Goal: Task Accomplishment & Management: Use online tool/utility

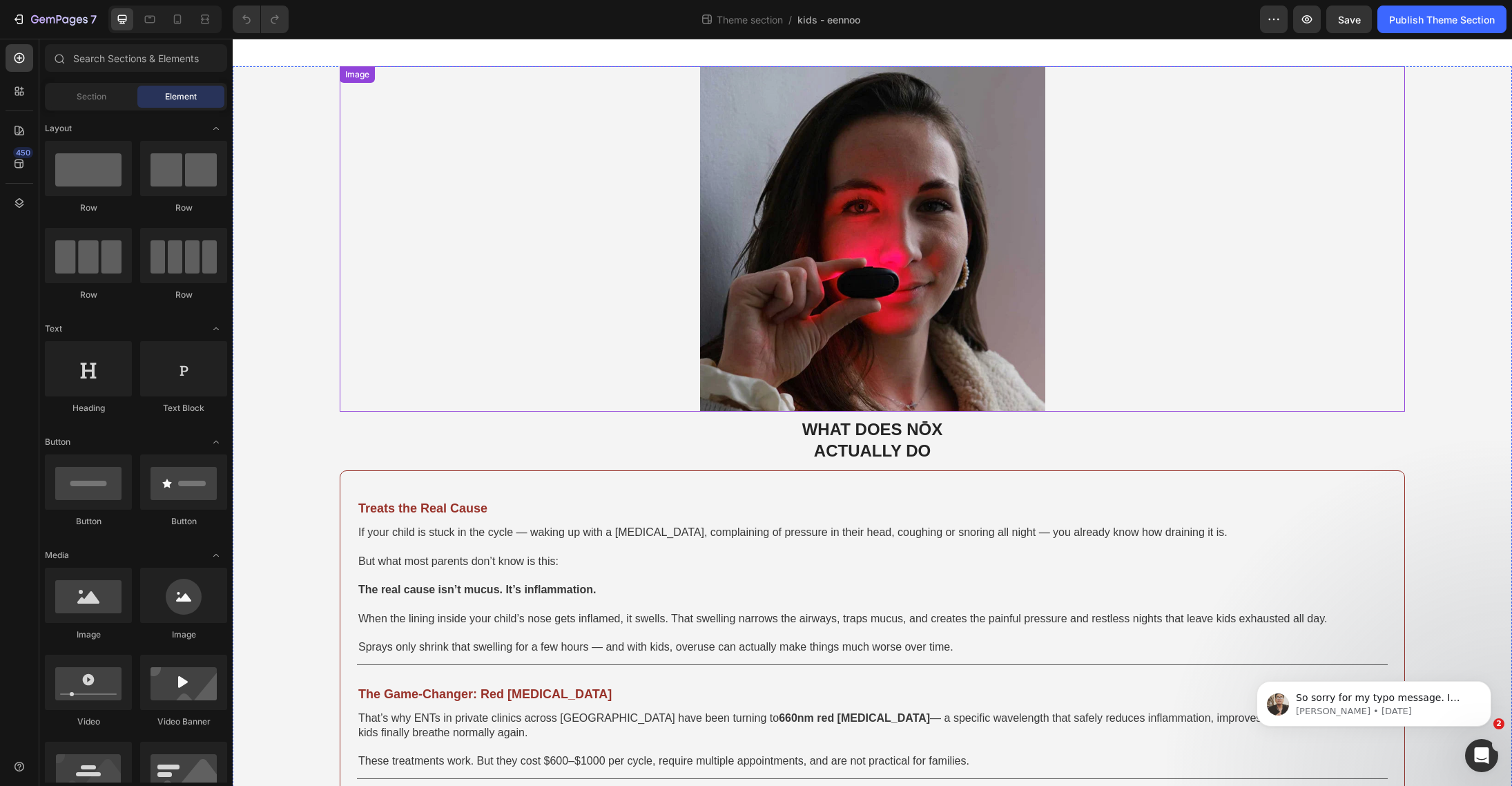
click at [570, 102] on div at bounding box center [873, 239] width 1065 height 346
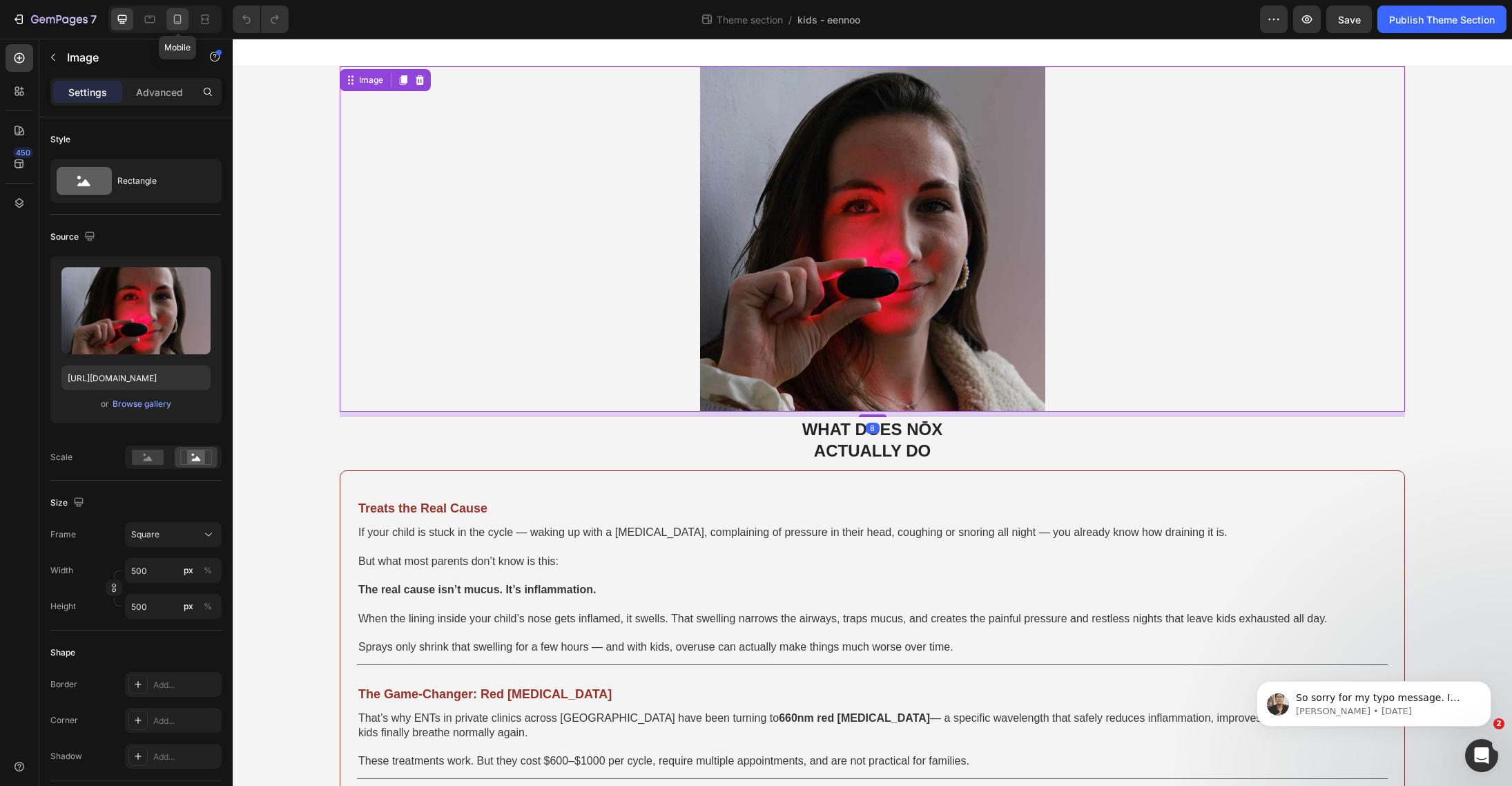
click at [176, 18] on icon at bounding box center [177, 19] width 14 height 14
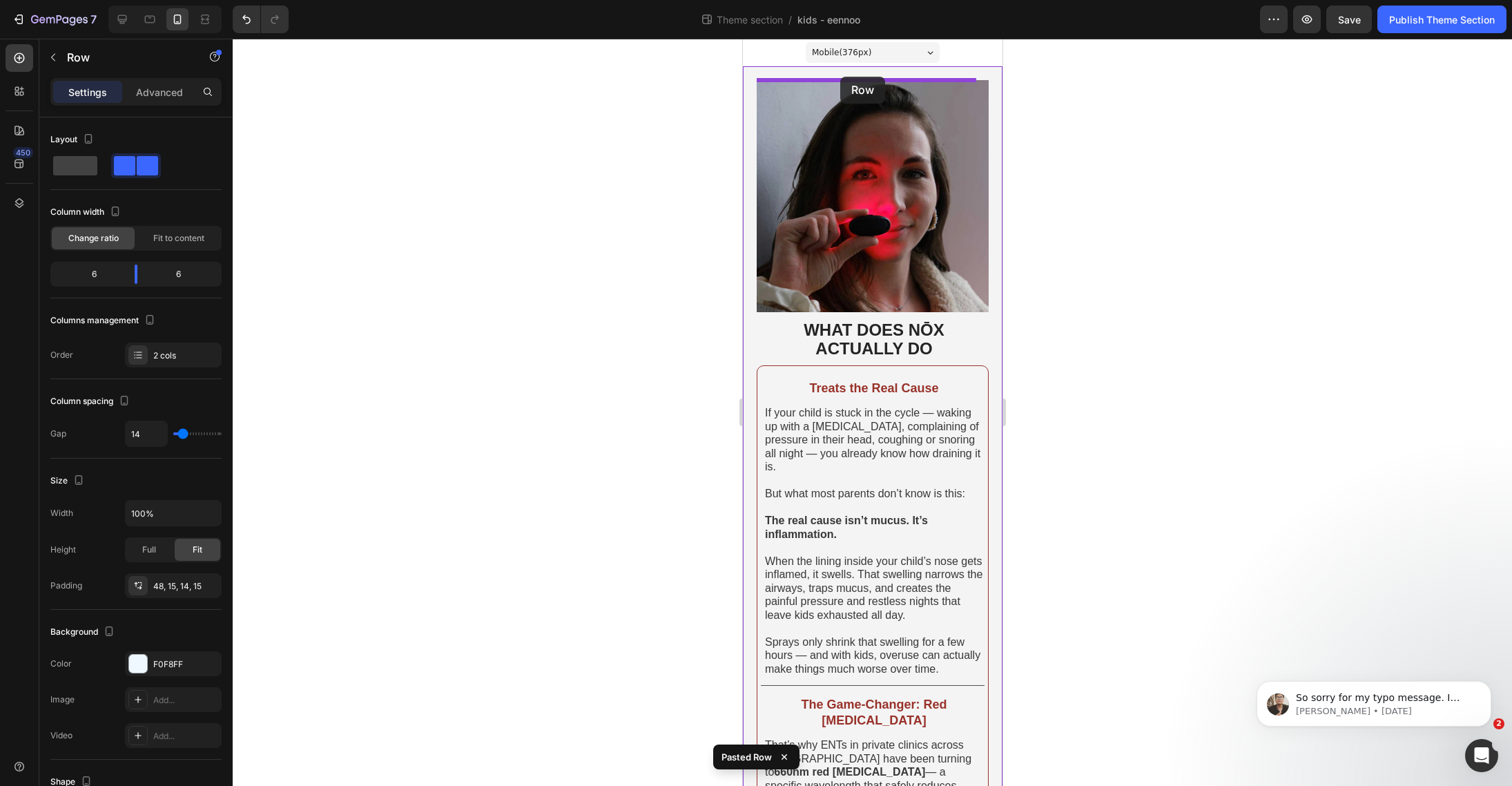
drag, startPoint x: 768, startPoint y: 242, endPoint x: 841, endPoint y: 76, distance: 181.3
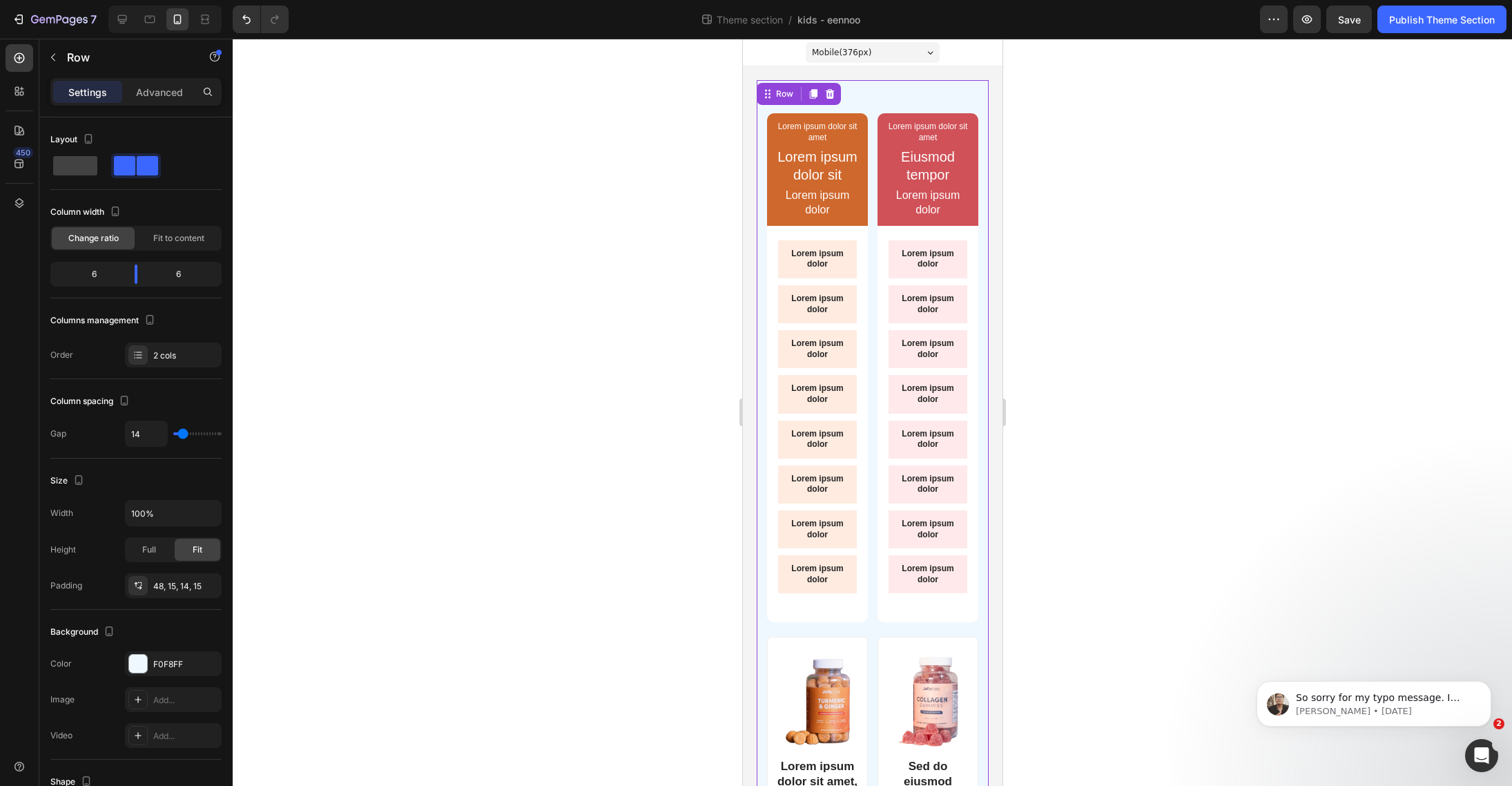
click at [1131, 260] on div at bounding box center [872, 412] width 1279 height 747
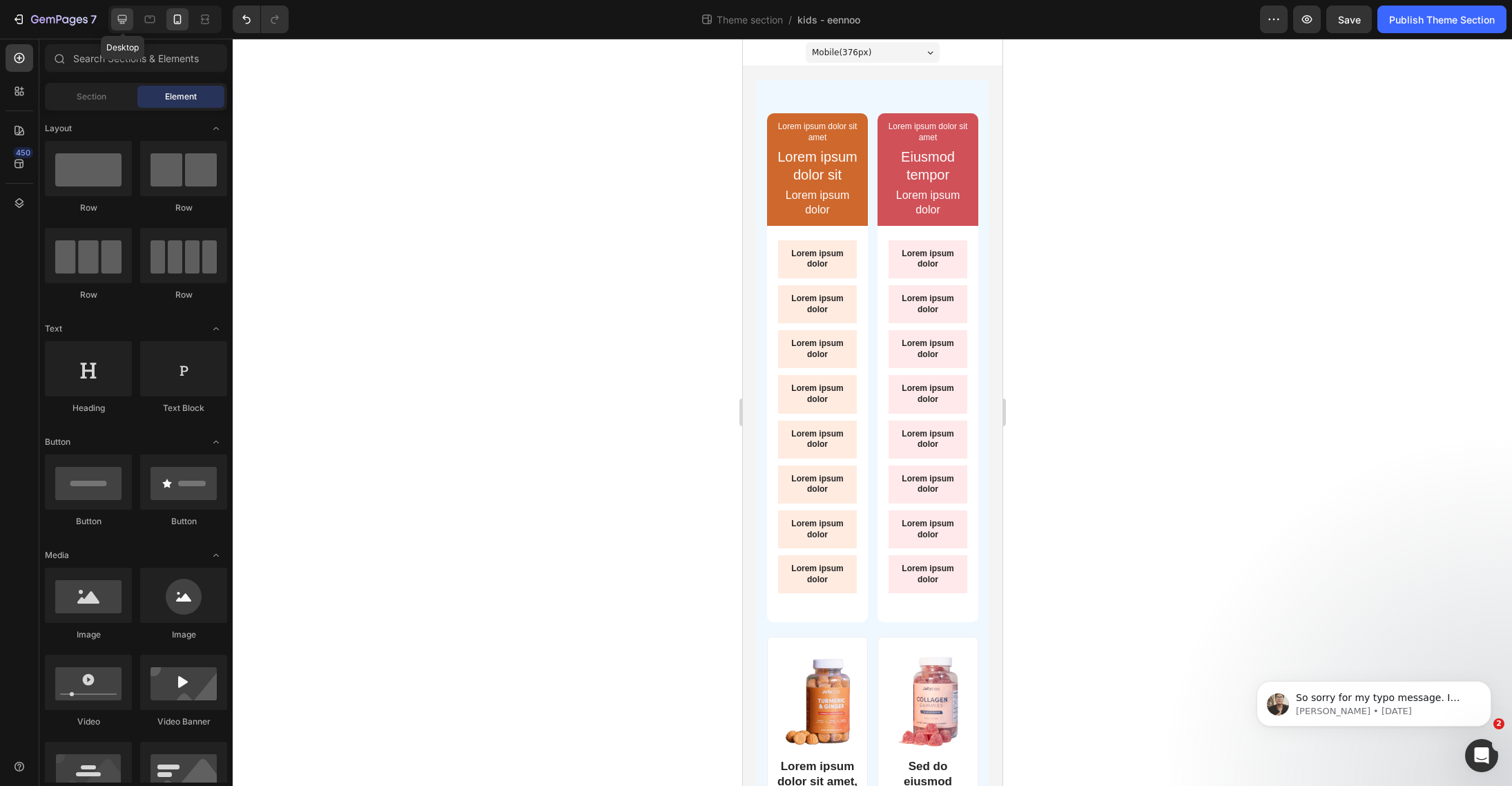
click at [112, 12] on div at bounding box center [121, 19] width 22 height 22
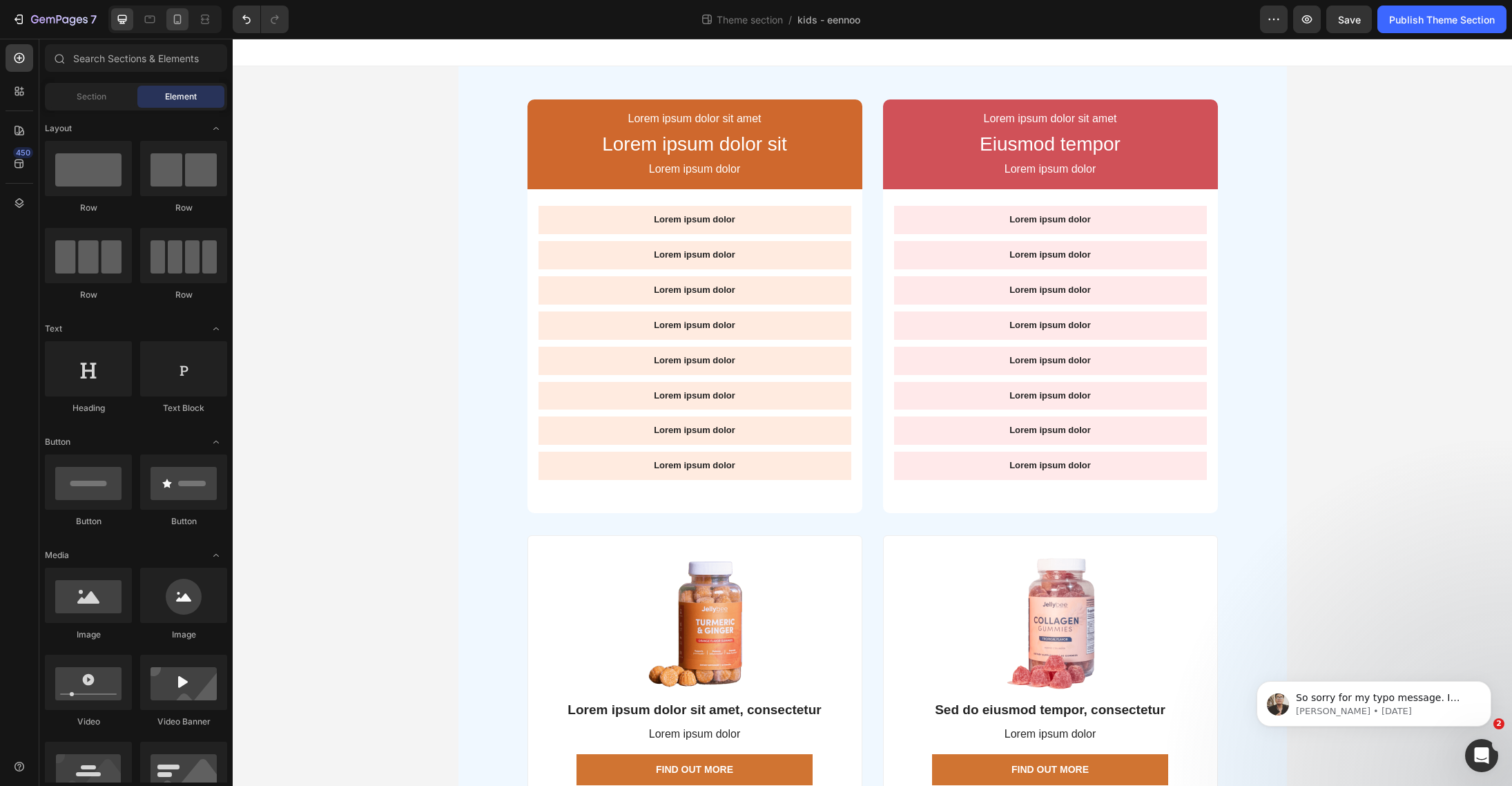
drag, startPoint x: 164, startPoint y: 9, endPoint x: 172, endPoint y: 14, distance: 9.4
click at [167, 11] on div at bounding box center [165, 20] width 113 height 28
click at [172, 15] on icon at bounding box center [177, 19] width 14 height 14
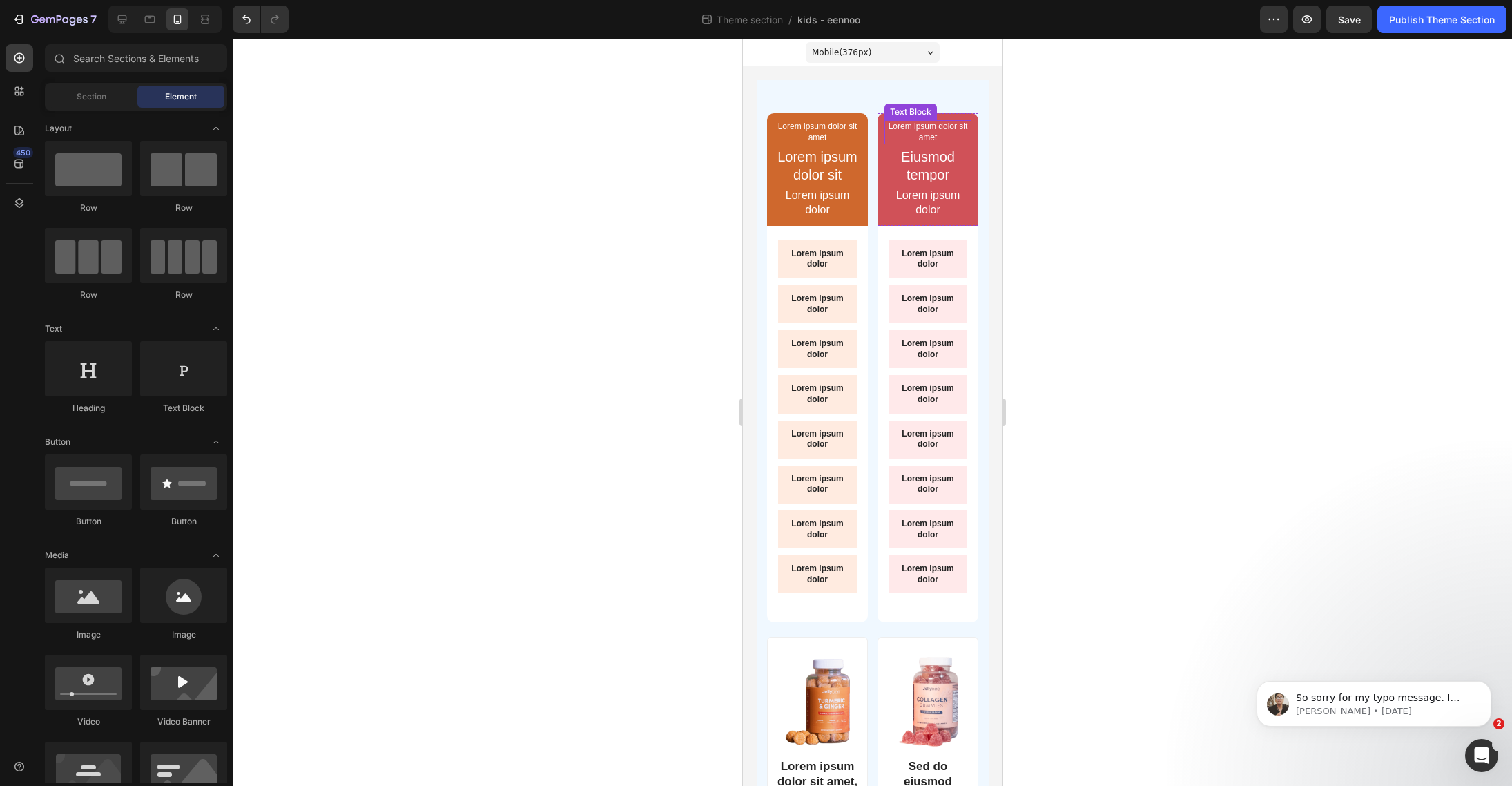
click at [844, 207] on p "Lorem ipsum dolor" at bounding box center [817, 203] width 85 height 29
click at [842, 207] on p "Lorem ipsum dolor" at bounding box center [817, 203] width 85 height 29
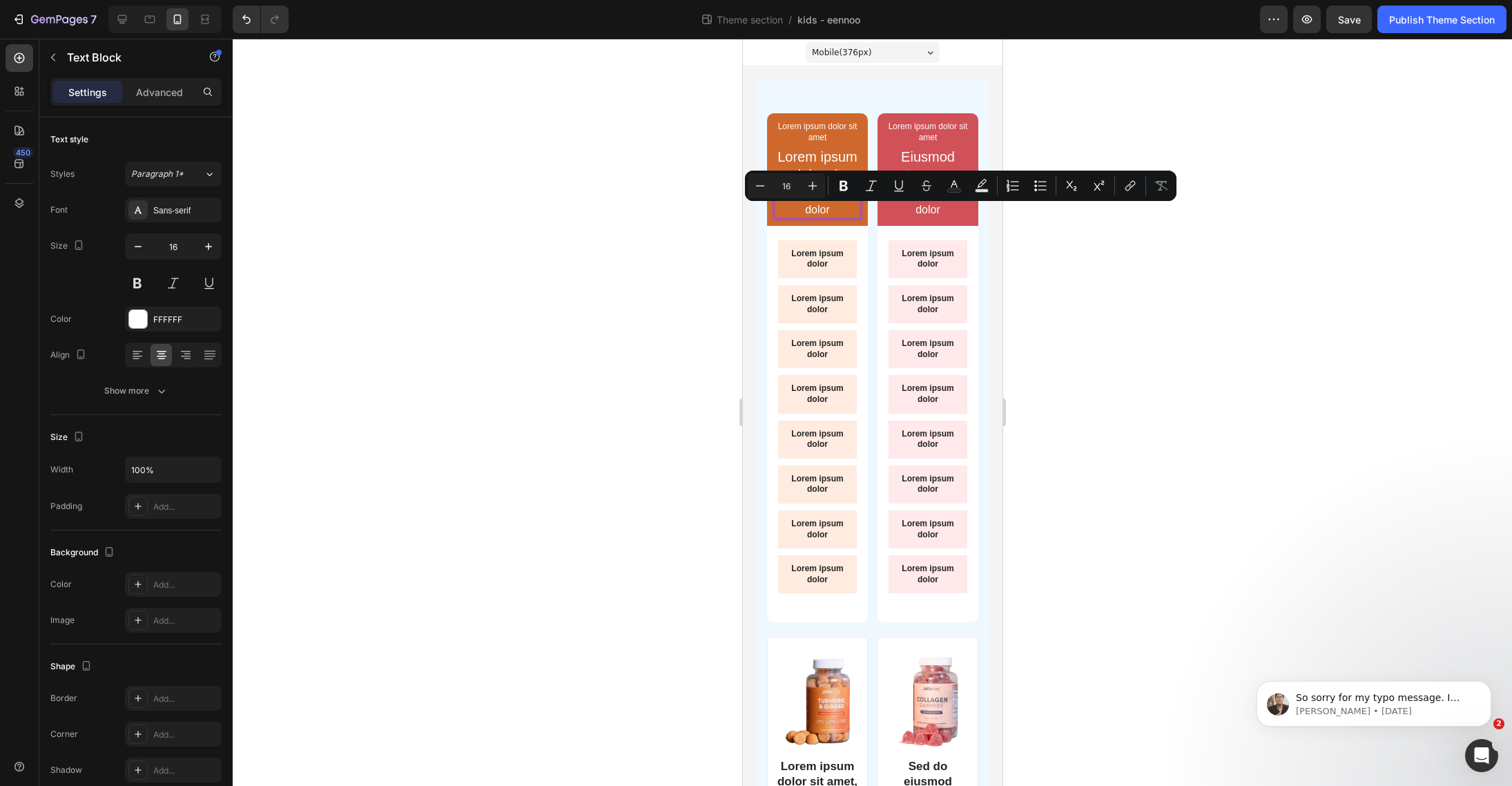
click at [1143, 228] on div at bounding box center [872, 412] width 1279 height 747
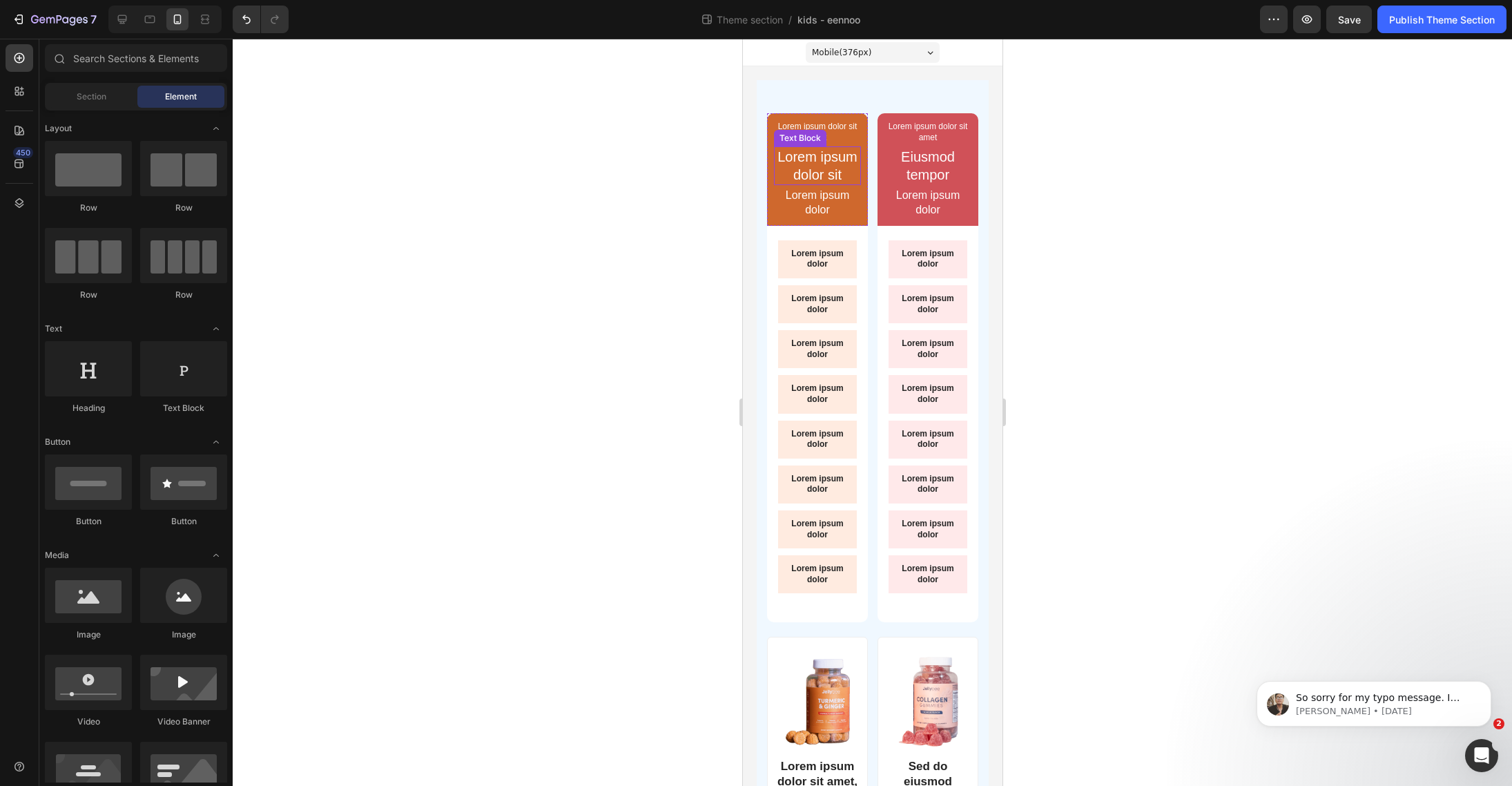
click at [827, 173] on p "Lorem ipsum dolor sit" at bounding box center [817, 166] width 85 height 36
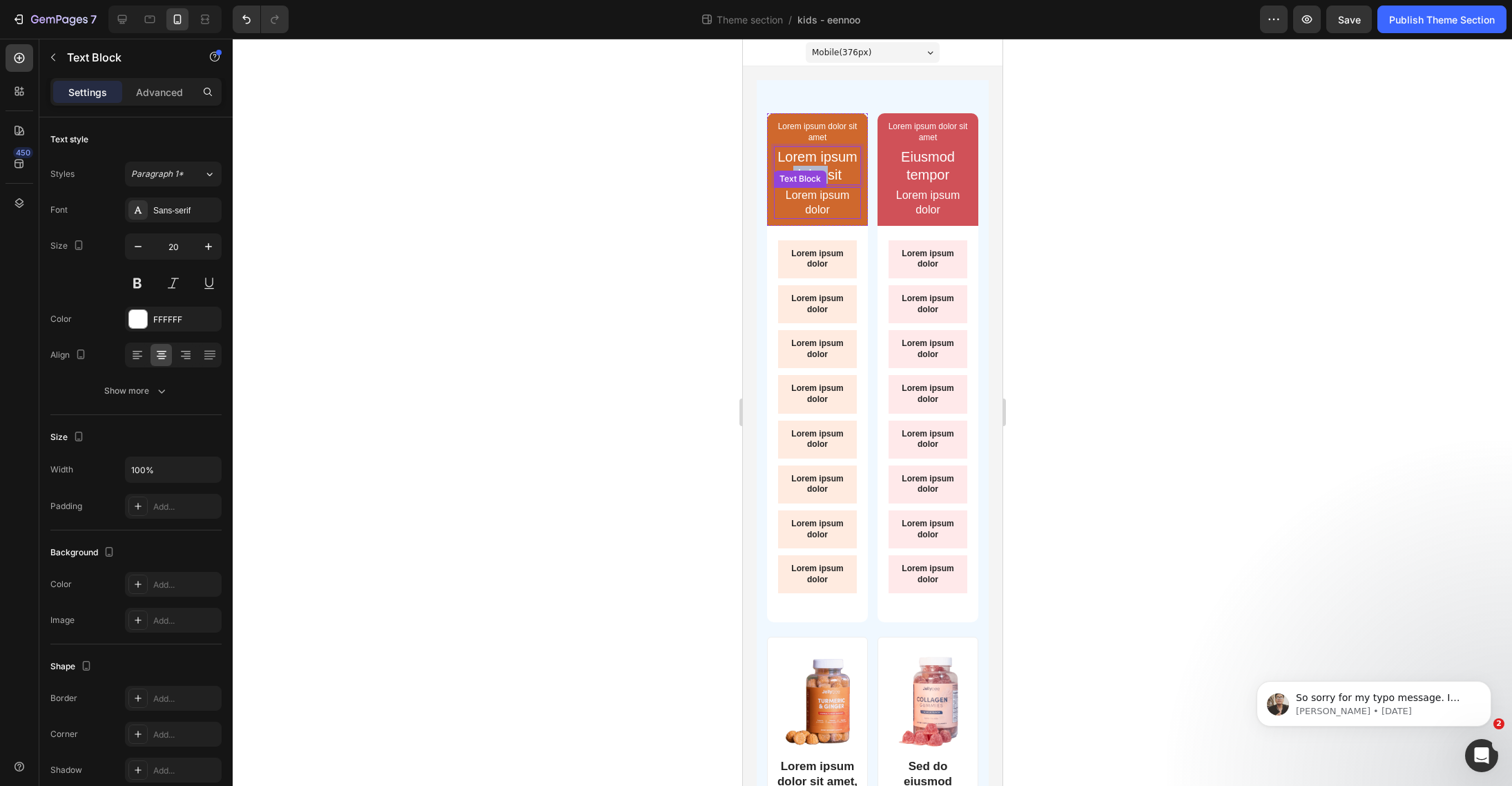
click at [830, 218] on p "Lorem ipsum dolor" at bounding box center [817, 203] width 85 height 29
click at [819, 215] on p "Lorem ipsum dolor" at bounding box center [817, 203] width 85 height 29
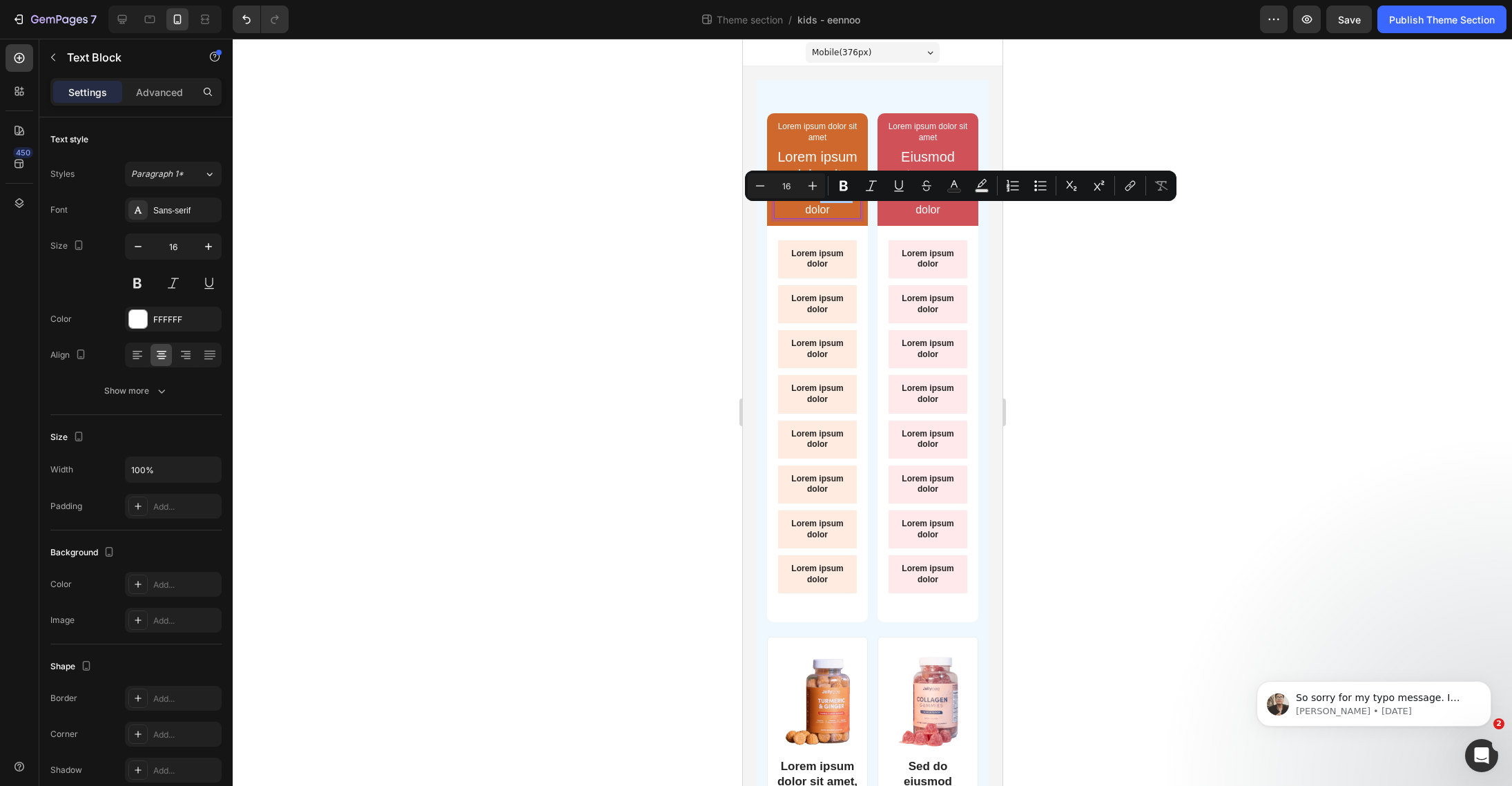
drag, startPoint x: 1155, startPoint y: 267, endPoint x: 1116, endPoint y: 259, distance: 39.8
click at [1154, 267] on div at bounding box center [872, 412] width 1279 height 747
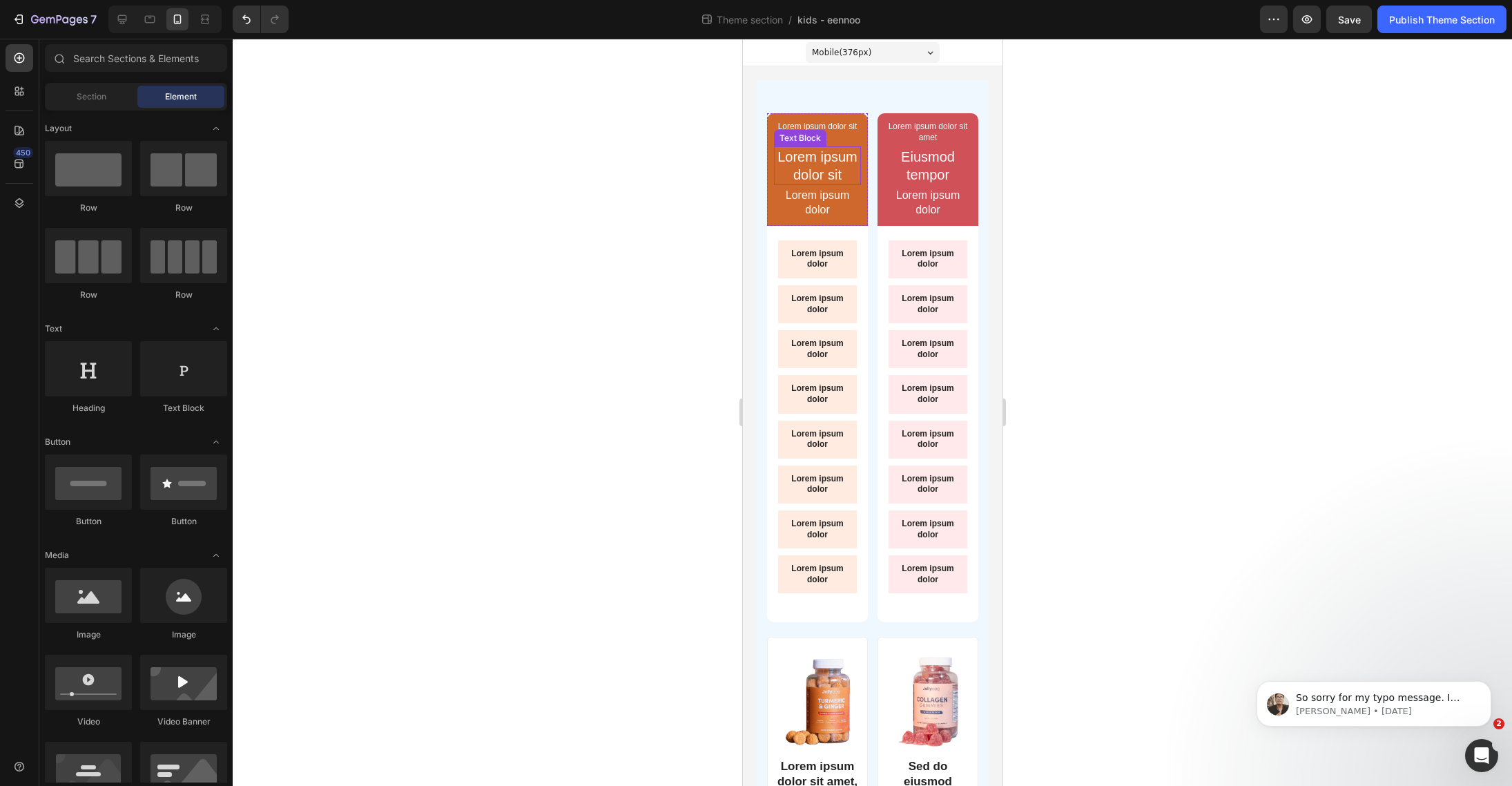
click at [827, 175] on p "Lorem ipsum dolor sit" at bounding box center [817, 166] width 85 height 36
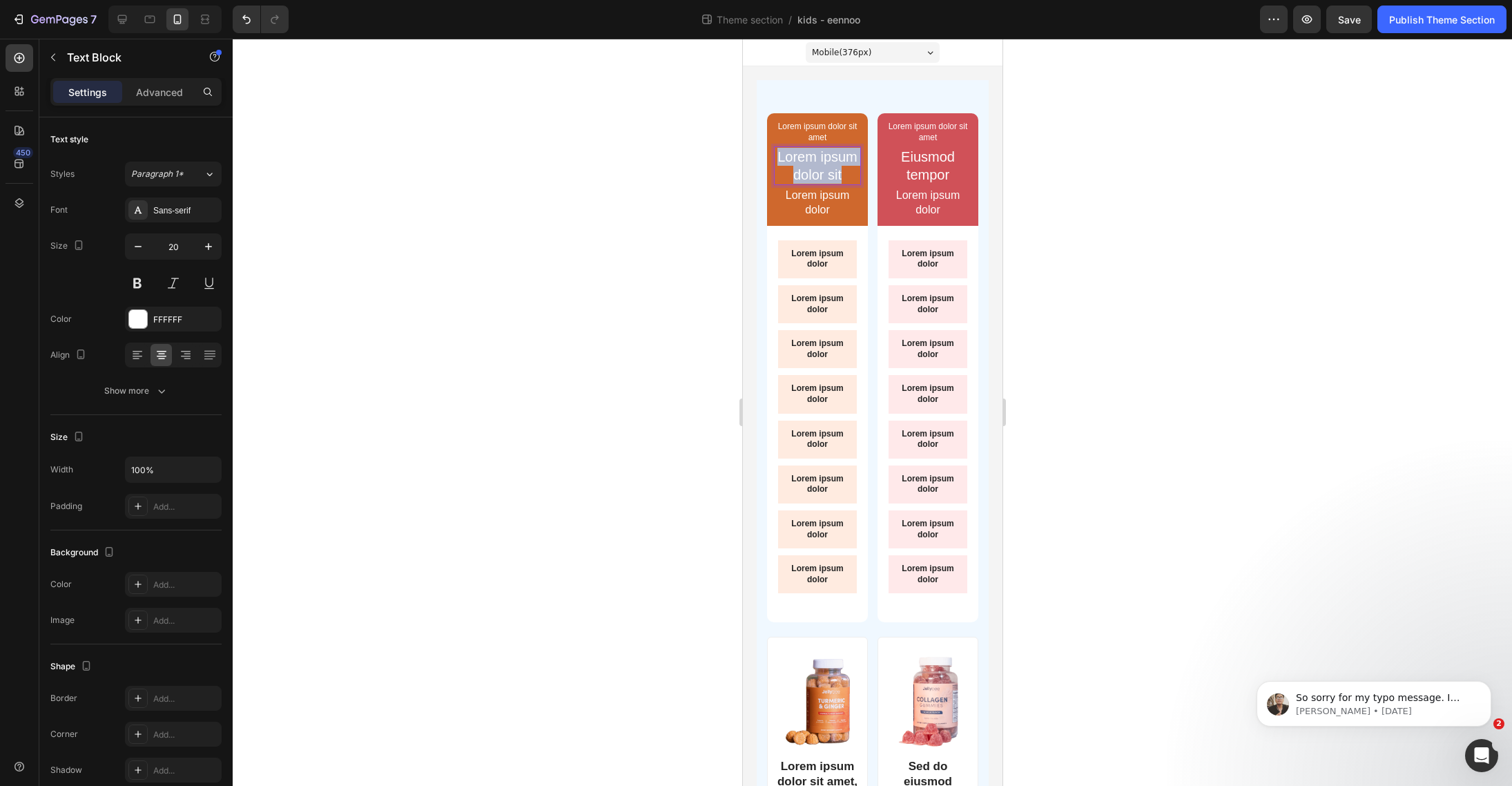
click at [827, 175] on p "Lorem ipsum dolor sit" at bounding box center [817, 166] width 85 height 36
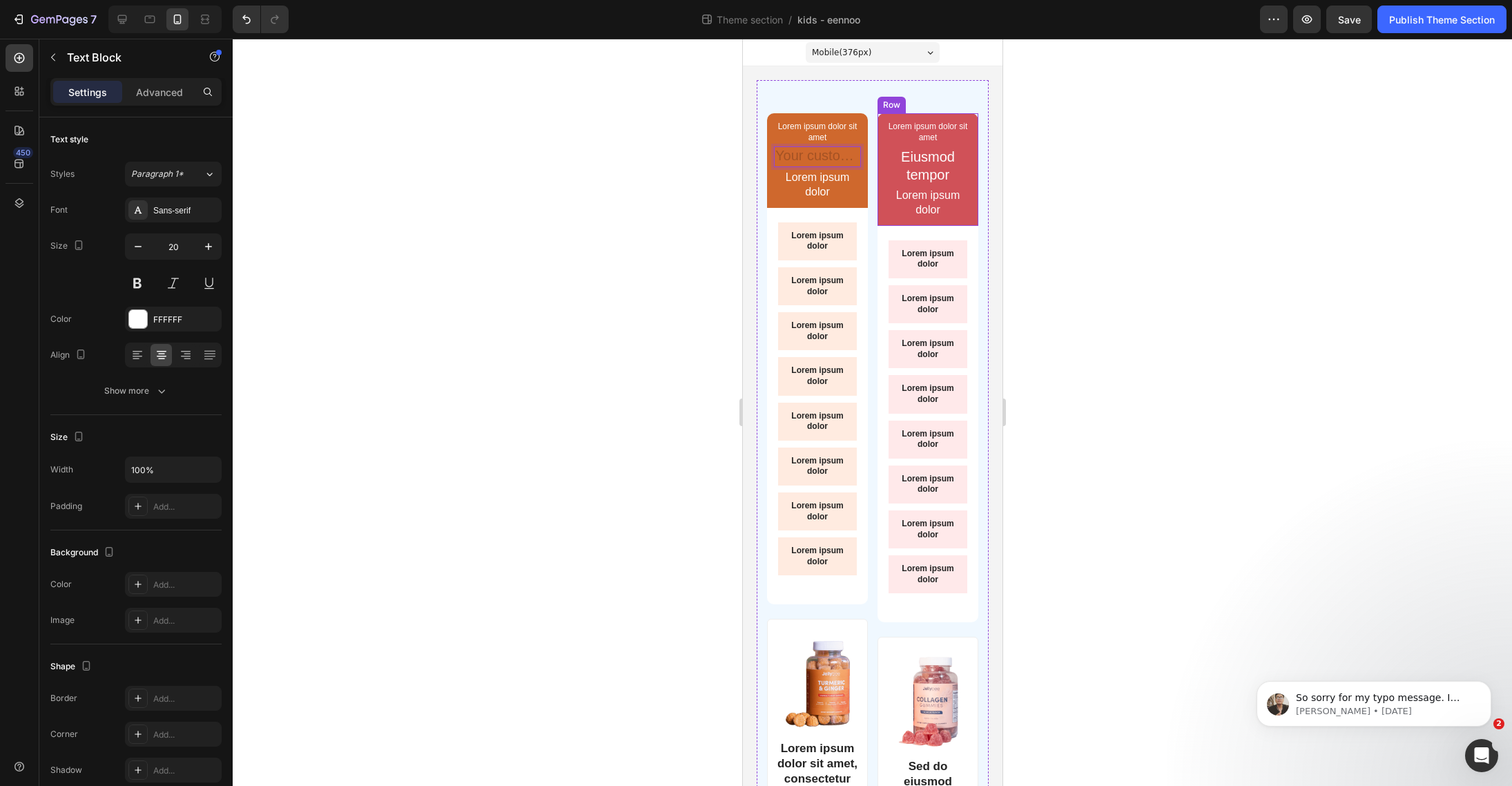
click at [925, 177] on p "Eiusmod tempor" at bounding box center [927, 166] width 85 height 36
click at [923, 163] on p "Eiusmod tempor" at bounding box center [927, 166] width 85 height 36
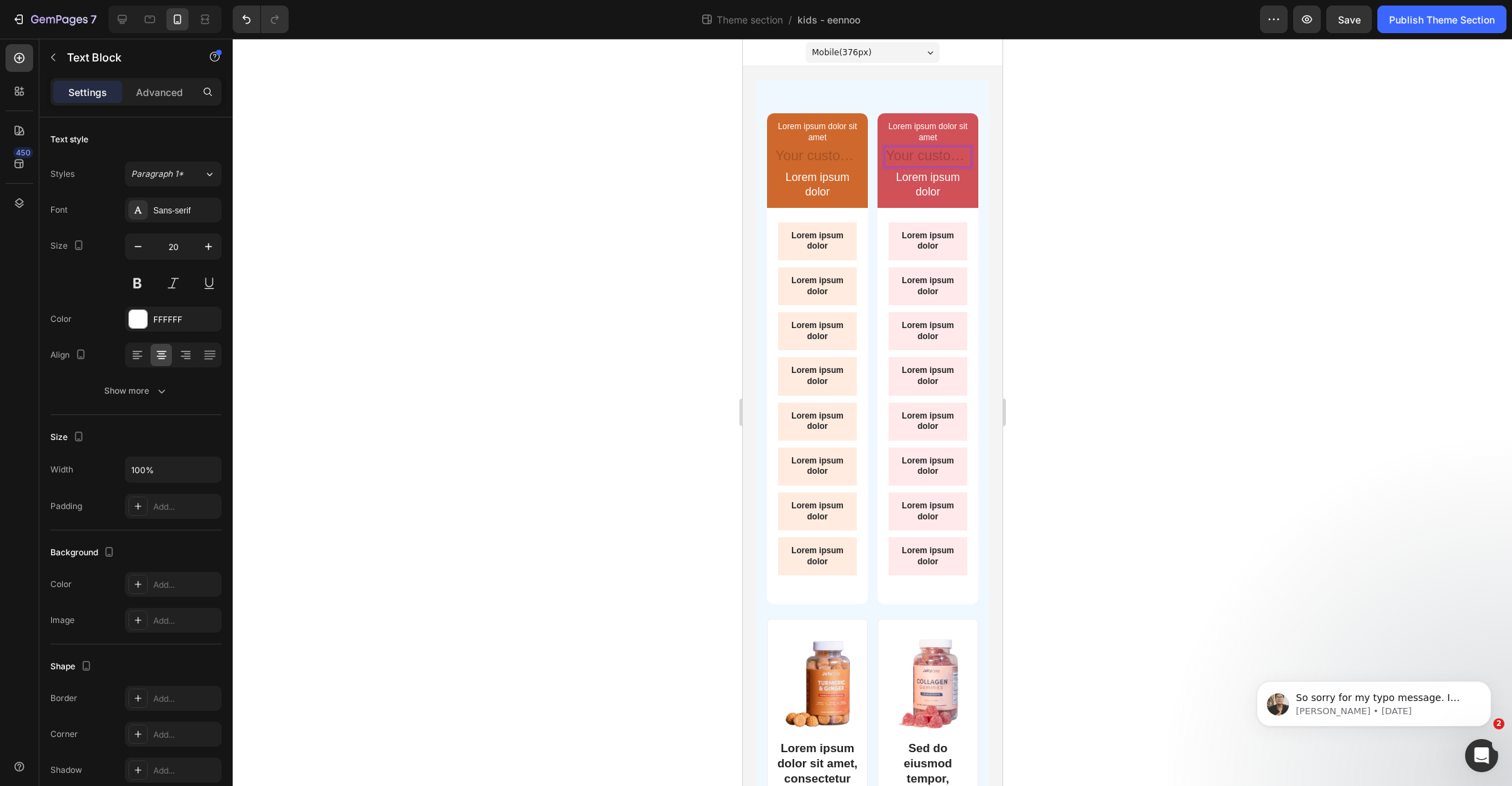
click at [1093, 202] on div at bounding box center [872, 412] width 1279 height 747
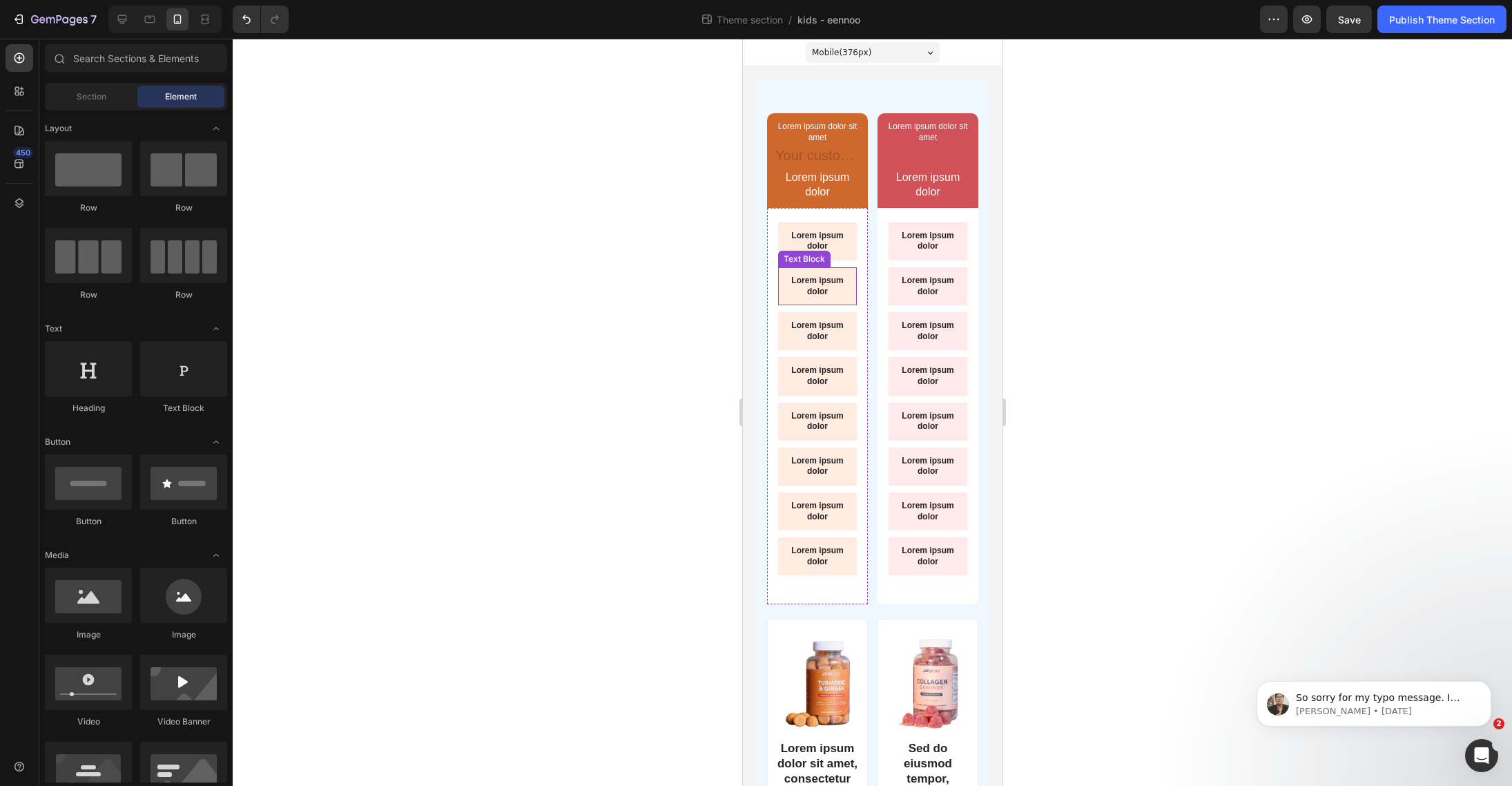
click at [814, 241] on p "Lorem ipsum dolor" at bounding box center [816, 241] width 57 height 21
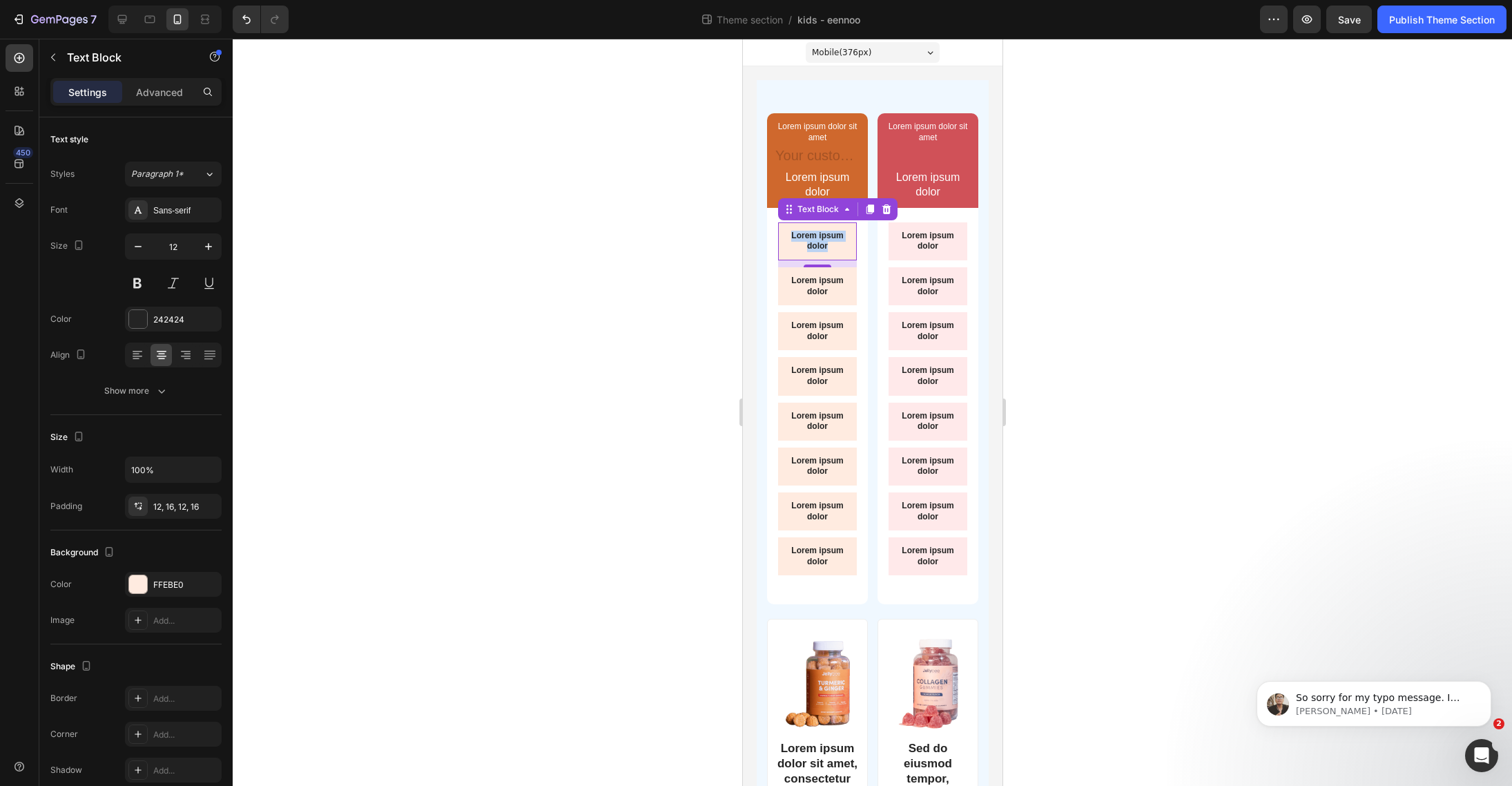
click at [814, 241] on p "Lorem ipsum dolor" at bounding box center [816, 241] width 57 height 21
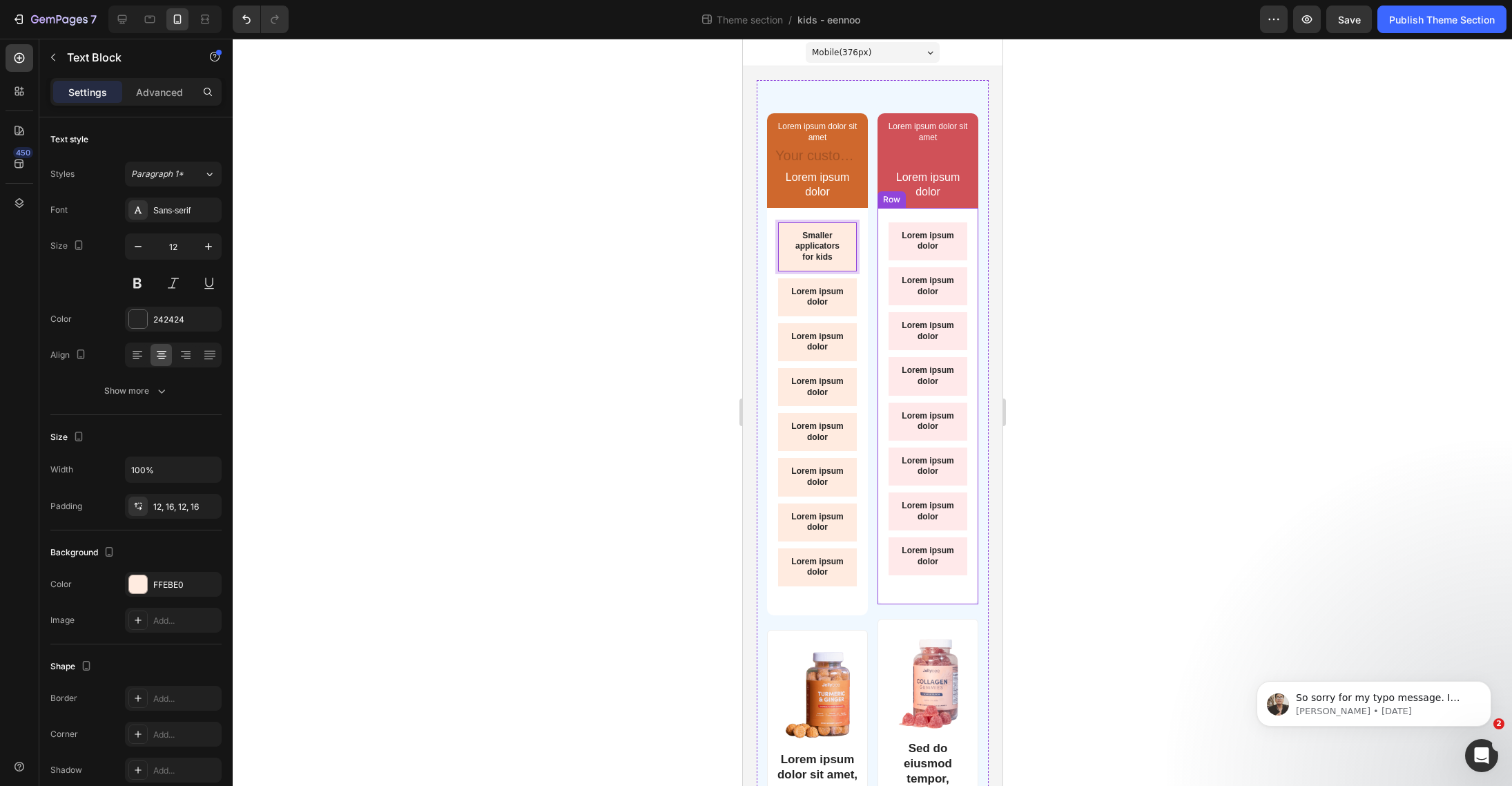
click at [1122, 274] on div at bounding box center [872, 412] width 1279 height 747
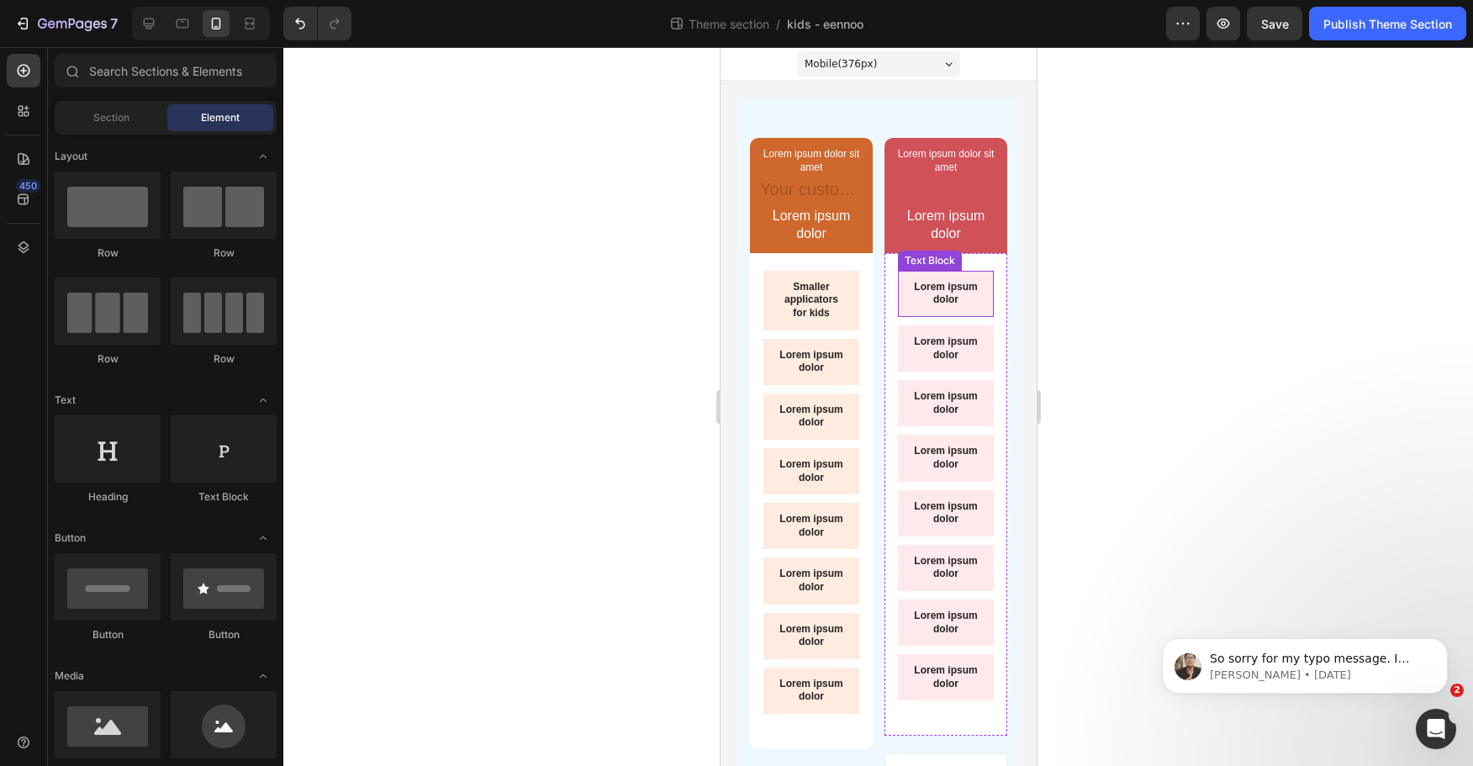
click at [945, 289] on p "Lorem ipsum dolor" at bounding box center [945, 294] width 69 height 26
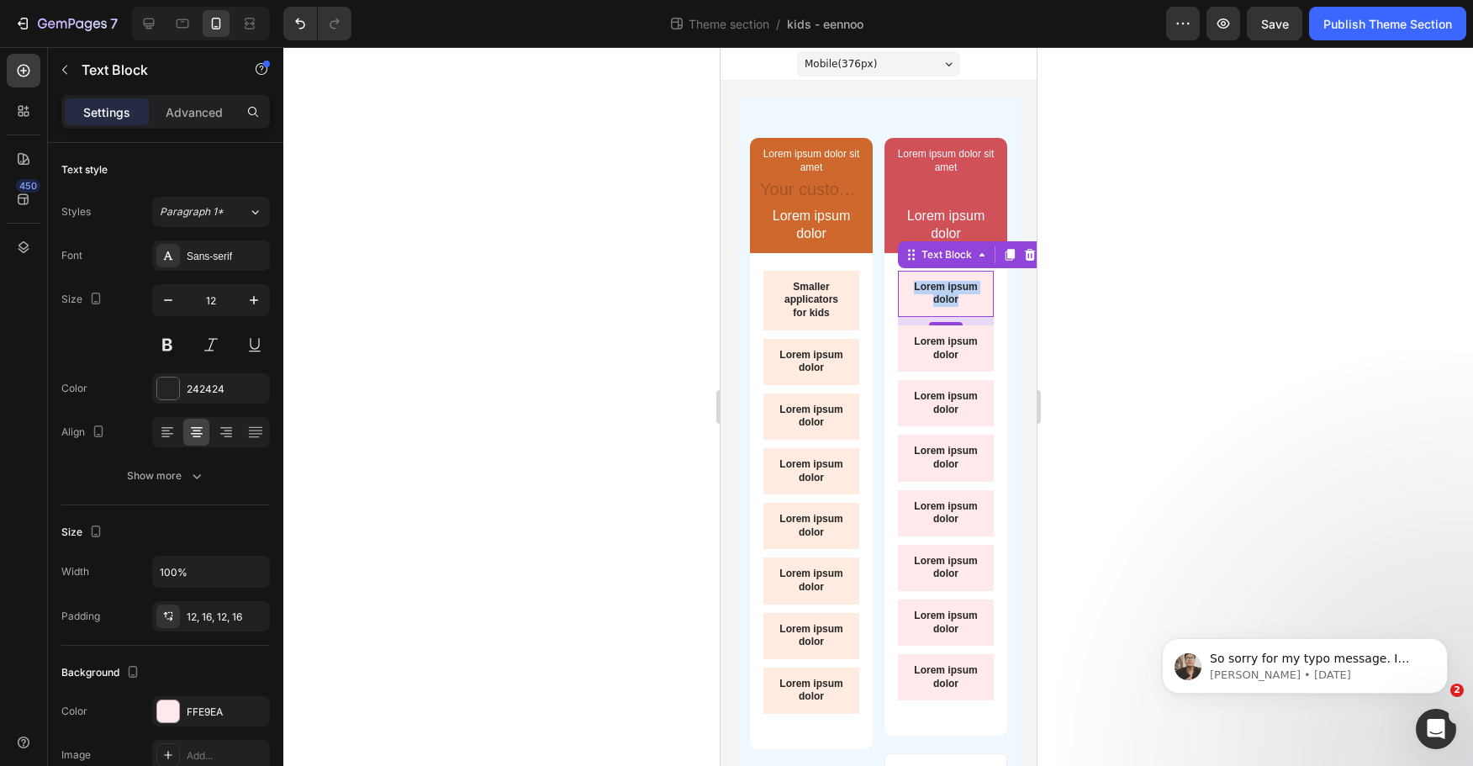
click at [945, 289] on p "Lorem ipsum dolor" at bounding box center [945, 294] width 69 height 26
click at [951, 301] on p "Standard adult size" at bounding box center [945, 294] width 69 height 26
click at [1129, 338] on div at bounding box center [878, 406] width 1190 height 719
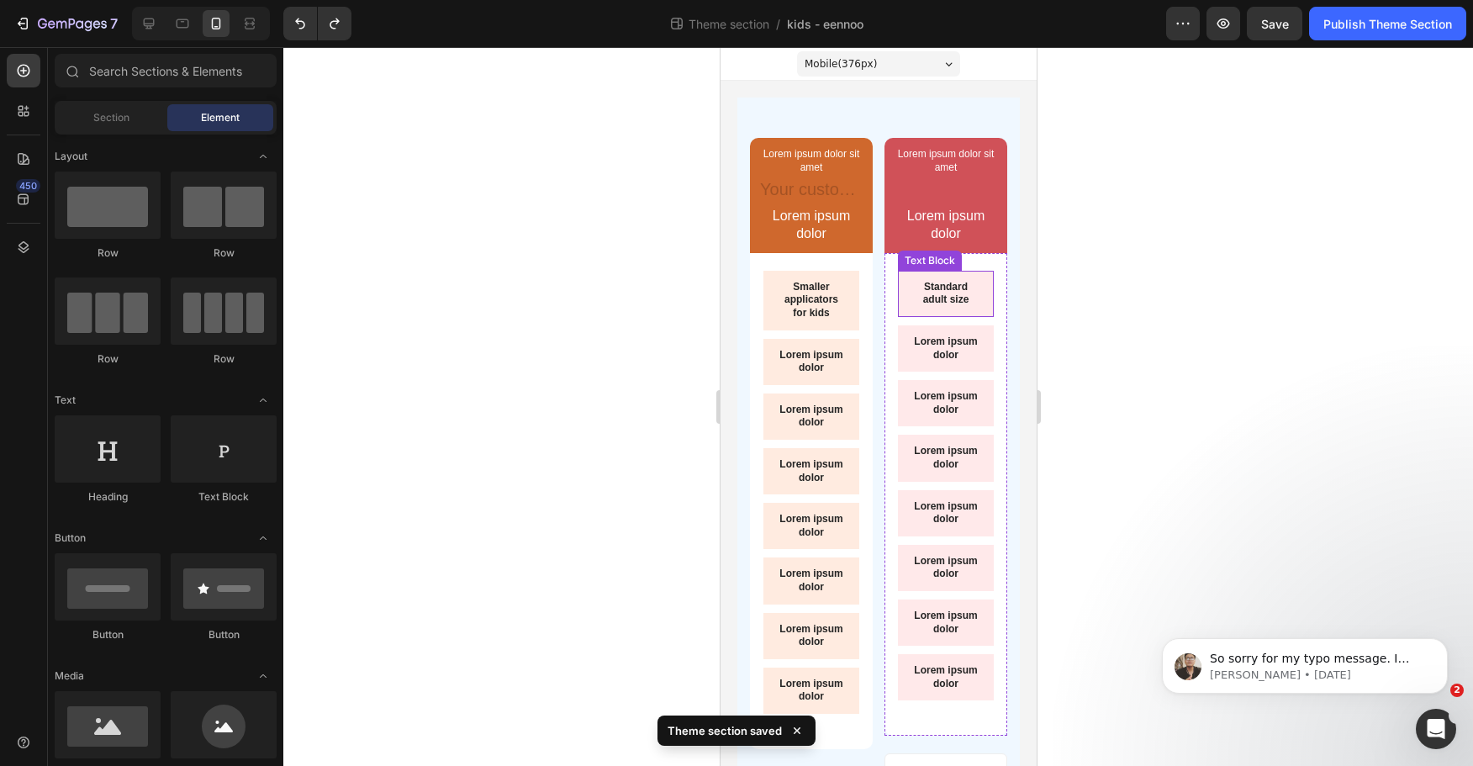
click at [936, 299] on p "Standard adult size" at bounding box center [945, 294] width 69 height 26
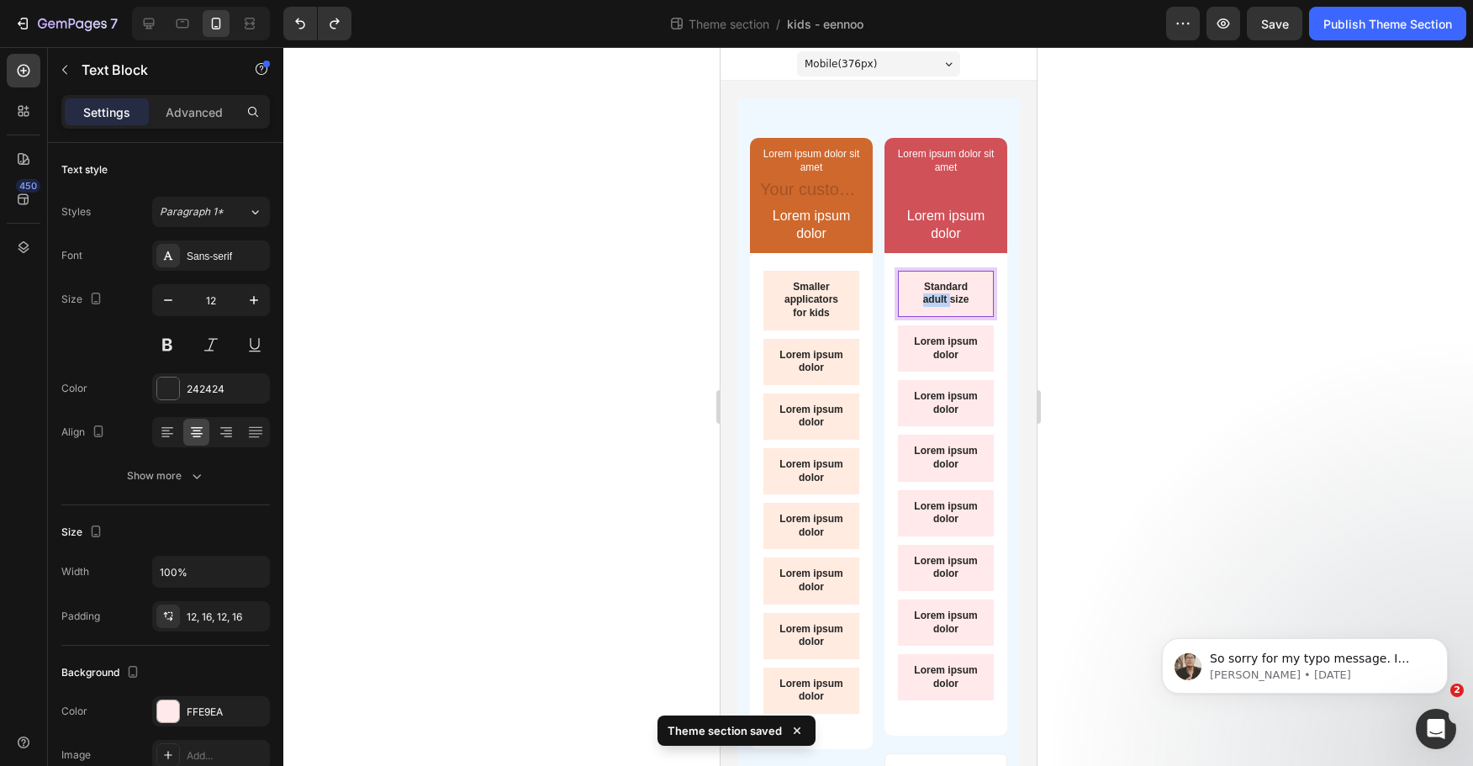
click at [928, 299] on p "Standard adult size" at bounding box center [945, 294] width 69 height 26
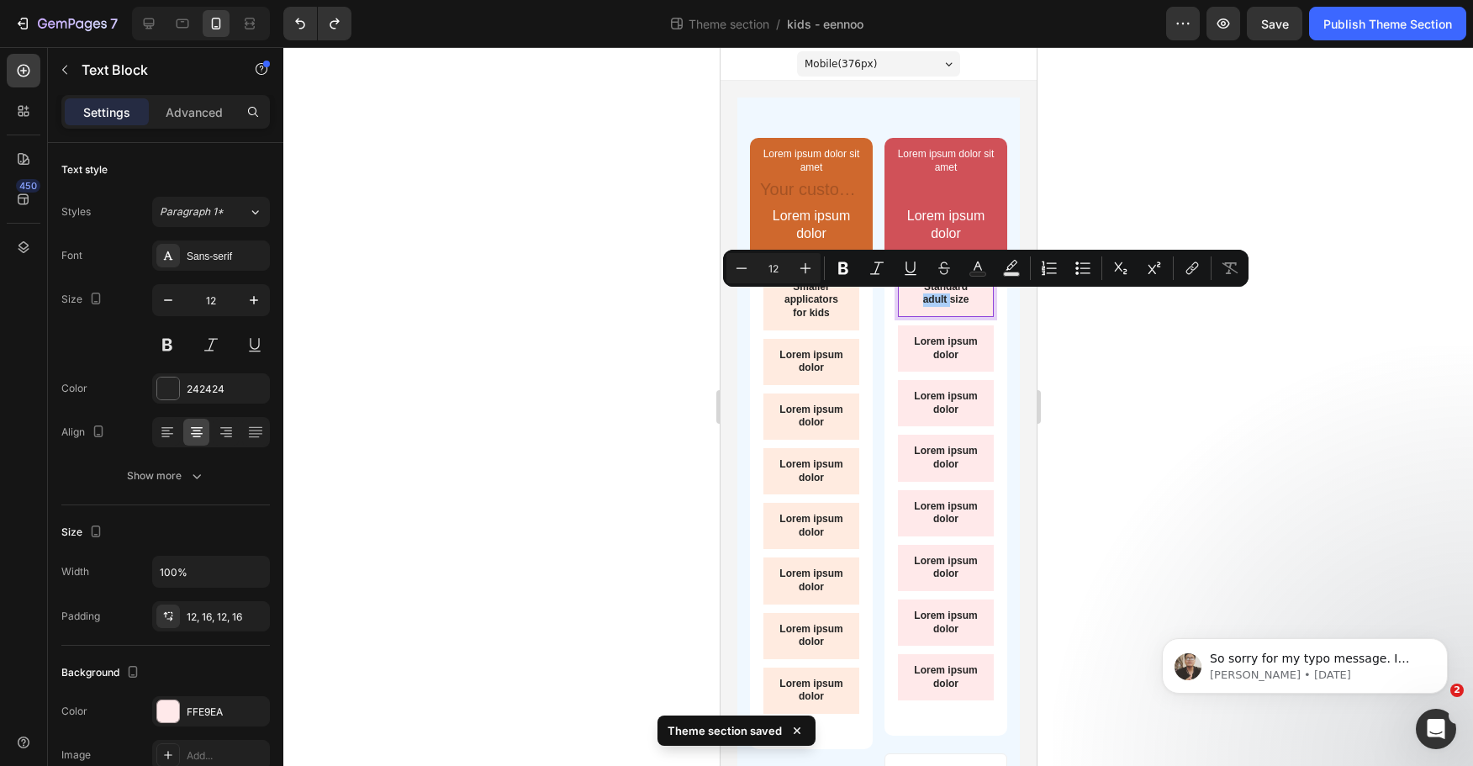
click at [1199, 333] on div at bounding box center [878, 406] width 1190 height 719
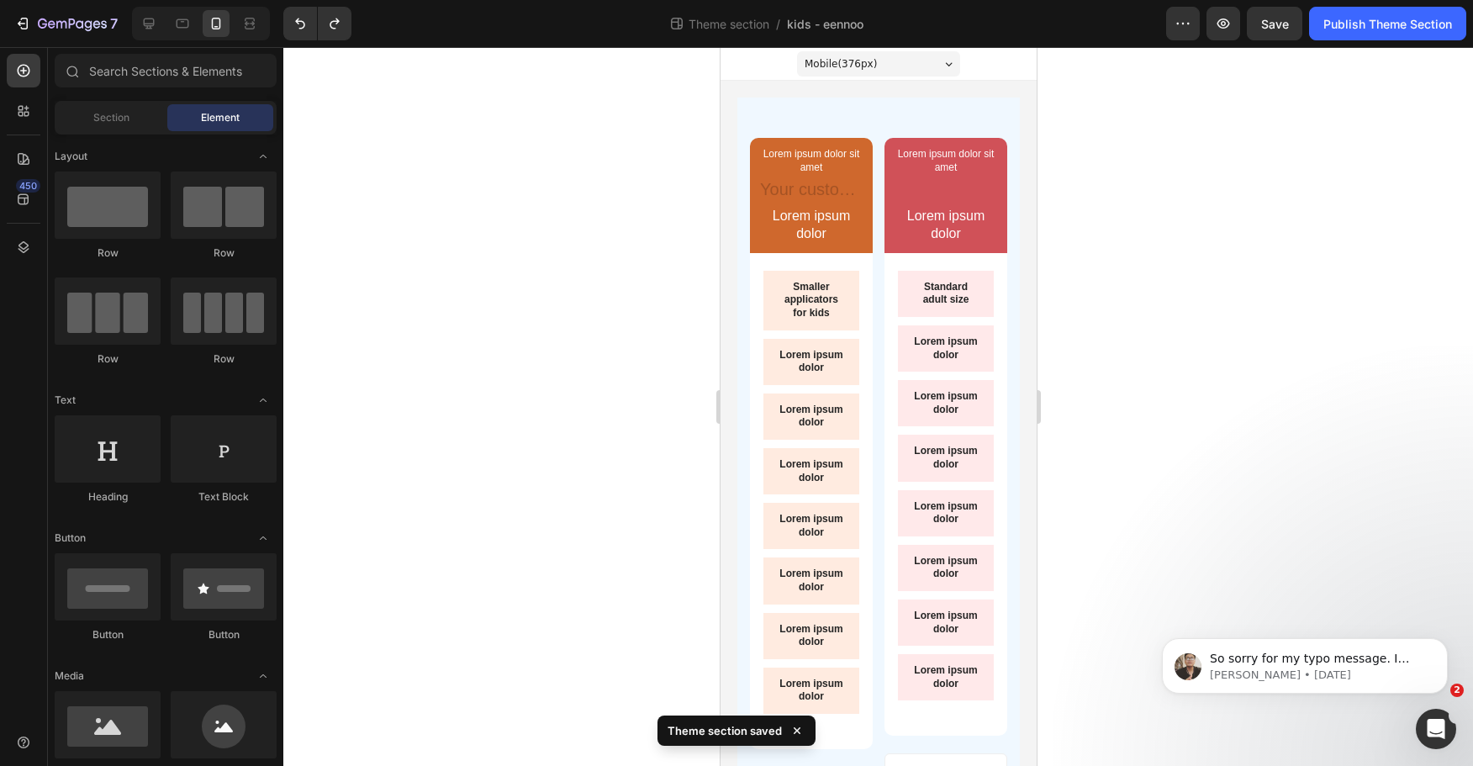
drag, startPoint x: 1070, startPoint y: 280, endPoint x: 1062, endPoint y: 286, distance: 9.6
drag, startPoint x: 1062, startPoint y: 286, endPoint x: 1090, endPoint y: 243, distance: 51.1
click at [1110, 230] on div at bounding box center [878, 406] width 1190 height 719
click at [821, 361] on p "Lorem ipsum dolor" at bounding box center [810, 362] width 69 height 26
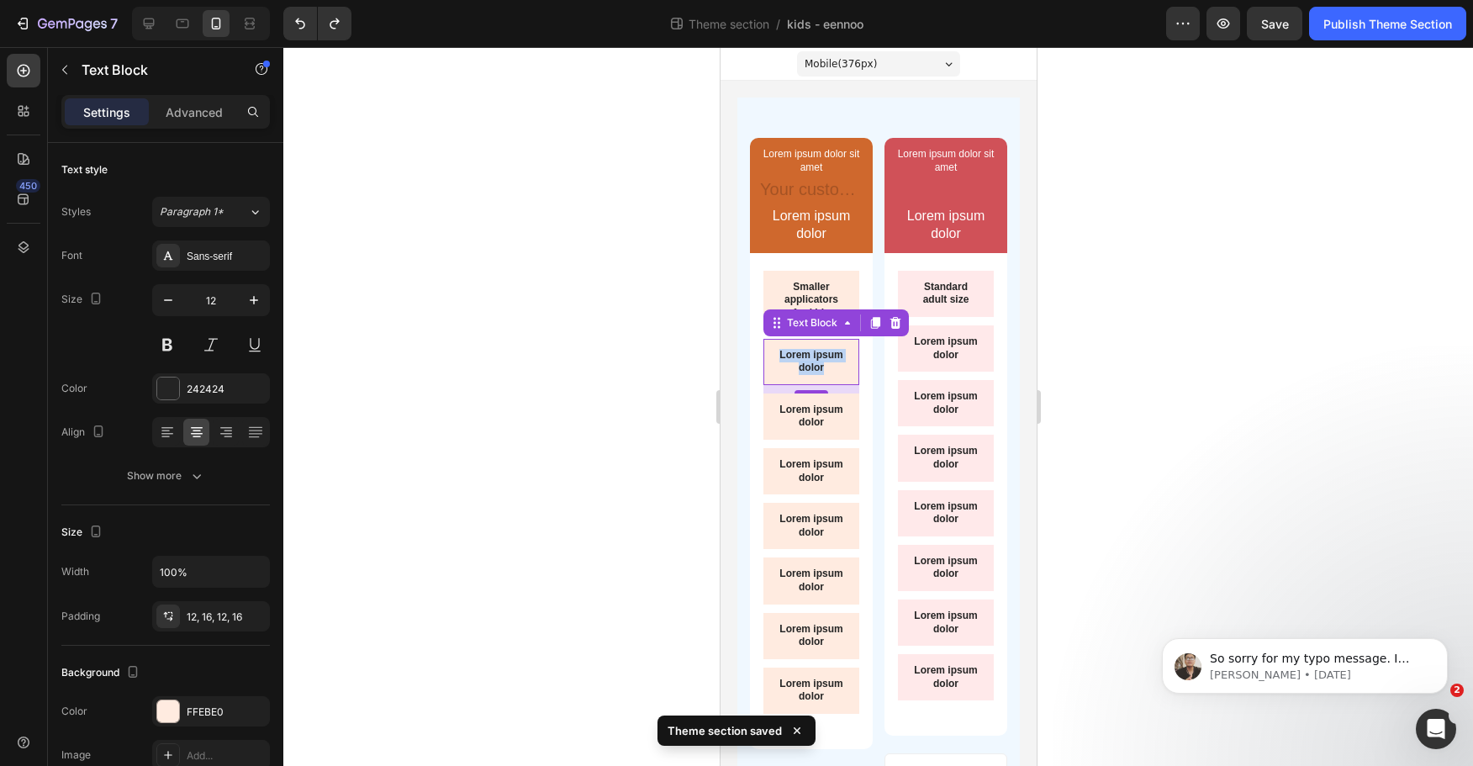
click at [821, 361] on p "Lorem ipsum dolor" at bounding box center [810, 362] width 69 height 26
click at [1202, 362] on div at bounding box center [878, 406] width 1190 height 719
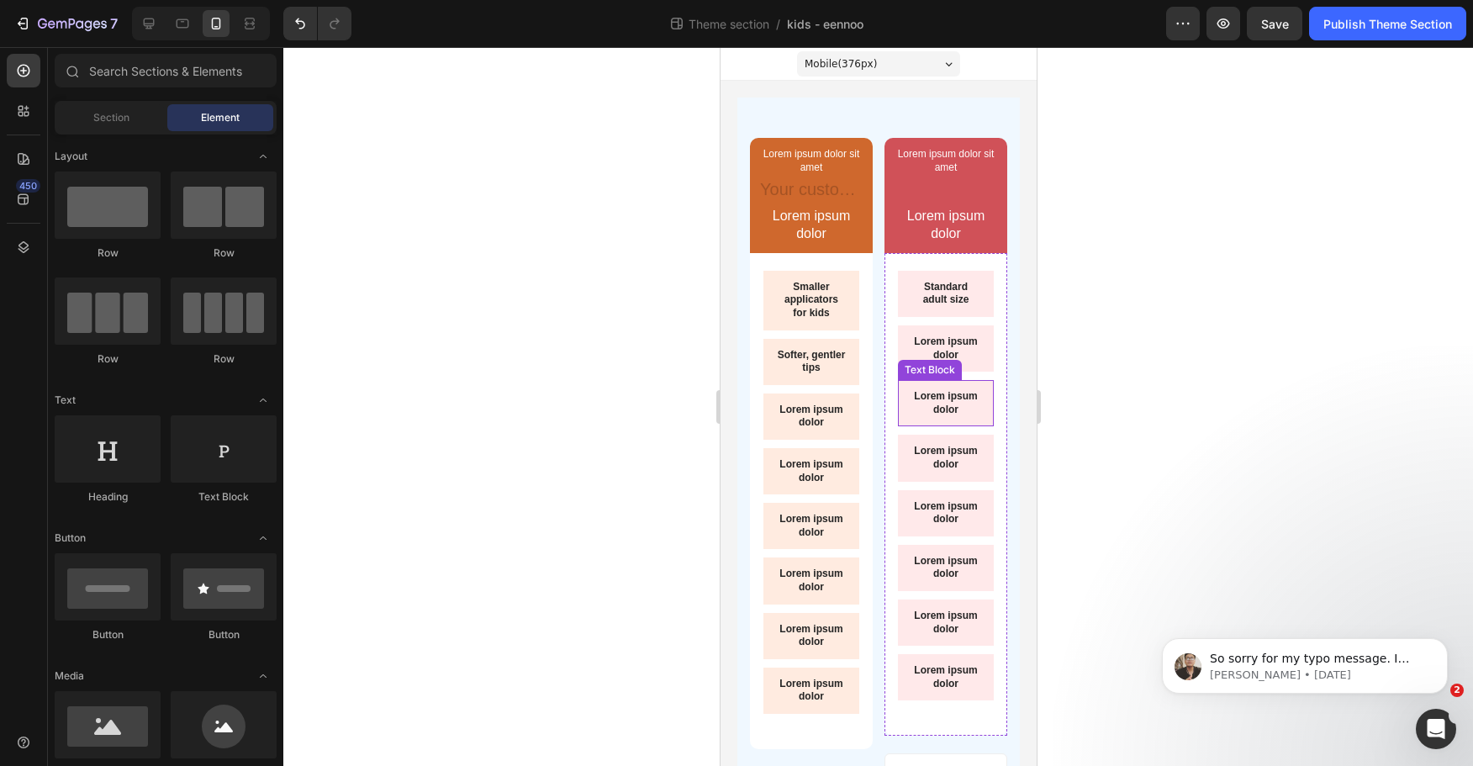
click at [942, 346] on p "Lorem ipsum dolor" at bounding box center [945, 349] width 69 height 26
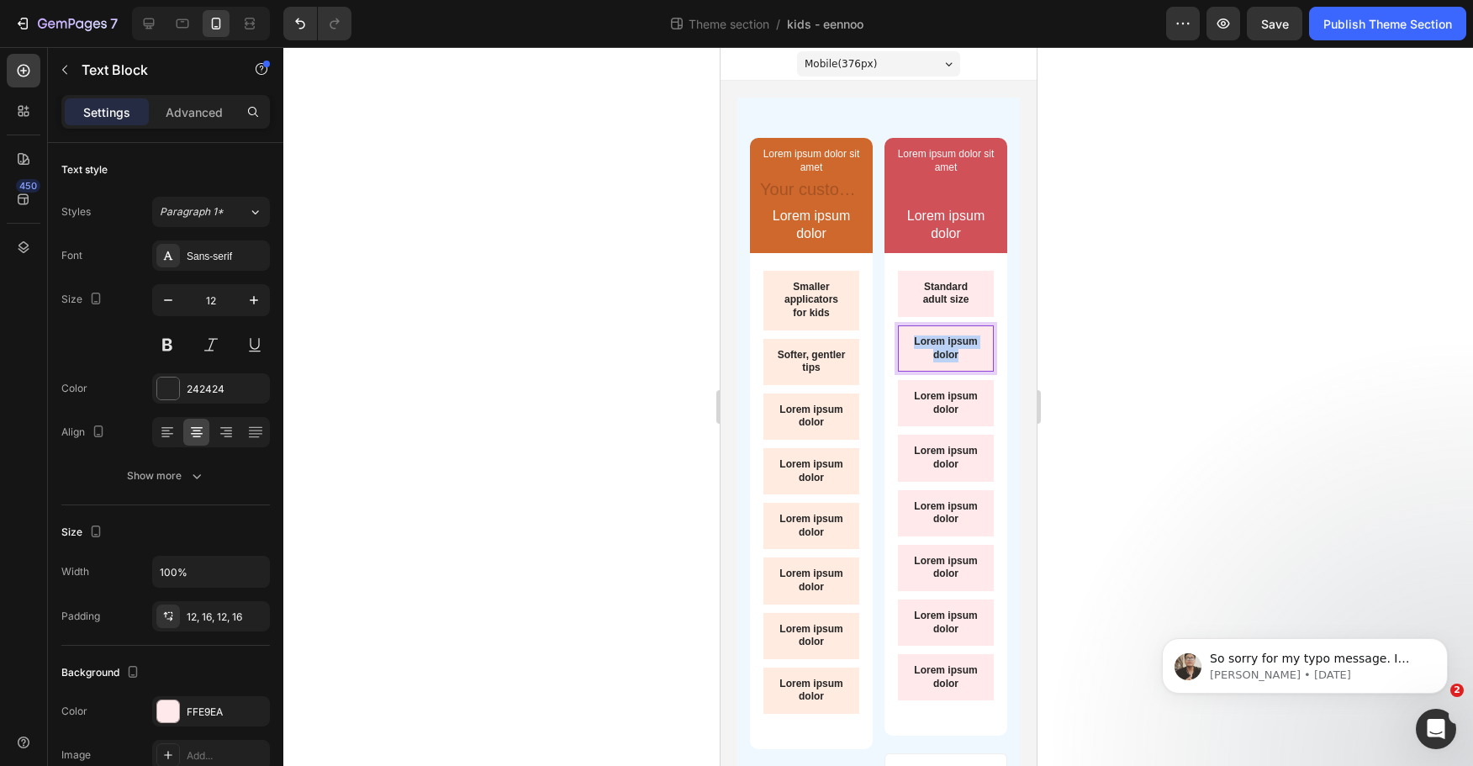
click at [942, 346] on p "Lorem ipsum dolor" at bounding box center [945, 349] width 69 height 26
click at [935, 345] on p "Firm standard tips" at bounding box center [945, 349] width 69 height 26
click at [934, 345] on p "Firm standard tips" at bounding box center [945, 349] width 69 height 26
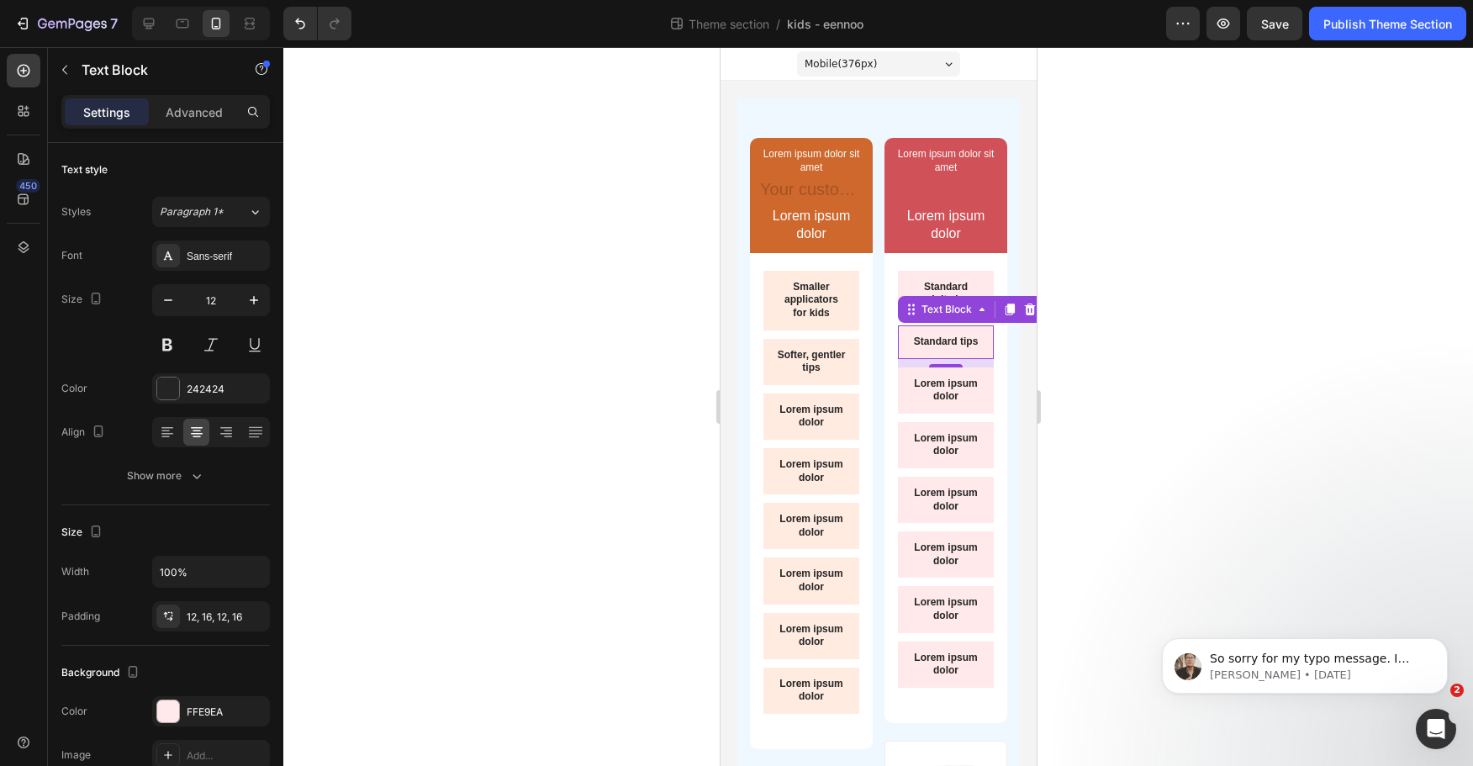
click at [1159, 365] on div at bounding box center [878, 406] width 1190 height 719
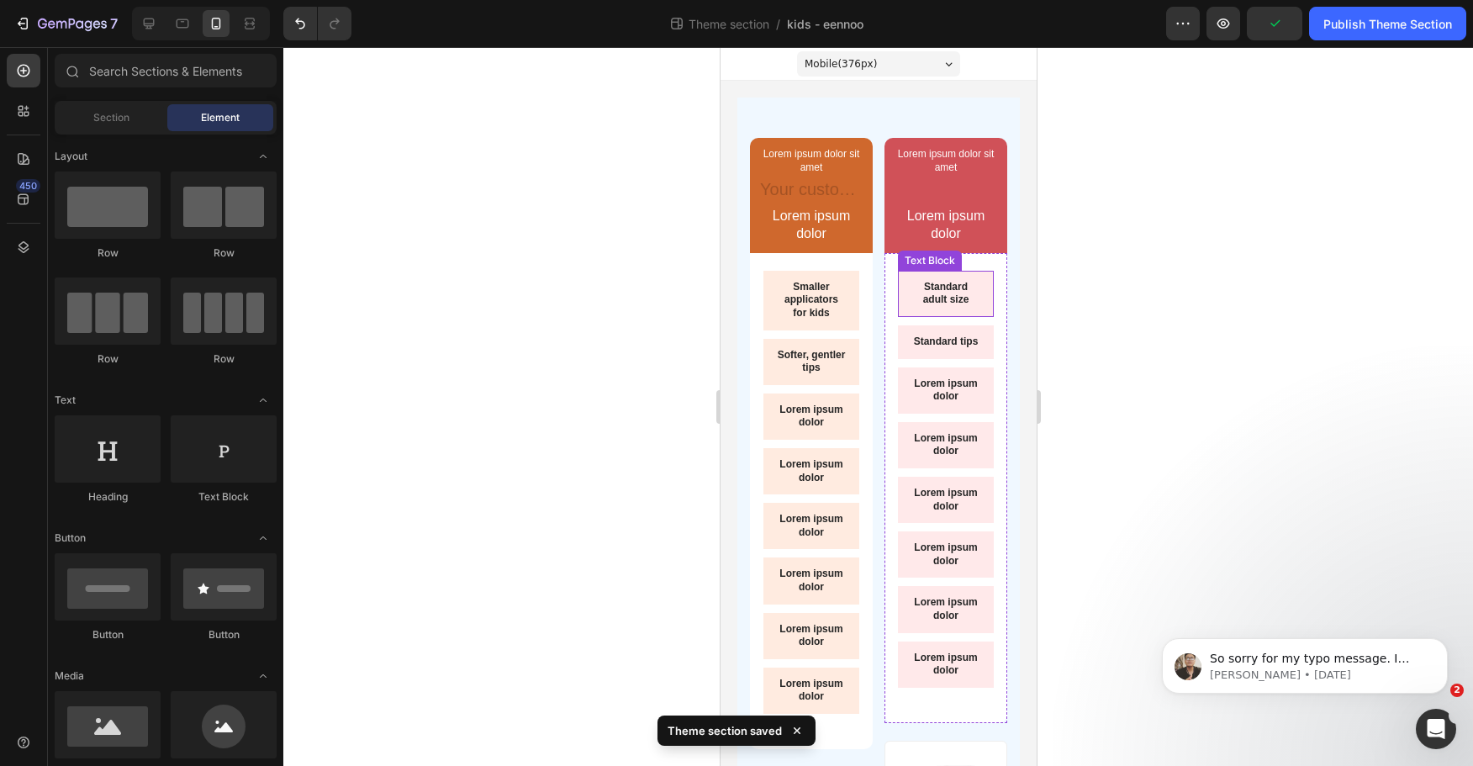
click at [950, 297] on p "Standard adult size" at bounding box center [945, 294] width 69 height 26
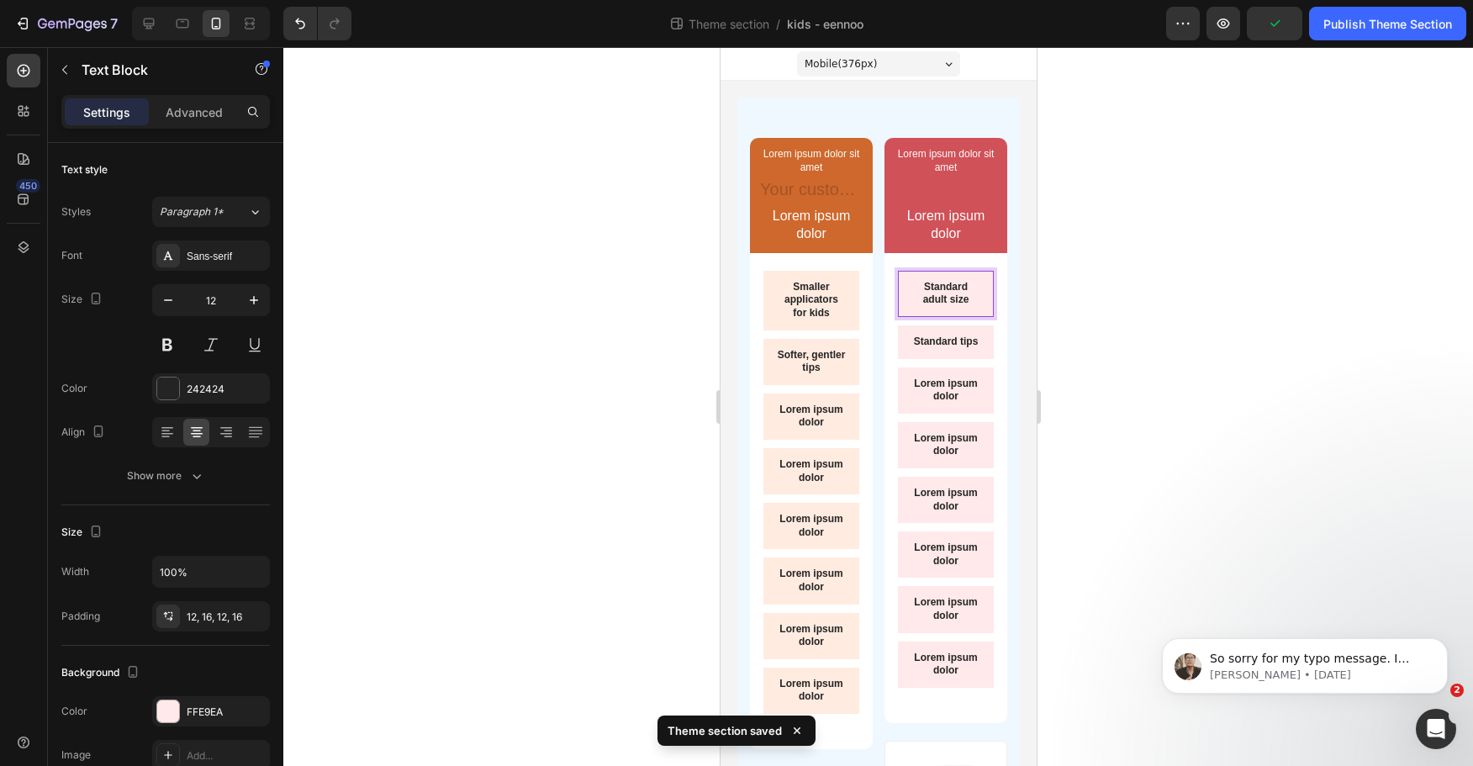
click at [941, 302] on p "Standard adult size" at bounding box center [945, 294] width 69 height 26
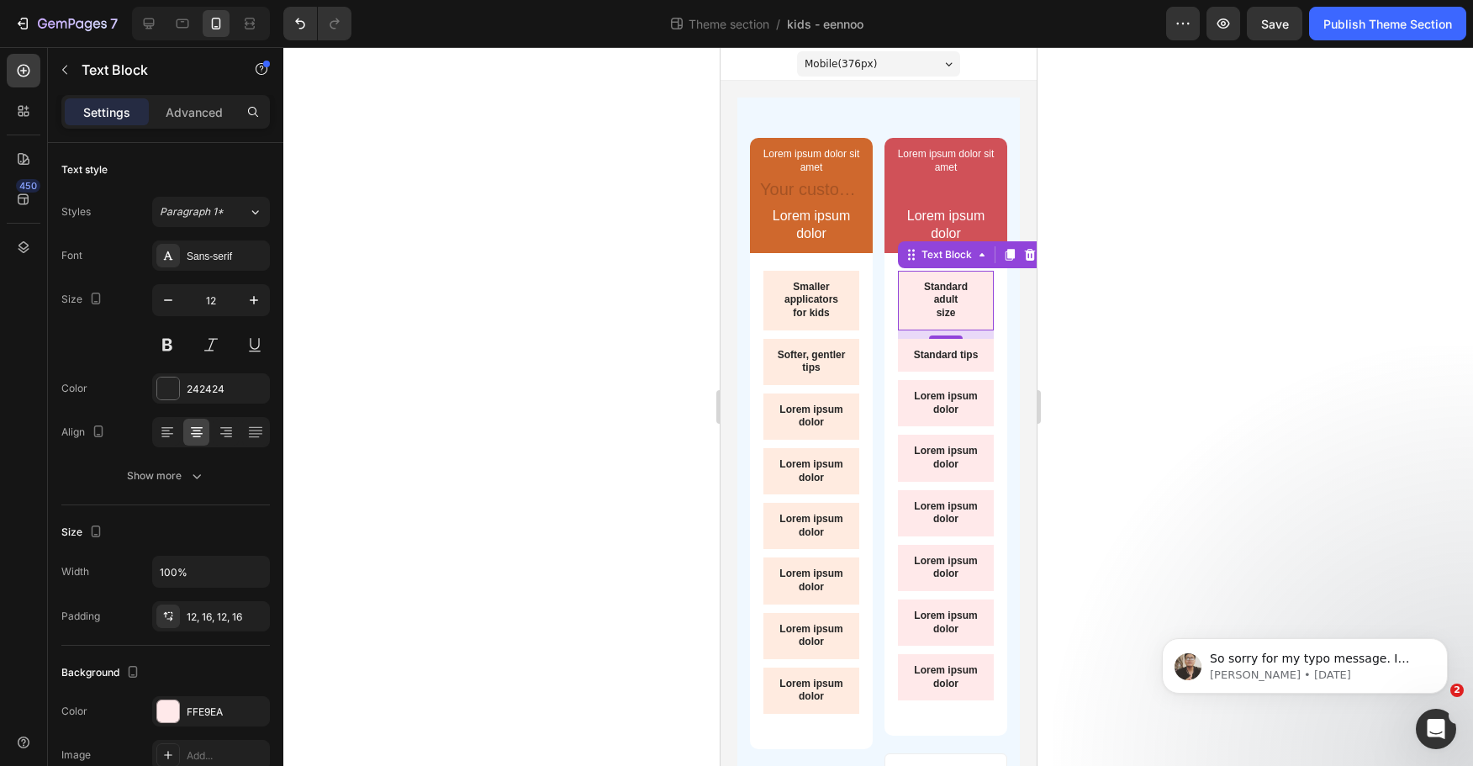
click at [1139, 356] on div at bounding box center [878, 406] width 1190 height 719
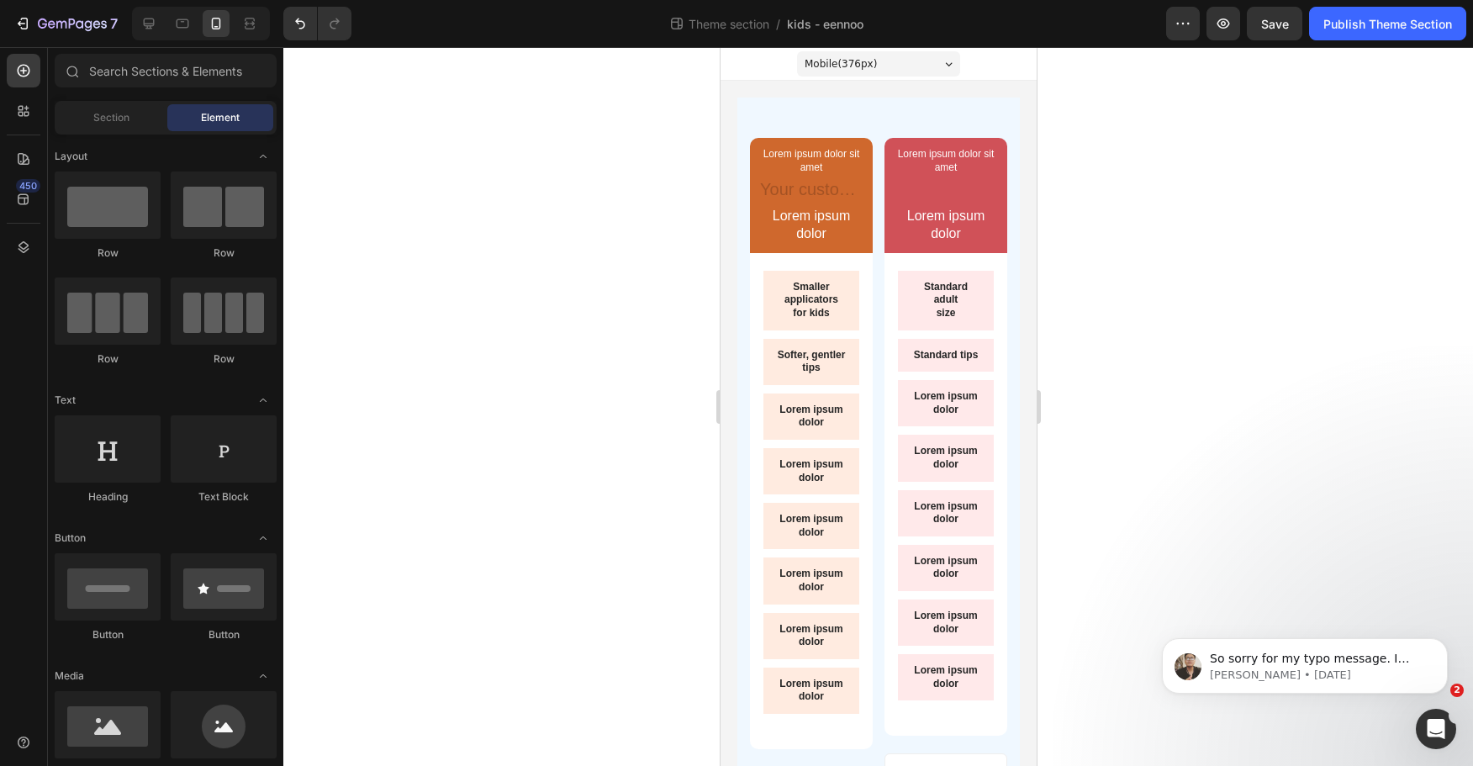
click at [1113, 378] on div at bounding box center [878, 406] width 1190 height 719
click at [801, 418] on p "Lorem ipsum dolor" at bounding box center [810, 417] width 69 height 26
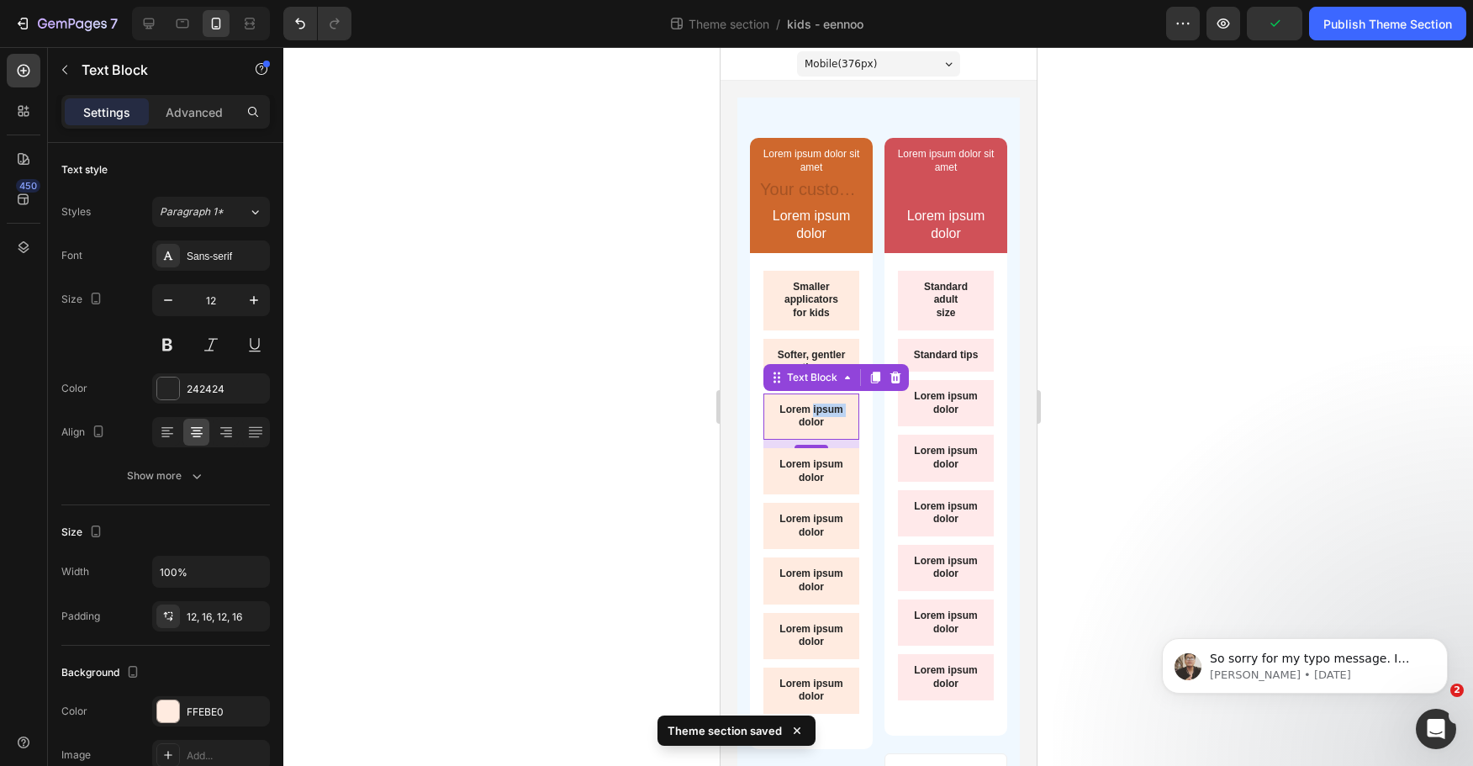
click at [801, 418] on p "Lorem ipsum dolor" at bounding box center [810, 417] width 69 height 26
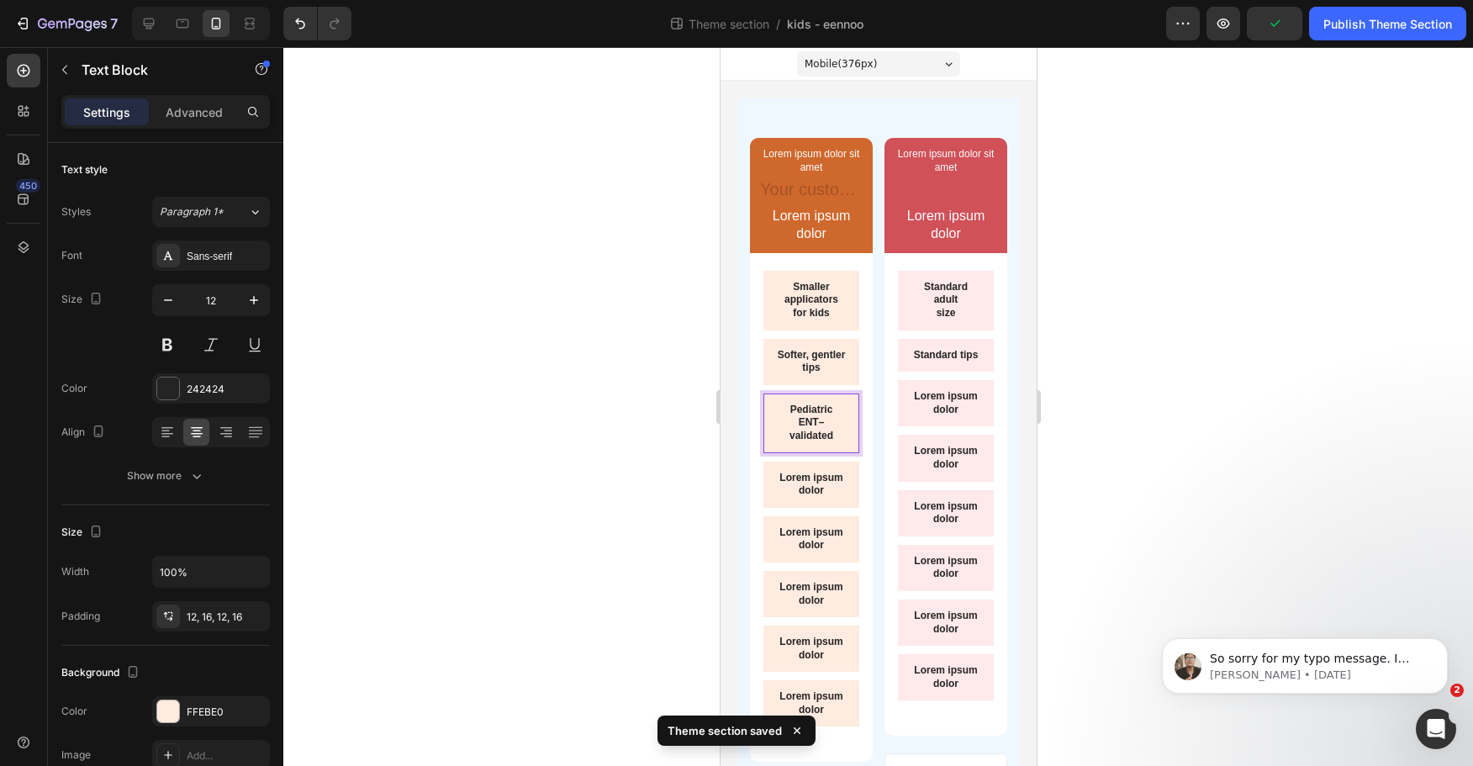
click at [1229, 410] on div at bounding box center [878, 406] width 1190 height 719
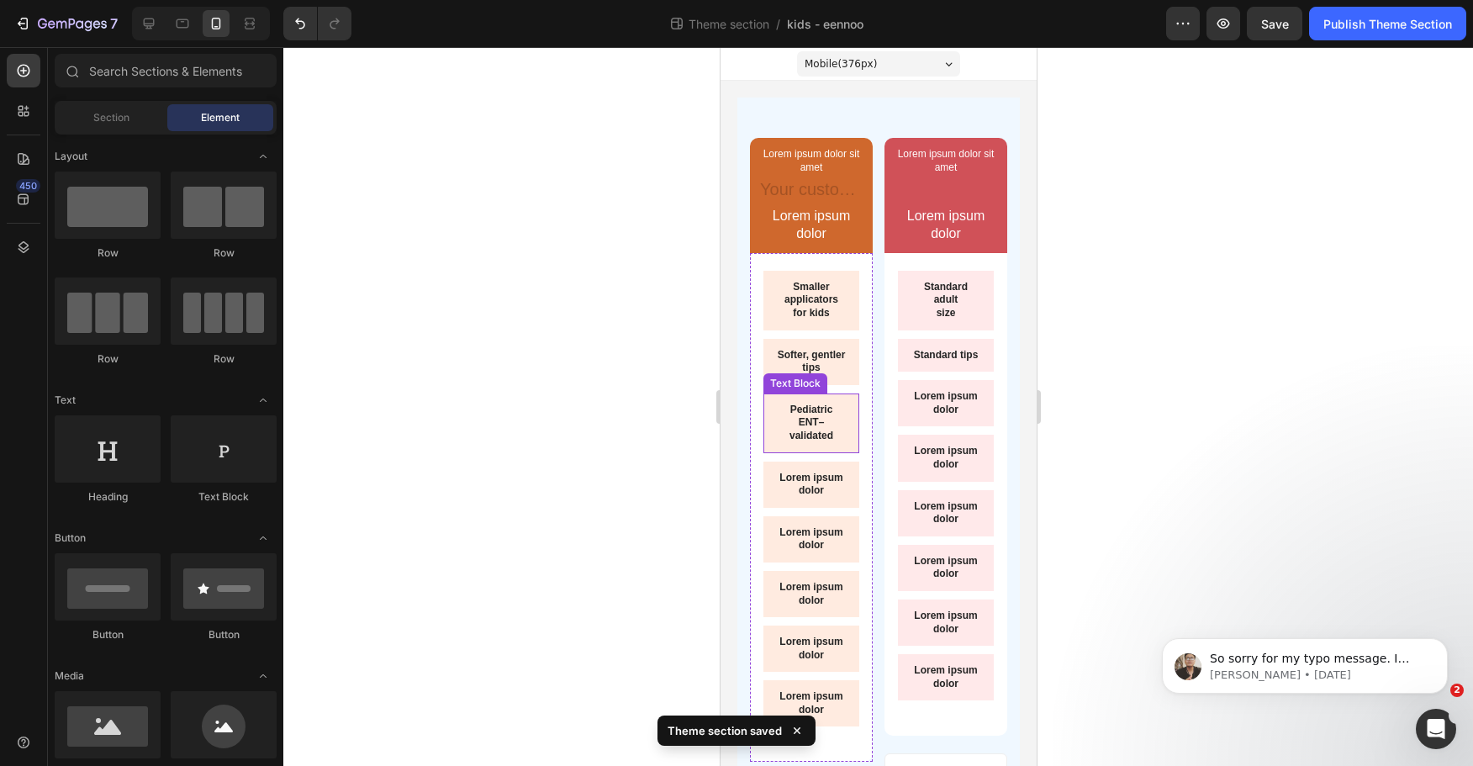
click at [822, 426] on p "Pediatric ENT–validated" at bounding box center [810, 424] width 69 height 40
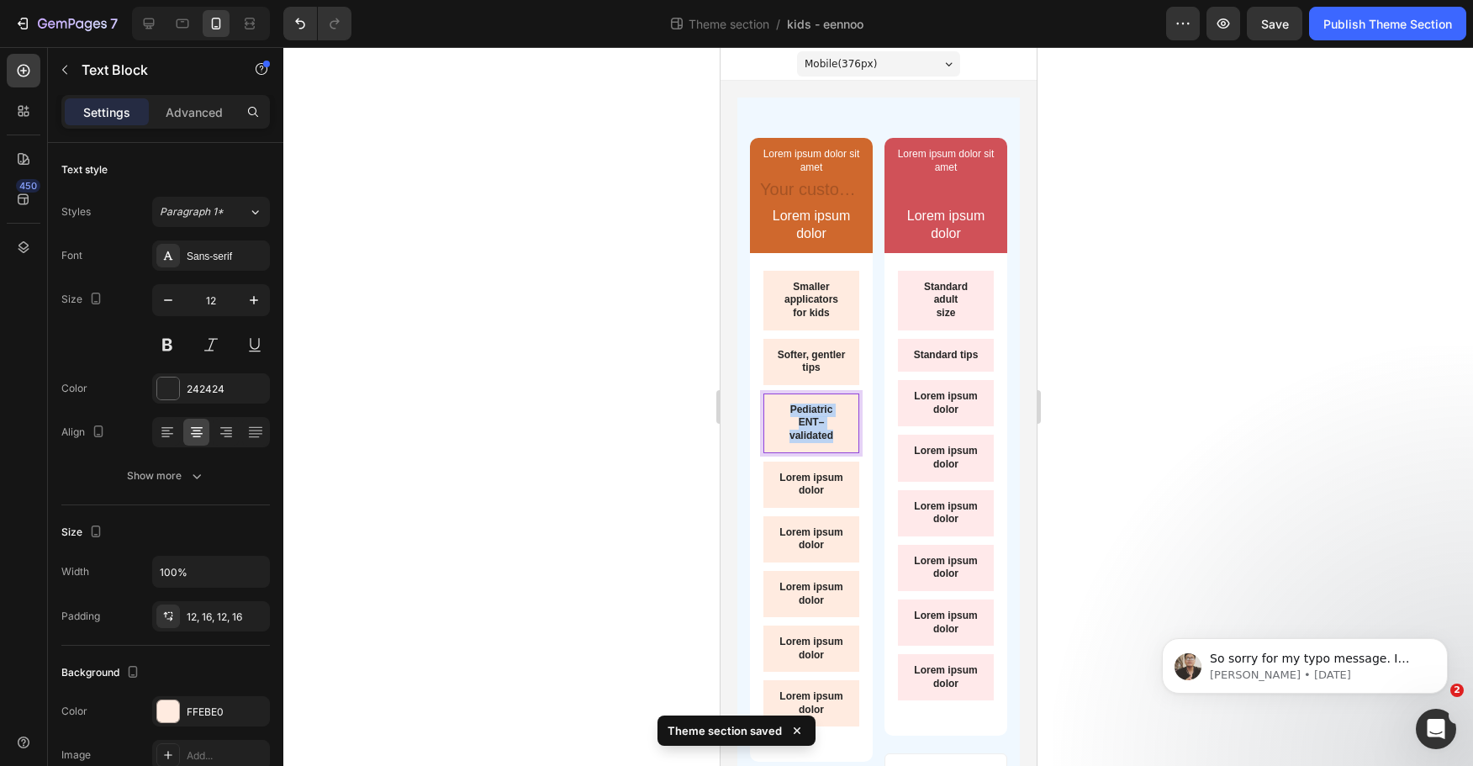
click at [823, 424] on p "Pediatric ENT–validated" at bounding box center [810, 424] width 69 height 40
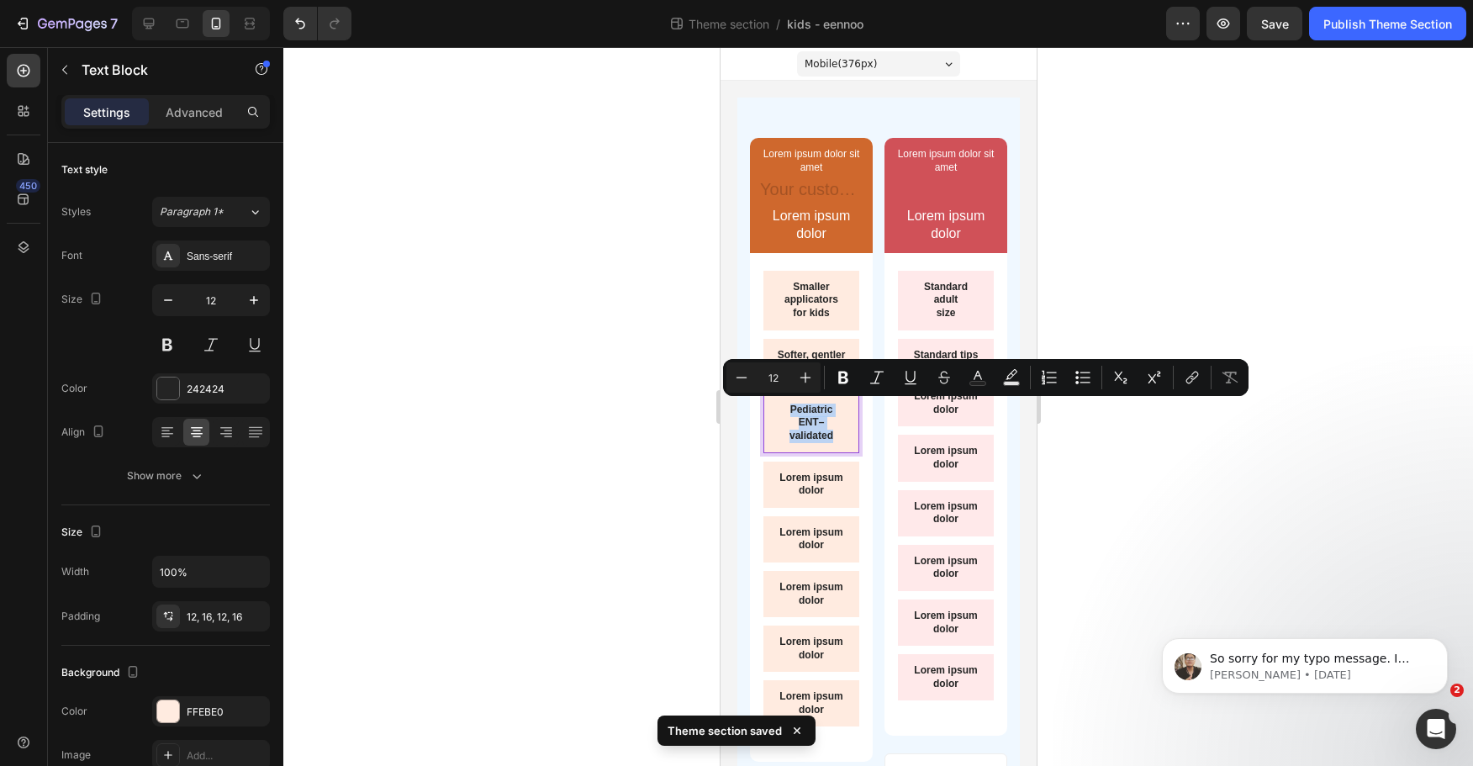
click at [823, 422] on p "Pediatric ENT–validated" at bounding box center [810, 424] width 69 height 40
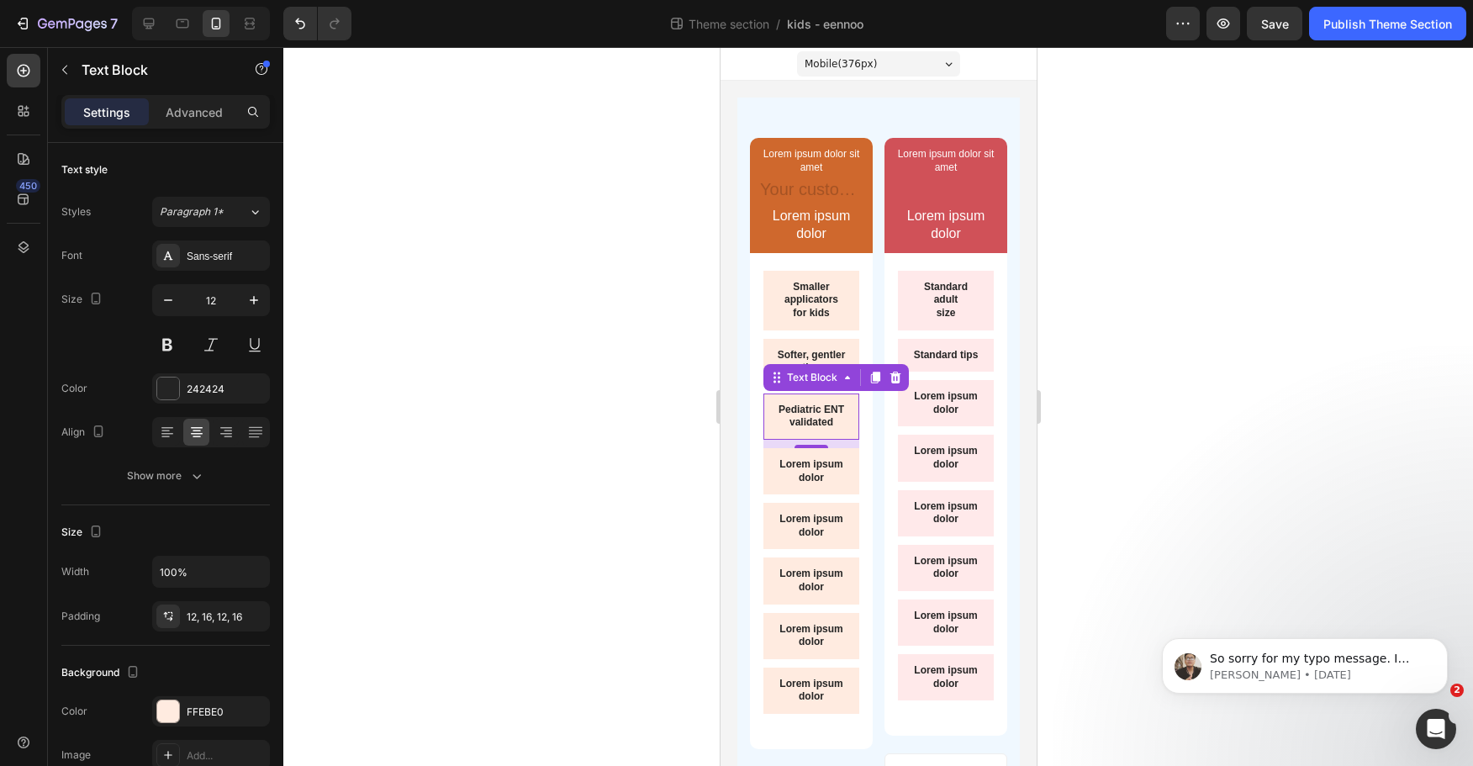
click at [1145, 436] on div at bounding box center [878, 406] width 1190 height 719
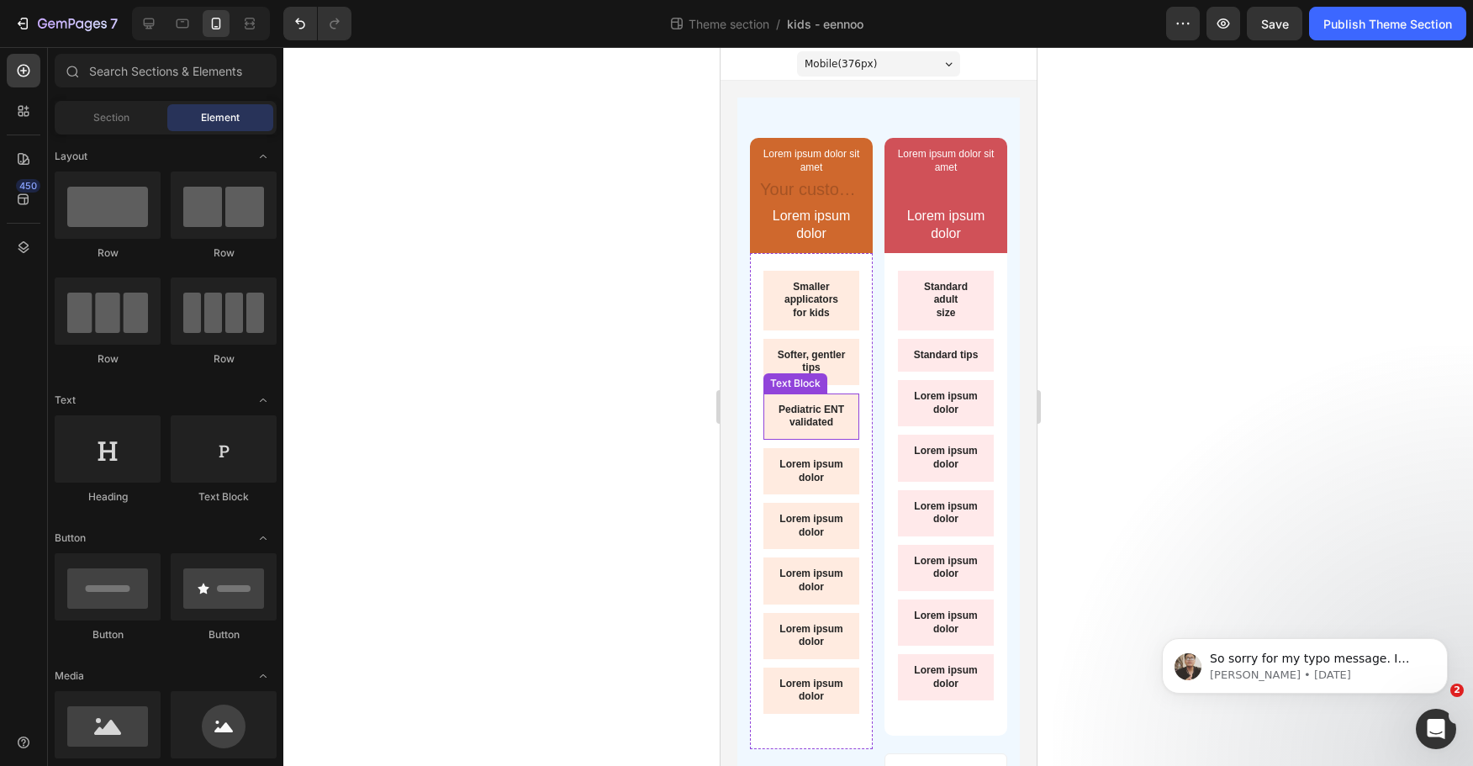
click at [823, 415] on p "Pediatric ENT validated" at bounding box center [810, 417] width 69 height 26
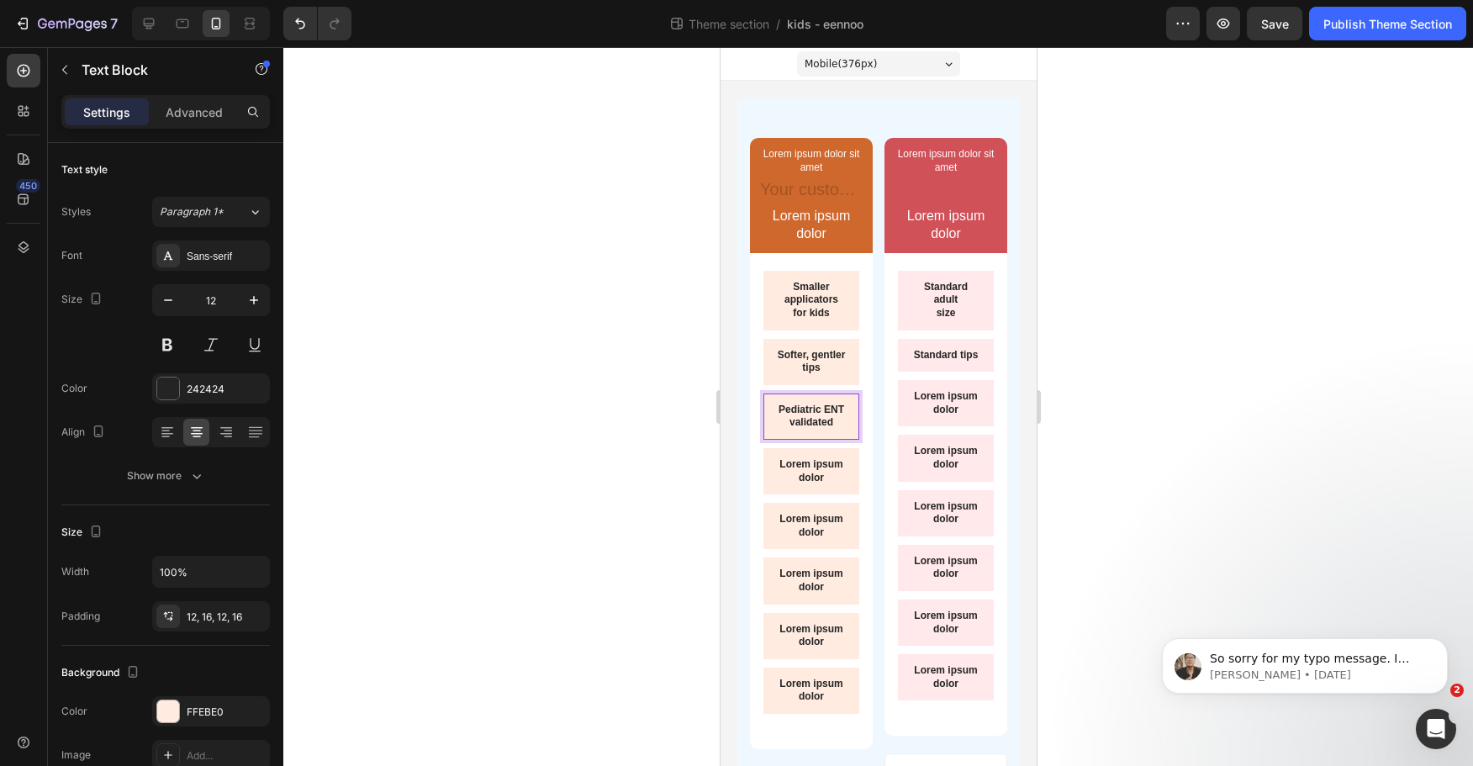
click at [802, 430] on p "Pediatric ENT validated" at bounding box center [810, 417] width 69 height 26
click at [781, 430] on p "Pediatric ENT validated" at bounding box center [810, 417] width 69 height 26
click at [911, 410] on p "Lorem ipsum dolor" at bounding box center [945, 403] width 69 height 26
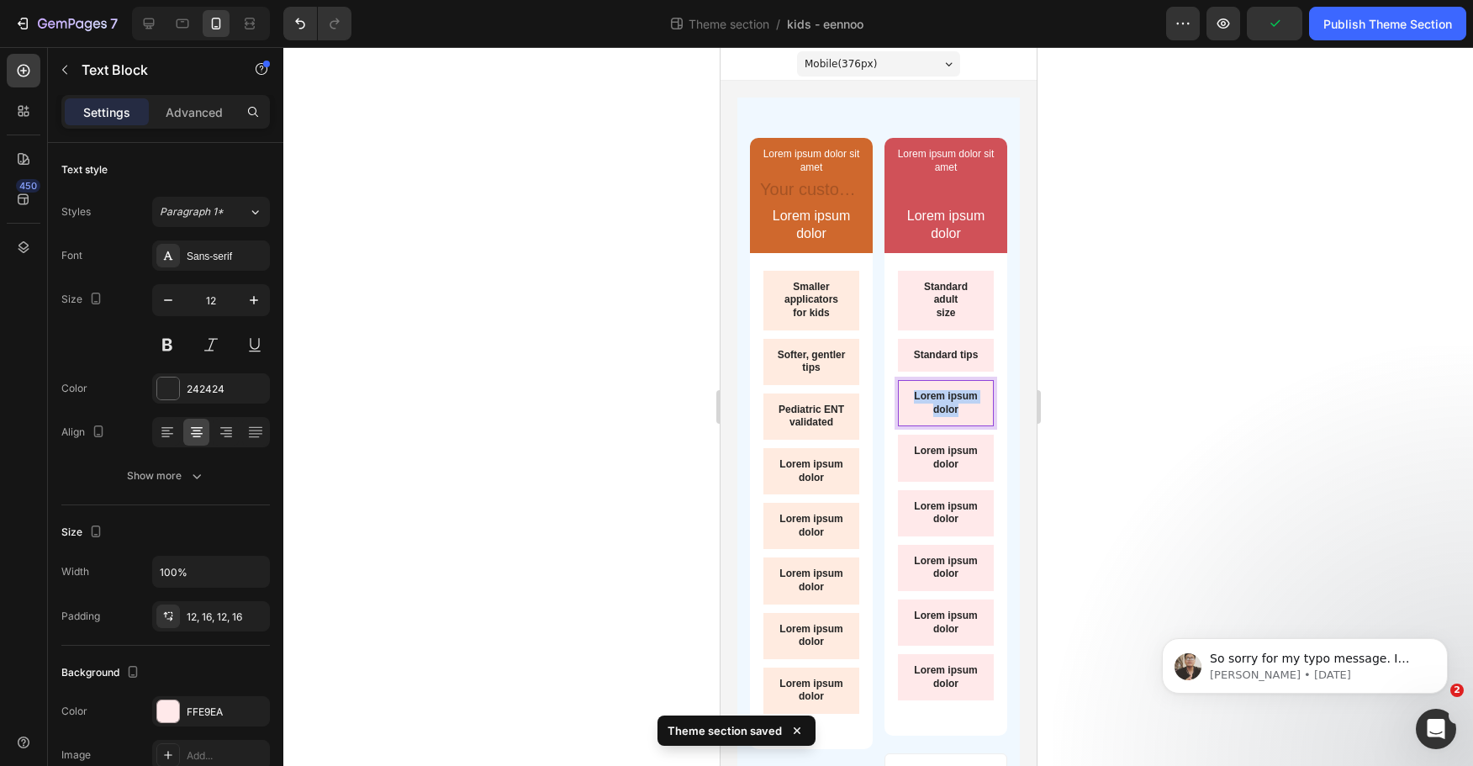
click at [911, 410] on p "Lorem ipsum dolor" at bounding box center [945, 403] width 69 height 26
click at [1129, 454] on div at bounding box center [878, 406] width 1190 height 719
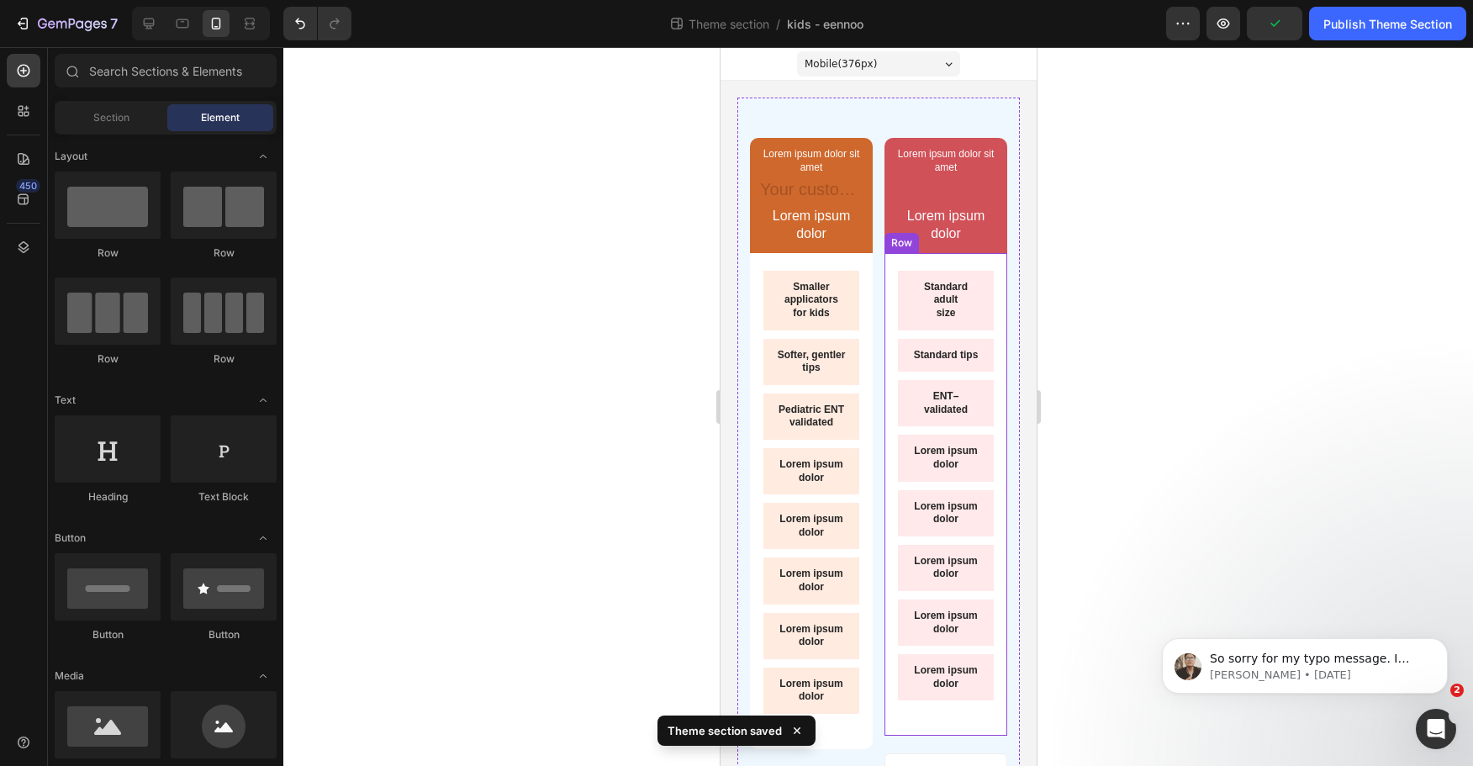
click at [950, 416] on p "ENT–validated" at bounding box center [945, 403] width 69 height 26
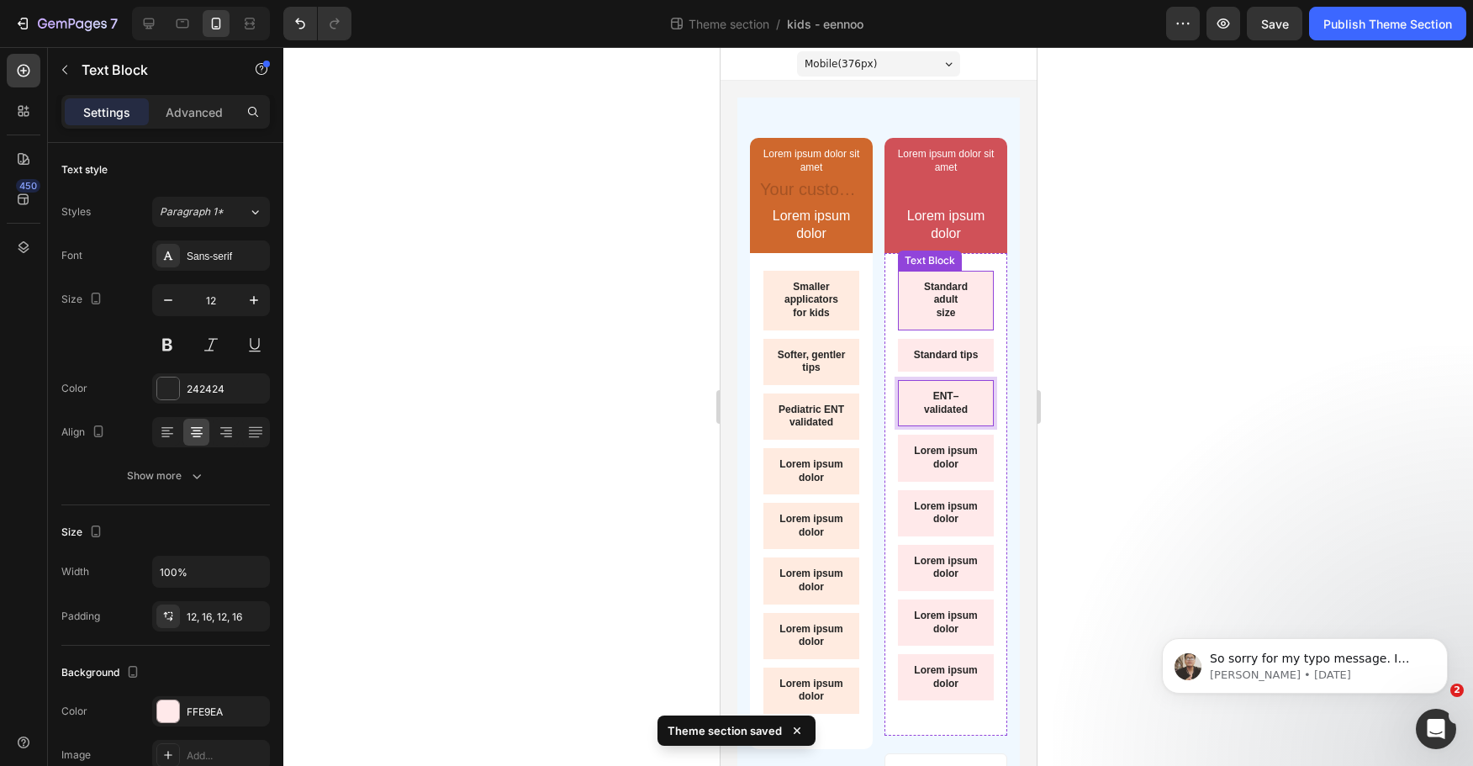
click at [923, 306] on p "Standard adult" at bounding box center [945, 294] width 69 height 26
click at [926, 313] on p "size" at bounding box center [945, 313] width 69 height 13
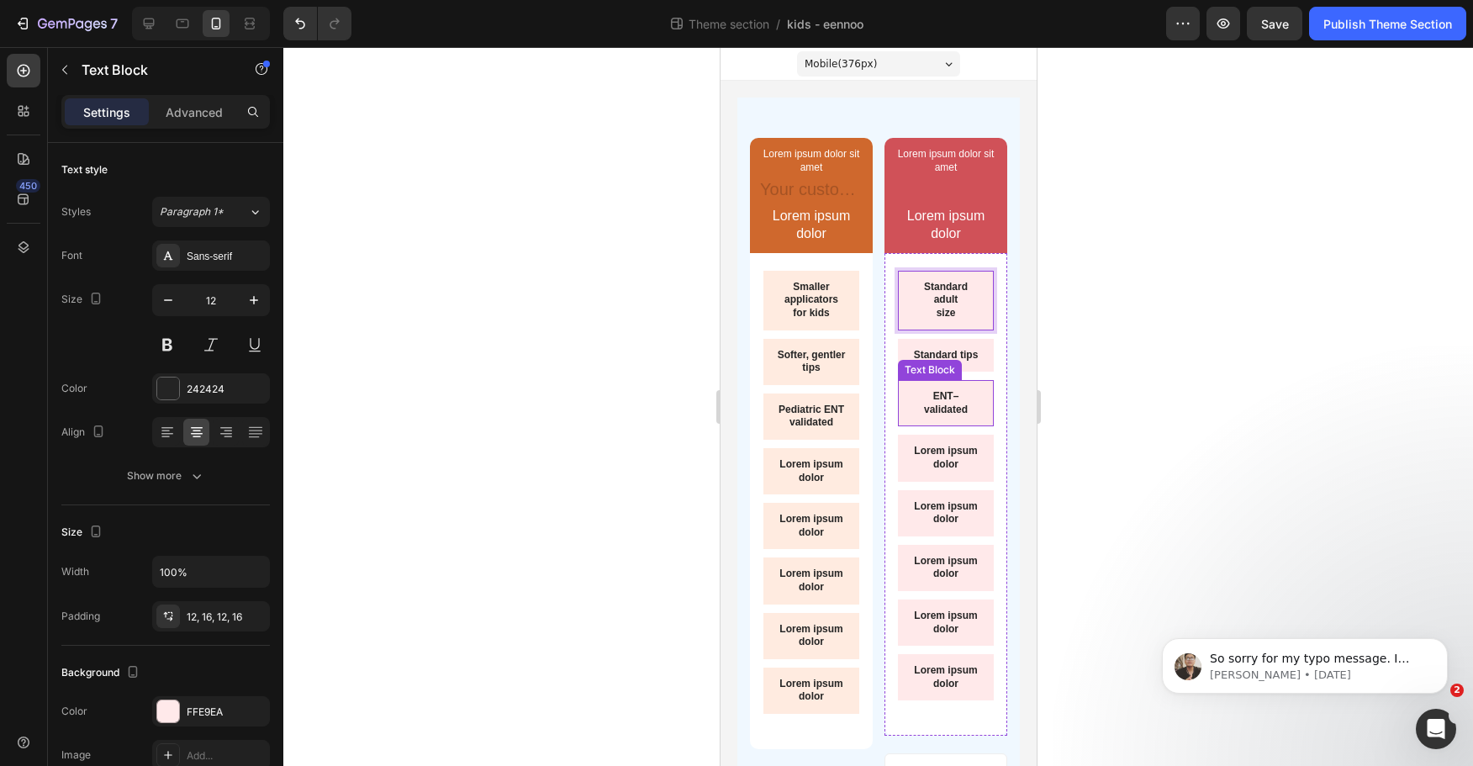
click at [965, 416] on p "ENT–validated" at bounding box center [945, 403] width 69 height 26
click at [1107, 342] on div at bounding box center [878, 406] width 1190 height 719
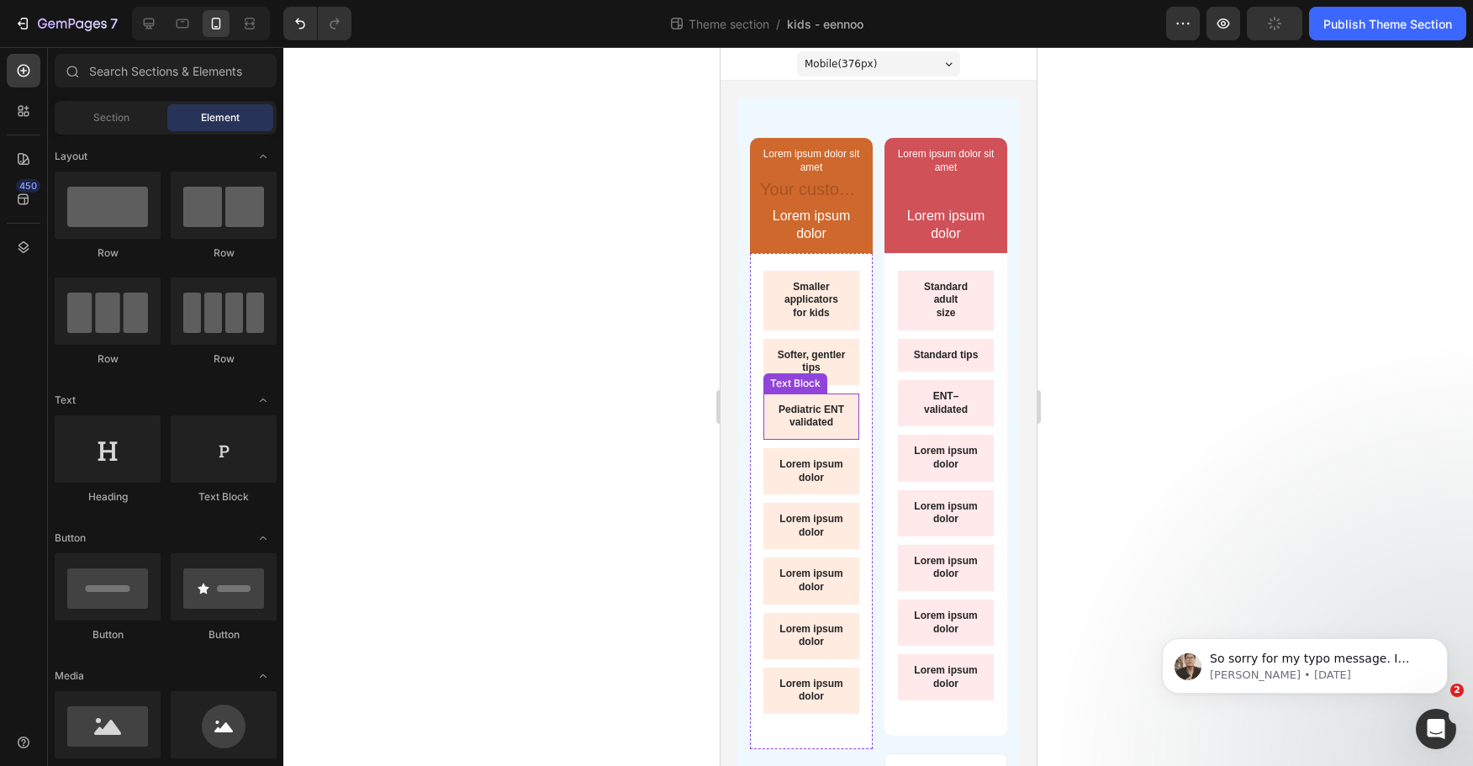
click at [805, 417] on p "Pediatric ENT" at bounding box center [810, 410] width 69 height 13
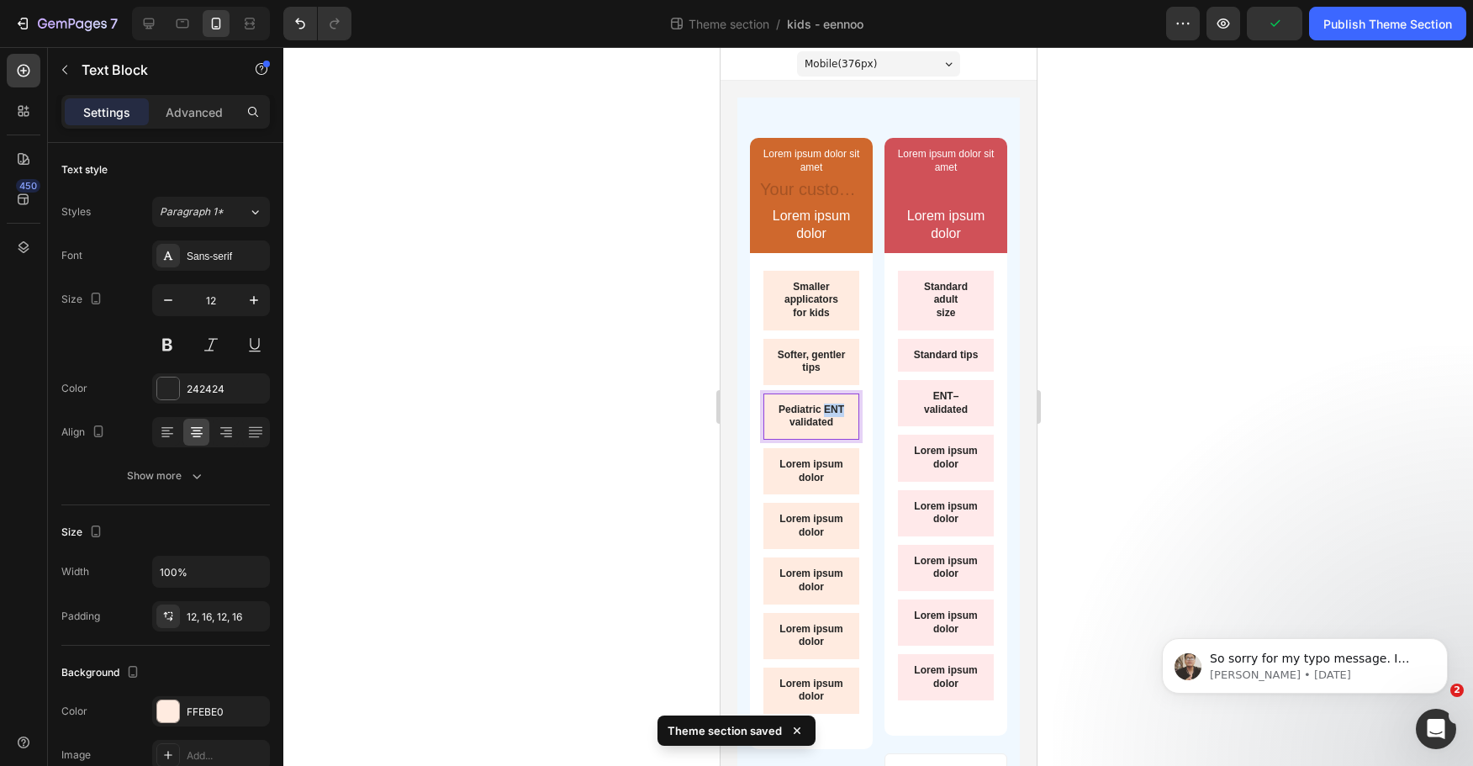
click at [812, 417] on p "Pediatric ENT" at bounding box center [810, 410] width 69 height 13
click at [813, 430] on p "validated" at bounding box center [810, 422] width 69 height 13
click at [652, 428] on div at bounding box center [878, 406] width 1190 height 719
click at [785, 417] on p "Pediatric ENT" at bounding box center [810, 410] width 69 height 13
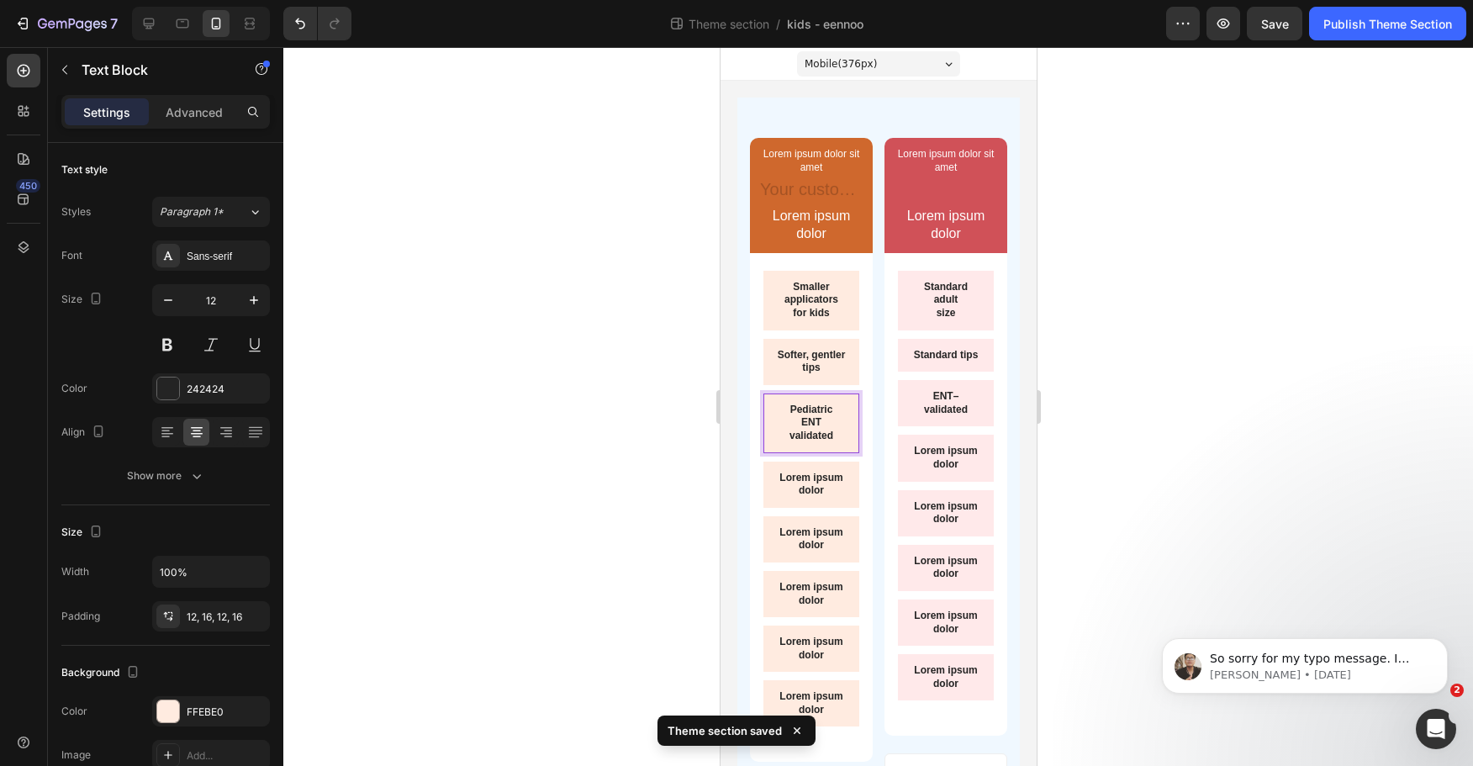
click at [784, 431] on p "validated" at bounding box center [810, 436] width 69 height 13
click at [606, 413] on div at bounding box center [878, 406] width 1190 height 719
click at [783, 420] on p "ENT" at bounding box center [810, 422] width 69 height 13
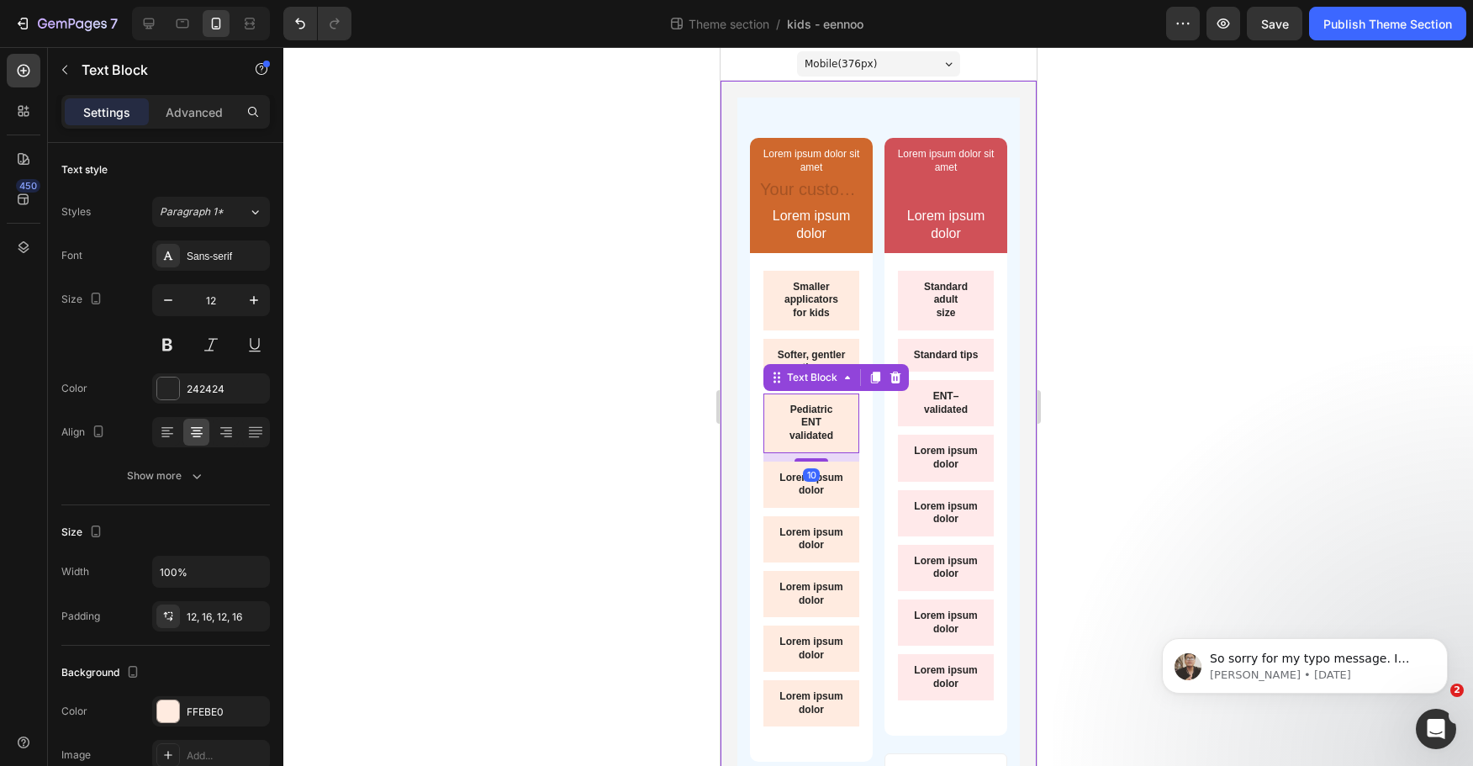
drag, startPoint x: 197, startPoint y: 104, endPoint x: 205, endPoint y: 129, distance: 25.8
click at [198, 104] on p "Advanced" at bounding box center [194, 112] width 57 height 18
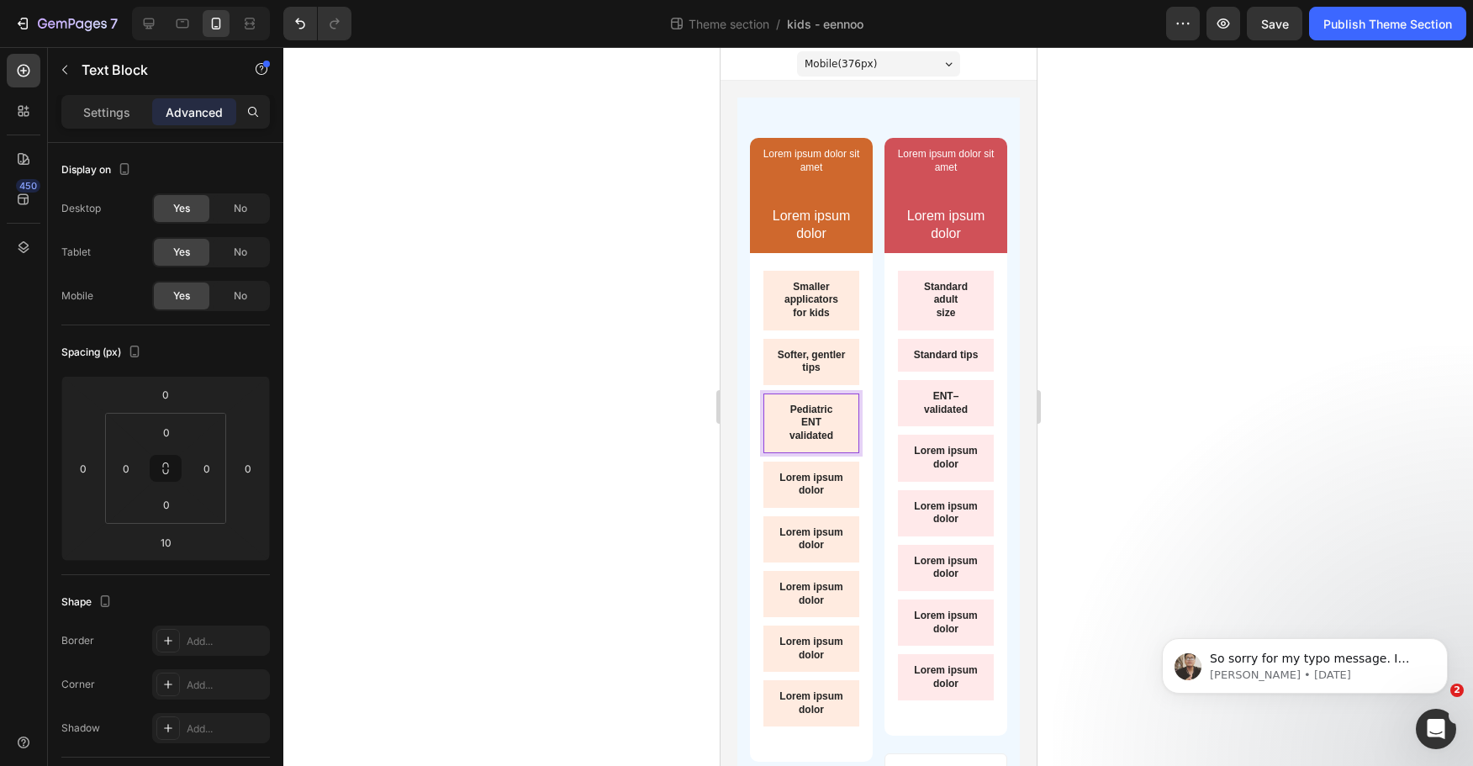
click at [598, 441] on div at bounding box center [878, 406] width 1190 height 719
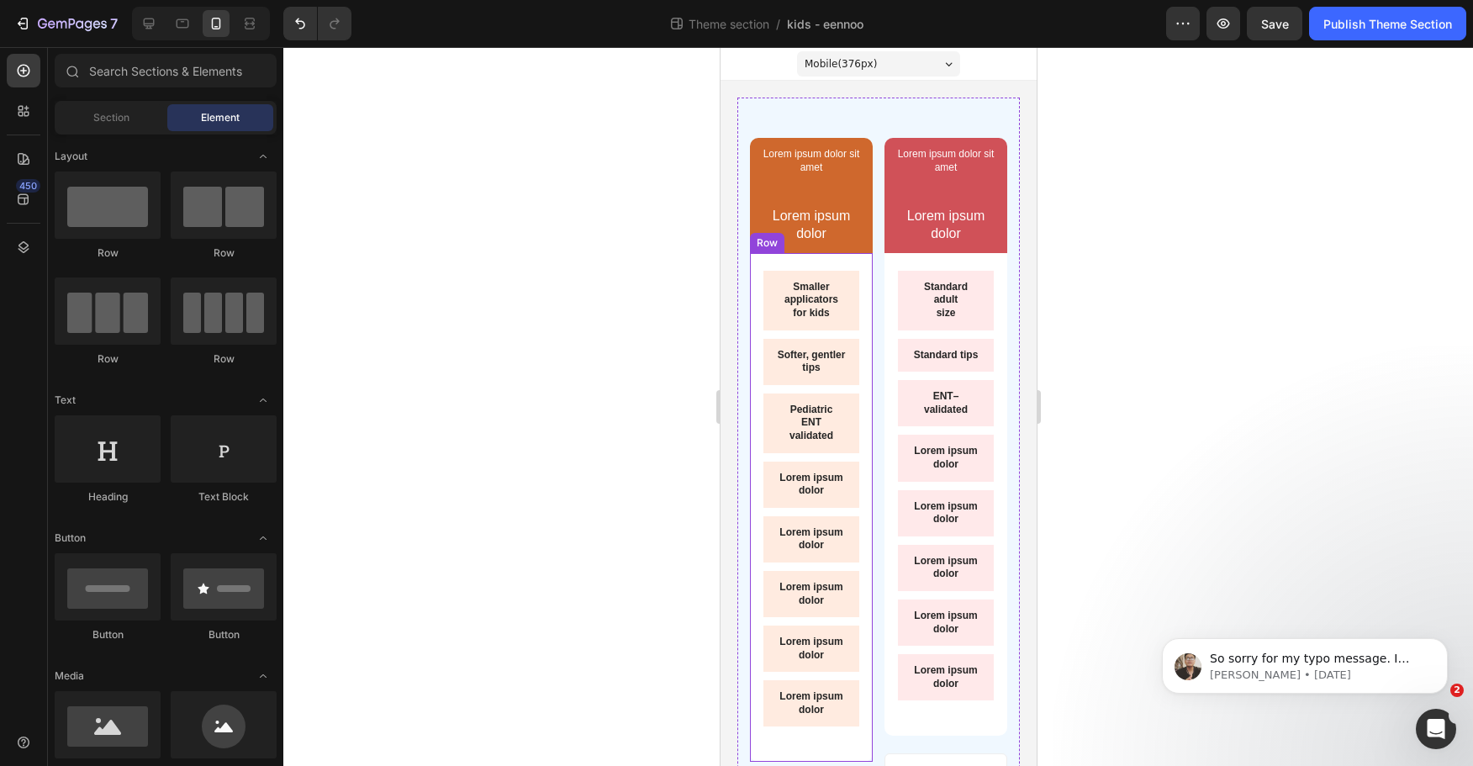
click at [773, 435] on div "Pediatric ENT validated" at bounding box center [811, 424] width 96 height 60
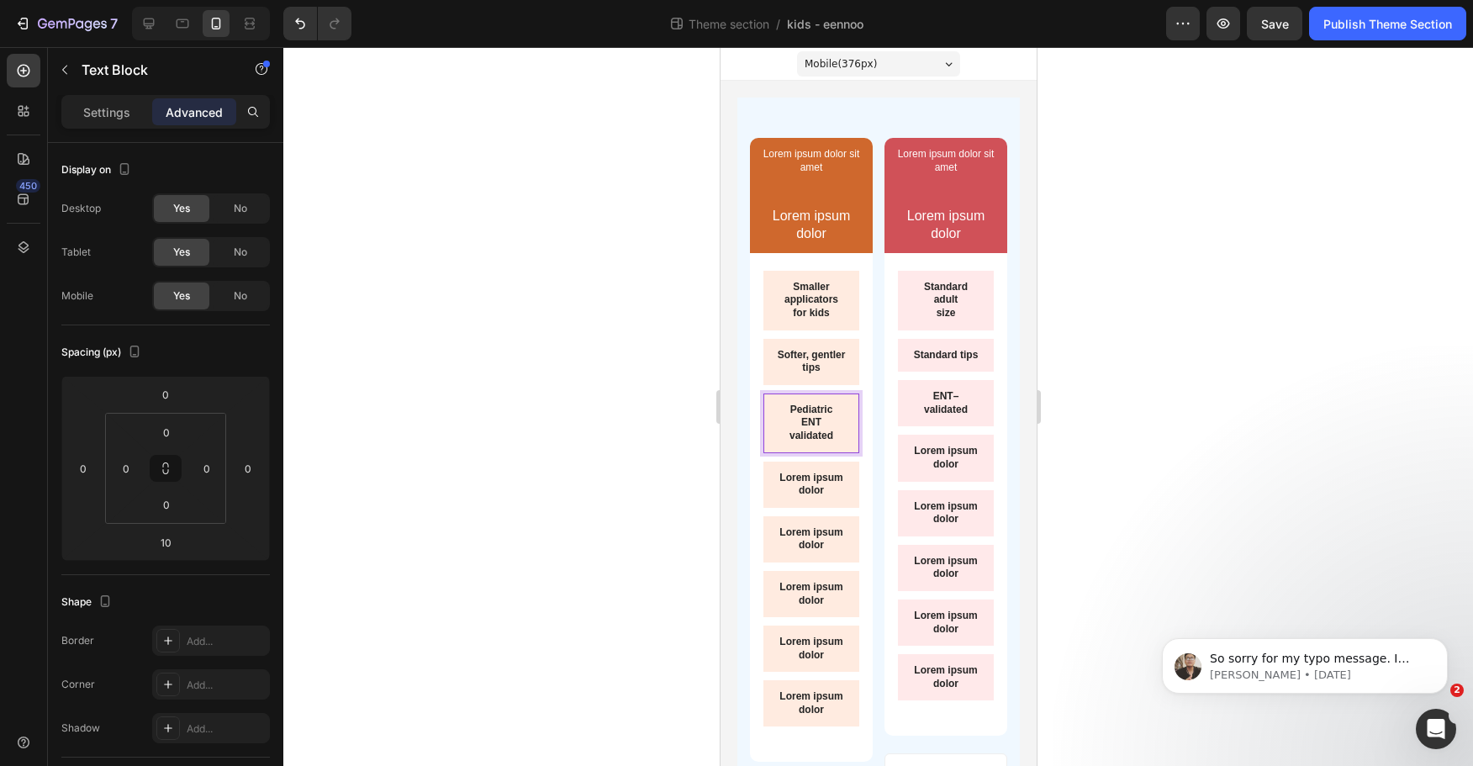
click at [807, 417] on p "ENT" at bounding box center [810, 422] width 69 height 13
click at [540, 399] on div at bounding box center [878, 406] width 1190 height 719
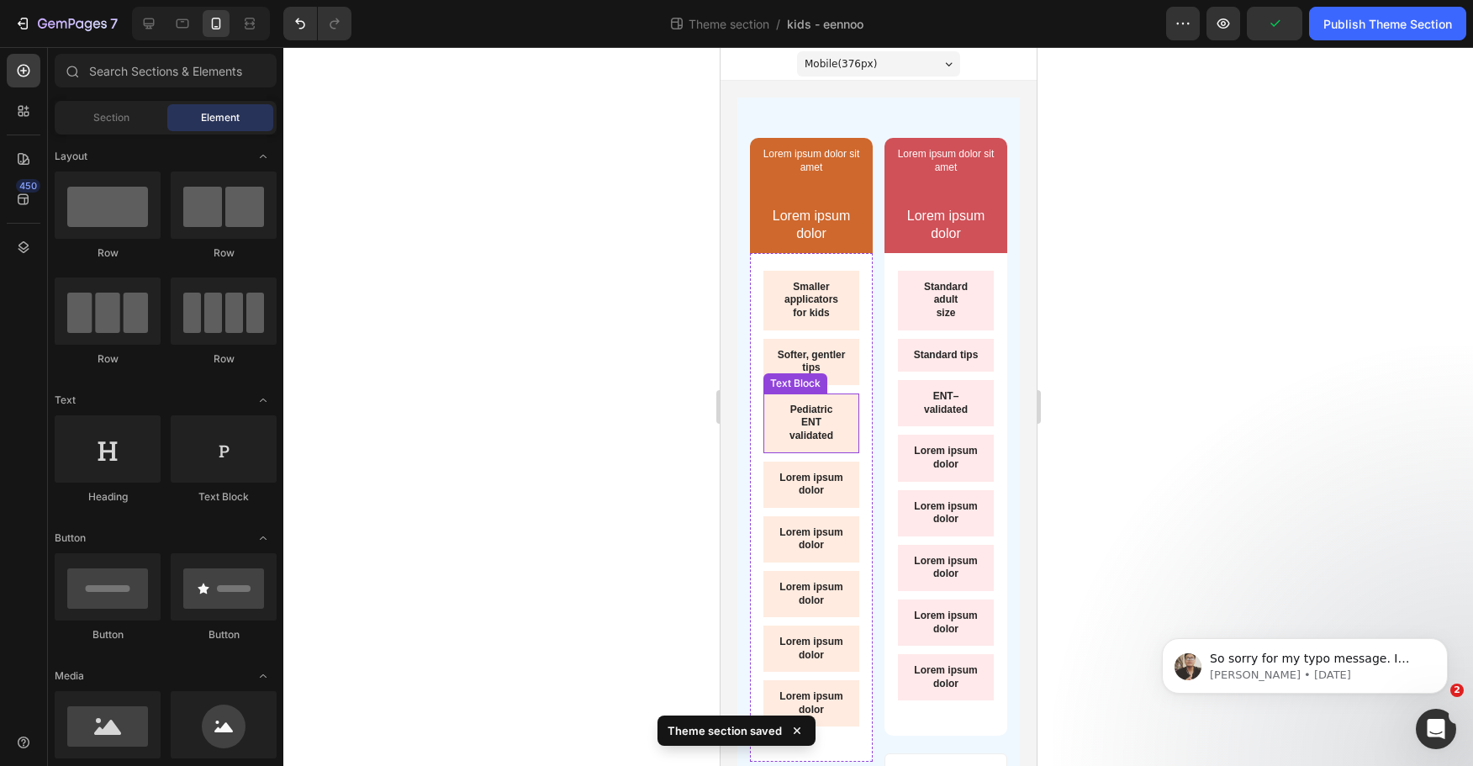
click at [793, 426] on p "ENT" at bounding box center [810, 422] width 69 height 13
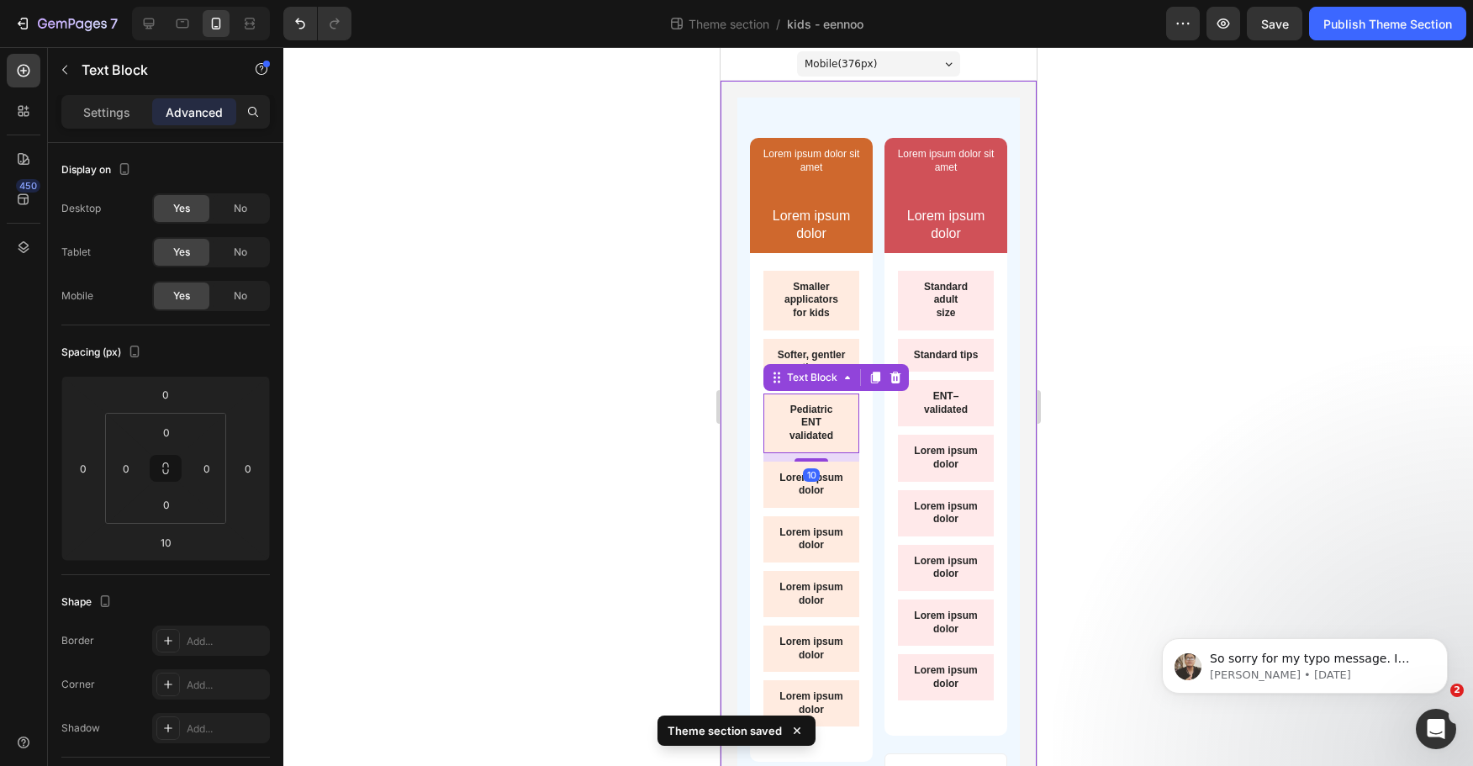
click at [653, 420] on div at bounding box center [878, 406] width 1190 height 719
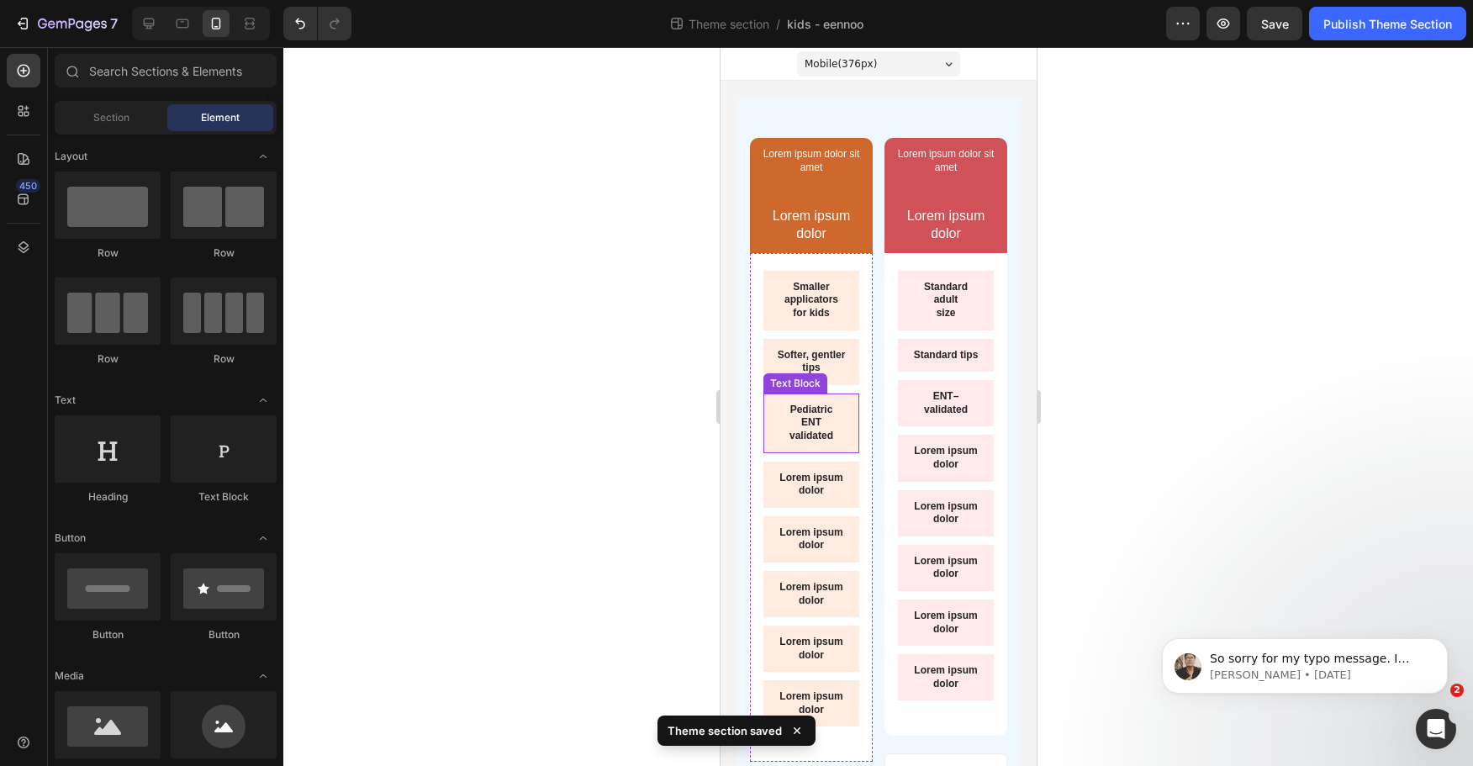
click at [842, 420] on div "Pediatric ENT validated" at bounding box center [811, 424] width 96 height 60
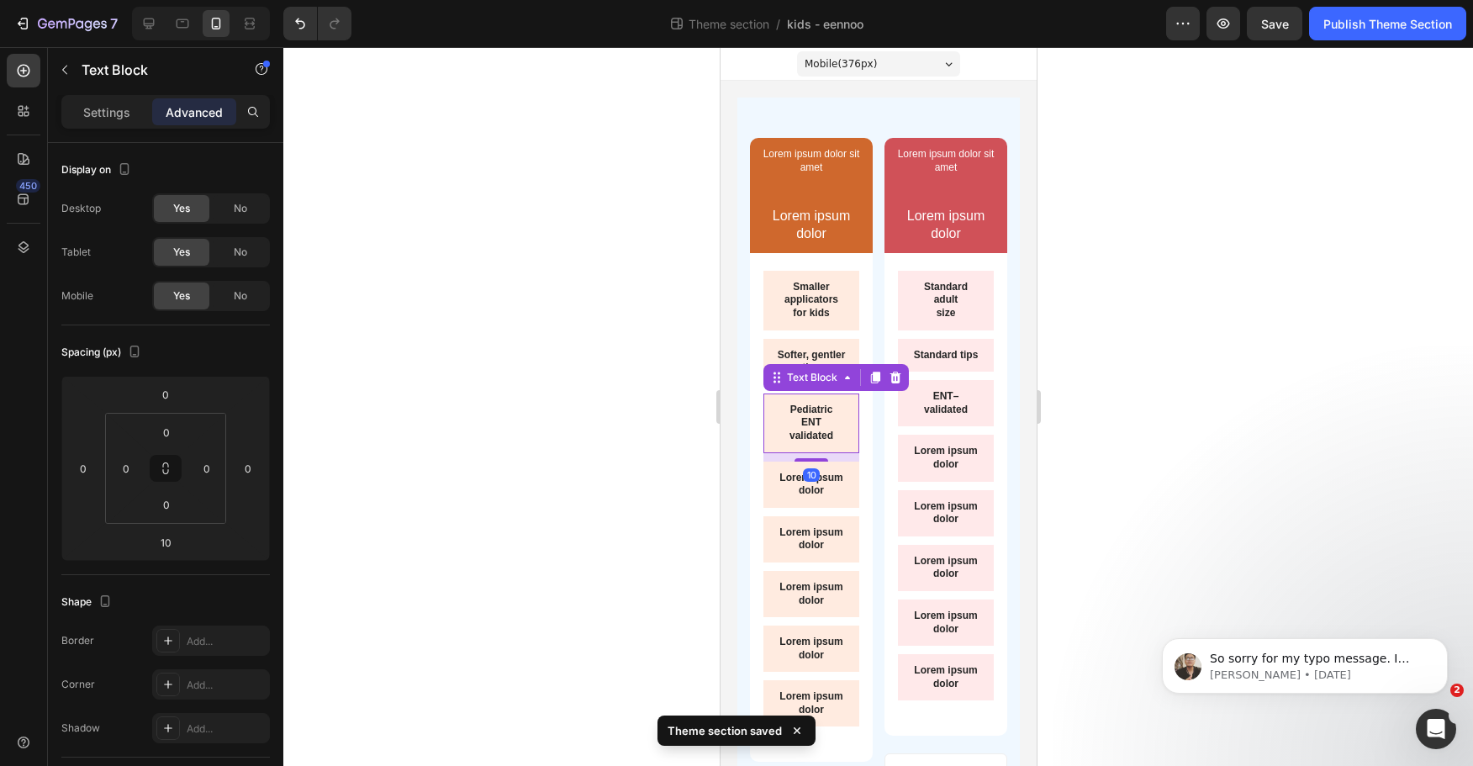
click at [842, 420] on div "Pediatric ENT validated" at bounding box center [811, 424] width 96 height 60
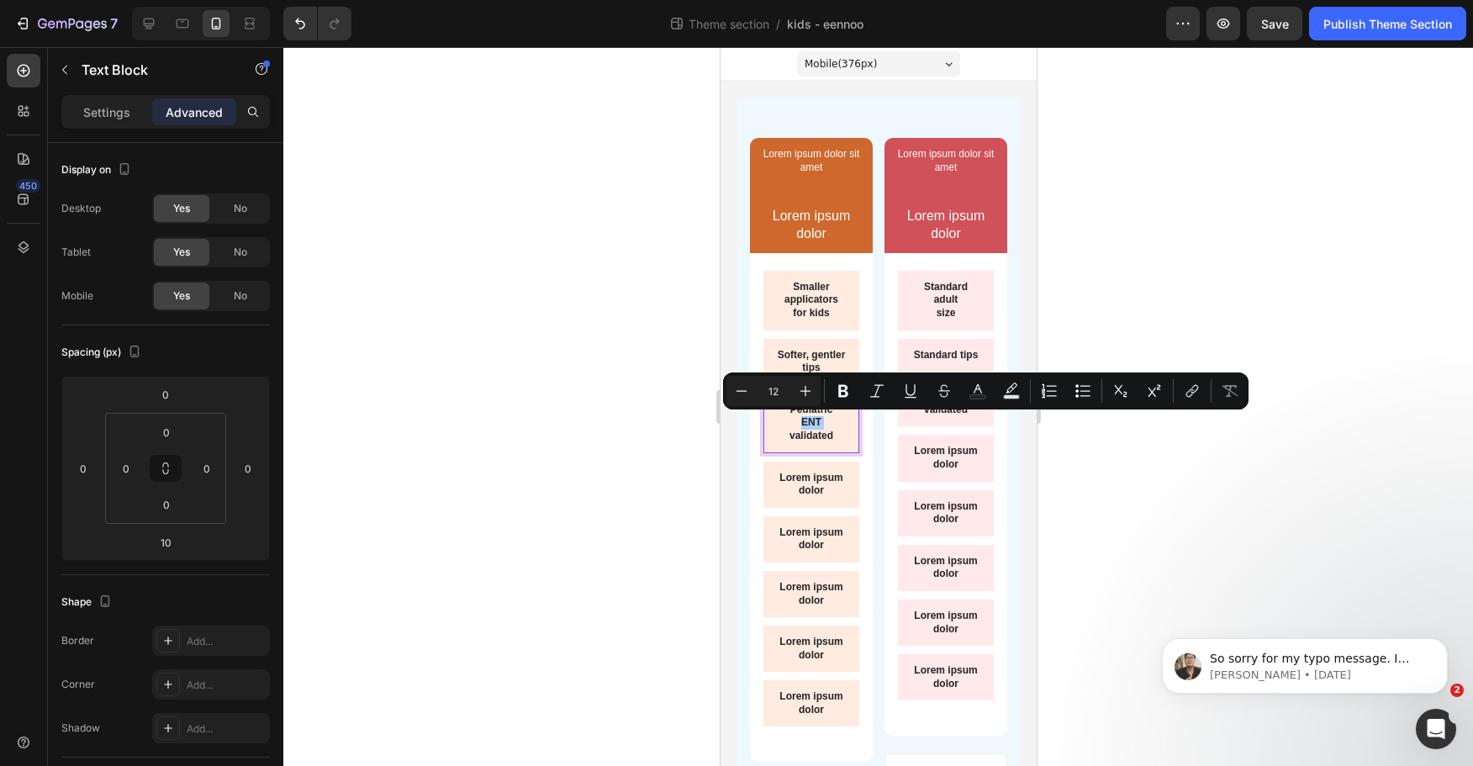
click at [1129, 471] on div at bounding box center [878, 406] width 1190 height 719
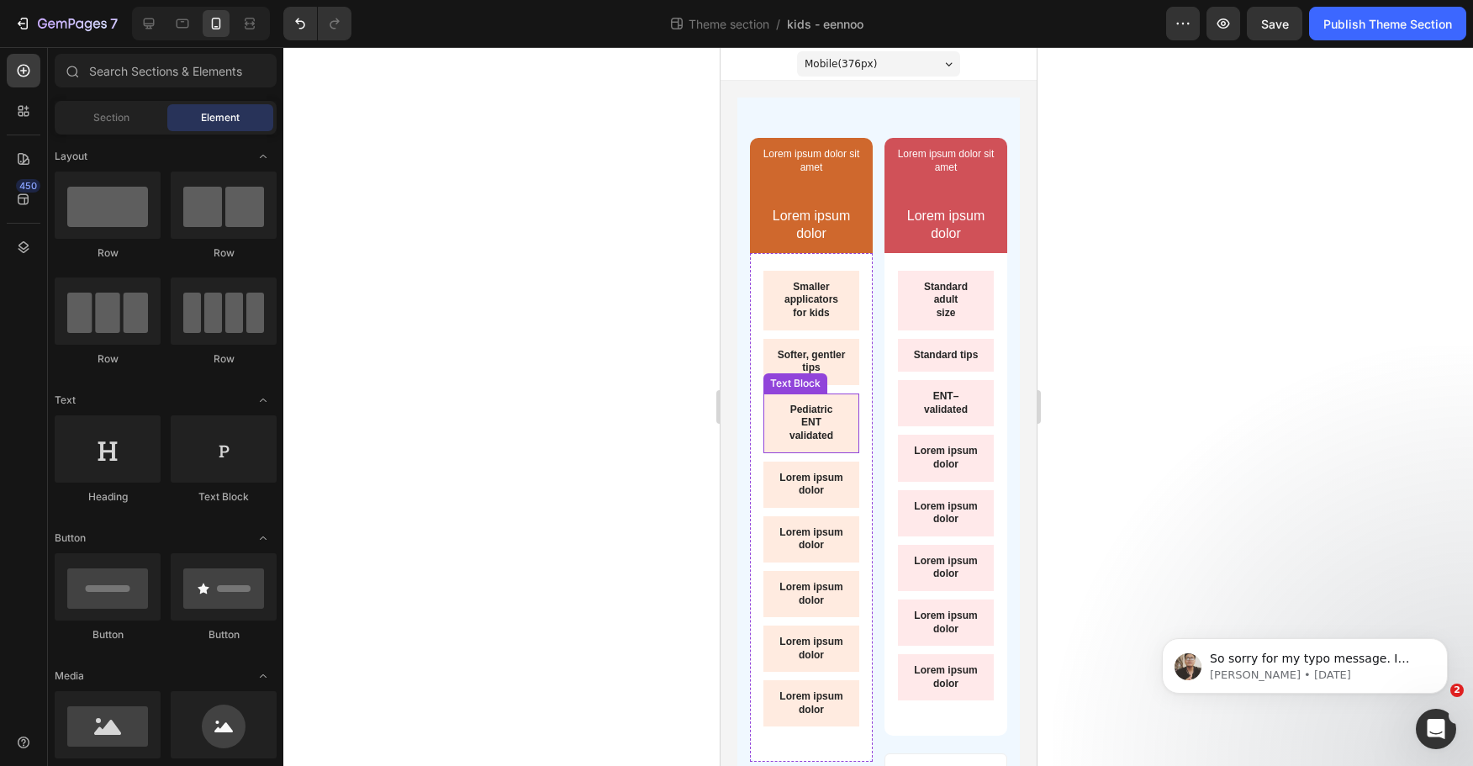
click at [829, 426] on p "ENT" at bounding box center [810, 422] width 69 height 13
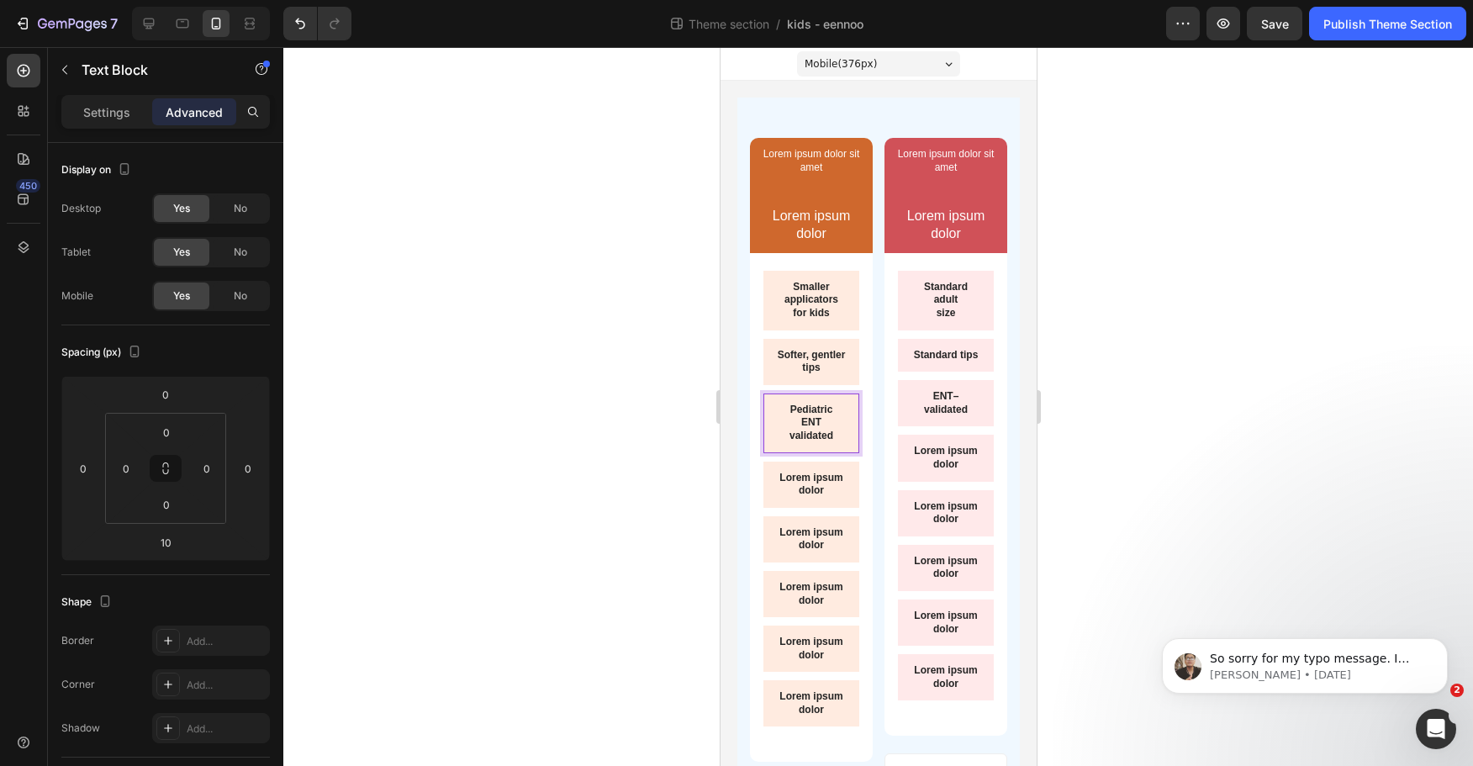
drag, startPoint x: 841, startPoint y: 426, endPoint x: 819, endPoint y: 425, distance: 21.9
click at [841, 425] on div "Pediatric ENT validated" at bounding box center [811, 424] width 96 height 60
click at [780, 408] on p "Pediatric" at bounding box center [810, 410] width 69 height 13
click at [1203, 485] on div at bounding box center [878, 406] width 1190 height 719
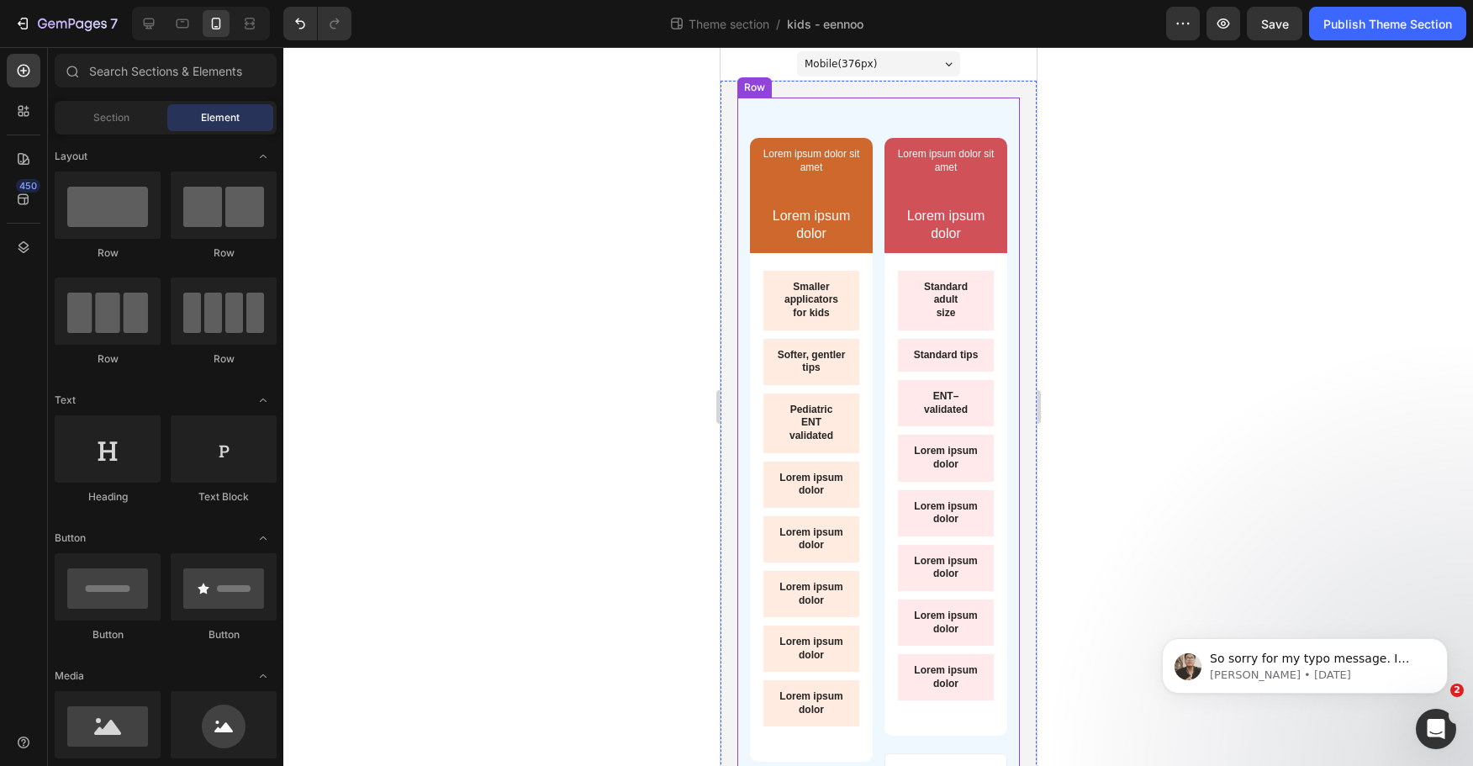
click at [951, 407] on p "ENT–validated" at bounding box center [945, 403] width 69 height 26
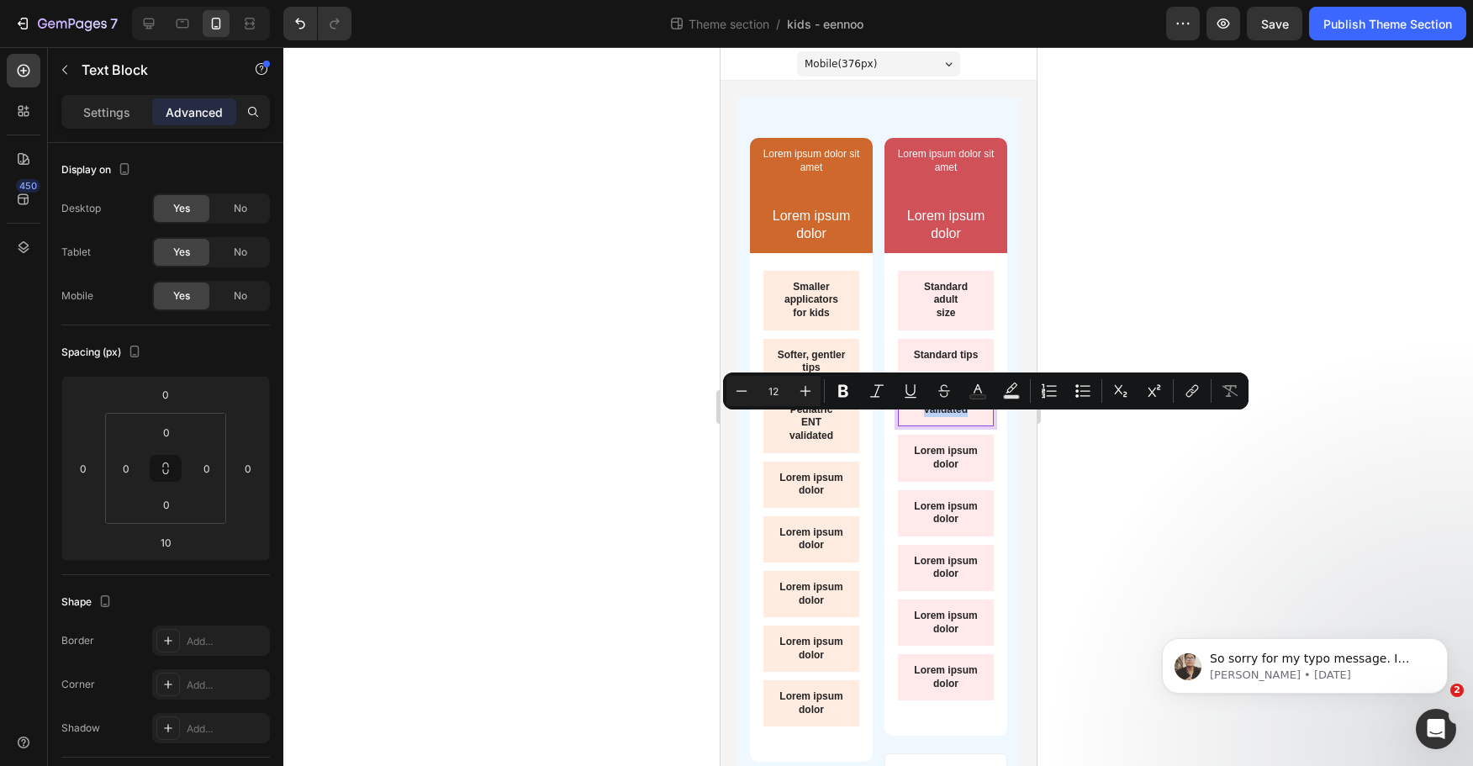
click at [948, 409] on div "Minus 12 Plus Bold Italic Underline Strikethrough Text Color Text Background Co…" at bounding box center [986, 391] width 526 height 37
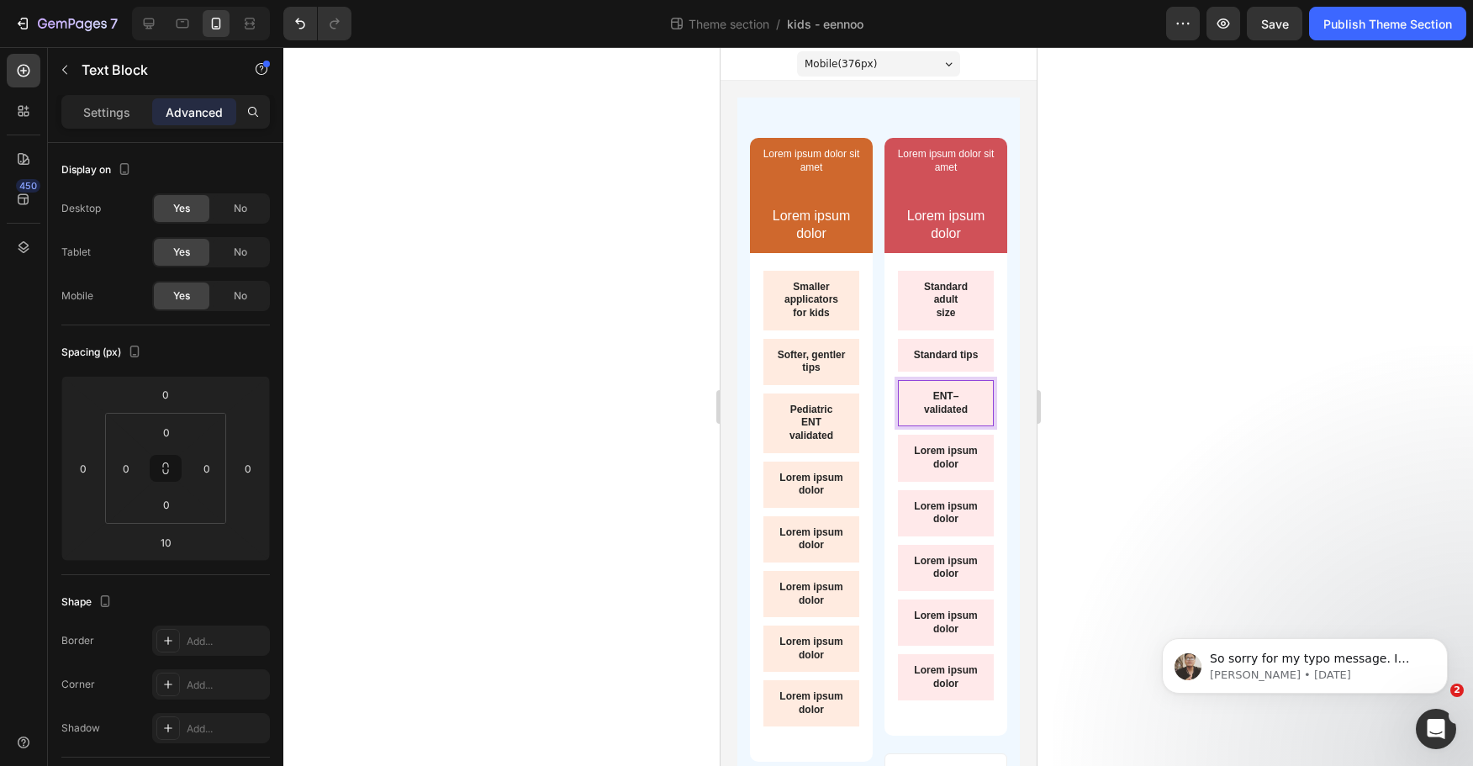
click at [950, 410] on p "ENT–validated" at bounding box center [945, 403] width 69 height 26
click at [1078, 428] on div at bounding box center [878, 406] width 1190 height 719
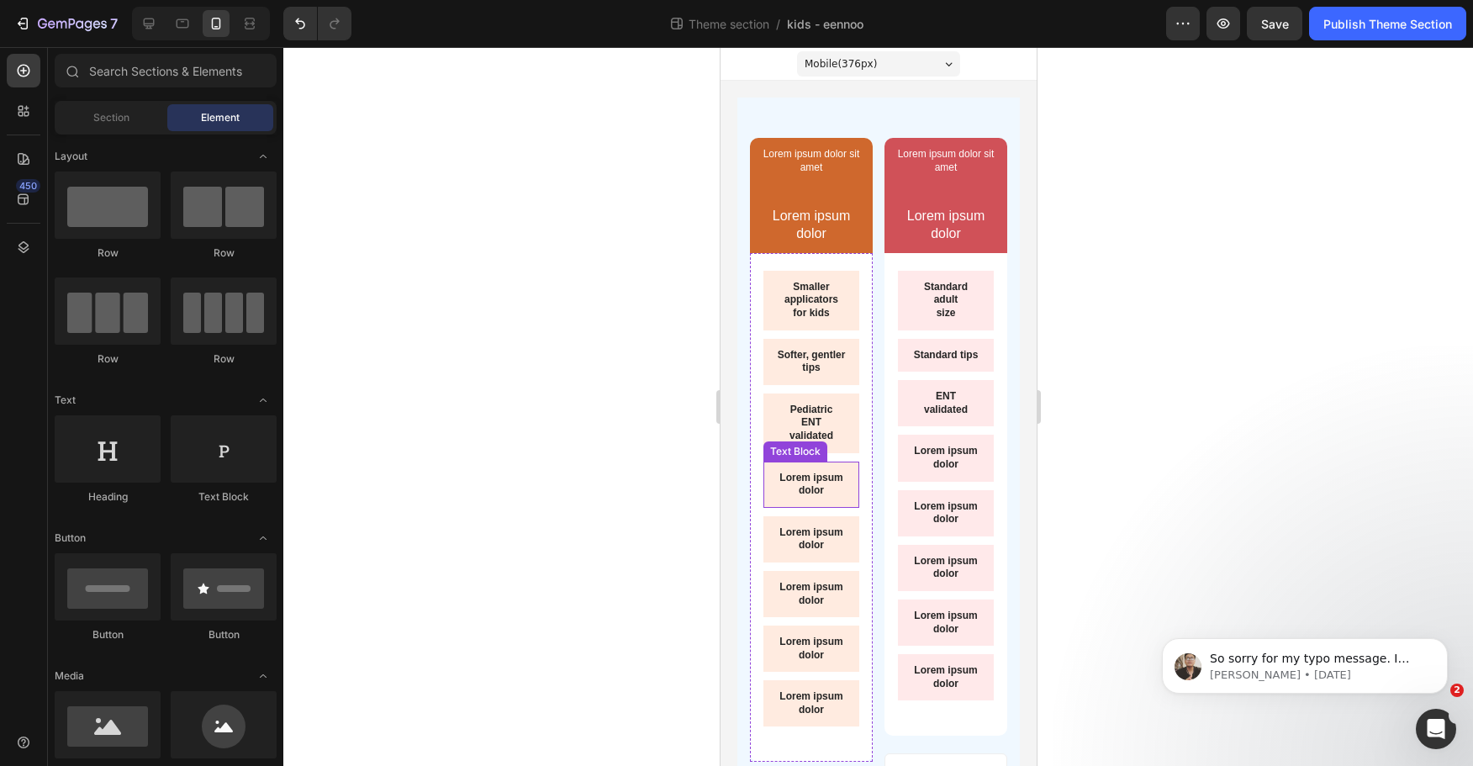
click at [802, 483] on p "Lorem ipsum dolor" at bounding box center [810, 485] width 69 height 26
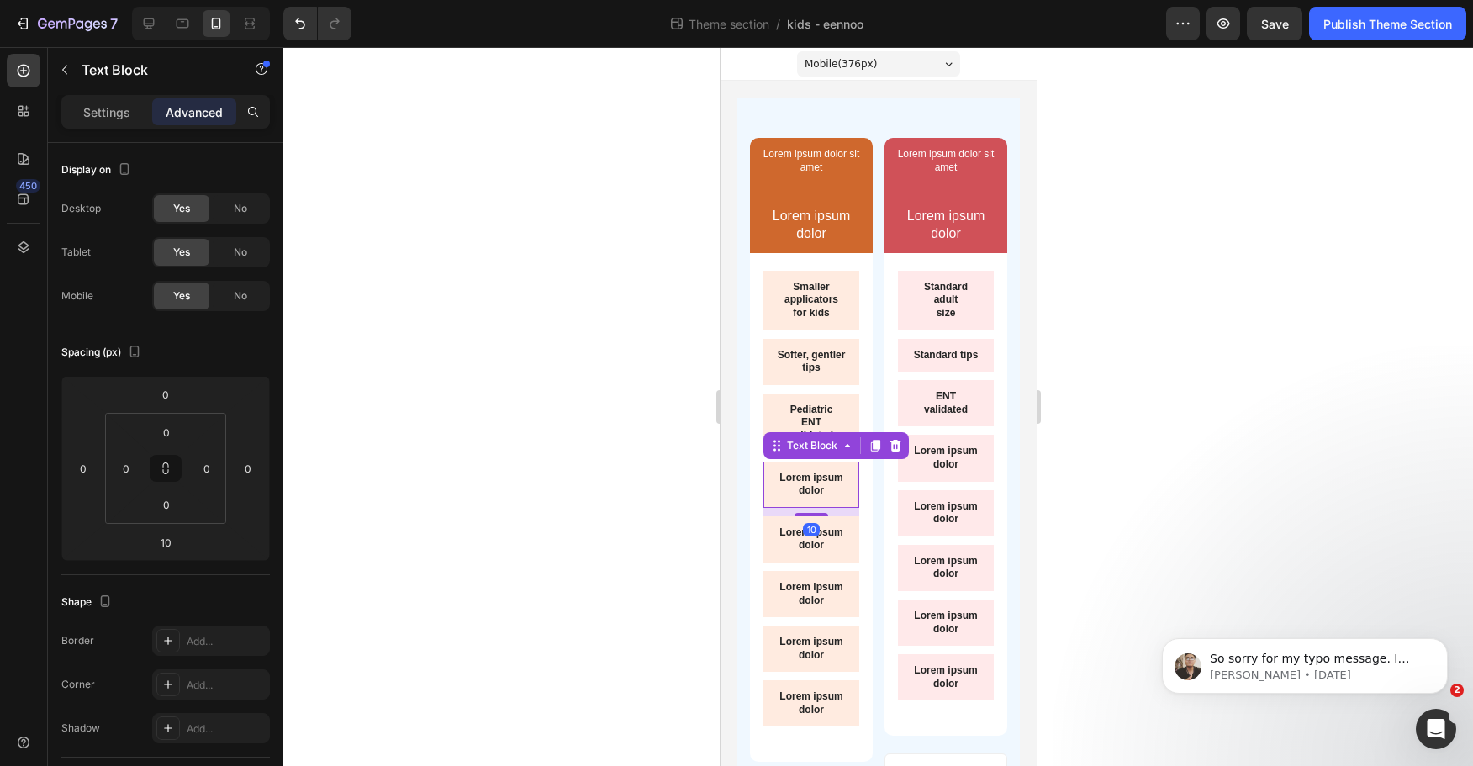
click at [802, 483] on p "Lorem ipsum dolor" at bounding box center [810, 485] width 69 height 26
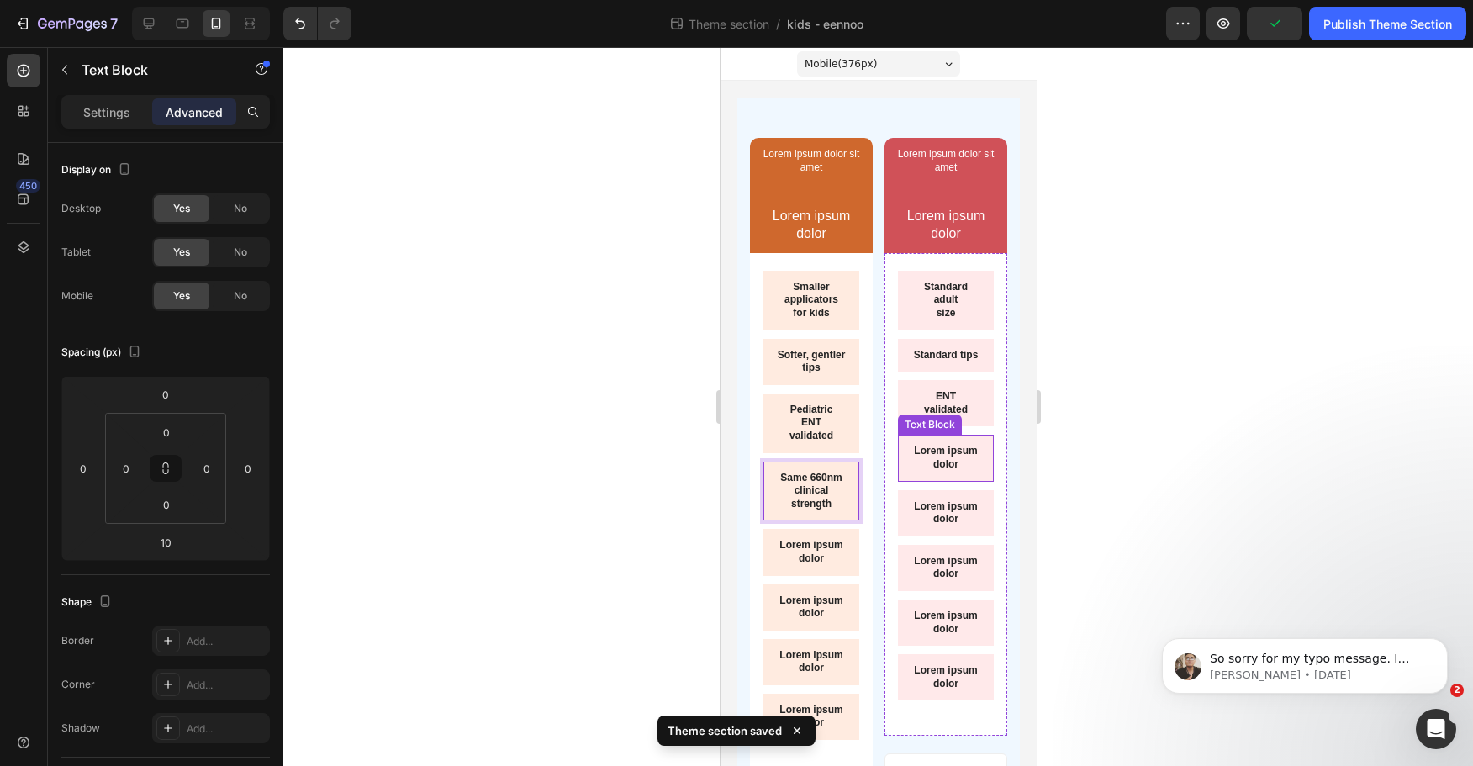
click at [954, 471] on p "Lorem ipsum dolor" at bounding box center [945, 458] width 69 height 26
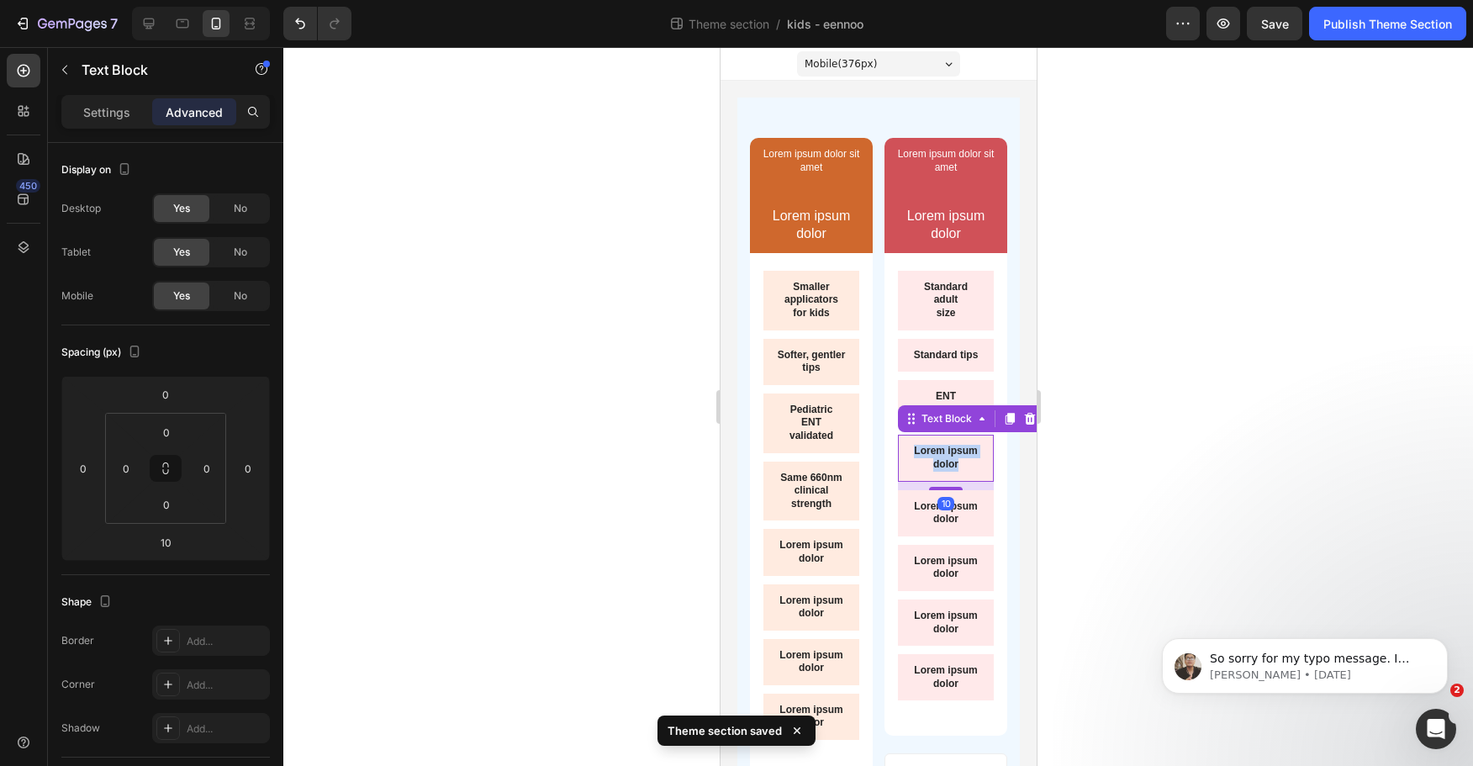
click at [954, 471] on p "Lorem ipsum dolor" at bounding box center [945, 458] width 69 height 26
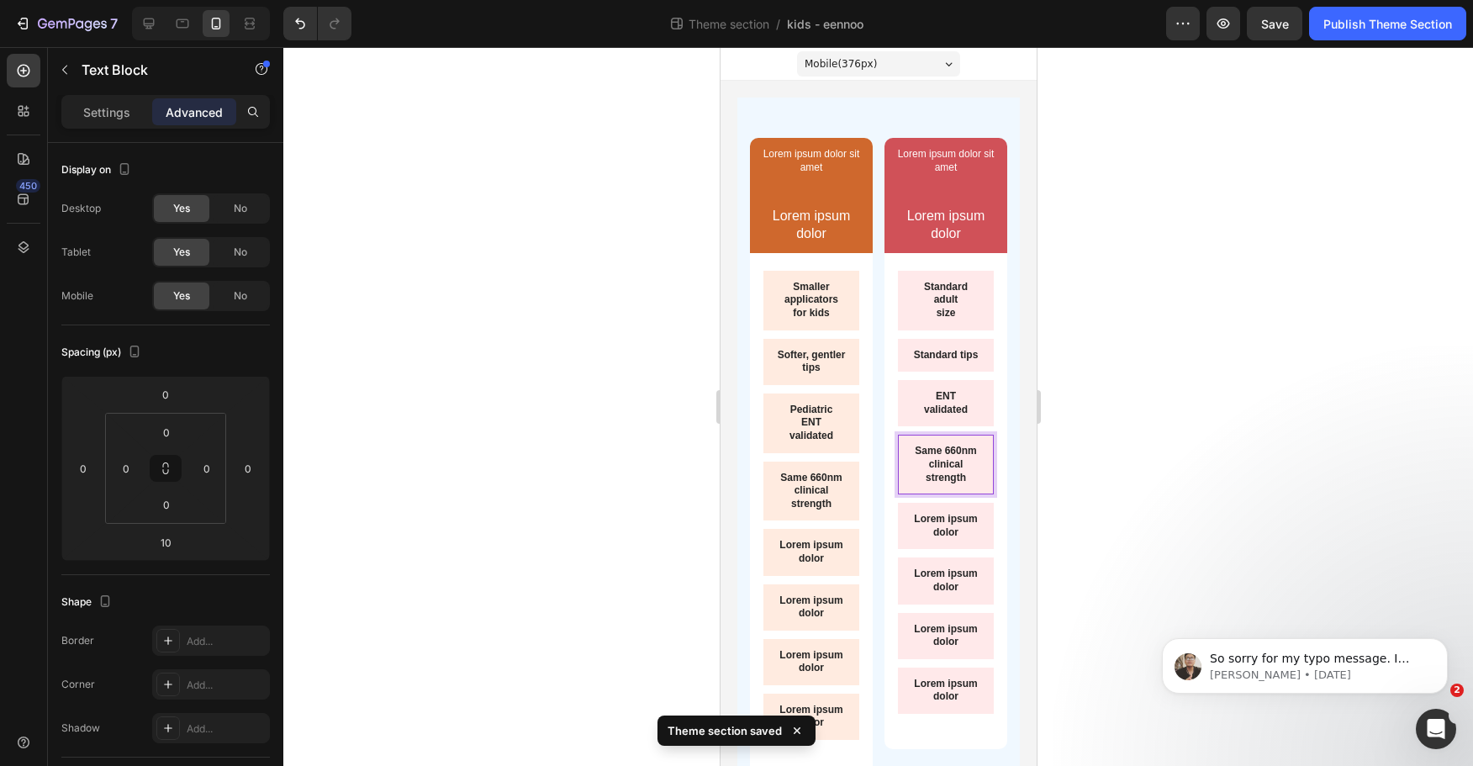
click at [1121, 490] on div at bounding box center [878, 406] width 1190 height 719
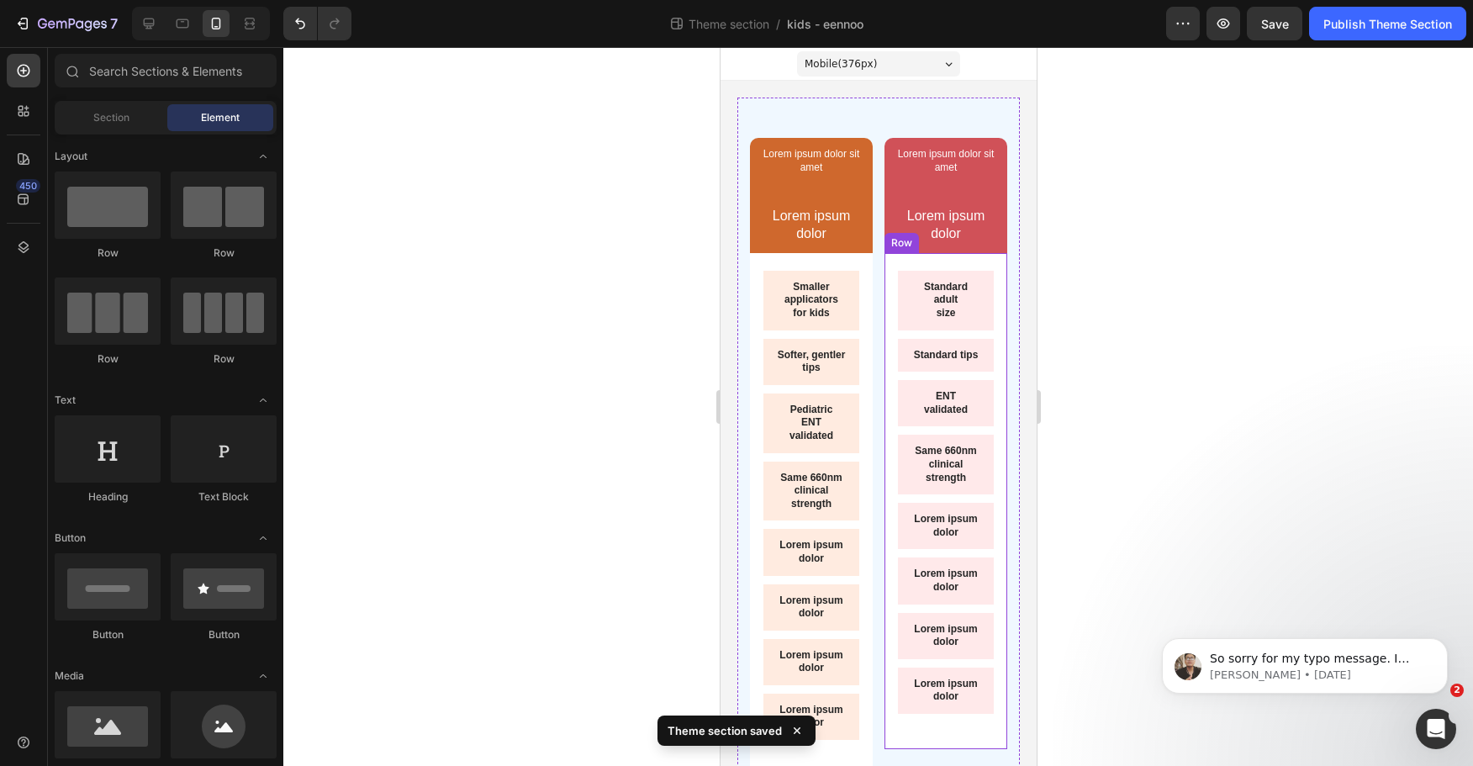
click at [828, 569] on div "Lorem ipsum dolor" at bounding box center [811, 552] width 96 height 46
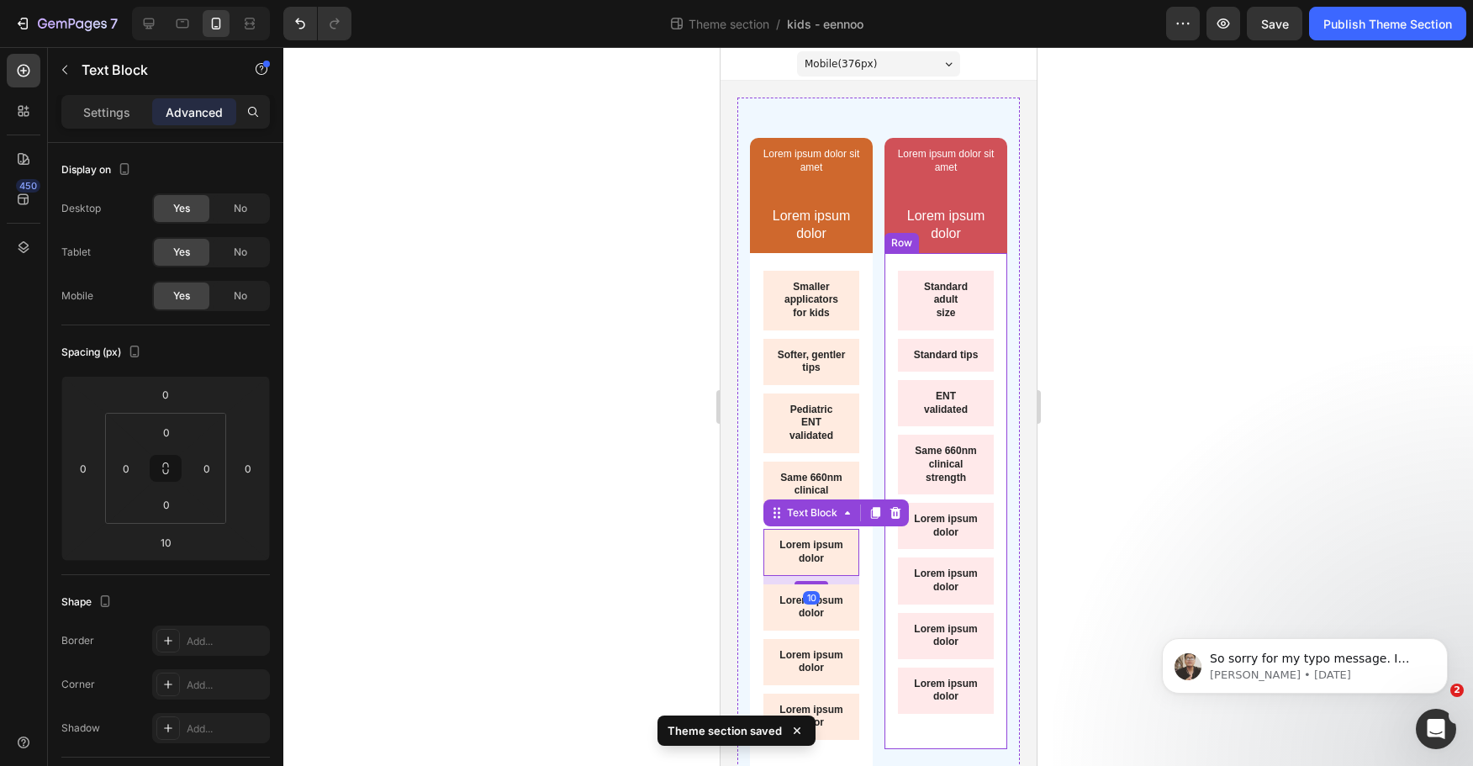
click at [1153, 545] on div at bounding box center [878, 406] width 1190 height 719
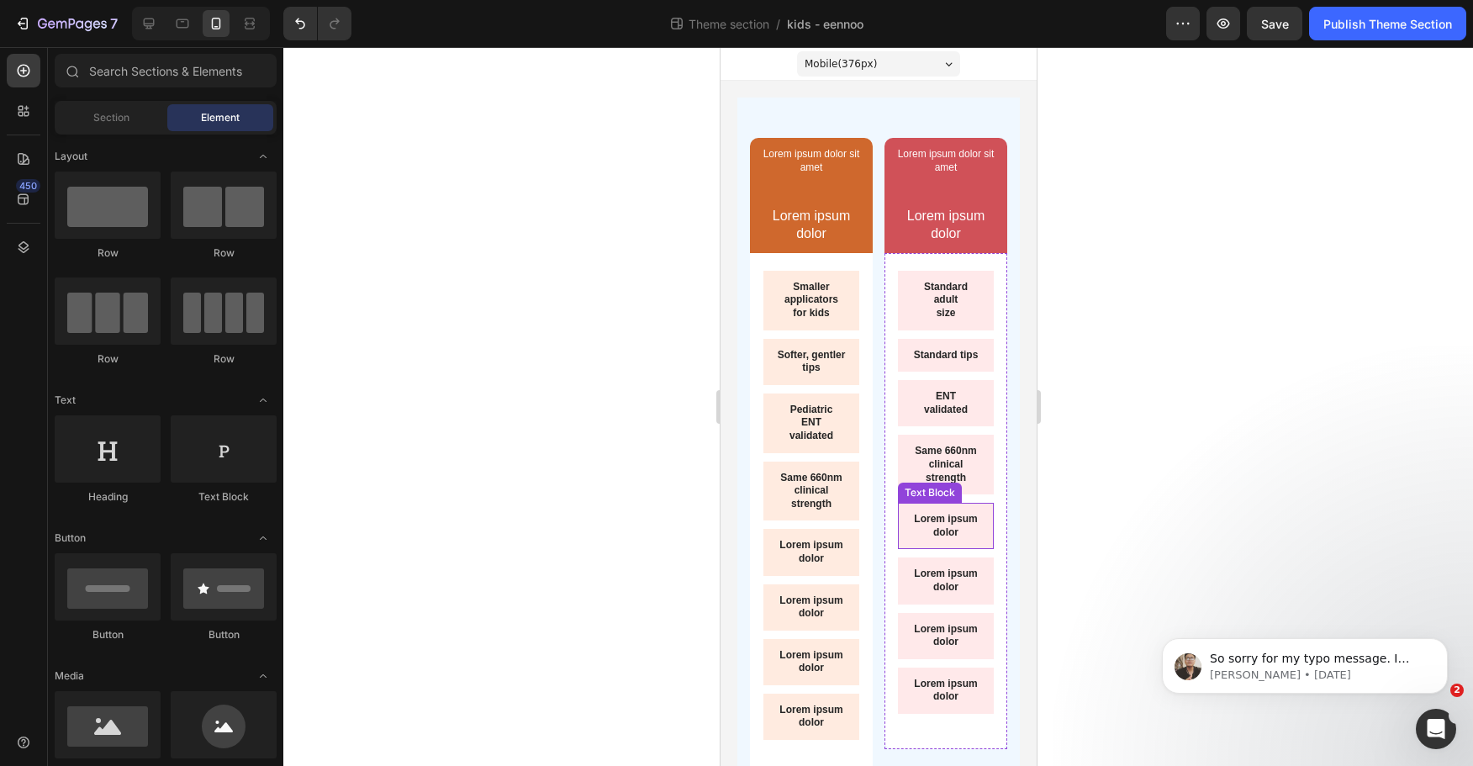
click at [931, 539] on p "Lorem ipsum dolor" at bounding box center [945, 526] width 69 height 26
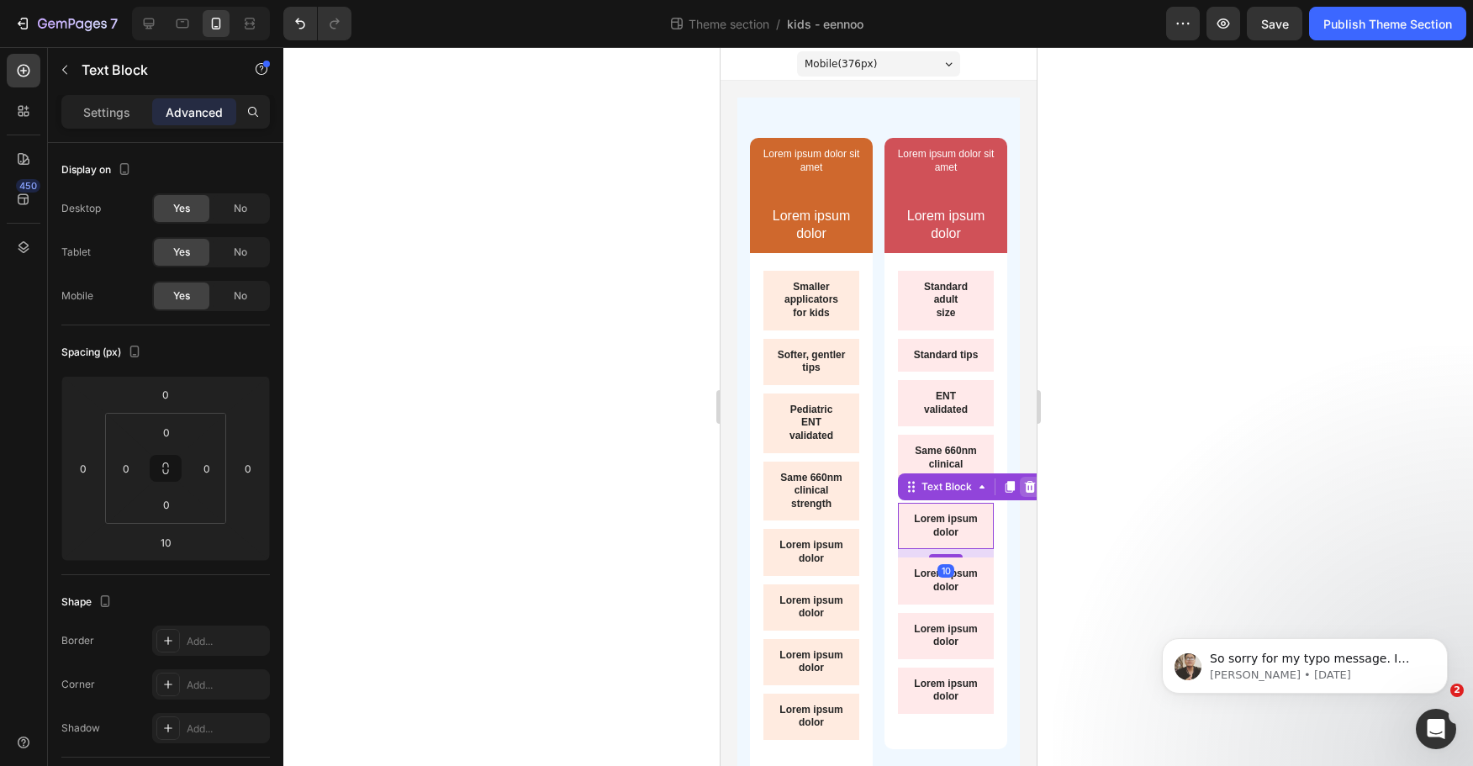
click at [1024, 493] on icon at bounding box center [1029, 487] width 11 height 12
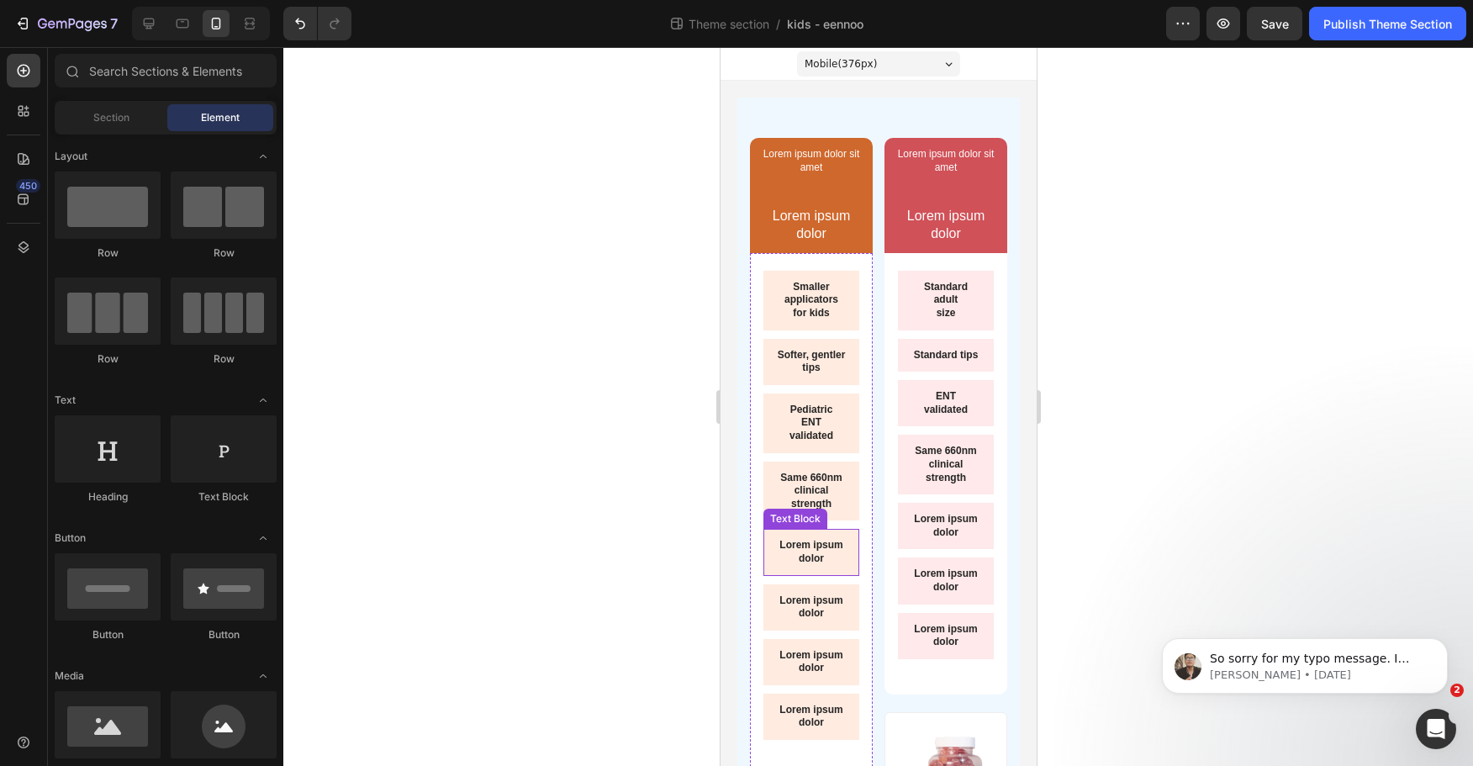
click at [811, 559] on p "Lorem ipsum dolor" at bounding box center [810, 552] width 69 height 26
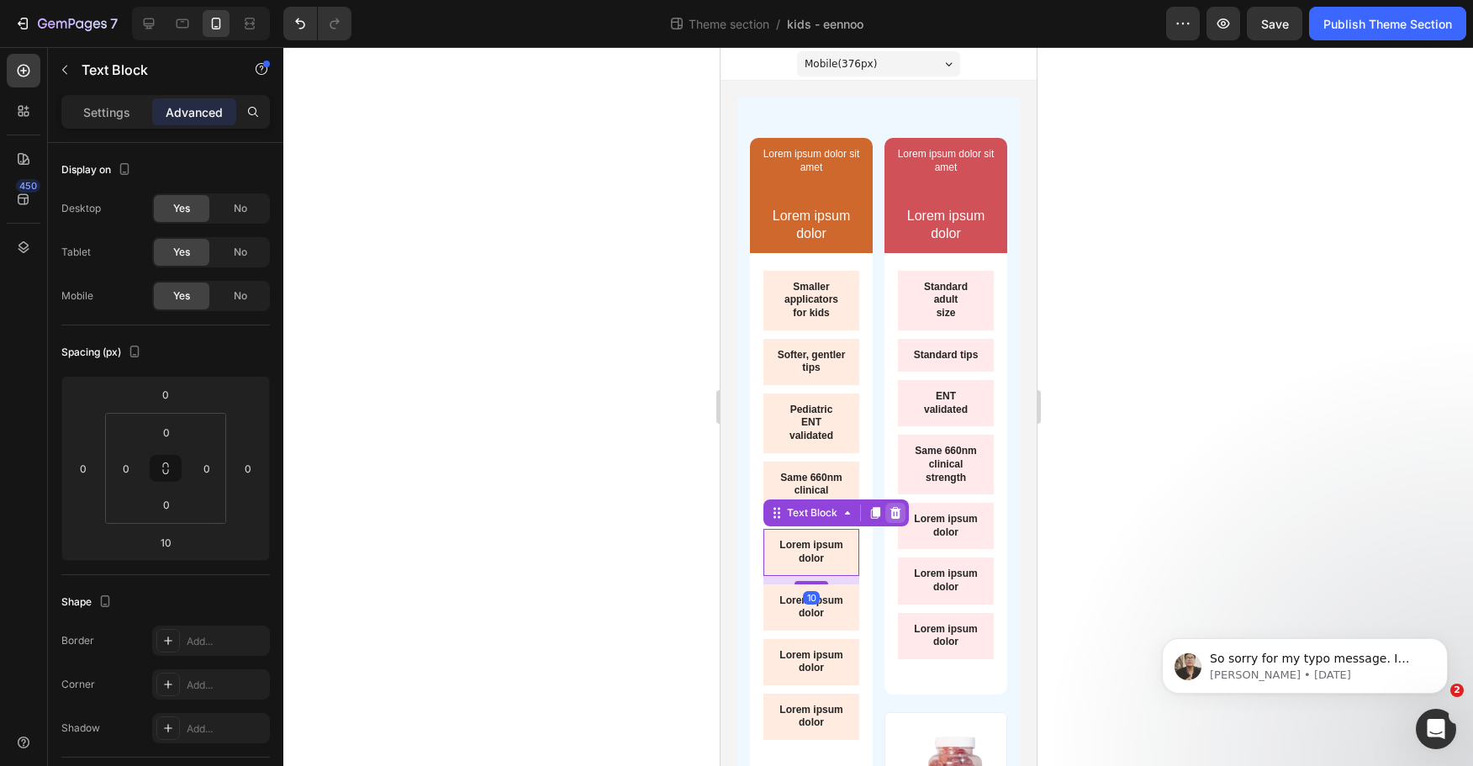
click at [900, 509] on icon at bounding box center [894, 512] width 13 height 13
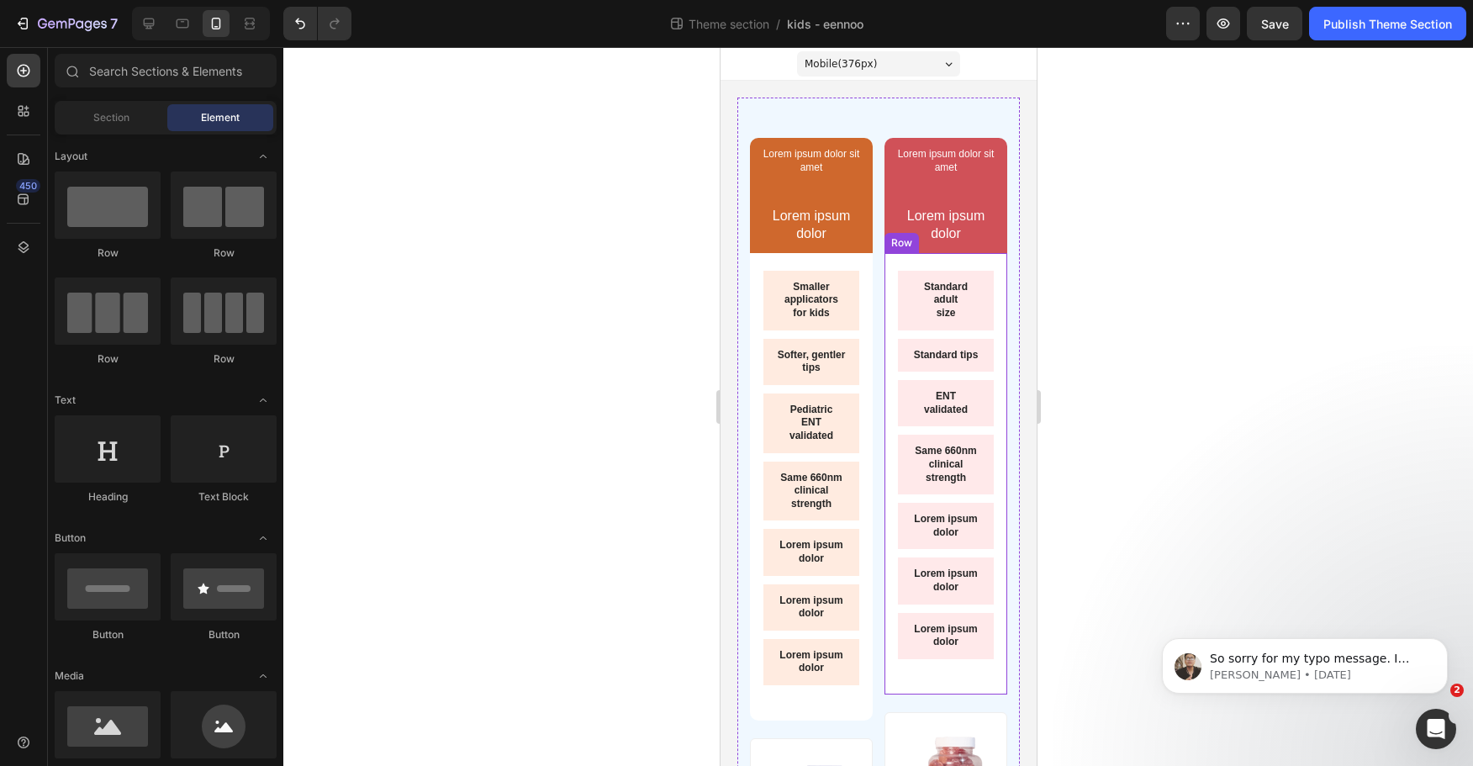
click at [801, 555] on p "Lorem ipsum dolor" at bounding box center [810, 552] width 69 height 26
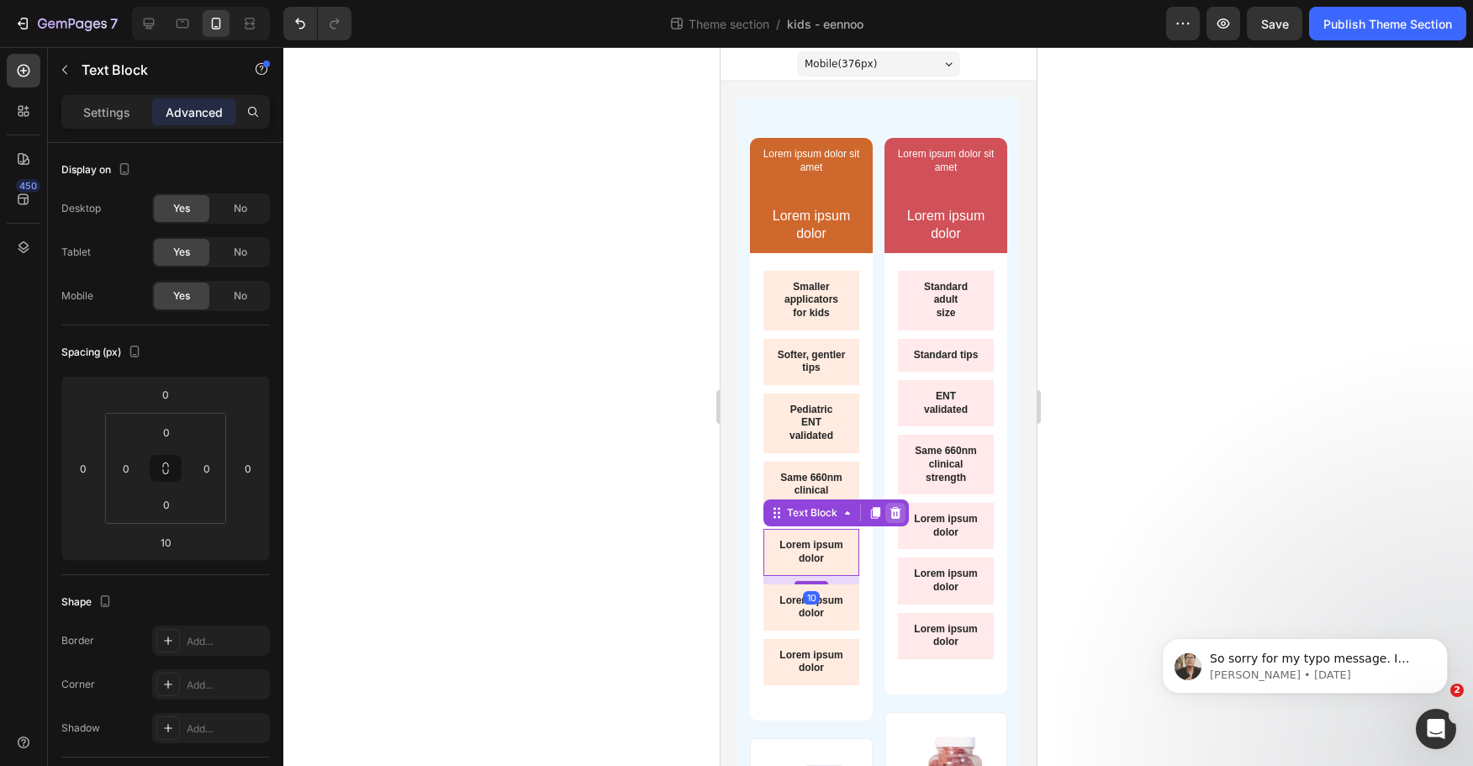
click at [896, 521] on div at bounding box center [895, 513] width 20 height 20
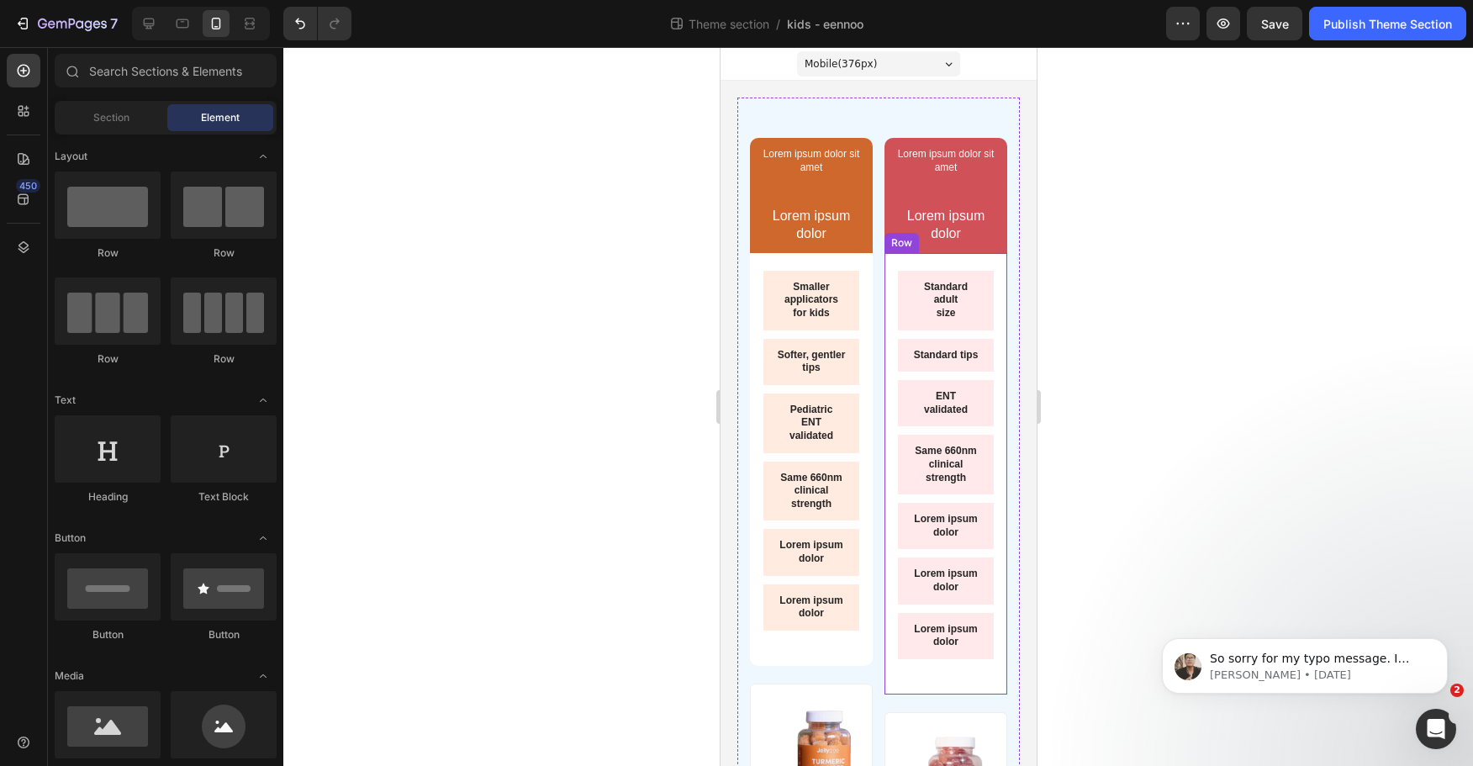
click at [830, 562] on p "Lorem ipsum dolor" at bounding box center [810, 552] width 69 height 26
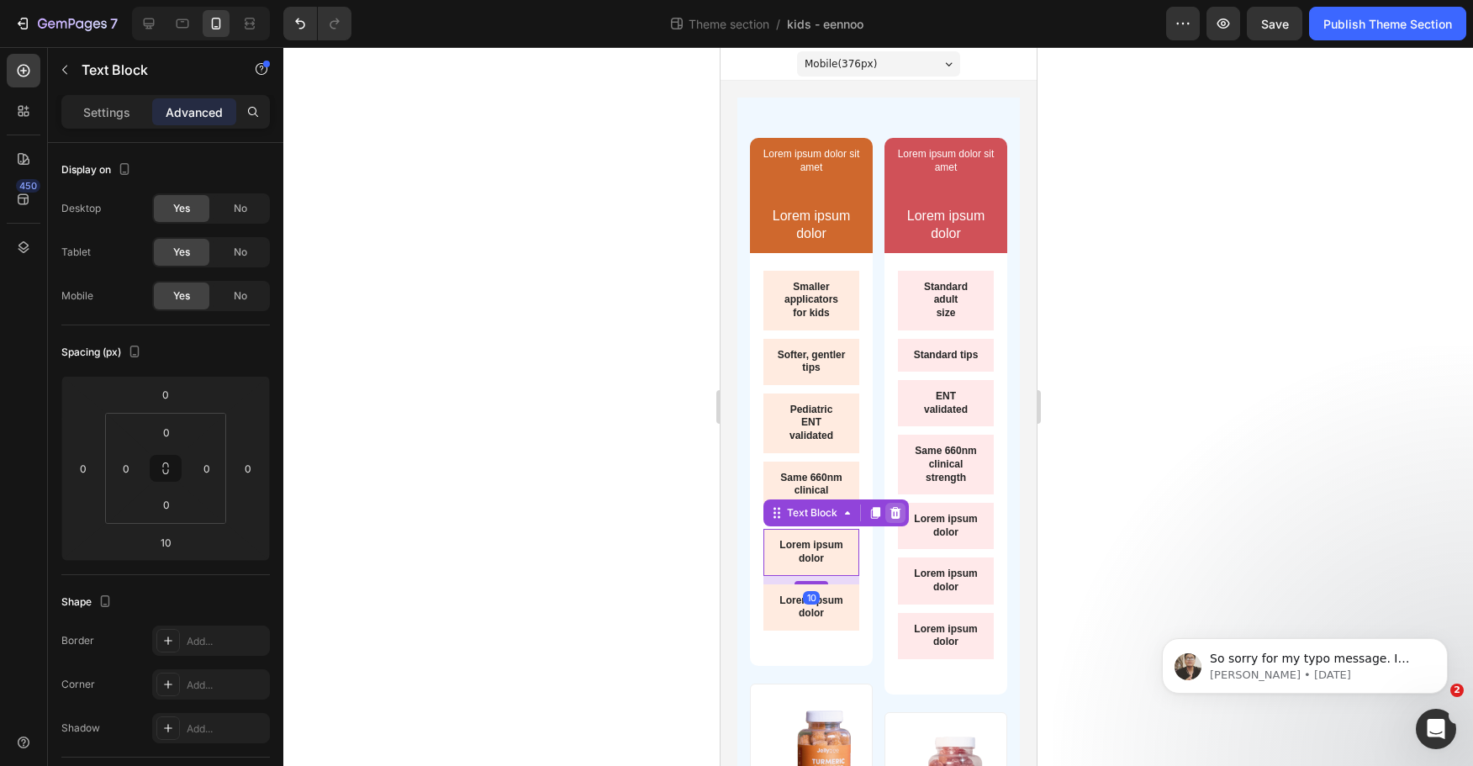
click at [893, 516] on icon at bounding box center [894, 512] width 13 height 13
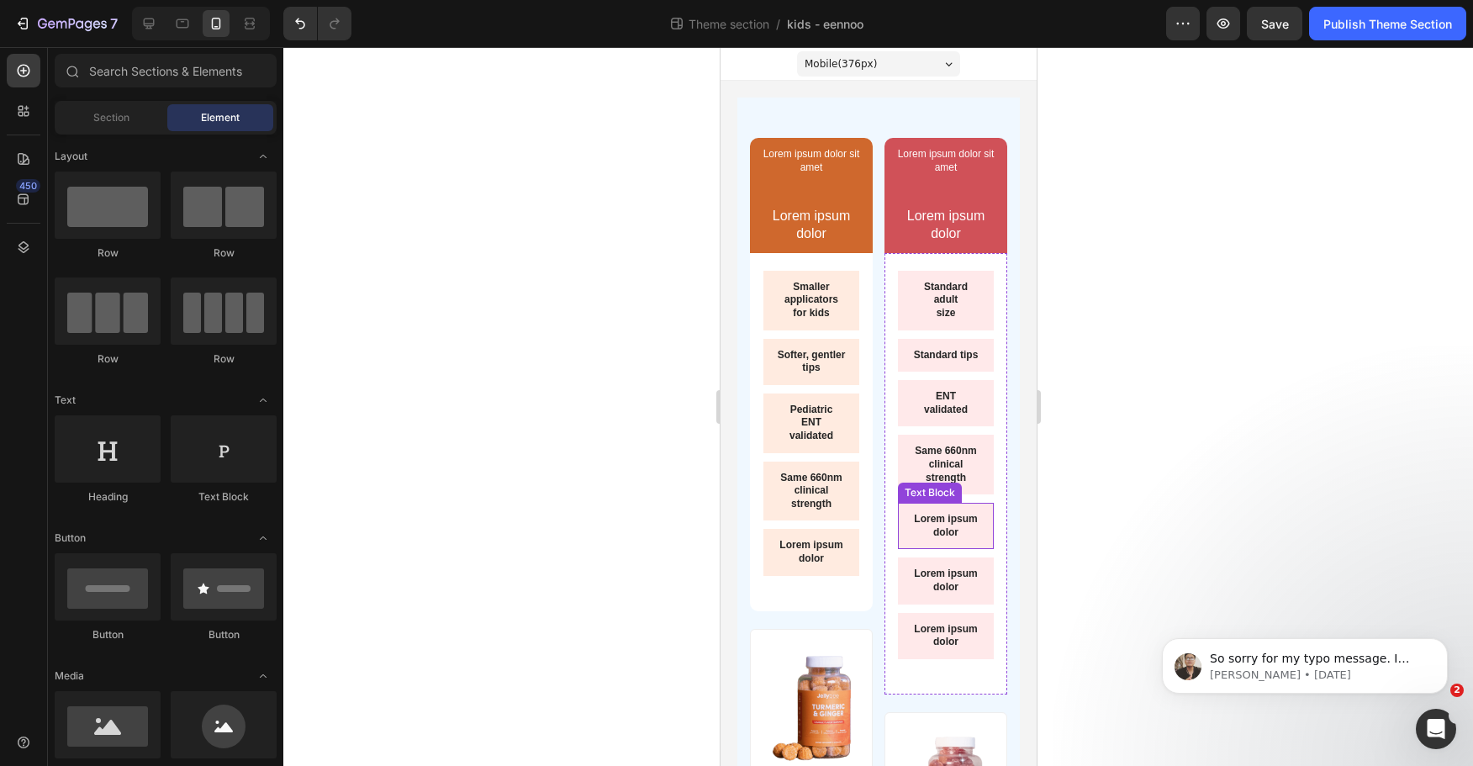
click at [841, 530] on div "Lorem ipsum dolor" at bounding box center [811, 552] width 96 height 46
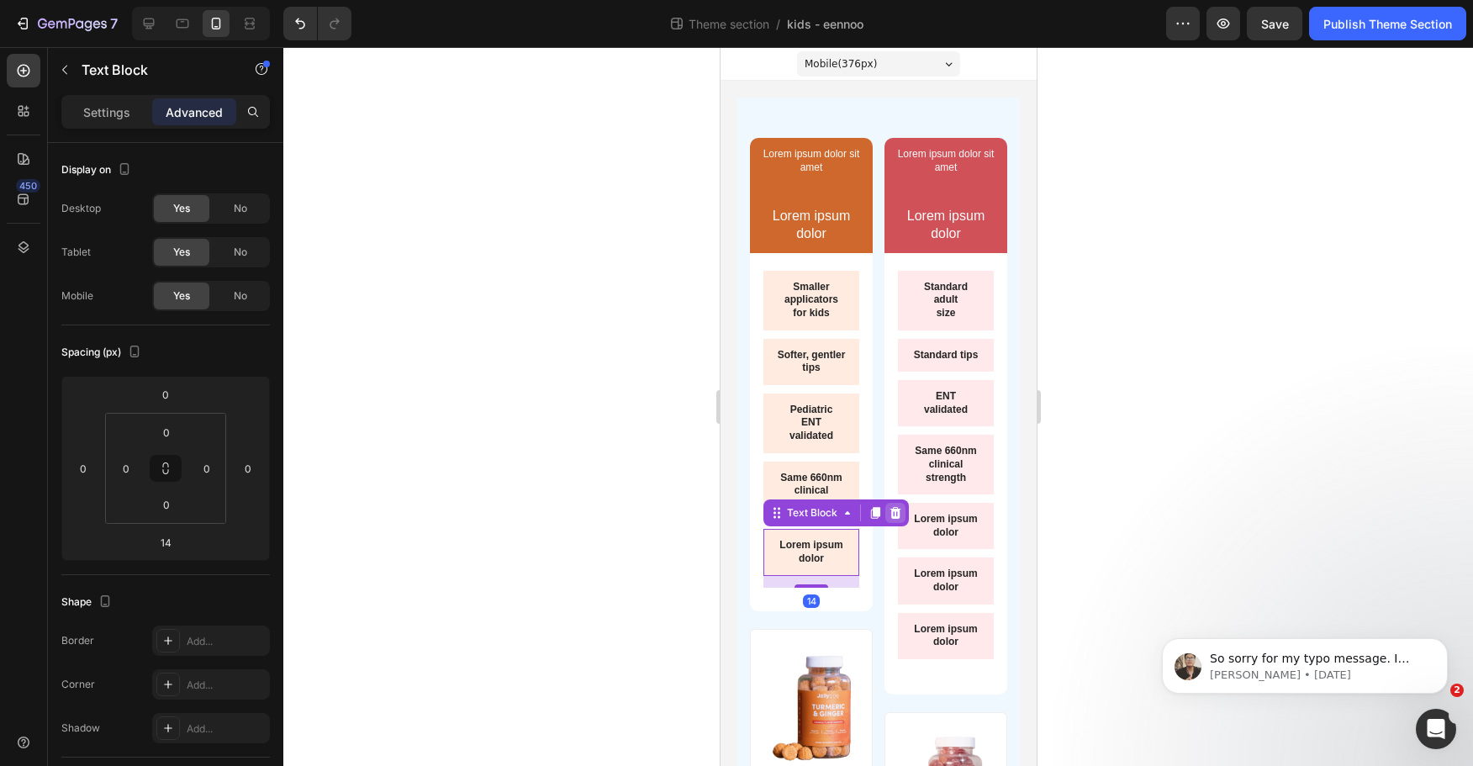
click at [902, 510] on div at bounding box center [895, 513] width 20 height 20
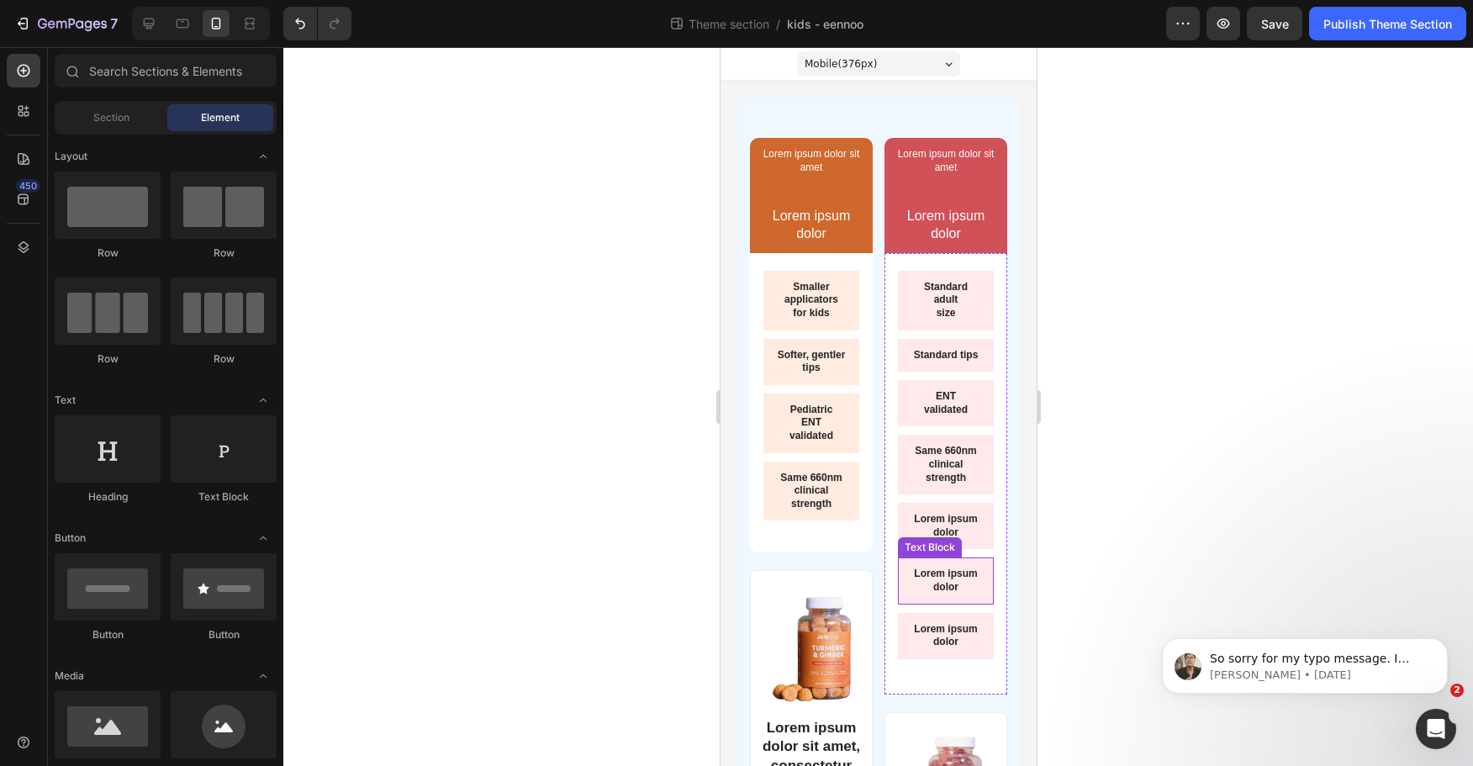
click at [939, 619] on div "Standard adult size Text Block Standard tips Text Block ENT validated Text Bloc…" at bounding box center [945, 471] width 96 height 400
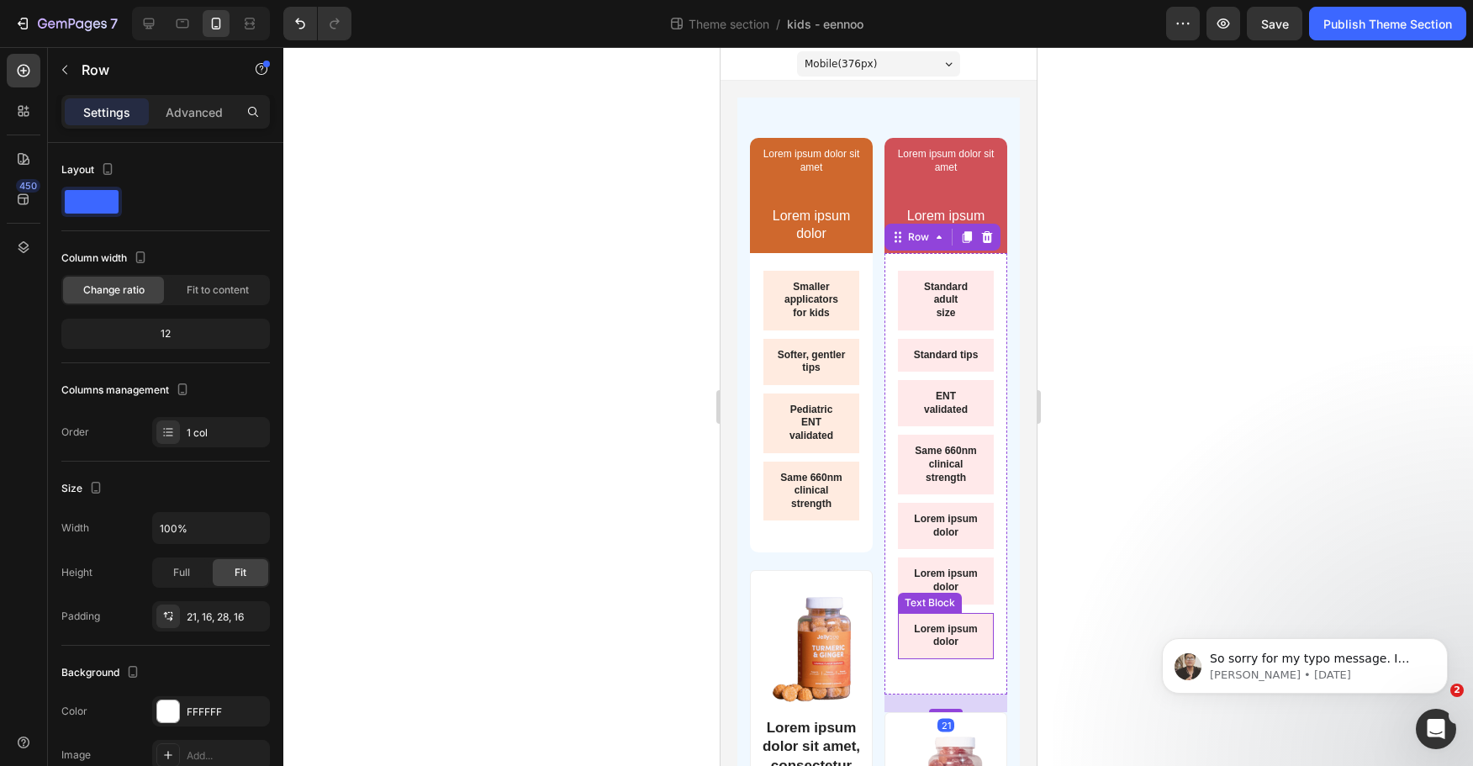
click at [941, 633] on div "Lorem ipsum dolor" at bounding box center [945, 636] width 96 height 46
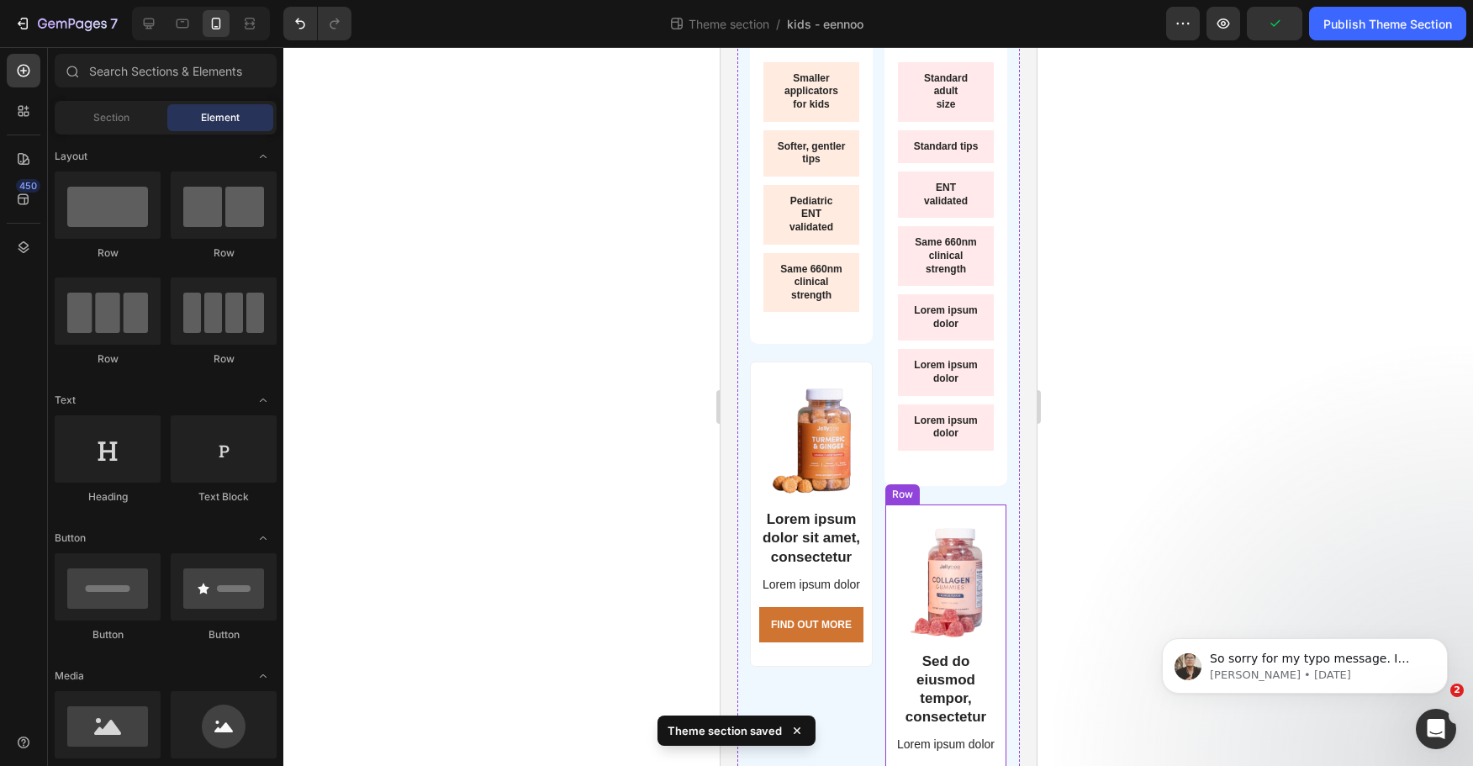
scroll to position [124, 0]
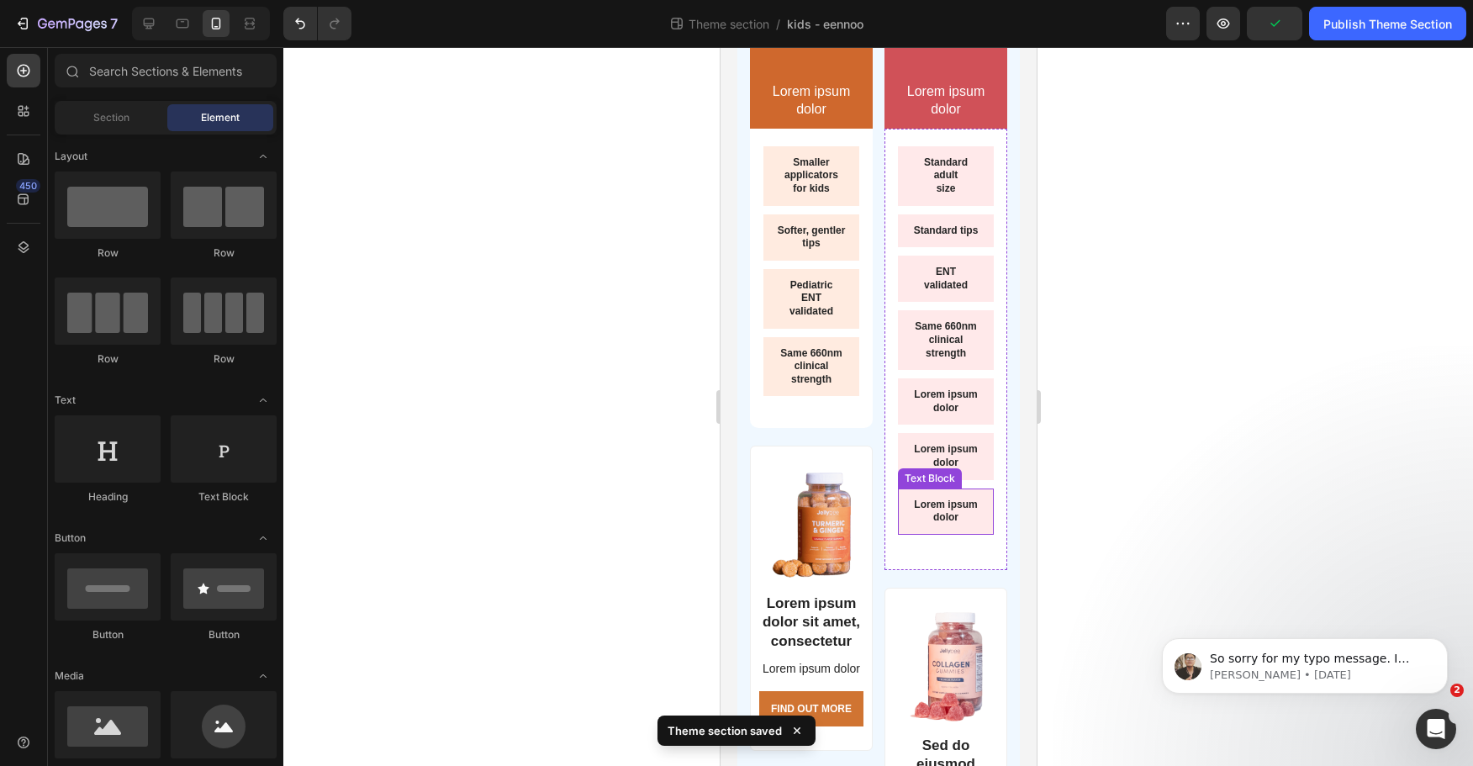
click at [950, 507] on div "Lorem ipsum dolor" at bounding box center [945, 512] width 96 height 46
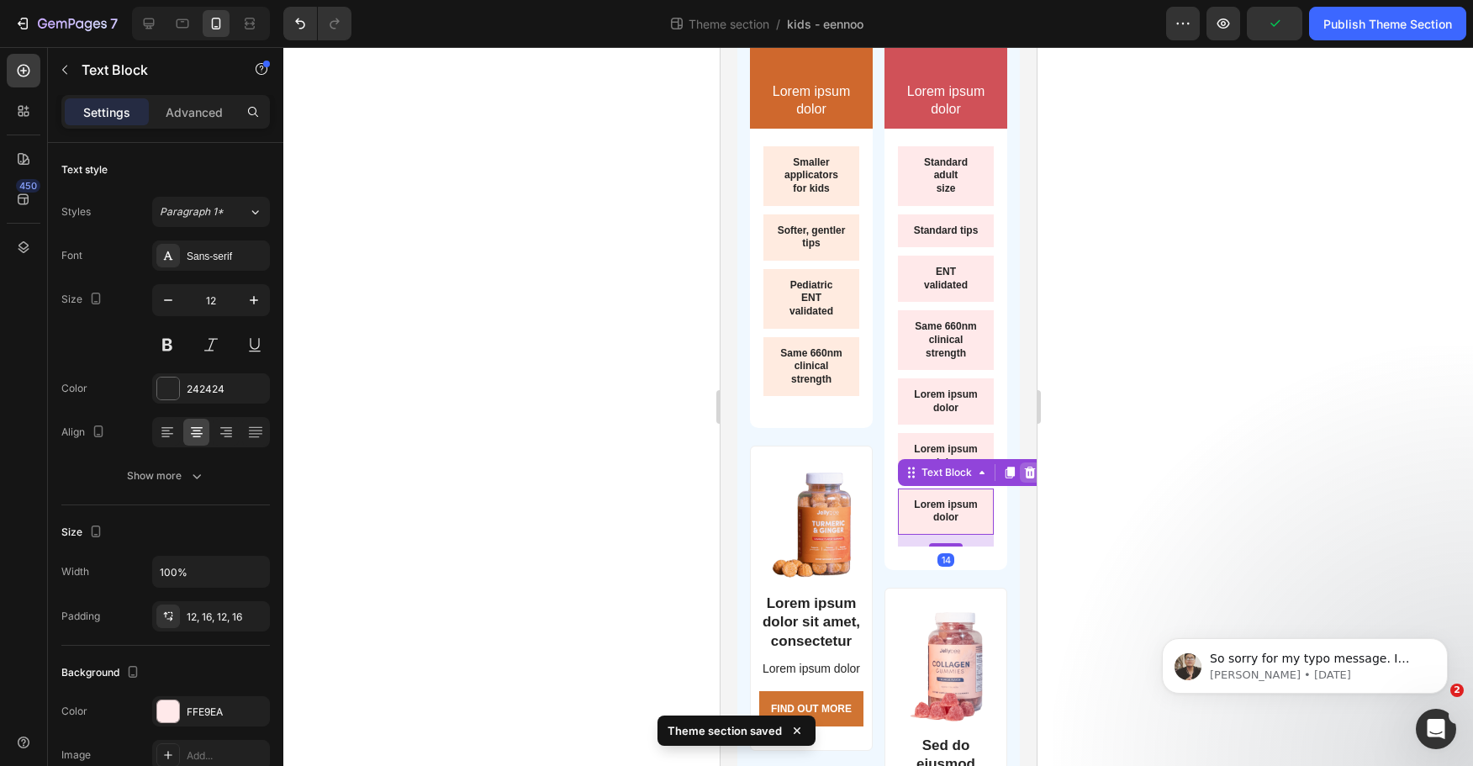
click at [1019, 483] on div at bounding box center [1029, 473] width 20 height 20
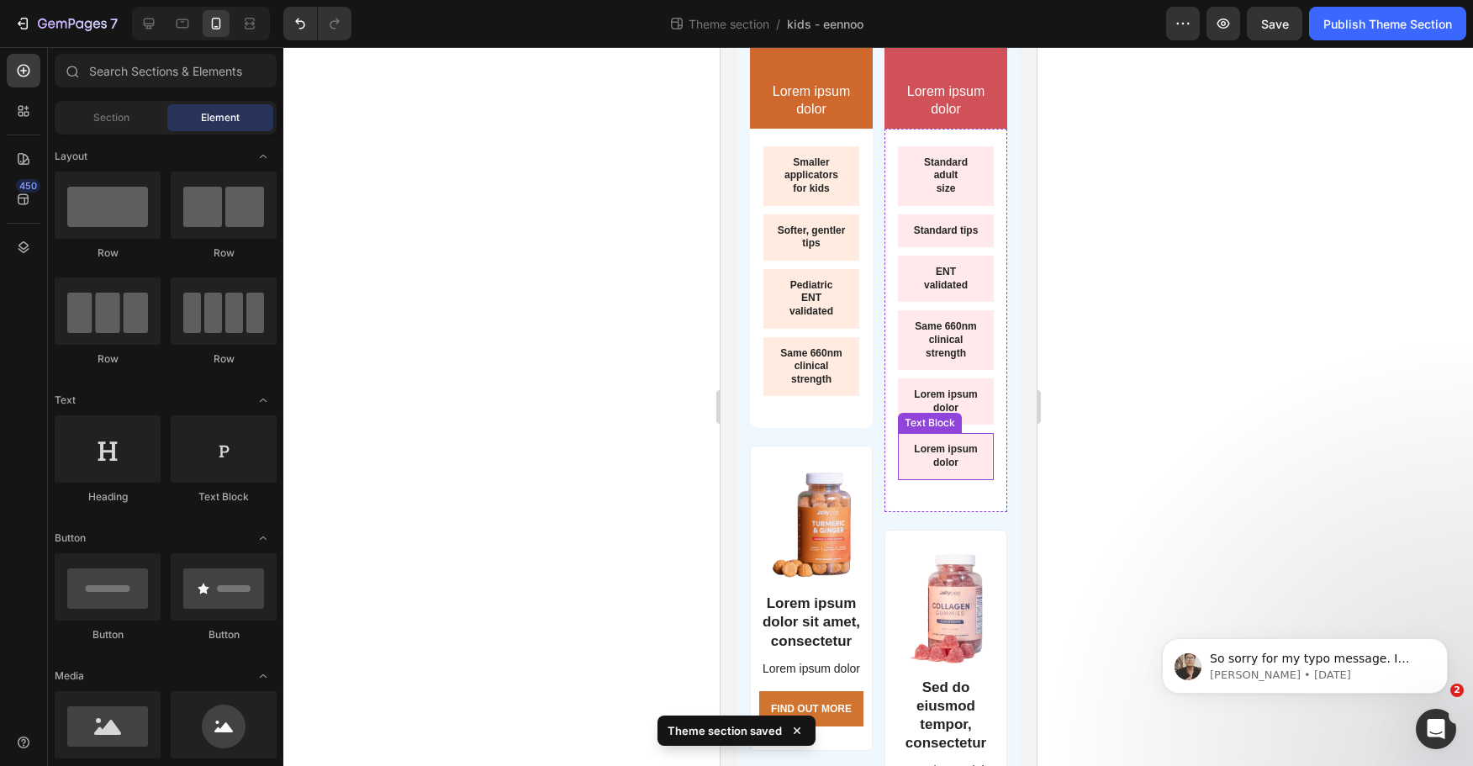
click at [923, 469] on p "Lorem ipsum dolor" at bounding box center [945, 456] width 69 height 26
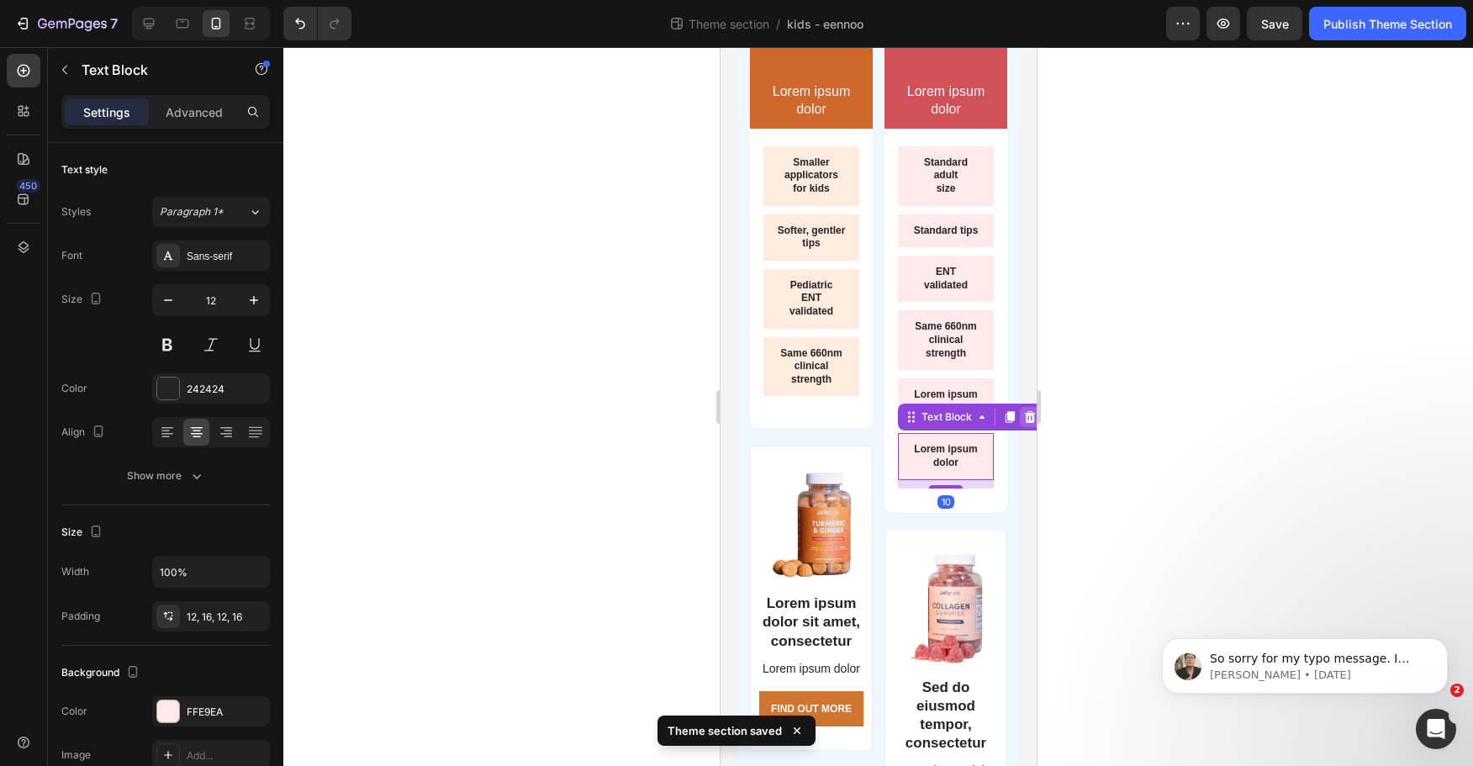
click at [1023, 424] on icon at bounding box center [1029, 416] width 13 height 13
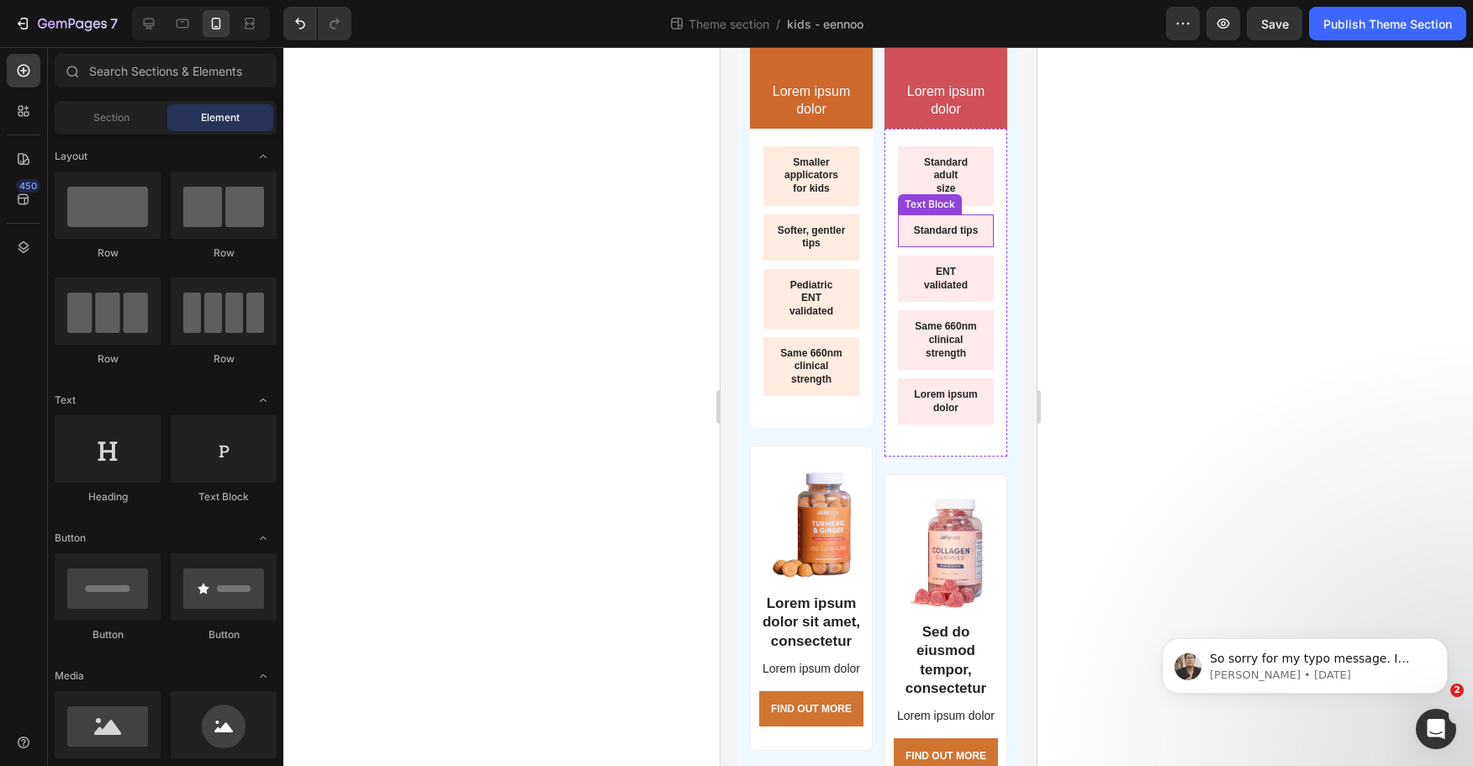
click at [945, 415] on p "Lorem ipsum dolor" at bounding box center [945, 402] width 69 height 26
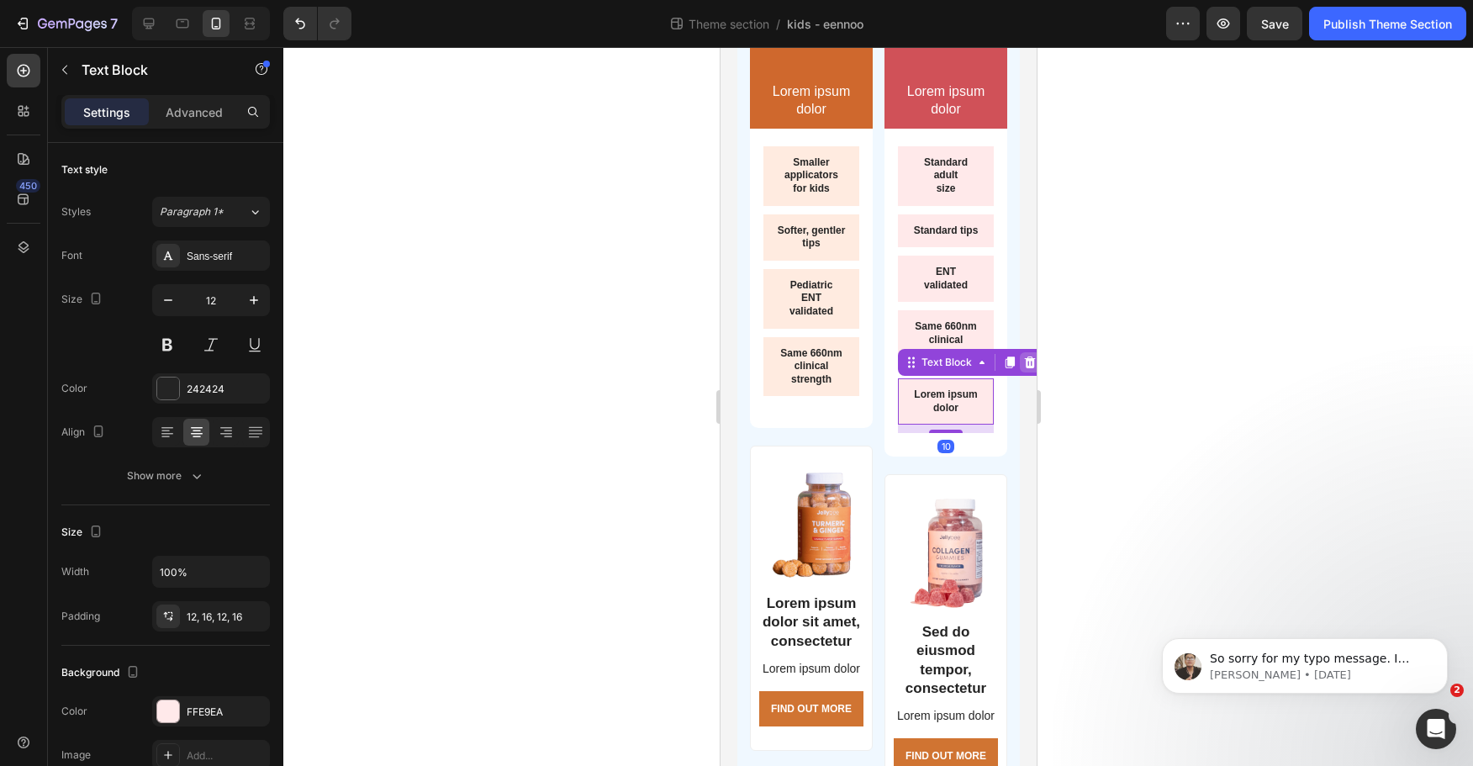
click at [1023, 369] on icon at bounding box center [1029, 362] width 13 height 13
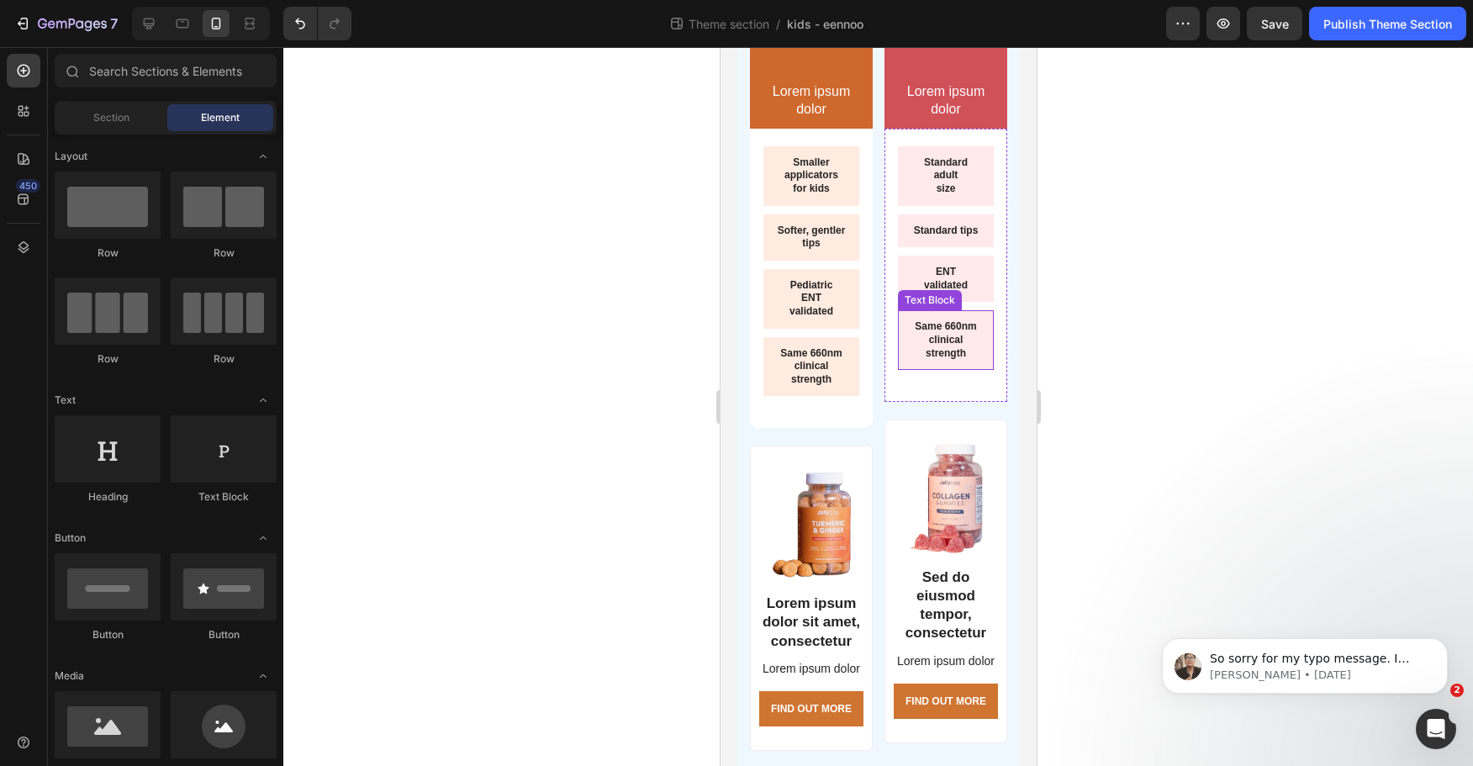
click at [956, 279] on p "ENT" at bounding box center [945, 272] width 69 height 13
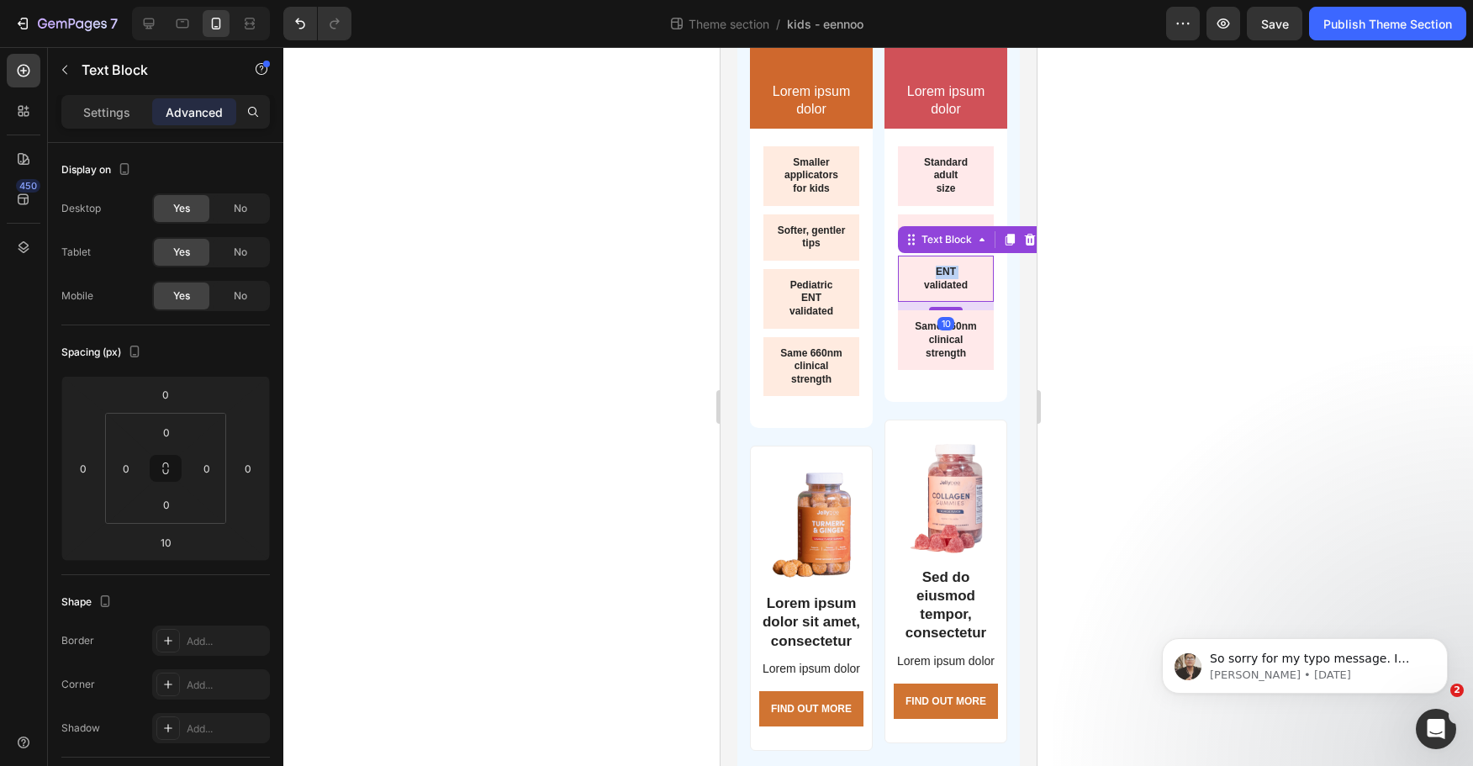
click at [956, 279] on p "ENT" at bounding box center [945, 272] width 69 height 13
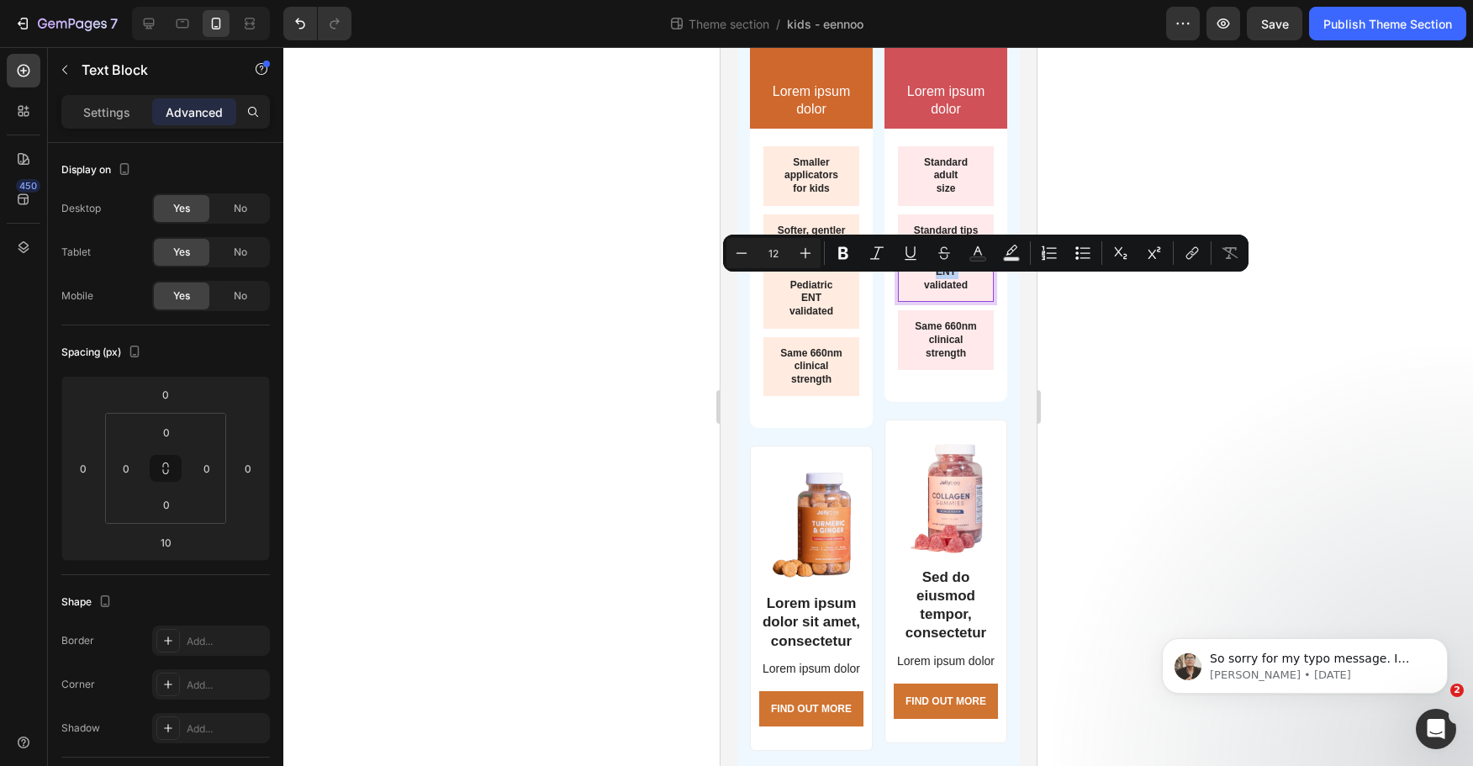
click at [962, 293] on p "validated" at bounding box center [945, 285] width 69 height 13
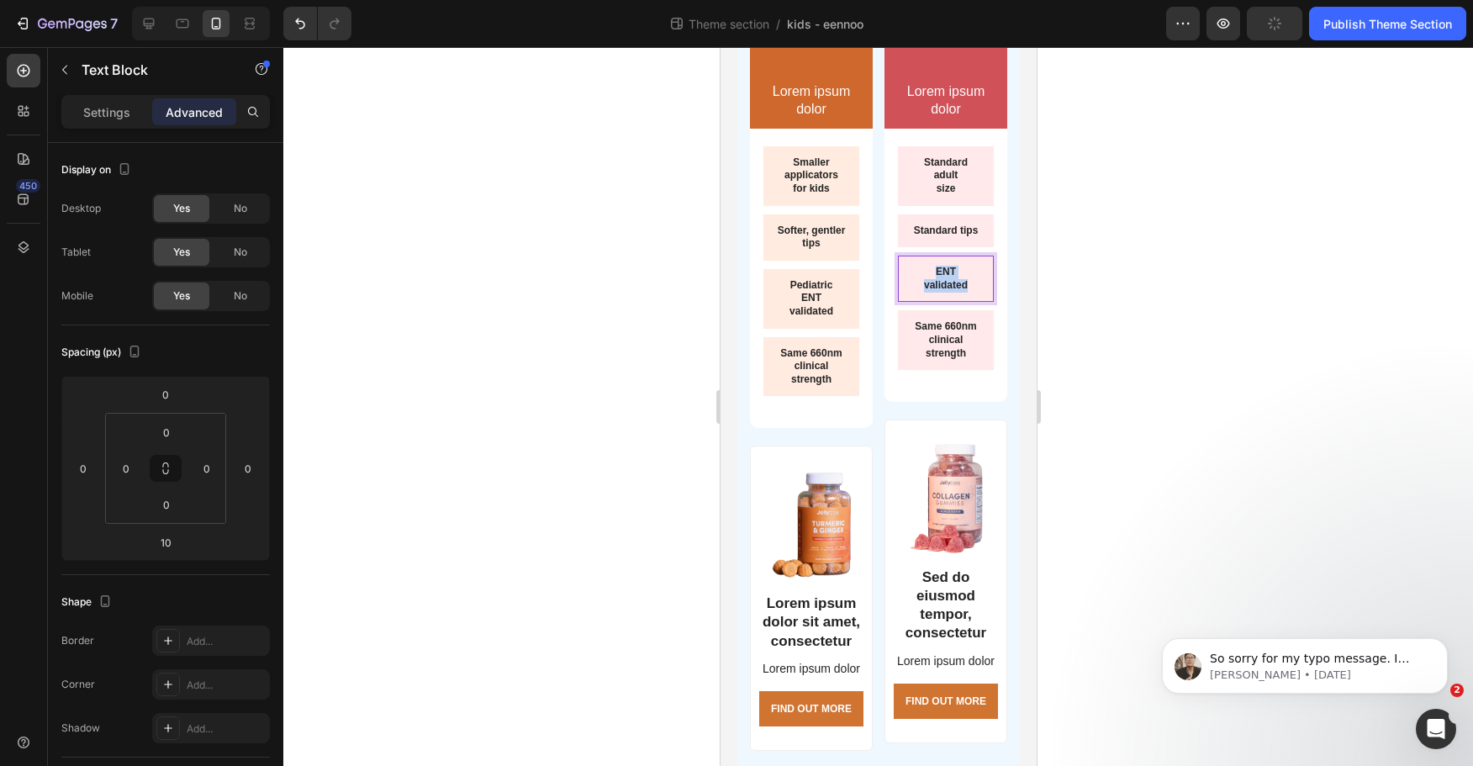
drag, startPoint x: 970, startPoint y: 297, endPoint x: 869, endPoint y: 281, distance: 102.2
click at [869, 281] on div "Lorem ipsum dolor sit amet Text Block Text Block Lorem ipsum dolor Text Block R…" at bounding box center [878, 373] width 283 height 801
copy div "ENT validated"
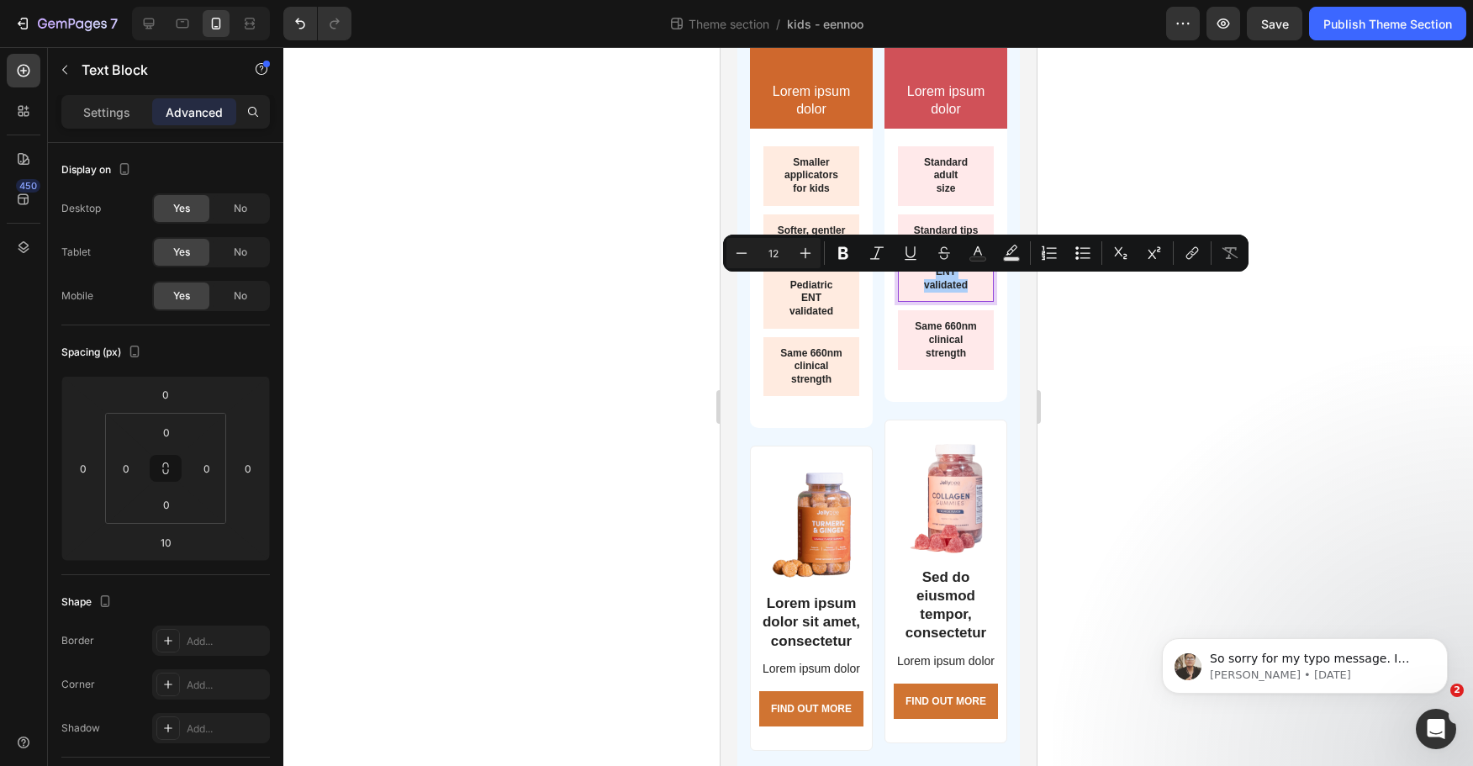
click at [1187, 516] on div at bounding box center [878, 406] width 1190 height 719
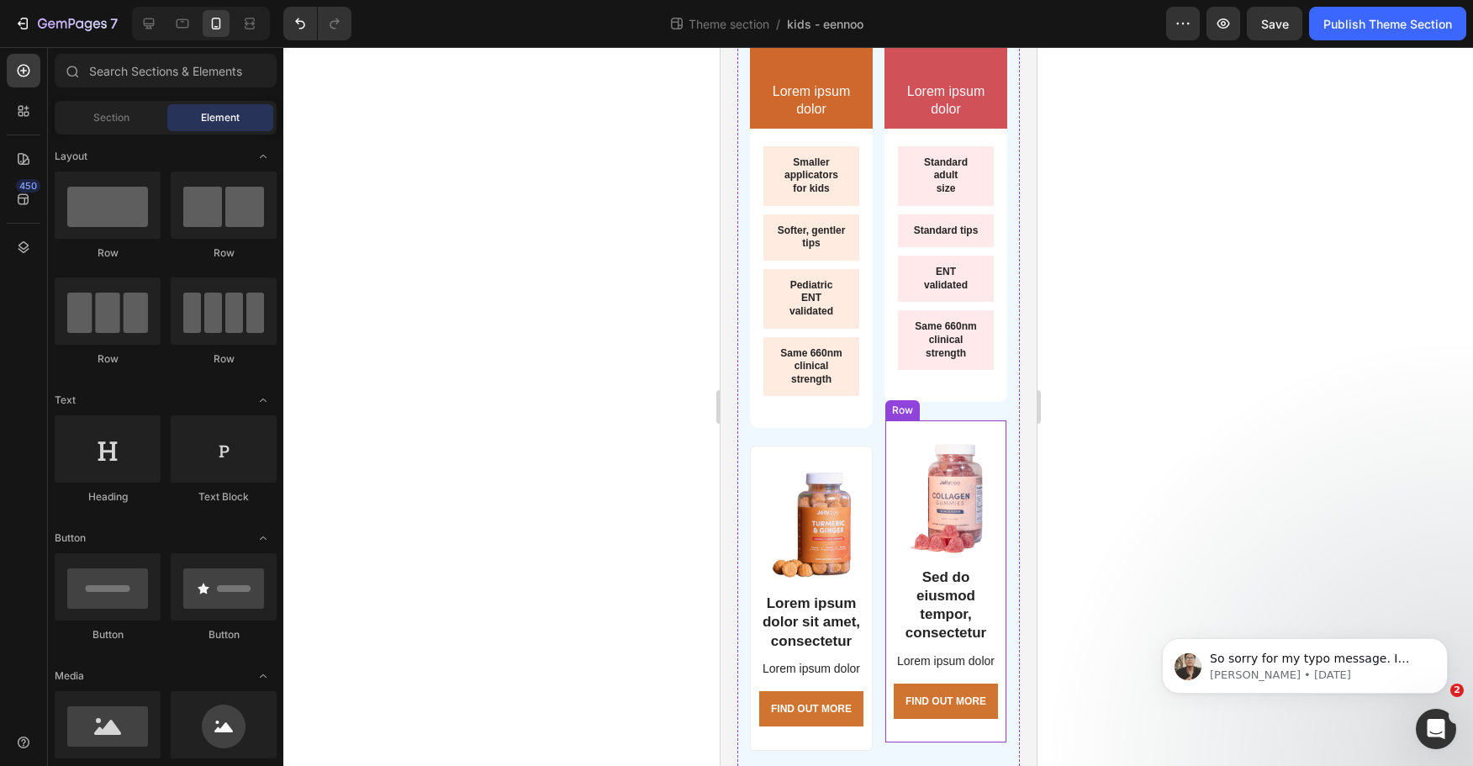
scroll to position [0, 0]
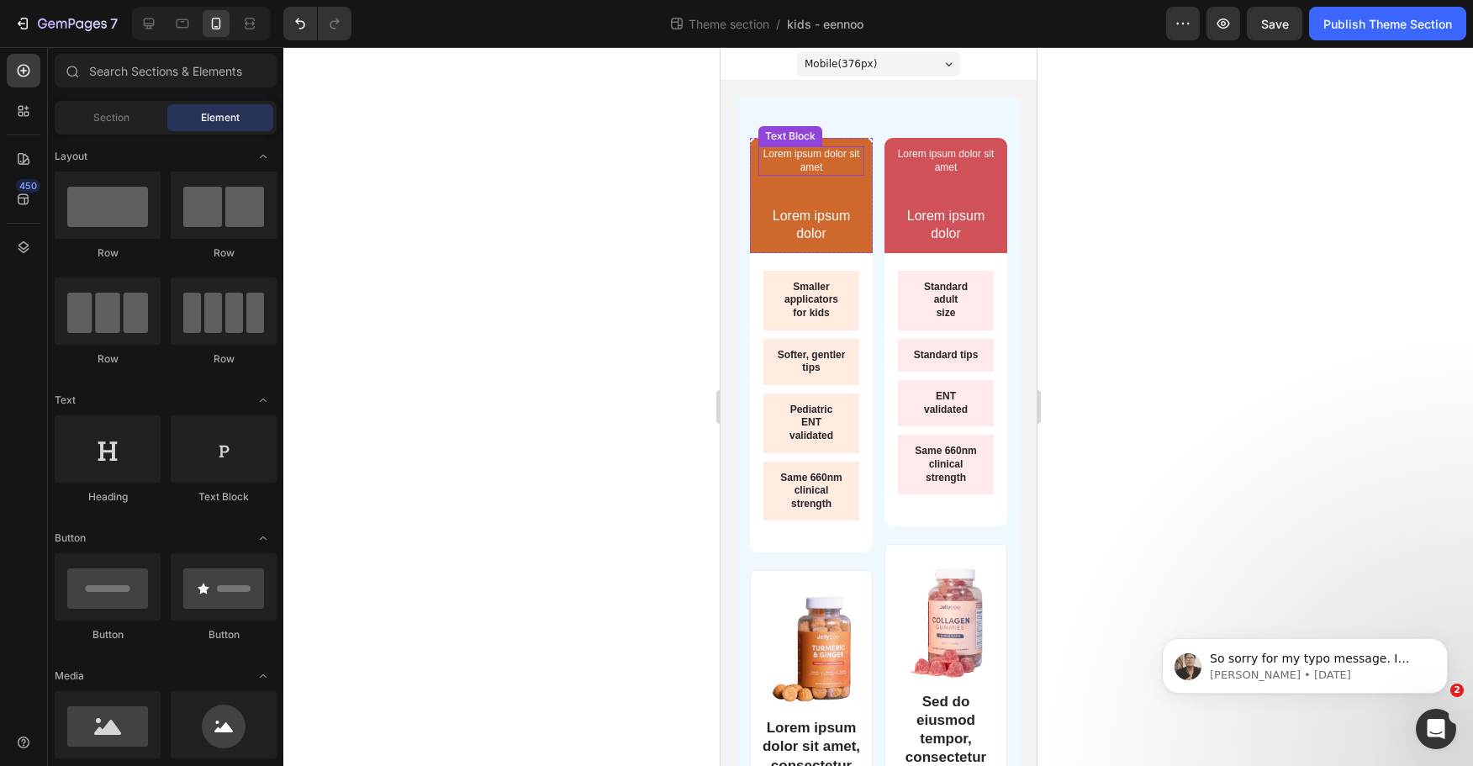
click at [755, 144] on div "Lorem ipsum dolor sit amet Text Block Text Block Lorem ipsum dolor Text Block R…" at bounding box center [810, 195] width 123 height 115
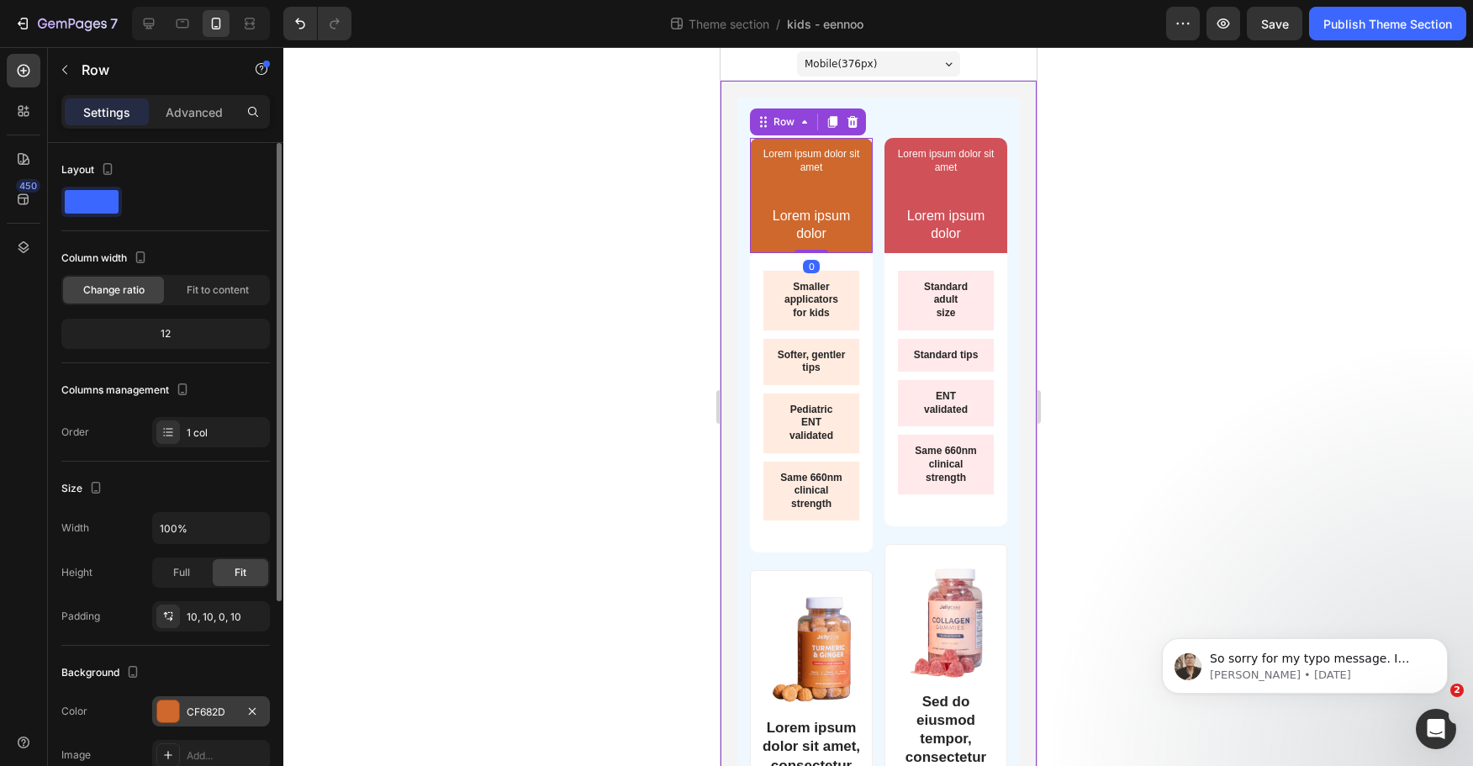
click at [224, 701] on div "CF682D" at bounding box center [211, 711] width 118 height 30
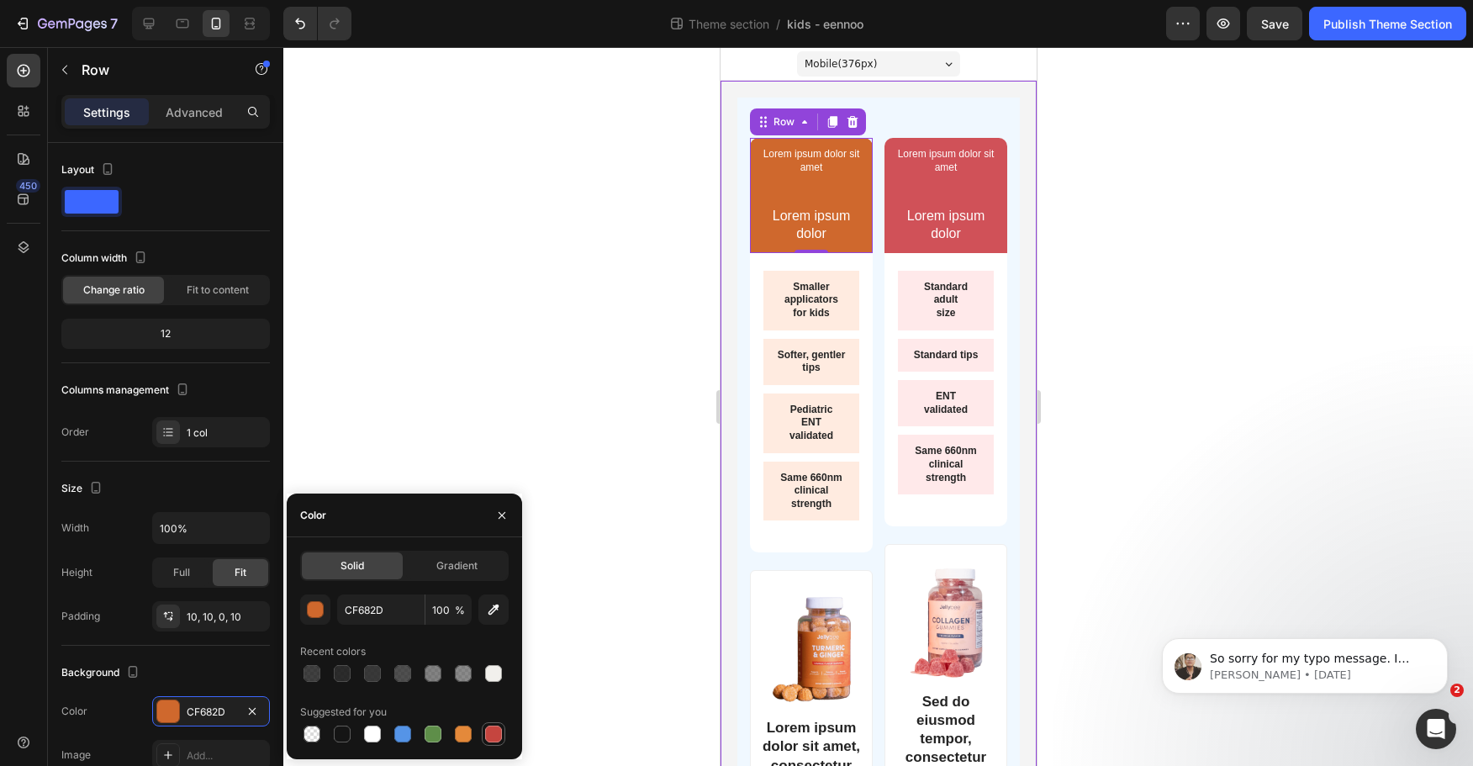
click at [499, 729] on div at bounding box center [493, 734] width 17 height 17
type input "C5453F"
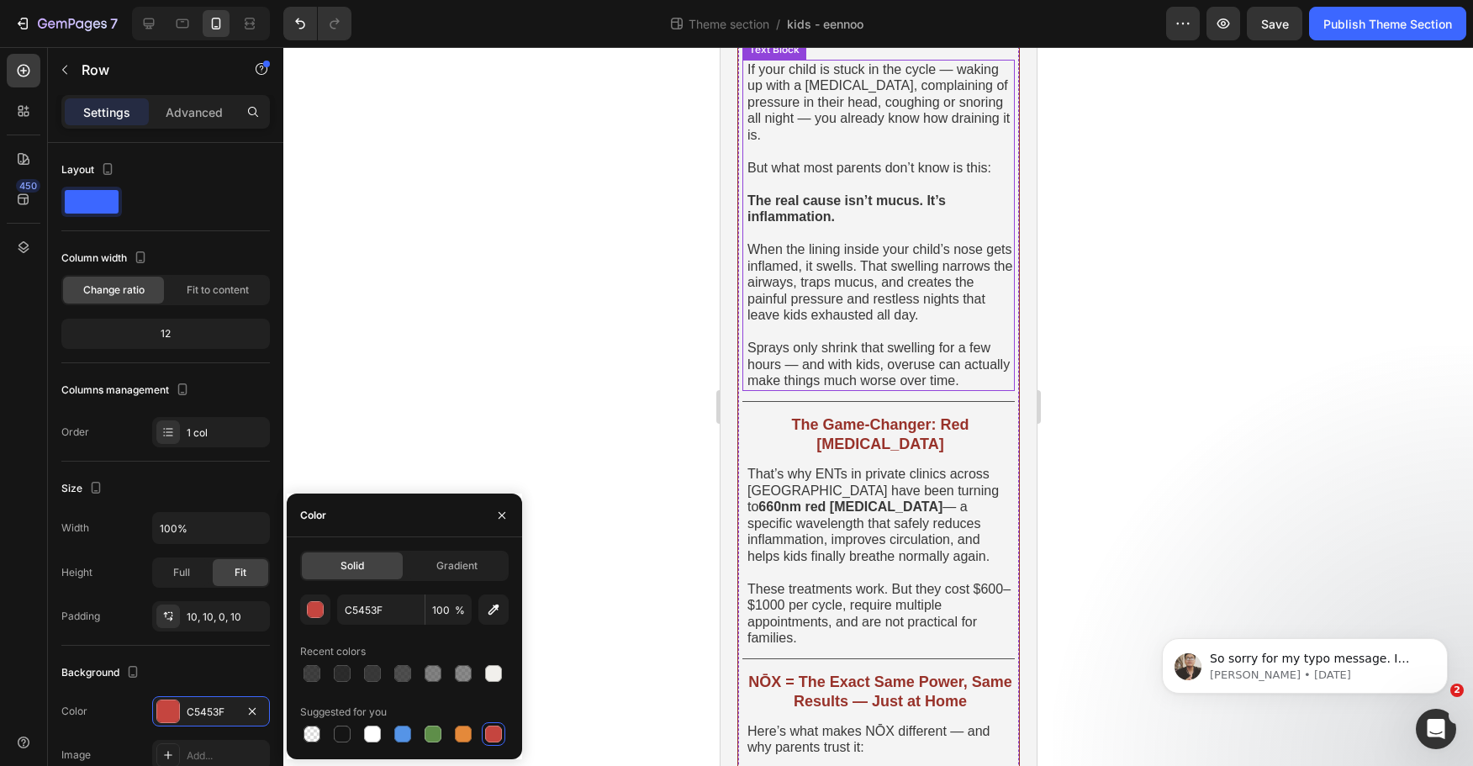
scroll to position [1177, 0]
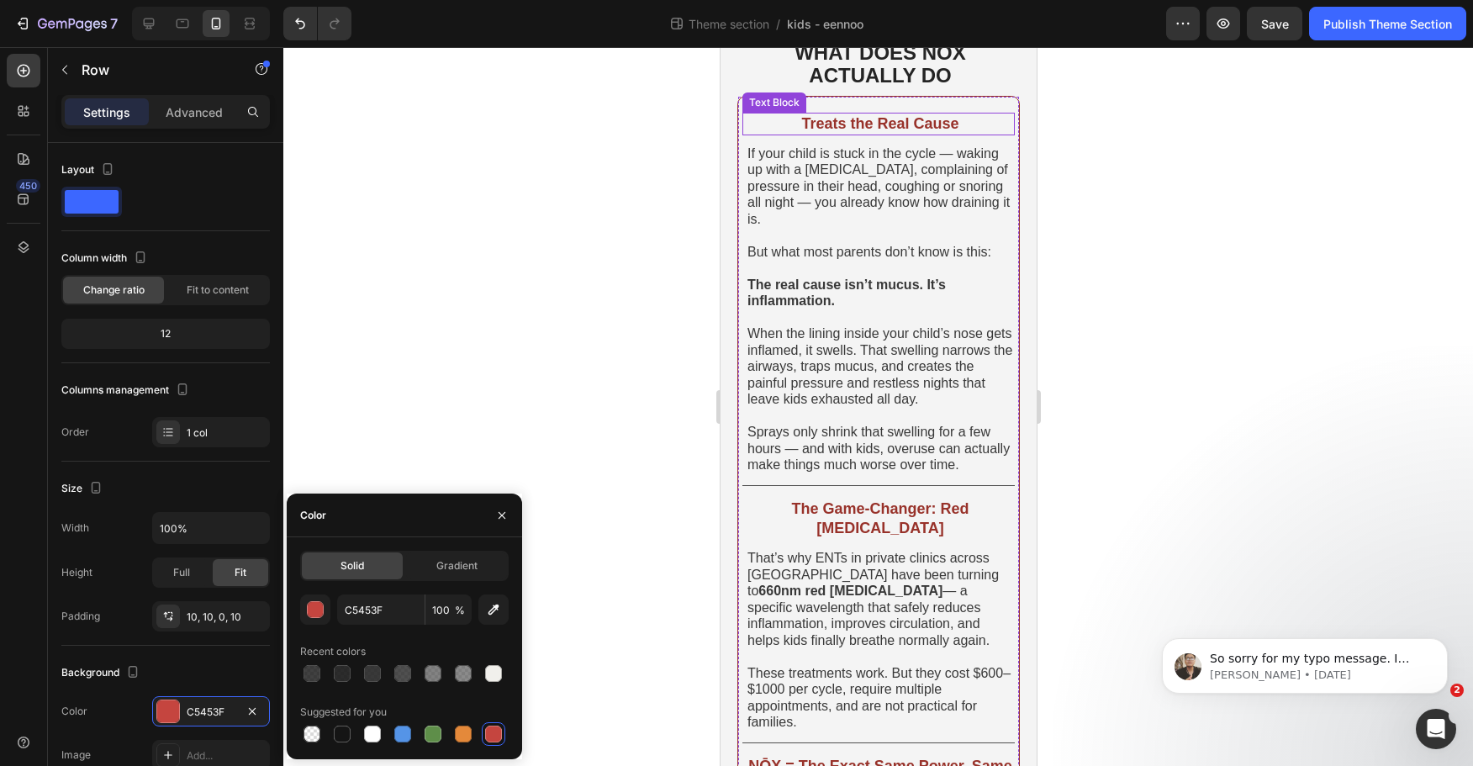
click at [889, 132] on strong "Treats the Real Cause" at bounding box center [879, 123] width 157 height 17
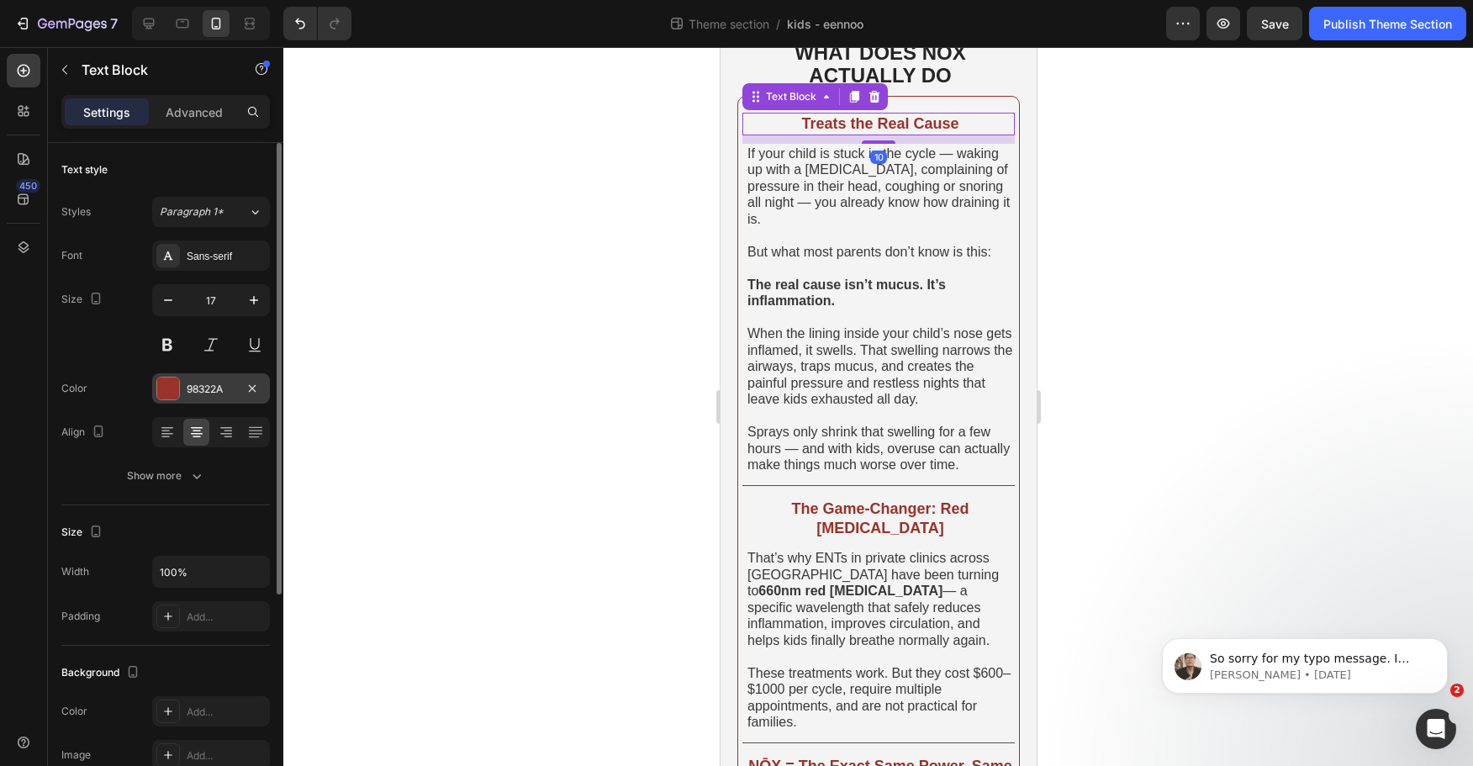
click at [207, 375] on div "98322A" at bounding box center [211, 388] width 118 height 30
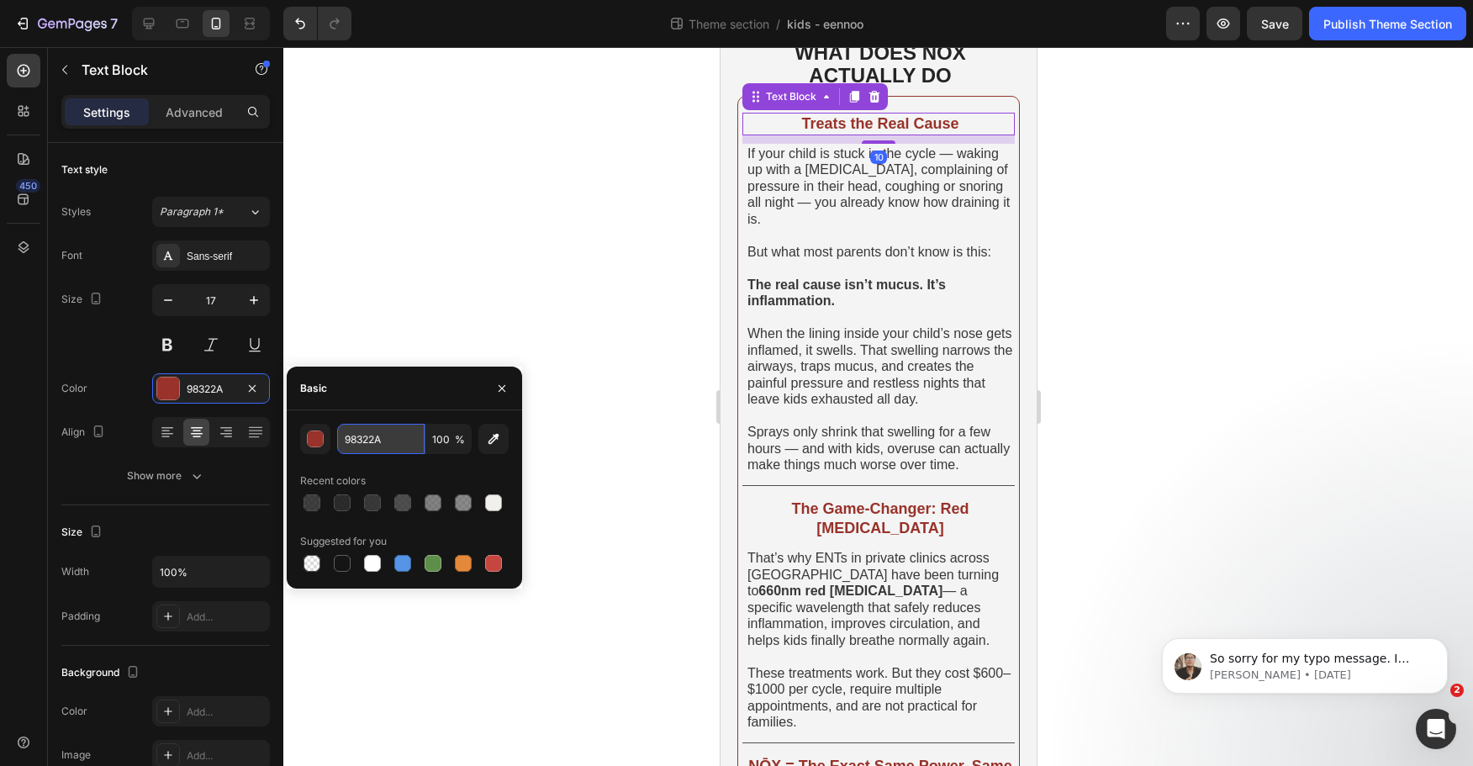
click at [389, 434] on input "98322A" at bounding box center [380, 439] width 87 height 30
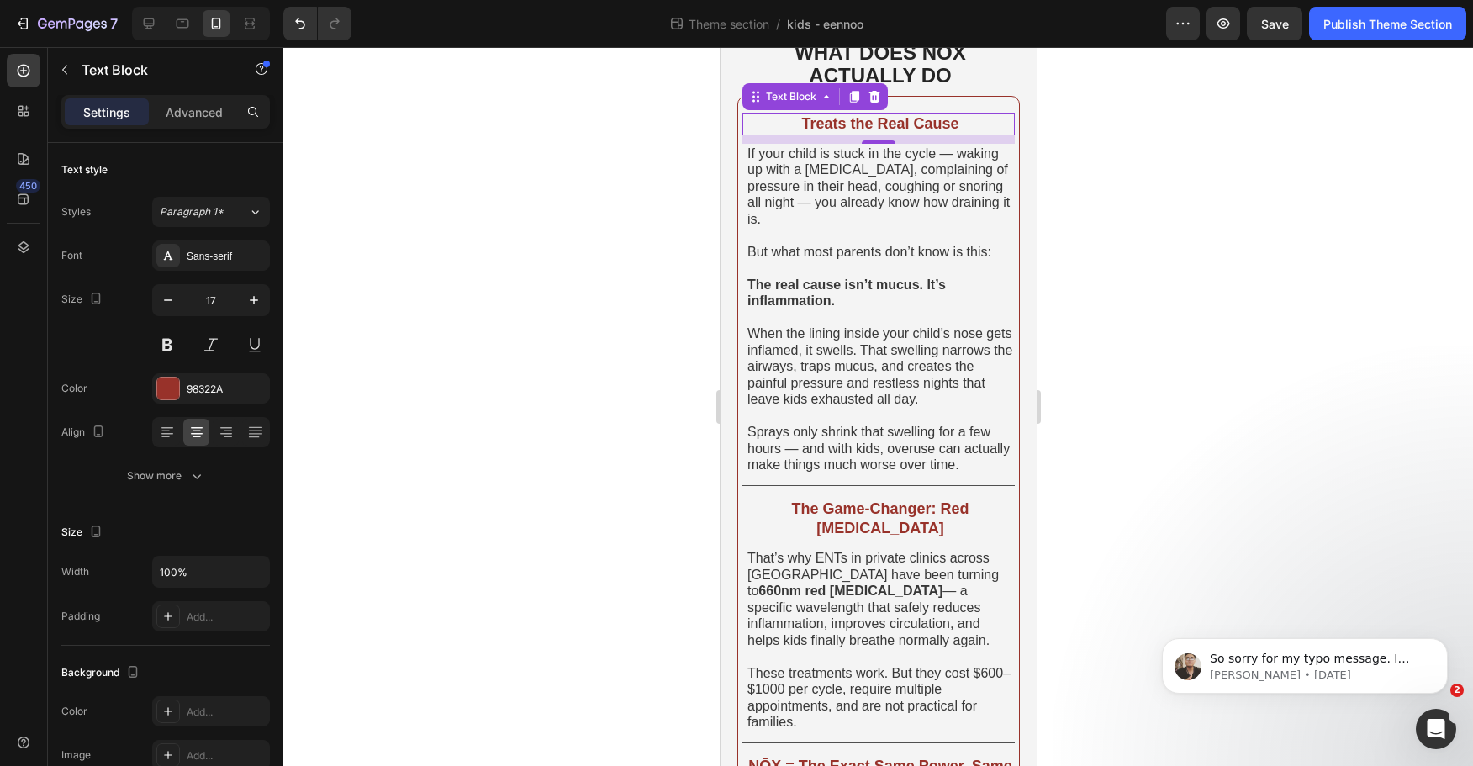
click at [551, 266] on div at bounding box center [878, 406] width 1190 height 719
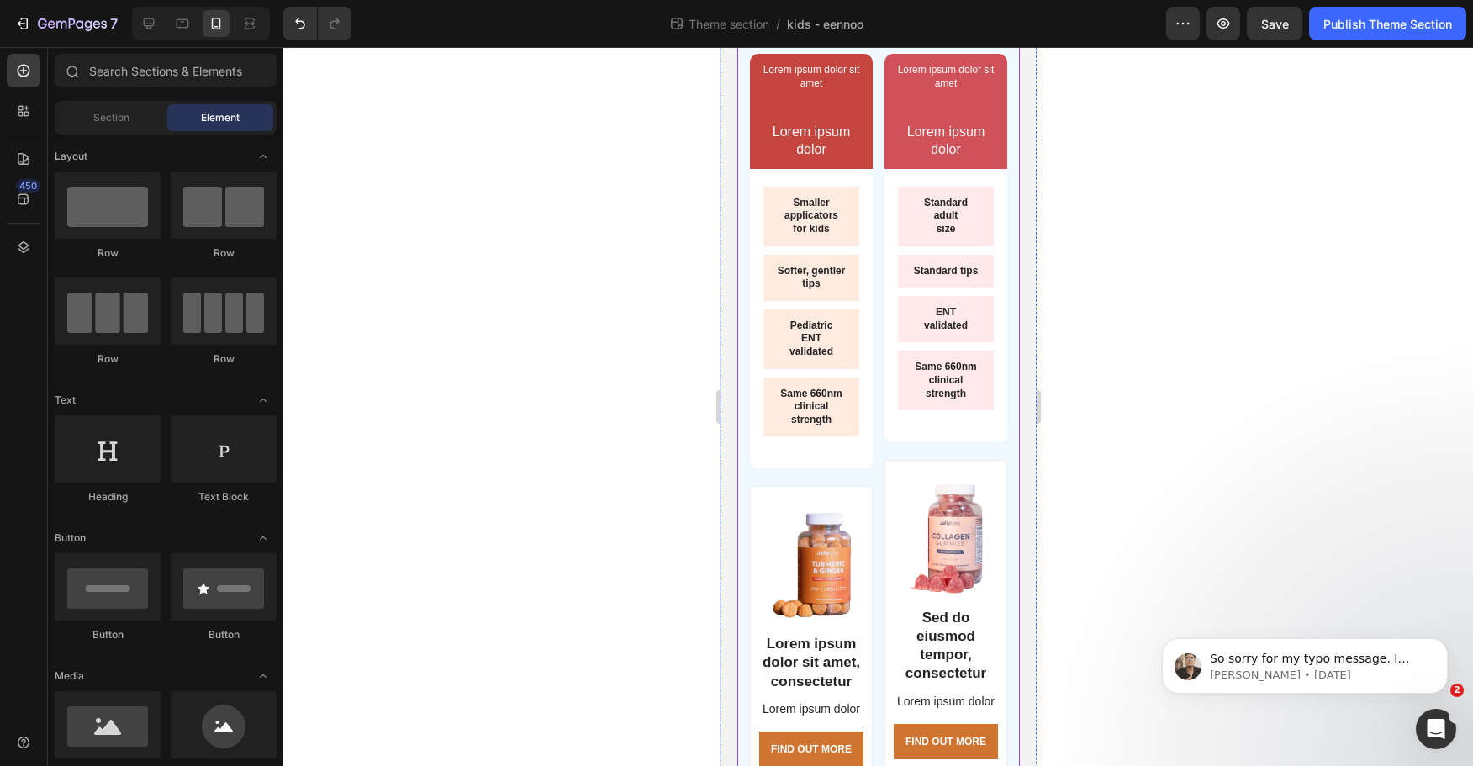
scroll to position [0, 0]
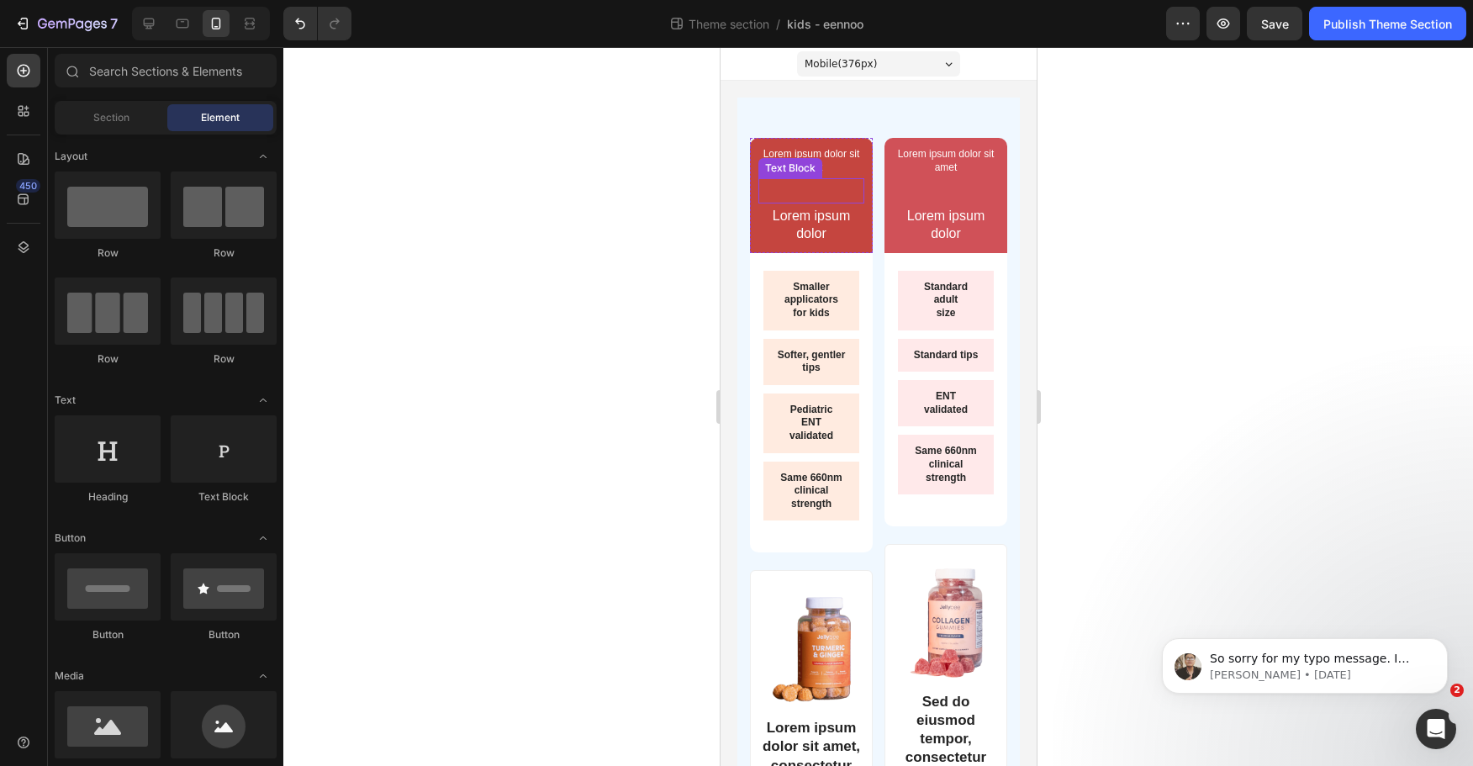
click at [849, 184] on p "Rich Text Editor. Editing area: main" at bounding box center [810, 191] width 103 height 22
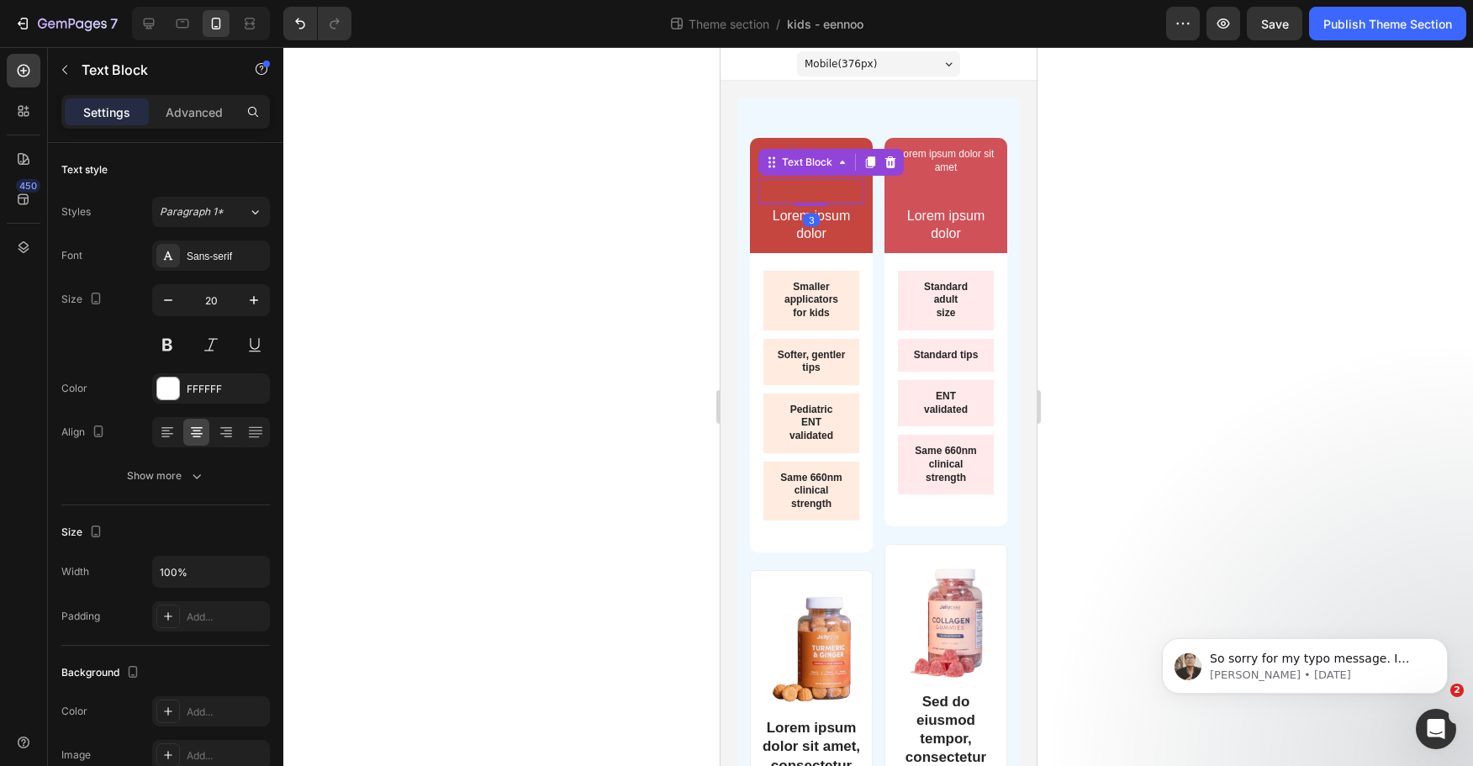
click at [751, 173] on div "Lorem ipsum dolor sit amet Text Block Text Block 3 Lorem ipsum dolor Text Block…" at bounding box center [810, 195] width 123 height 115
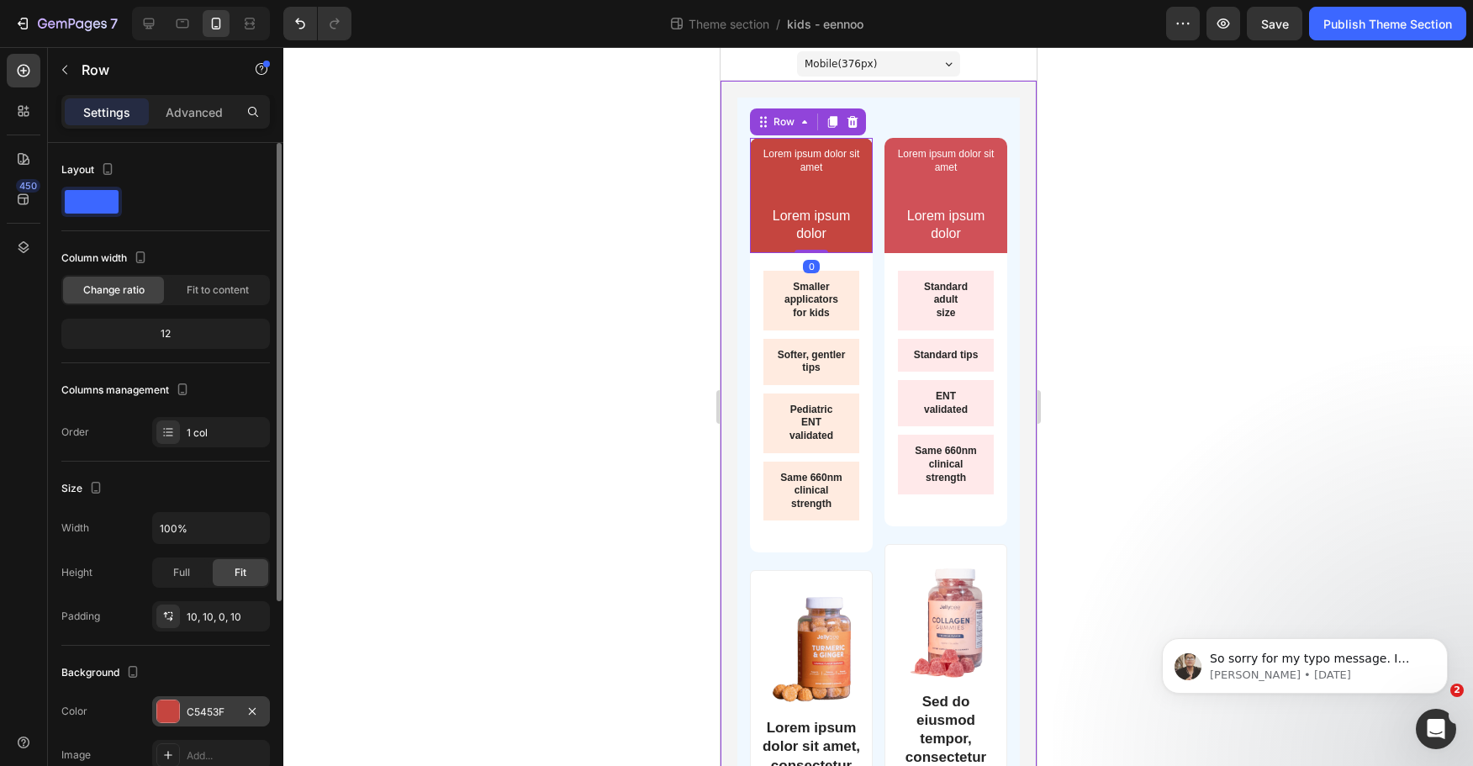
click at [209, 707] on div "C5453F" at bounding box center [211, 712] width 49 height 15
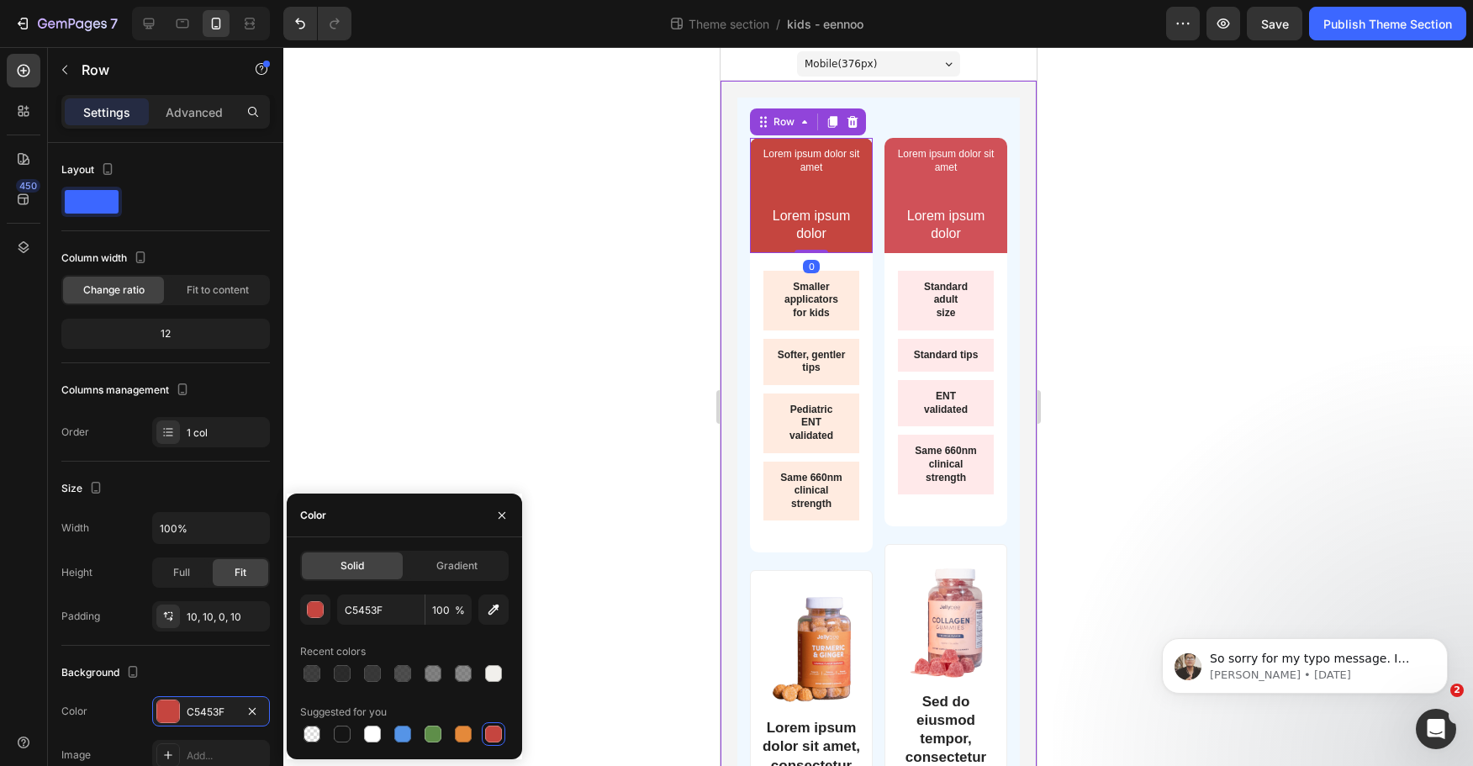
click at [367, 574] on div "Solid" at bounding box center [352, 566] width 101 height 27
click at [371, 559] on div "Solid" at bounding box center [352, 566] width 101 height 27
click at [376, 606] on input "C5453F" at bounding box center [380, 610] width 87 height 30
paste input "98322A"
type input "98322A"
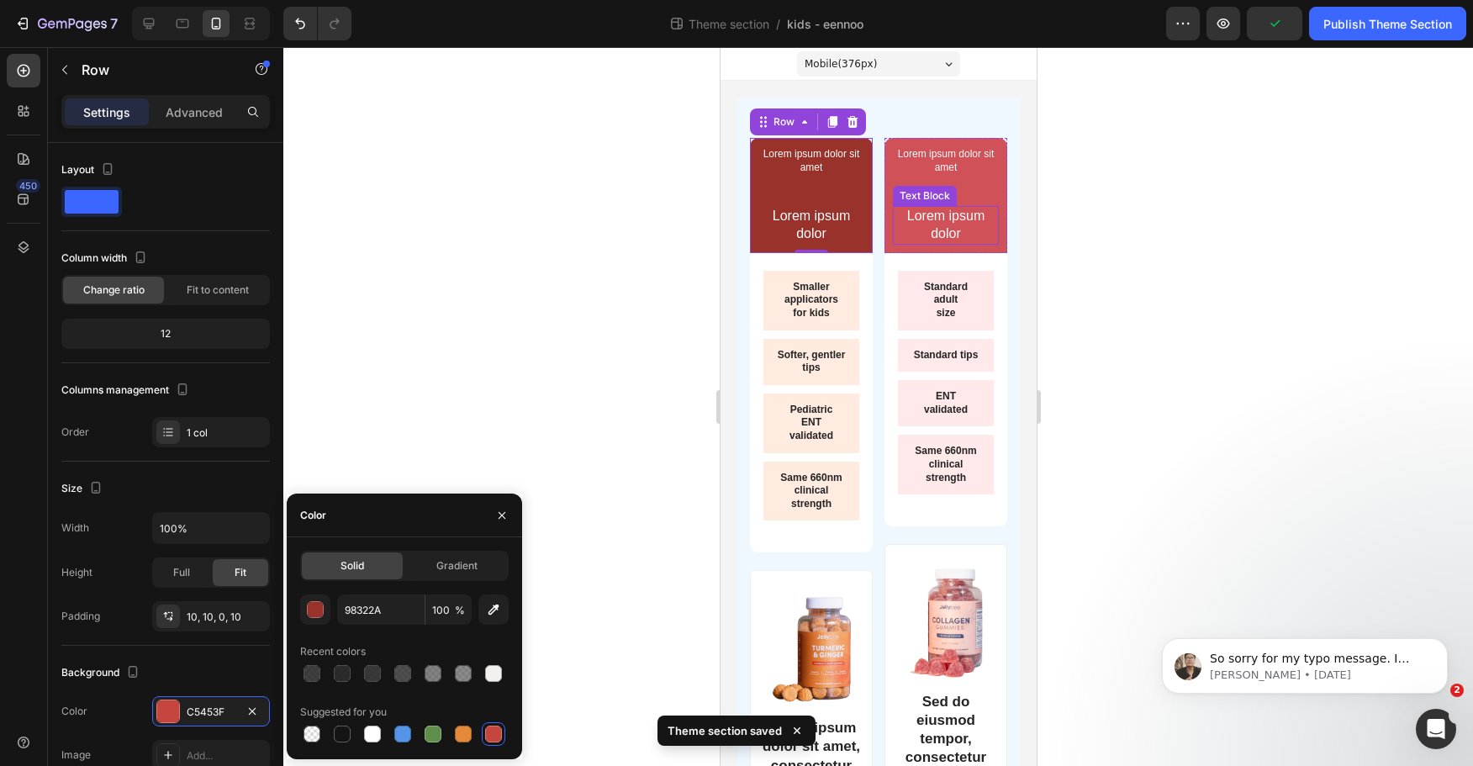
click at [926, 187] on div "Text Block" at bounding box center [924, 196] width 64 height 20
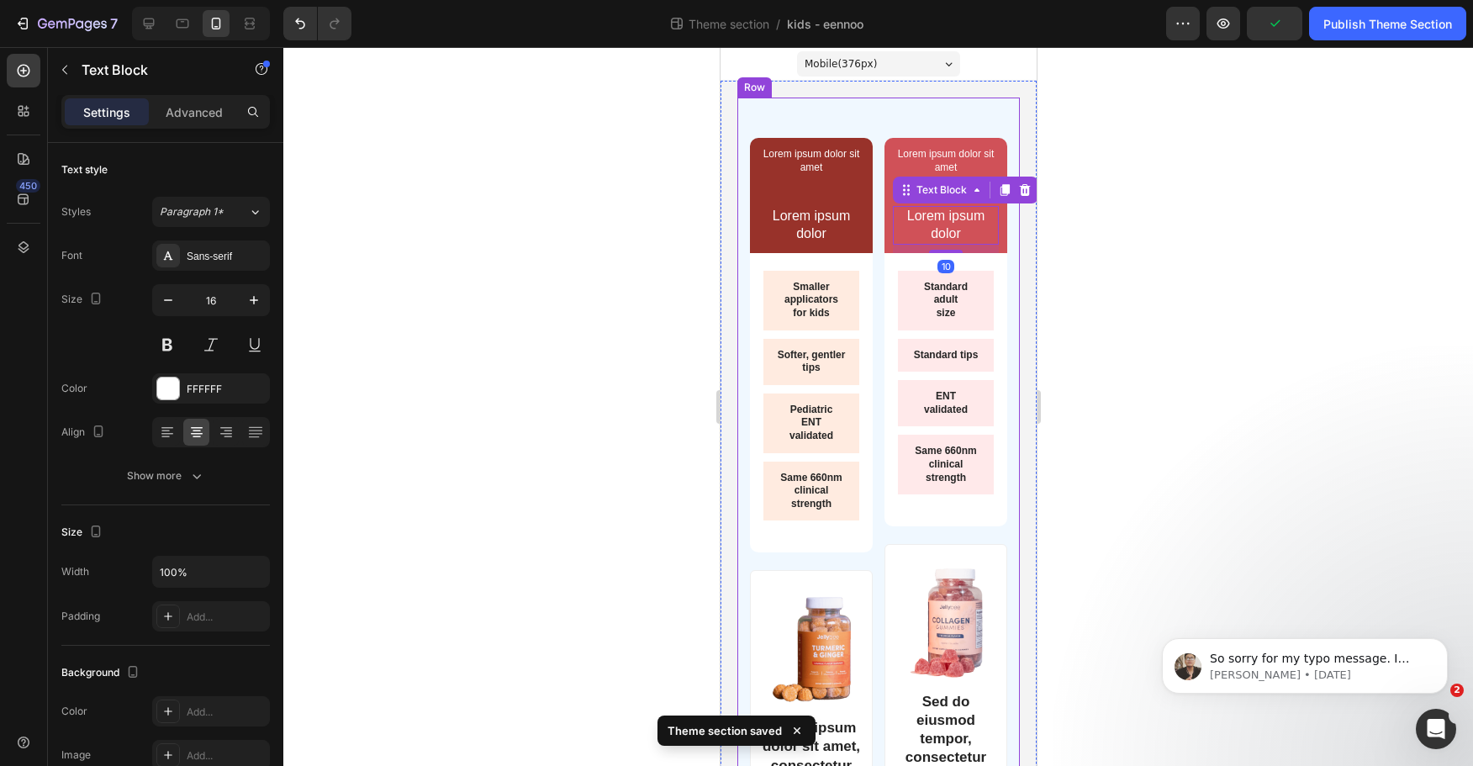
click at [997, 218] on div "Lorem ipsum dolor sit amet Text Block Text Block Lorem ipsum dolor Text Block R…" at bounding box center [878, 498] width 283 height 801
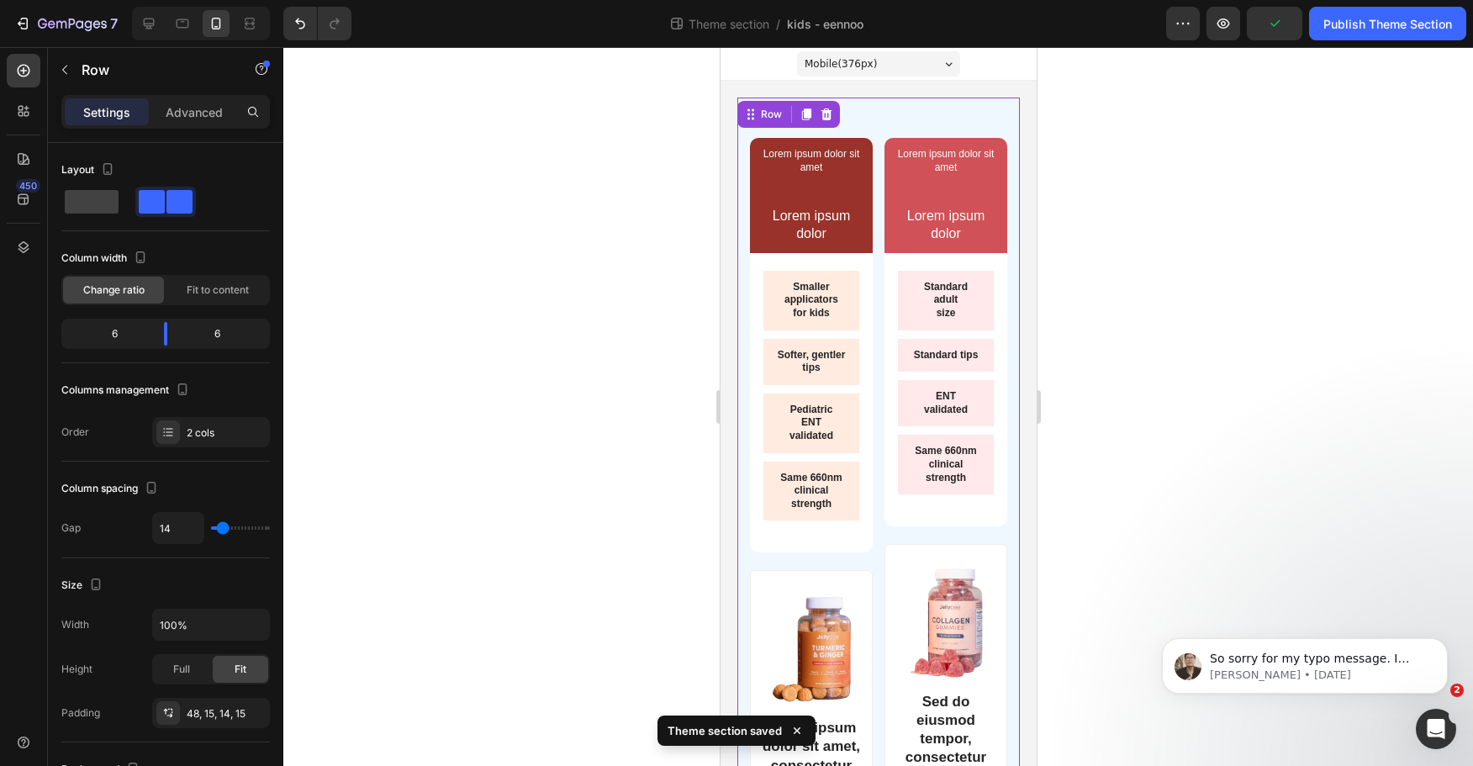
click at [989, 221] on div "Lorem ipsum dolor sit amet Text Block Text Block Lorem ipsum dolor Text Block R…" at bounding box center [945, 195] width 123 height 115
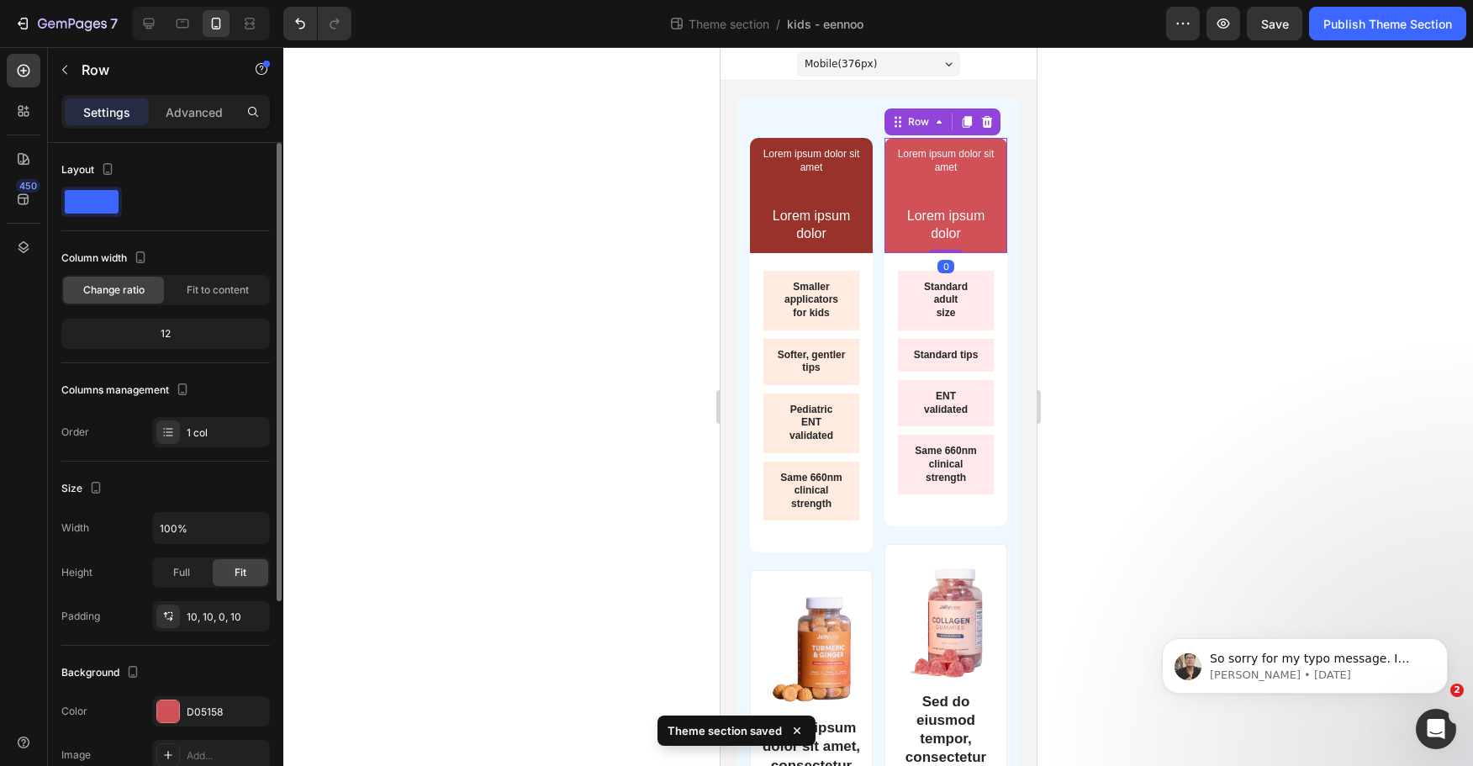
click at [160, 696] on div "Background The changes might be hidden by the video. Color D05158 Image Add... …" at bounding box center [165, 737] width 209 height 182
click at [213, 702] on div "D05158" at bounding box center [211, 711] width 118 height 30
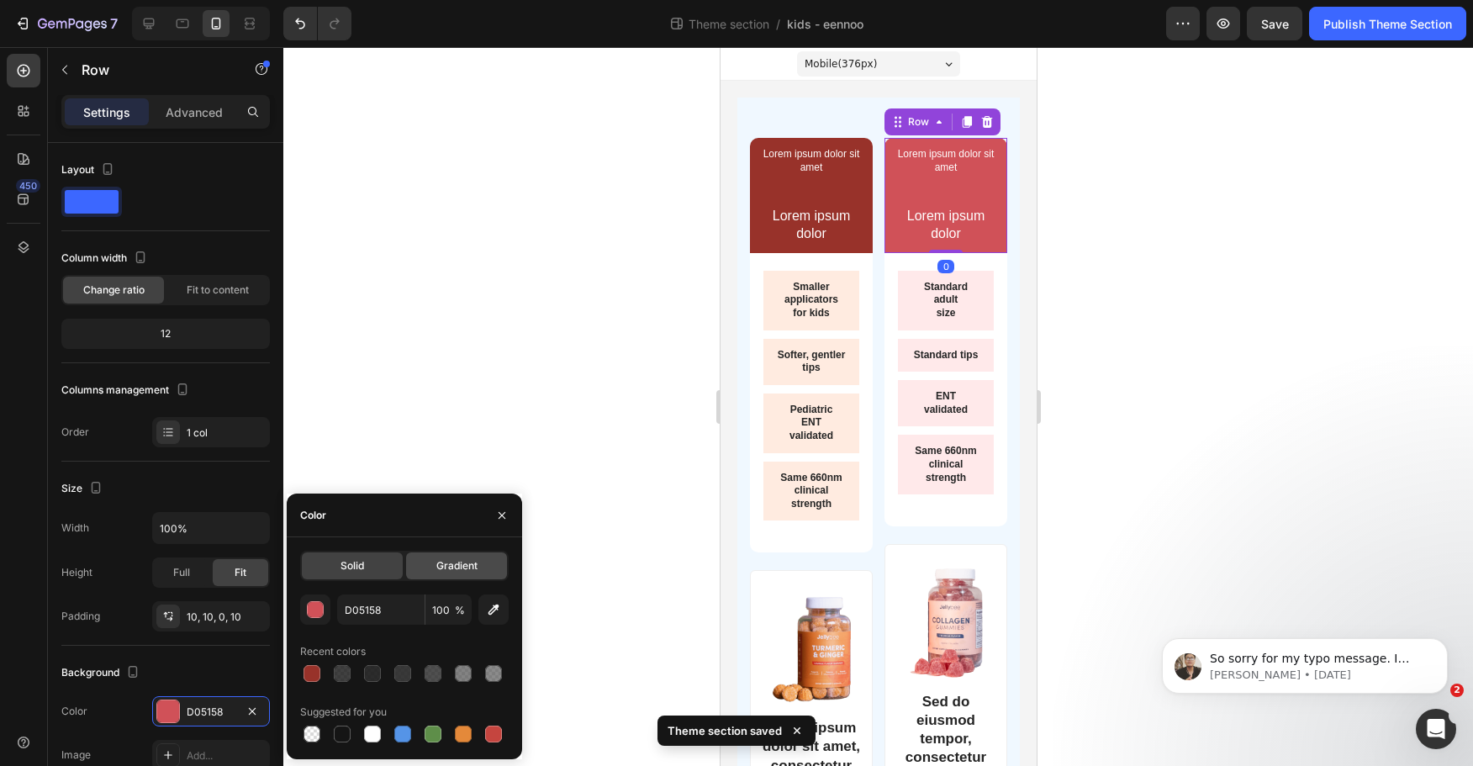
click at [454, 561] on span "Gradient" at bounding box center [456, 565] width 41 height 15
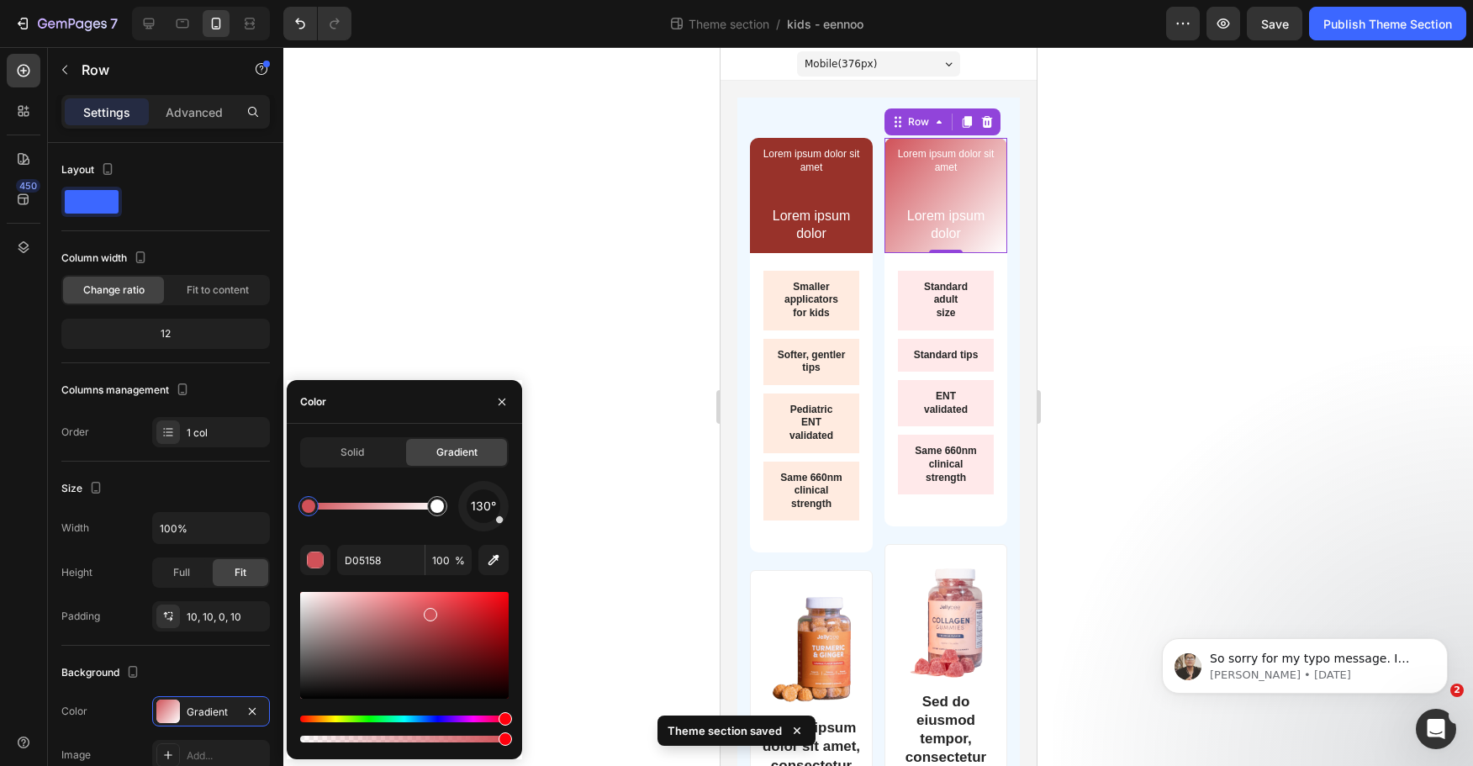
click at [373, 455] on div "Solid" at bounding box center [352, 452] width 101 height 27
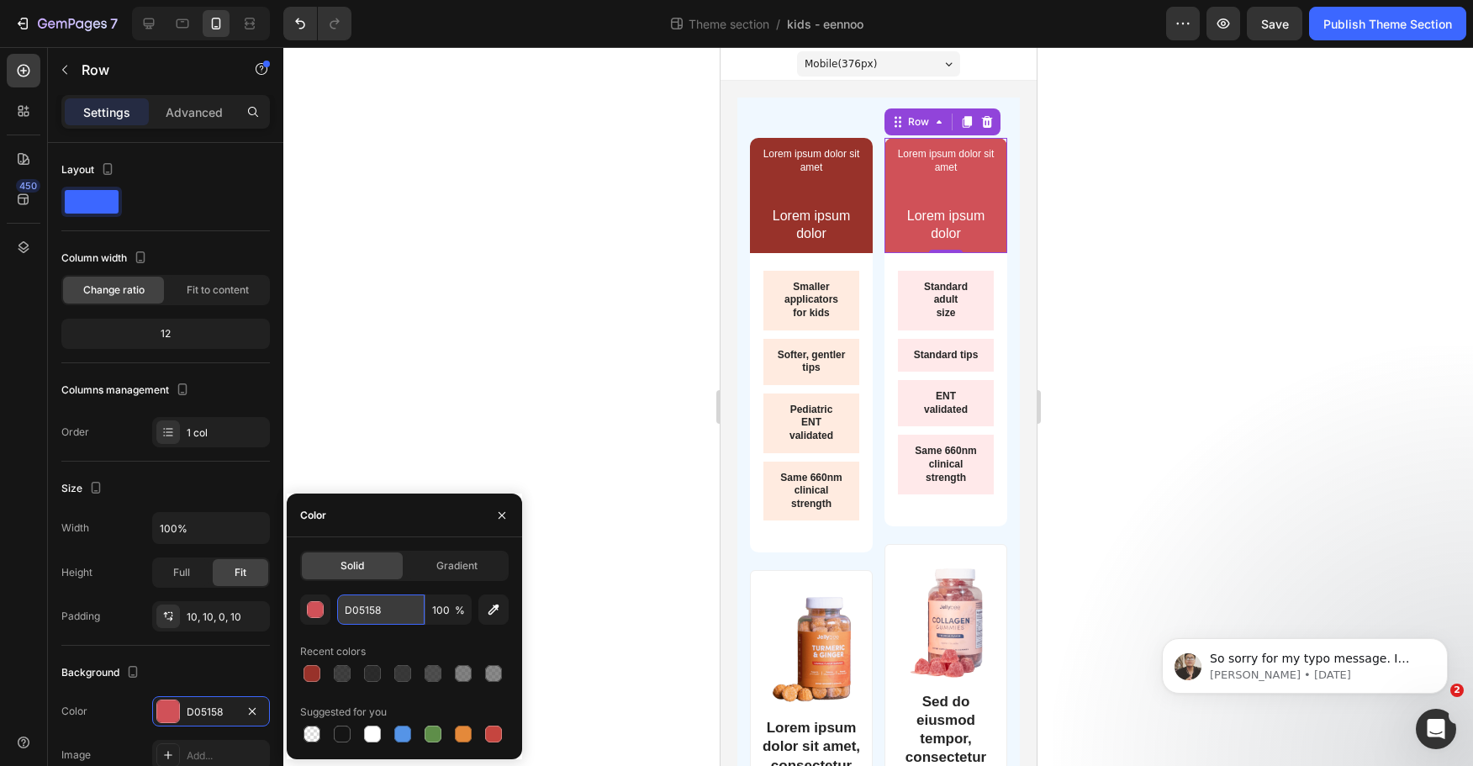
click at [390, 602] on input "D05158" at bounding box center [380, 610] width 87 height 30
paste input "98322A"
type input "98322A"
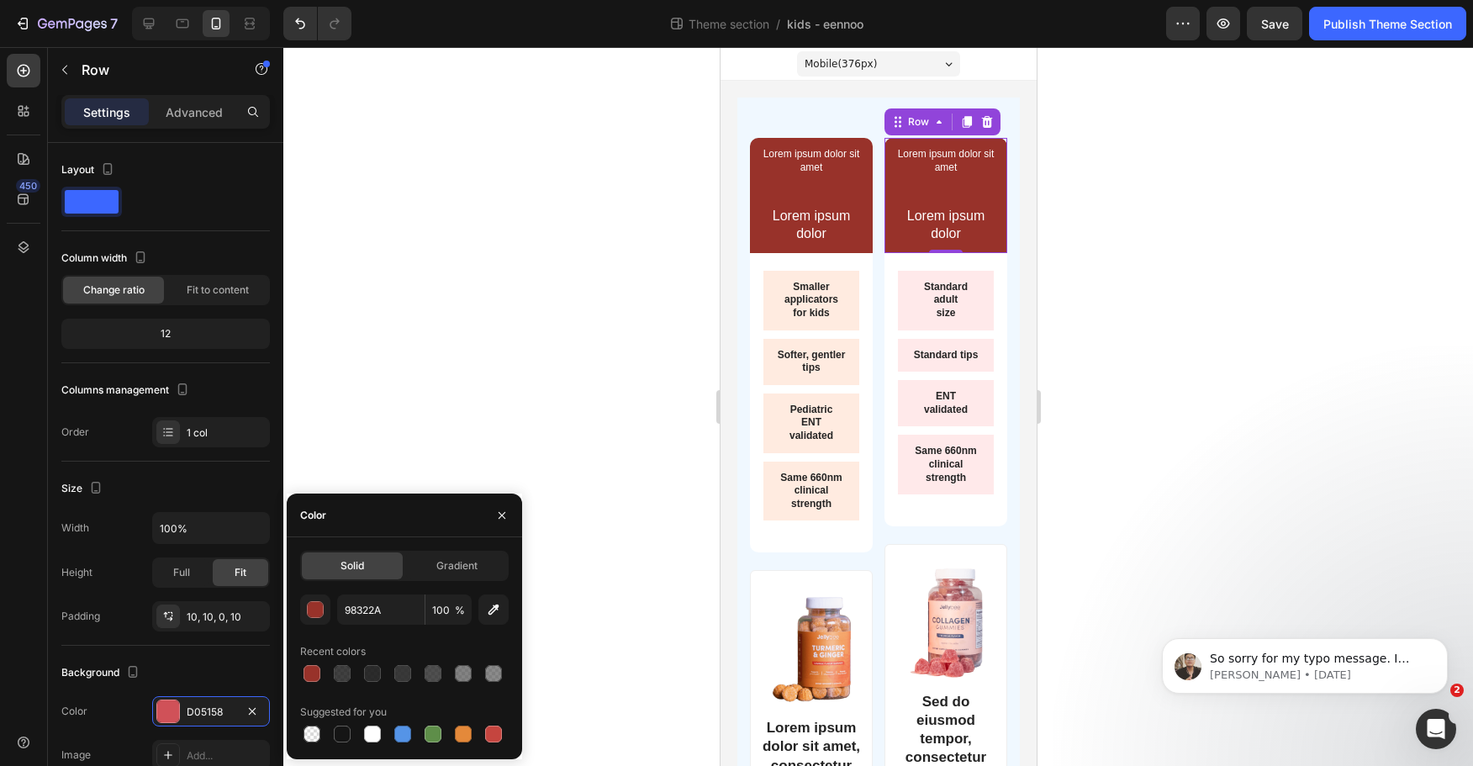
click at [368, 331] on div at bounding box center [878, 406] width 1190 height 719
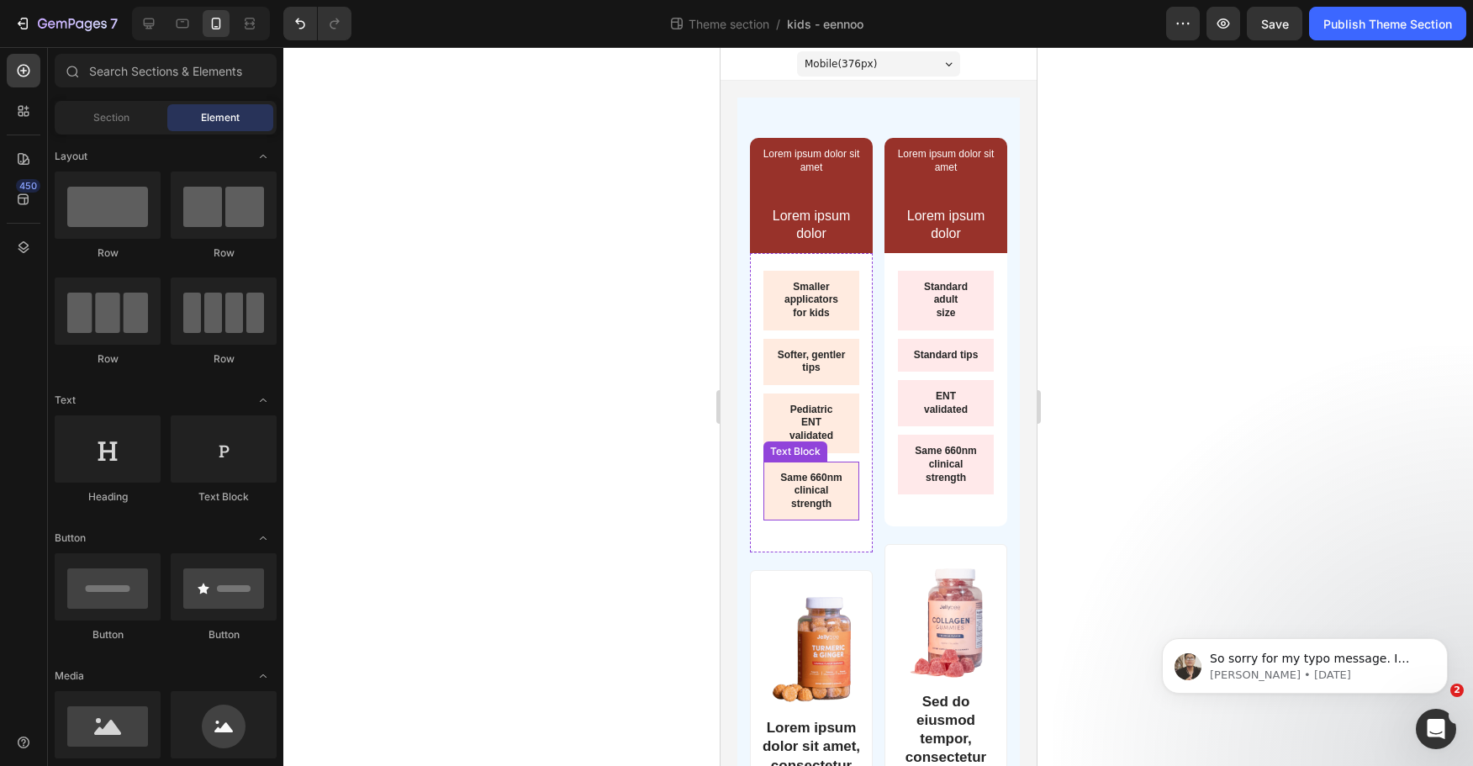
click at [807, 416] on p "ENT" at bounding box center [810, 422] width 69 height 13
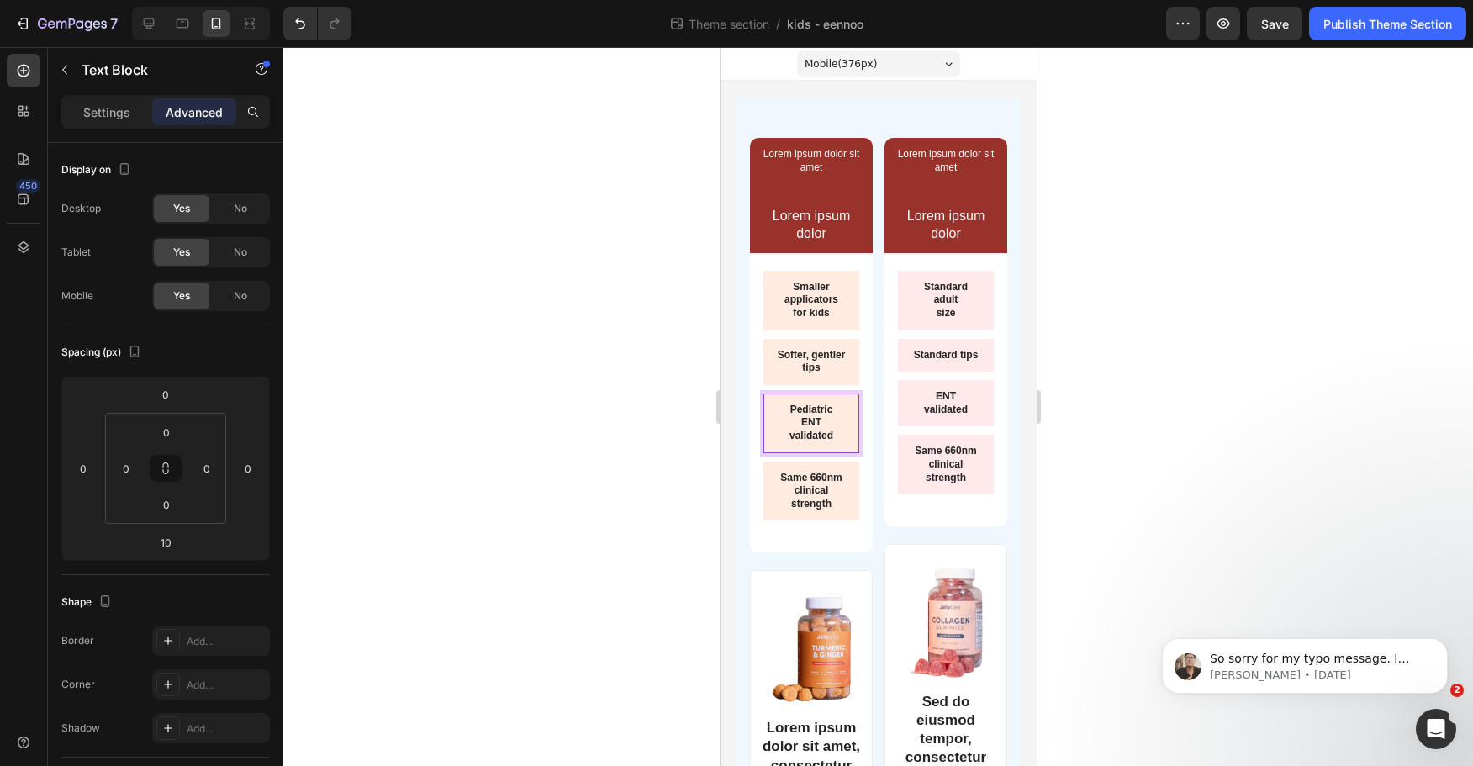
click at [799, 420] on p "ENT" at bounding box center [810, 422] width 69 height 13
click at [799, 412] on p "Pediatric" at bounding box center [810, 410] width 69 height 13
click at [799, 414] on p "Pediatric" at bounding box center [810, 410] width 69 height 13
click at [800, 424] on p "ENT" at bounding box center [810, 422] width 69 height 13
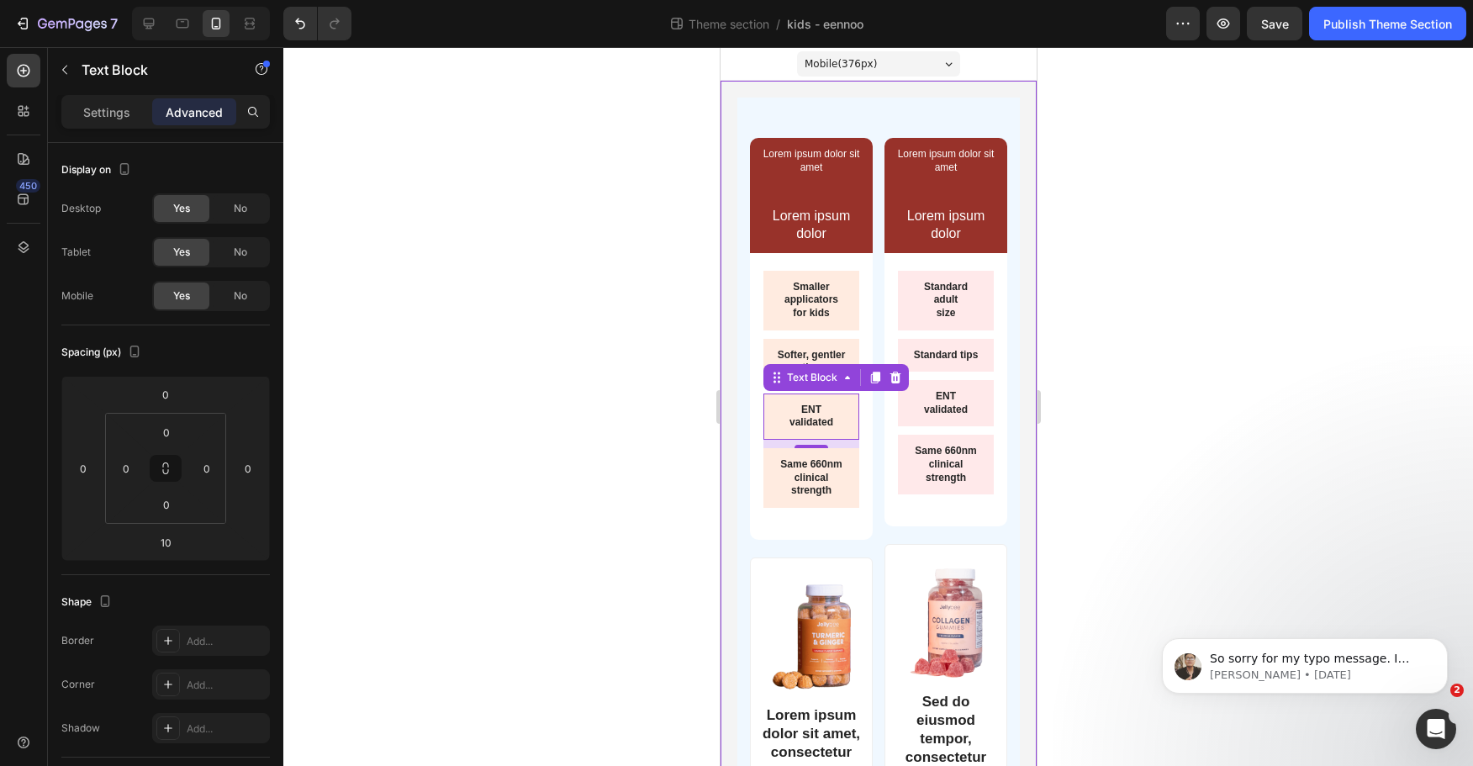
click at [1188, 426] on div at bounding box center [878, 406] width 1190 height 719
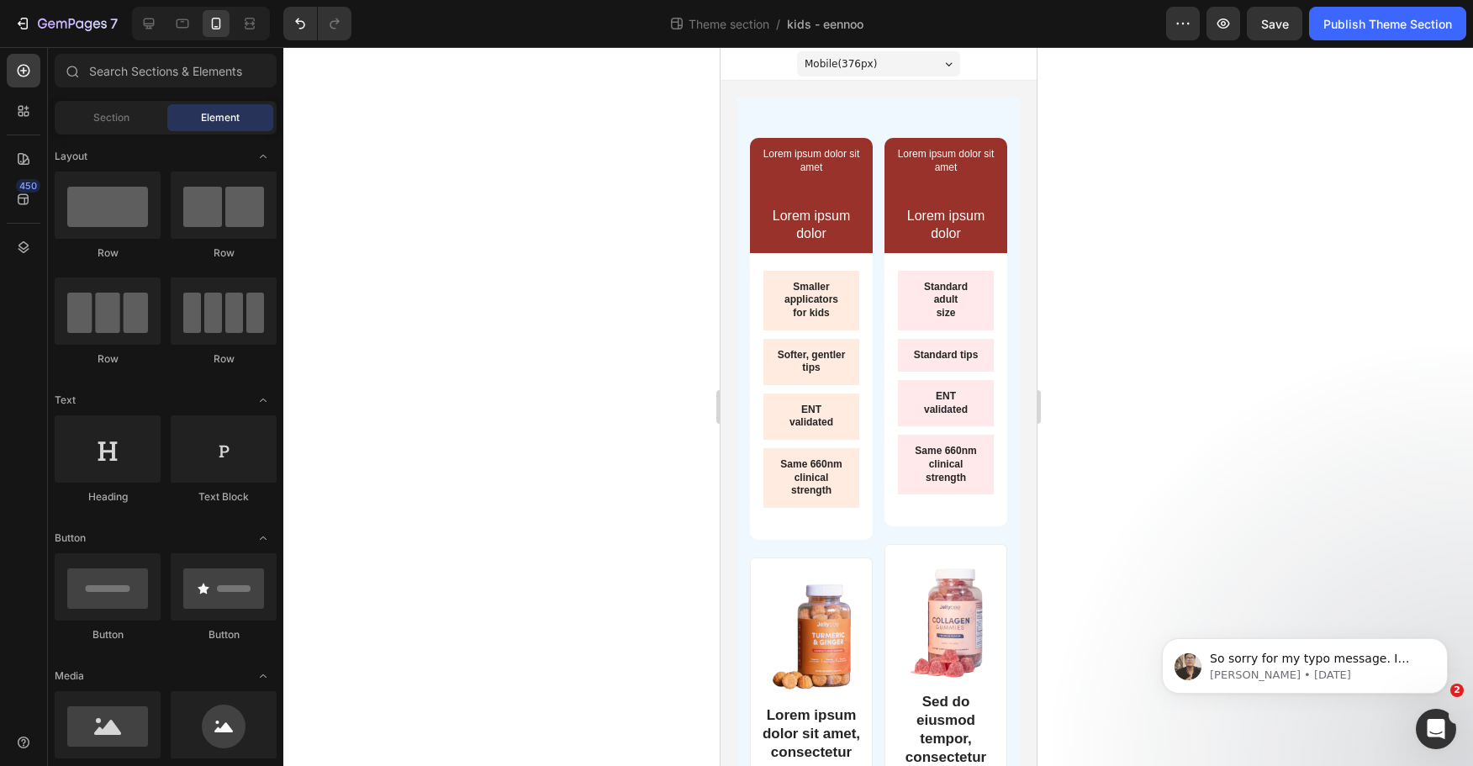
click at [1178, 444] on div at bounding box center [878, 406] width 1190 height 719
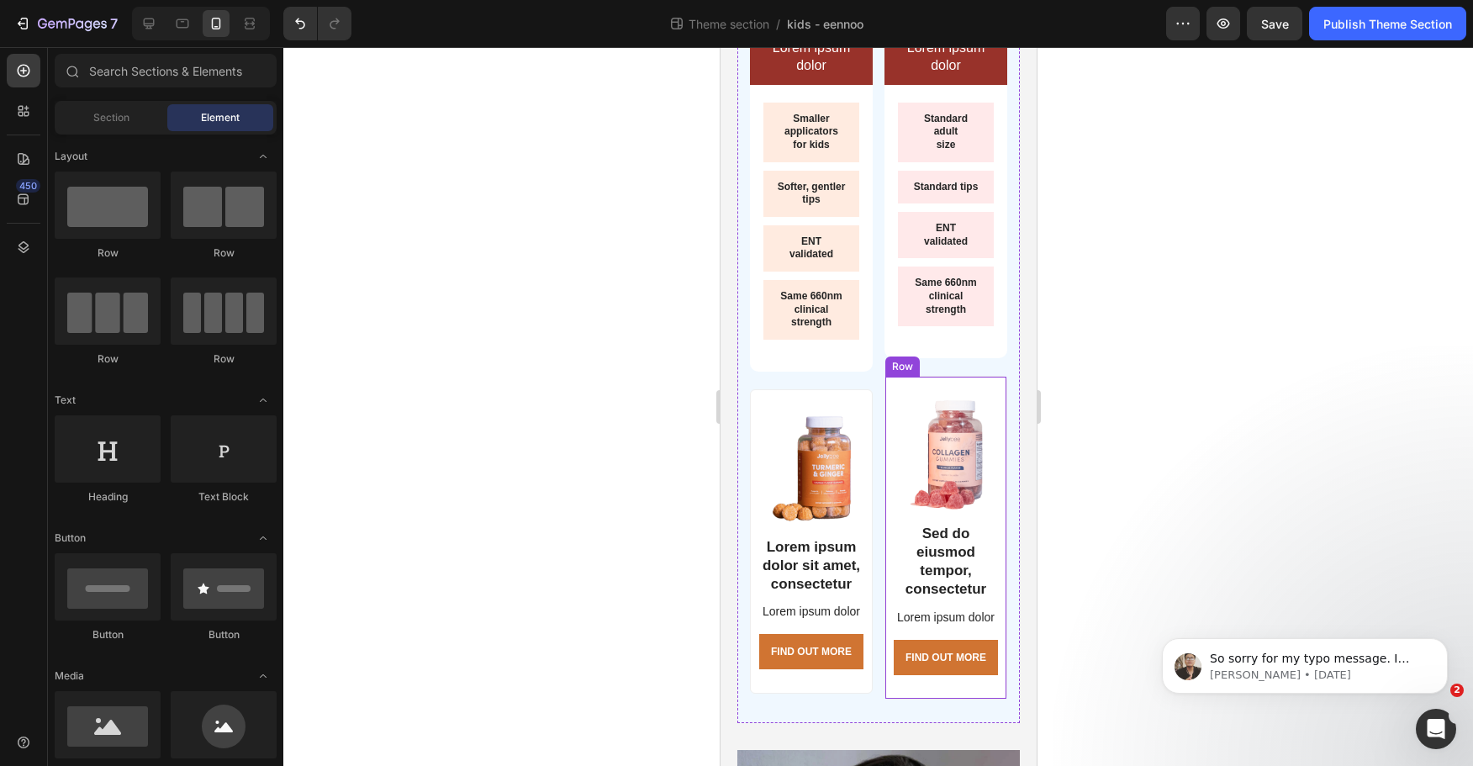
click at [978, 394] on div "Image Sed do eiusmod tempor, consectetur Text Block Lorem ipsum dolor Text Bloc…" at bounding box center [945, 538] width 123 height 324
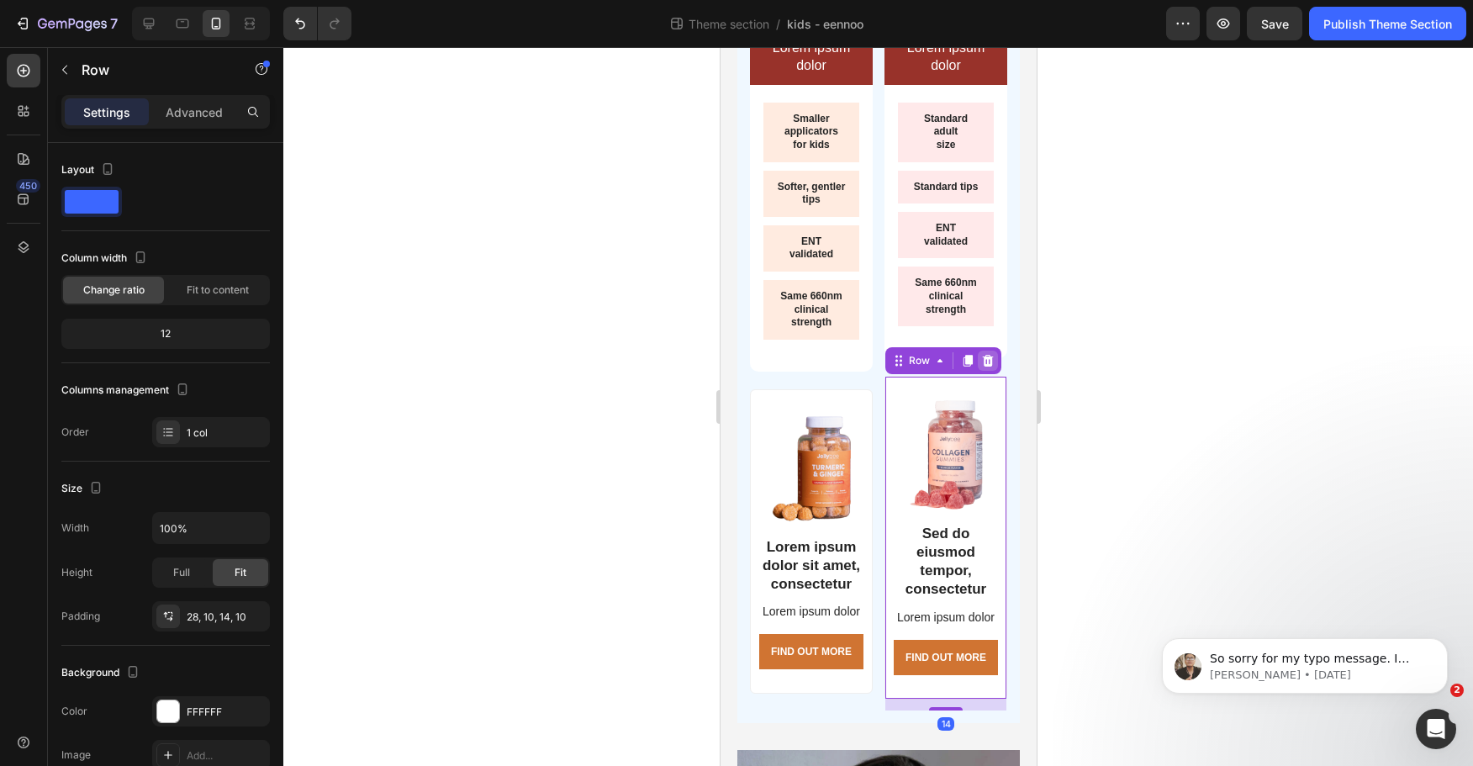
click at [982, 367] on icon at bounding box center [987, 361] width 11 height 12
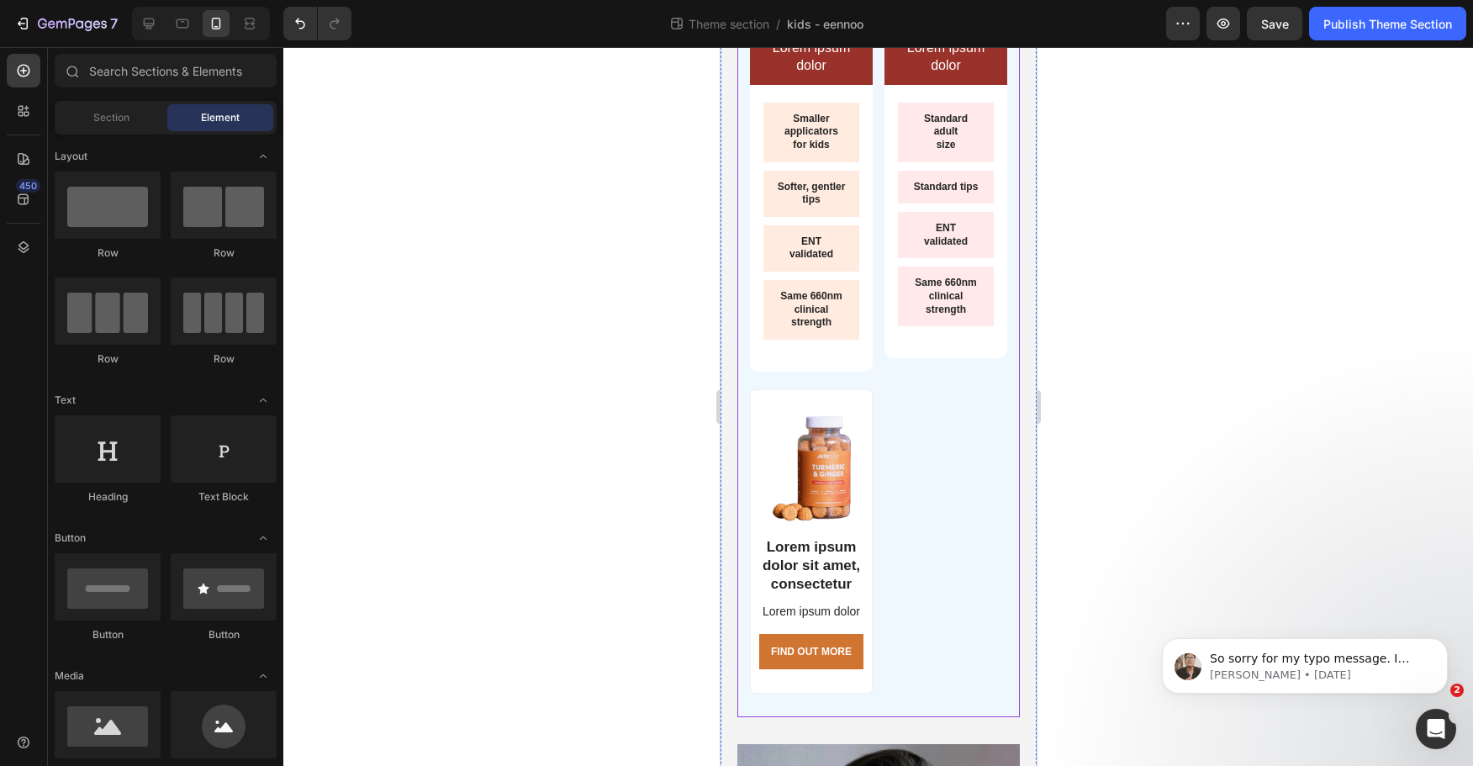
click at [832, 412] on div "Image Lorem ipsum dolor sit amet, consectetur Text Block Lorem ipsum dolor Text…" at bounding box center [810, 541] width 123 height 304
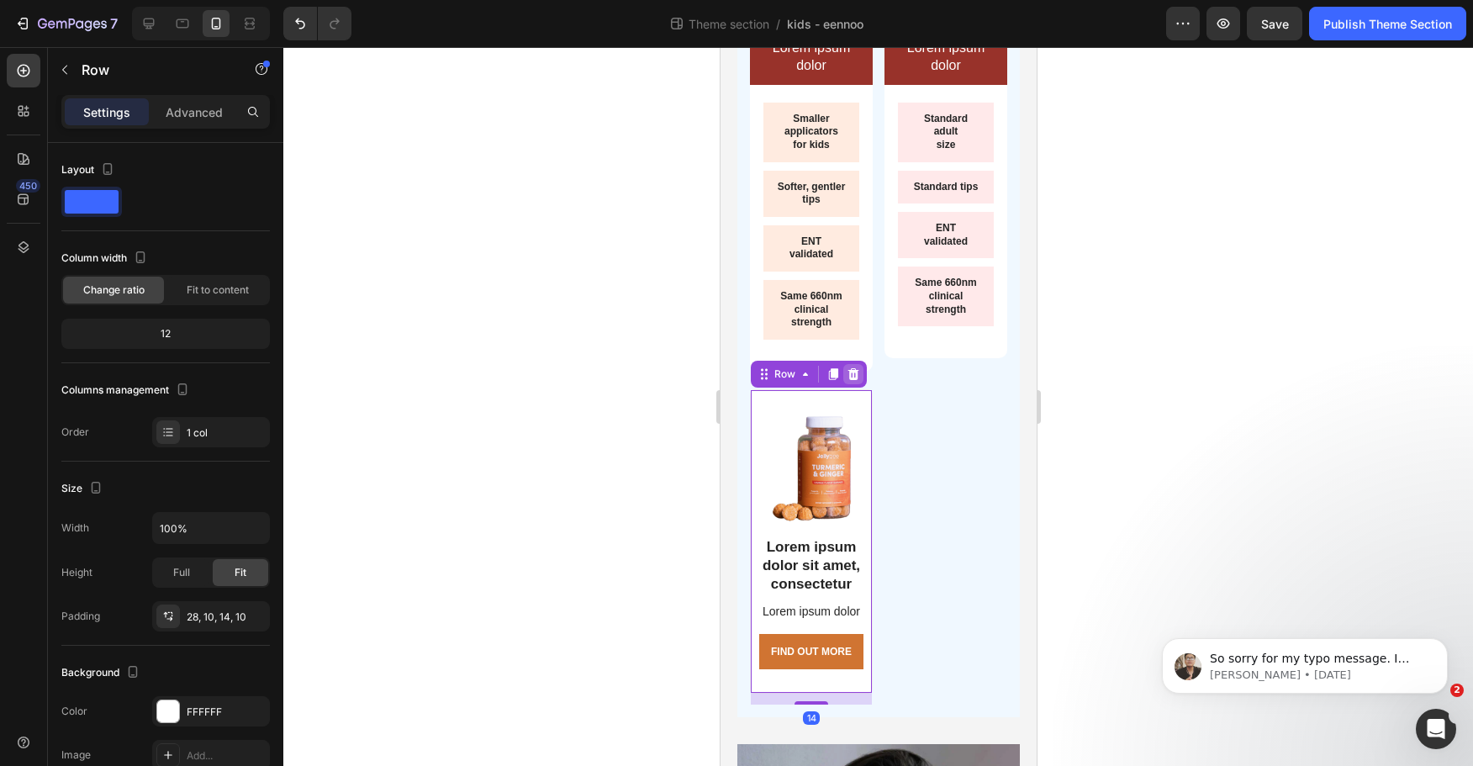
click at [858, 372] on icon at bounding box center [852, 374] width 13 height 13
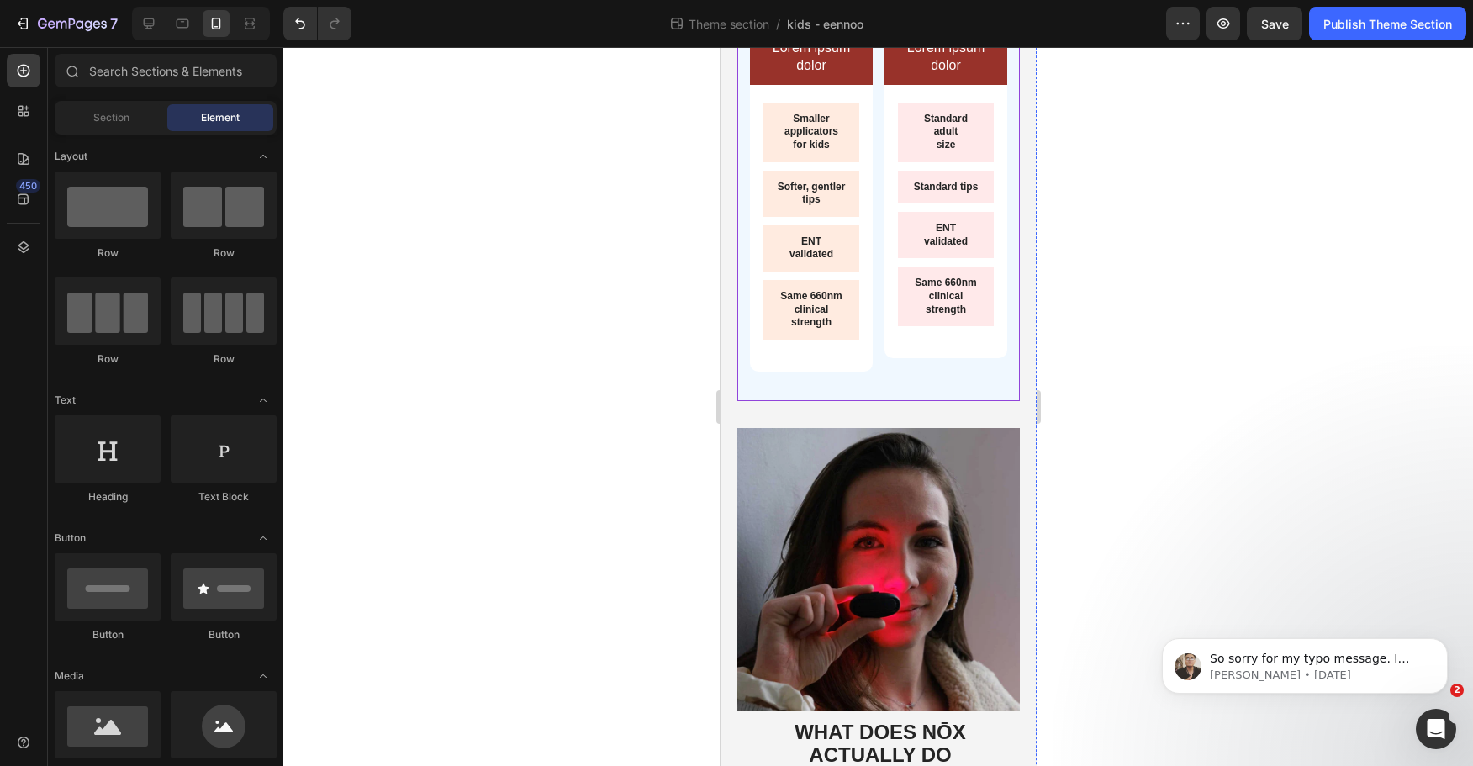
click at [859, 392] on div "Lorem ipsum dolor sit amet Text Block Text Block Lorem ipsum dolor Text Block R…" at bounding box center [878, 165] width 283 height 472
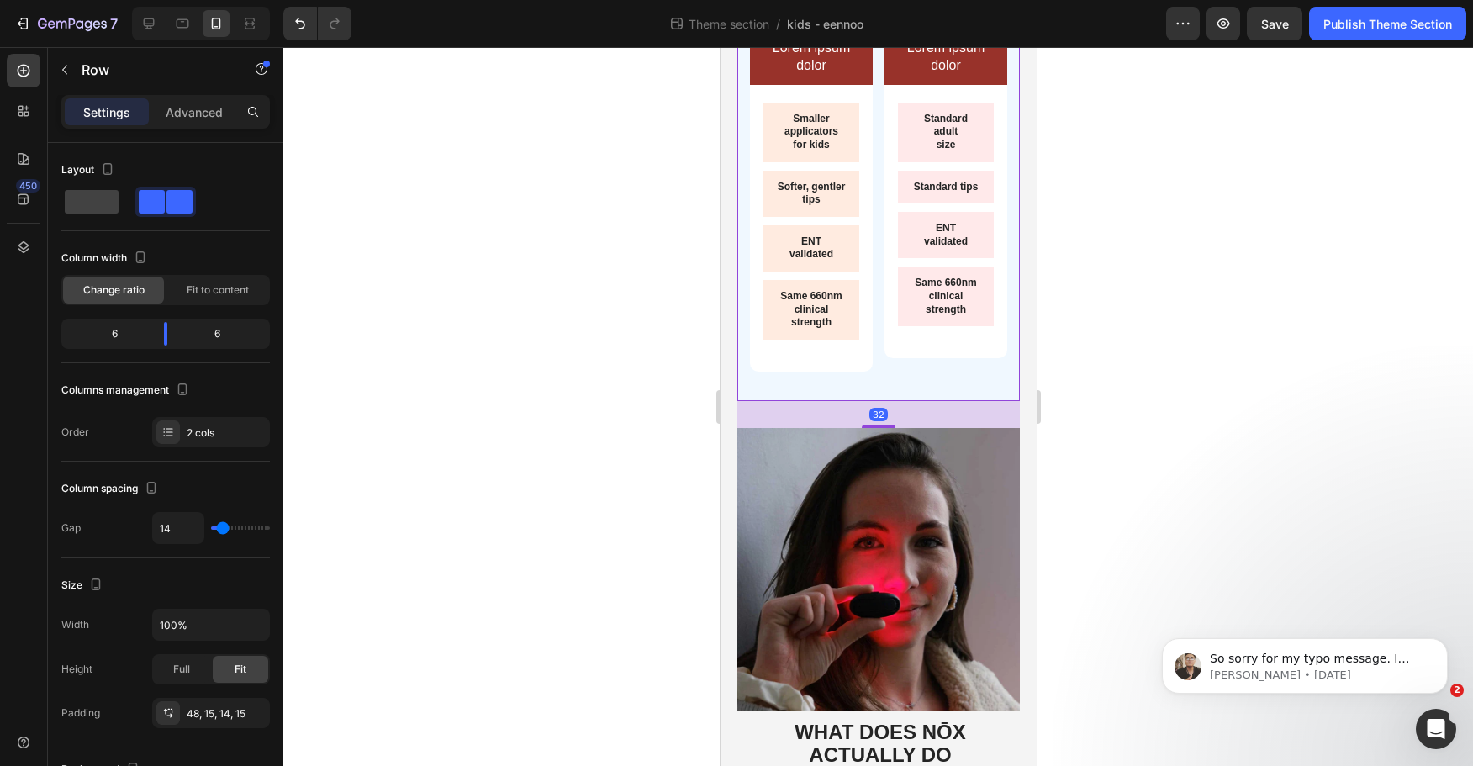
click at [1240, 402] on div at bounding box center [878, 406] width 1190 height 719
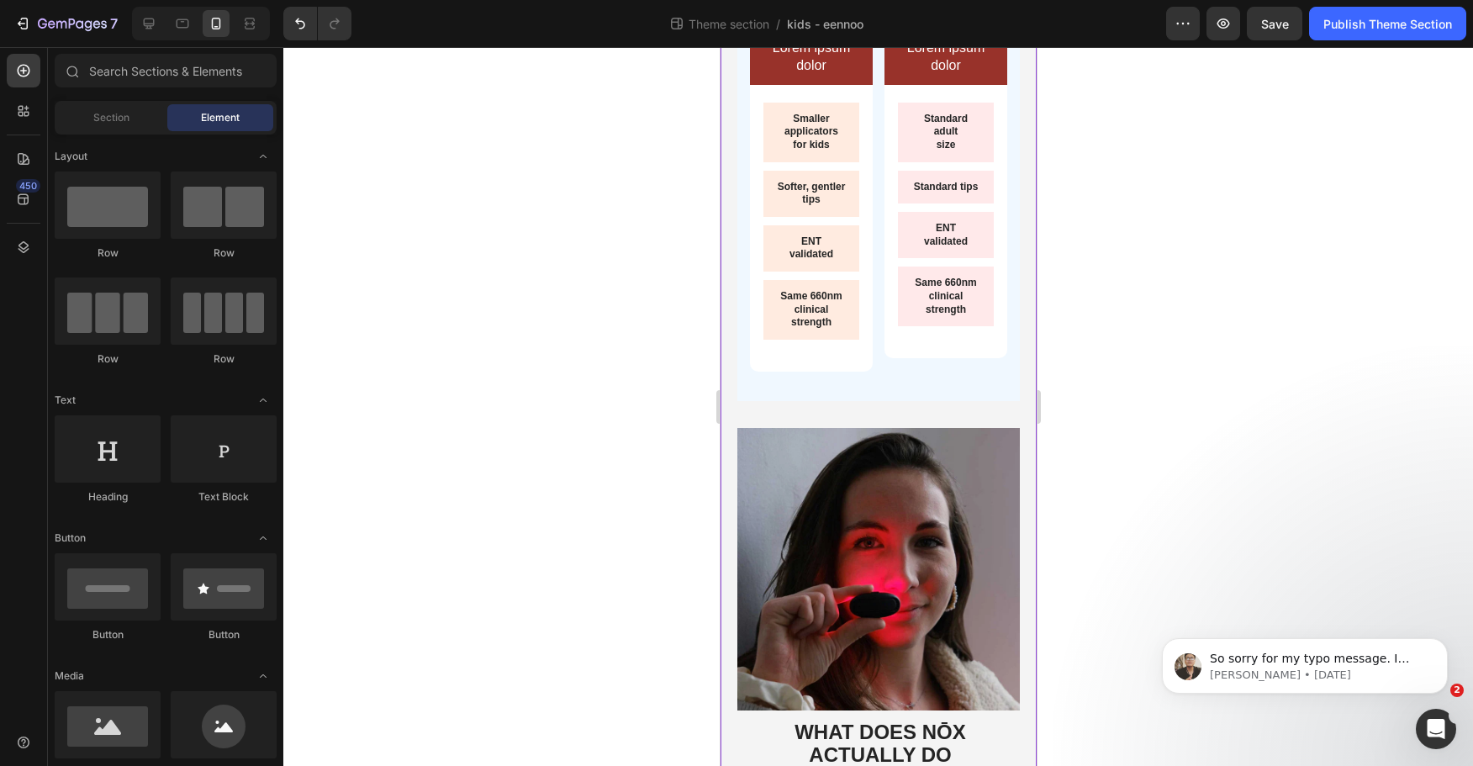
scroll to position [0, 0]
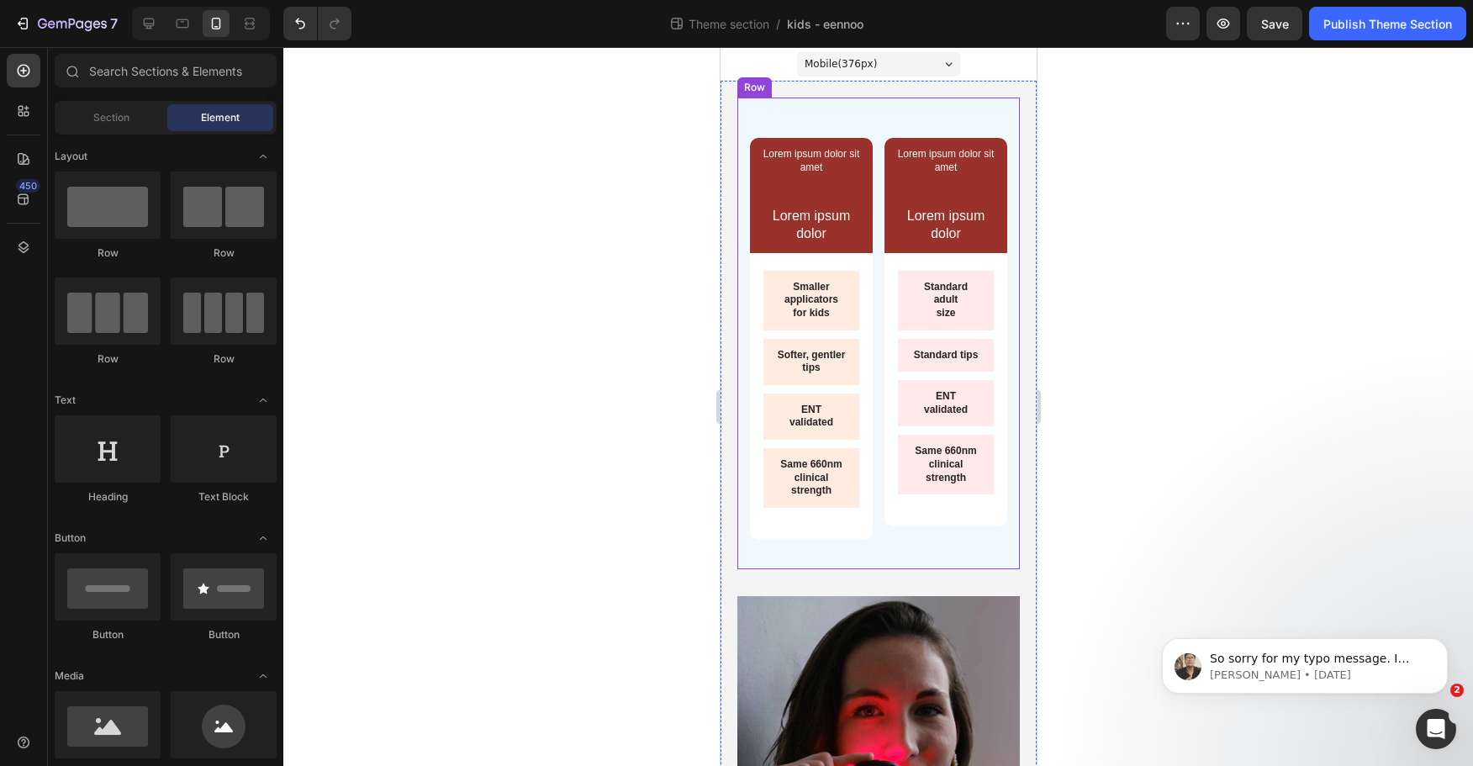
click at [839, 98] on div "Lorem ipsum dolor sit amet Text Block Text Block Lorem ipsum dolor Text Block R…" at bounding box center [878, 334] width 283 height 472
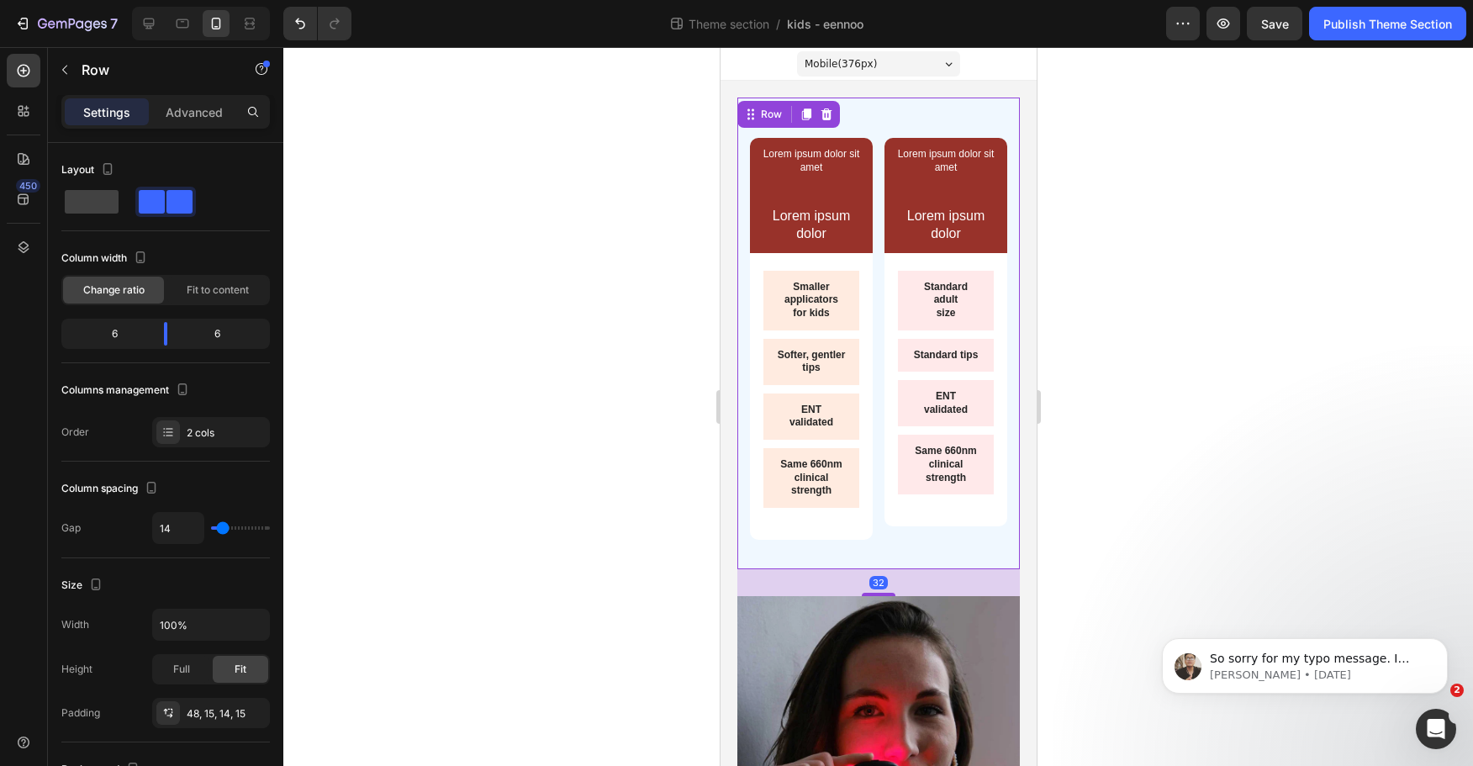
drag, startPoint x: 1154, startPoint y: 160, endPoint x: 309, endPoint y: 93, distance: 847.9
click at [1154, 160] on div at bounding box center [878, 406] width 1190 height 719
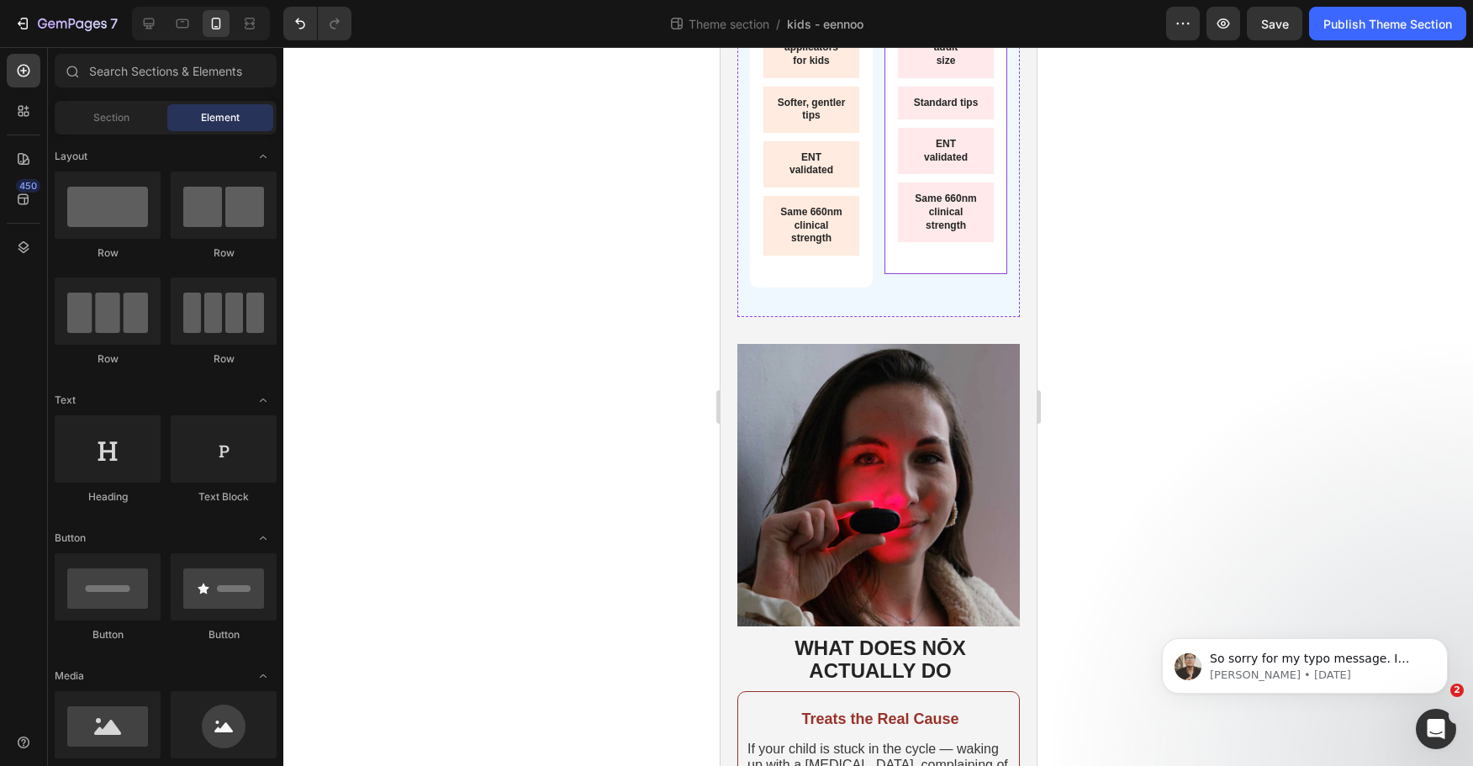
scroll to position [336, 0]
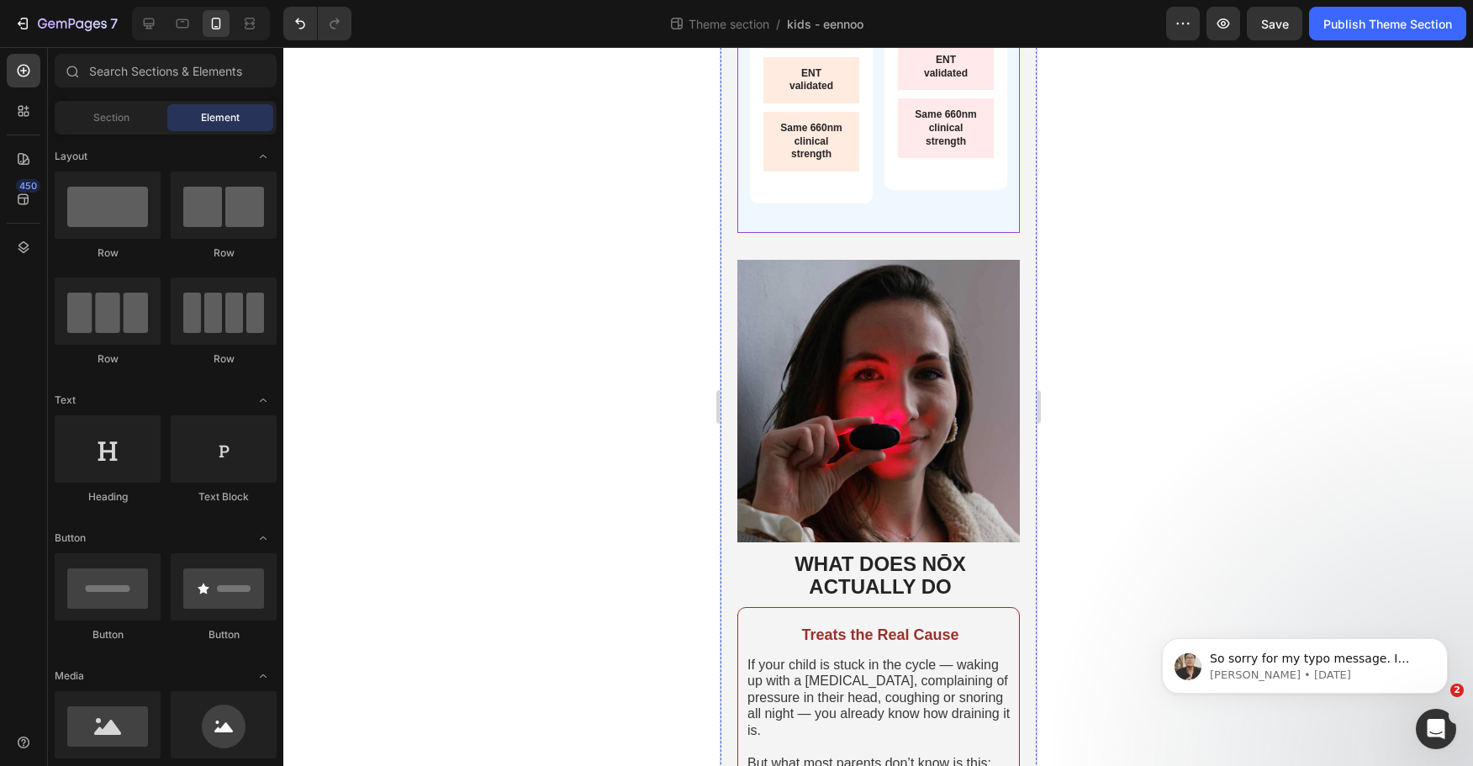
click at [891, 220] on div "Lorem ipsum dolor sit amet Text Block Text Block Lorem ipsum dolor Text Block R…" at bounding box center [945, 12] width 123 height 420
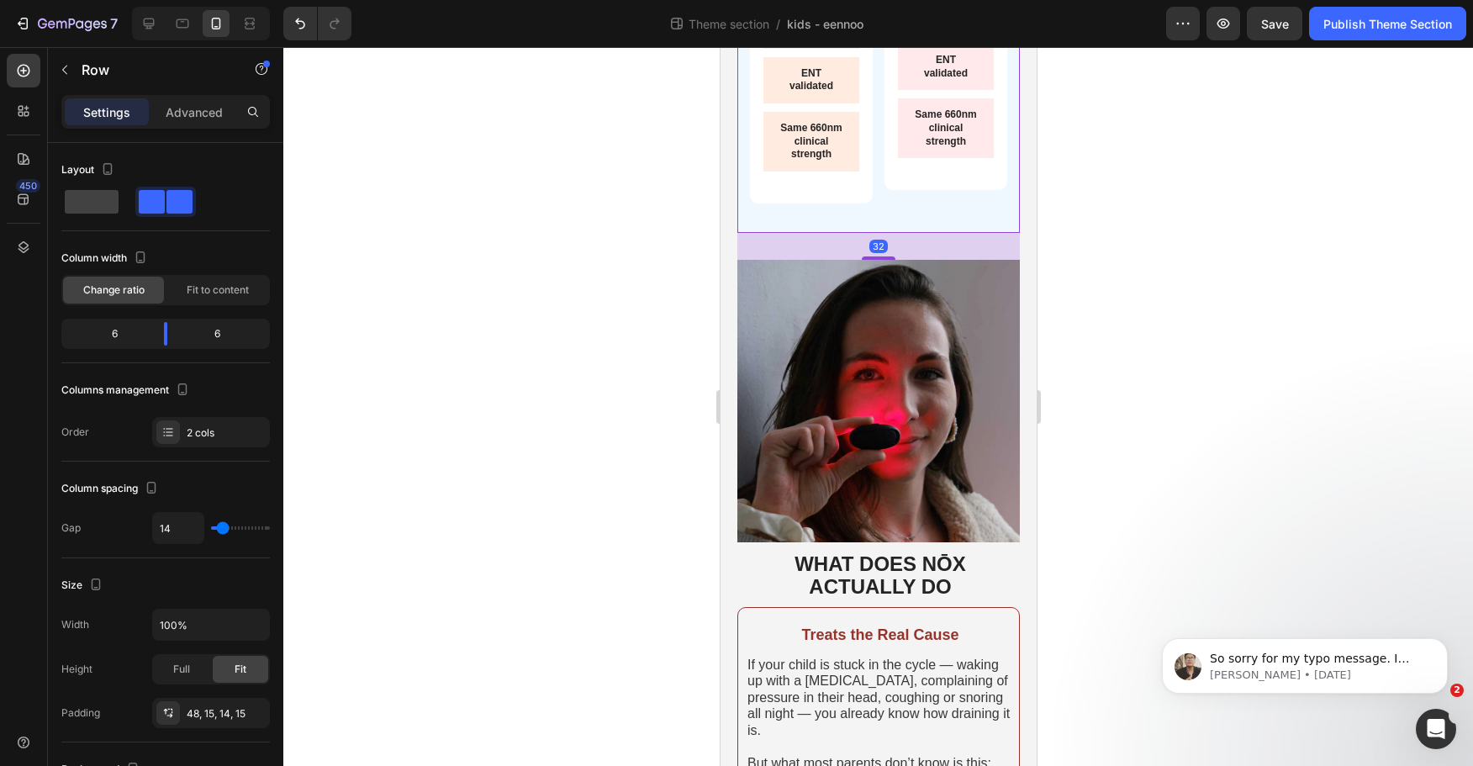
click at [1161, 273] on div at bounding box center [878, 406] width 1190 height 719
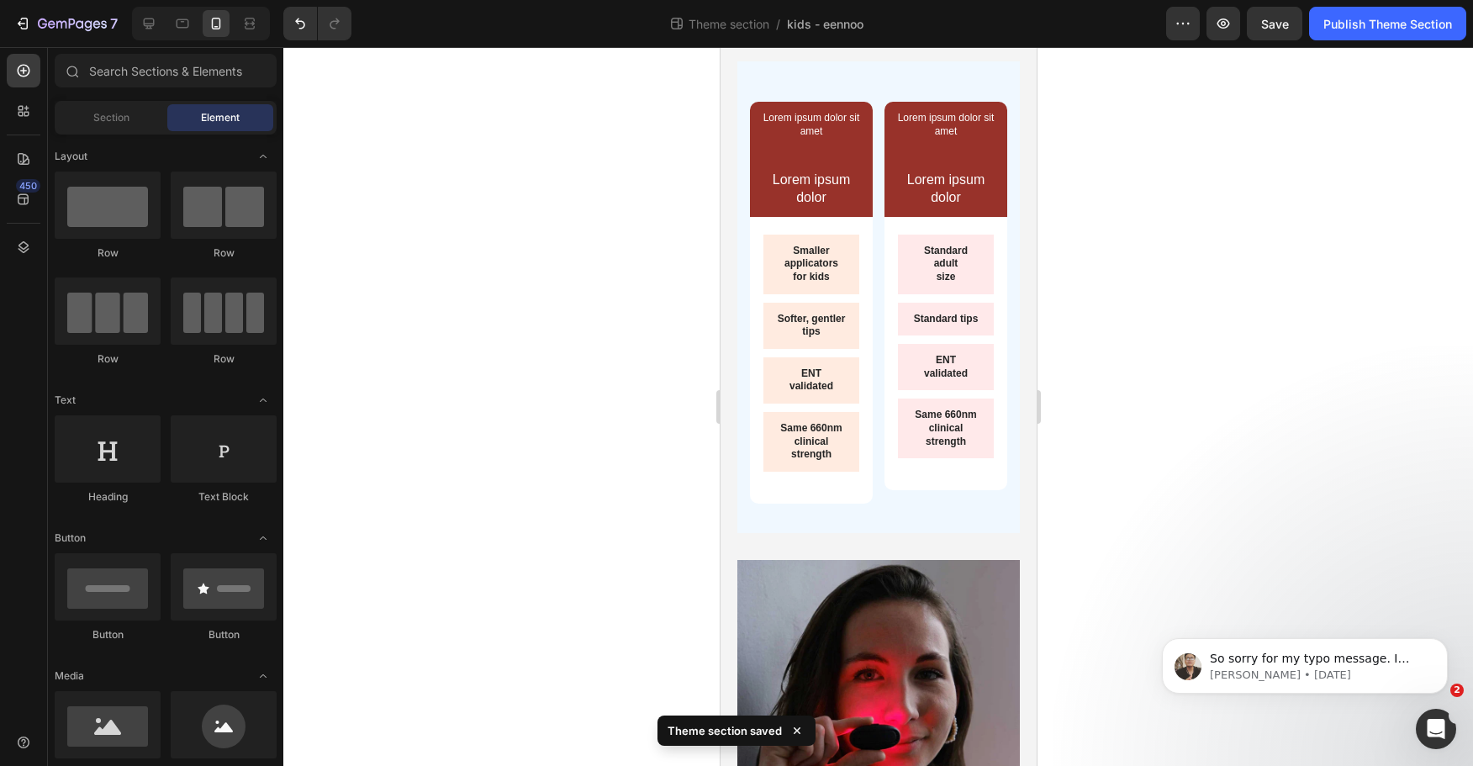
scroll to position [0, 0]
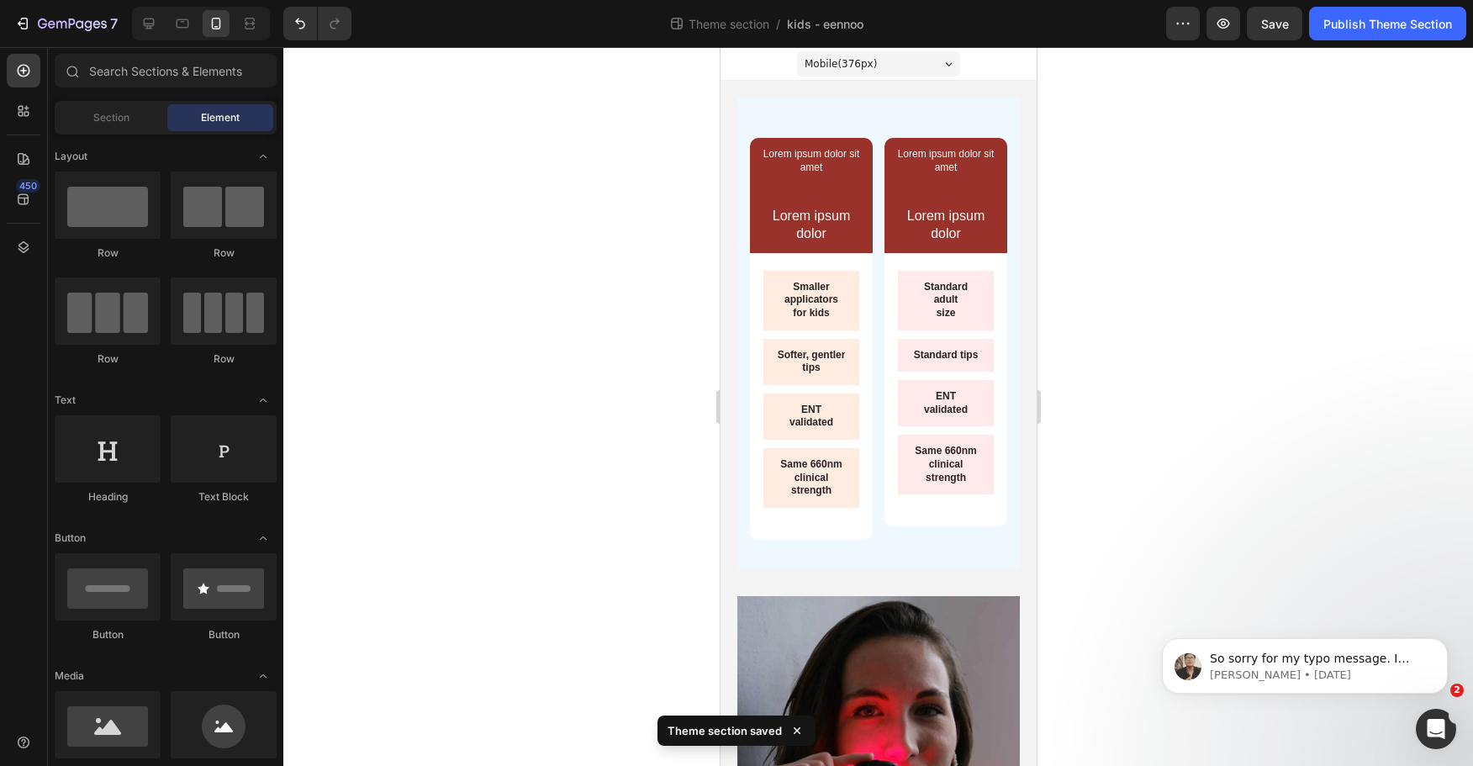
drag, startPoint x: 1028, startPoint y: 738, endPoint x: 1802, endPoint y: 213, distance: 936.1
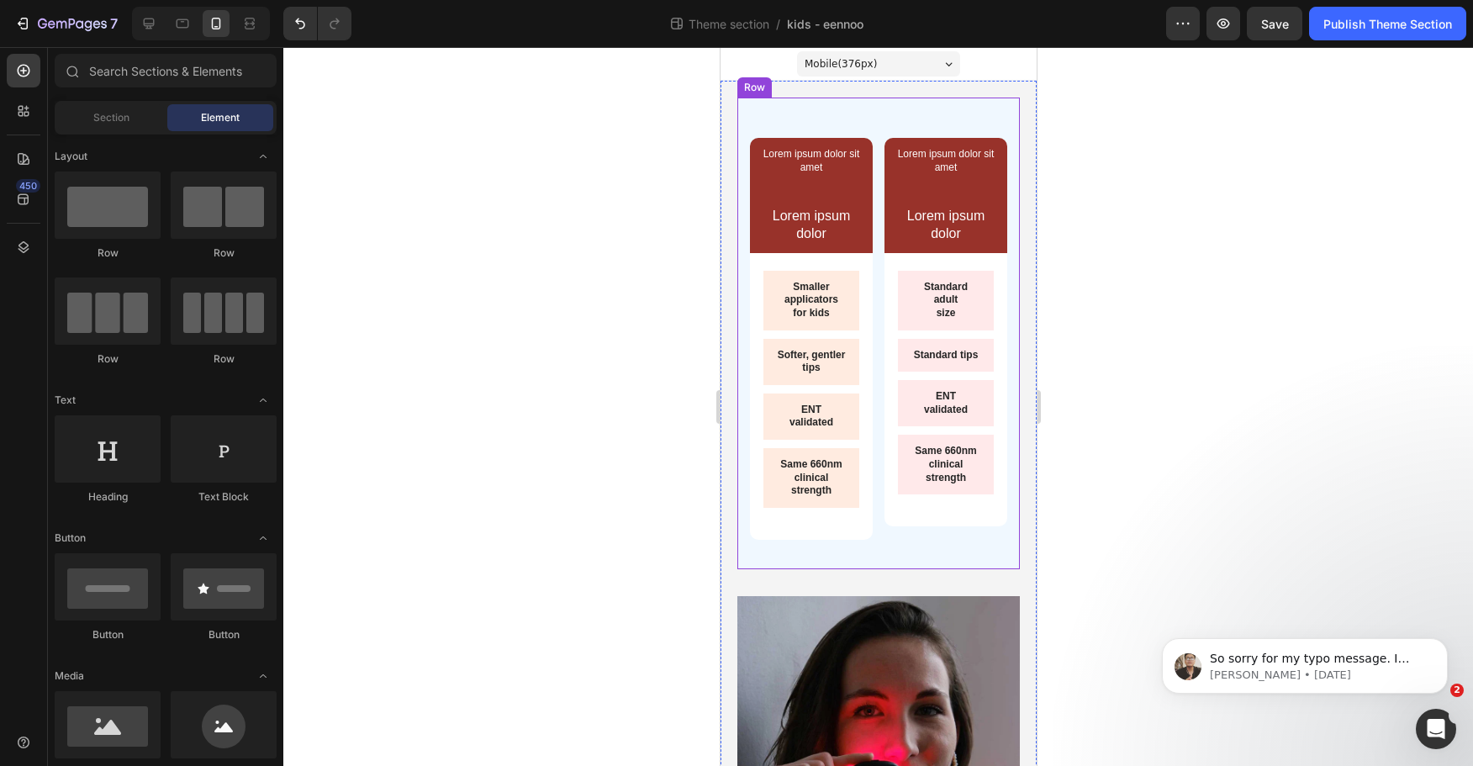
click at [855, 550] on div "Lorem ipsum dolor sit amet Text Block Text Block Lorem ipsum dolor Text Block R…" at bounding box center [810, 348] width 123 height 420
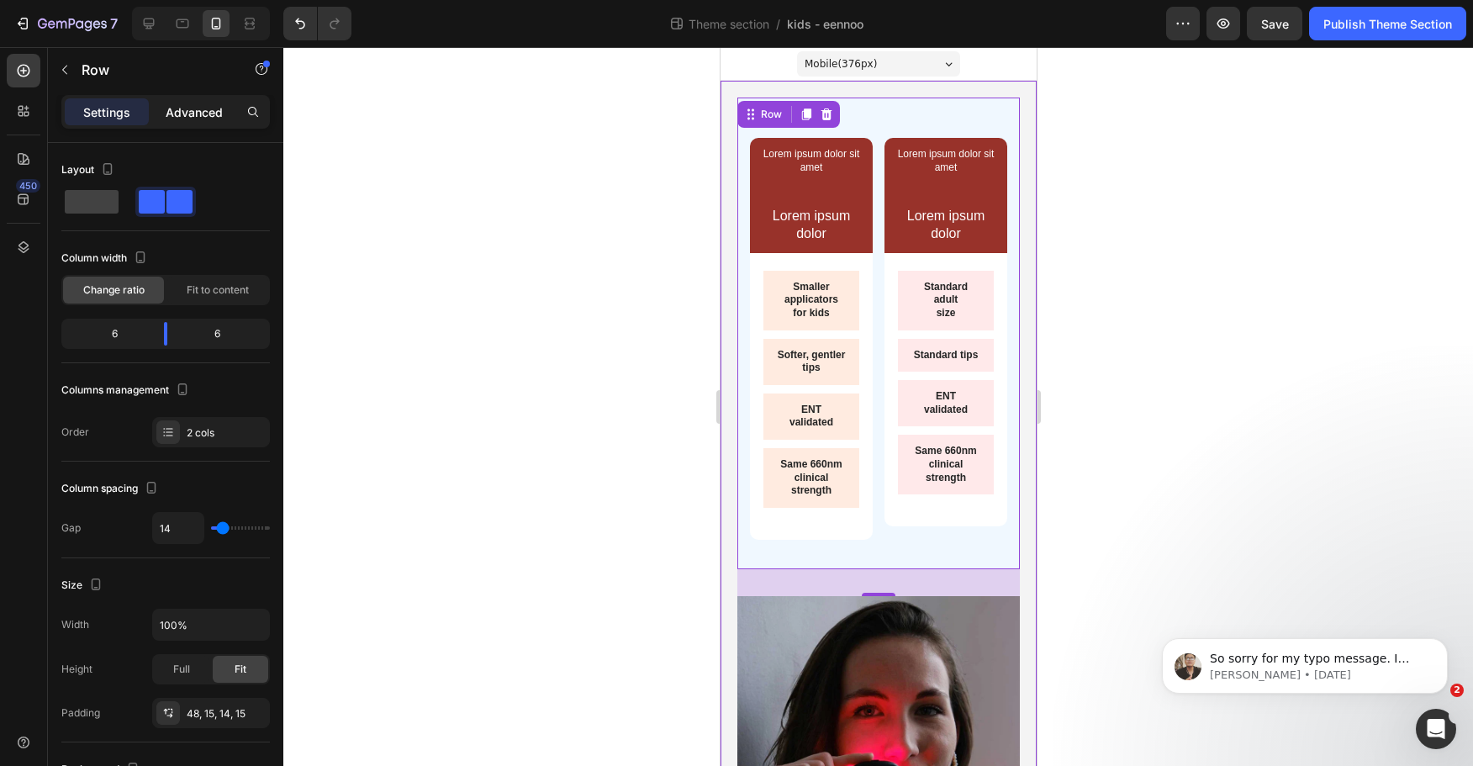
click at [198, 105] on p "Advanced" at bounding box center [194, 112] width 57 height 18
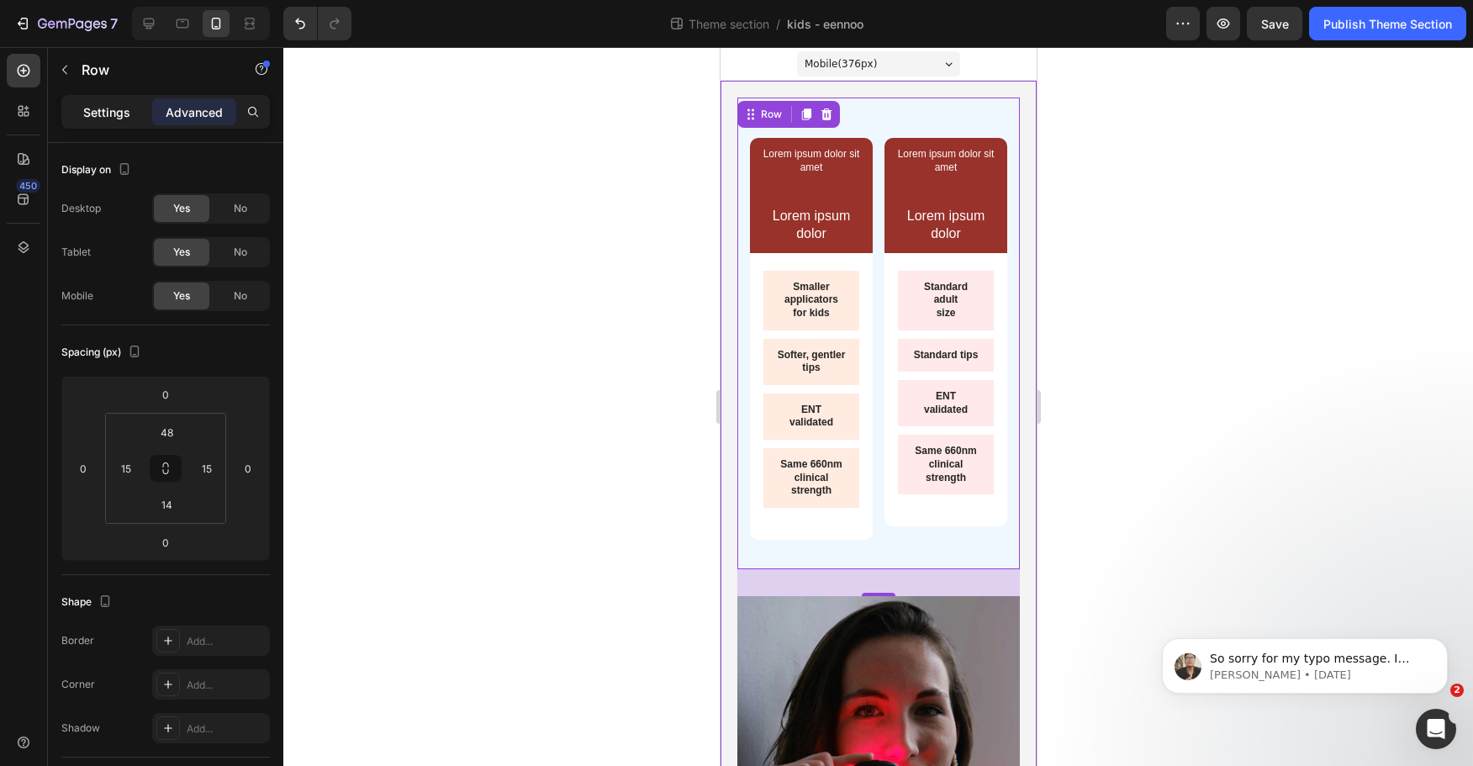
click at [94, 103] on p "Settings" at bounding box center [106, 112] width 47 height 18
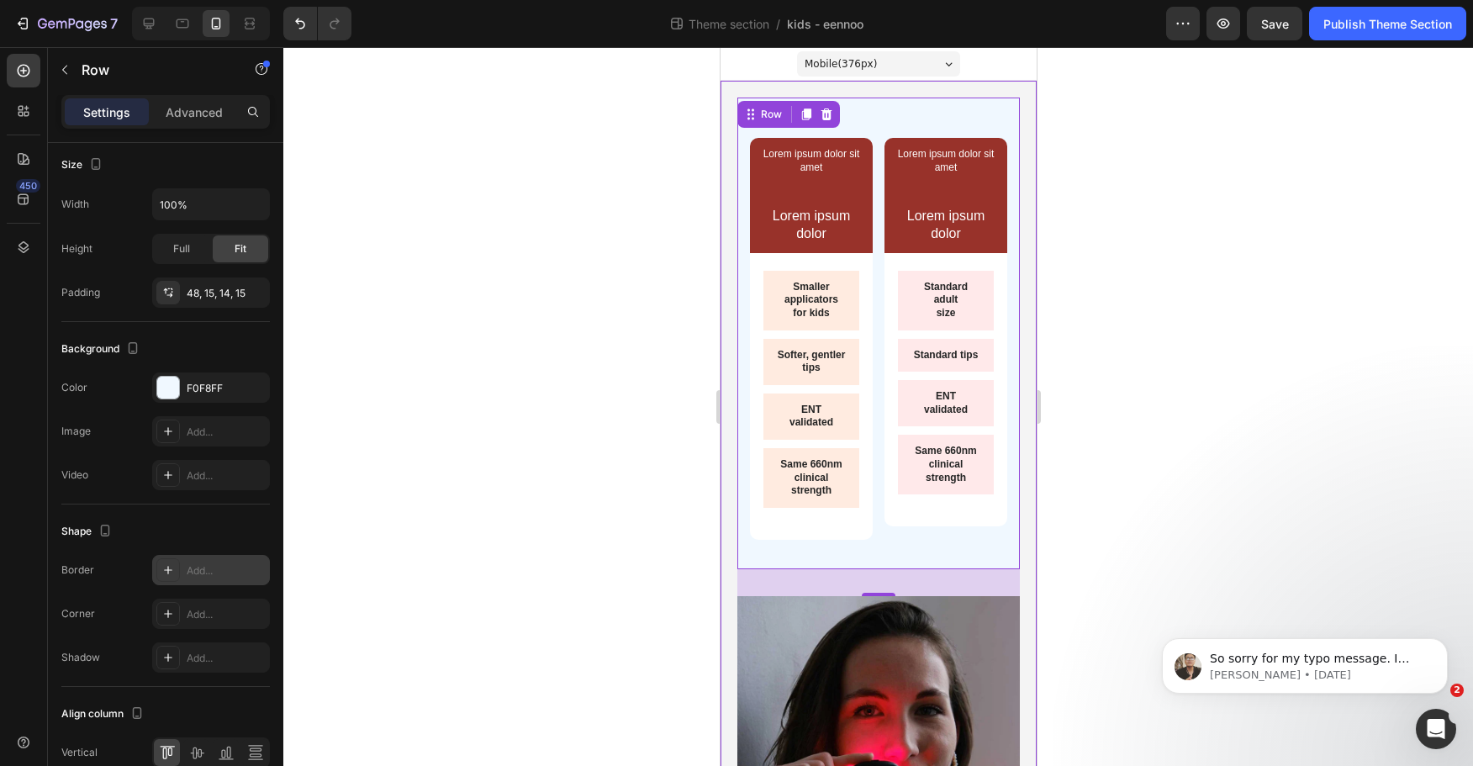
scroll to position [503, 0]
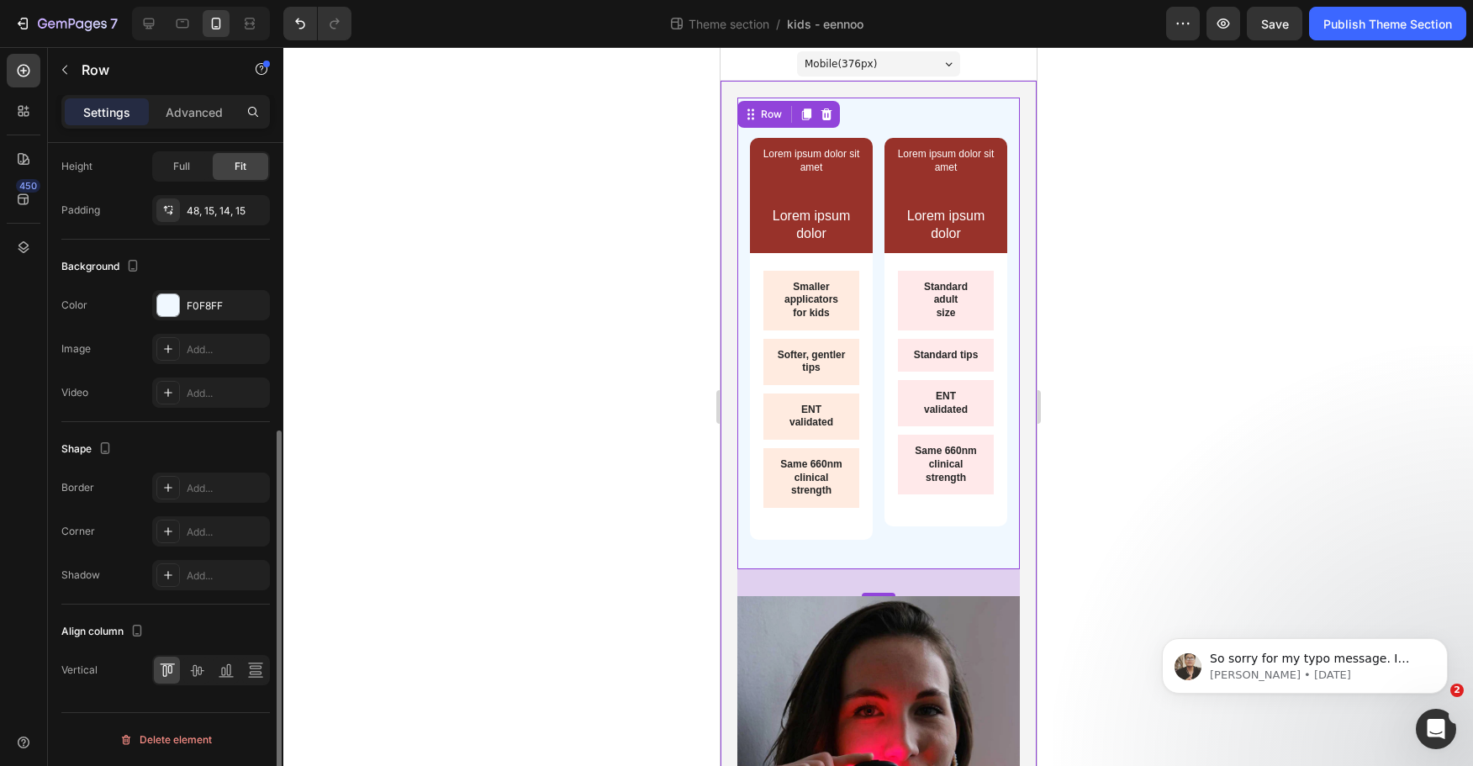
click at [182, 284] on div "Background The changes might be hidden by the video. Color F0F8FF Image Add... …" at bounding box center [165, 331] width 209 height 182
click at [185, 295] on div "F0F8FF" at bounding box center [211, 305] width 118 height 30
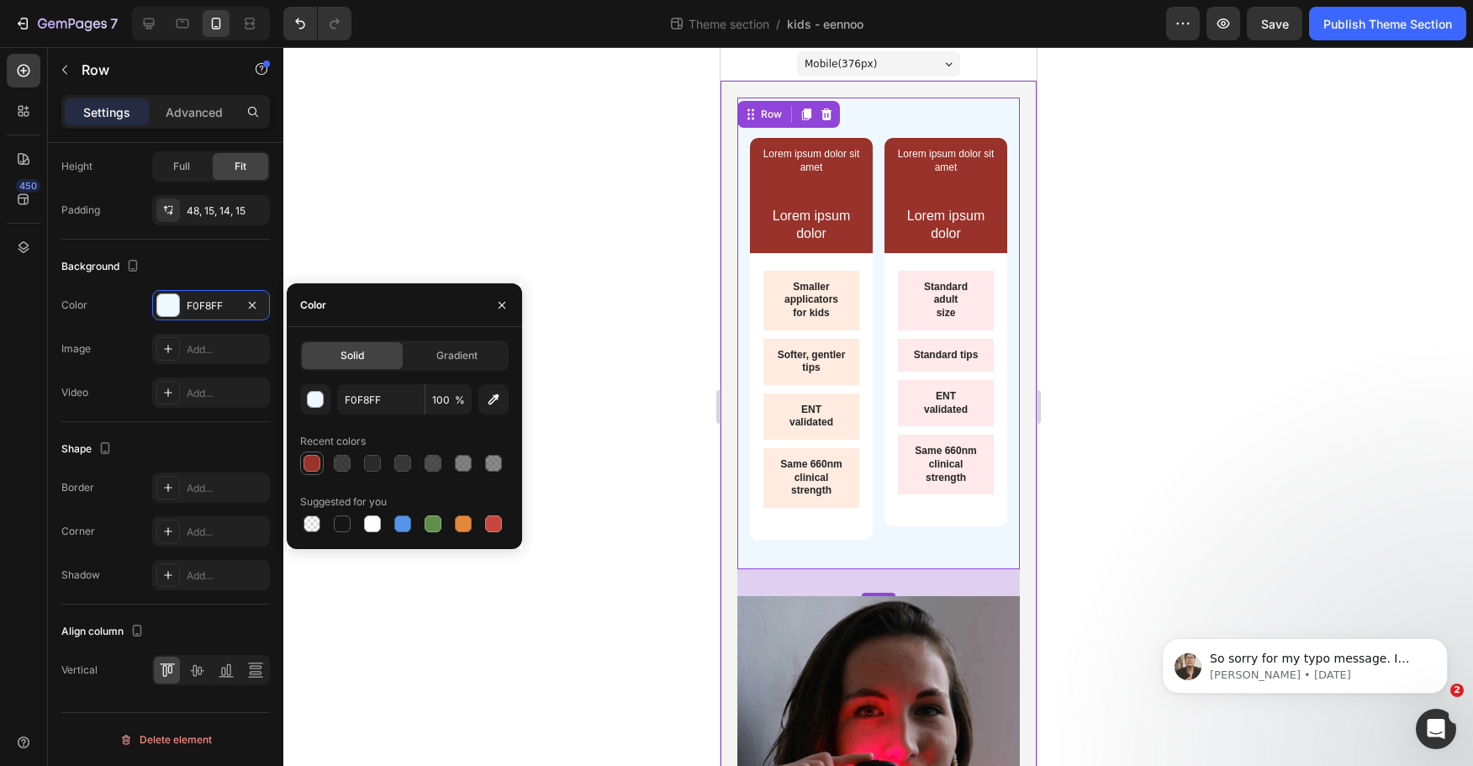
click at [312, 463] on div at bounding box center [312, 463] width 17 height 17
type input "98322A"
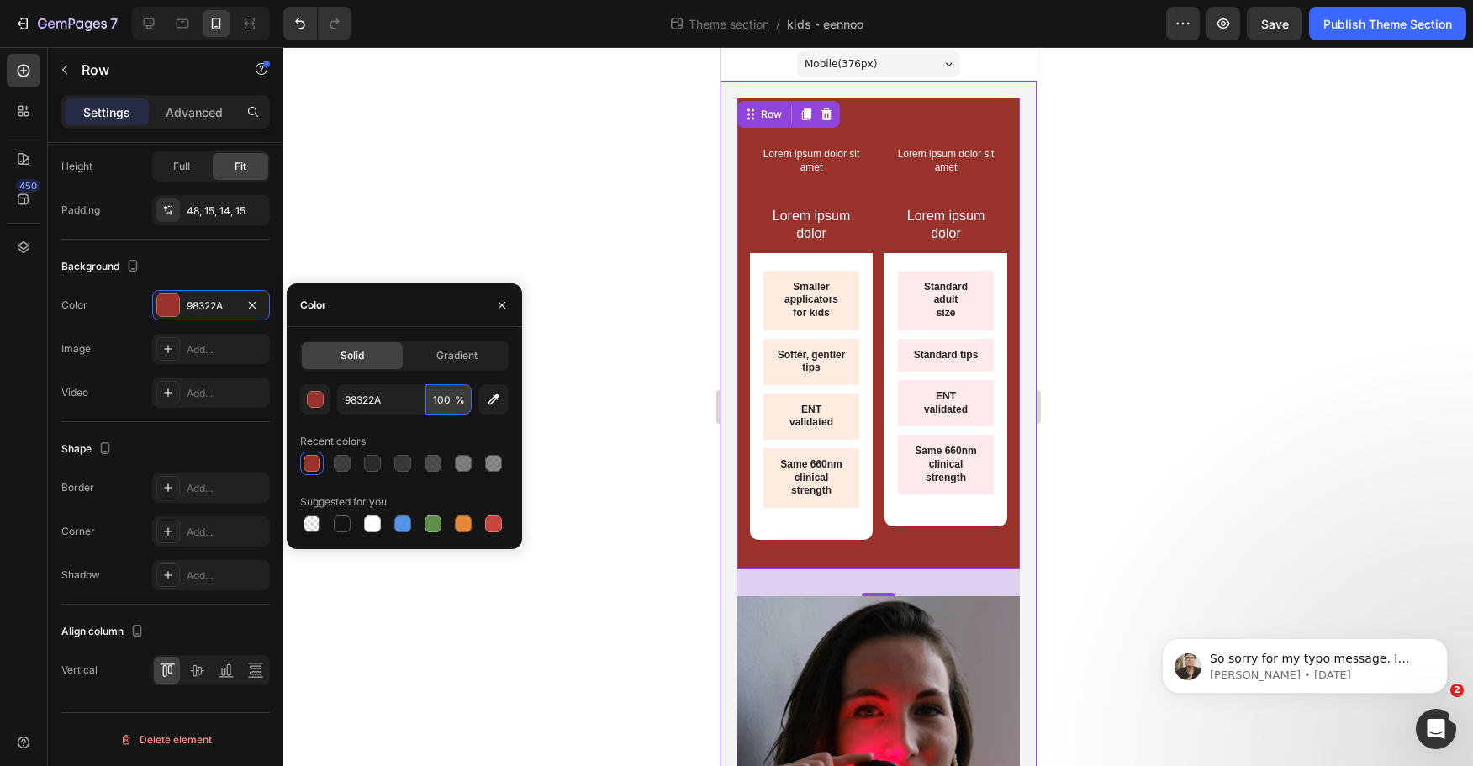
click at [433, 402] on input "100" at bounding box center [449, 399] width 46 height 30
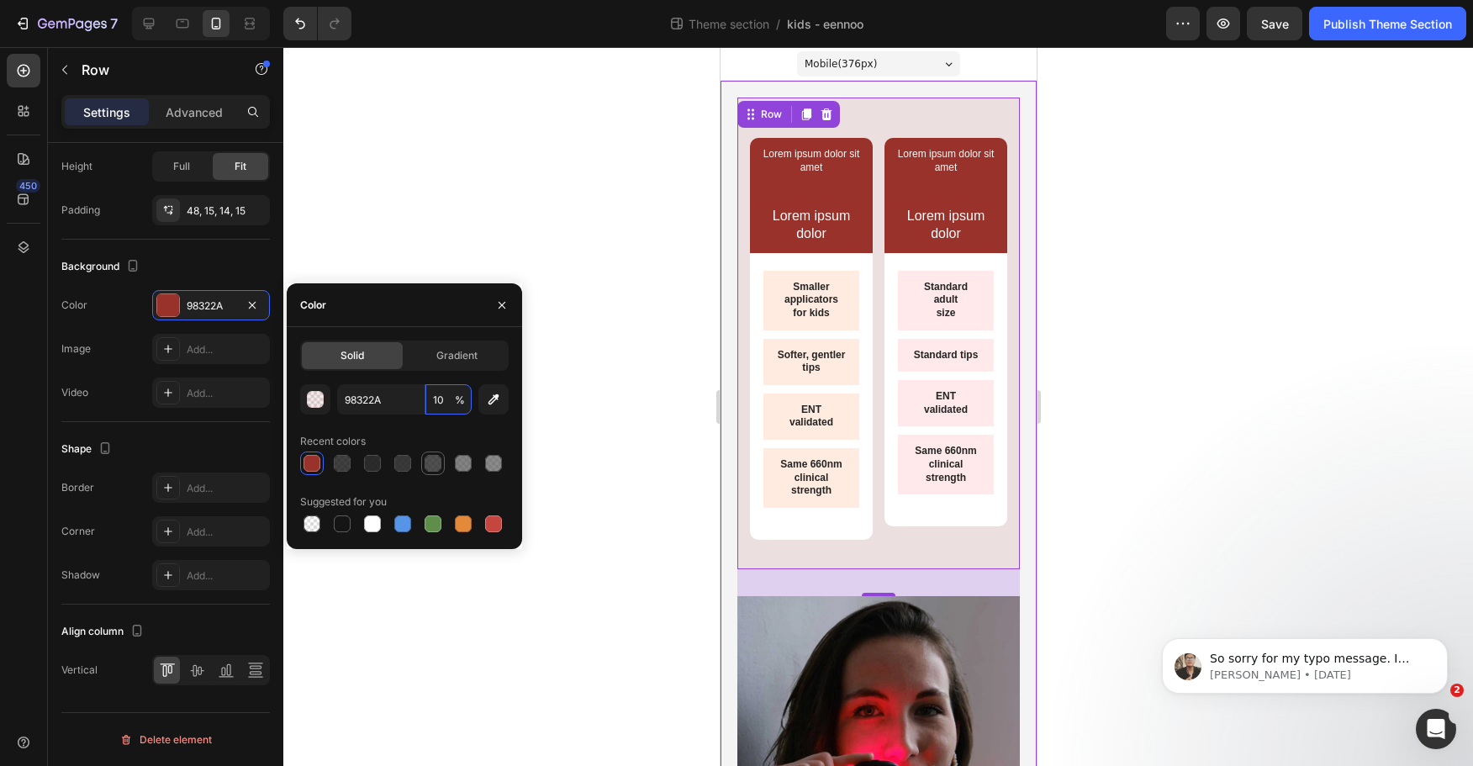
type input "1"
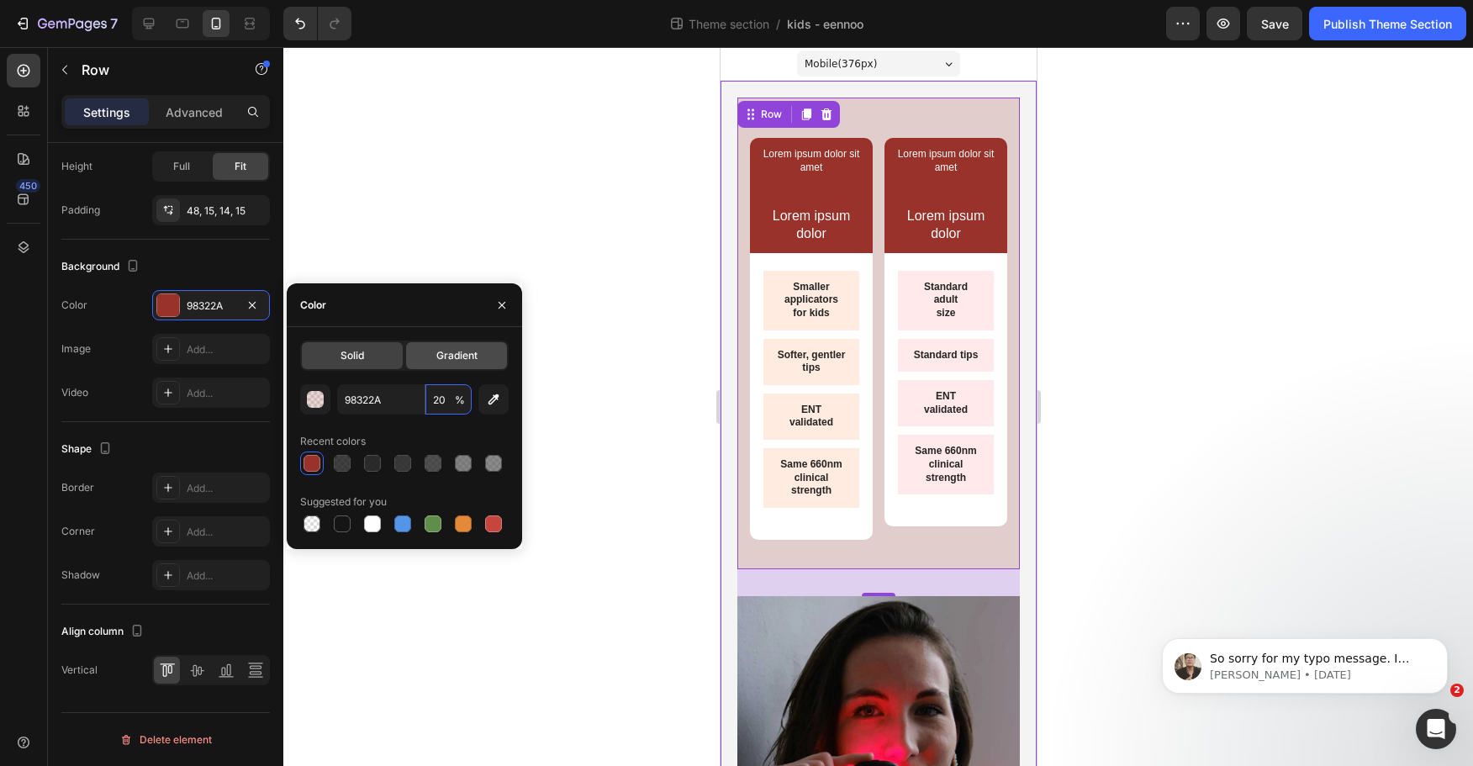
type input "20"
click at [442, 339] on div "Solid Gradient 98322A 20 % Recent colors Suggested for you" at bounding box center [404, 438] width 235 height 222
click at [441, 355] on span "Gradient" at bounding box center [456, 355] width 41 height 15
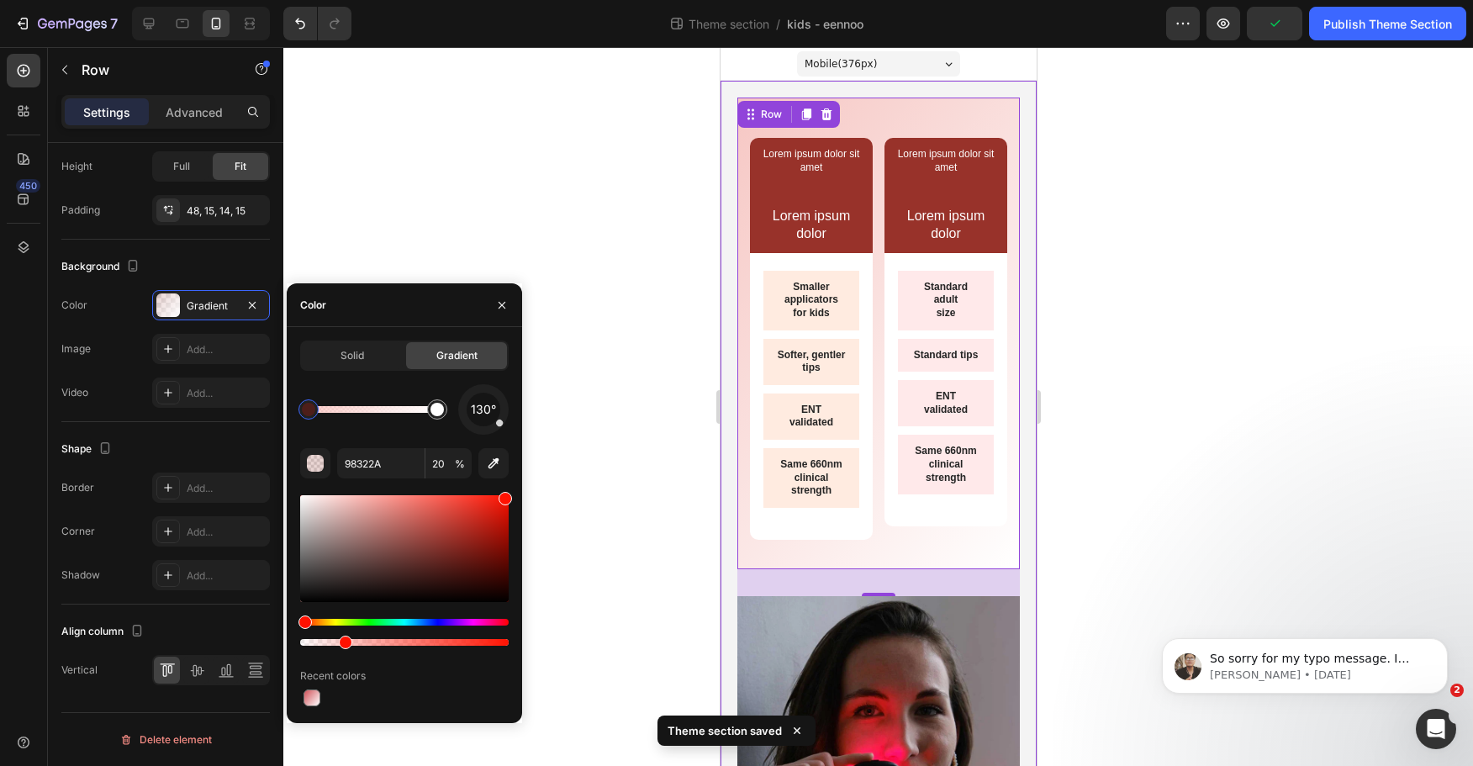
drag, startPoint x: 435, startPoint y: 526, endPoint x: 507, endPoint y: 482, distance: 85.0
click at [507, 482] on div "130° 98322A 20 % Recent colors" at bounding box center [404, 546] width 209 height 325
type input "FF1302"
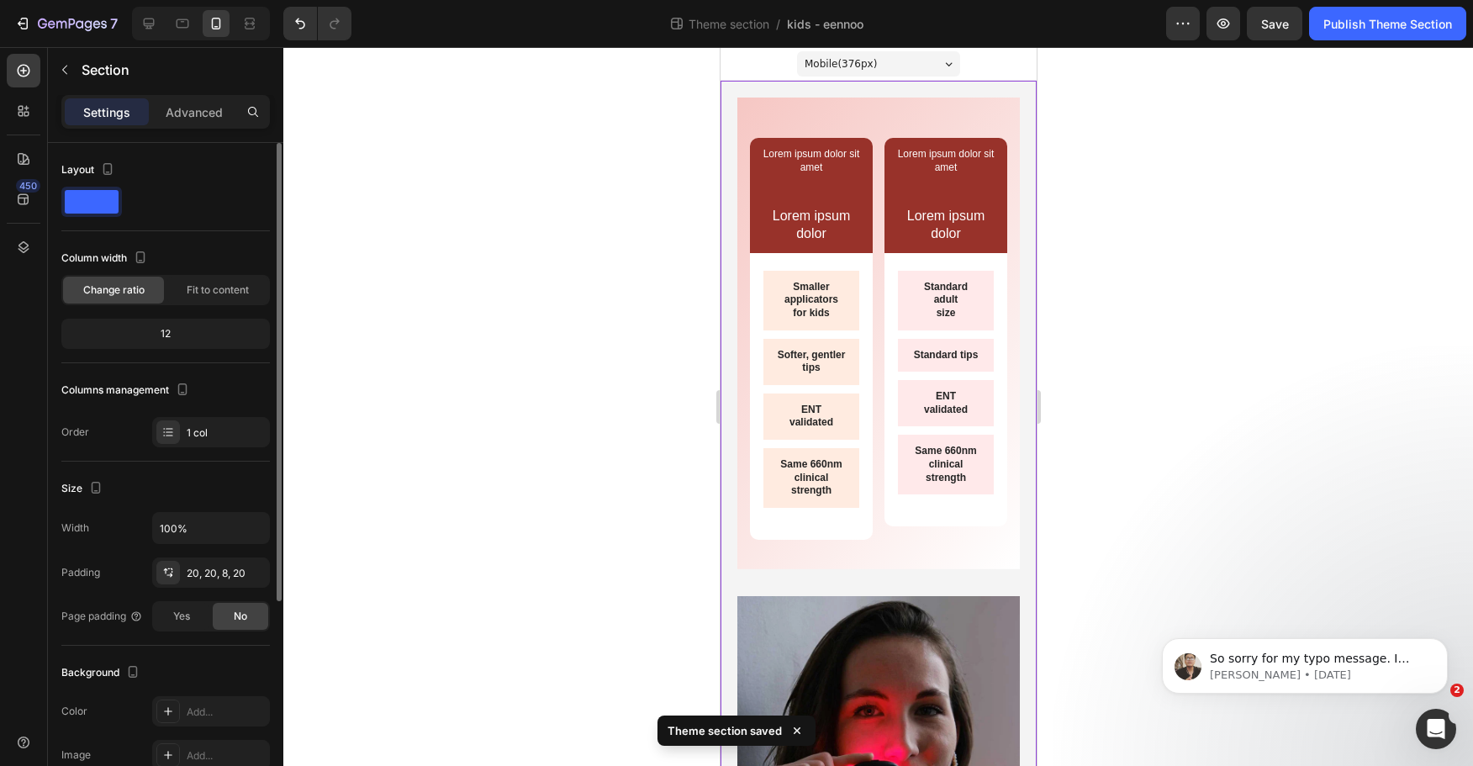
scroll to position [311, 0]
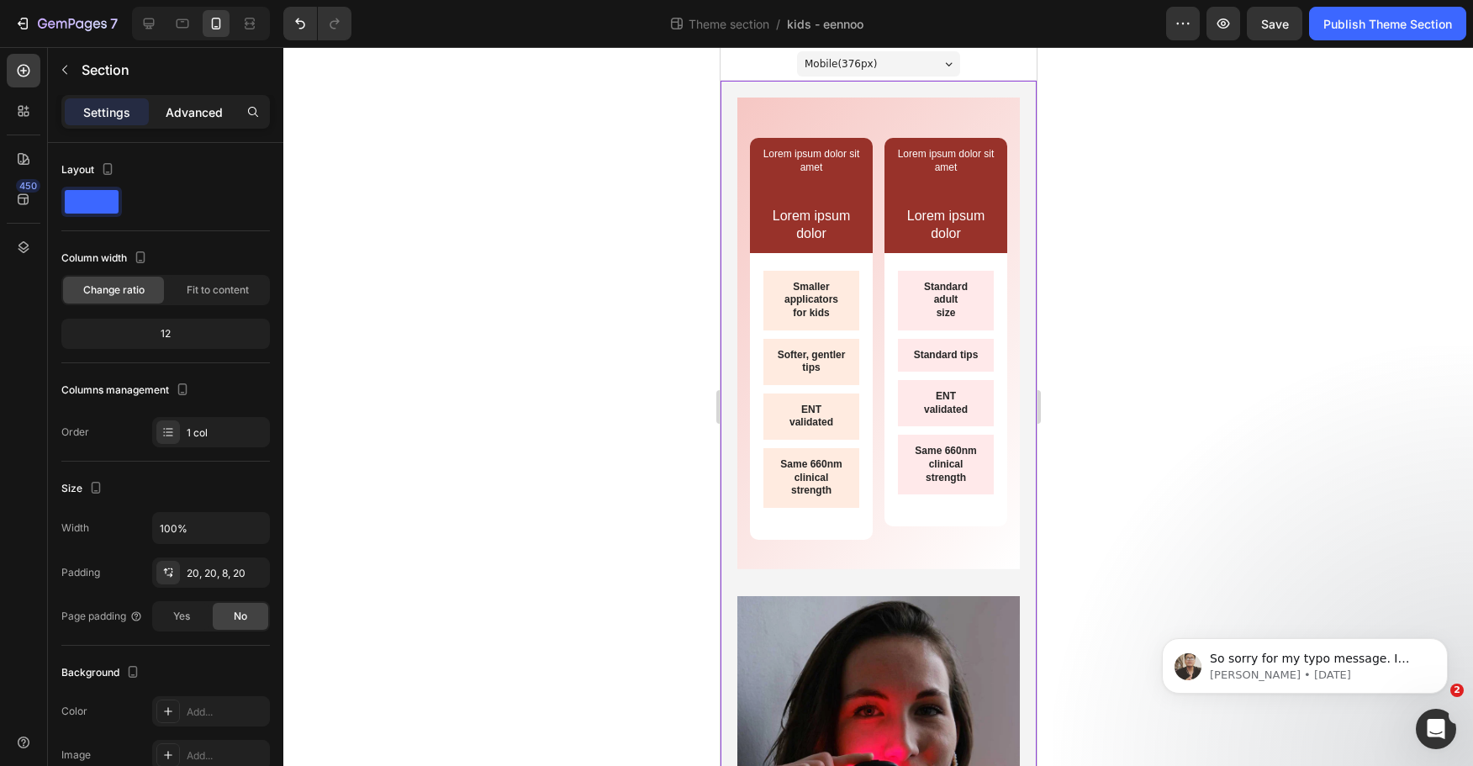
click at [199, 106] on p "Advanced" at bounding box center [194, 112] width 57 height 18
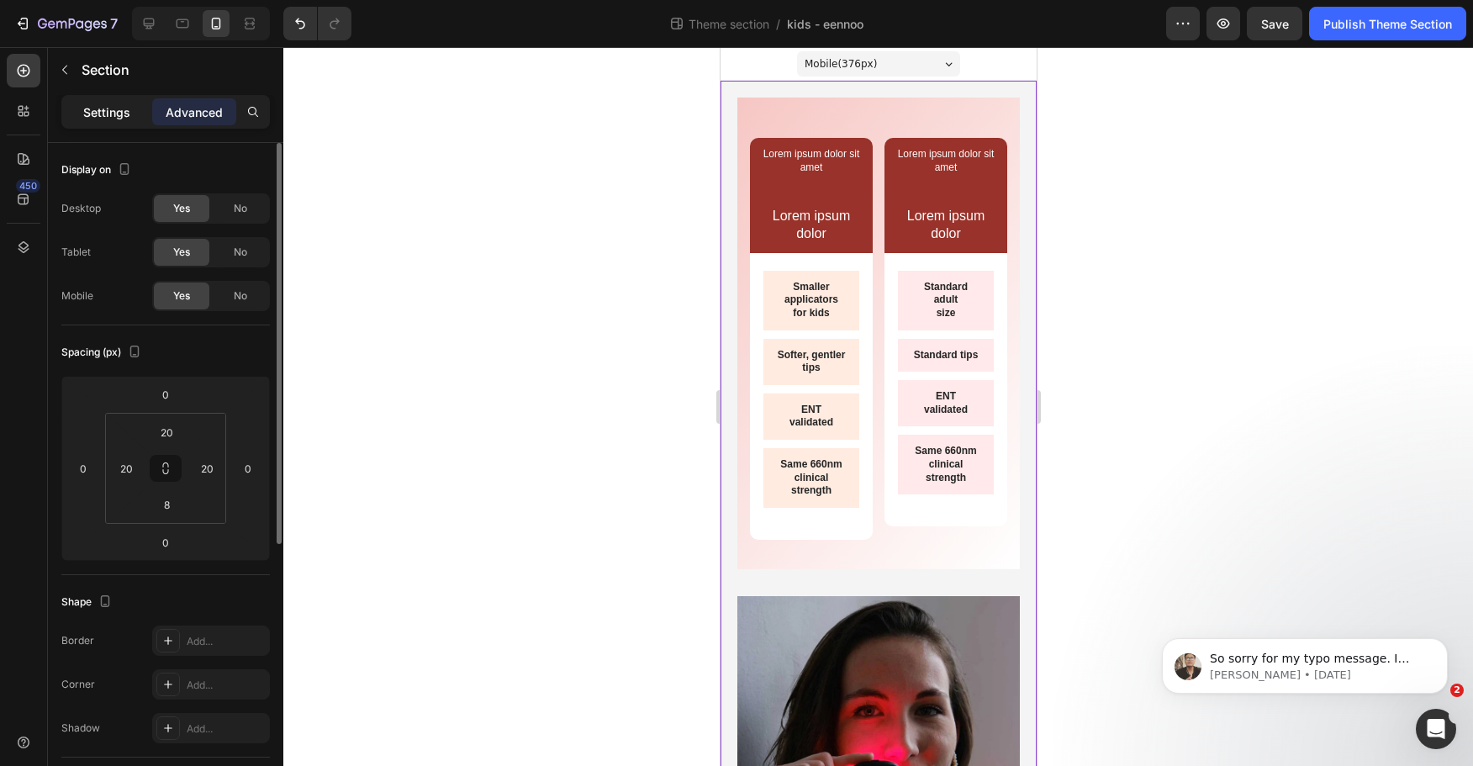
click at [119, 116] on p "Settings" at bounding box center [106, 112] width 47 height 18
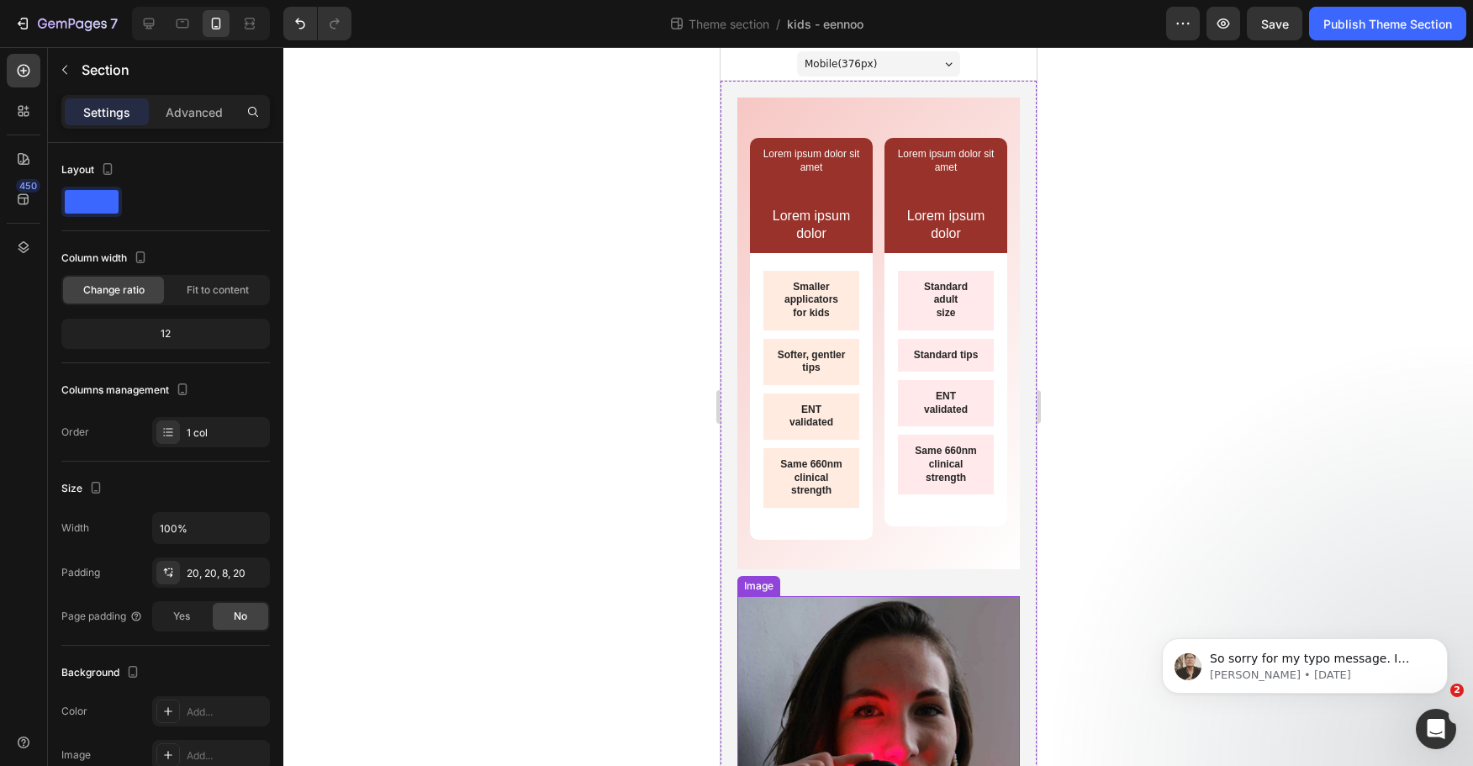
scroll to position [505, 0]
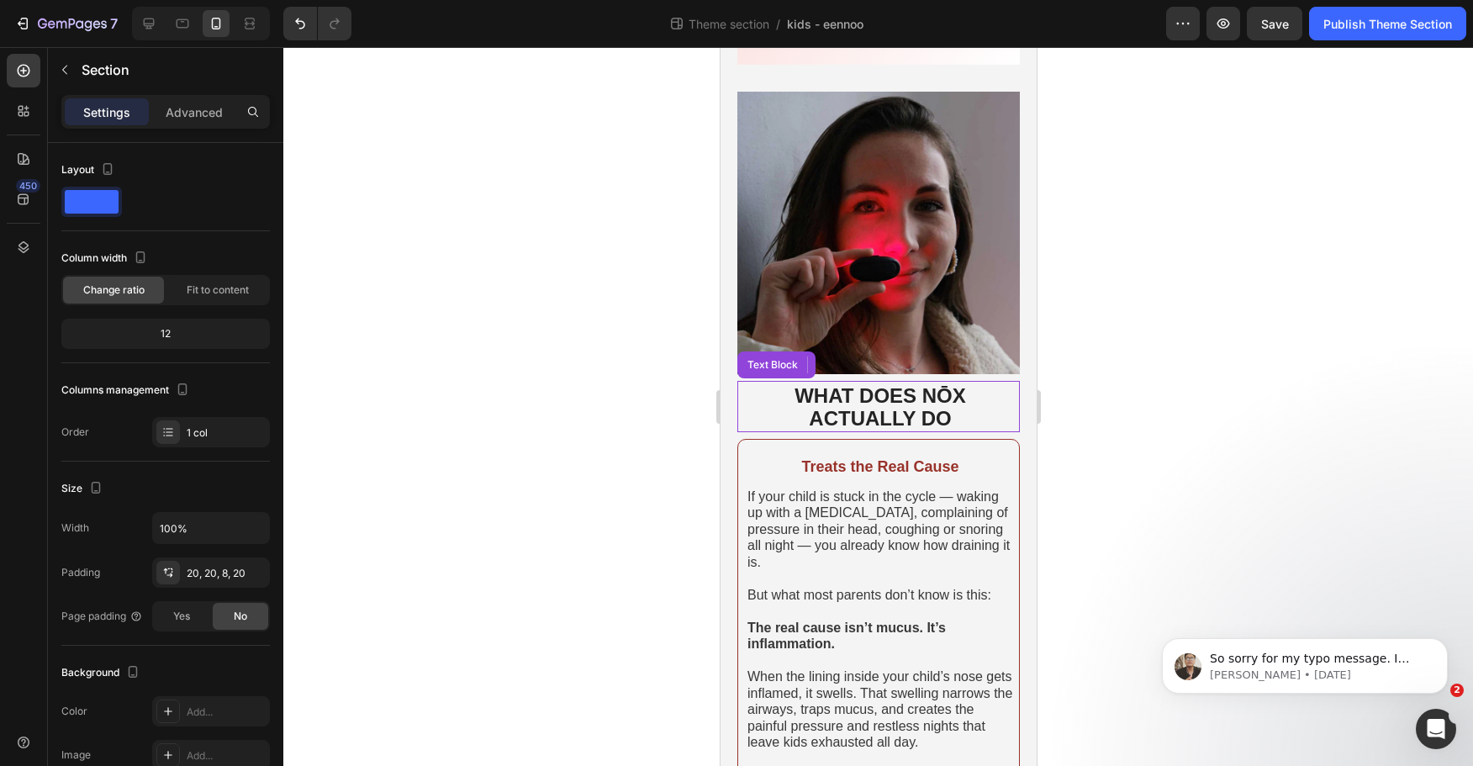
click at [1004, 397] on p "WHAT DOES NŌX ACTUALLY DO" at bounding box center [880, 407] width 276 height 45
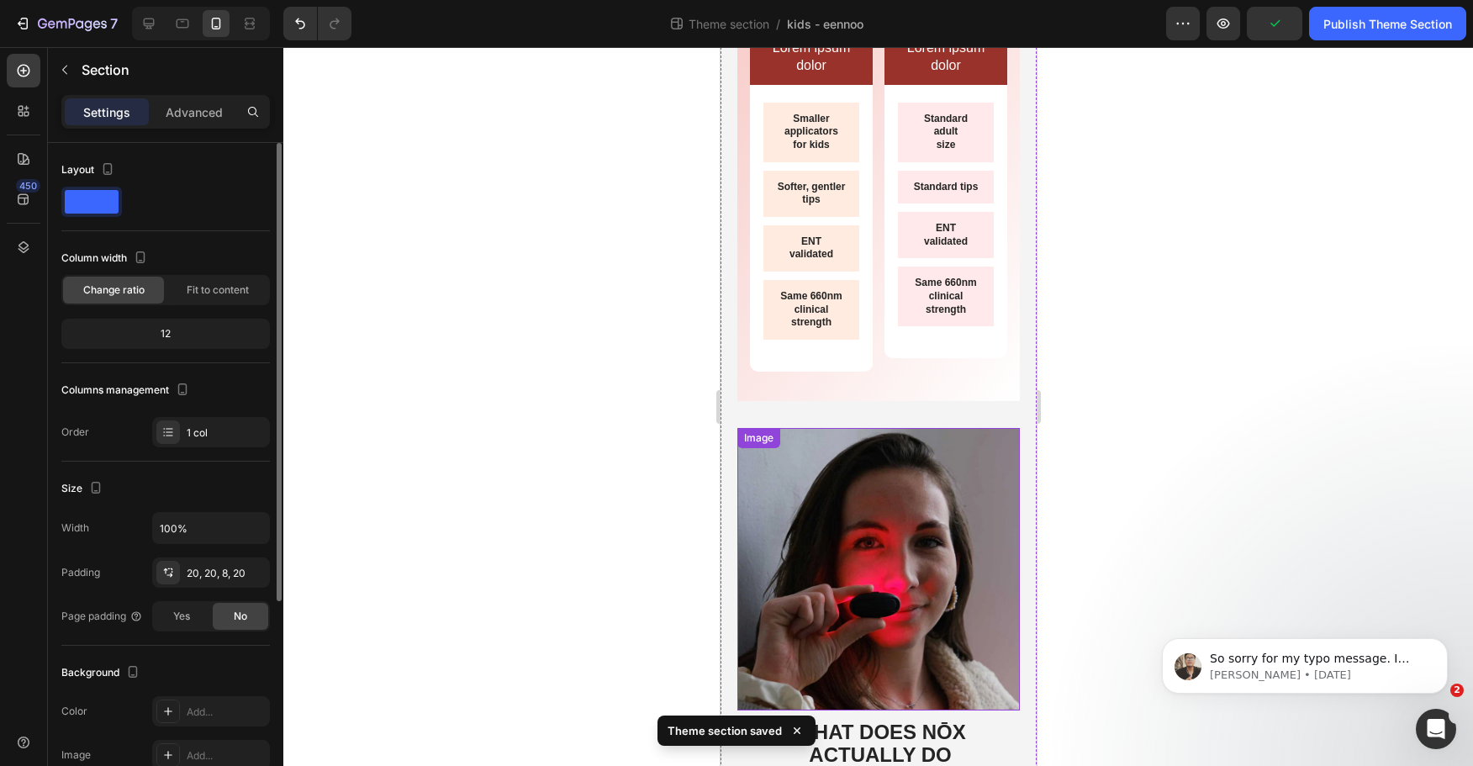
scroll to position [0, 0]
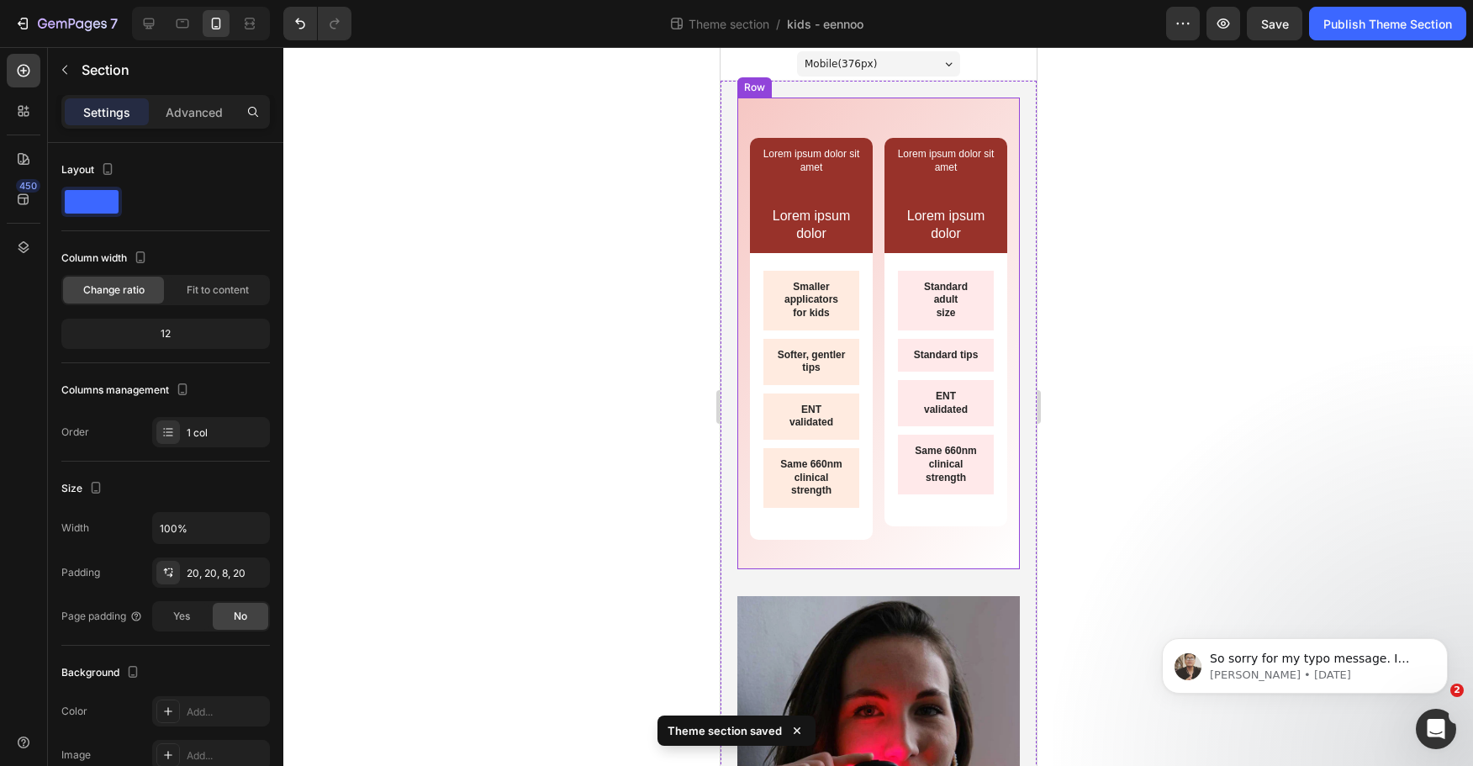
click at [747, 221] on div "Lorem ipsum dolor sit amet Text Block Text Block Lorem ipsum dolor Text Block R…" at bounding box center [878, 334] width 283 height 472
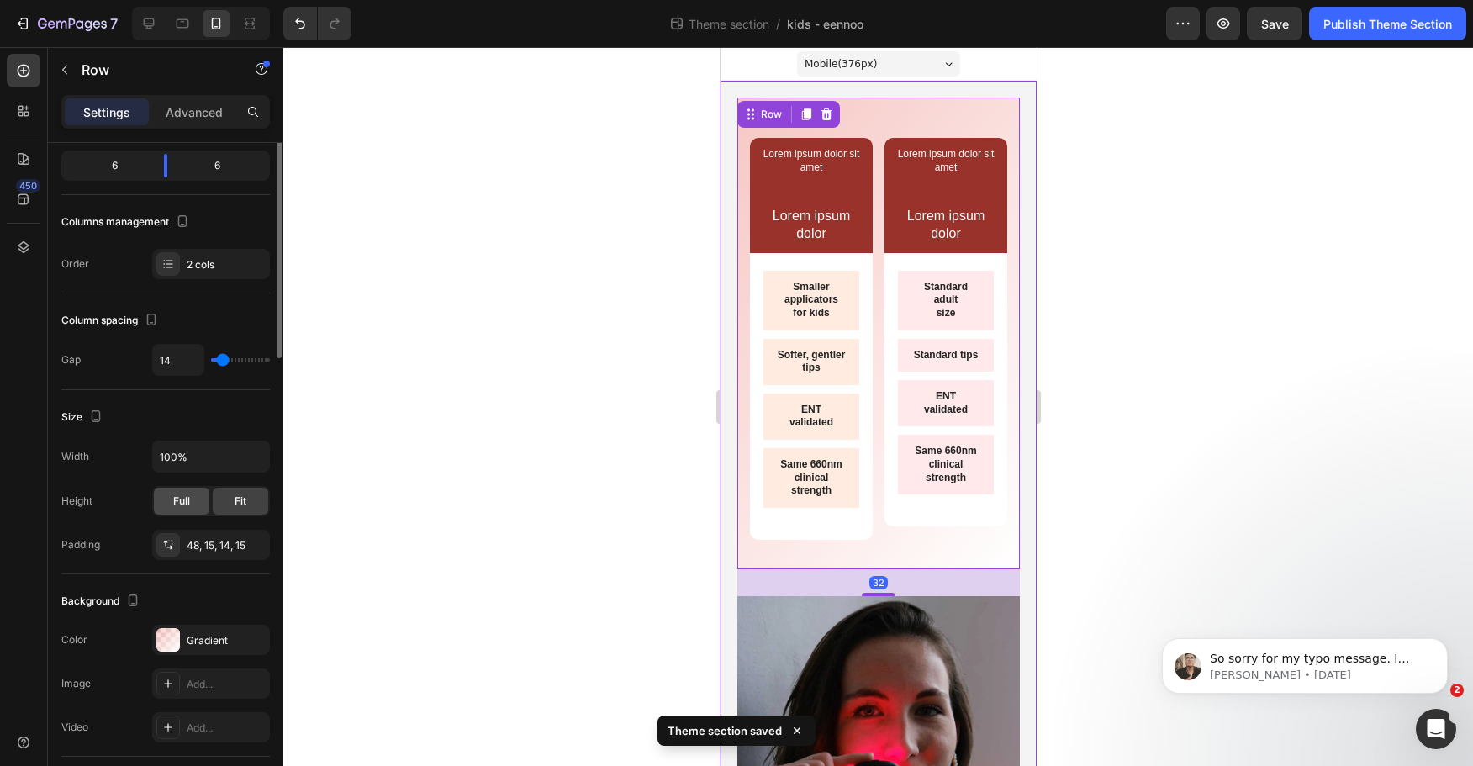
scroll to position [252, 0]
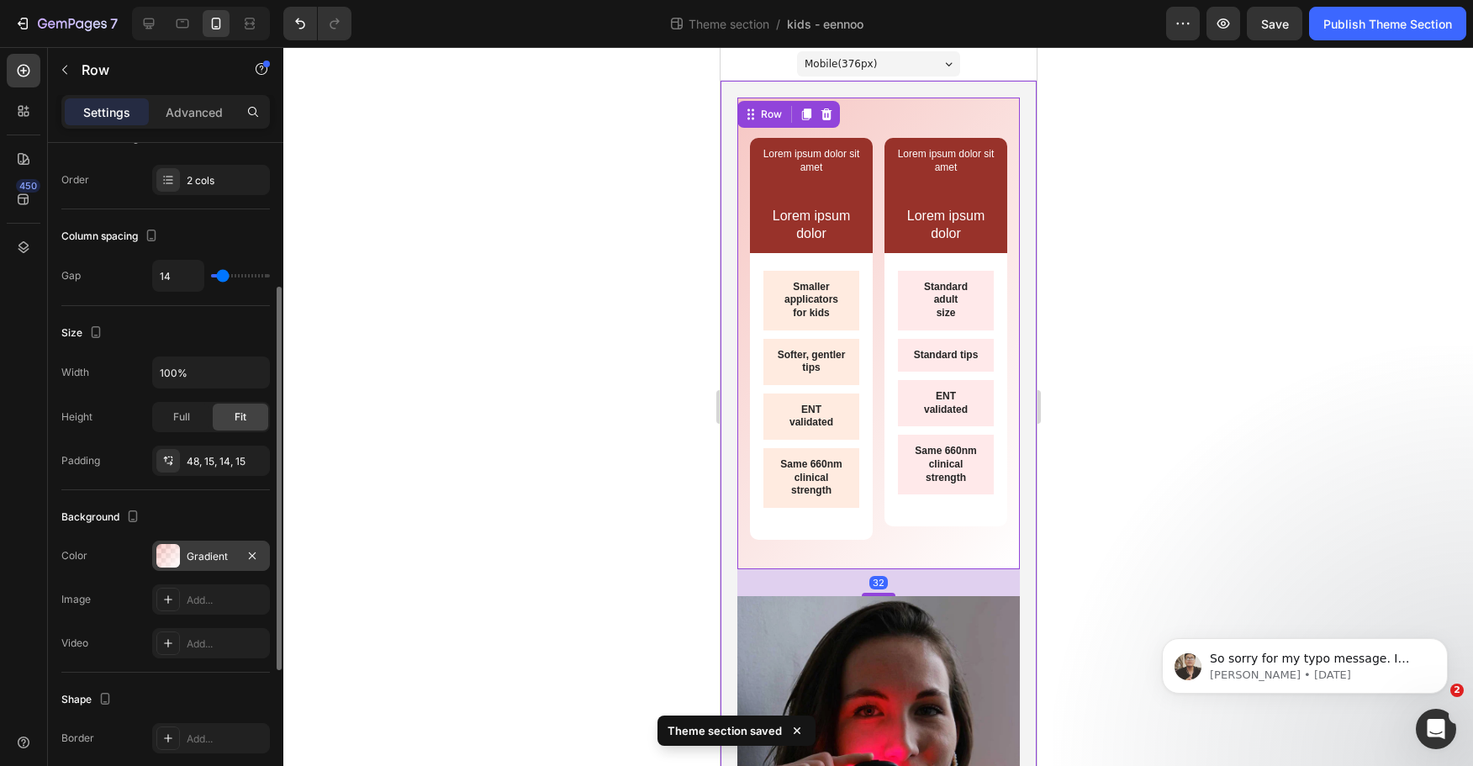
click at [188, 561] on div "Gradient" at bounding box center [211, 556] width 49 height 15
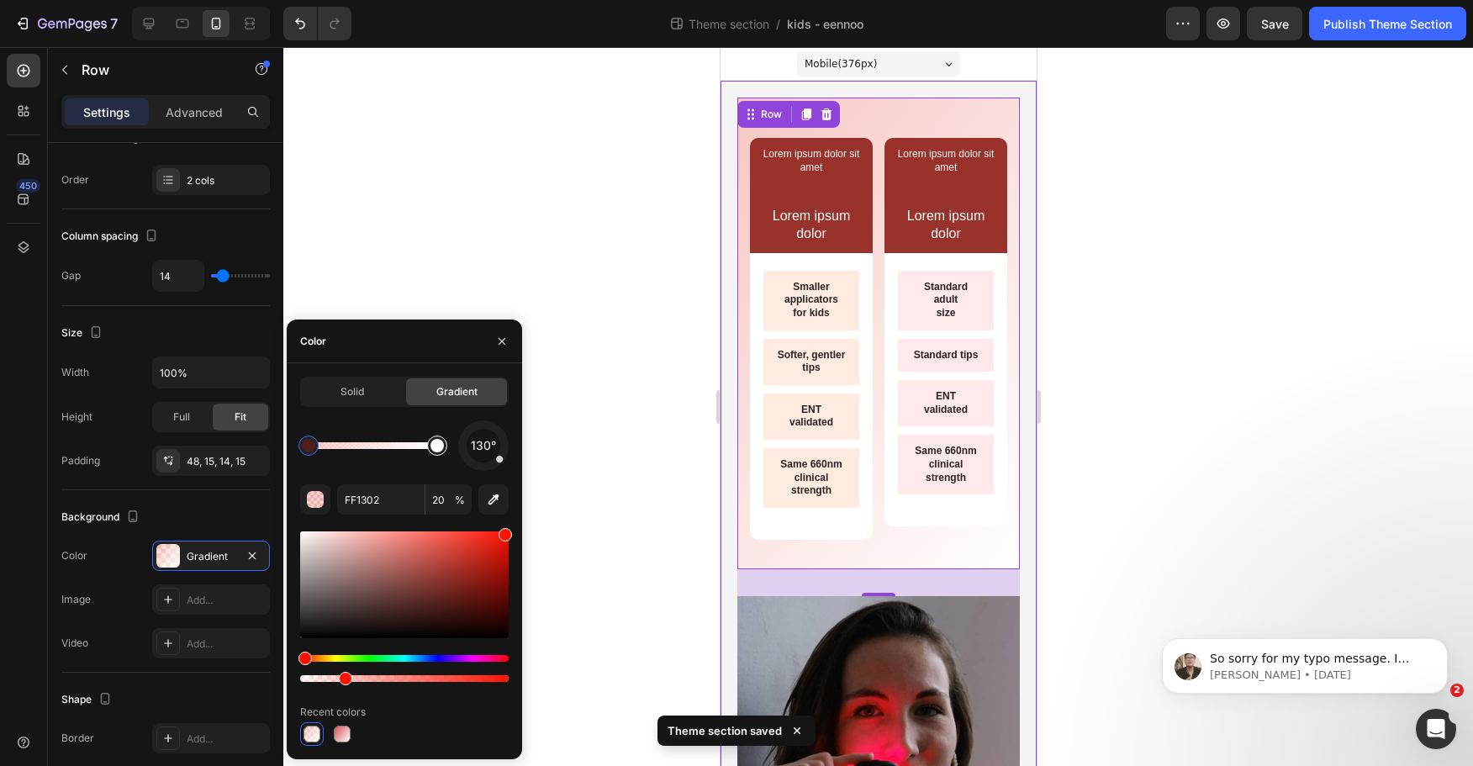
type input "FFFFFF"
type input "100"
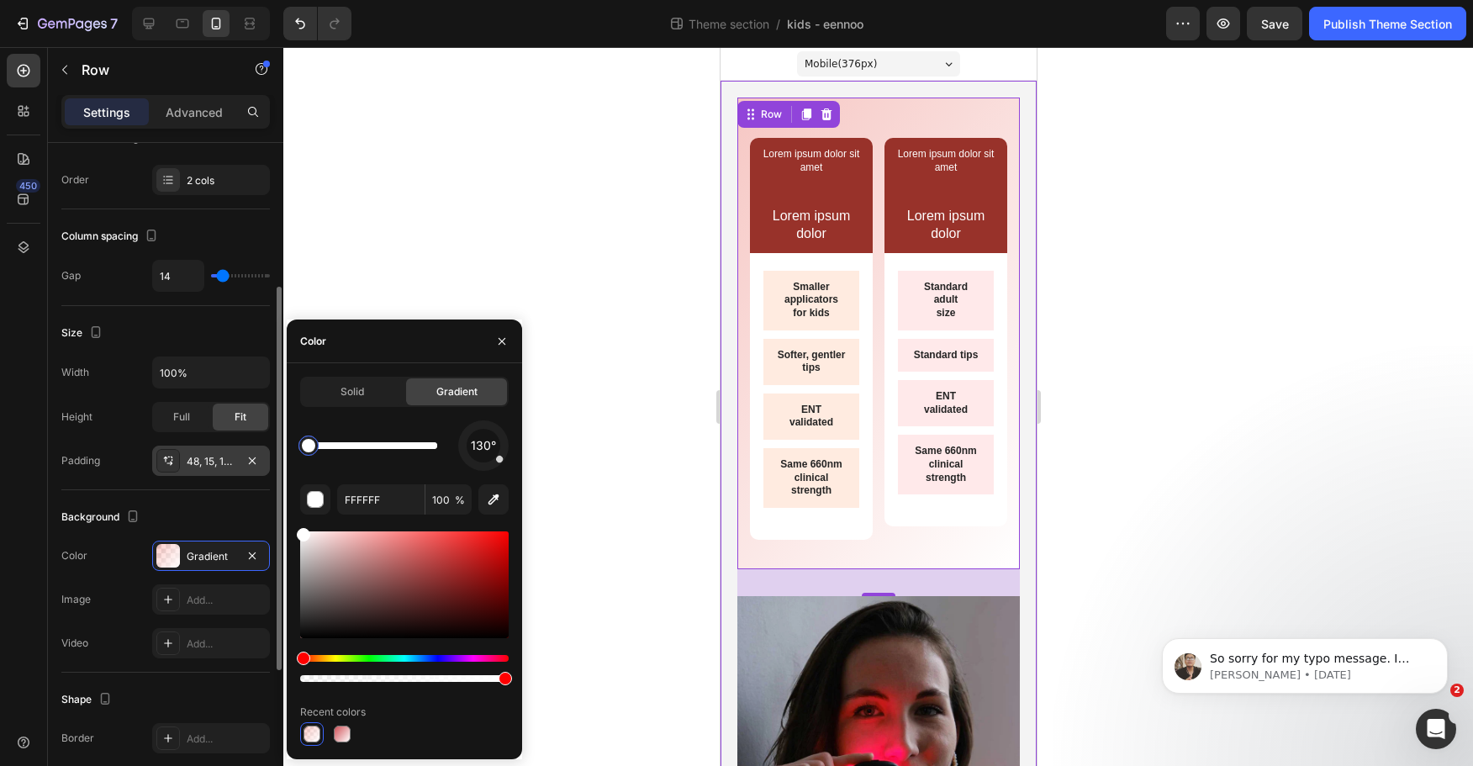
drag, startPoint x: 434, startPoint y: 454, endPoint x: 190, endPoint y: 468, distance: 244.3
click at [87, 421] on div "450 Sections(18) Elements(81) Section Element Hero Section Product Detail Brand…" at bounding box center [141, 406] width 283 height 719
type input "FF1302"
type input "20"
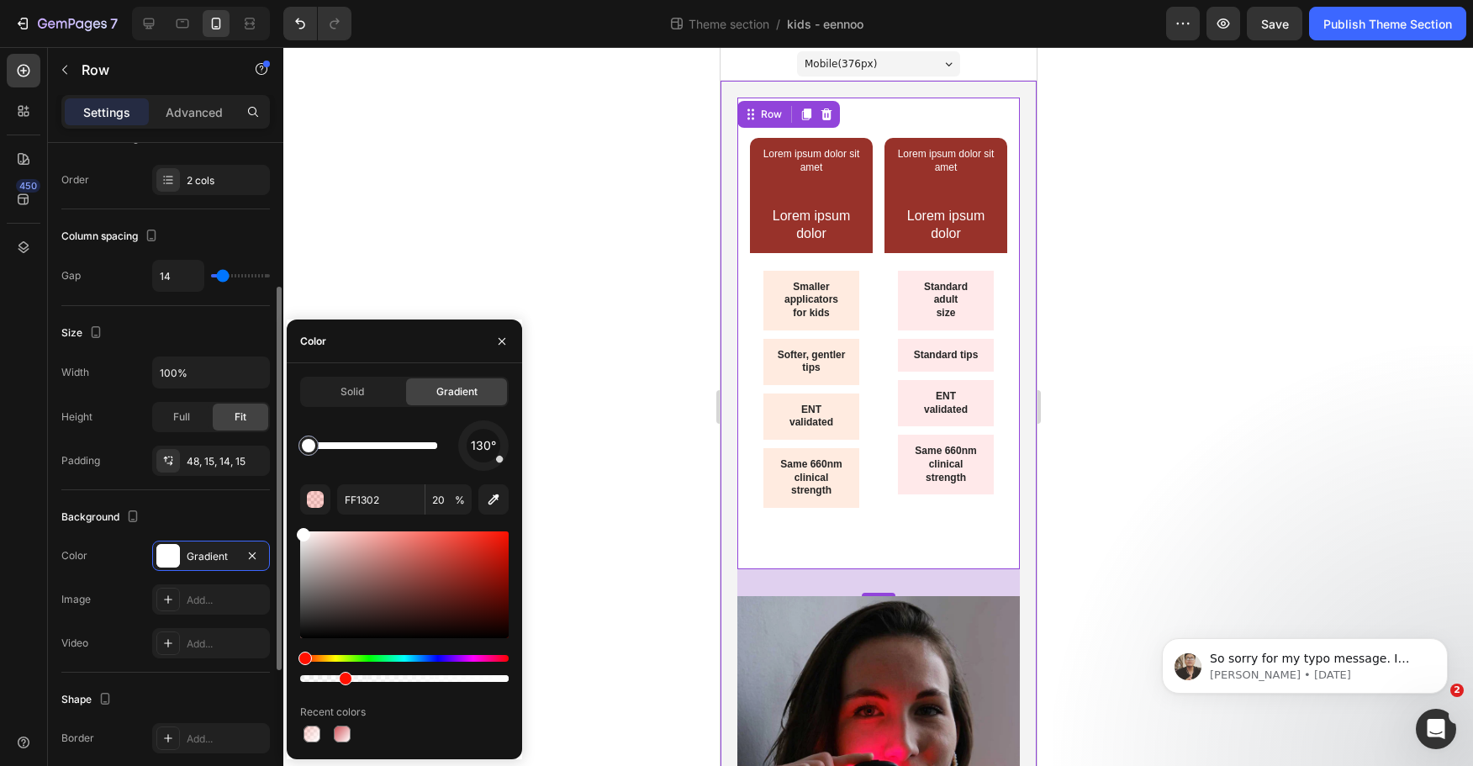
drag, startPoint x: 156, startPoint y: 438, endPoint x: 112, endPoint y: 408, distance: 53.9
click at [120, 412] on div "450 Sections(18) Elements(81) Section Element Hero Section Product Detail Brand…" at bounding box center [141, 406] width 283 height 719
click at [338, 233] on div at bounding box center [878, 406] width 1190 height 719
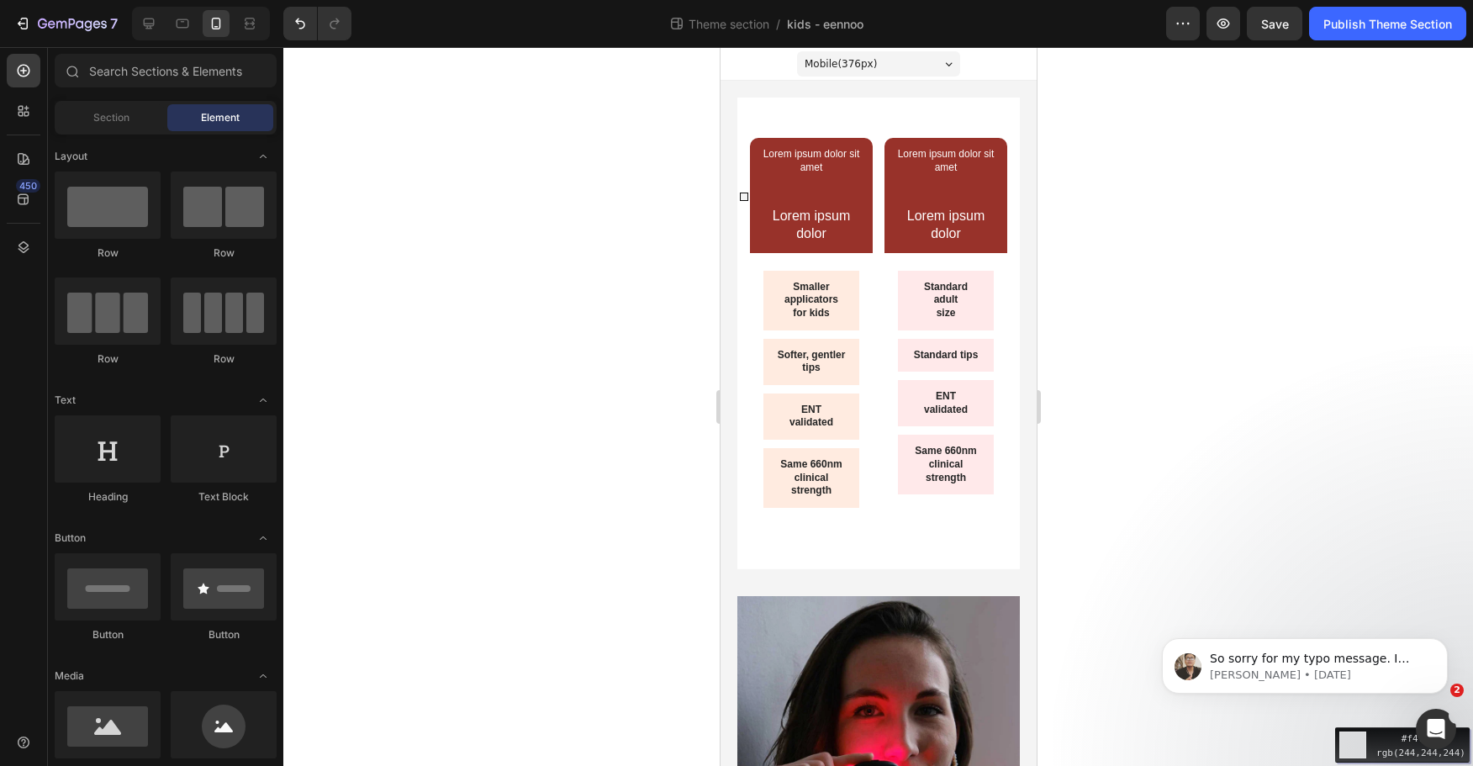
click at [727, 176] on div "Move your 🖱️ to pick a color #f4f4f4 rgb(244,244,244)" at bounding box center [736, 383] width 1473 height 766
click at [1225, 86] on div at bounding box center [878, 406] width 1190 height 719
click at [833, 565] on div "Lorem ipsum dolor sit amet Text Block Text Block Lorem ipsum dolor Text Block R…" at bounding box center [878, 334] width 283 height 472
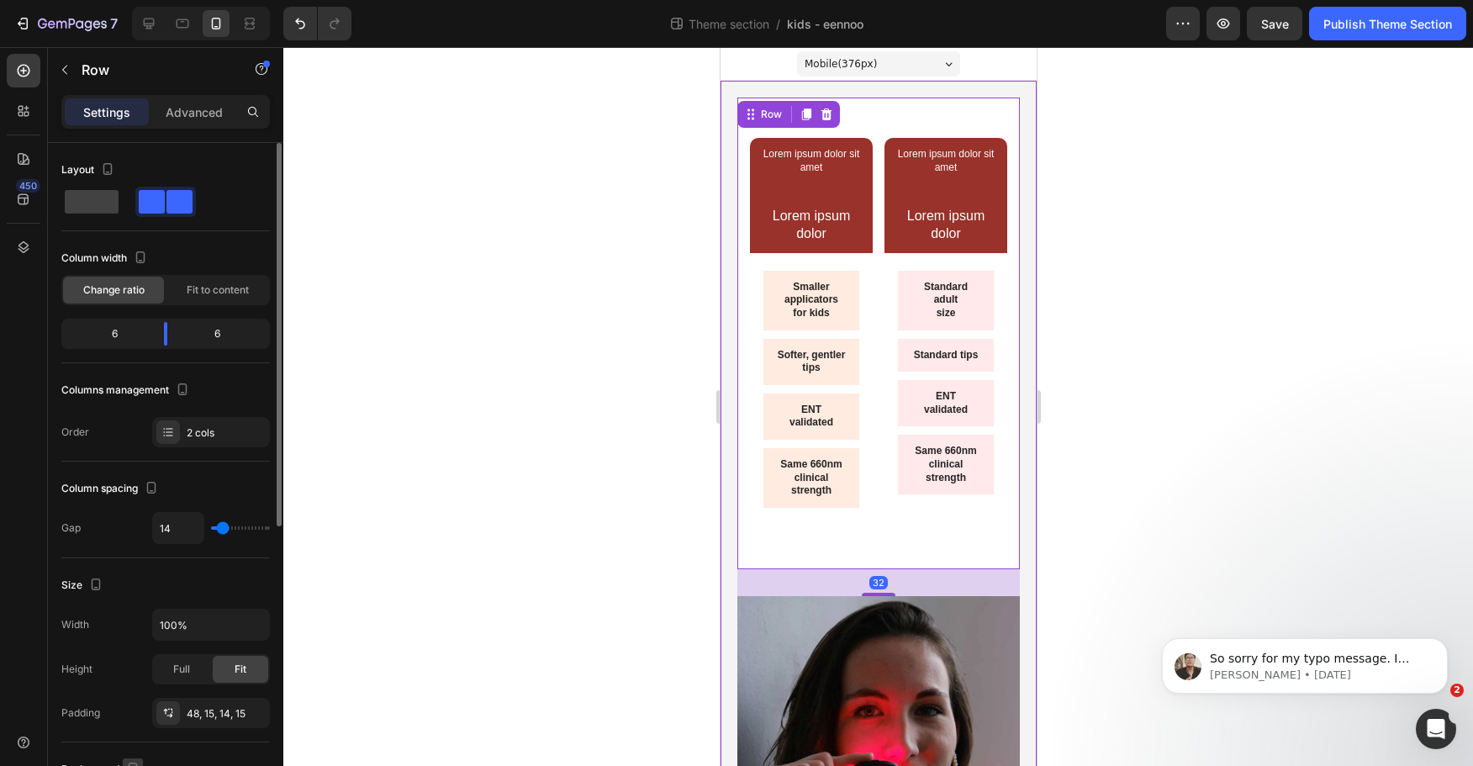
scroll to position [421, 0]
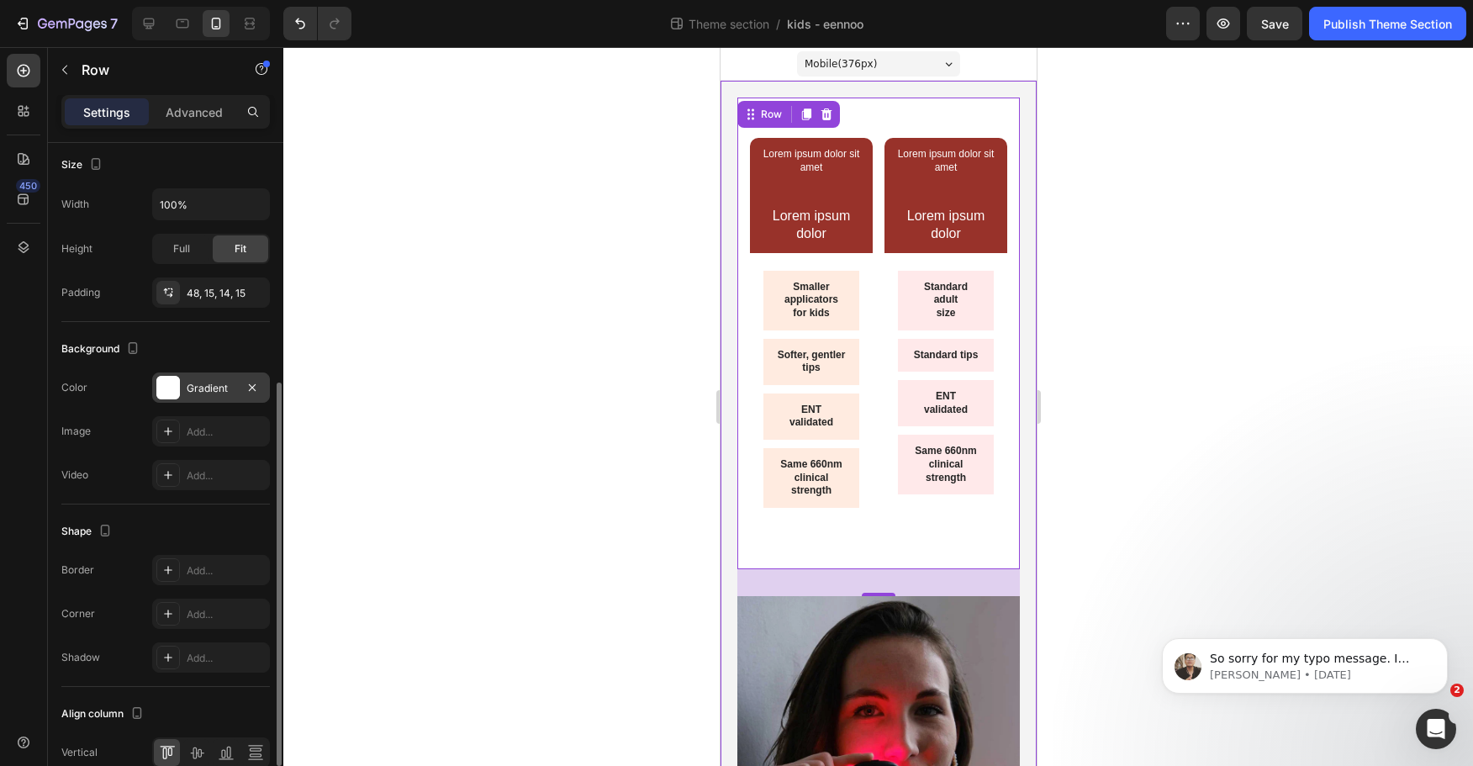
click at [204, 387] on div "Gradient" at bounding box center [211, 388] width 49 height 15
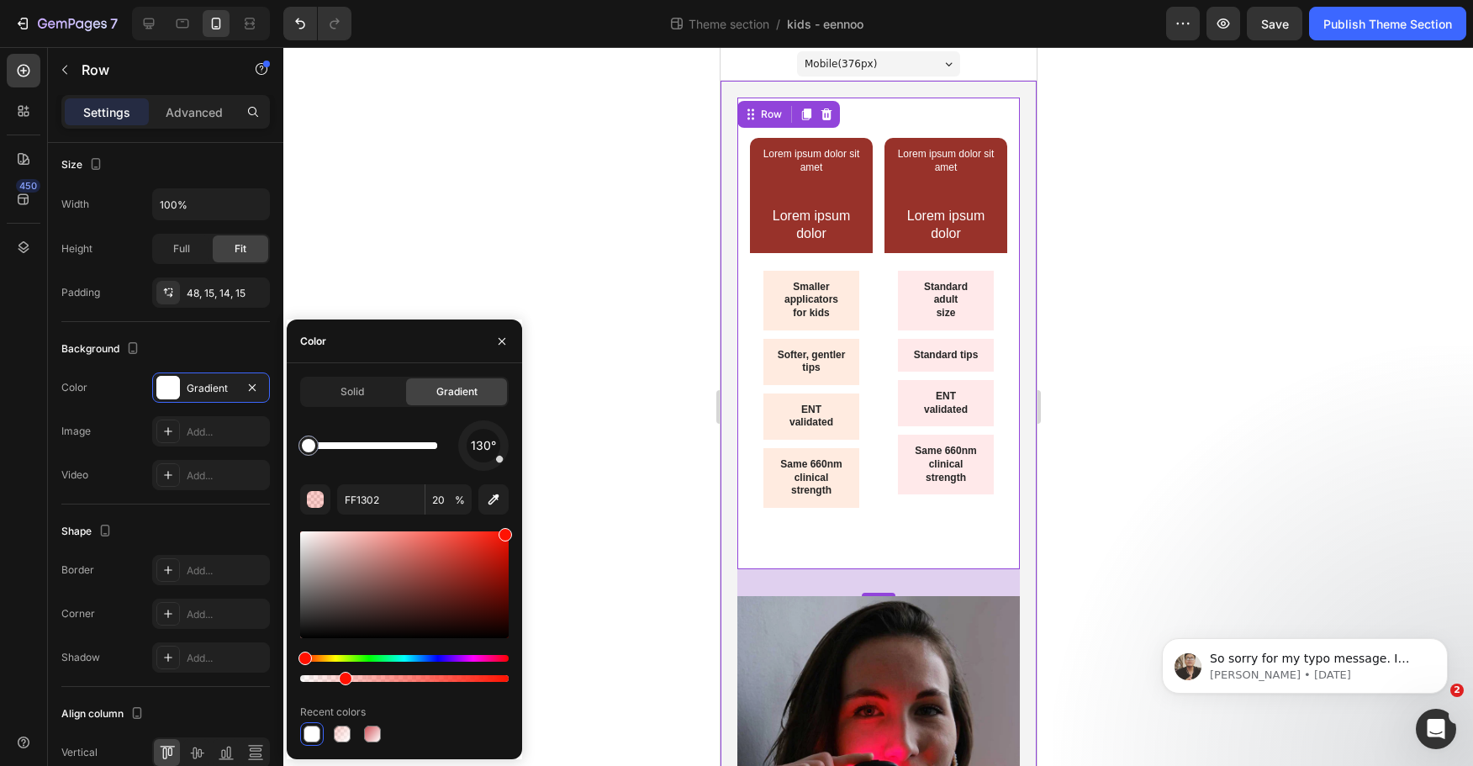
click at [348, 377] on div "Solid Gradient" at bounding box center [404, 392] width 209 height 30
click at [375, 500] on input "FF1302" at bounding box center [380, 499] width 87 height 30
paste input "#f4f4f4"
type input "#f4f4f4"
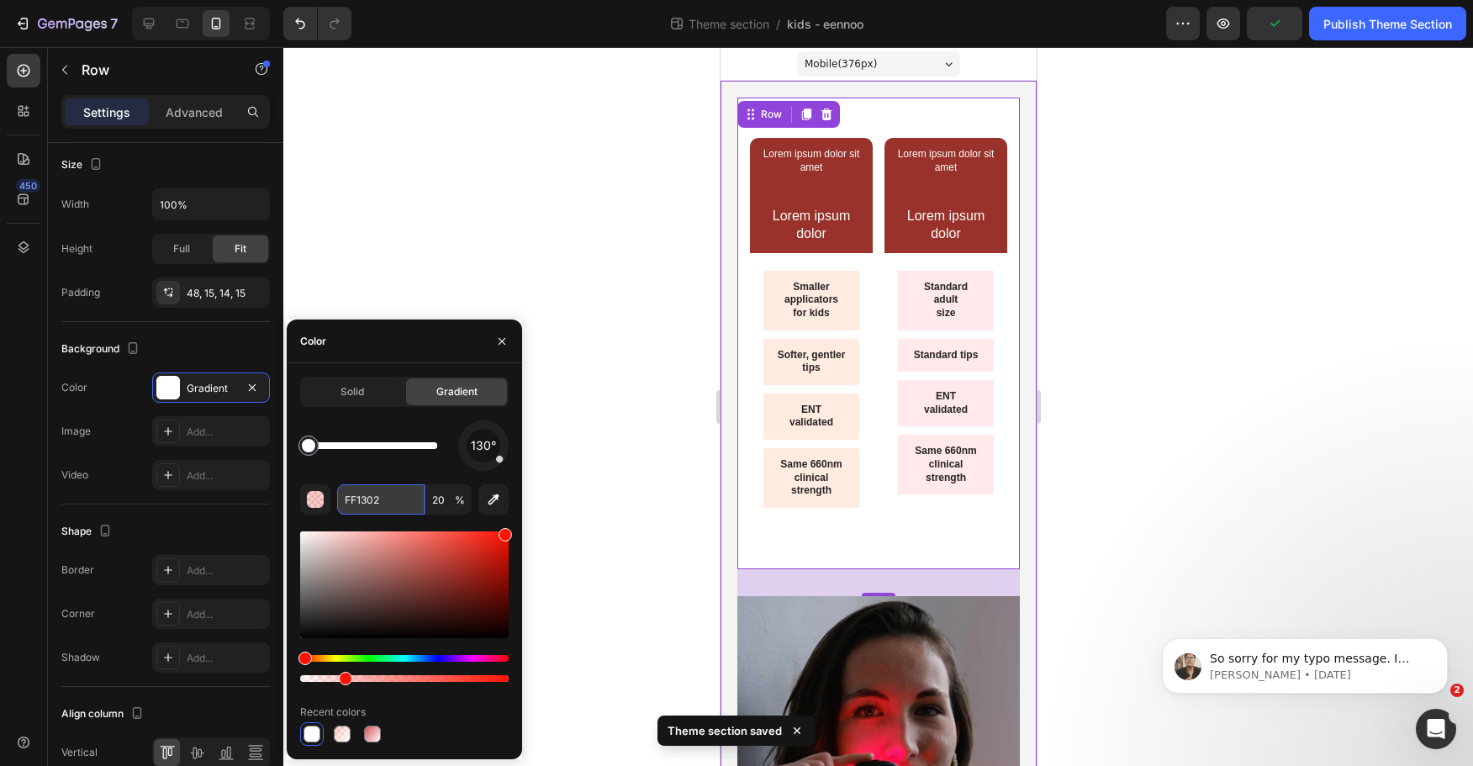
type input "100"
click at [412, 257] on div at bounding box center [878, 406] width 1190 height 719
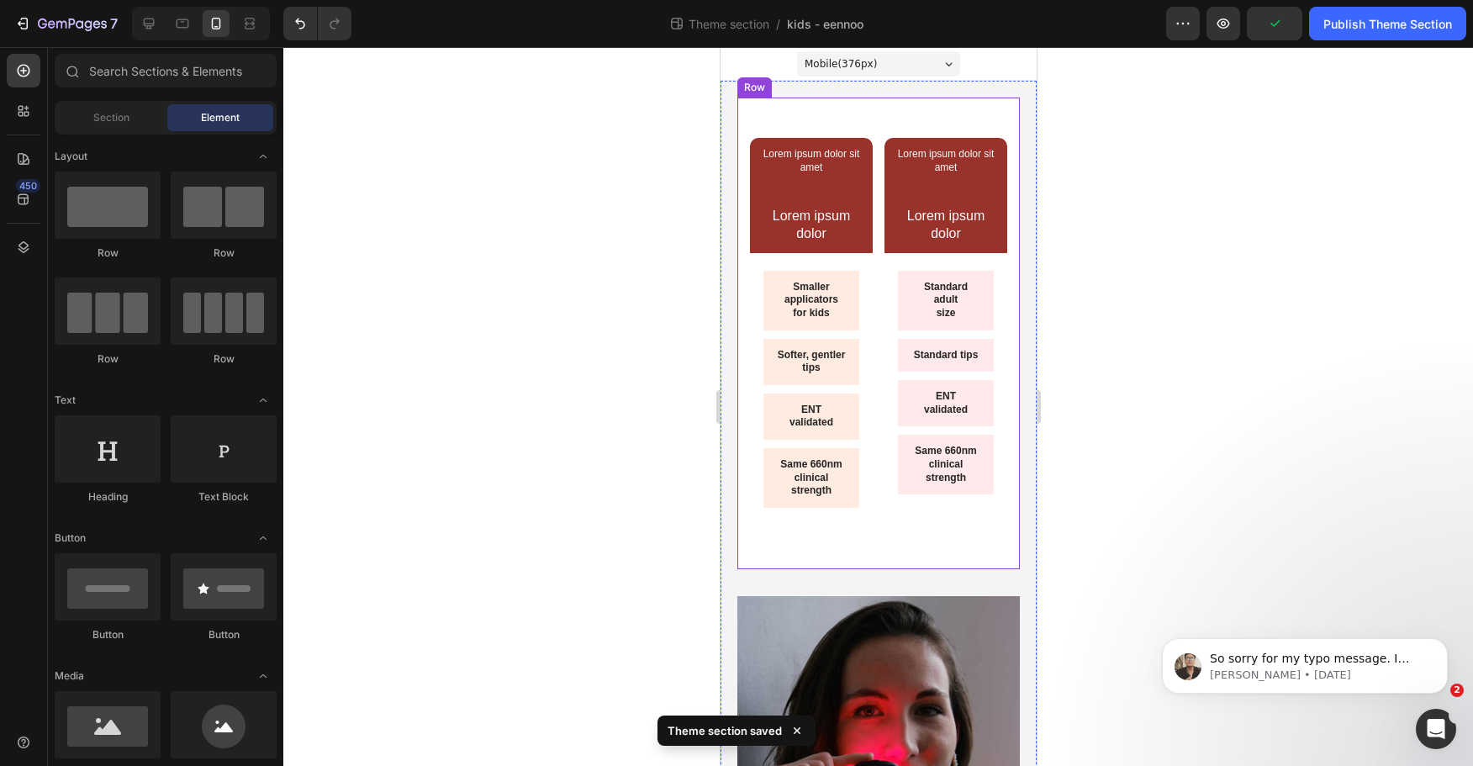
click at [747, 272] on div "Lorem ipsum dolor sit amet Text Block Text Block Lorem ipsum dolor Text Block R…" at bounding box center [878, 334] width 283 height 472
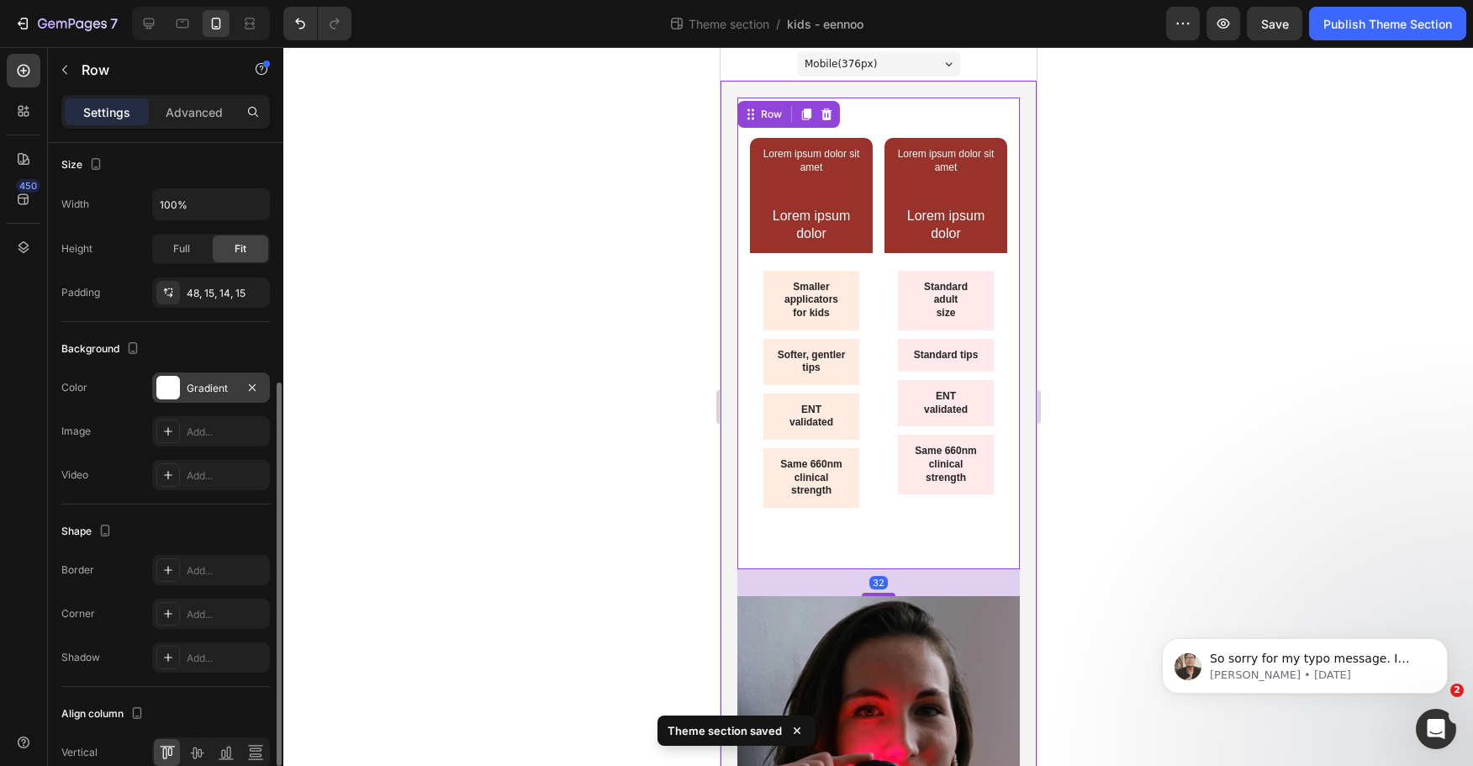
click at [189, 387] on div "Gradient" at bounding box center [211, 388] width 49 height 15
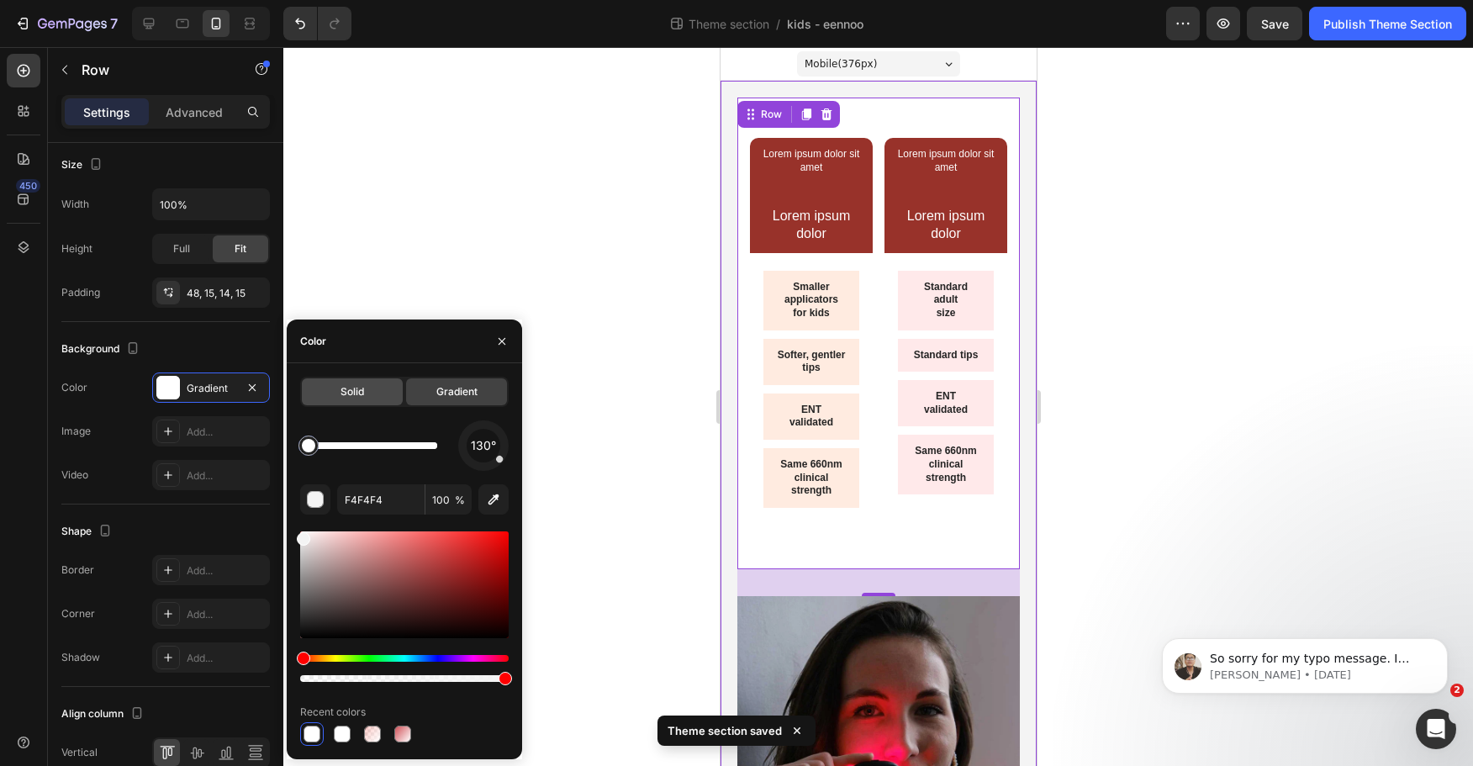
click at [346, 389] on span "Solid" at bounding box center [353, 391] width 24 height 15
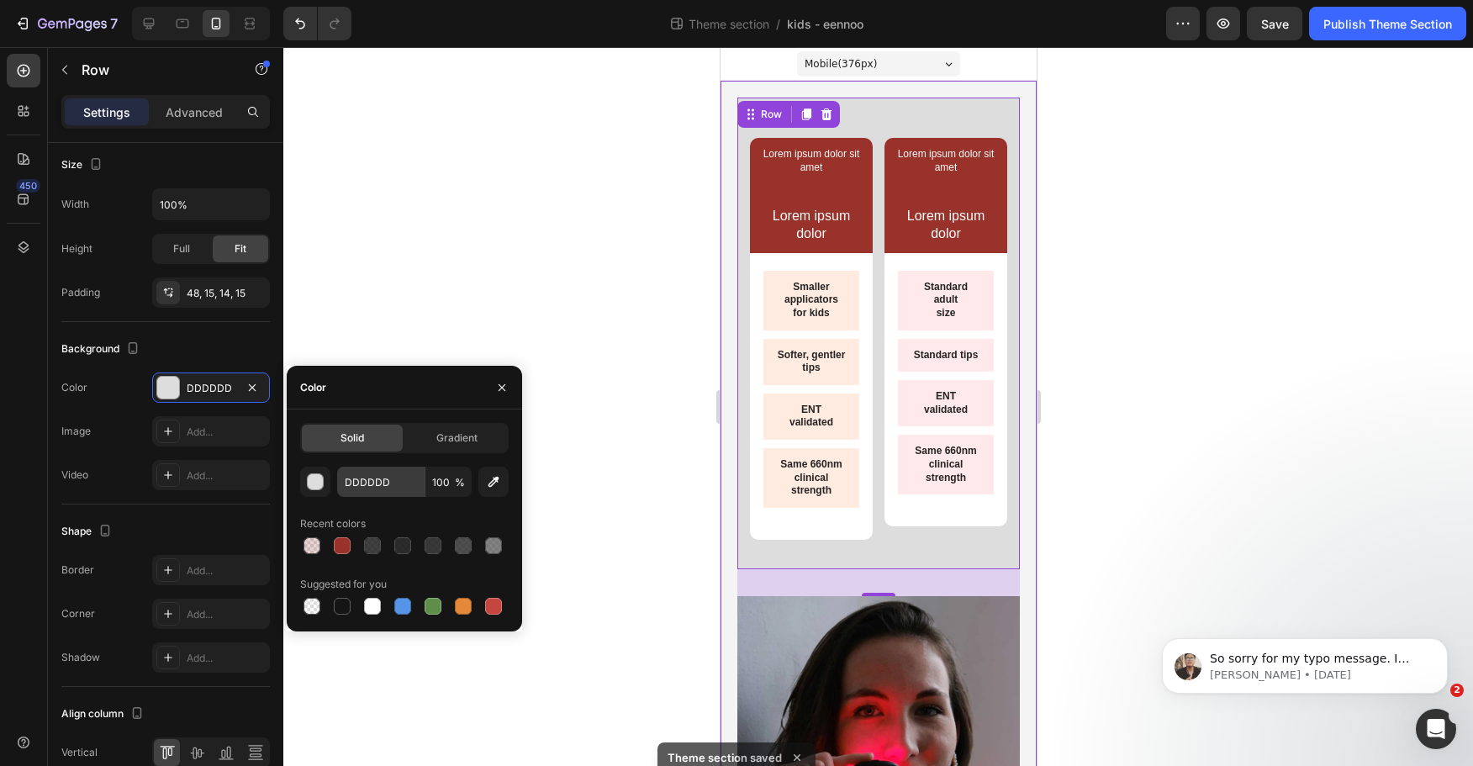
click at [404, 495] on div "DDDDDD 100 % Recent colors Suggested for you" at bounding box center [404, 542] width 209 height 151
click at [401, 487] on input "DDDDDD" at bounding box center [380, 482] width 87 height 30
paste input "#f4f4f4"
type input "#f4f4f4"
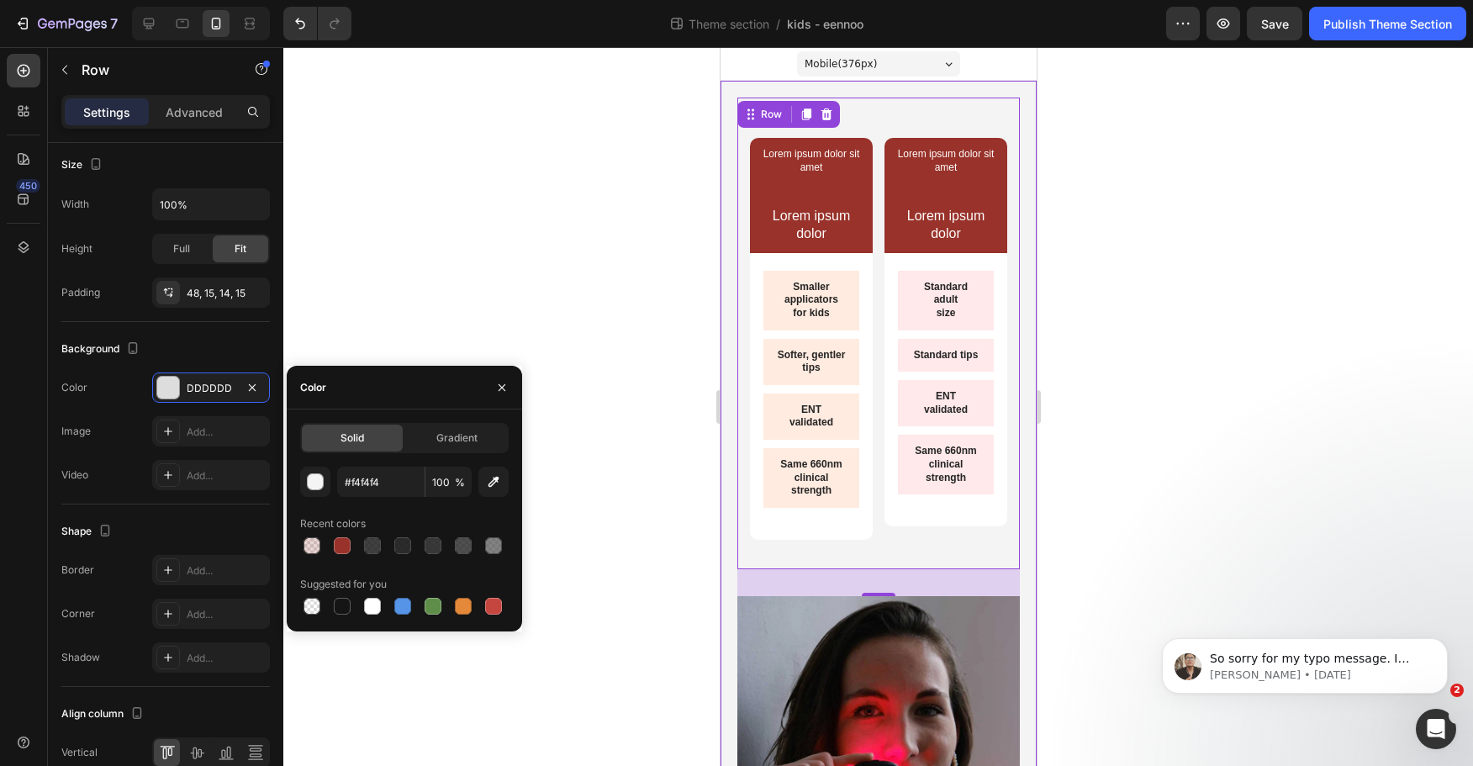
click at [470, 289] on div at bounding box center [878, 406] width 1190 height 719
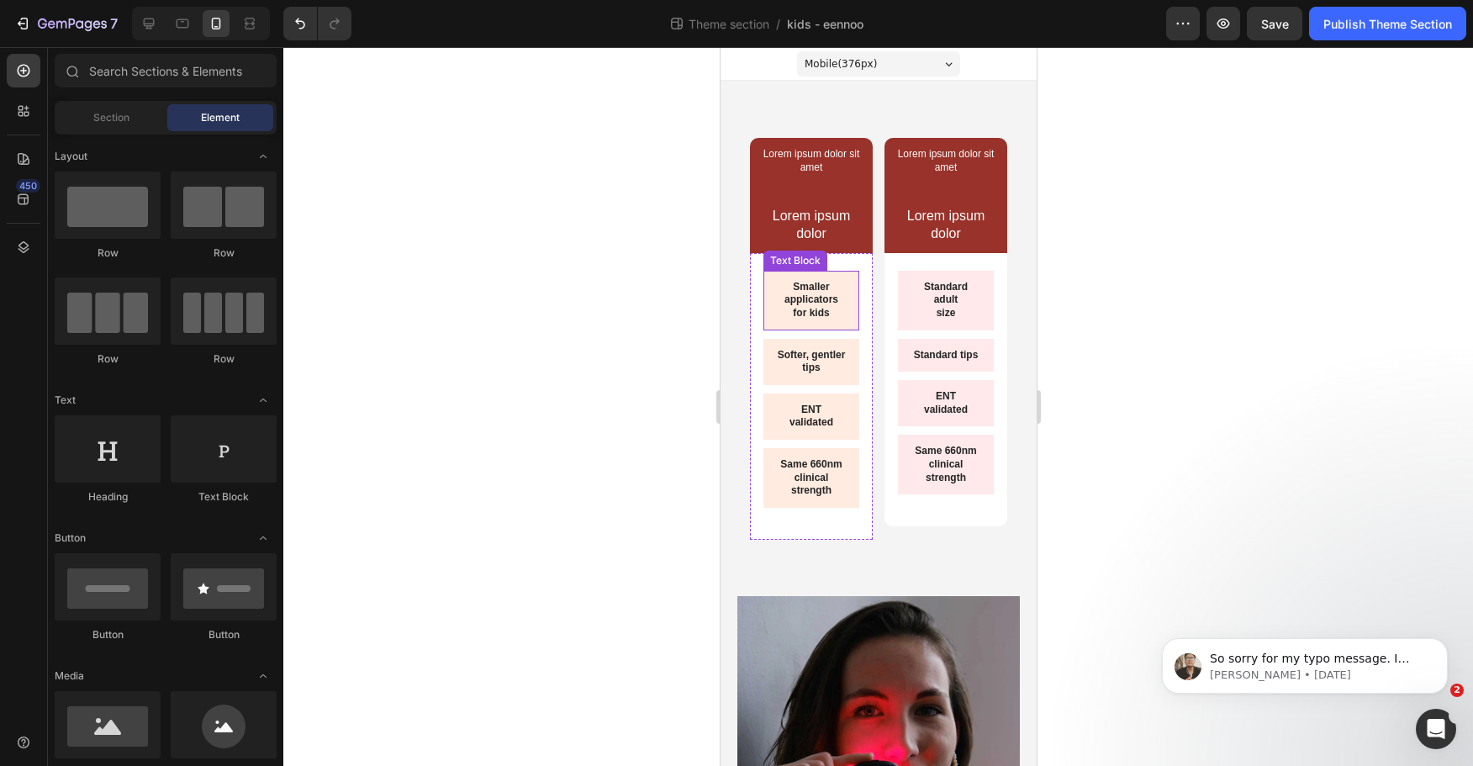
click at [849, 320] on div "Smaller applicators for kids" at bounding box center [811, 301] width 96 height 60
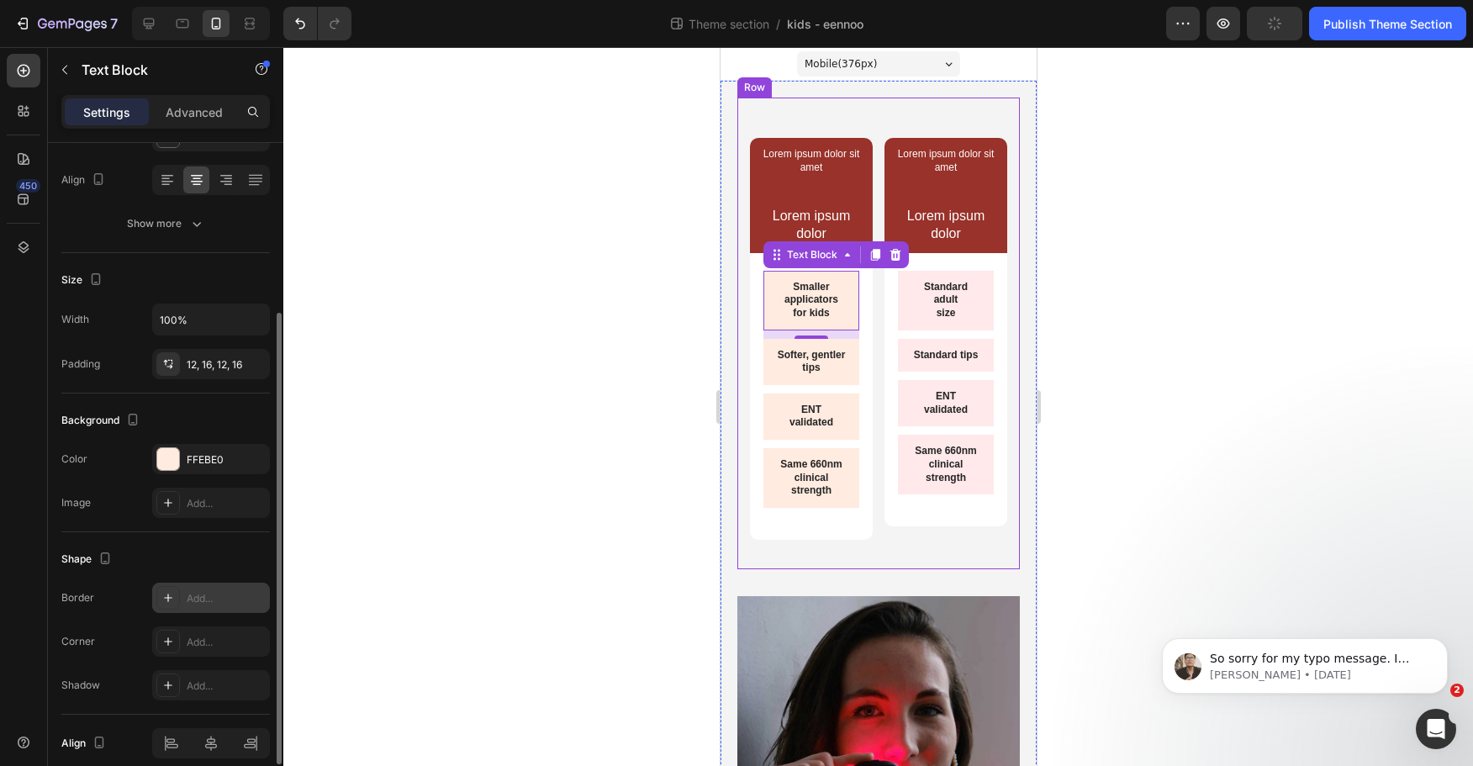
scroll to position [325, 0]
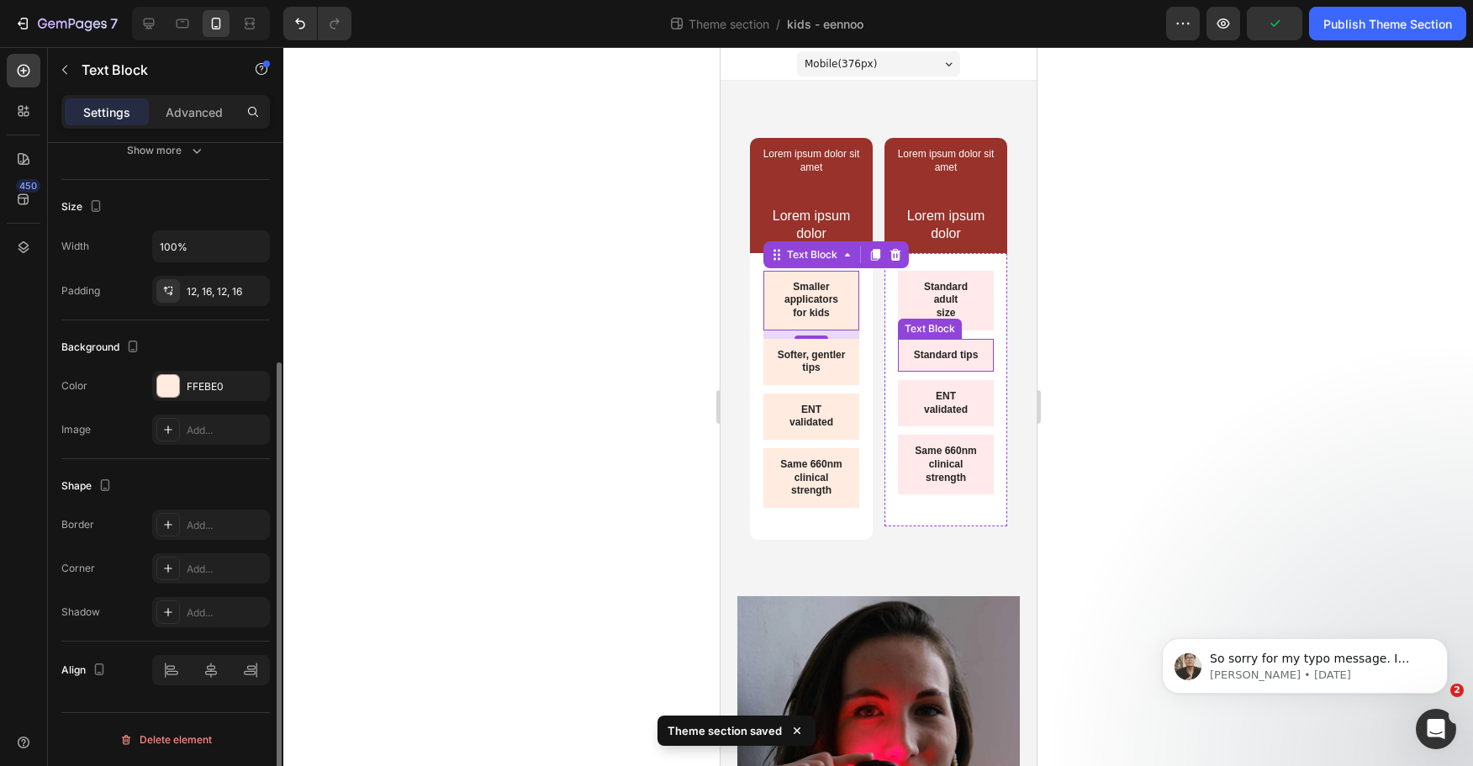
click at [960, 319] on p "size" at bounding box center [945, 313] width 69 height 13
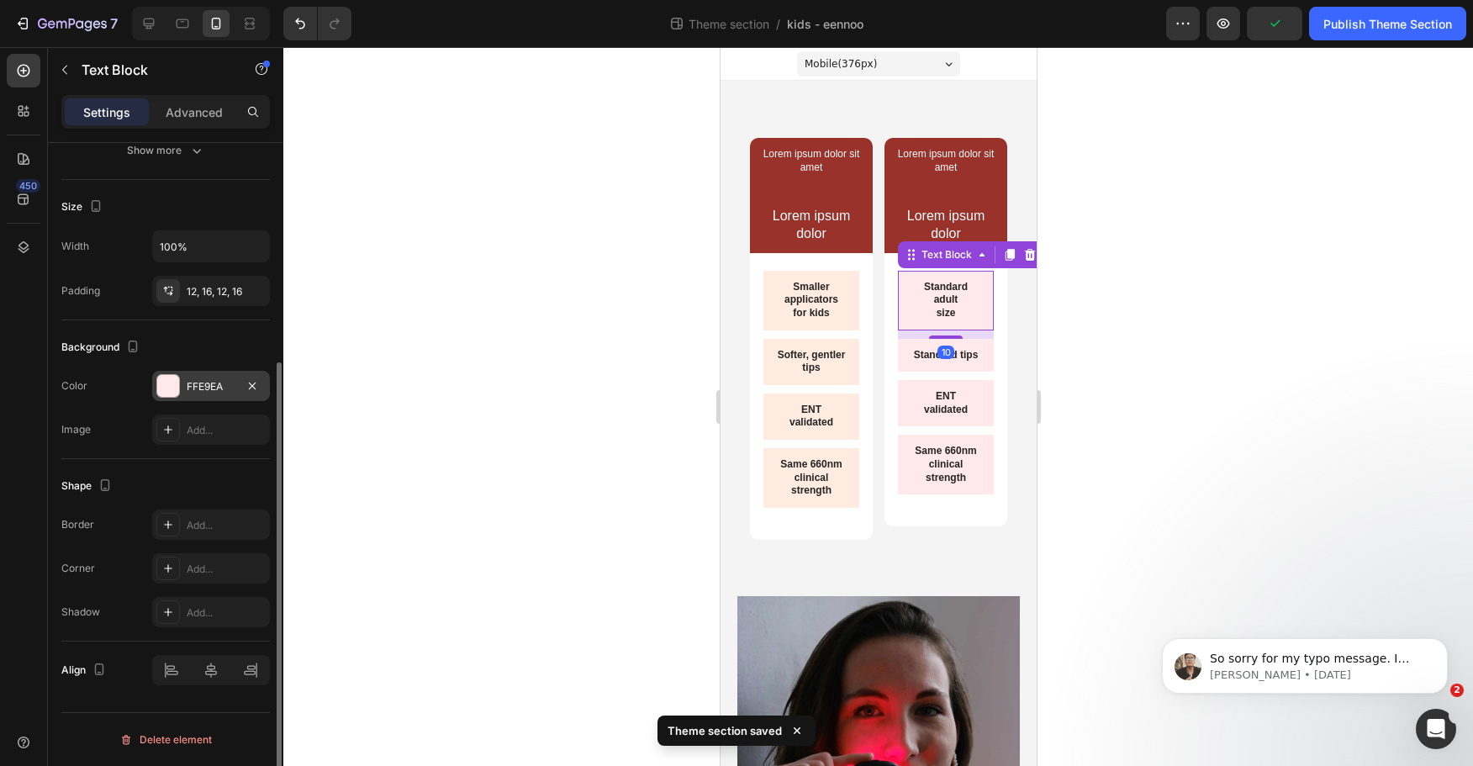
click at [219, 381] on div "FFE9EA" at bounding box center [211, 386] width 49 height 15
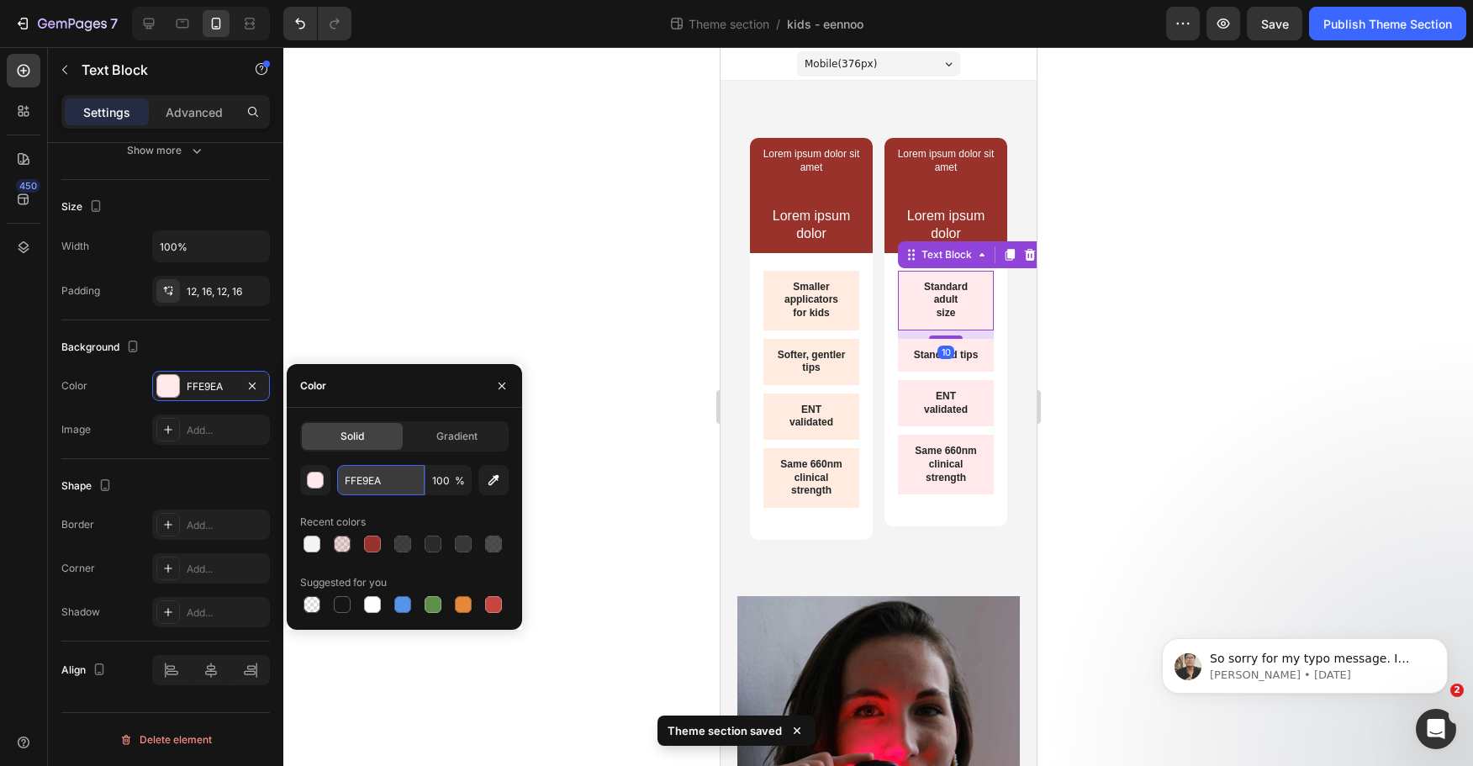
click at [393, 486] on input "FFE9EA" at bounding box center [380, 480] width 87 height 30
click at [832, 494] on p "Same 660nm clinical strength" at bounding box center [810, 478] width 69 height 40
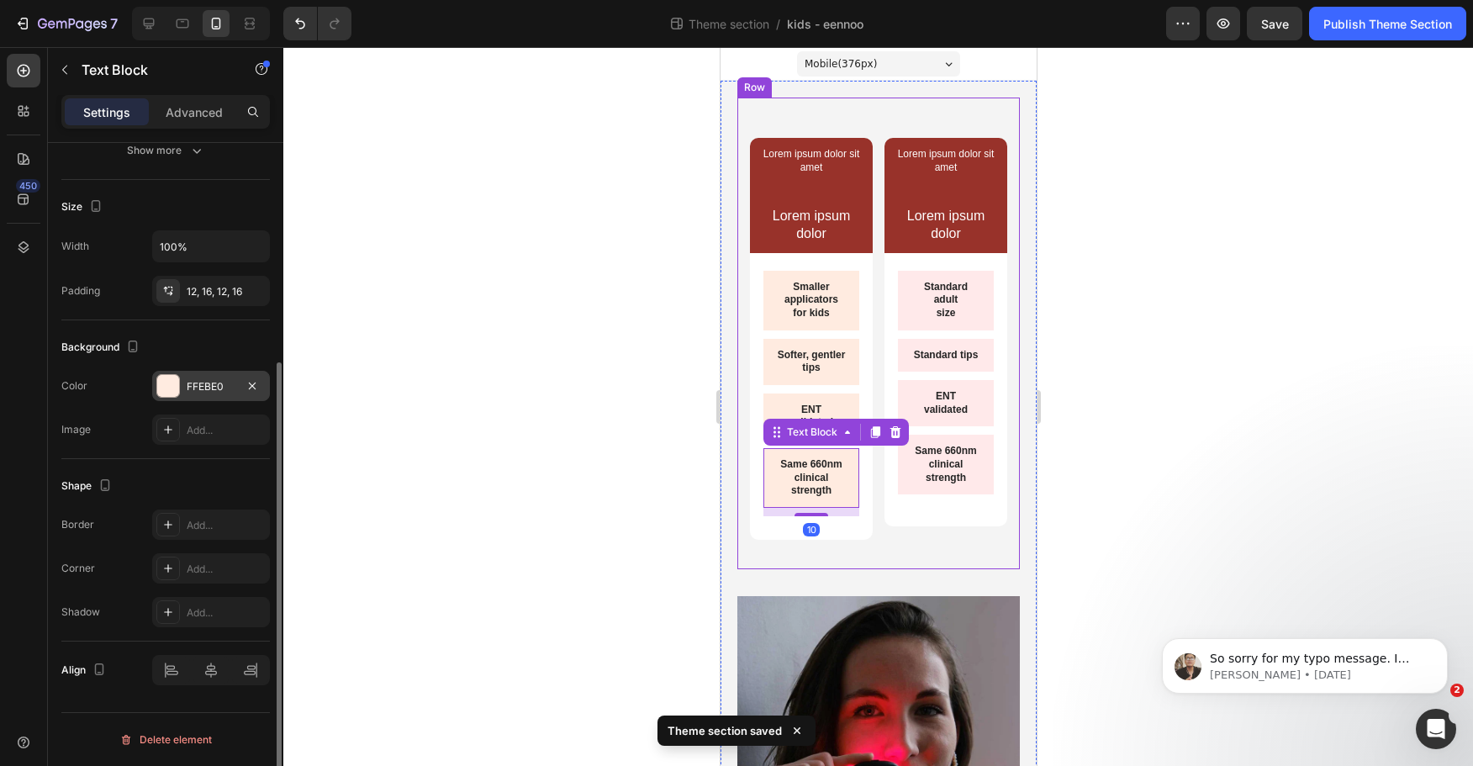
click at [152, 392] on div "FFEBE0" at bounding box center [211, 386] width 118 height 30
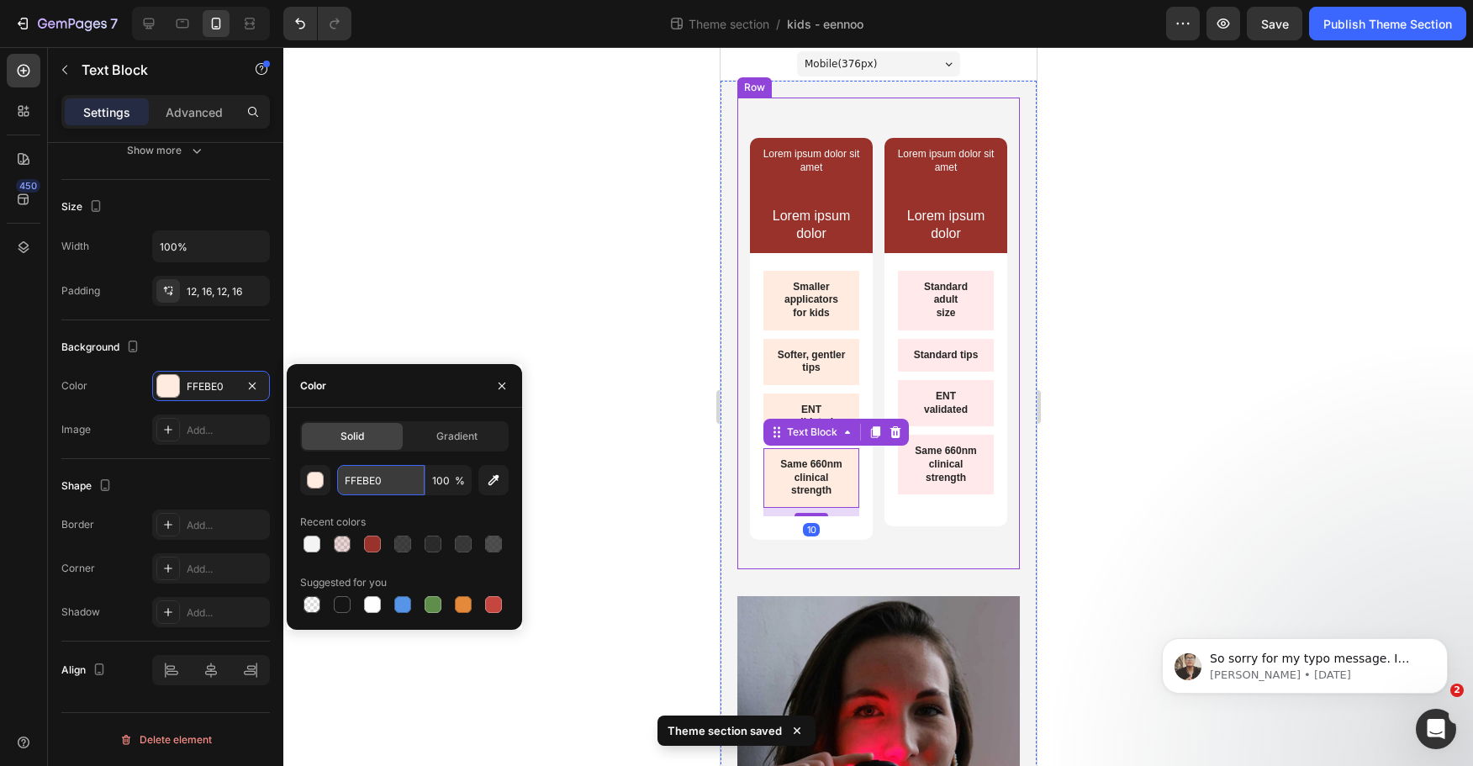
click at [381, 479] on input "FFEBE0" at bounding box center [380, 480] width 87 height 30
paste input "9EA"
type input "FFE9EA"
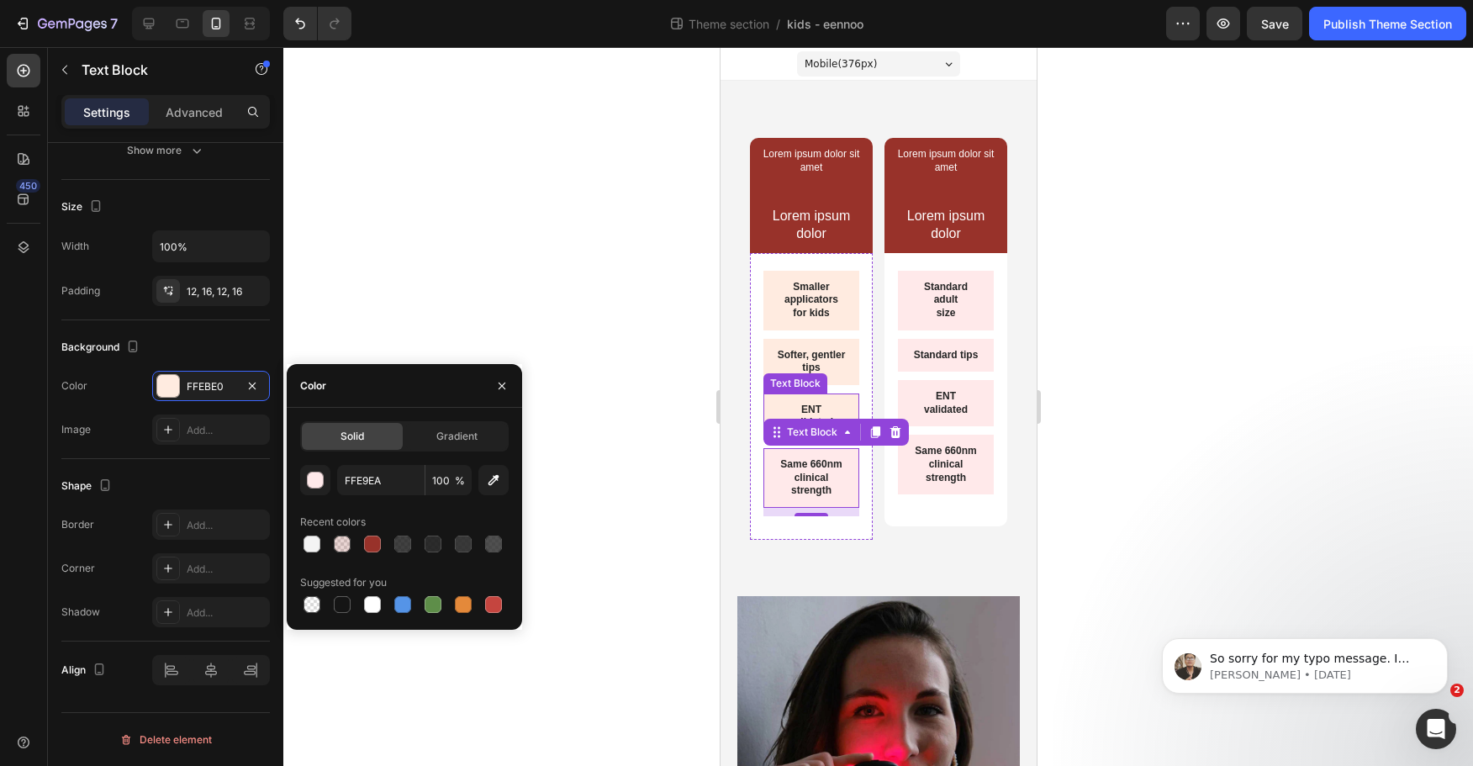
click at [839, 407] on div "ENT validated" at bounding box center [811, 417] width 96 height 46
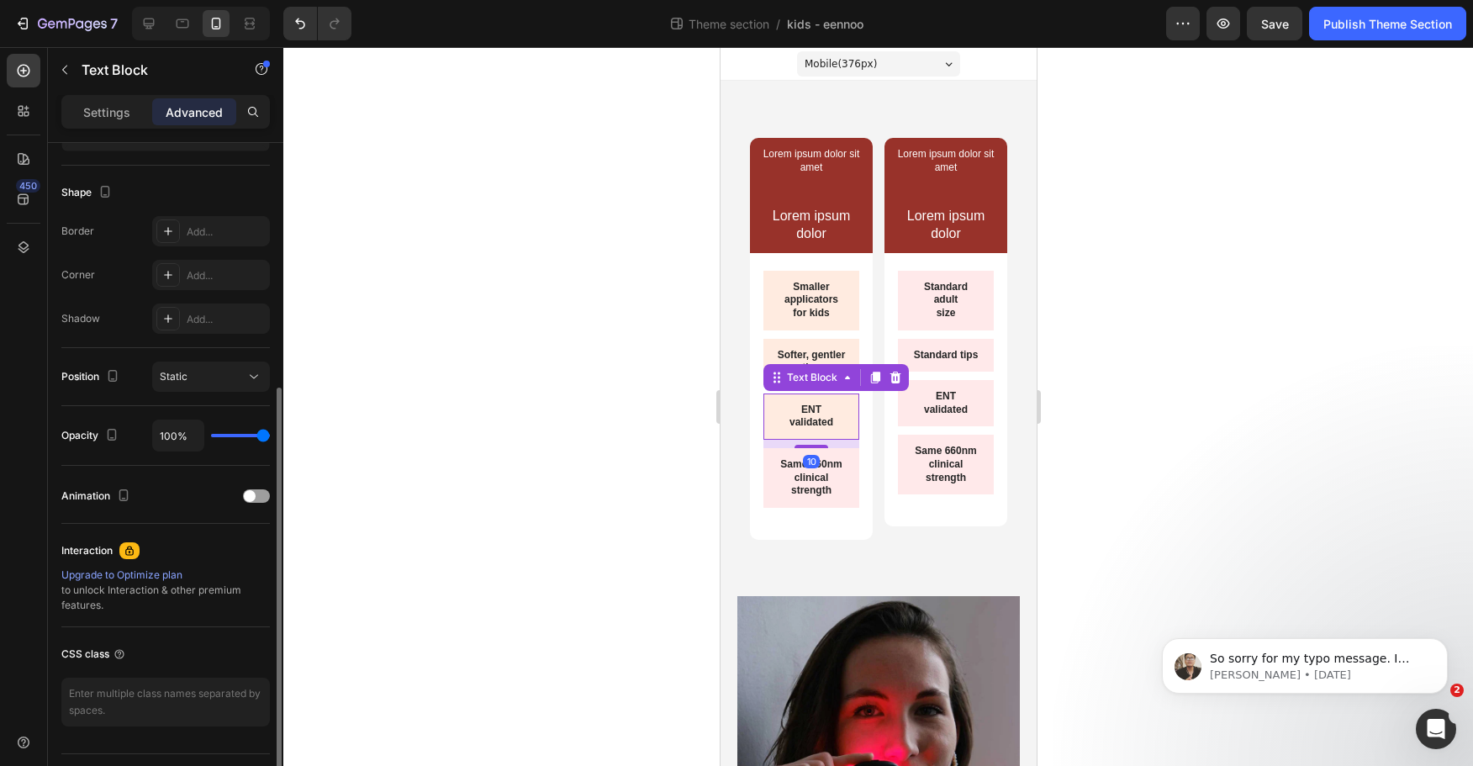
scroll to position [0, 0]
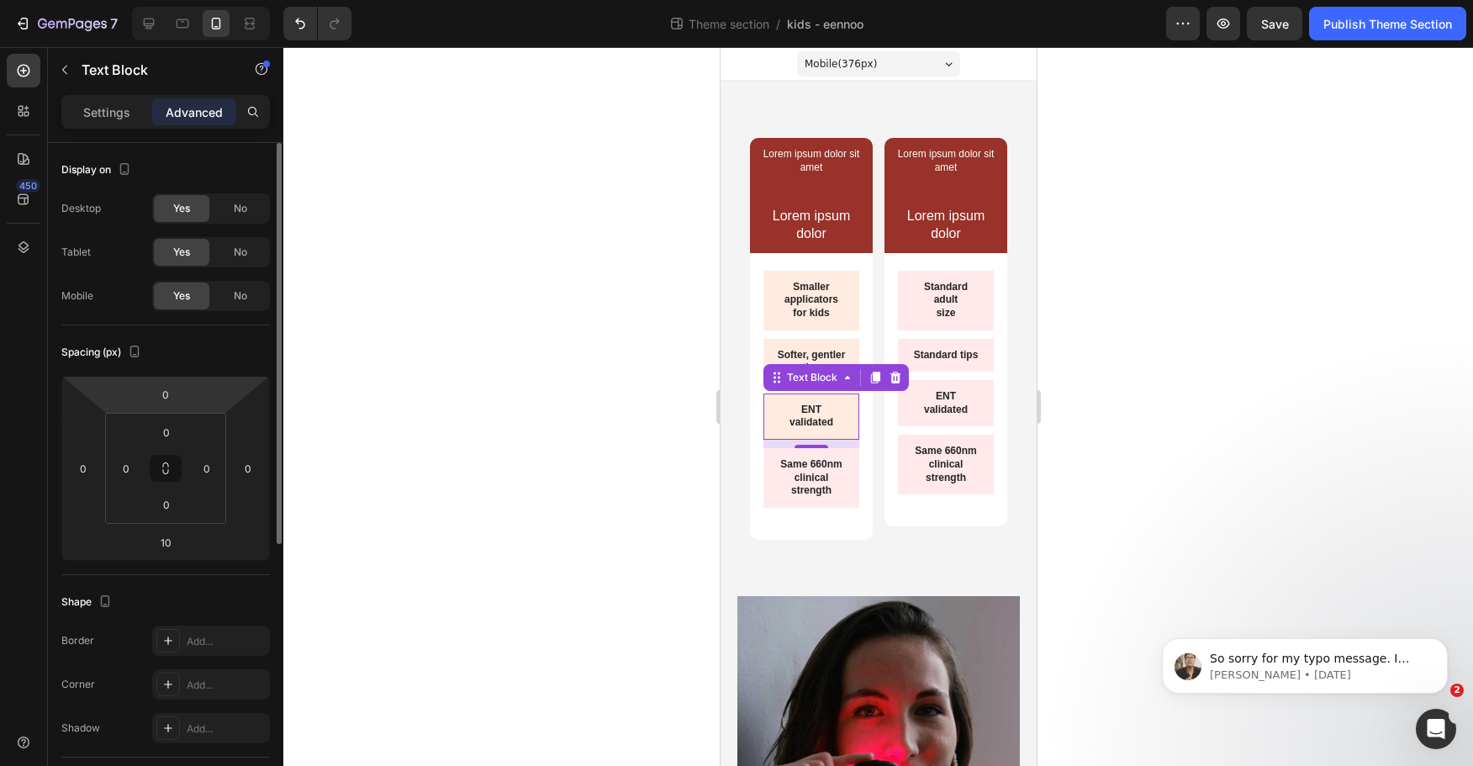
click at [89, 130] on div "Settings Advanced" at bounding box center [165, 119] width 235 height 48
click at [98, 123] on div "Settings" at bounding box center [107, 111] width 84 height 27
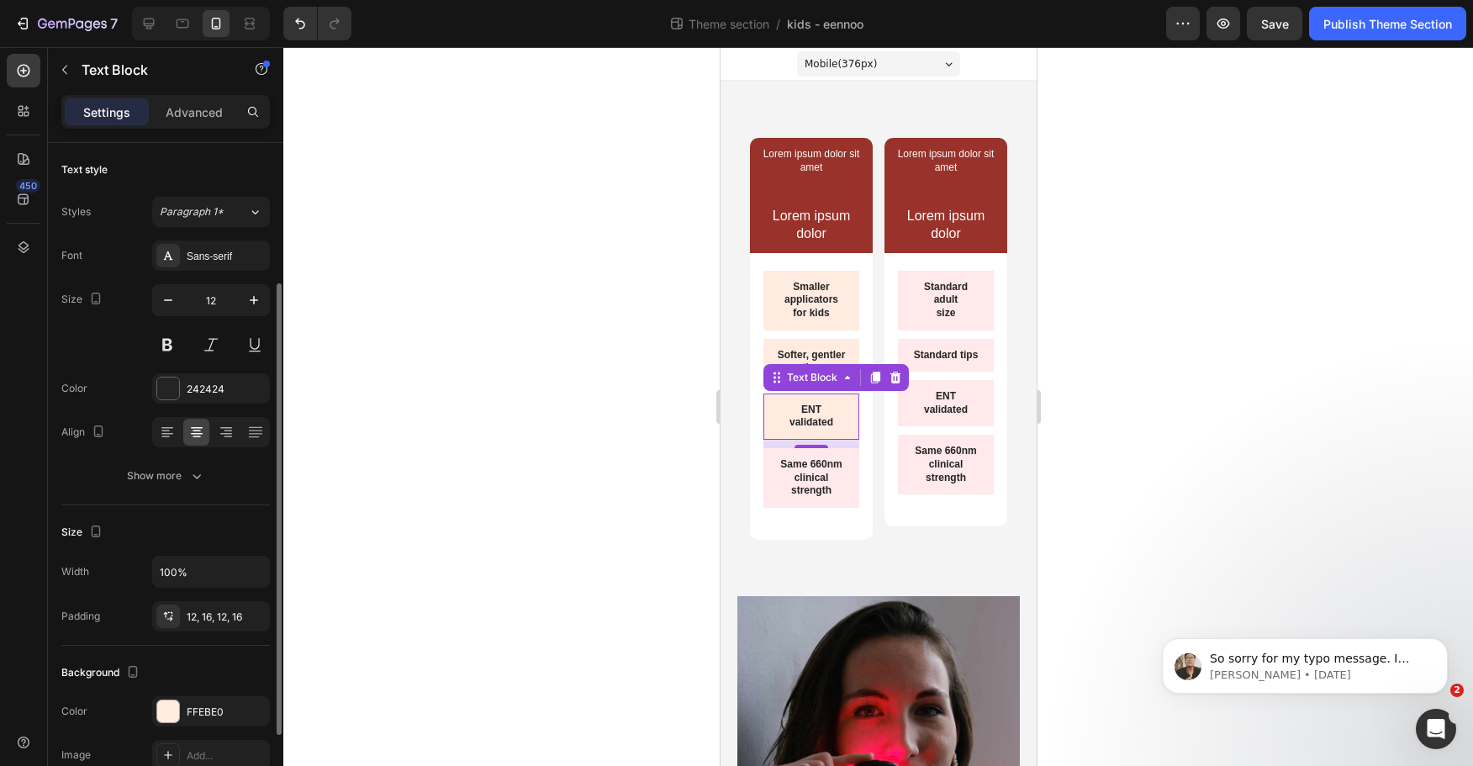
scroll to position [325, 0]
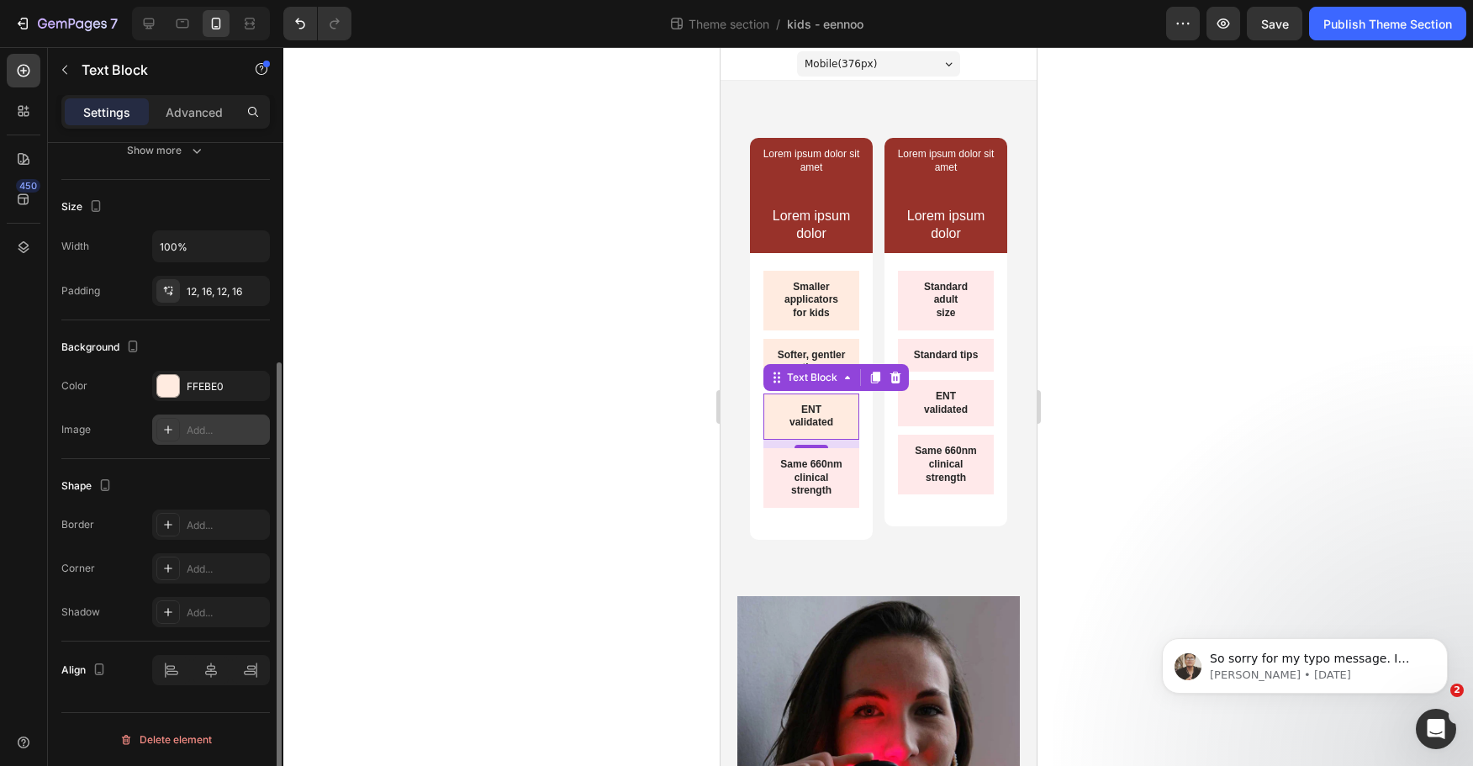
click at [208, 415] on div "Add..." at bounding box center [211, 430] width 118 height 30
click at [209, 388] on div "FFEBE0" at bounding box center [211, 386] width 49 height 15
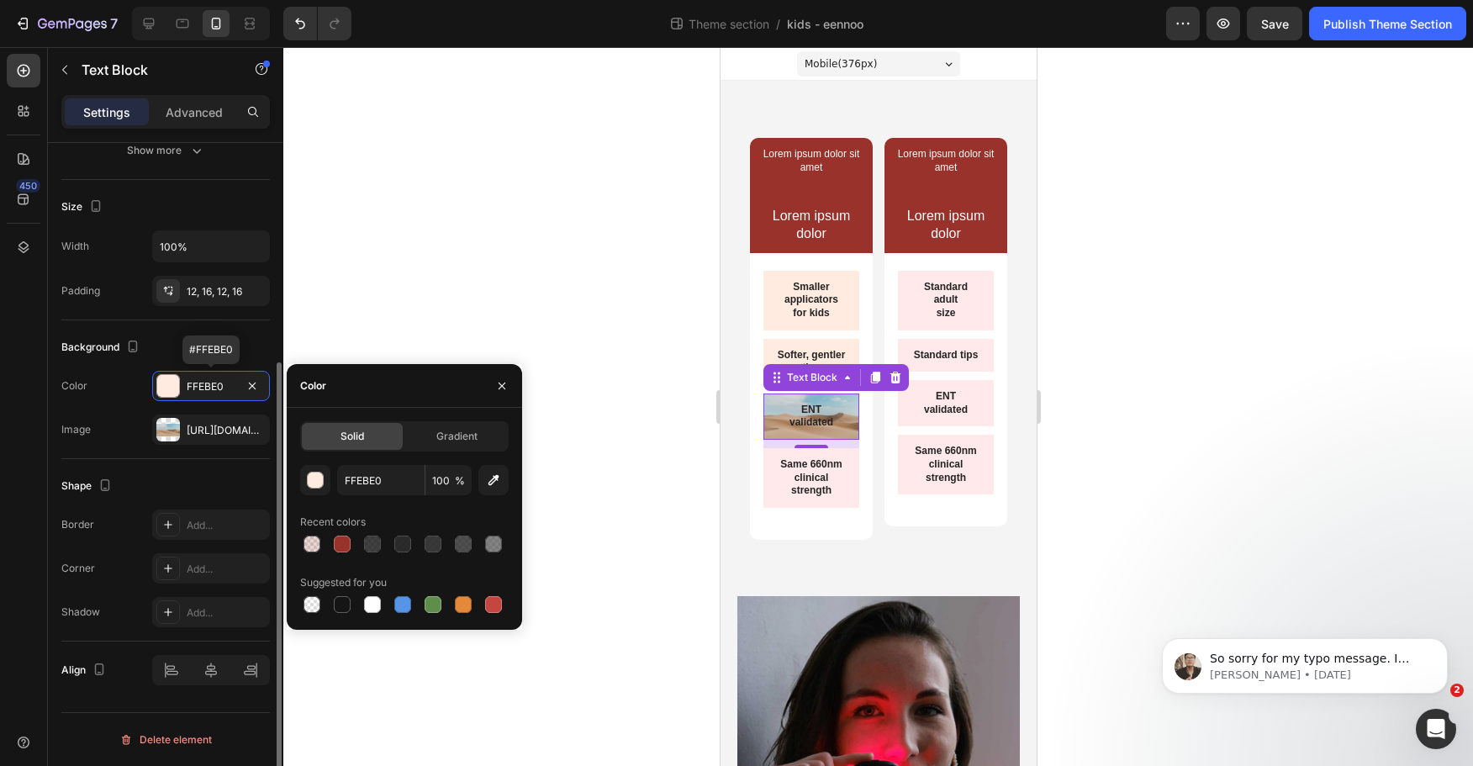
click at [140, 399] on div "Color FFEBE0 #FFEBE0" at bounding box center [165, 386] width 209 height 30
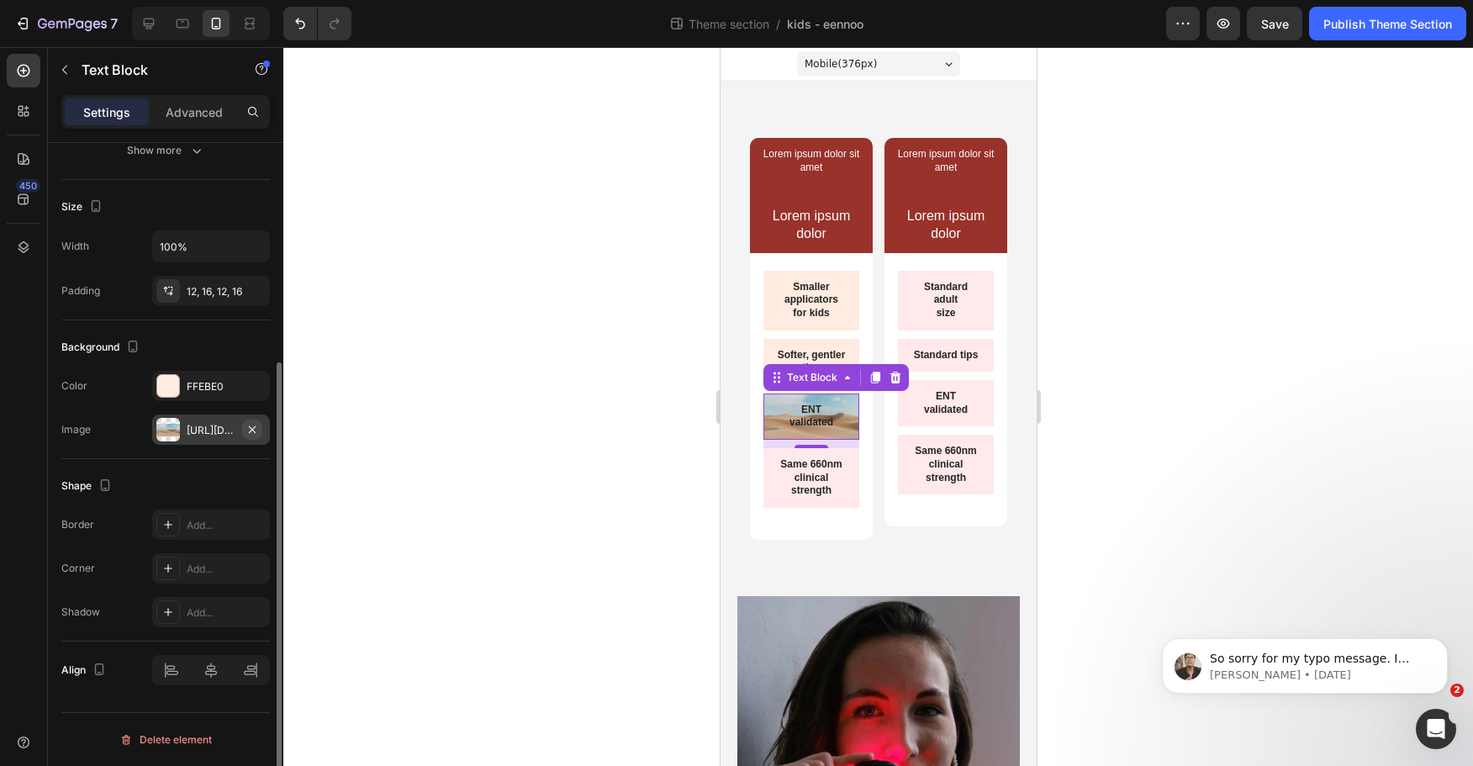
click at [254, 429] on icon "button" at bounding box center [252, 429] width 13 height 13
click at [206, 381] on div "FFEBE0" at bounding box center [211, 386] width 49 height 15
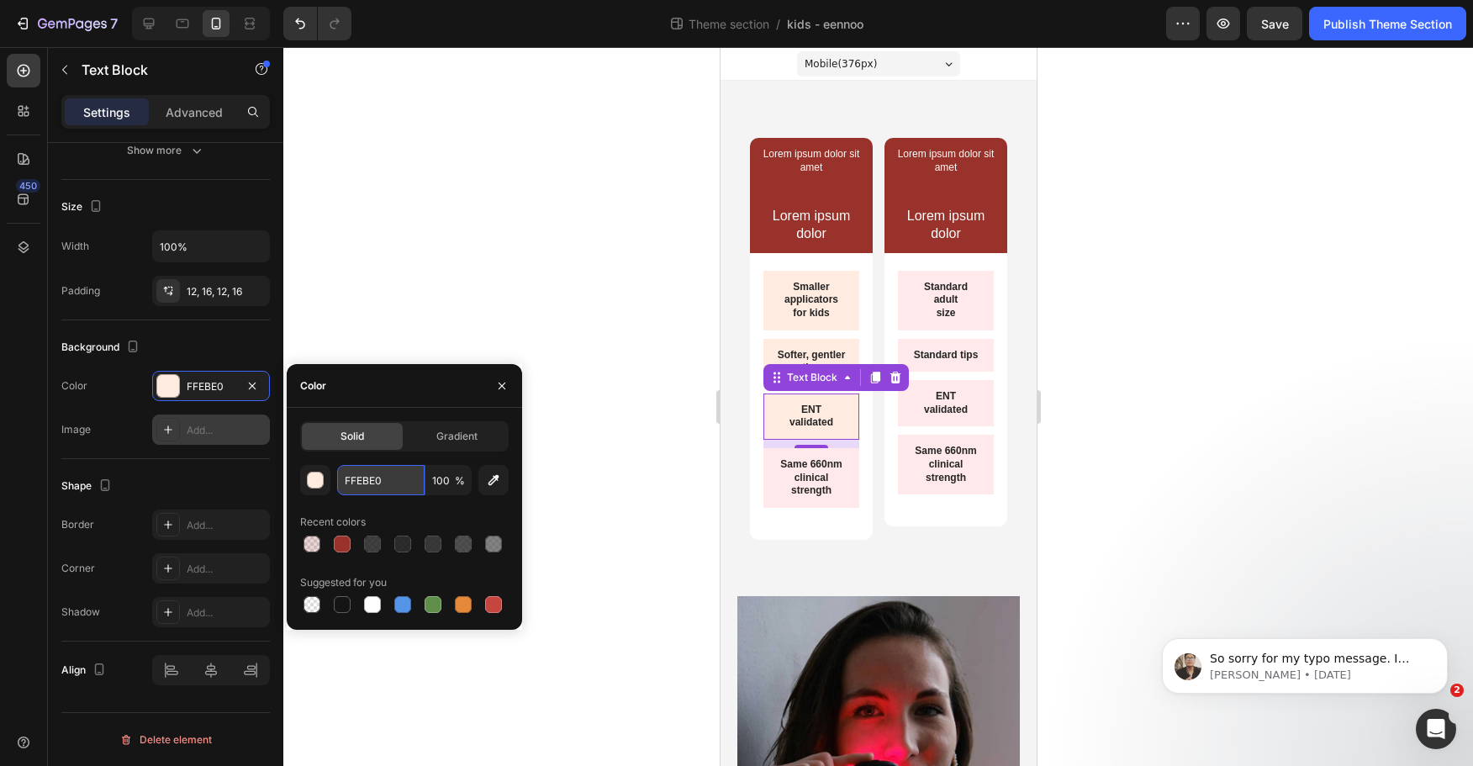
click at [403, 477] on input "FFEBE0" at bounding box center [380, 480] width 87 height 30
paste input "9EA"
type input "FFE9EA"
click at [780, 339] on div "Softer, gentler tips Text Block" at bounding box center [811, 362] width 96 height 46
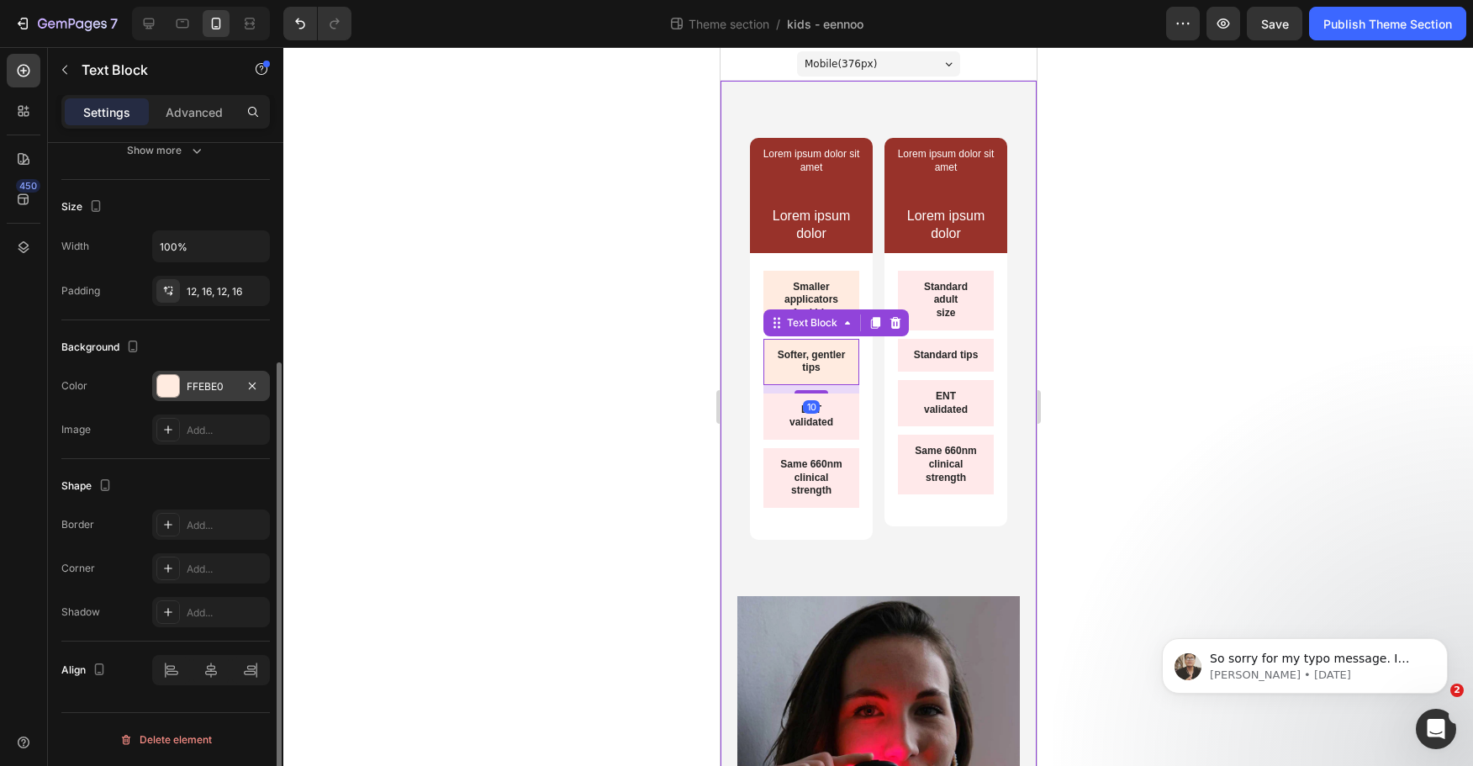
drag, startPoint x: 151, startPoint y: 379, endPoint x: 161, endPoint y: 379, distance: 10.1
click at [151, 379] on div "Color FFEBE0" at bounding box center [165, 386] width 209 height 30
click at [202, 379] on div "FFEBE0" at bounding box center [211, 386] width 49 height 15
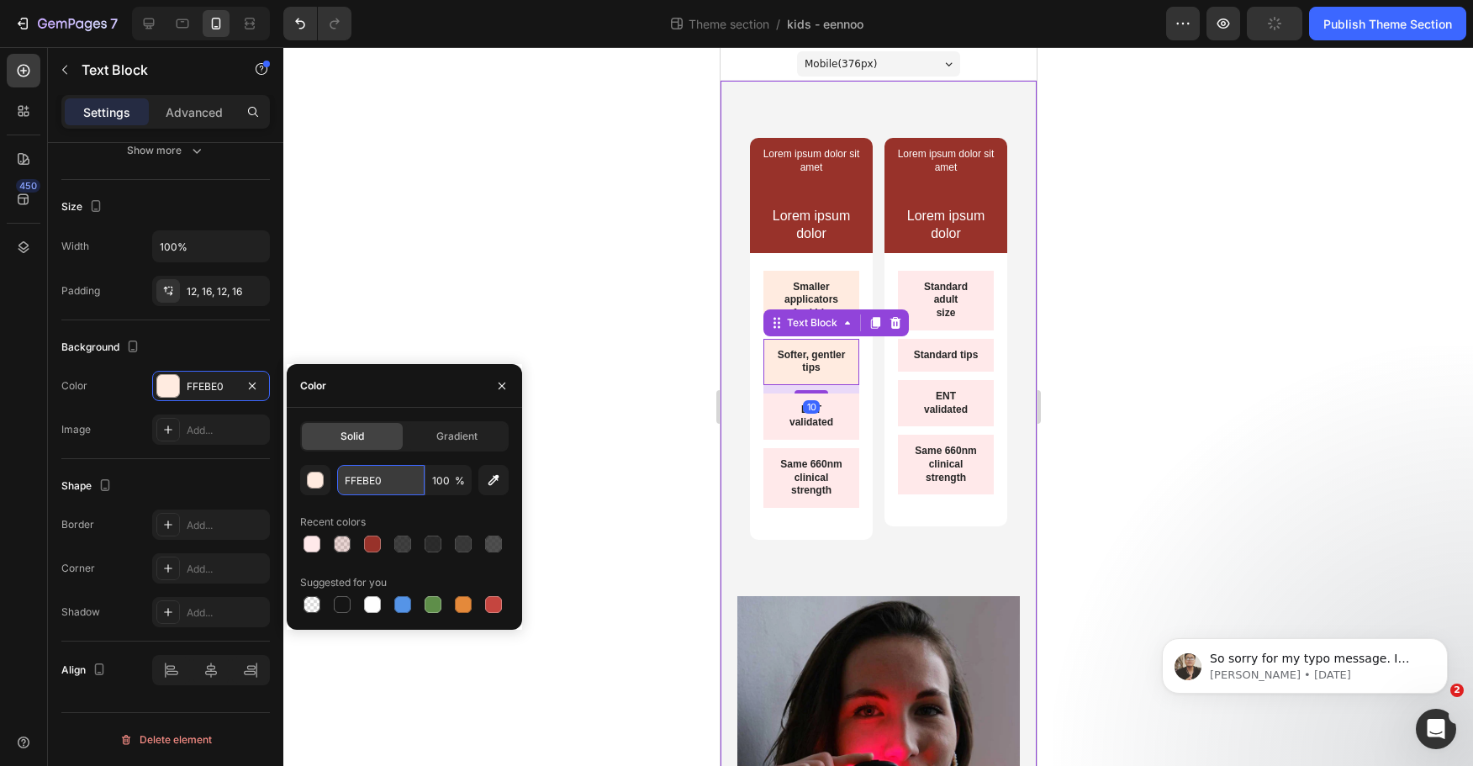
click at [377, 486] on input "FFEBE0" at bounding box center [380, 480] width 87 height 30
paste input "9EA"
type input "FFE9EA"
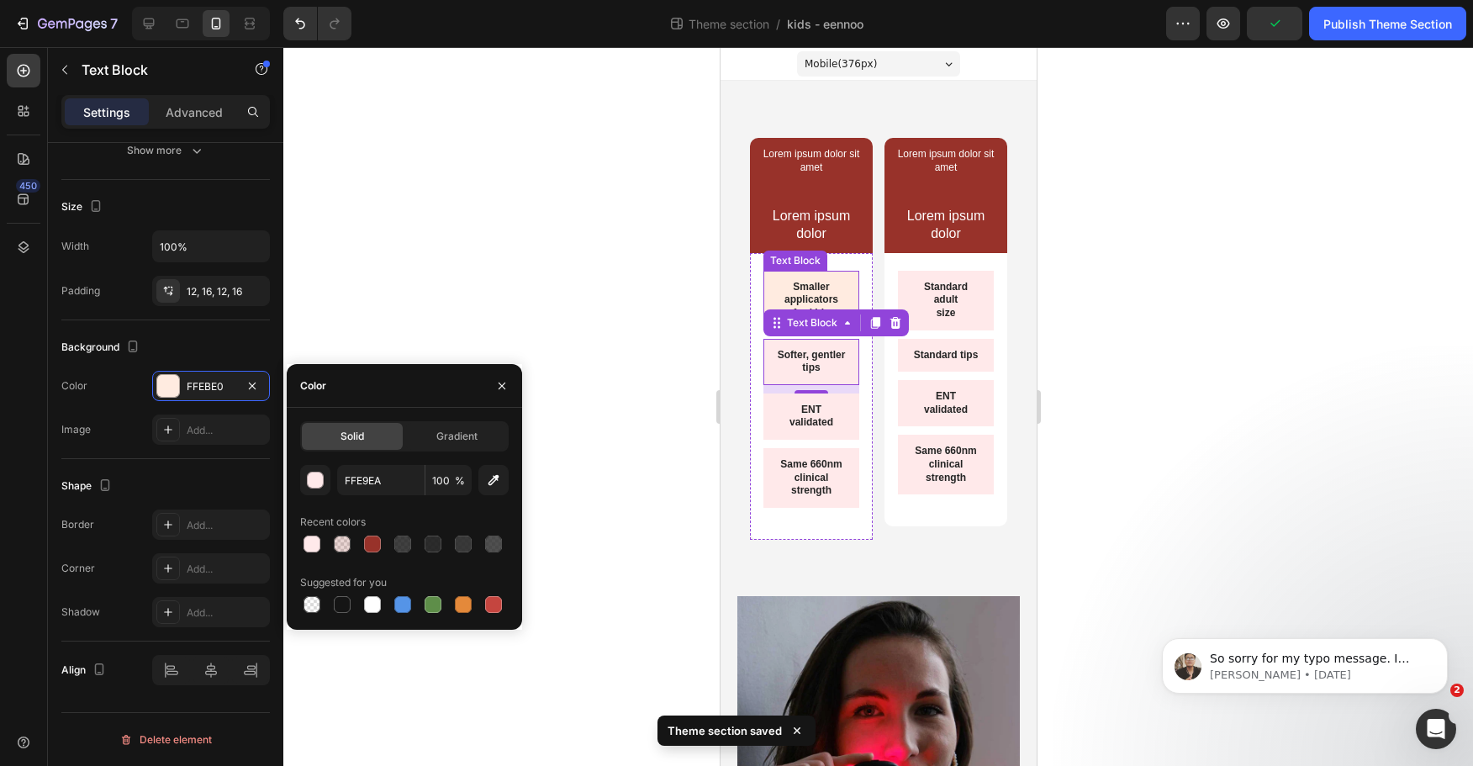
click at [778, 278] on div "Smaller applicators for kids" at bounding box center [811, 301] width 96 height 60
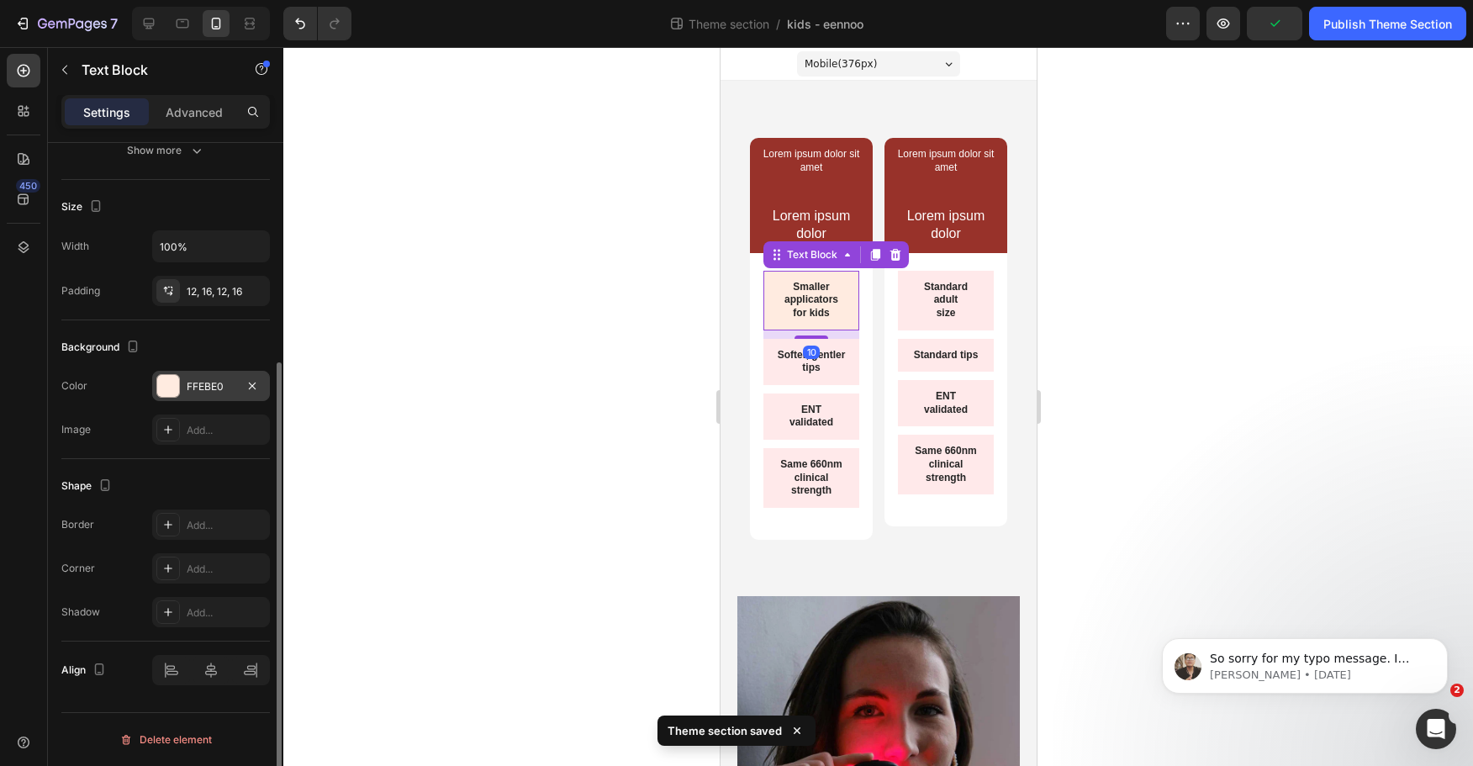
click at [176, 380] on div at bounding box center [168, 386] width 22 height 22
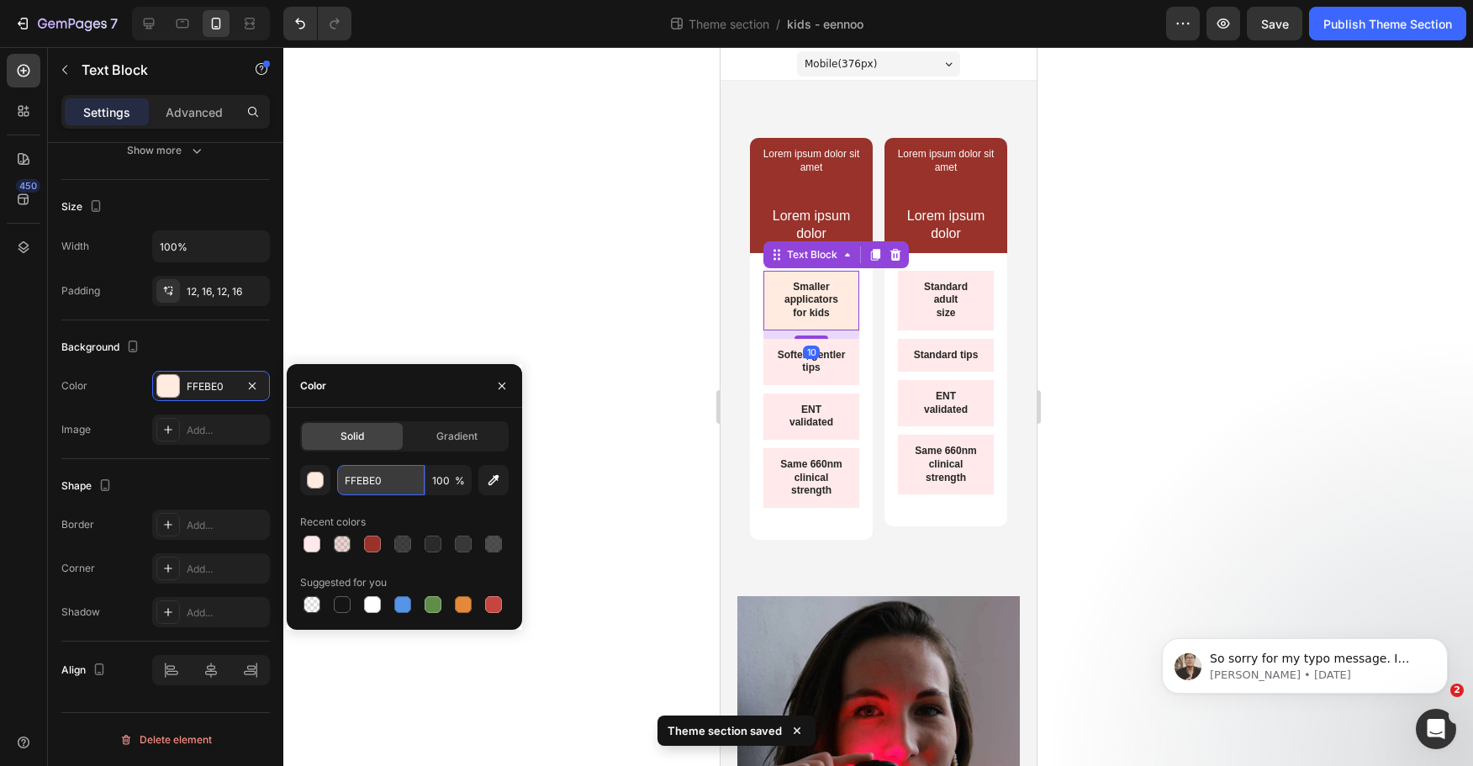
click at [362, 488] on input "FFEBE0" at bounding box center [380, 480] width 87 height 30
paste input "9EA"
type input "FFE9EA"
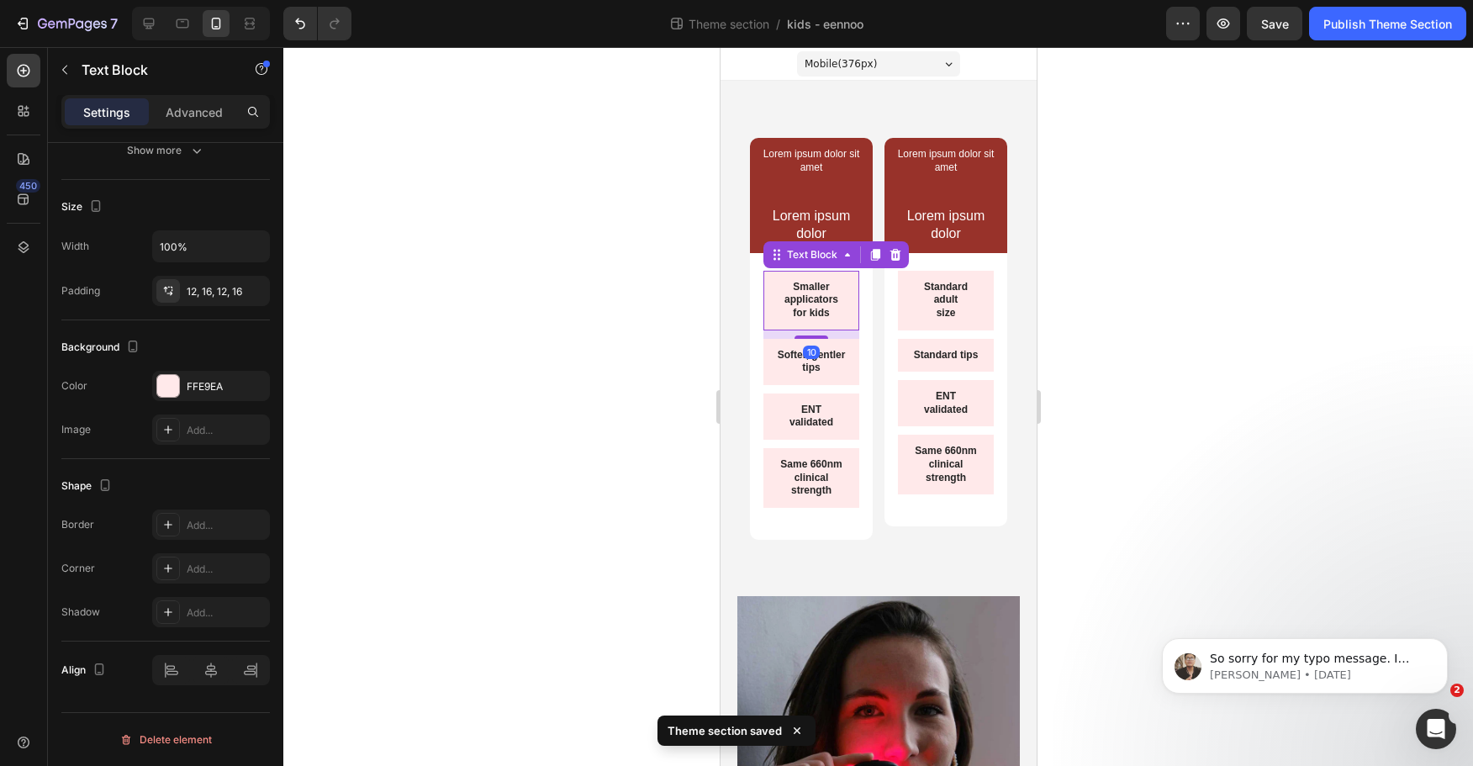
click at [496, 311] on div at bounding box center [878, 406] width 1190 height 719
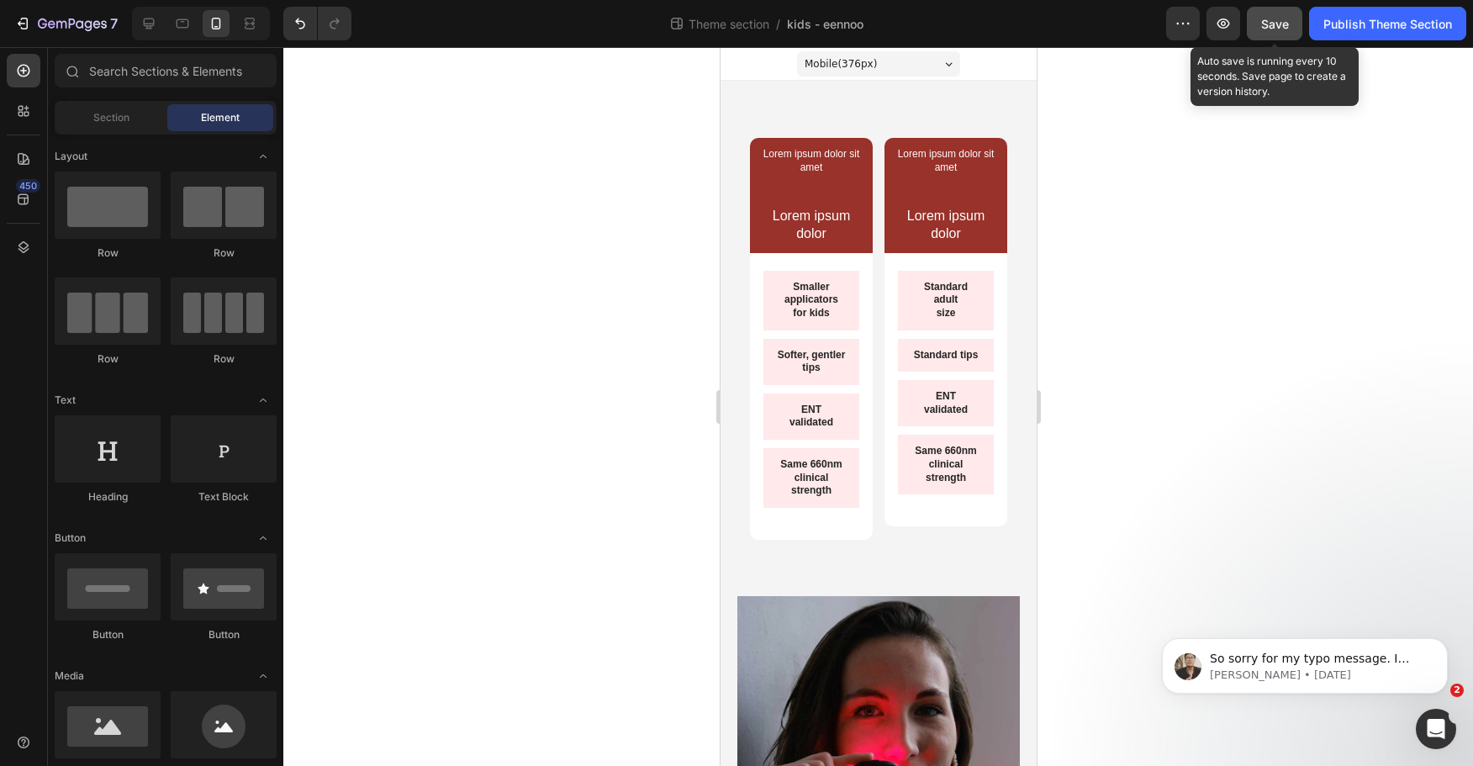
click at [1288, 34] on button "Save" at bounding box center [1275, 24] width 56 height 34
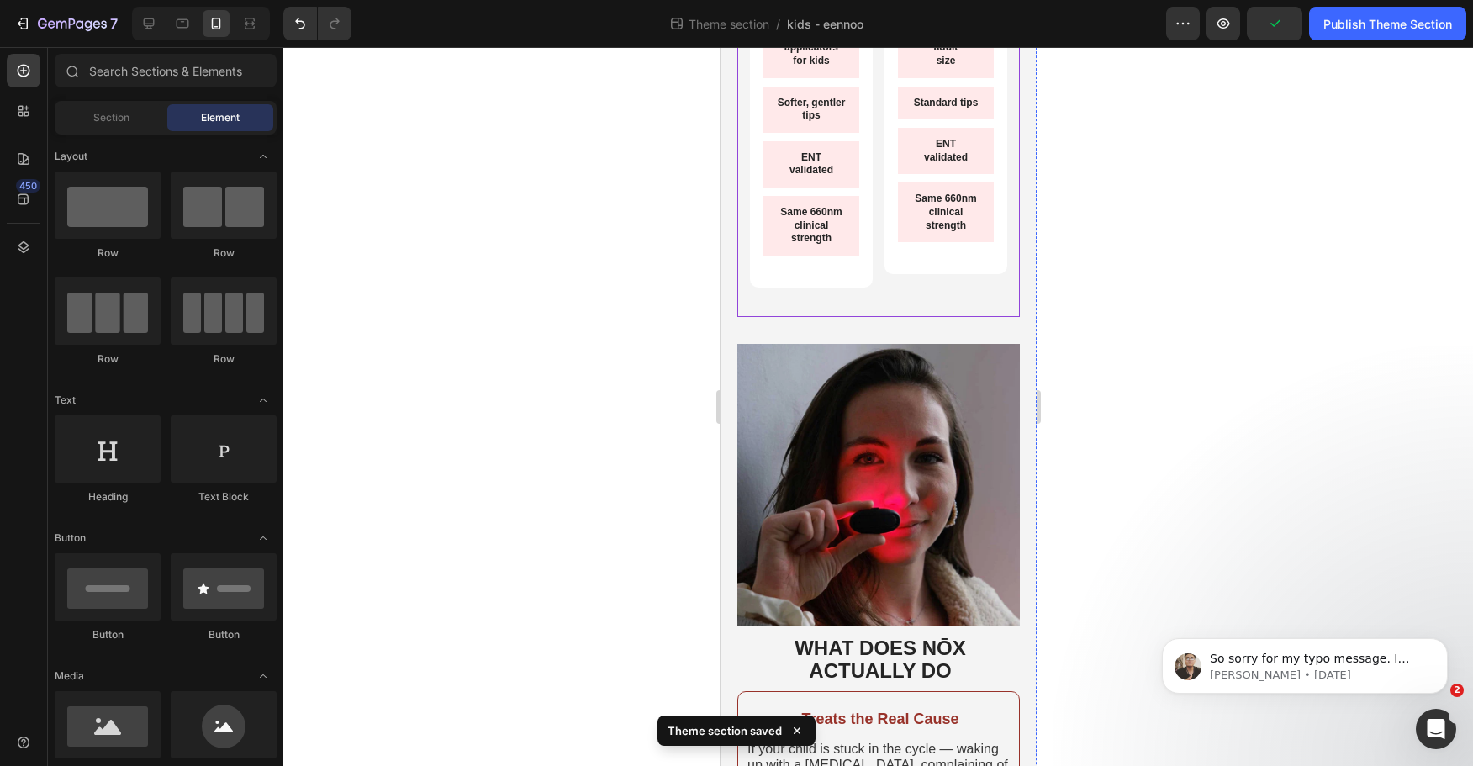
scroll to position [168, 0]
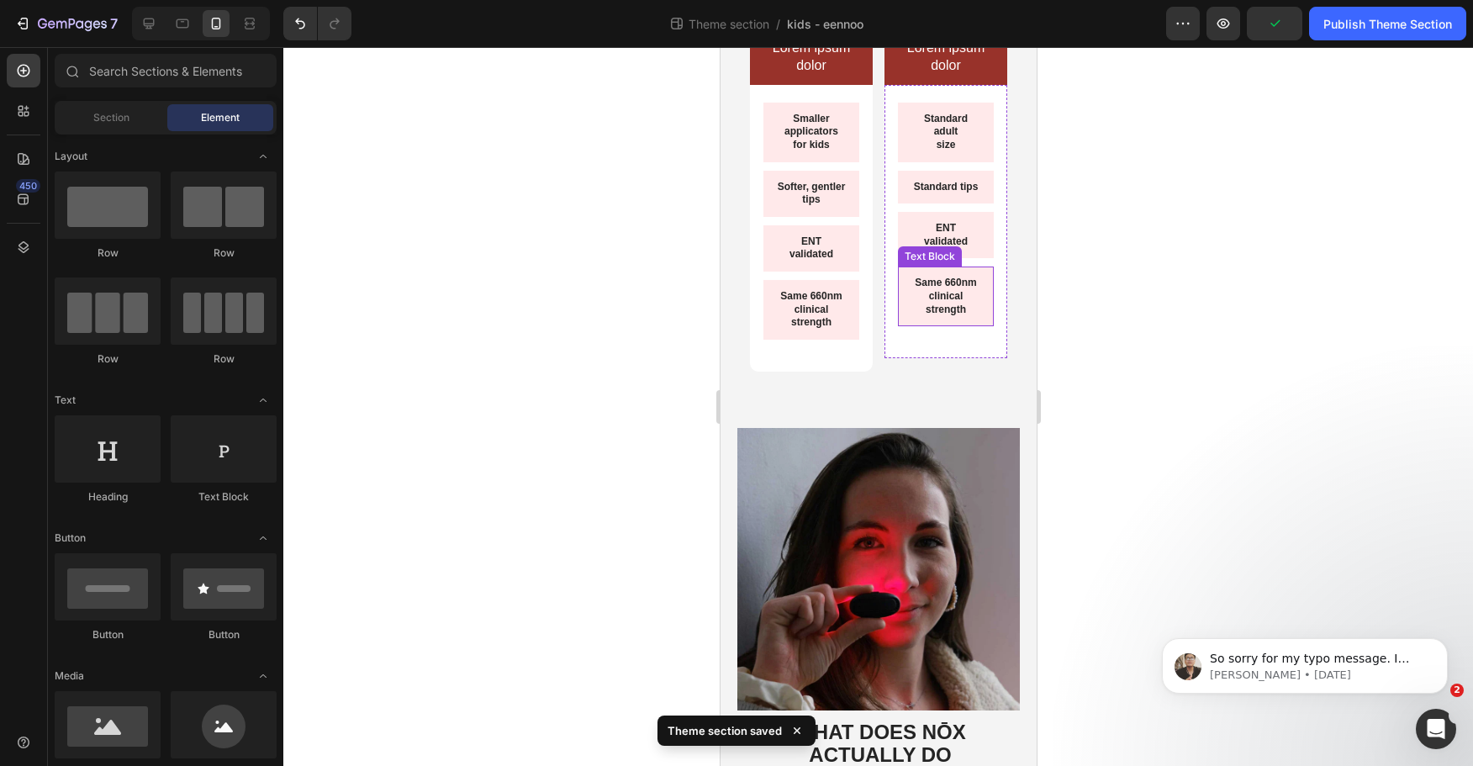
click at [918, 304] on p "Same 660nm clinical strength" at bounding box center [945, 297] width 69 height 40
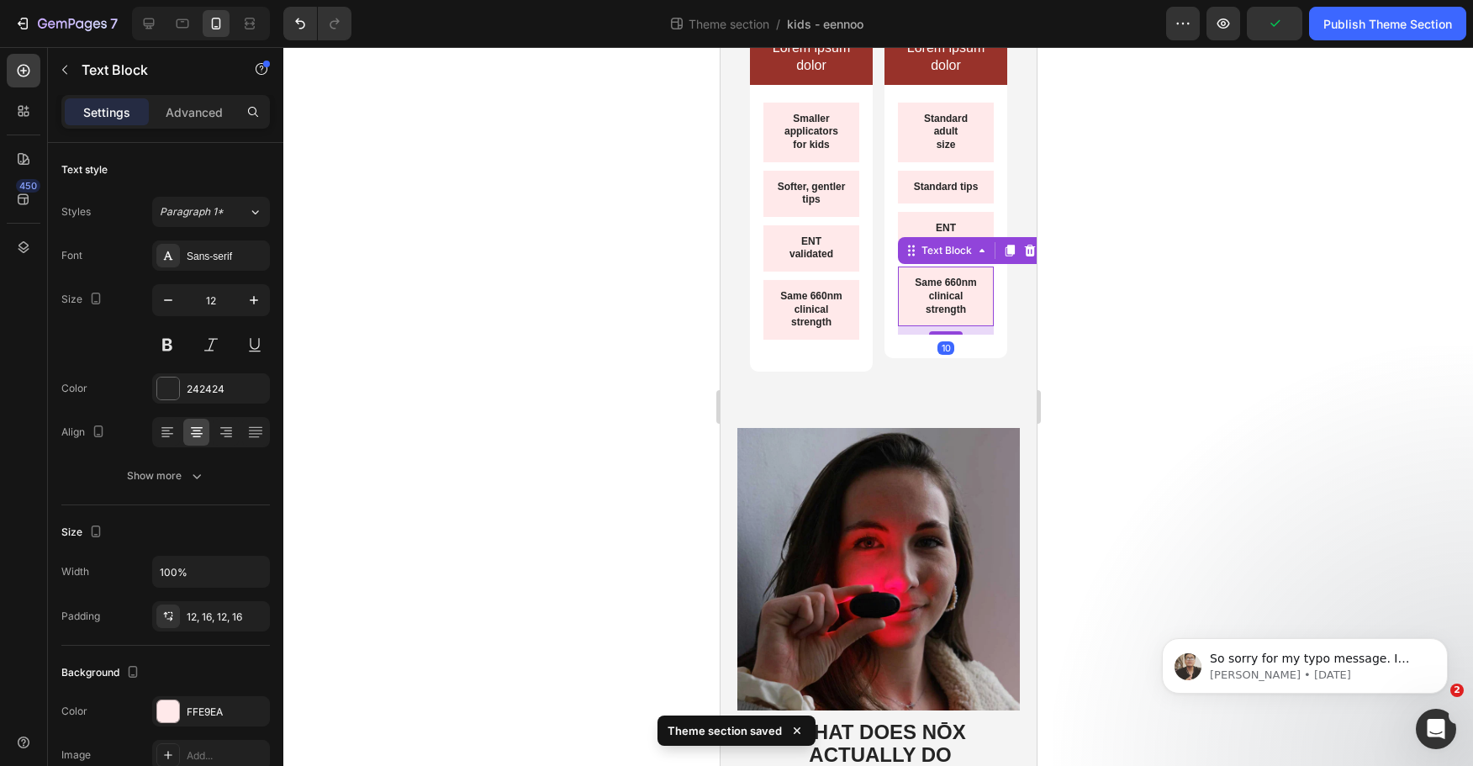
click at [883, 392] on div "Lorem ipsum dolor sit amet Text Block Text Block Lorem ipsum dolor Text Block R…" at bounding box center [878, 165] width 283 height 472
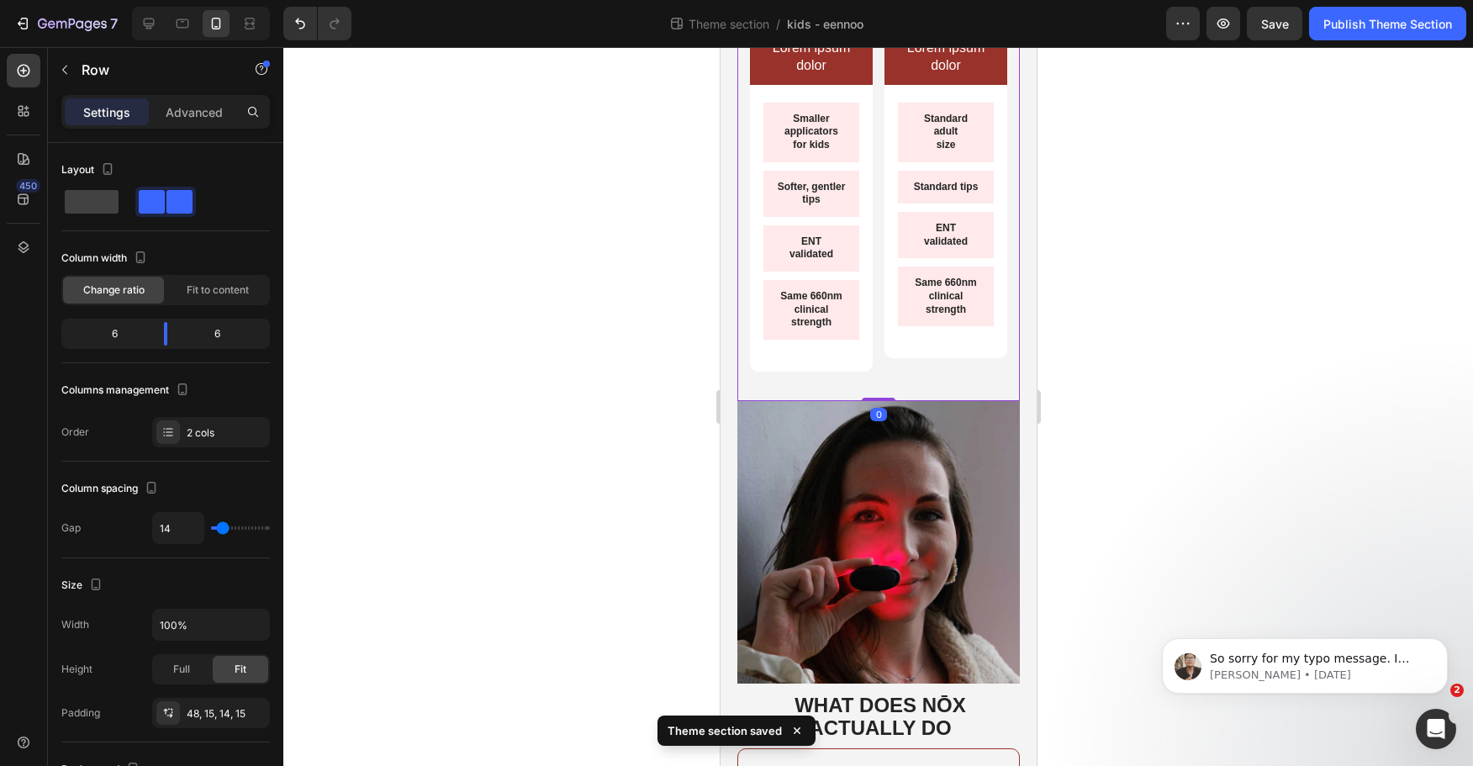
drag, startPoint x: 875, startPoint y: 425, endPoint x: 860, endPoint y: 367, distance: 60.0
click at [882, 320] on div "Lorem ipsum dolor sit amet Text Block Text Block Lorem ipsum dolor Text Block R…" at bounding box center [878, 165] width 283 height 472
click at [860, 367] on div "Smaller applicators for kids Text Block Softer, gentler tips Text Block ENT val…" at bounding box center [810, 228] width 123 height 287
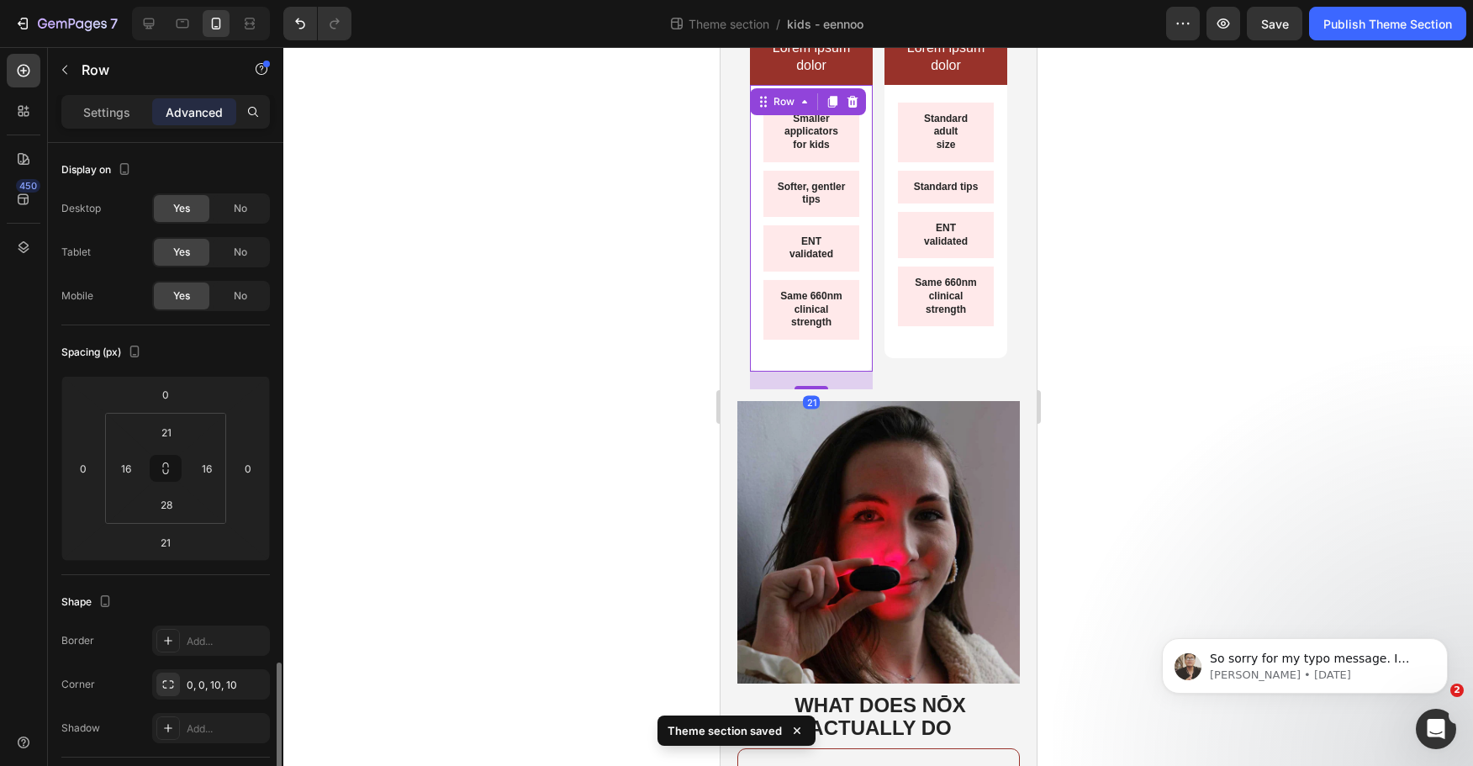
scroll to position [325, 0]
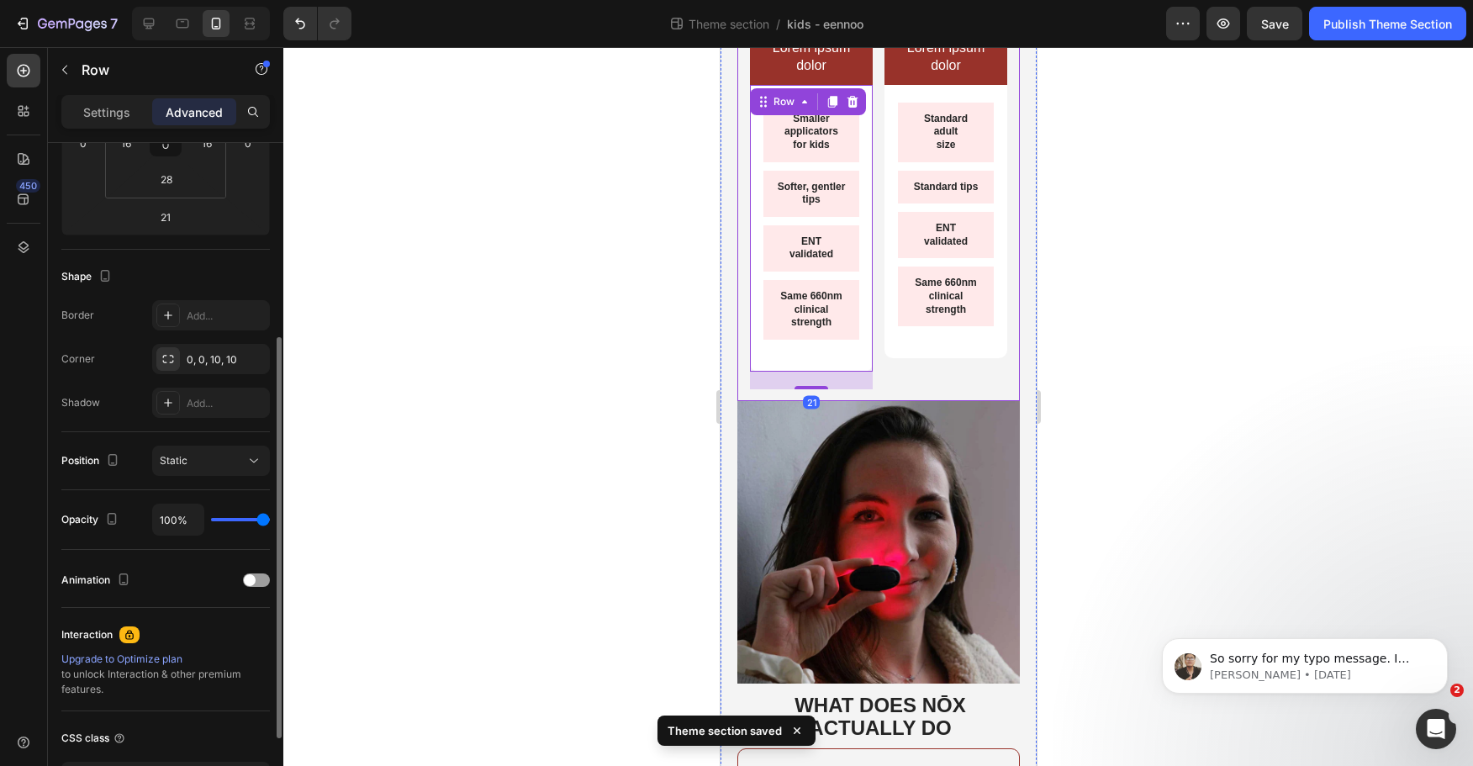
click at [869, 384] on div "Lorem ipsum dolor sit amet Text Block Text Block Lorem ipsum dolor Text Block R…" at bounding box center [878, 165] width 283 height 472
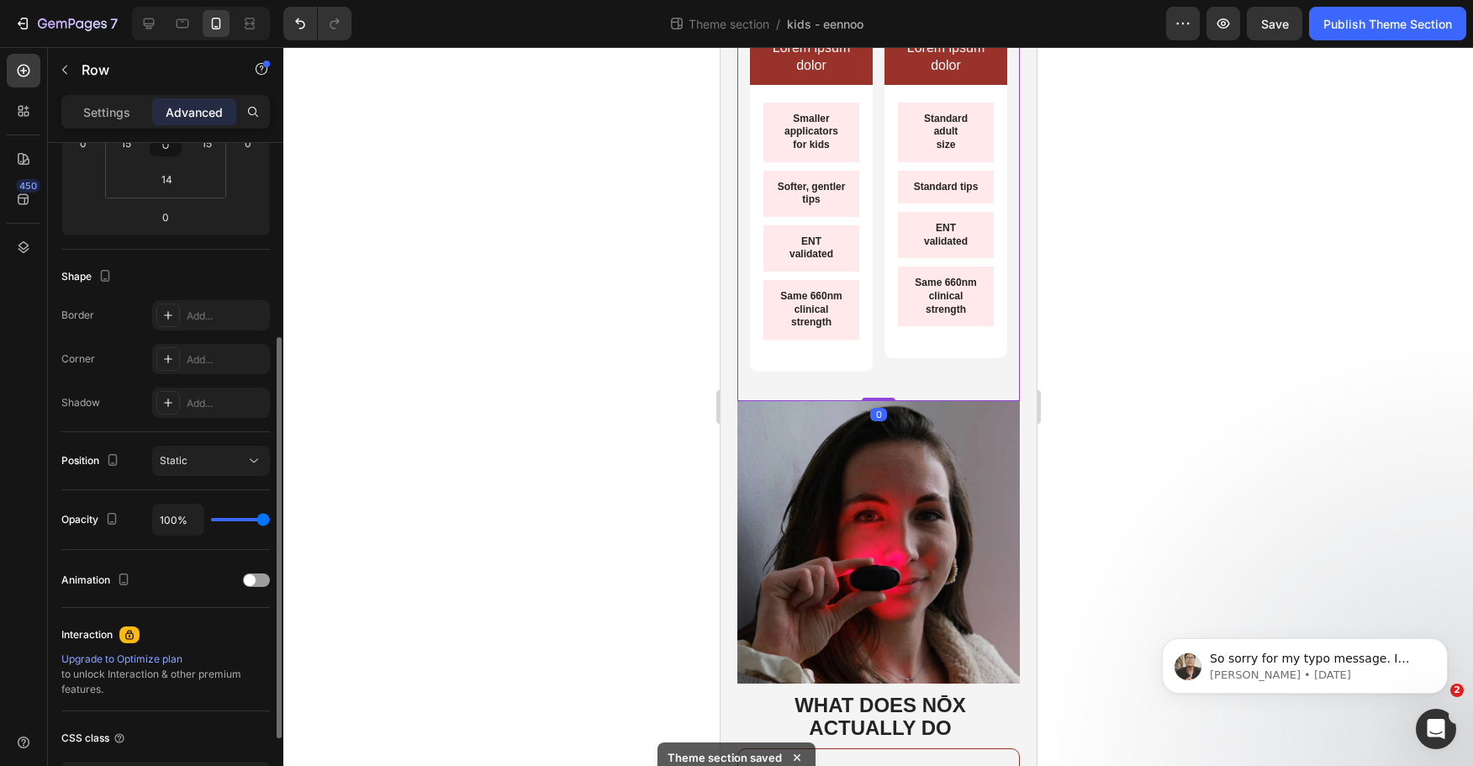
scroll to position [0, 0]
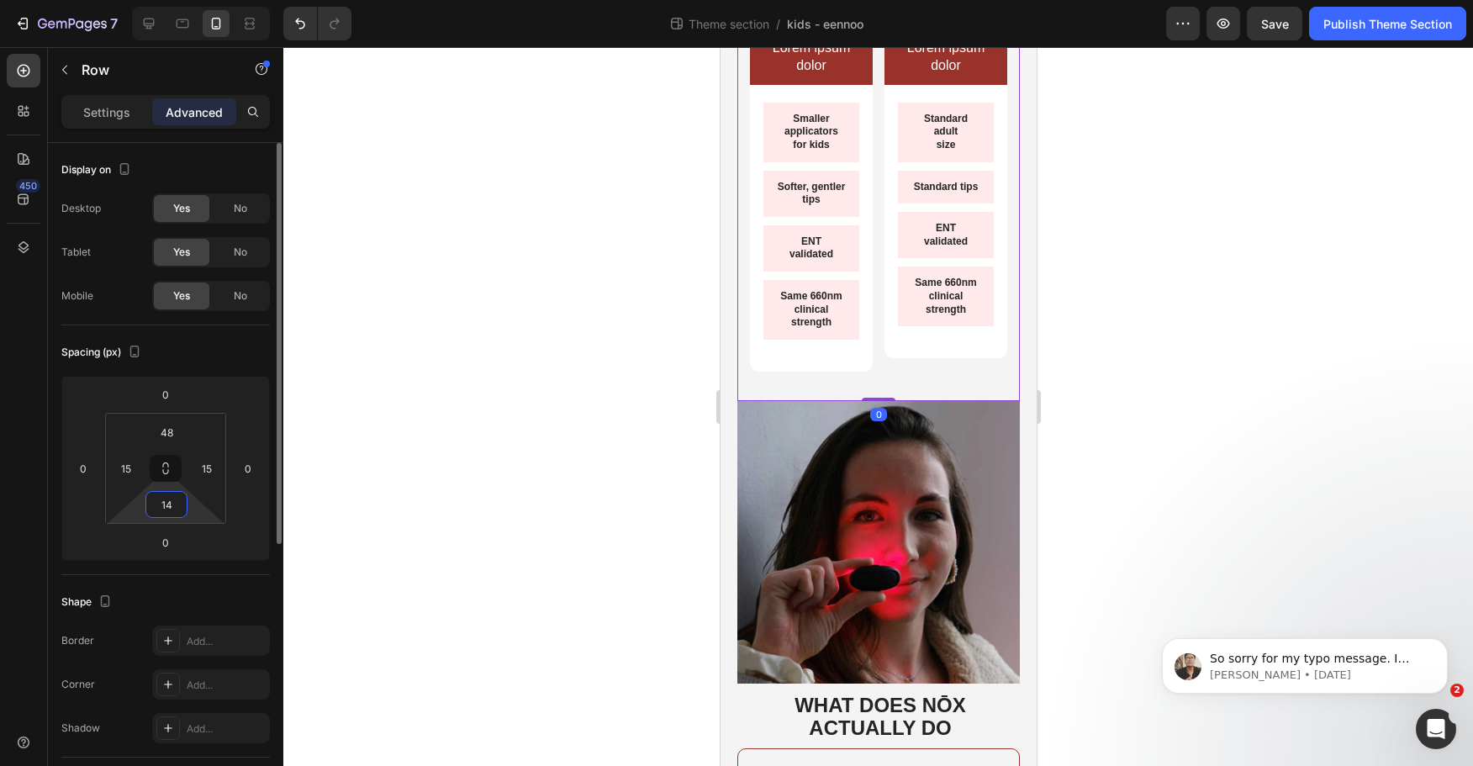
click at [179, 500] on input "14" at bounding box center [167, 504] width 34 height 25
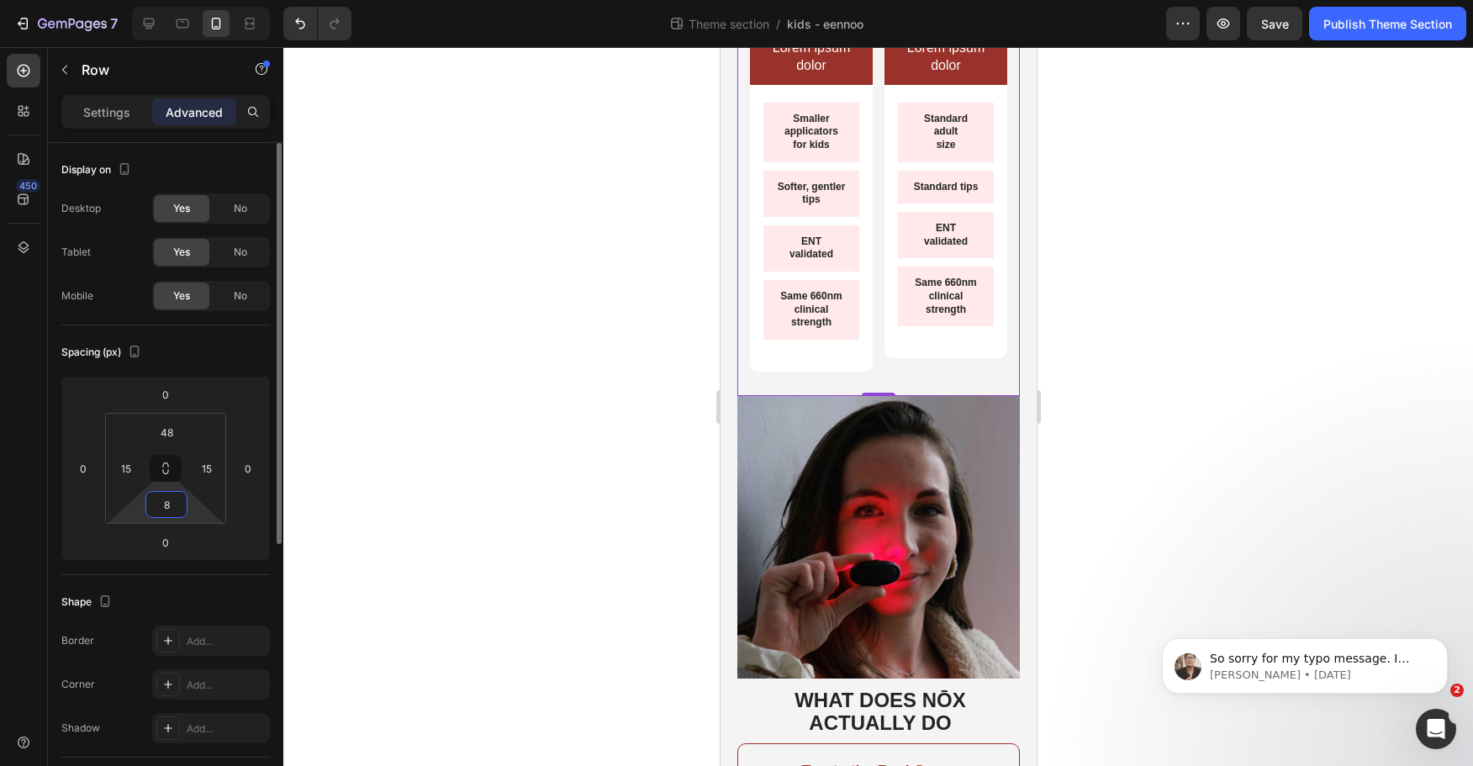
click at [177, 509] on input "8" at bounding box center [167, 504] width 34 height 25
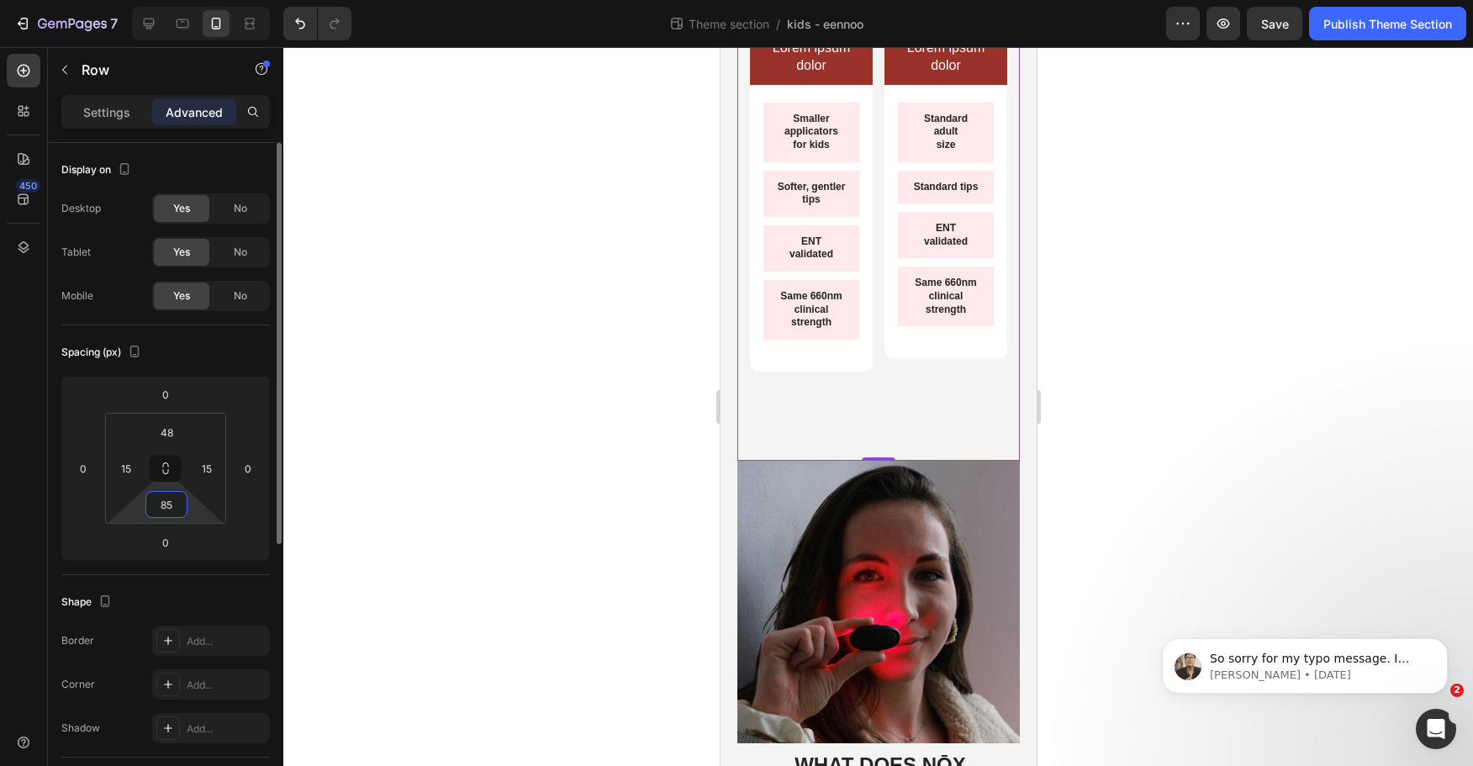
click at [167, 505] on input "85" at bounding box center [167, 504] width 34 height 25
type input "5"
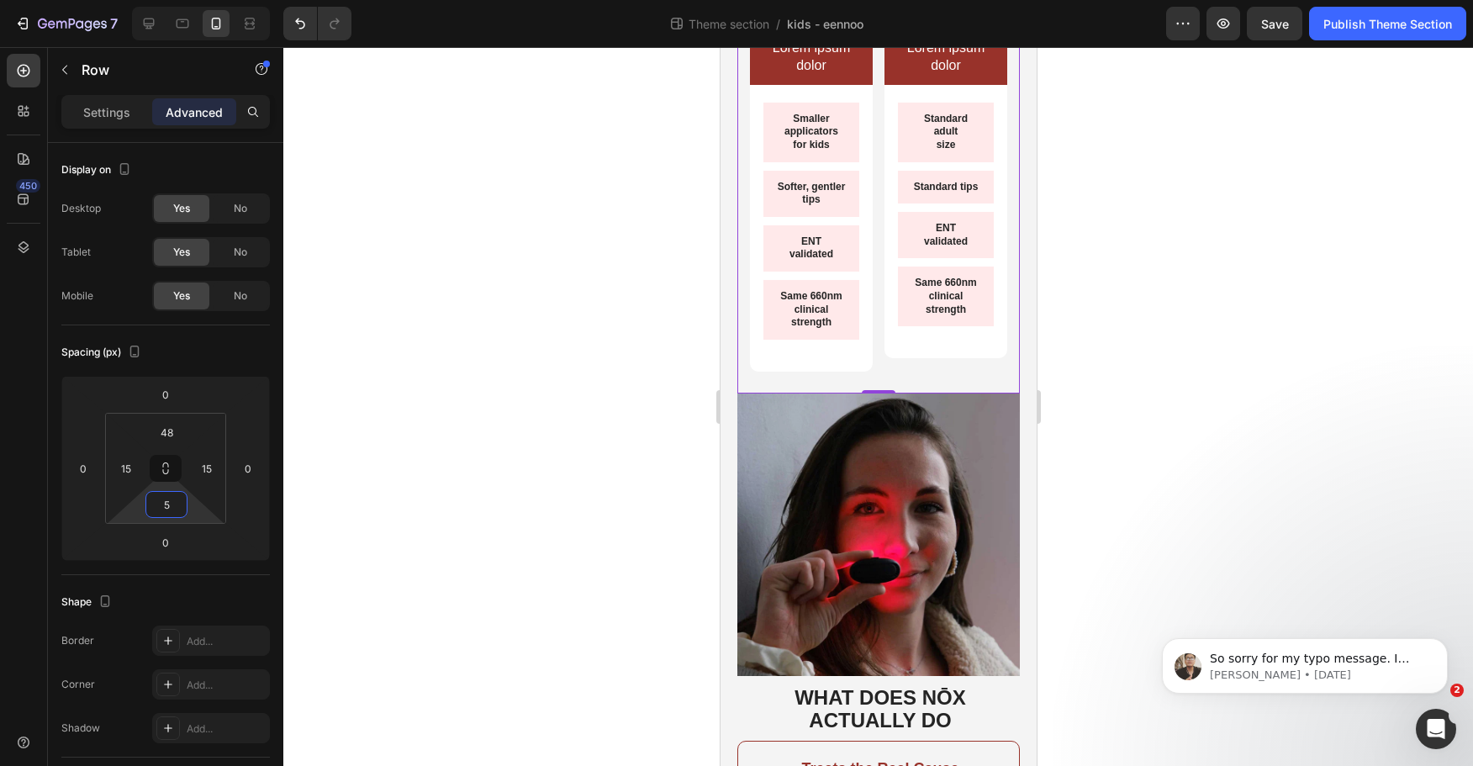
click at [446, 515] on div at bounding box center [878, 406] width 1190 height 719
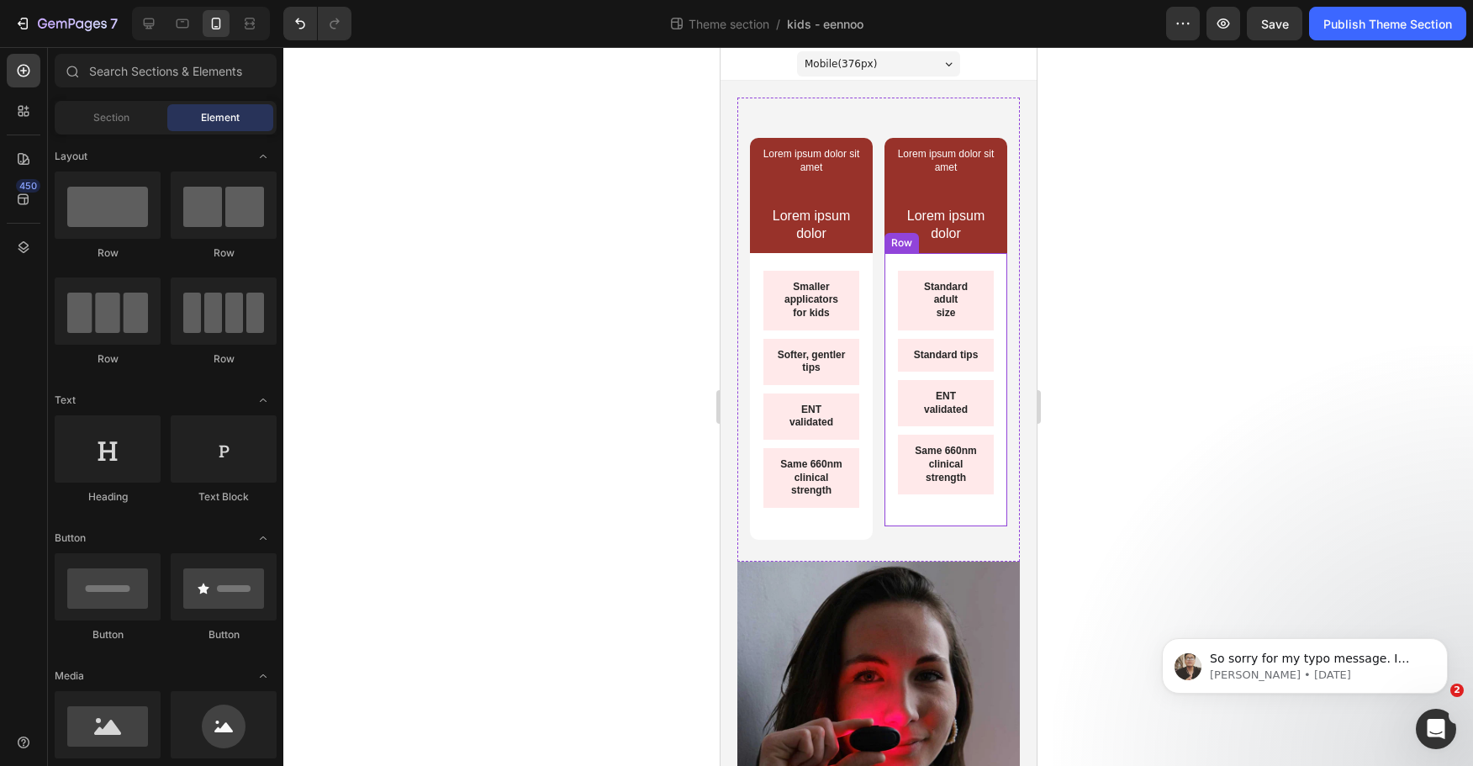
click at [946, 520] on div "Standard adult size Text Block Standard tips Text Block ENT validated Text Bloc…" at bounding box center [945, 389] width 123 height 273
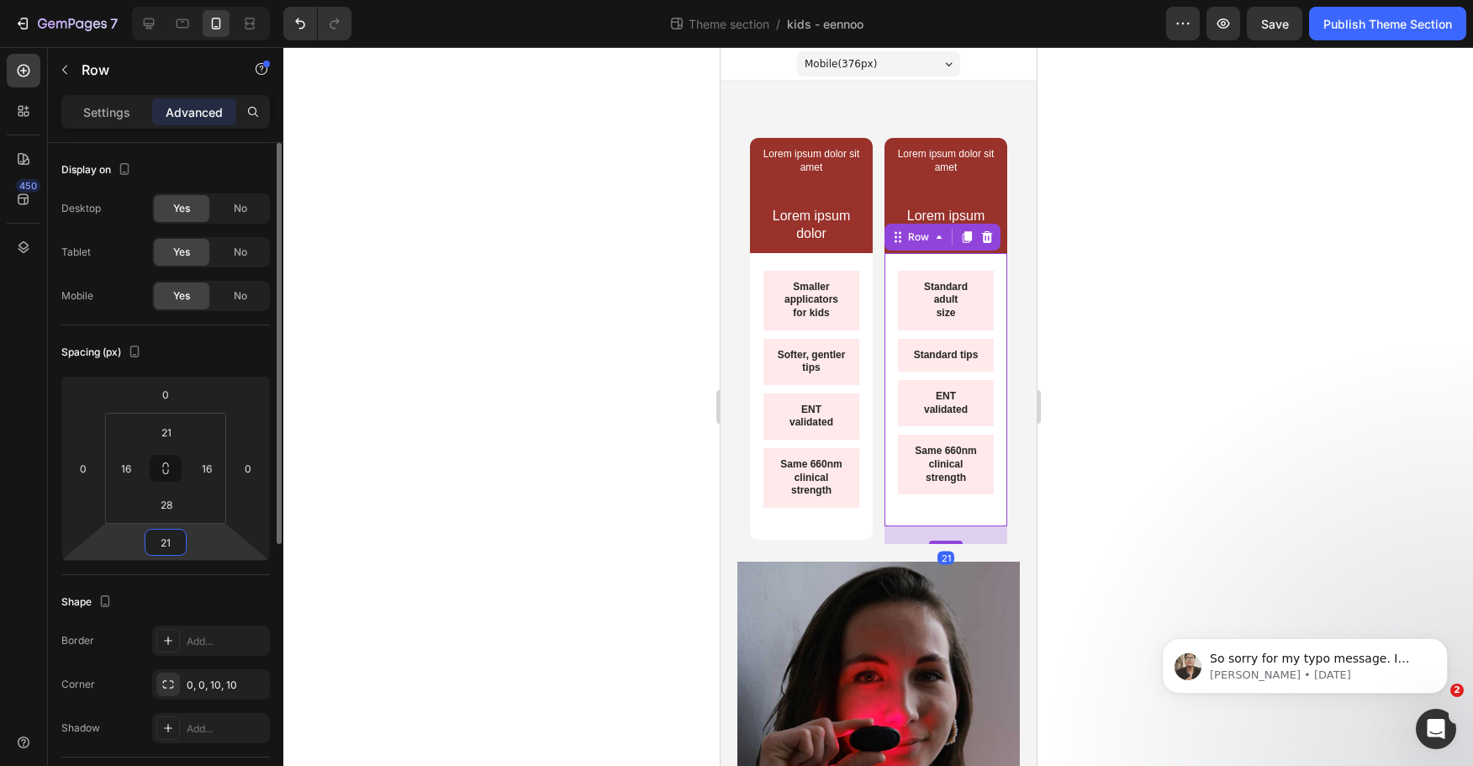
click at [164, 553] on input "21" at bounding box center [166, 542] width 34 height 25
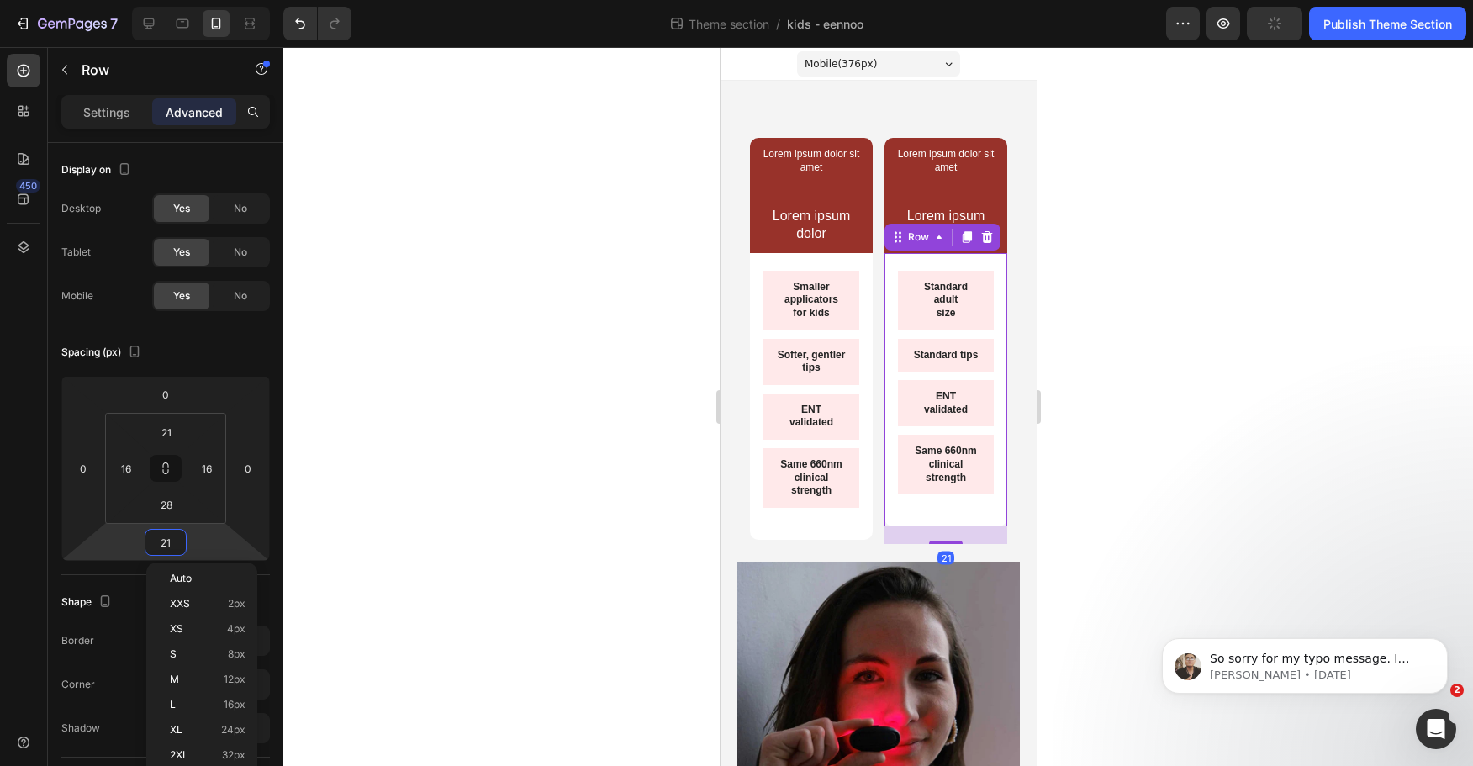
type input "0"
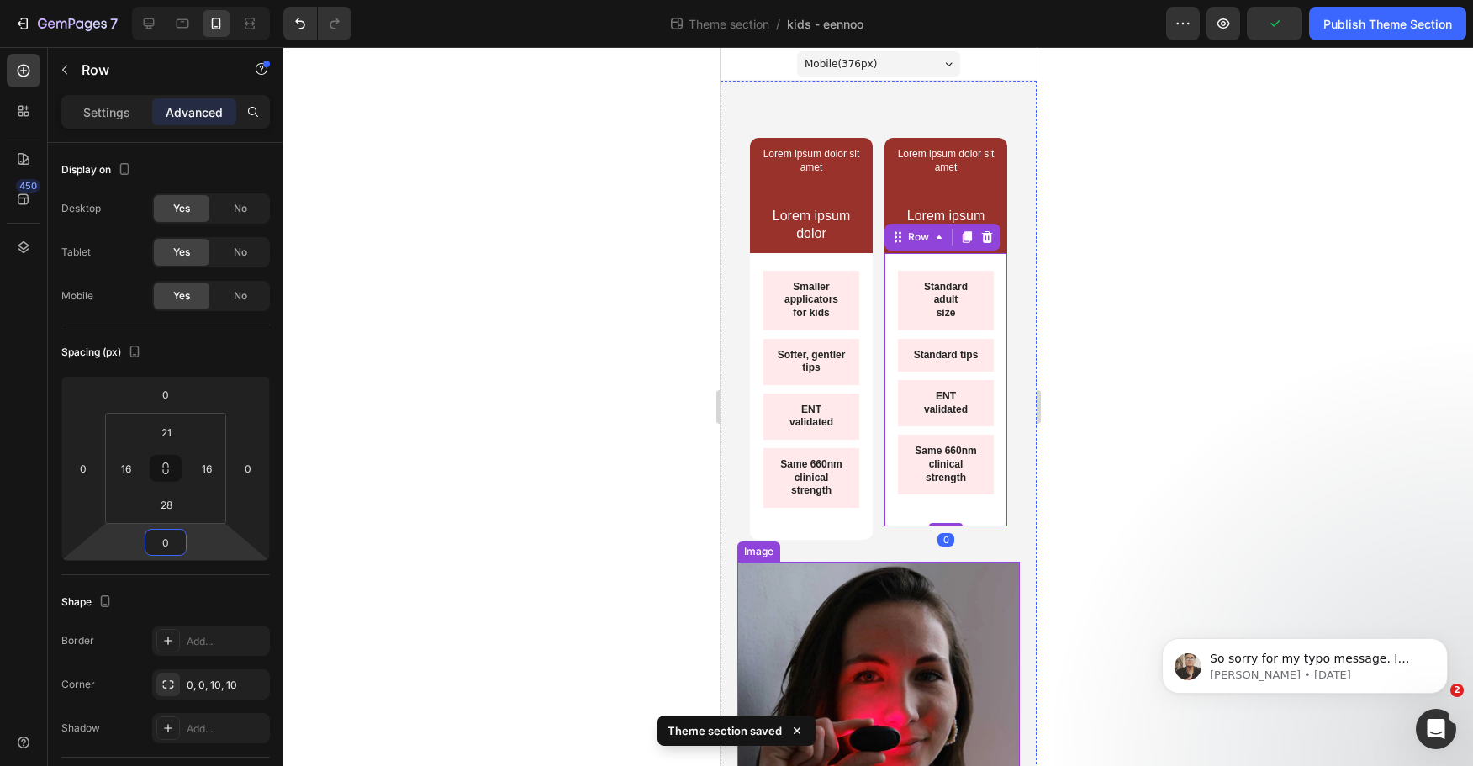
click at [805, 532] on div "Smaller applicators for kids Text Block Softer, gentler tips Text Block ENT val…" at bounding box center [810, 396] width 123 height 287
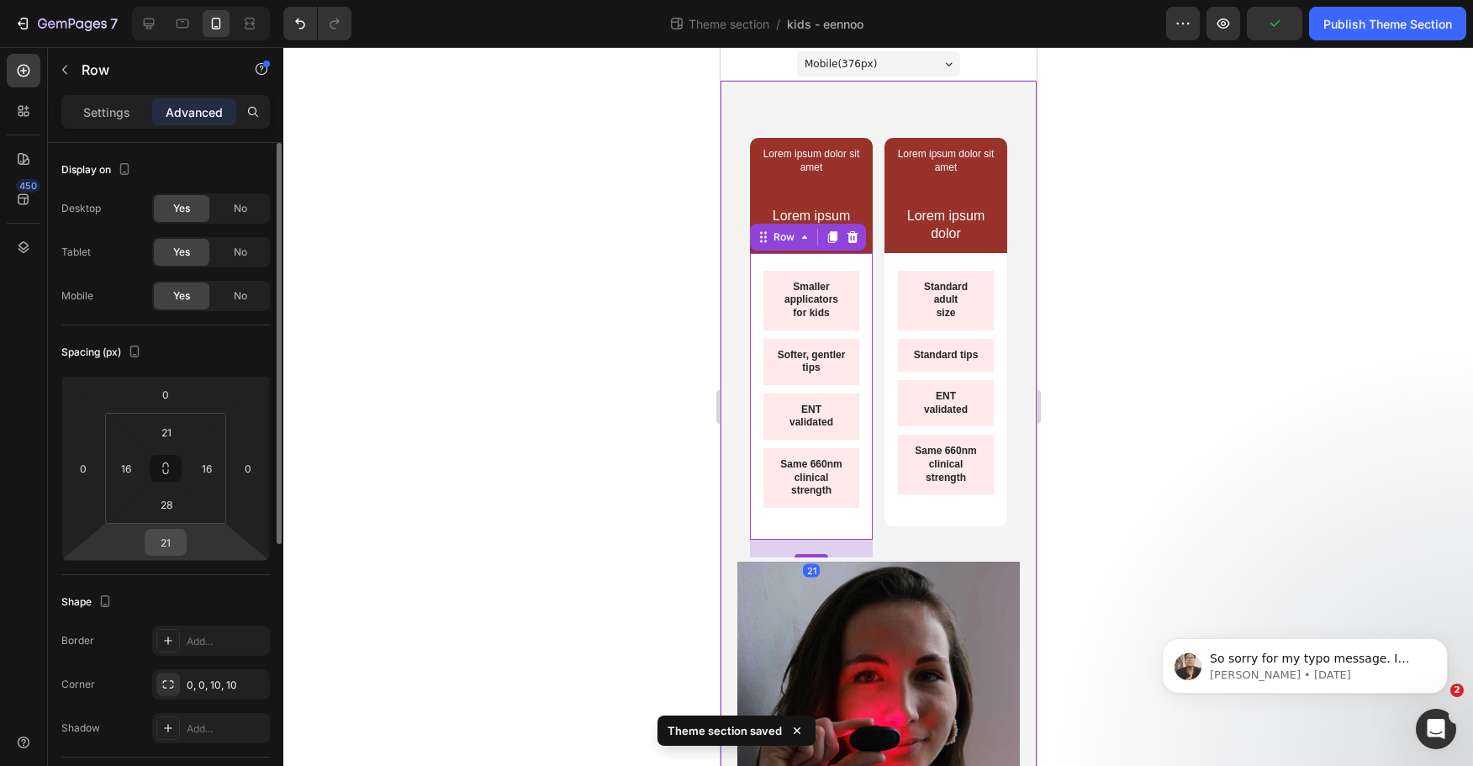
click at [161, 542] on input "21" at bounding box center [166, 542] width 34 height 25
type input "0"
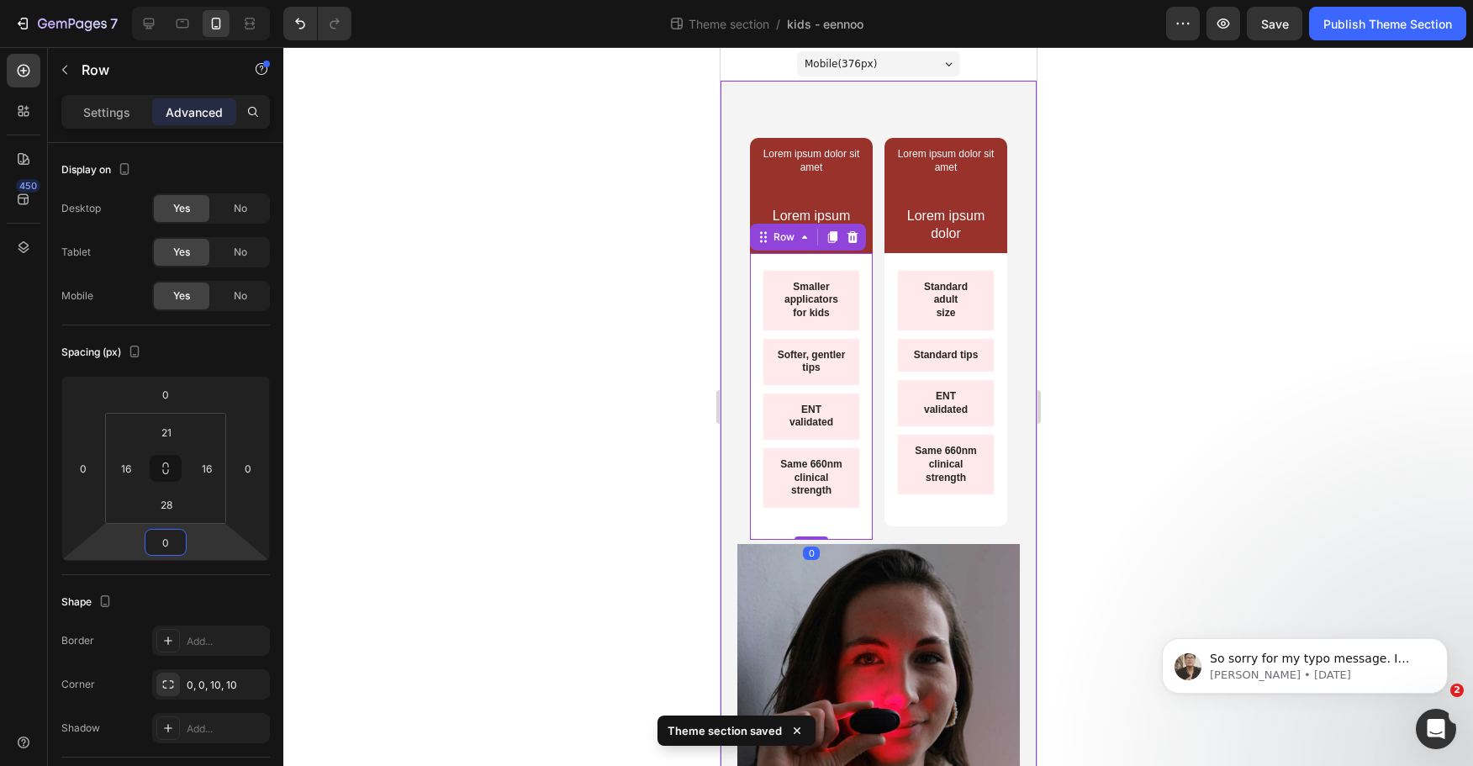
click at [657, 534] on div at bounding box center [878, 406] width 1190 height 719
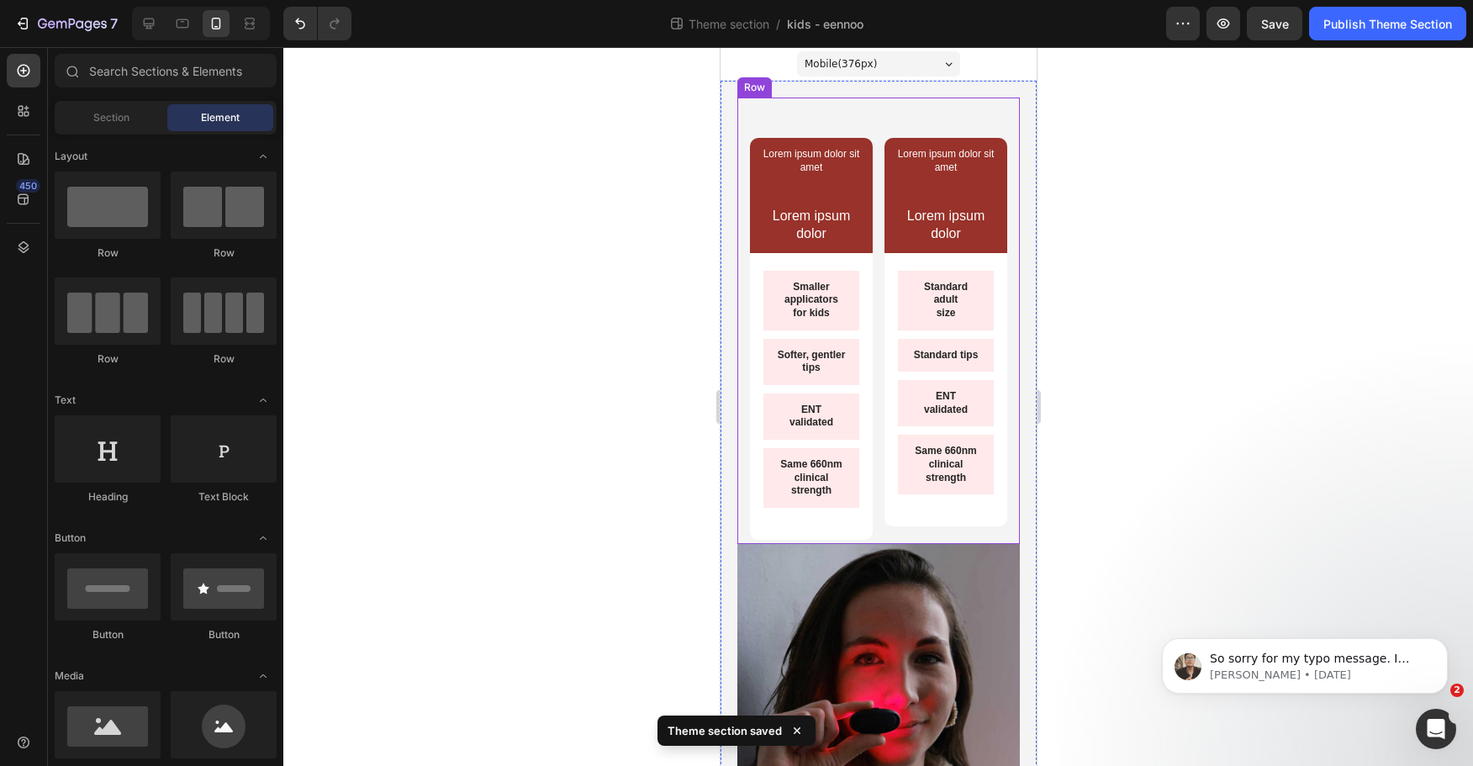
click at [863, 521] on div "Smaller applicators for kids Text Block Softer, gentler tips Text Block ENT val…" at bounding box center [810, 396] width 123 height 287
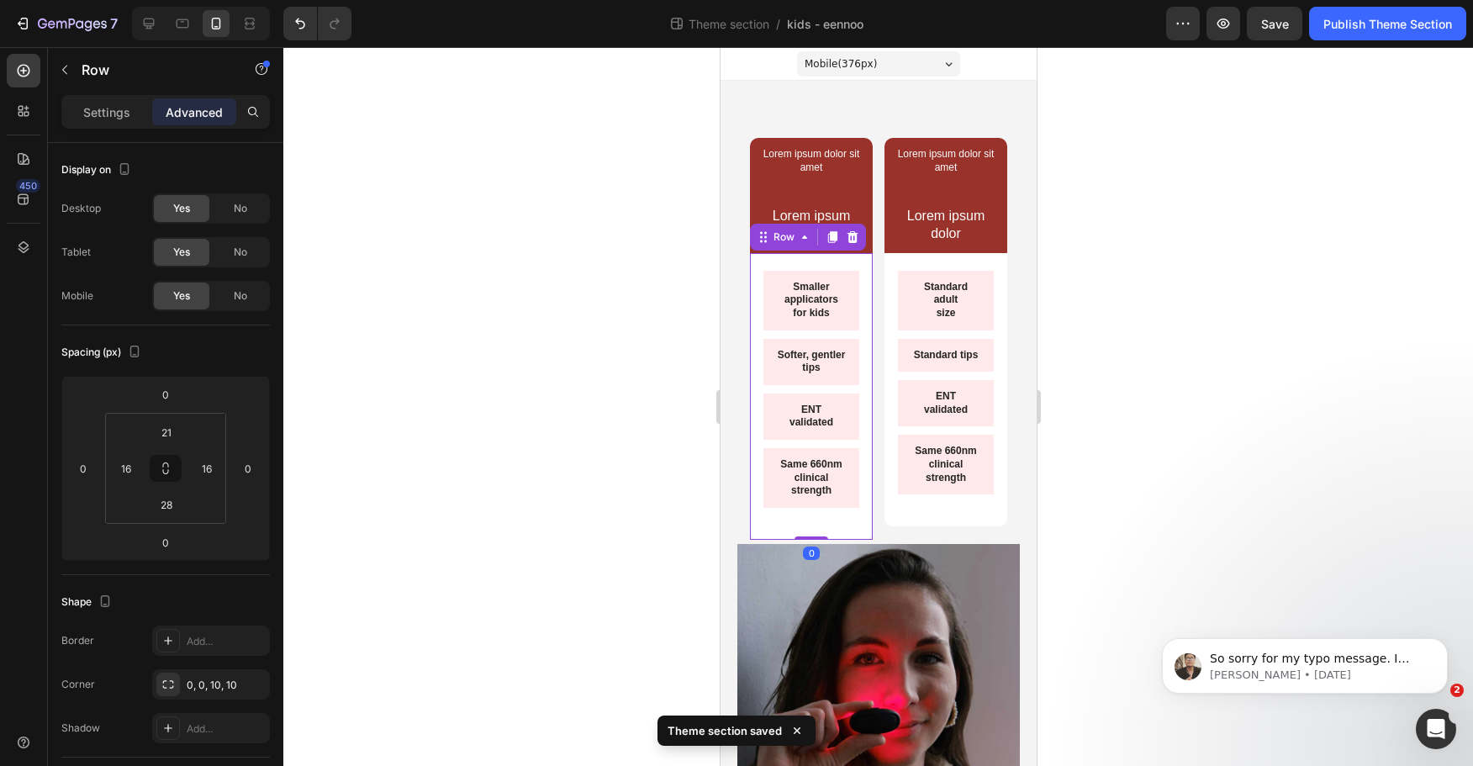
click at [831, 516] on div "Smaller applicators for kids Text Block Softer, gentler tips Text Block ENT val…" at bounding box center [810, 396] width 123 height 287
click at [171, 505] on input "28" at bounding box center [167, 504] width 34 height 25
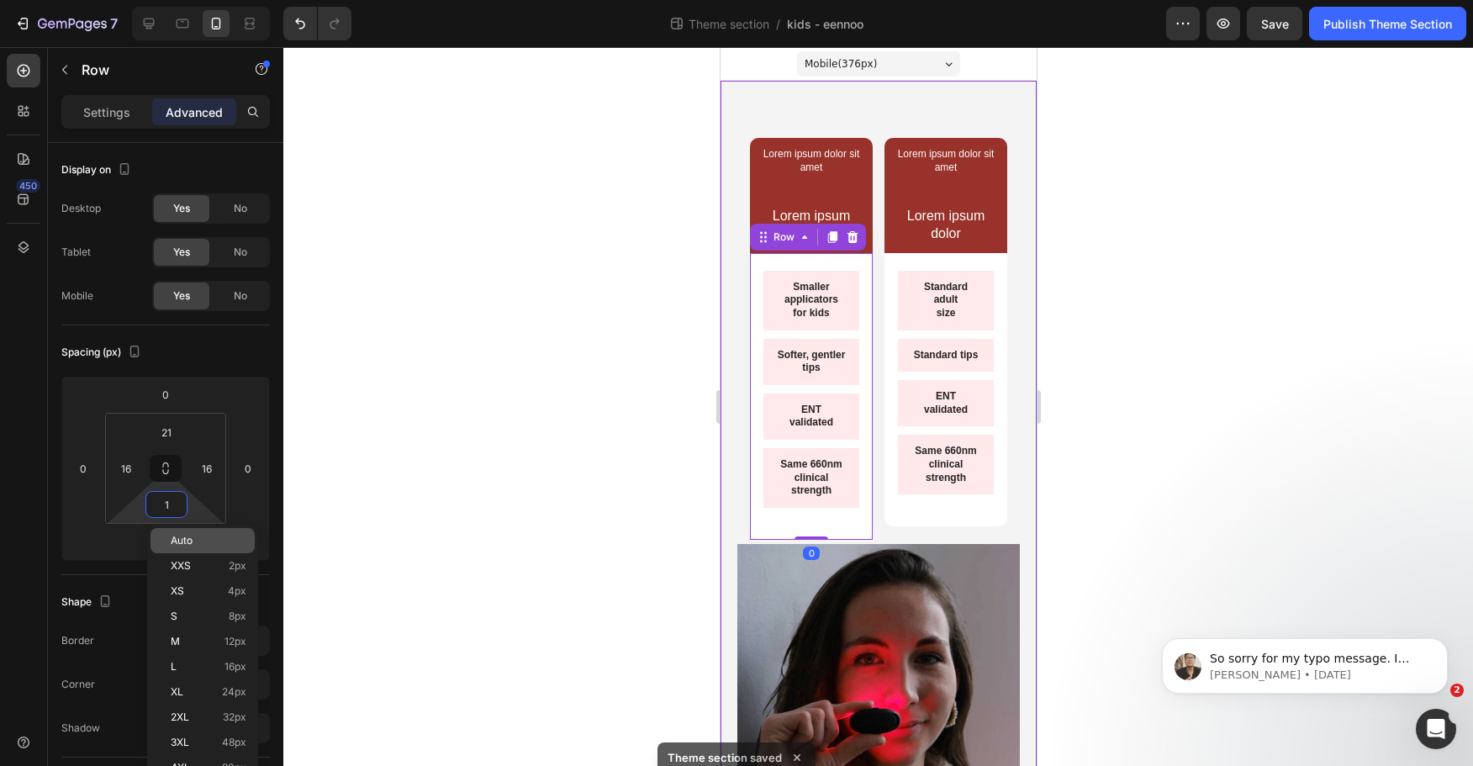
type input "10"
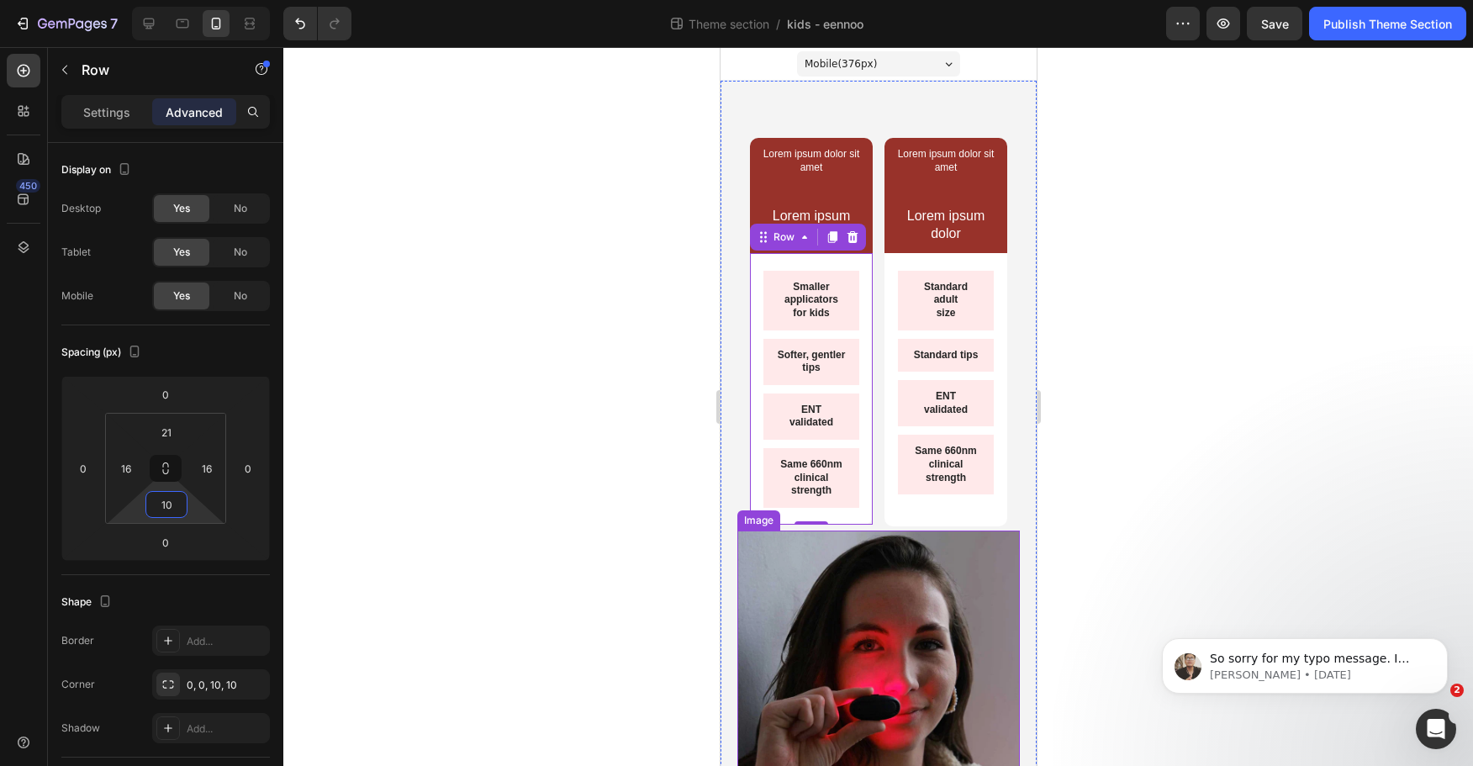
click at [935, 503] on div "Standard adult size Text Block Standard tips Text Block ENT validated Text Bloc…" at bounding box center [945, 387] width 96 height 232
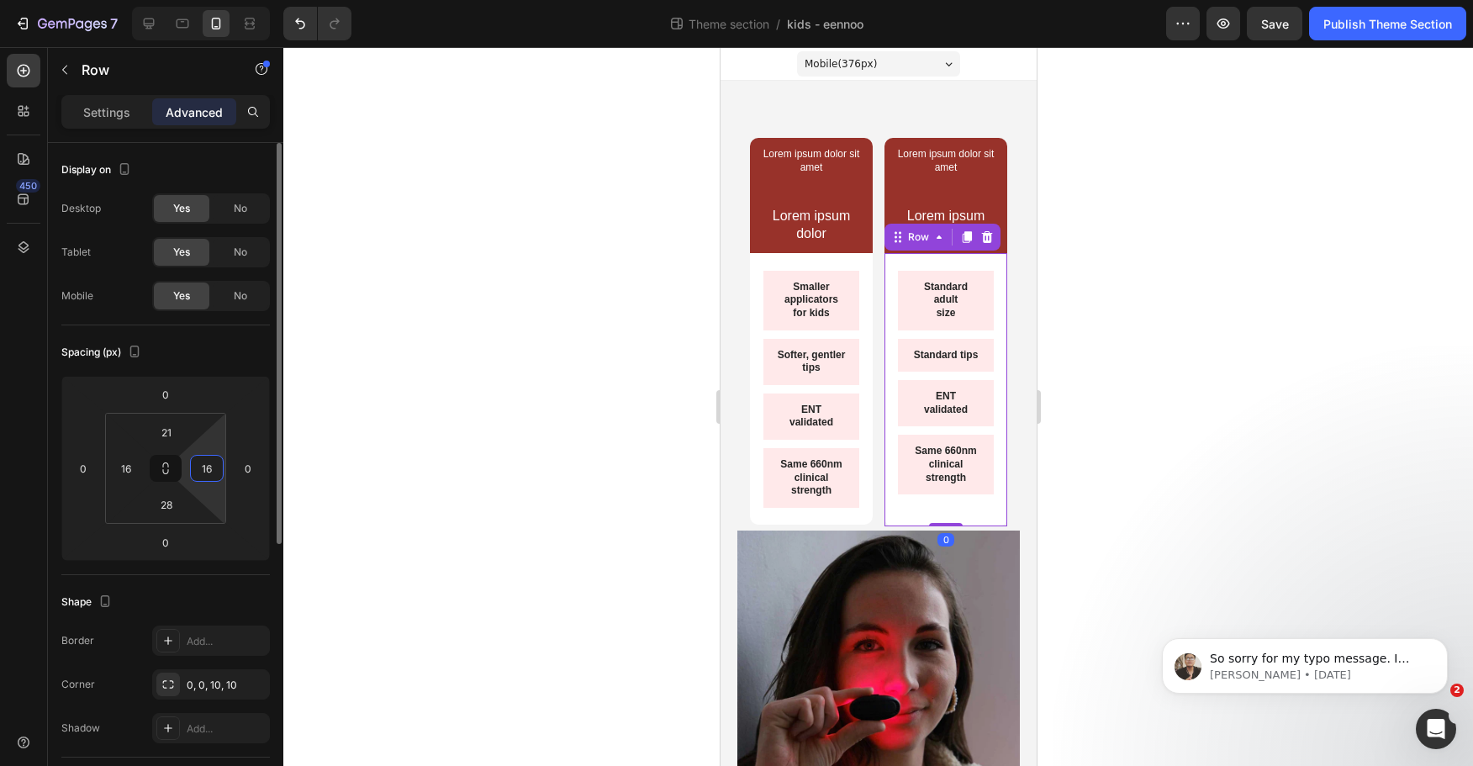
click at [214, 471] on input "16" at bounding box center [206, 468] width 25 height 25
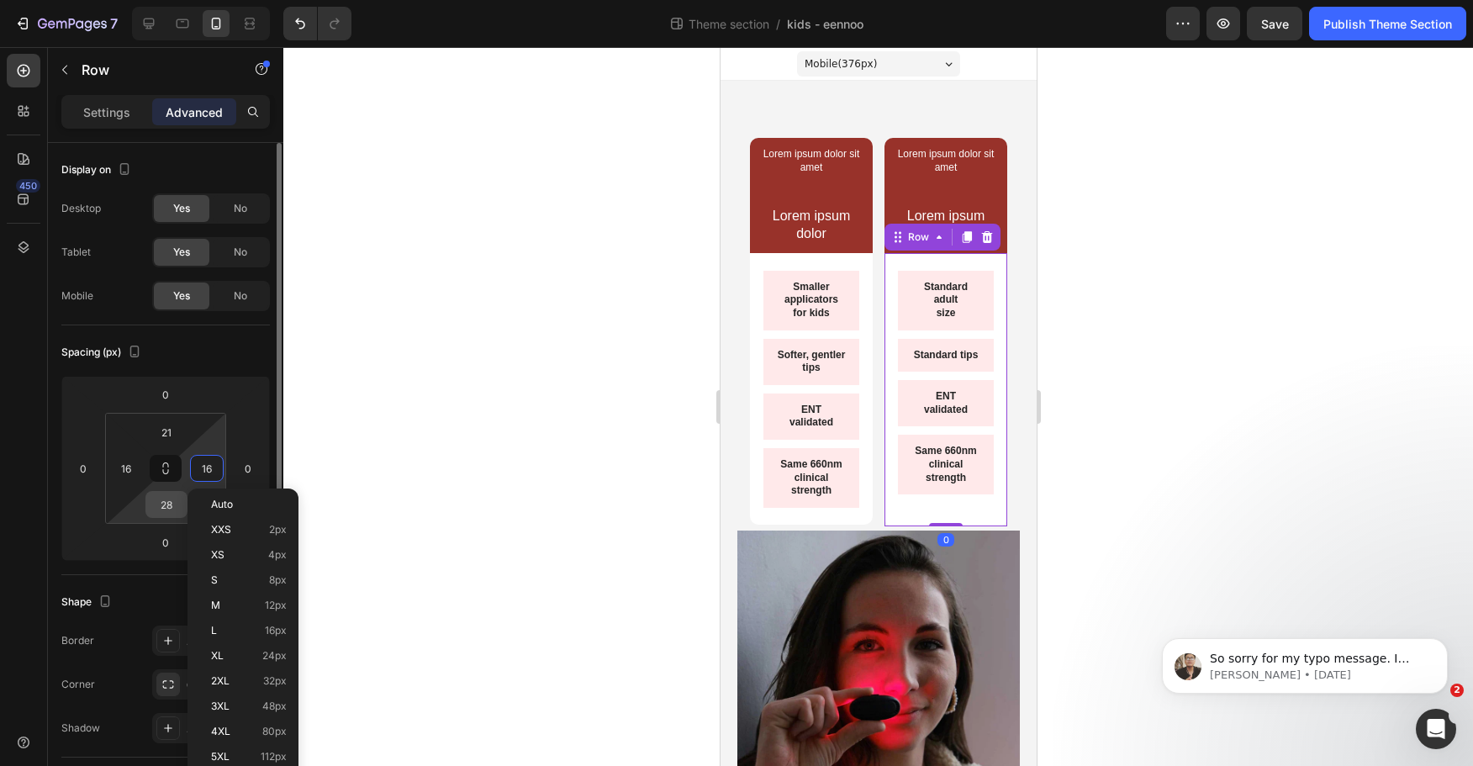
click at [167, 502] on input "28" at bounding box center [167, 504] width 34 height 25
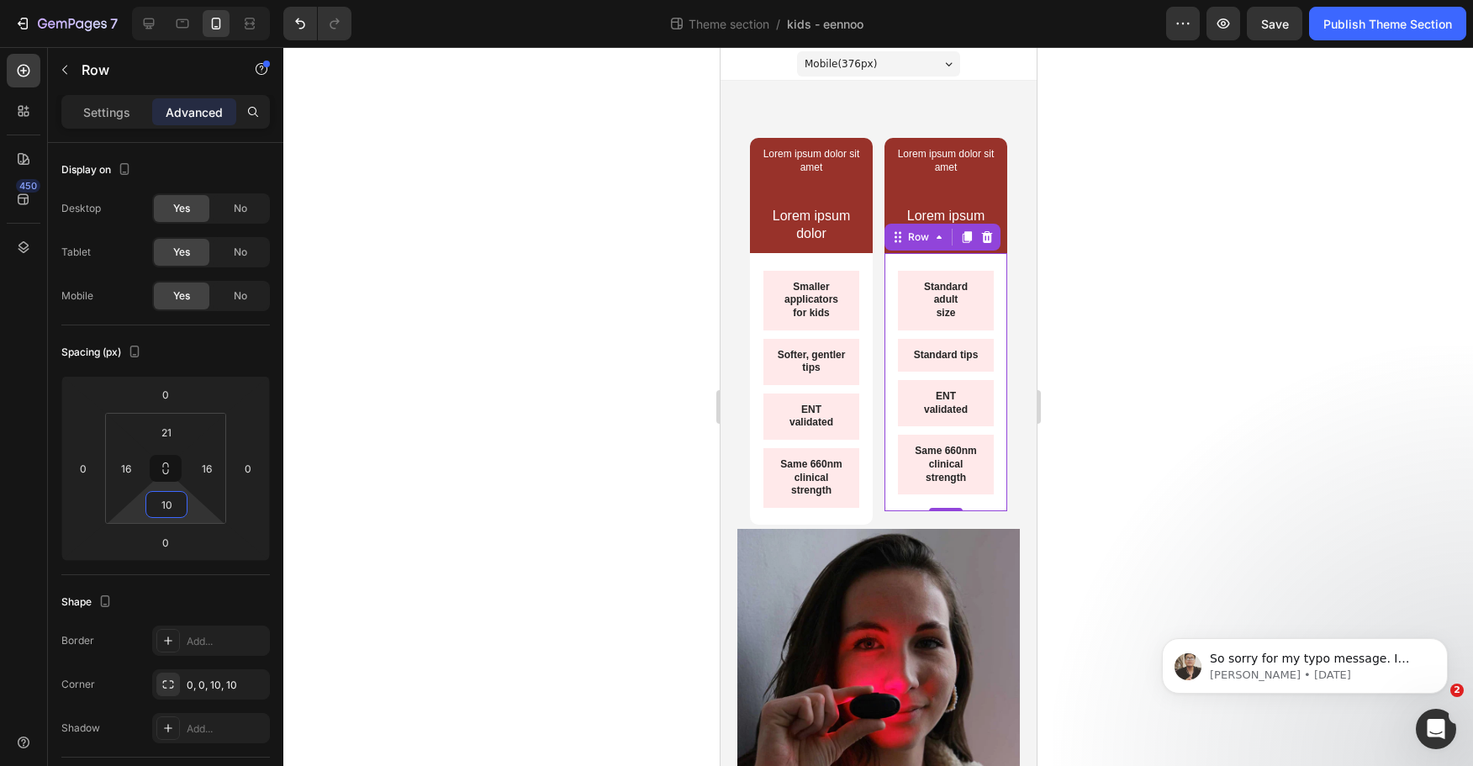
type input "10"
click at [1182, 463] on div at bounding box center [878, 406] width 1190 height 719
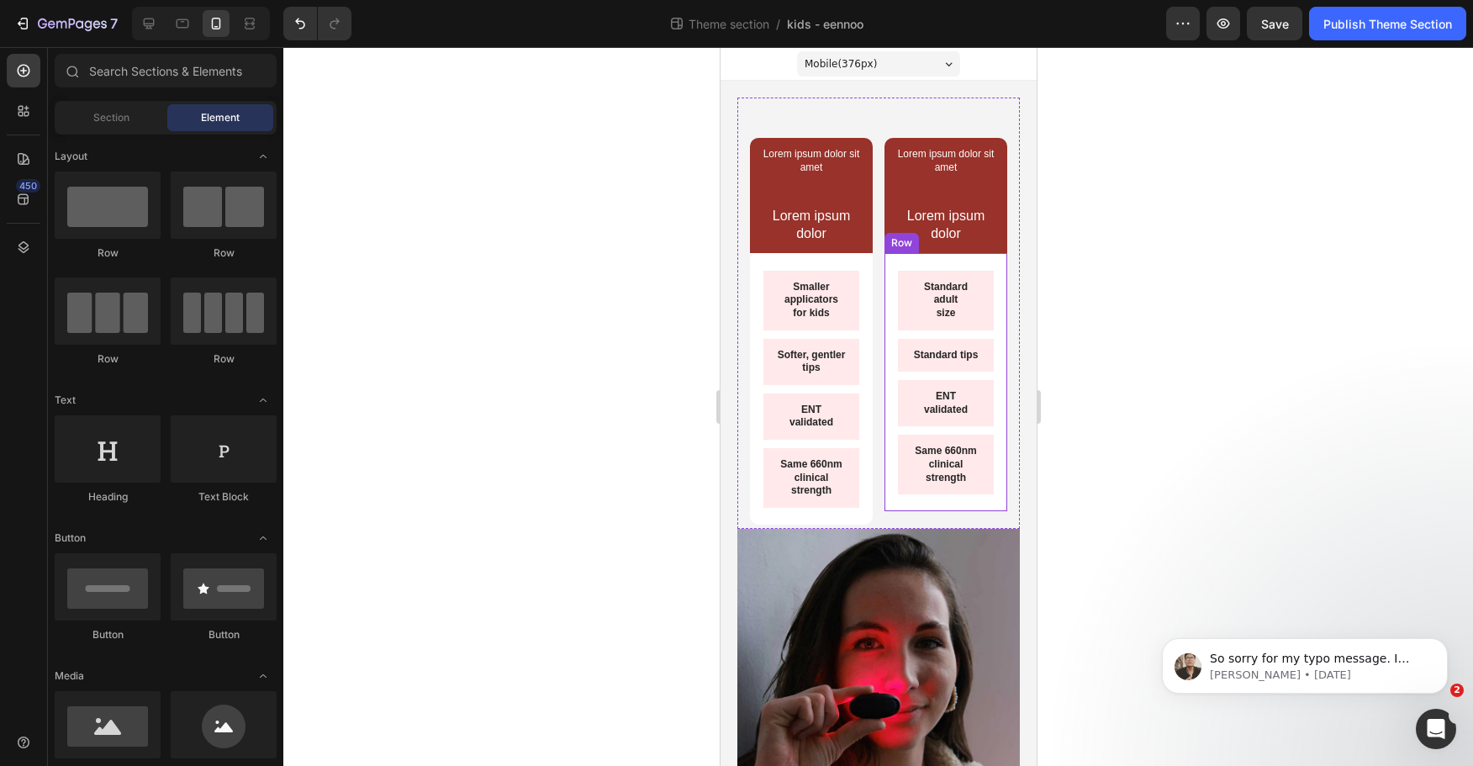
click at [983, 492] on div "Standard adult size Text Block Standard tips Text Block ENT validated Text Bloc…" at bounding box center [945, 382] width 123 height 258
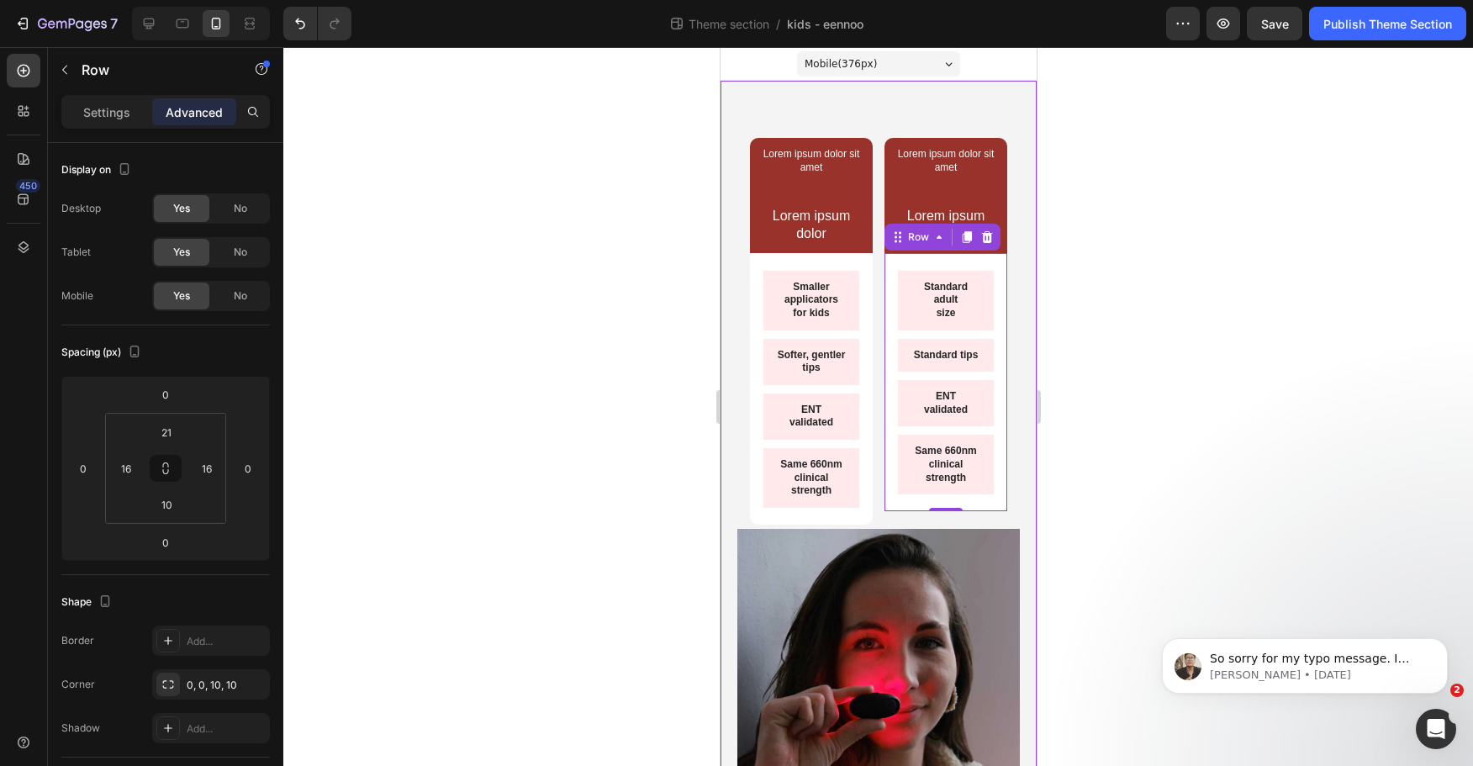
click at [1116, 426] on div at bounding box center [878, 406] width 1190 height 719
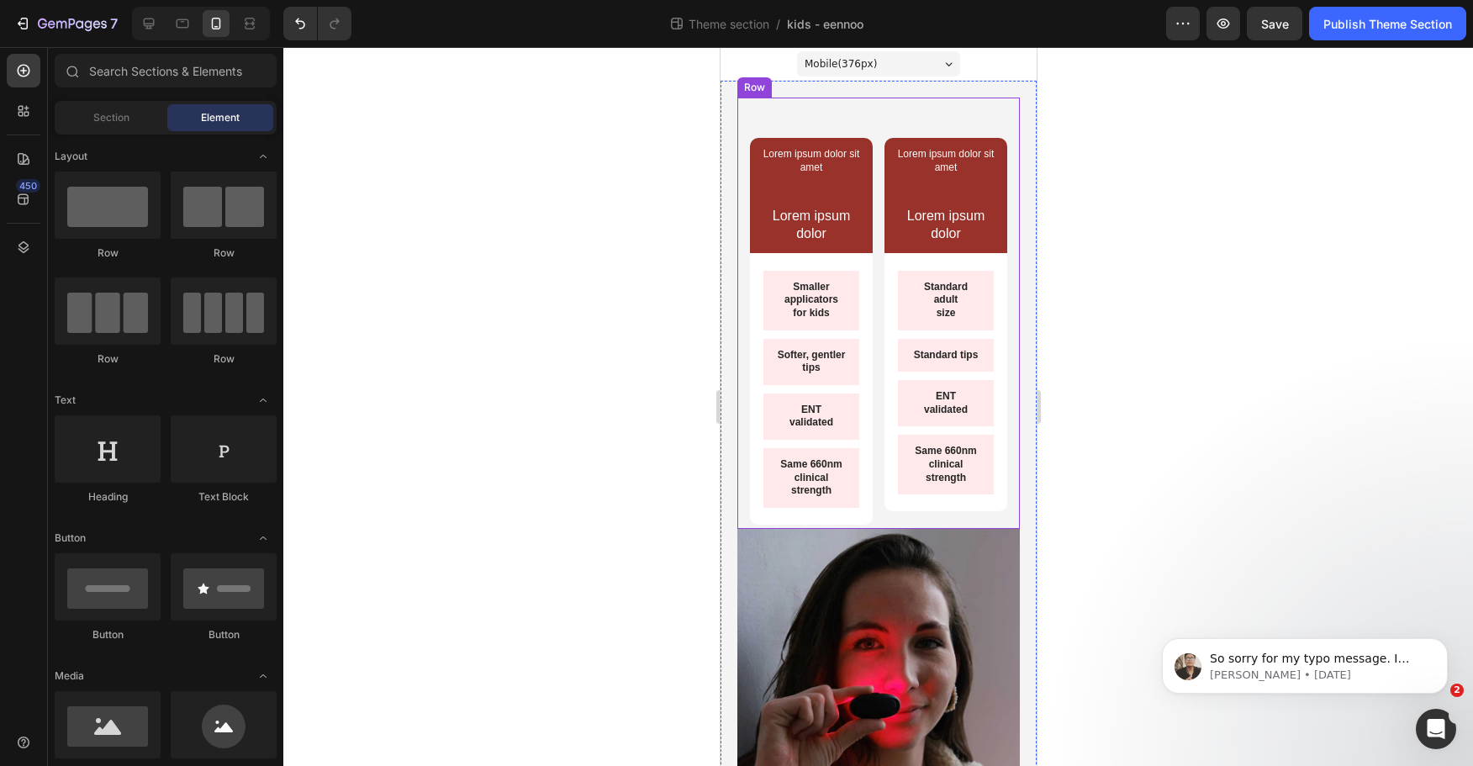
click at [1004, 487] on div "Lorem ipsum dolor sit amet Text Block Text Block Lorem ipsum dolor Text Block R…" at bounding box center [878, 313] width 283 height 431
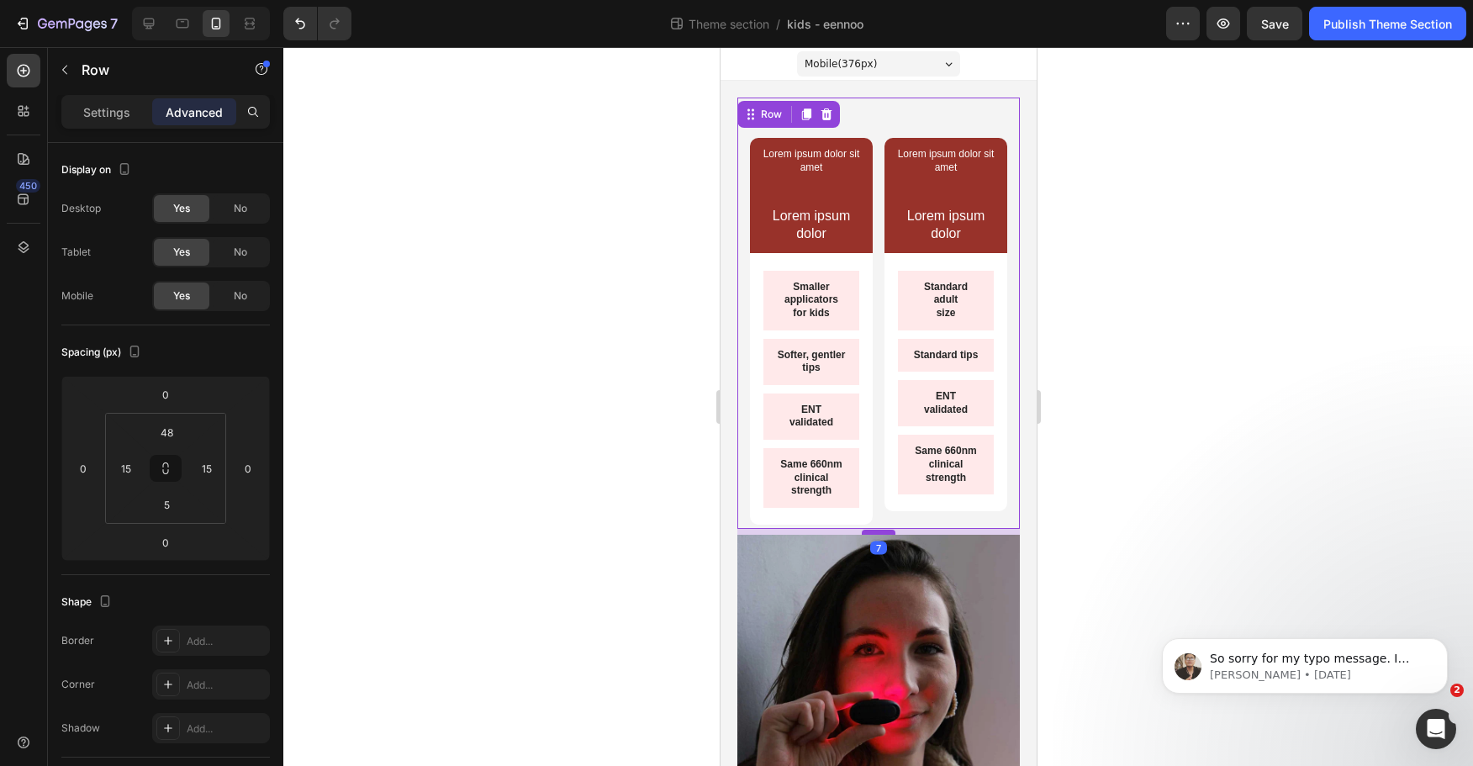
click at [871, 533] on div at bounding box center [878, 532] width 34 height 5
type input "7"
click at [1196, 522] on div at bounding box center [878, 406] width 1190 height 719
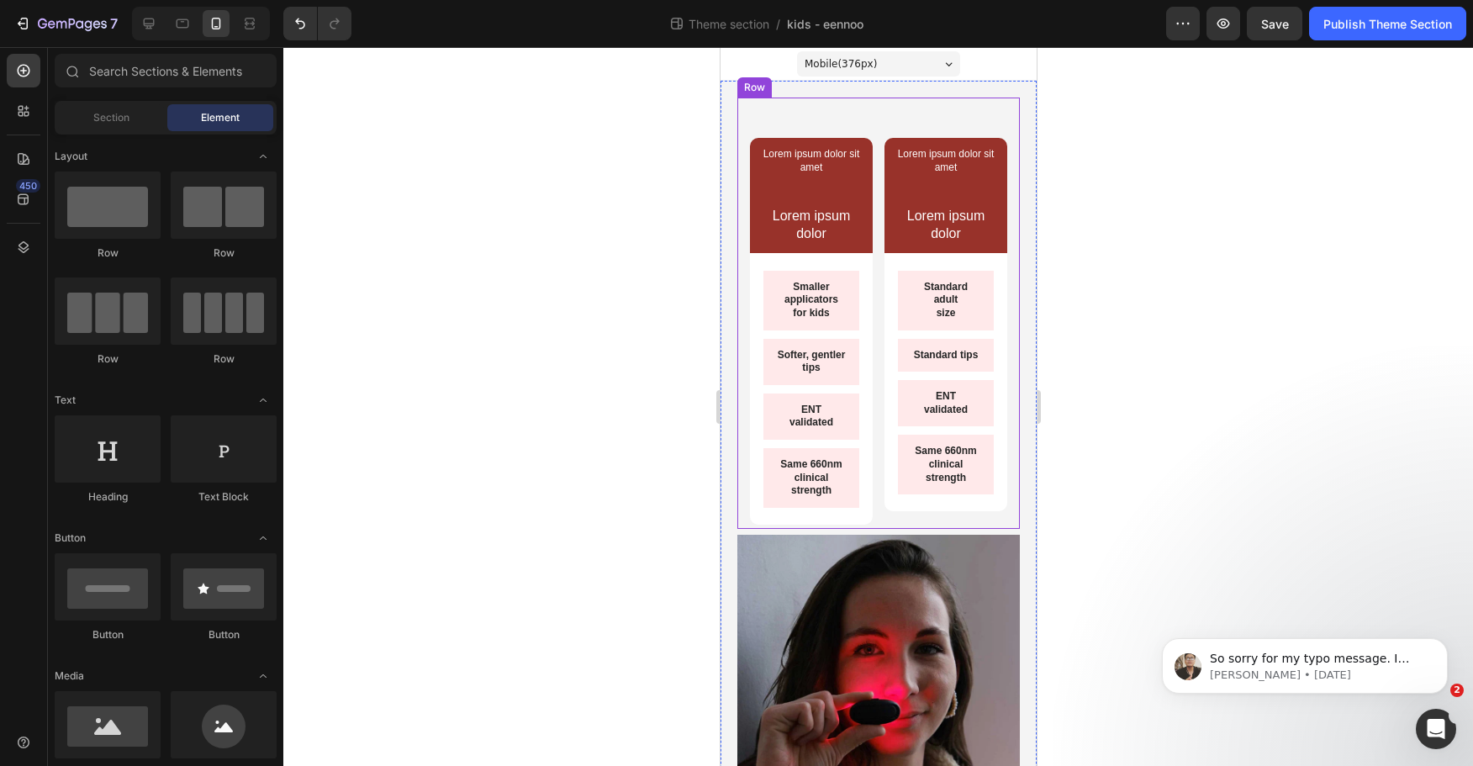
click at [875, 522] on div "Lorem ipsum dolor sit amet Text Block Text Block Lorem ipsum dolor Text Block R…" at bounding box center [878, 313] width 283 height 431
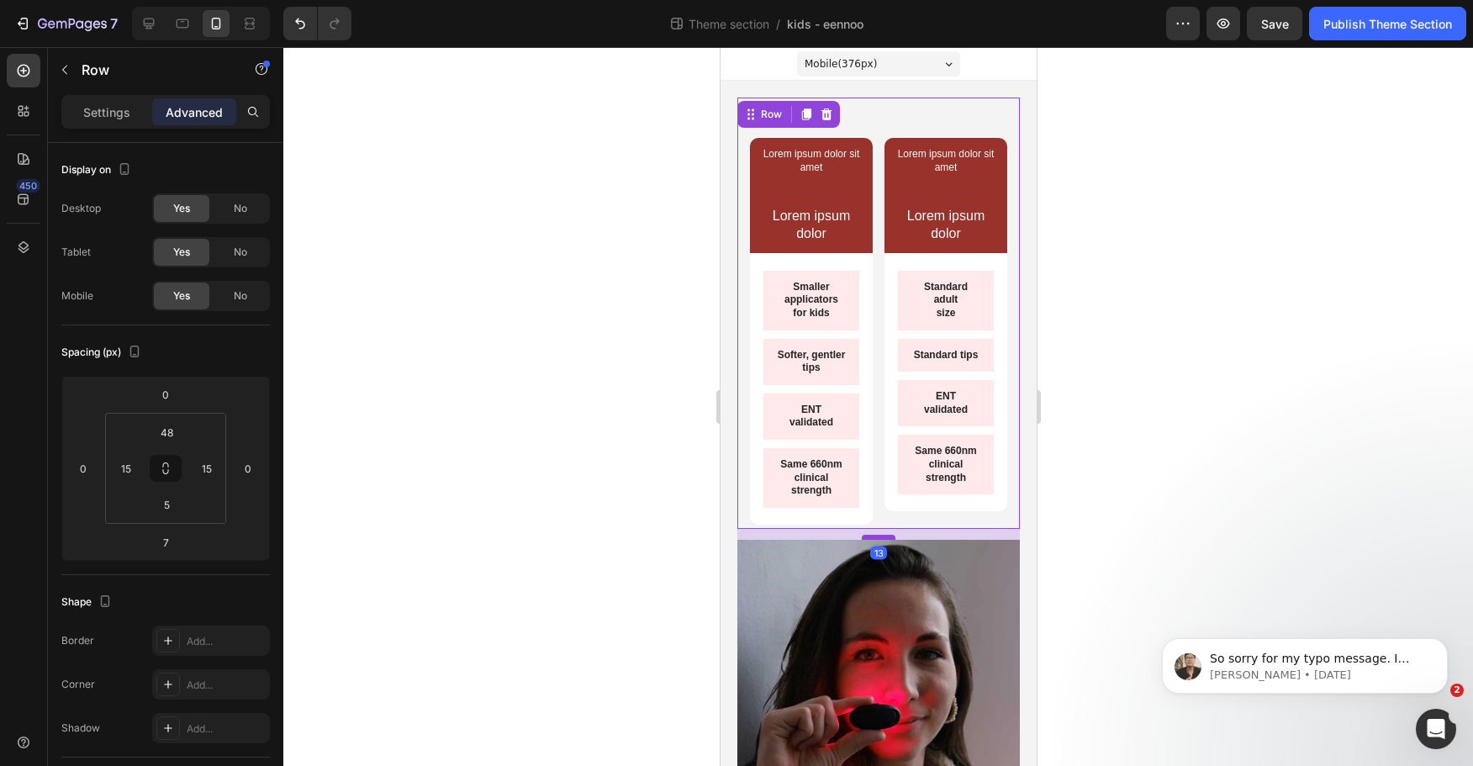
drag, startPoint x: 875, startPoint y: 531, endPoint x: 1817, endPoint y: 579, distance: 944.0
click at [875, 536] on div at bounding box center [878, 537] width 34 height 5
type input "13"
click at [1177, 524] on div at bounding box center [878, 406] width 1190 height 719
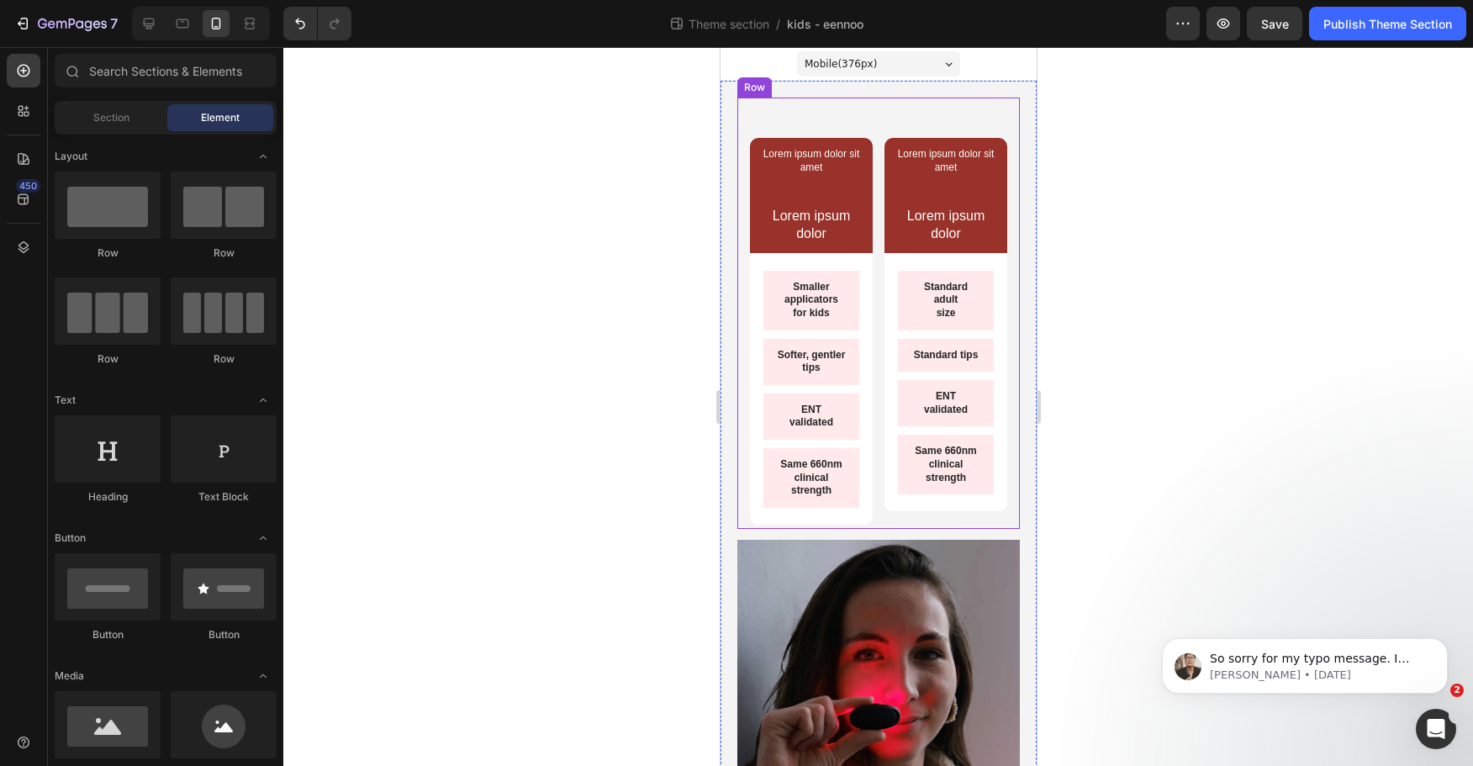
click at [827, 116] on div "Lorem ipsum dolor sit amet Text Block Text Block Lorem ipsum dolor Text Block R…" at bounding box center [878, 313] width 283 height 431
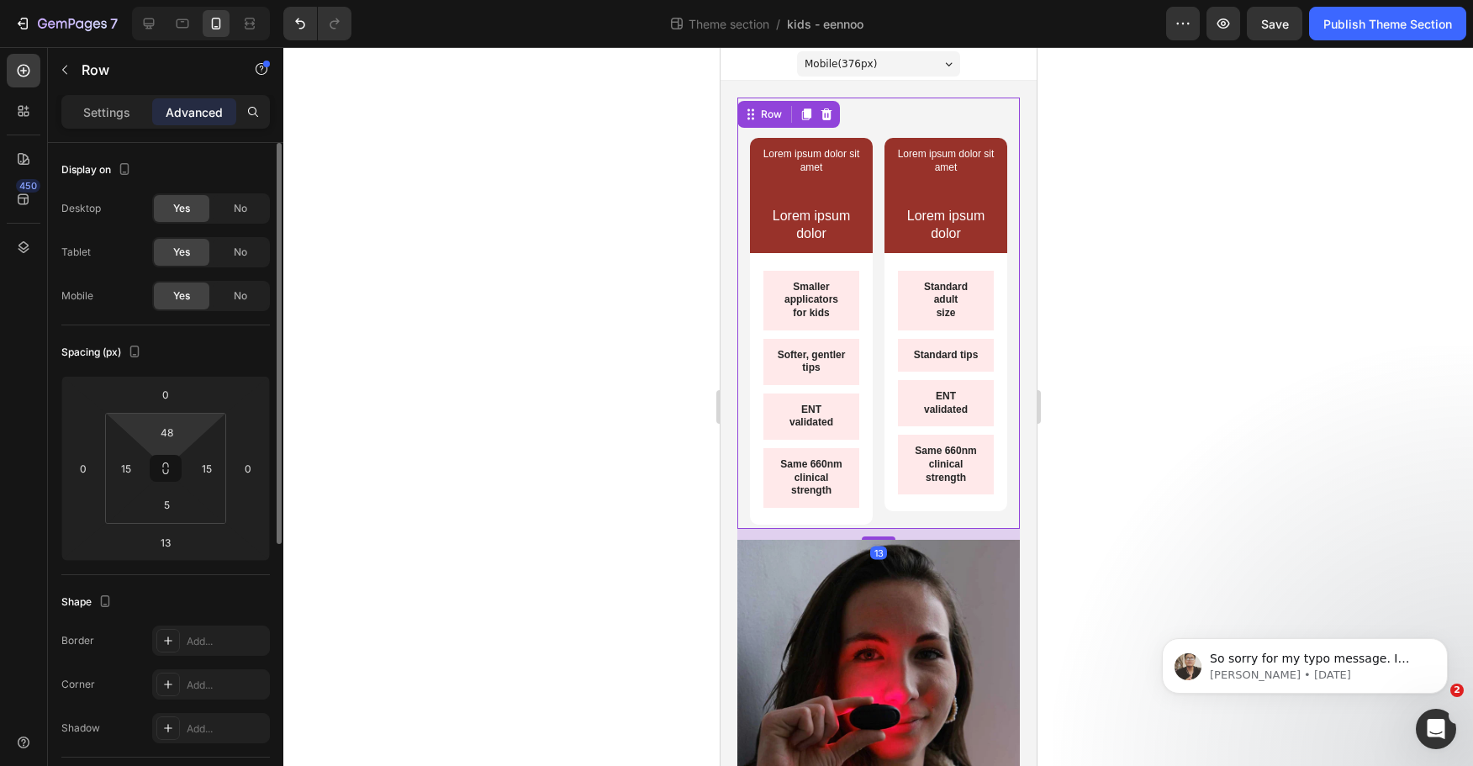
click at [167, 0] on html "7 Theme section / kids - eennoo Preview Save Publish Theme Section 450 Sections…" at bounding box center [736, 0] width 1473 height 0
click at [170, 439] on input "48" at bounding box center [167, 432] width 34 height 25
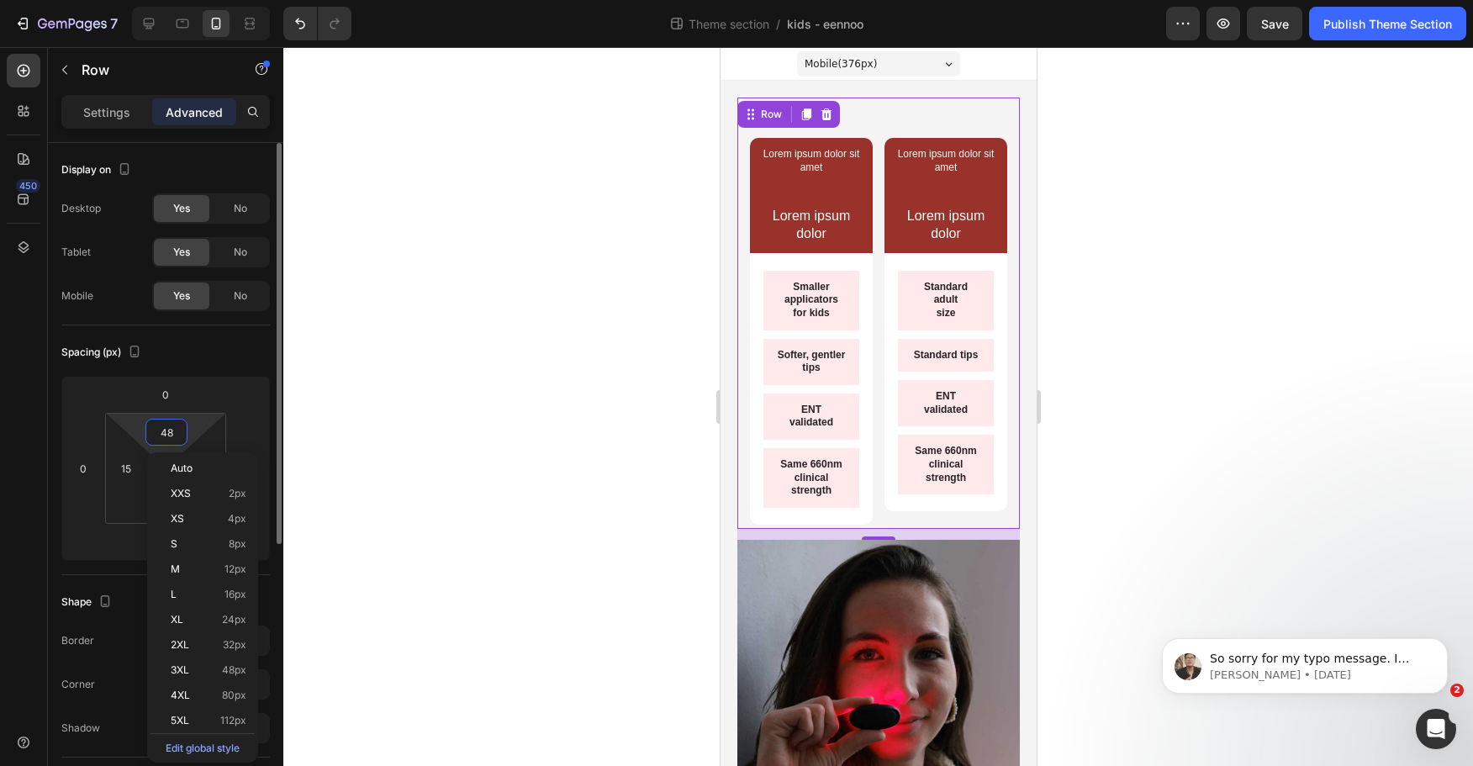
type input "0"
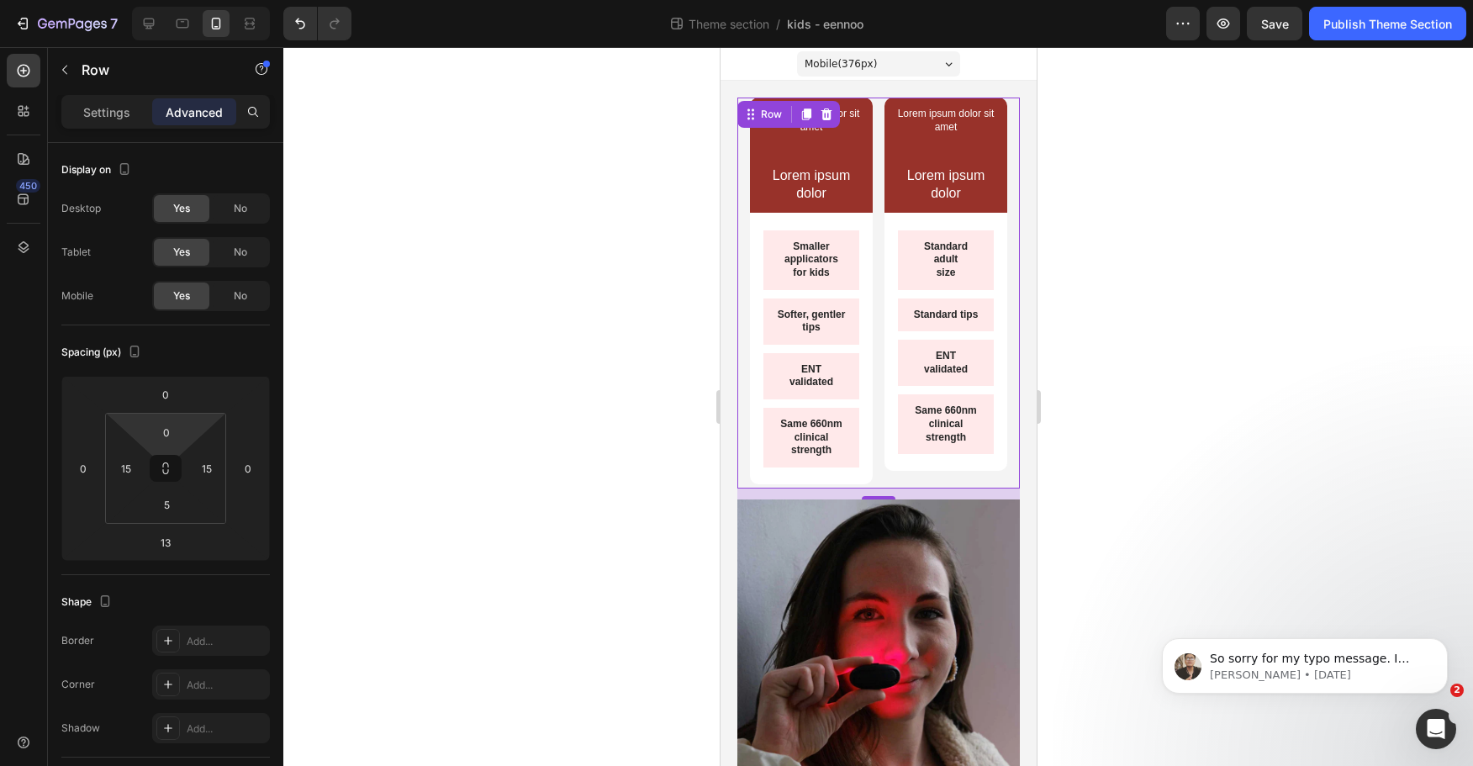
click at [1293, 444] on div at bounding box center [878, 406] width 1190 height 719
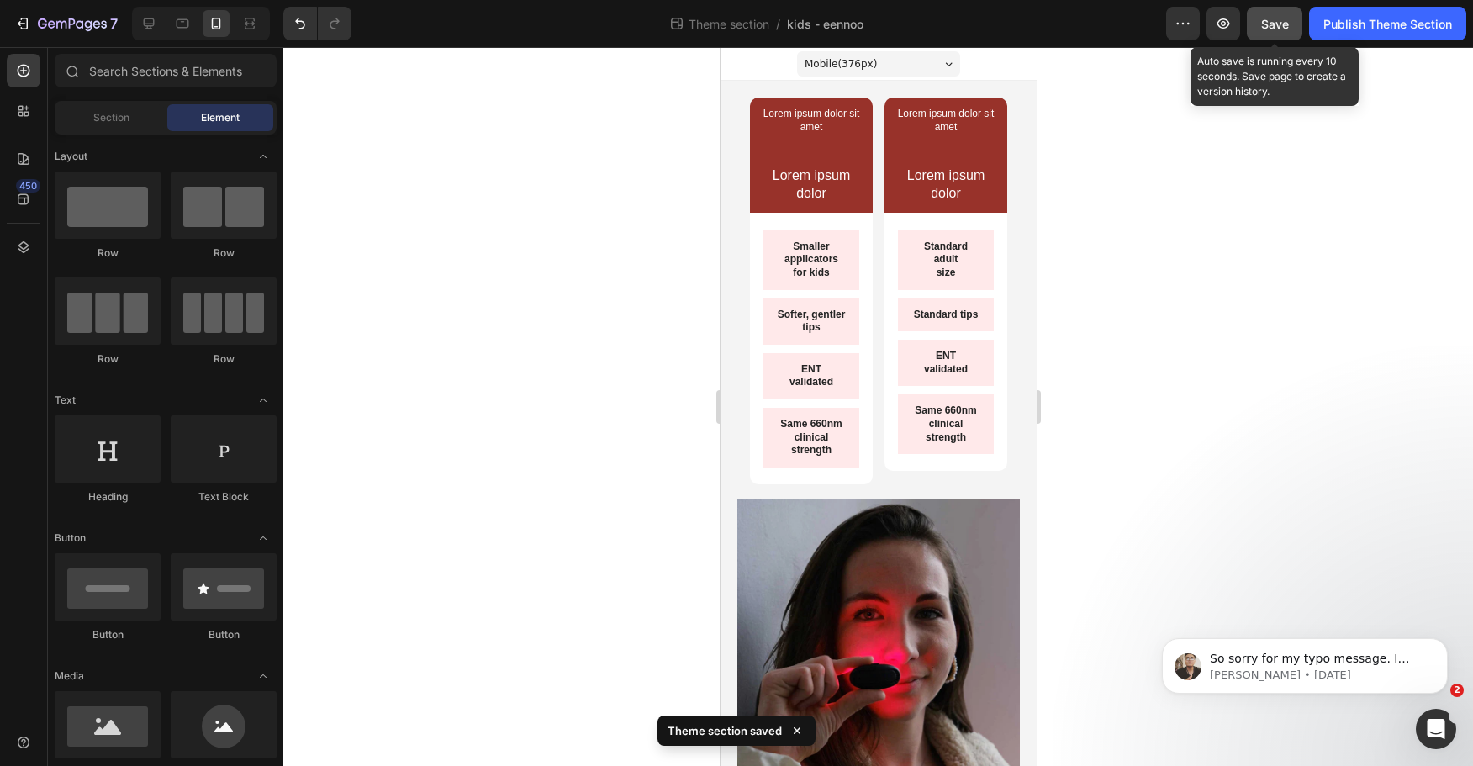
click at [1277, 18] on span "Save" at bounding box center [1276, 24] width 28 height 14
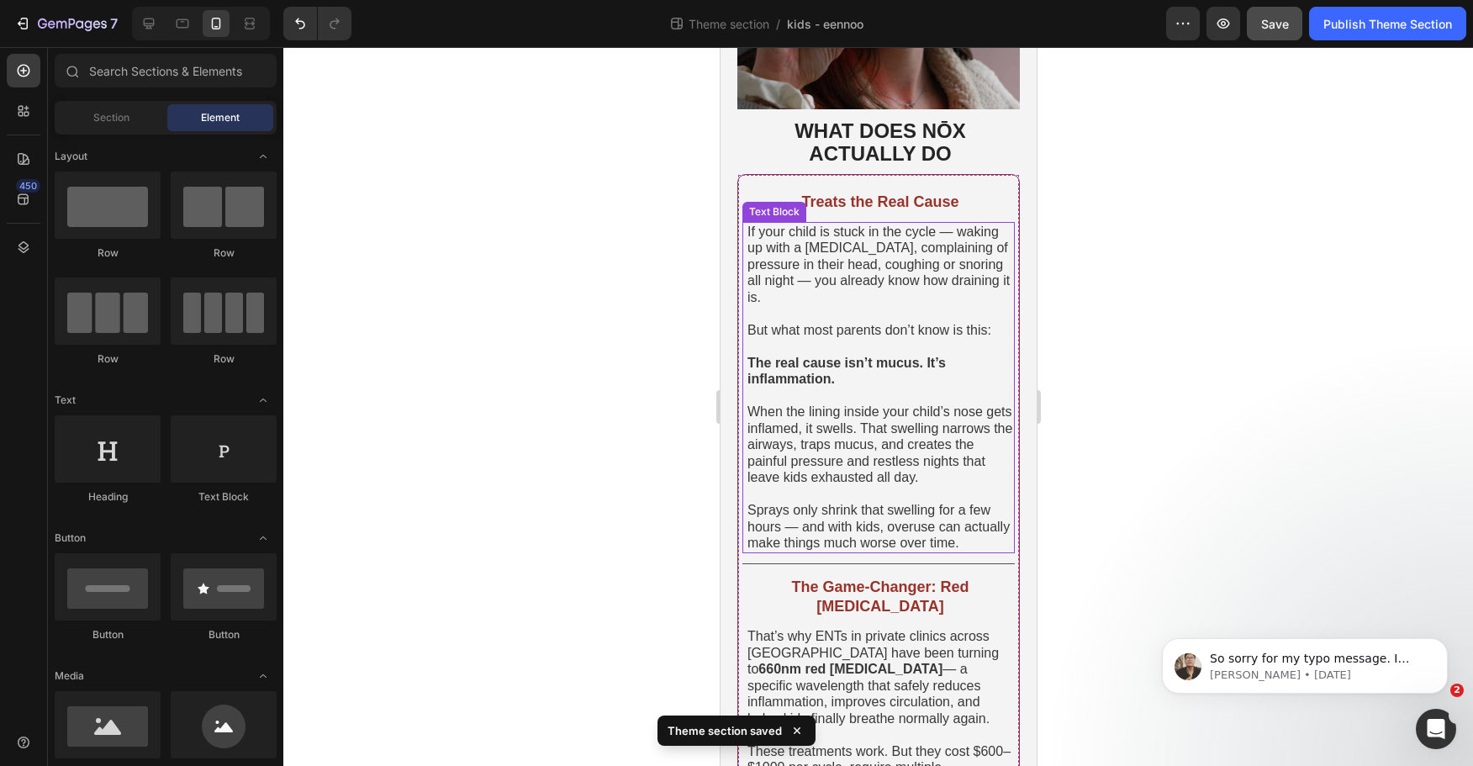
scroll to position [421, 0]
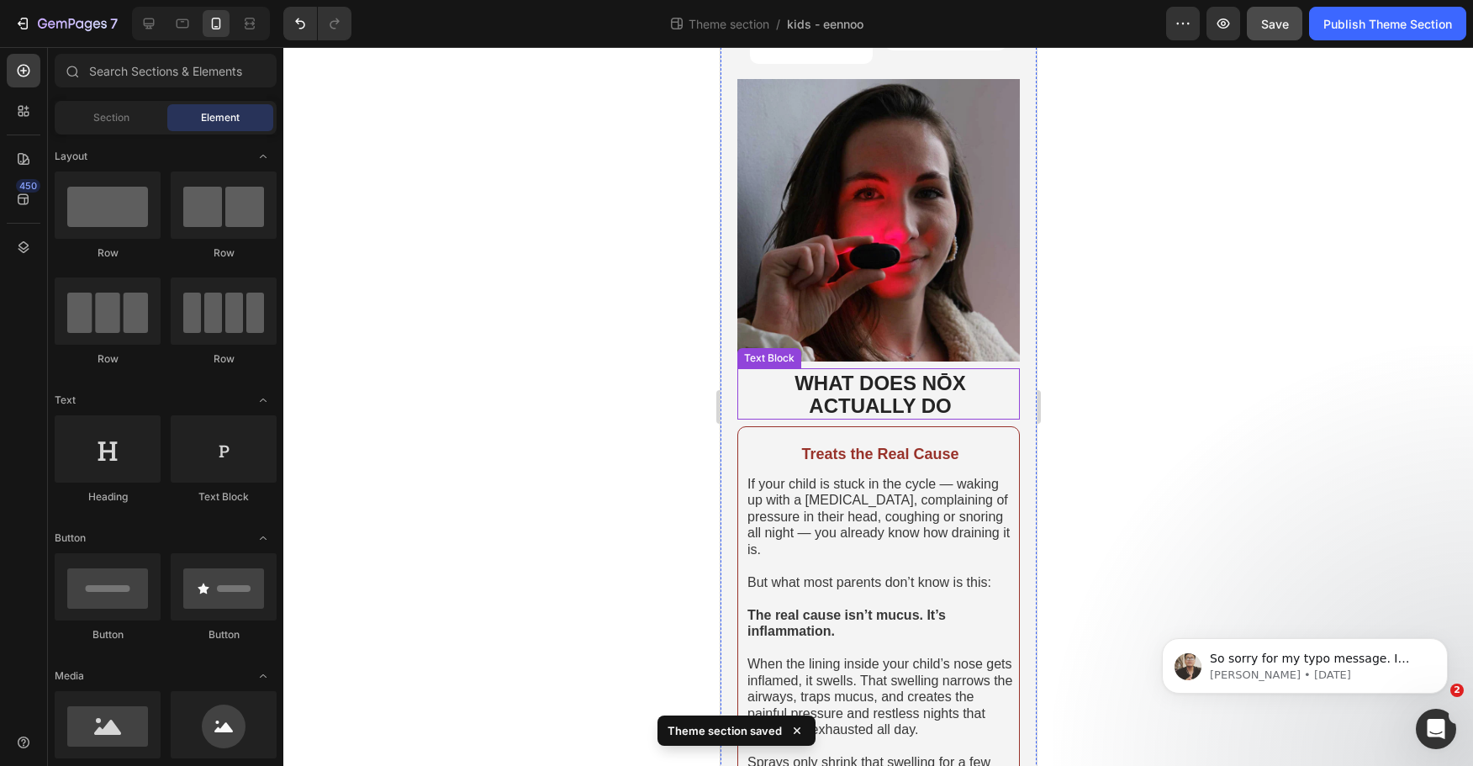
click at [883, 394] on strong "ACTUALLY DO" at bounding box center [879, 405] width 142 height 23
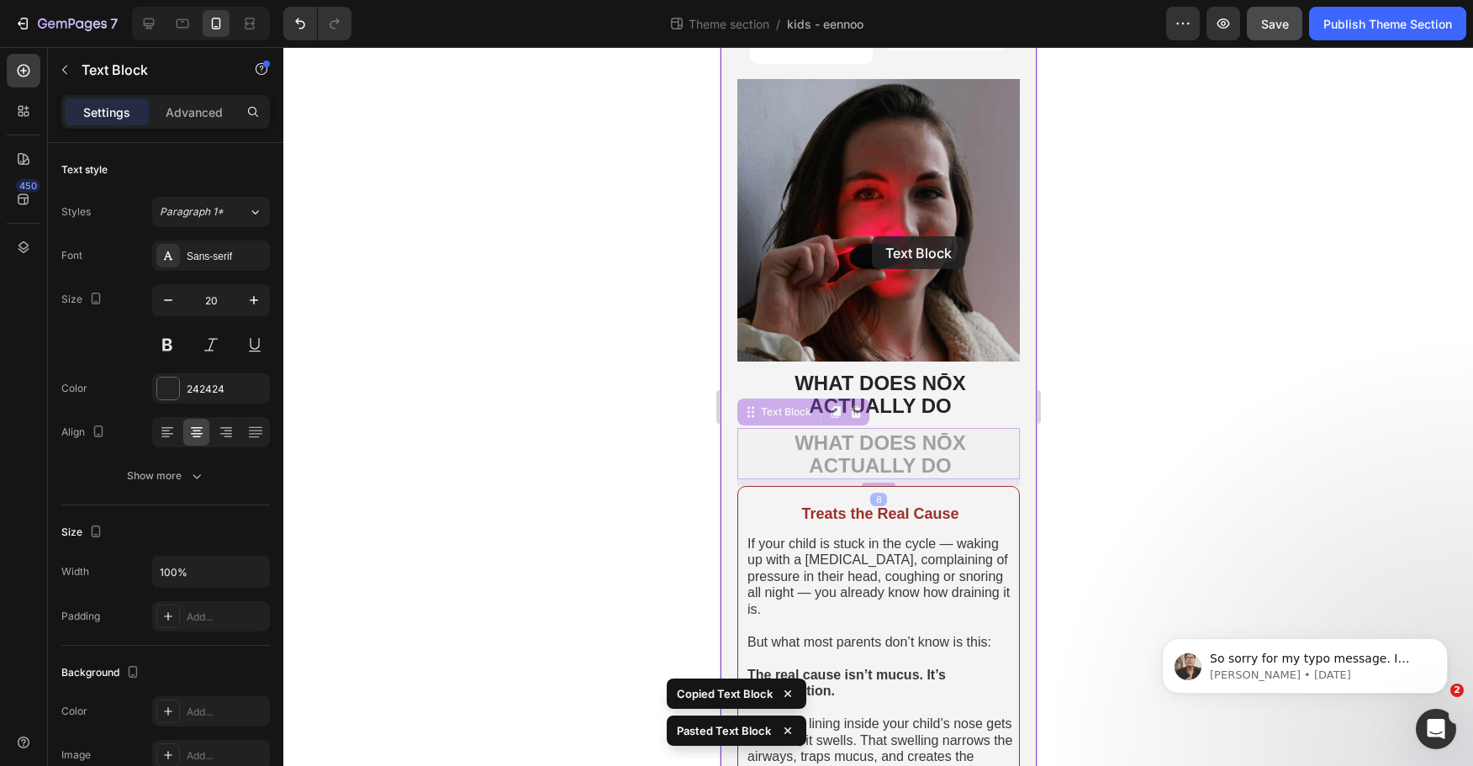
scroll to position [0, 0]
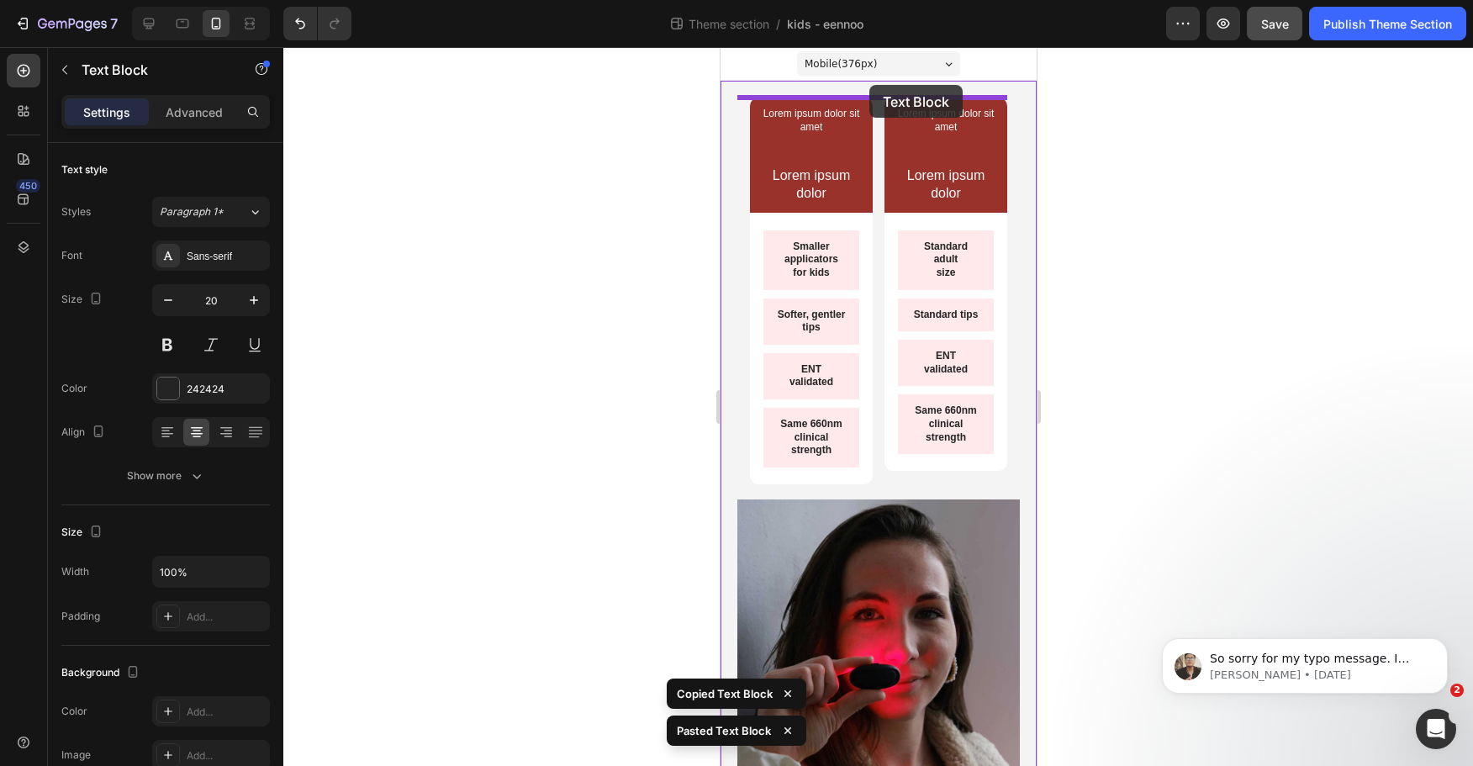
drag, startPoint x: 749, startPoint y: 399, endPoint x: 870, endPoint y: 87, distance: 333.6
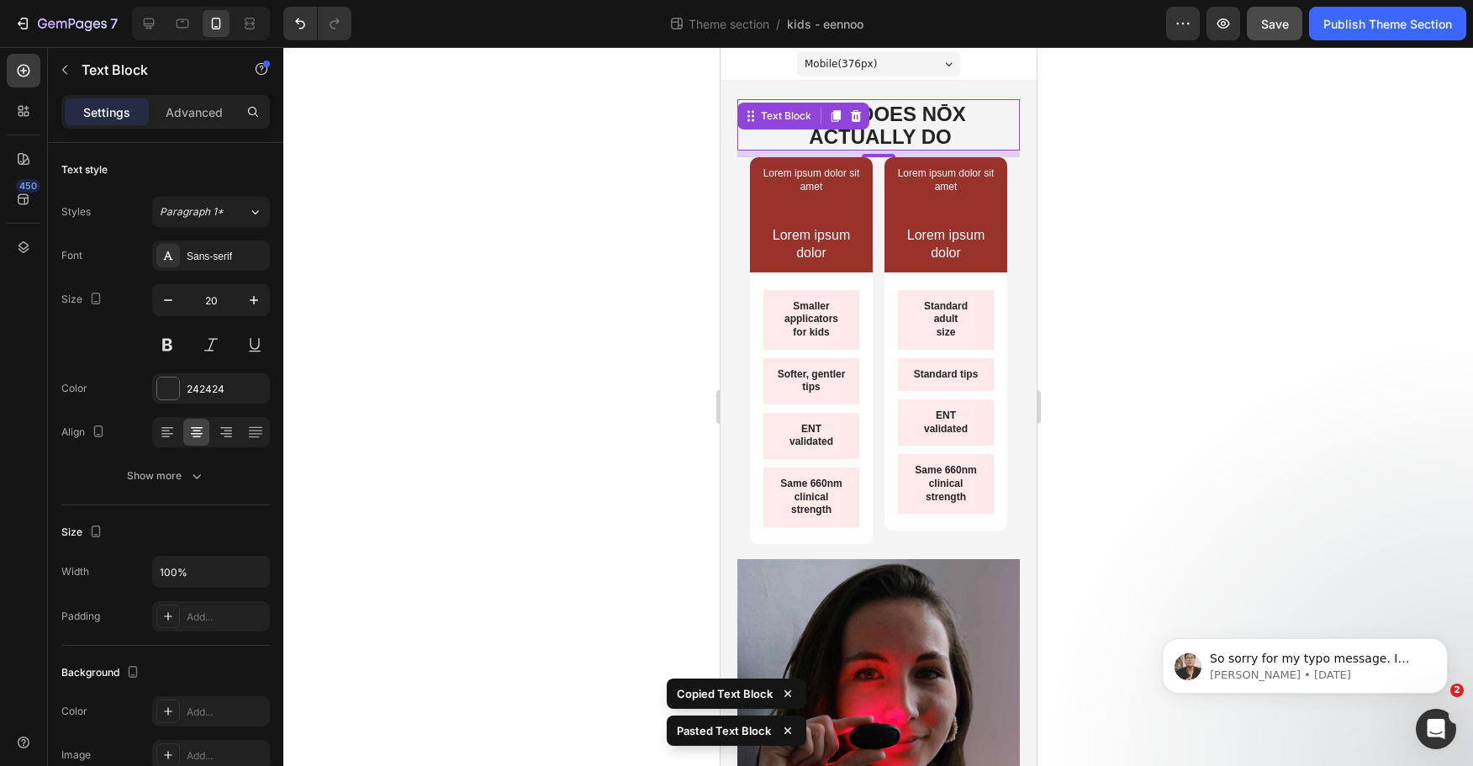
click at [1129, 205] on div at bounding box center [878, 406] width 1190 height 719
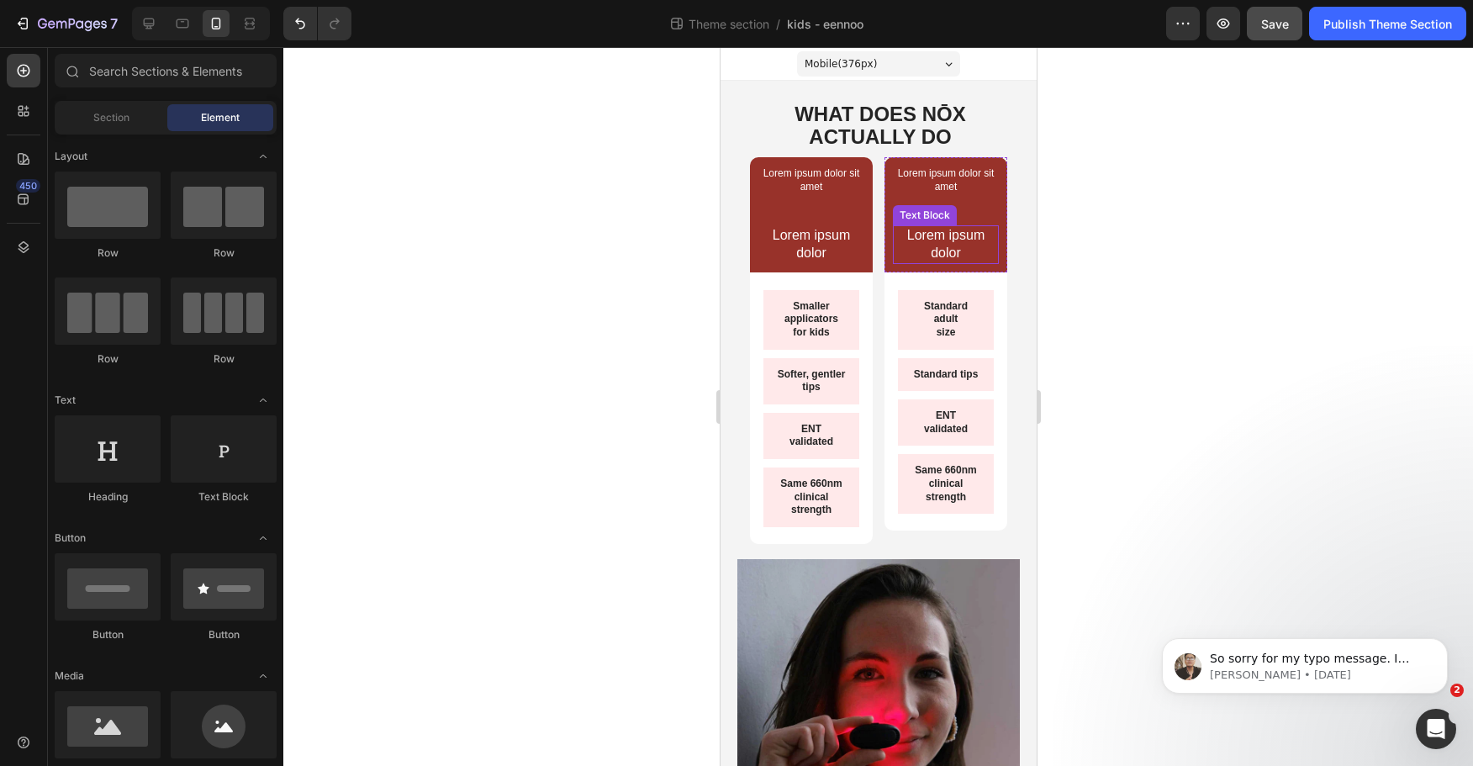
click at [882, 131] on strong "ACTUALLY DO" at bounding box center [879, 136] width 142 height 23
click at [882, 130] on strong "ACTUALLY DO" at bounding box center [879, 136] width 142 height 23
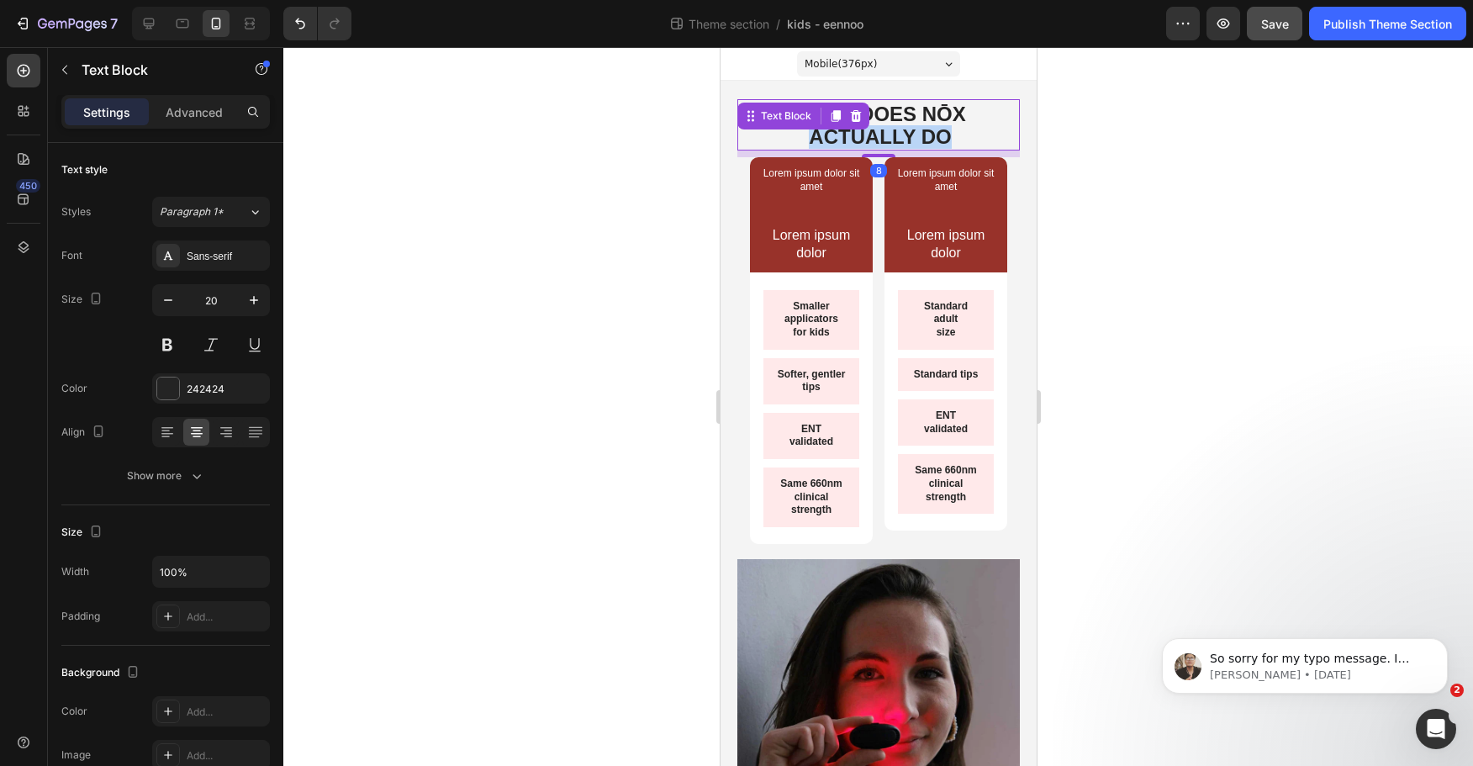
click at [882, 130] on strong "ACTUALLY DO" at bounding box center [879, 136] width 142 height 23
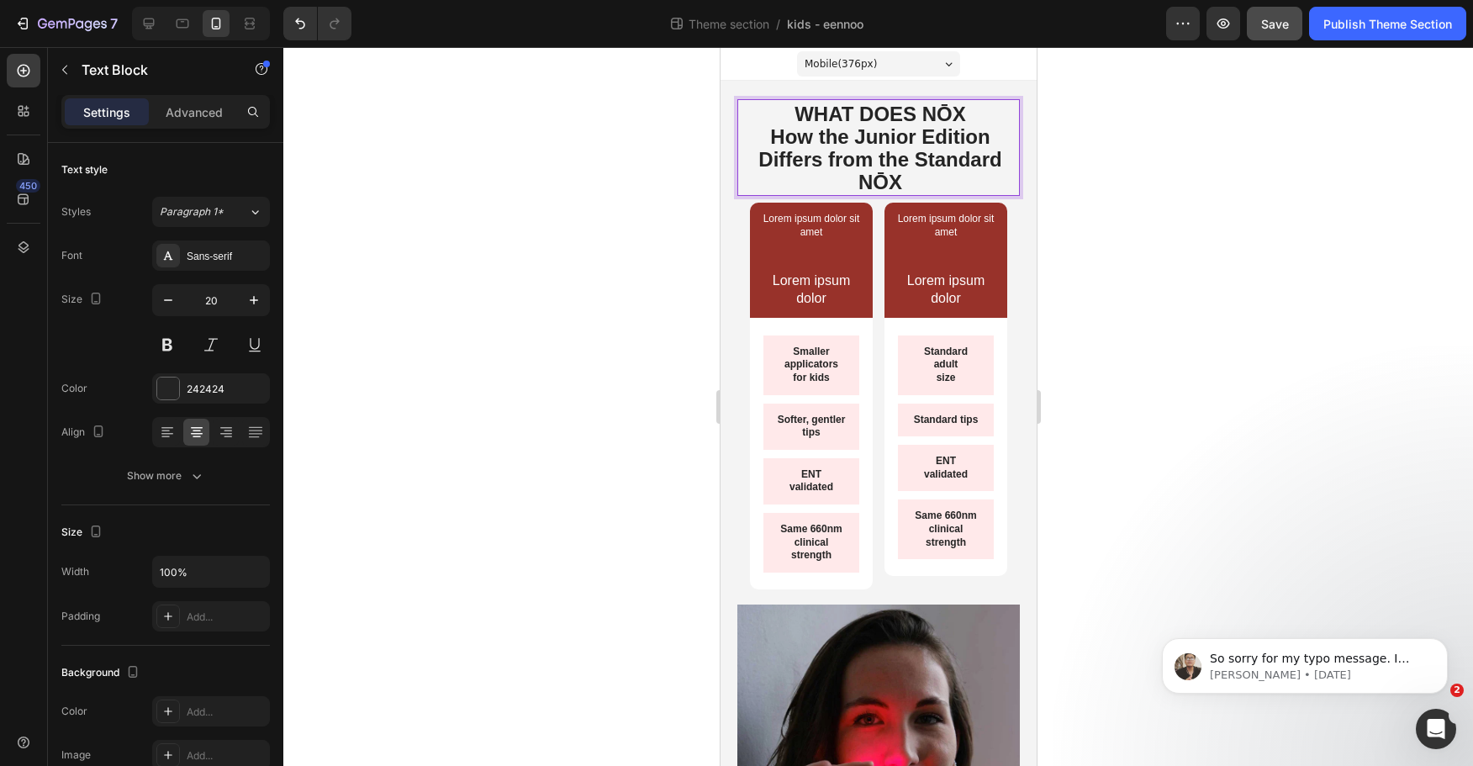
click at [897, 135] on strong "How the Junior Edition Differs from the Standard NŌX" at bounding box center [879, 159] width 243 height 68
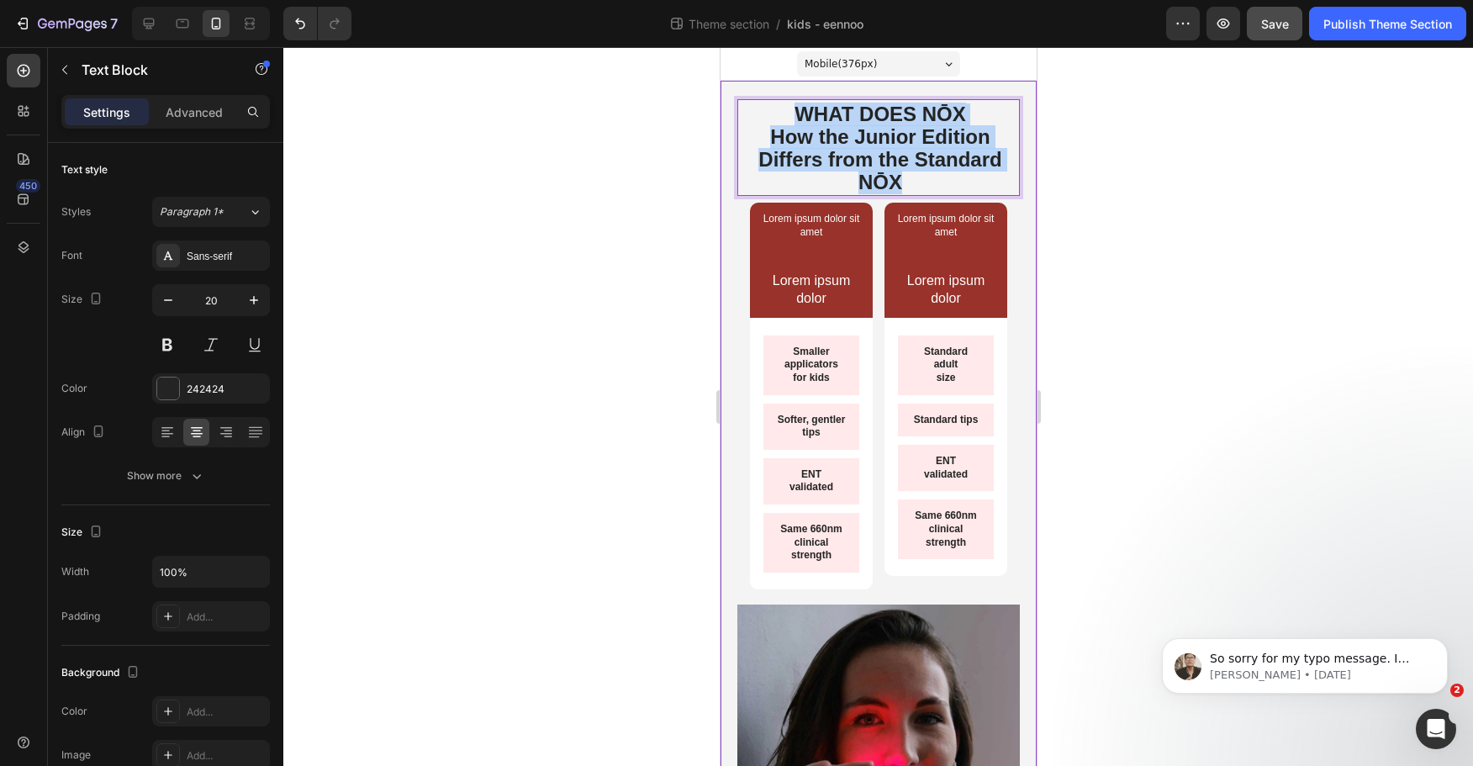
drag, startPoint x: 919, startPoint y: 181, endPoint x: 746, endPoint y: 89, distance: 196.0
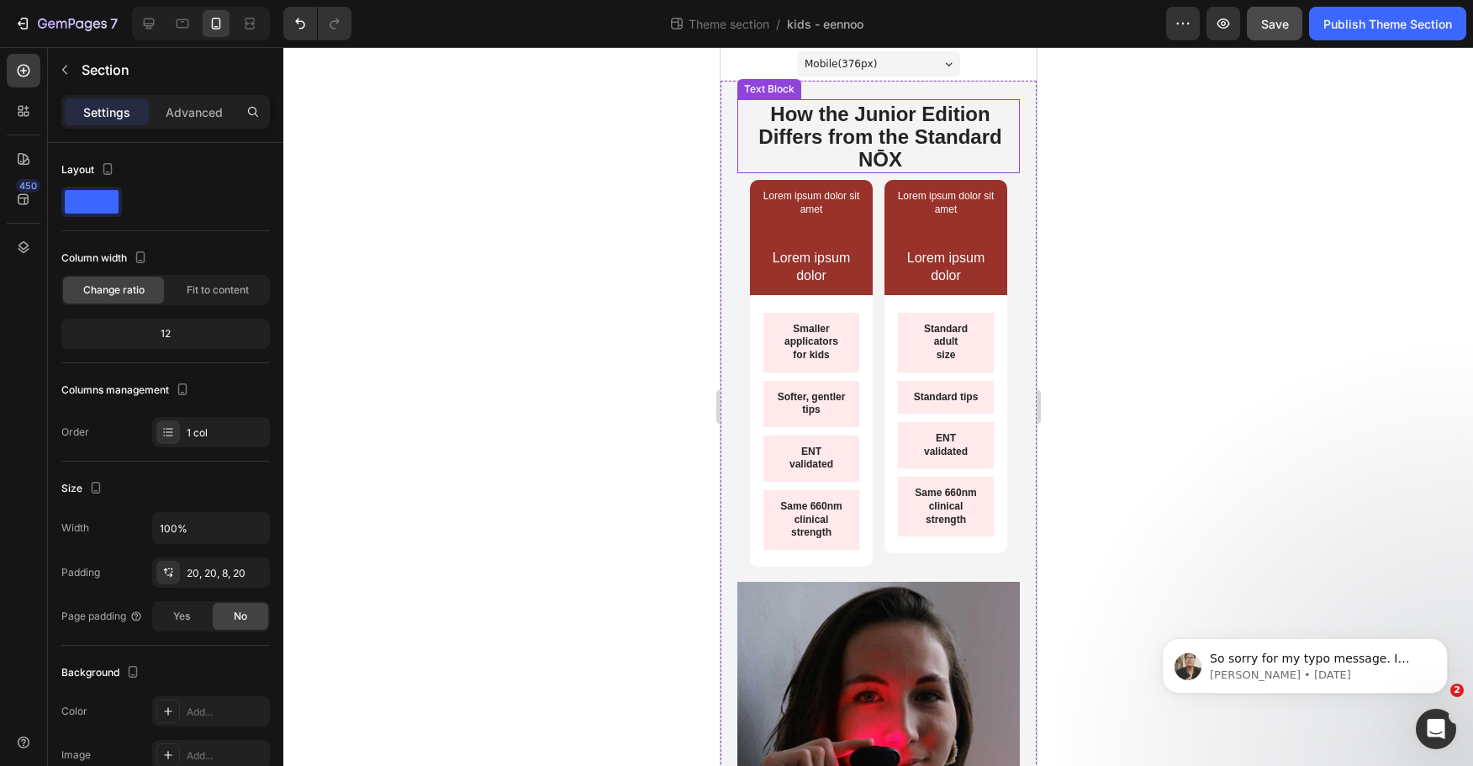
click at [924, 148] on p "How the Junior Edition Differs from the Standard NŌX" at bounding box center [880, 137] width 276 height 68
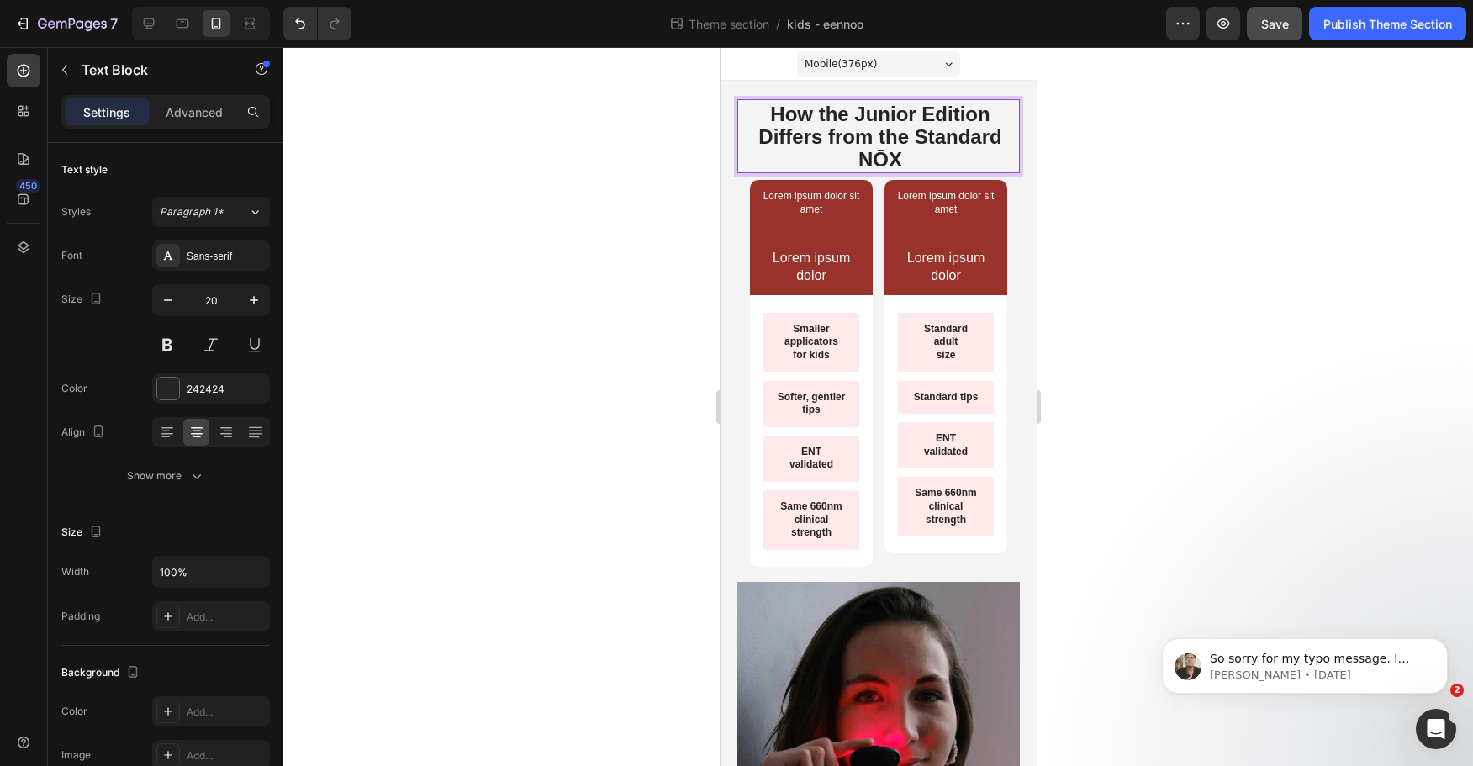
click at [902, 153] on p "How the Junior Edition Differs from the Standard NŌX" at bounding box center [880, 137] width 276 height 68
drag, startPoint x: 842, startPoint y: 132, endPoint x: 662, endPoint y: 86, distance: 185.8
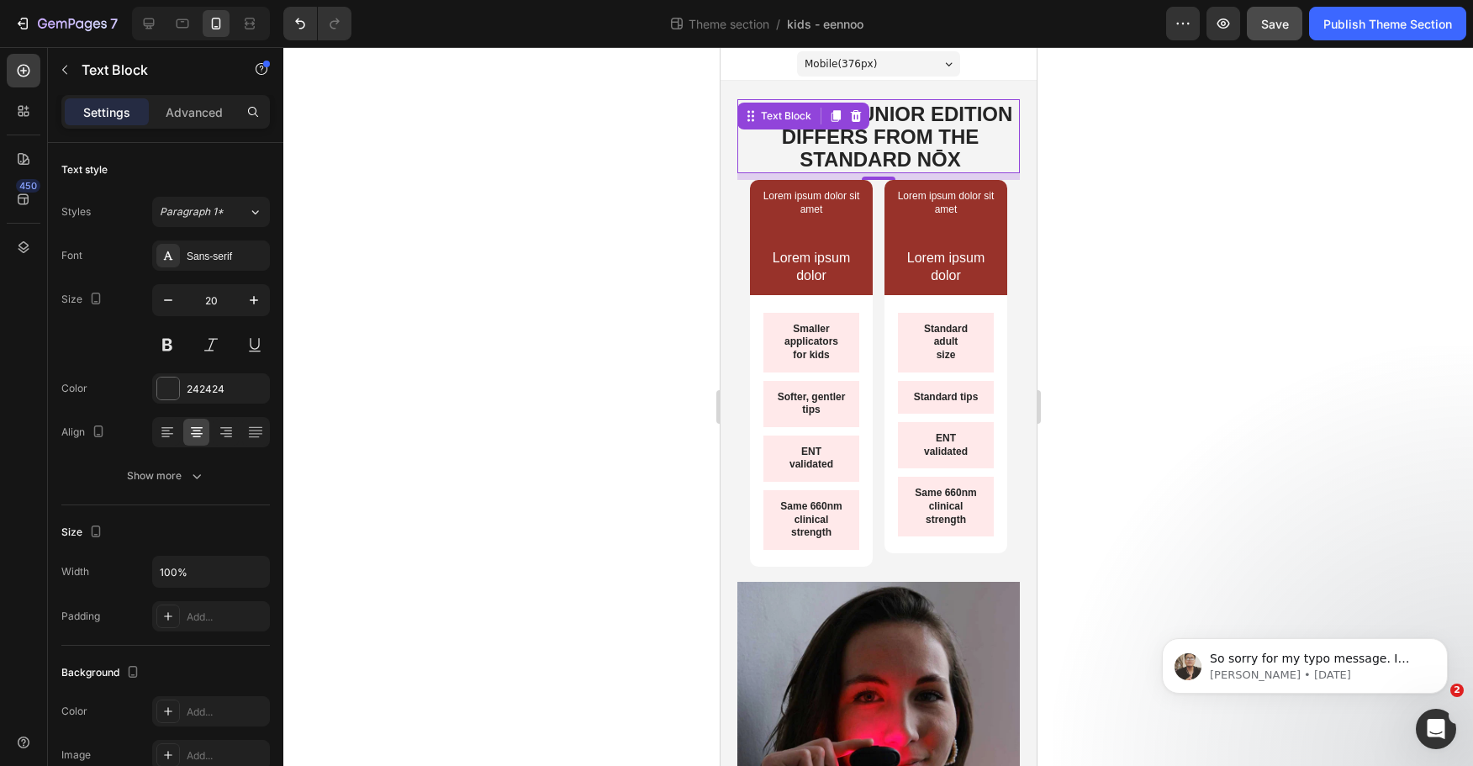
click at [1187, 172] on div at bounding box center [878, 406] width 1190 height 719
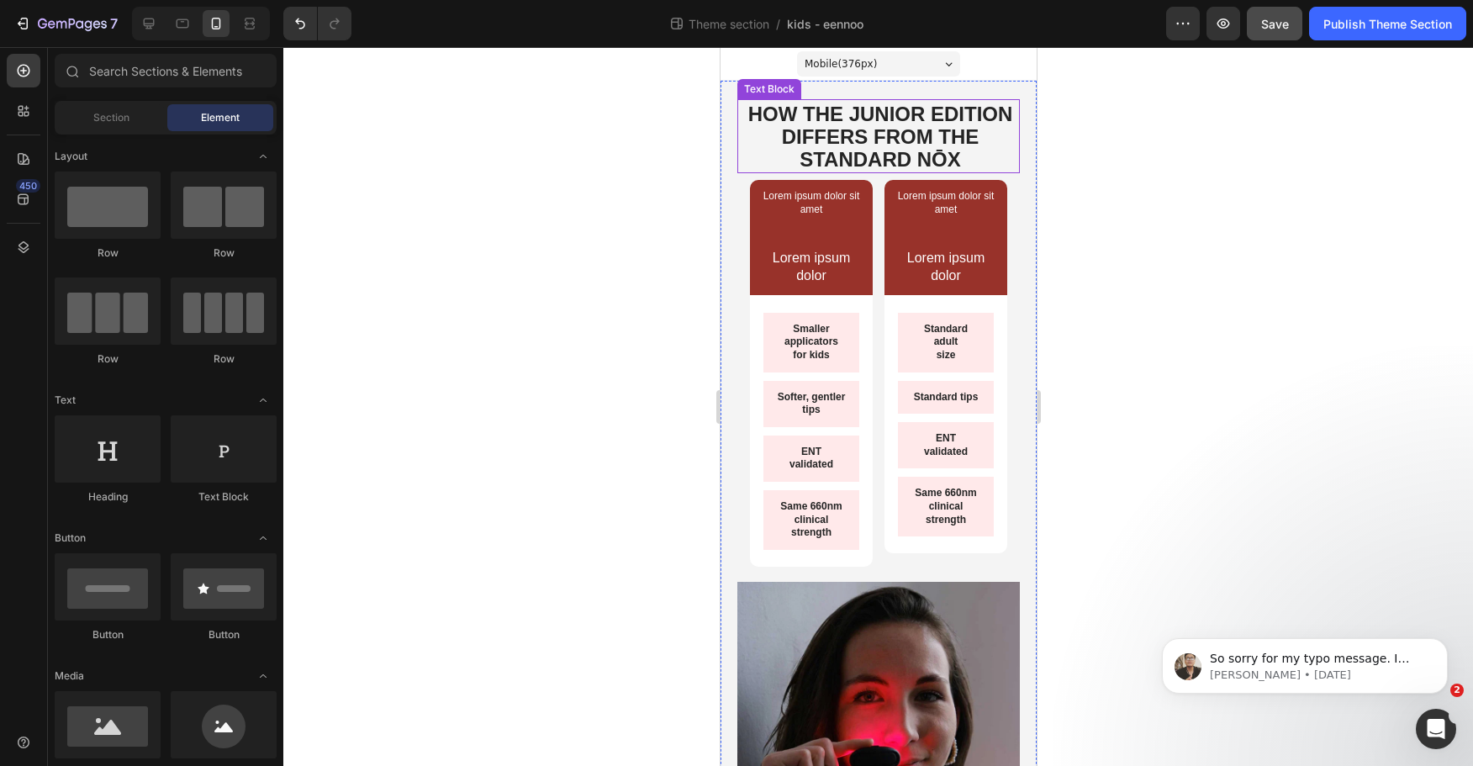
click at [915, 140] on strong "HOW THE JUNIOR EDITION DIFFERS FROM THE STANDARD NŌX" at bounding box center [880, 137] width 265 height 68
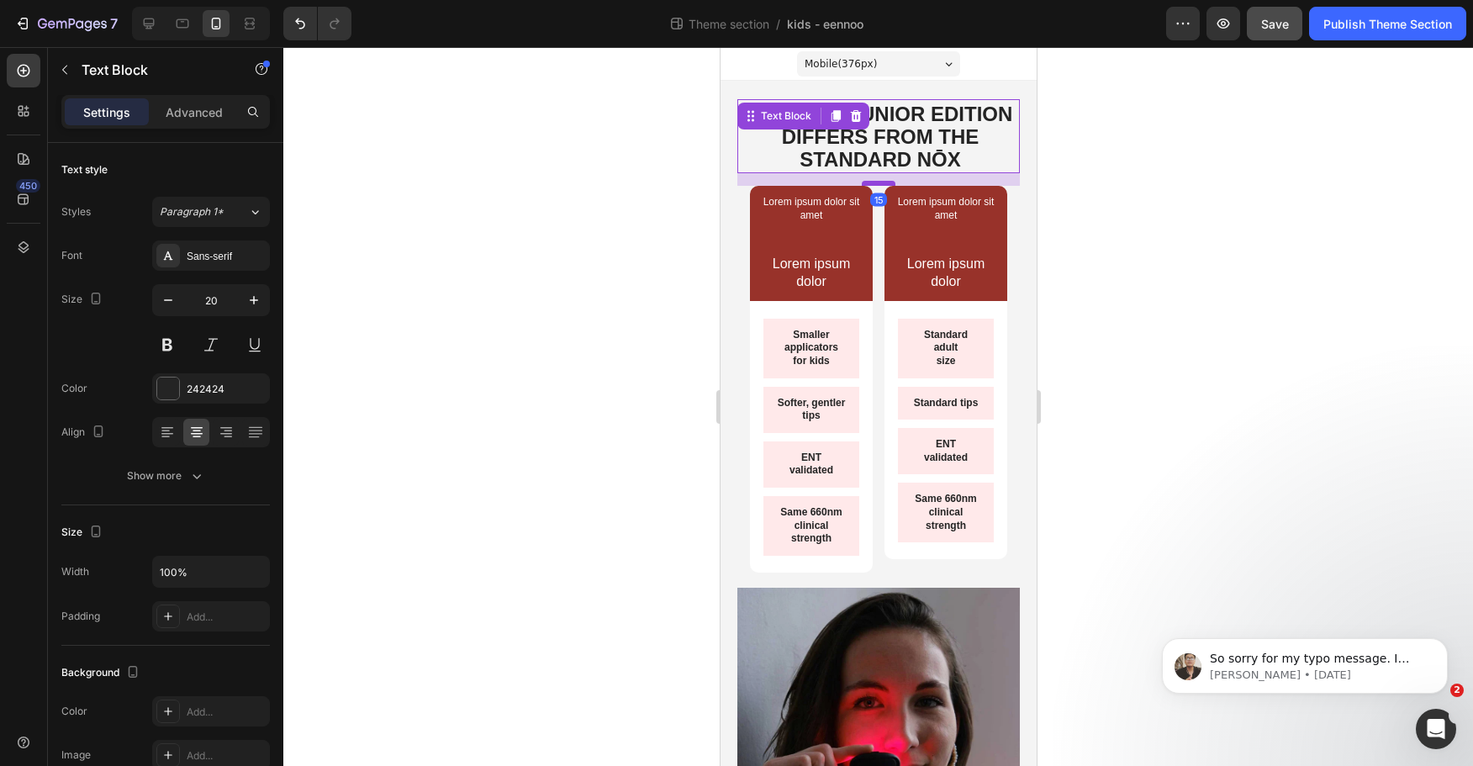
drag, startPoint x: 875, startPoint y: 177, endPoint x: 1875, endPoint y: 245, distance: 1002.3
click at [873, 182] on div at bounding box center [878, 183] width 34 height 5
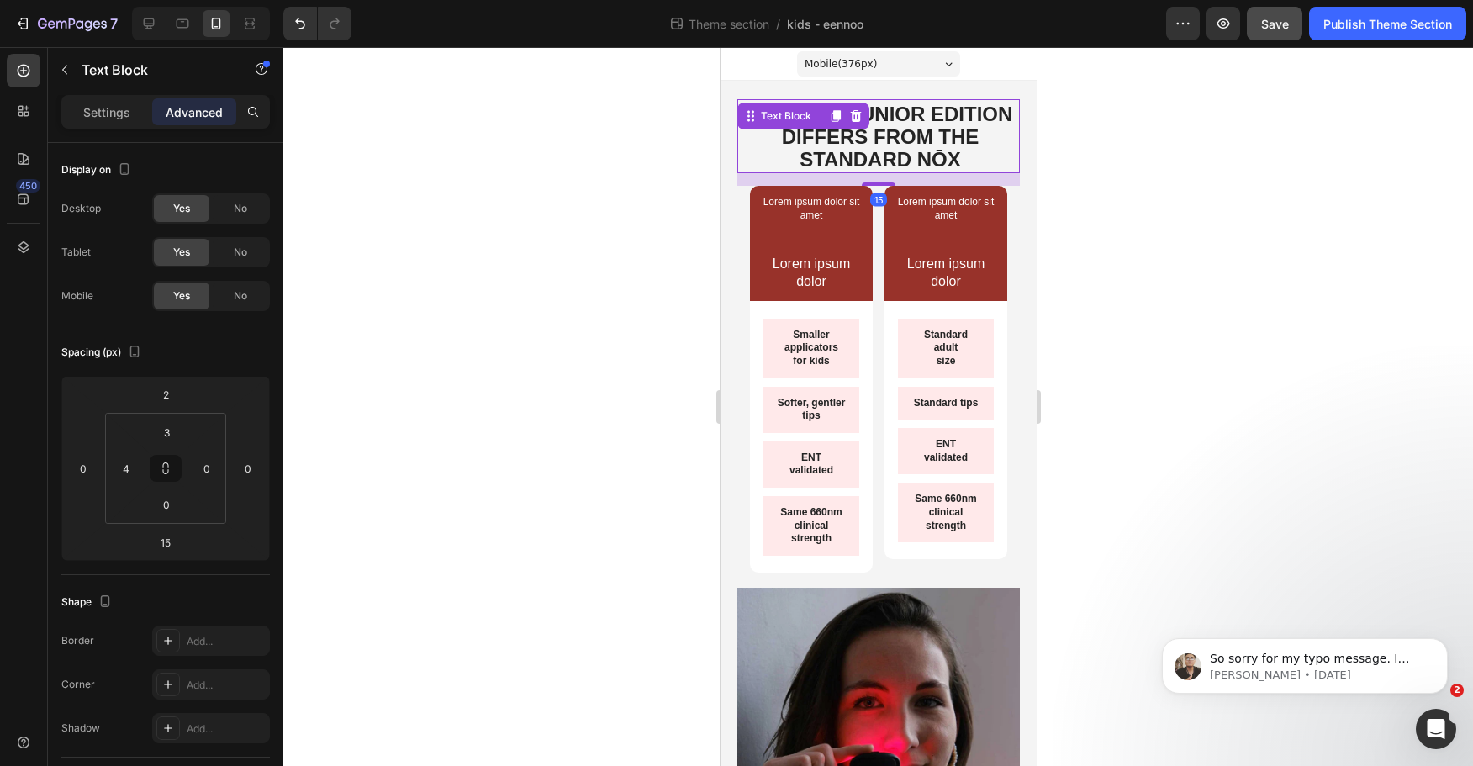
click at [1155, 198] on div at bounding box center [878, 406] width 1190 height 719
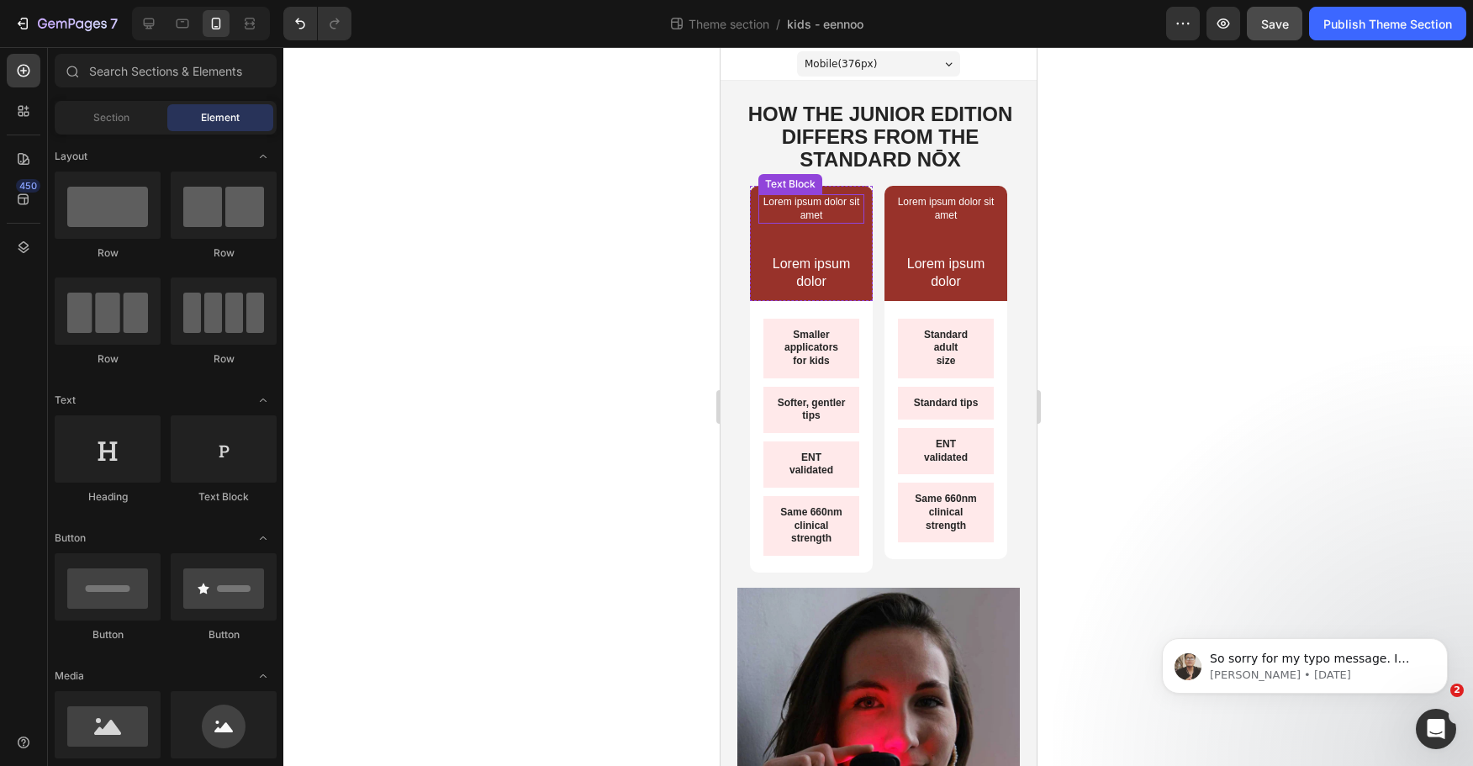
click at [830, 205] on p "Lorem ipsum dolor sit amet" at bounding box center [810, 209] width 103 height 26
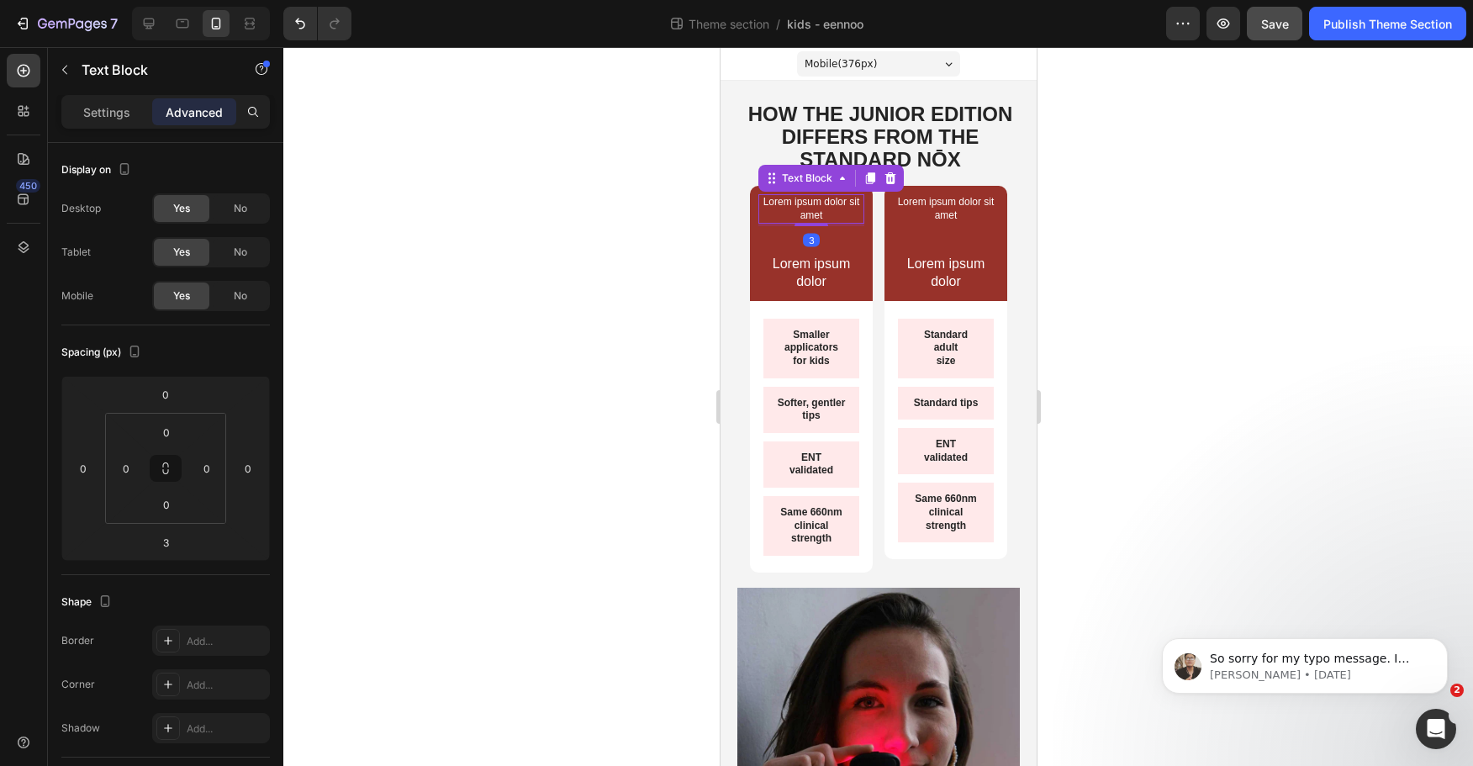
click at [823, 208] on p "Lorem ipsum dolor sit amet" at bounding box center [810, 209] width 103 height 26
click at [822, 208] on p "Lorem ipsum dolor sit amet" at bounding box center [810, 209] width 103 height 26
click at [808, 214] on p "Lorem ipsu dolor sit amet" at bounding box center [810, 209] width 103 height 26
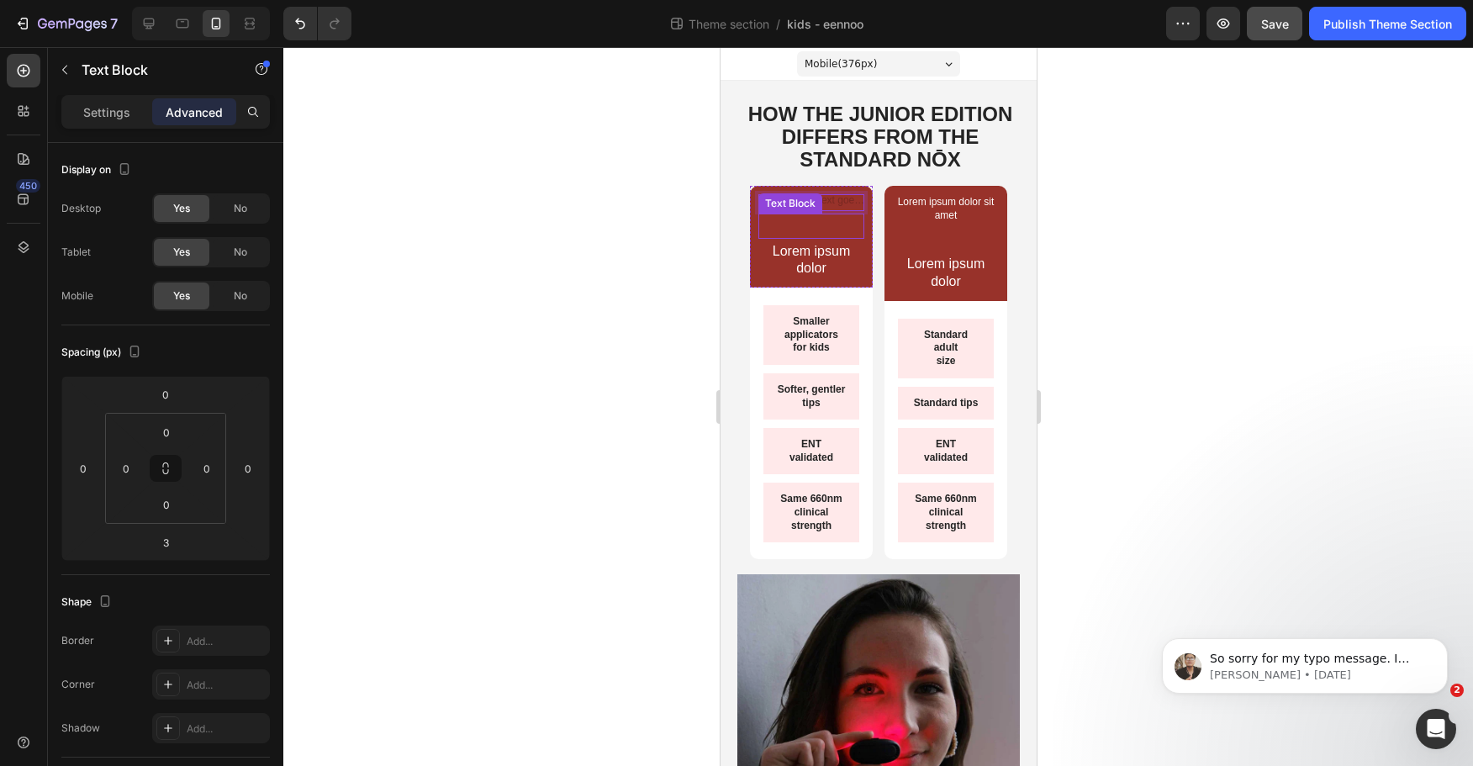
click at [810, 226] on p "Rich Text Editor. Editing area: main" at bounding box center [810, 226] width 103 height 22
click at [886, 197] on icon at bounding box center [890, 197] width 11 height 12
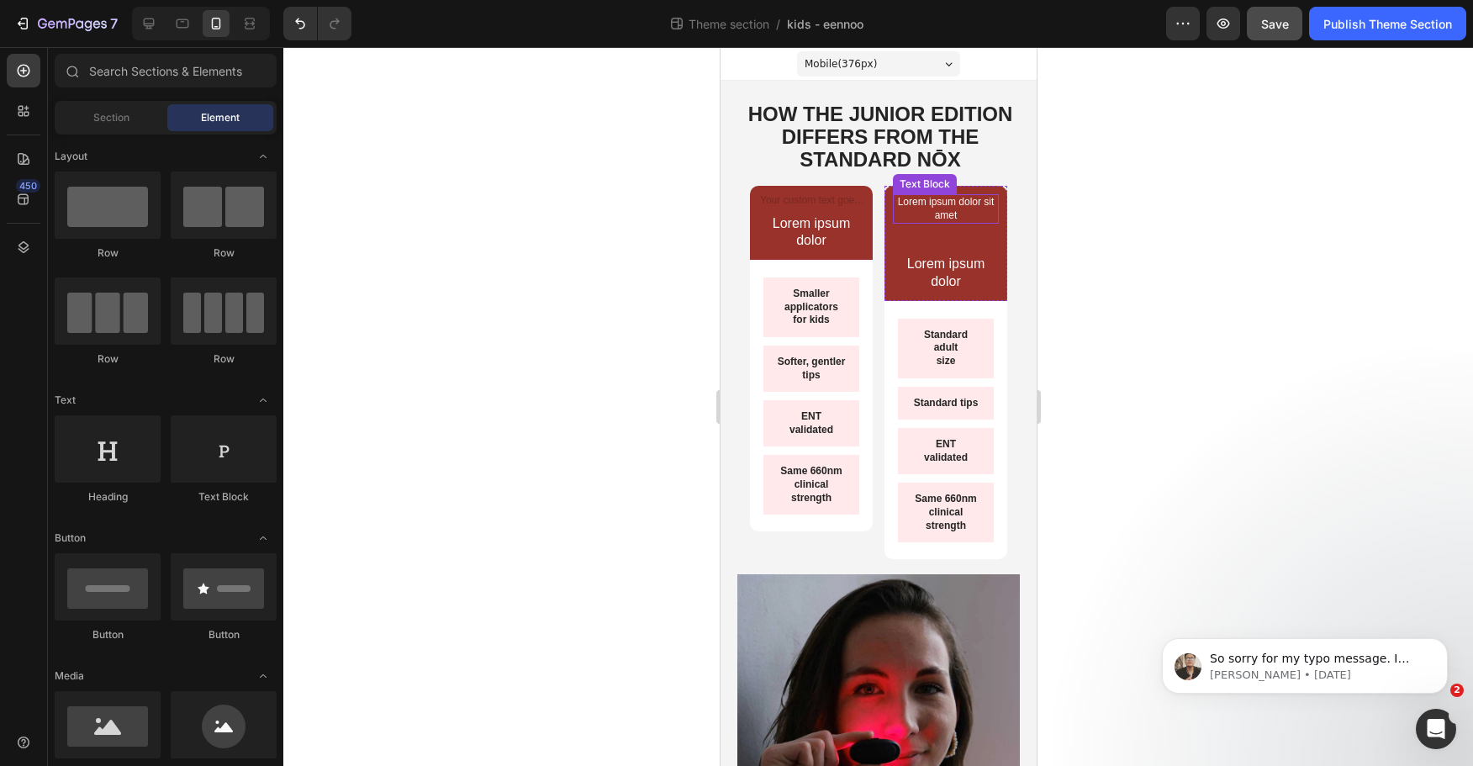
click at [922, 199] on p "Lorem ipsum dolor sit amet" at bounding box center [945, 209] width 103 height 26
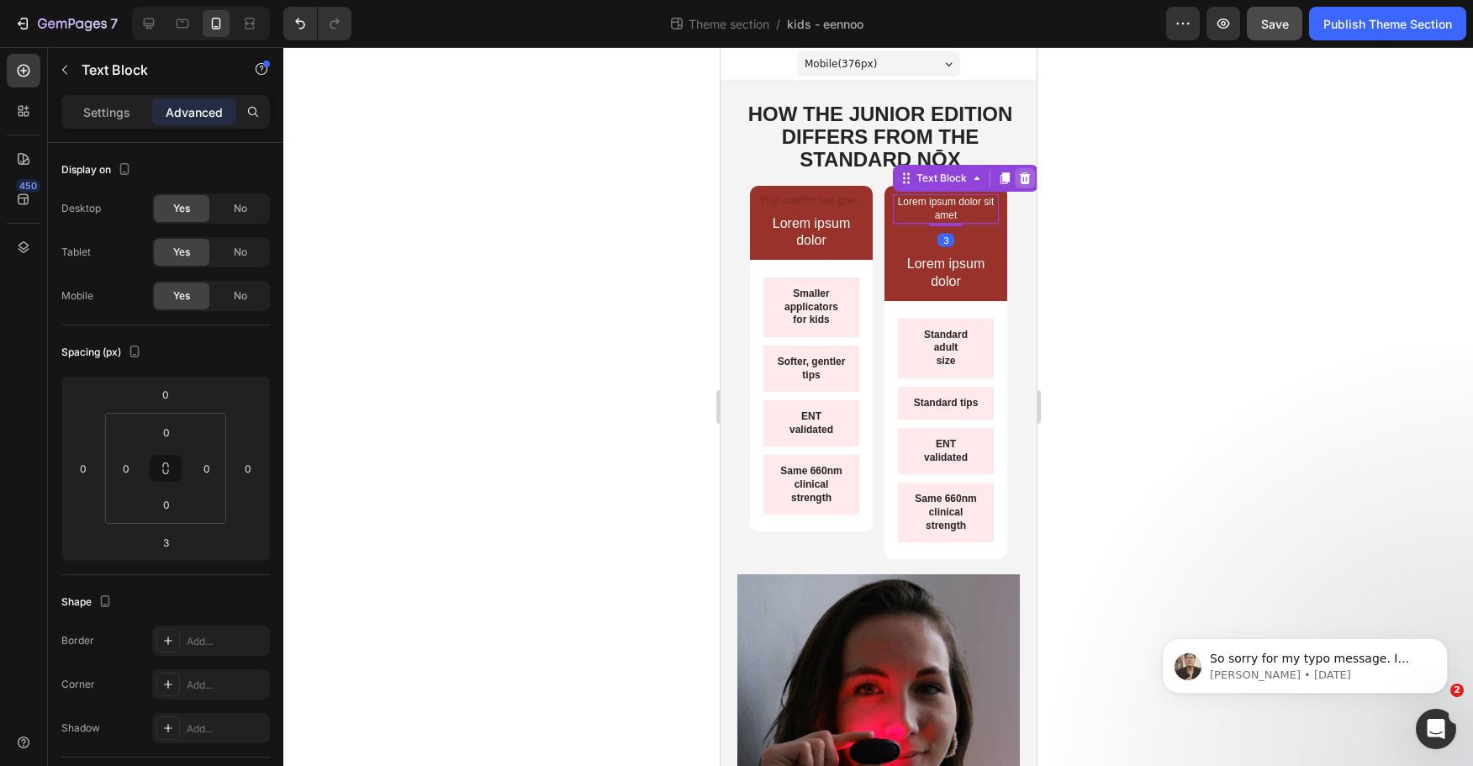
click at [1019, 178] on icon at bounding box center [1024, 178] width 11 height 12
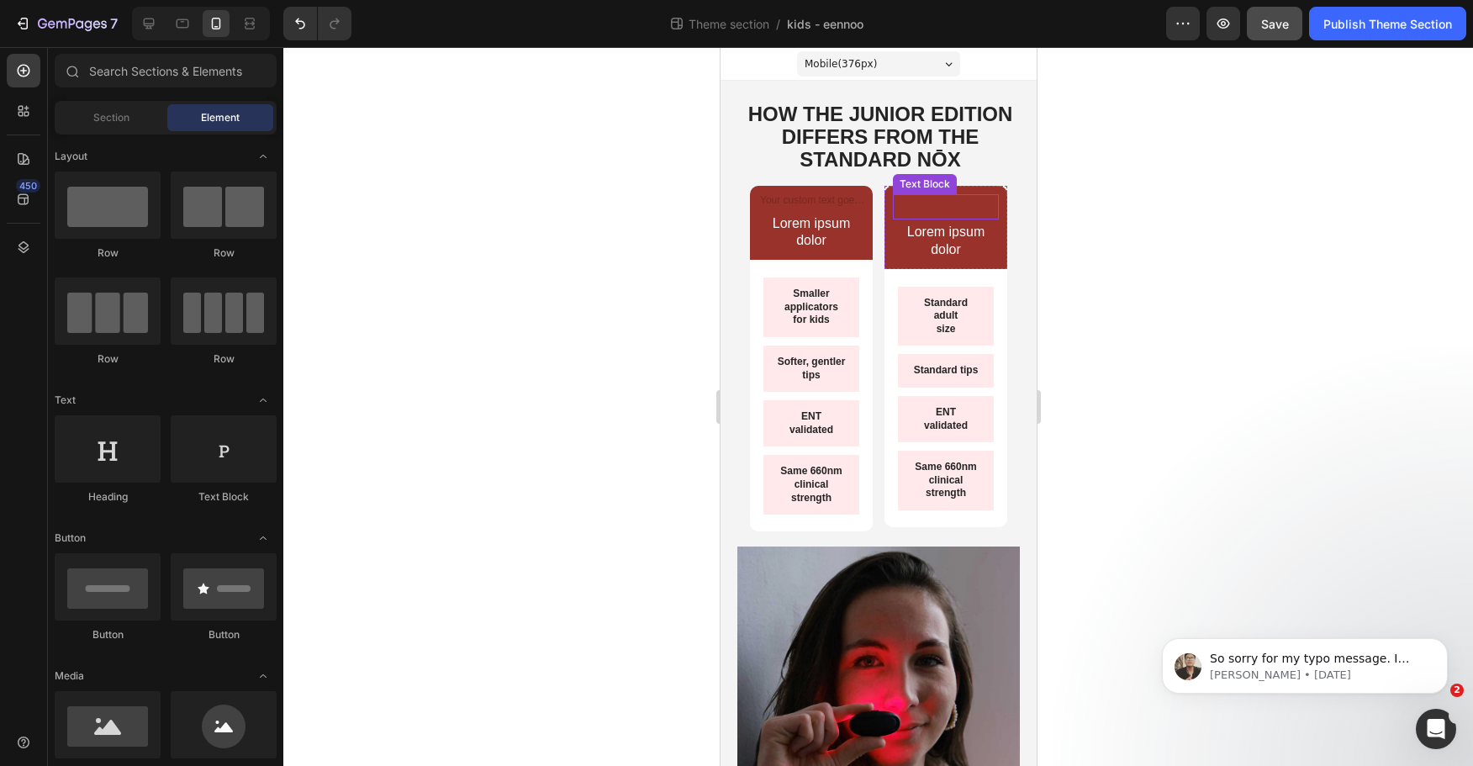
click at [942, 214] on p "Rich Text Editor. Editing area: main" at bounding box center [945, 207] width 103 height 22
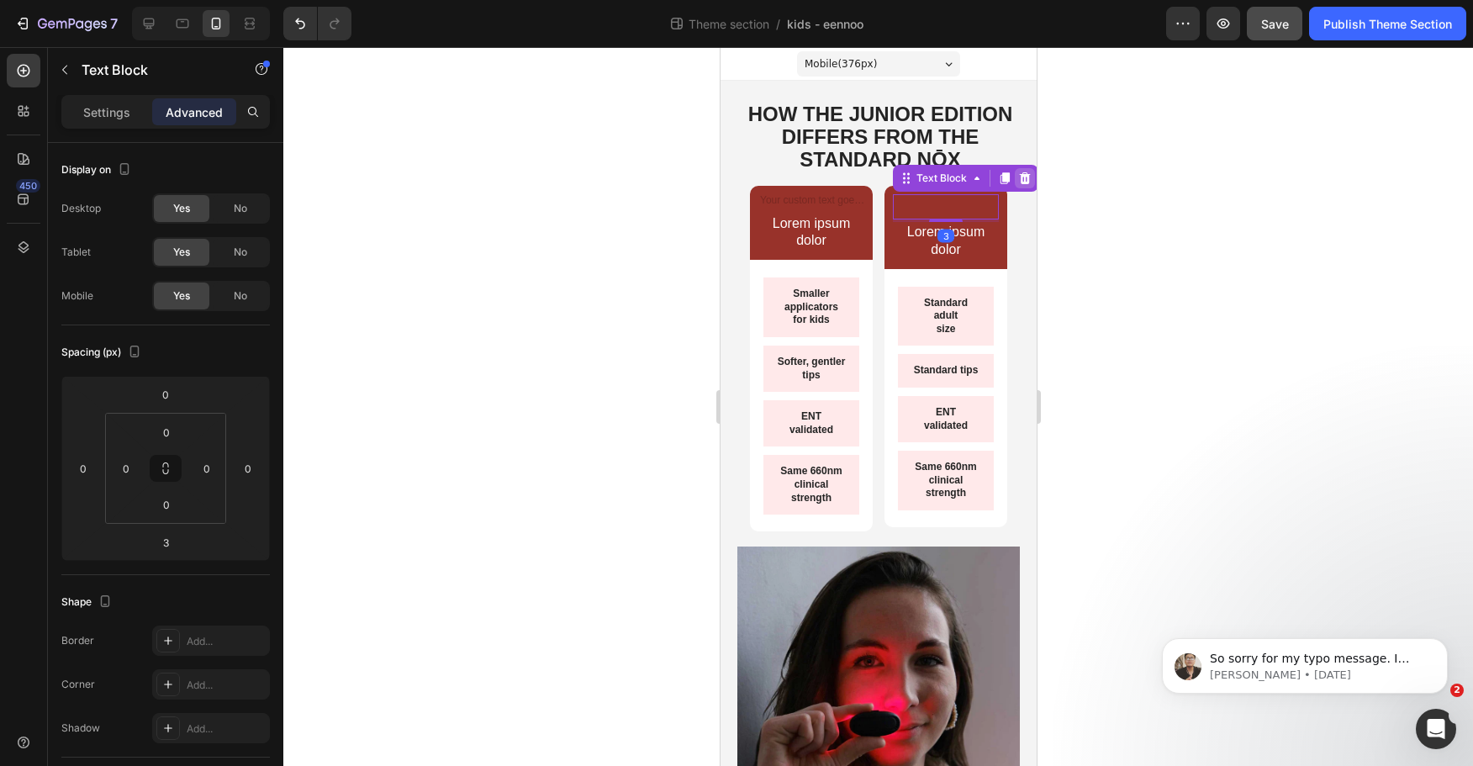
click at [1019, 174] on icon at bounding box center [1024, 178] width 11 height 12
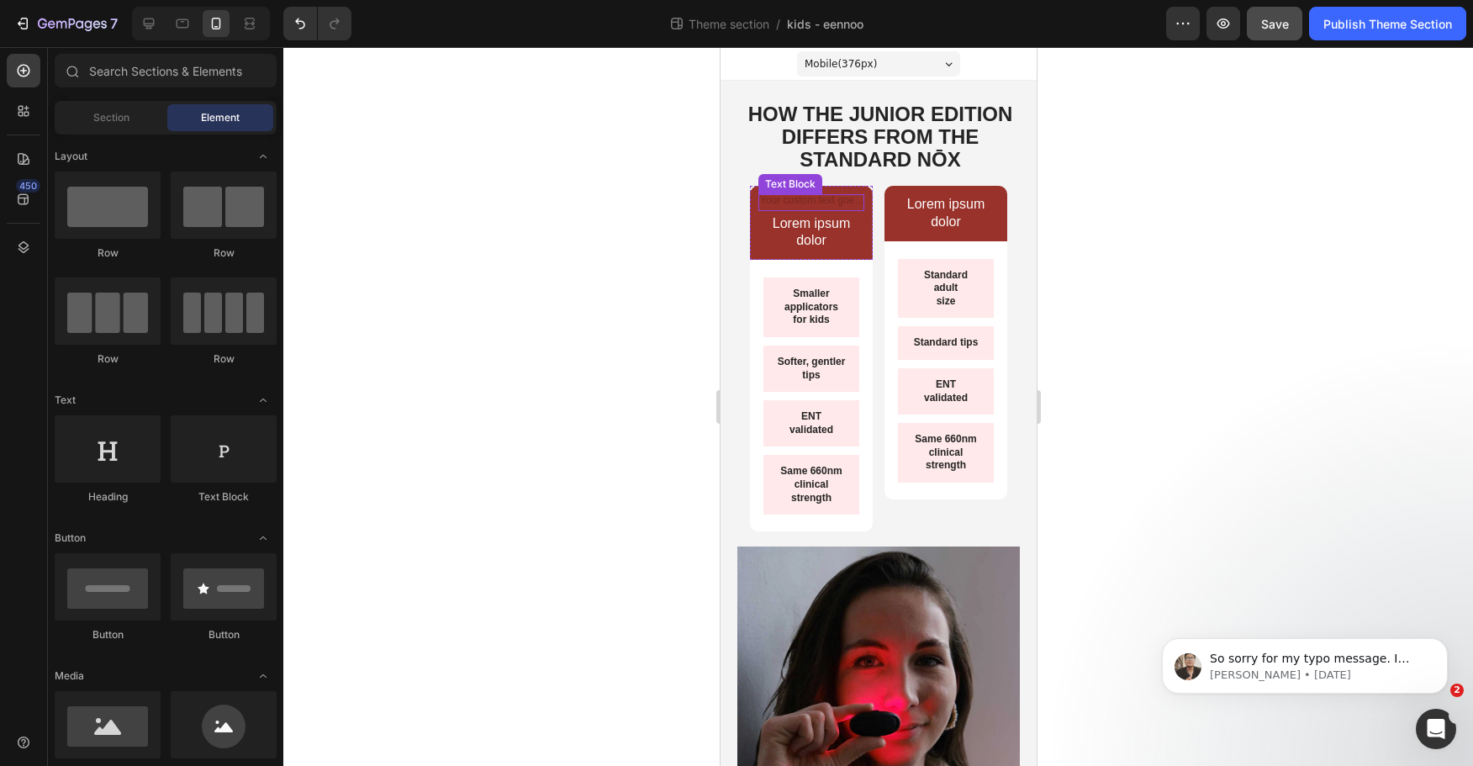
click at [792, 198] on div "Rich Text Editor. Editing area: main" at bounding box center [811, 202] width 106 height 17
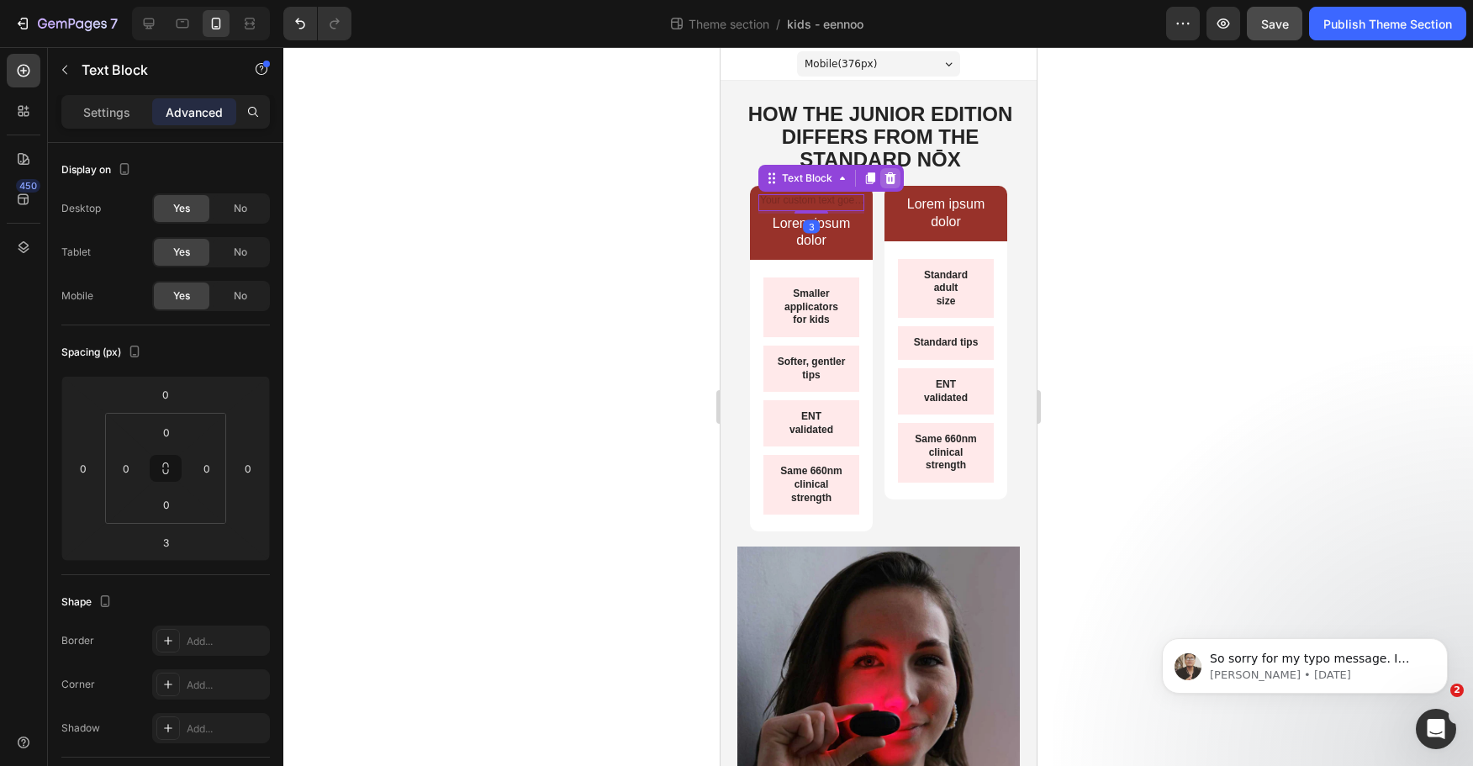
click at [895, 177] on icon at bounding box center [889, 178] width 13 height 13
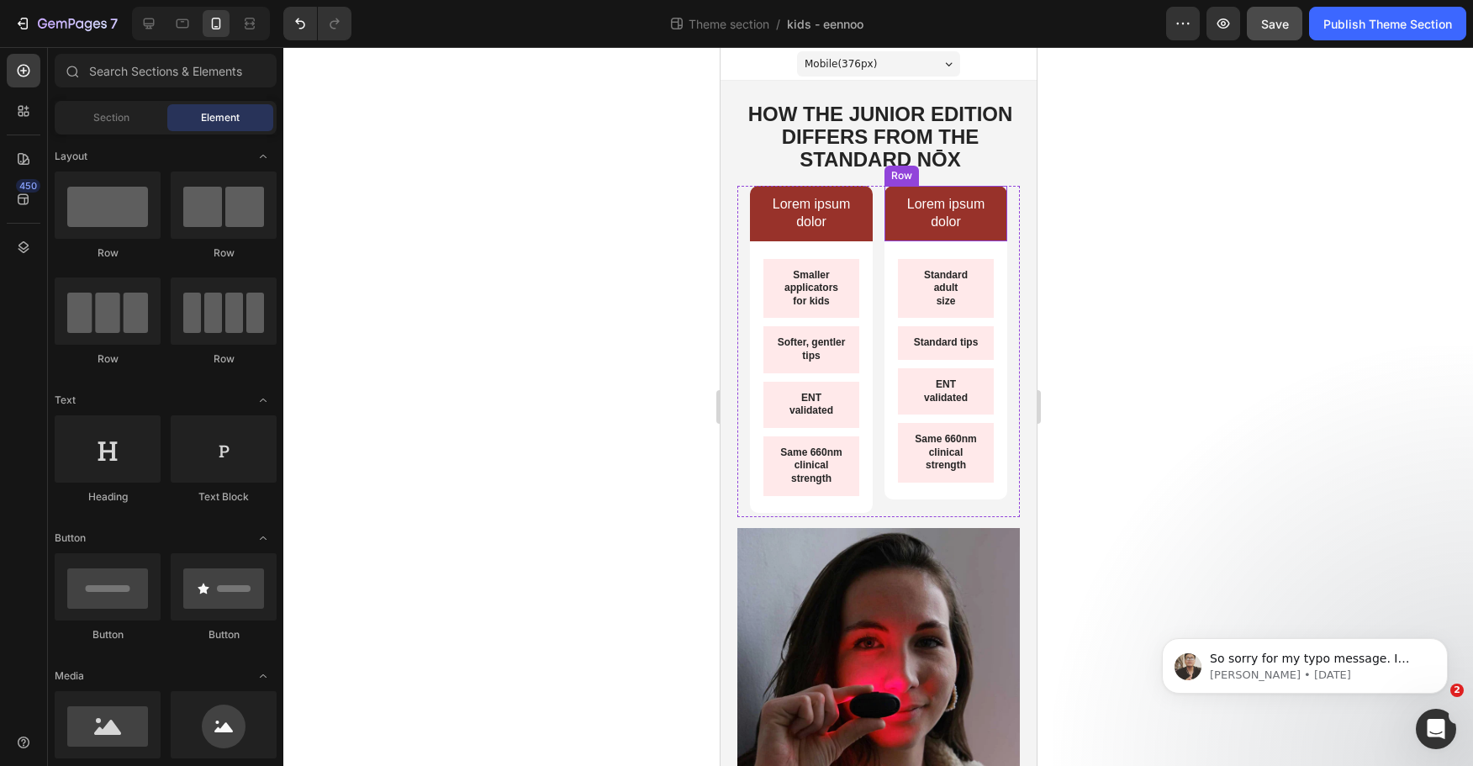
click at [799, 207] on p "Lorem ipsum dolor" at bounding box center [810, 213] width 103 height 35
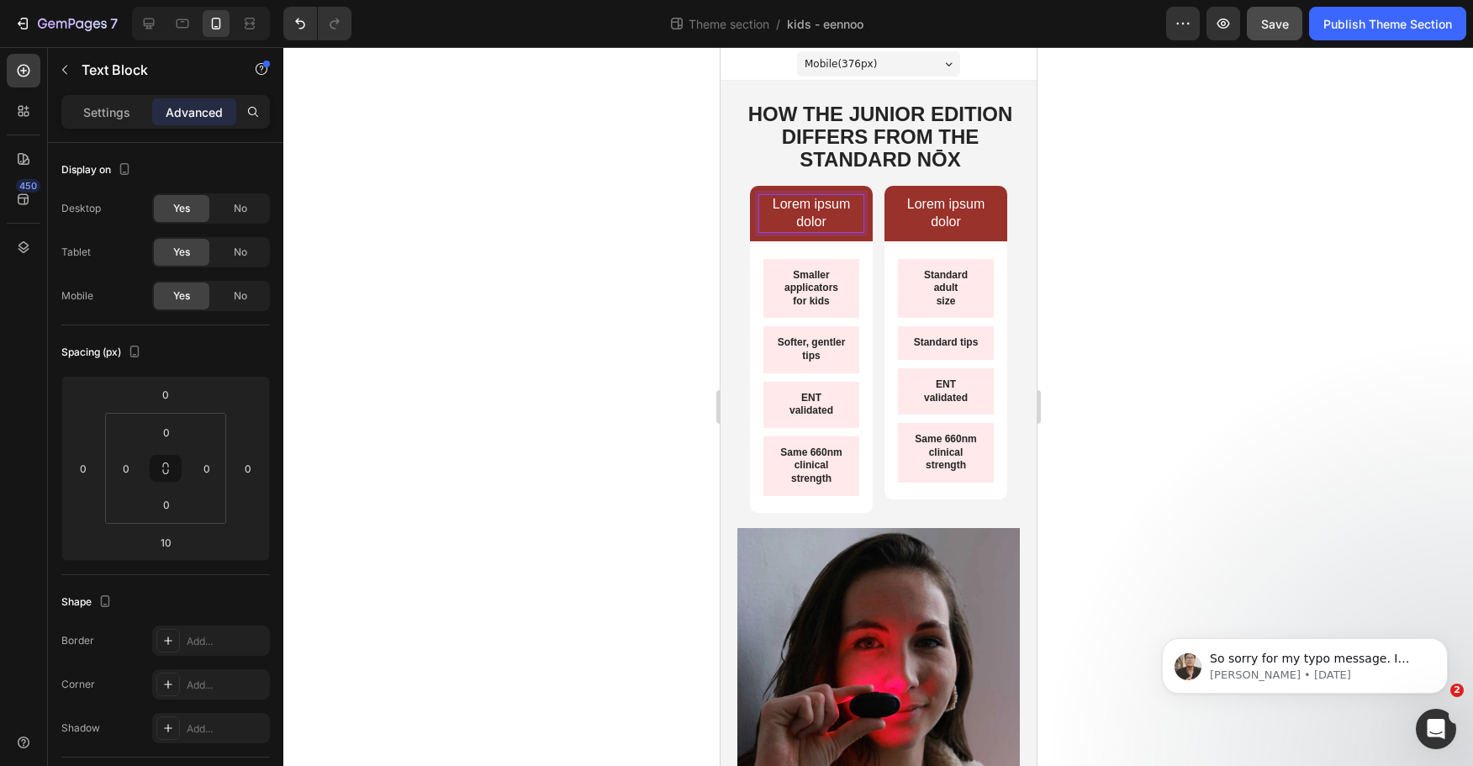
click at [824, 216] on p "Lorem ipsum dolor" at bounding box center [810, 213] width 103 height 35
drag, startPoint x: 835, startPoint y: 215, endPoint x: 728, endPoint y: 191, distance: 109.6
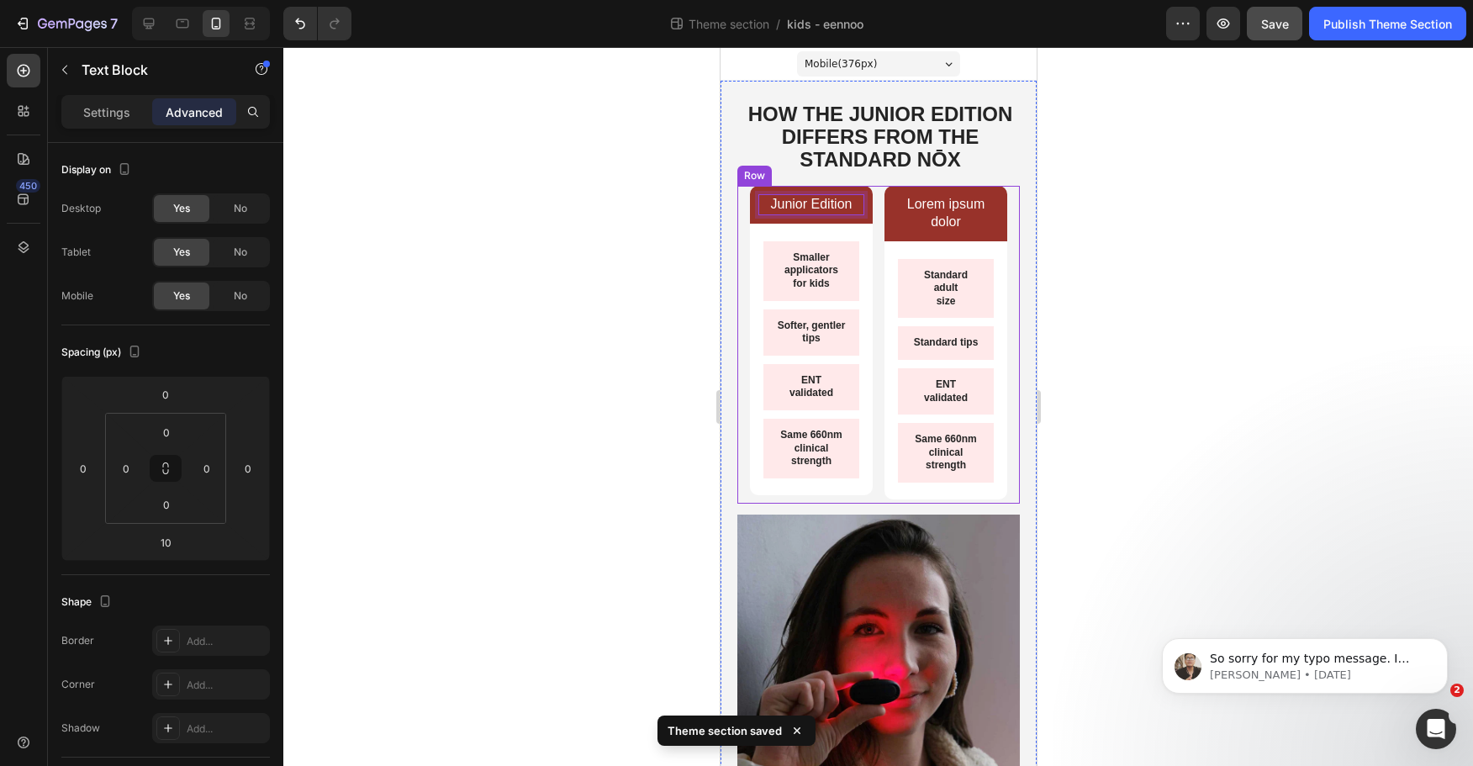
click at [822, 198] on p "Junior Edition" at bounding box center [810, 205] width 103 height 18
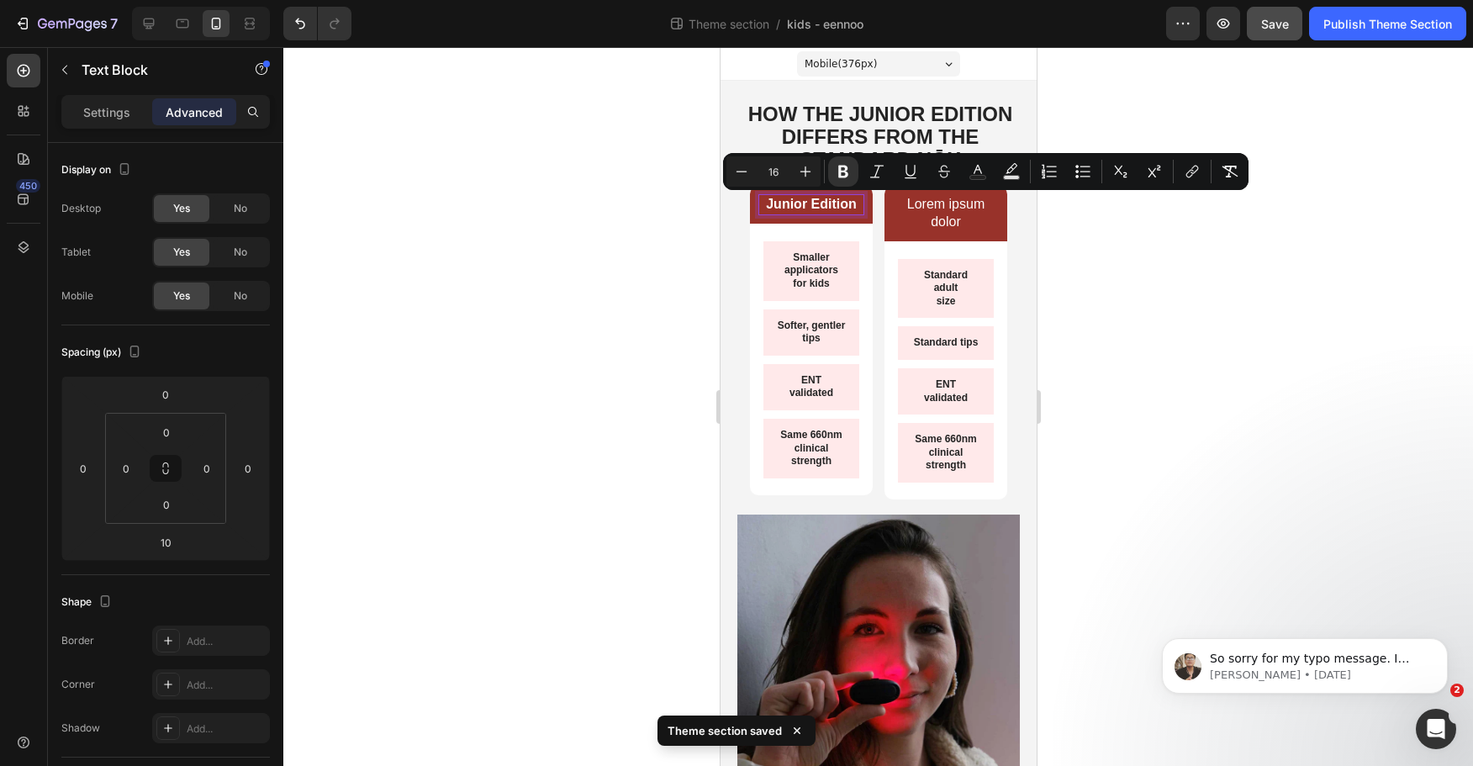
click at [831, 201] on strong "Junior Edition" at bounding box center [810, 204] width 91 height 14
click at [949, 218] on p "Lorem ipsum dolor" at bounding box center [945, 213] width 103 height 35
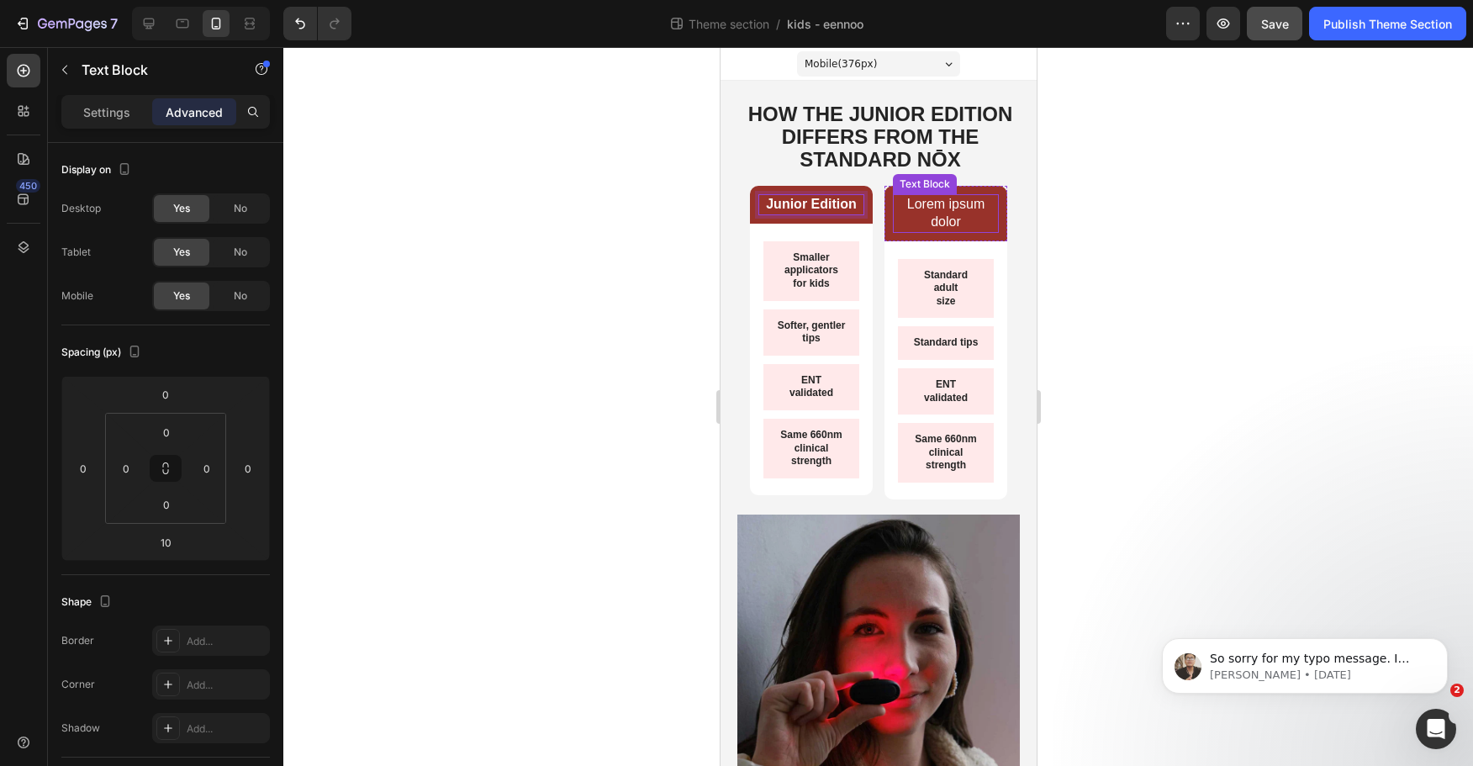
click at [949, 218] on p "Lorem ipsum dolor" at bounding box center [945, 213] width 103 height 35
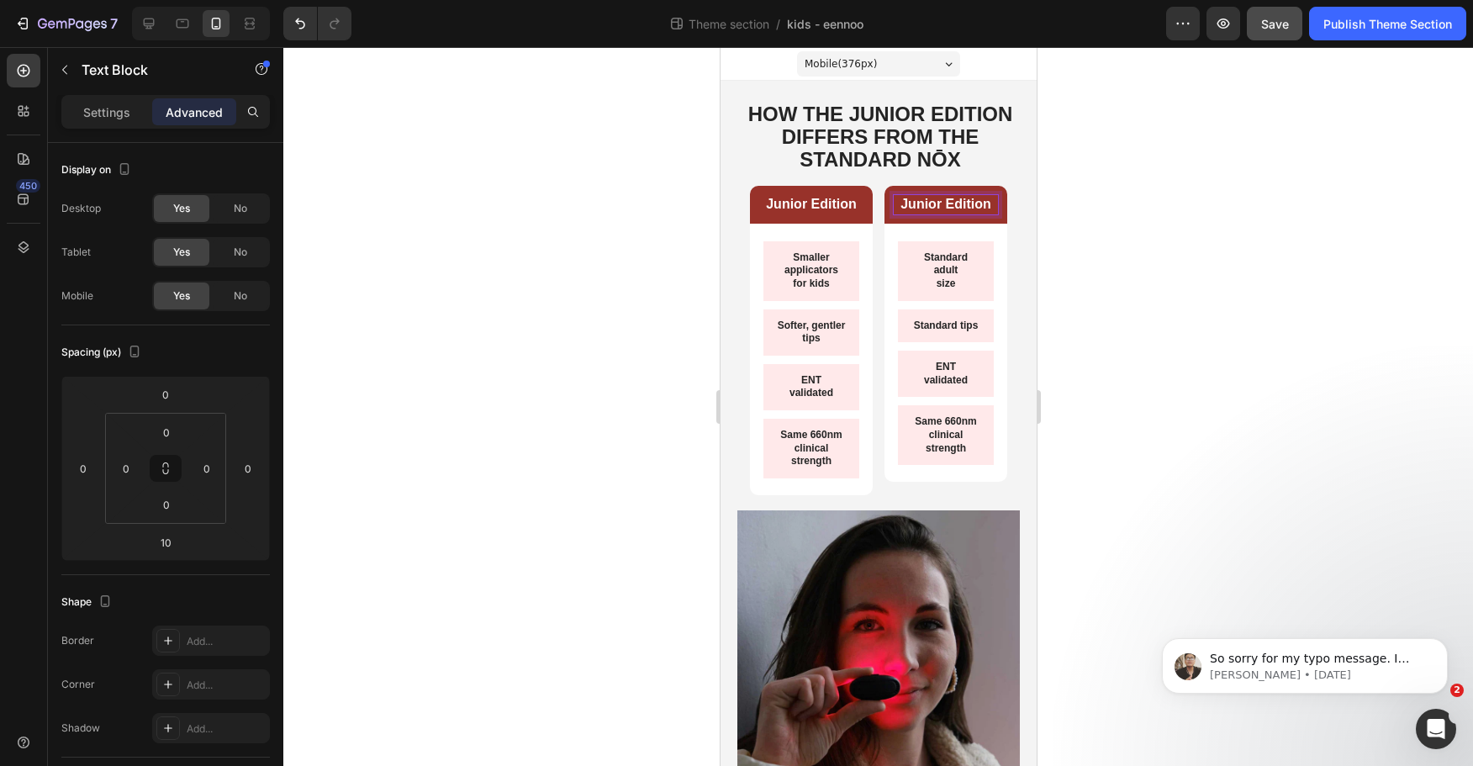
click at [944, 203] on strong "Junior Edition" at bounding box center [945, 204] width 91 height 14
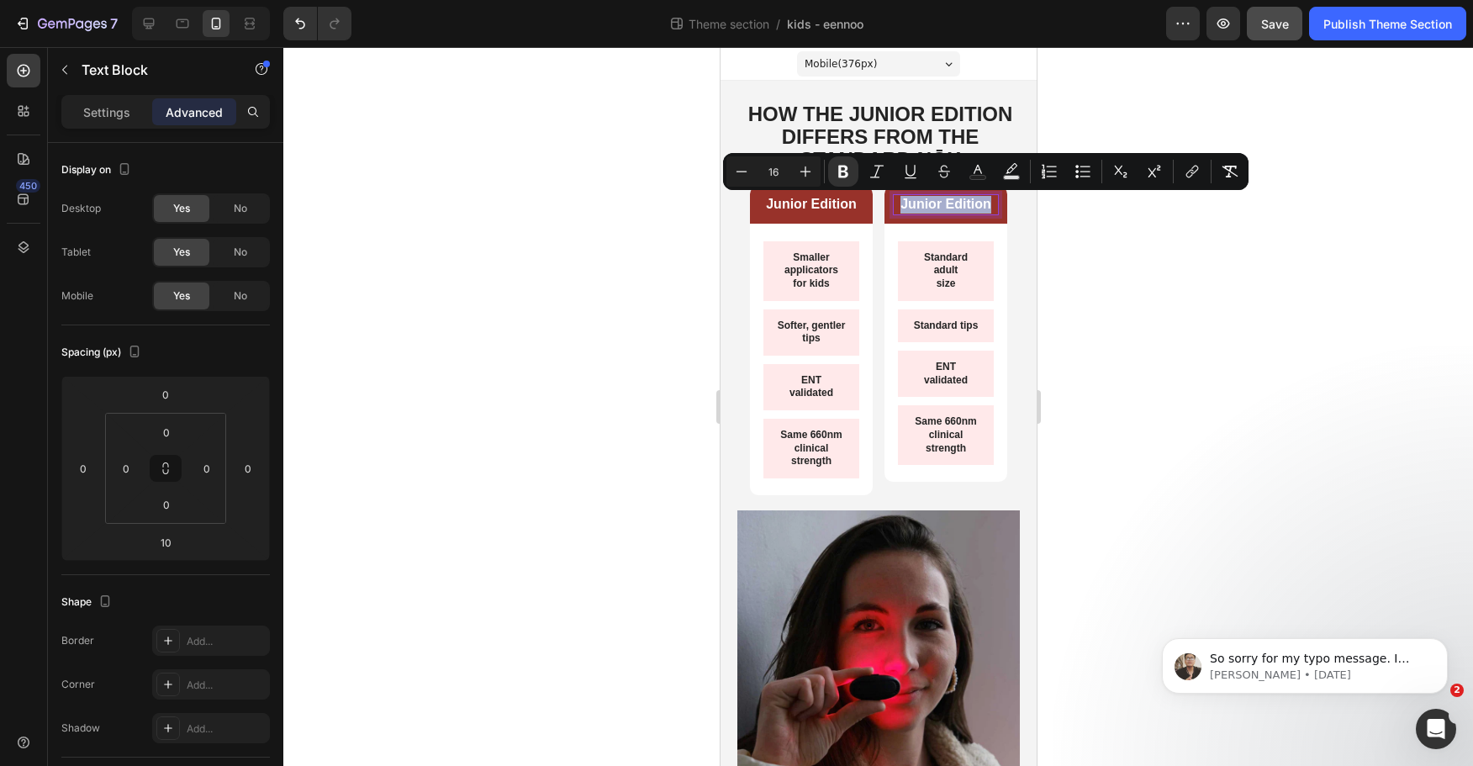
click at [905, 196] on p "Junior Edition" at bounding box center [945, 205] width 103 height 18
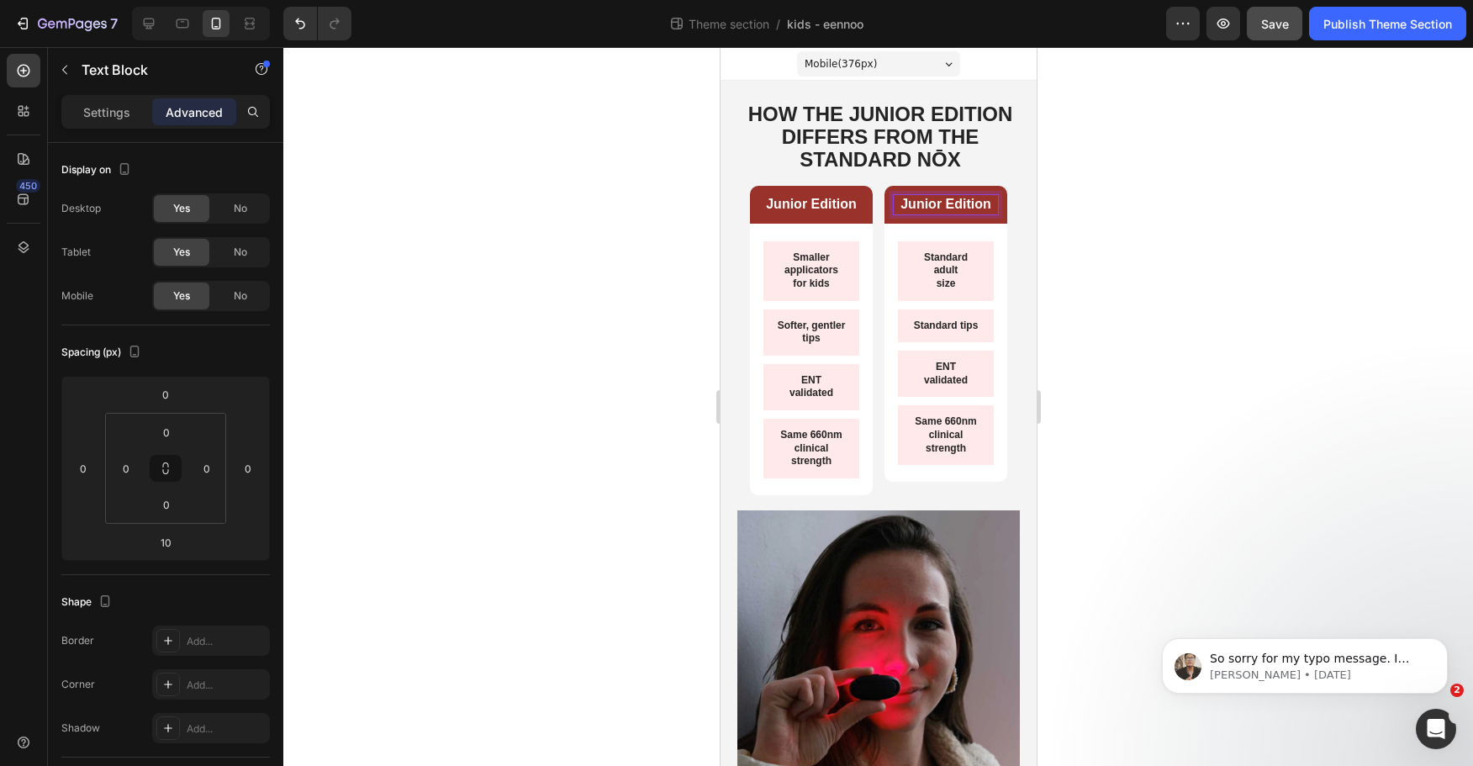
click at [928, 198] on strong "Junior Edition" at bounding box center [945, 204] width 91 height 14
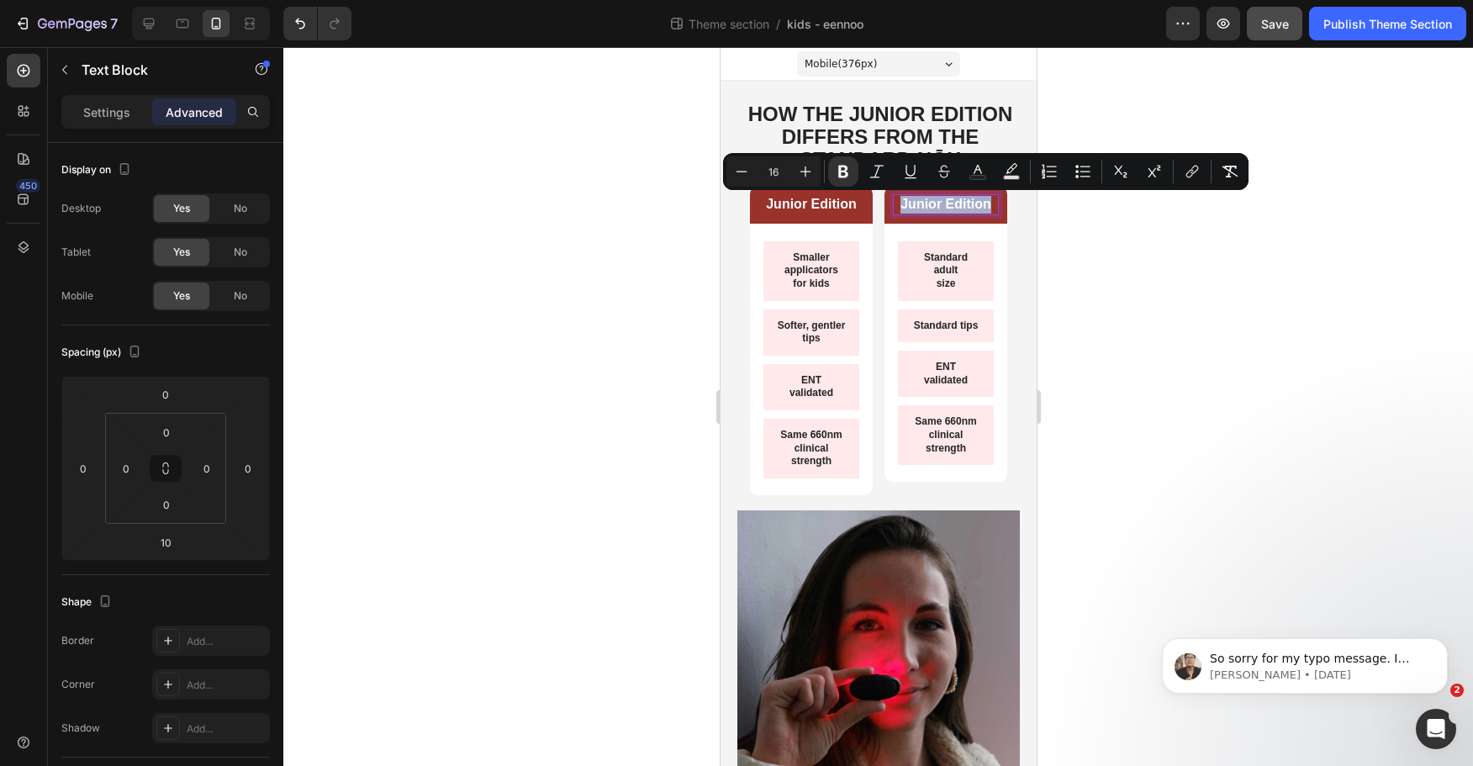
click at [928, 198] on strong "Junior Edition" at bounding box center [945, 204] width 91 height 14
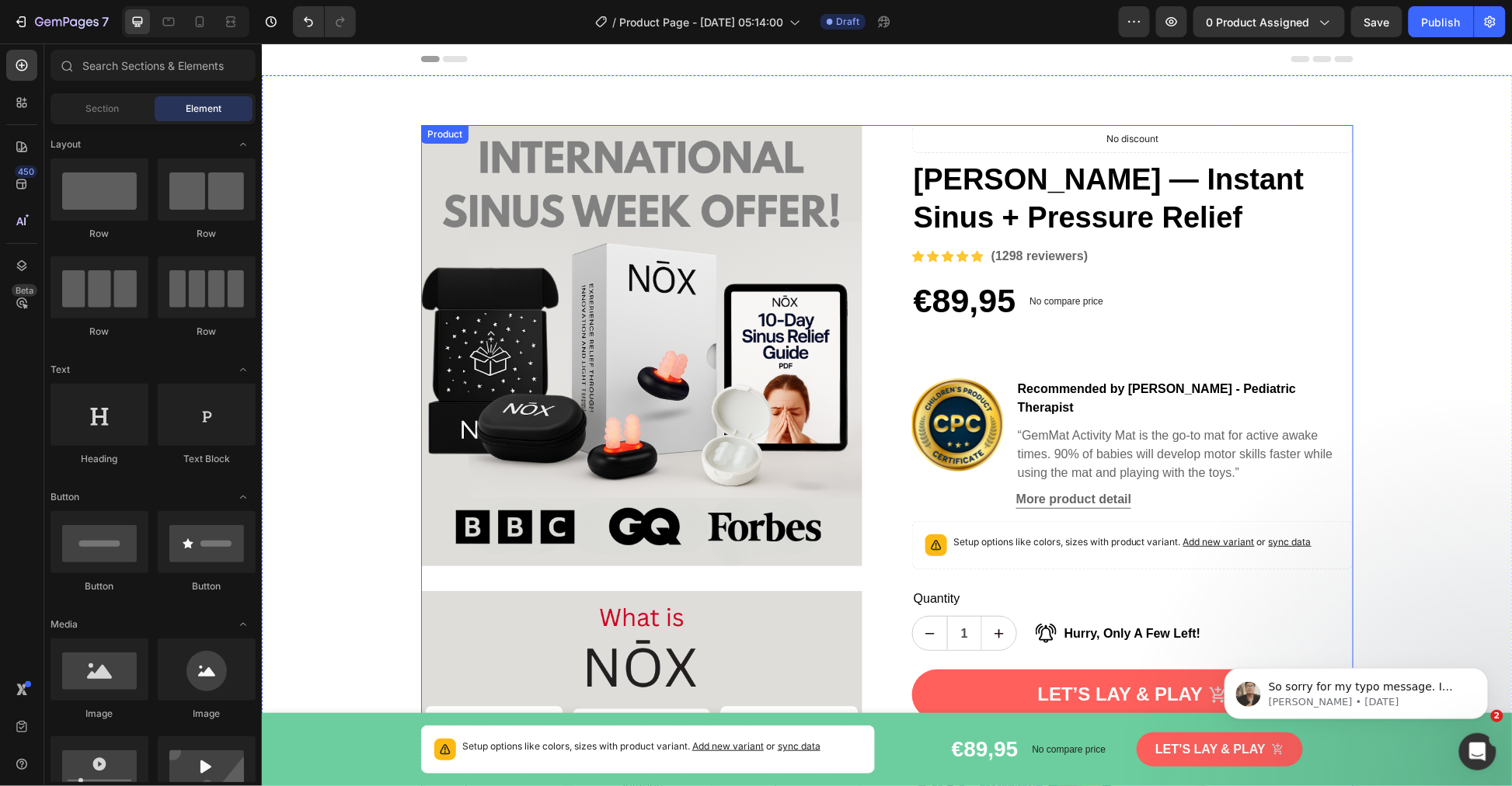
scroll to position [690, 0]
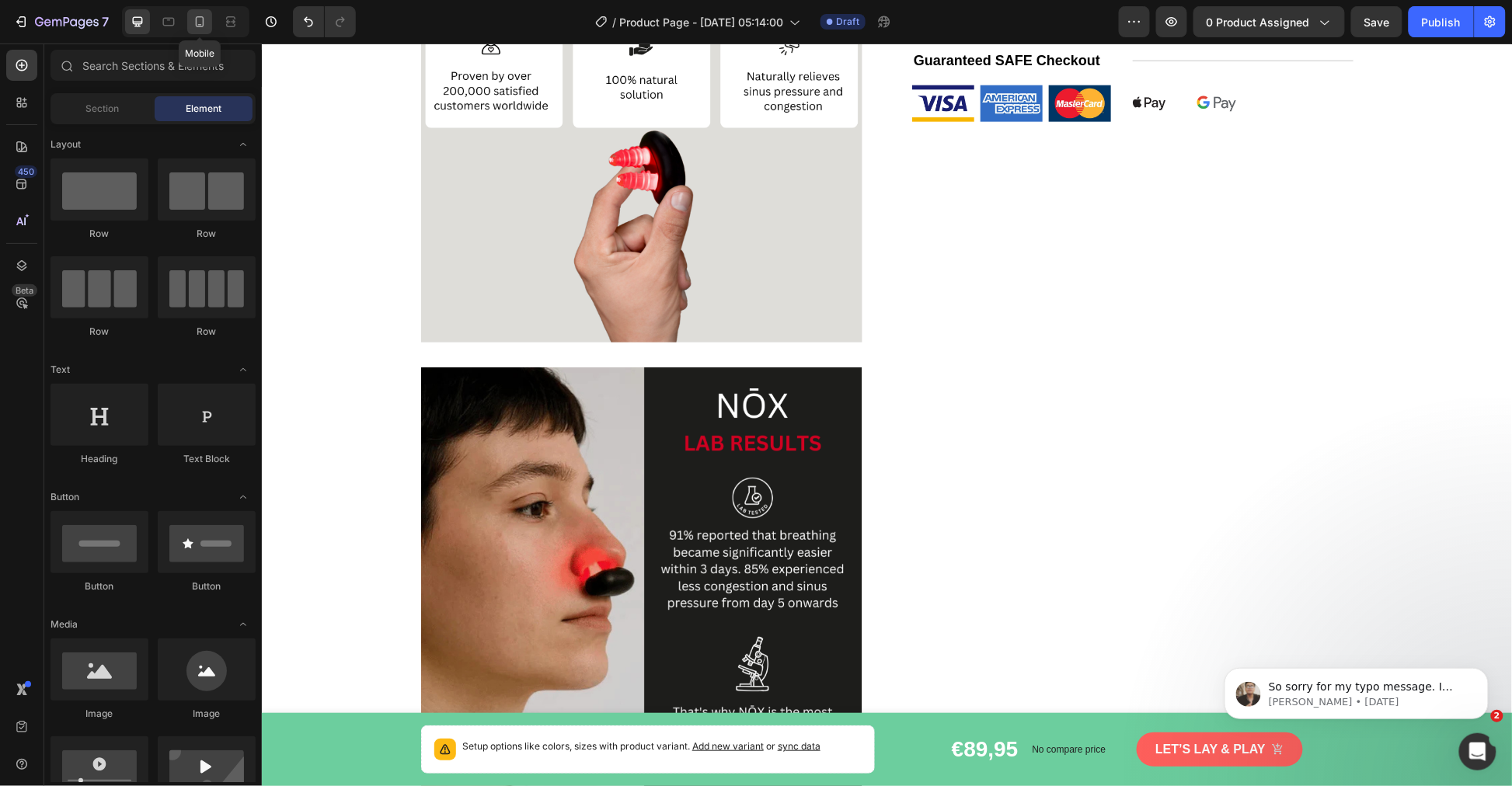
click at [198, 18] on icon at bounding box center [200, 21] width 16 height 16
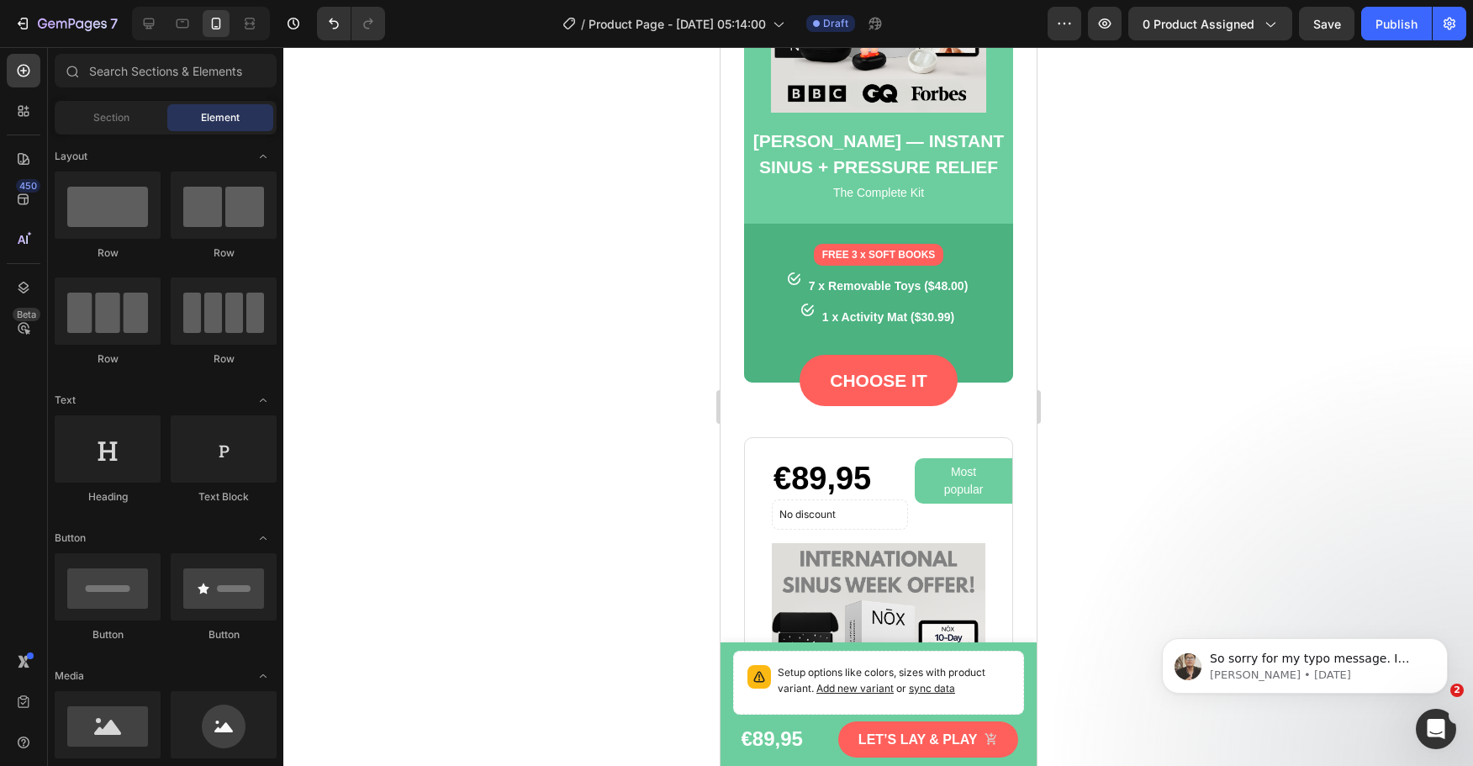
scroll to position [5073, 0]
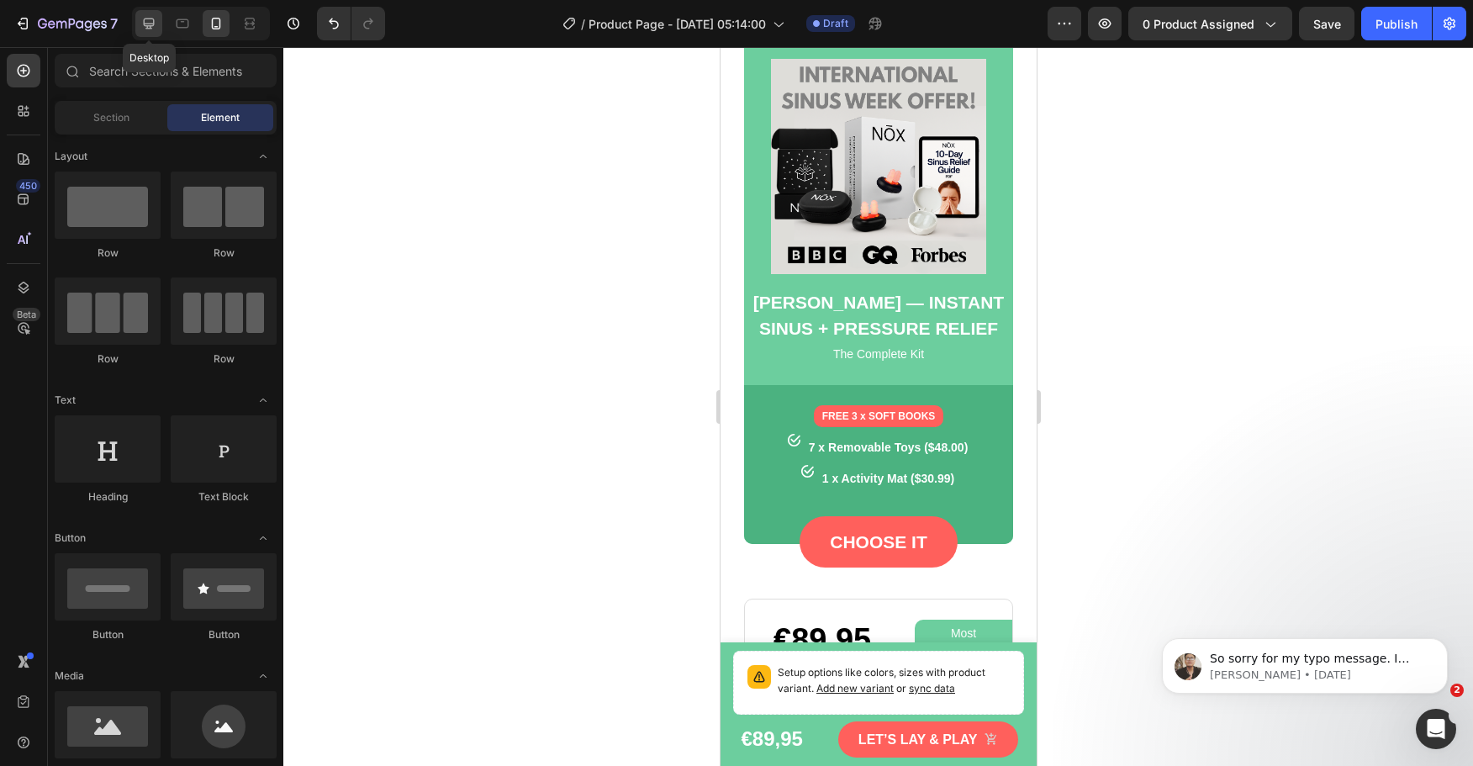
click at [139, 26] on div at bounding box center [148, 23] width 27 height 27
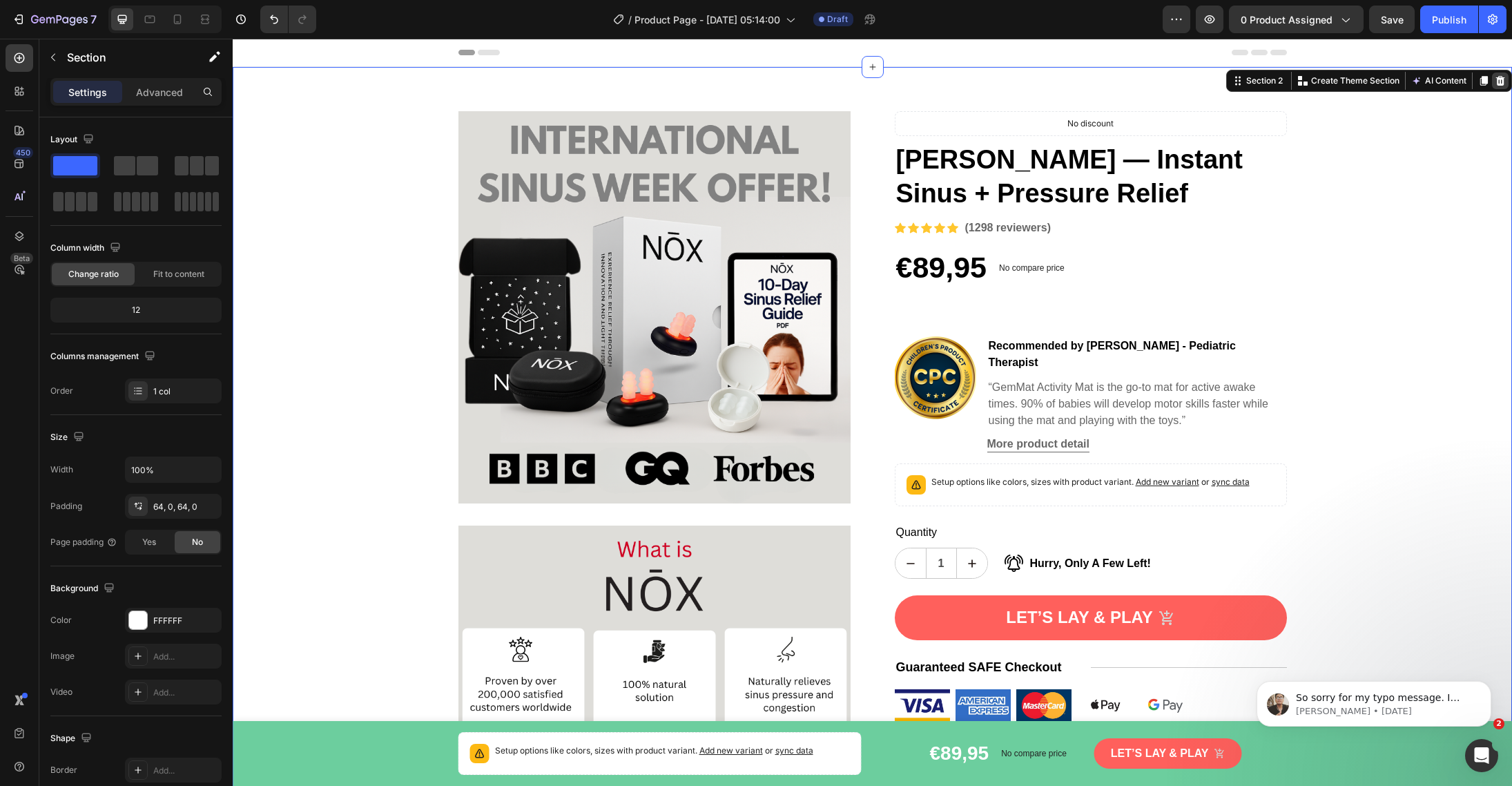
click at [1343, 80] on icon at bounding box center [1500, 81] width 9 height 10
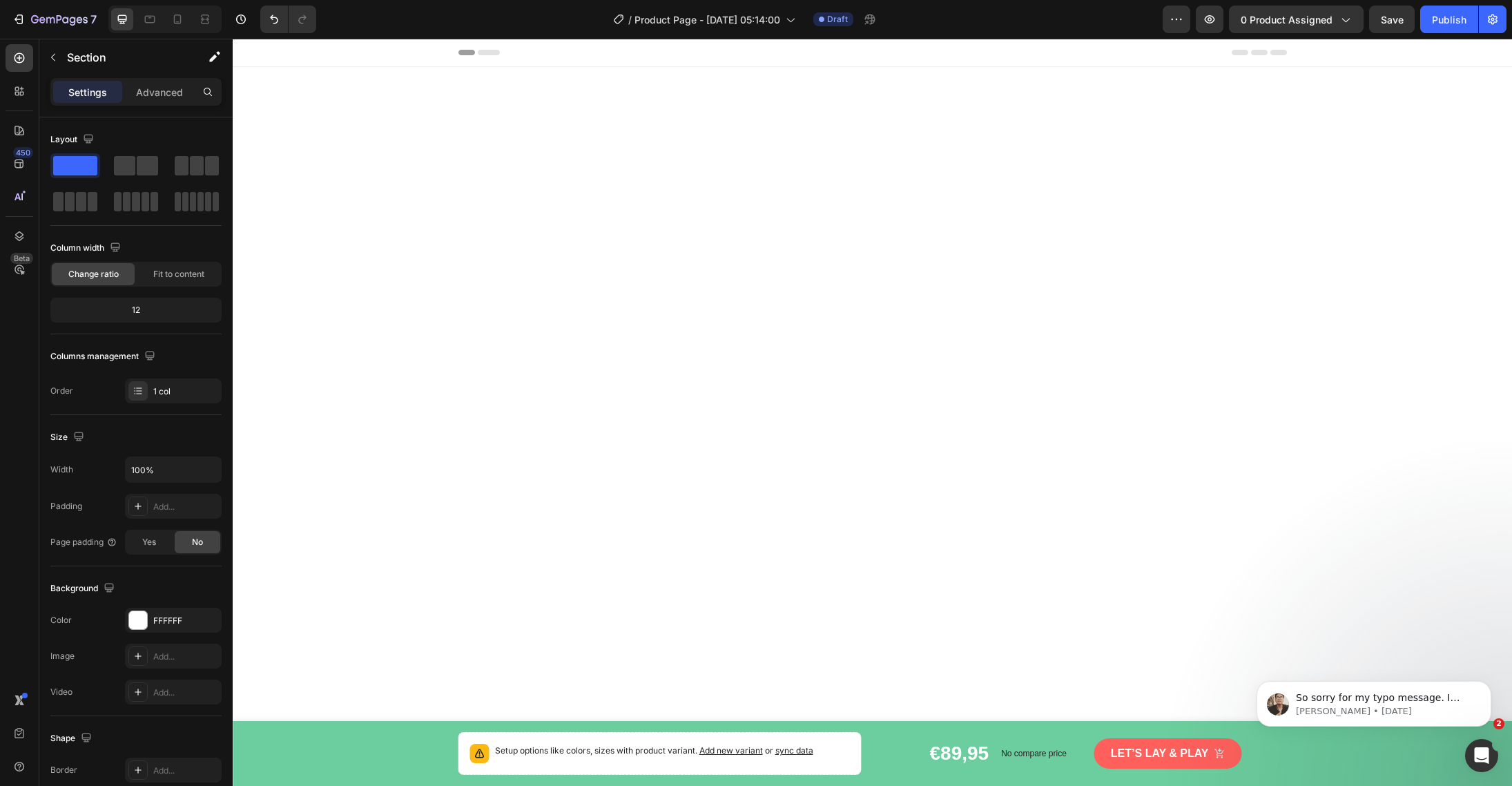
click at [1343, 99] on div at bounding box center [872, 167] width 1279 height 199
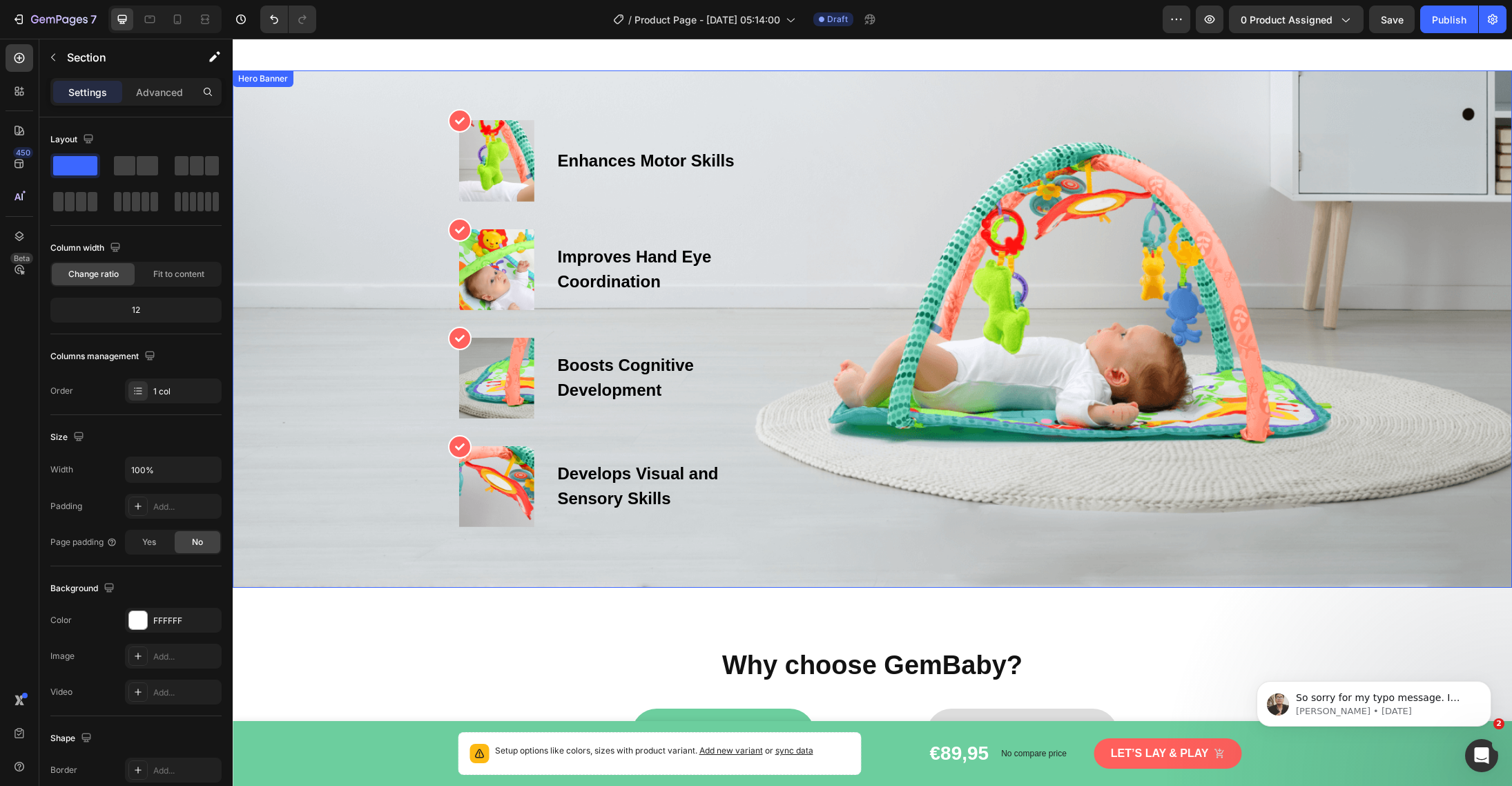
scroll to position [23, 0]
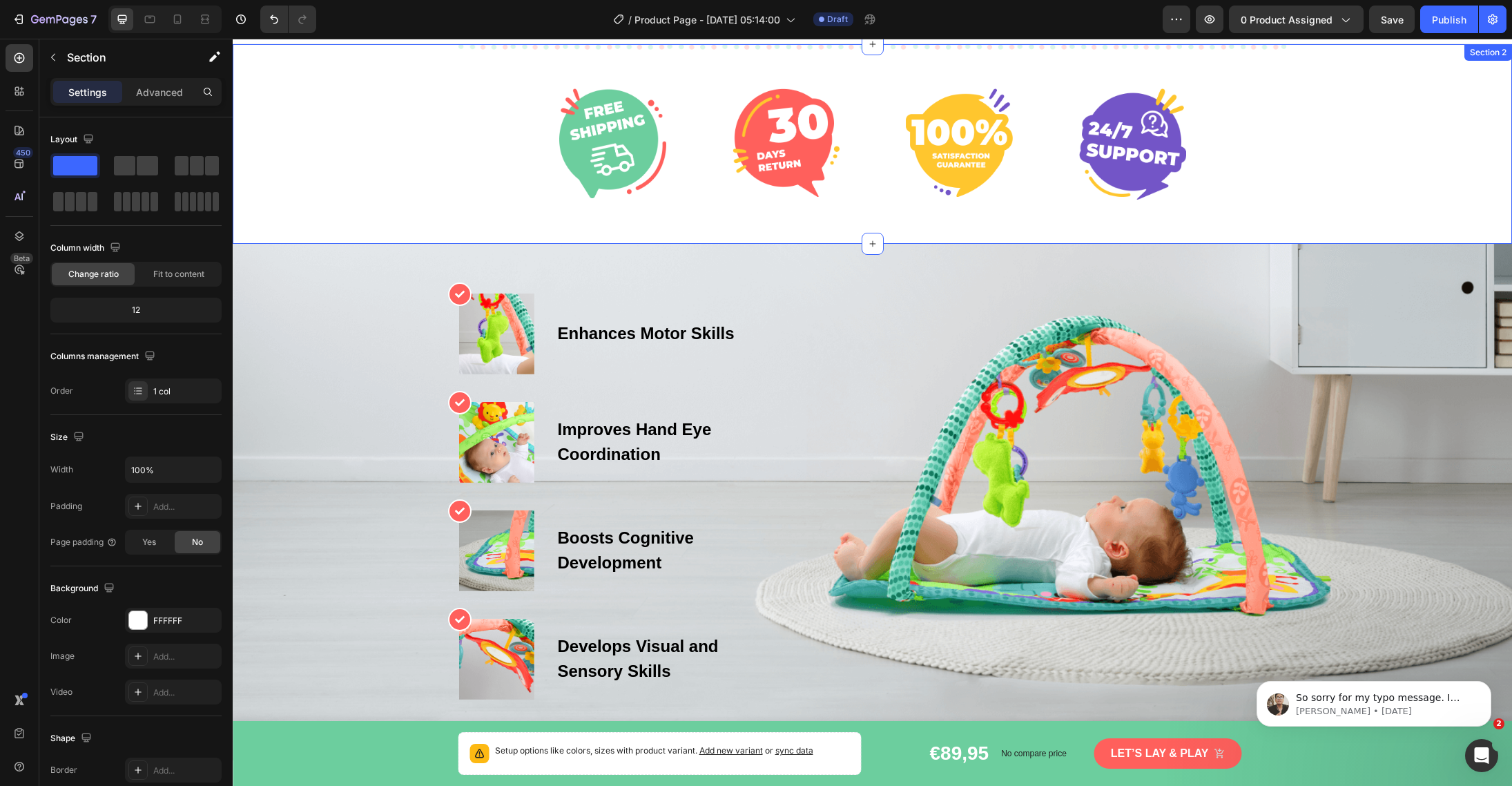
click at [1343, 83] on div "Image Image Image Image Row Row" at bounding box center [872, 144] width 1279 height 200
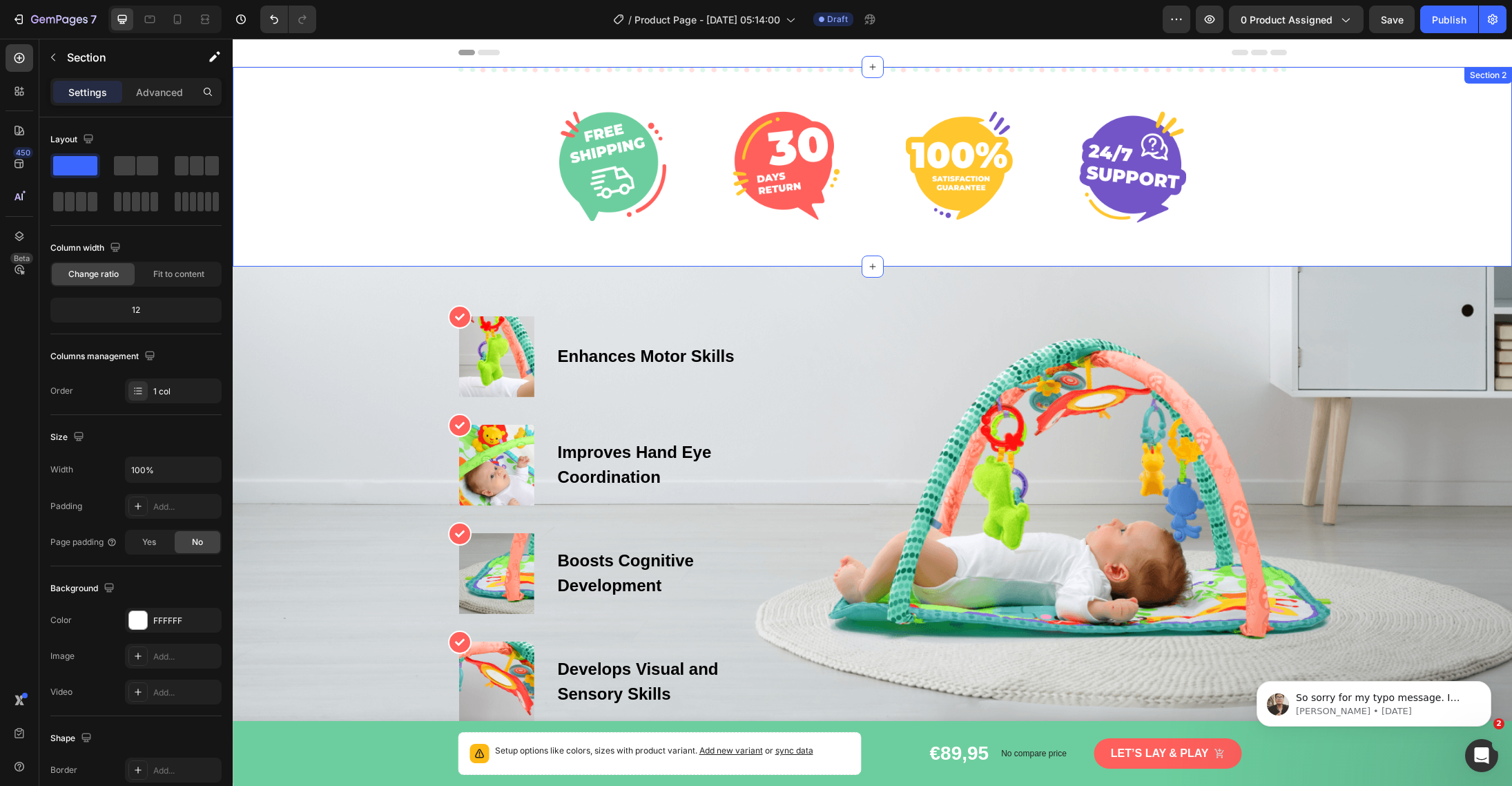
click at [1343, 128] on div "Image Image Image Image Row Row" at bounding box center [872, 167] width 1279 height 200
click at [1343, 302] on div "Overlay" at bounding box center [872, 525] width 1279 height 517
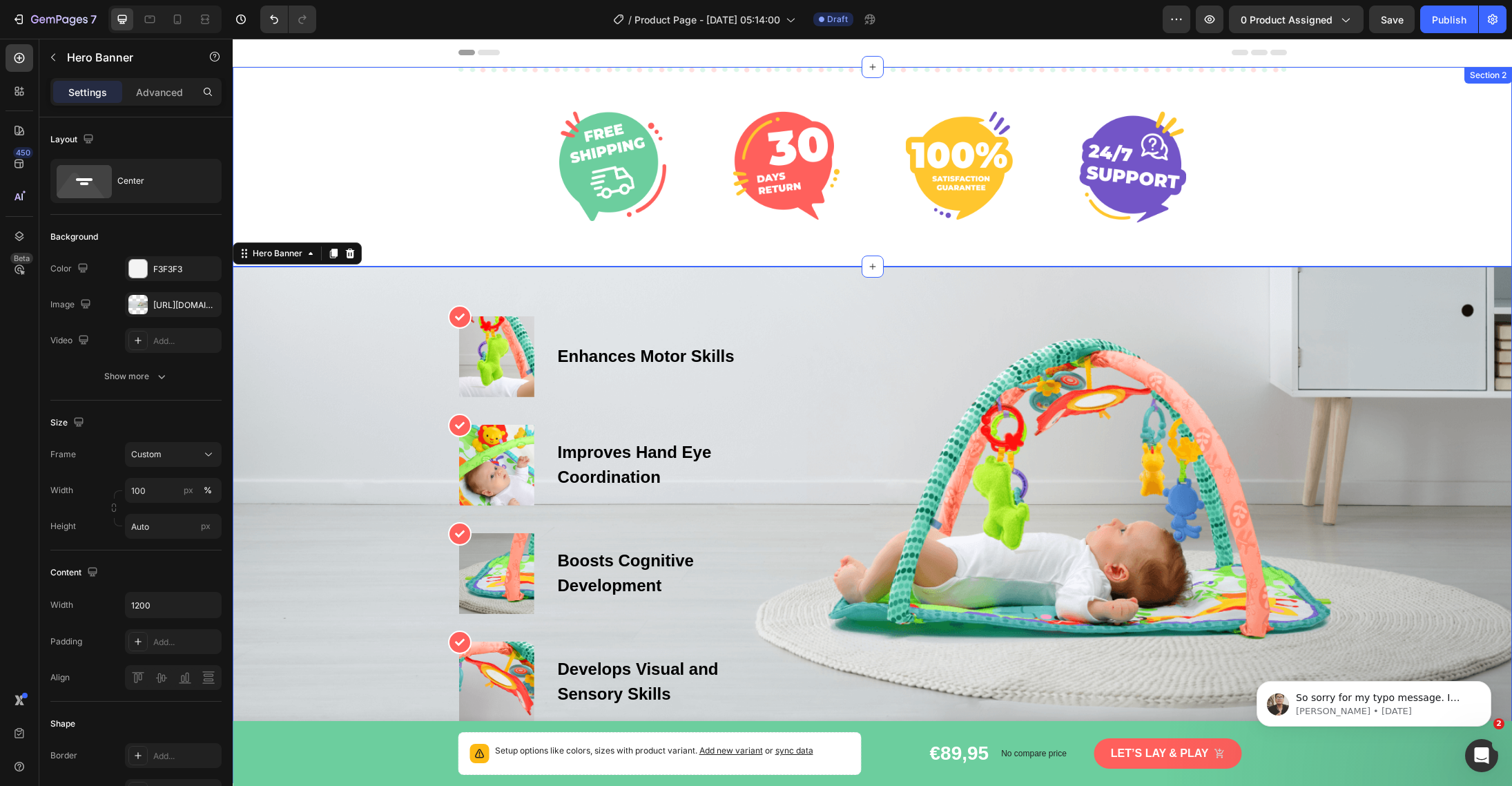
click at [1343, 189] on div "Image Image Image Image Row Row" at bounding box center [872, 167] width 1279 height 200
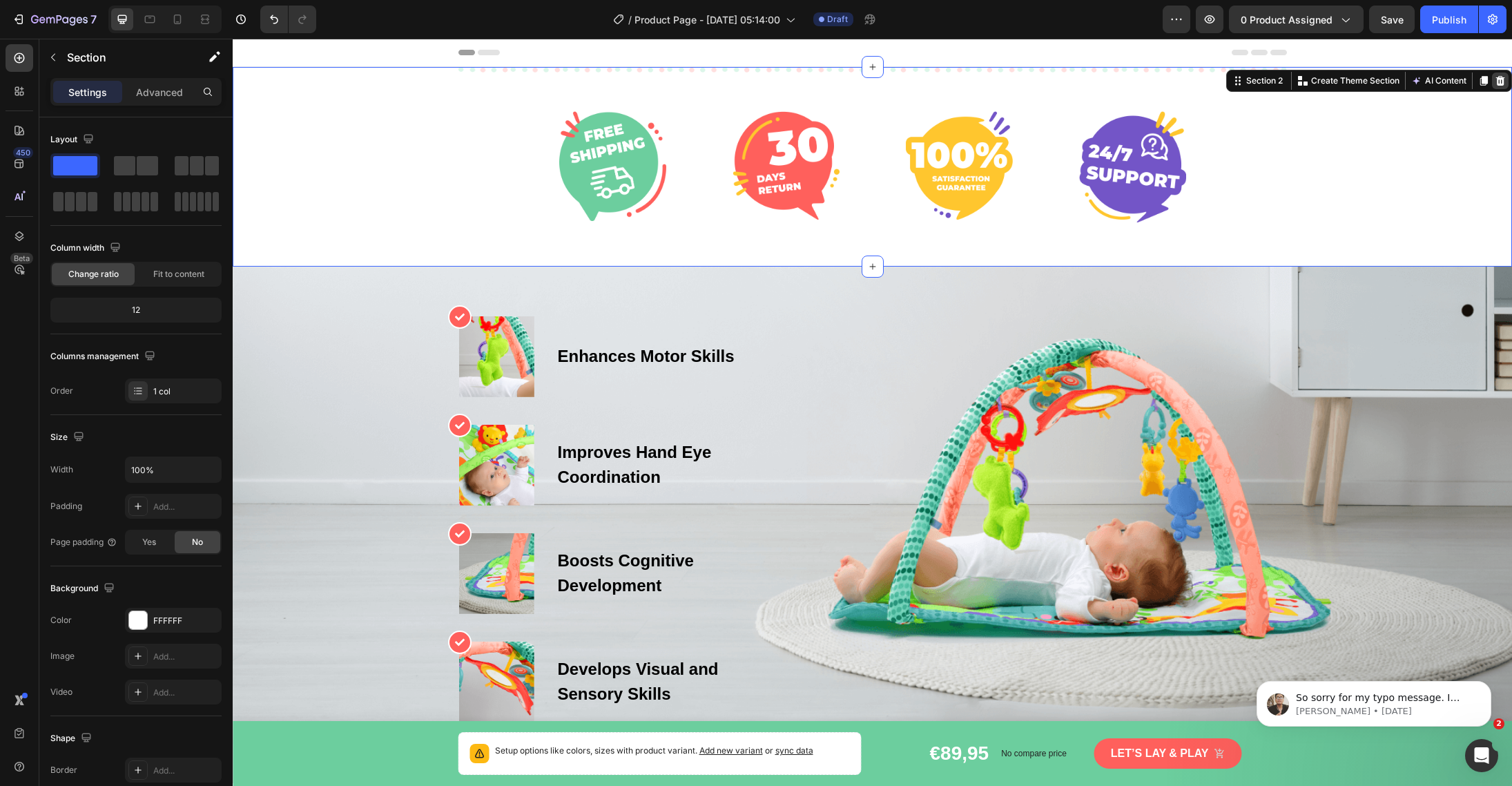
click at [1343, 80] on icon at bounding box center [1500, 80] width 11 height 11
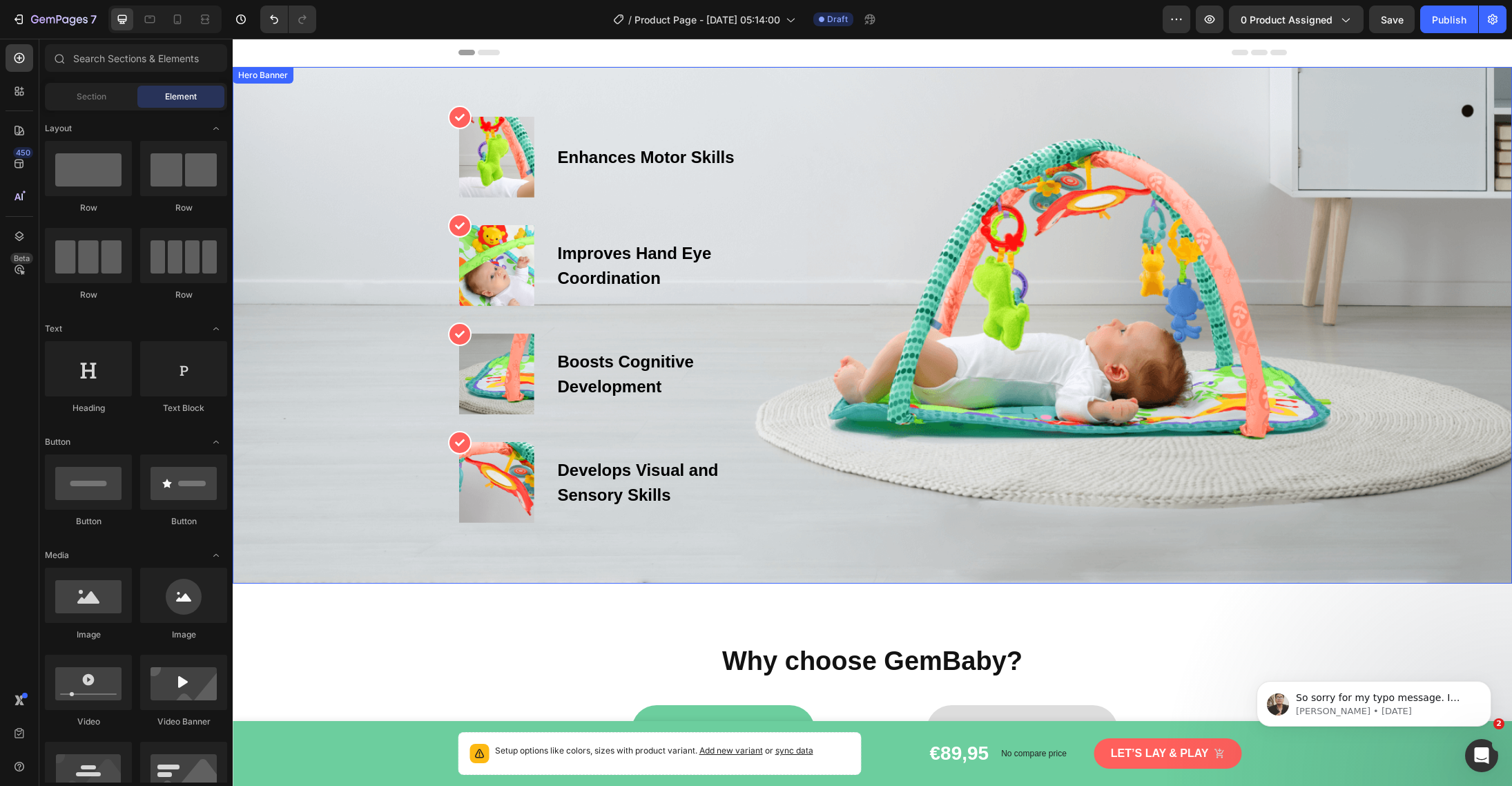
click at [1336, 188] on div "Overlay" at bounding box center [872, 325] width 1279 height 517
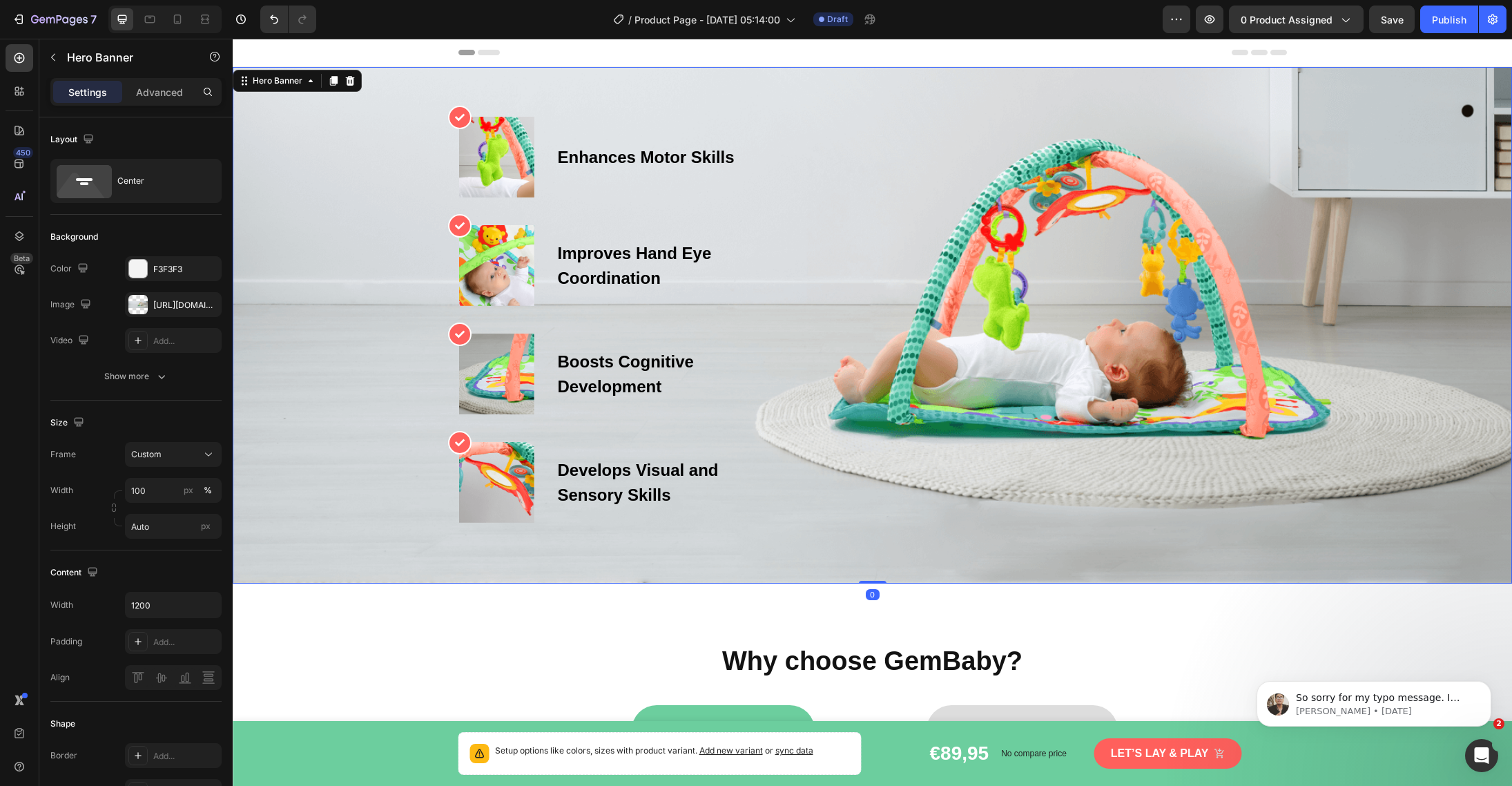
click at [1343, 115] on div "Overlay" at bounding box center [872, 325] width 1279 height 517
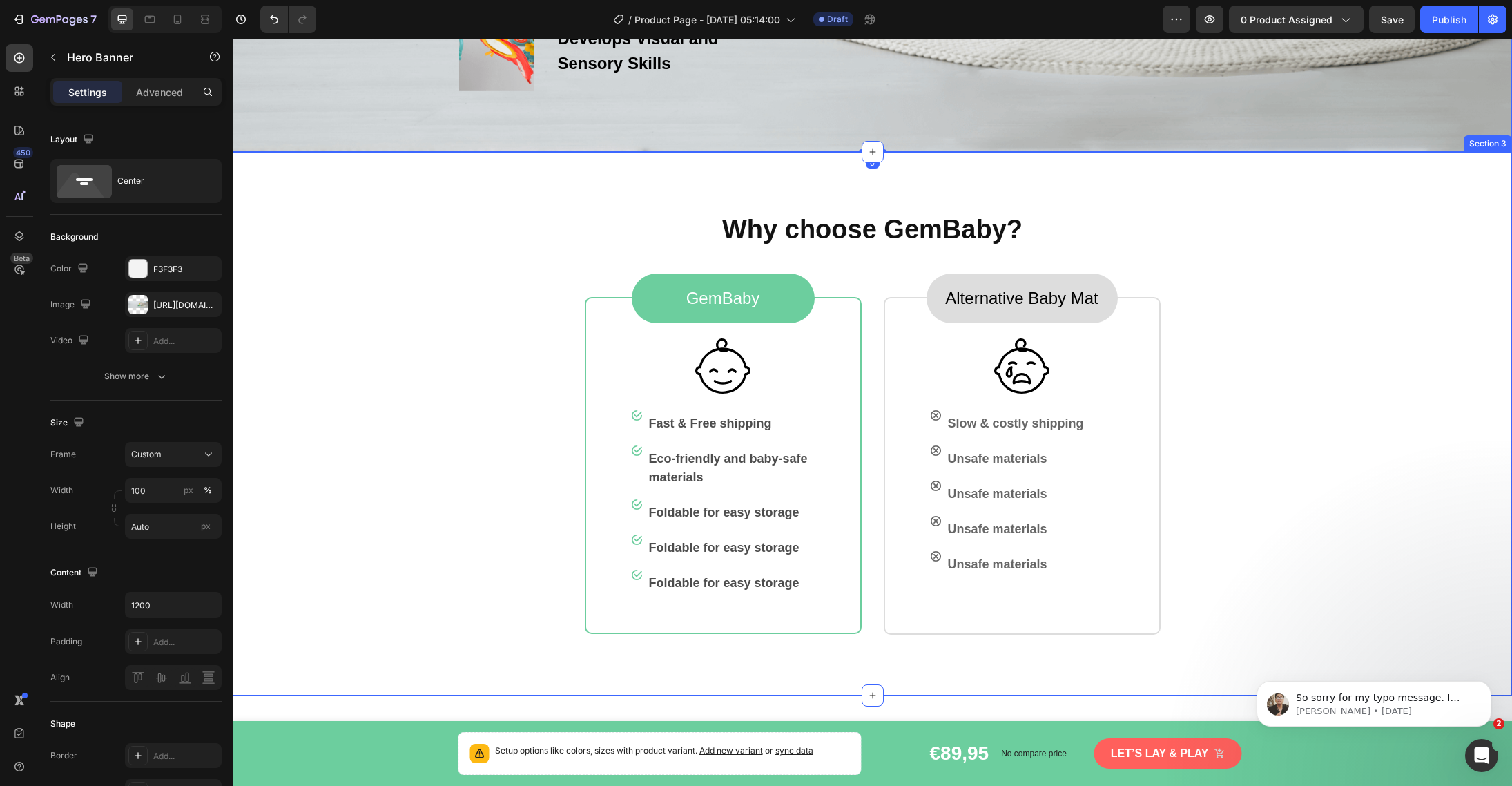
click at [1343, 341] on div "Why choose GemBaby? Heading GemBaby Text block Row Image Image Fast & Free ship…" at bounding box center [872, 424] width 1235 height 422
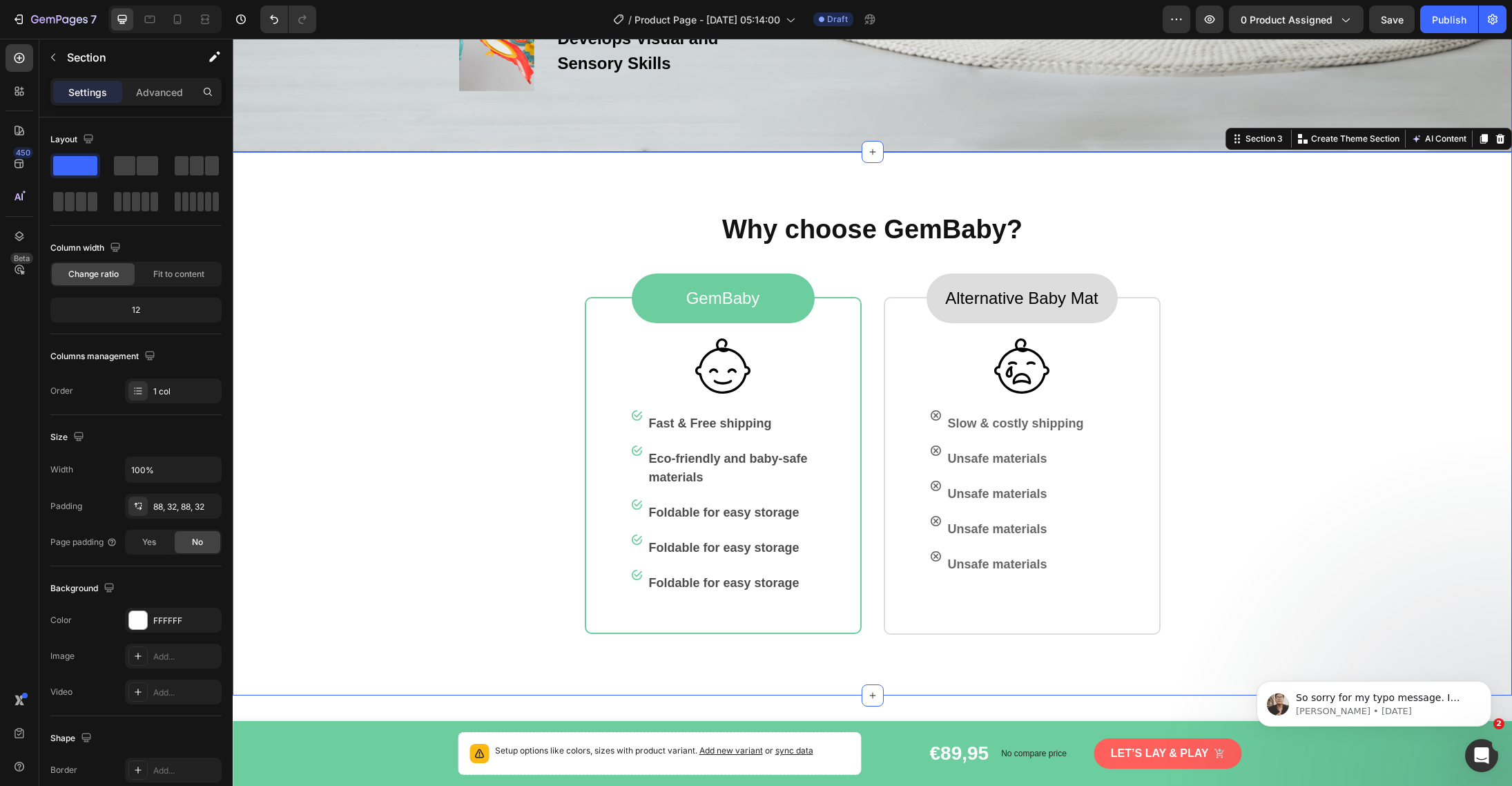
scroll to position [0, 0]
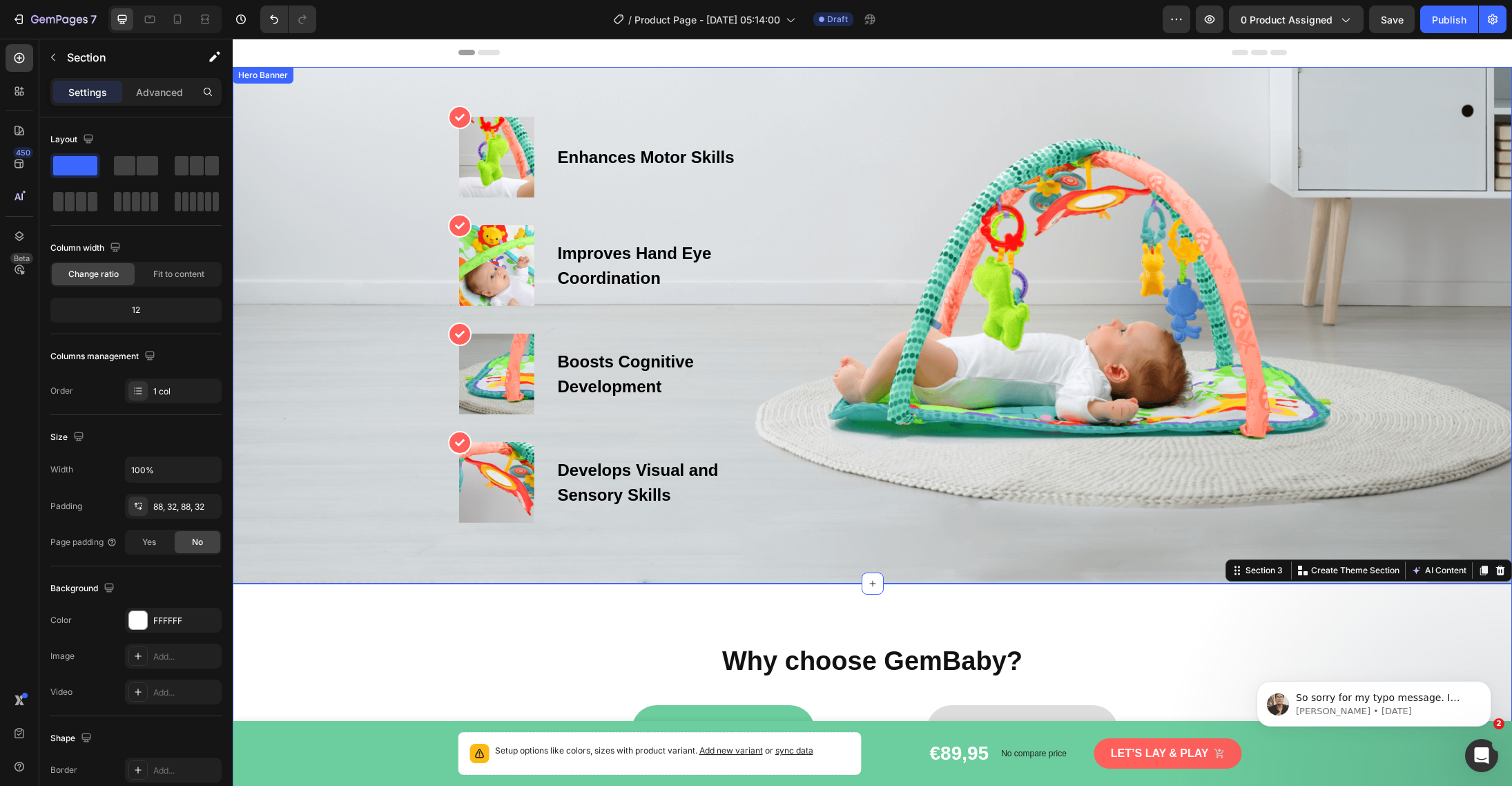
click at [1335, 182] on div "Overlay" at bounding box center [872, 325] width 1279 height 517
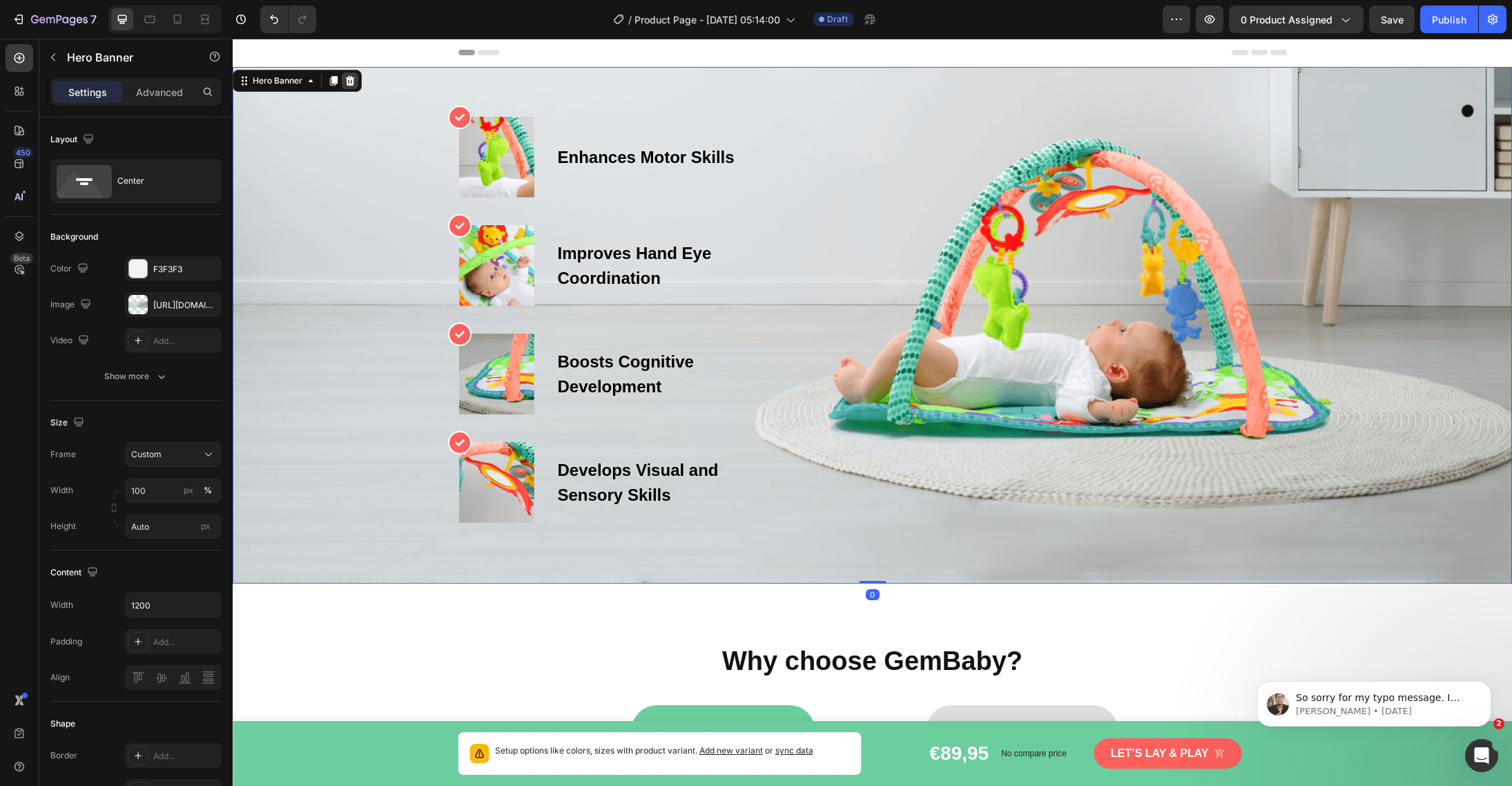
click at [354, 80] on icon at bounding box center [350, 80] width 11 height 11
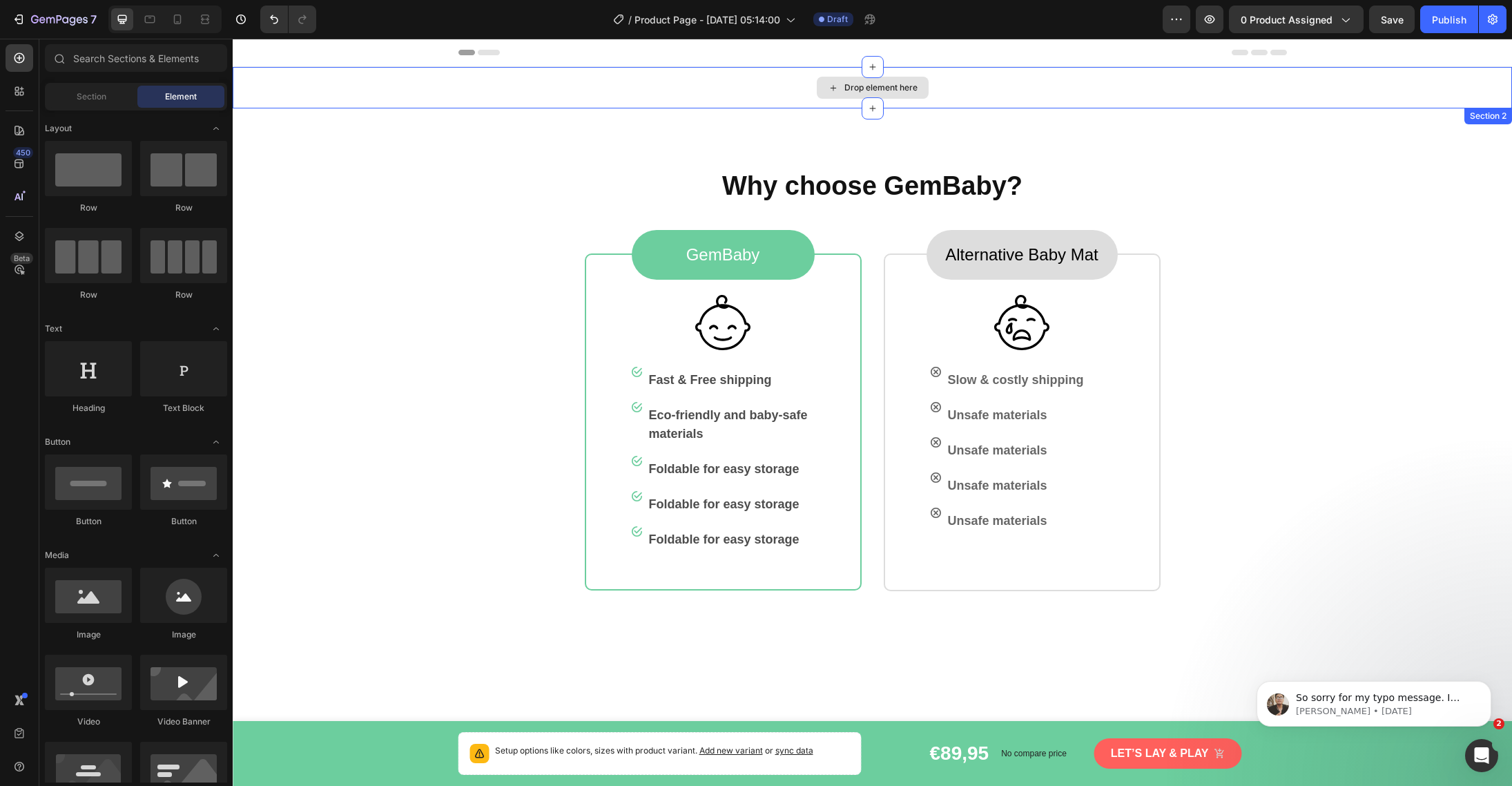
click at [1027, 135] on div "Why choose GemBaby? Heading GemBaby Text block Row Image Image Fast & Free ship…" at bounding box center [872, 380] width 1279 height 544
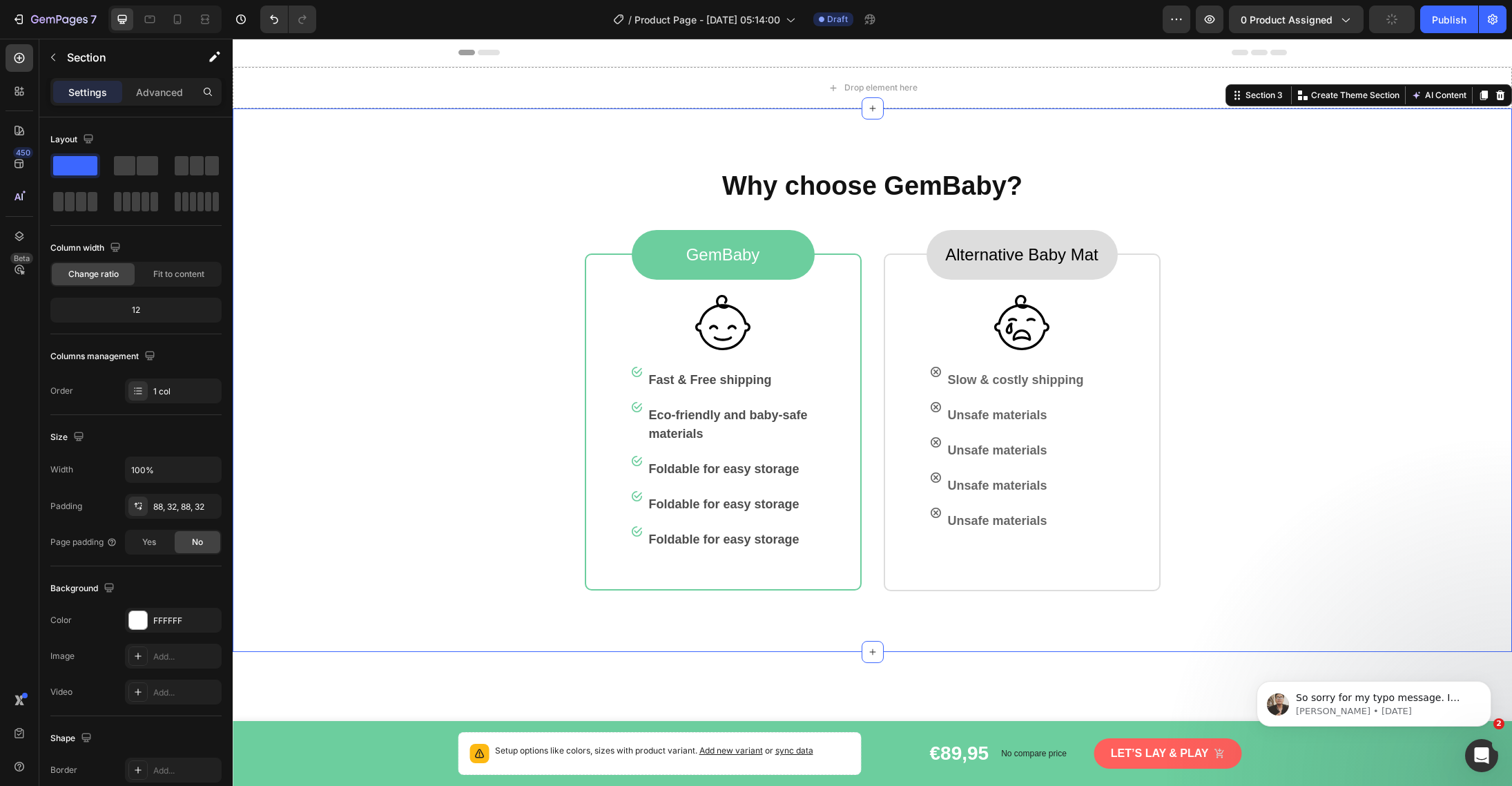
click at [1239, 232] on div "Why choose GemBaby? Heading GemBaby Text block Row Image Image Fast & Free ship…" at bounding box center [872, 380] width 1235 height 422
click at [181, 22] on icon at bounding box center [177, 20] width 7 height 10
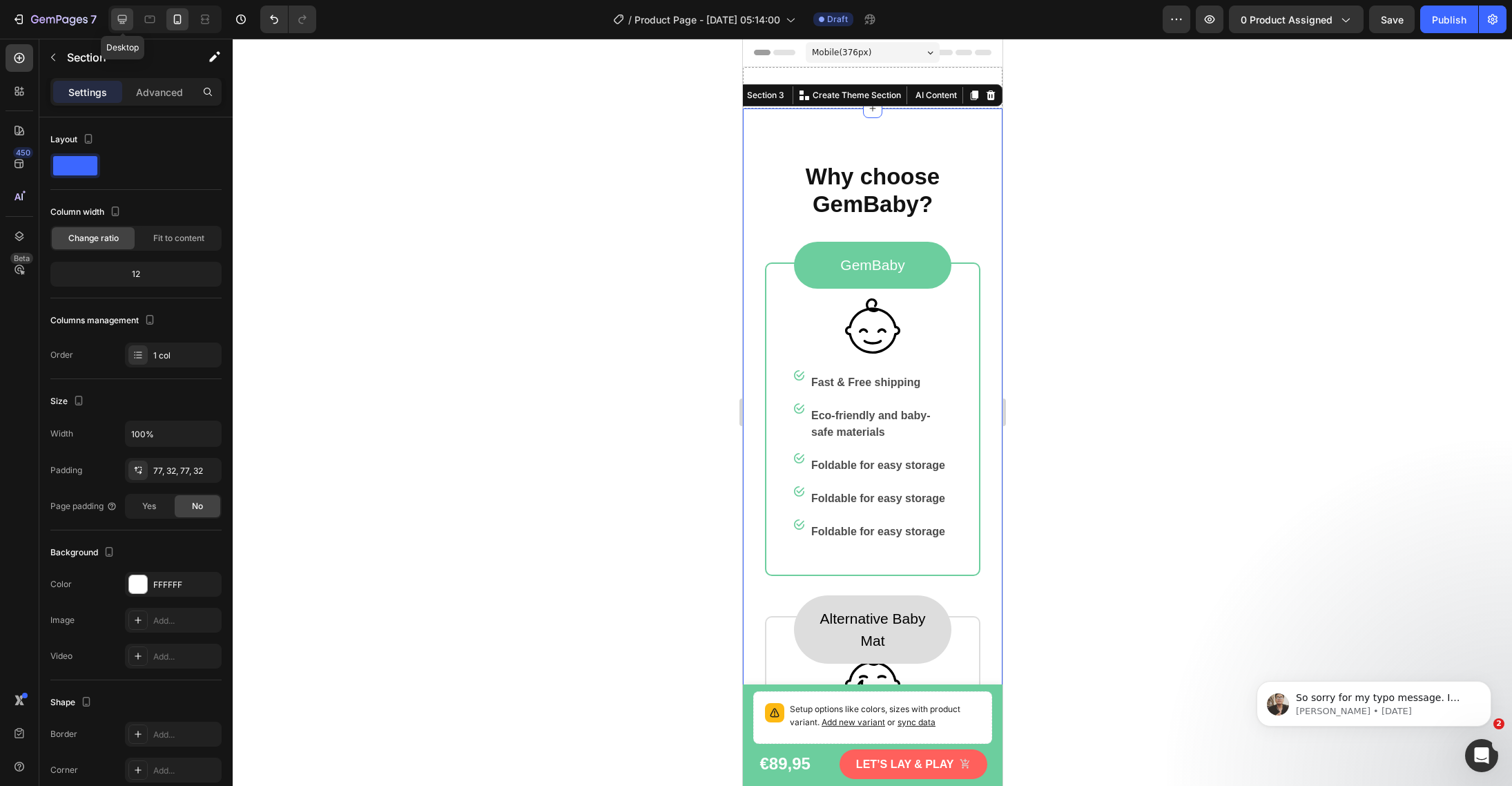
click at [125, 26] on div at bounding box center [121, 19] width 22 height 22
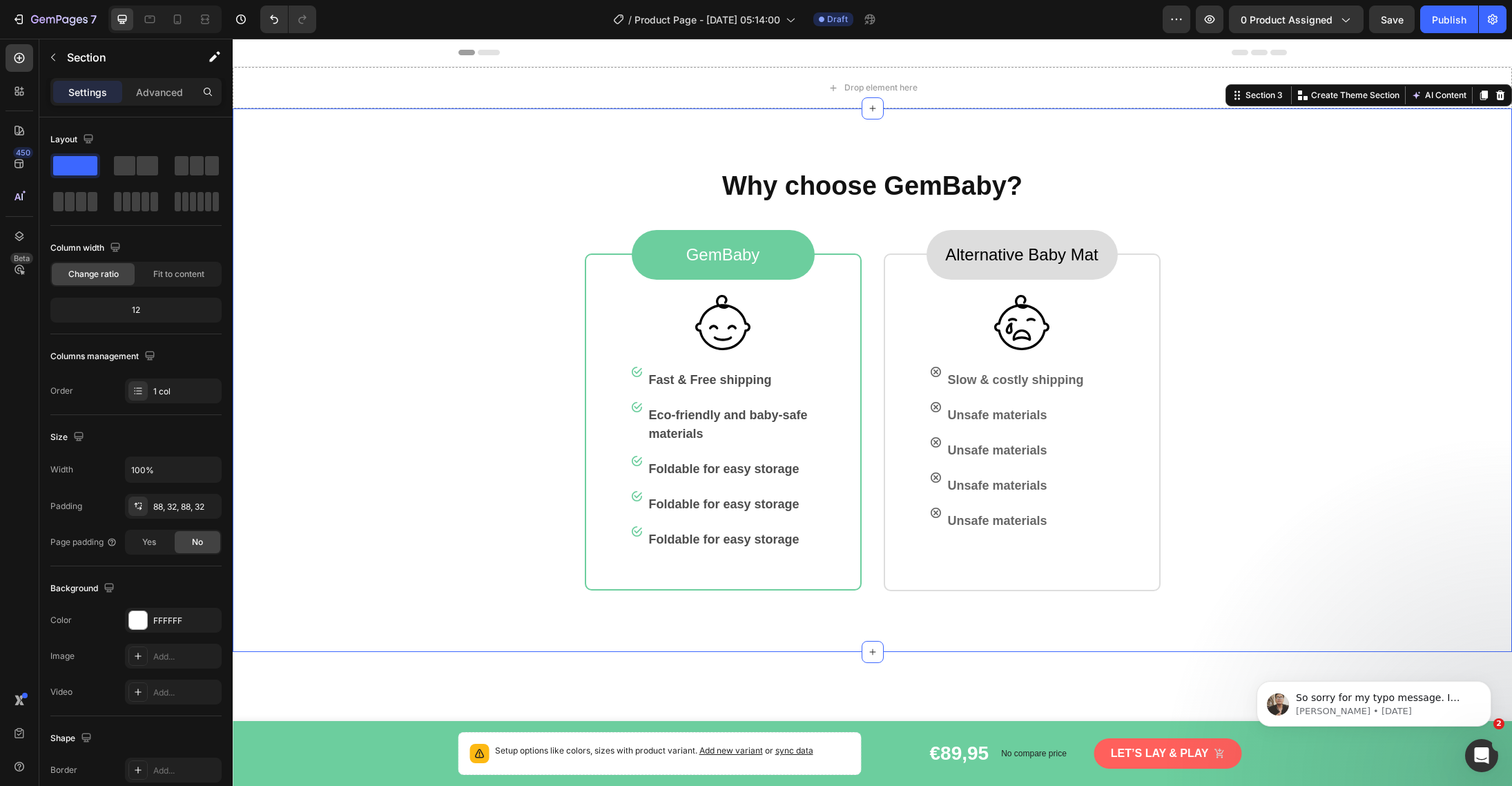
click at [639, 91] on div "Drop element here" at bounding box center [872, 88] width 1279 height 41
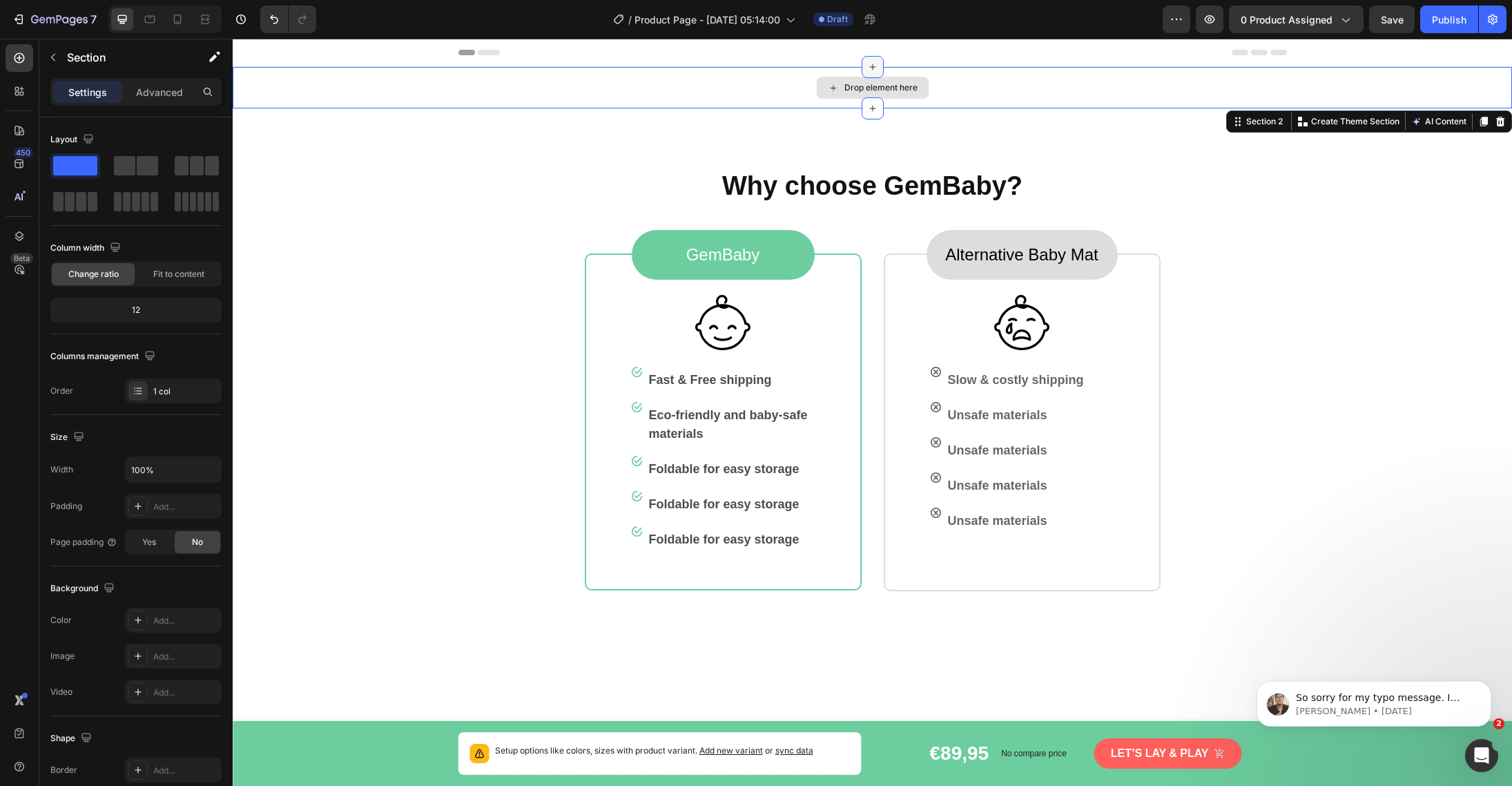
click at [867, 72] on icon at bounding box center [872, 67] width 11 height 11
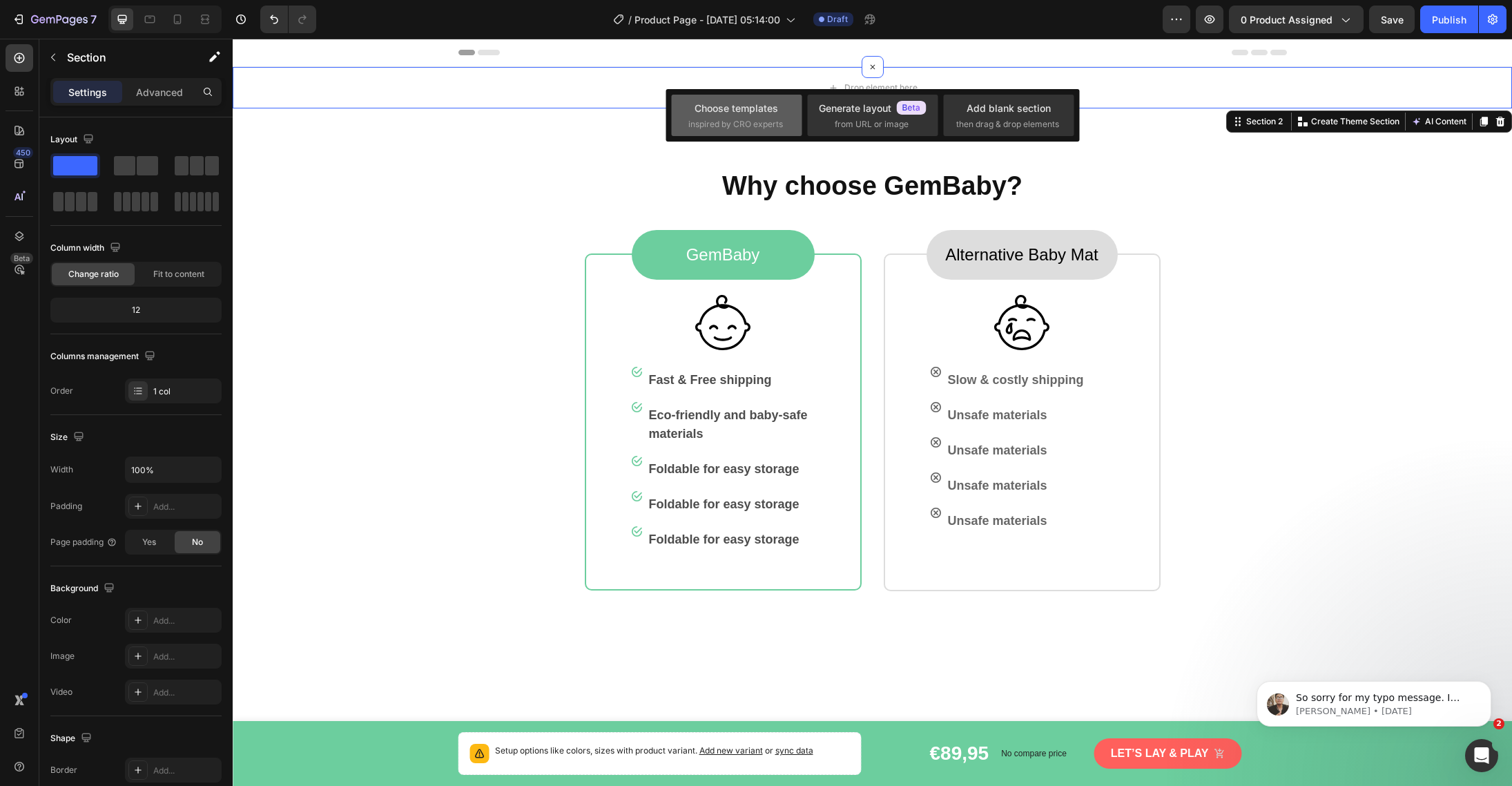
click at [761, 114] on div "Choose templates" at bounding box center [736, 108] width 84 height 15
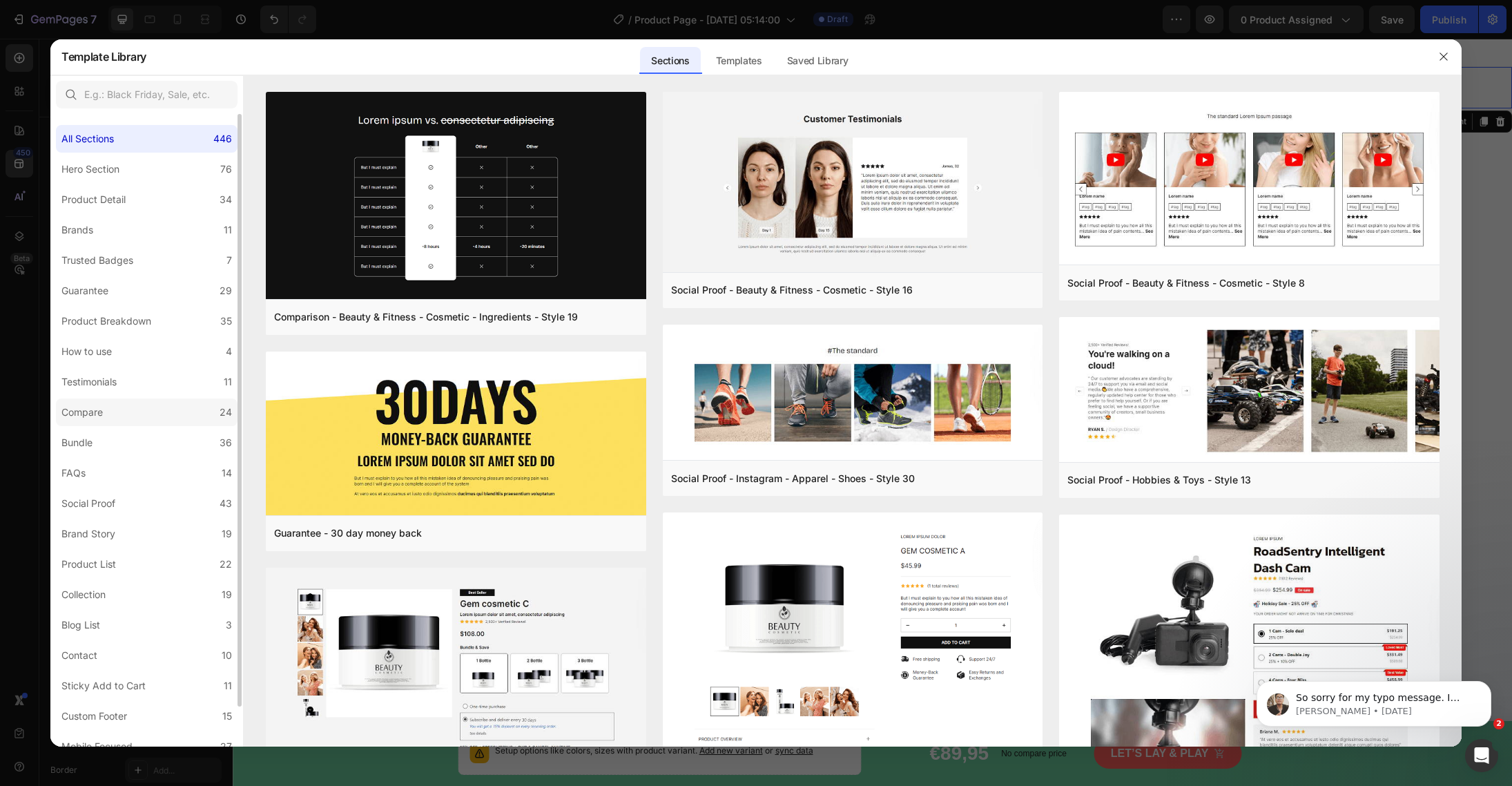
click at [145, 406] on label "Compare 24" at bounding box center [146, 412] width 181 height 28
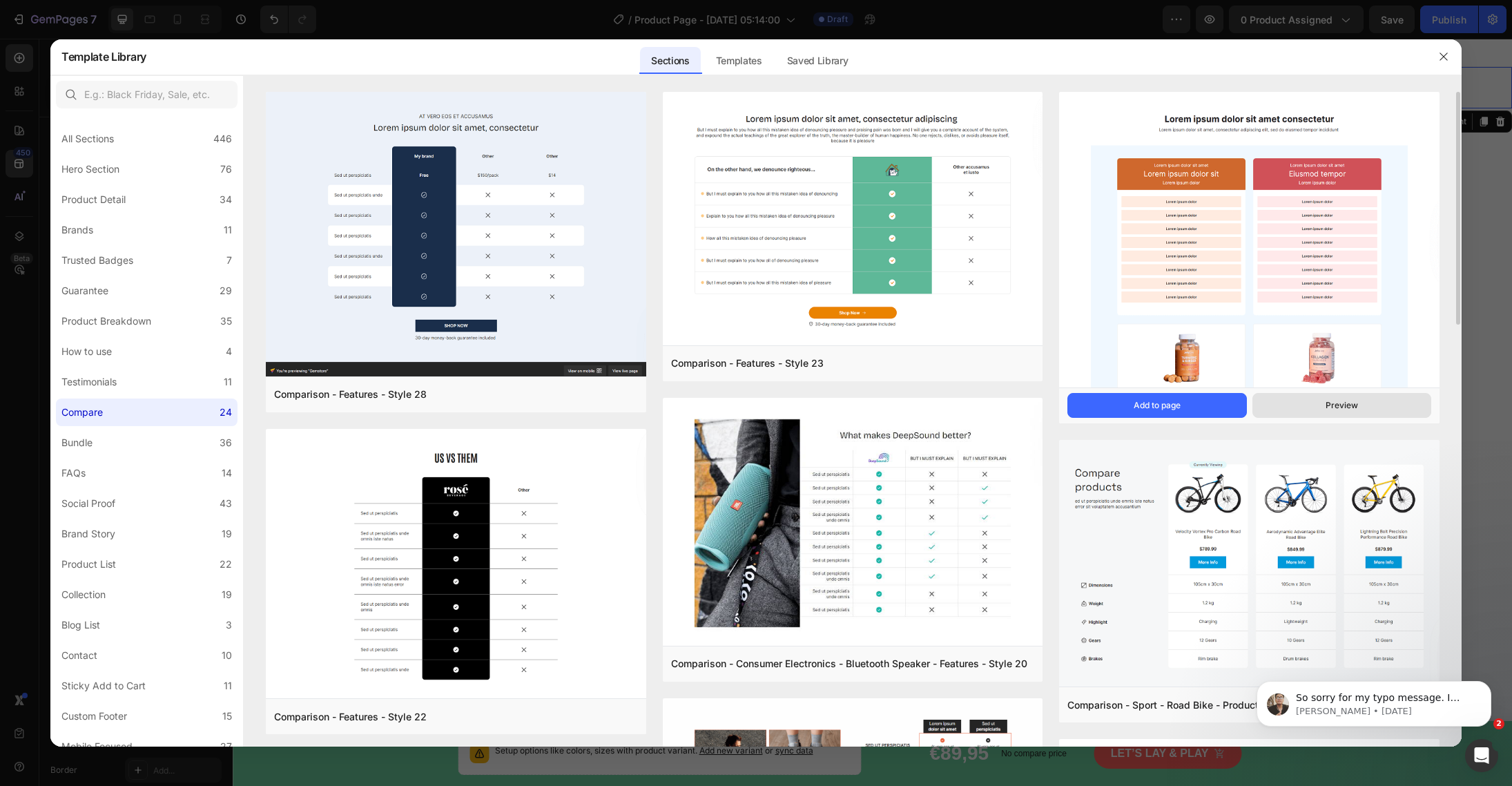
click at [1341, 405] on div "Preview" at bounding box center [1342, 405] width 33 height 12
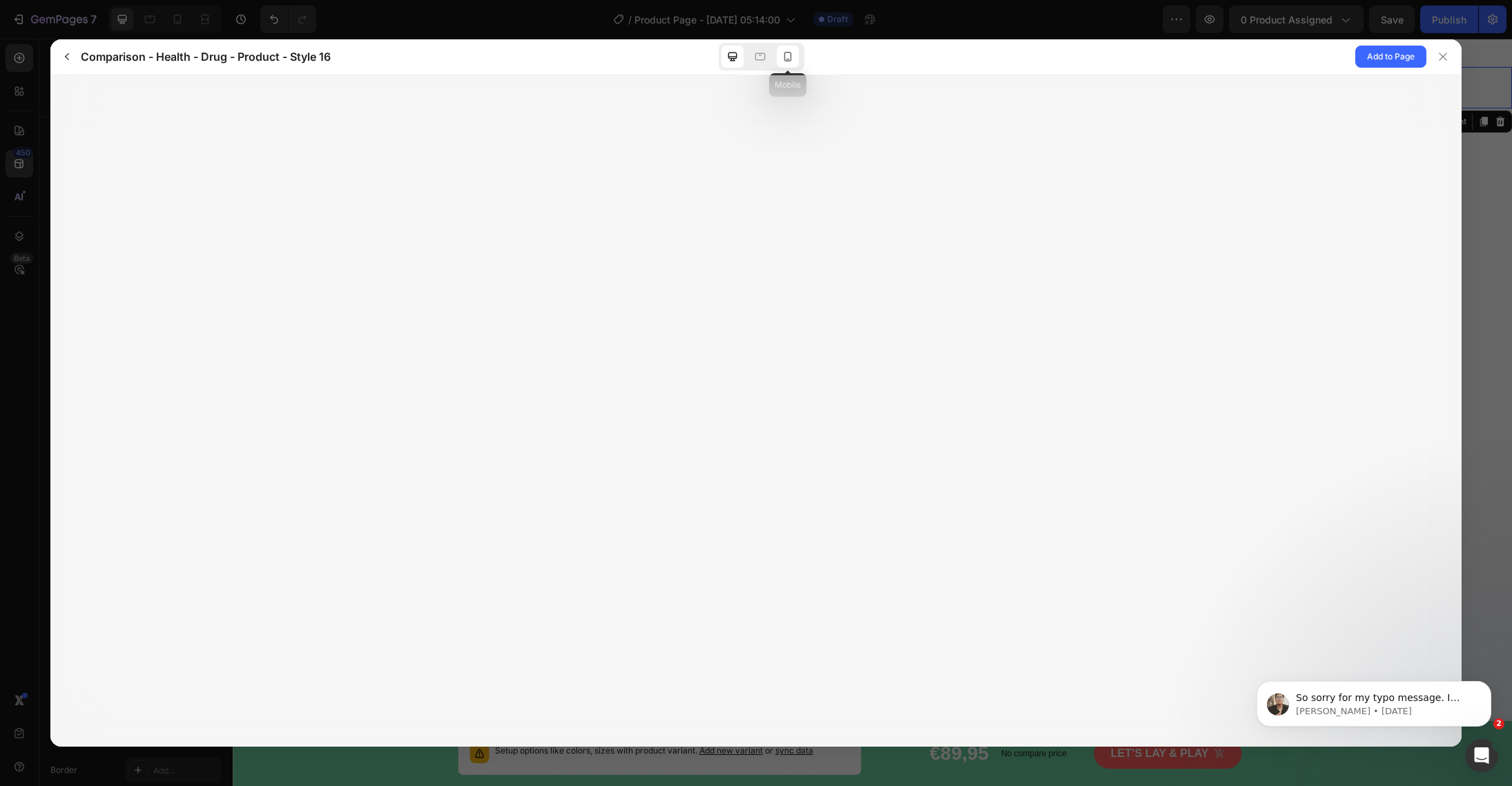
click at [788, 55] on icon at bounding box center [787, 57] width 14 height 14
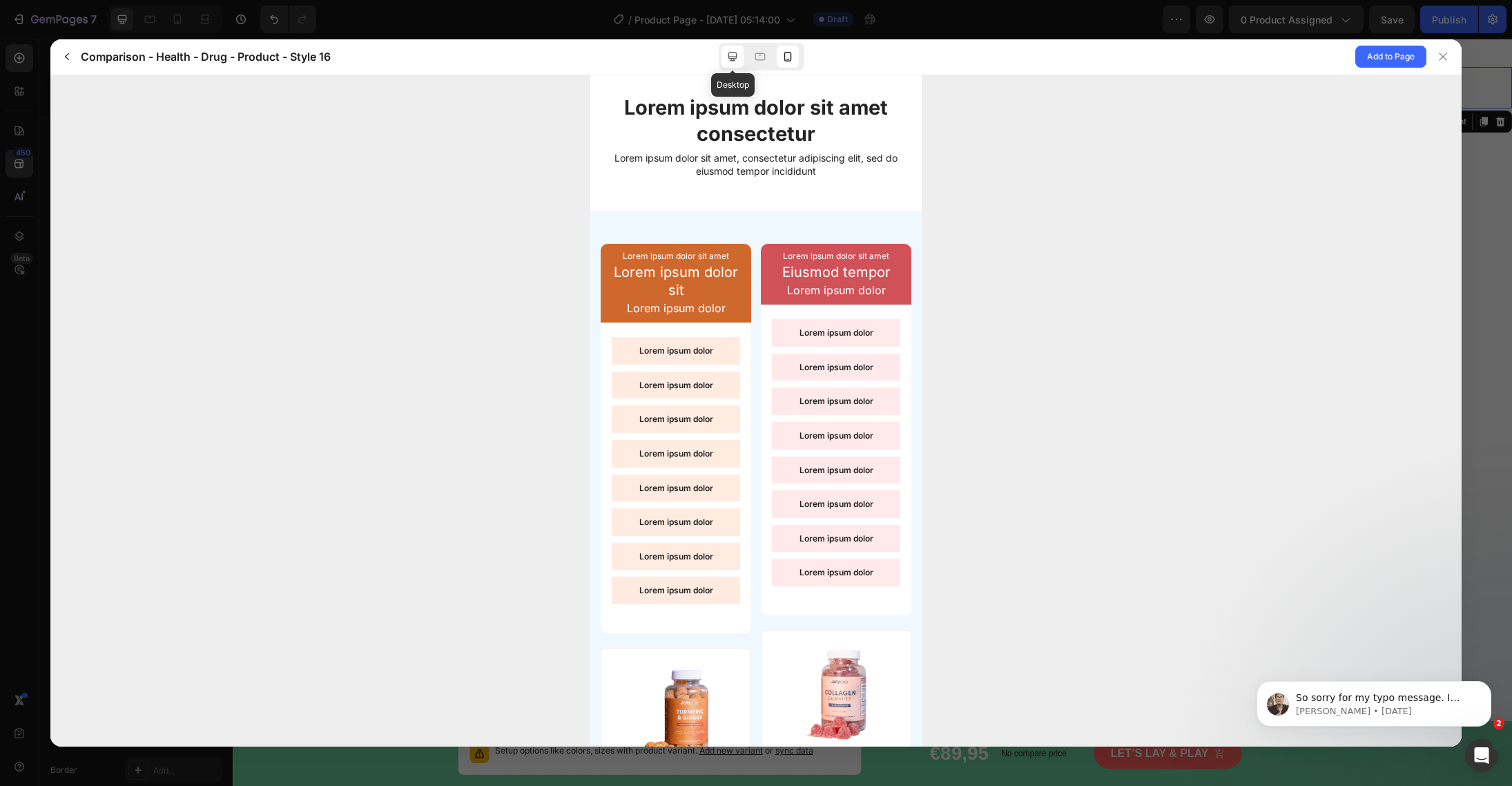
click at [739, 54] on icon at bounding box center [732, 57] width 14 height 14
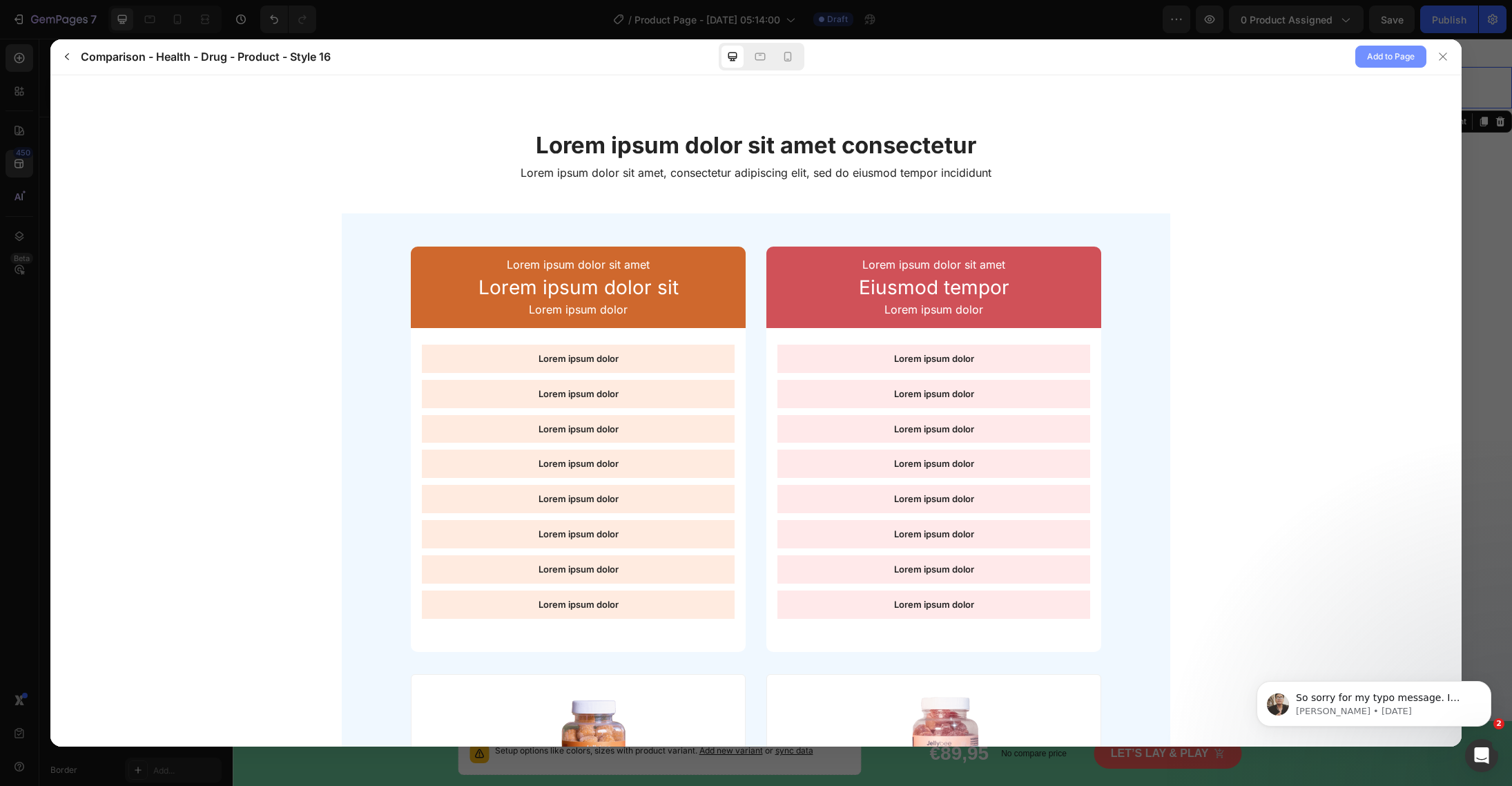
click at [1343, 60] on span "Add to Page" at bounding box center [1391, 57] width 48 height 16
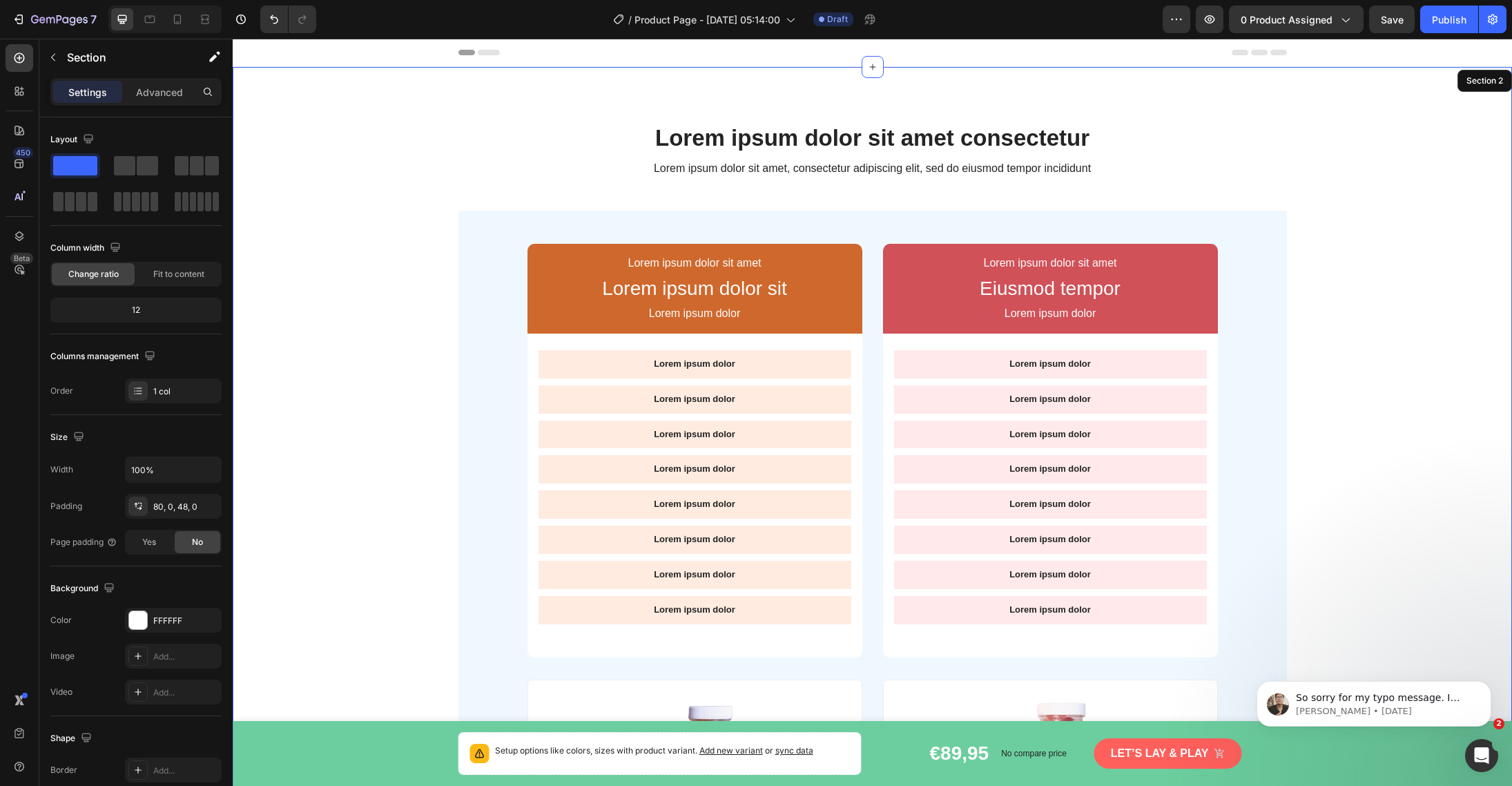
scroll to position [28, 0]
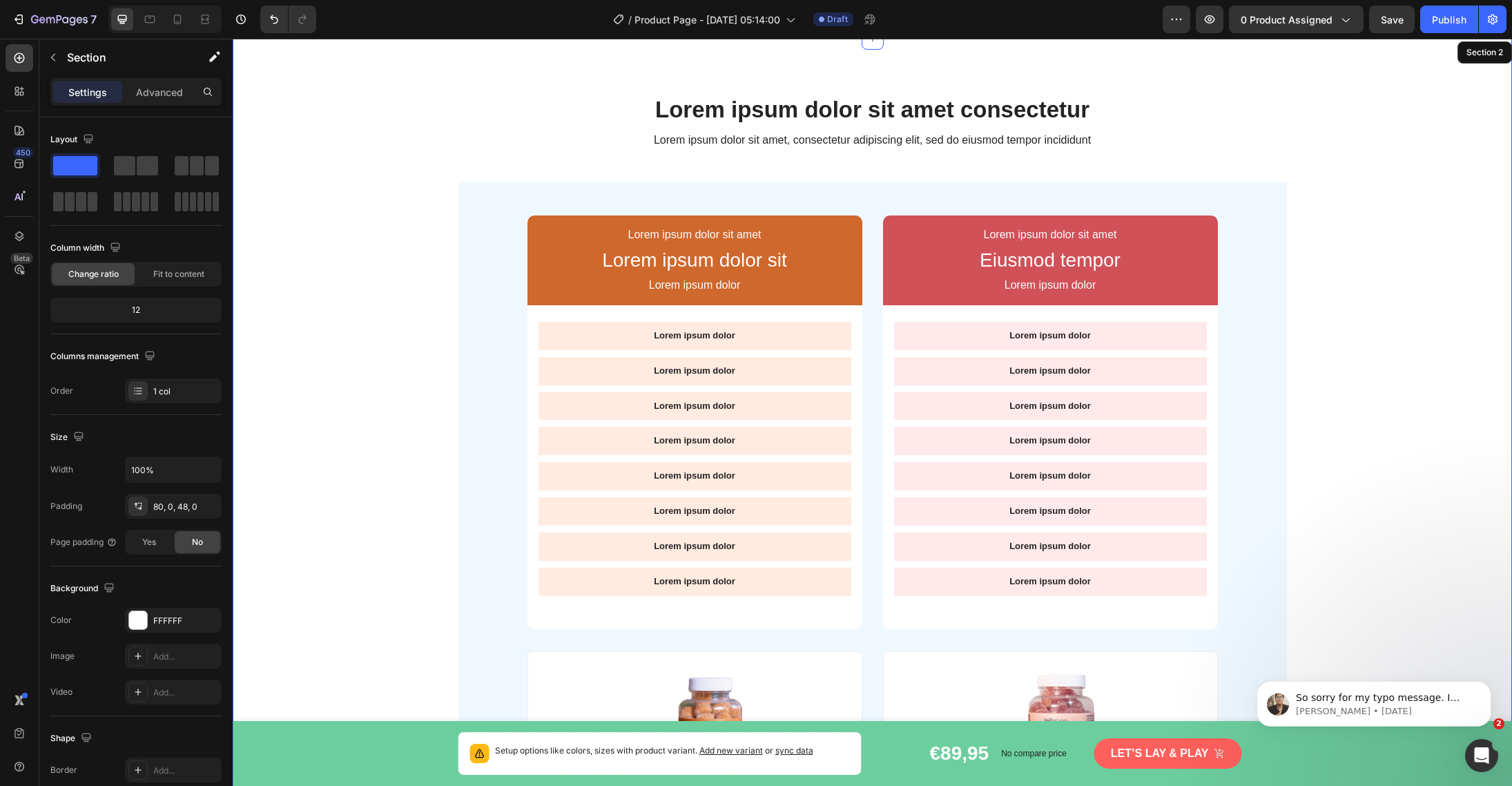
click at [1289, 199] on div "Lorem ipsum dolor sit amet consectetur Heading Lorem ipsum dolor sit amet, cons…" at bounding box center [872, 531] width 1279 height 874
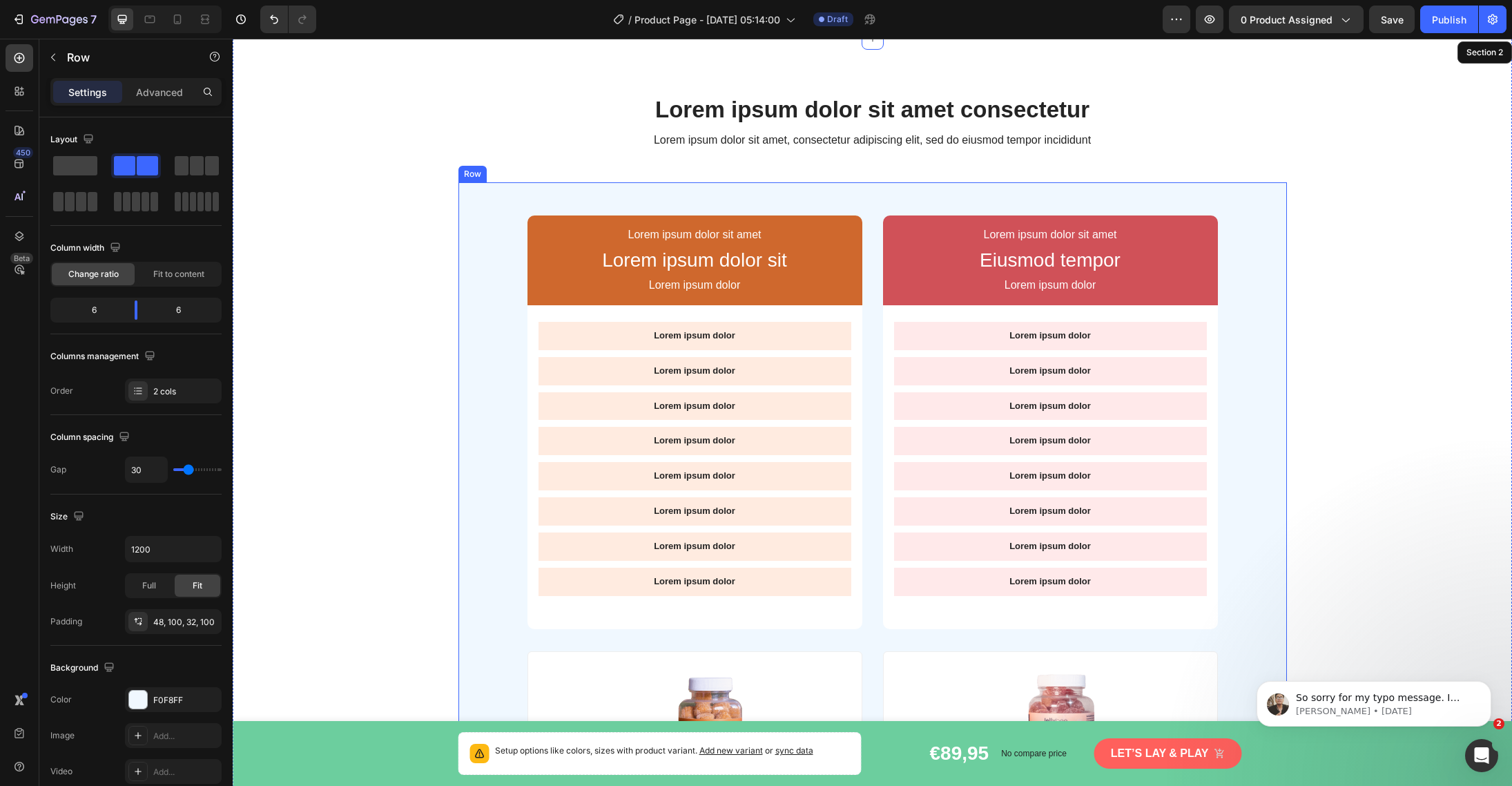
click at [1250, 202] on div "Lorem ipsum dolor sit amet Text Block Lorem ipsum dolor sit Text Block Lorem ip…" at bounding box center [872, 564] width 828 height 764
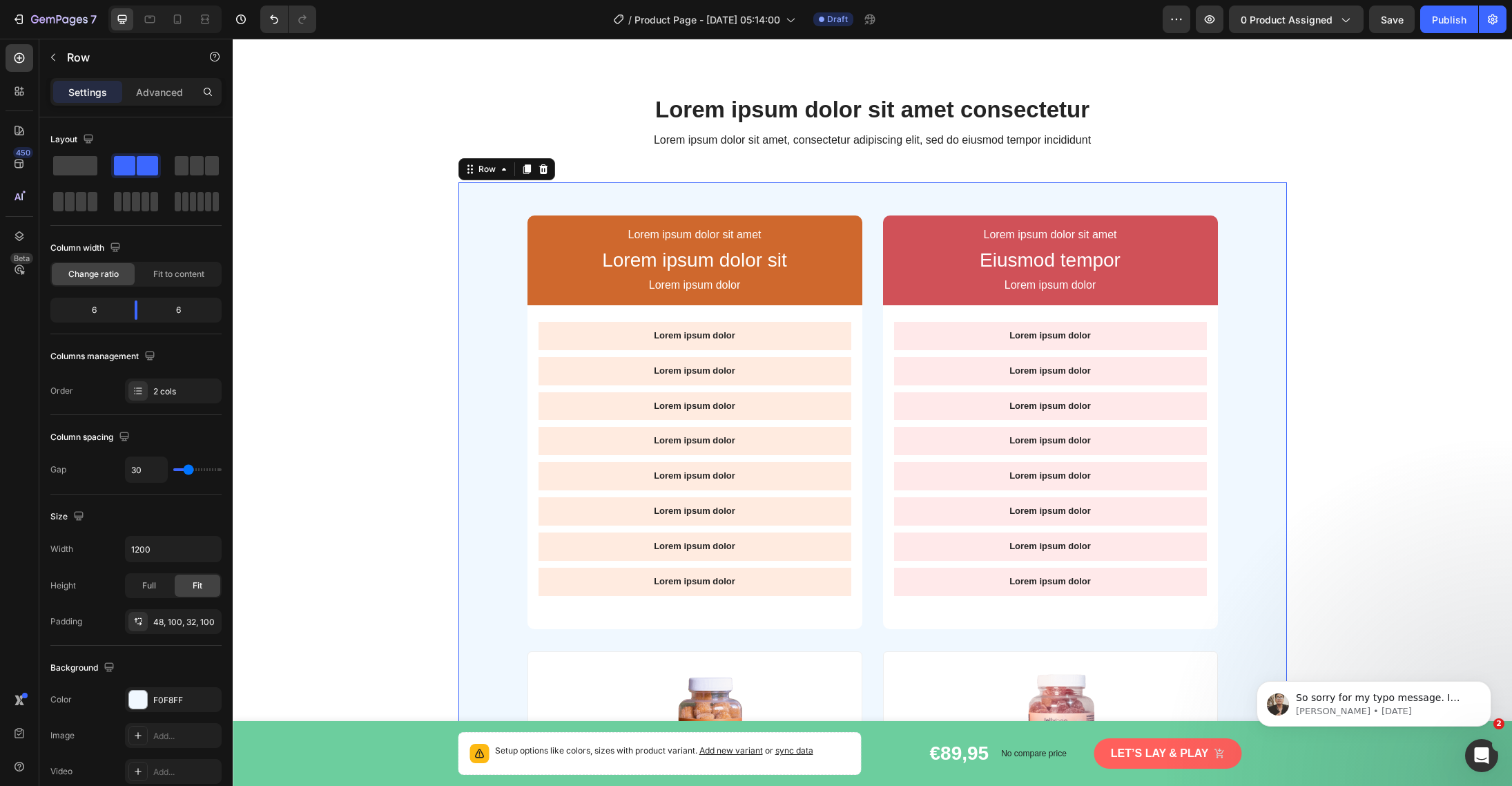
click at [1275, 219] on div "Lorem ipsum dolor sit amet Text Block Lorem ipsum dolor sit Text Block Lorem ip…" at bounding box center [872, 564] width 828 height 764
click at [1313, 102] on div "Lorem ipsum dolor sit amet consectetur Heading Lorem ipsum dolor sit amet, cons…" at bounding box center [872, 531] width 1279 height 874
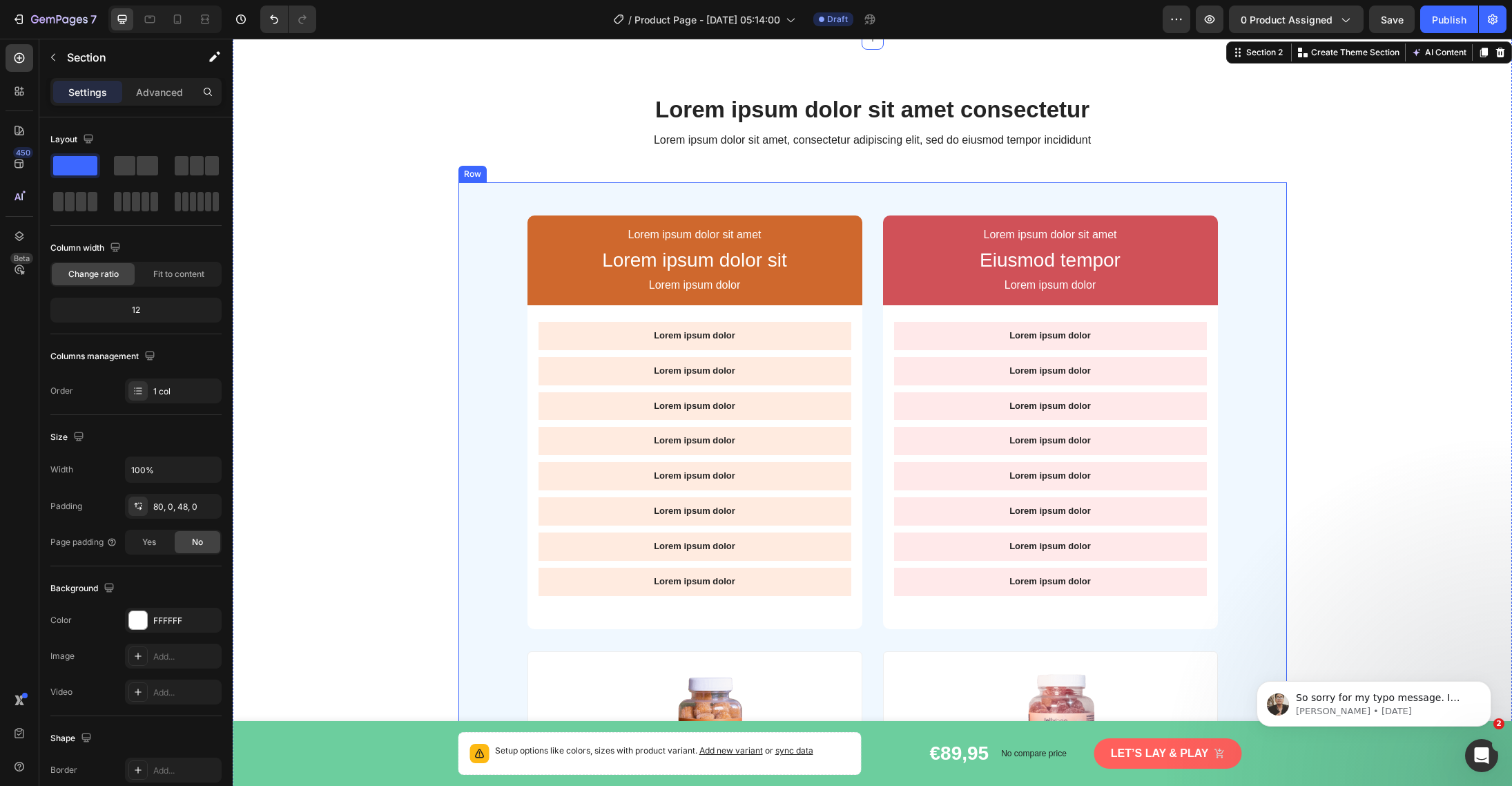
click at [1250, 207] on div "Lorem ipsum dolor sit amet Text Block Lorem ipsum dolor sit Text Block Lorem ip…" at bounding box center [872, 564] width 828 height 764
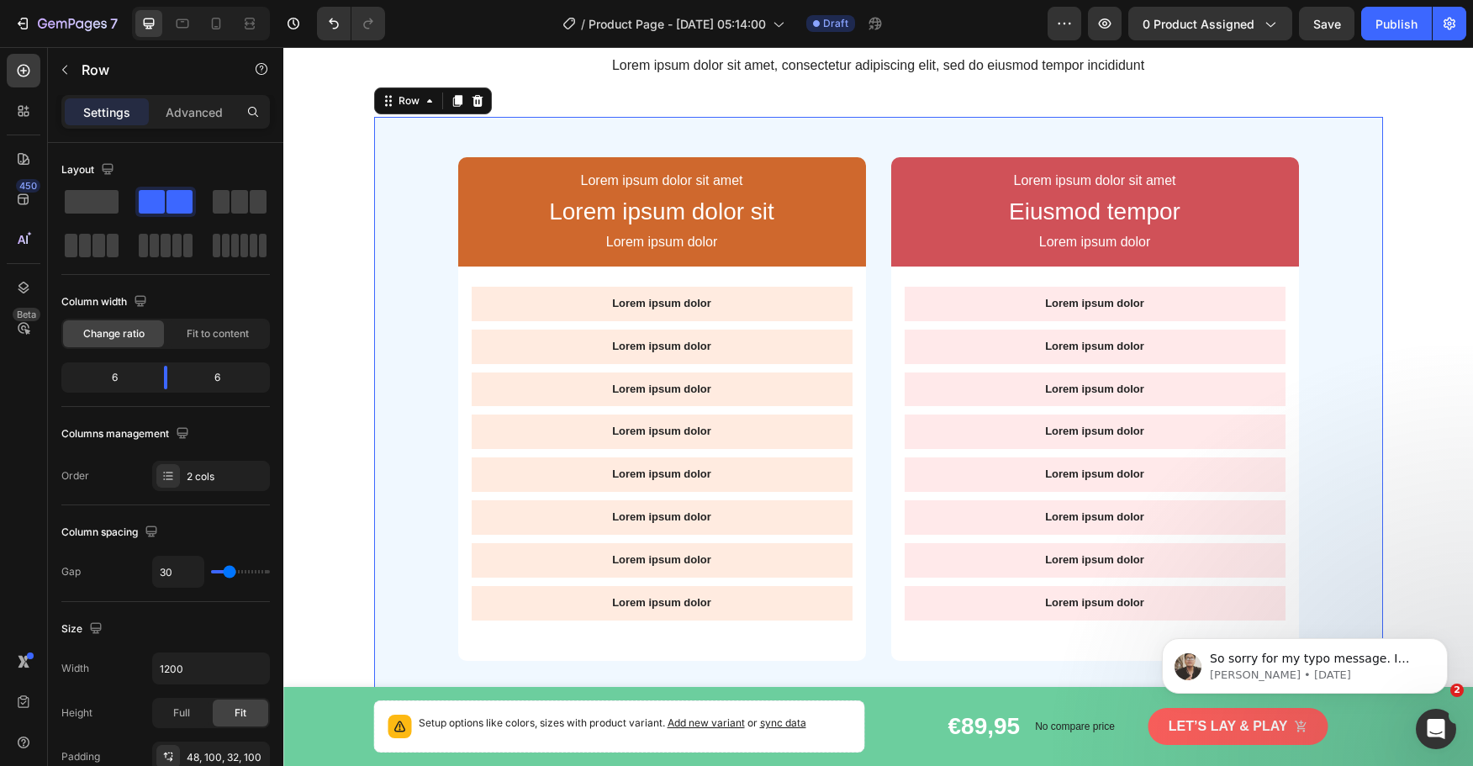
scroll to position [140, 0]
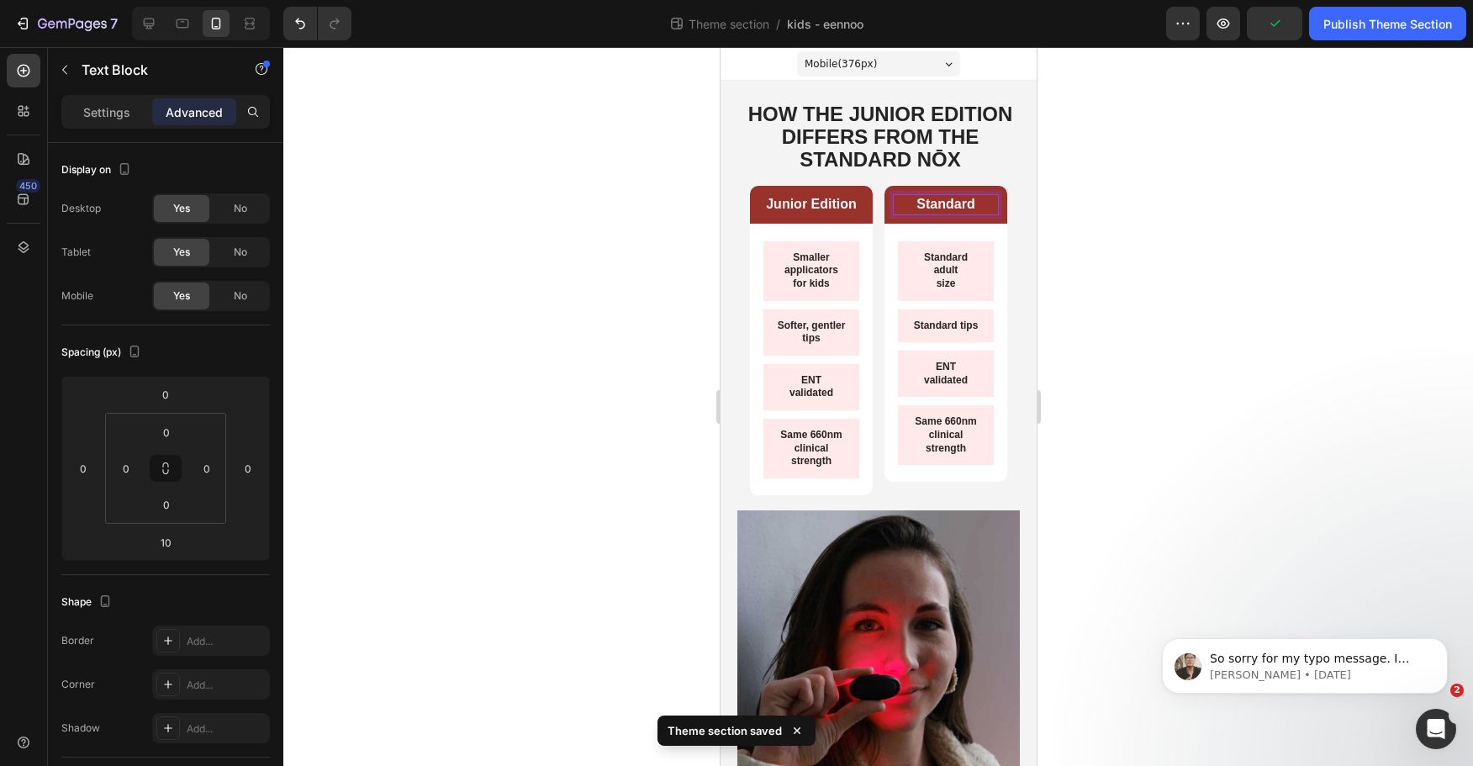
click at [1114, 201] on div at bounding box center [878, 406] width 1190 height 719
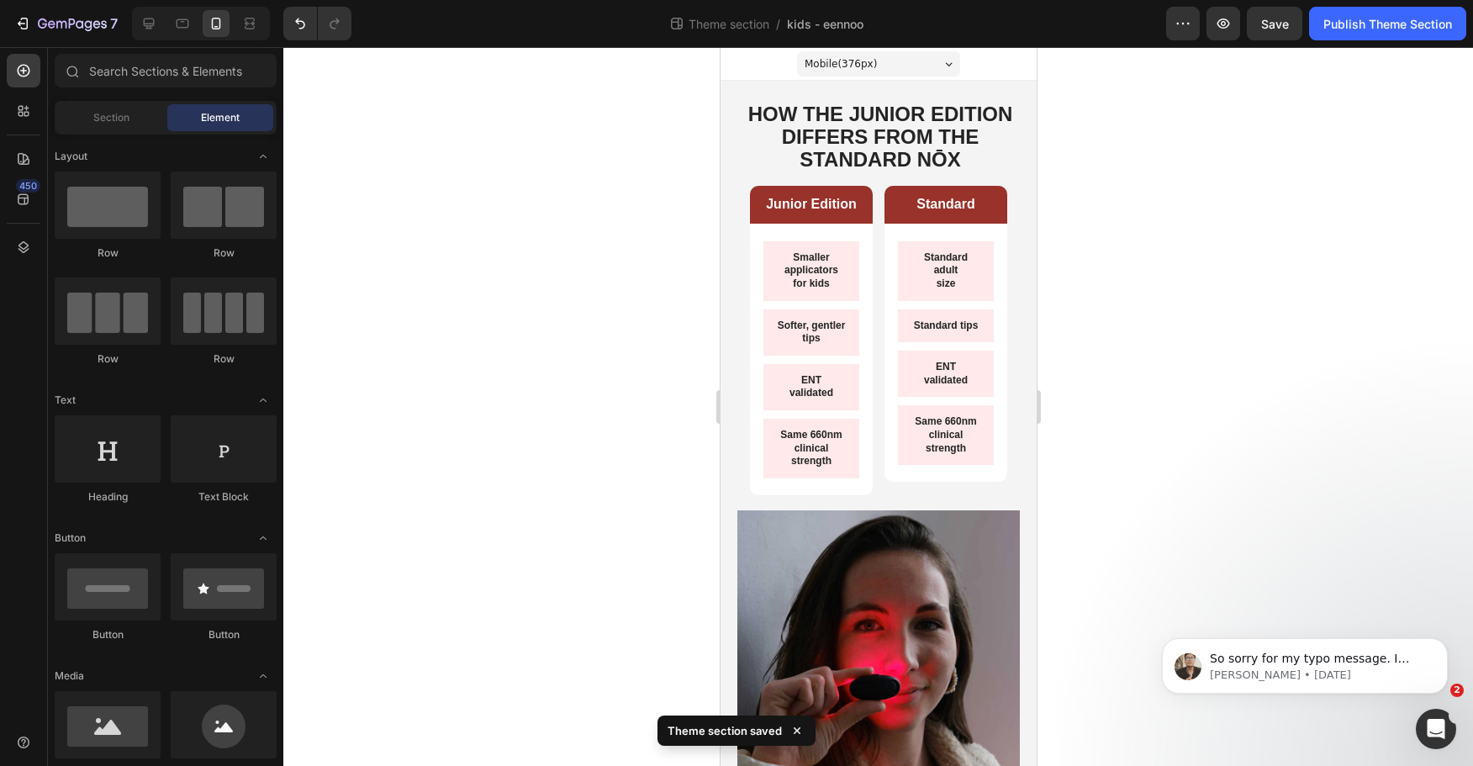
click at [1113, 197] on div at bounding box center [878, 406] width 1190 height 719
click at [1114, 170] on div at bounding box center [878, 406] width 1190 height 719
click at [1120, 209] on div at bounding box center [878, 406] width 1190 height 719
click at [1120, 231] on div at bounding box center [878, 406] width 1190 height 719
click at [958, 154] on strong "HOW THE JUNIOR EDITION DIFFERS FROM THE STANDARD NŌX" at bounding box center [880, 137] width 265 height 68
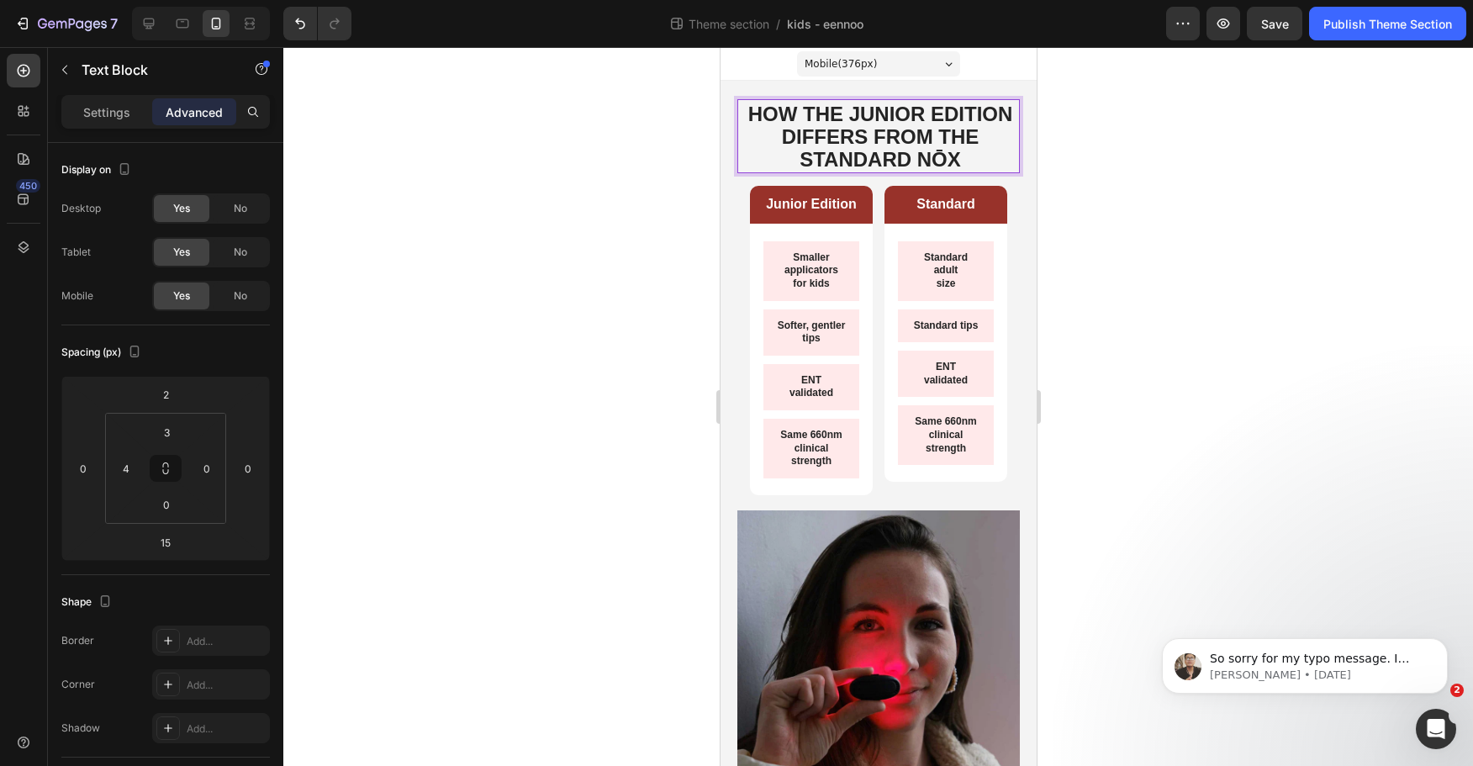
click at [975, 156] on strong "HOW THE JUNIOR EDITION DIFFERS FROM THE STANDARD NŌX" at bounding box center [880, 137] width 265 height 68
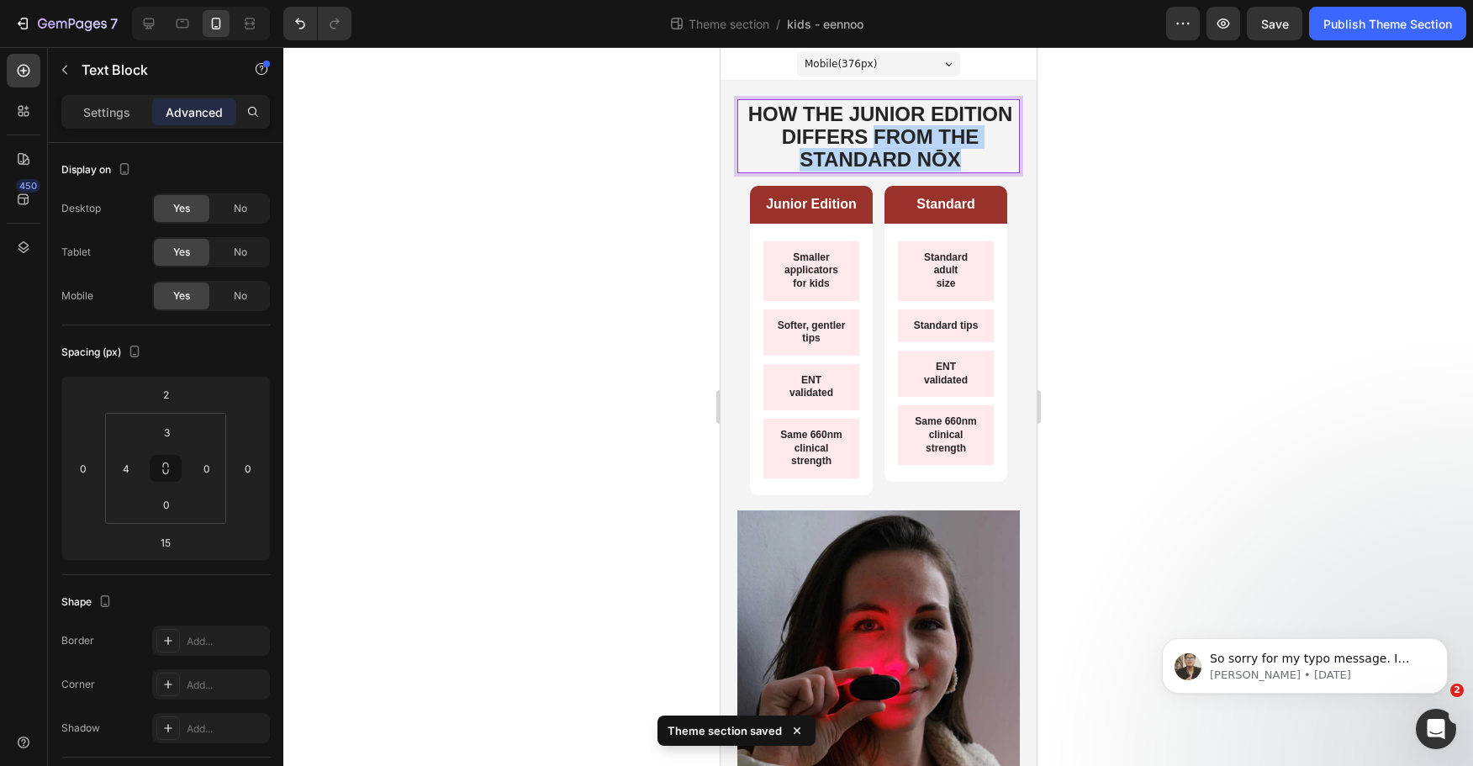
drag, startPoint x: 987, startPoint y: 161, endPoint x: 939, endPoint y: 142, distance: 52.2
click at [939, 142] on p "HOW THE JUNIOR EDITION DIFFERS FROM THE STANDARD NŌX" at bounding box center [880, 137] width 276 height 68
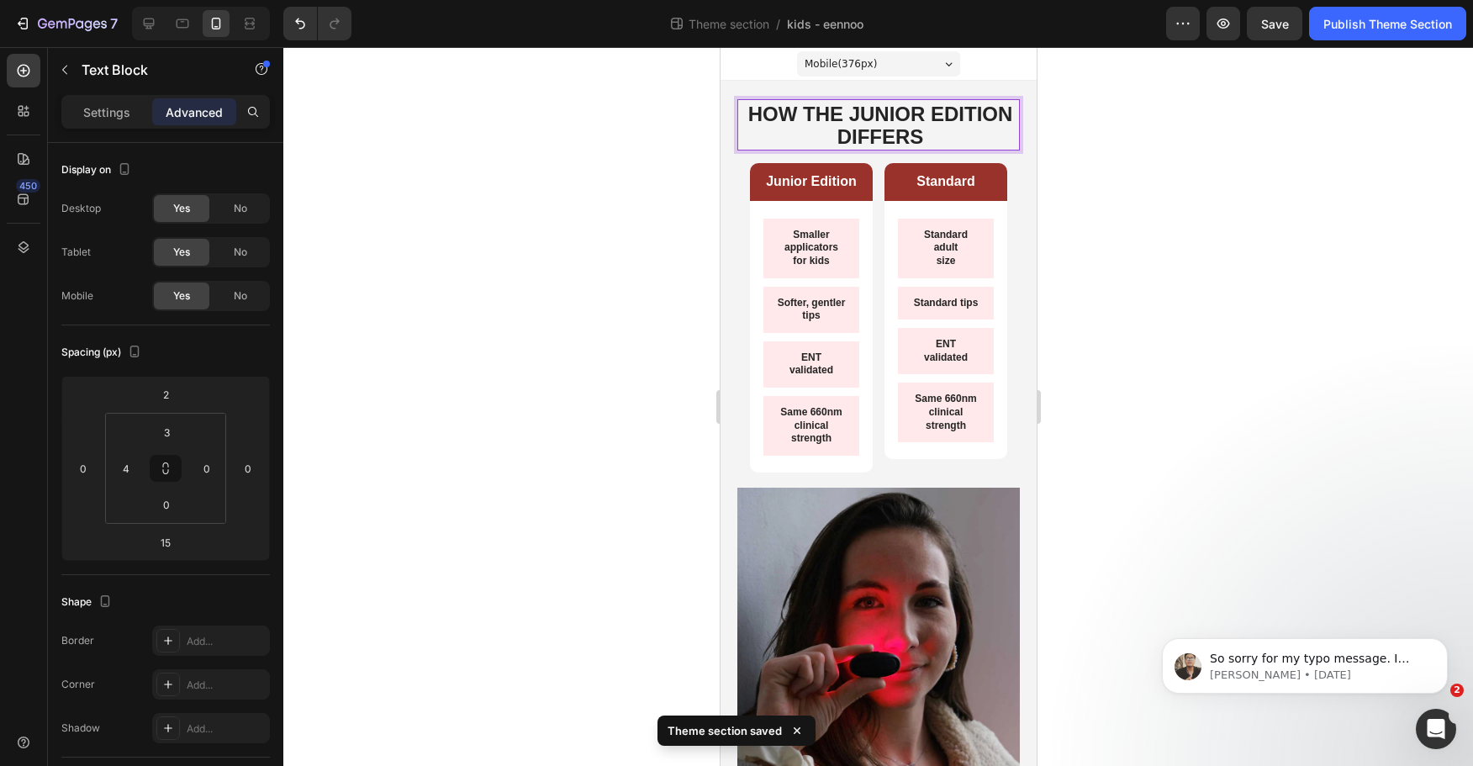
click at [1155, 204] on div at bounding box center [878, 406] width 1190 height 719
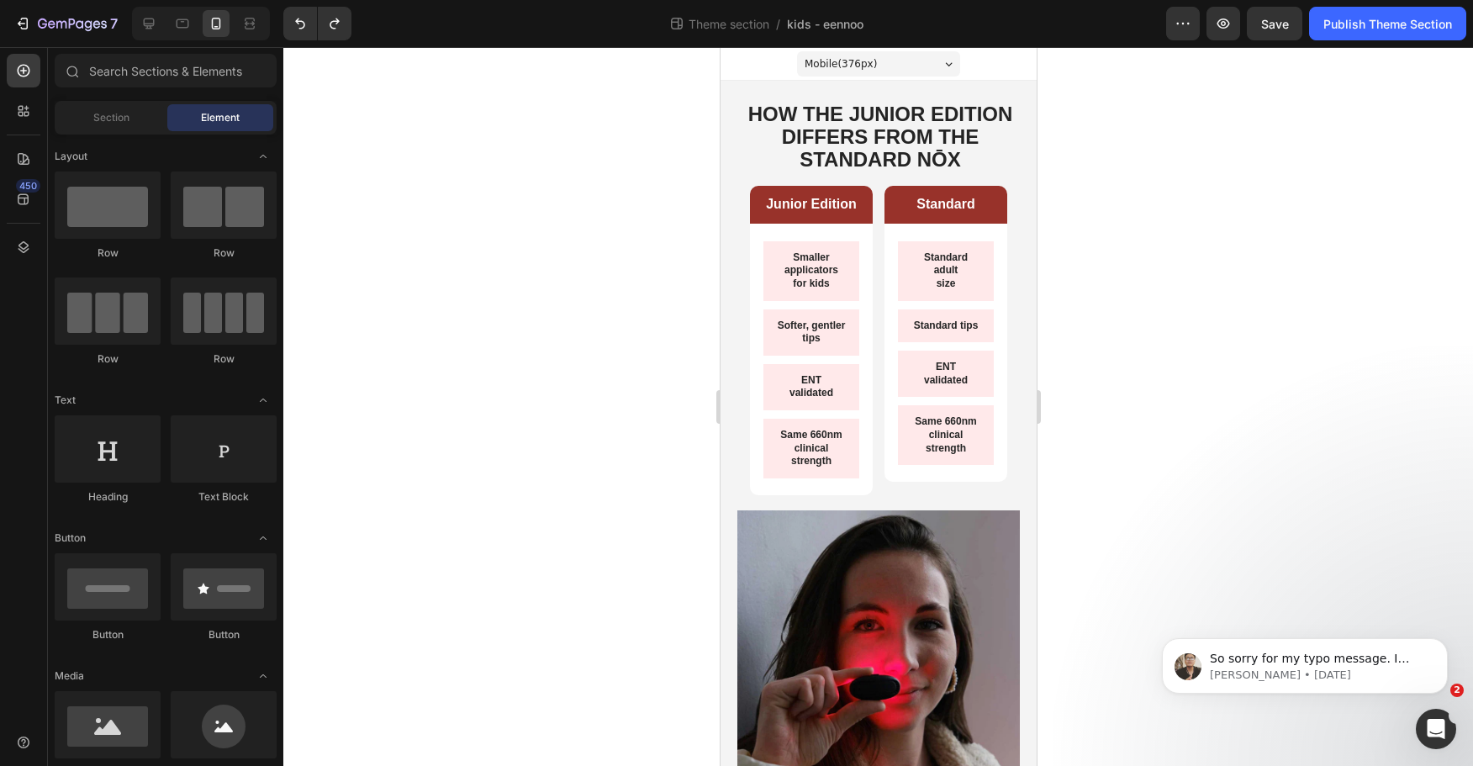
click at [1135, 184] on div at bounding box center [878, 406] width 1190 height 719
click at [1286, 37] on button "Save" at bounding box center [1275, 24] width 56 height 34
click at [857, 483] on div "Smaller applicators for kids Text Block Softer, gentler tips Text Block ENT val…" at bounding box center [810, 360] width 123 height 272
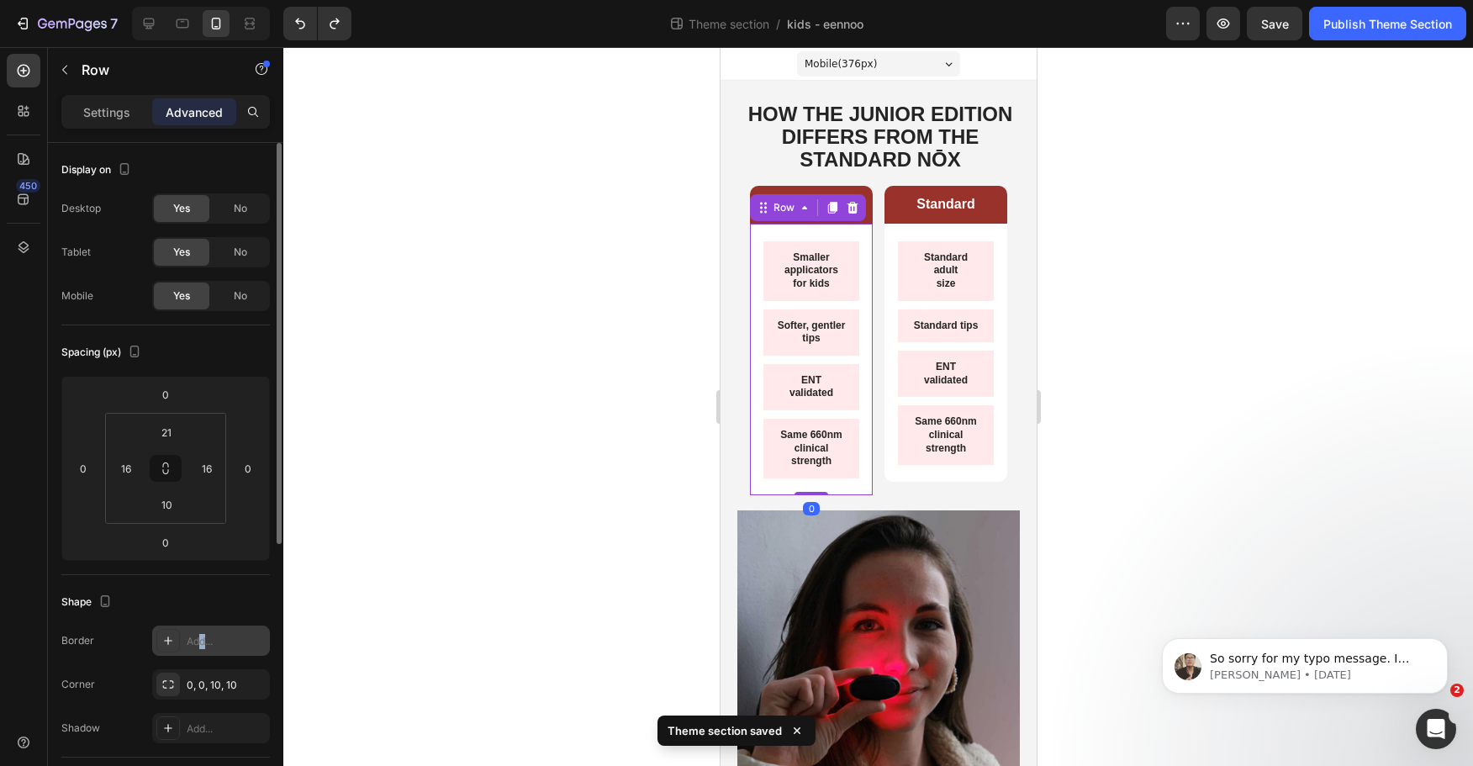
click at [202, 641] on div "Add..." at bounding box center [226, 641] width 79 height 15
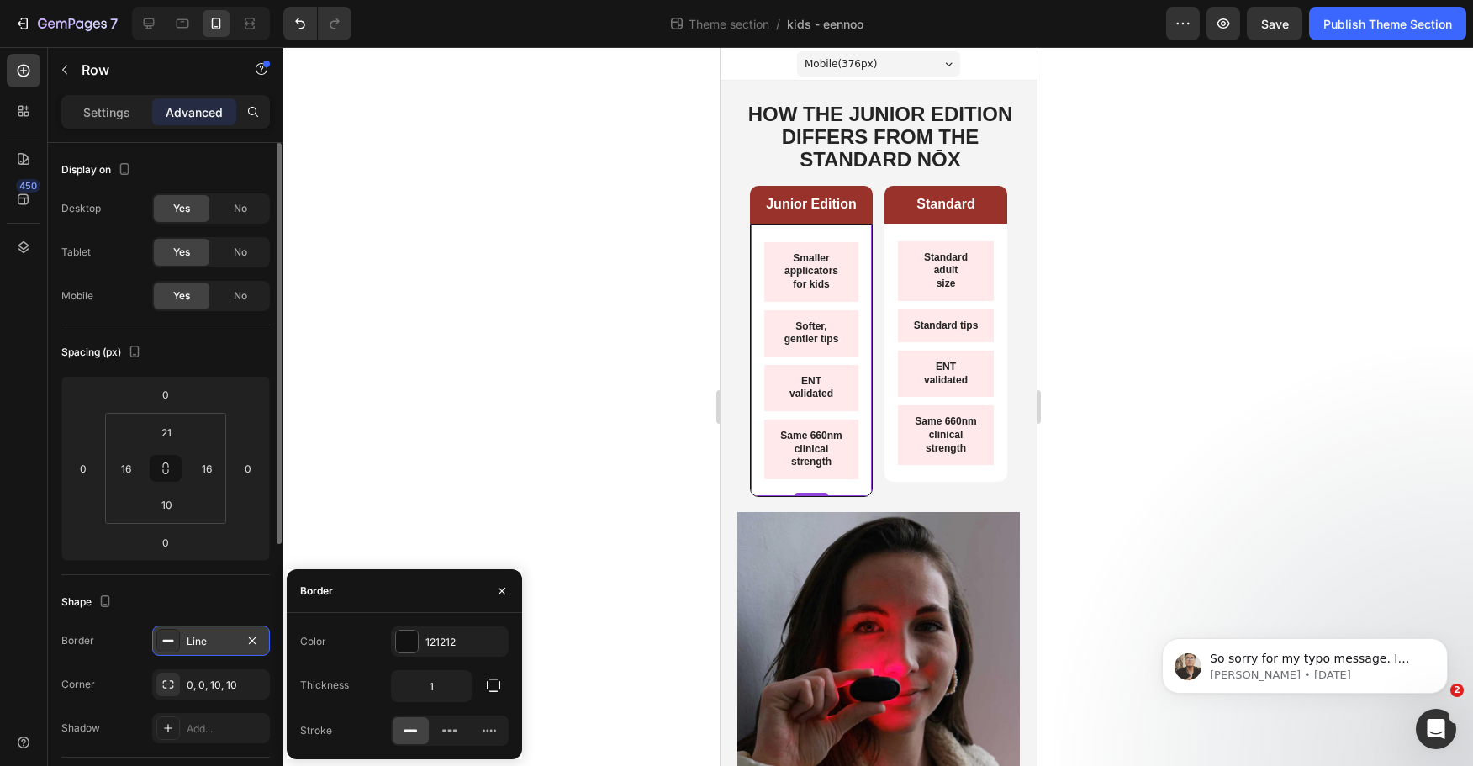
click at [521, 373] on div at bounding box center [878, 406] width 1190 height 719
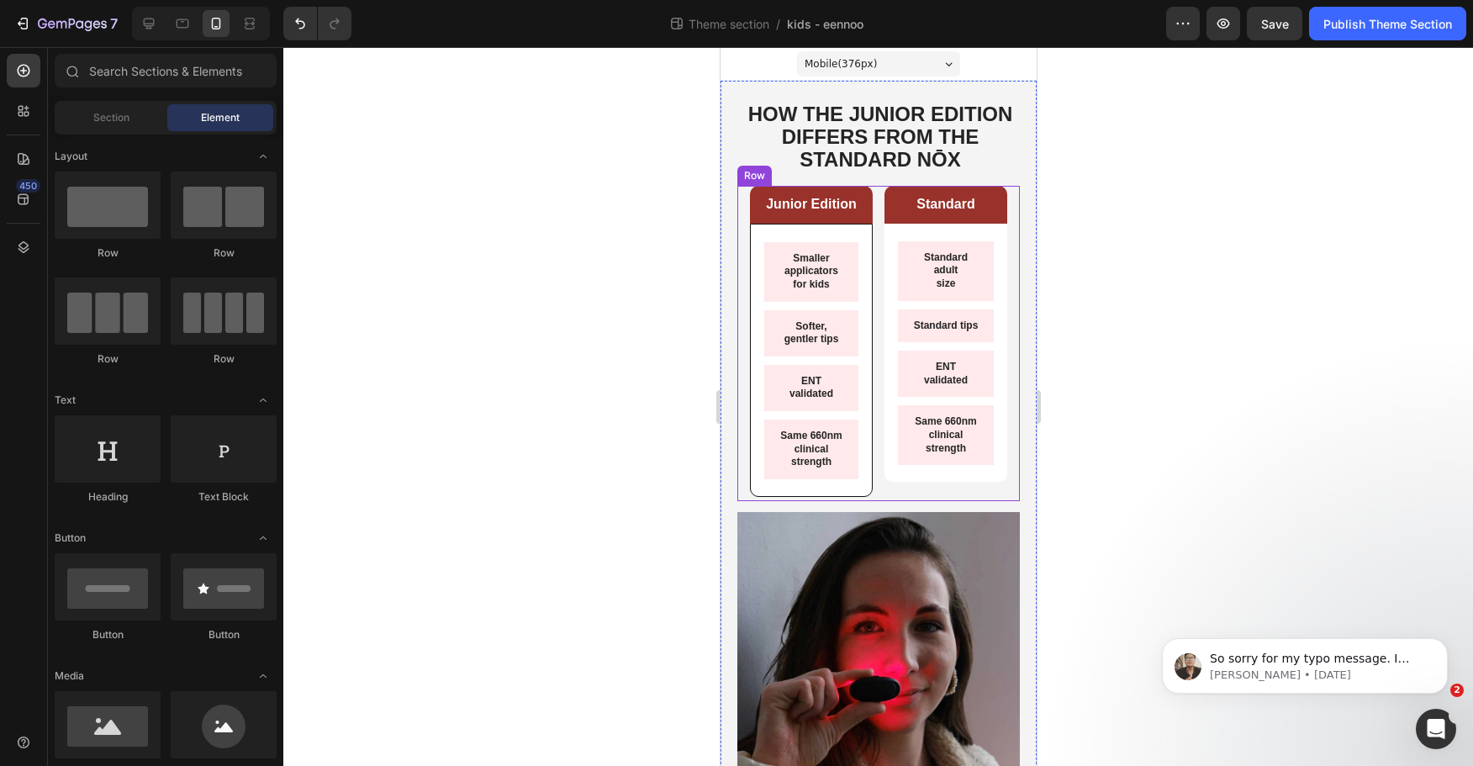
click at [964, 482] on div "Standard adult size Text Block Standard tips Text Block ENT validated Text Bloc…" at bounding box center [945, 353] width 123 height 258
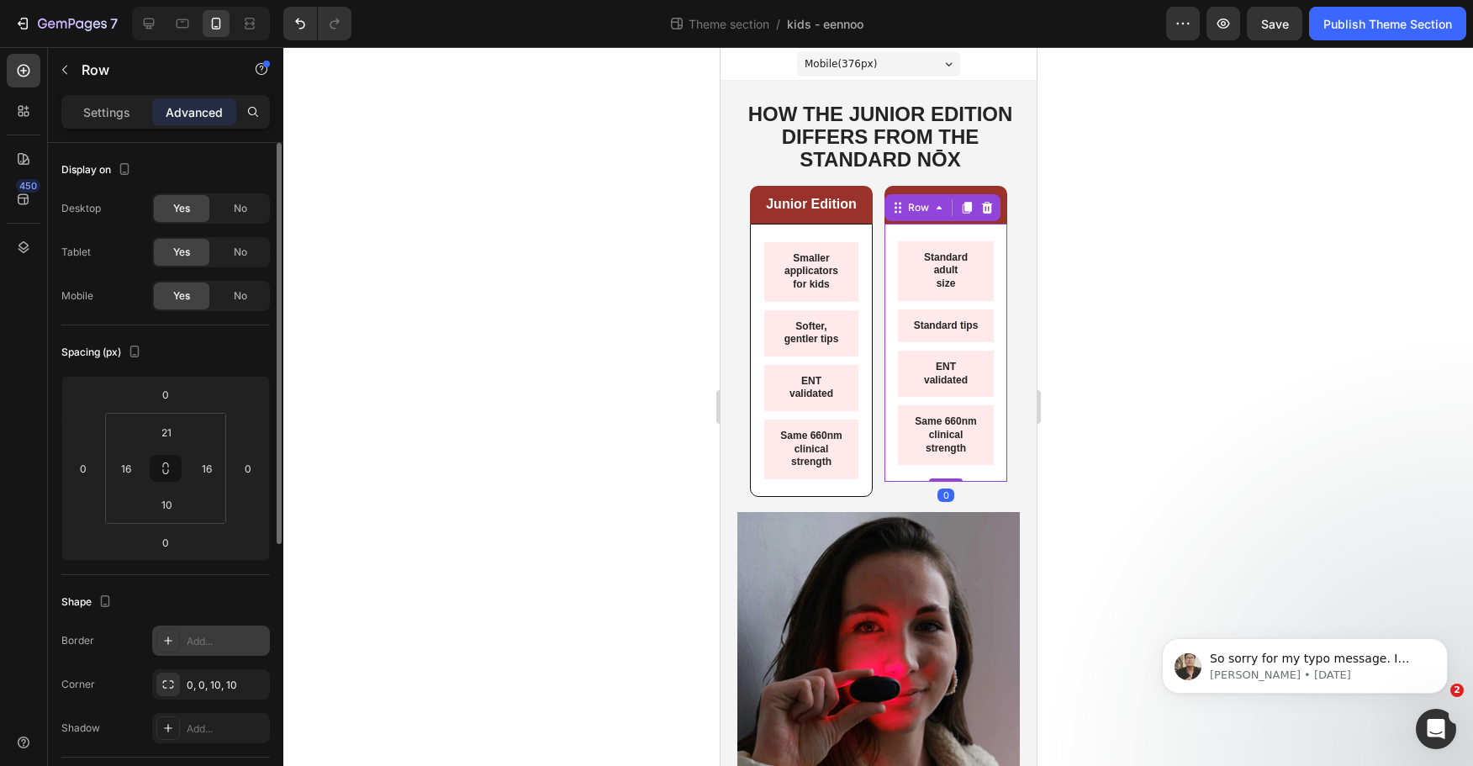
click at [185, 645] on div "Add..." at bounding box center [211, 641] width 118 height 30
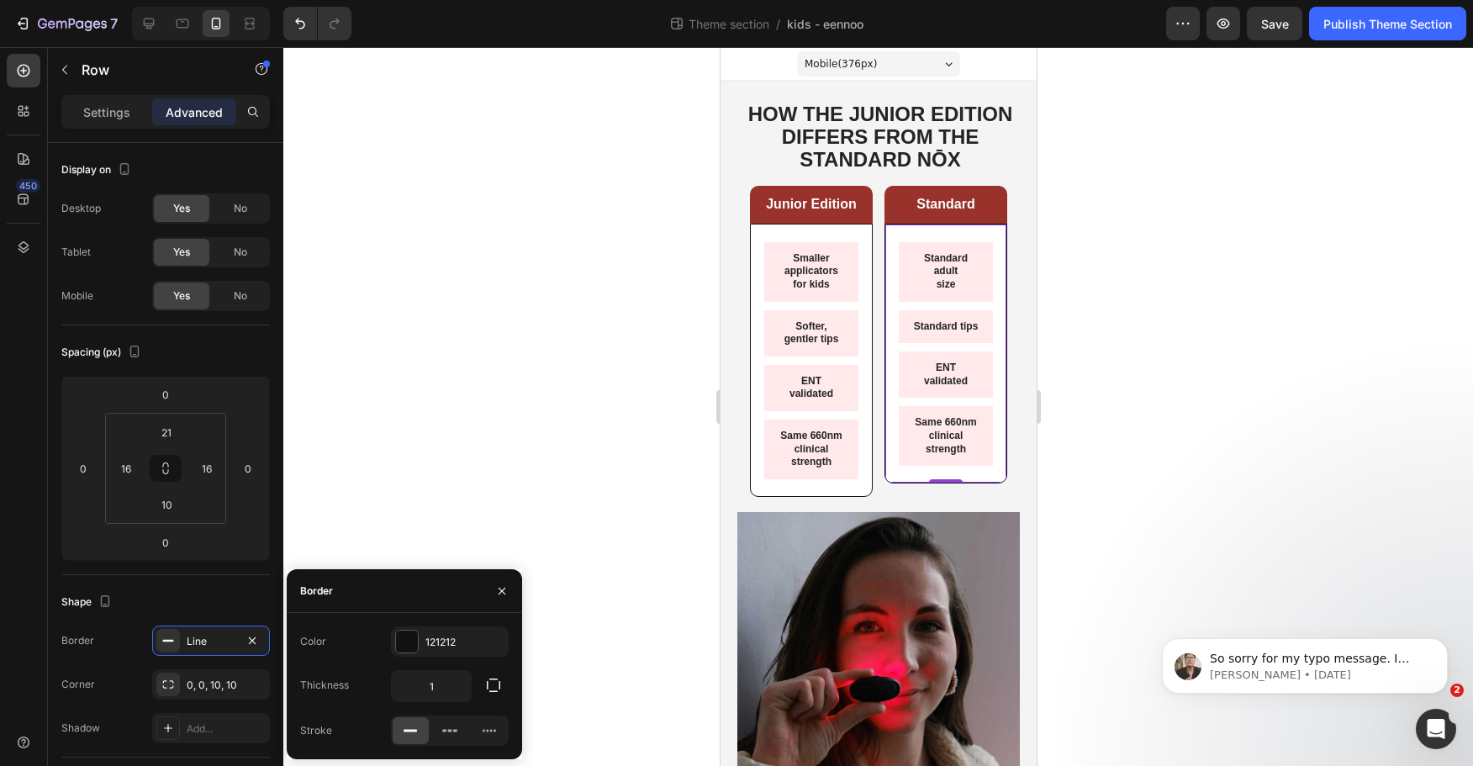
click at [1186, 505] on div at bounding box center [878, 406] width 1190 height 719
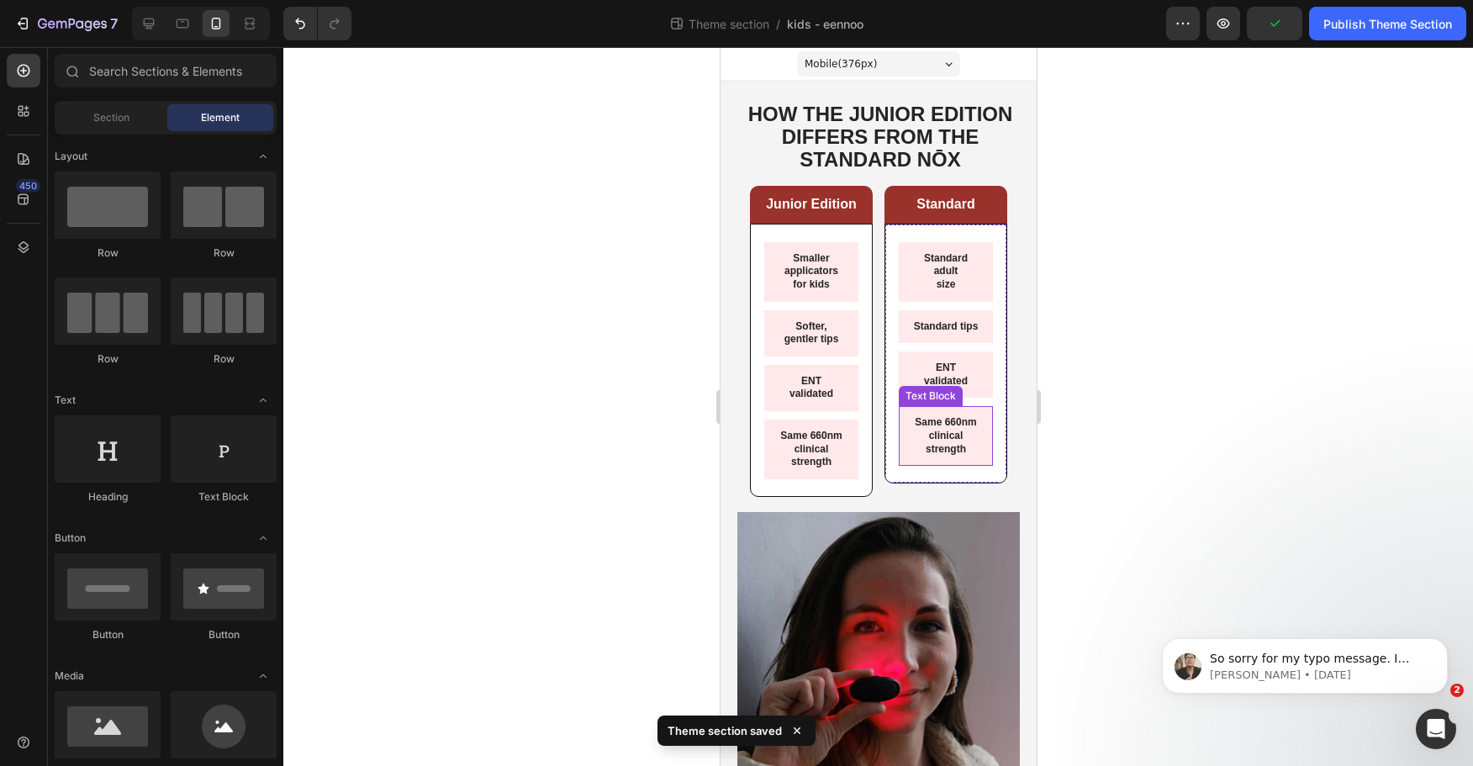
click at [936, 450] on p "Same 660nm clinical strength" at bounding box center [945, 436] width 67 height 40
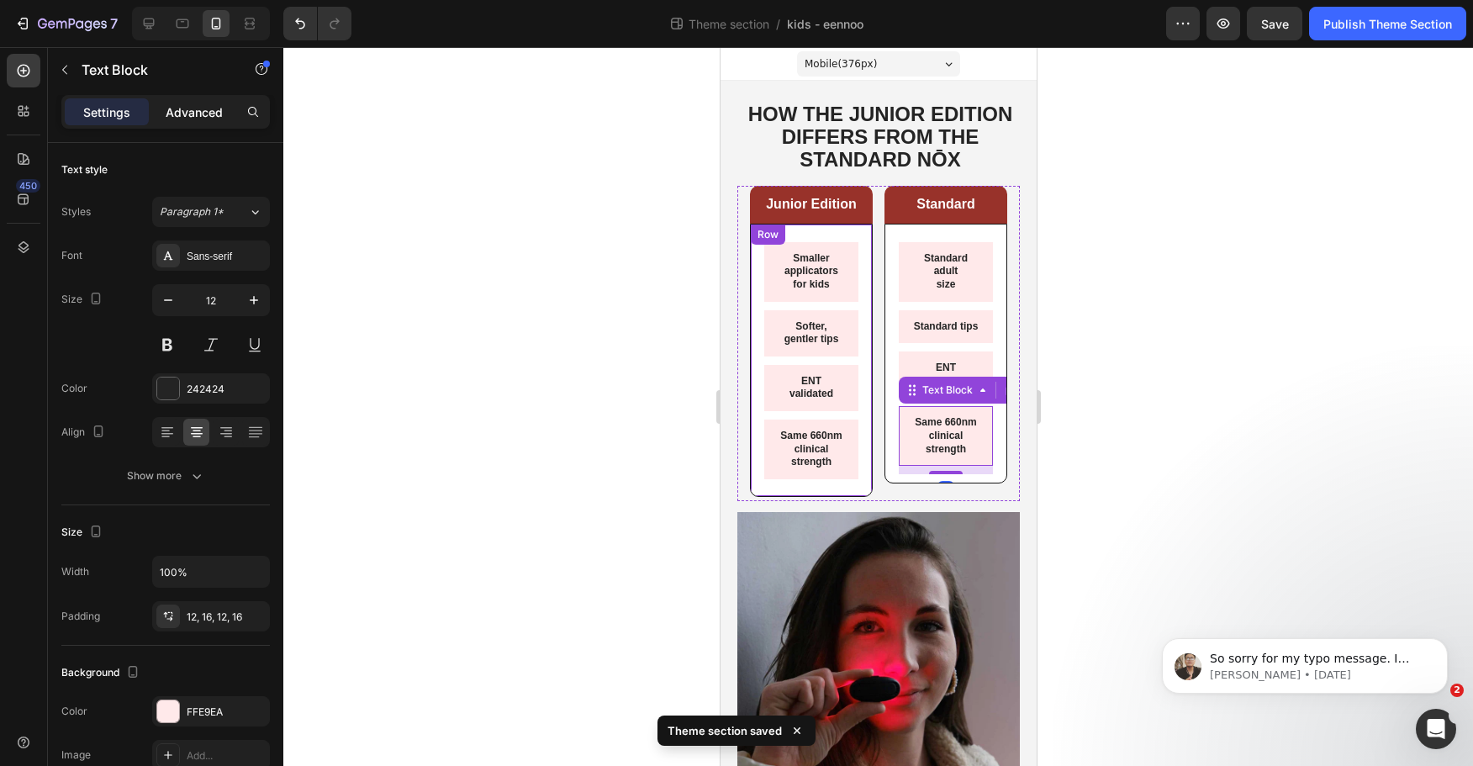
click at [198, 107] on p "Advanced" at bounding box center [194, 112] width 57 height 18
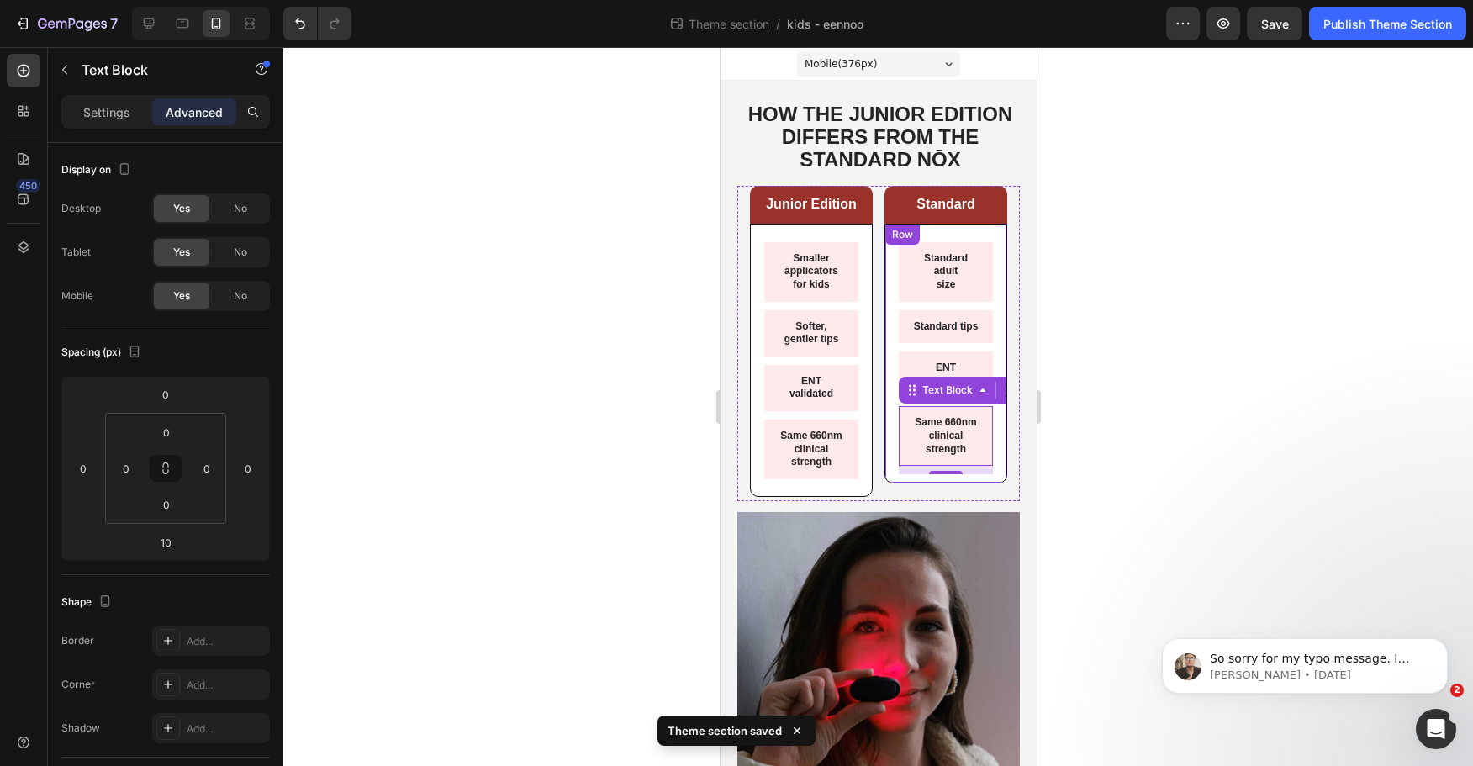
click at [885, 452] on div "Standard adult size Text Block Standard tips Text Block ENT validated Text Bloc…" at bounding box center [945, 354] width 123 height 260
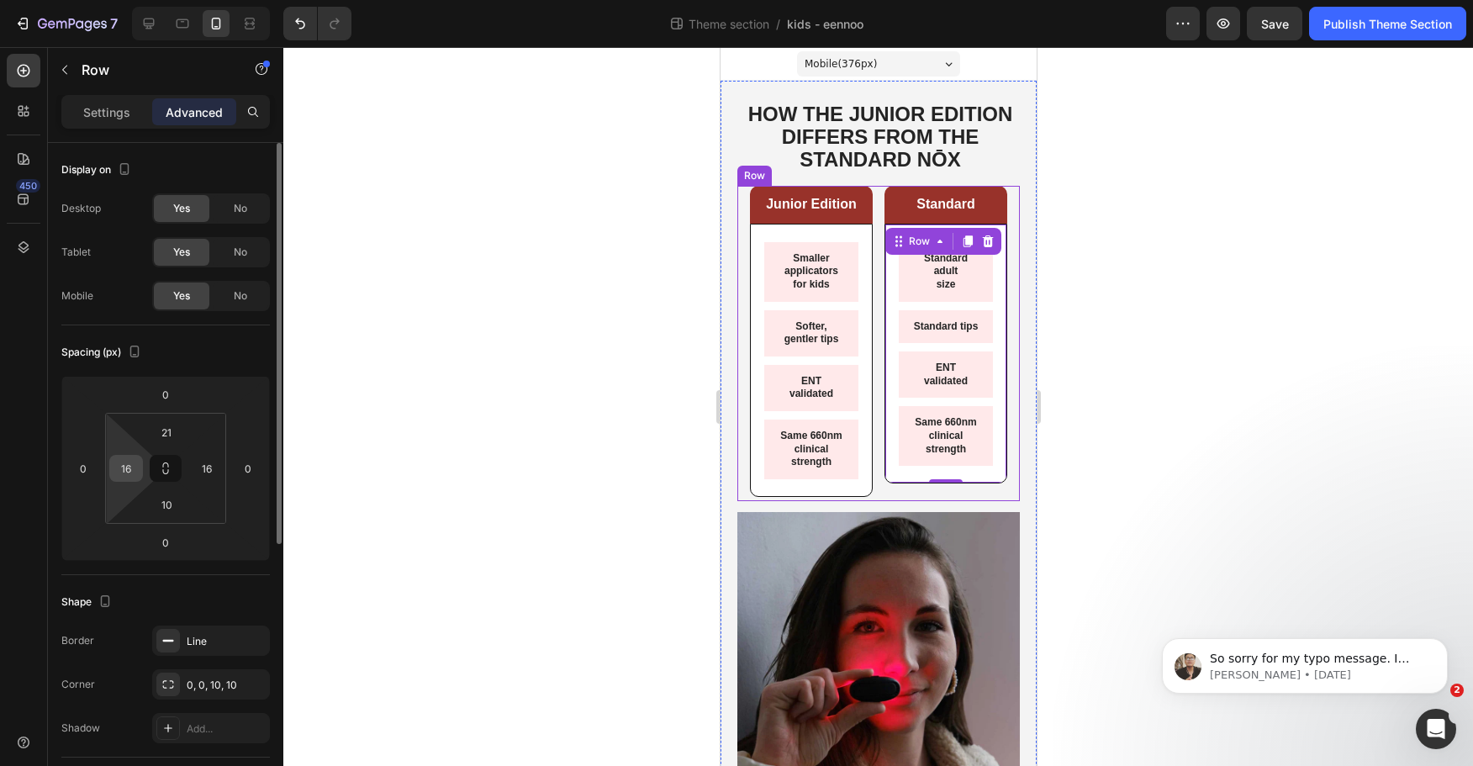
click at [124, 467] on input "16" at bounding box center [126, 468] width 25 height 25
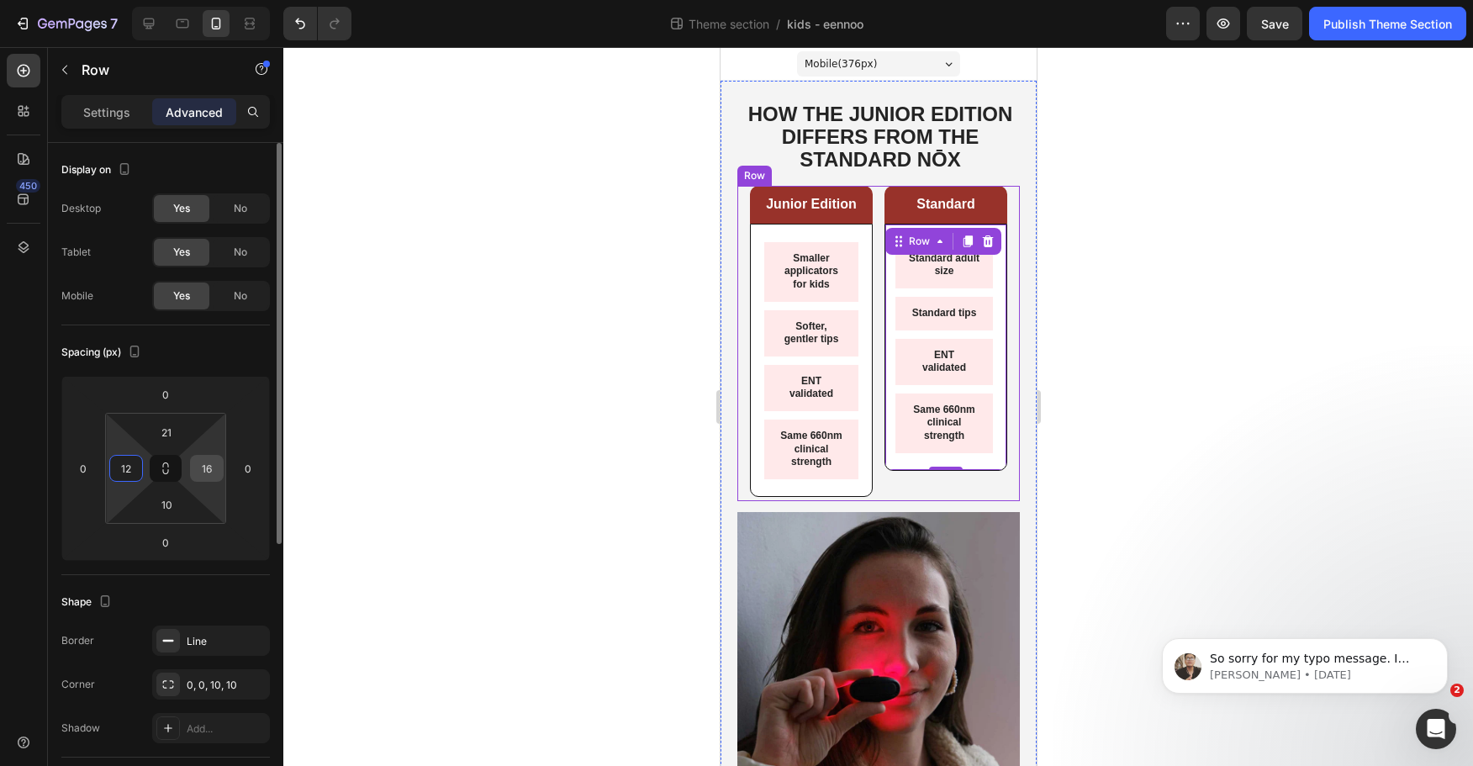
type input "12"
click at [203, 468] on input "16" at bounding box center [206, 468] width 25 height 25
type input "12"
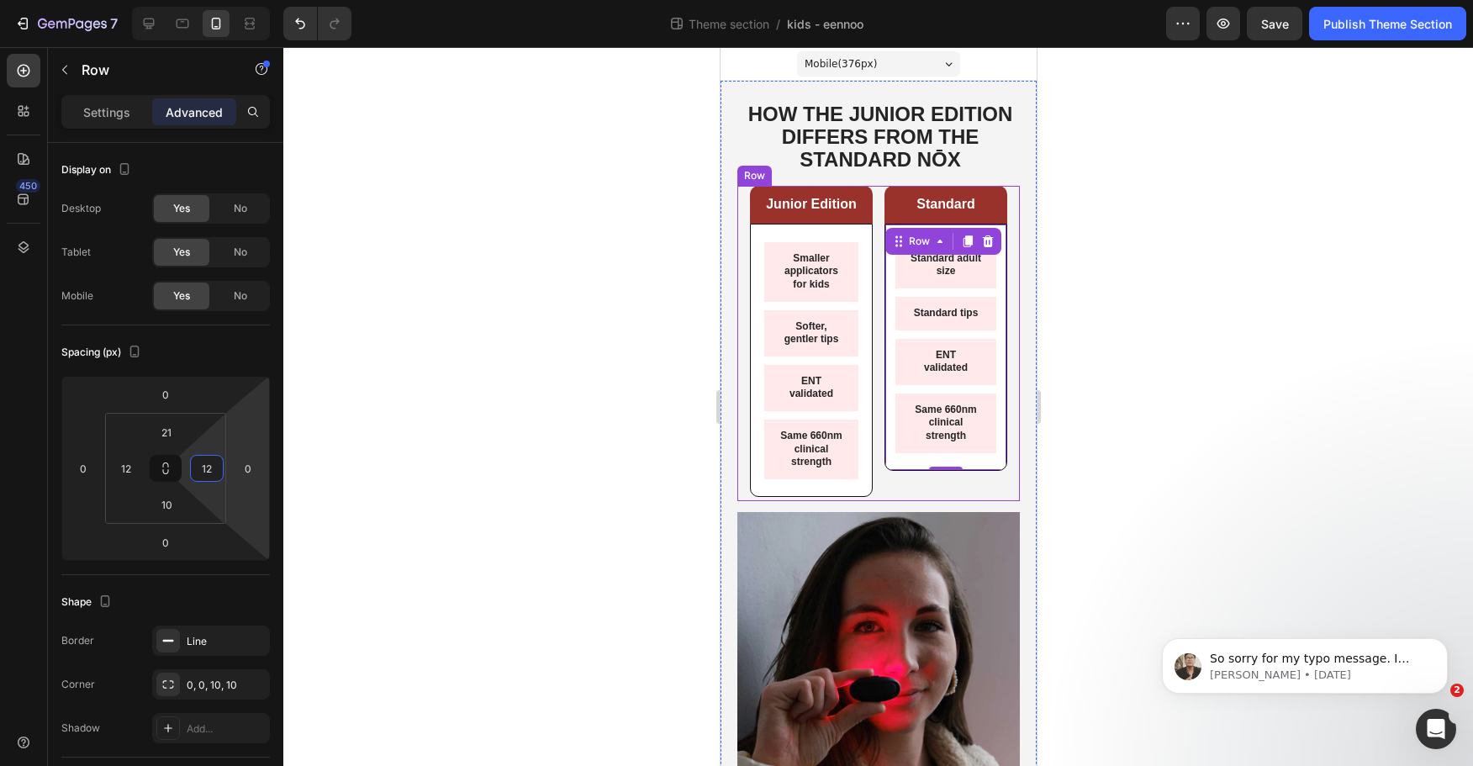
click at [765, 449] on div "Same 660nm clinical strength" at bounding box center [811, 450] width 94 height 60
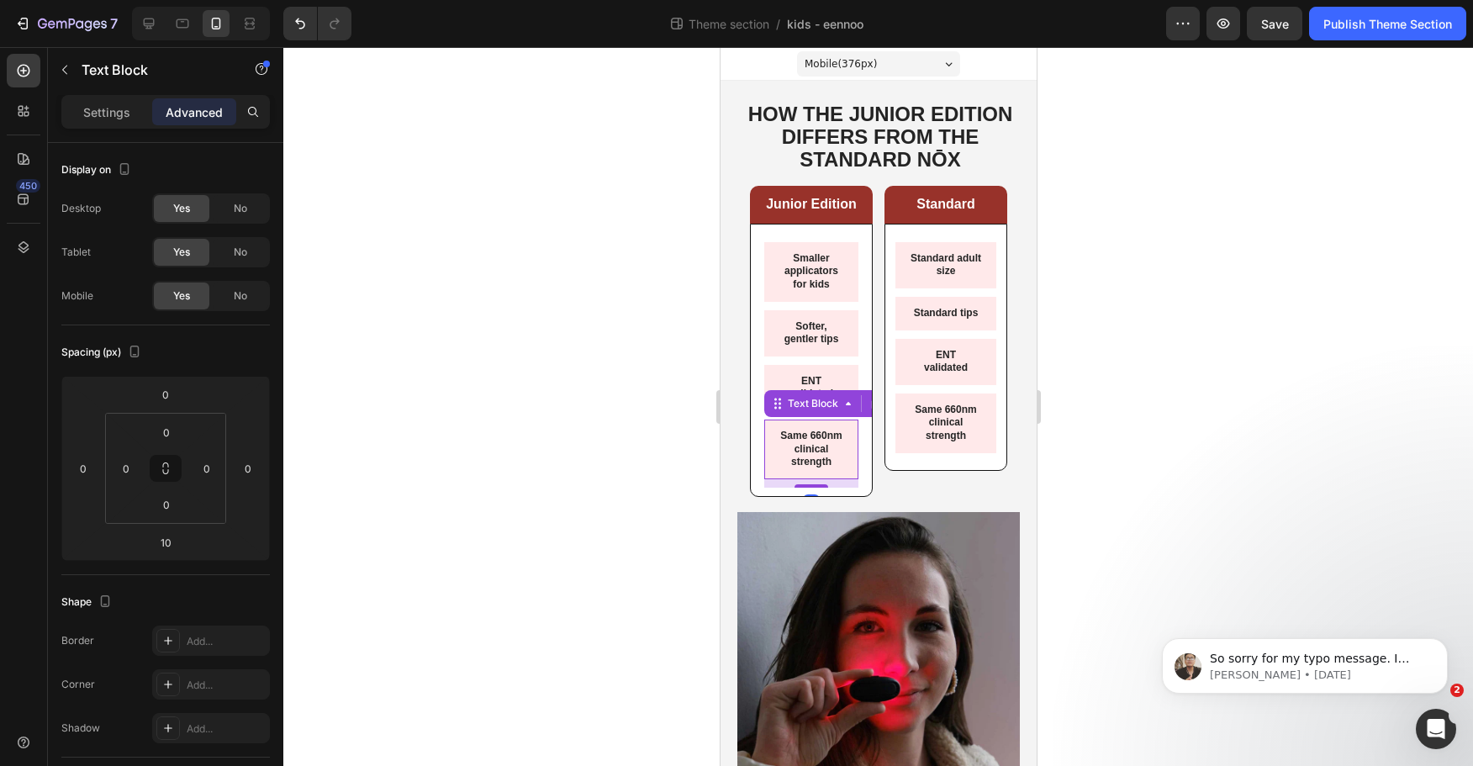
click at [756, 447] on div "Smaller applicators for kids Text Block Softer, gentler tips Text Block ENT val…" at bounding box center [810, 360] width 123 height 273
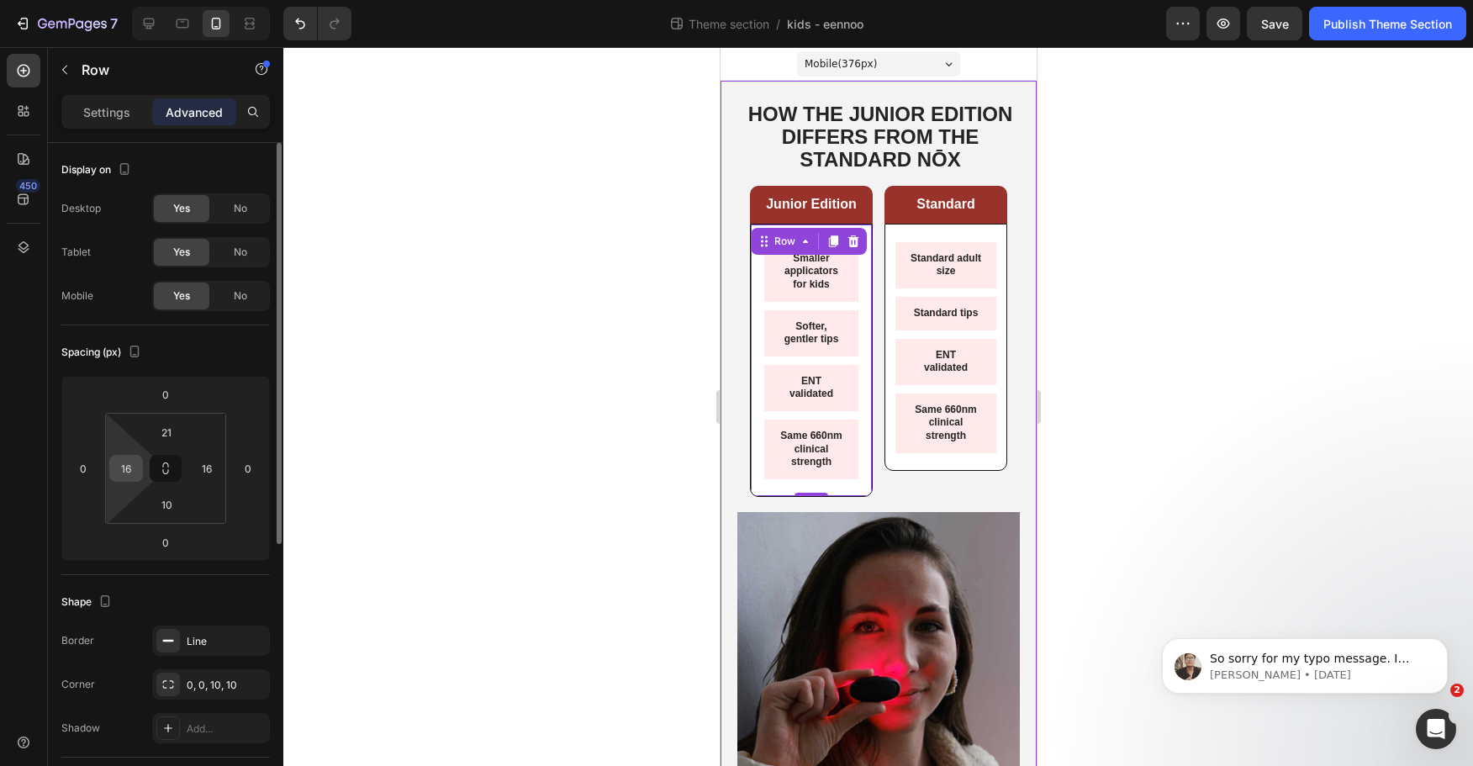
click at [118, 468] on input "16" at bounding box center [126, 468] width 25 height 25
type input "12"
click at [195, 472] on input "16" at bounding box center [206, 468] width 25 height 25
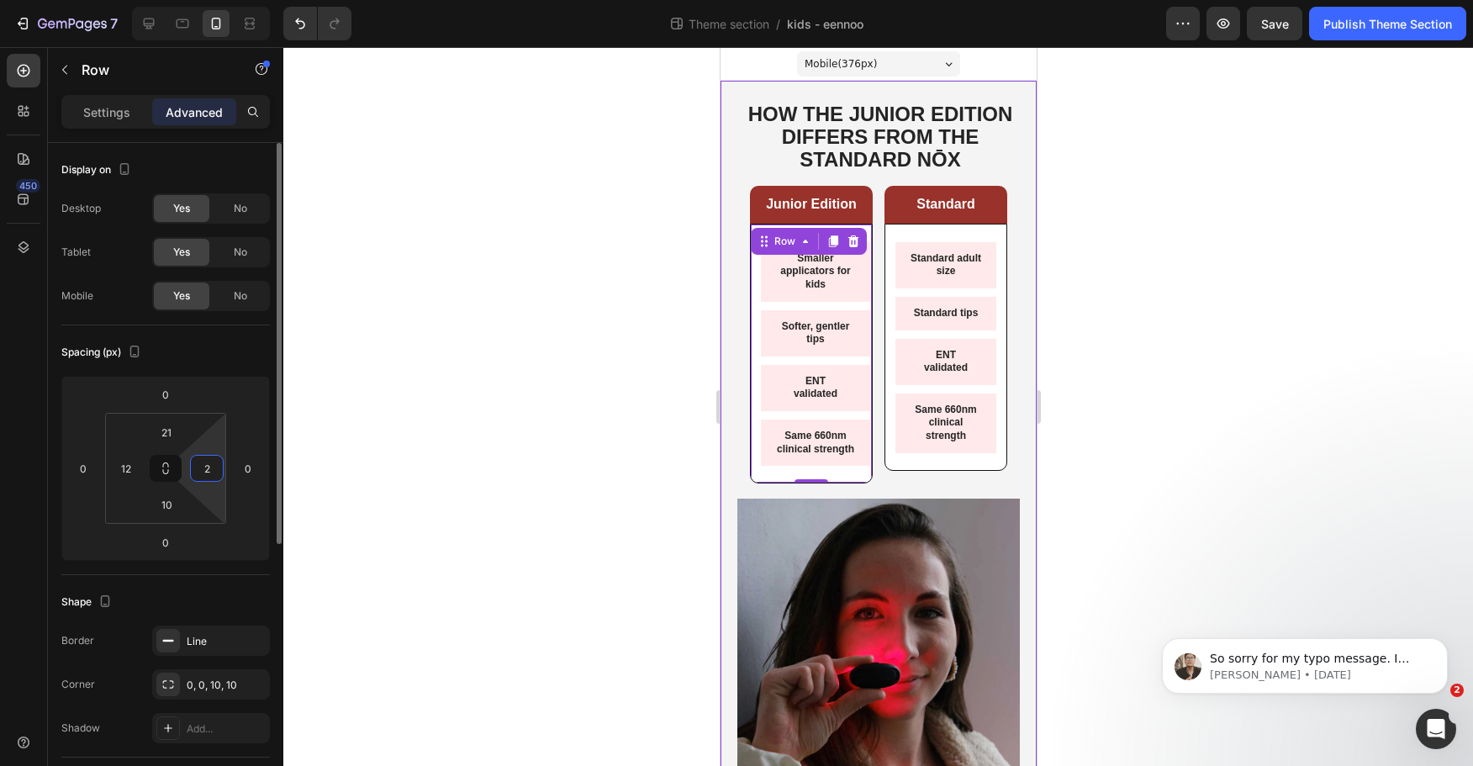
click at [201, 468] on input "2" at bounding box center [206, 468] width 25 height 25
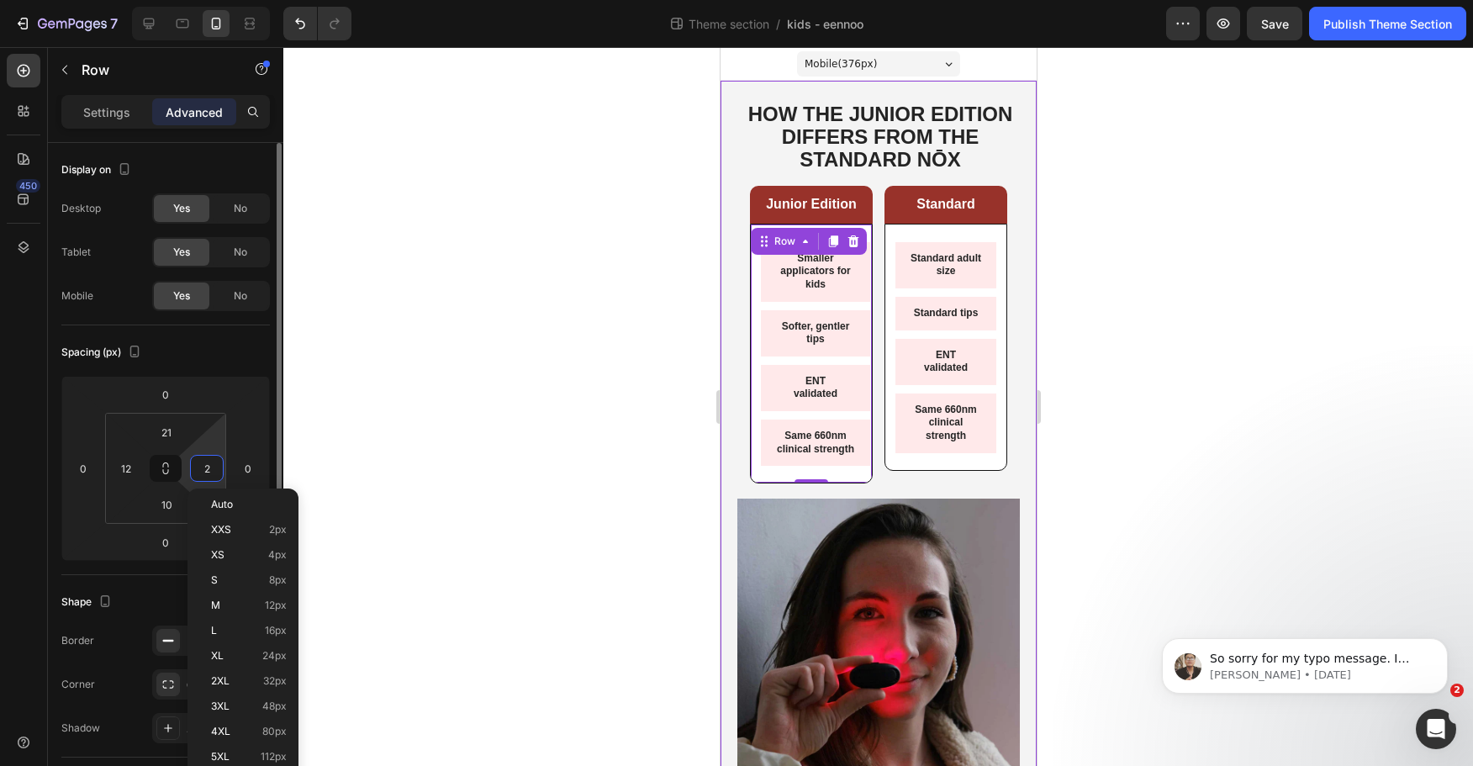
click at [201, 468] on input "2" at bounding box center [206, 468] width 25 height 25
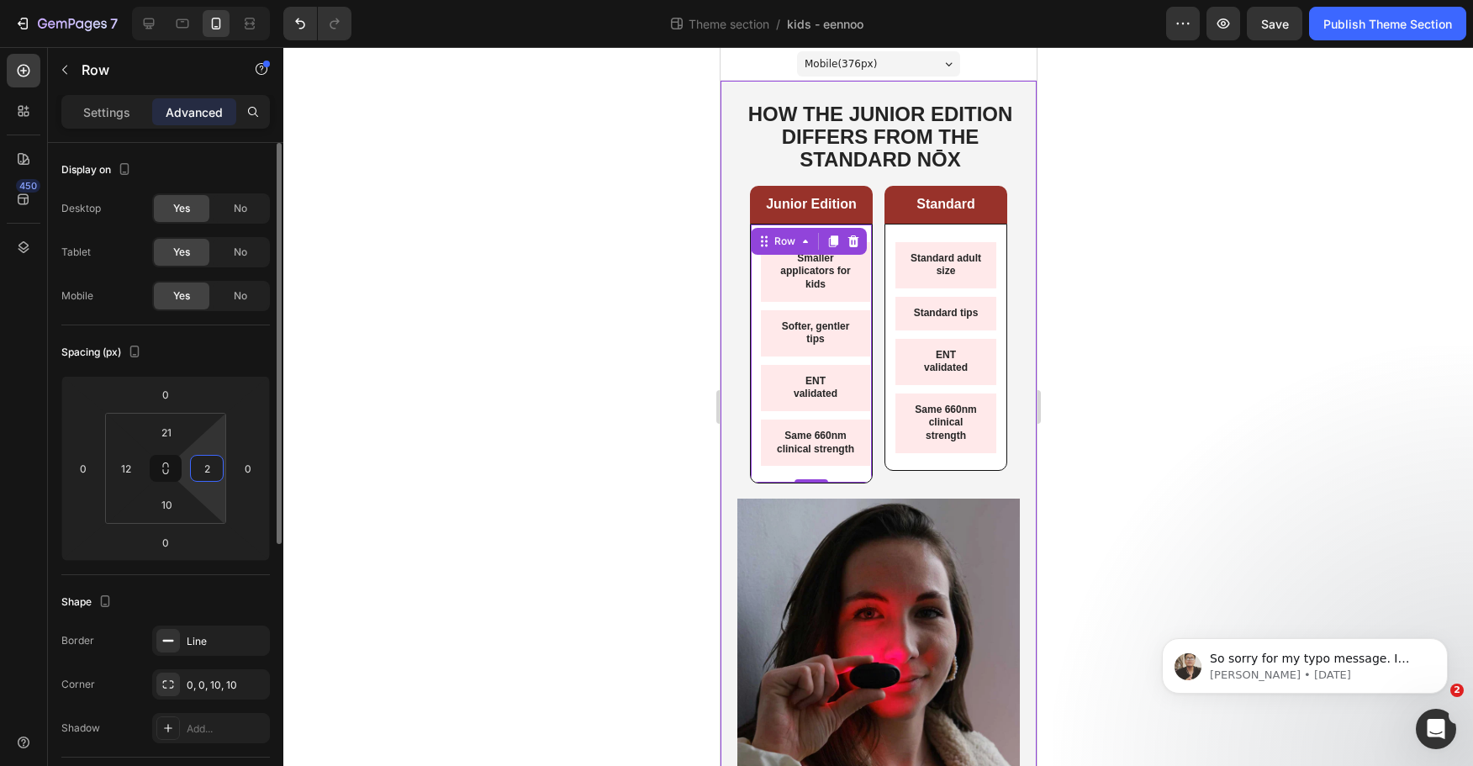
click at [201, 468] on input "2" at bounding box center [206, 468] width 25 height 25
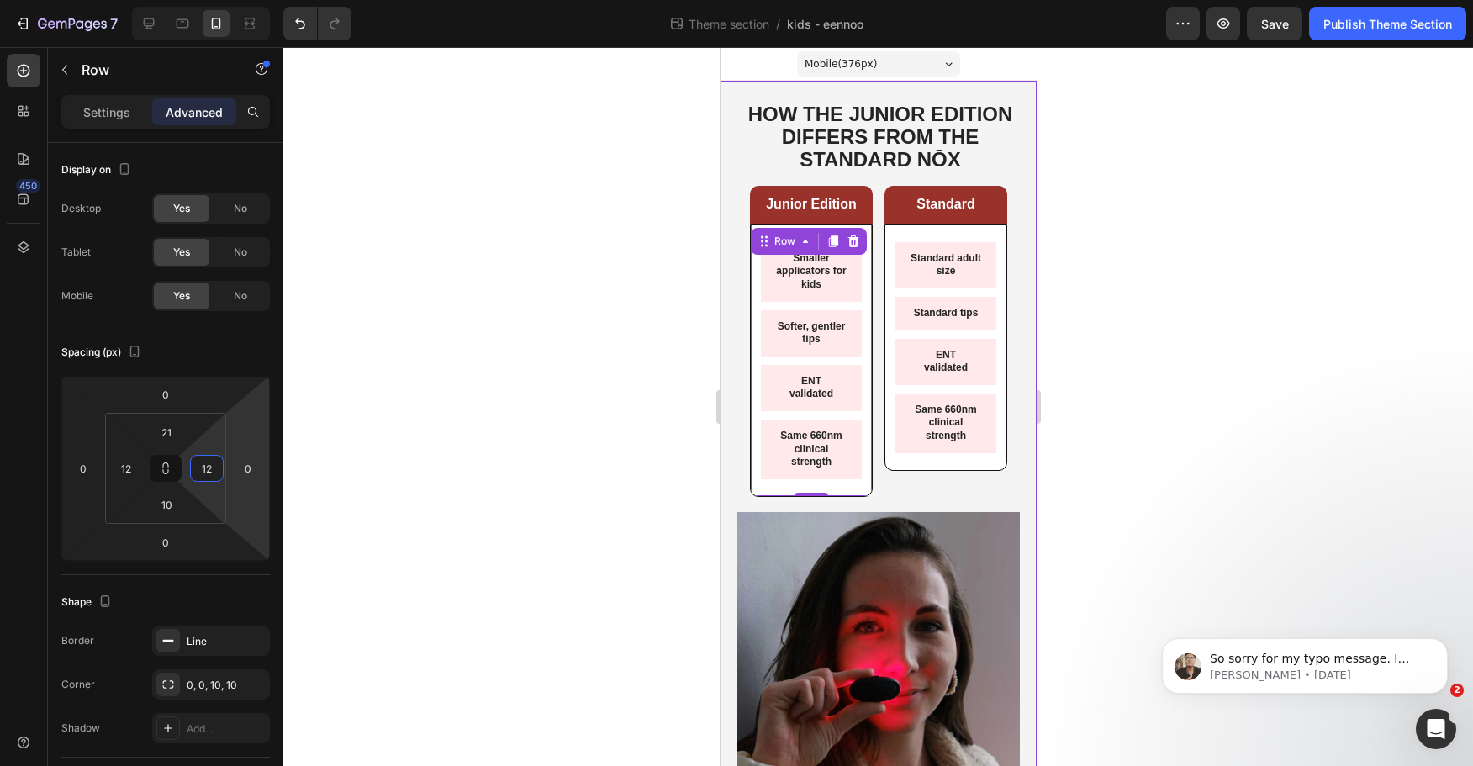
type input "12"
click at [517, 422] on div at bounding box center [878, 406] width 1190 height 719
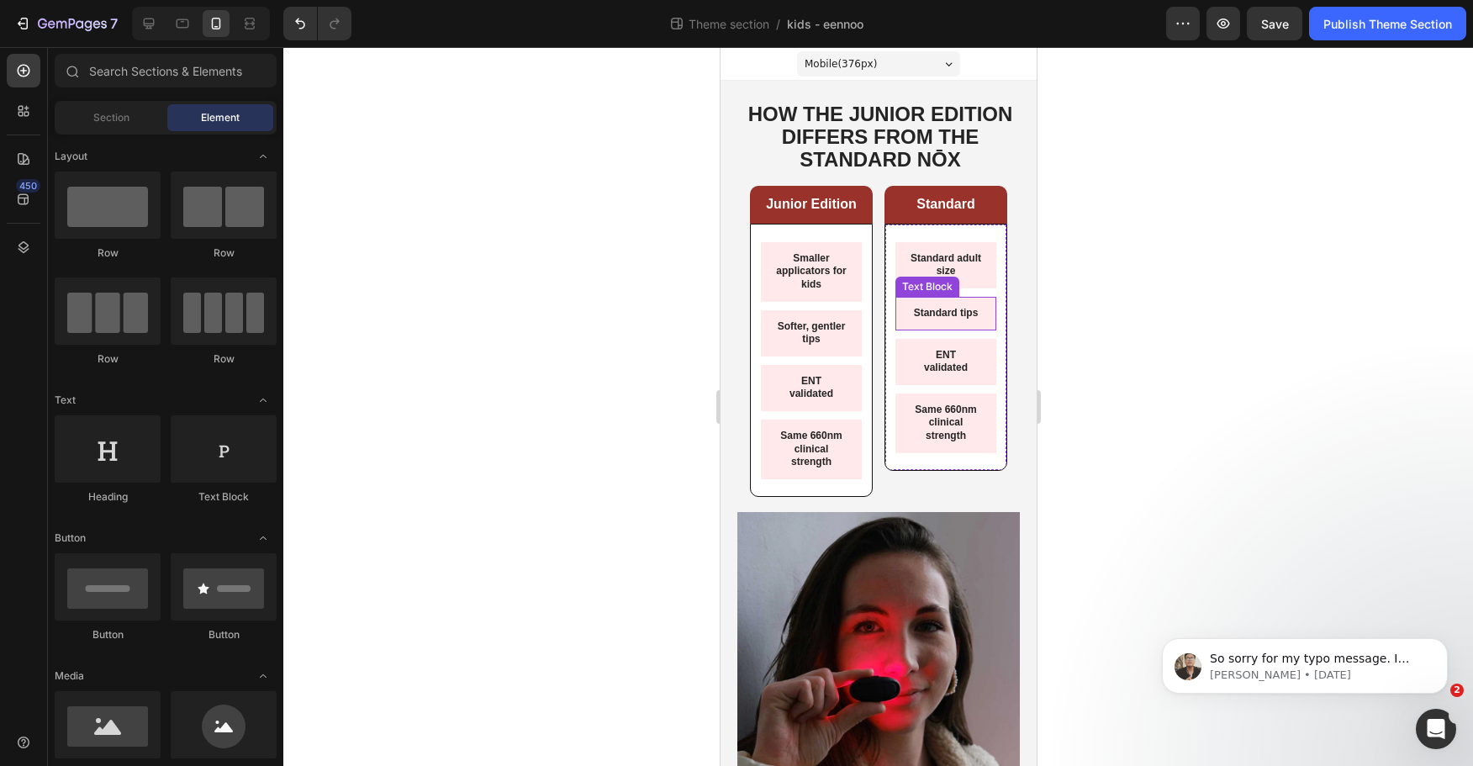
click at [962, 320] on p "Standard tips" at bounding box center [945, 313] width 74 height 13
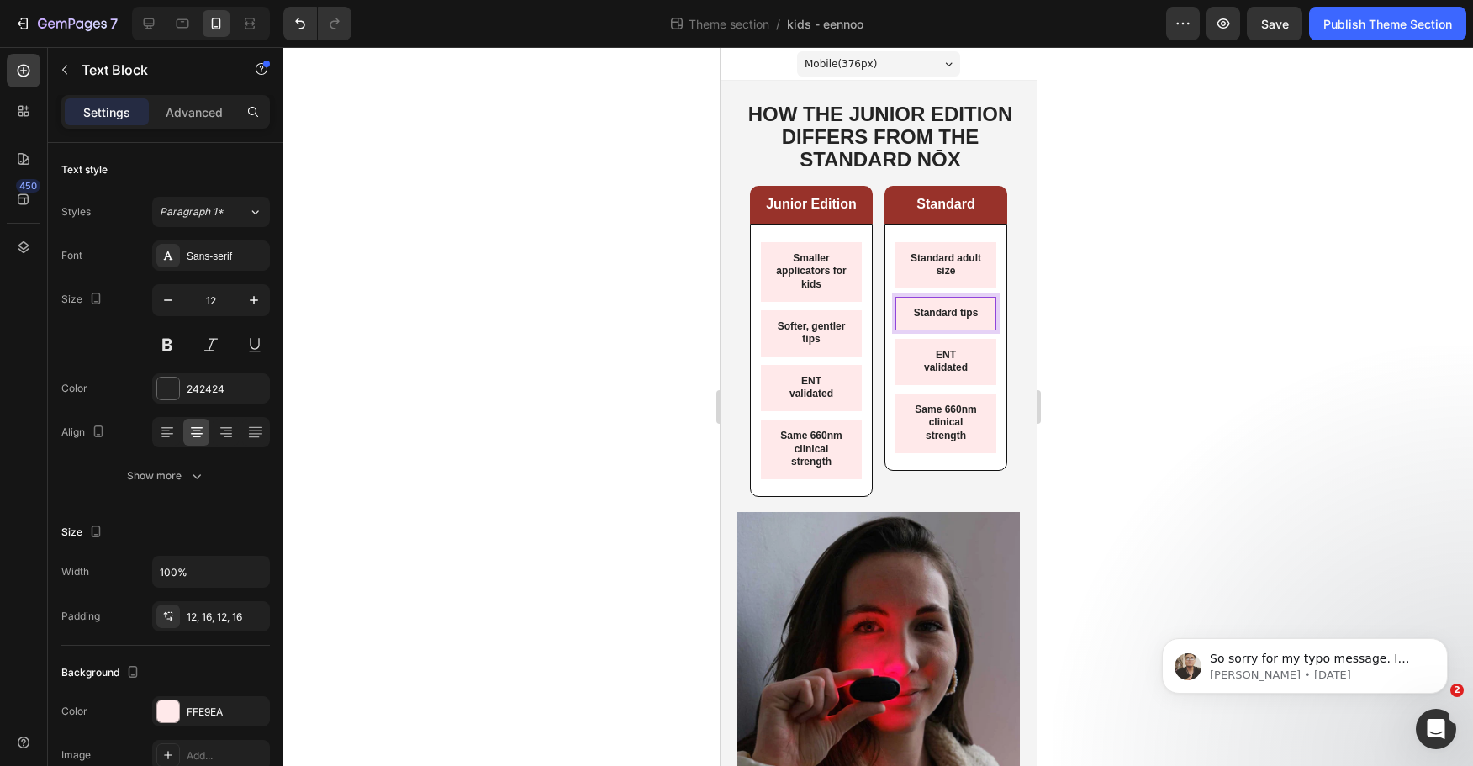
click at [950, 320] on p "Standard tips" at bounding box center [945, 313] width 74 height 13
click at [1145, 374] on div at bounding box center [878, 406] width 1190 height 719
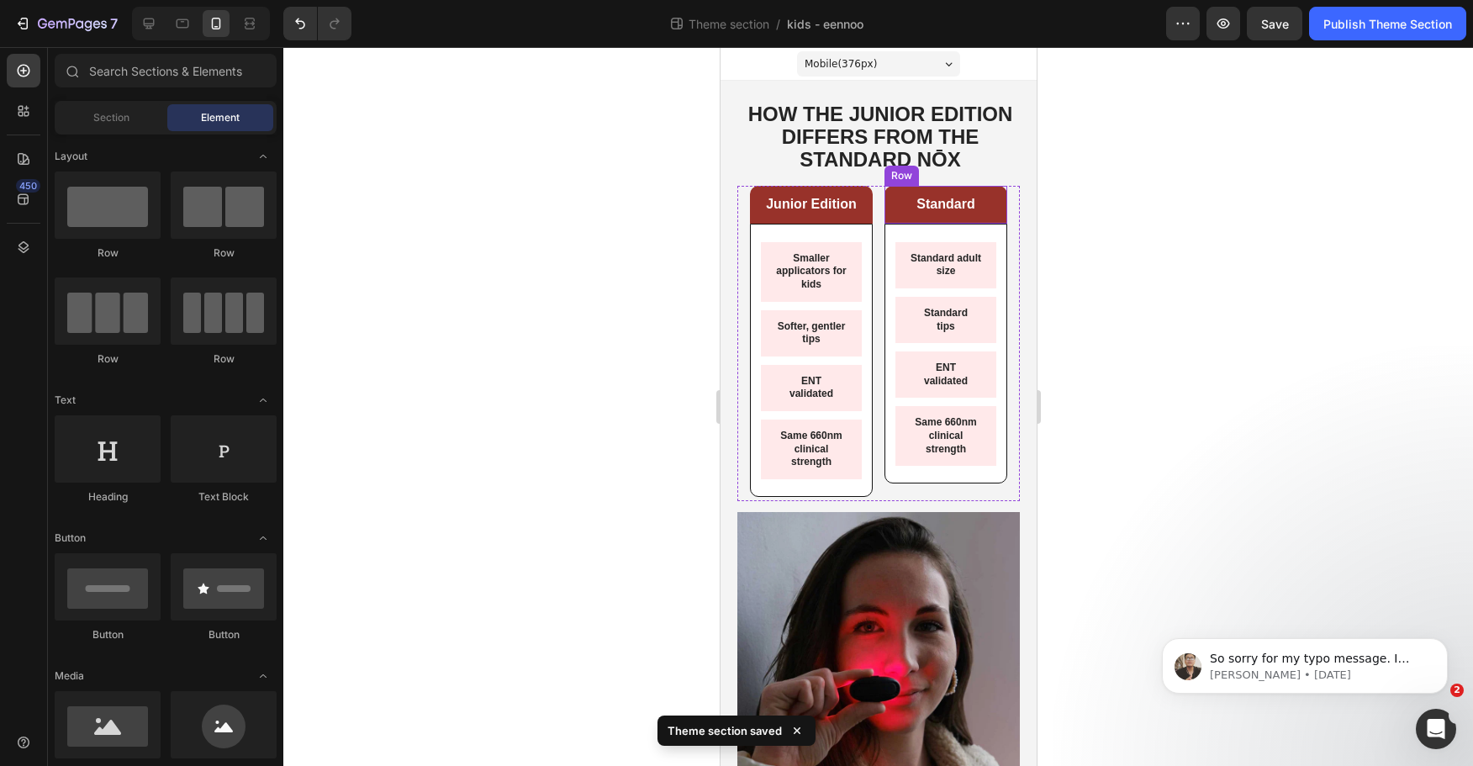
click at [987, 193] on div "Standard Text Block Row" at bounding box center [945, 205] width 123 height 38
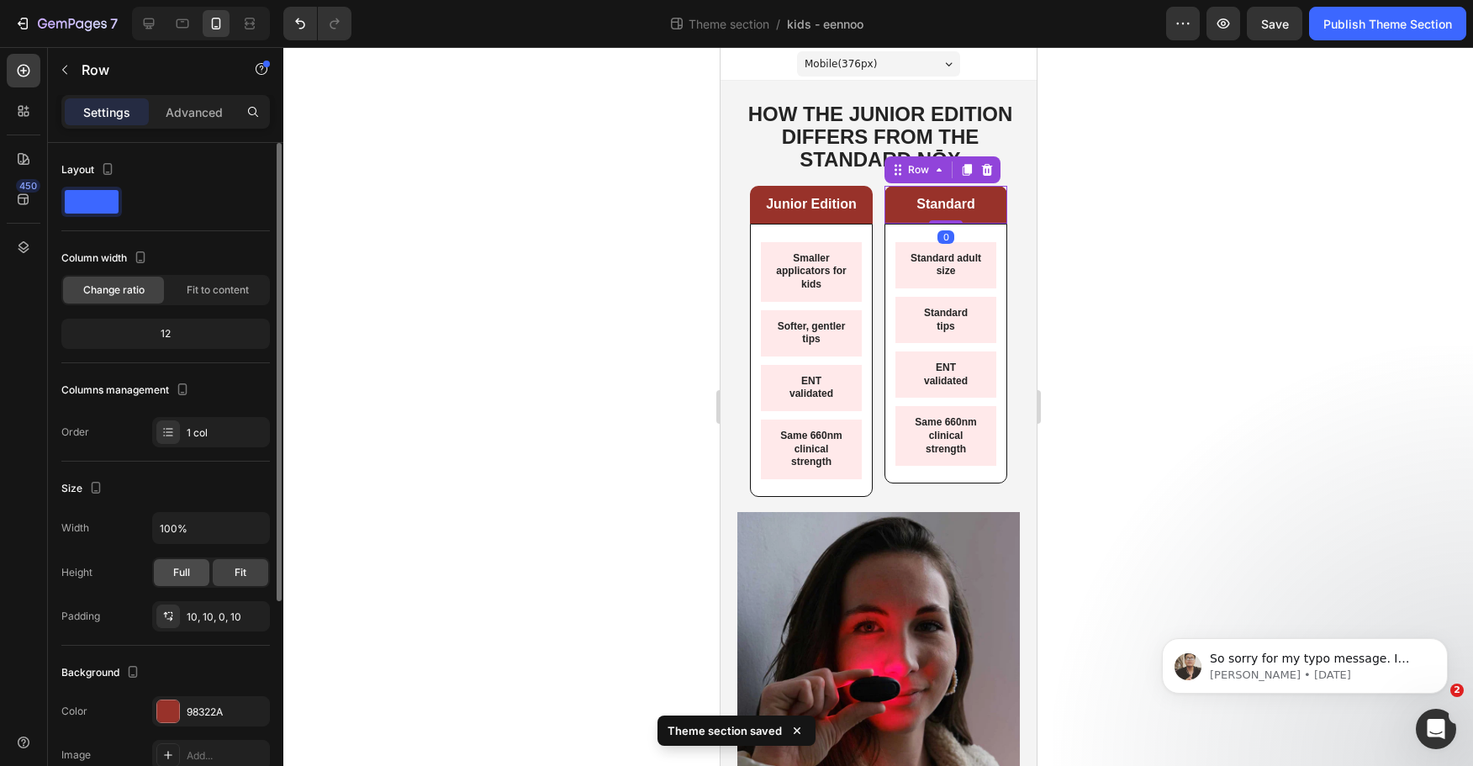
scroll to position [84, 0]
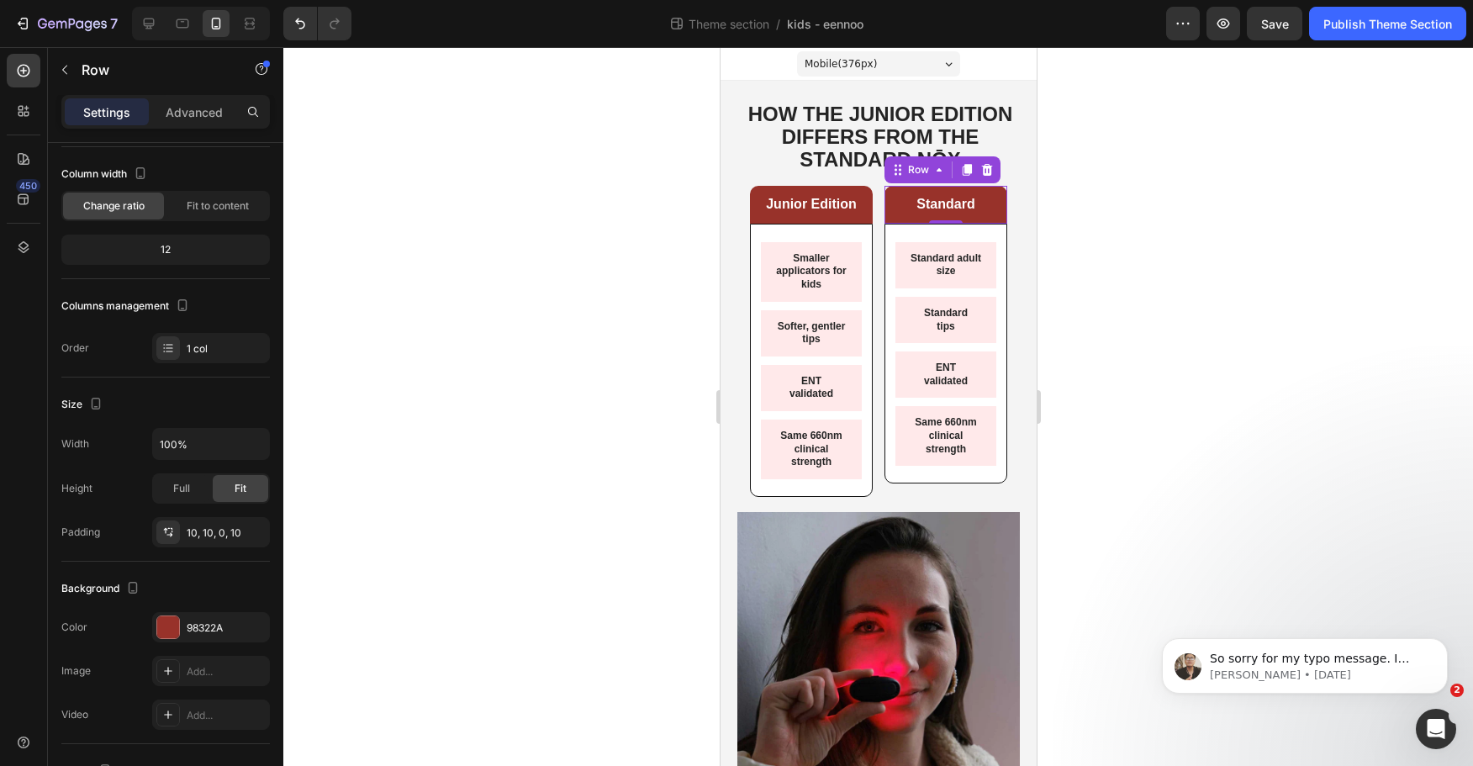
click at [1372, 290] on div at bounding box center [878, 406] width 1190 height 719
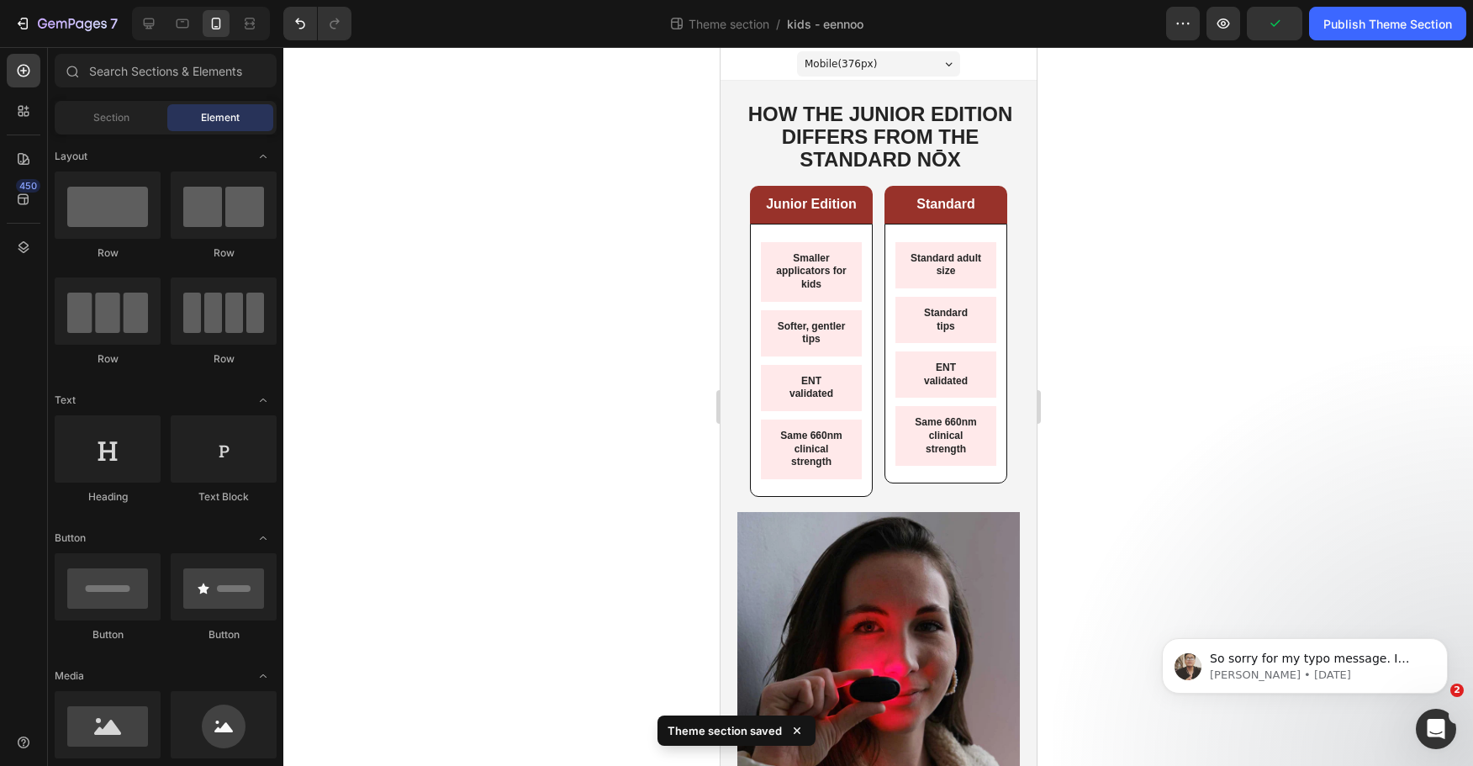
drag, startPoint x: 1256, startPoint y: 19, endPoint x: 1277, endPoint y: 85, distance: 69.4
click at [1288, 0] on div "7 Theme section / kids - eennoo Preview Publish Theme Section 450 Sections(18) …" at bounding box center [736, 0] width 1473 height 0
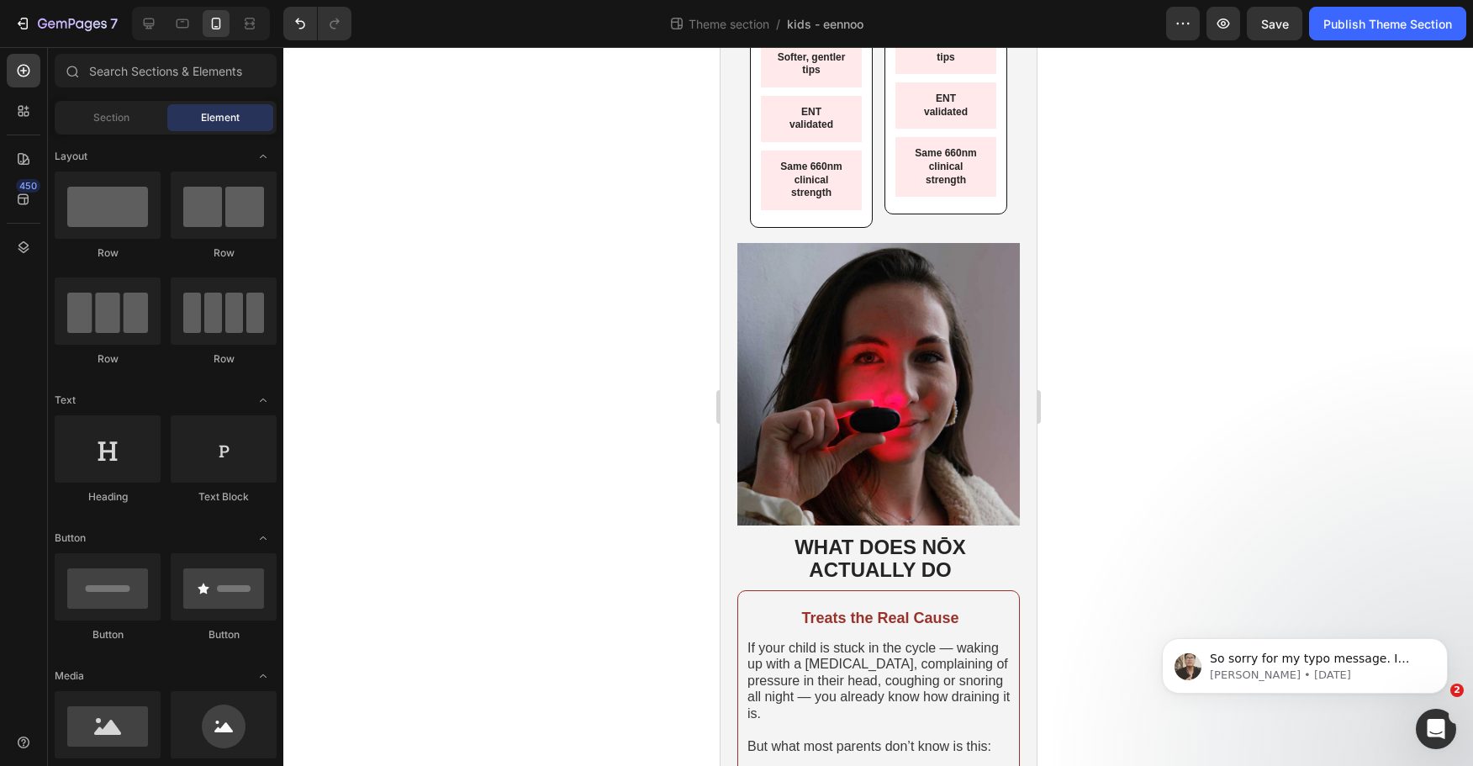
scroll to position [0, 0]
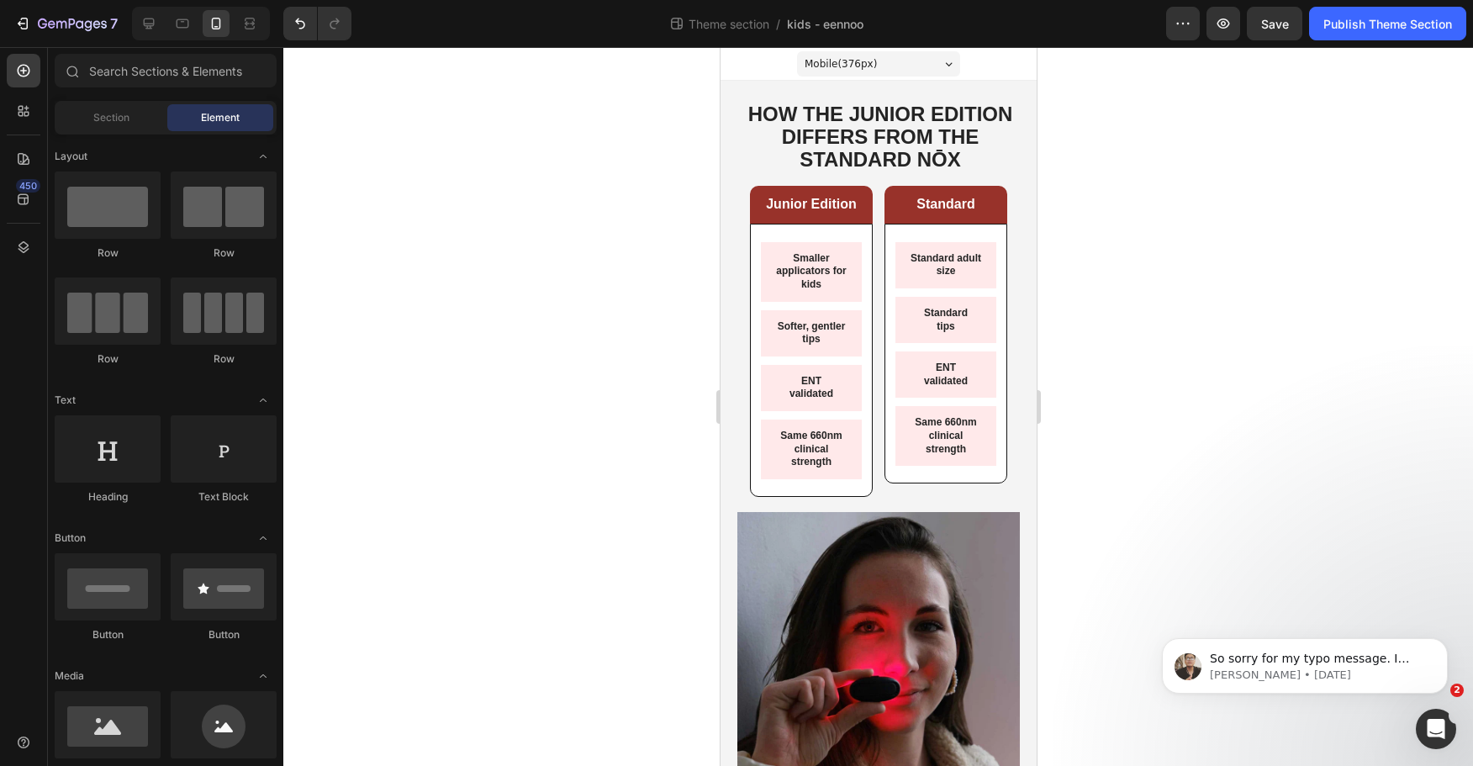
drag, startPoint x: 1031, startPoint y: 228, endPoint x: 2034, endPoint y: 47, distance: 1019.5
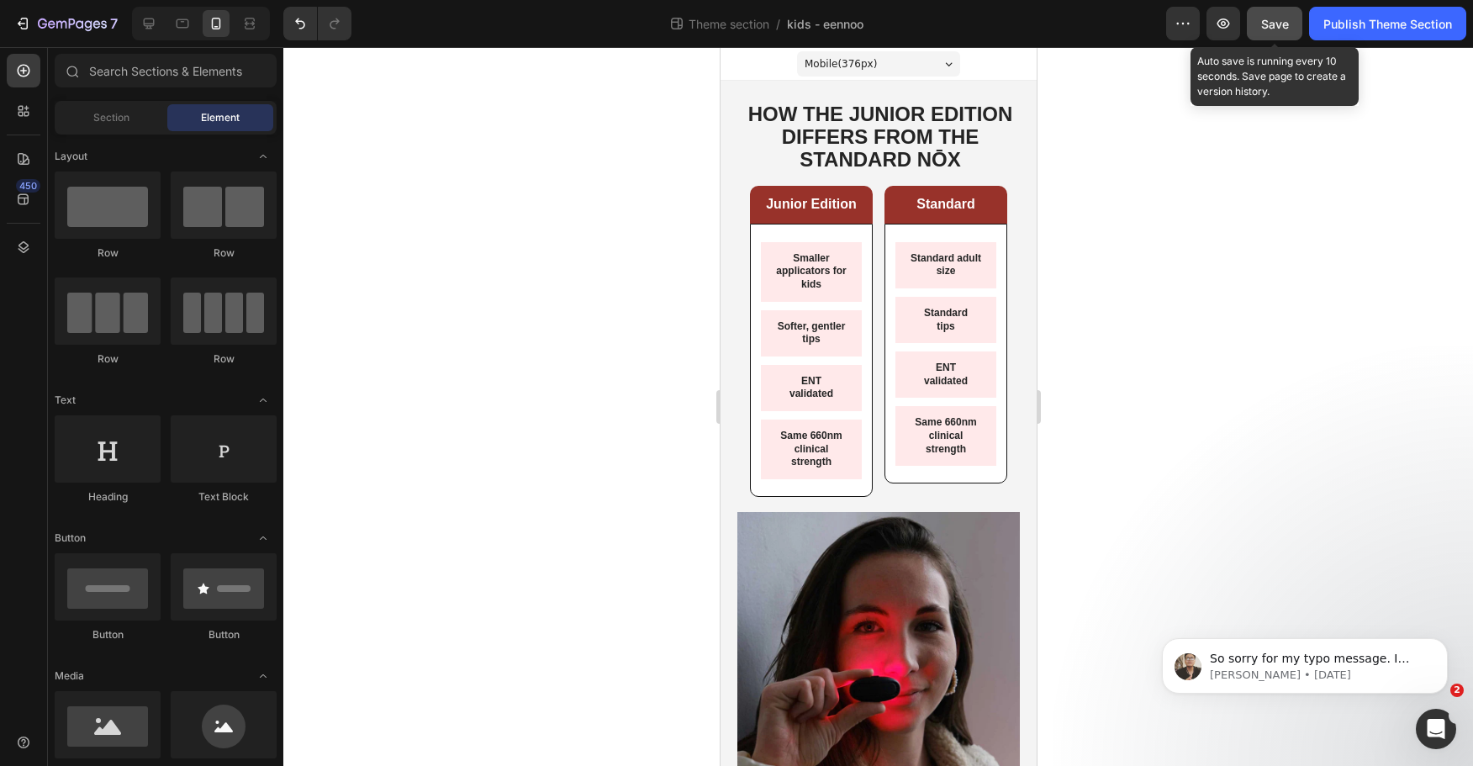
click at [1283, 19] on span "Save" at bounding box center [1276, 24] width 28 height 14
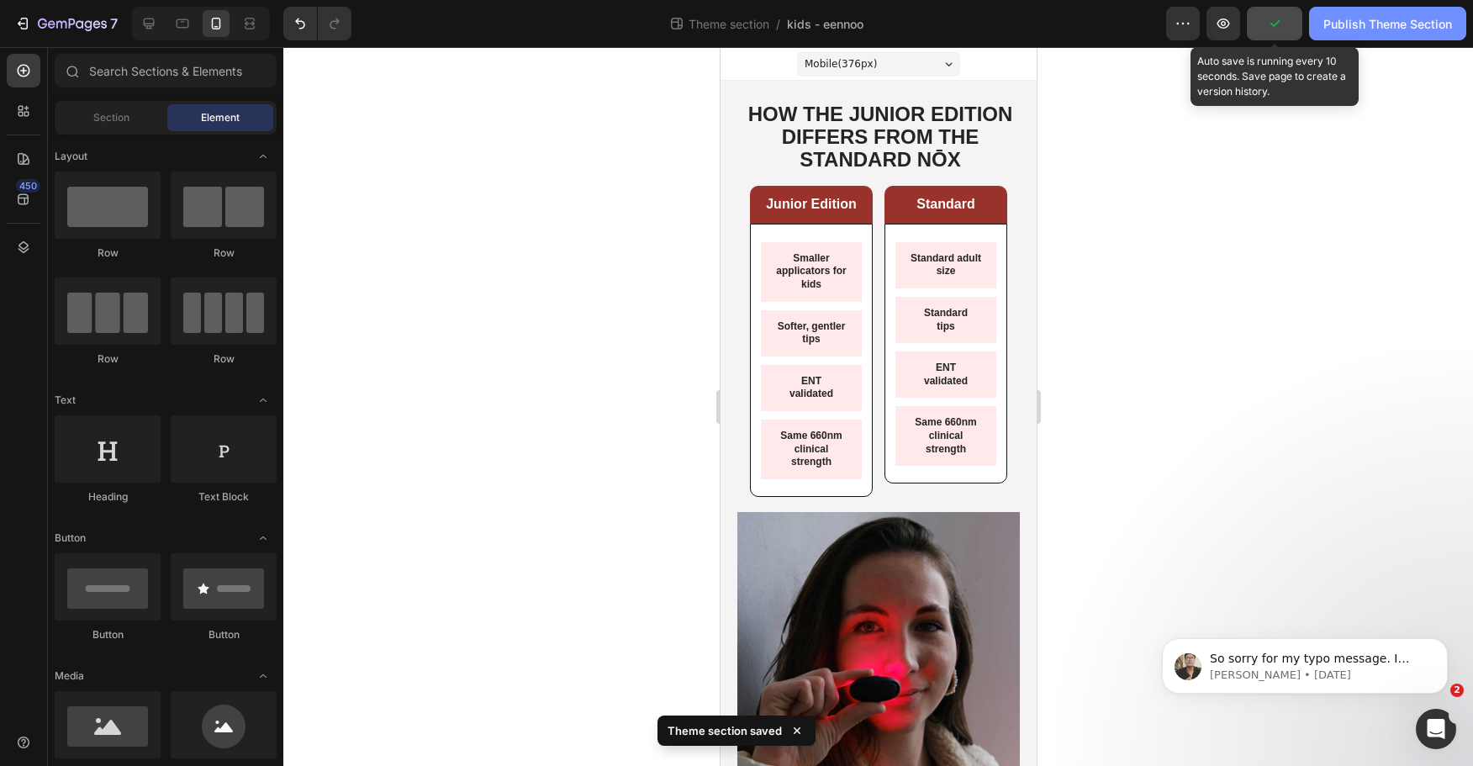
click at [1341, 31] on div "Publish Theme Section" at bounding box center [1388, 24] width 129 height 18
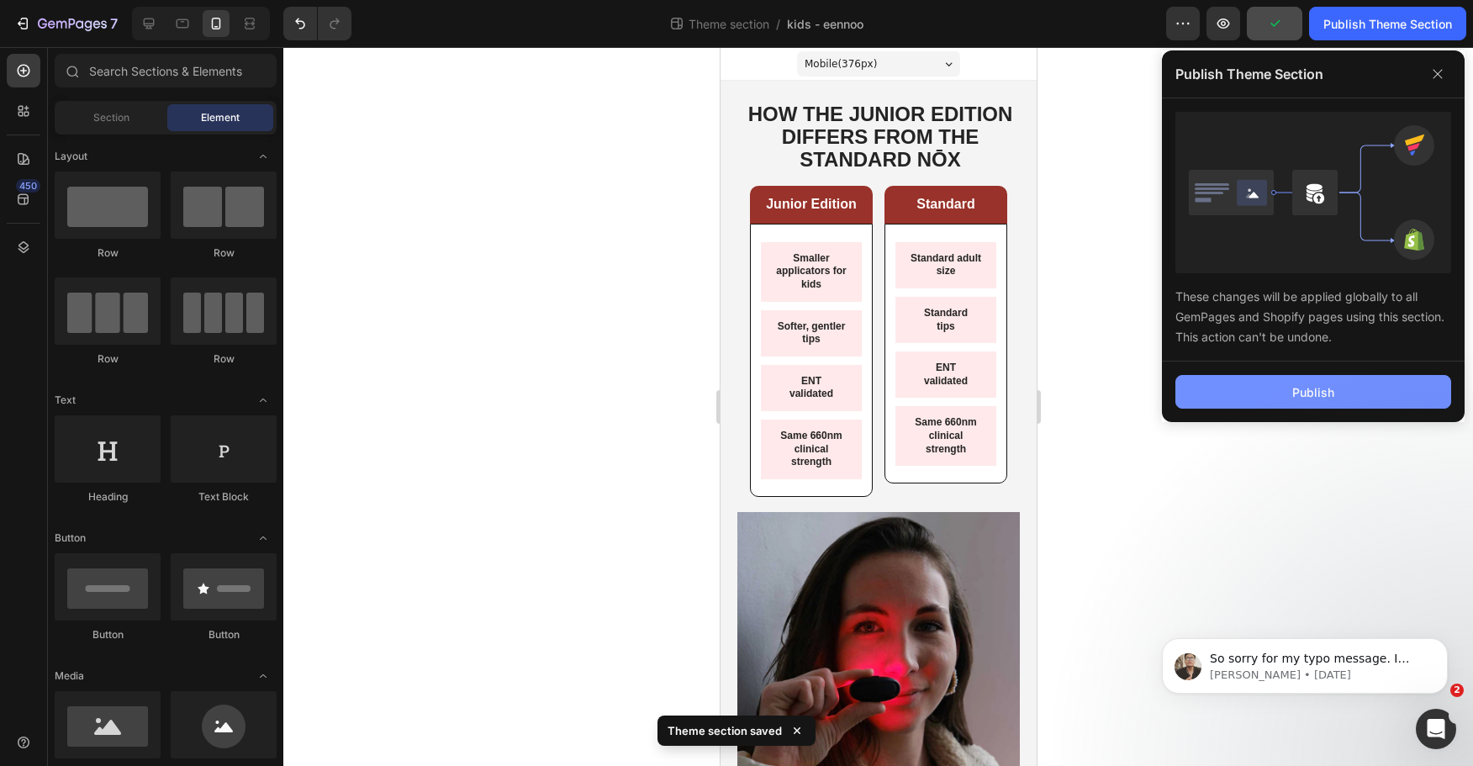
click at [1345, 394] on button "Publish" at bounding box center [1314, 392] width 276 height 34
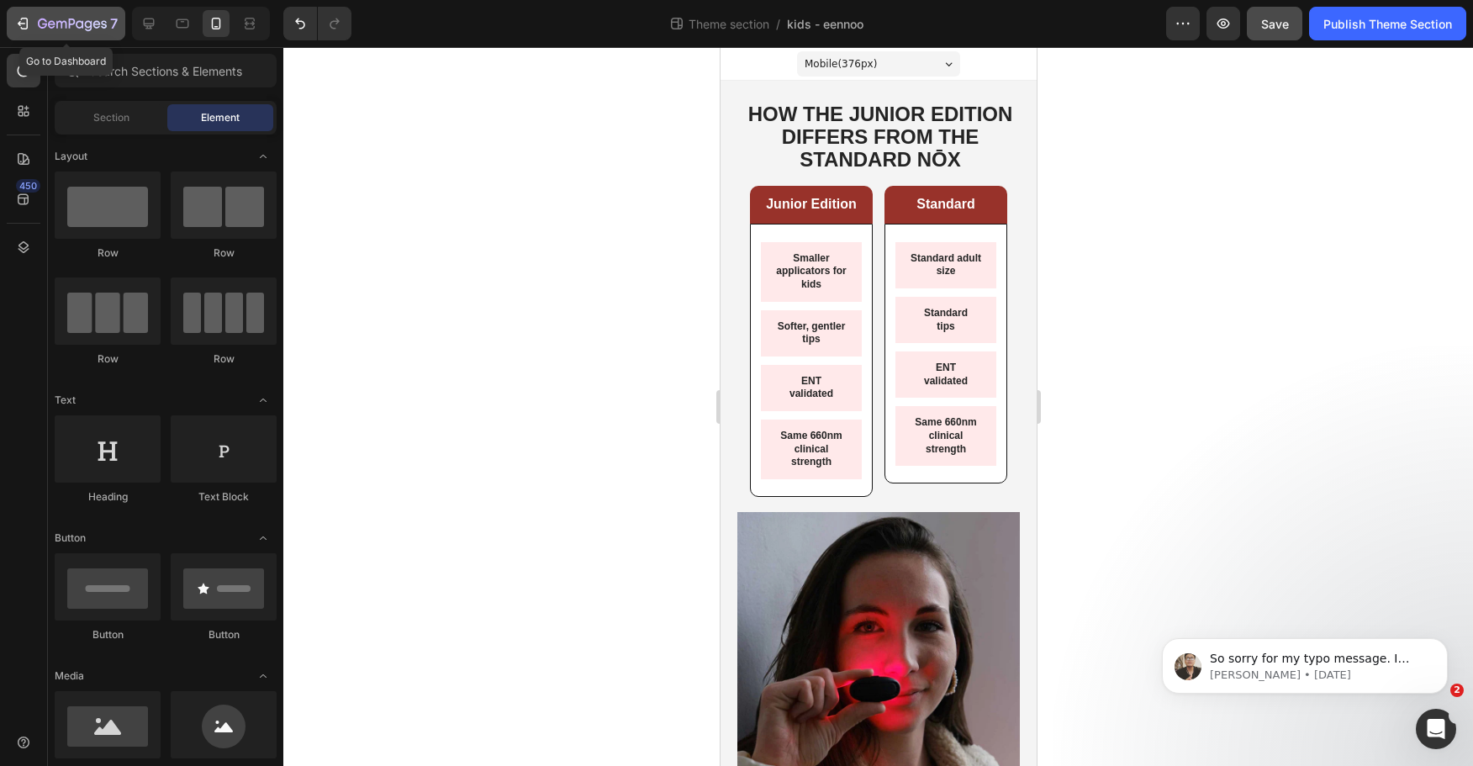
click at [42, 22] on icon "button" at bounding box center [72, 25] width 69 height 14
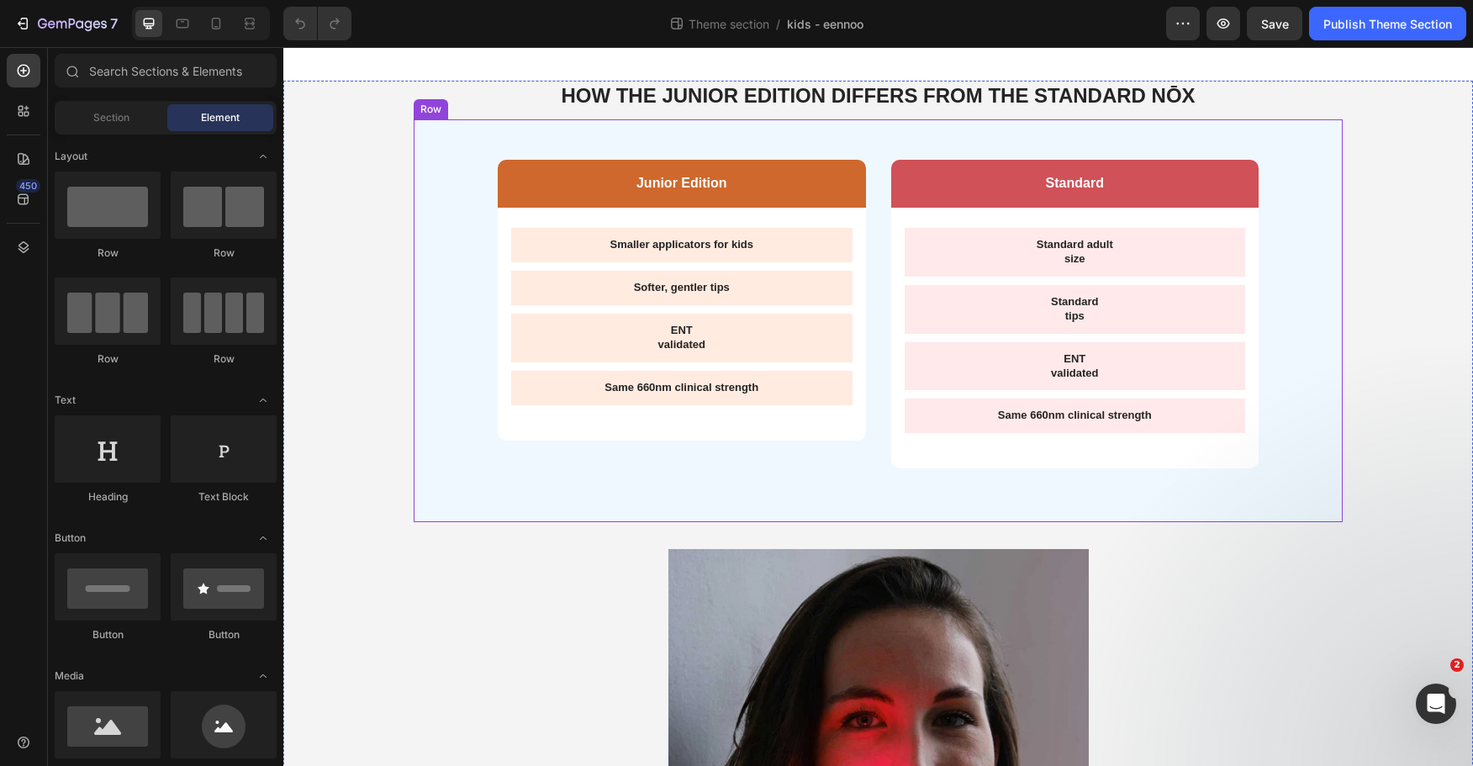
click at [430, 232] on div "Junior Edition Text Block Row Smaller applicators for kids Text Block Softer, g…" at bounding box center [878, 320] width 929 height 403
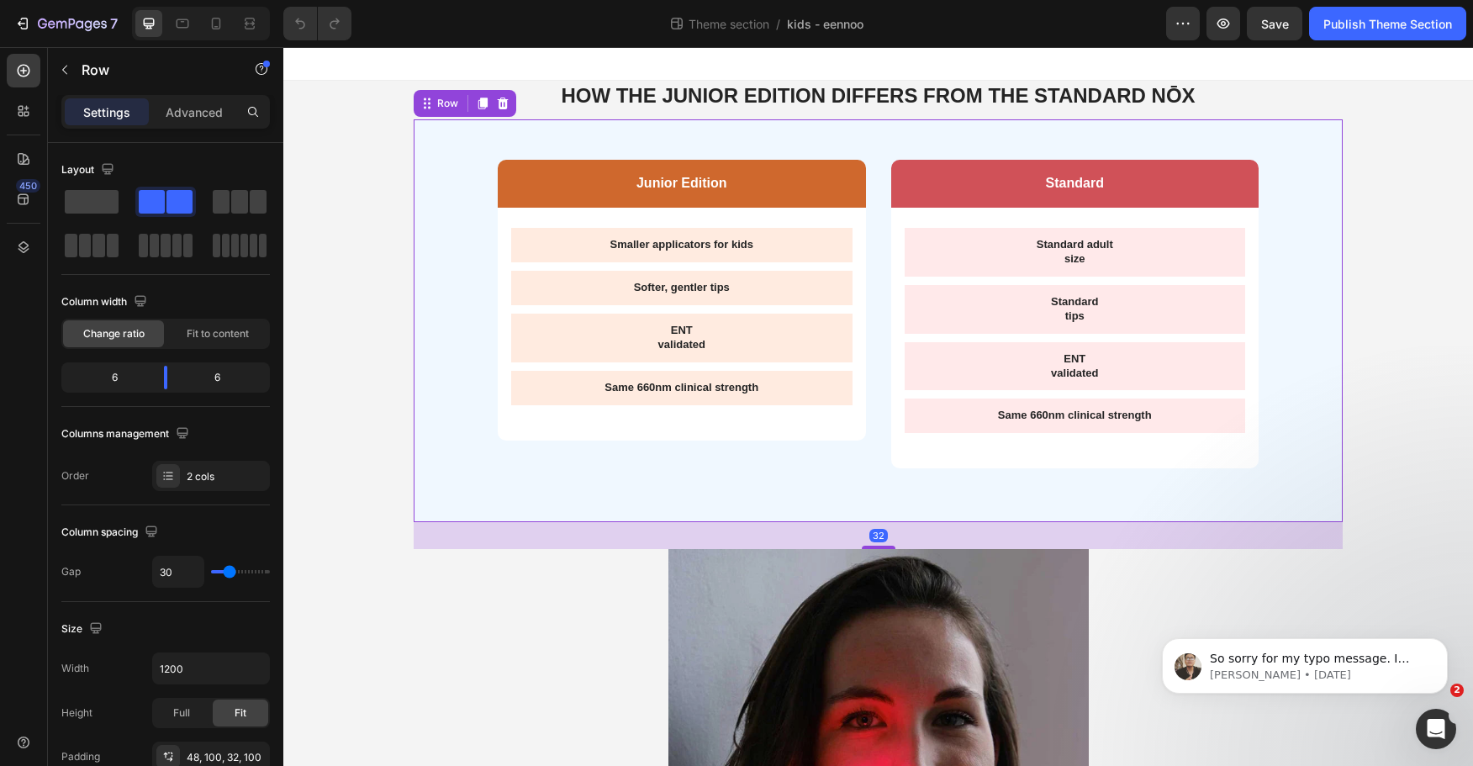
click at [947, 103] on strong "HOW THE JUNIOR EDITION DIFFERS FROM THE STANDARD NŌX" at bounding box center [878, 95] width 634 height 23
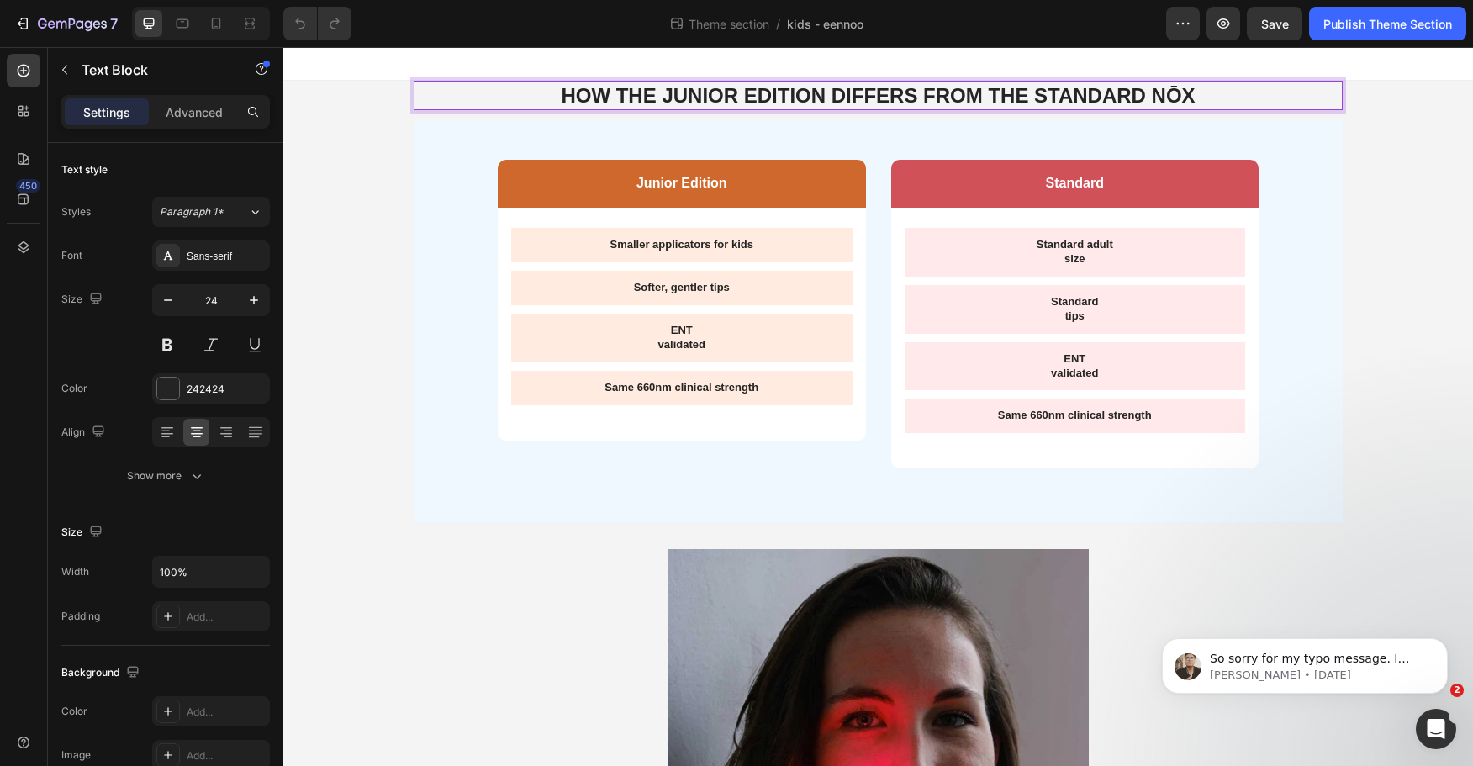
click at [913, 93] on strong "HOW THE JUNIOR EDITION DIFFERS FROM THE STANDARD NŌX" at bounding box center [878, 95] width 634 height 23
click at [918, 98] on strong "HOW THE JUNIOR EDITION DIFFERS FROM THE STANDARD NŌX" at bounding box center [878, 95] width 634 height 23
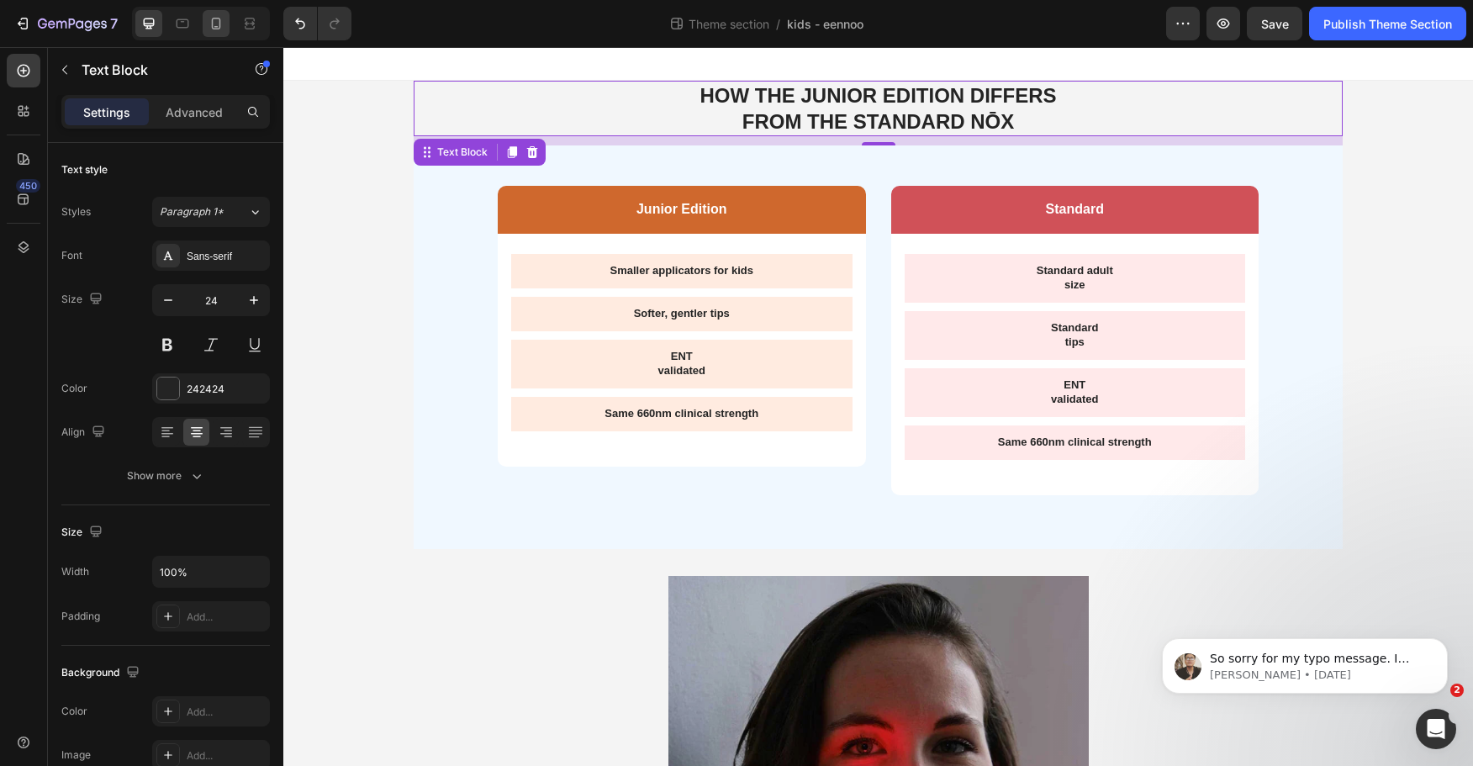
click at [224, 30] on icon at bounding box center [216, 23] width 17 height 17
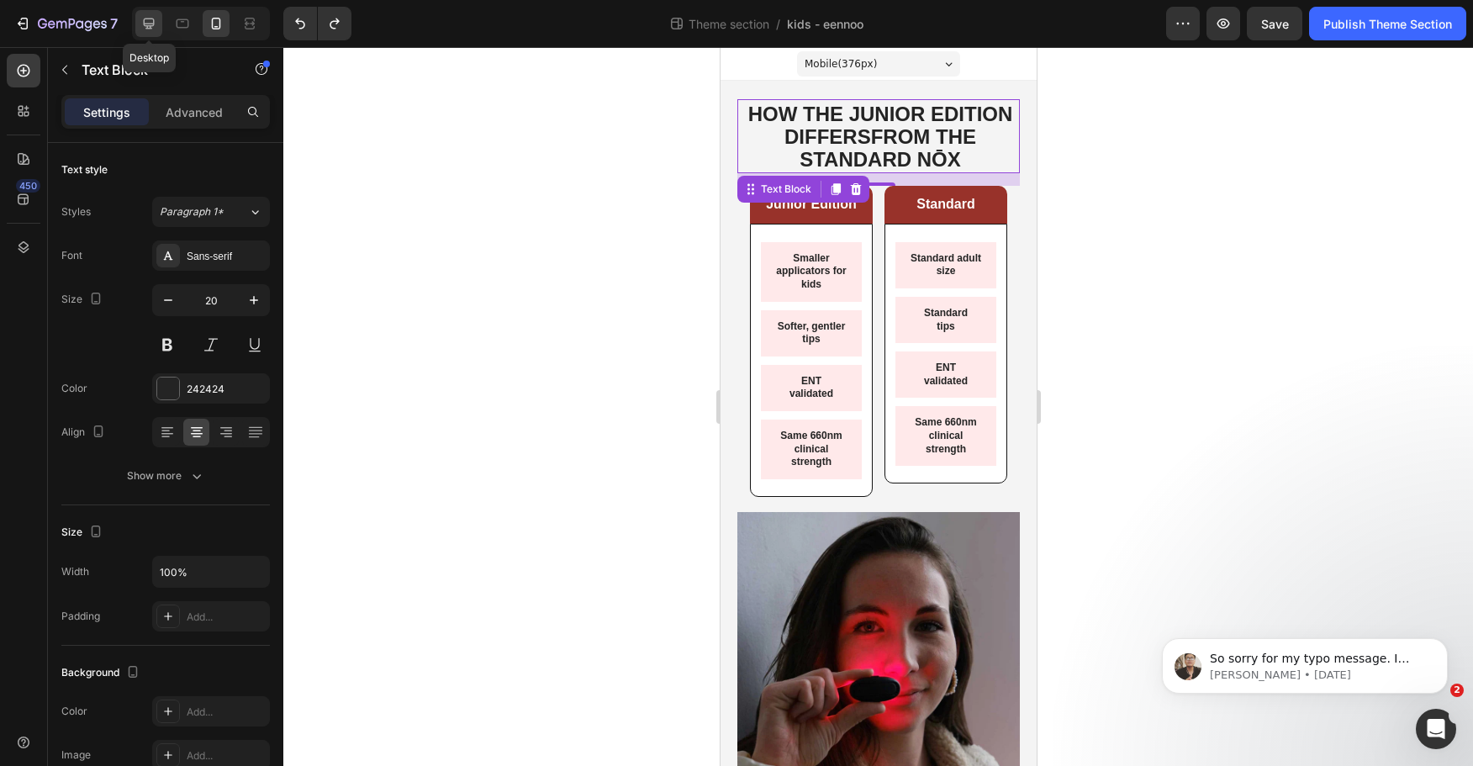
click at [148, 23] on icon at bounding box center [148, 23] width 17 height 17
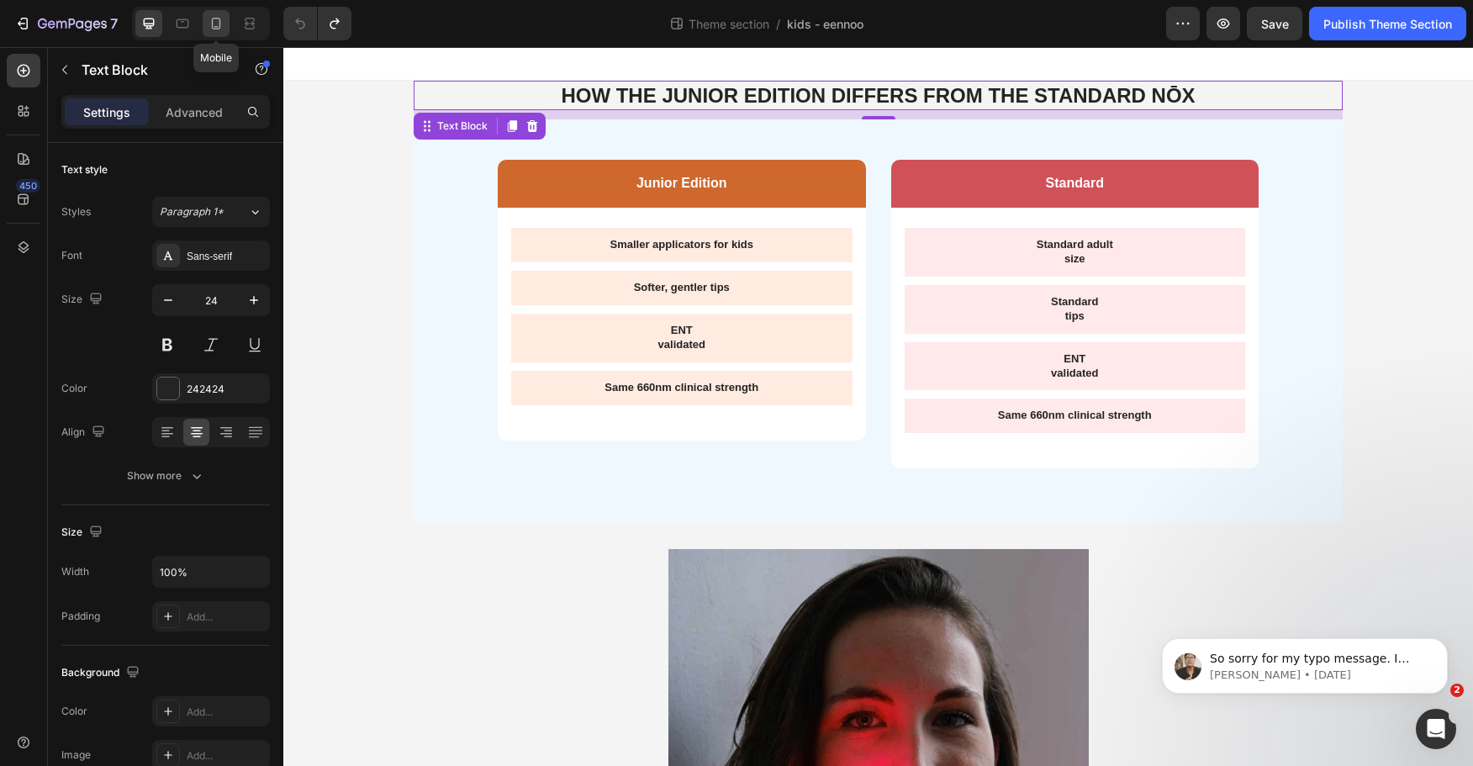
click at [222, 23] on icon at bounding box center [216, 23] width 17 height 17
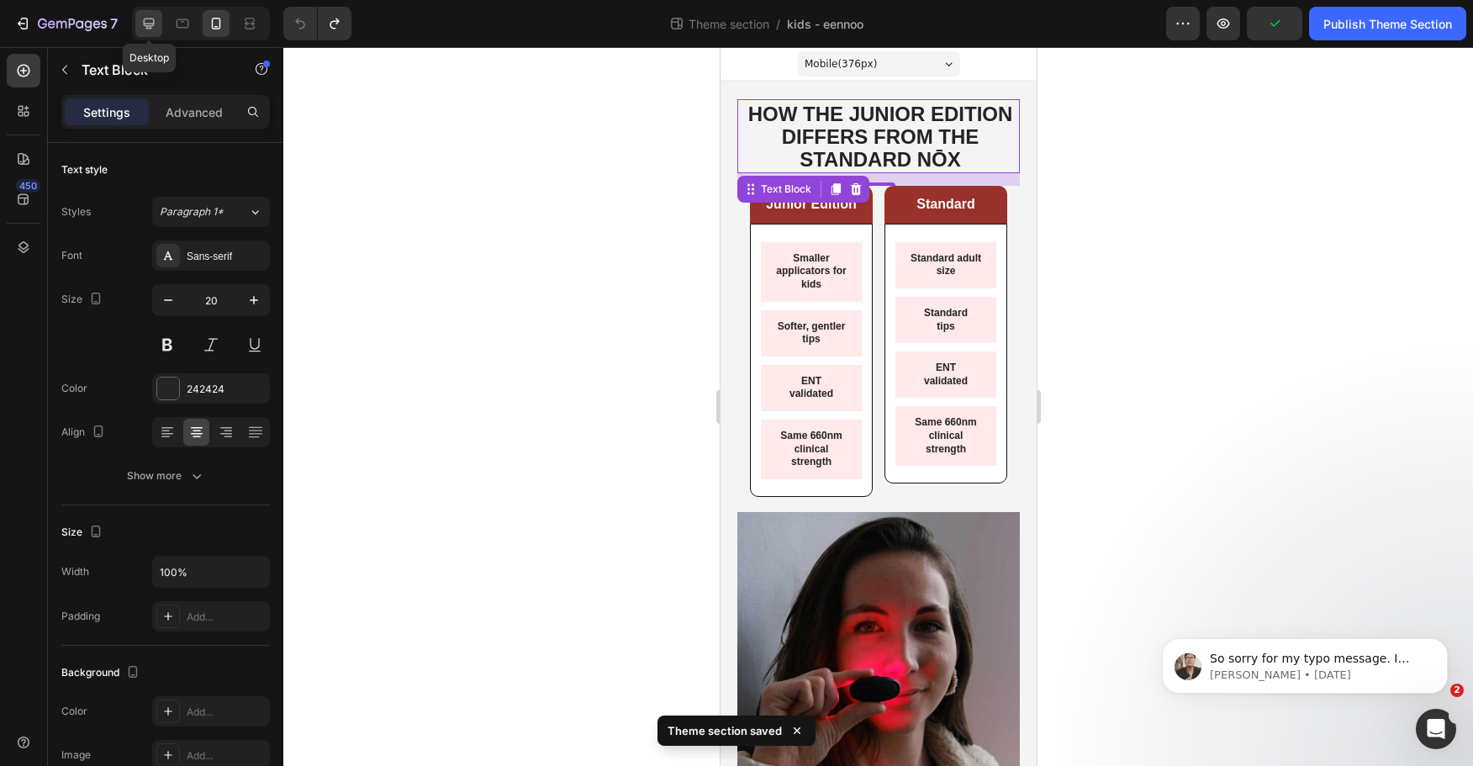
click at [149, 24] on icon at bounding box center [149, 24] width 11 height 11
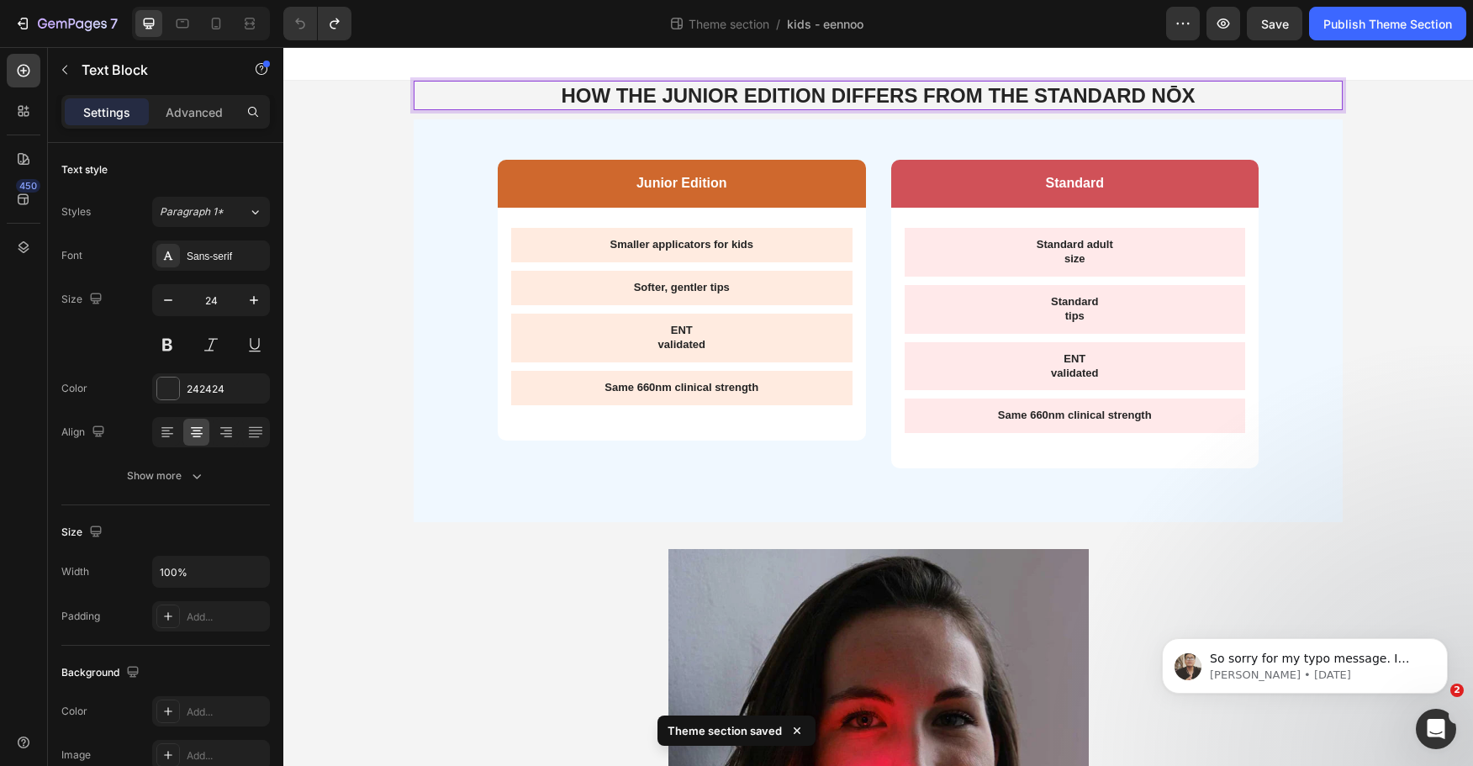
click at [920, 98] on strong "HOW THE JUNIOR EDITION DIFFERS FROM THE STANDARD NŌX" at bounding box center [878, 95] width 634 height 23
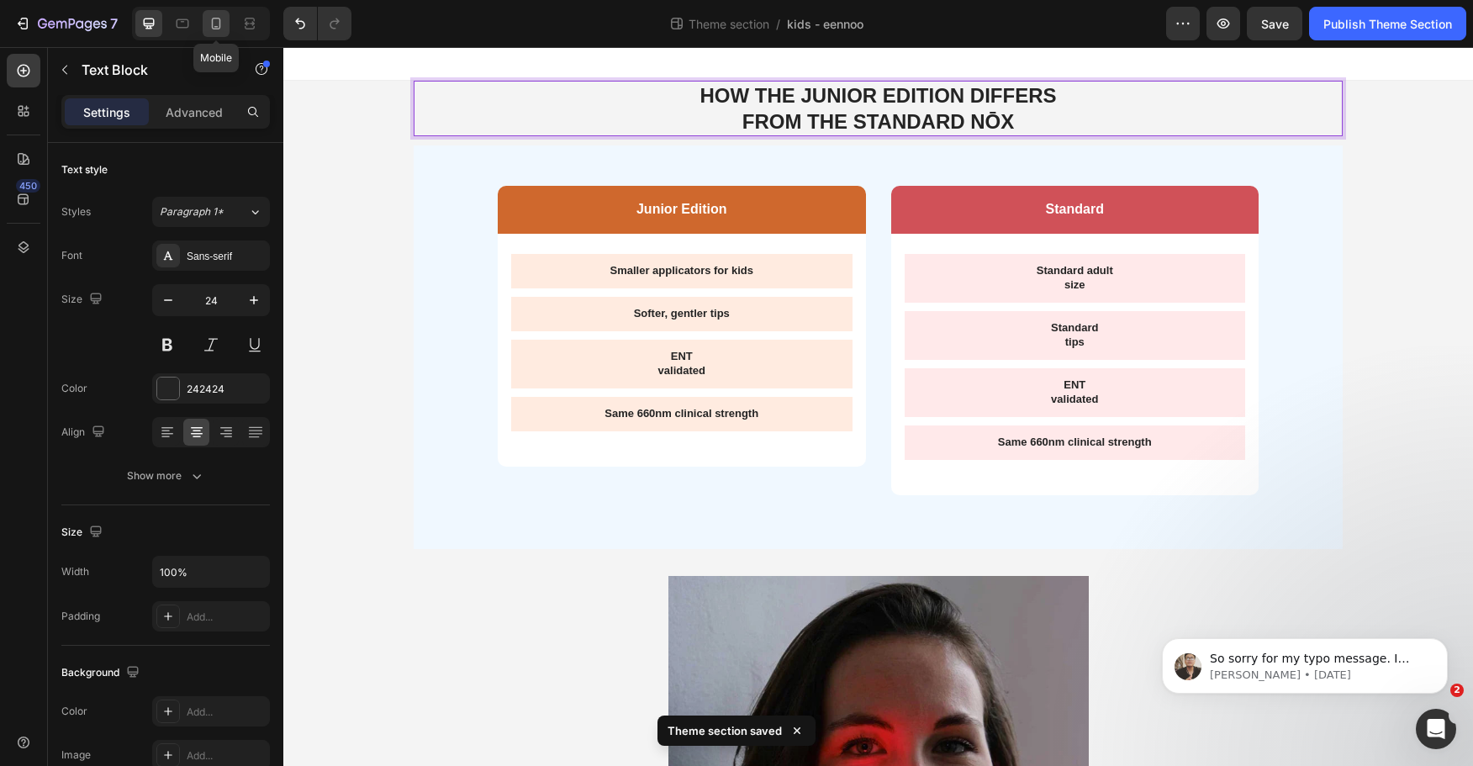
click at [217, 26] on icon at bounding box center [216, 24] width 9 height 12
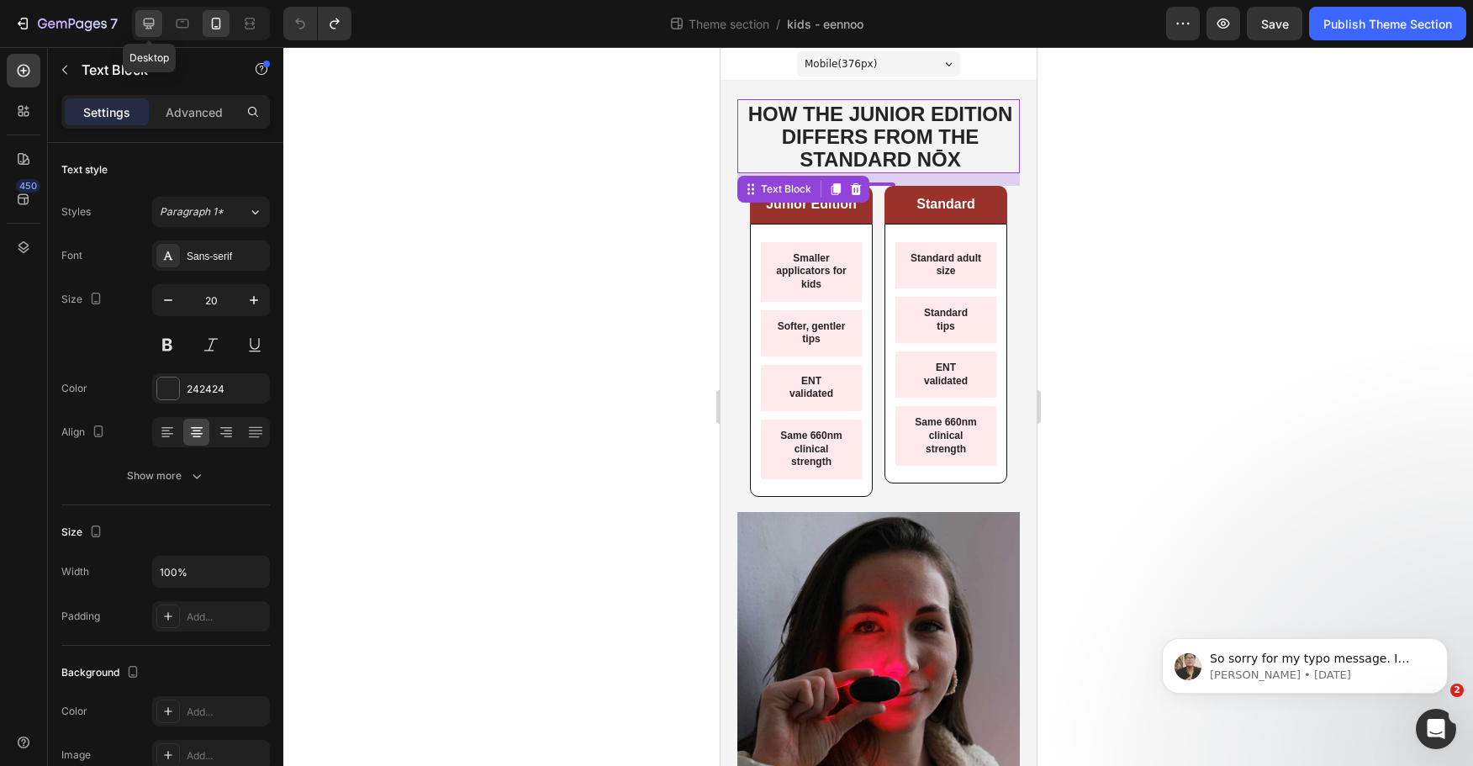
click at [149, 28] on icon at bounding box center [149, 24] width 11 height 11
type input "24"
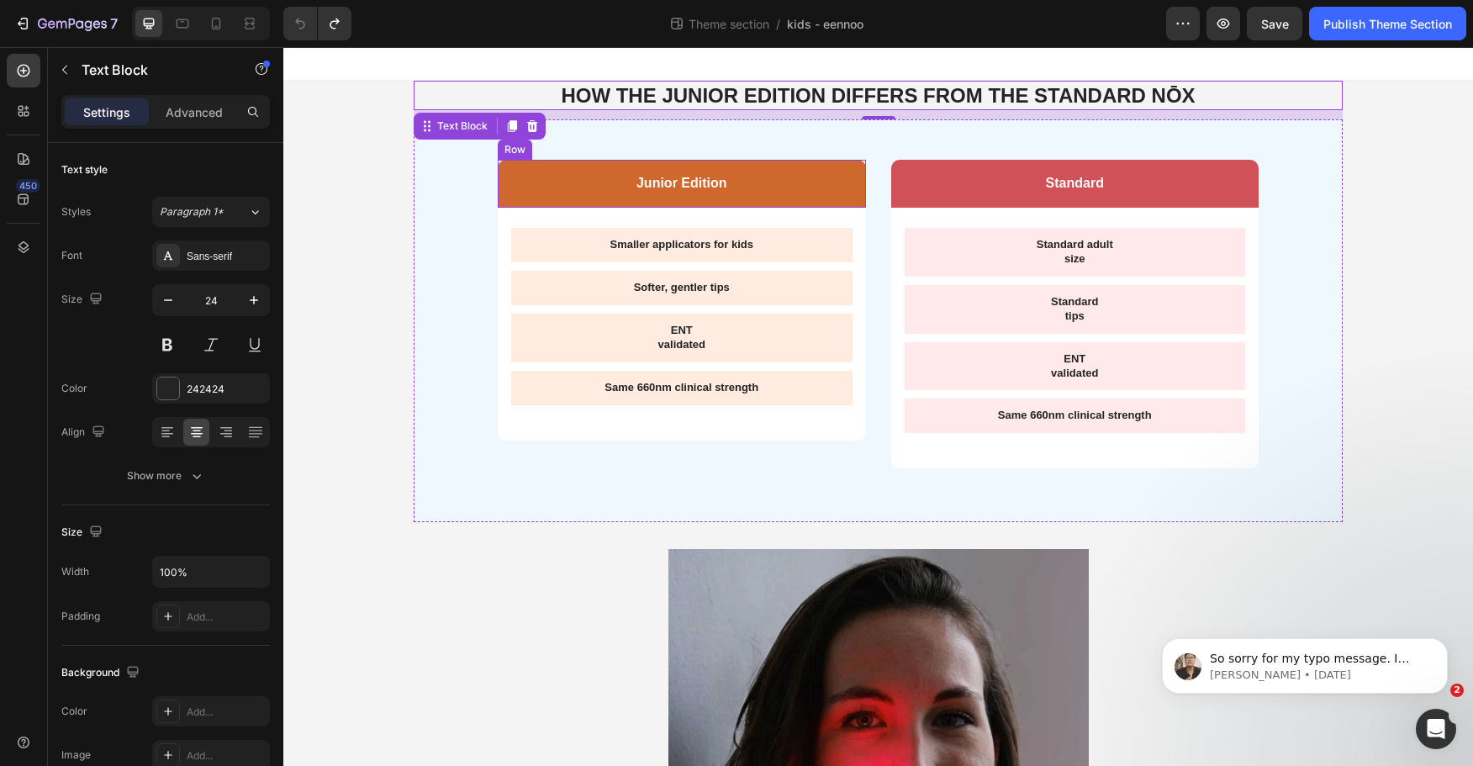
click at [814, 140] on div "Junior Edition Text Block Row Smaller applicators for kids Text Block Softer, g…" at bounding box center [878, 320] width 929 height 403
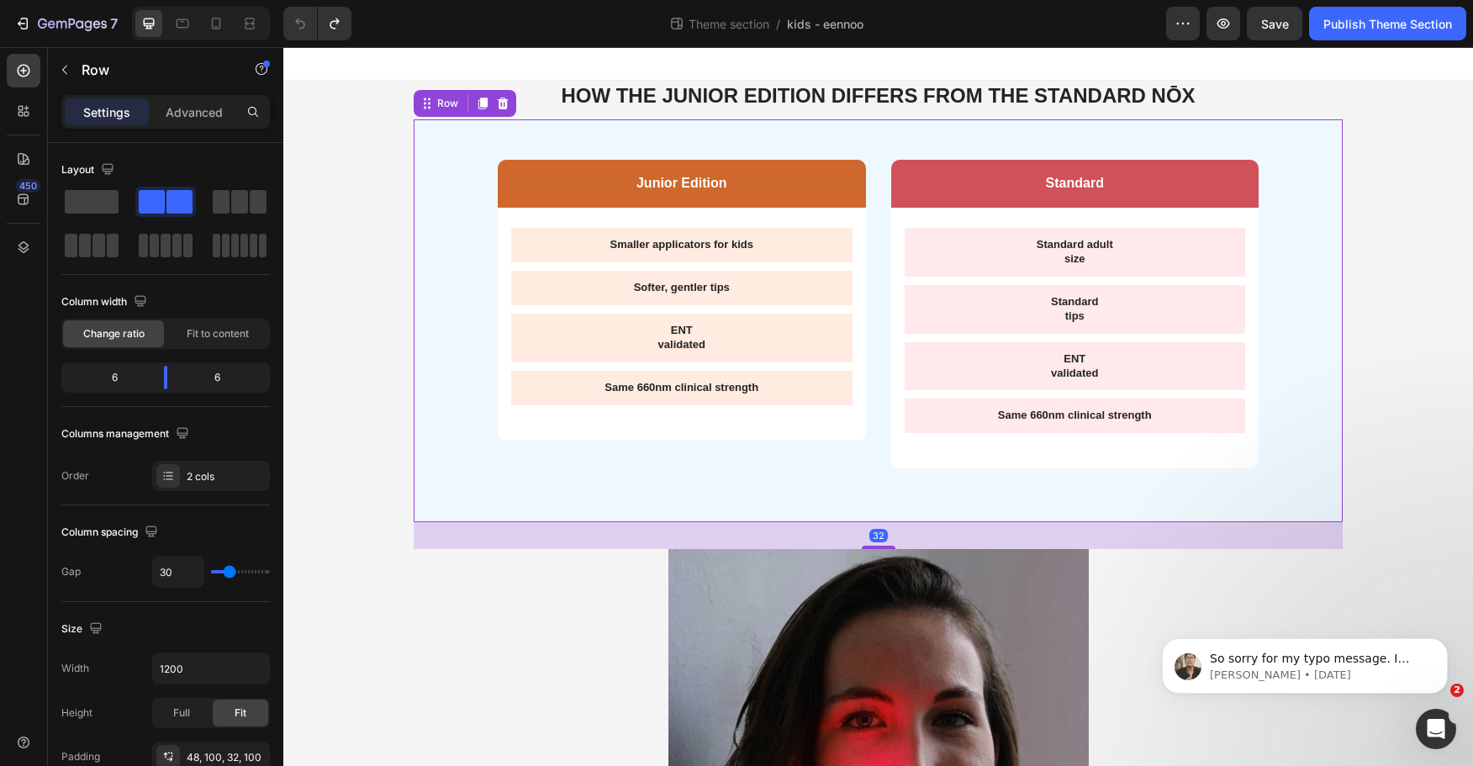
click at [828, 97] on strong "HOW THE JUNIOR EDITION DIFFERS FROM THE STANDARD NŌX" at bounding box center [878, 95] width 634 height 23
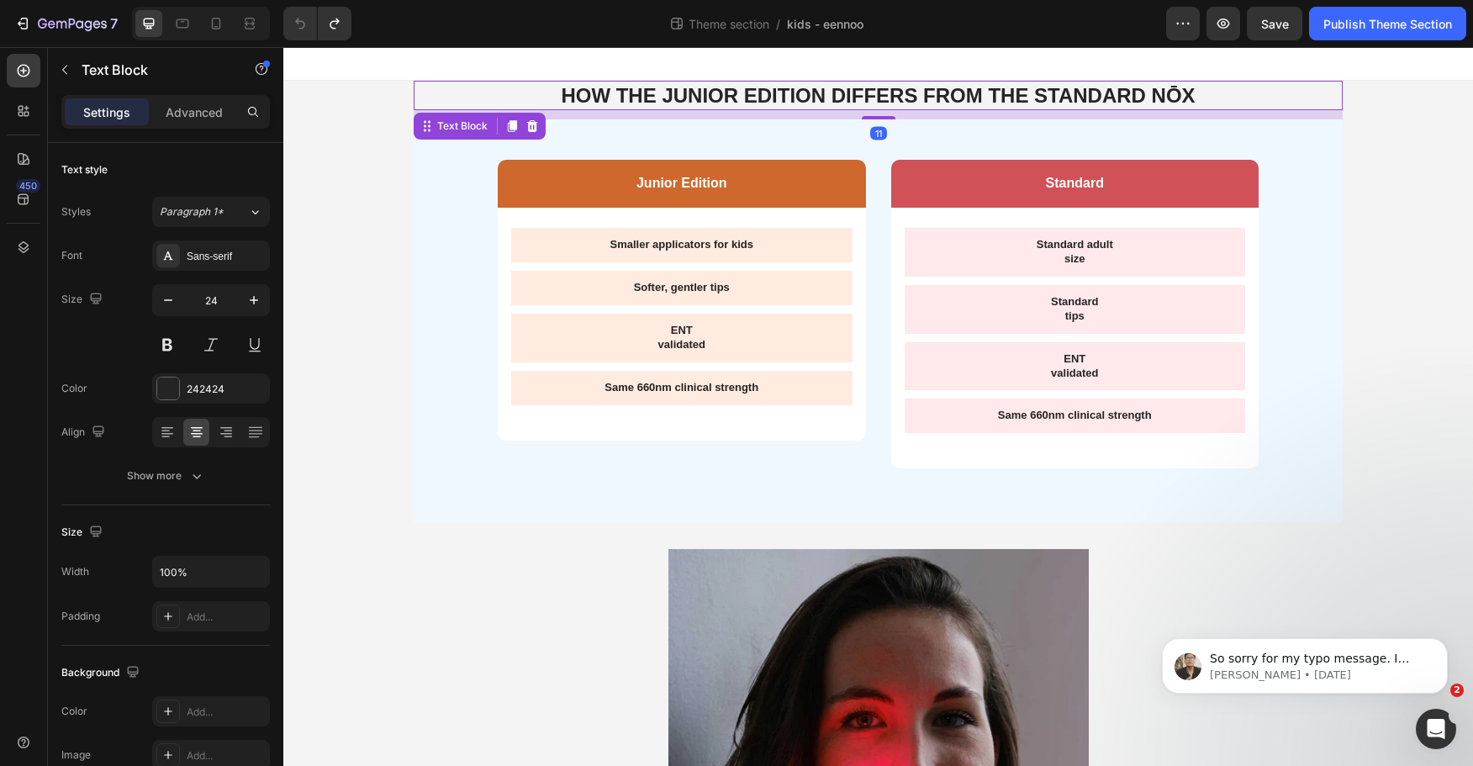
click at [190, 119] on p "Advanced" at bounding box center [194, 112] width 57 height 18
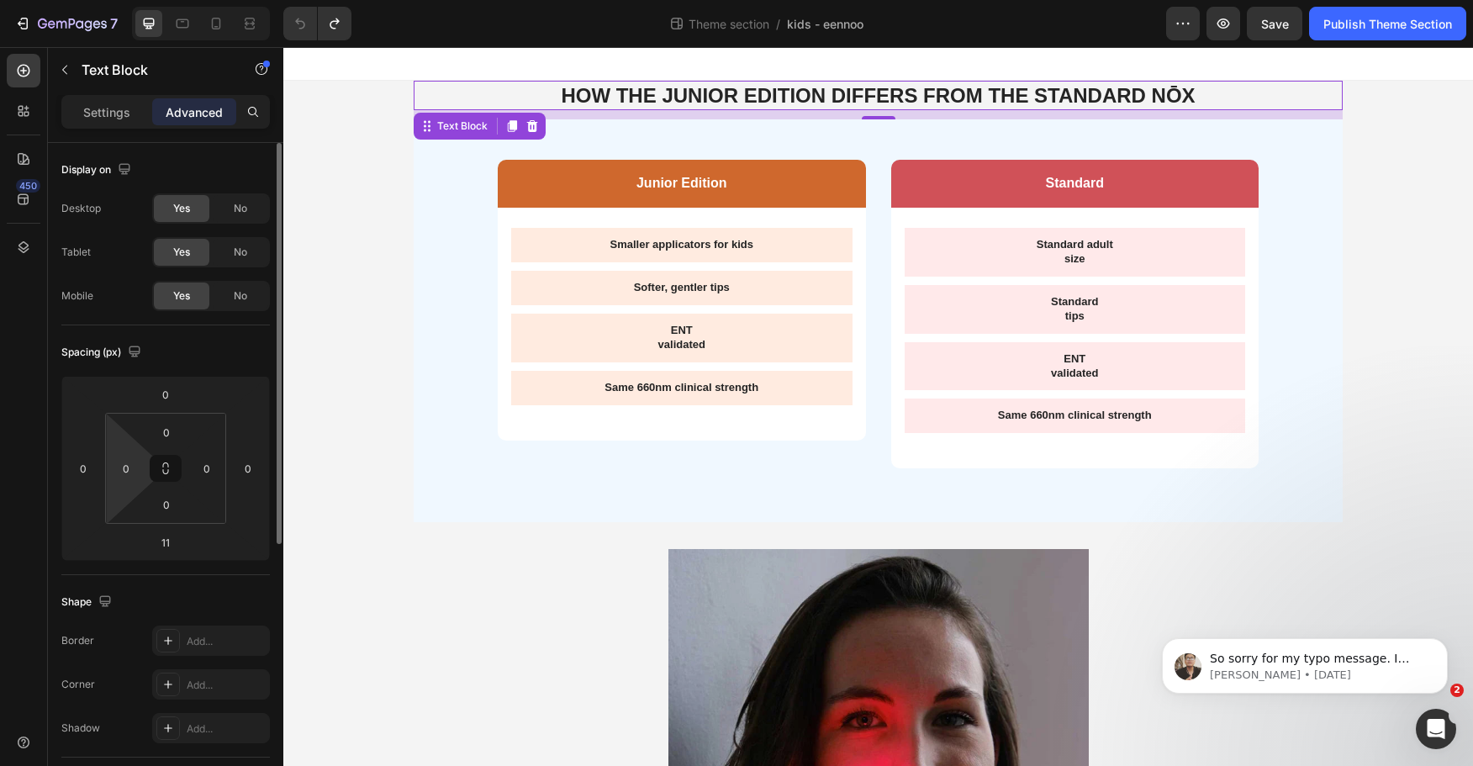
click at [145, 0] on html "7 Theme section / kids - eennoo Preview Save Publish Theme Section 450 Sections…" at bounding box center [736, 0] width 1473 height 0
type input "15"
click at [208, 466] on input "0" at bounding box center [206, 468] width 25 height 25
type input "5"
click at [132, 461] on input "15" at bounding box center [126, 468] width 25 height 25
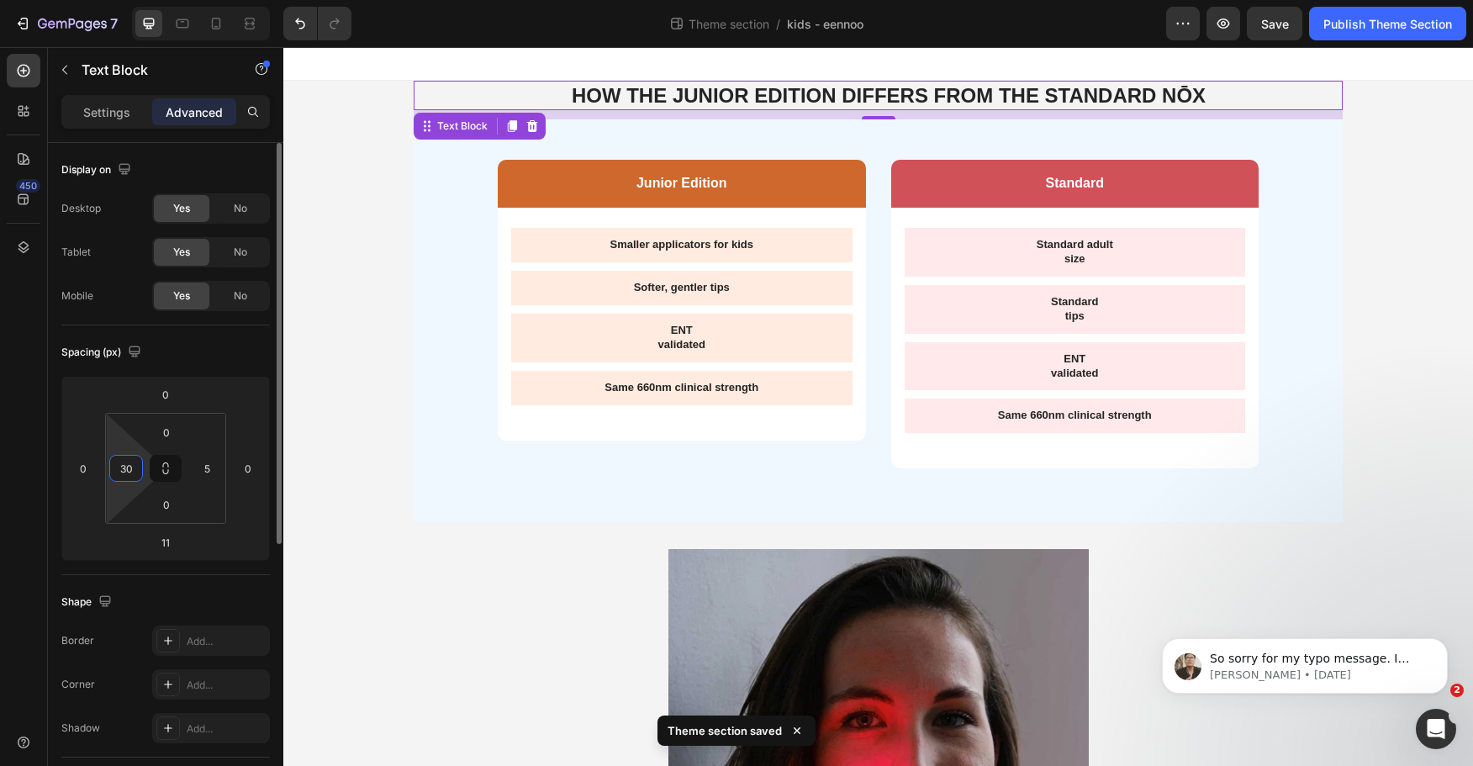
click at [123, 468] on input "30" at bounding box center [126, 468] width 25 height 25
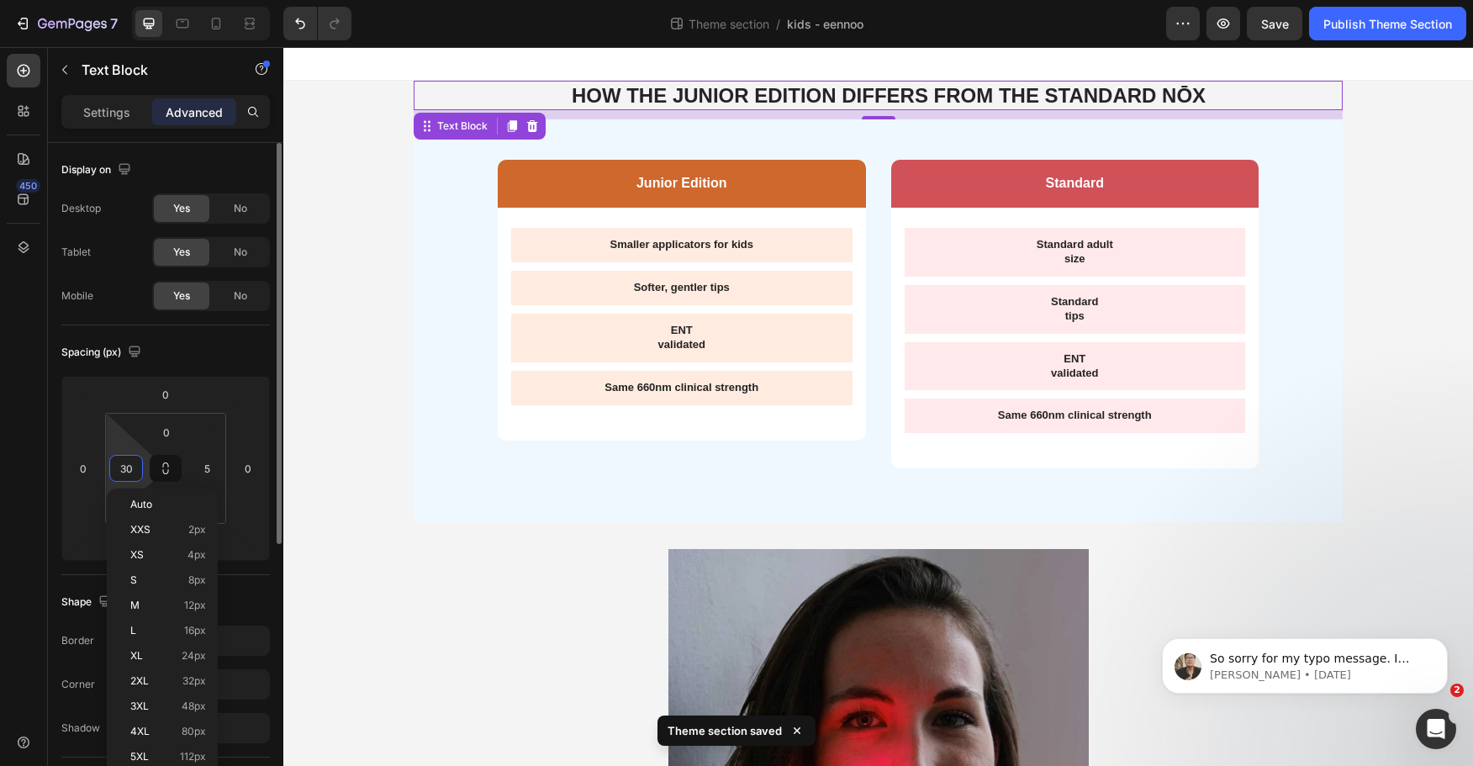
click at [123, 468] on input "30" at bounding box center [126, 468] width 25 height 25
type input "30"
click at [204, 473] on input "5" at bounding box center [206, 468] width 25 height 25
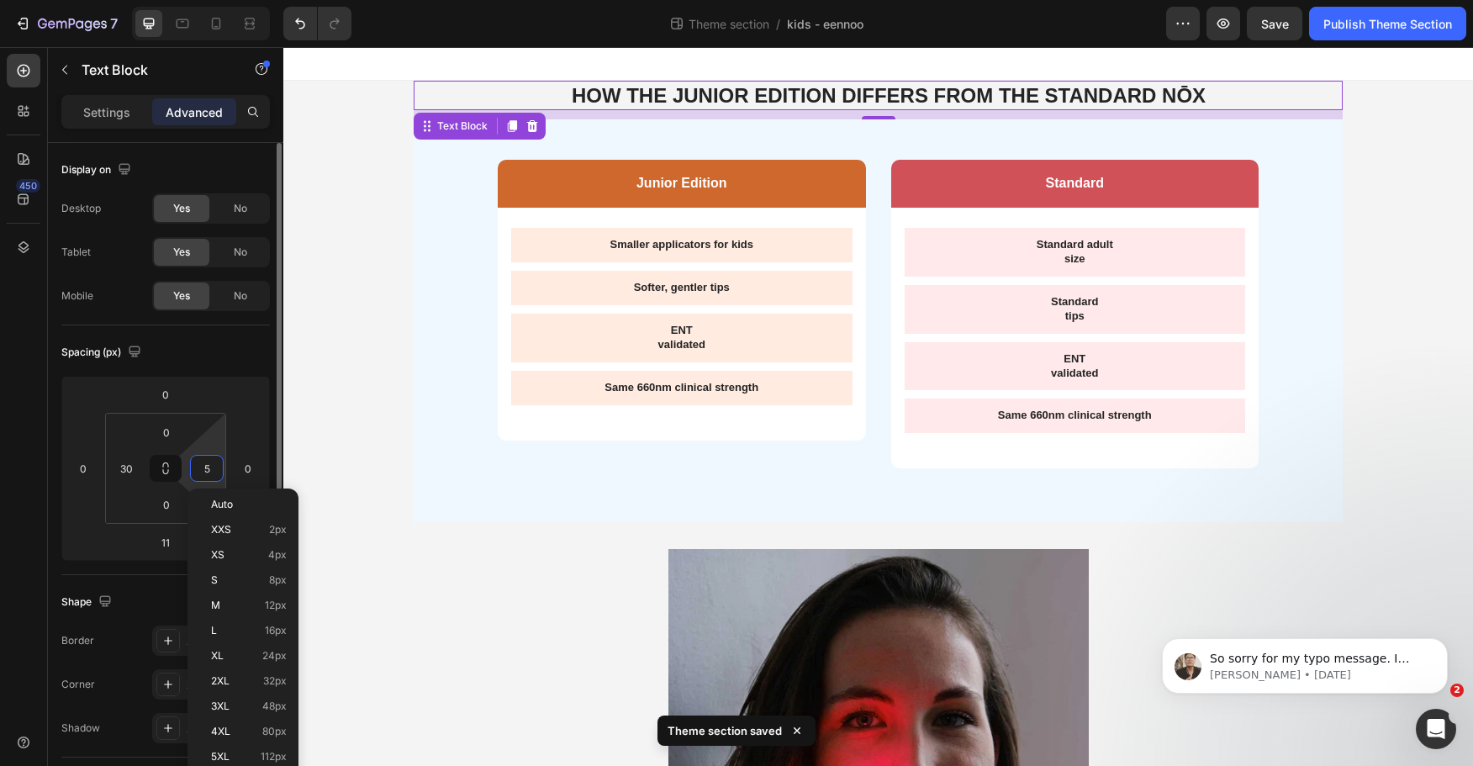
paste input "30"
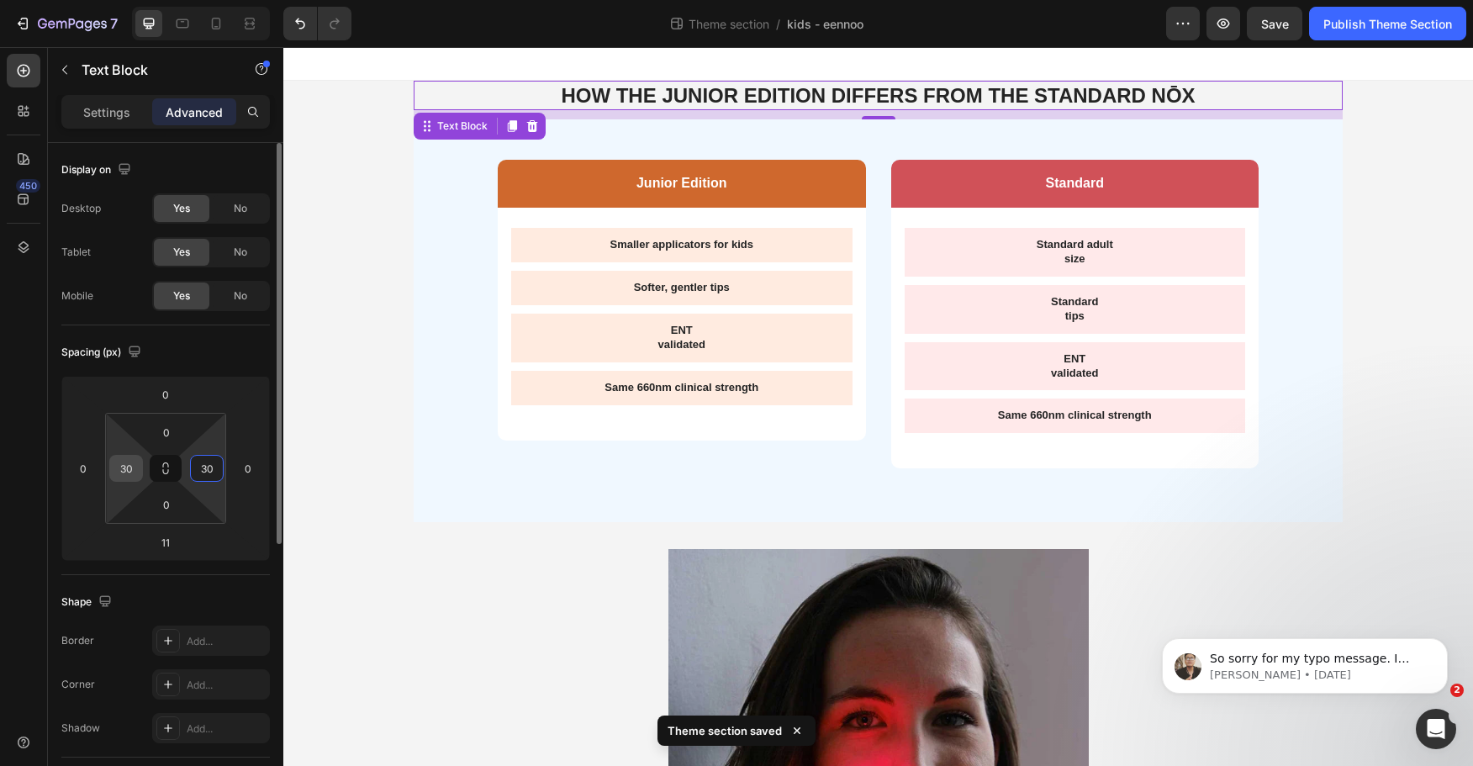
type input "30"
click at [121, 465] on input "30" at bounding box center [126, 468] width 25 height 25
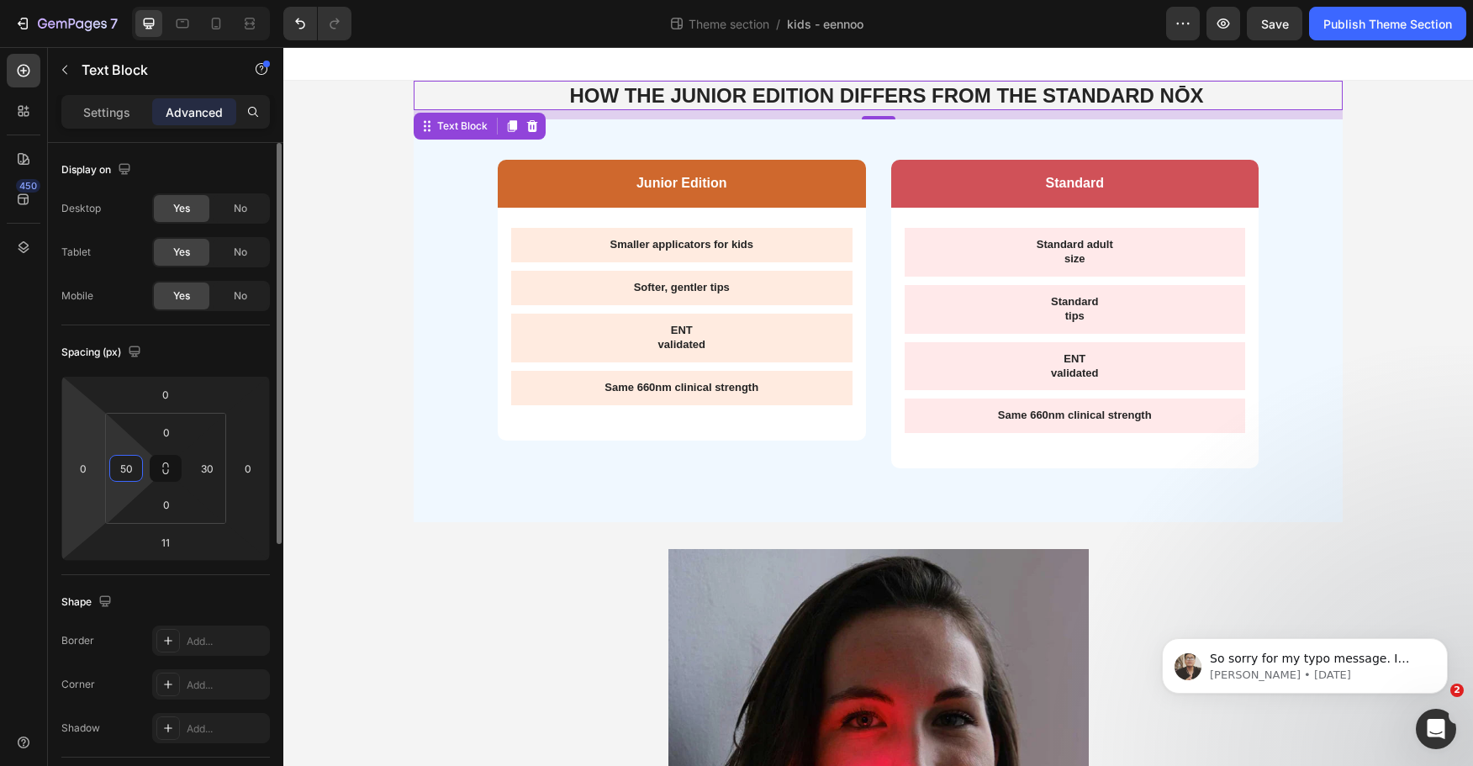
type input "5"
type input "2"
type input "1"
type input "4"
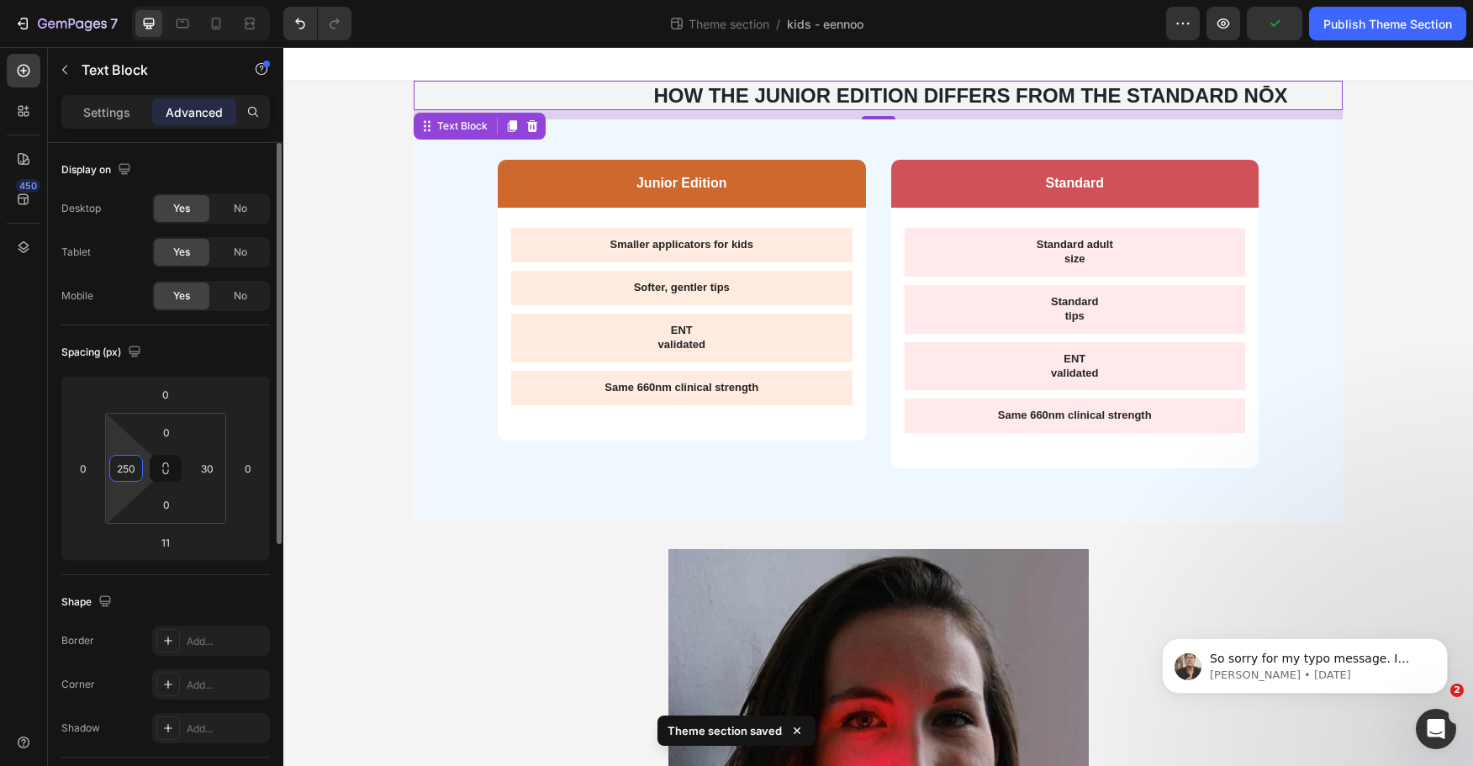
click at [126, 471] on input "250" at bounding box center [126, 468] width 25 height 25
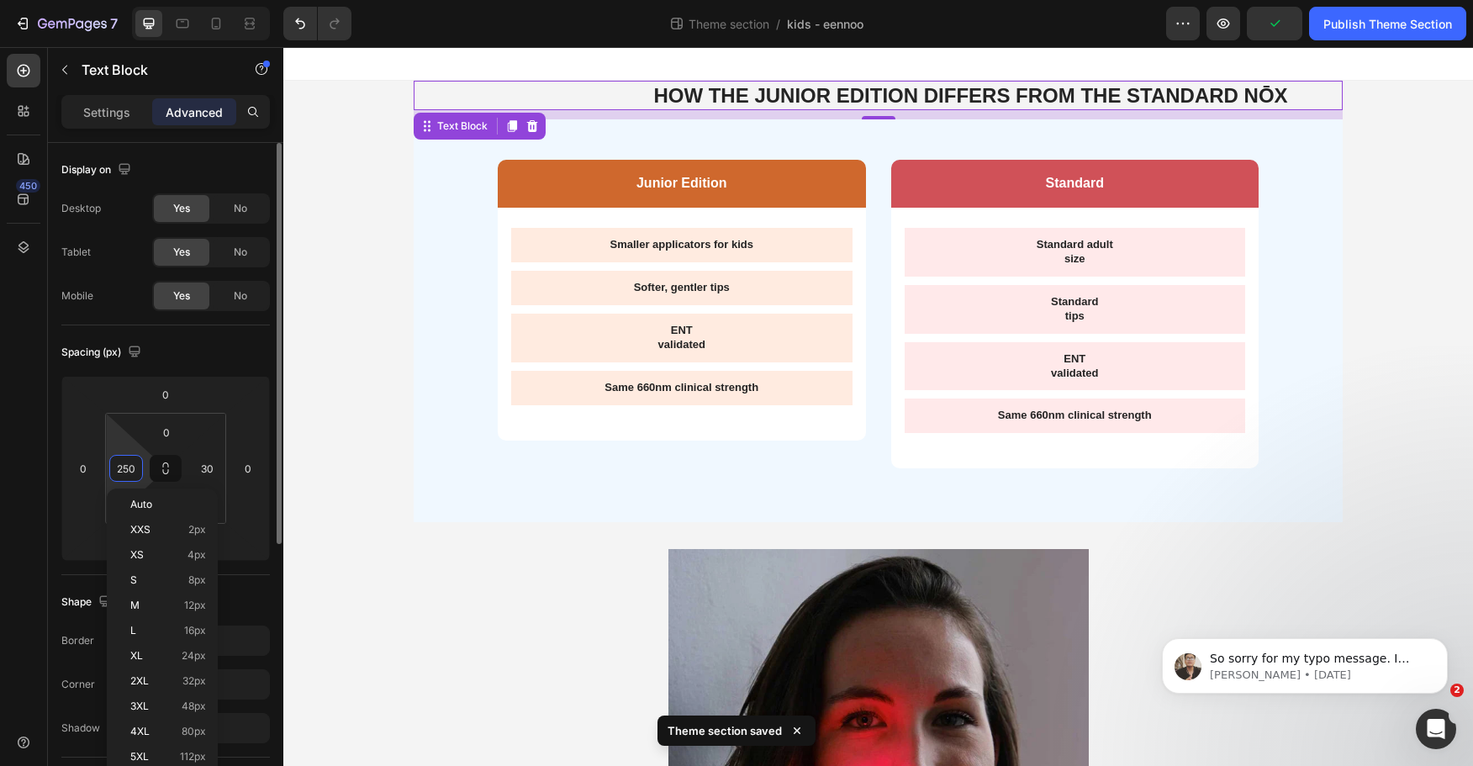
click at [126, 471] on input "250" at bounding box center [126, 468] width 25 height 25
type input "250"
click at [202, 473] on input "30" at bounding box center [206, 468] width 25 height 25
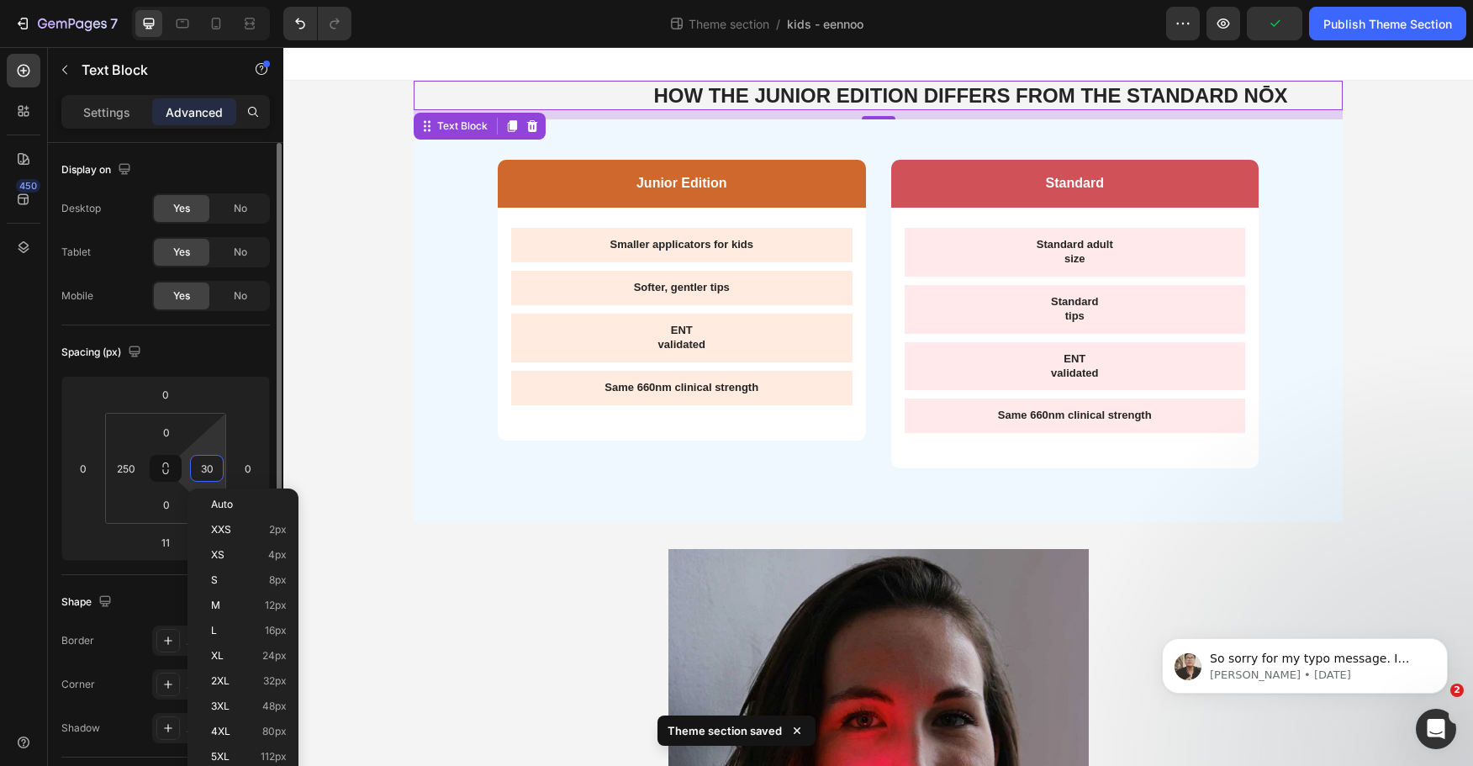
paste input "25"
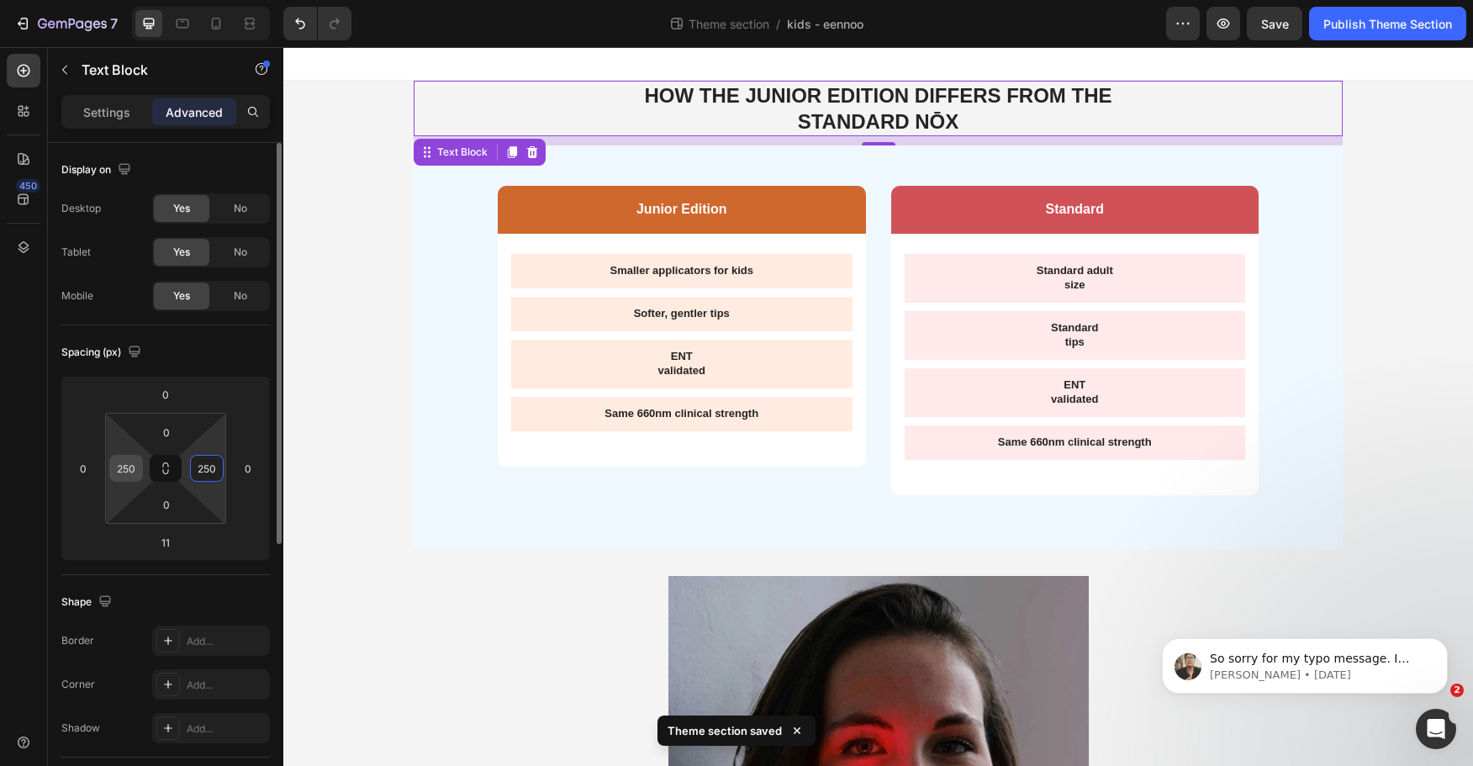
type input "250"
click at [120, 468] on input "250" at bounding box center [126, 468] width 25 height 25
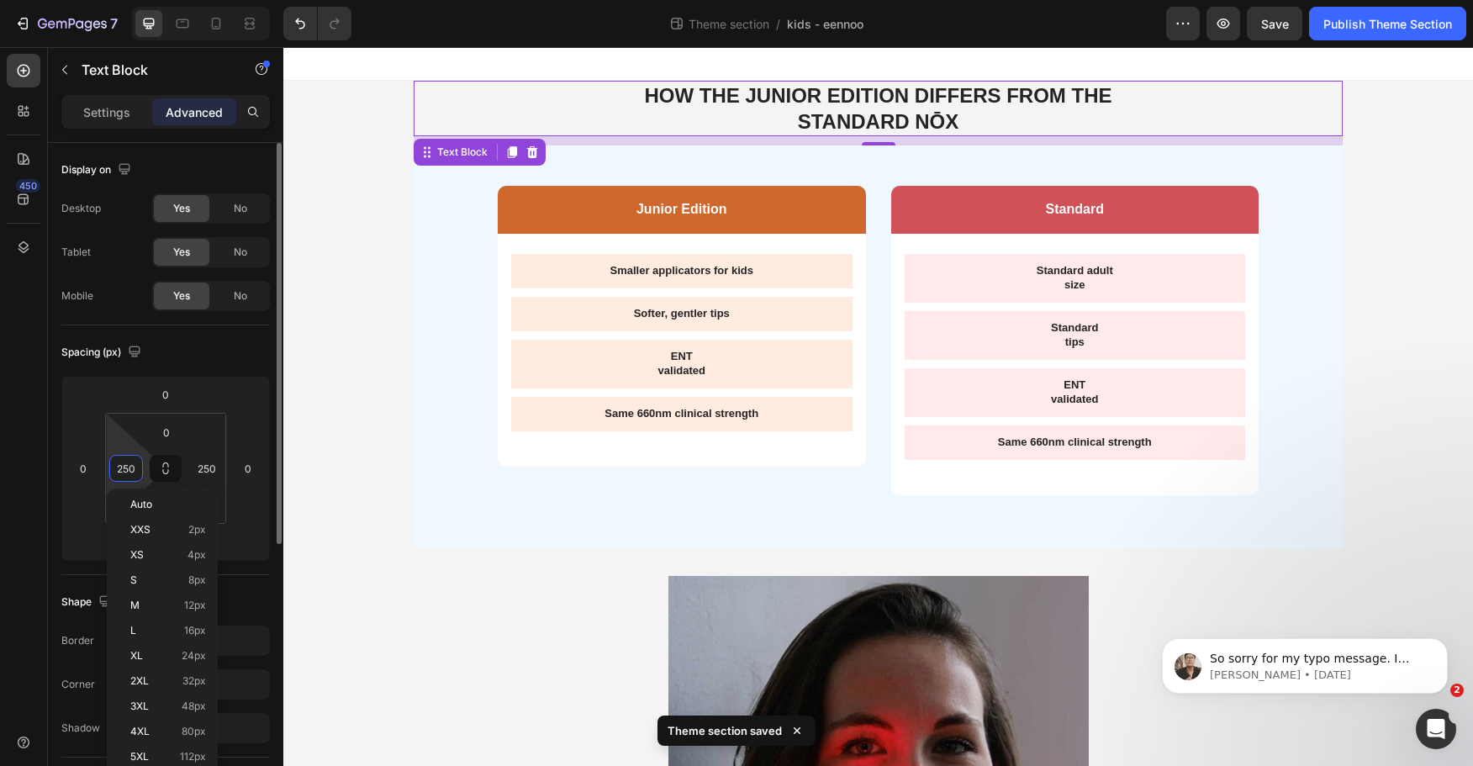
click at [120, 468] on input "250" at bounding box center [126, 468] width 25 height 25
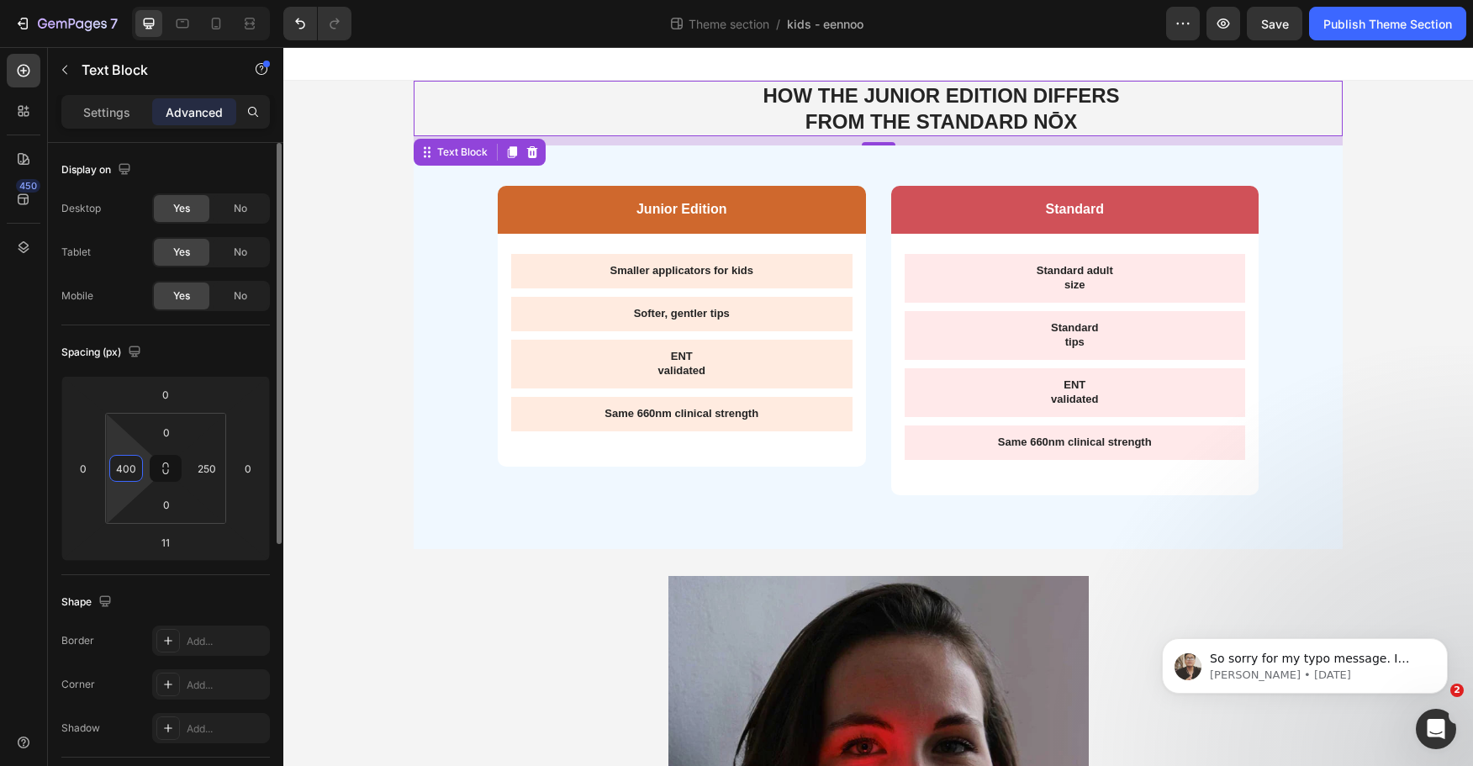
click at [131, 458] on input "400" at bounding box center [126, 468] width 25 height 25
click at [125, 472] on input "350" at bounding box center [126, 468] width 25 height 25
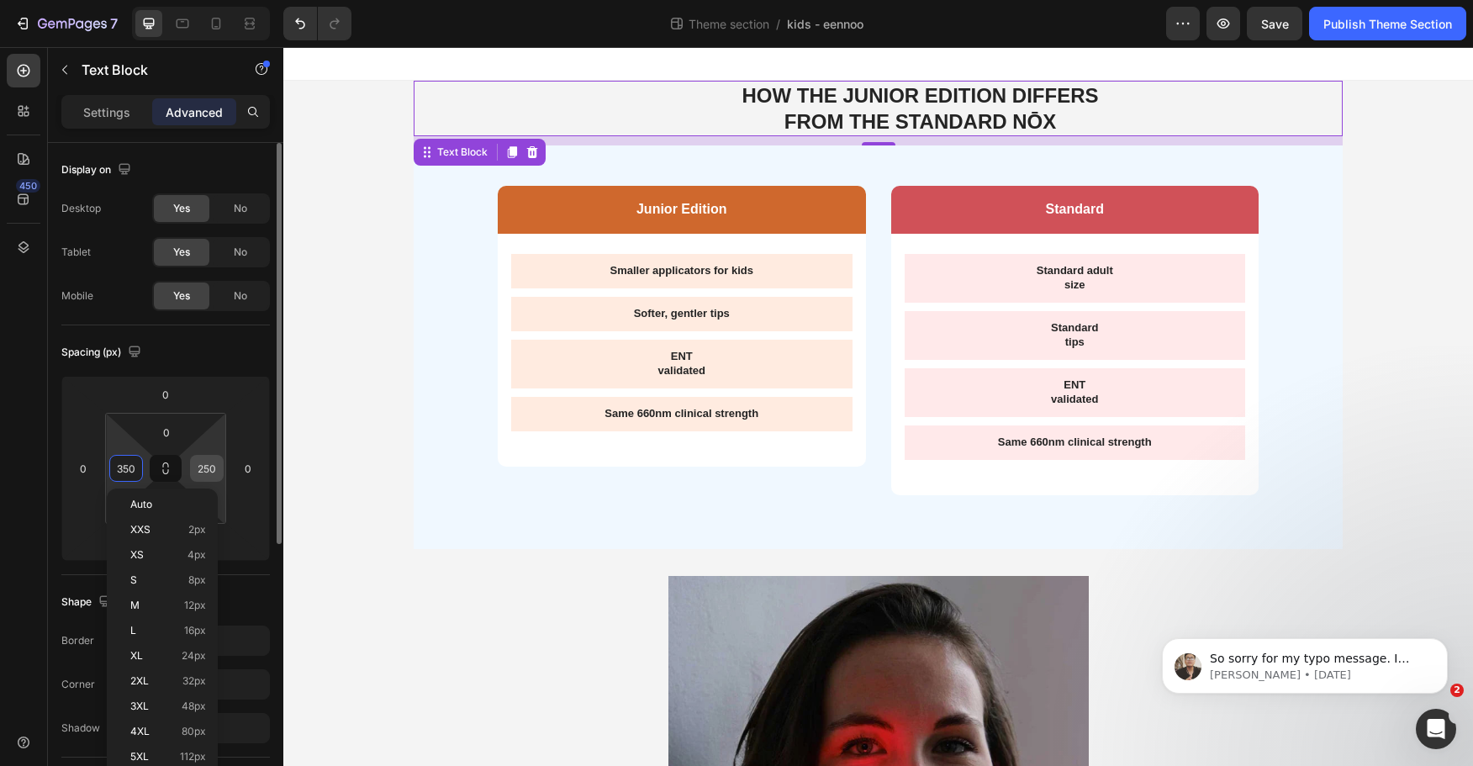
type input "350"
click at [216, 469] on input "250" at bounding box center [206, 468] width 25 height 25
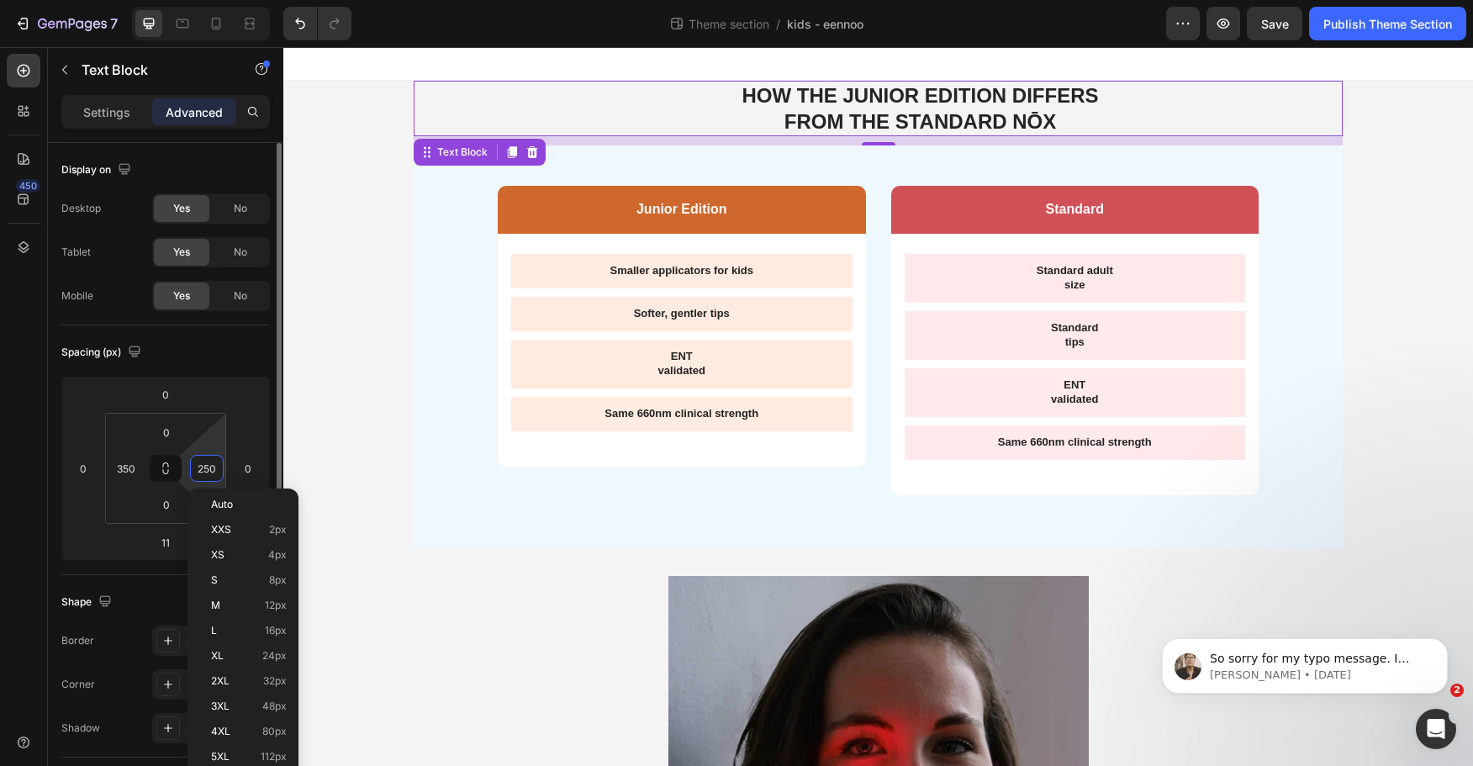
paste input "3"
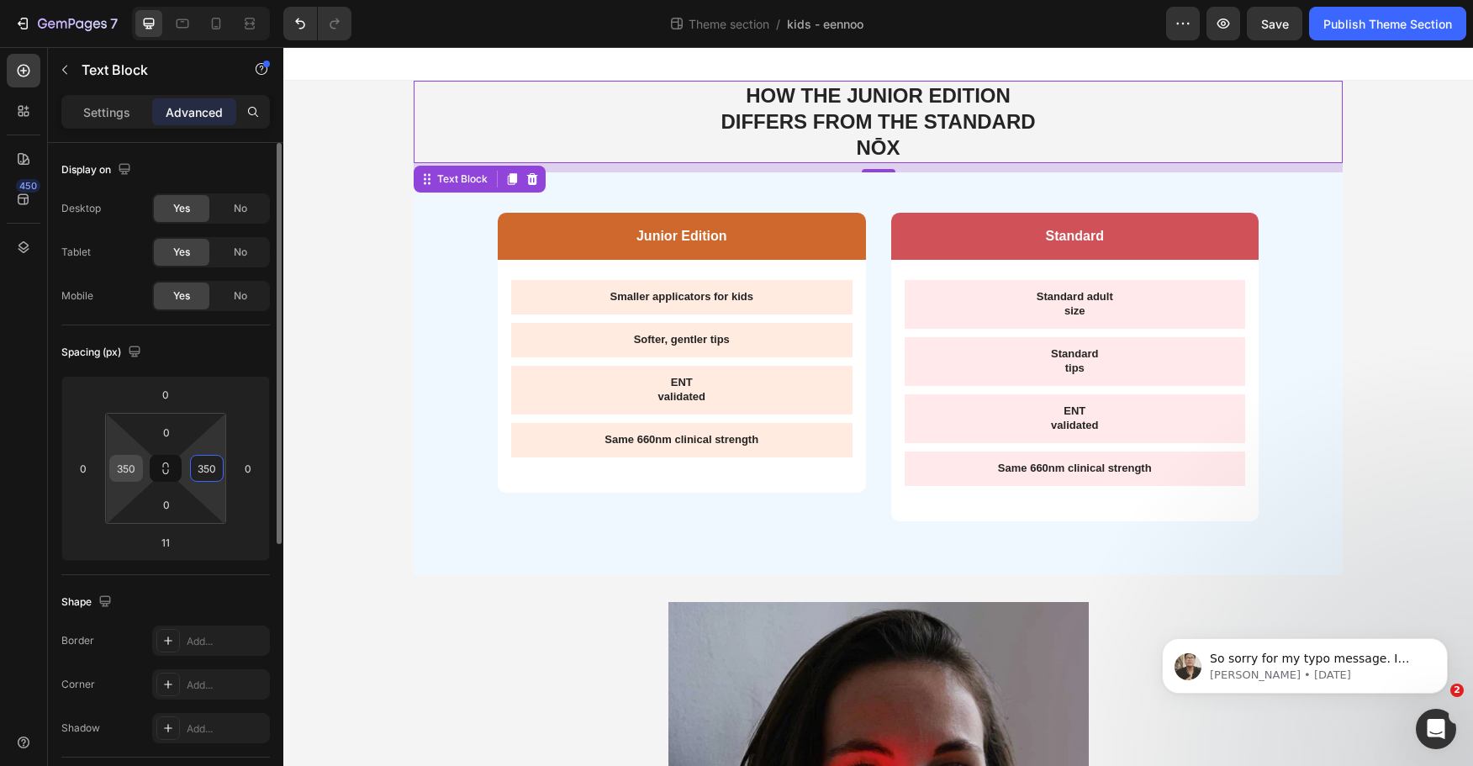
type input "350"
click at [124, 467] on input "350" at bounding box center [126, 468] width 25 height 25
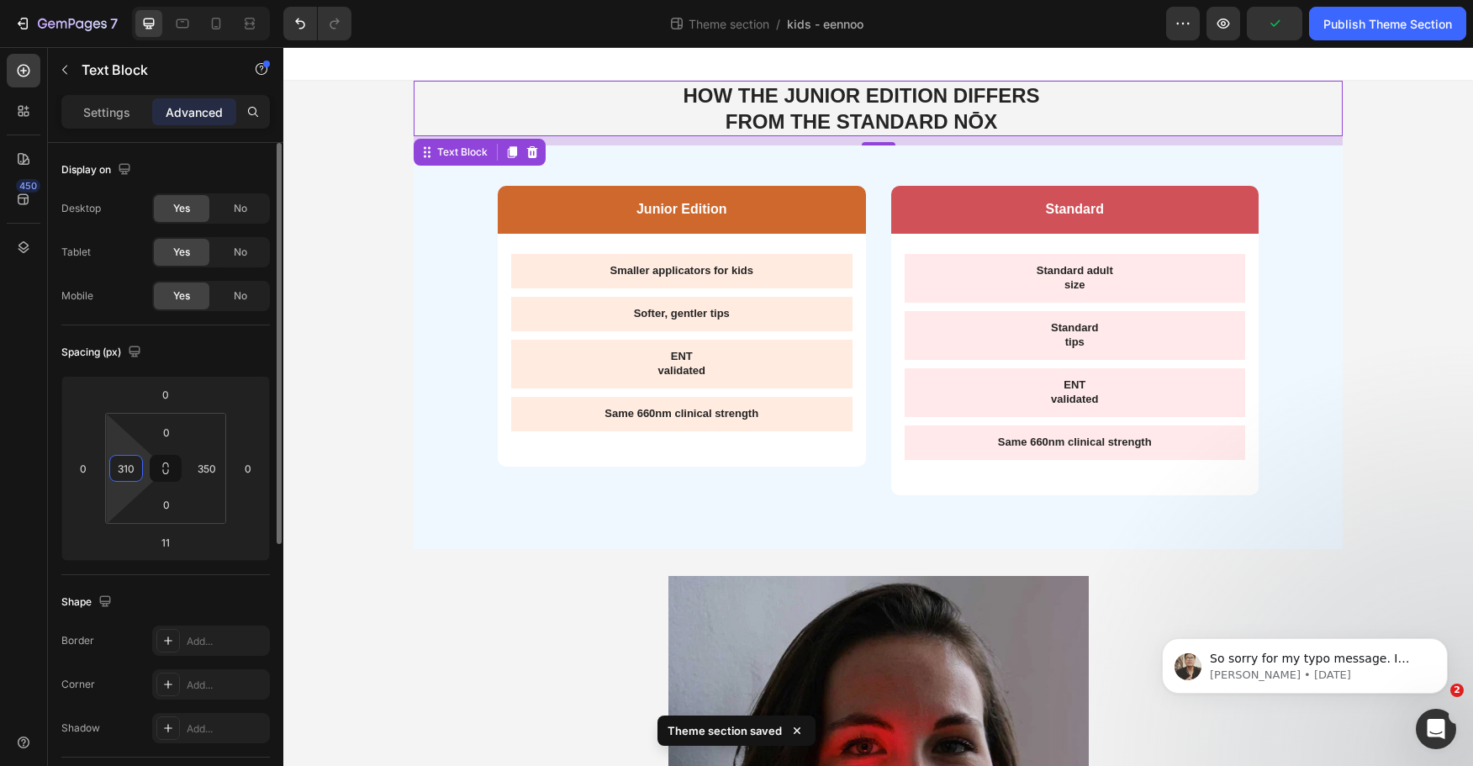
click at [121, 473] on input "310" at bounding box center [126, 468] width 25 height 25
click at [124, 470] on input "300" at bounding box center [126, 468] width 25 height 25
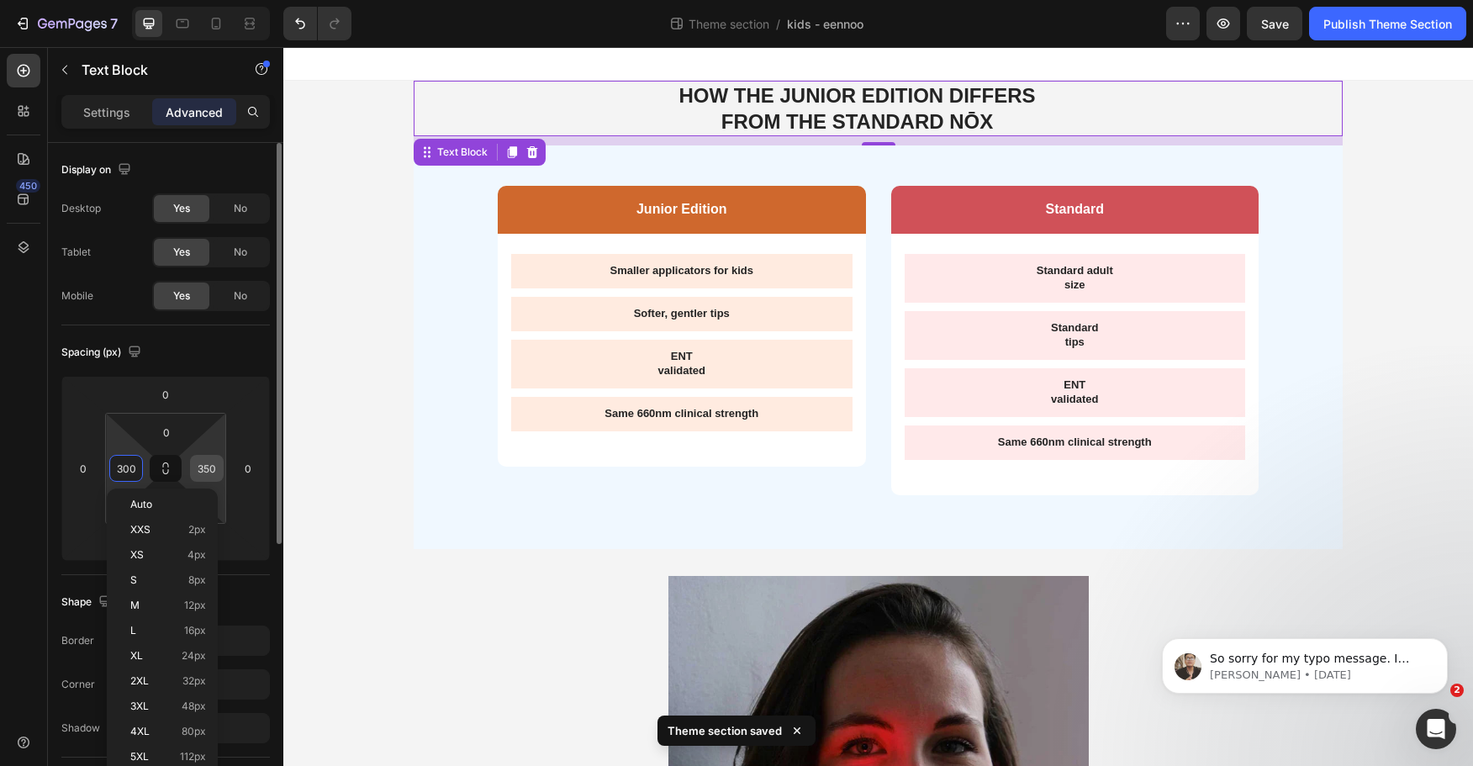
type input "300"
click at [198, 460] on input "350" at bounding box center [206, 468] width 25 height 25
paste input "0"
type input "300"
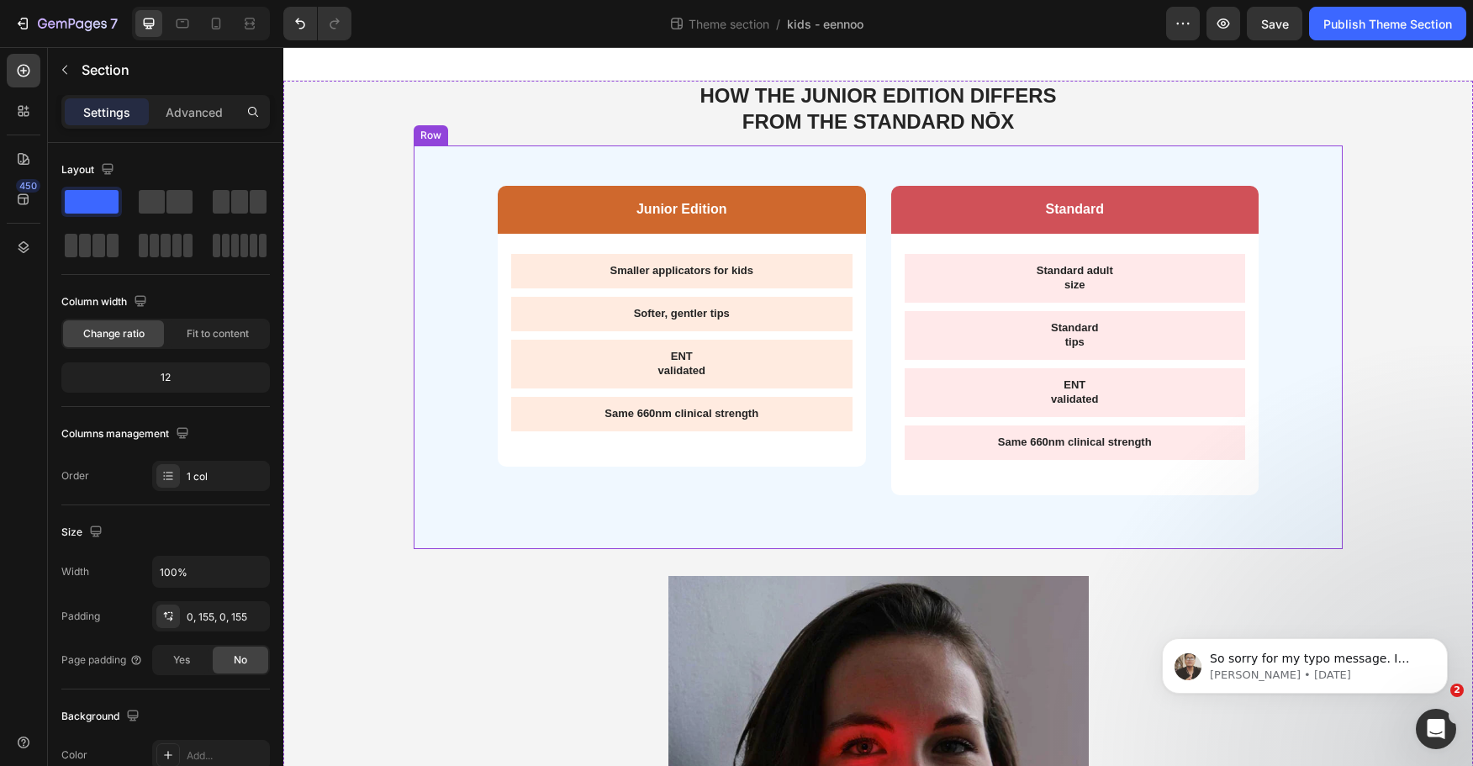
click at [484, 241] on div "Junior Edition Text Block Row Smaller applicators for kids Text Block Softer, g…" at bounding box center [878, 346] width 929 height 403
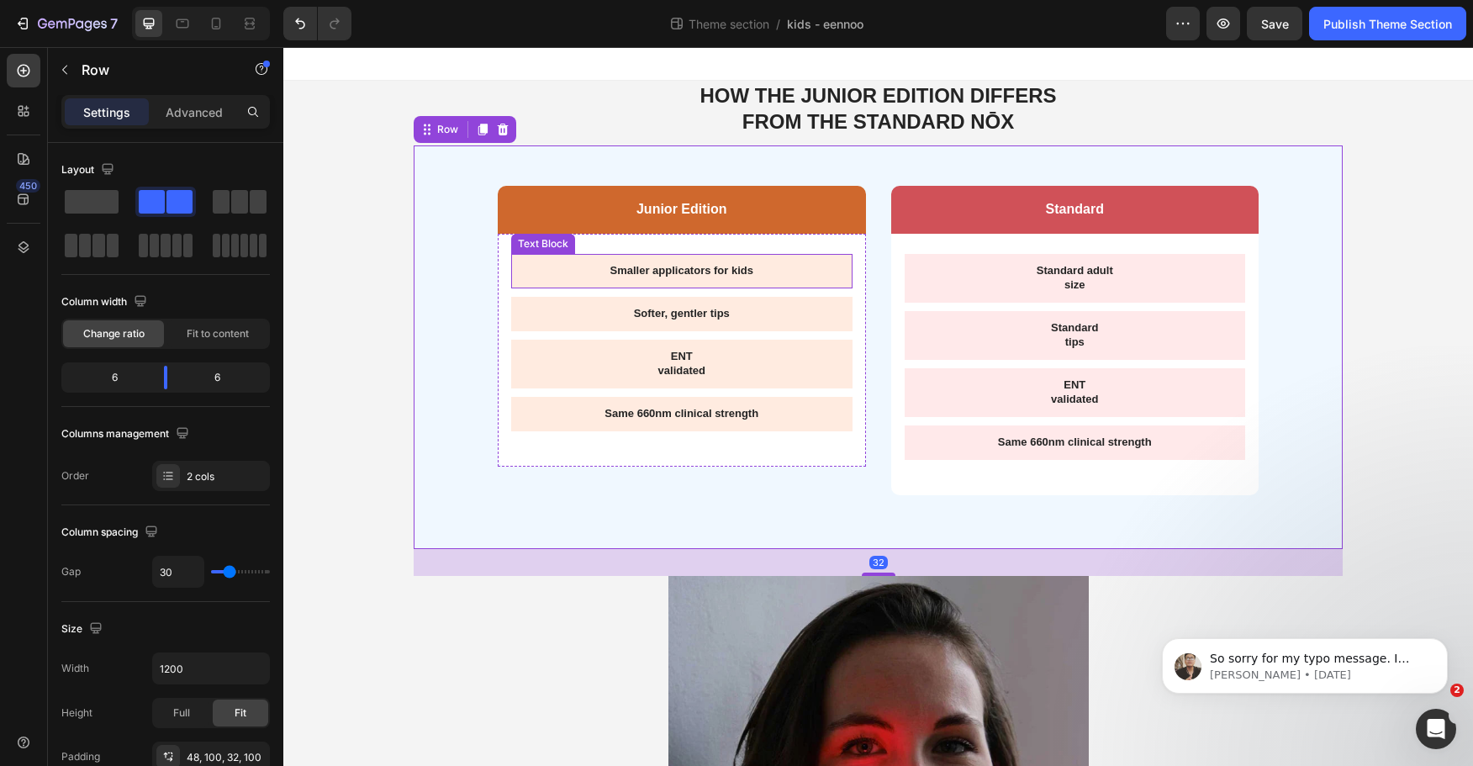
click at [647, 273] on p "Smaller applicators for kids" at bounding box center [682, 271] width 315 height 14
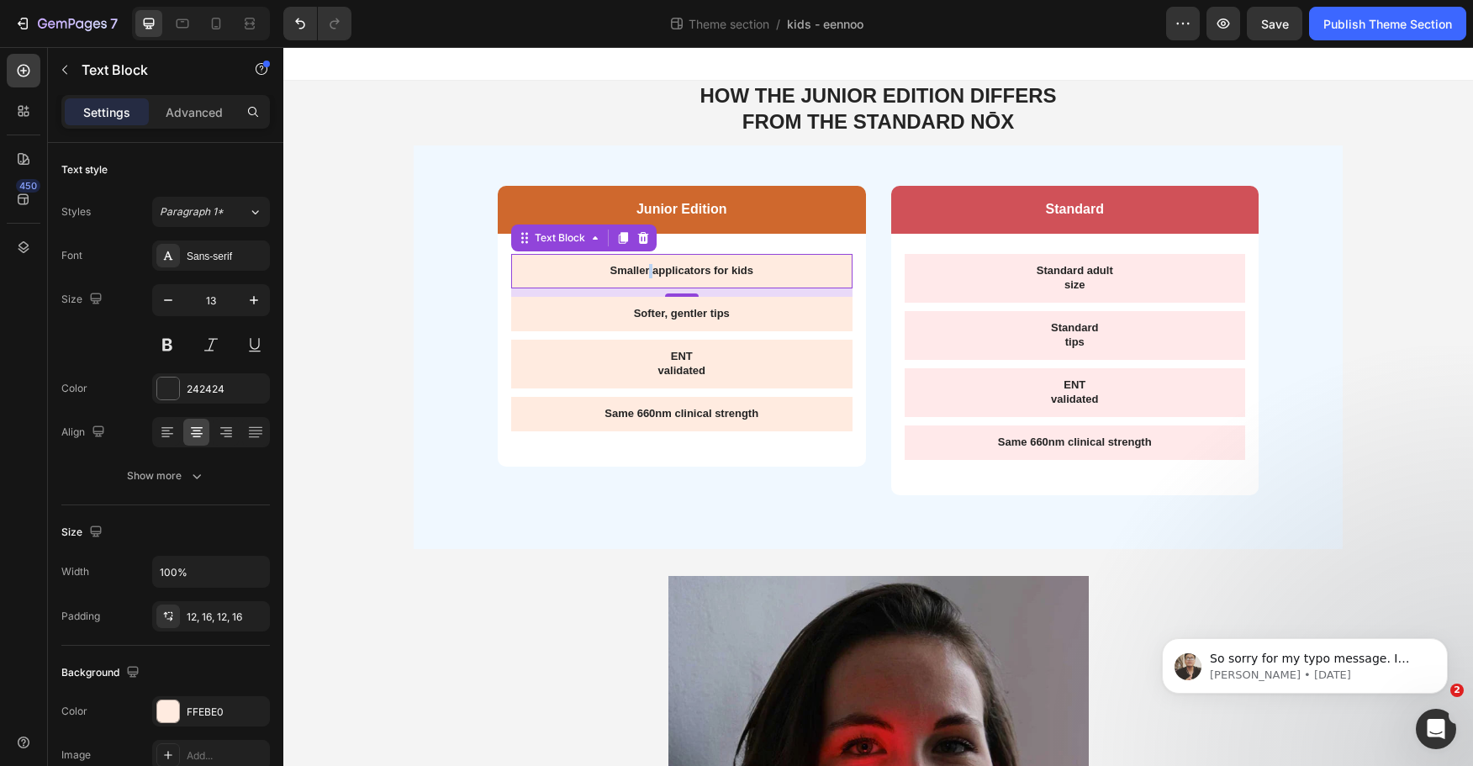
click at [647, 273] on p "Smaller applicators for kids" at bounding box center [682, 271] width 315 height 14
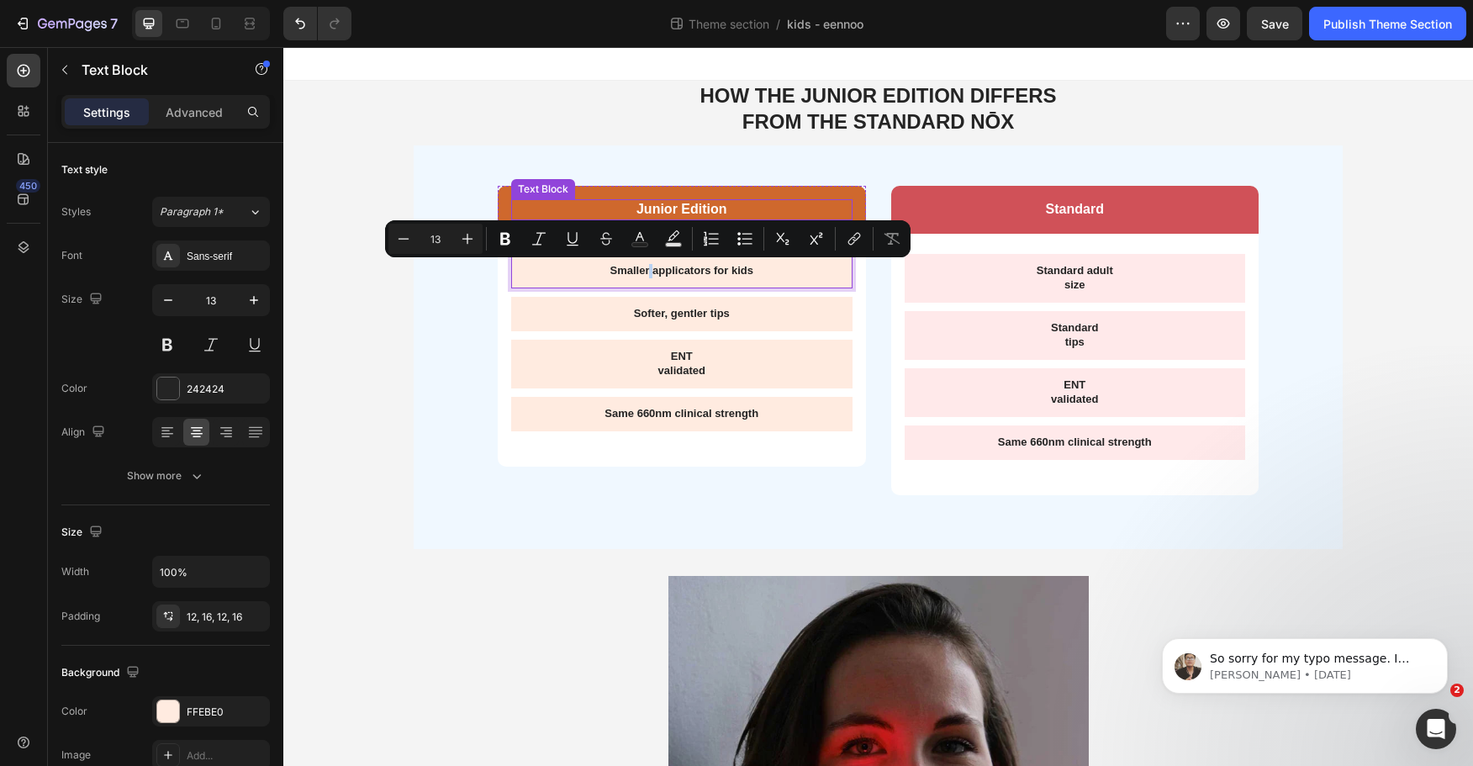
click at [709, 203] on strong "Junior Edition" at bounding box center [682, 209] width 91 height 14
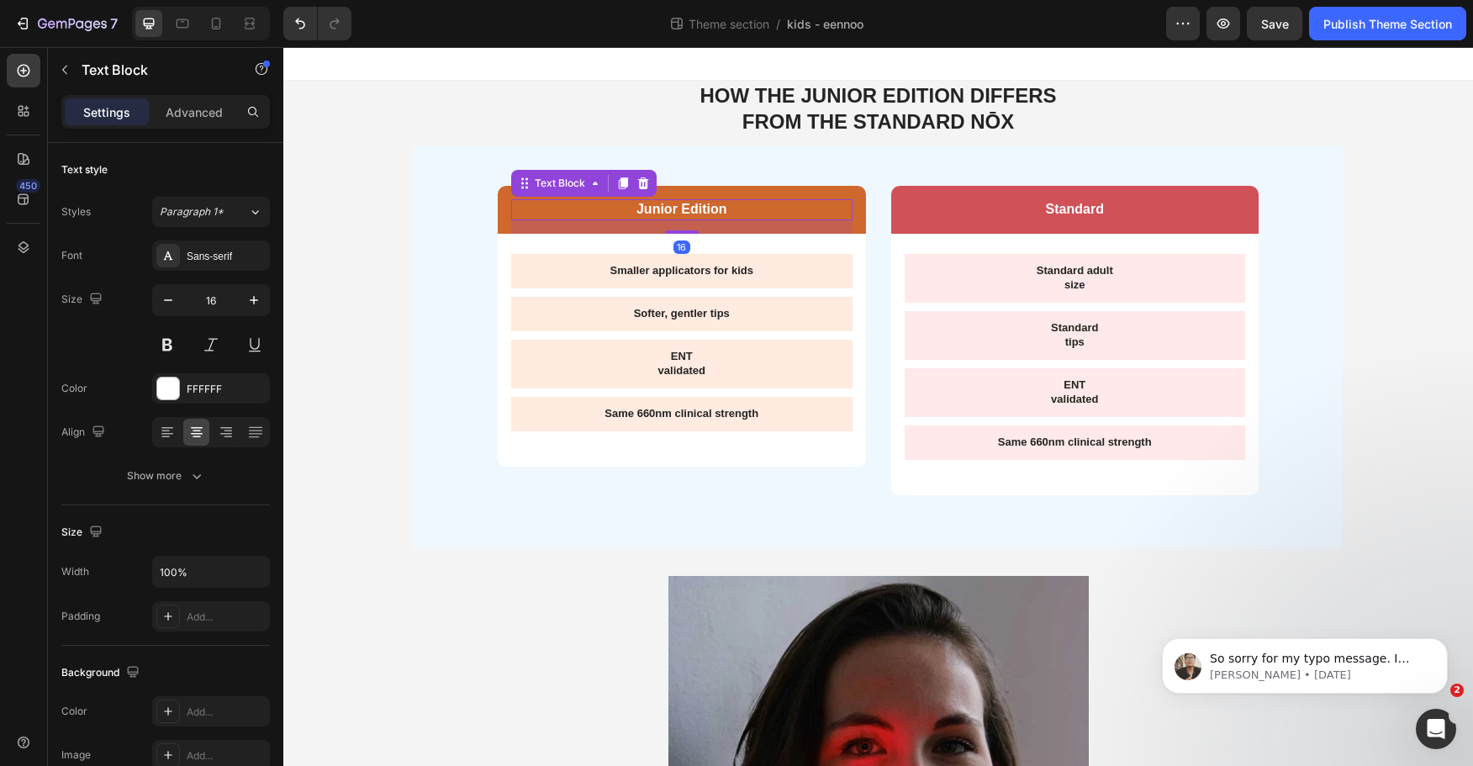
click at [709, 203] on strong "Junior Edition" at bounding box center [682, 209] width 91 height 14
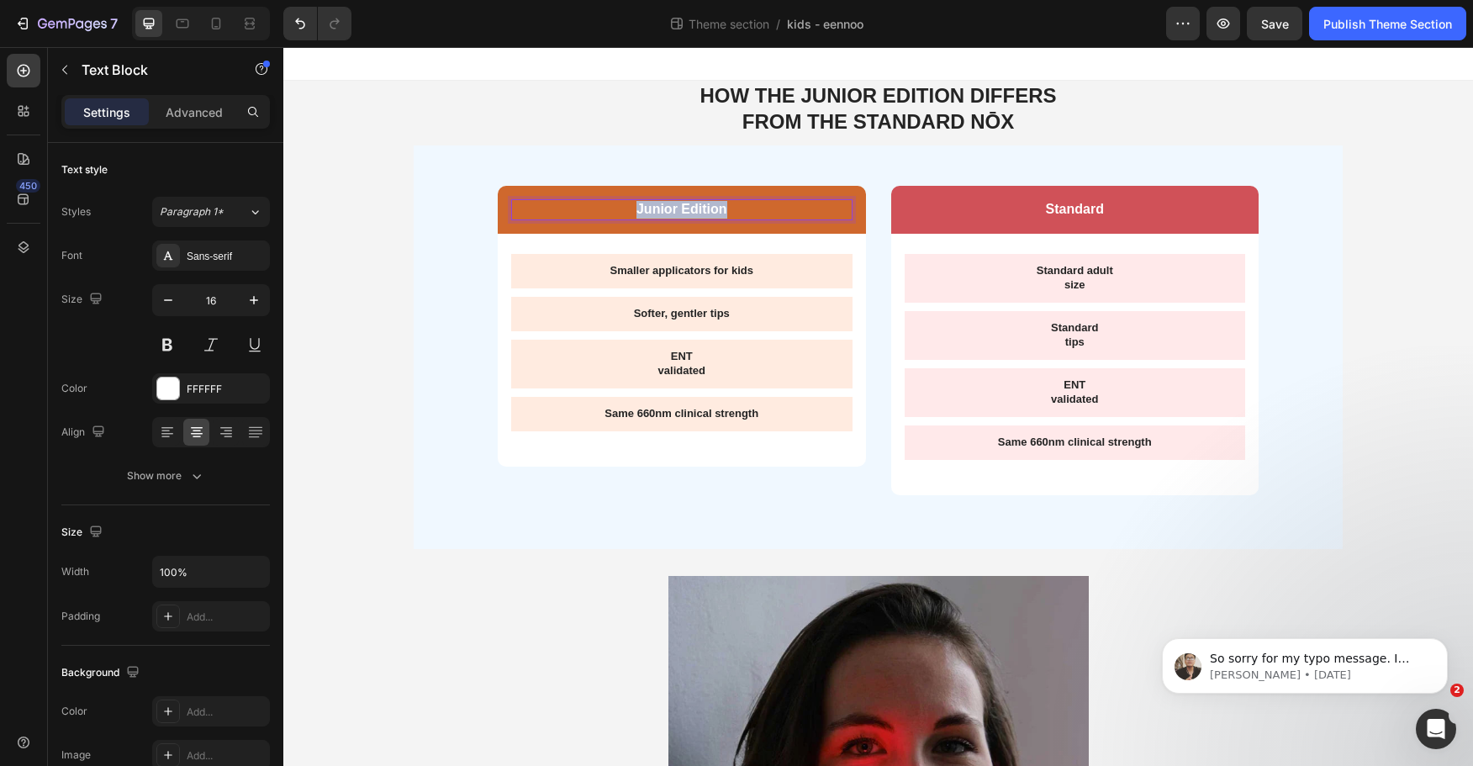
click at [709, 203] on strong "Junior Edition" at bounding box center [682, 209] width 91 height 14
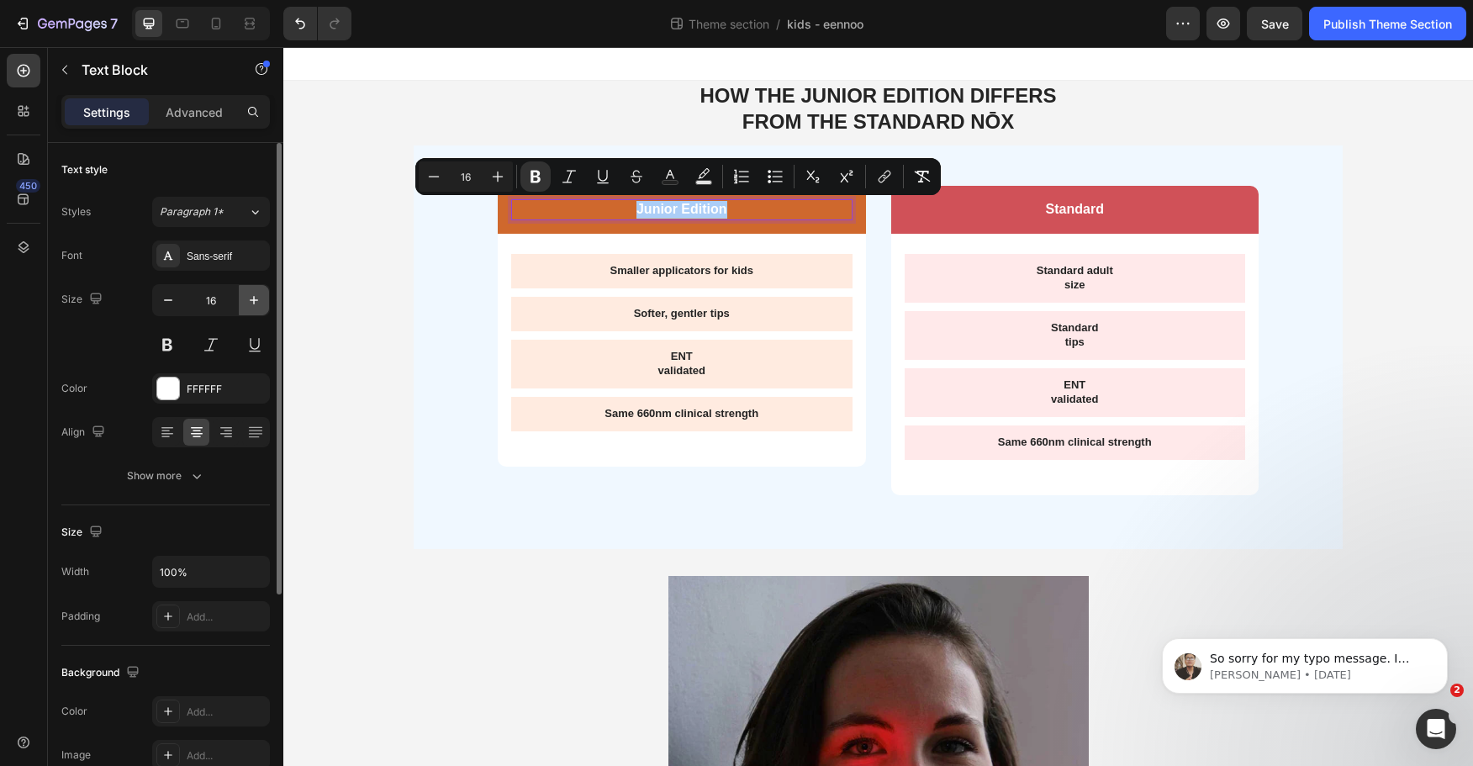
click at [256, 295] on icon "button" at bounding box center [254, 300] width 17 height 17
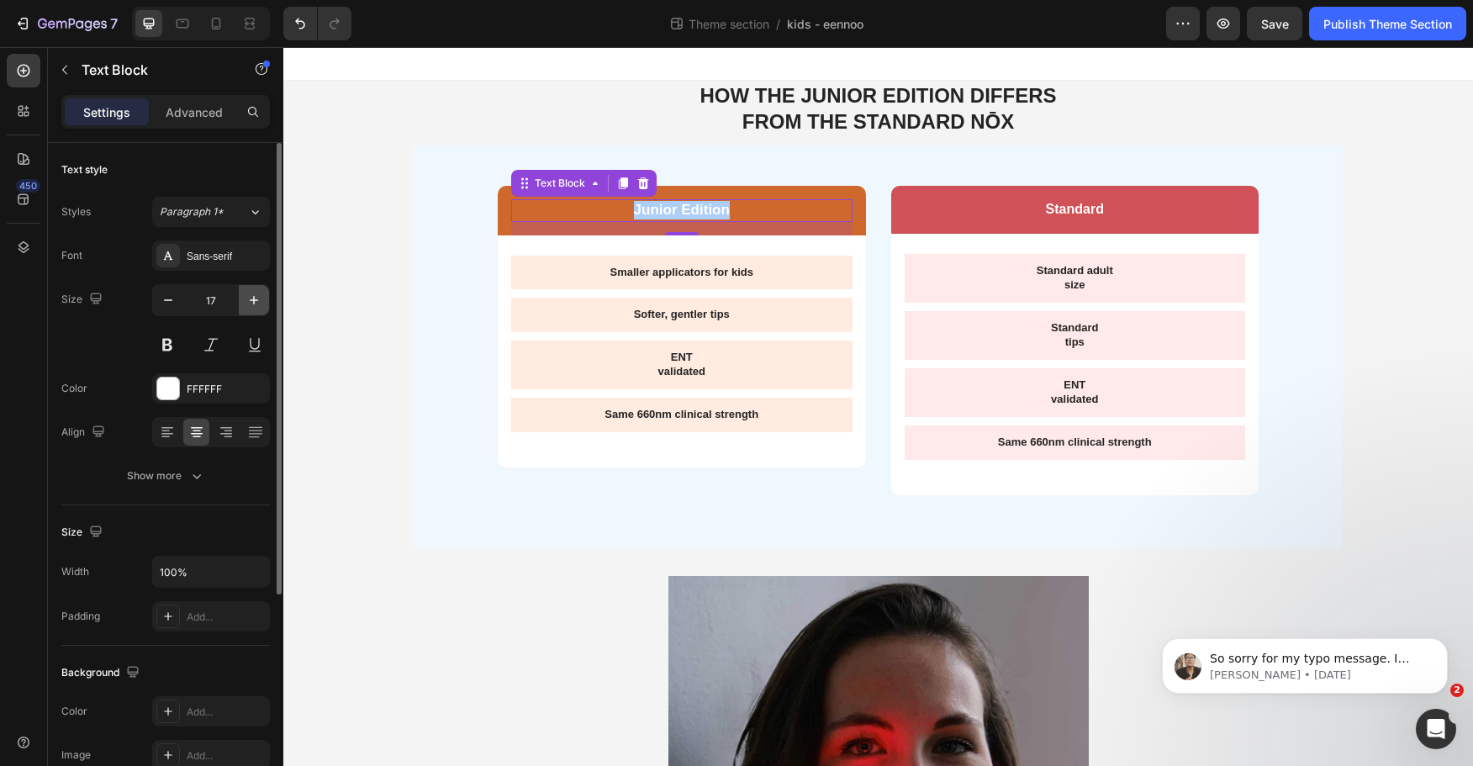
type input "18"
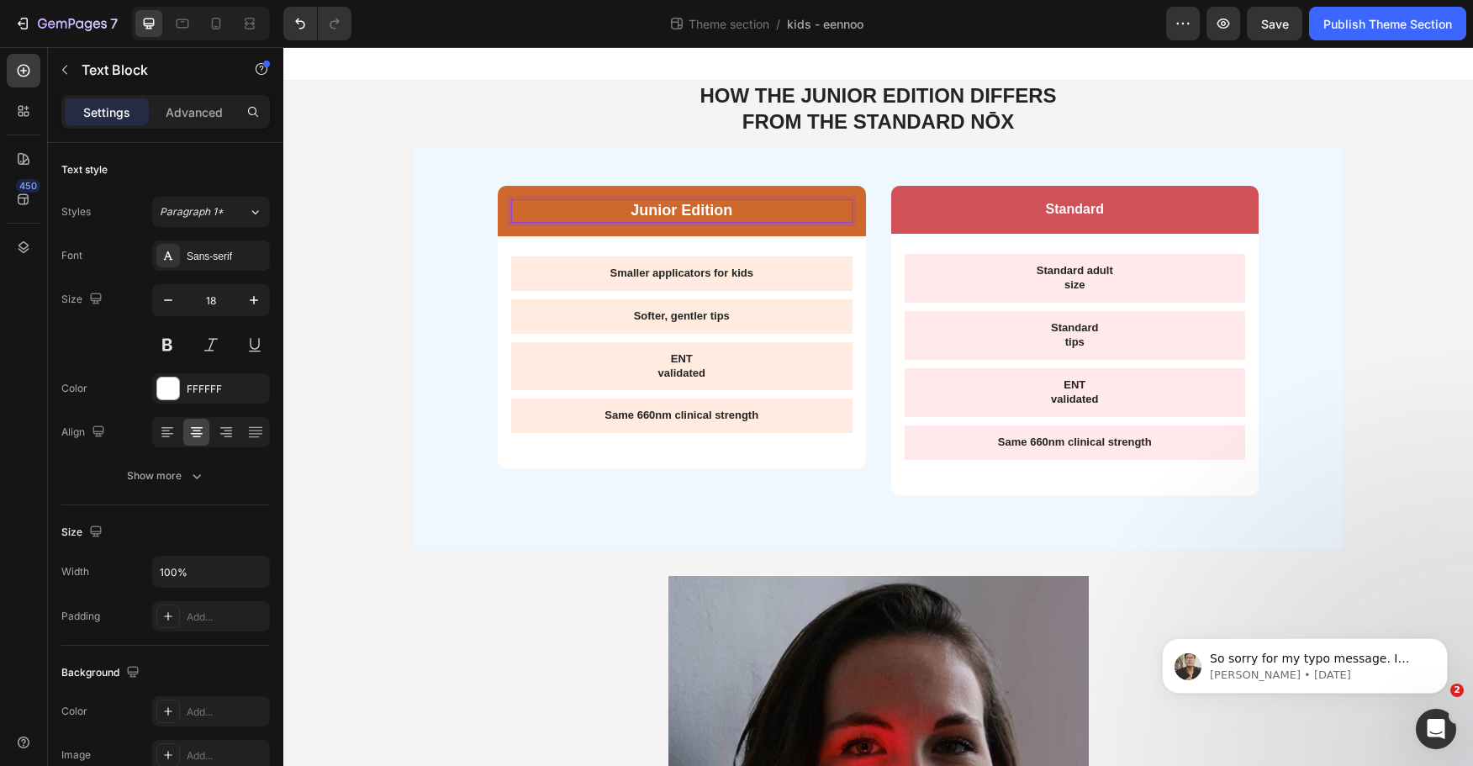
click at [699, 203] on strong "Junior Edition" at bounding box center [682, 210] width 102 height 17
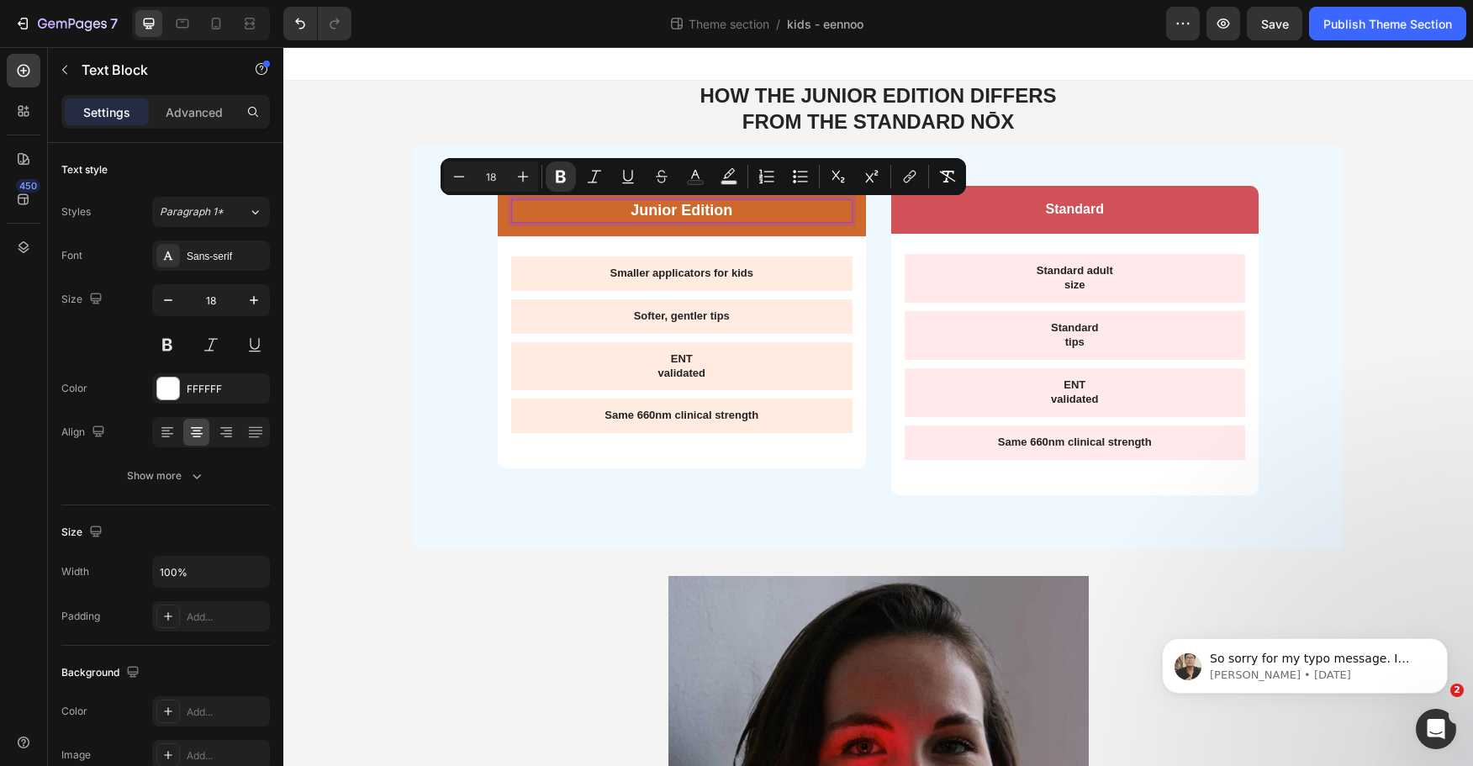
click at [674, 202] on strong "Junior Edition" at bounding box center [682, 210] width 102 height 17
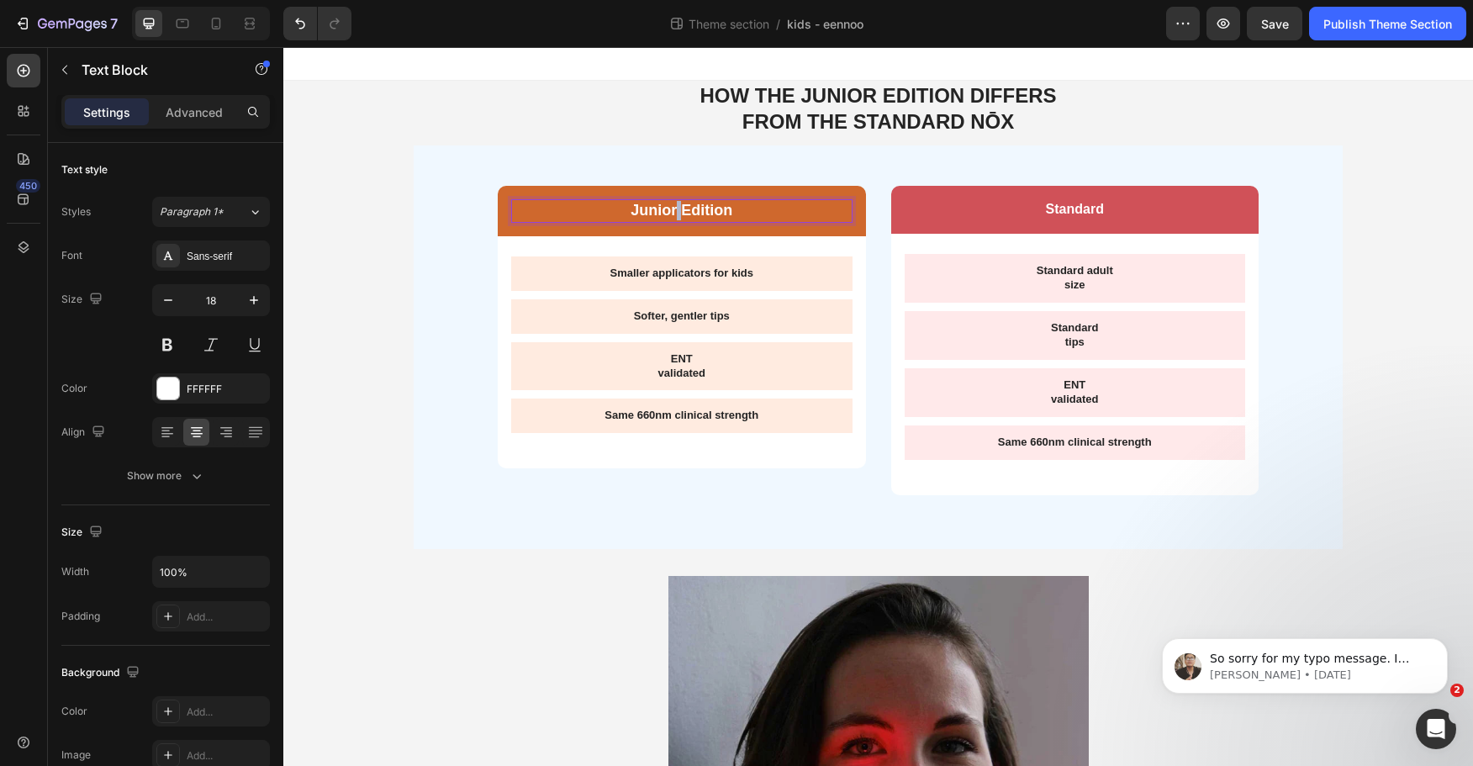
click at [674, 202] on strong "Junior Edition" at bounding box center [682, 210] width 102 height 17
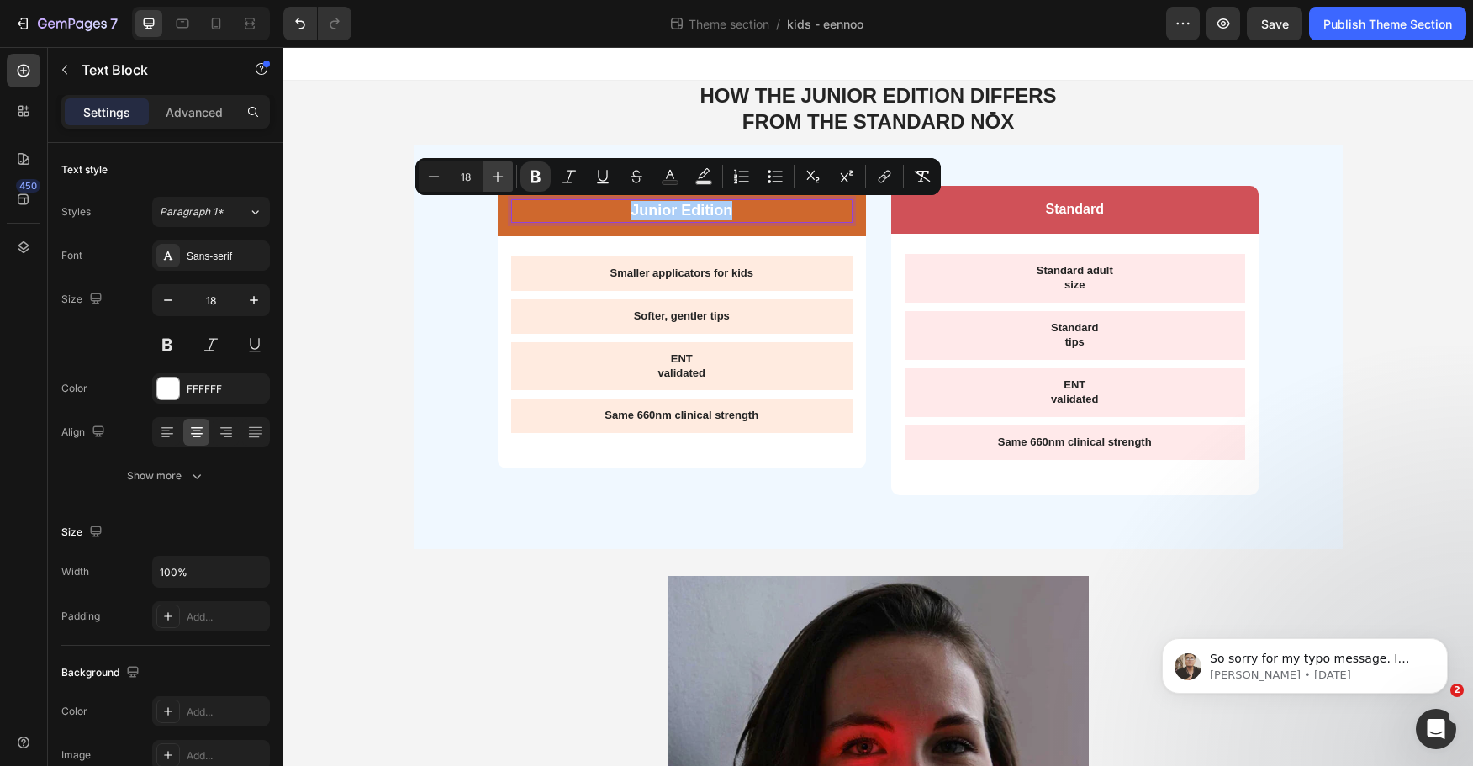
click at [494, 173] on icon "Editor contextual toolbar" at bounding box center [497, 176] width 17 height 17
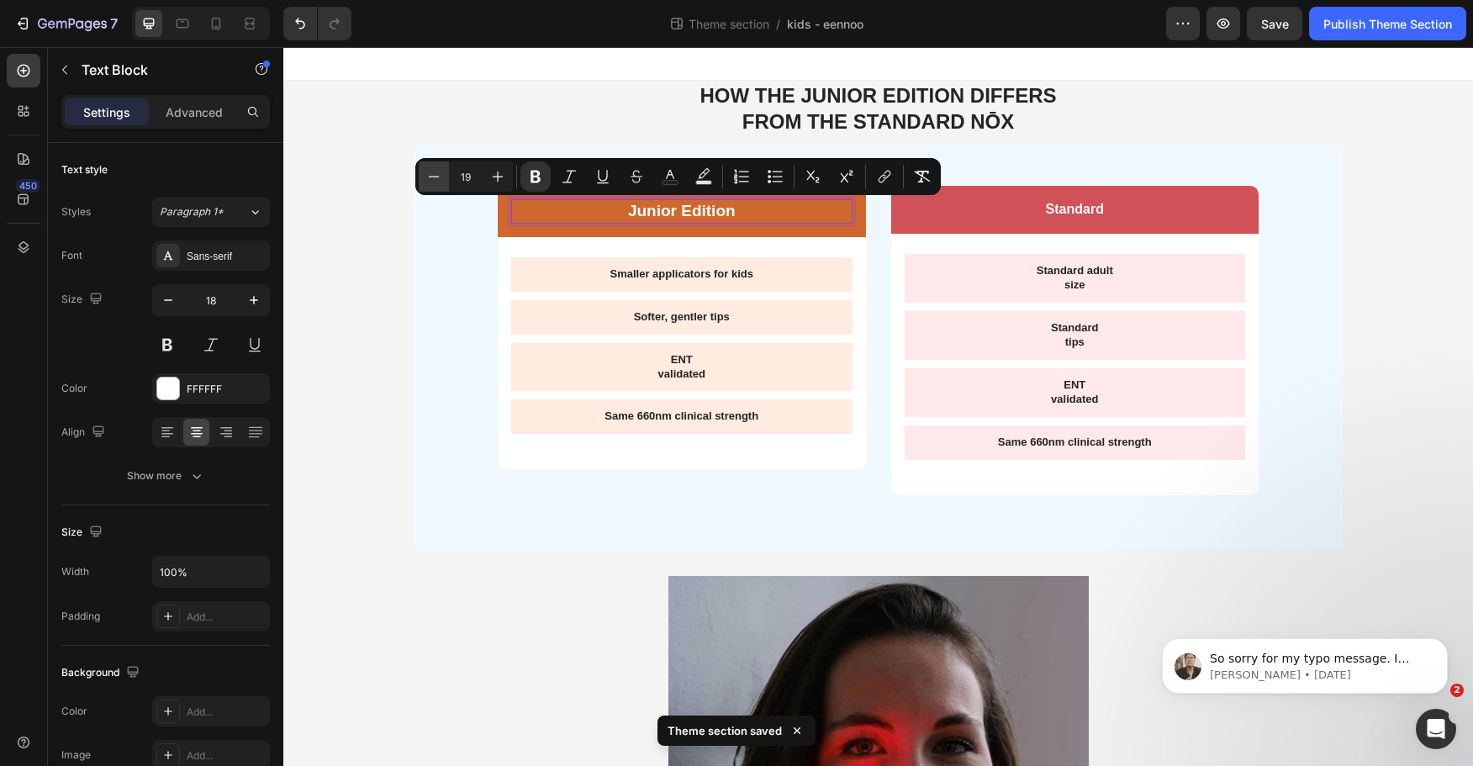
click at [437, 181] on icon "Editor contextual toolbar" at bounding box center [434, 176] width 17 height 17
type input "18"
click at [1088, 206] on strong "Standard" at bounding box center [1075, 209] width 58 height 14
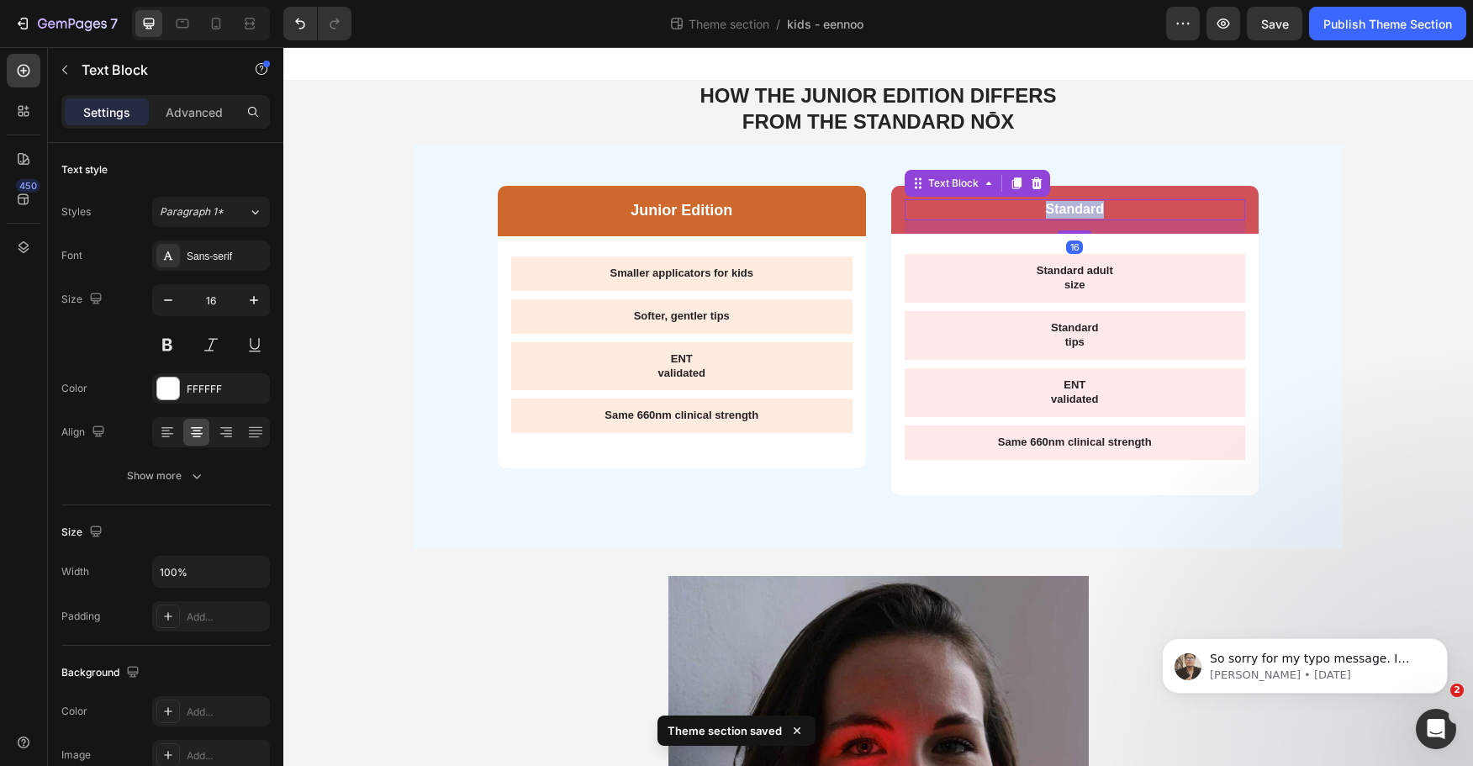
click at [1088, 206] on strong "Standard" at bounding box center [1075, 209] width 58 height 14
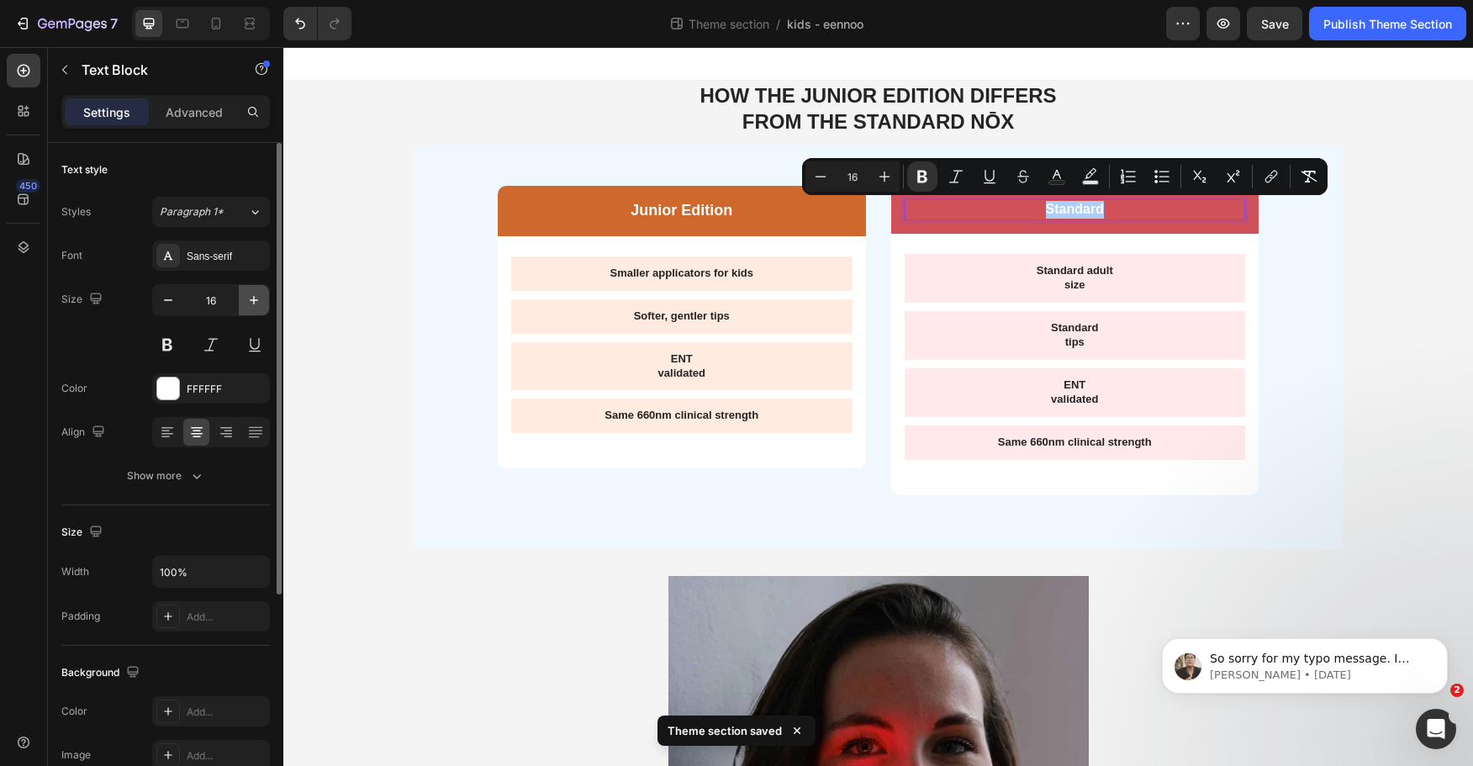
drag, startPoint x: 245, startPoint y: 295, endPoint x: 255, endPoint y: 294, distance: 10.1
click at [247, 295] on button "button" at bounding box center [254, 300] width 30 height 30
click at [255, 294] on icon "button" at bounding box center [254, 300] width 17 height 17
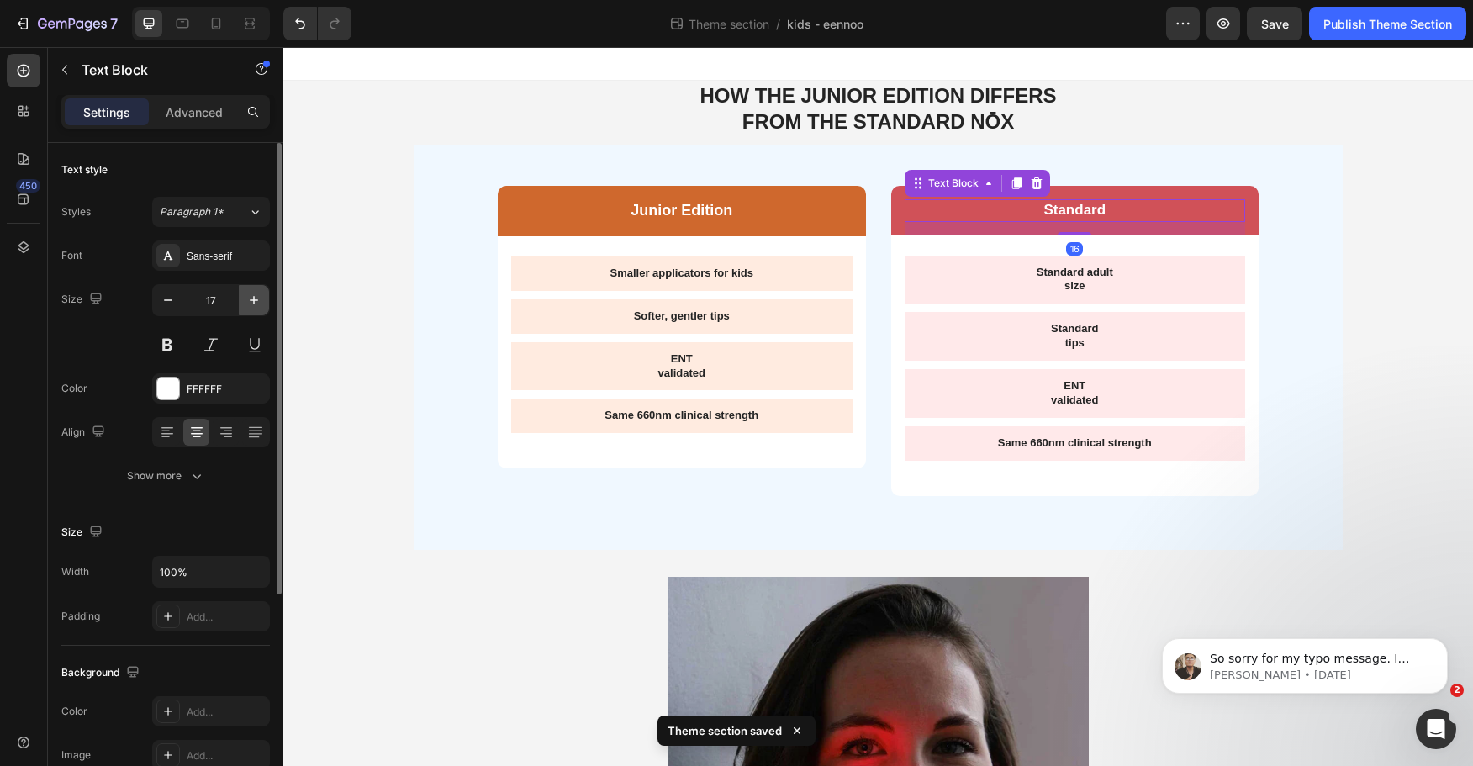
type input "18"
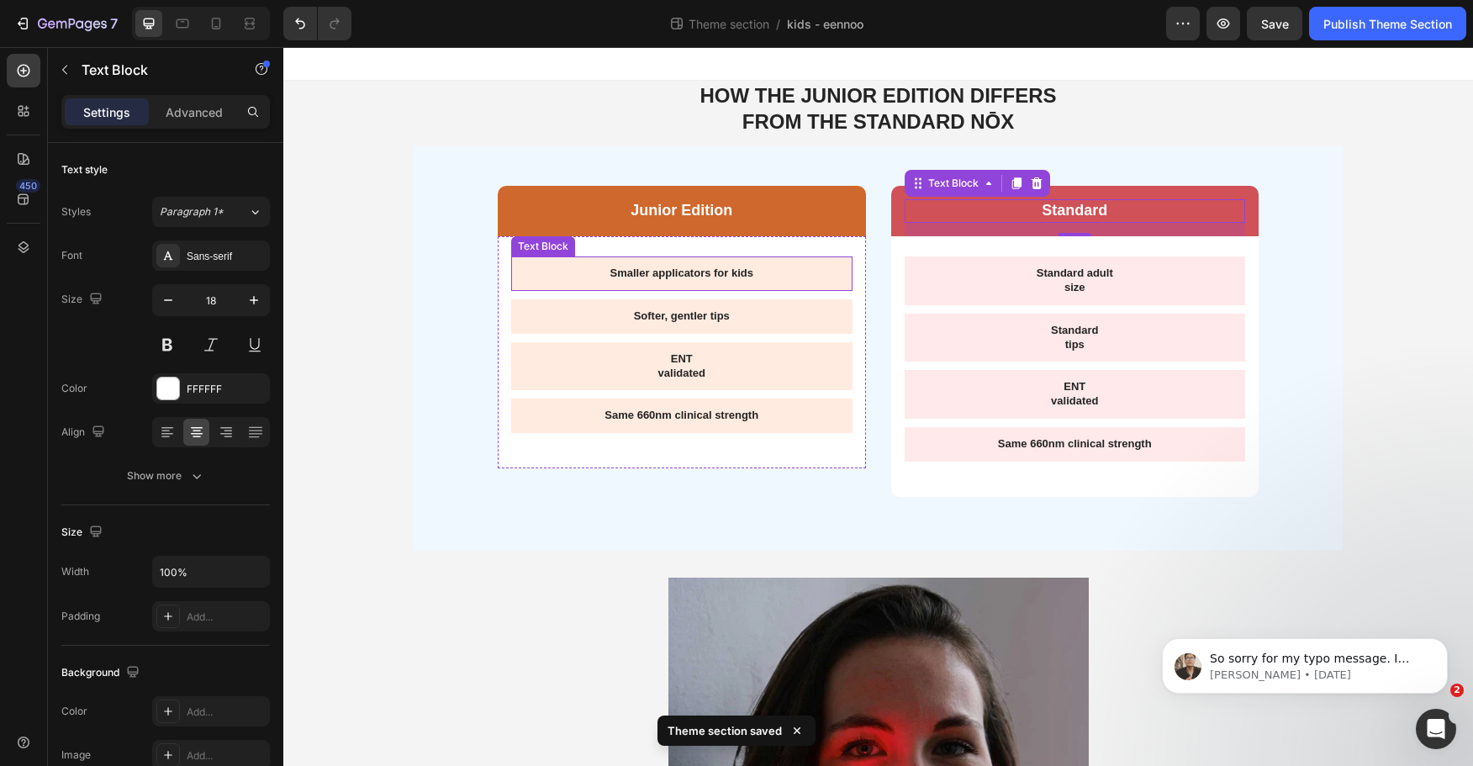
click at [727, 272] on p "Smaller applicators for kids" at bounding box center [682, 274] width 315 height 14
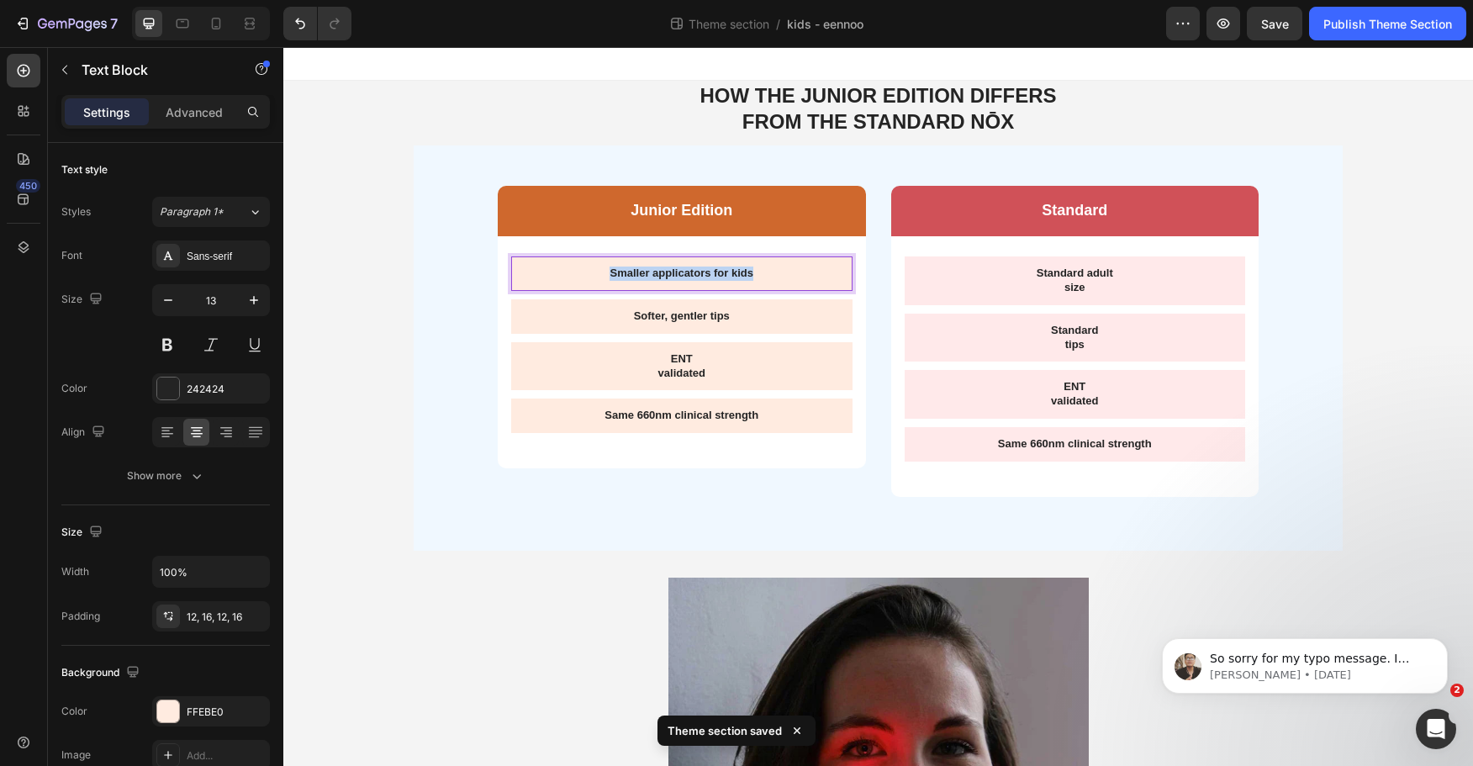
click at [727, 272] on p "Smaller applicators for kids" at bounding box center [682, 274] width 315 height 14
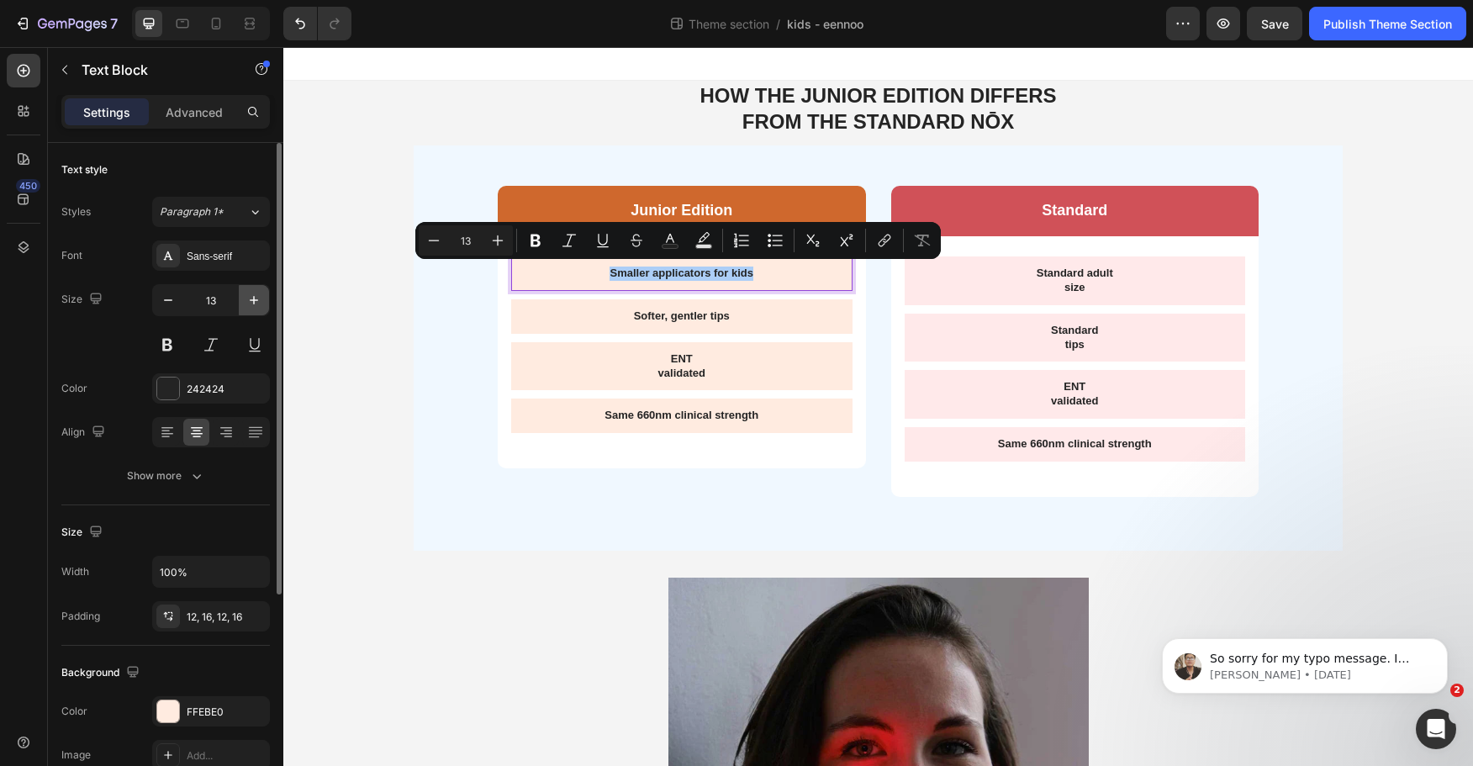
click at [262, 294] on button "button" at bounding box center [254, 300] width 30 height 30
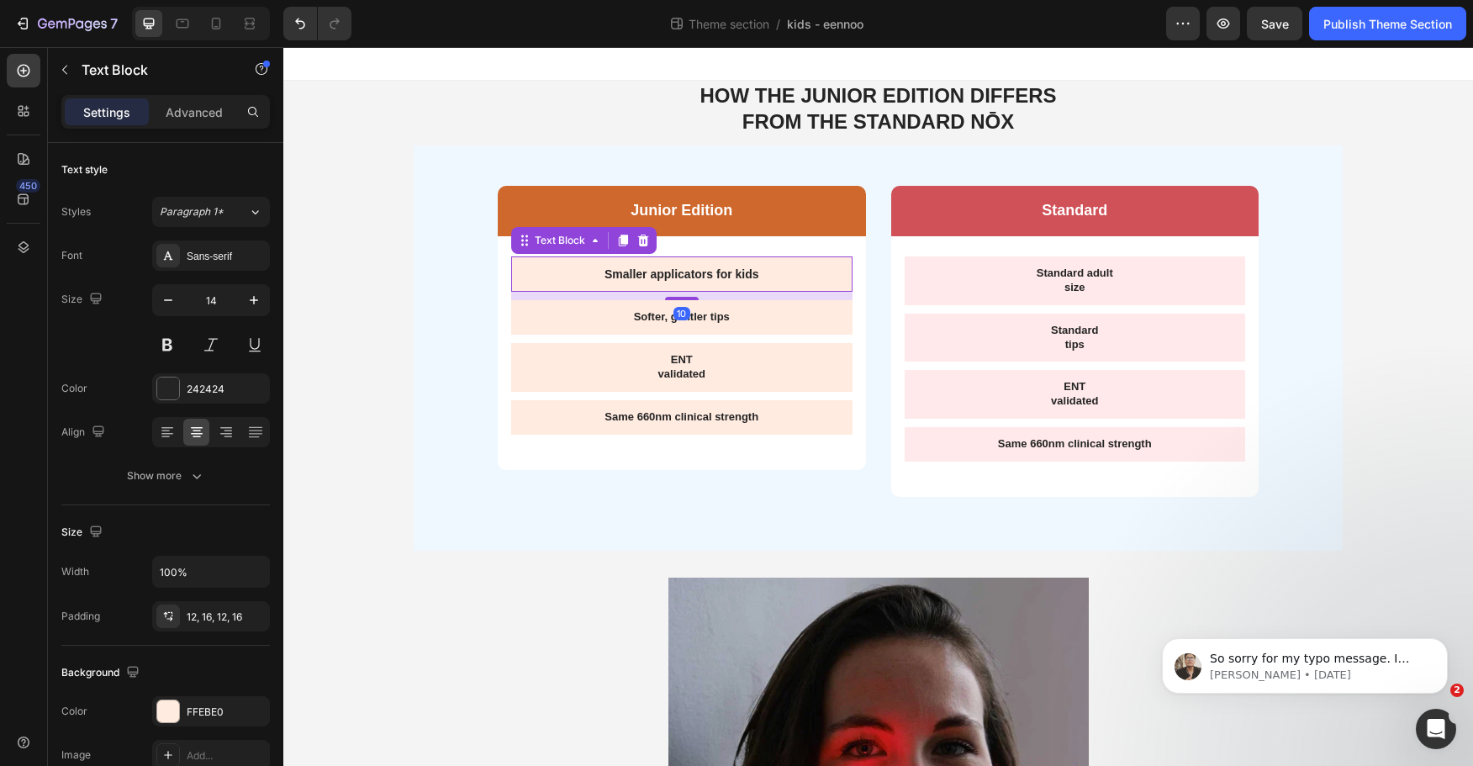
type input "15"
click at [716, 312] on p "Softer, gentler tips" at bounding box center [682, 318] width 315 height 14
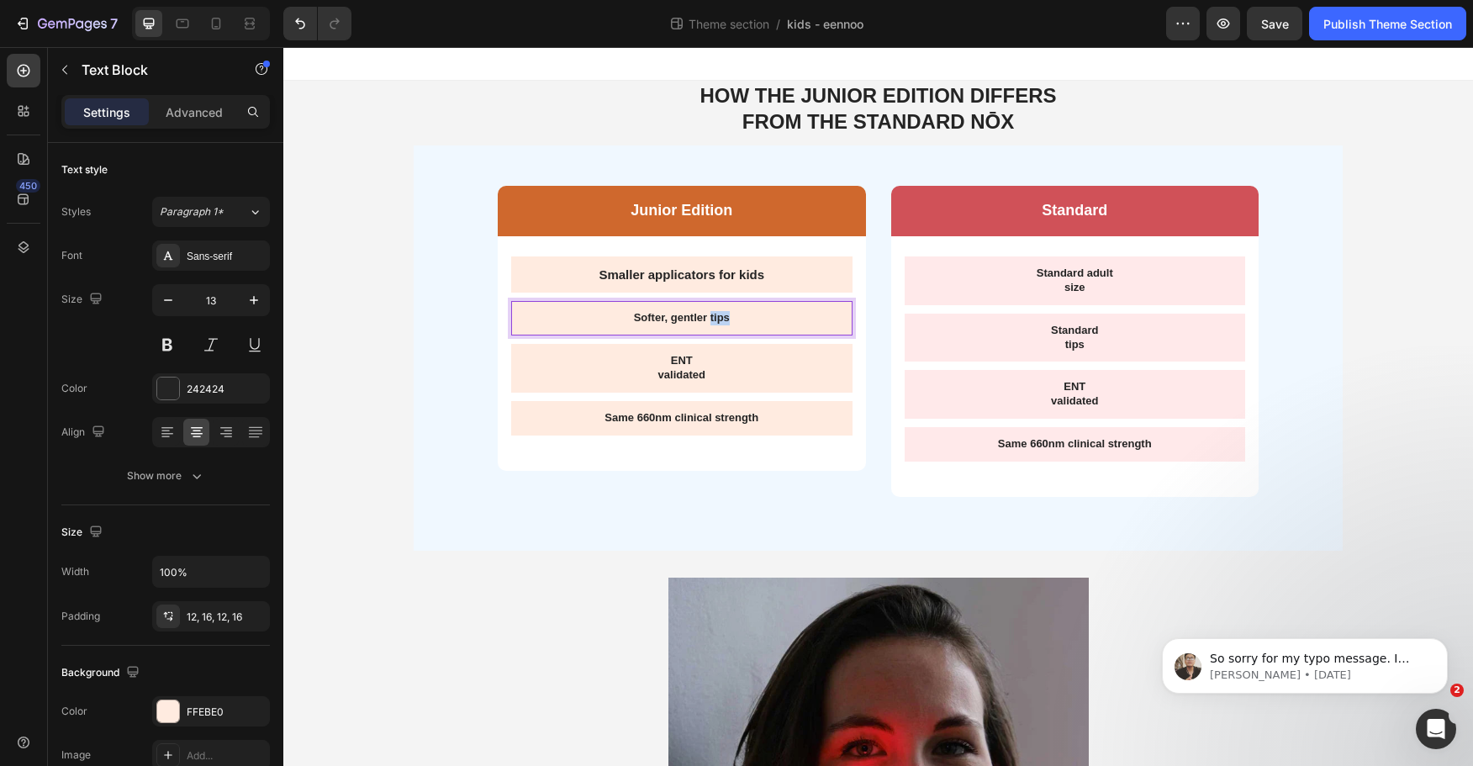
click at [716, 312] on p "Softer, gentler tips" at bounding box center [682, 318] width 315 height 14
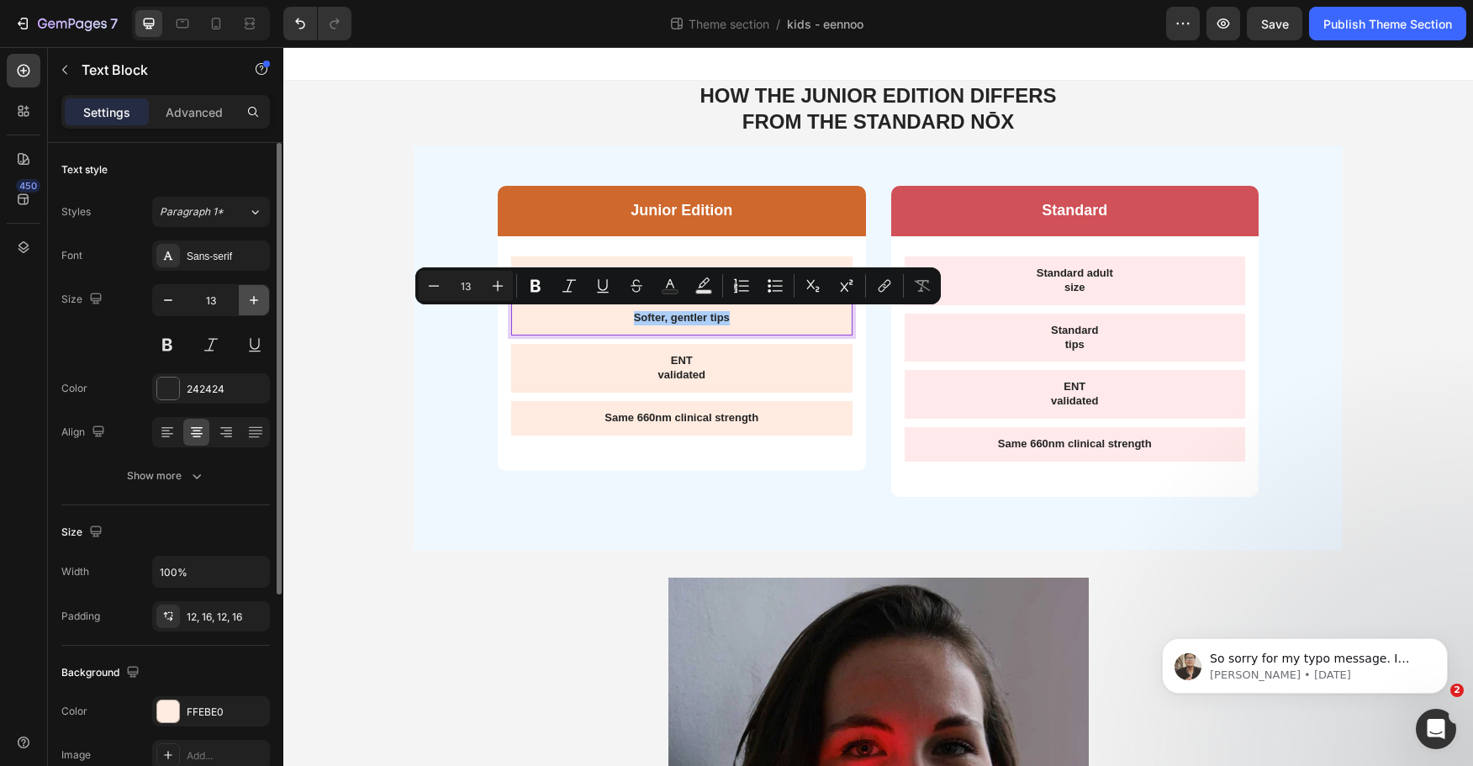
click at [253, 303] on icon "button" at bounding box center [254, 300] width 17 height 17
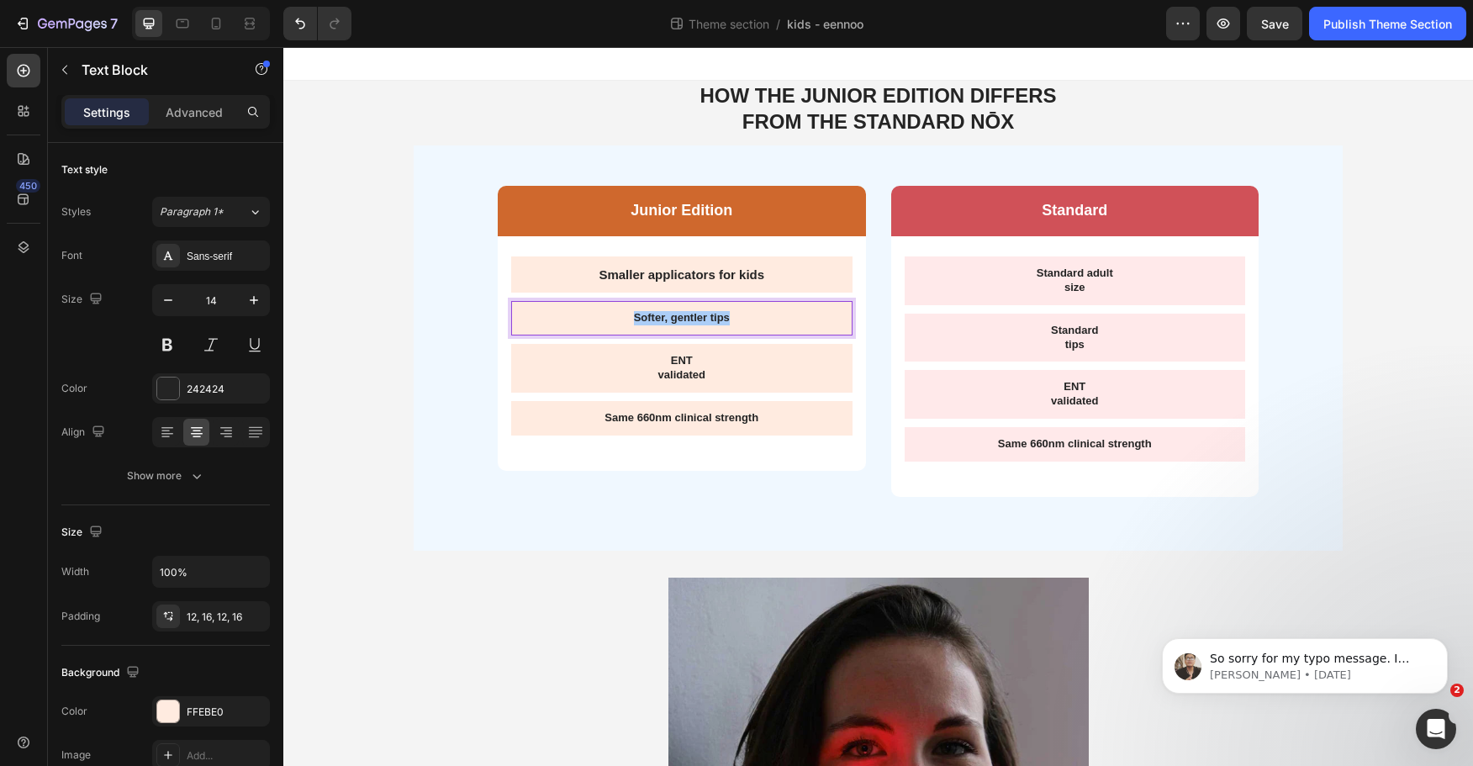
type input "15"
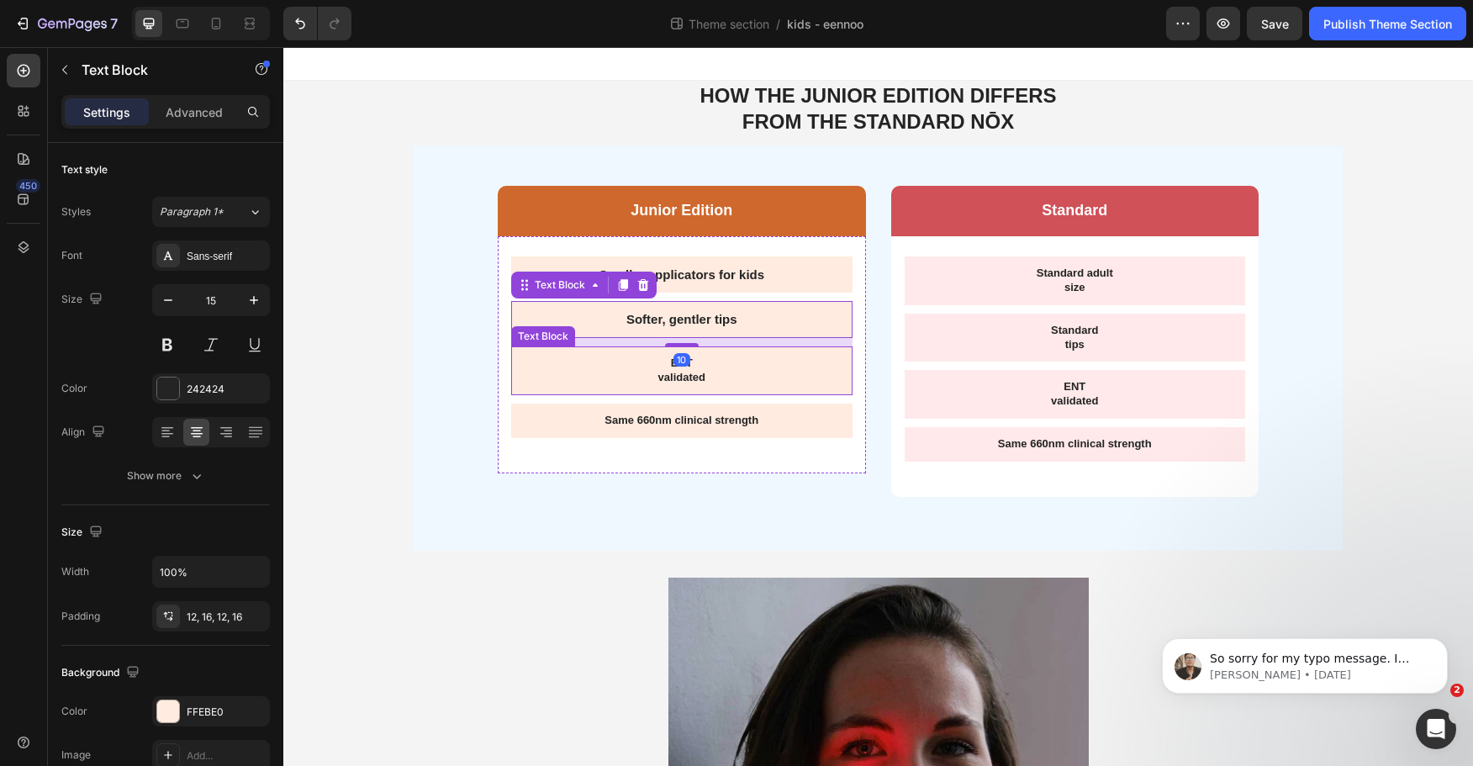
click at [702, 373] on p "validated" at bounding box center [682, 378] width 315 height 14
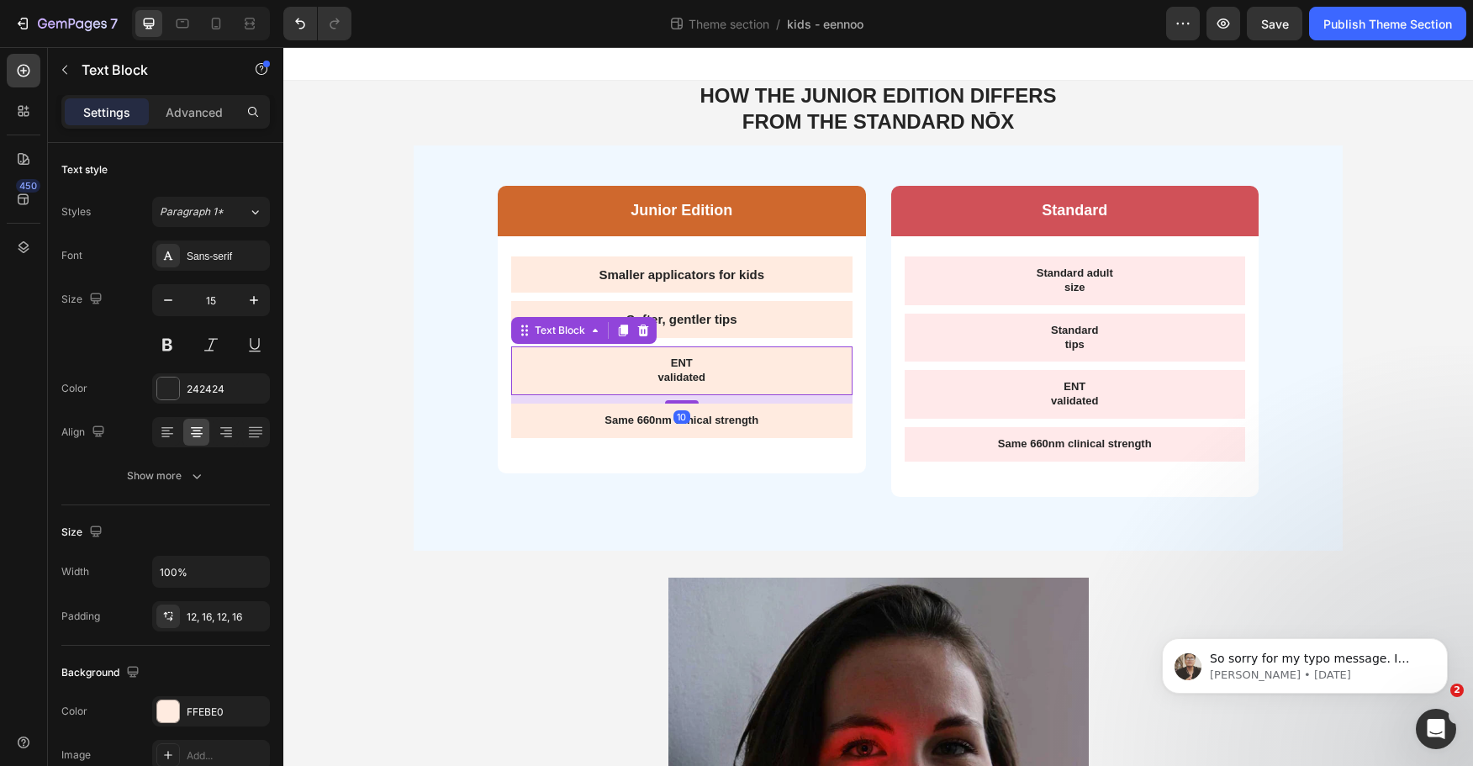
click at [702, 373] on p "validated" at bounding box center [682, 378] width 315 height 14
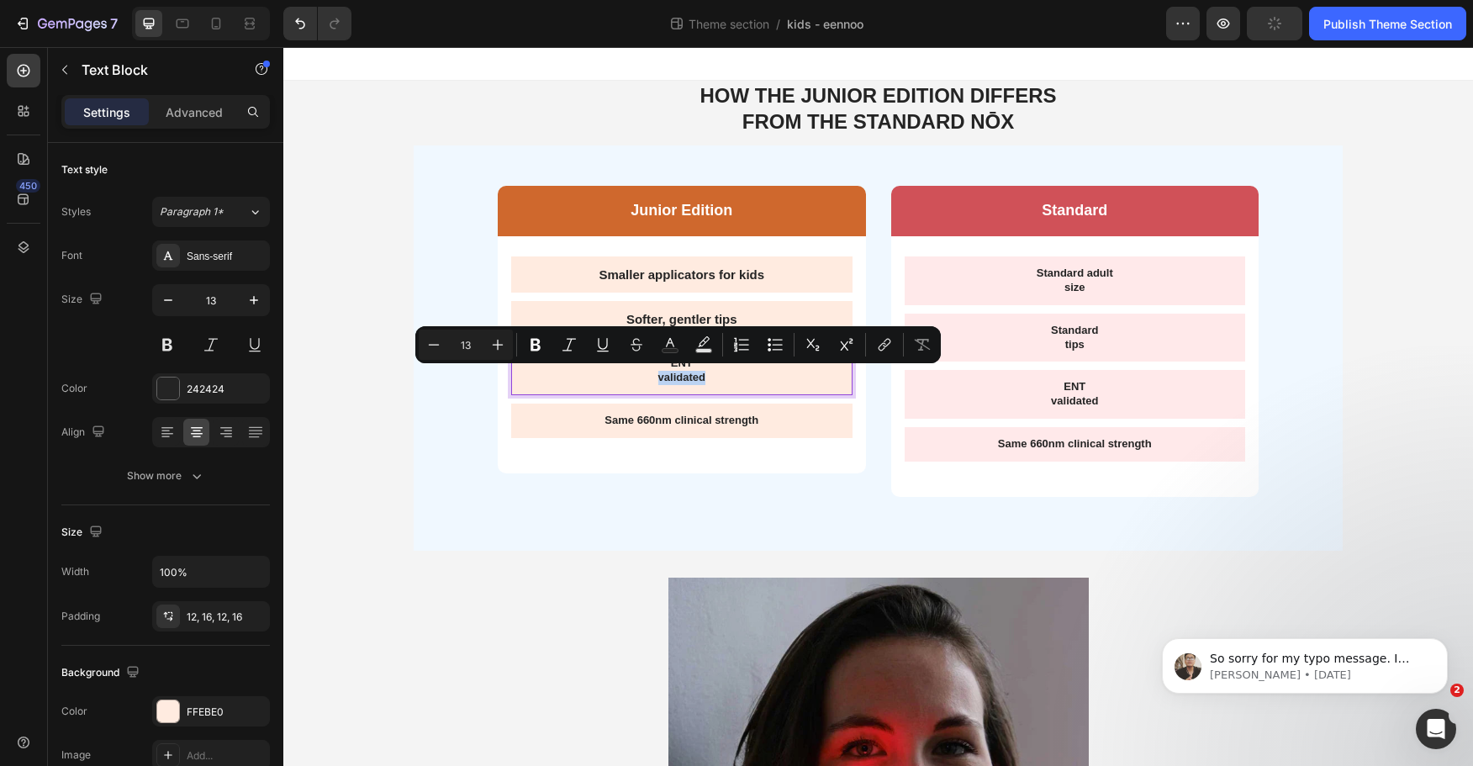
click at [707, 376] on p "validated" at bounding box center [682, 378] width 315 height 14
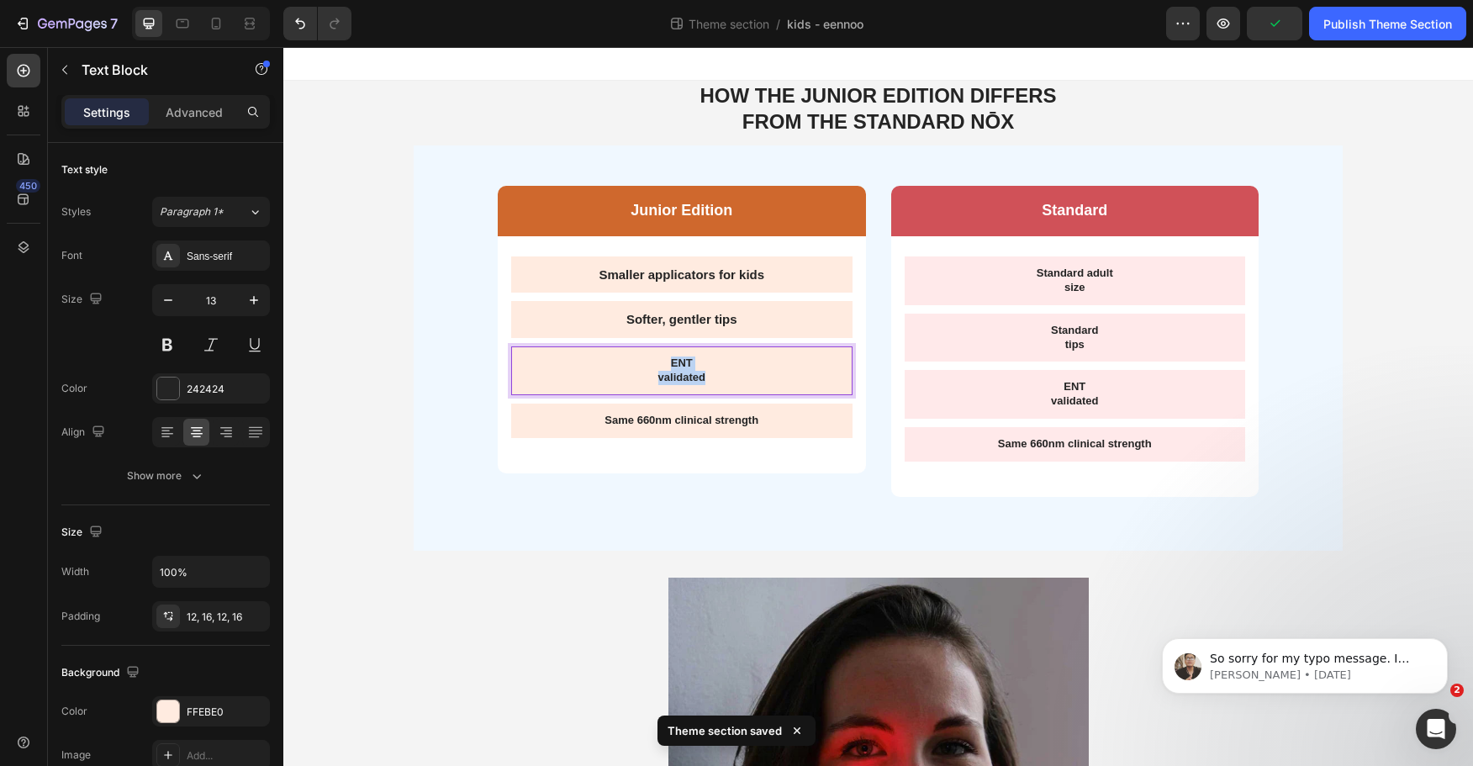
drag, startPoint x: 718, startPoint y: 378, endPoint x: 605, endPoint y: 362, distance: 114.7
click at [605, 362] on div "ENT validated" at bounding box center [681, 370] width 341 height 49
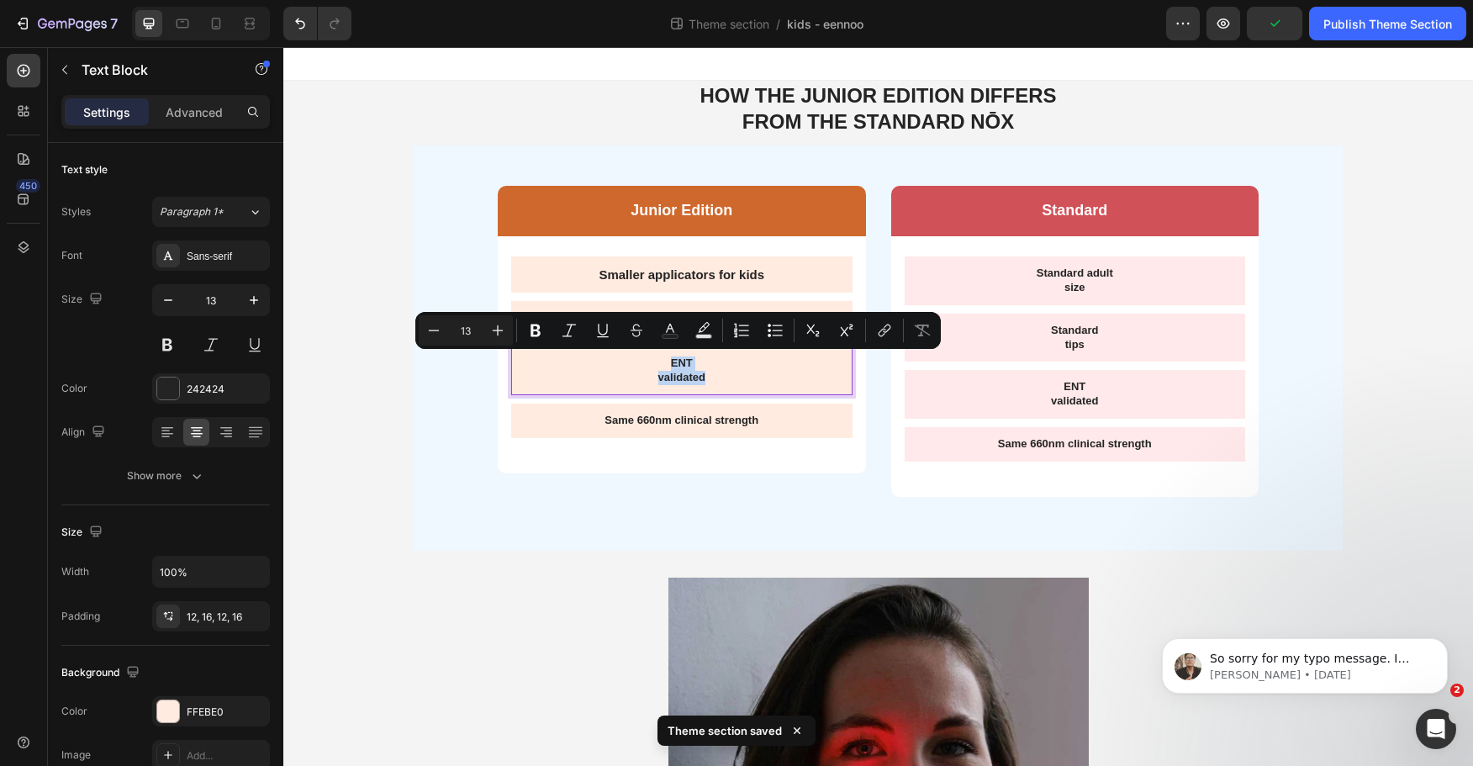
drag, startPoint x: 646, startPoint y: 367, endPoint x: 639, endPoint y: 374, distance: 10.1
click at [645, 367] on p "ENT" at bounding box center [682, 364] width 315 height 14
click at [497, 334] on icon "Editor contextual toolbar" at bounding box center [497, 330] width 17 height 17
type input "15"
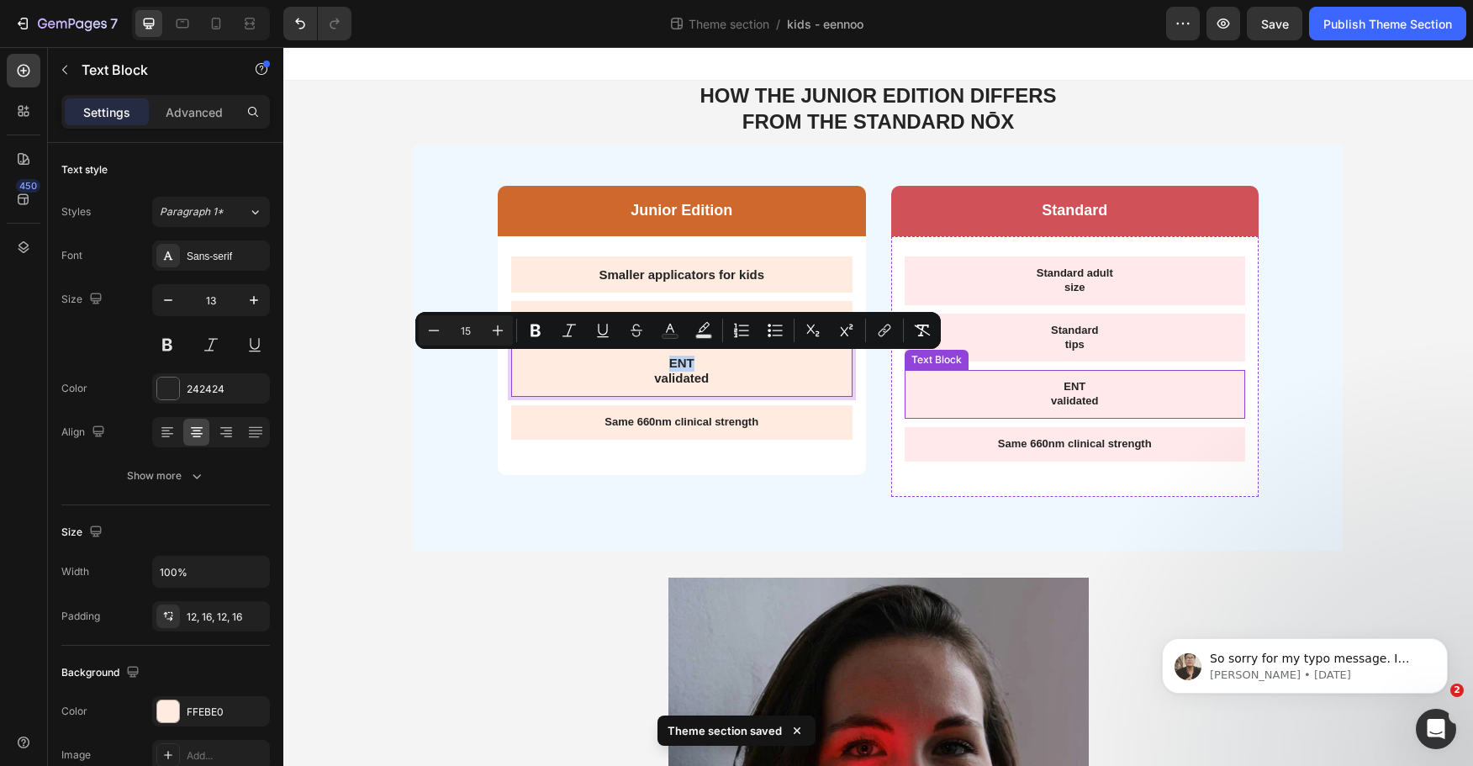
click at [1085, 390] on p "ENT" at bounding box center [1075, 387] width 315 height 14
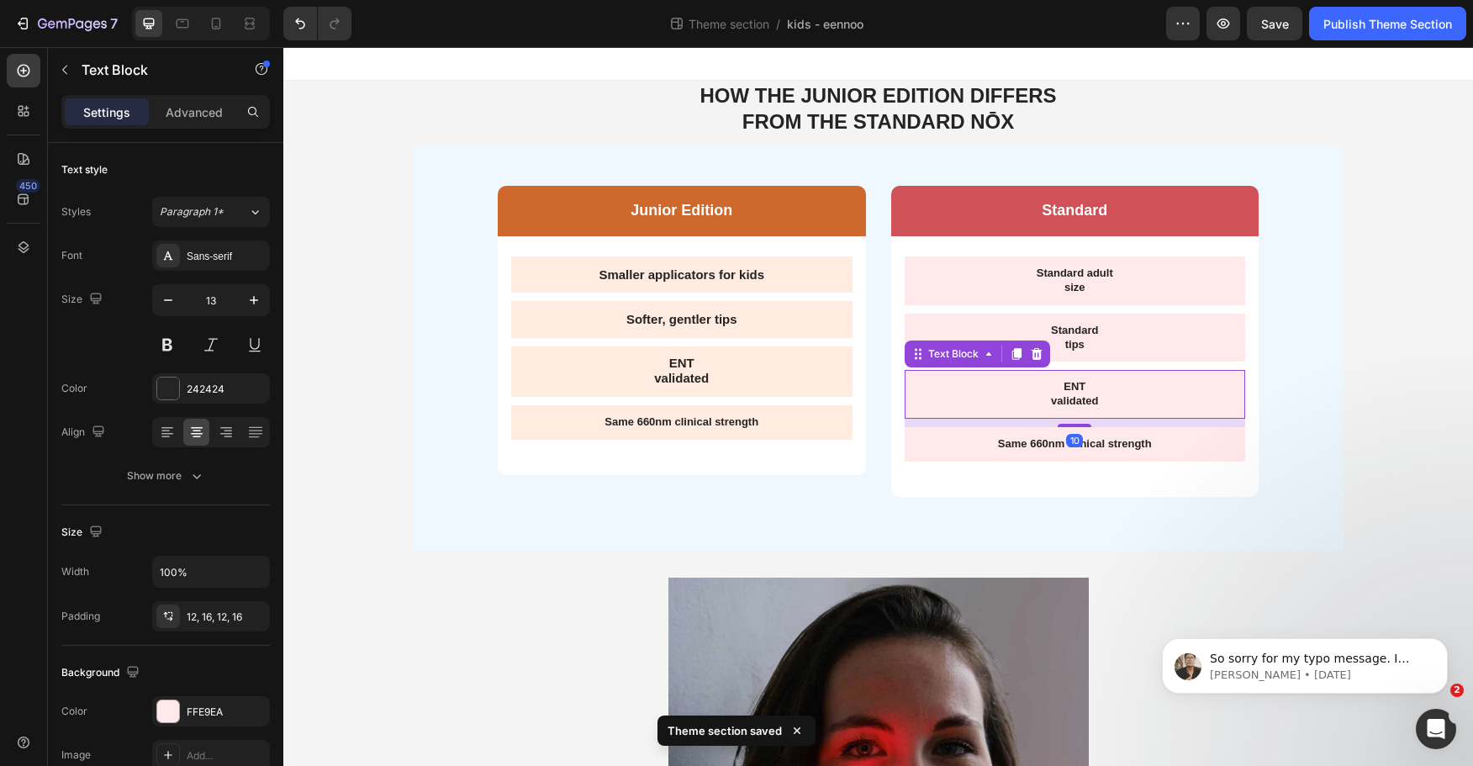
click at [1085, 390] on p "ENT" at bounding box center [1075, 387] width 315 height 14
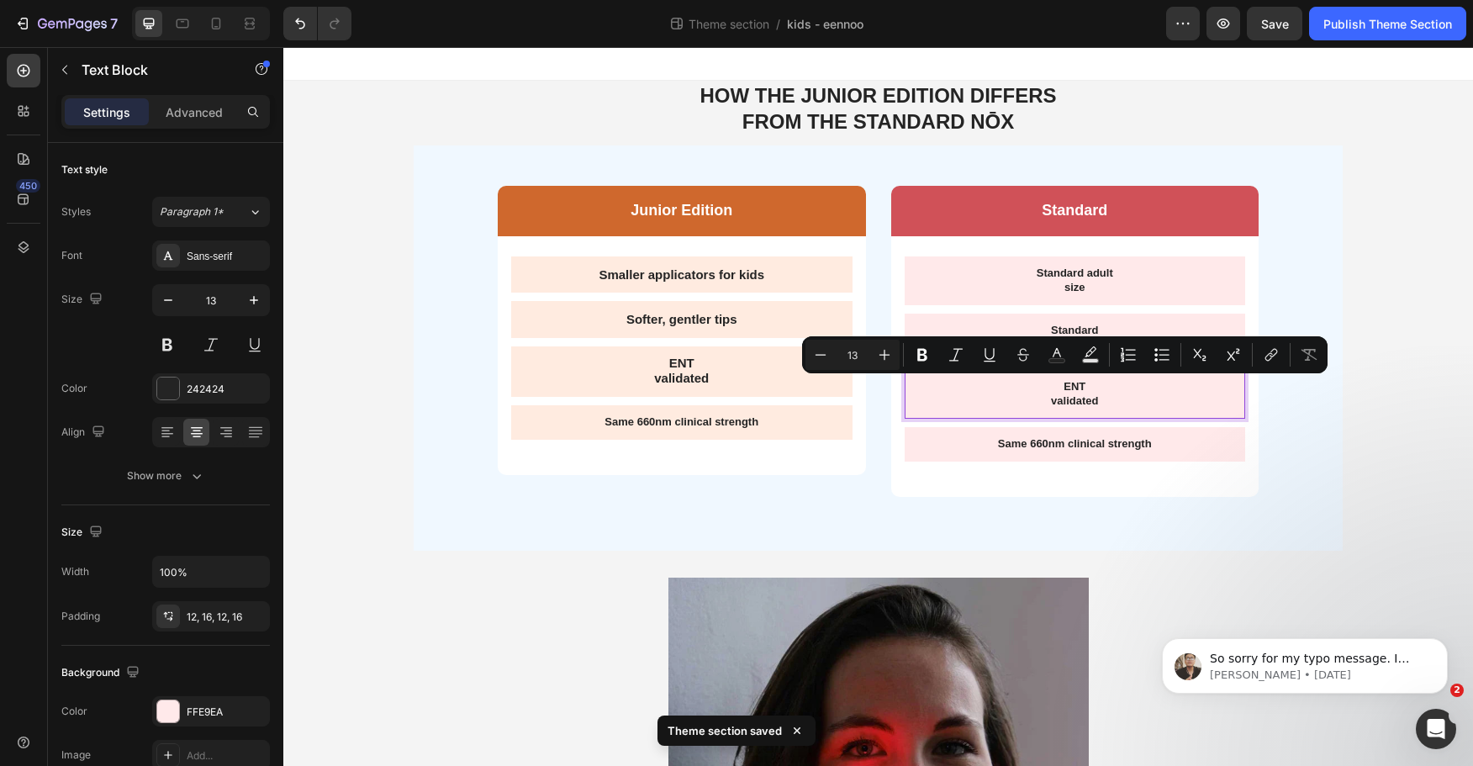
click at [1074, 399] on p "validated" at bounding box center [1075, 401] width 315 height 14
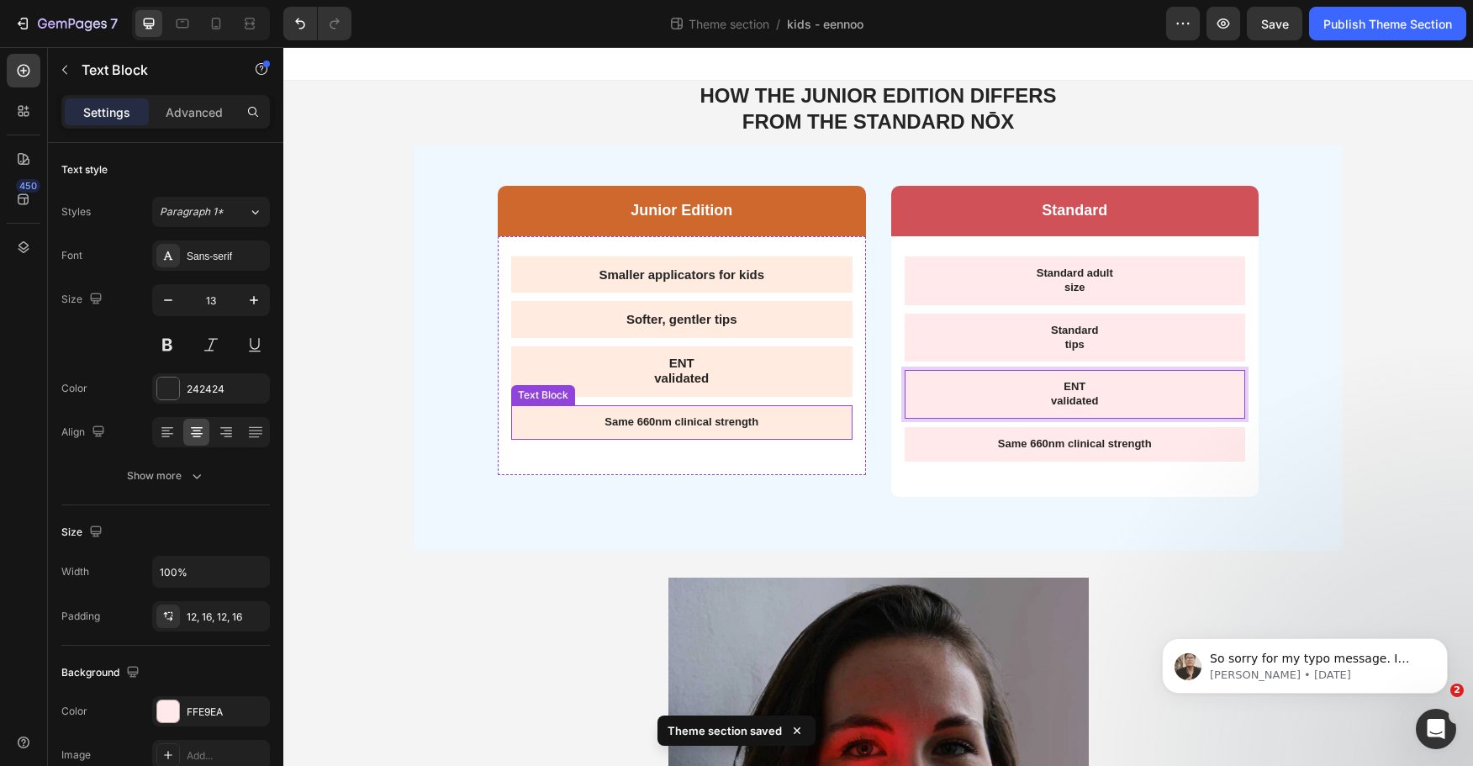
click at [731, 412] on div "Same 660nm clinical strength" at bounding box center [681, 422] width 341 height 34
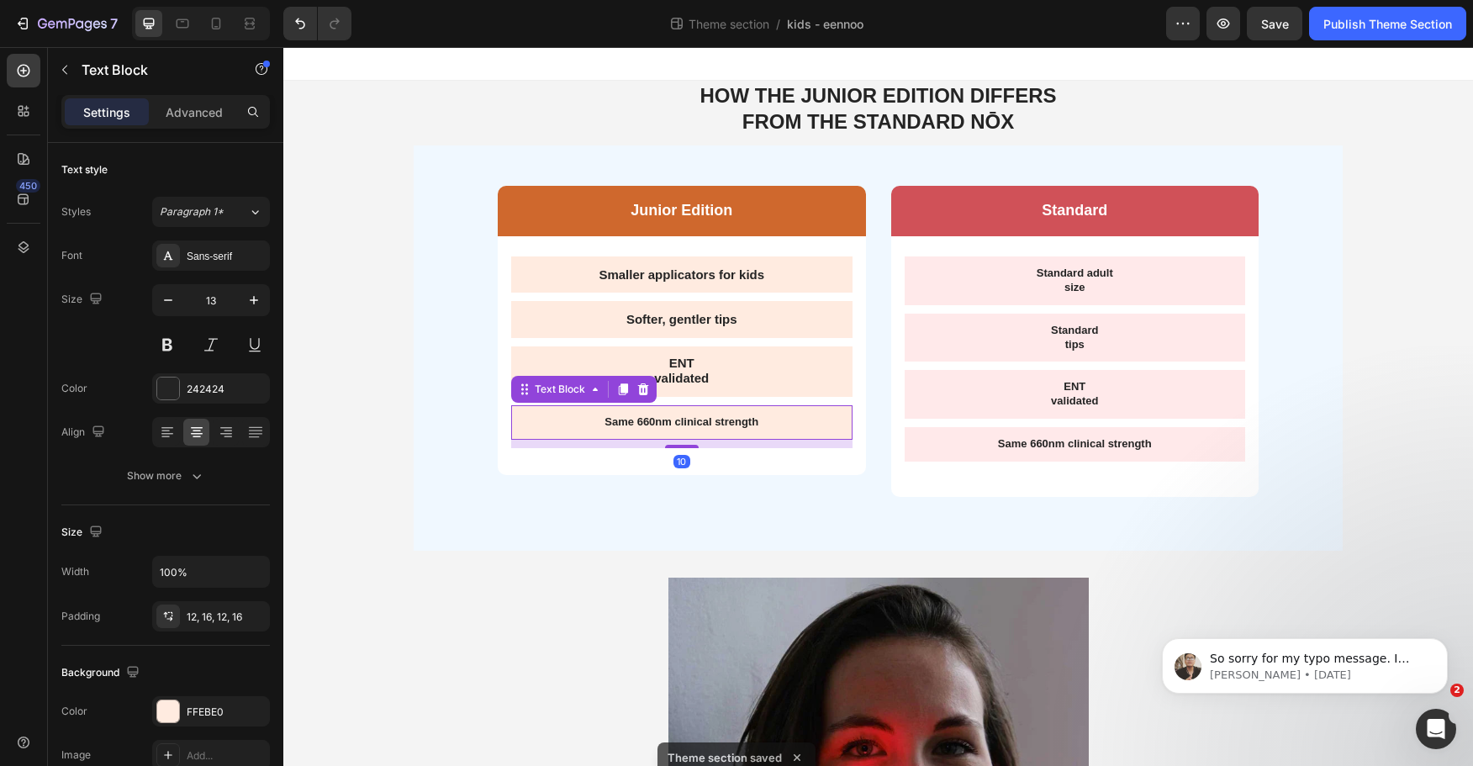
click at [731, 412] on div "Same 660nm clinical strength" at bounding box center [681, 422] width 341 height 34
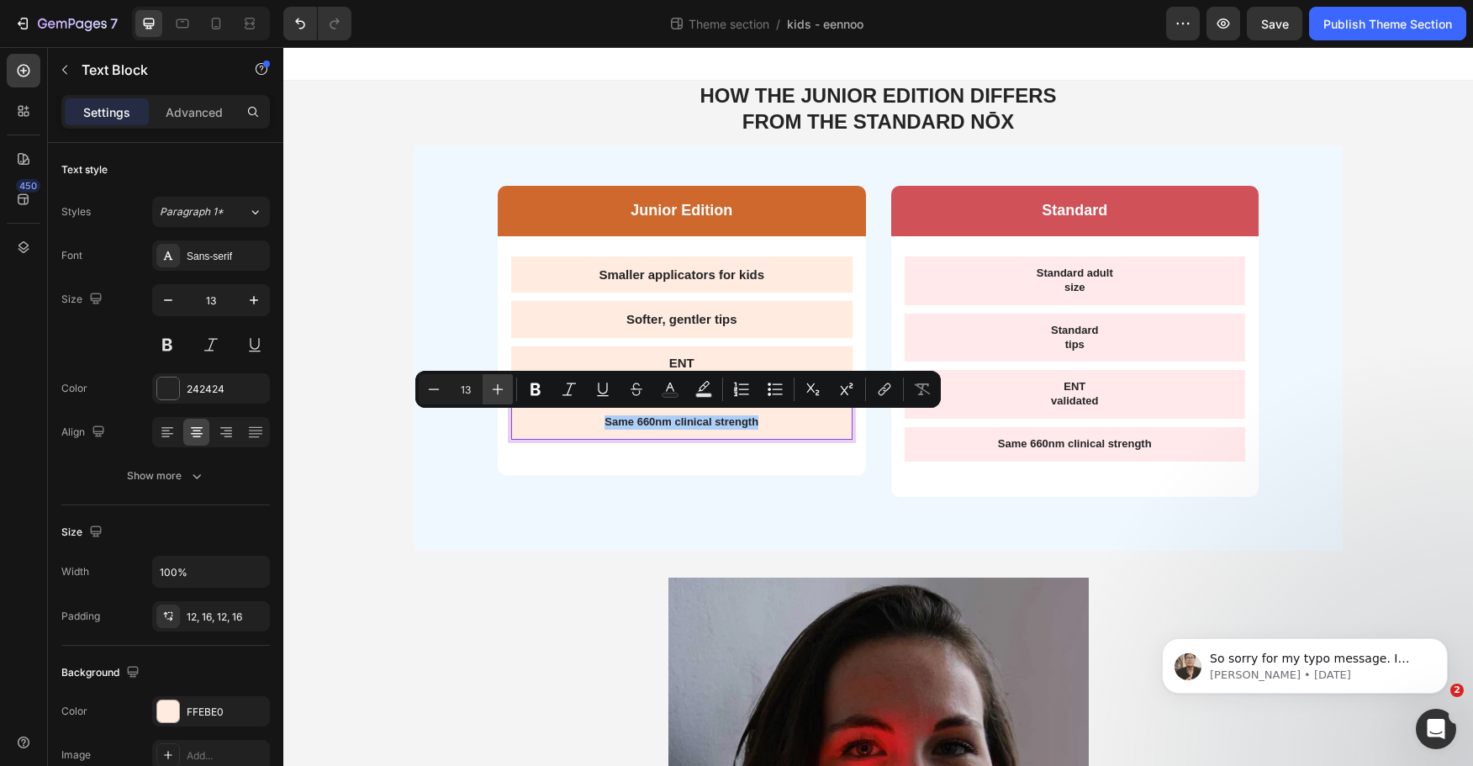
click at [501, 388] on icon "Editor contextual toolbar" at bounding box center [497, 389] width 17 height 17
click at [500, 388] on icon "Editor contextual toolbar" at bounding box center [497, 389] width 17 height 17
type input "15"
click at [1080, 278] on p "Standard adult" at bounding box center [1075, 274] width 315 height 14
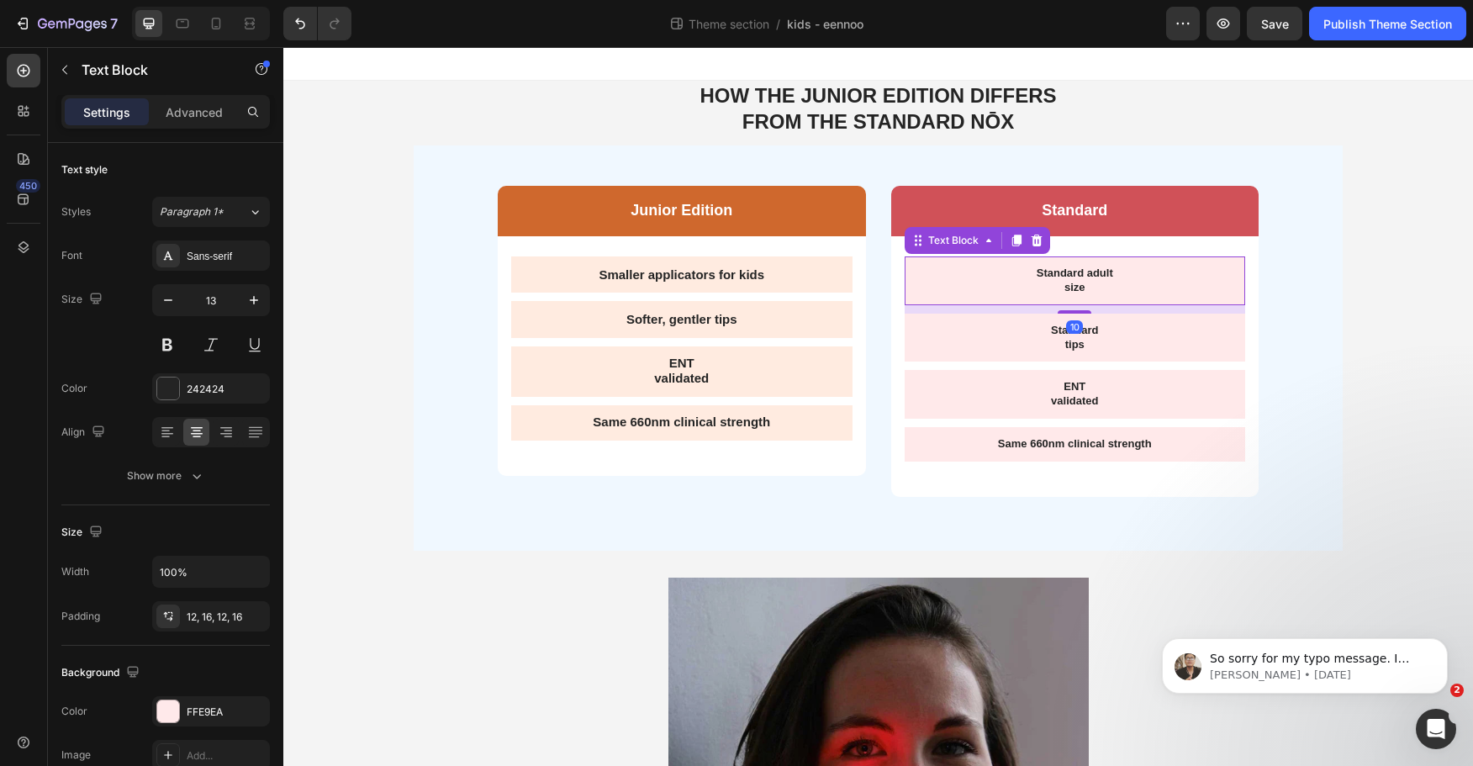
click at [1080, 278] on p "Standard adult" at bounding box center [1075, 274] width 315 height 14
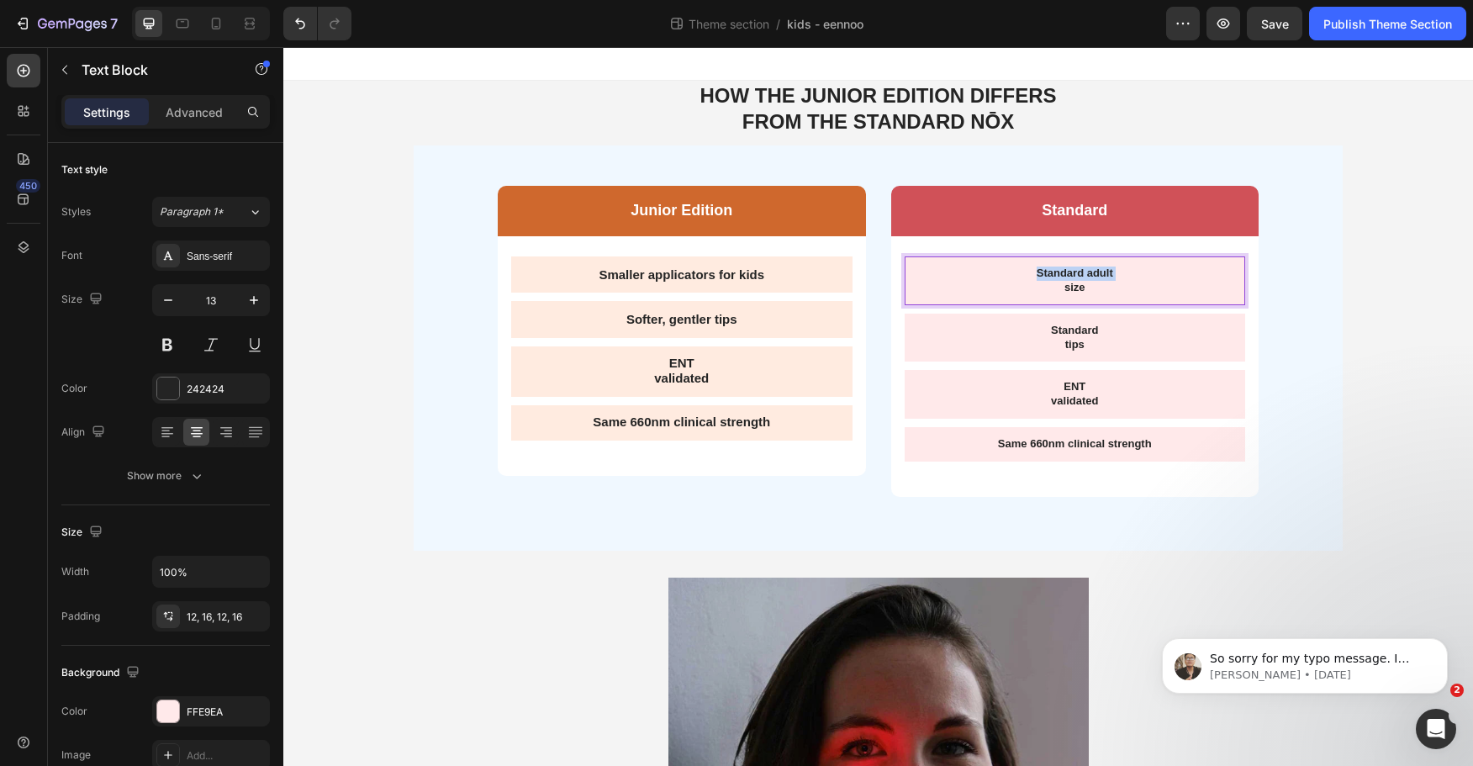
click at [1080, 278] on p "Standard adult" at bounding box center [1075, 274] width 315 height 14
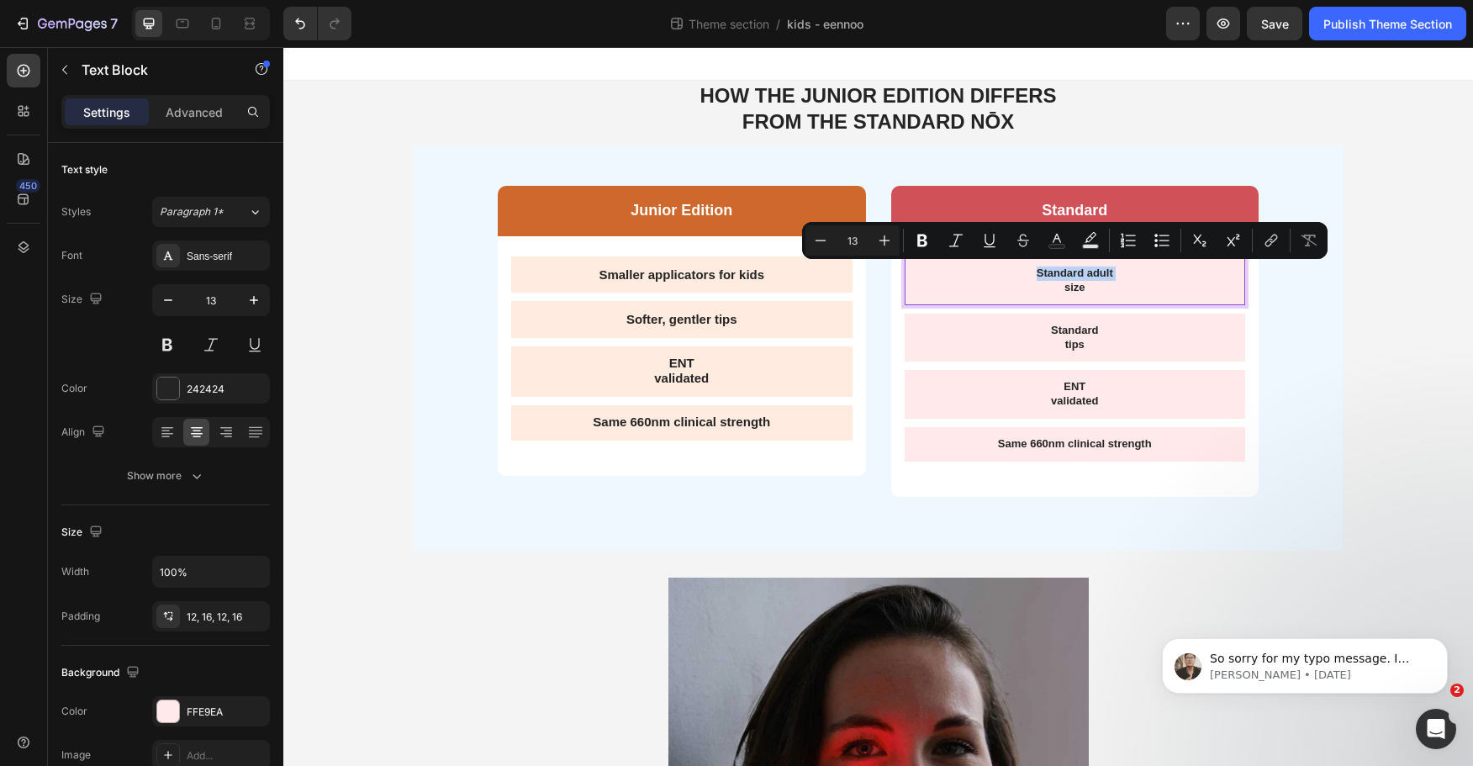
click at [1055, 287] on p "size" at bounding box center [1075, 288] width 315 height 14
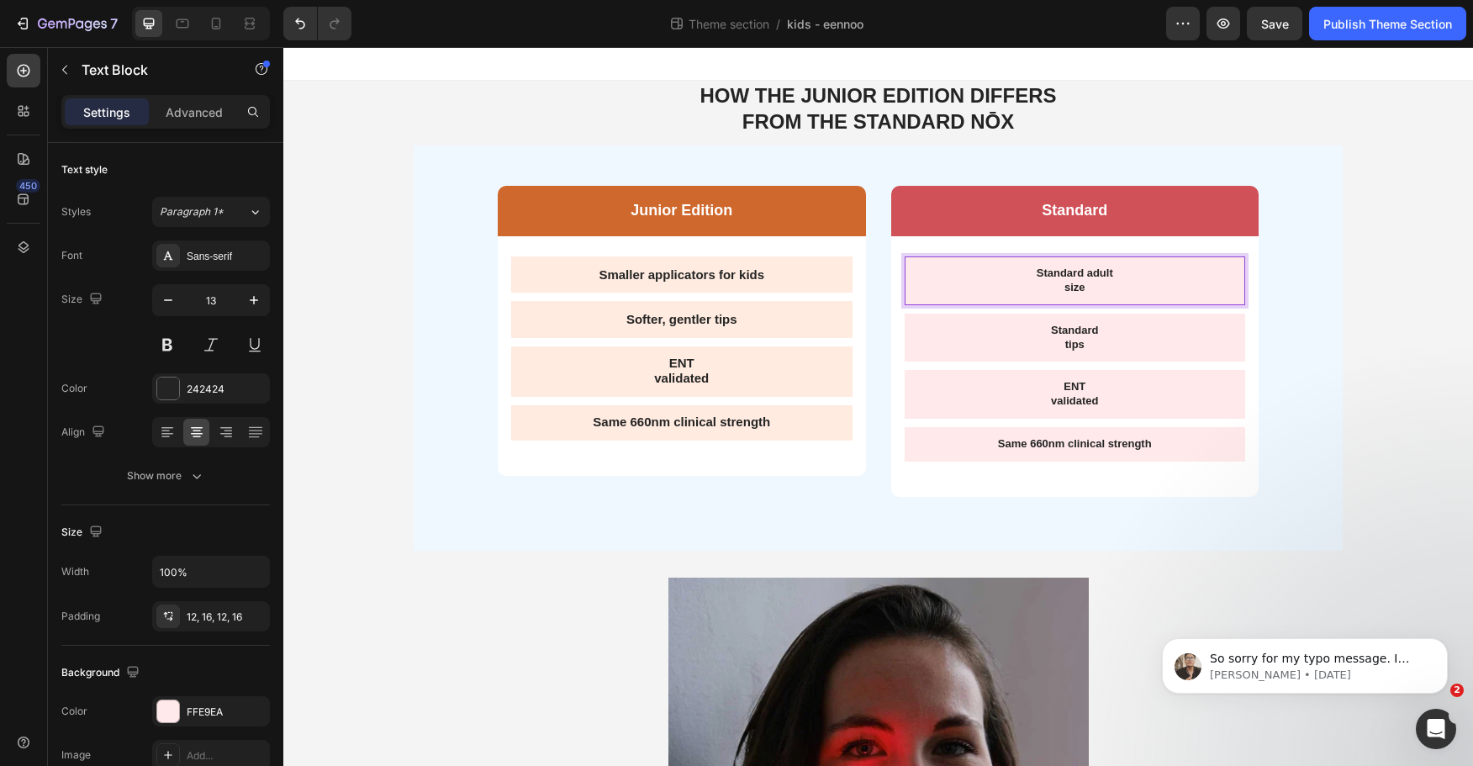
click at [1087, 281] on p "size" at bounding box center [1075, 288] width 315 height 14
drag, startPoint x: 1102, startPoint y: 285, endPoint x: 983, endPoint y: 267, distance: 120.0
click at [983, 267] on div "Standard adult size" at bounding box center [1075, 281] width 341 height 49
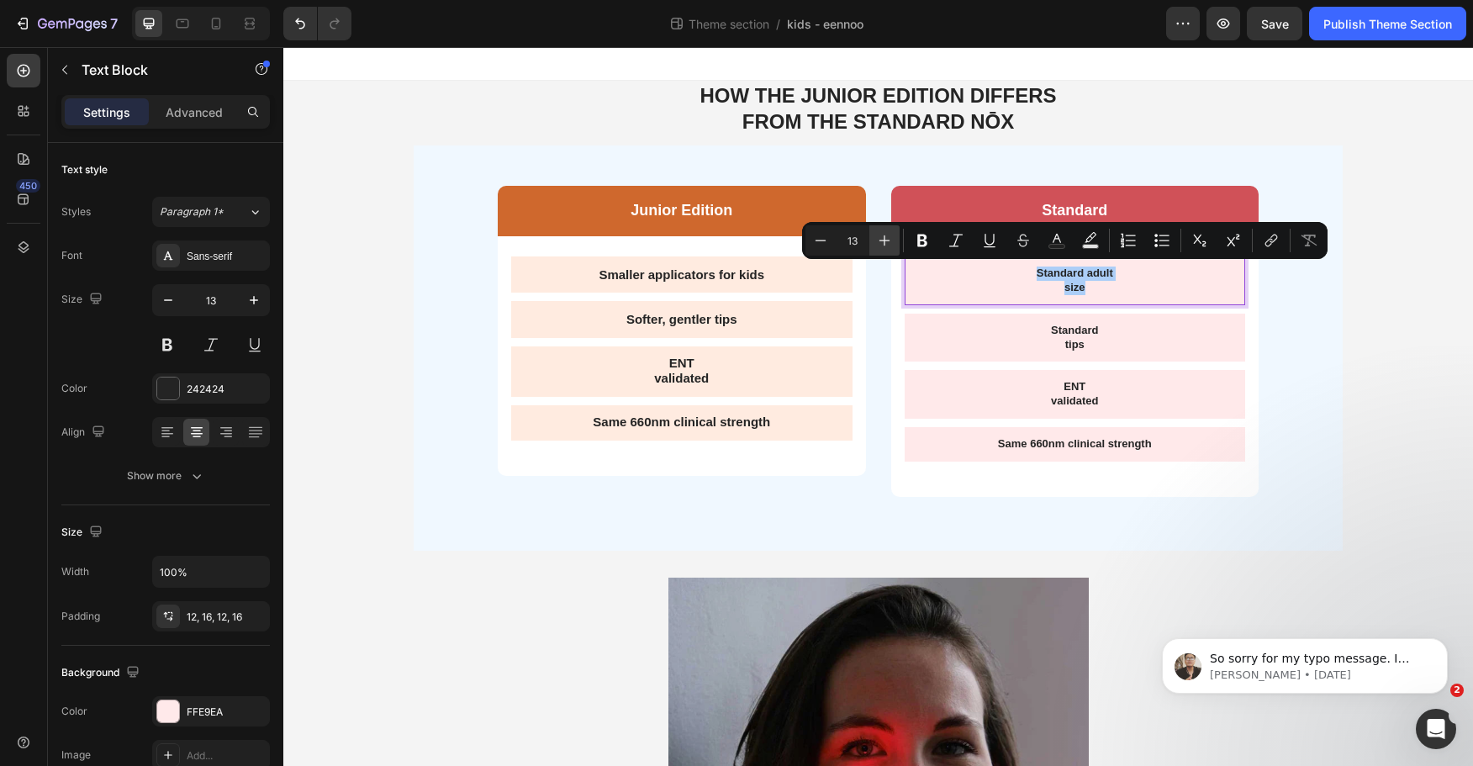
click at [891, 244] on icon "Editor contextual toolbar" at bounding box center [884, 240] width 17 height 17
type input "16"
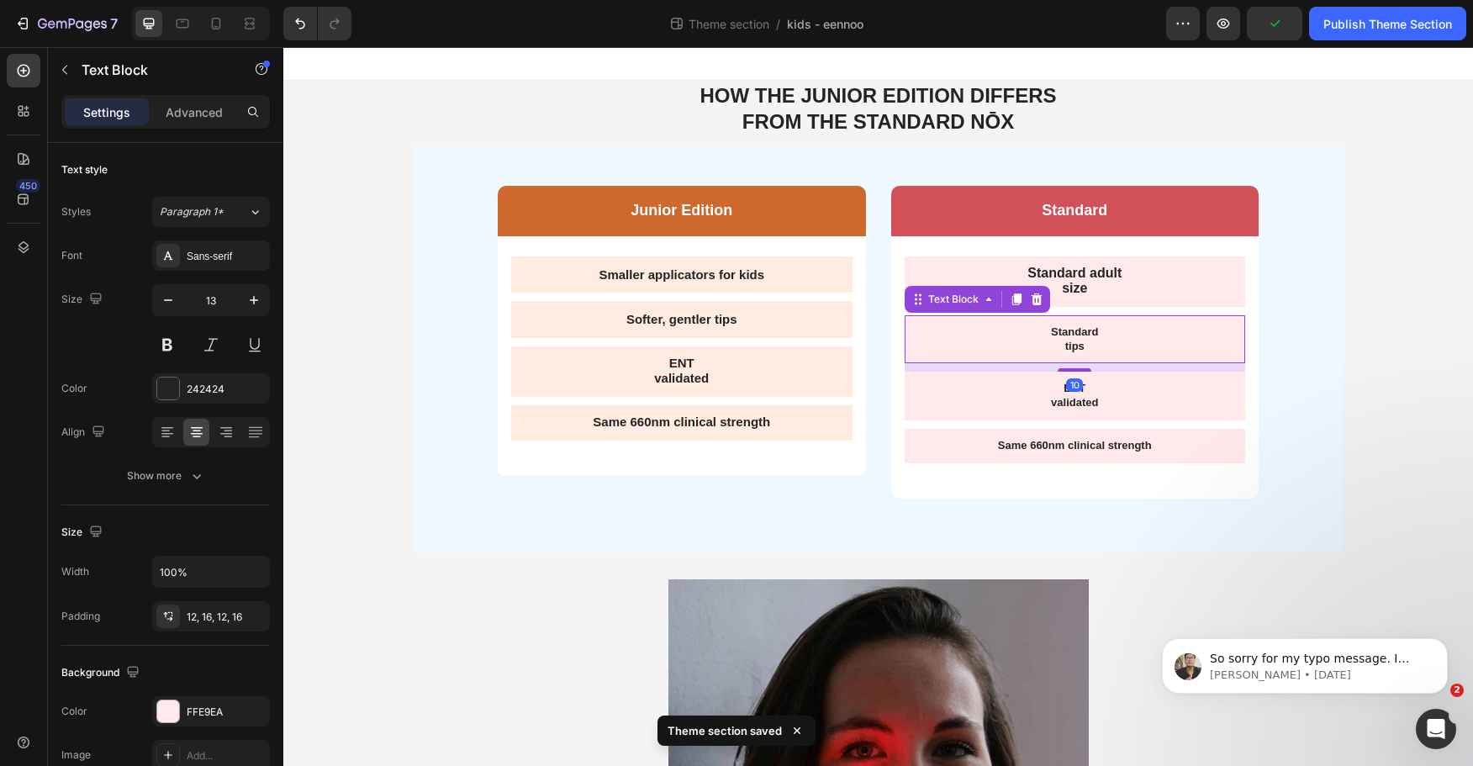
click at [1059, 341] on p "tips" at bounding box center [1075, 347] width 315 height 14
click at [1089, 345] on p "tips" at bounding box center [1075, 347] width 315 height 14
drag, startPoint x: 1095, startPoint y: 345, endPoint x: 1003, endPoint y: 319, distance: 95.3
click at [1003, 319] on div "Standard tips" at bounding box center [1075, 339] width 341 height 49
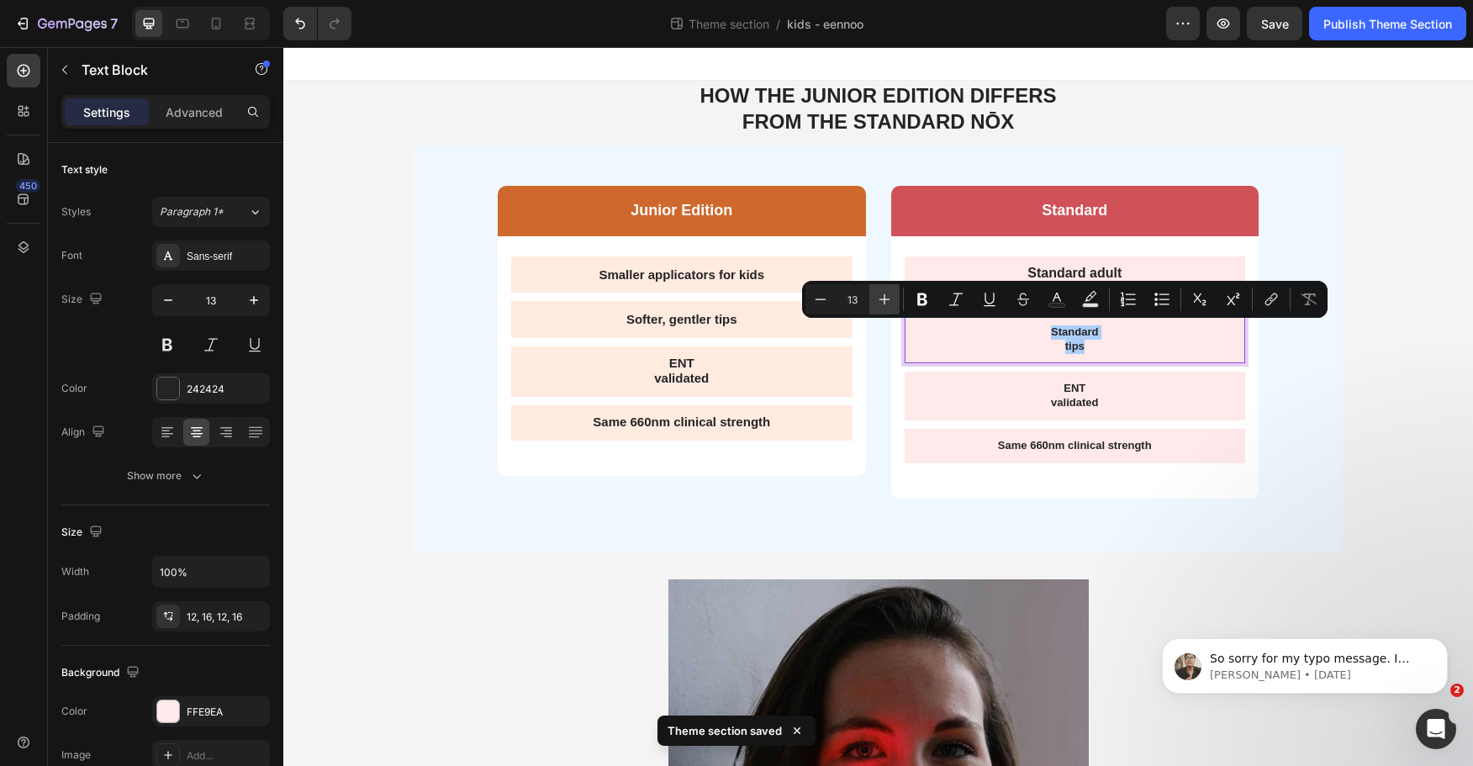
click at [882, 299] on icon "Editor contextual toolbar" at bounding box center [884, 299] width 17 height 17
type input "16"
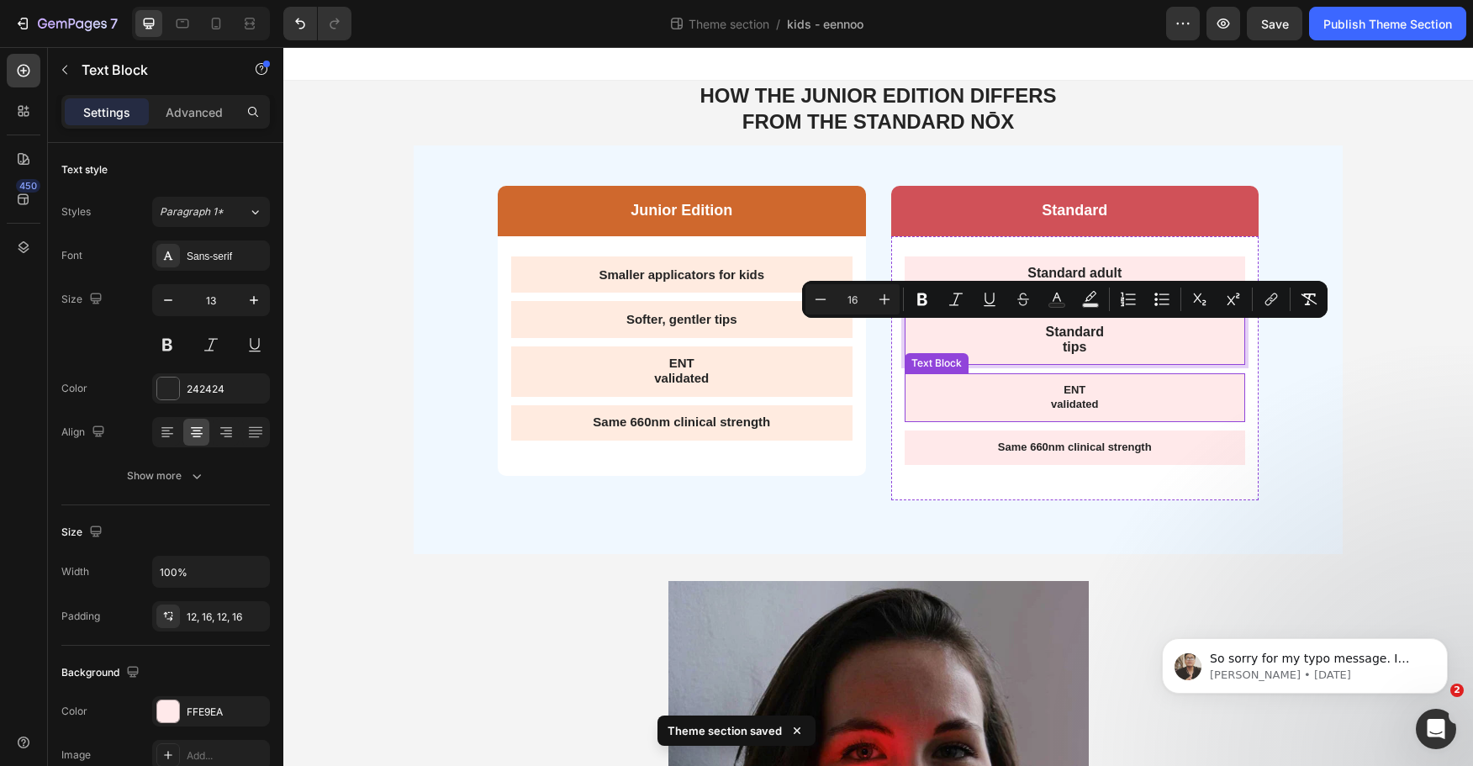
click at [1083, 391] on p "ENT" at bounding box center [1075, 391] width 315 height 14
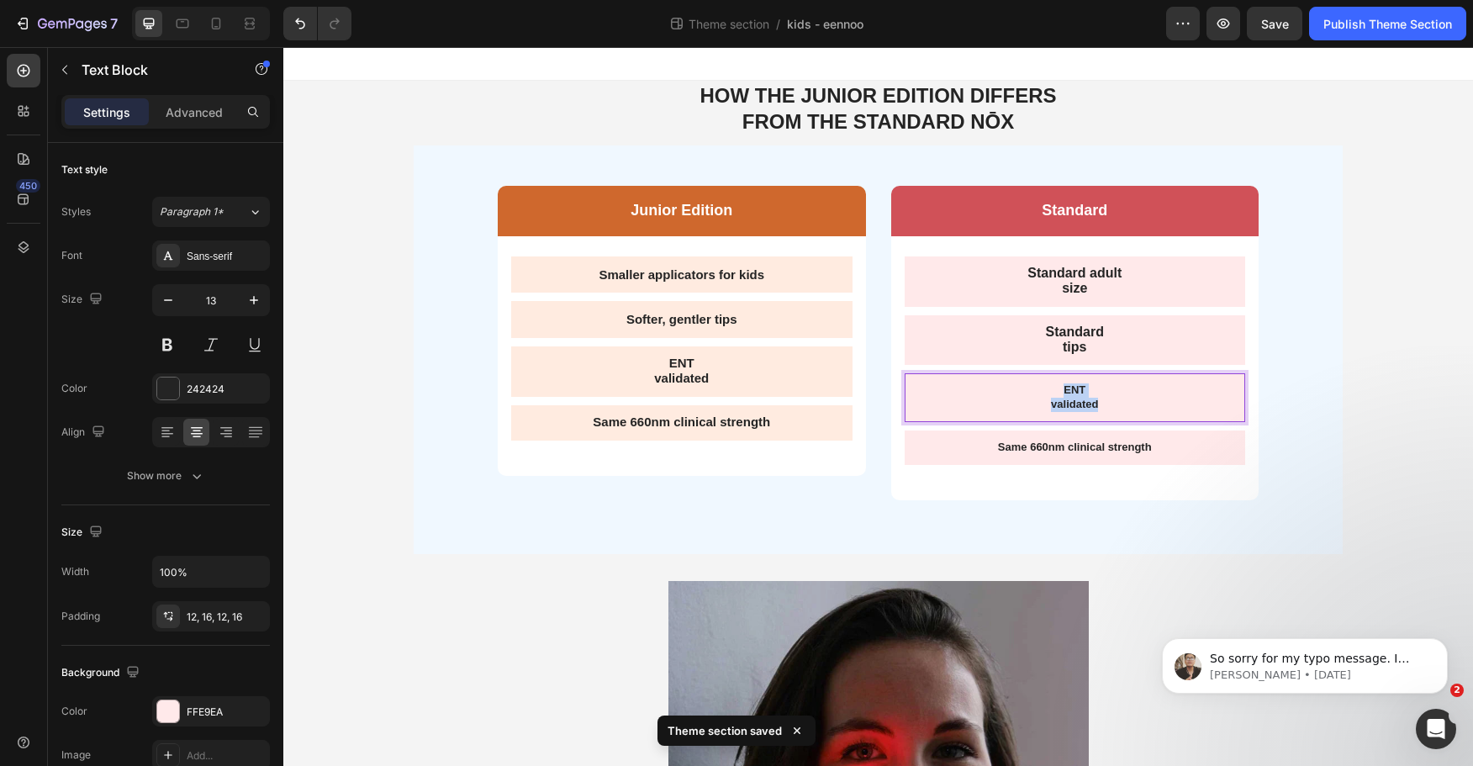
drag, startPoint x: 1114, startPoint y: 403, endPoint x: 971, endPoint y: 375, distance: 145.6
click at [973, 378] on div "ENT validated" at bounding box center [1075, 397] width 341 height 49
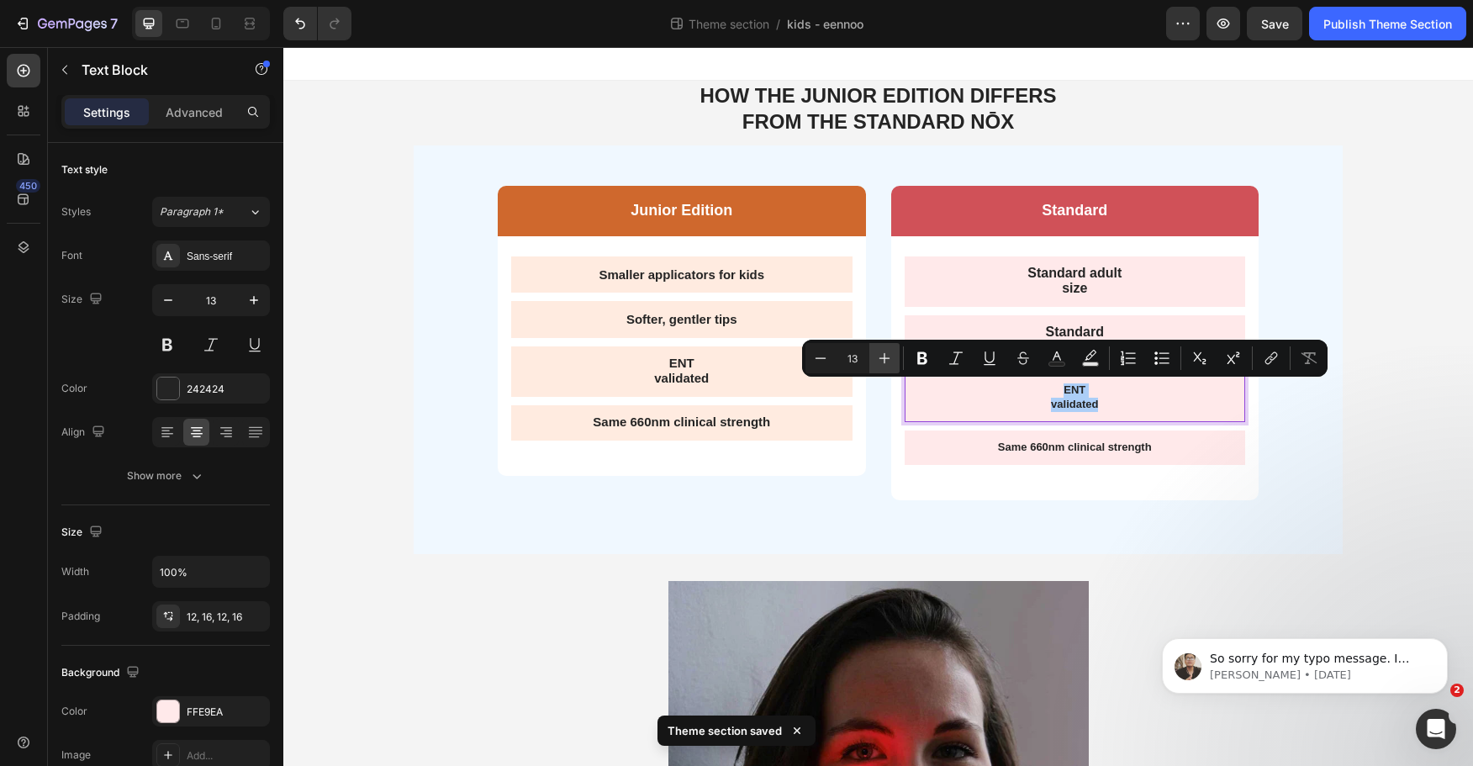
click at [881, 345] on button "Plus" at bounding box center [885, 358] width 30 height 30
click at [881, 346] on button "Plus" at bounding box center [885, 358] width 30 height 30
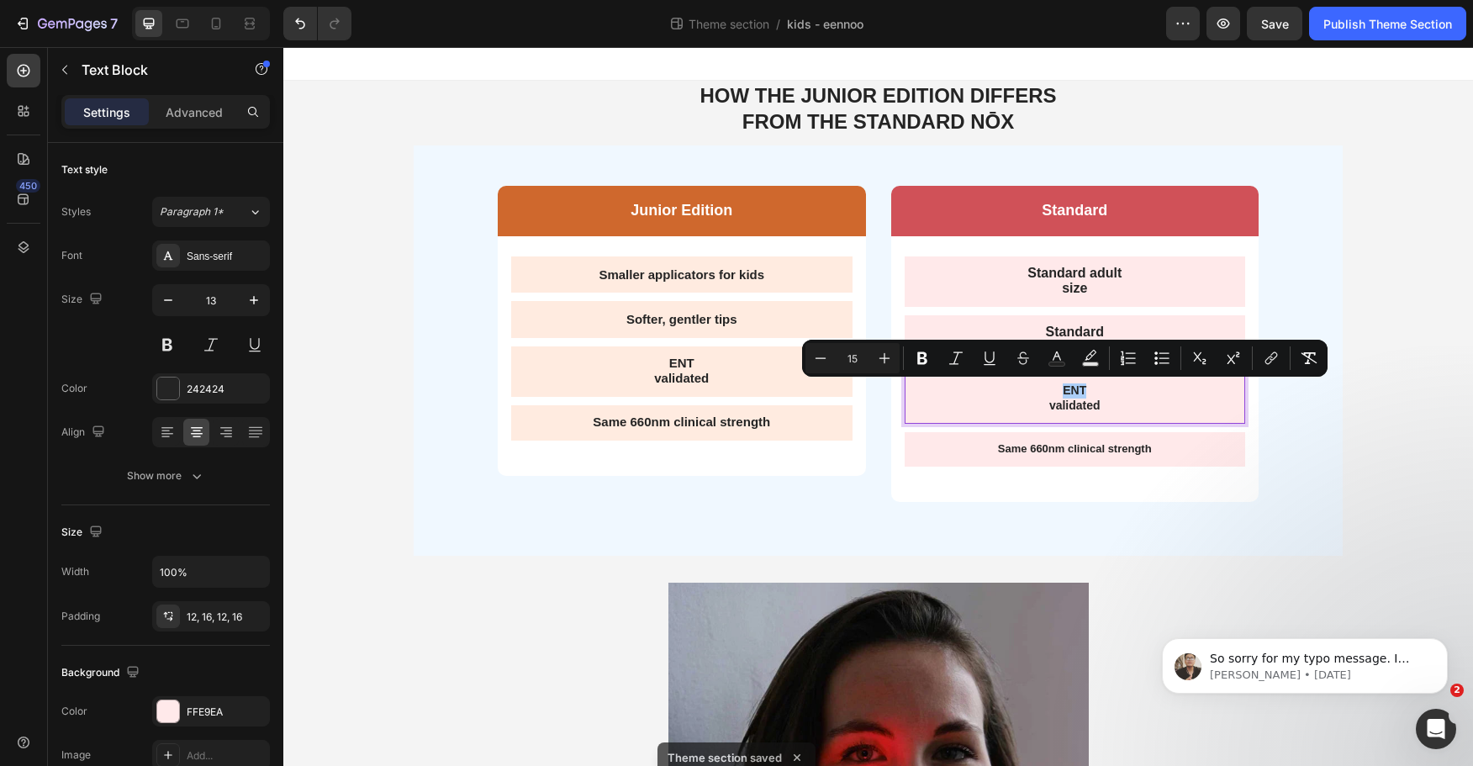
drag, startPoint x: 881, startPoint y: 346, endPoint x: 914, endPoint y: 373, distance: 43.0
click at [882, 346] on button "Plus" at bounding box center [885, 358] width 30 height 30
type input "16"
click at [1111, 440] on div "Same 660nm clinical strength" at bounding box center [1075, 449] width 341 height 34
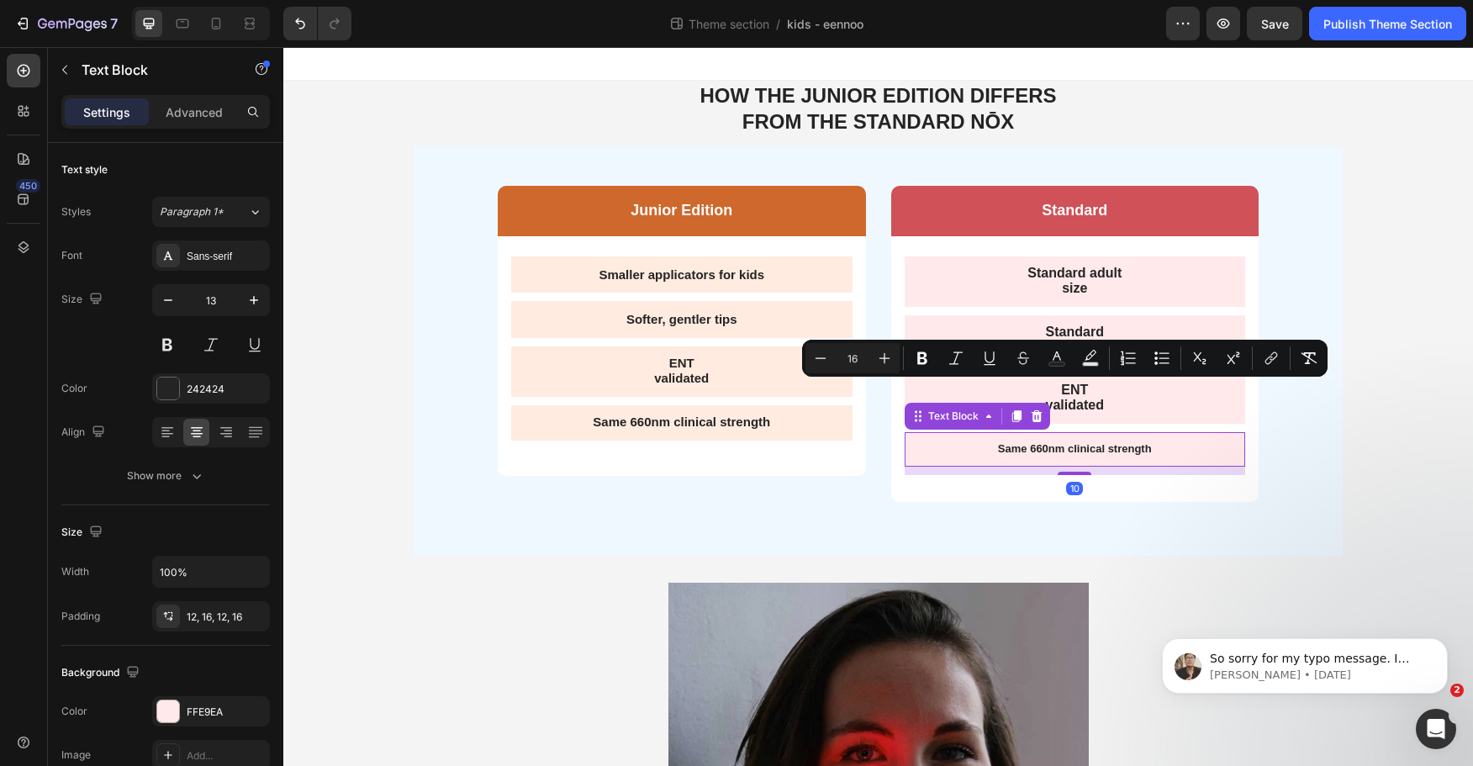
click at [1111, 440] on div "Same 660nm clinical strength" at bounding box center [1075, 449] width 341 height 34
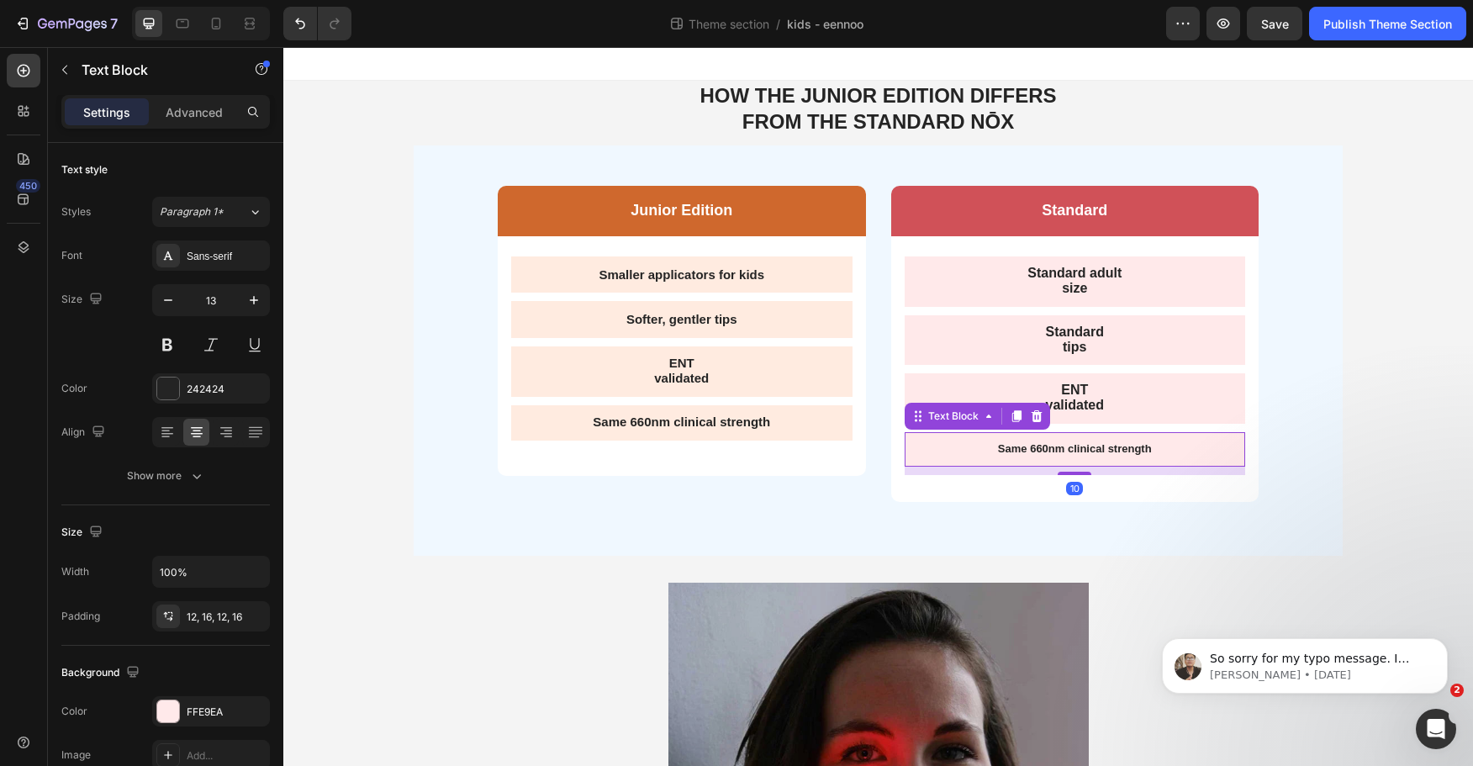
click at [1111, 440] on div "Same 660nm clinical strength" at bounding box center [1075, 449] width 341 height 34
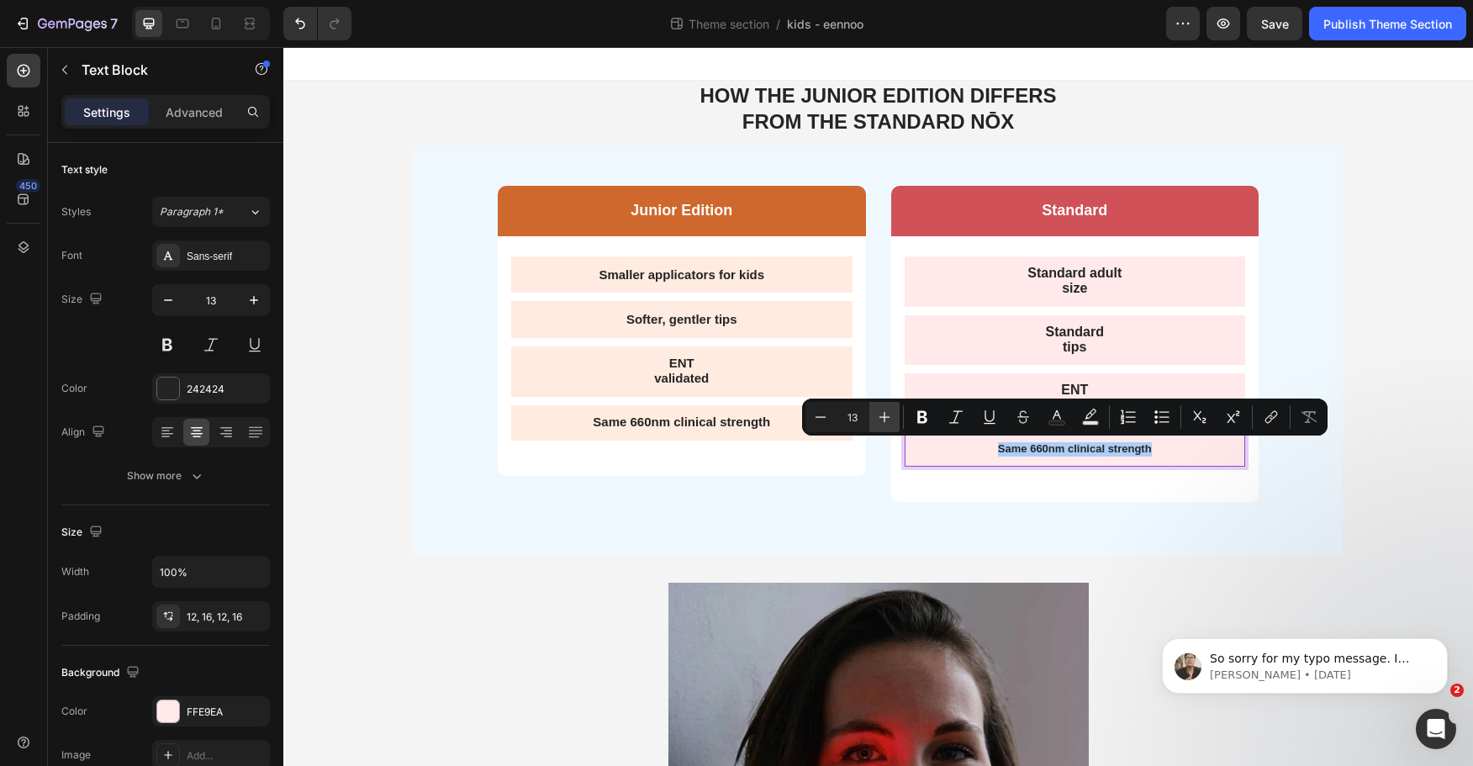
click at [892, 410] on button "Plus" at bounding box center [885, 417] width 30 height 30
click at [892, 410] on icon "Editor contextual toolbar" at bounding box center [884, 417] width 17 height 17
type input "16"
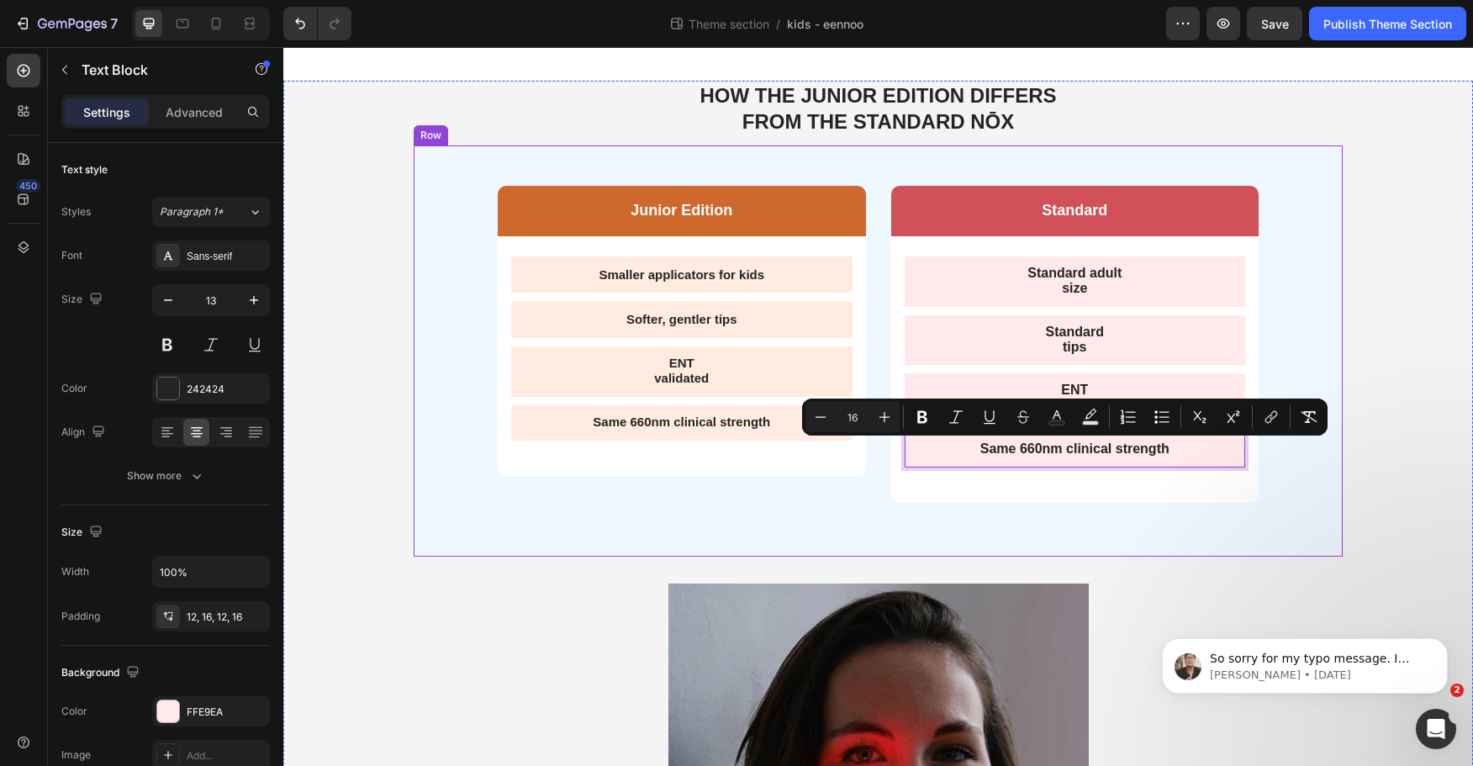
click at [770, 495] on div "Junior Edition Text Block Row Smaller applicators for kids Text Block Softer, g…" at bounding box center [682, 358] width 368 height 344
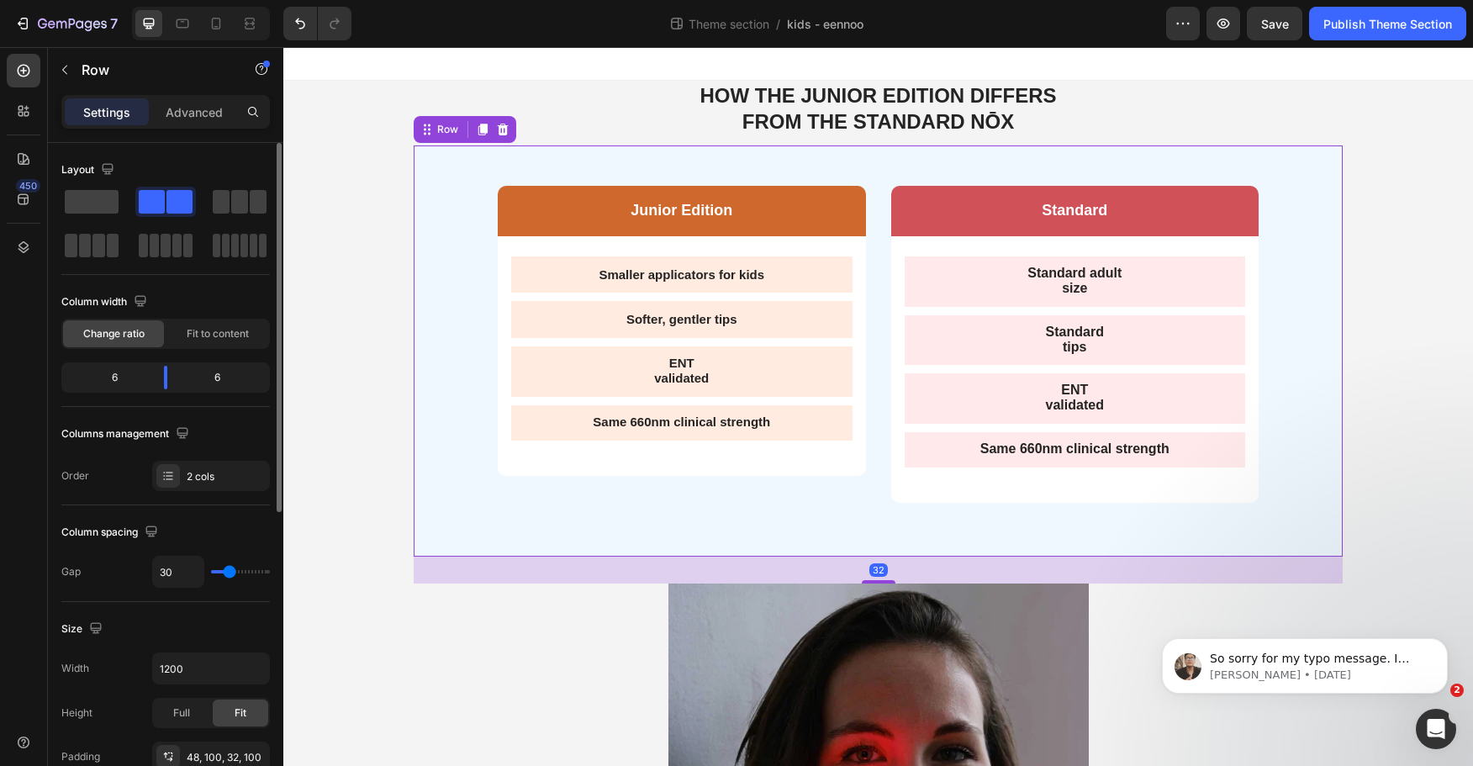
scroll to position [252, 0]
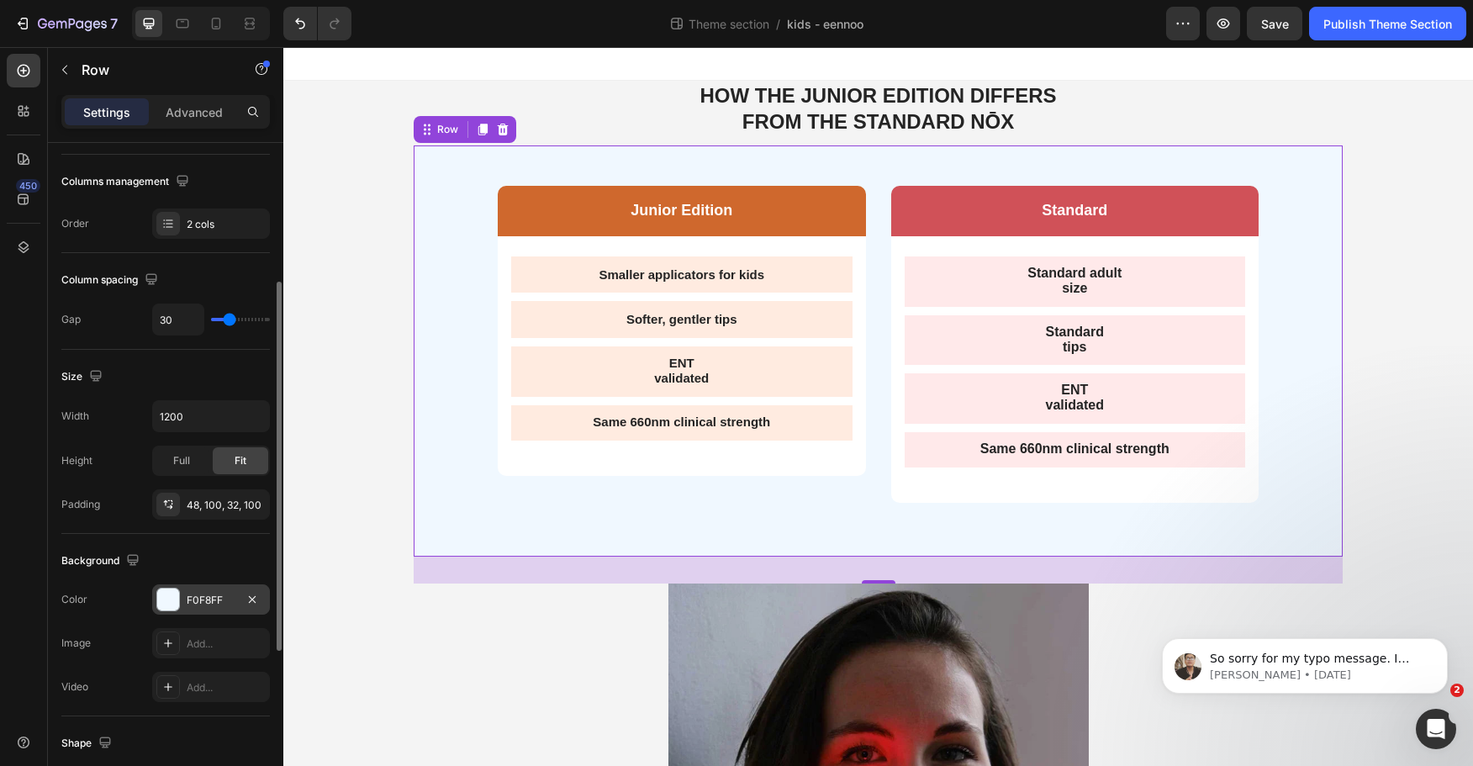
click at [198, 590] on div "F0F8FF" at bounding box center [211, 600] width 118 height 30
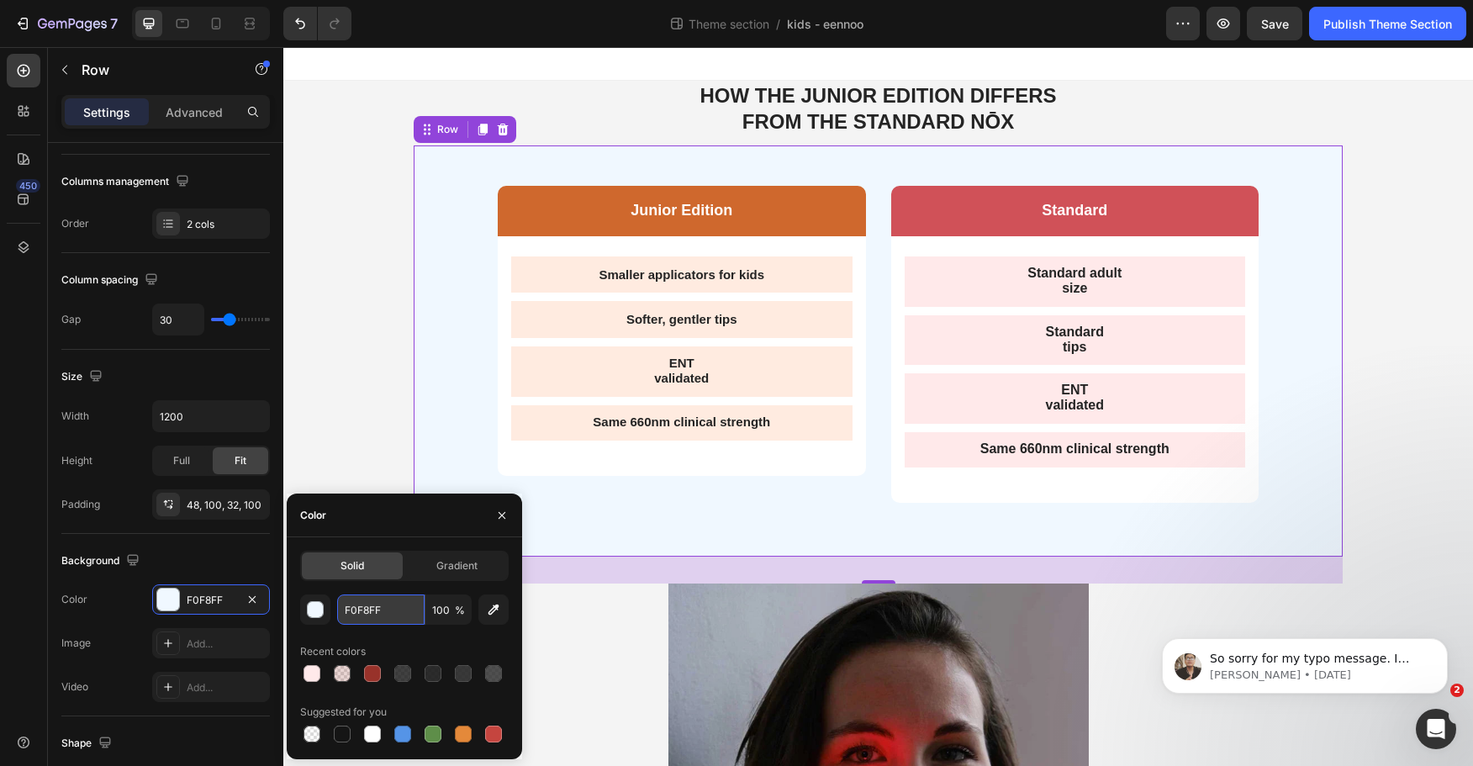
click at [394, 606] on input "F0F8FF" at bounding box center [380, 610] width 87 height 30
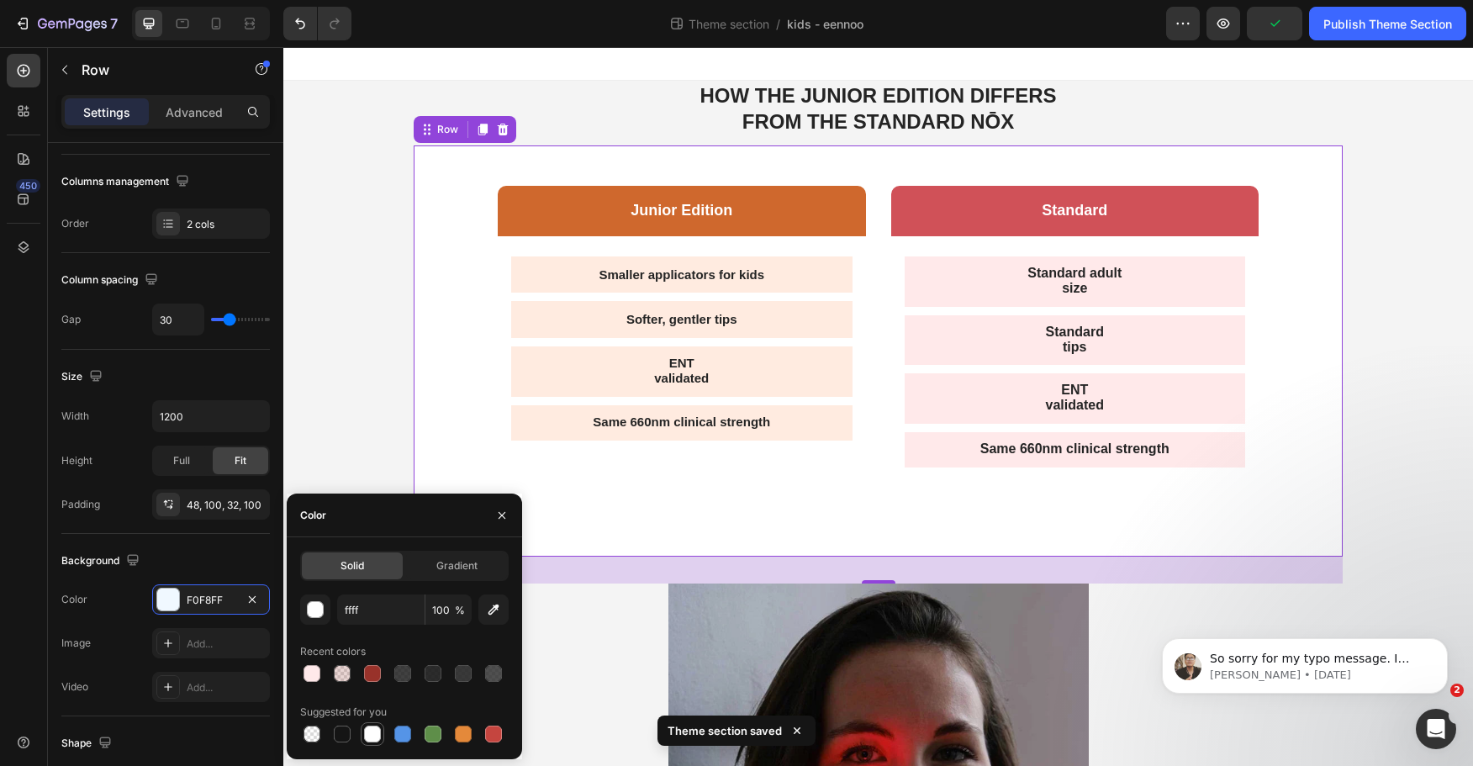
type input "FFFFFF"
click at [363, 738] on div at bounding box center [372, 734] width 20 height 20
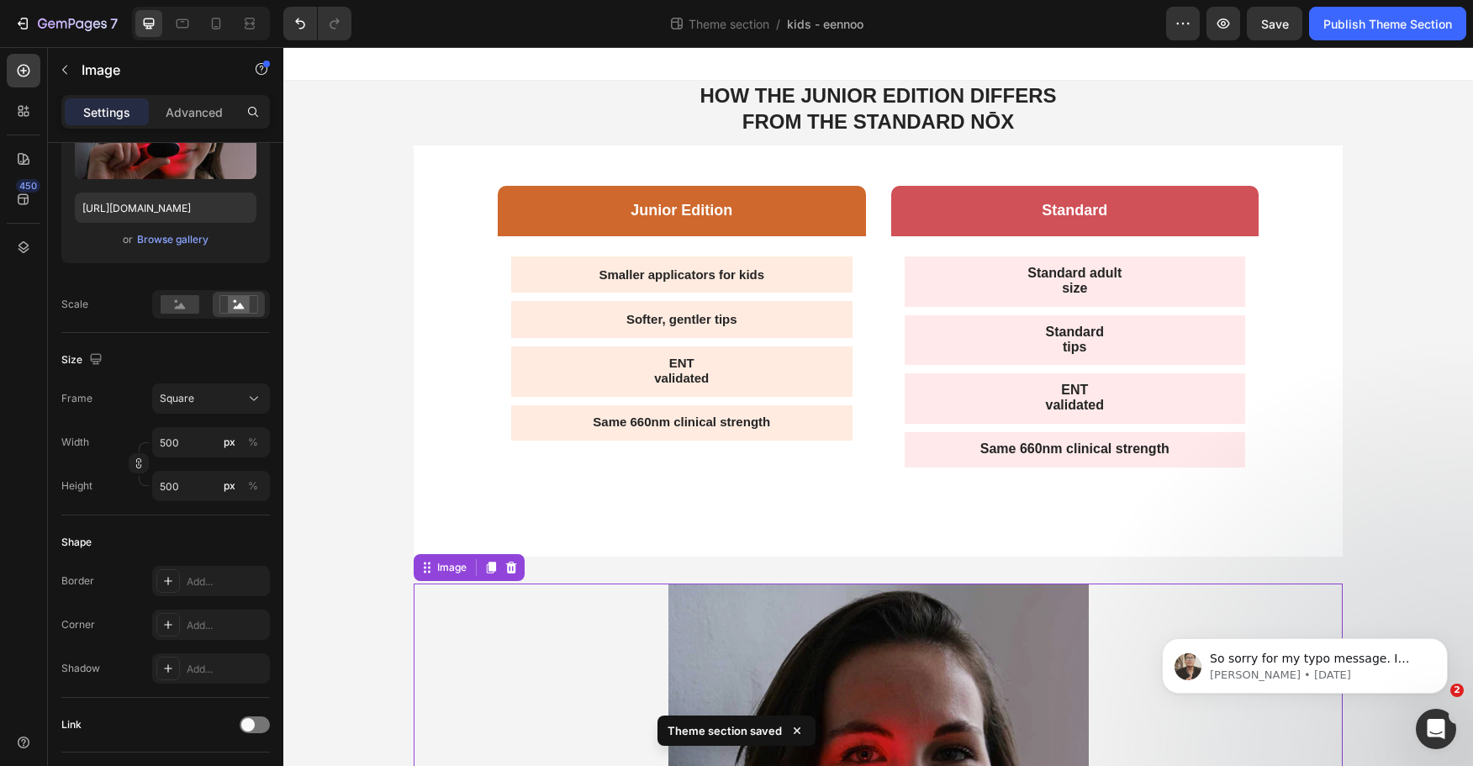
scroll to position [0, 0]
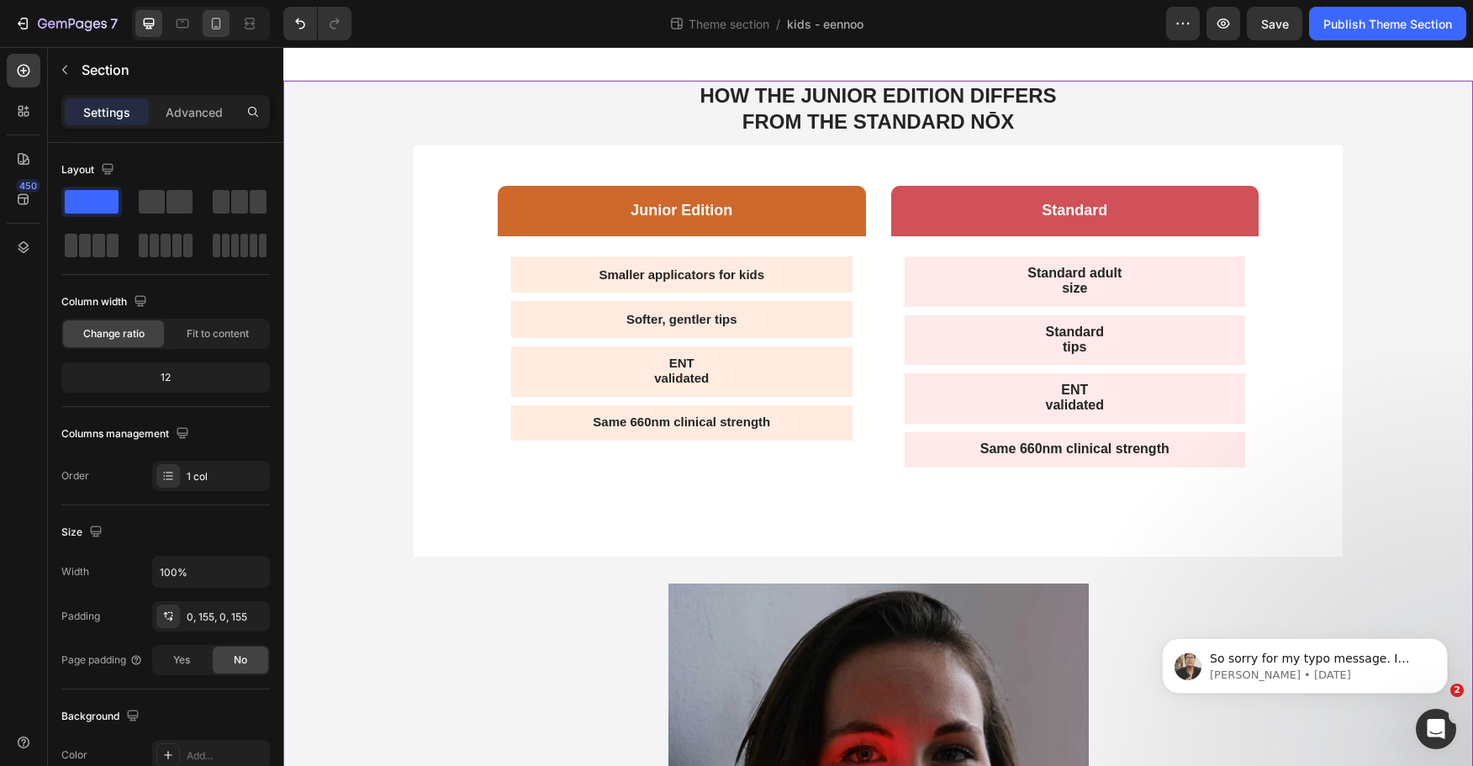
click at [227, 28] on div at bounding box center [216, 23] width 27 height 27
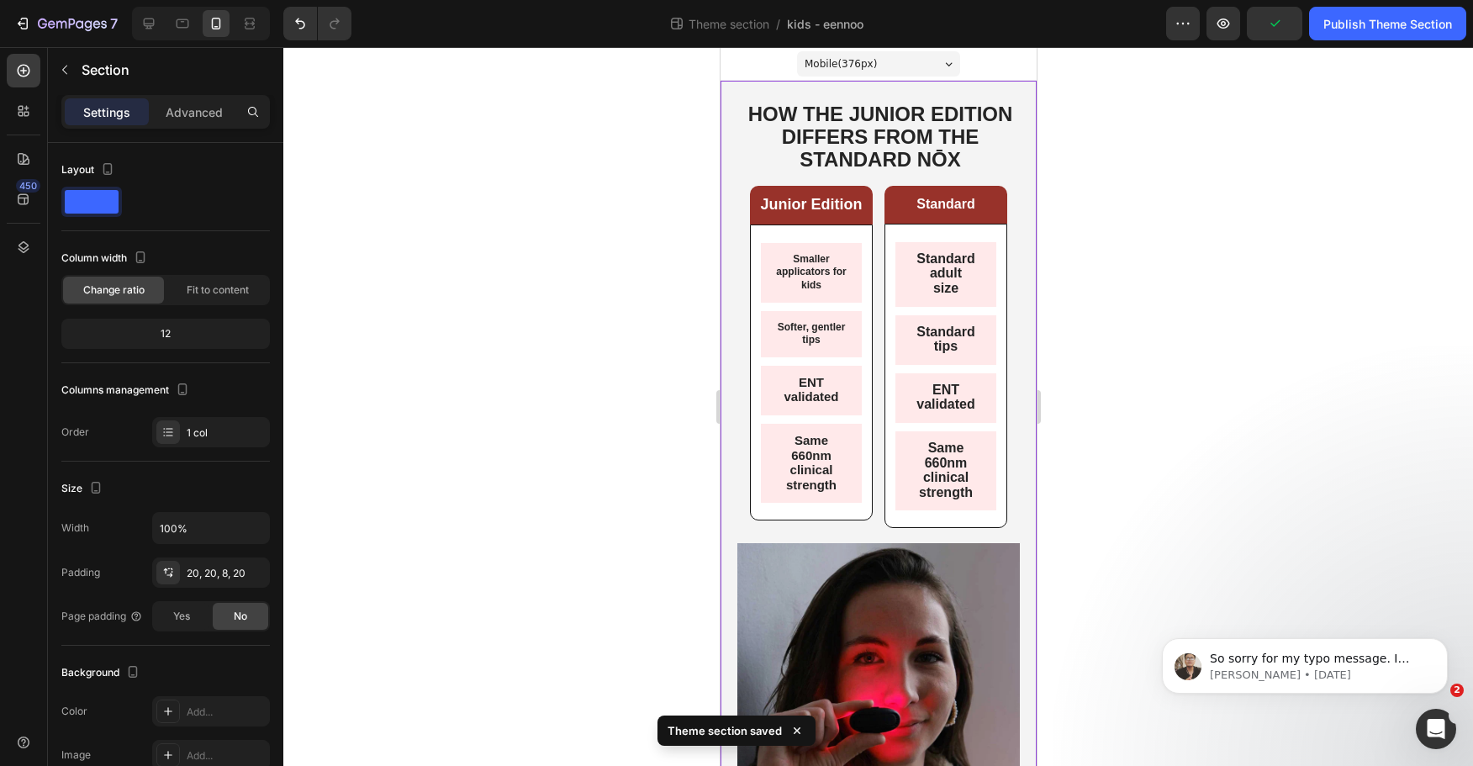
click at [1103, 253] on div at bounding box center [878, 406] width 1190 height 719
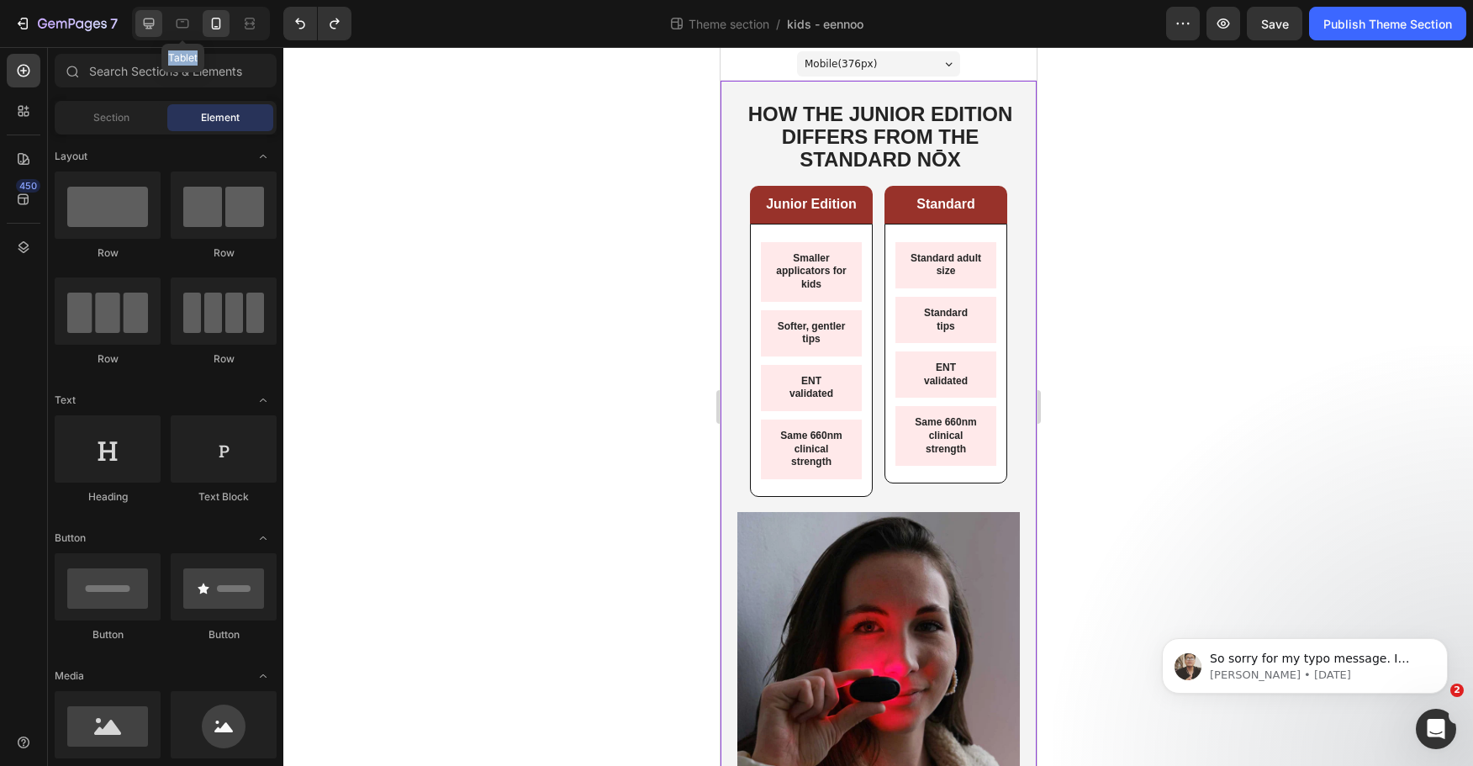
click at [162, 26] on div "Tablet" at bounding box center [201, 24] width 138 height 34
click at [162, 26] on div at bounding box center [148, 23] width 27 height 27
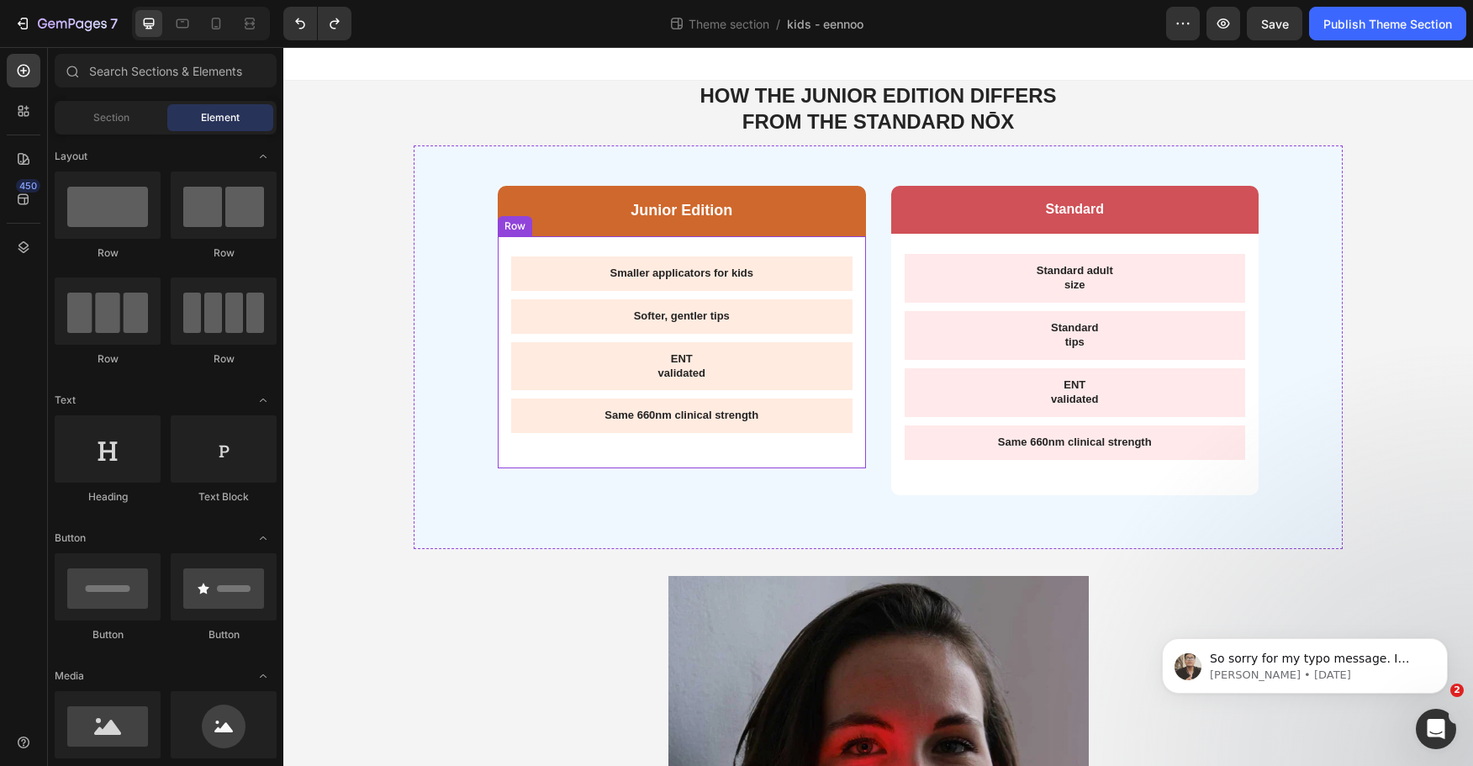
click at [659, 267] on p "Smaller applicators for kids" at bounding box center [682, 274] width 315 height 14
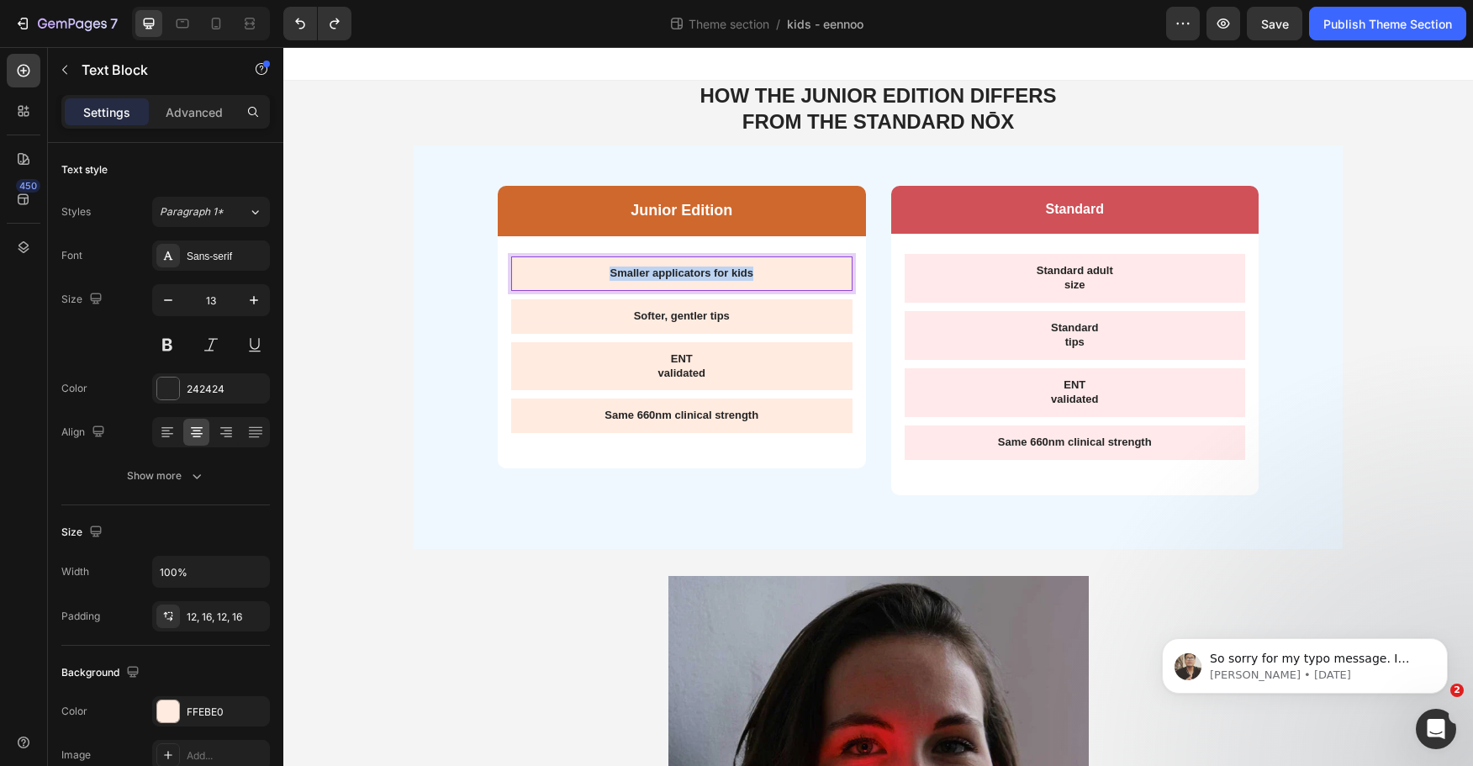
click at [659, 267] on p "Smaller applicators for kids" at bounding box center [682, 274] width 315 height 14
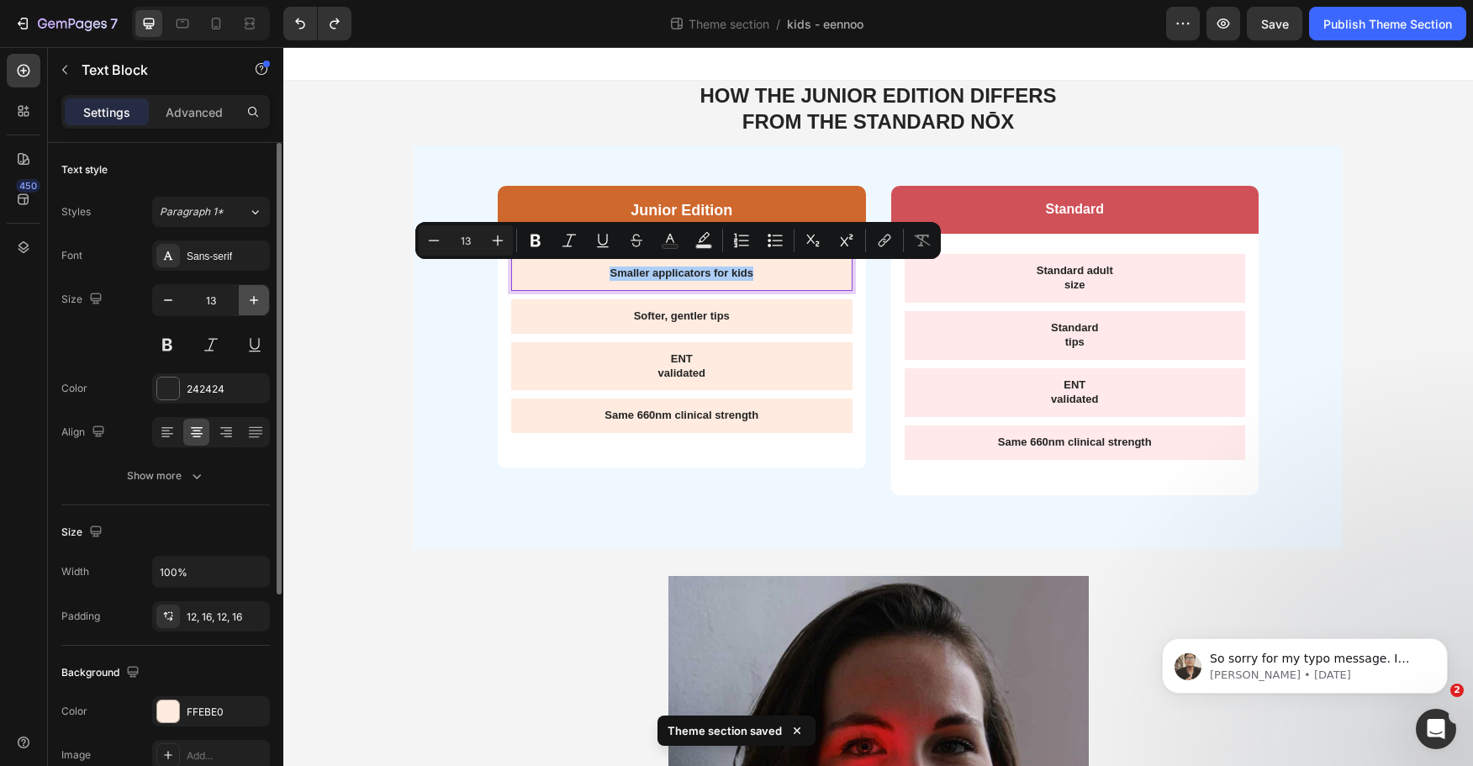
click at [248, 306] on icon "button" at bounding box center [254, 300] width 17 height 17
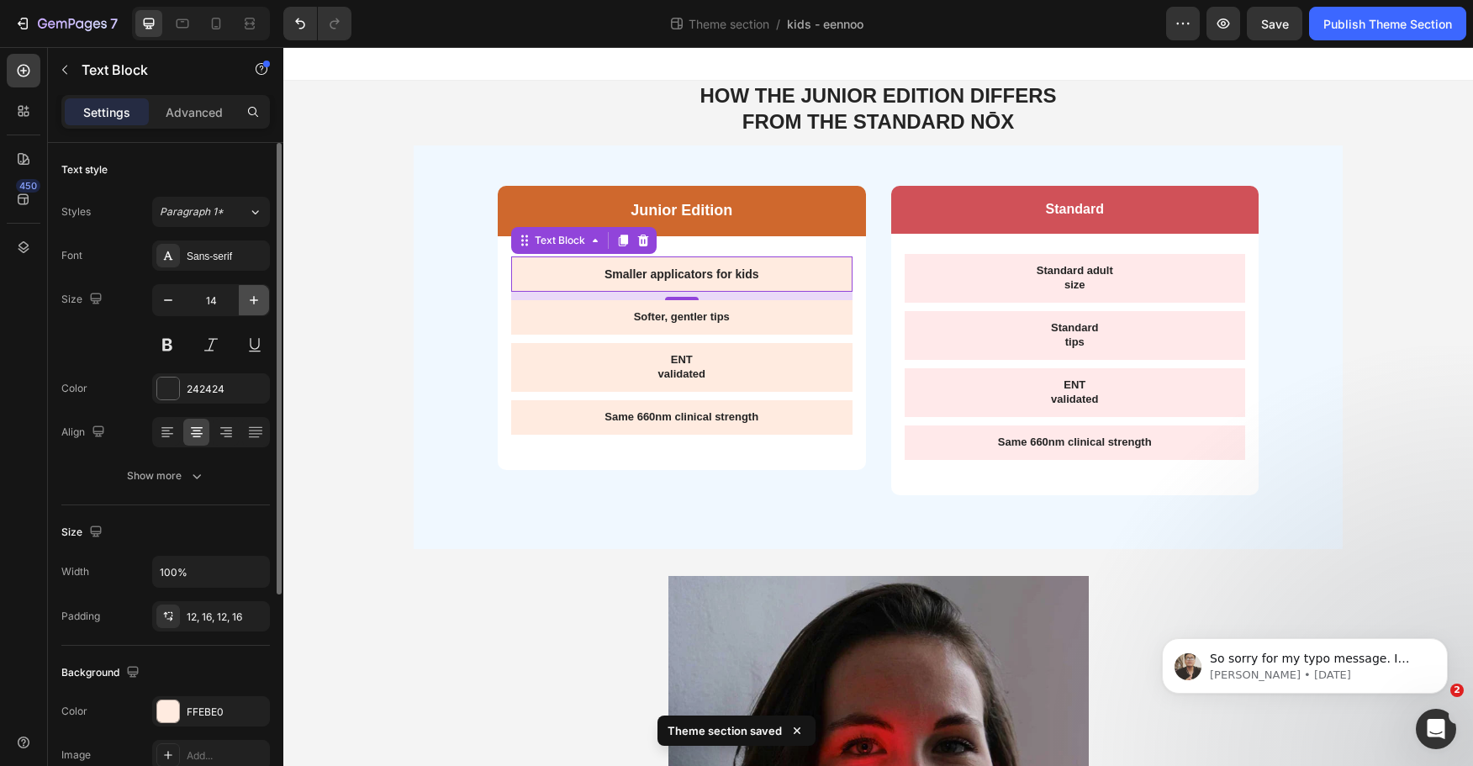
click at [248, 306] on icon "button" at bounding box center [254, 300] width 17 height 17
type input "15"
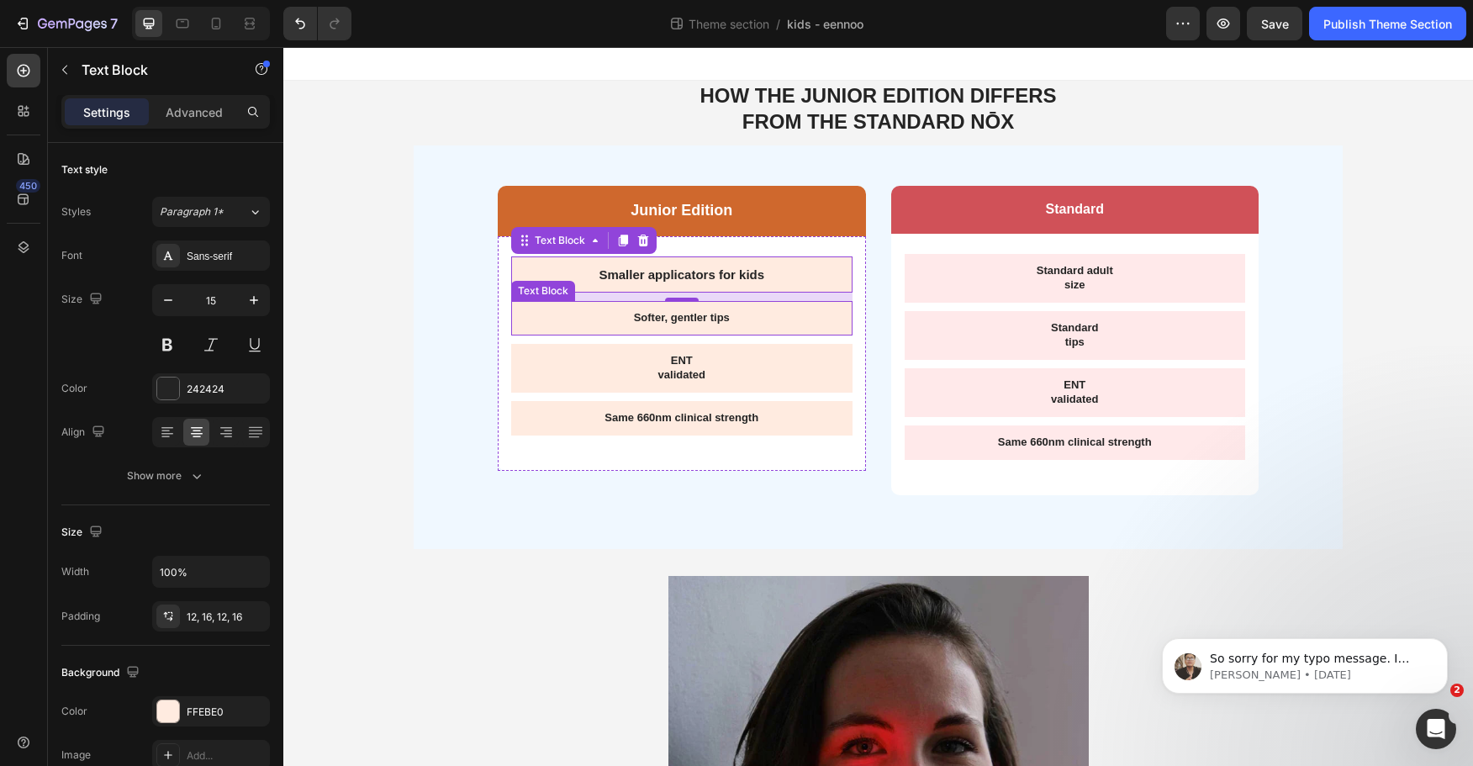
click at [665, 318] on p "Softer, gentler tips" at bounding box center [682, 318] width 315 height 14
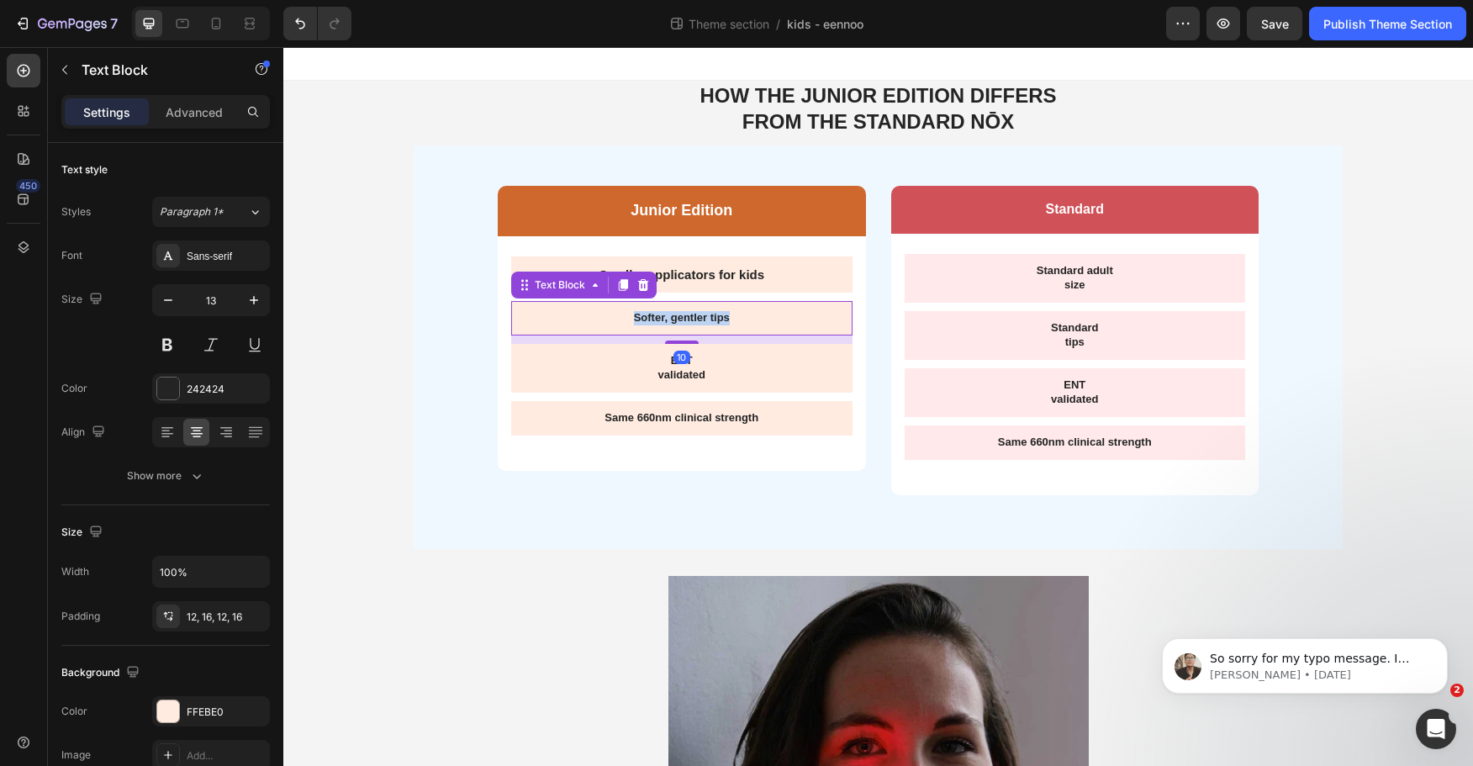
click at [665, 318] on p "Softer, gentler tips" at bounding box center [682, 318] width 315 height 14
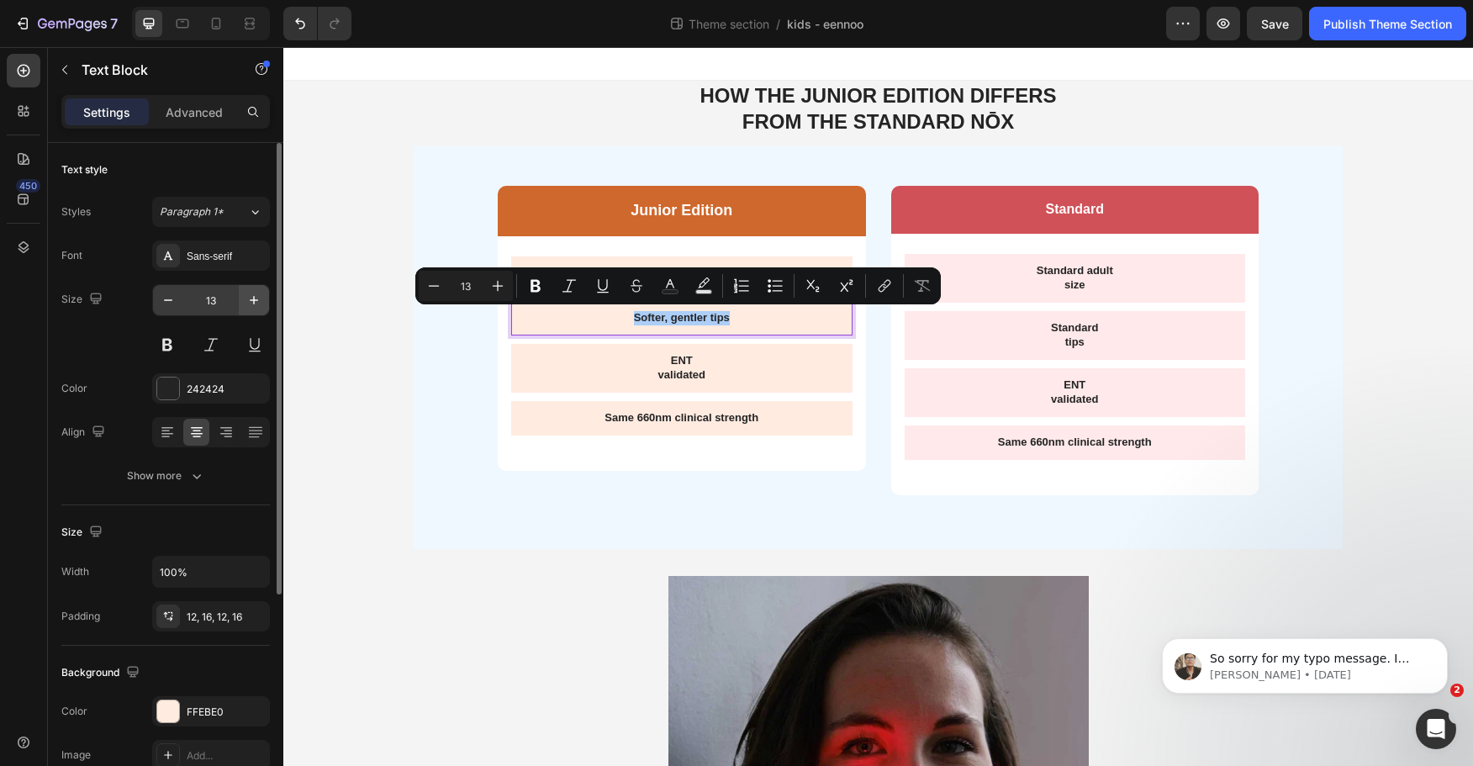
click at [251, 311] on button "button" at bounding box center [254, 300] width 30 height 30
type input "15"
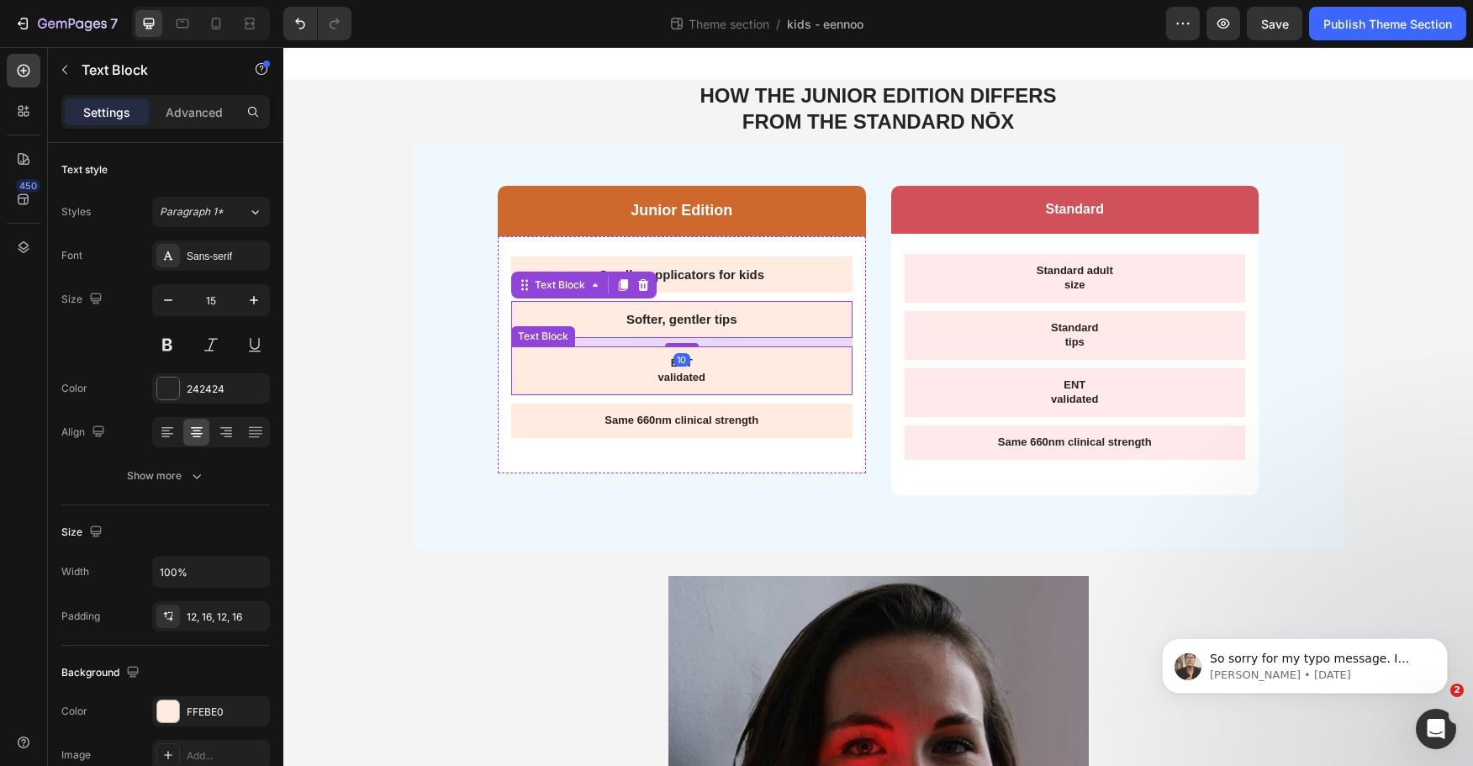
click at [670, 376] on p "validated" at bounding box center [682, 378] width 315 height 14
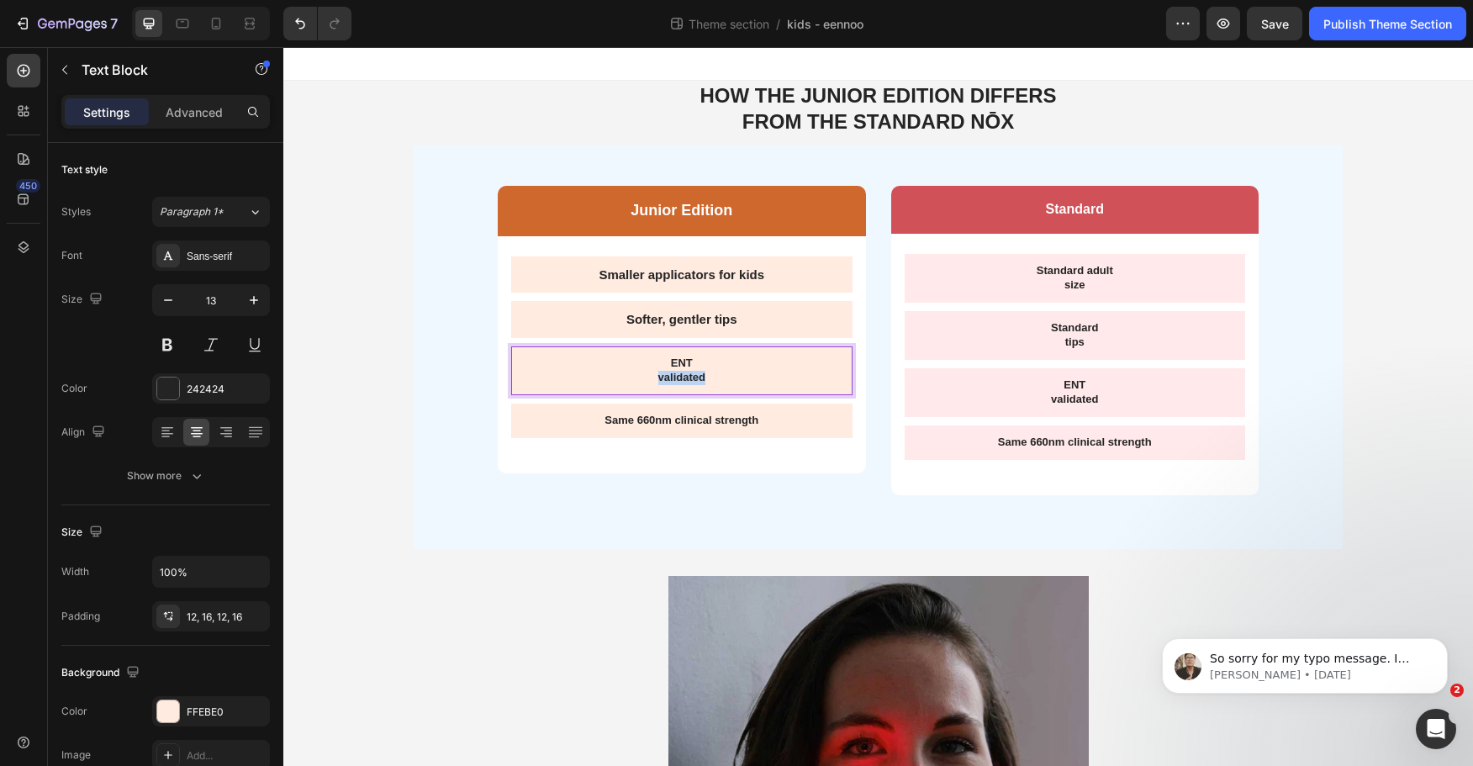
click at [669, 376] on p "validated" at bounding box center [682, 378] width 315 height 14
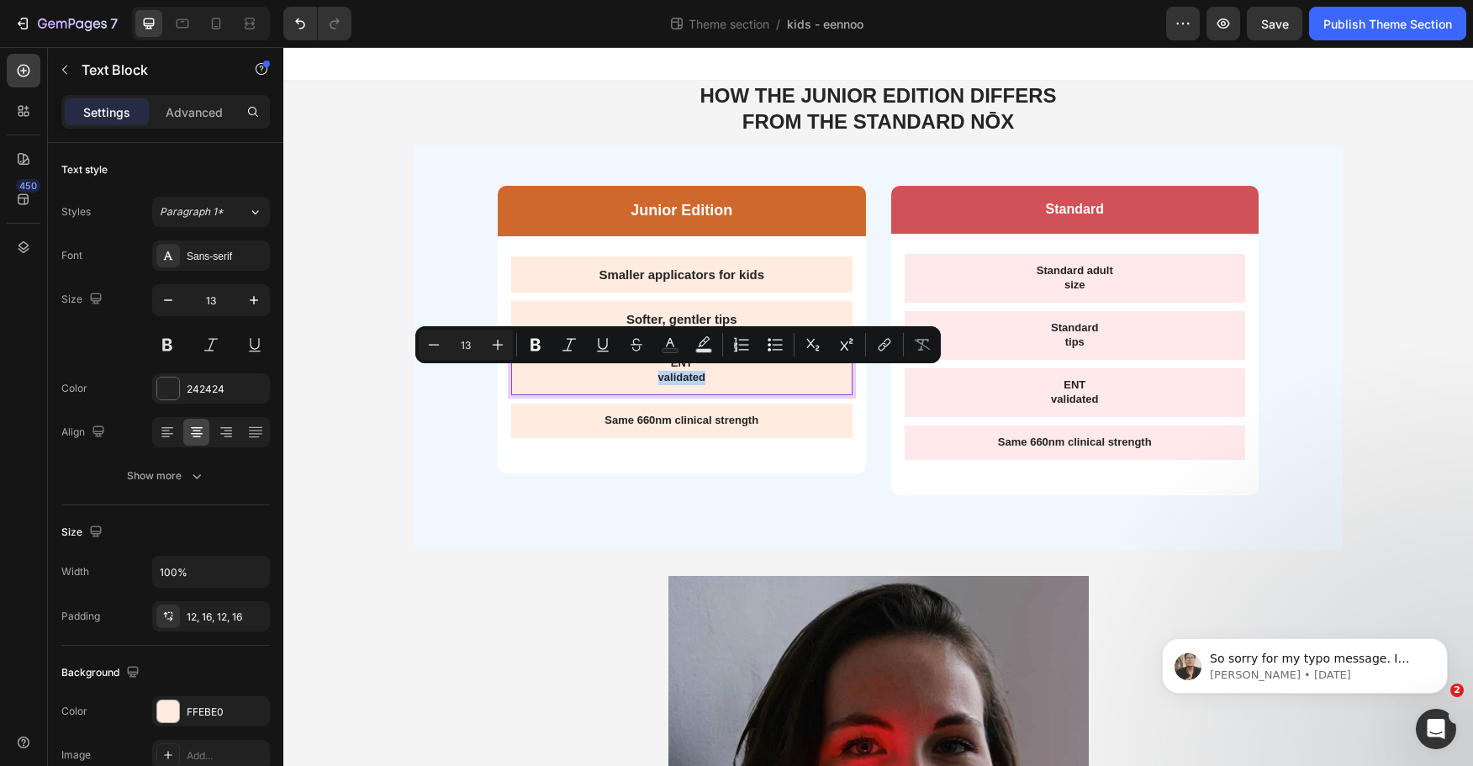
click at [685, 374] on p "validated" at bounding box center [682, 378] width 315 height 14
click at [705, 376] on p "validated" at bounding box center [682, 378] width 315 height 14
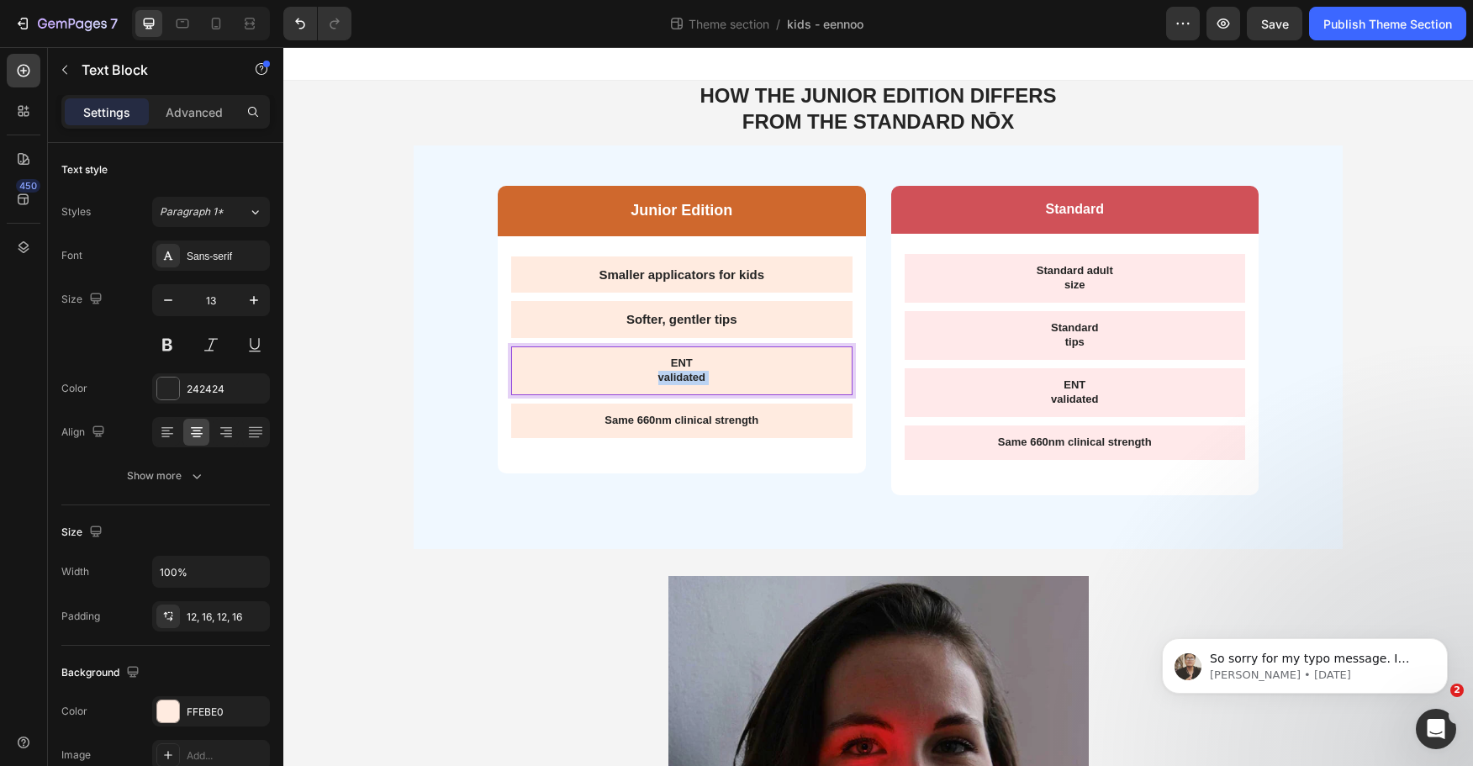
drag, startPoint x: 711, startPoint y: 377, endPoint x: 619, endPoint y: 362, distance: 93.6
click at [619, 362] on div "ENT validated" at bounding box center [681, 370] width 341 height 49
click at [696, 375] on p "validated" at bounding box center [682, 378] width 315 height 14
drag, startPoint x: 703, startPoint y: 377, endPoint x: 614, endPoint y: 355, distance: 91.8
click at [614, 355] on div "ENT validated" at bounding box center [681, 370] width 341 height 49
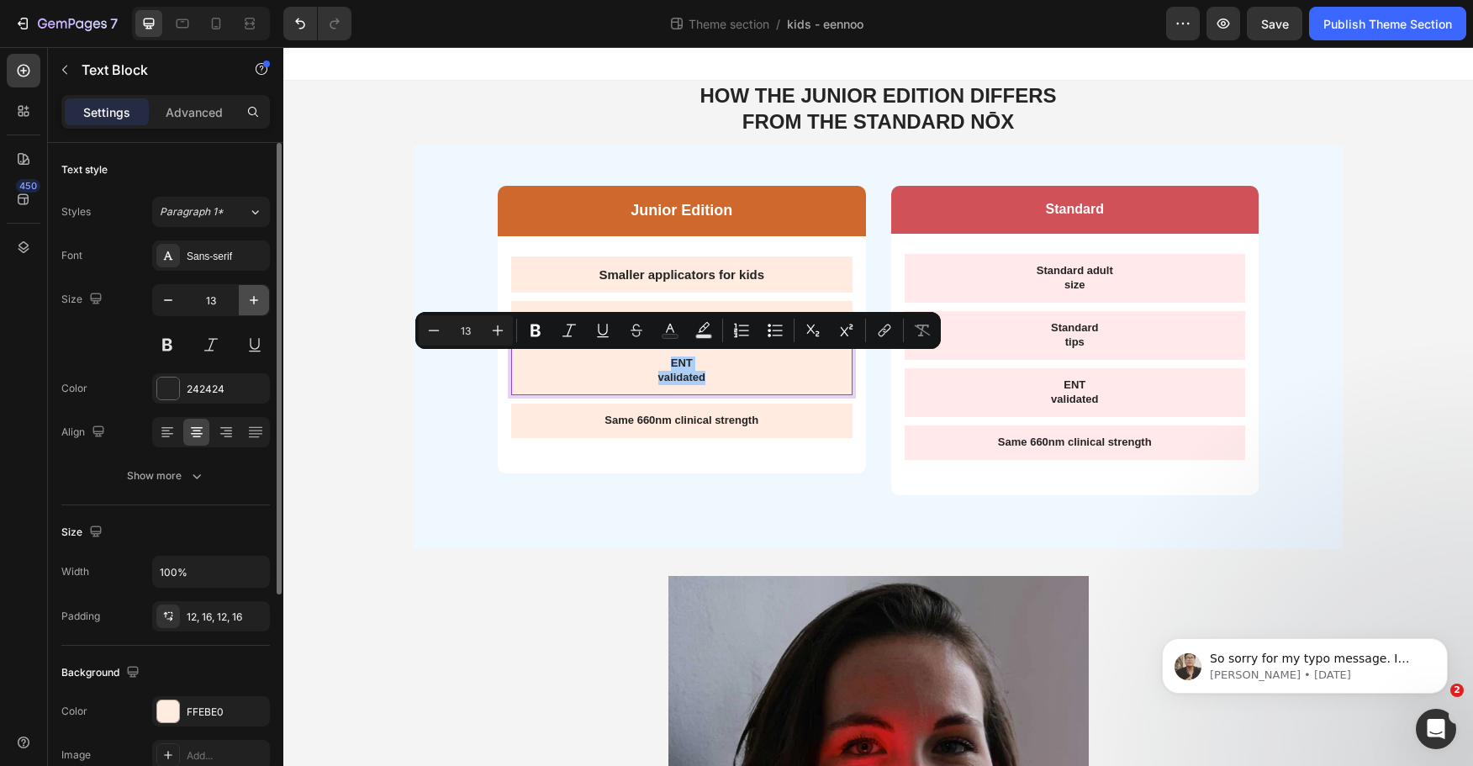
click at [264, 304] on button "button" at bounding box center [254, 300] width 30 height 30
type input "15"
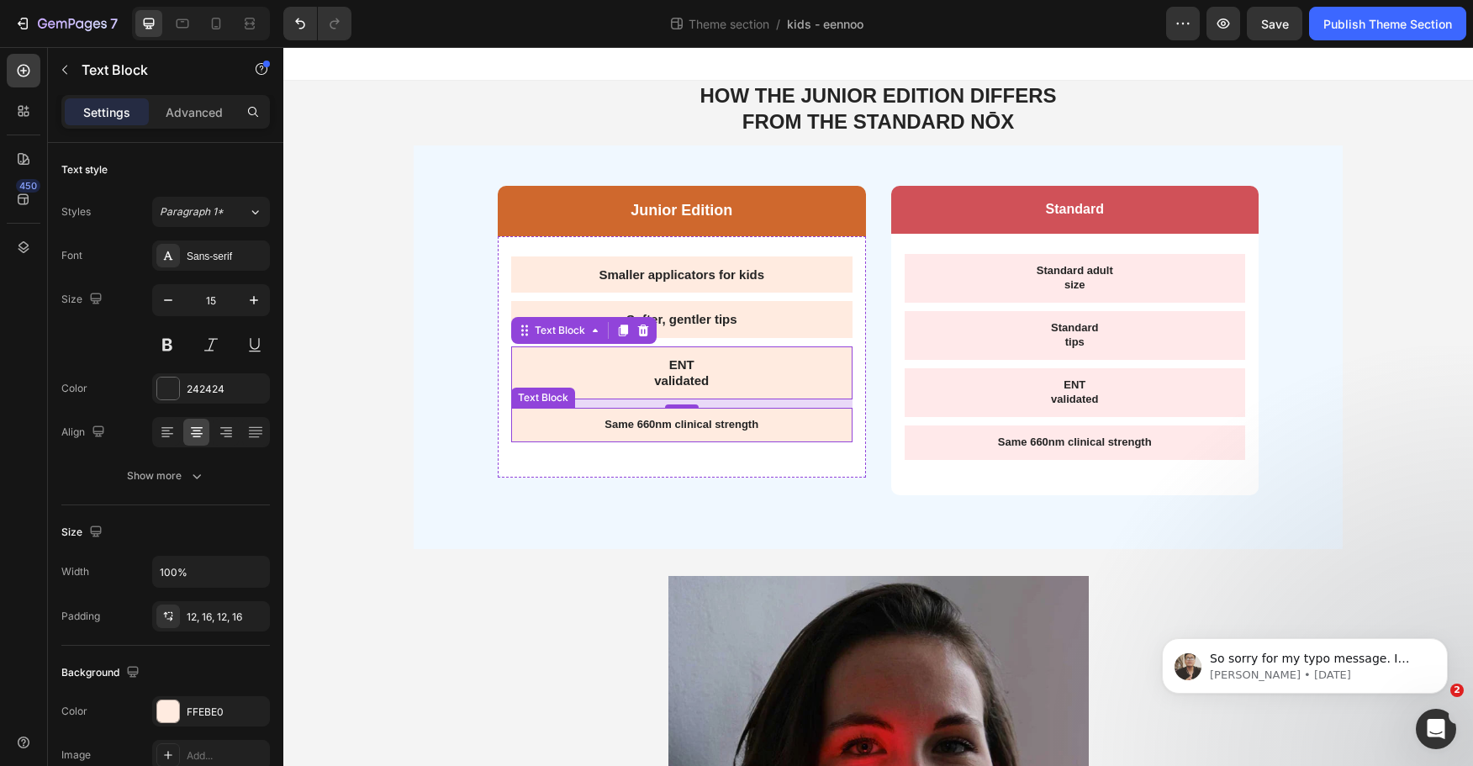
click at [701, 425] on p "Same 660nm clinical strength" at bounding box center [682, 425] width 315 height 14
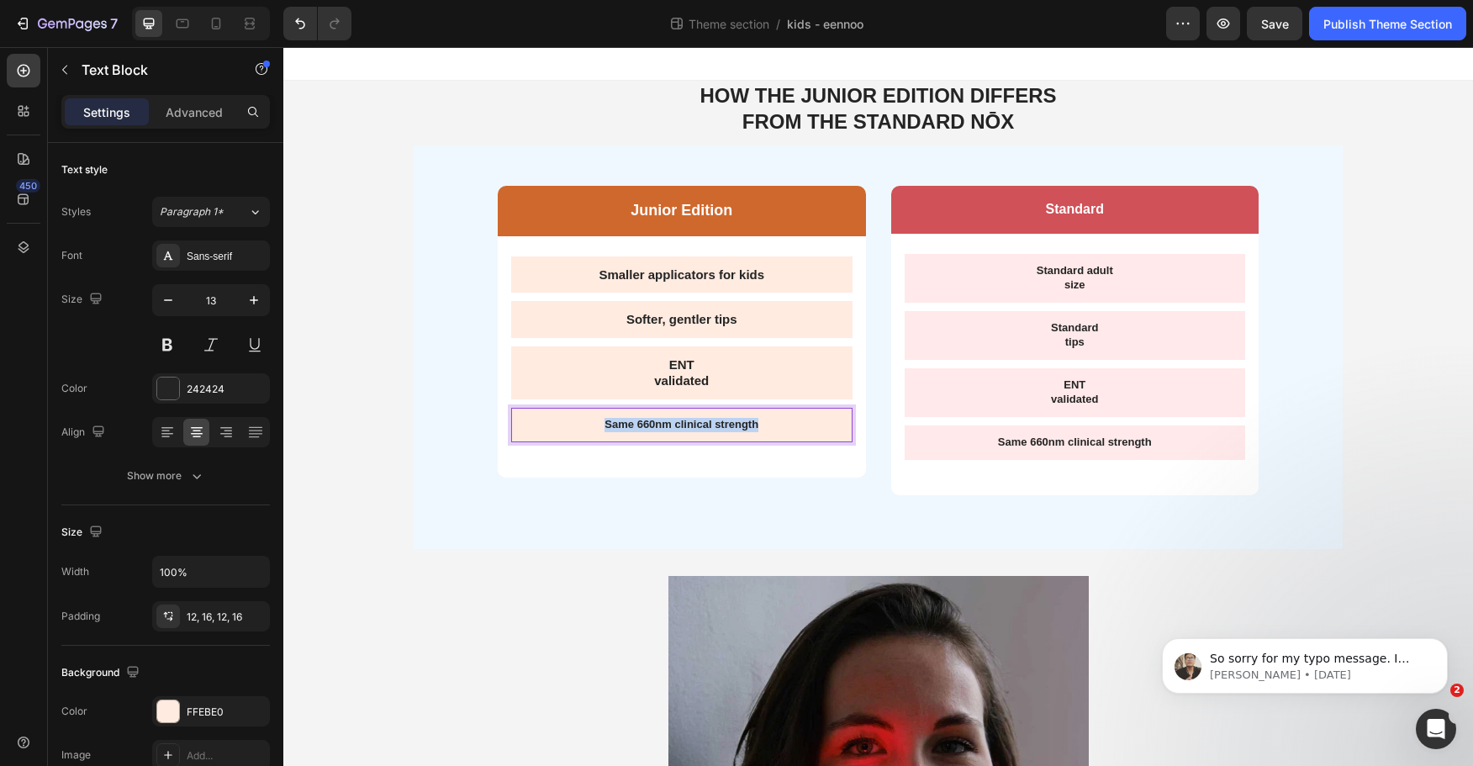
click at [701, 425] on p "Same 660nm clinical strength" at bounding box center [682, 425] width 315 height 14
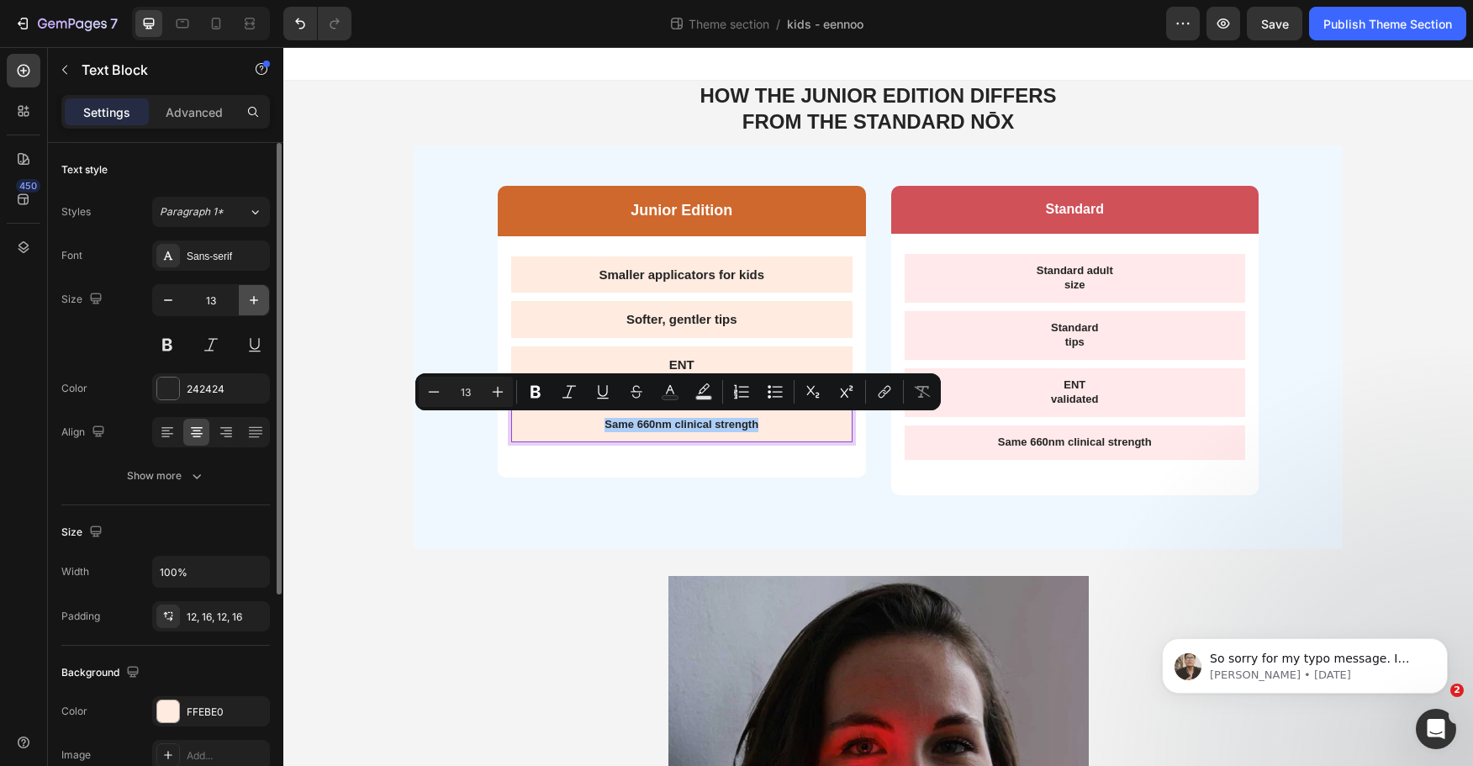
click at [243, 299] on button "button" at bounding box center [254, 300] width 30 height 30
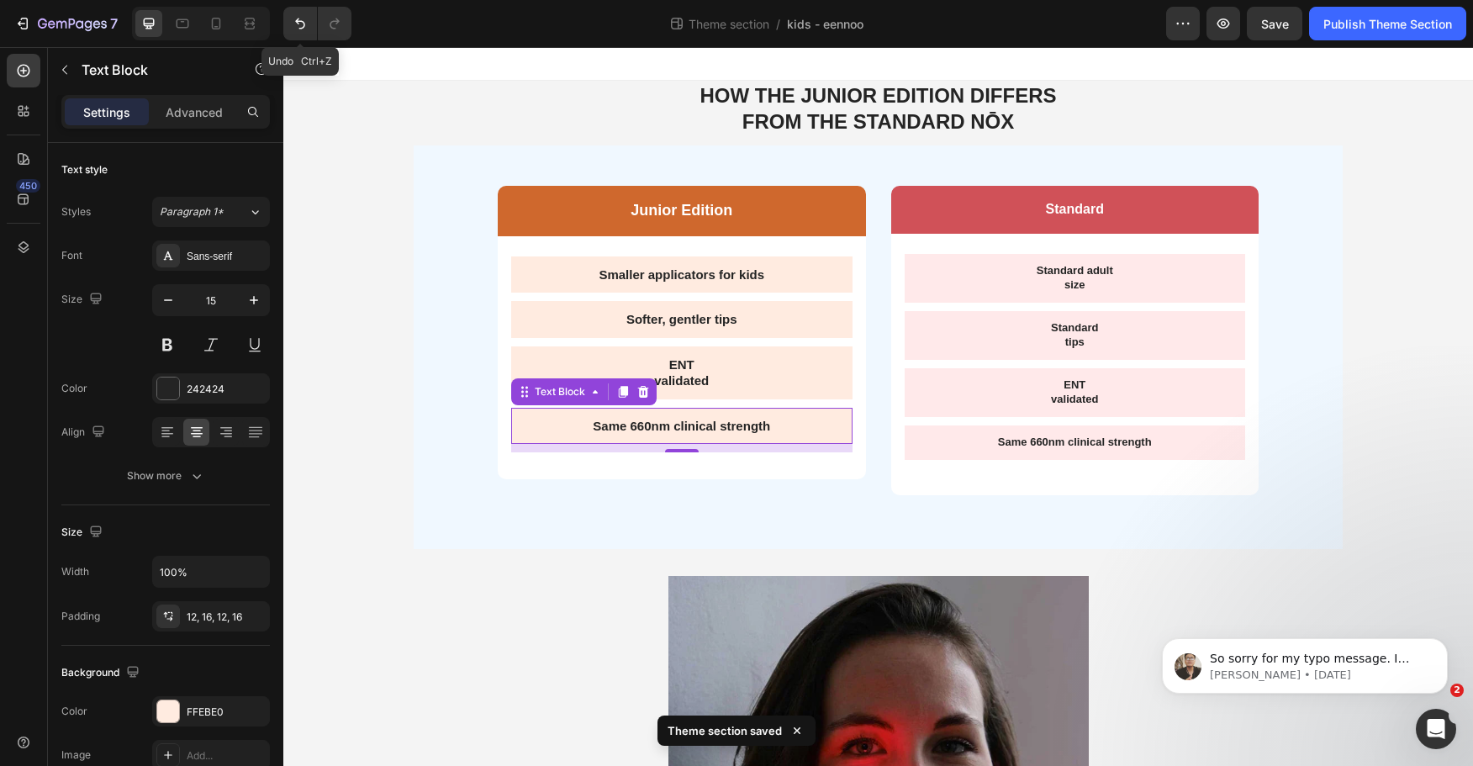
click at [484, 33] on div "Theme section / kids - eennoo" at bounding box center [765, 24] width 801 height 34
click at [211, 15] on icon at bounding box center [216, 23] width 17 height 17
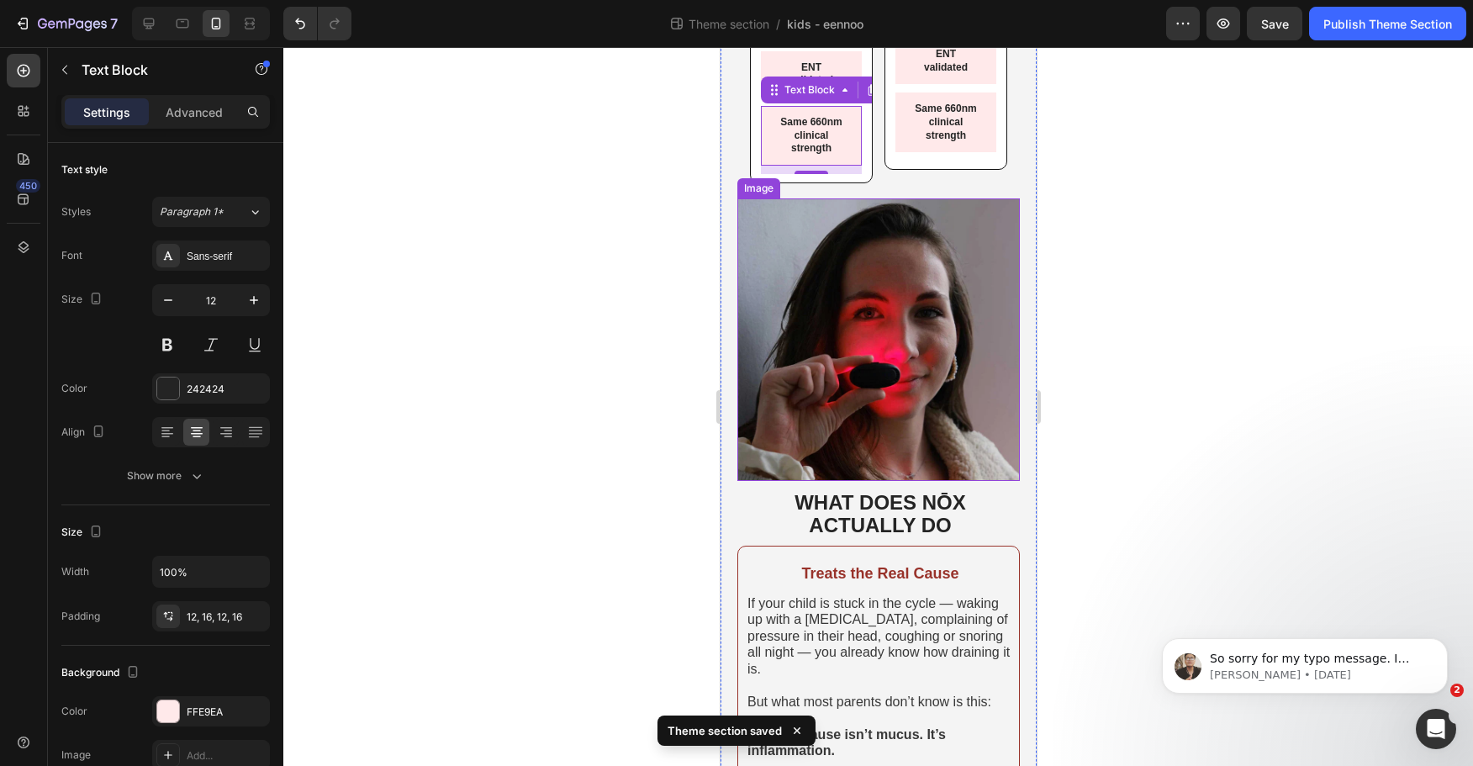
scroll to position [61, 0]
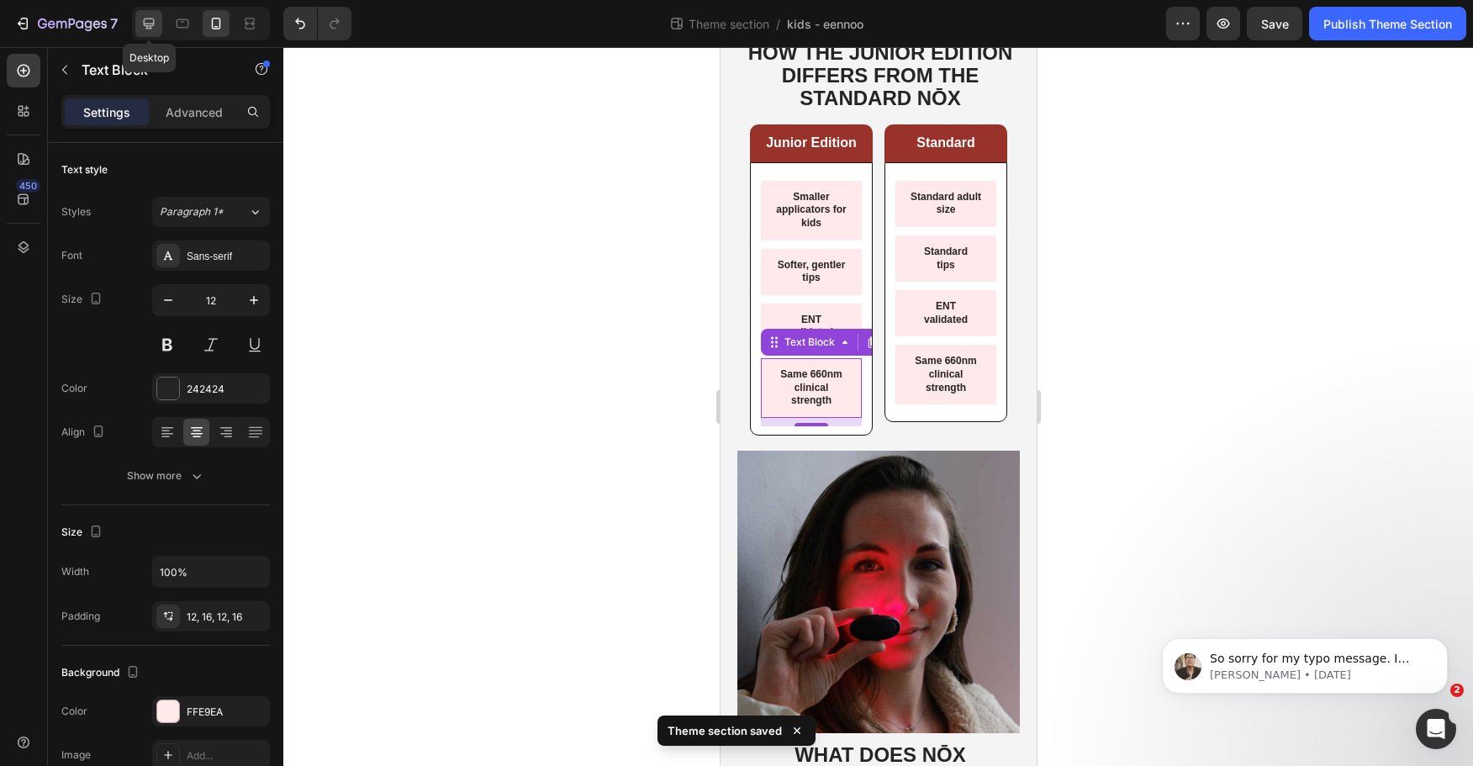
click at [153, 24] on icon at bounding box center [149, 24] width 11 height 11
type input "15"
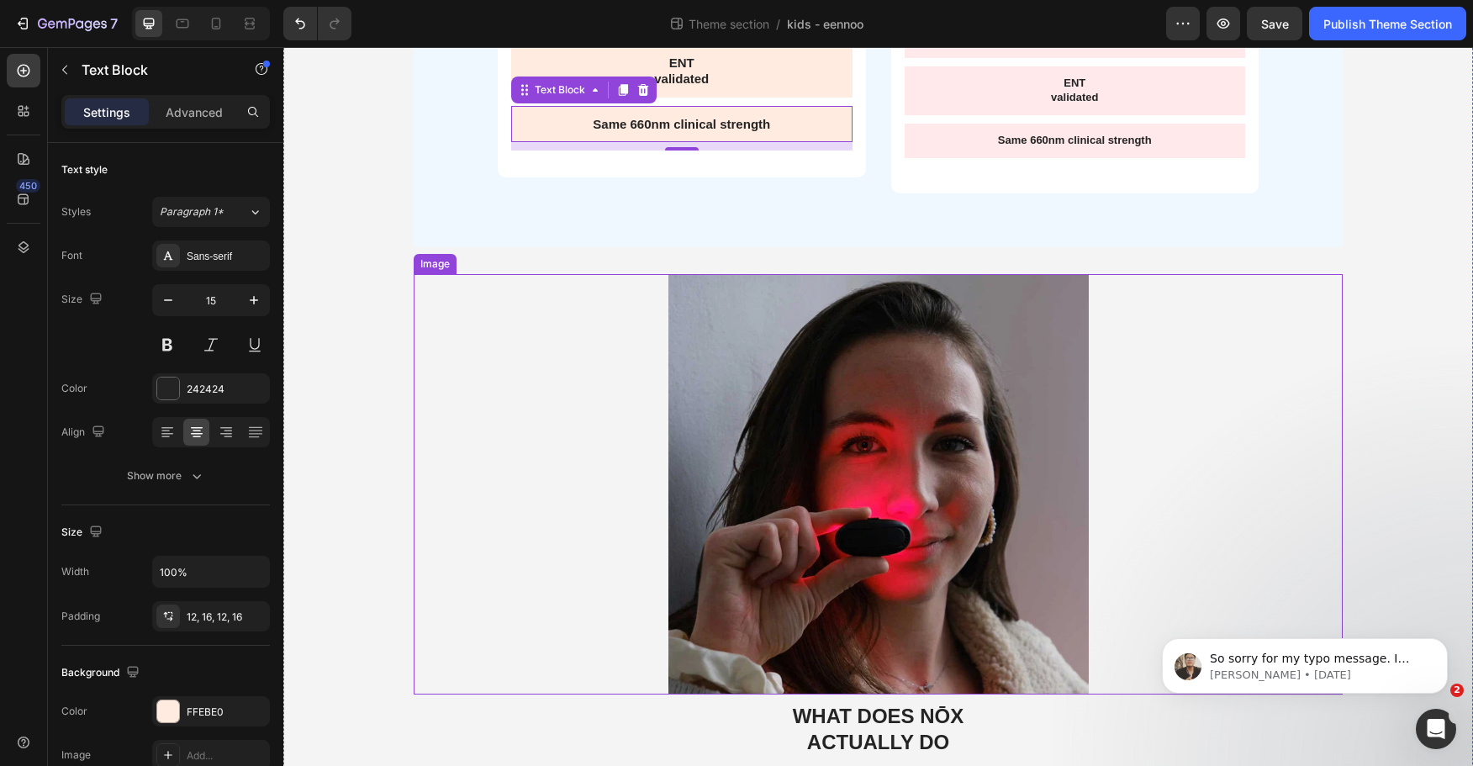
scroll to position [50, 0]
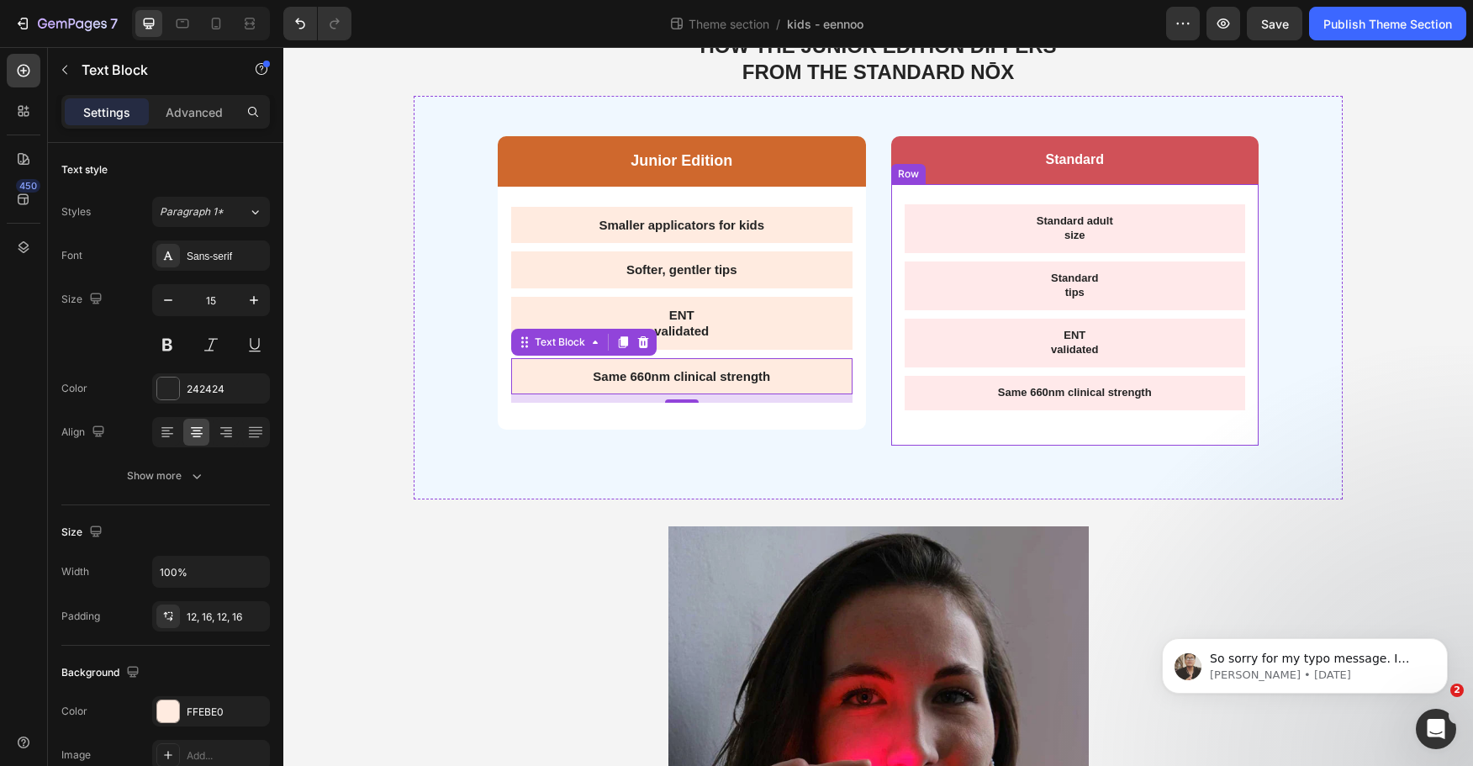
click at [1085, 393] on p "Same 660nm clinical strength" at bounding box center [1075, 393] width 315 height 14
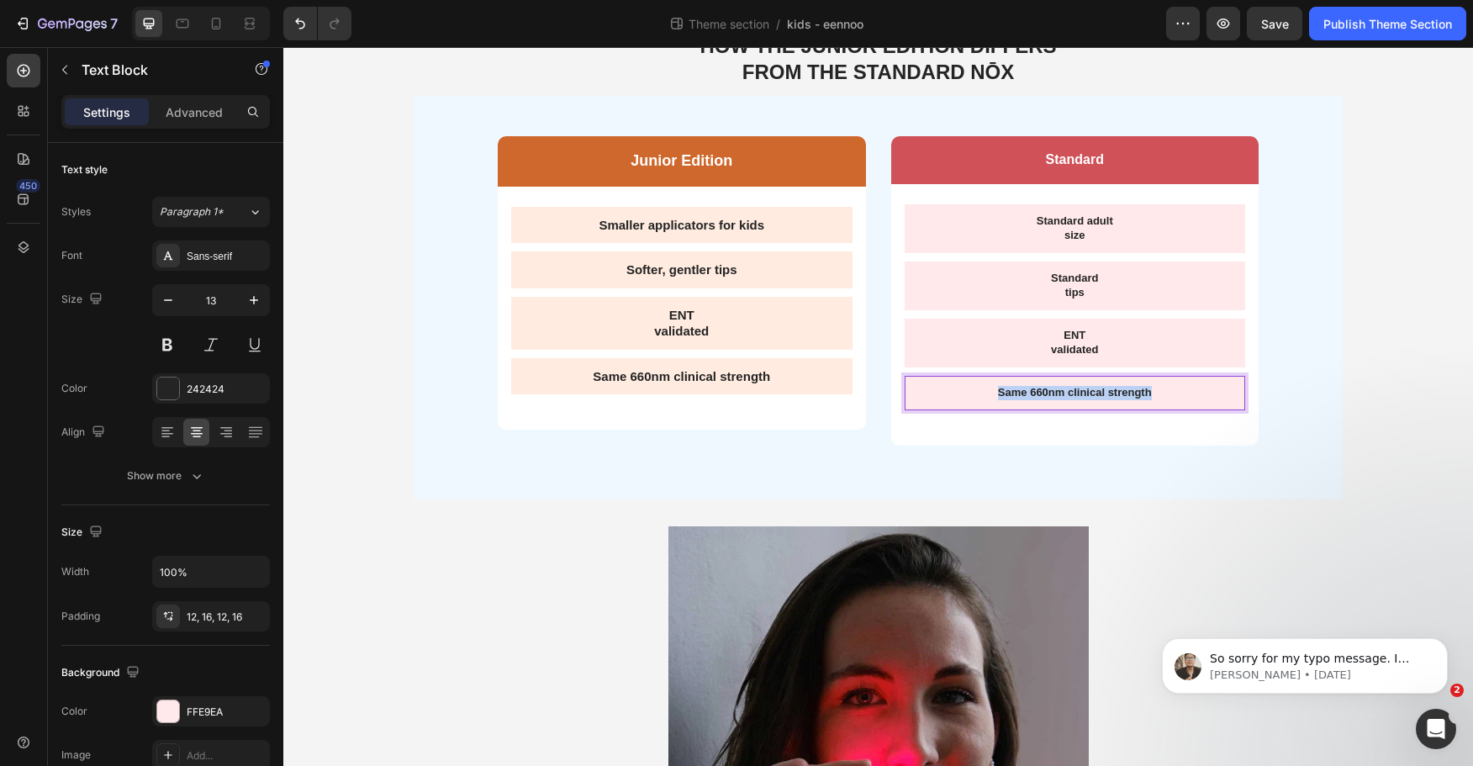
click at [1085, 393] on p "Same 660nm clinical strength" at bounding box center [1075, 393] width 315 height 14
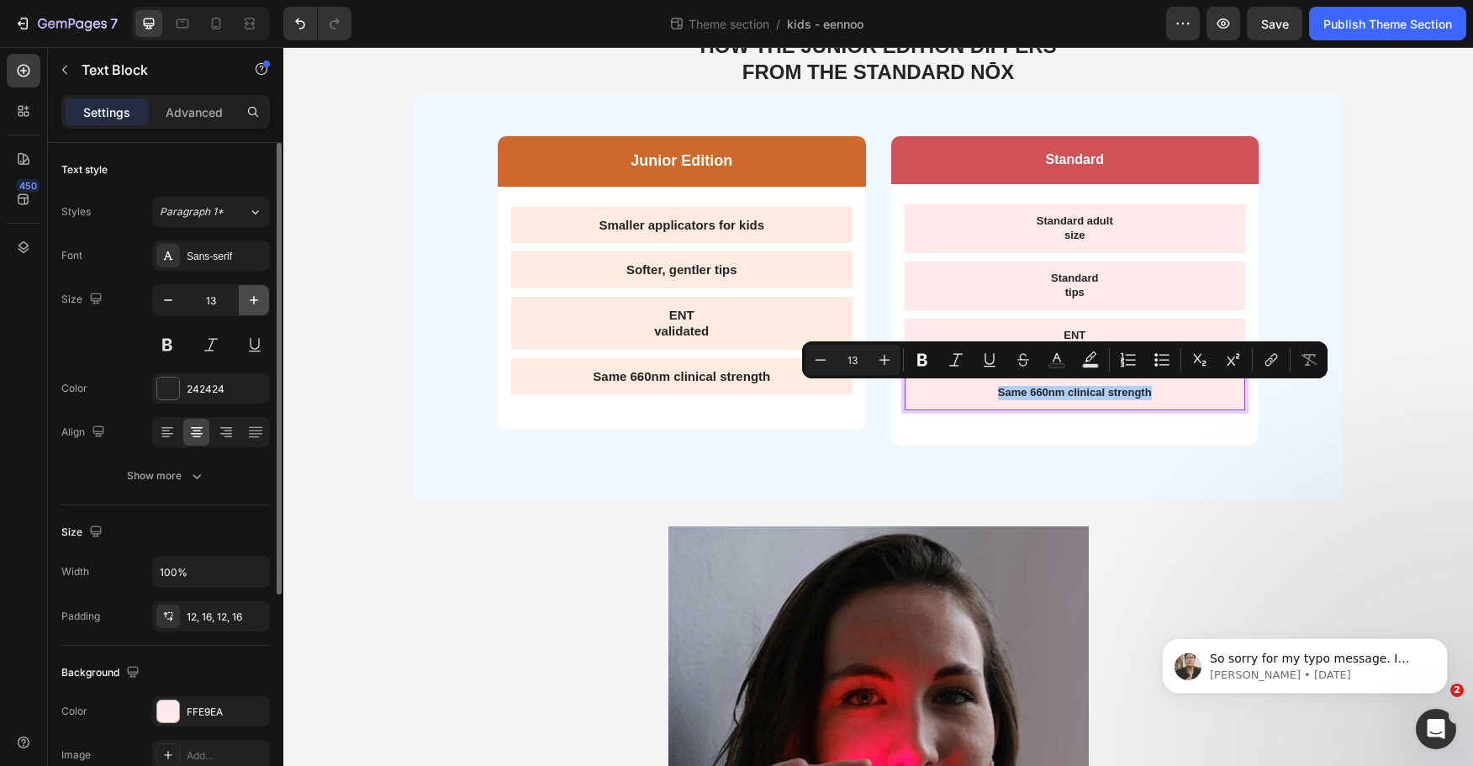
click at [241, 301] on button "button" at bounding box center [254, 300] width 30 height 30
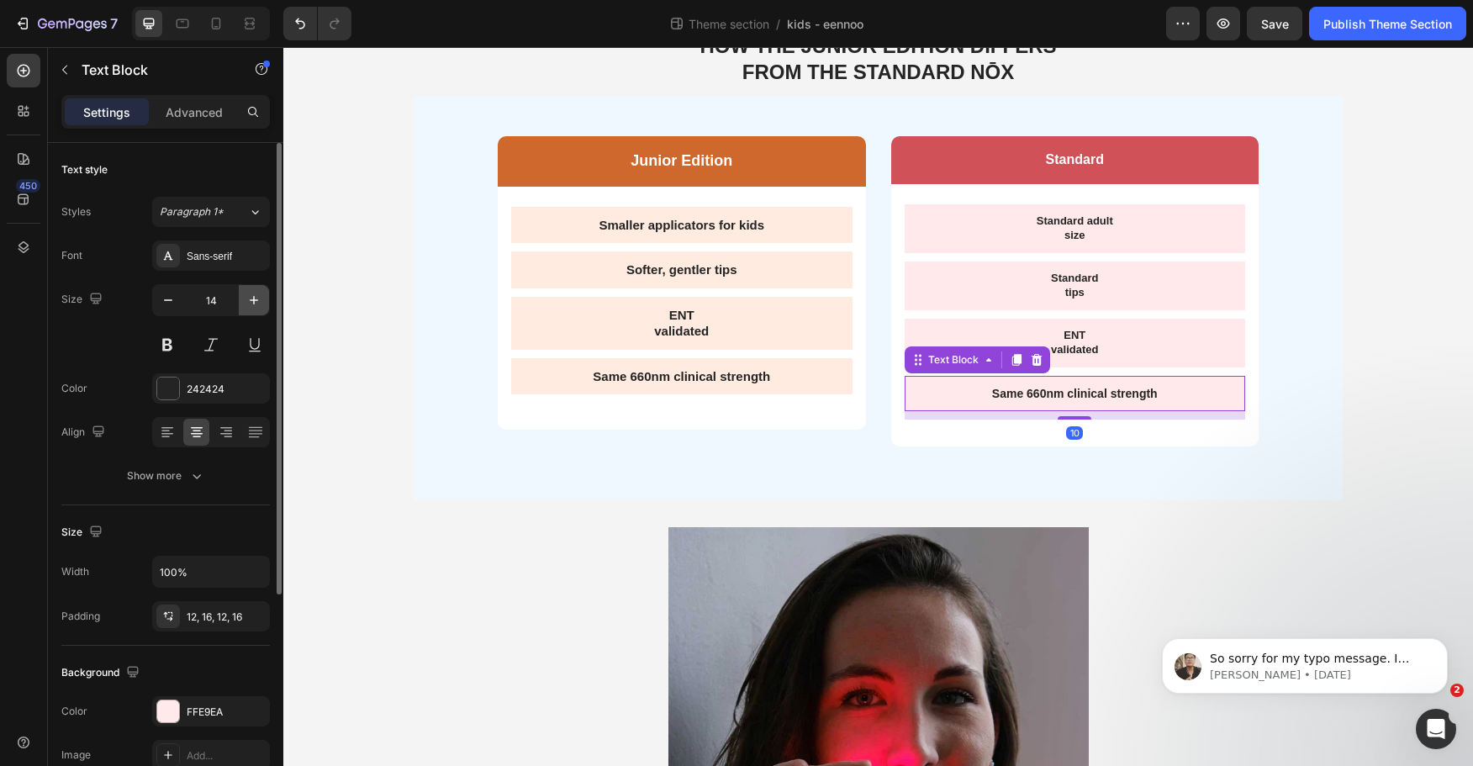
type input "15"
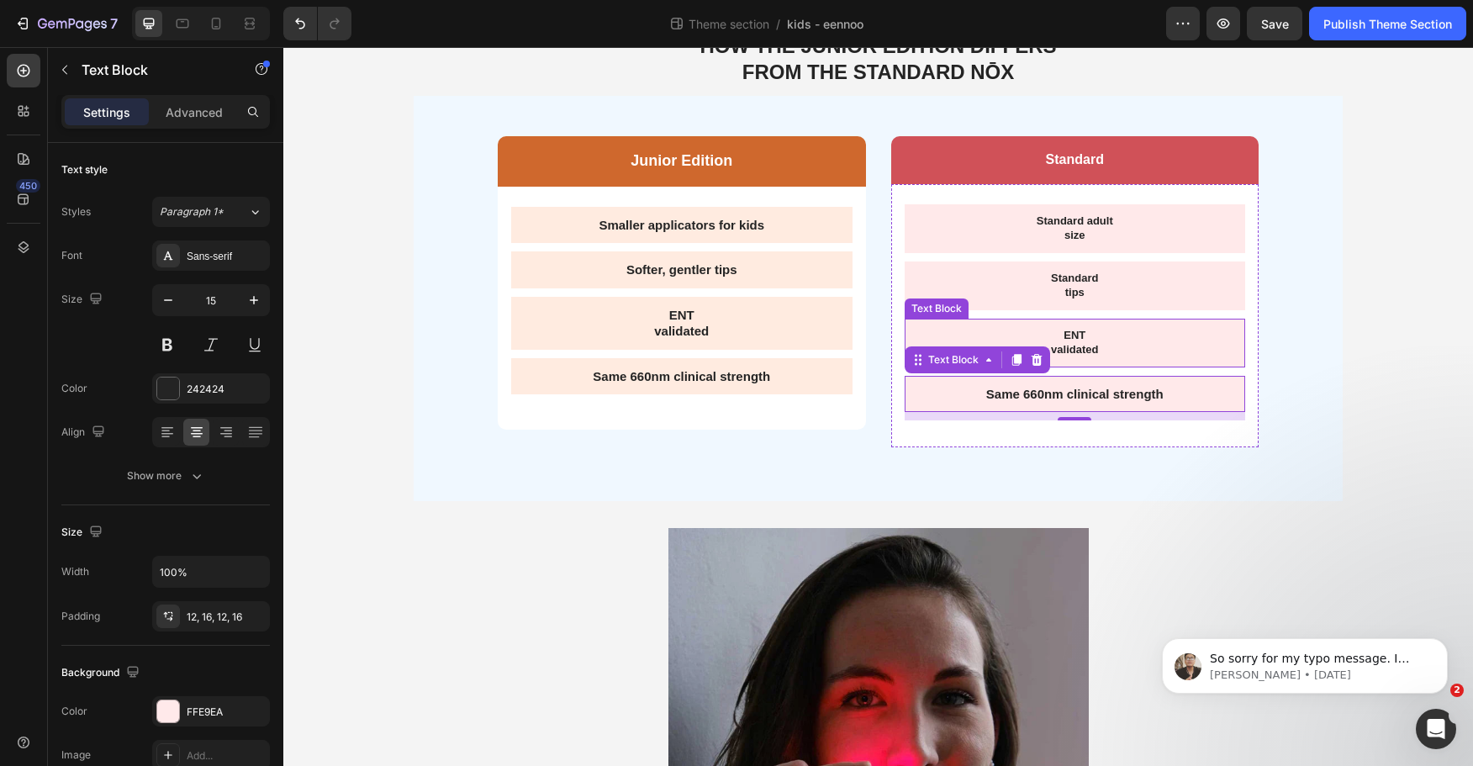
click at [1073, 341] on p "ENT" at bounding box center [1075, 336] width 315 height 14
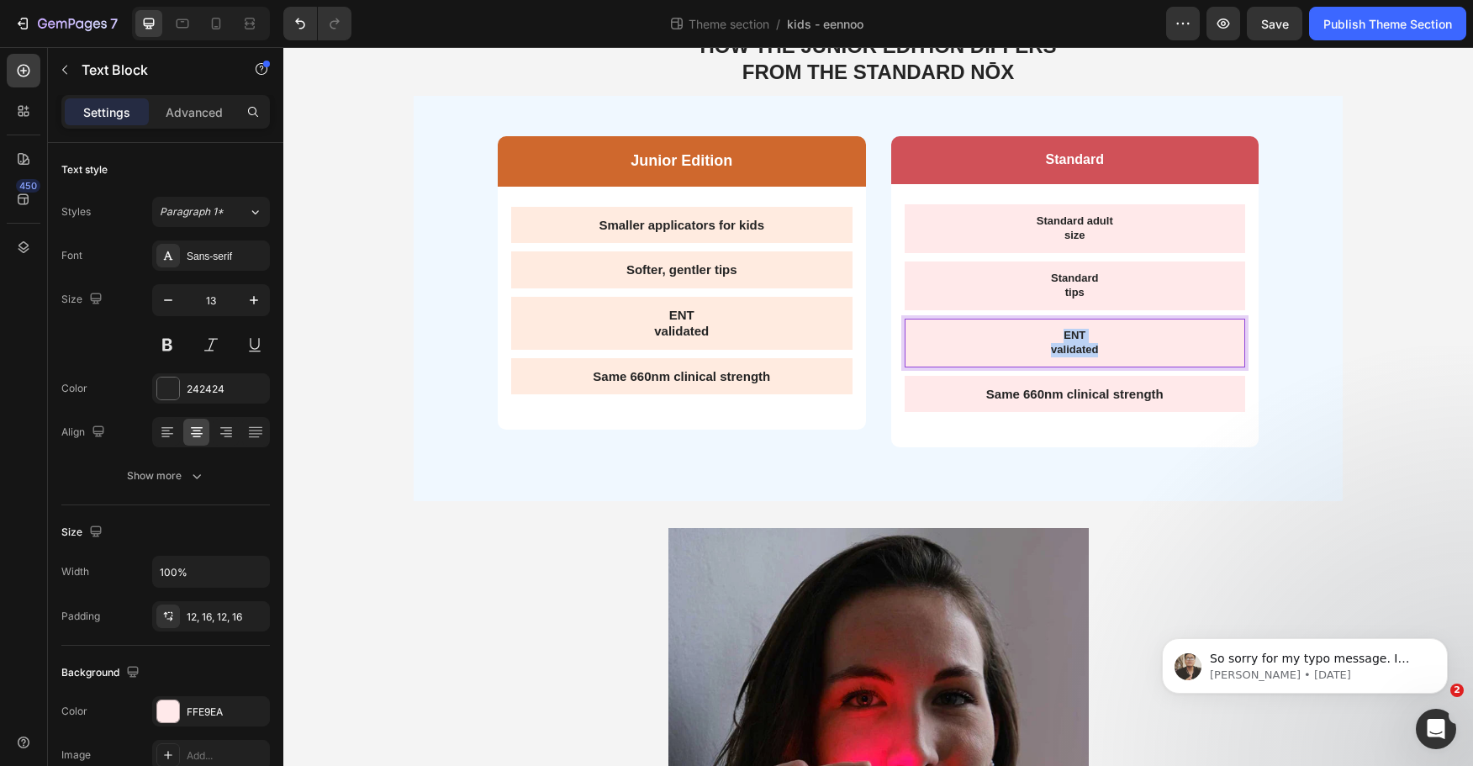
drag, startPoint x: 1103, startPoint y: 348, endPoint x: 994, endPoint y: 331, distance: 109.9
click at [994, 331] on div "ENT validated" at bounding box center [1075, 343] width 341 height 49
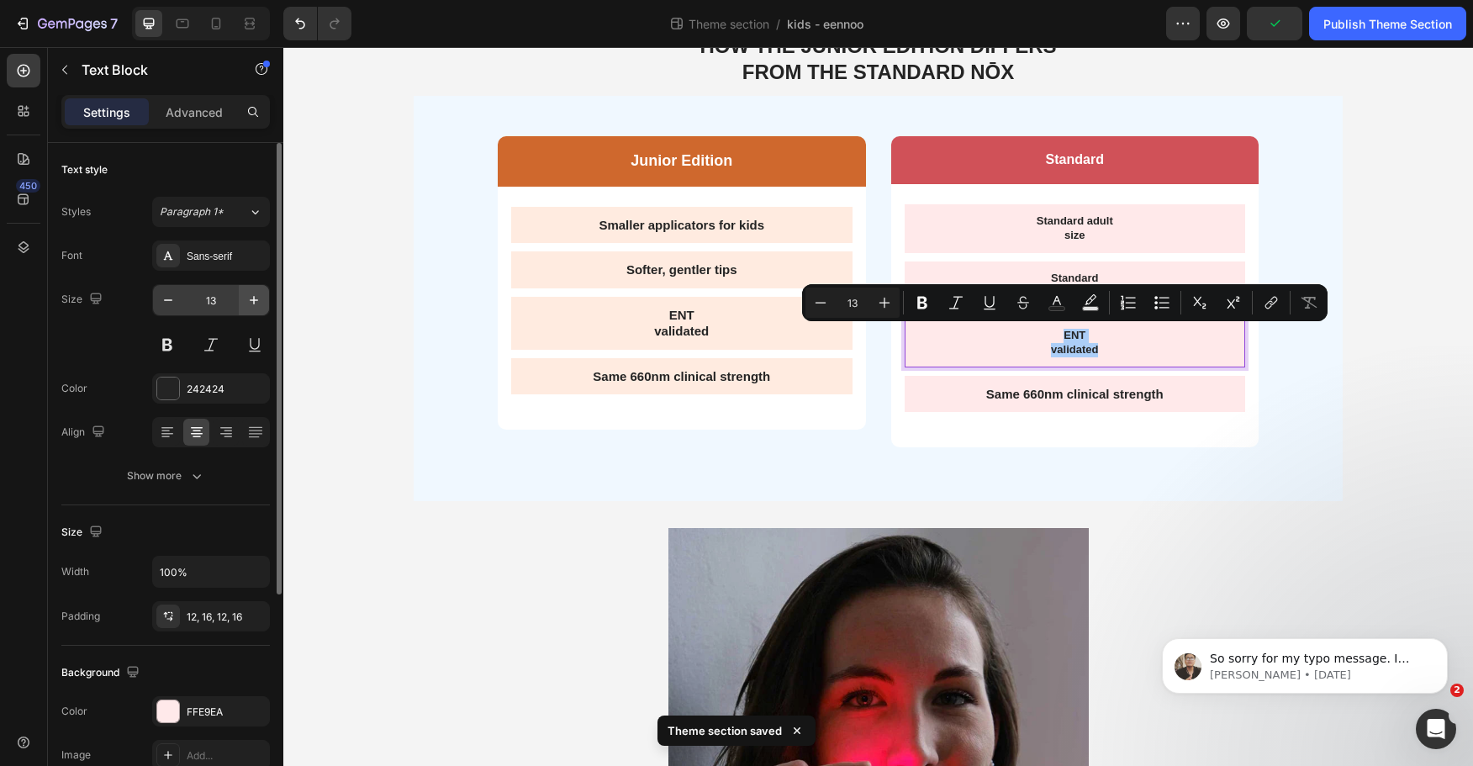
click at [256, 296] on icon "button" at bounding box center [254, 300] width 17 height 17
click at [256, 297] on icon "button" at bounding box center [254, 300] width 17 height 17
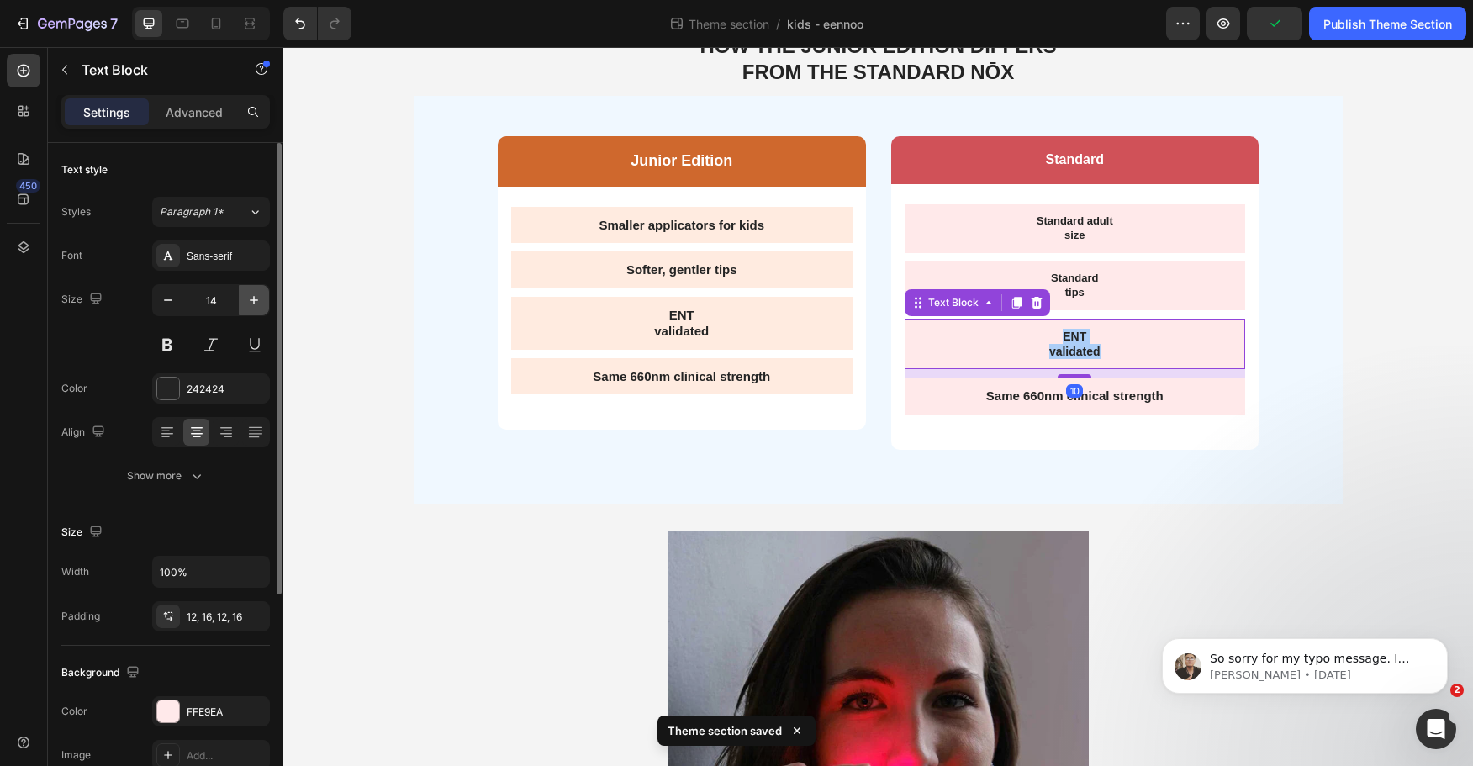
type input "15"
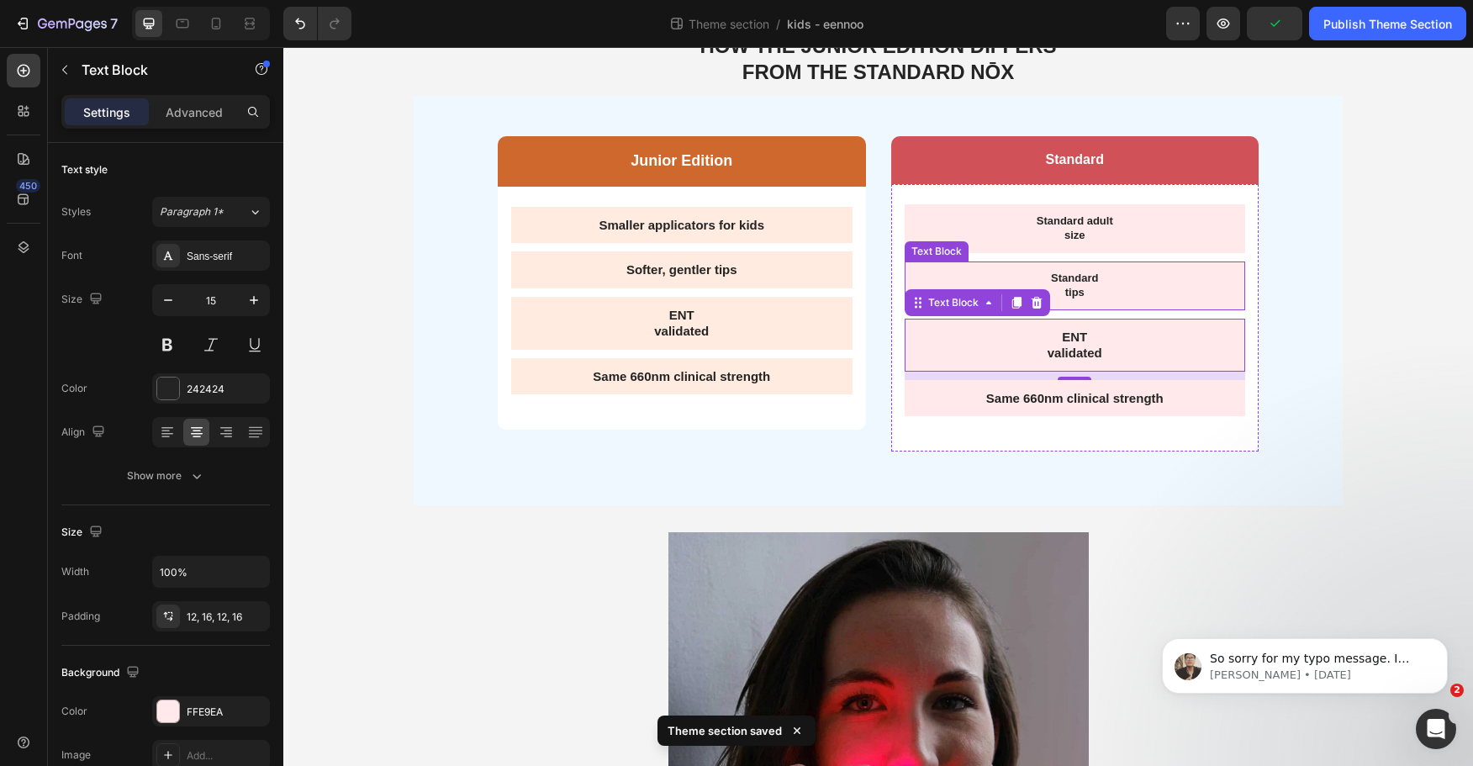
click at [1058, 275] on p "Standard" at bounding box center [1075, 279] width 315 height 14
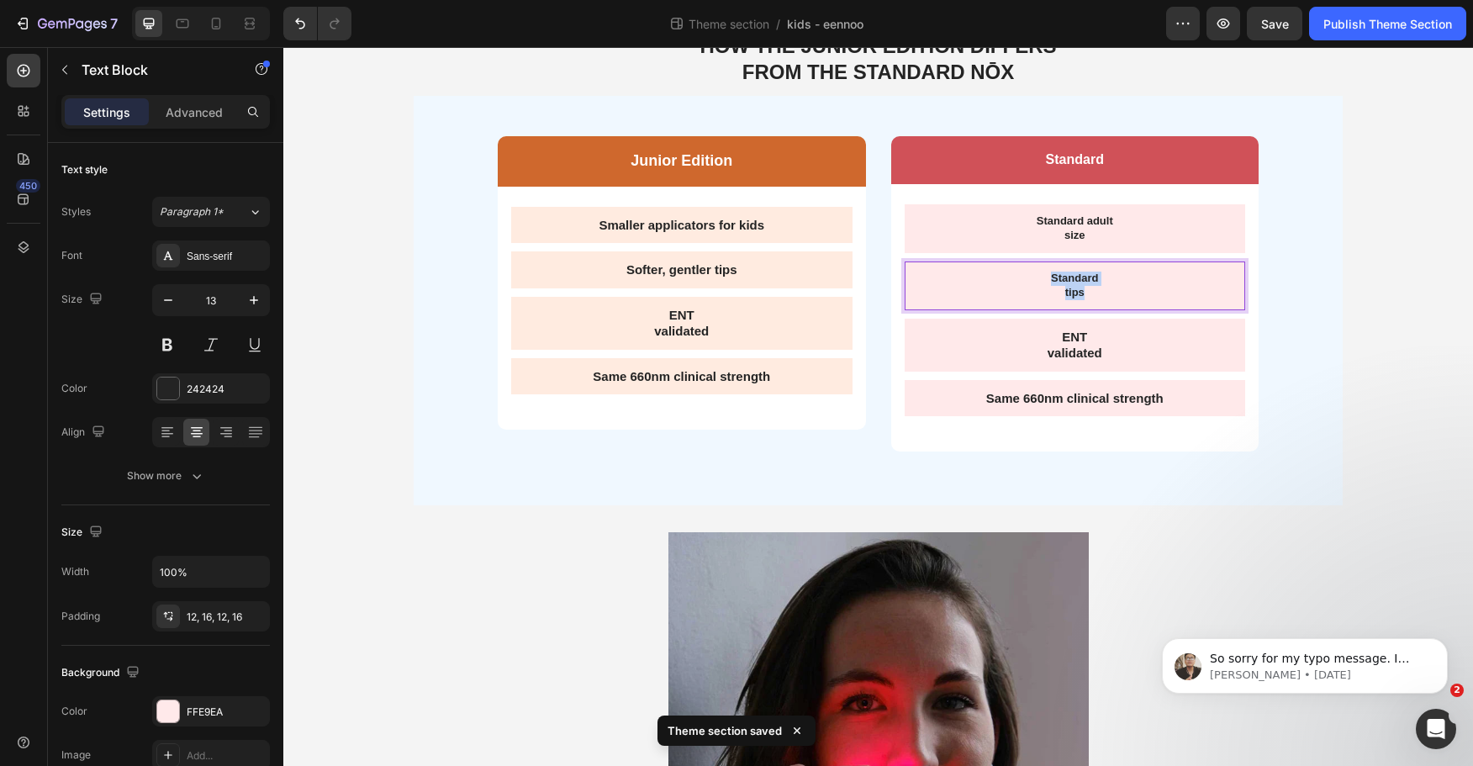
drag, startPoint x: 1091, startPoint y: 294, endPoint x: 985, endPoint y: 277, distance: 107.4
click at [987, 277] on div "Standard tips" at bounding box center [1075, 286] width 341 height 49
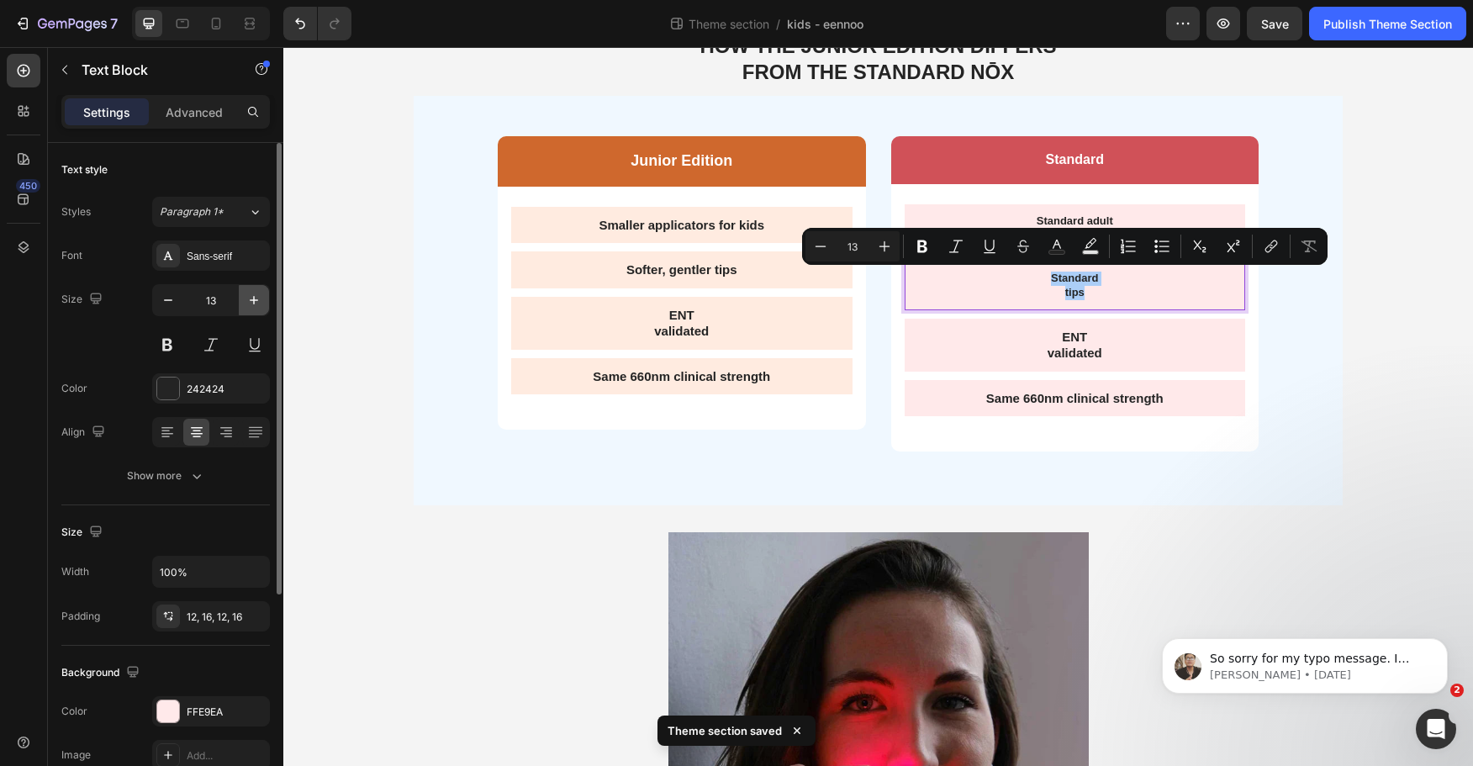
click at [251, 304] on icon "button" at bounding box center [254, 300] width 17 height 17
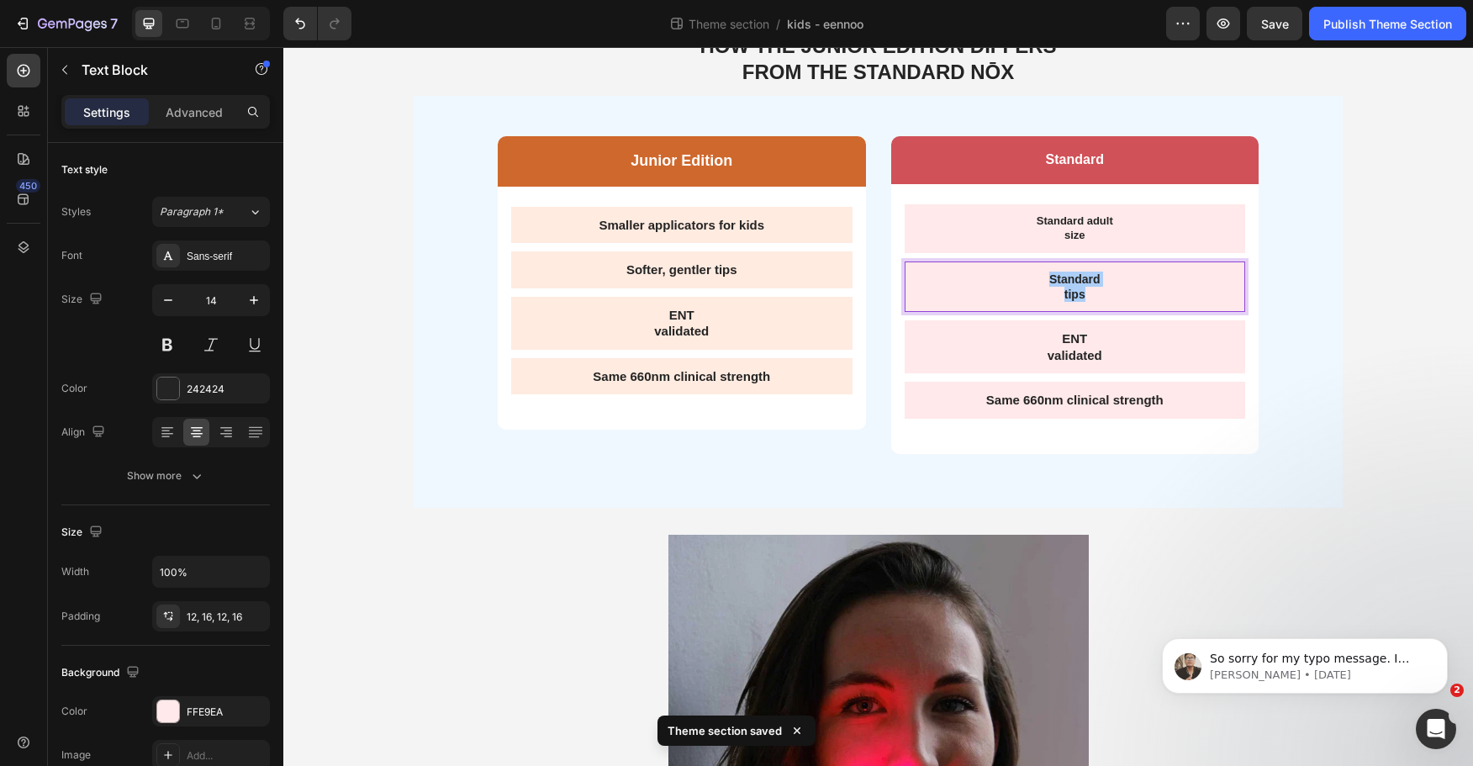
type input "15"
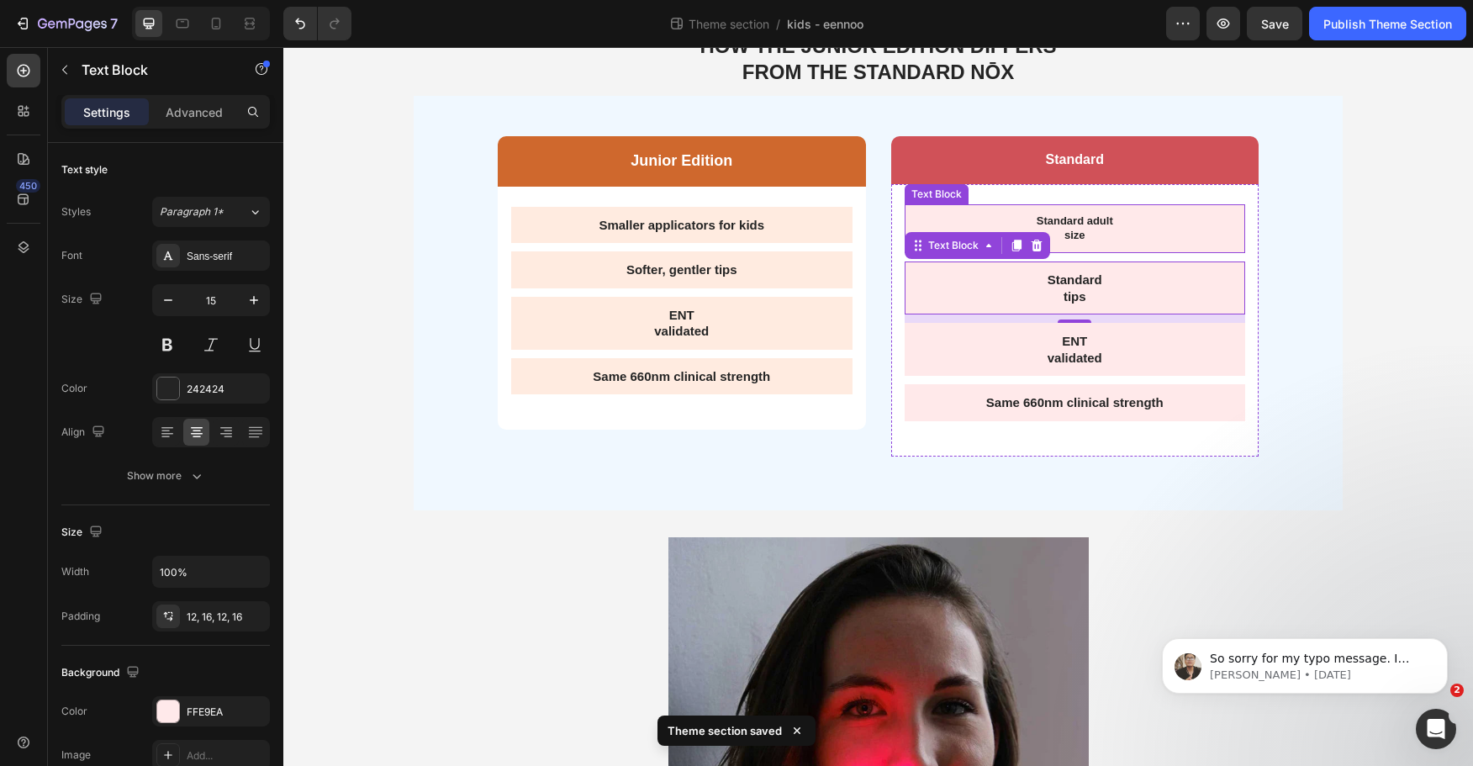
click at [1049, 230] on p "size" at bounding box center [1075, 236] width 315 height 14
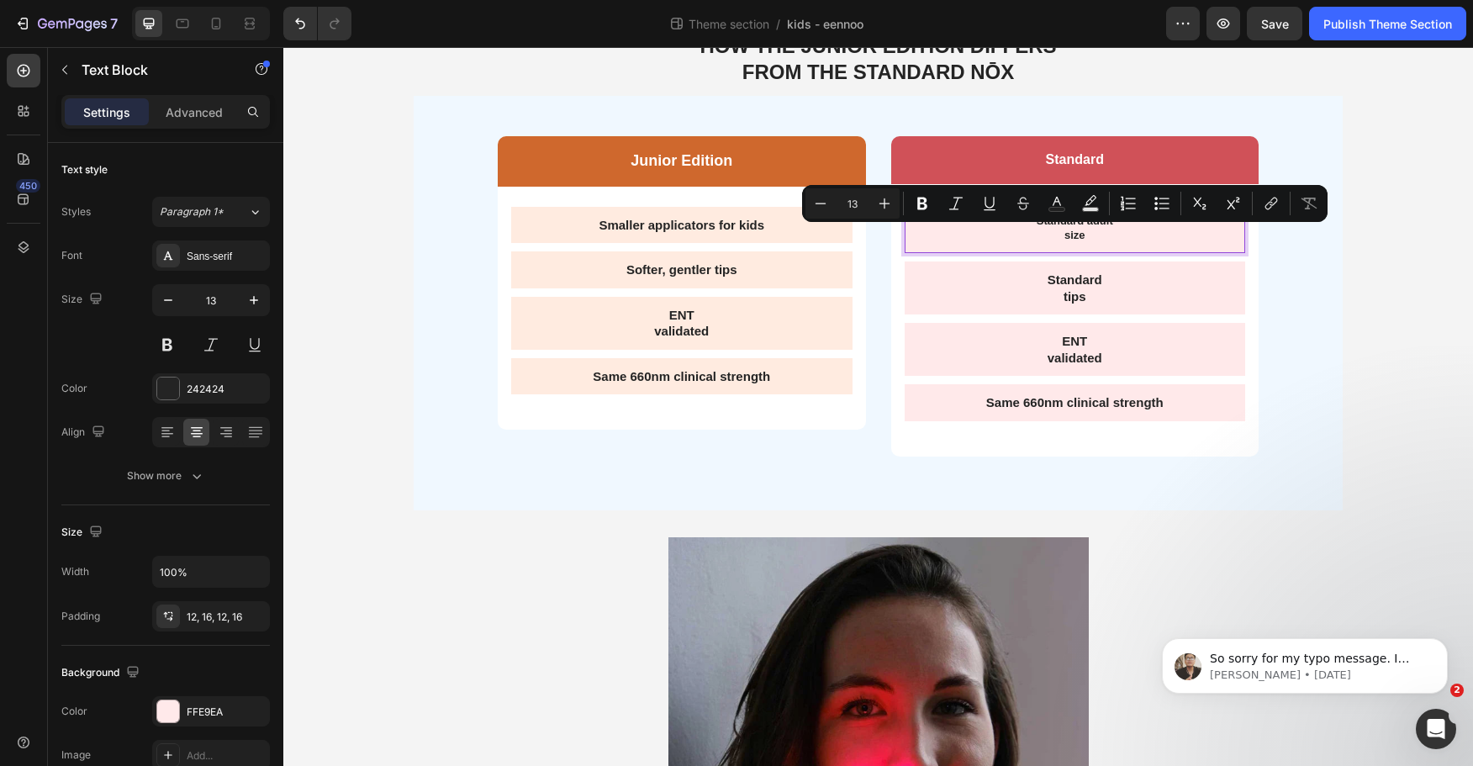
click at [1087, 236] on p "size" at bounding box center [1075, 236] width 315 height 14
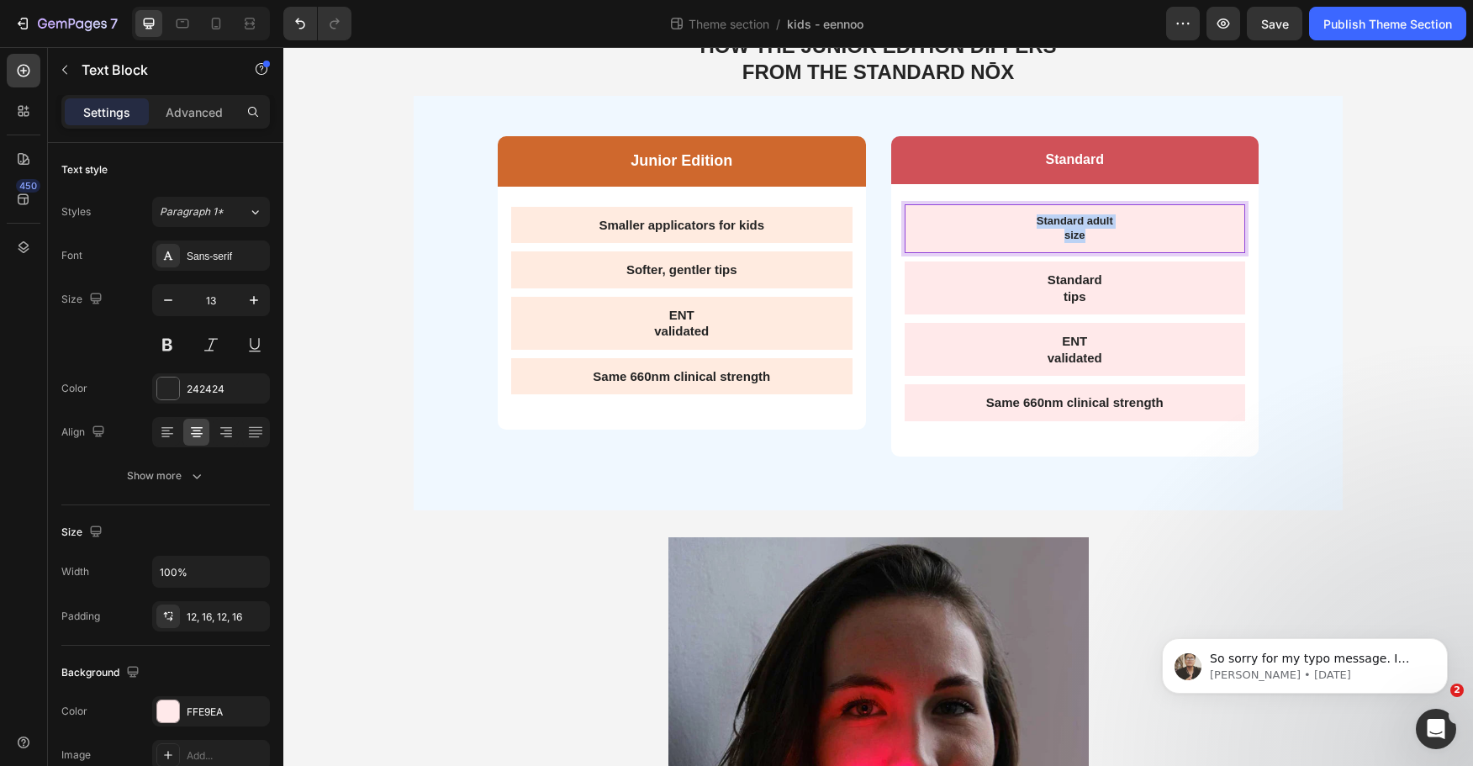
drag, startPoint x: 1087, startPoint y: 235, endPoint x: 1010, endPoint y: 218, distance: 79.2
click at [1010, 218] on div "Standard adult size" at bounding box center [1075, 228] width 341 height 49
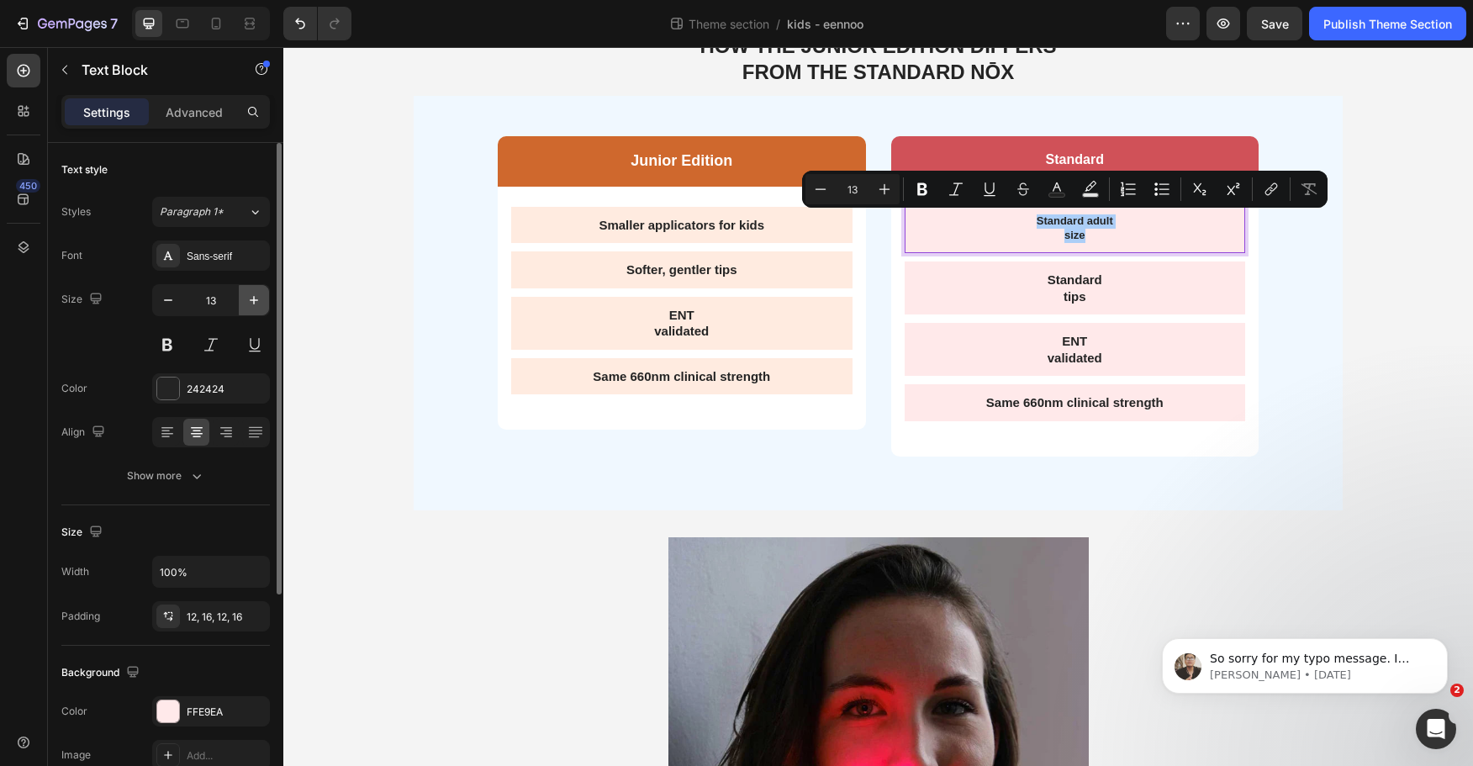
click at [255, 296] on icon "button" at bounding box center [254, 300] width 17 height 17
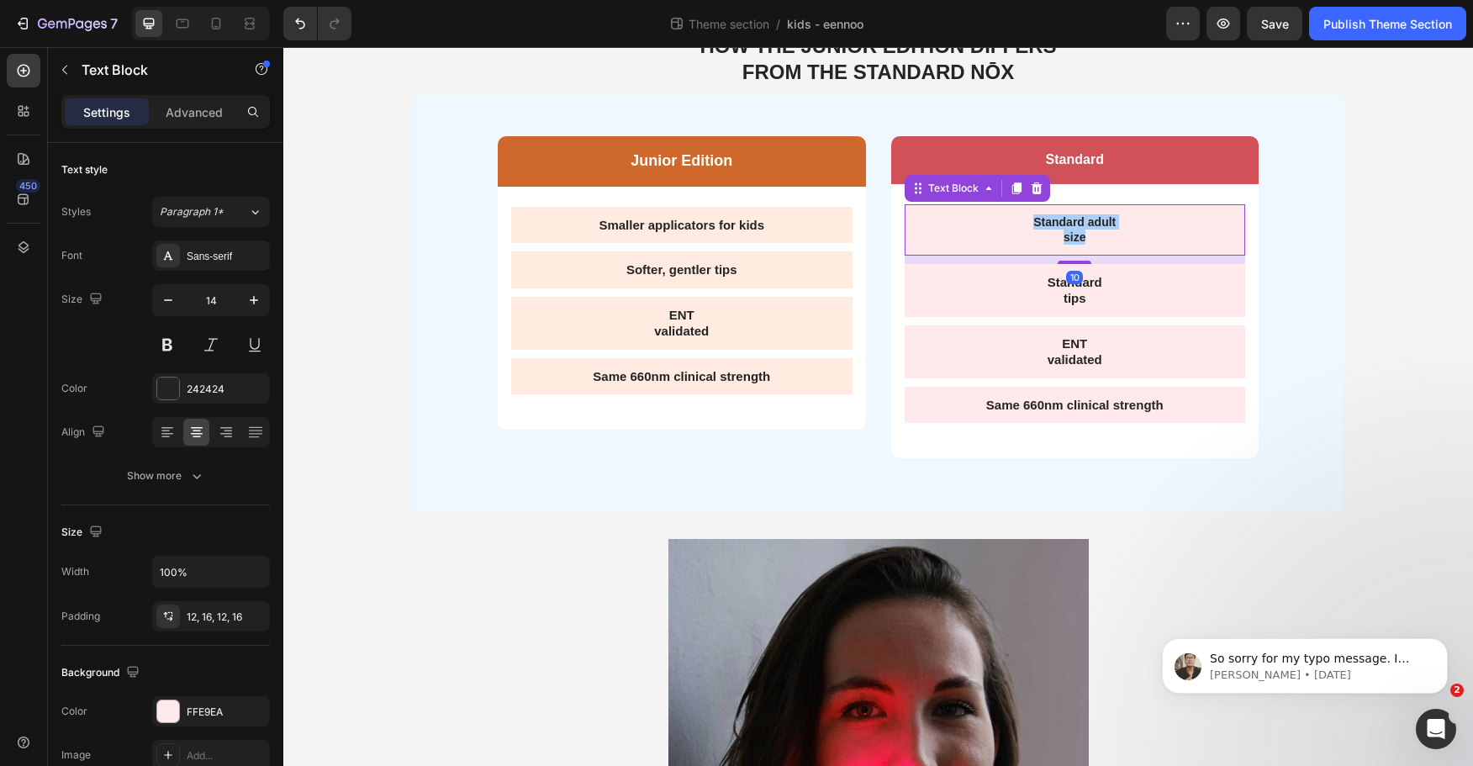
type input "15"
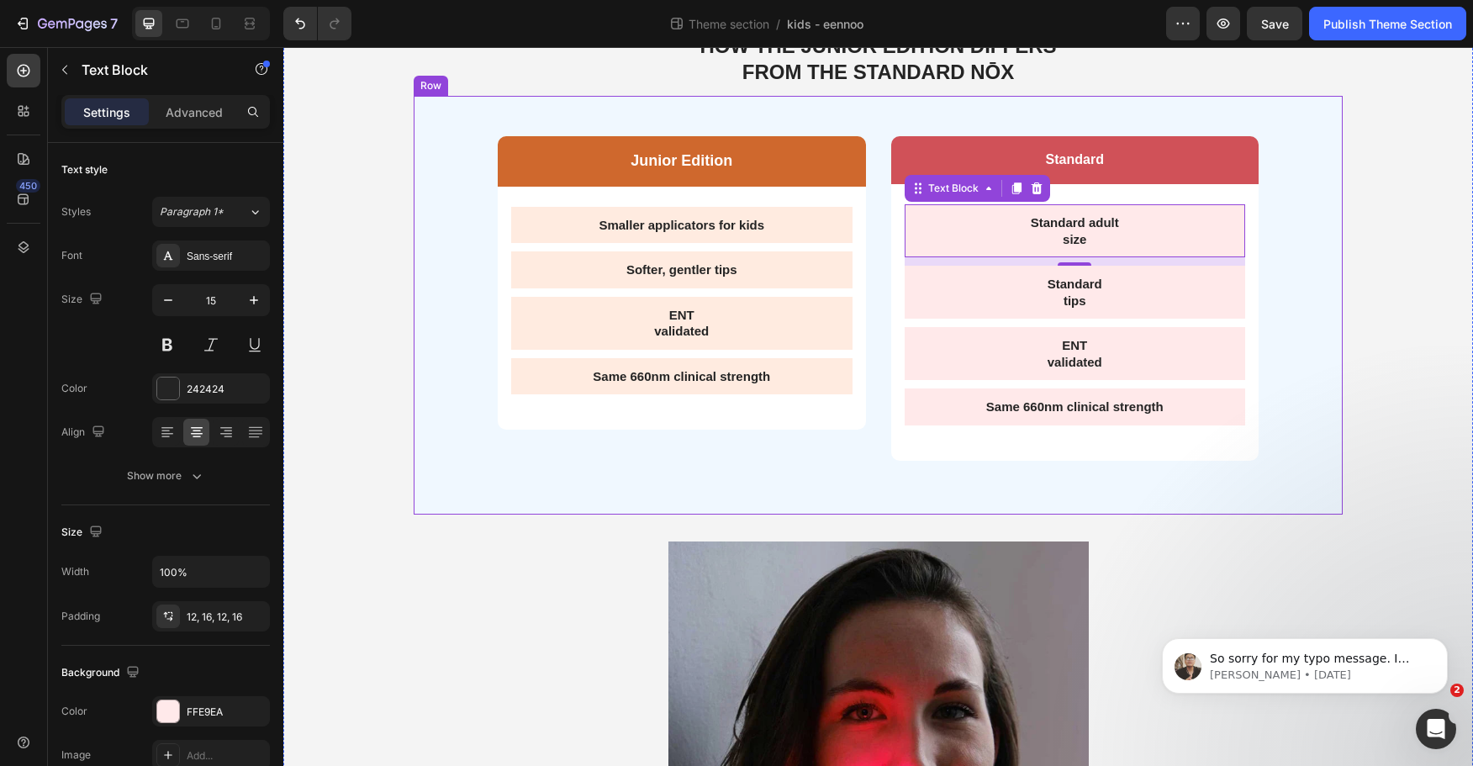
click at [466, 344] on div "Junior Edition Text Block Row Smaller applicators for kids Text Block Softer, g…" at bounding box center [878, 305] width 929 height 418
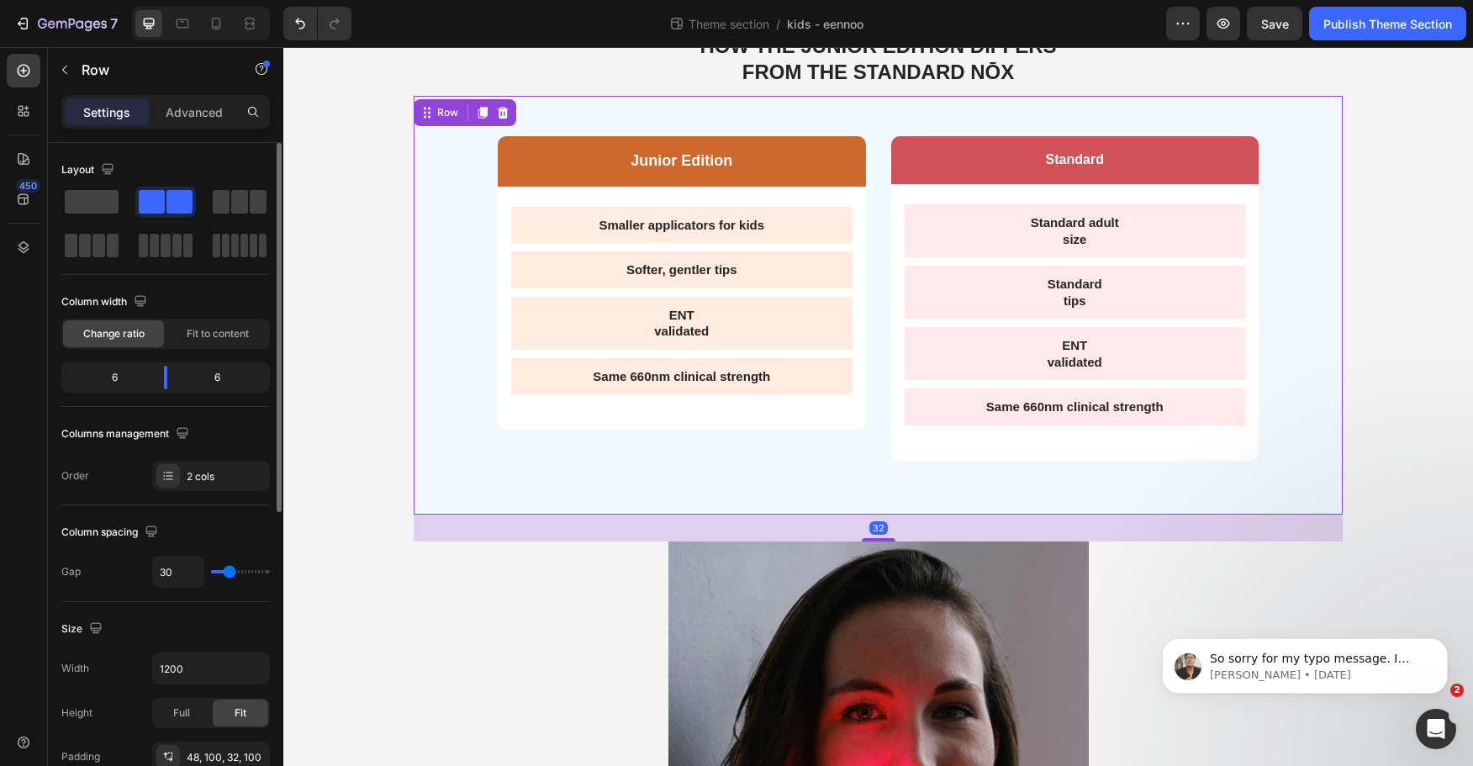
scroll to position [252, 0]
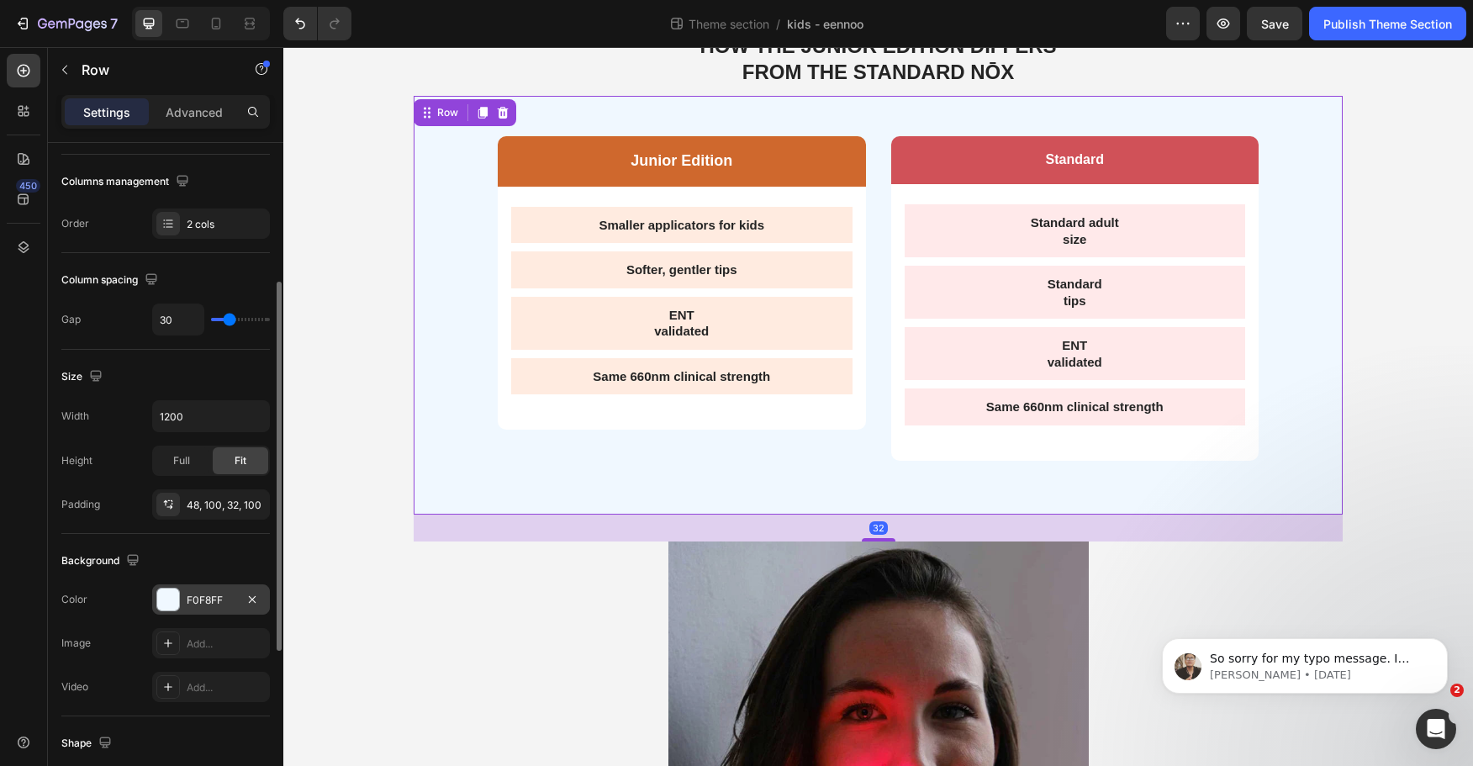
click at [203, 588] on div "F0F8FF" at bounding box center [211, 600] width 118 height 30
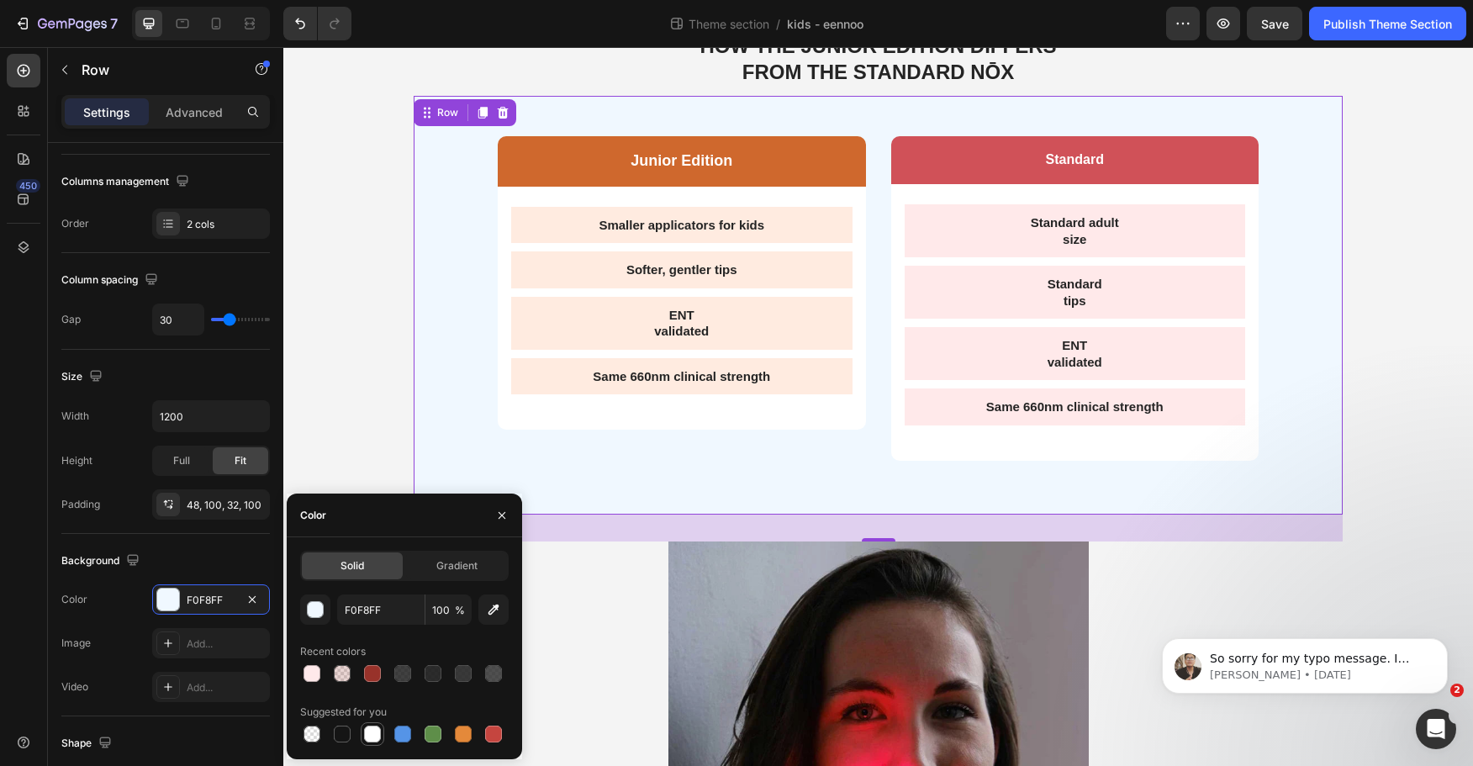
click at [378, 729] on div at bounding box center [372, 734] width 17 height 17
type input "FFFFFF"
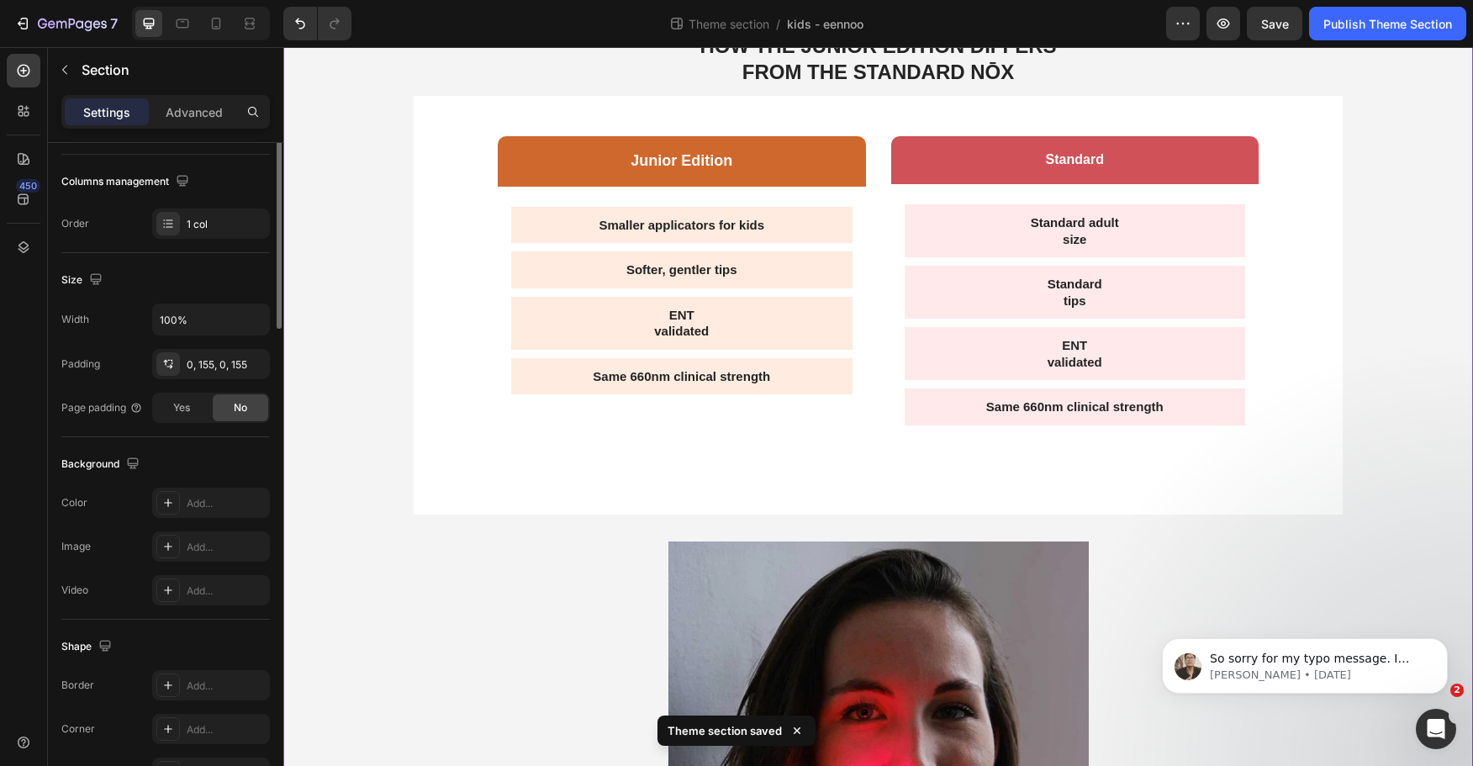
scroll to position [0, 0]
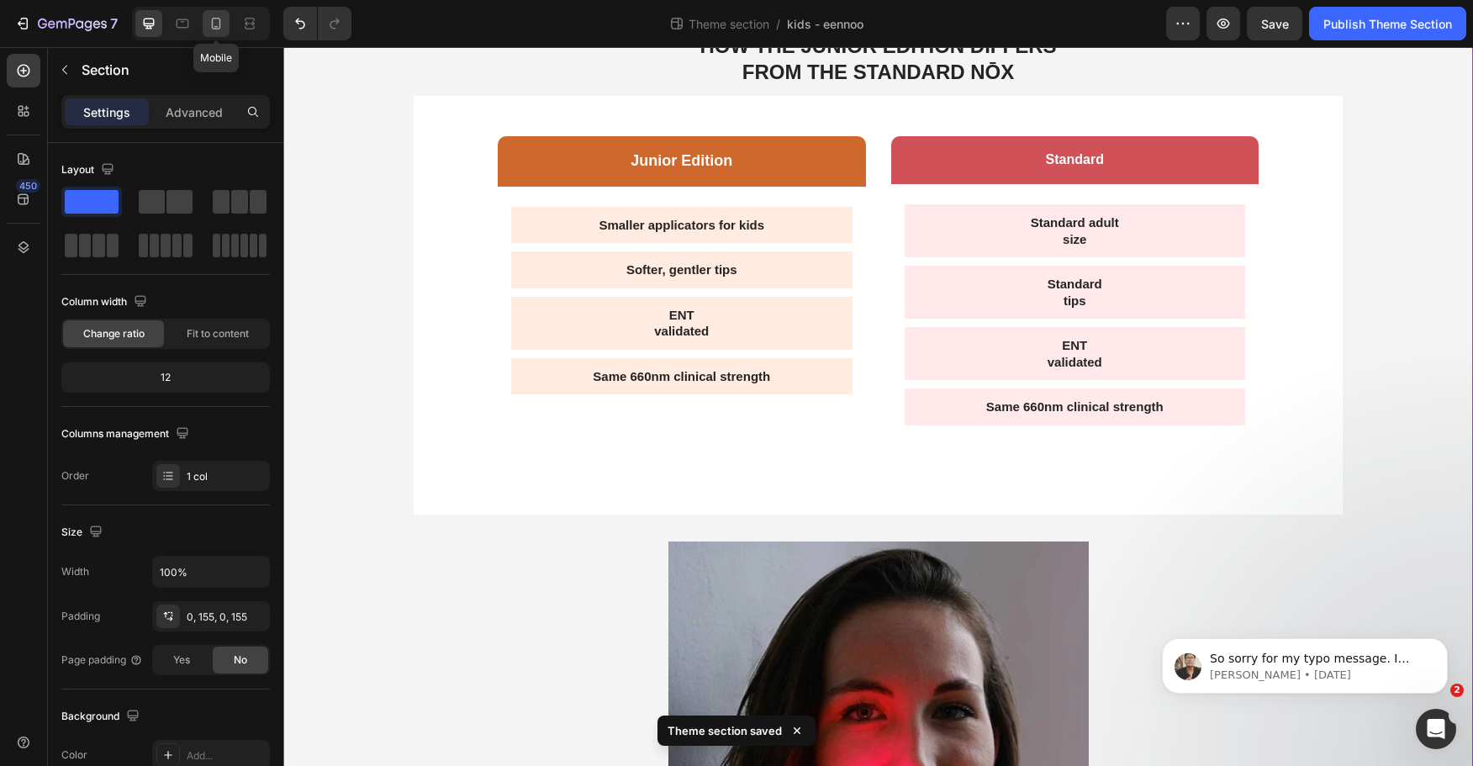
click at [223, 21] on icon at bounding box center [216, 23] width 17 height 17
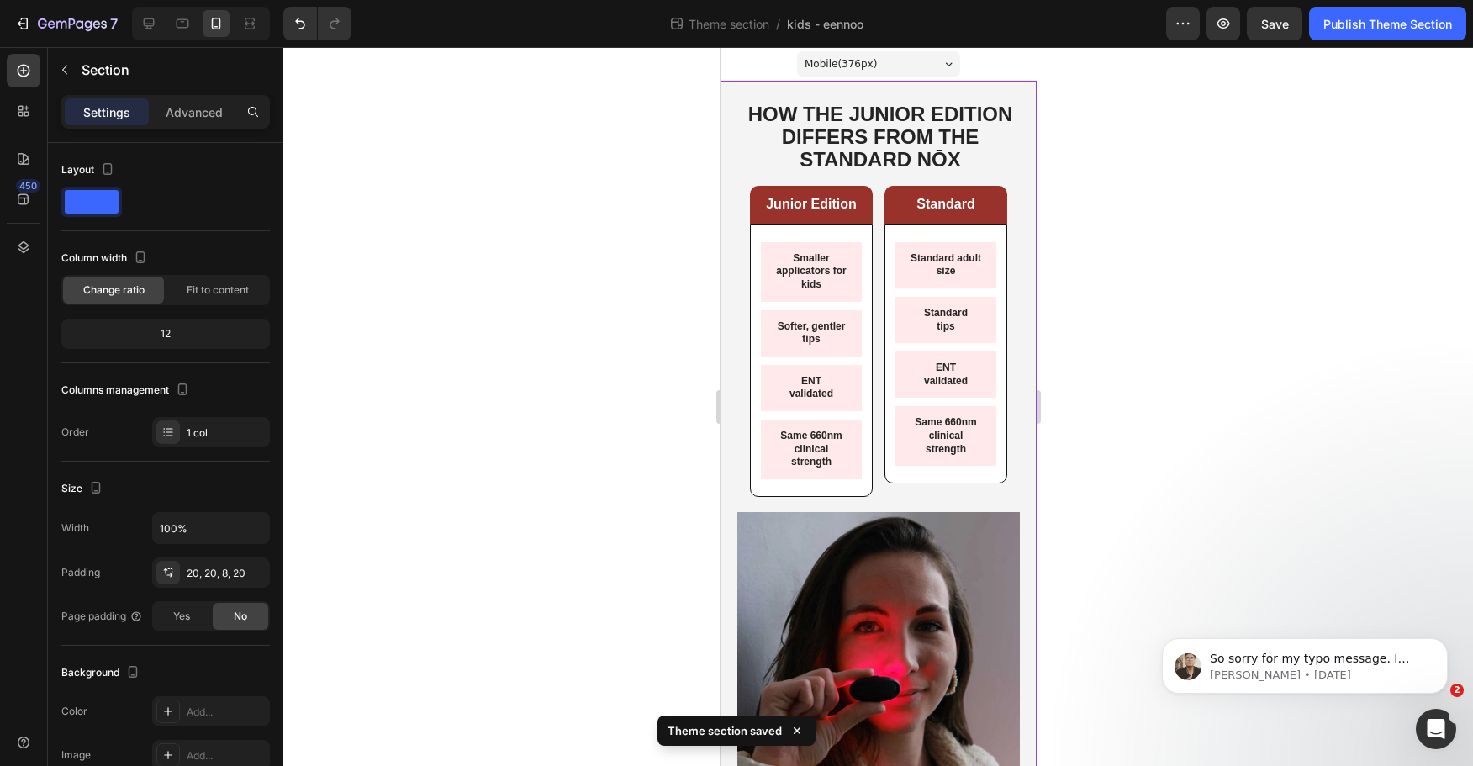
click at [1138, 254] on div at bounding box center [878, 406] width 1190 height 719
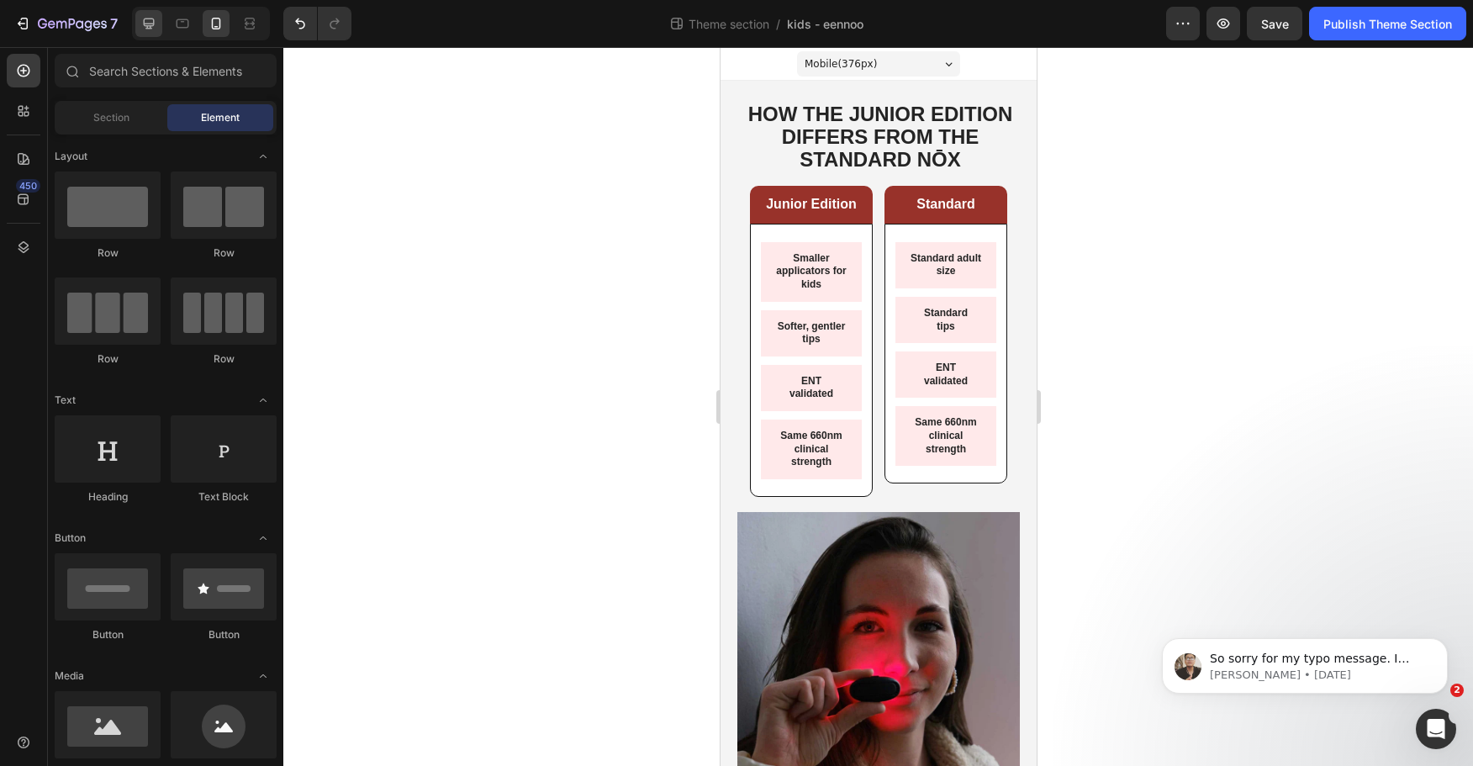
click at [157, 20] on icon at bounding box center [148, 23] width 17 height 17
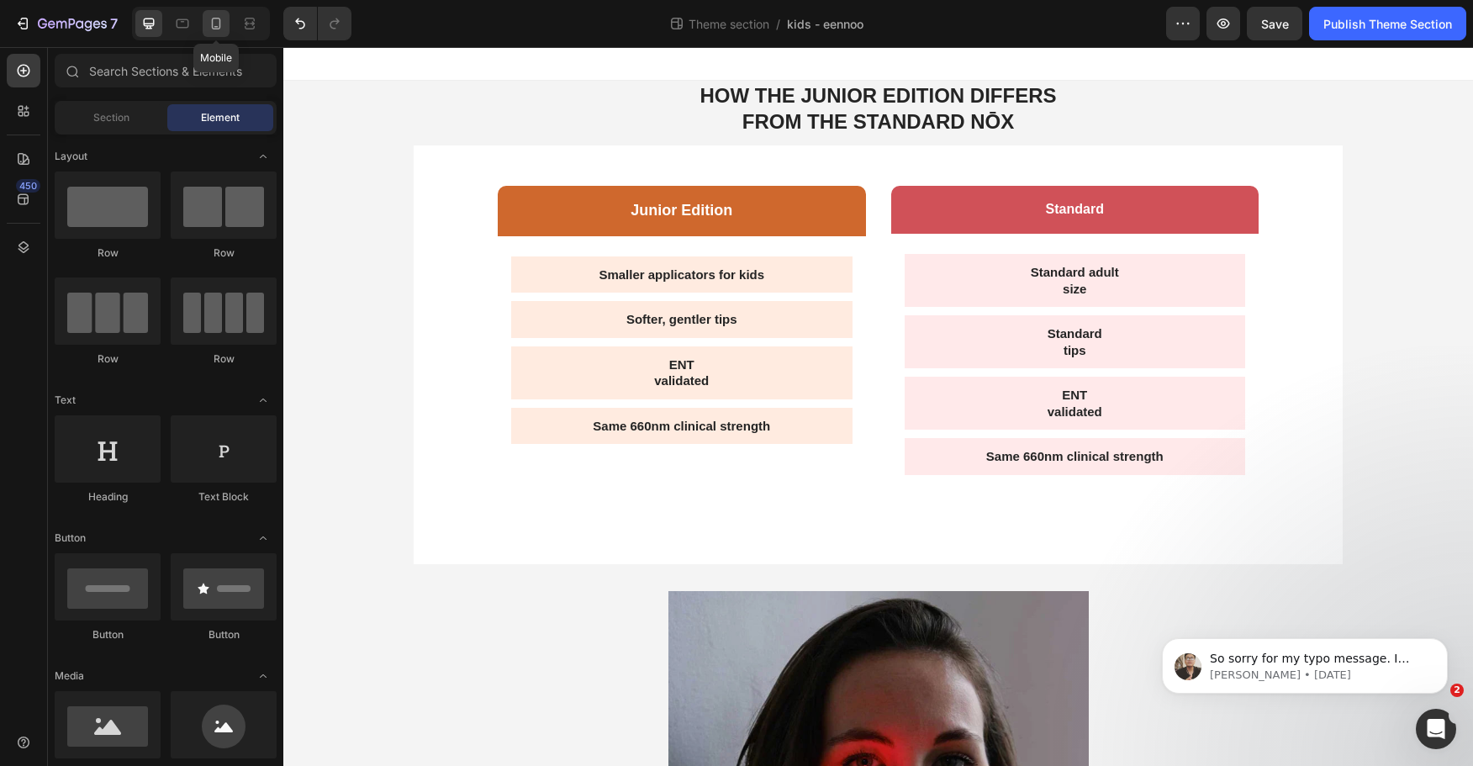
click at [215, 25] on icon at bounding box center [216, 23] width 17 height 17
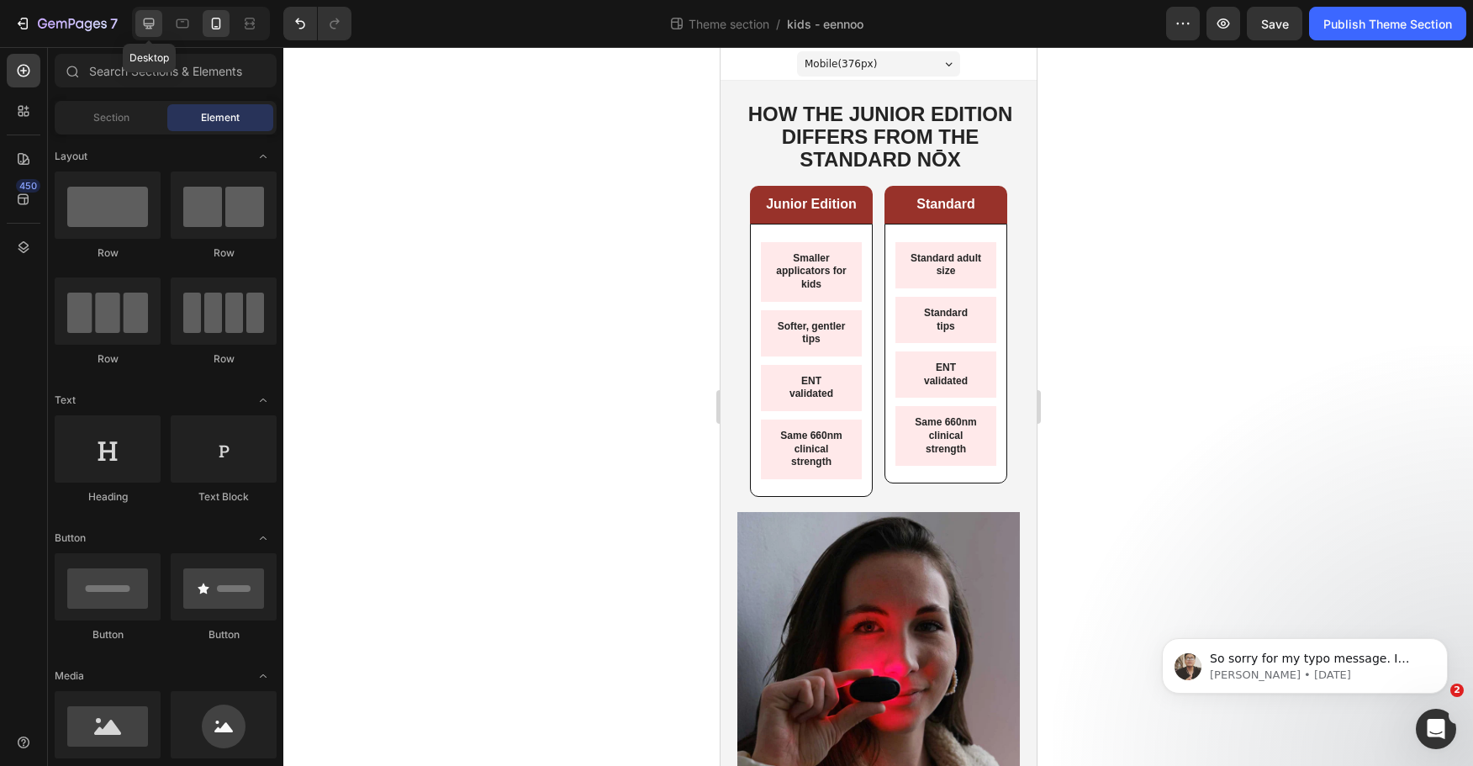
click at [157, 32] on div at bounding box center [148, 23] width 27 height 27
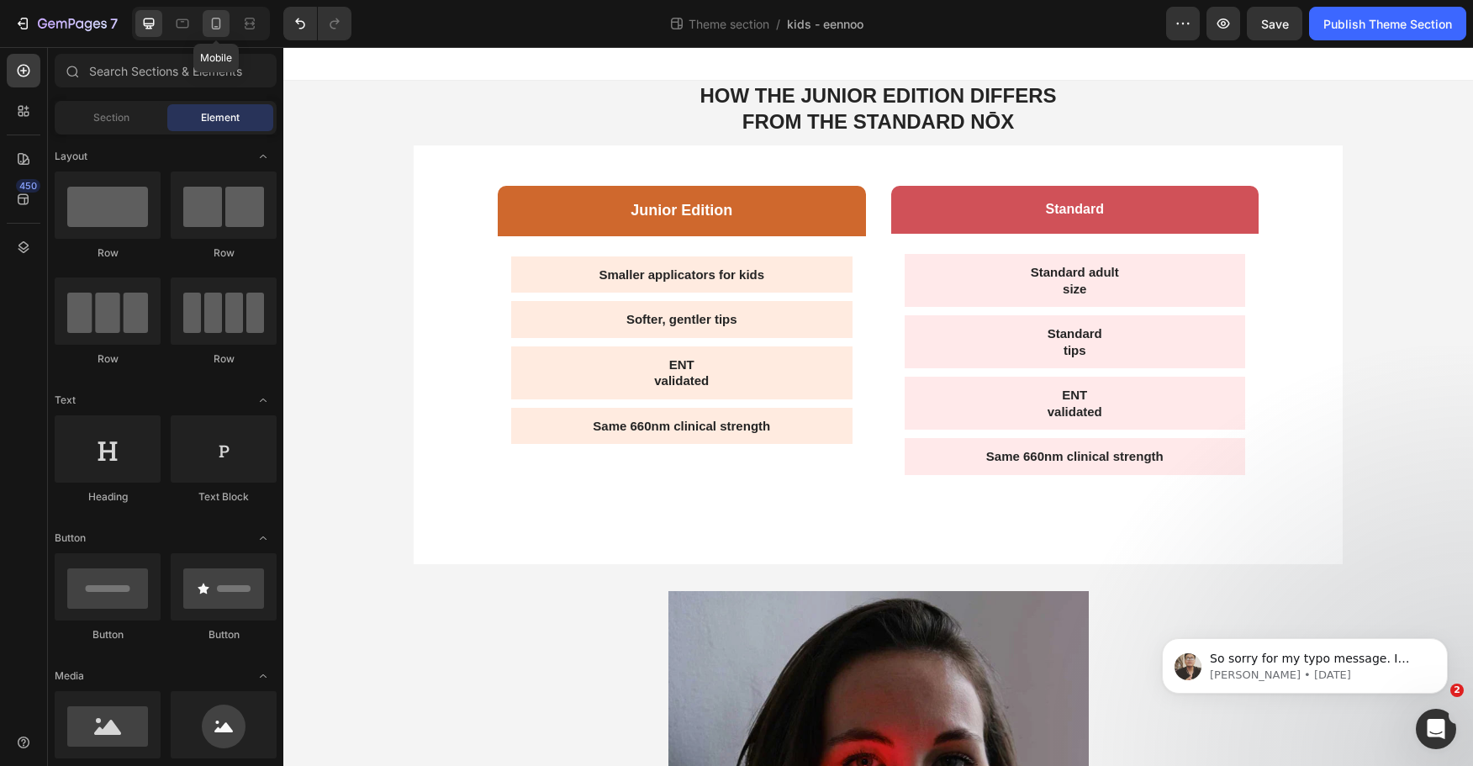
click at [208, 18] on icon at bounding box center [216, 23] width 17 height 17
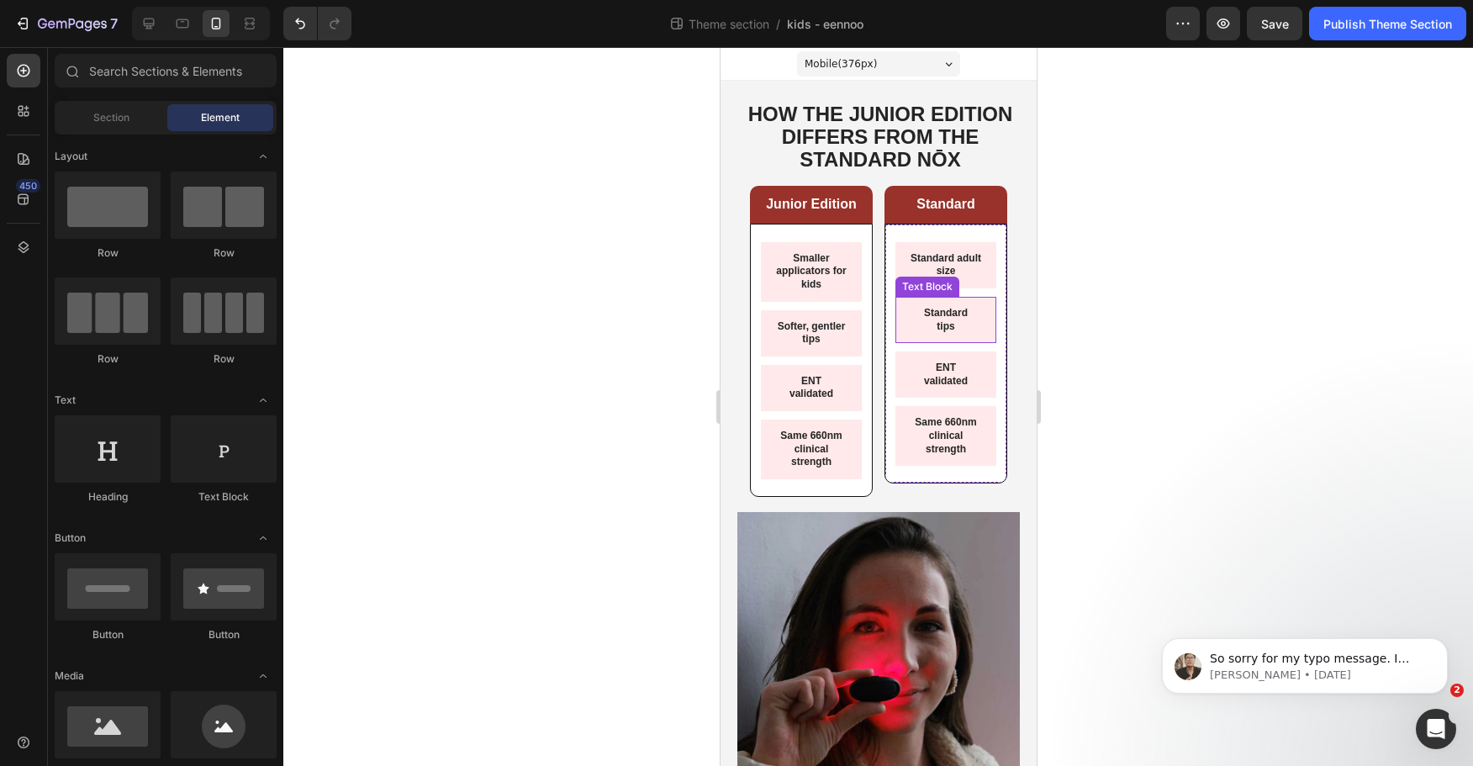
click at [924, 334] on p "tips" at bounding box center [945, 326] width 74 height 13
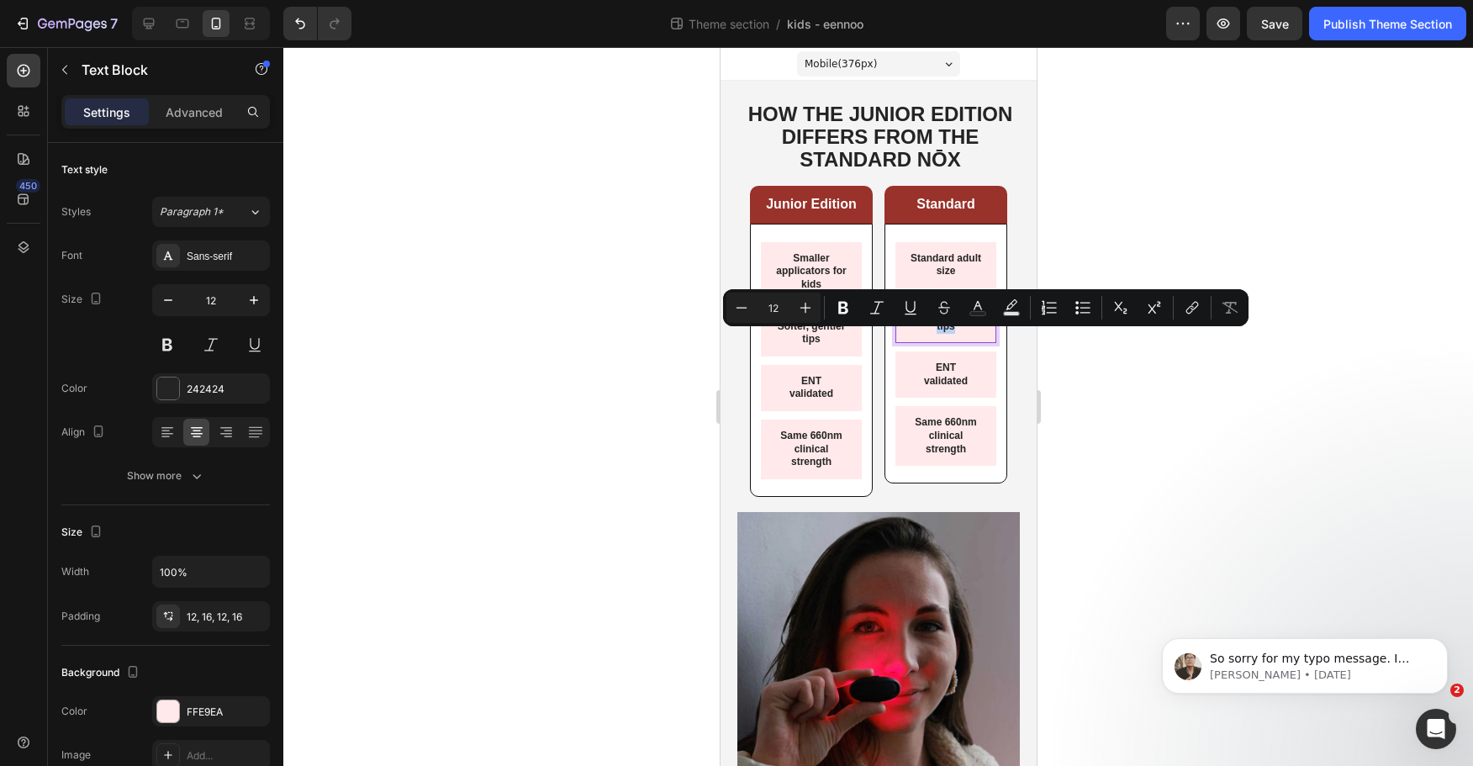
click at [926, 334] on p "tips" at bounding box center [945, 326] width 74 height 13
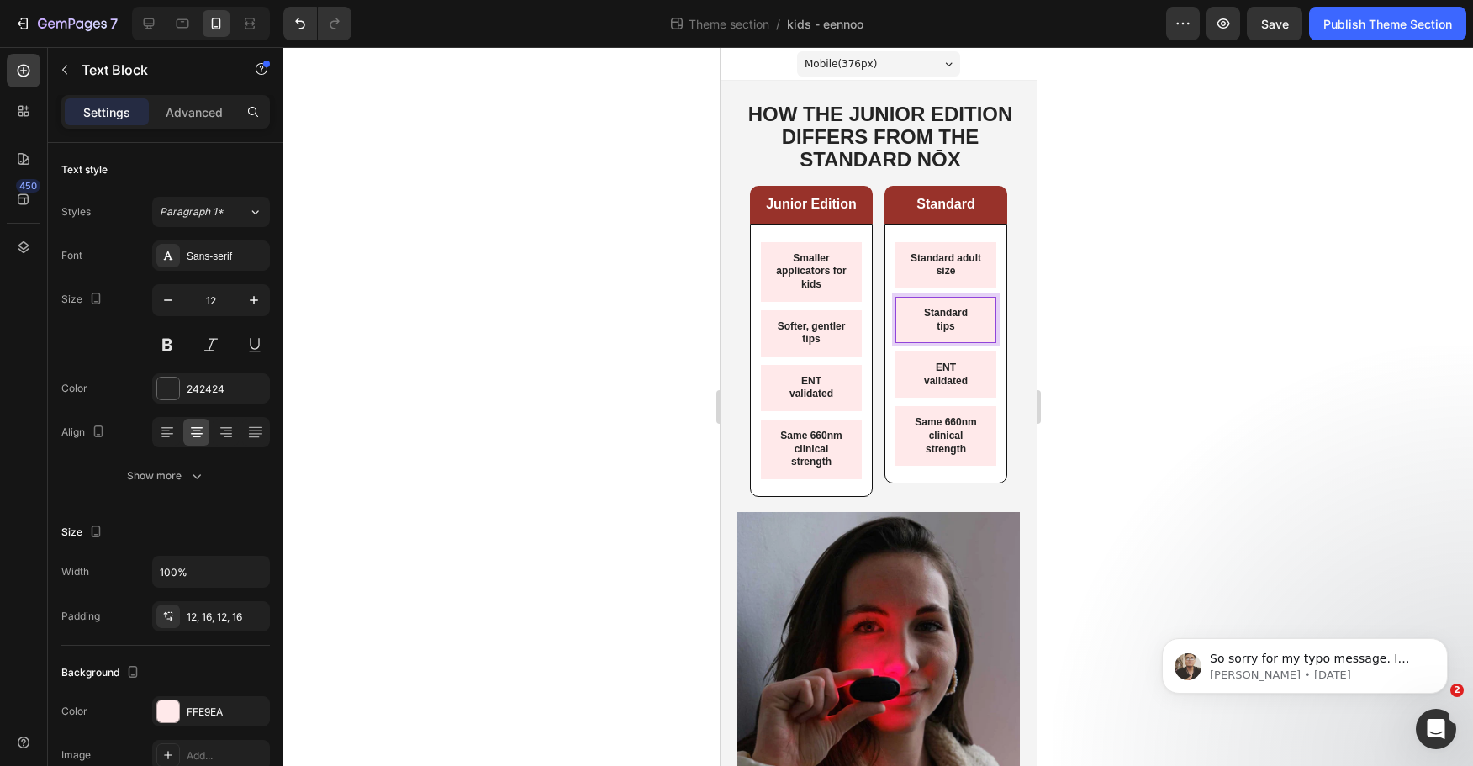
click at [1144, 371] on div at bounding box center [878, 406] width 1190 height 719
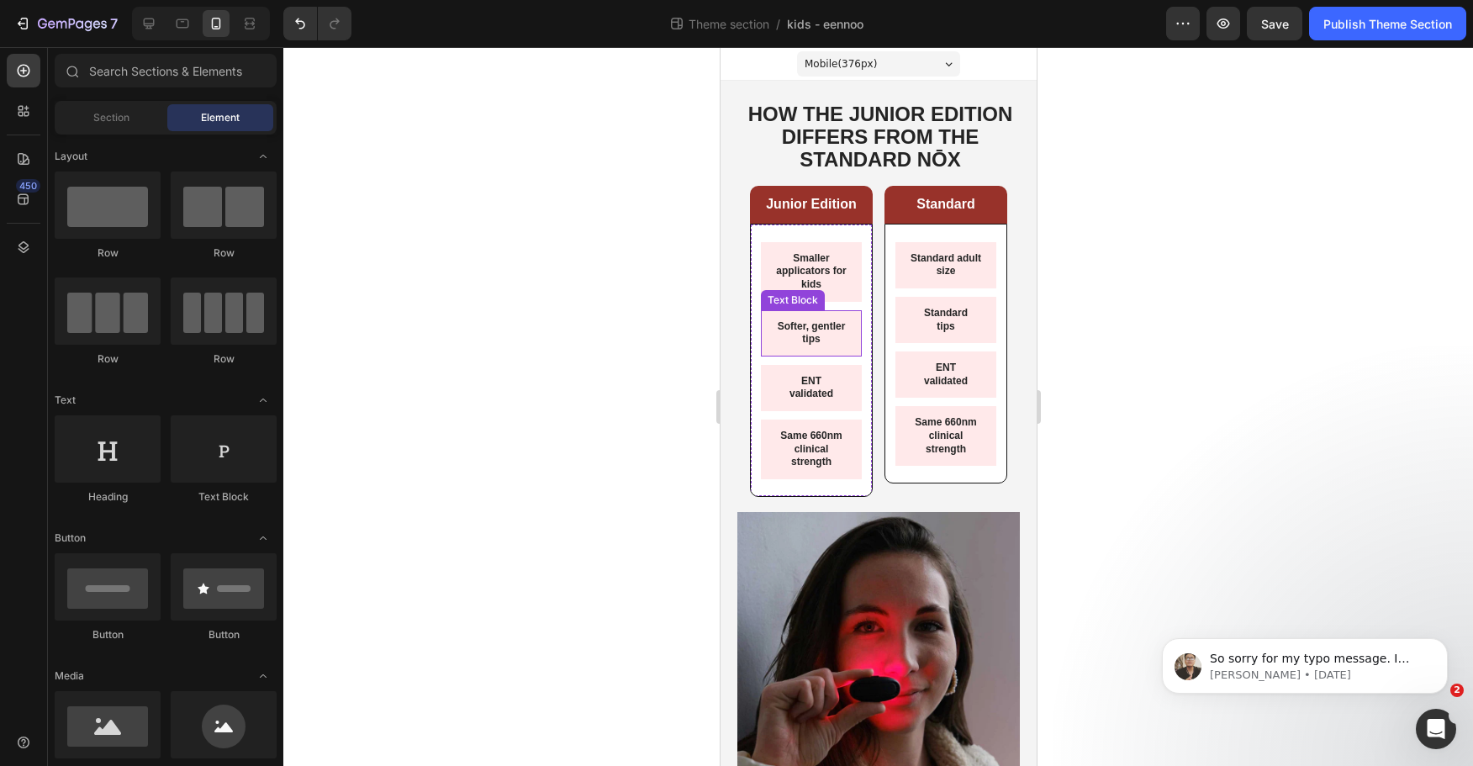
click at [818, 330] on p "Softer, gentler tips" at bounding box center [811, 333] width 74 height 26
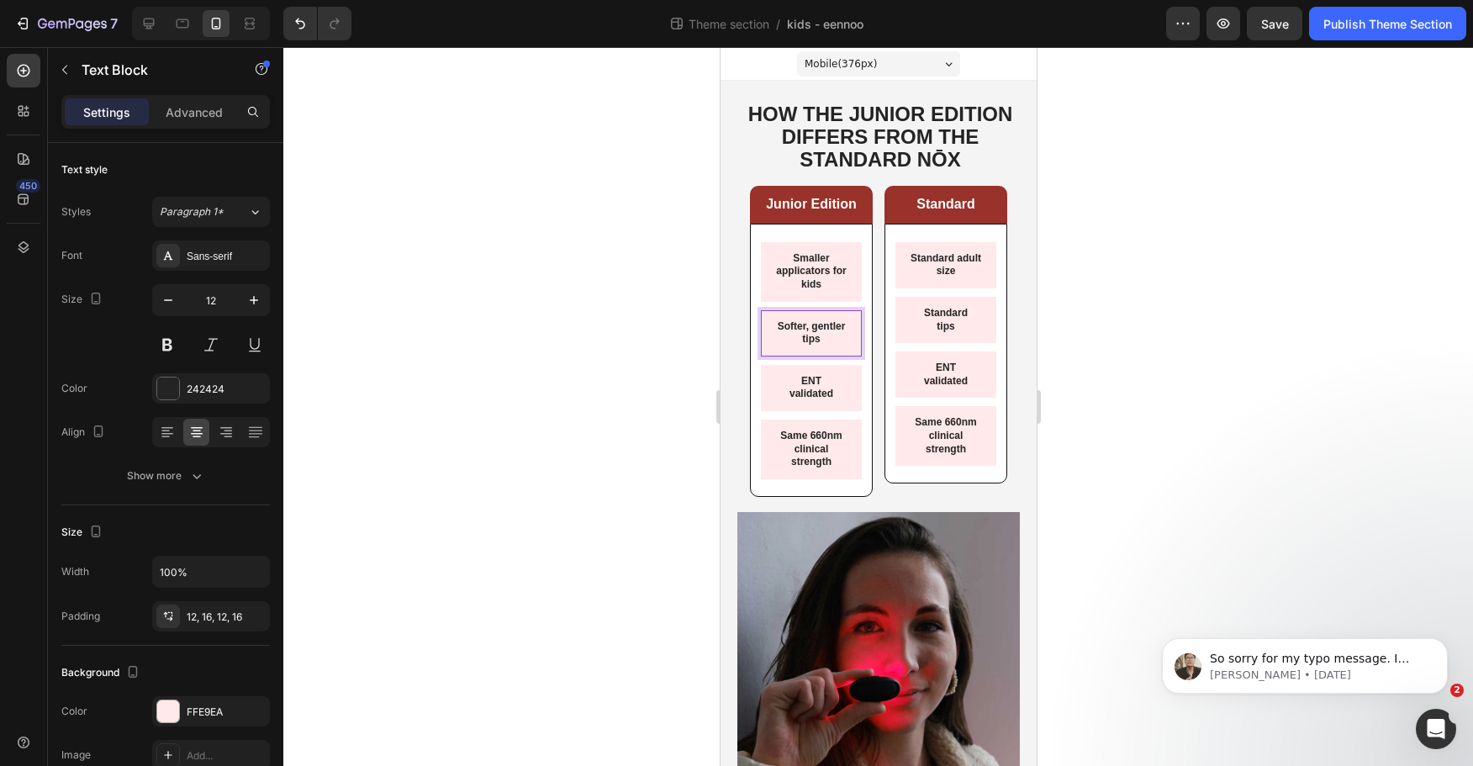
click at [760, 335] on div "Softer, gentler tips" at bounding box center [810, 333] width 101 height 46
drag, startPoint x: 1285, startPoint y: 361, endPoint x: 1098, endPoint y: 334, distance: 188.6
click at [1284, 361] on div at bounding box center [878, 406] width 1190 height 719
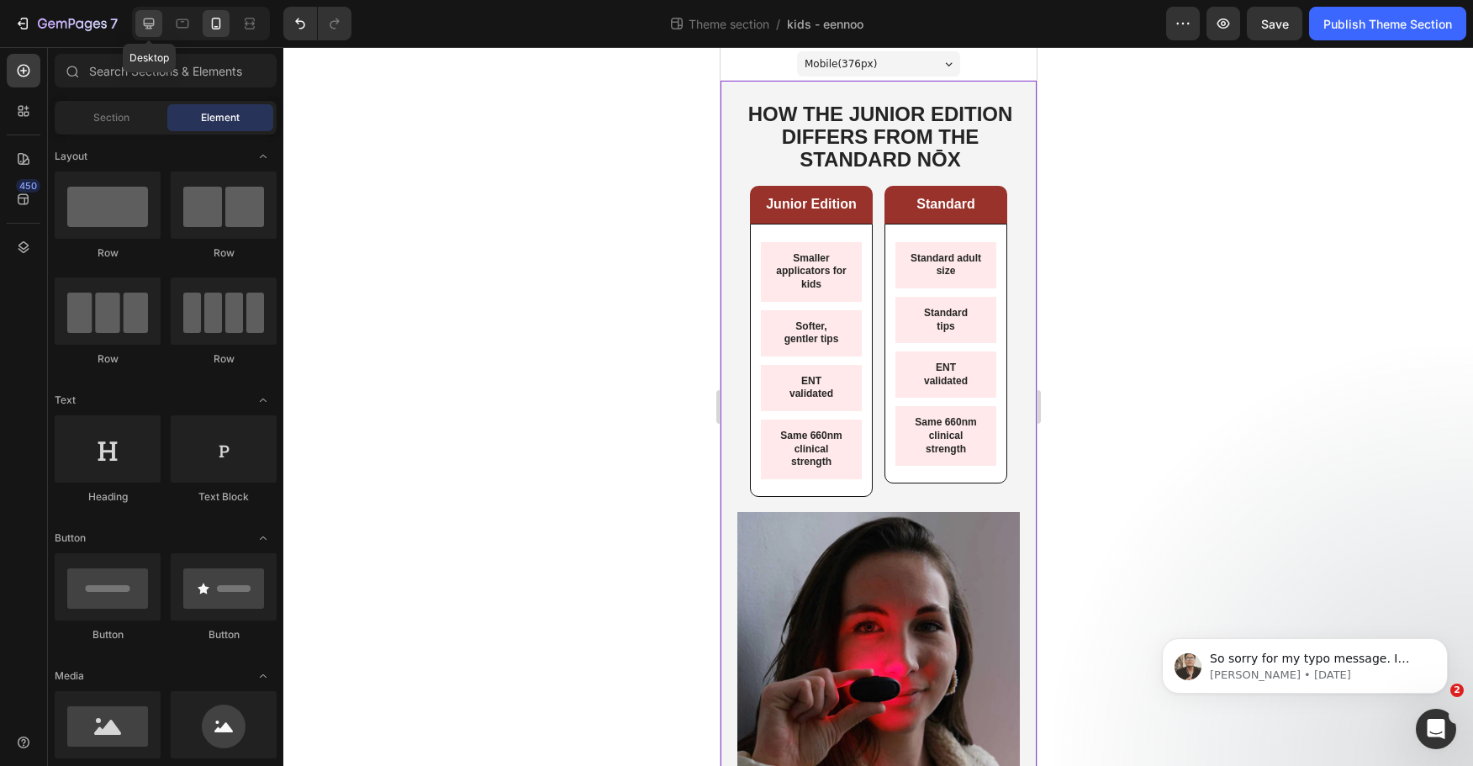
click at [156, 30] on icon at bounding box center [148, 23] width 17 height 17
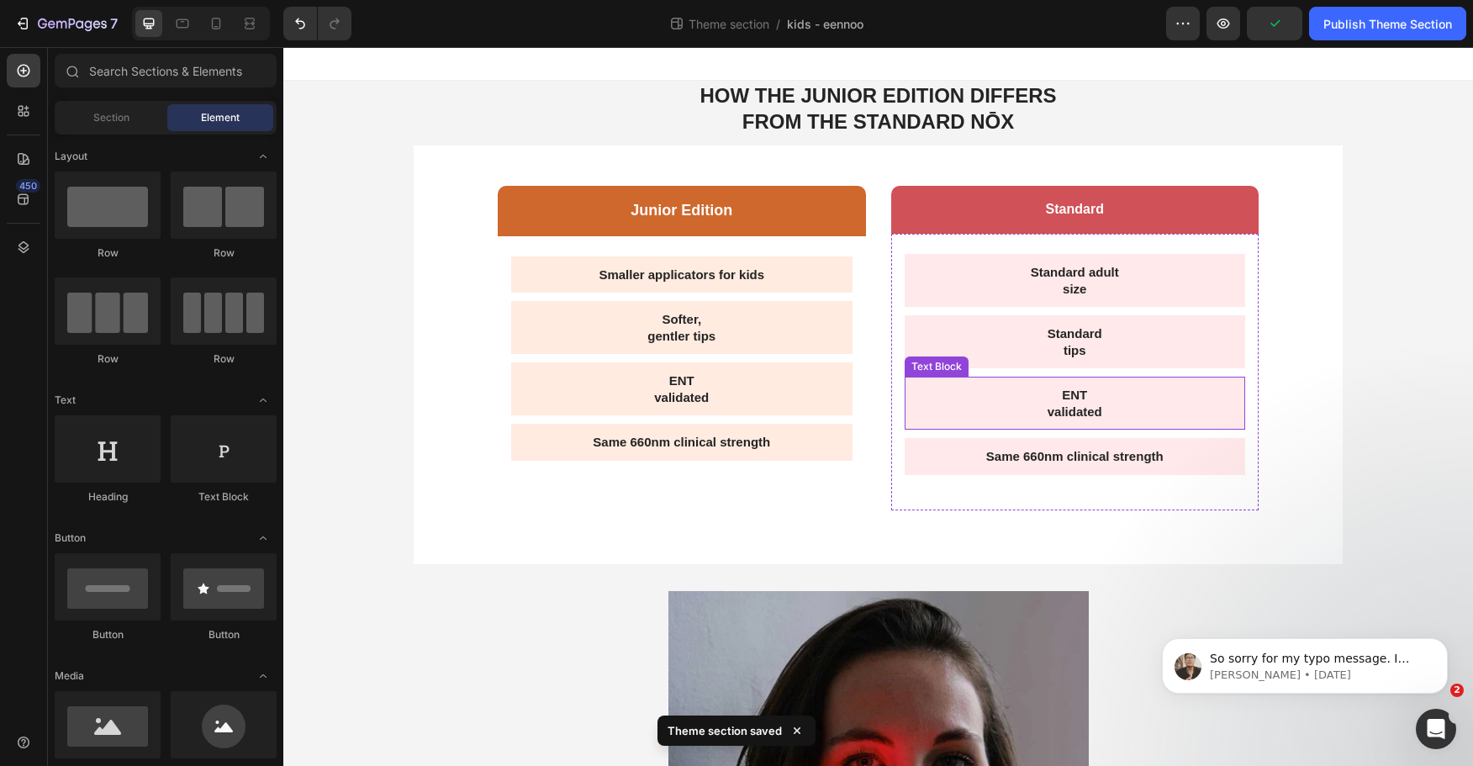
click at [873, 500] on div "Junior Edition Text Block Row Smaller applicators for kids Text Block Softer, g…" at bounding box center [878, 354] width 929 height 418
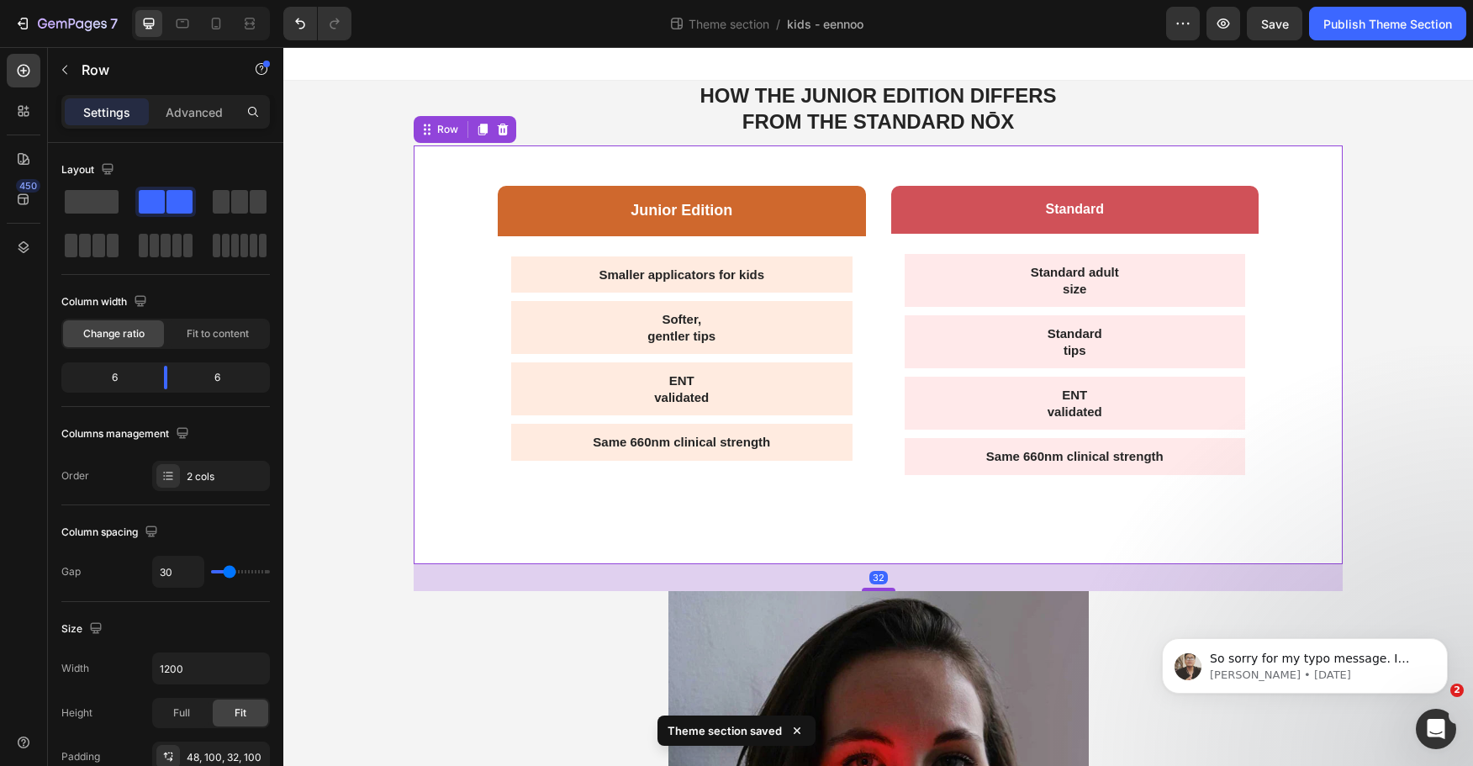
click at [192, 96] on div "Settings Advanced" at bounding box center [165, 112] width 209 height 34
click at [192, 103] on p "Advanced" at bounding box center [194, 112] width 57 height 18
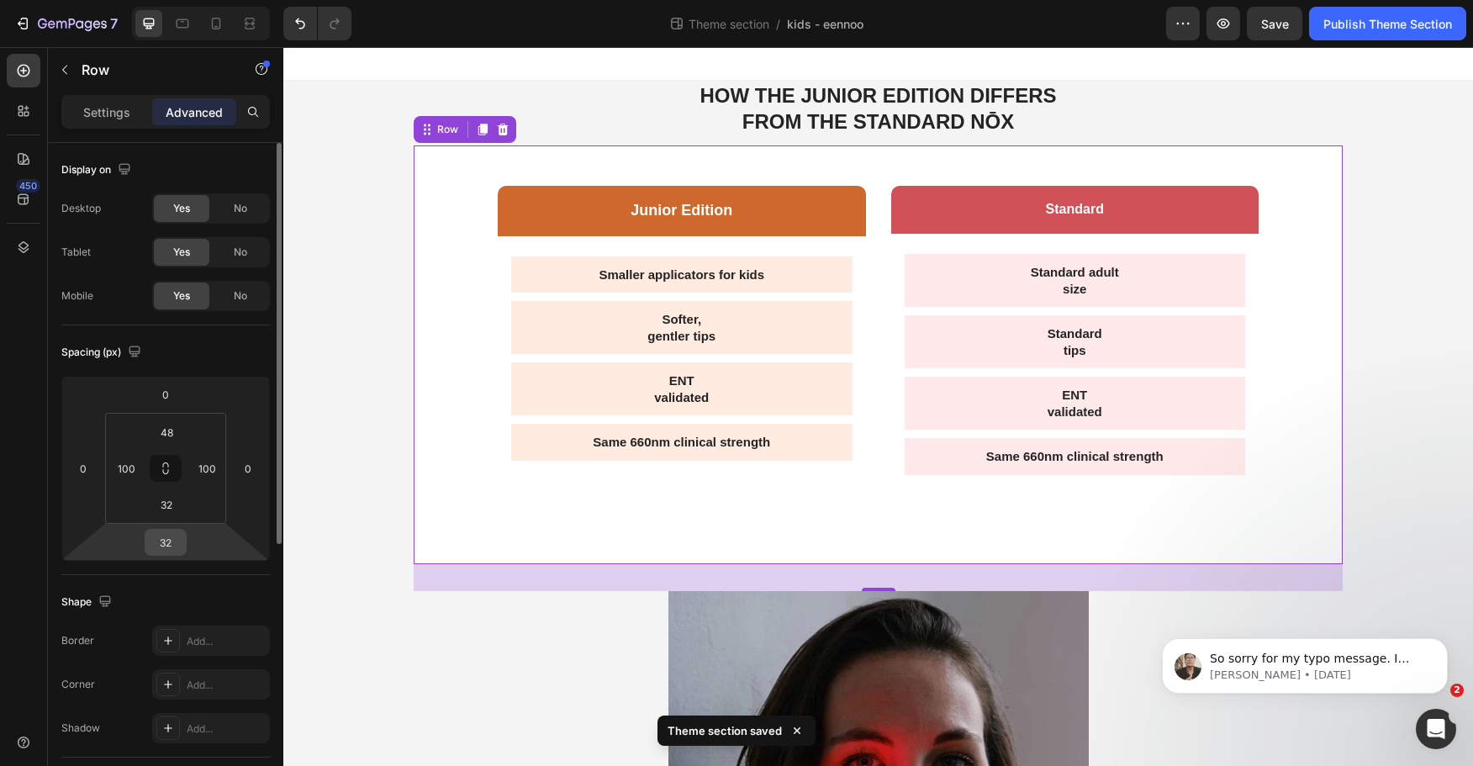
click at [176, 535] on input "32" at bounding box center [166, 542] width 34 height 25
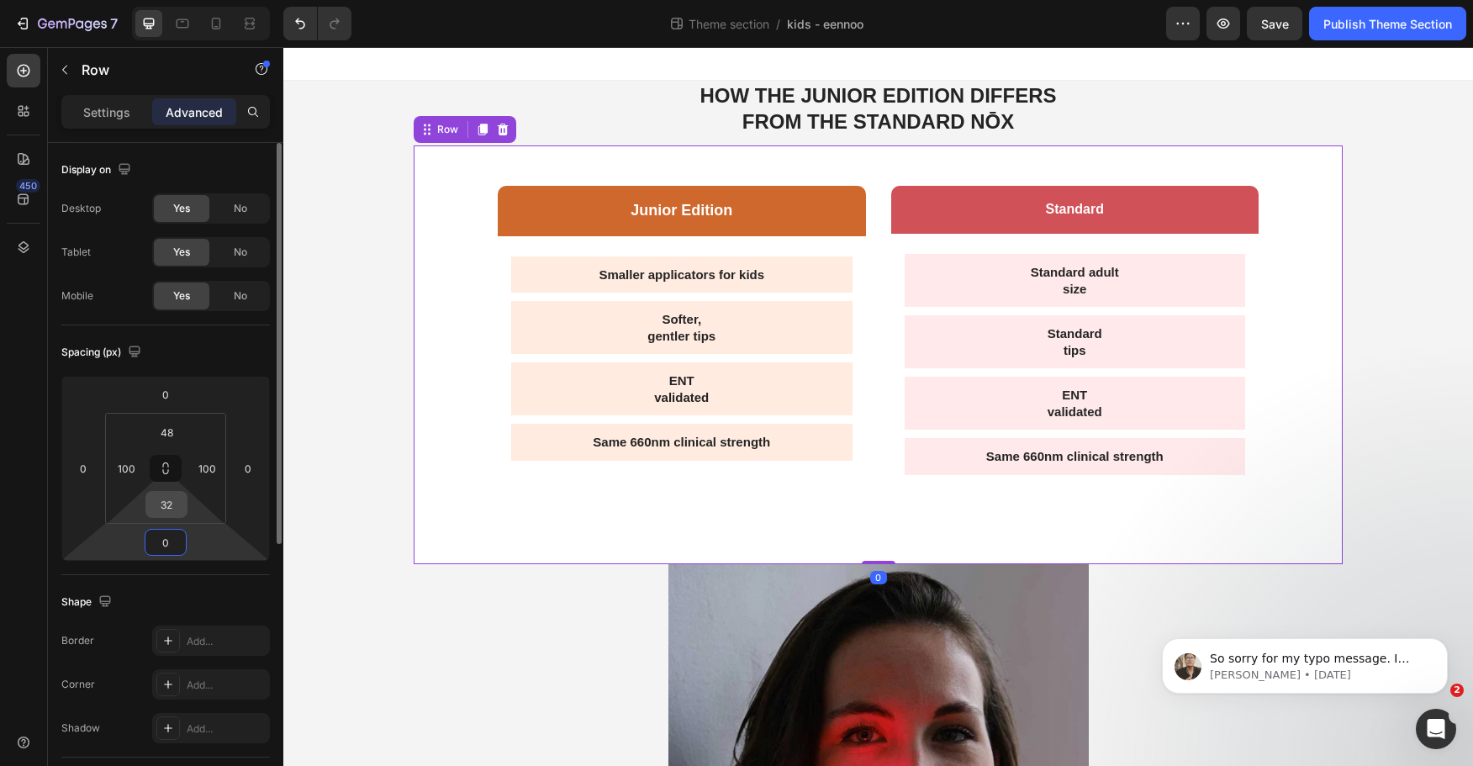
type input "0"
click at [161, 510] on input "32" at bounding box center [167, 504] width 34 height 25
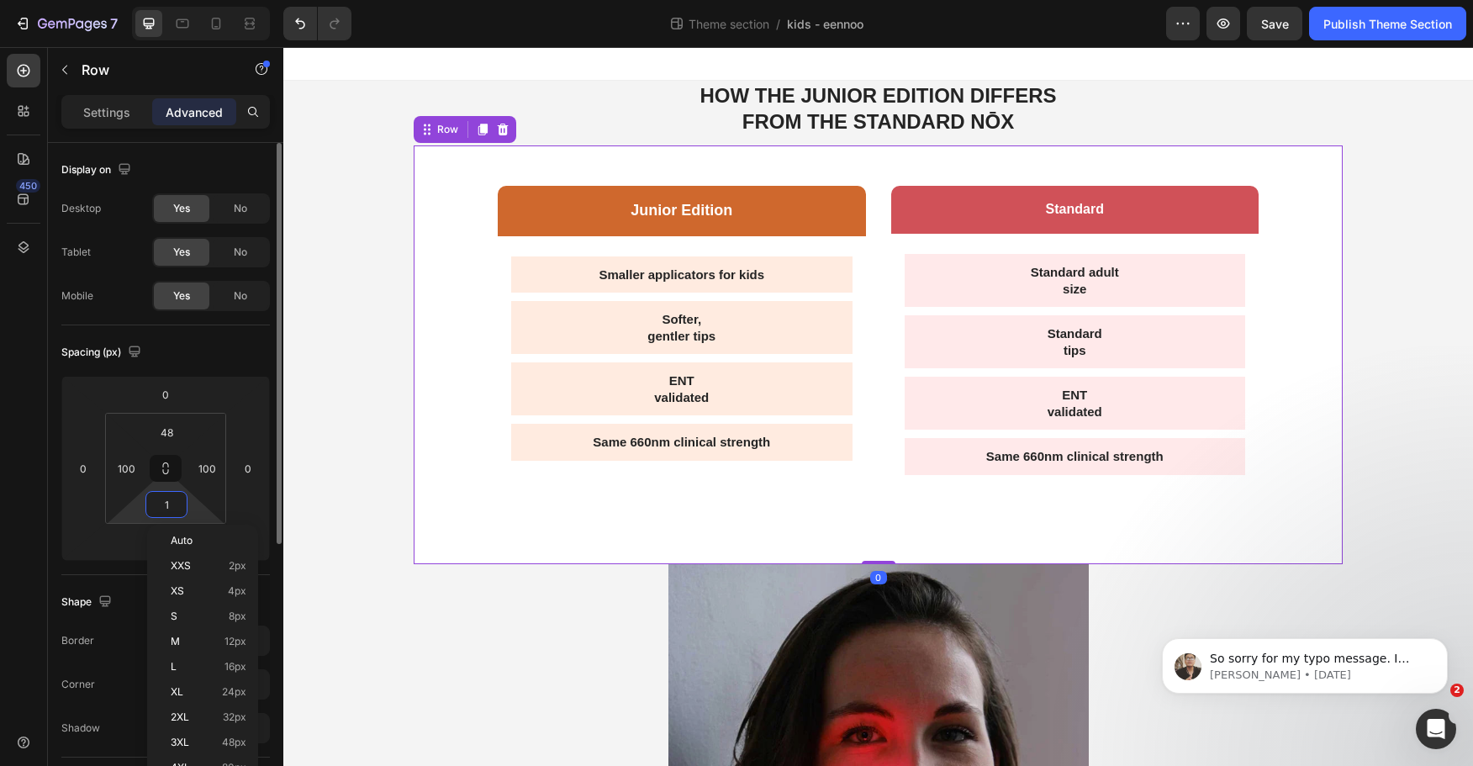
type input "10"
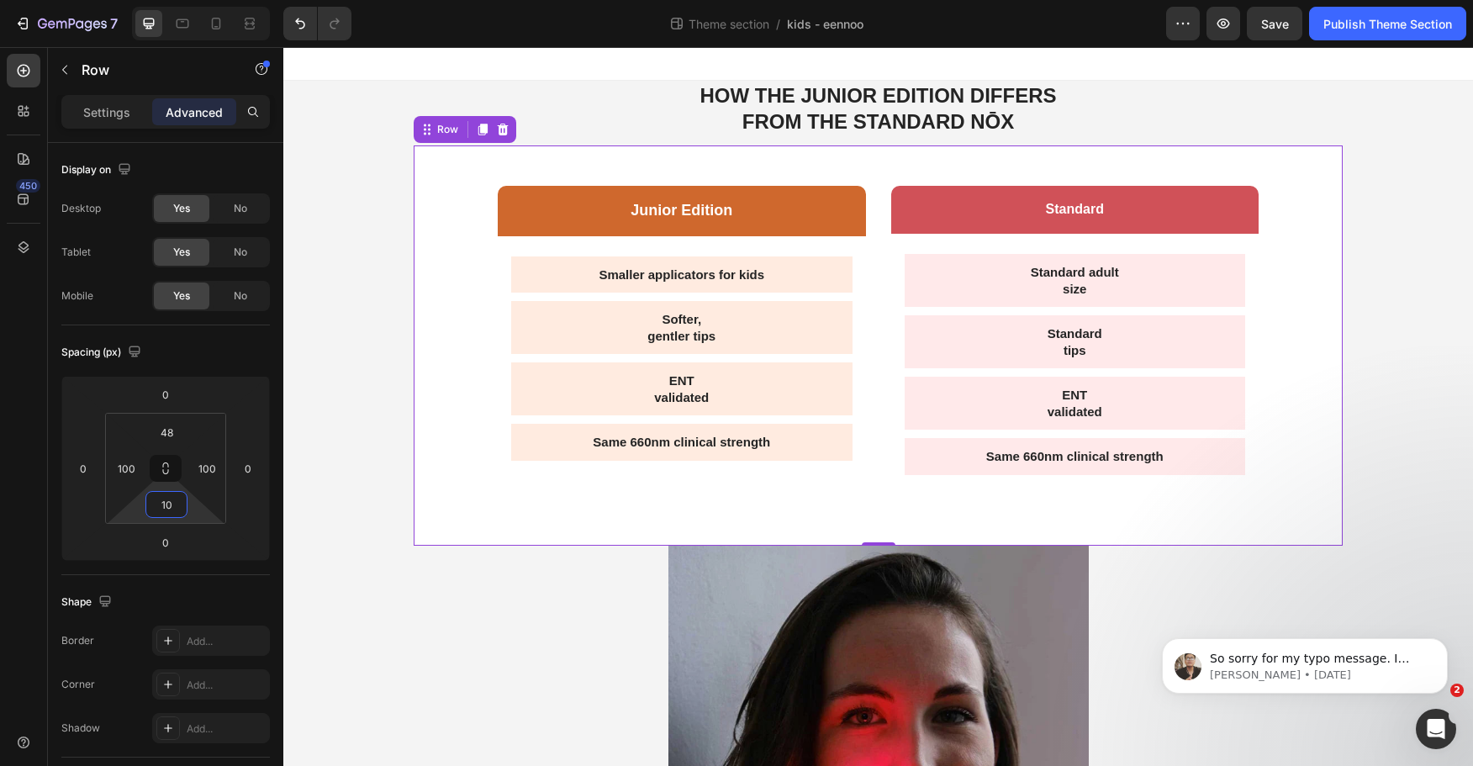
click at [783, 477] on div "Smaller applicators for kids Text Block Softer, gentler tips Text Block ENT val…" at bounding box center [682, 366] width 368 height 260
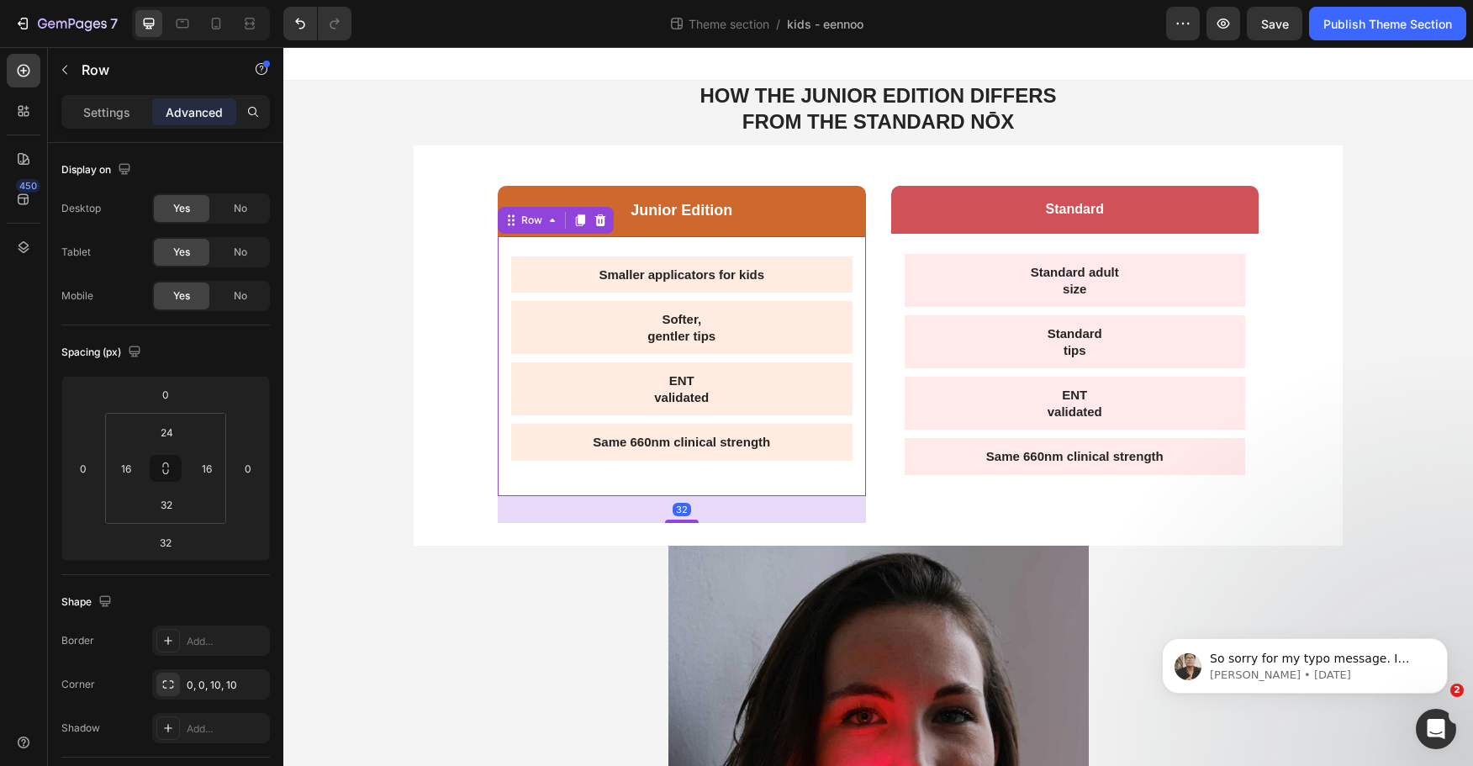
click at [808, 514] on div "32" at bounding box center [682, 509] width 368 height 27
drag, startPoint x: 680, startPoint y: 521, endPoint x: 682, endPoint y: 463, distance: 57.2
click at [682, 463] on div "Smaller applicators for kids Text Block Softer, gentler tips Text Block ENT val…" at bounding box center [682, 366] width 368 height 260
type input "0"
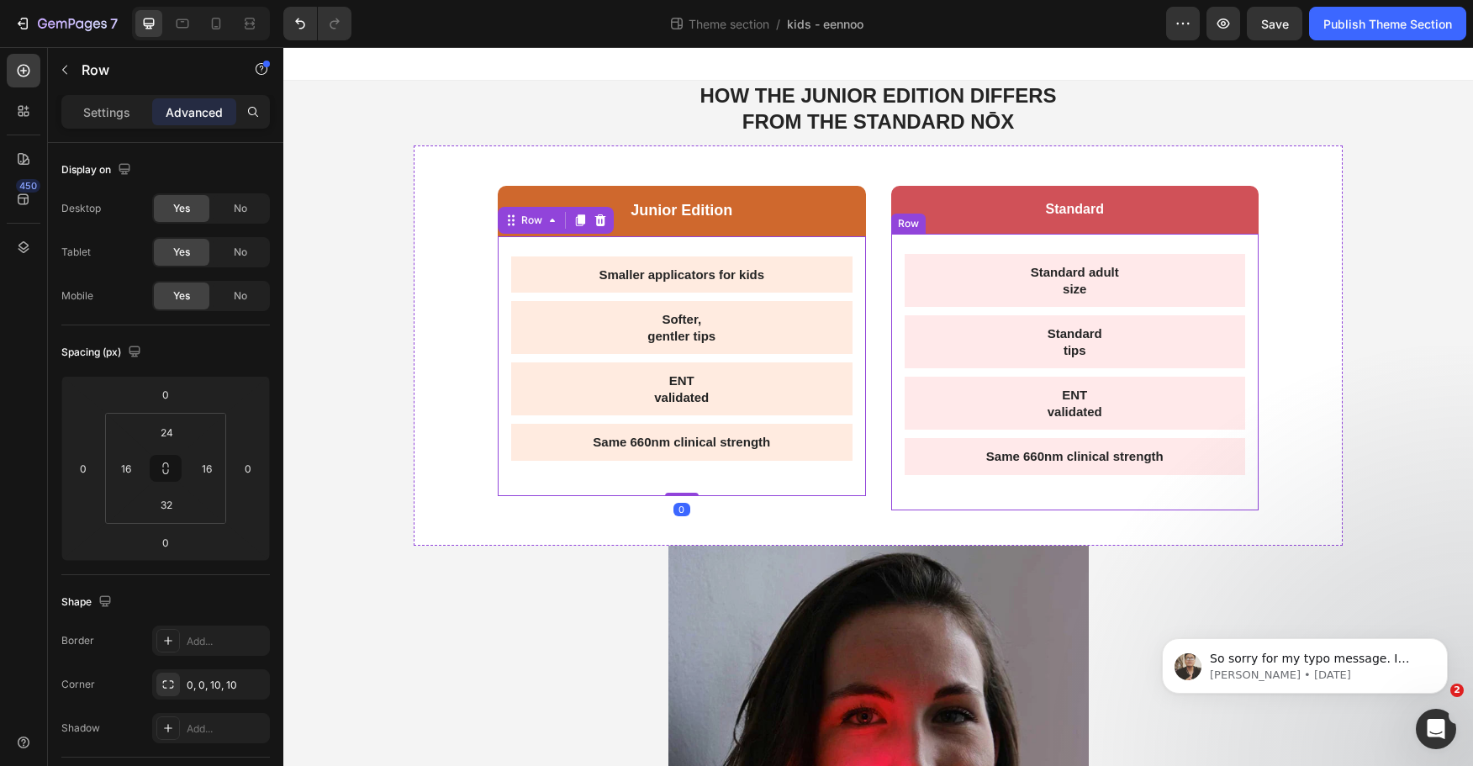
click at [936, 485] on div "Standard adult size Text Block Standard tips Text Block ENT validated Text Bloc…" at bounding box center [1075, 372] width 368 height 277
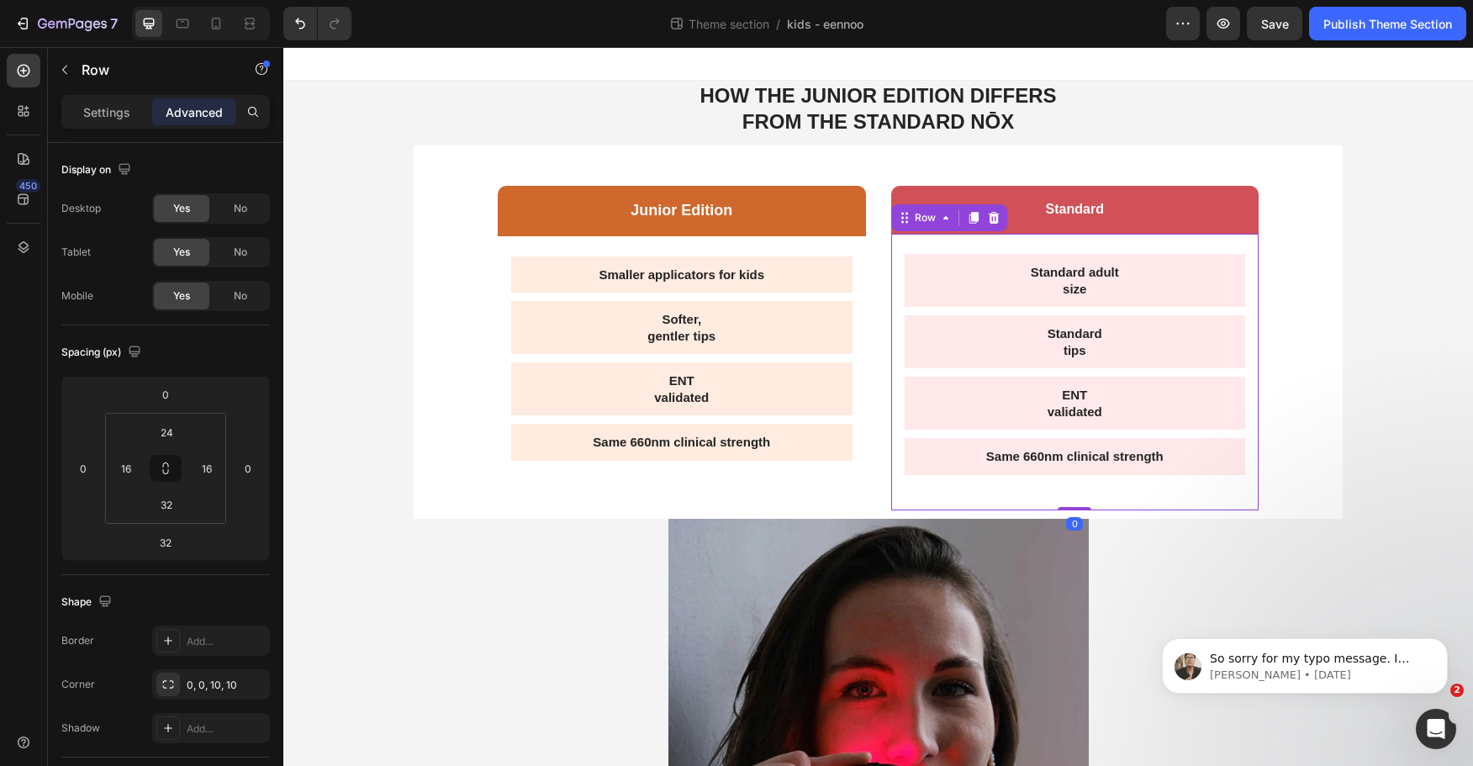
drag, startPoint x: 1067, startPoint y: 535, endPoint x: 1046, endPoint y: 451, distance: 86.7
click at [1053, 452] on div "Standard adult size Text Block Standard tips Text Block ENT validated Text Bloc…" at bounding box center [1075, 372] width 368 height 277
type input "0"
click at [838, 485] on div "Smaller applicators for kids Text Block Softer, gentler tips Text Block ENT val…" at bounding box center [682, 366] width 368 height 260
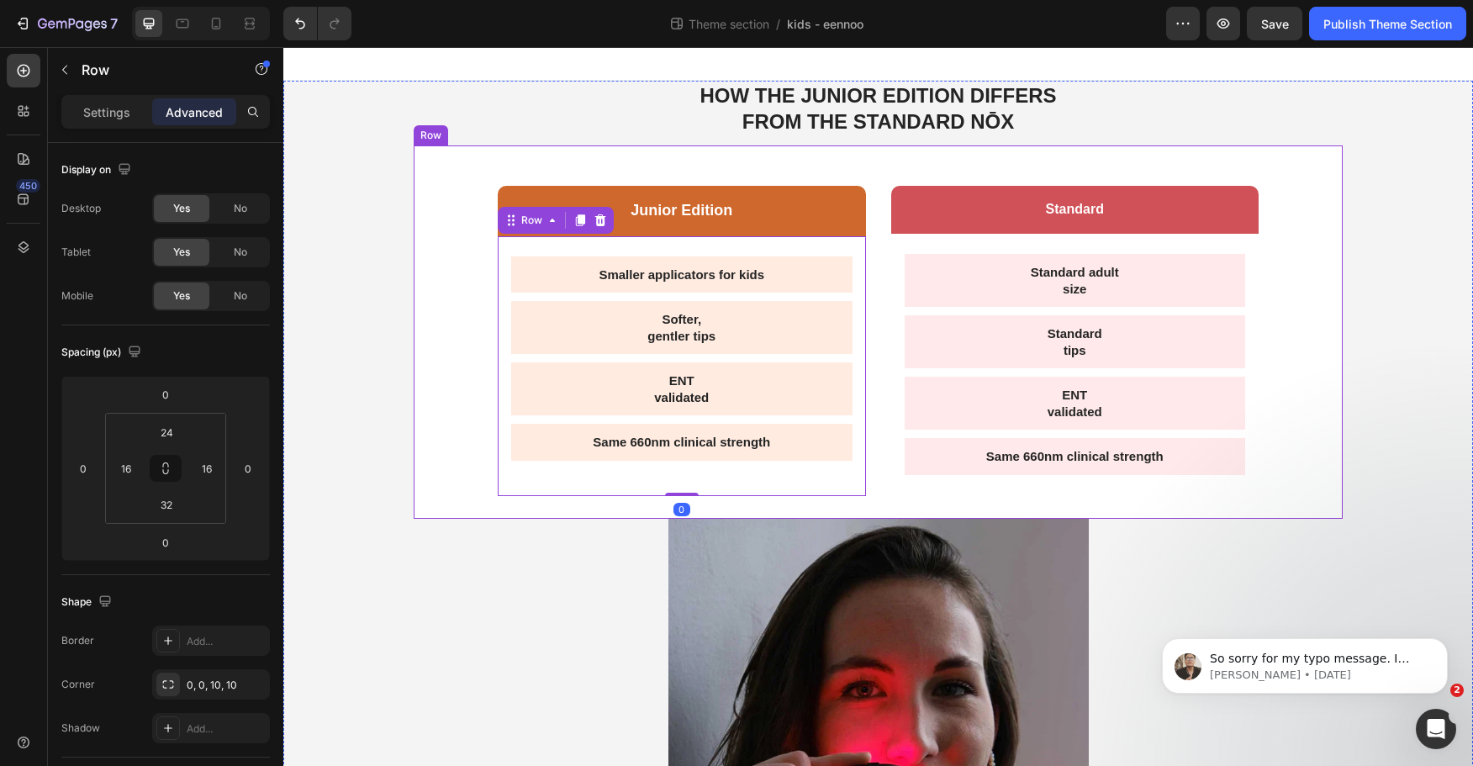
click at [876, 509] on div "Junior Edition Text Block Row Smaller applicators for kids Text Block Softer, g…" at bounding box center [878, 331] width 929 height 373
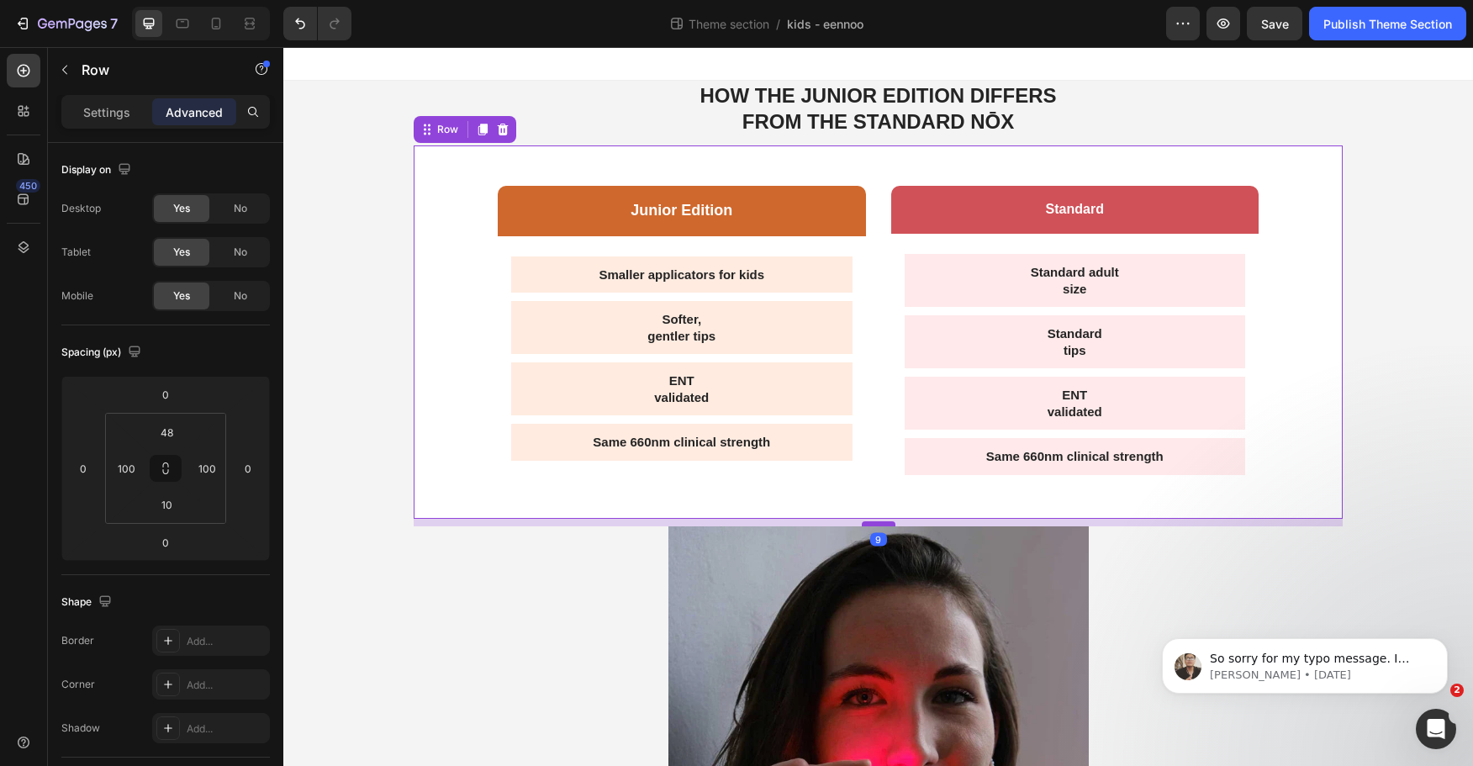
click at [881, 525] on div at bounding box center [879, 523] width 34 height 5
type input "9"
click at [854, 495] on div "Smaller applicators for kids Text Block Softer, gentler tips Text Block ENT val…" at bounding box center [682, 366] width 368 height 260
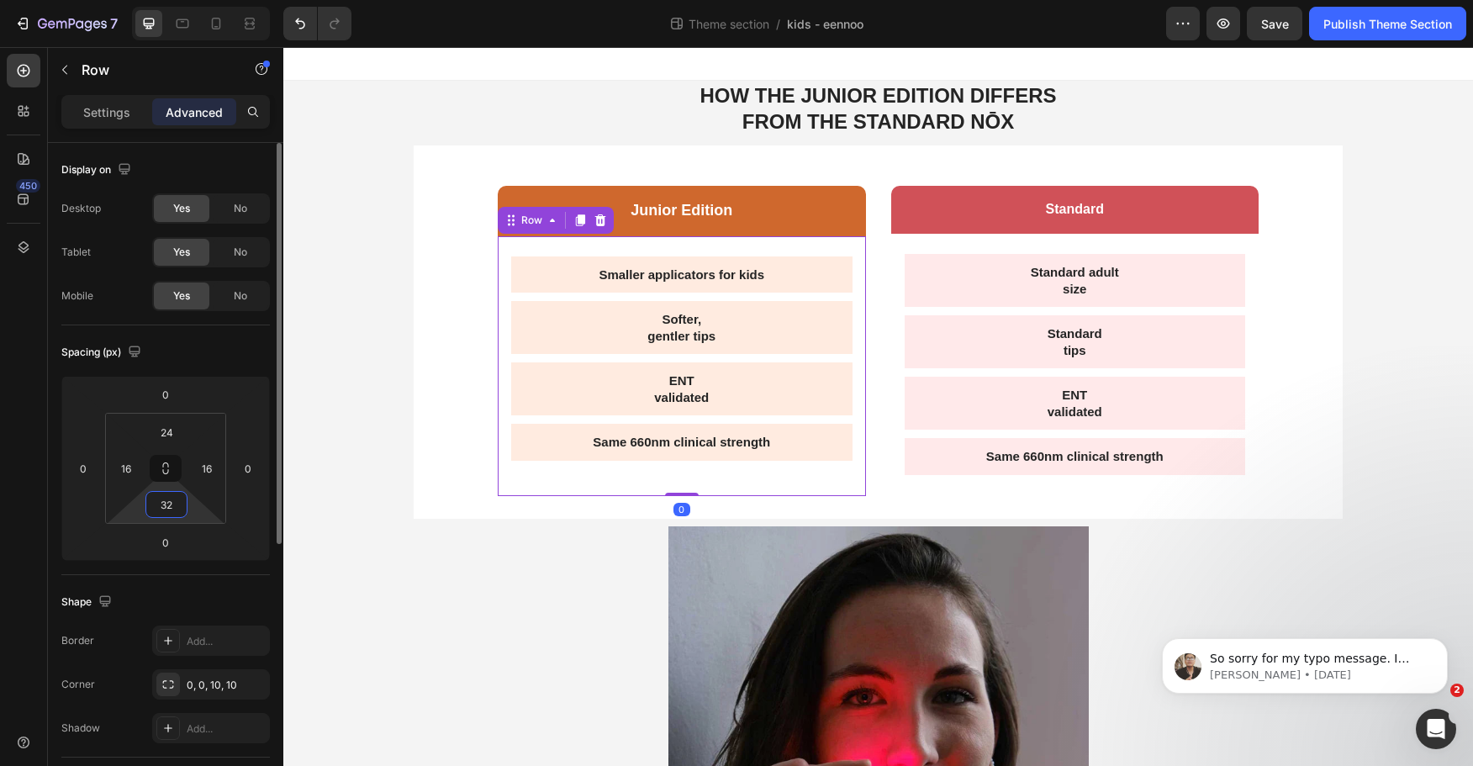
click at [175, 505] on input "32" at bounding box center [167, 504] width 34 height 25
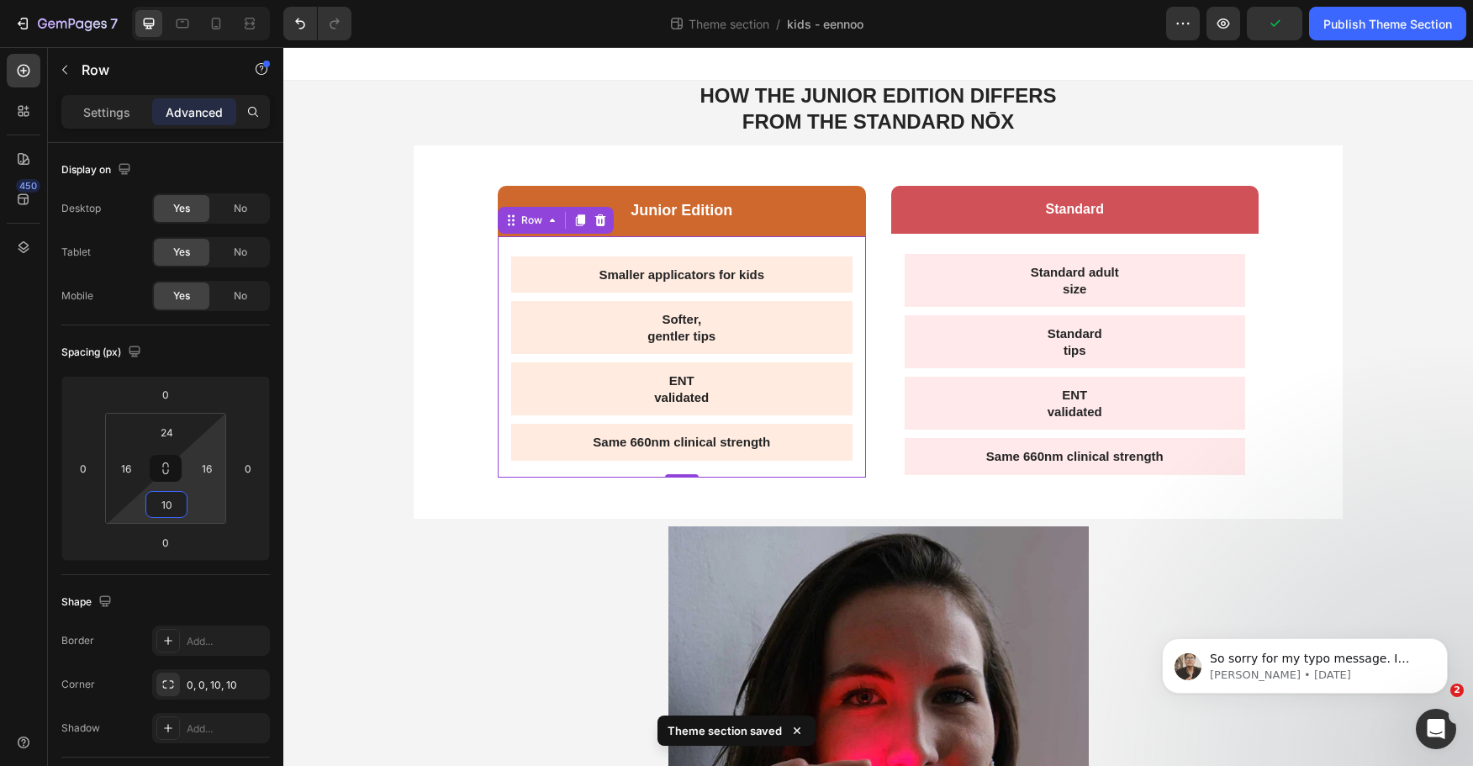
type input "32"
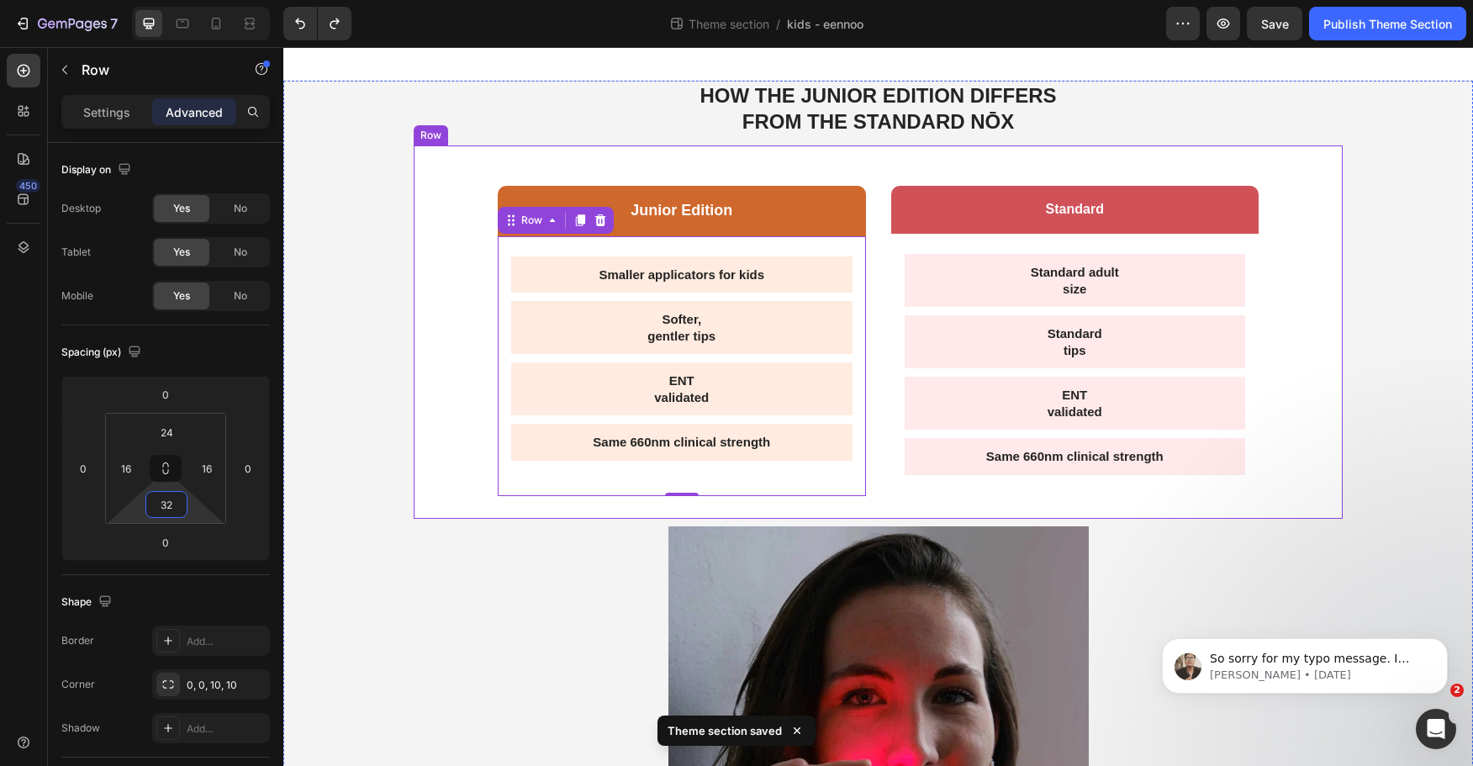
click at [676, 499] on div "Junior Edition Text Block Row Smaller applicators for kids Text Block Softer, g…" at bounding box center [682, 348] width 368 height 324
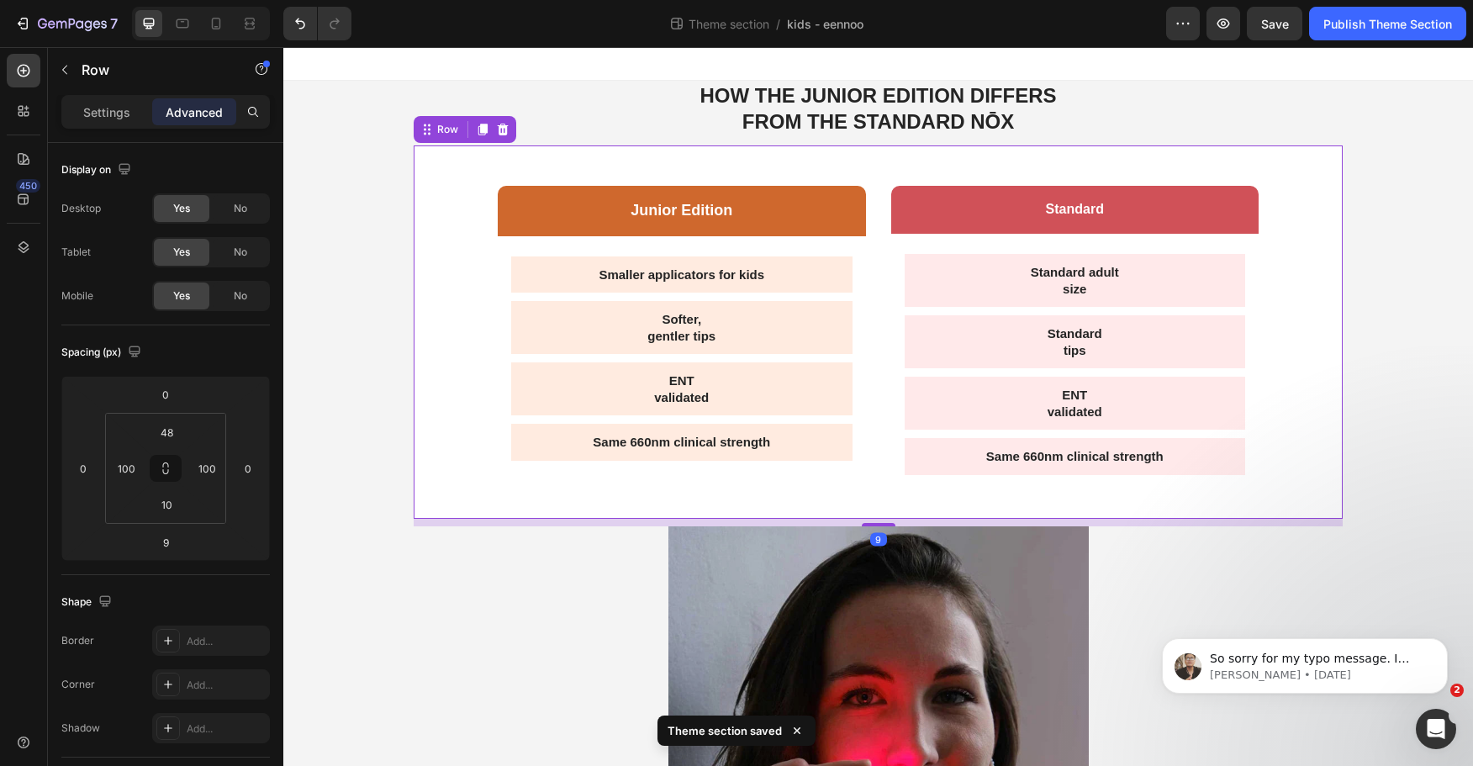
click at [676, 495] on div "Smaller applicators for kids Text Block Softer, gentler tips Text Block ENT val…" at bounding box center [682, 366] width 368 height 260
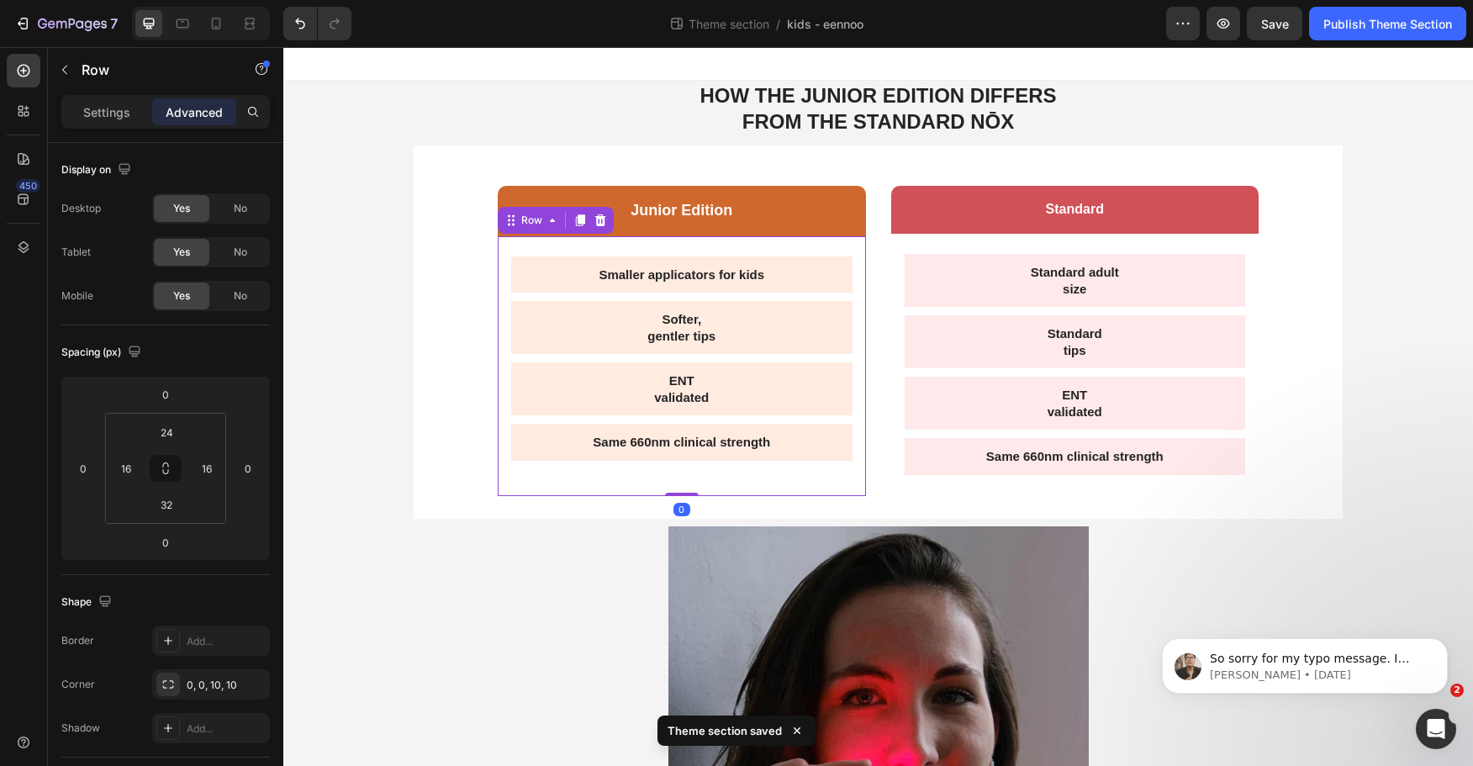
click at [678, 485] on div "Smaller applicators for kids Text Block Softer, gentler tips Text Block ENT val…" at bounding box center [682, 366] width 368 height 260
drag, startPoint x: 678, startPoint y: 495, endPoint x: 677, endPoint y: 468, distance: 26.9
click at [677, 468] on div "Smaller applicators for kids Text Block Softer, gentler tips Text Block ENT val…" at bounding box center [682, 366] width 368 height 260
click at [909, 473] on div "Same 660nm clinical strength" at bounding box center [1075, 456] width 341 height 37
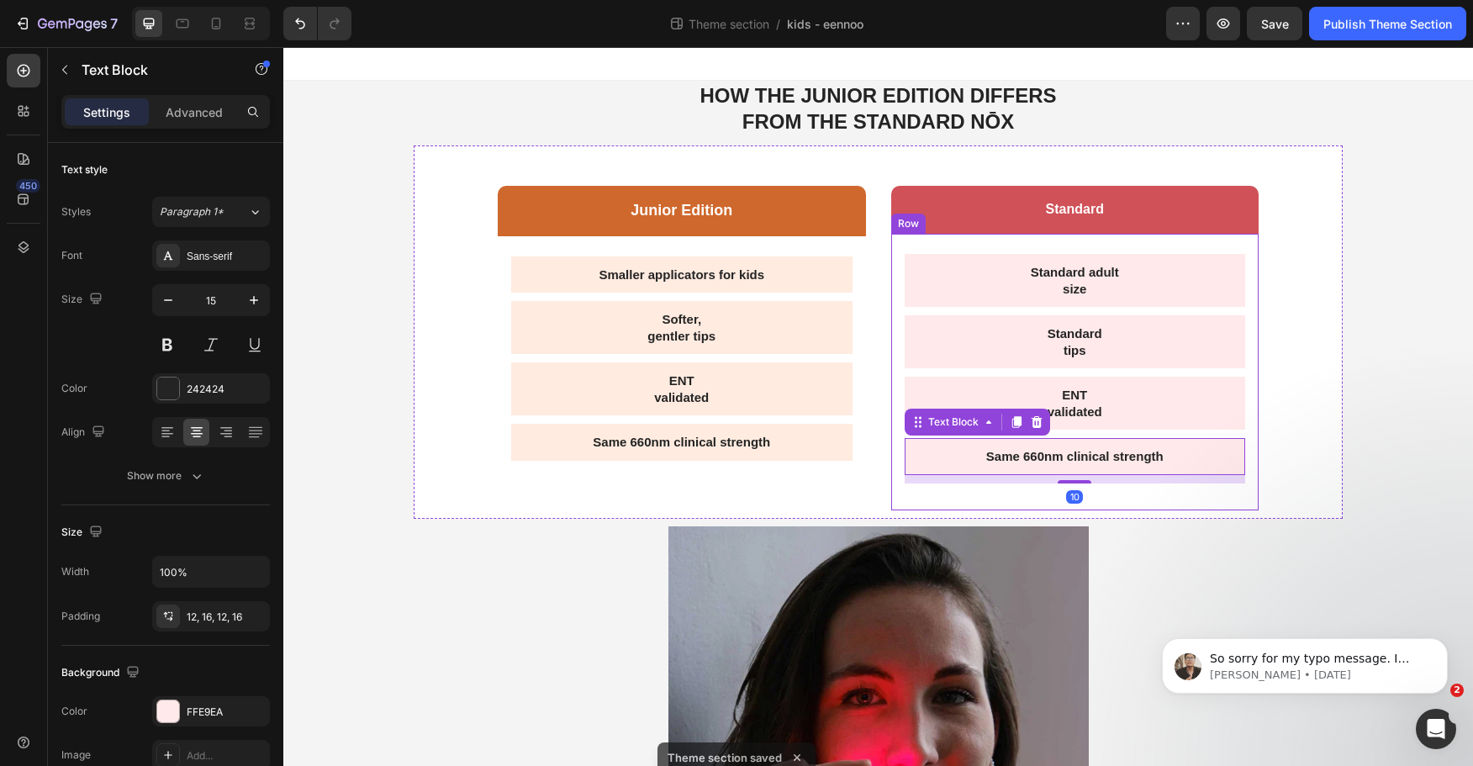
click at [957, 492] on div "Standard adult size Text Block Standard tips Text Block ENT validated Text Bloc…" at bounding box center [1075, 372] width 368 height 277
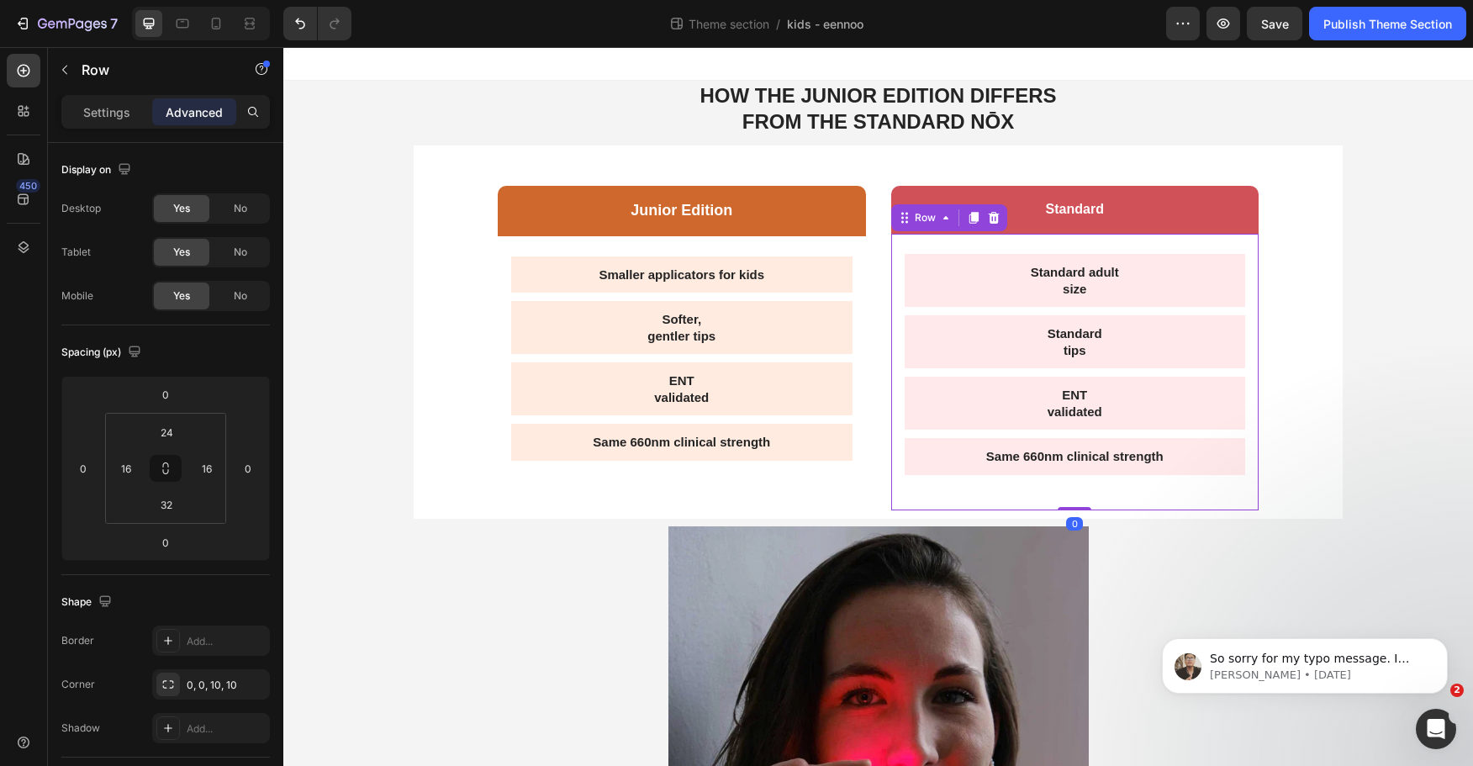
click at [895, 505] on div "Standard adult size Text Block Standard tips Text Block ENT validated Text Bloc…" at bounding box center [1075, 372] width 368 height 277
click at [864, 516] on div "Junior Edition Text Block Row Smaller applicators for kids Text Block Softer, g…" at bounding box center [878, 331] width 929 height 373
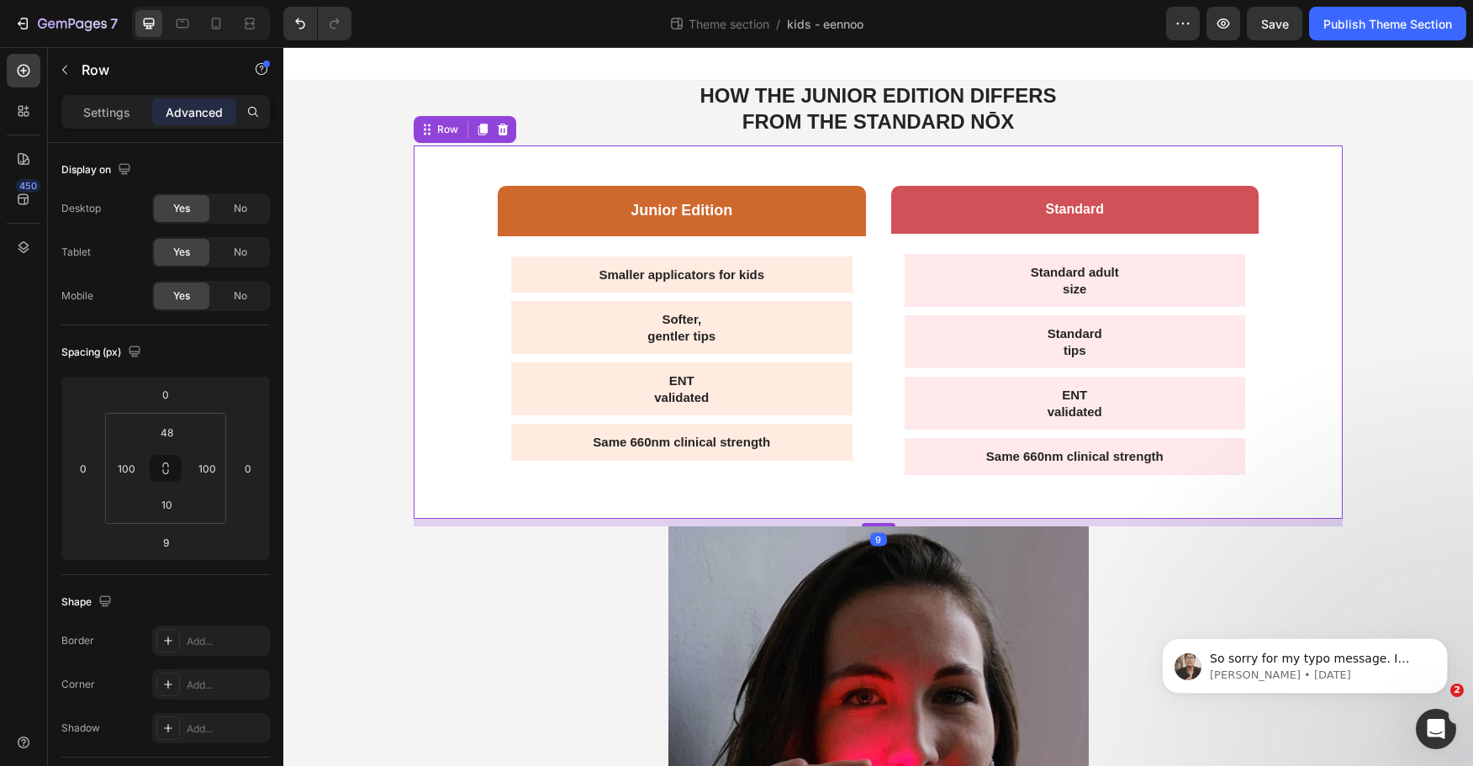
click at [842, 508] on div "Junior Edition Text Block Row Smaller applicators for kids Text Block Softer, g…" at bounding box center [682, 348] width 368 height 324
click at [881, 506] on div "Junior Edition Text Block Row Smaller applicators for kids Text Block Softer, g…" at bounding box center [878, 331] width 929 height 373
click at [866, 457] on div "Junior Edition Text Block Row Smaller applicators for kids Text Block Softer, g…" at bounding box center [878, 331] width 929 height 373
click at [831, 435] on p "Same 660nm clinical strength" at bounding box center [682, 442] width 315 height 17
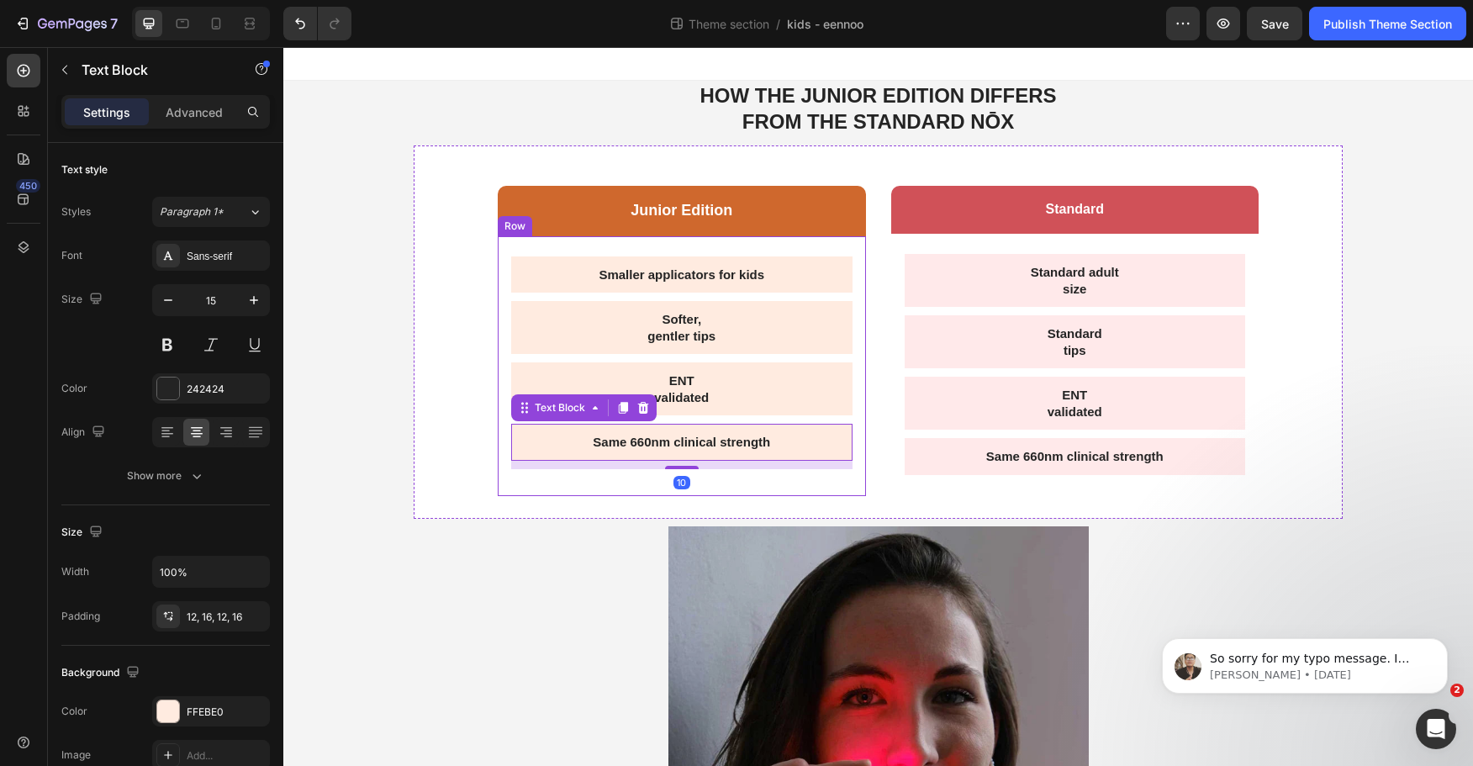
click at [820, 488] on div "Smaller applicators for kids Text Block Softer, gentler tips Text Block ENT val…" at bounding box center [682, 366] width 368 height 260
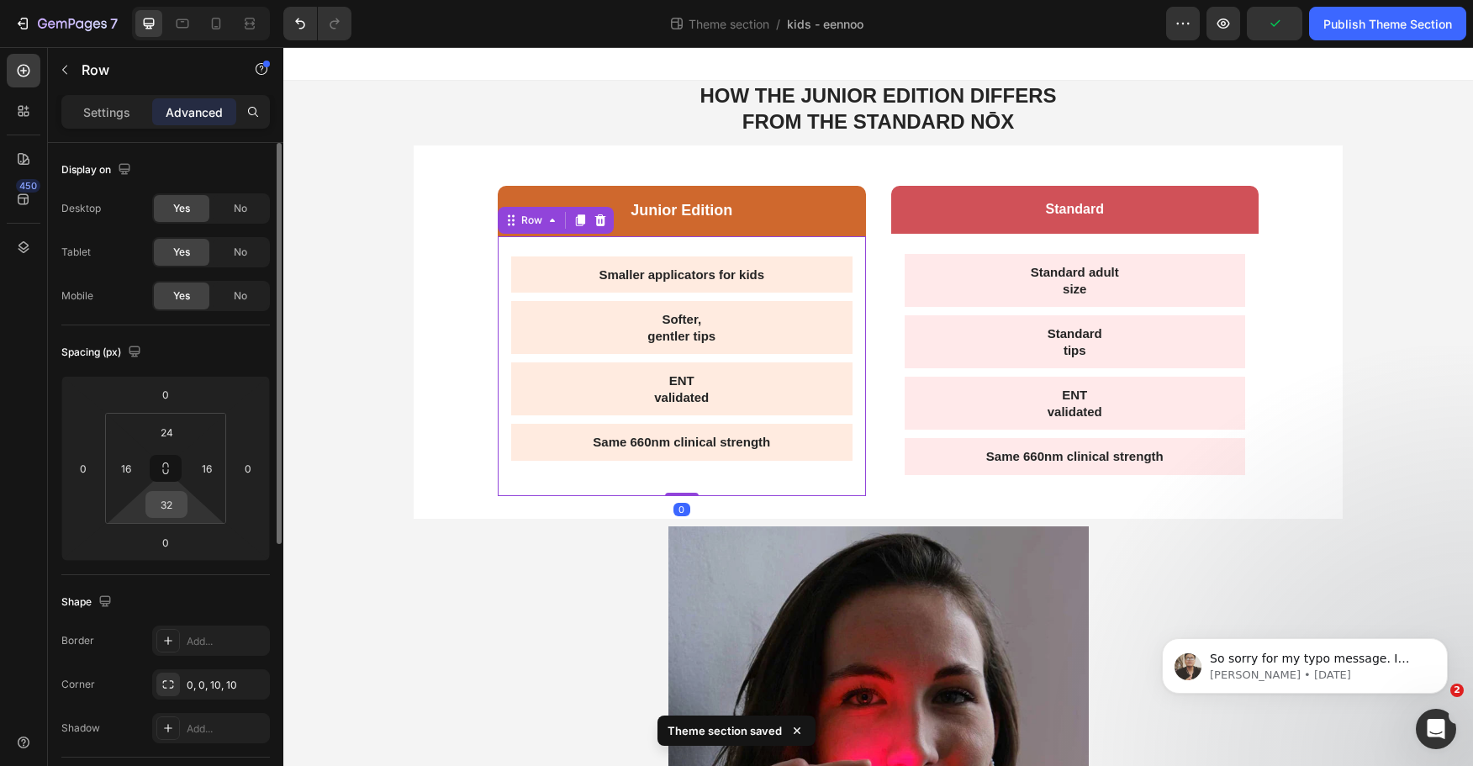
click at [179, 502] on input "32" at bounding box center [167, 504] width 34 height 25
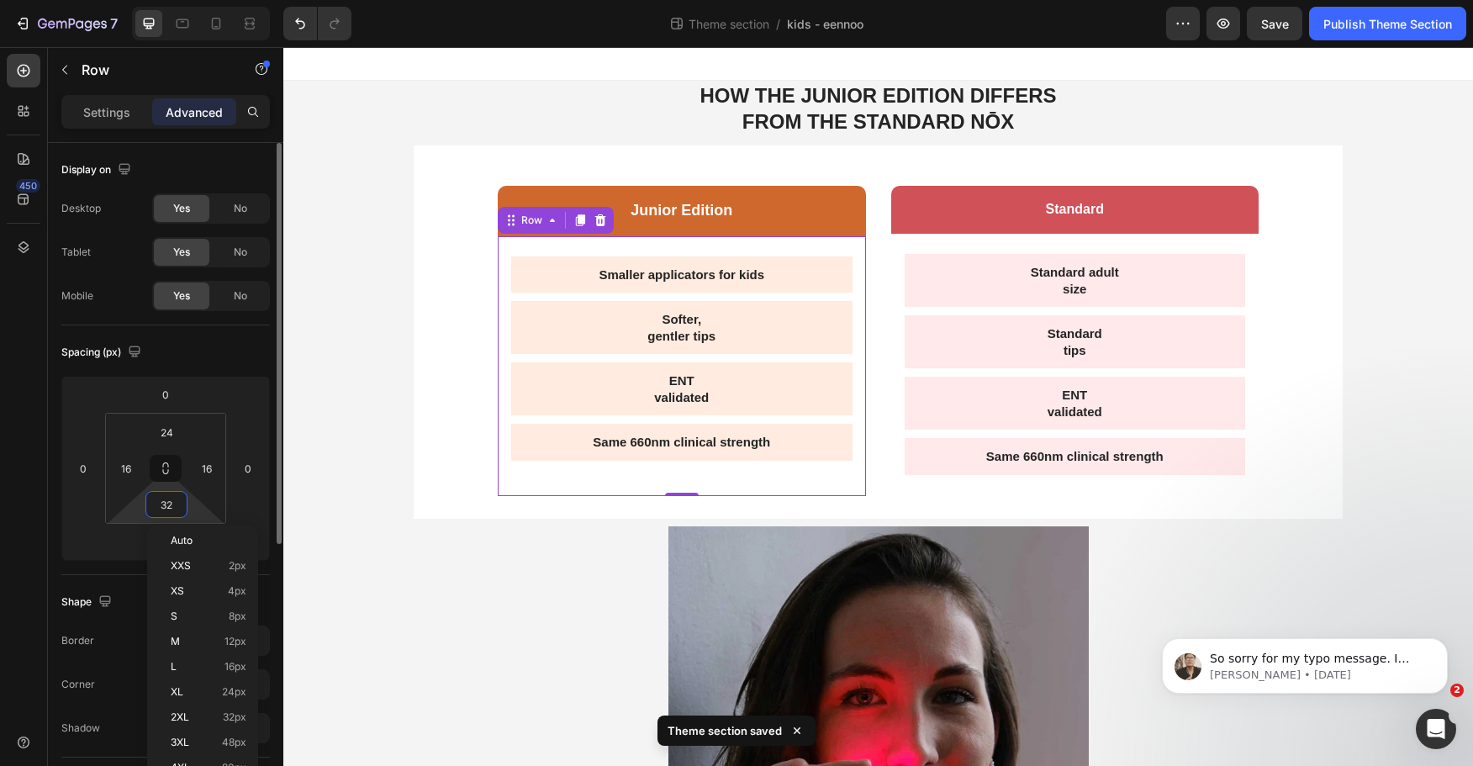
type input "0"
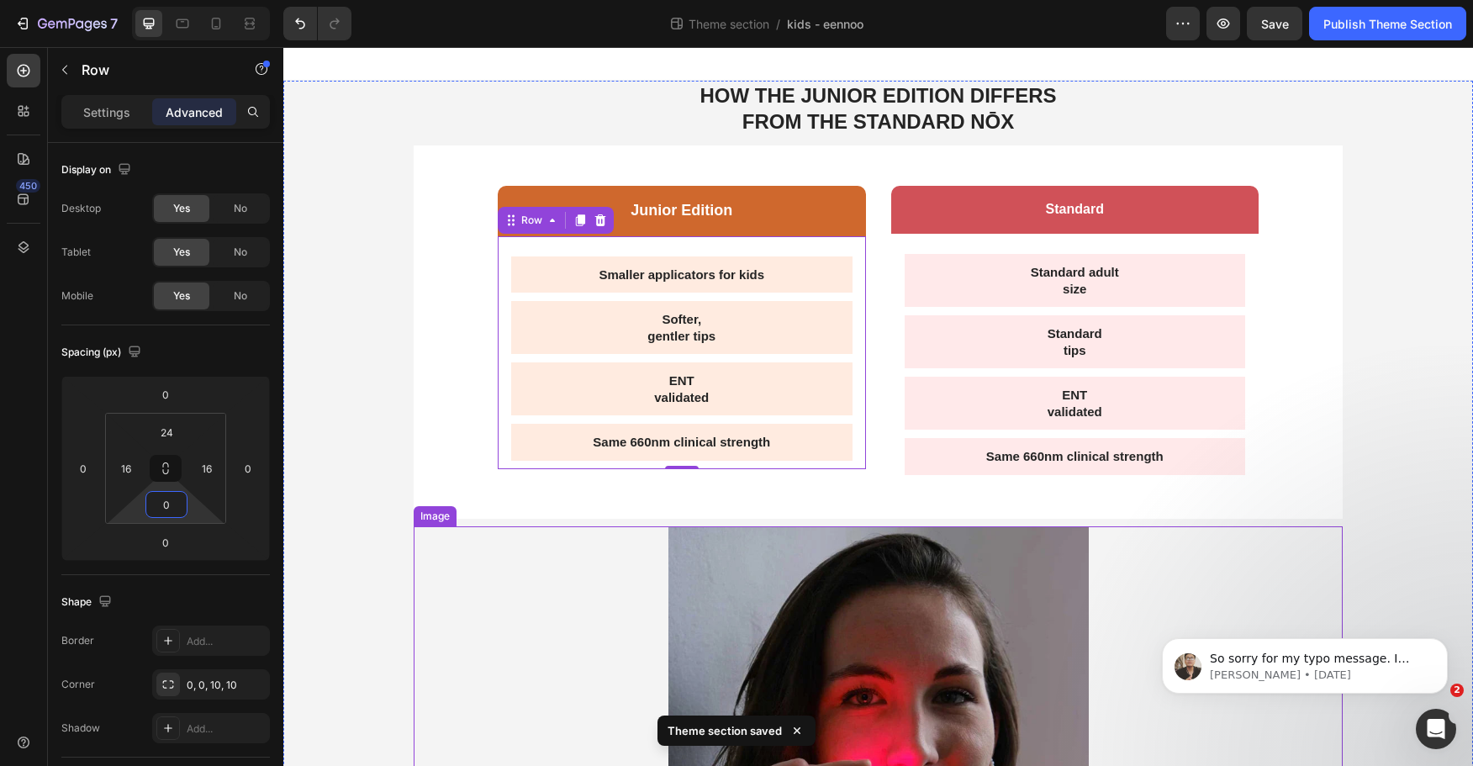
click at [1012, 482] on div "Standard adult size Text Block Standard tips Text Block ENT validated Text Bloc…" at bounding box center [1075, 369] width 341 height 230
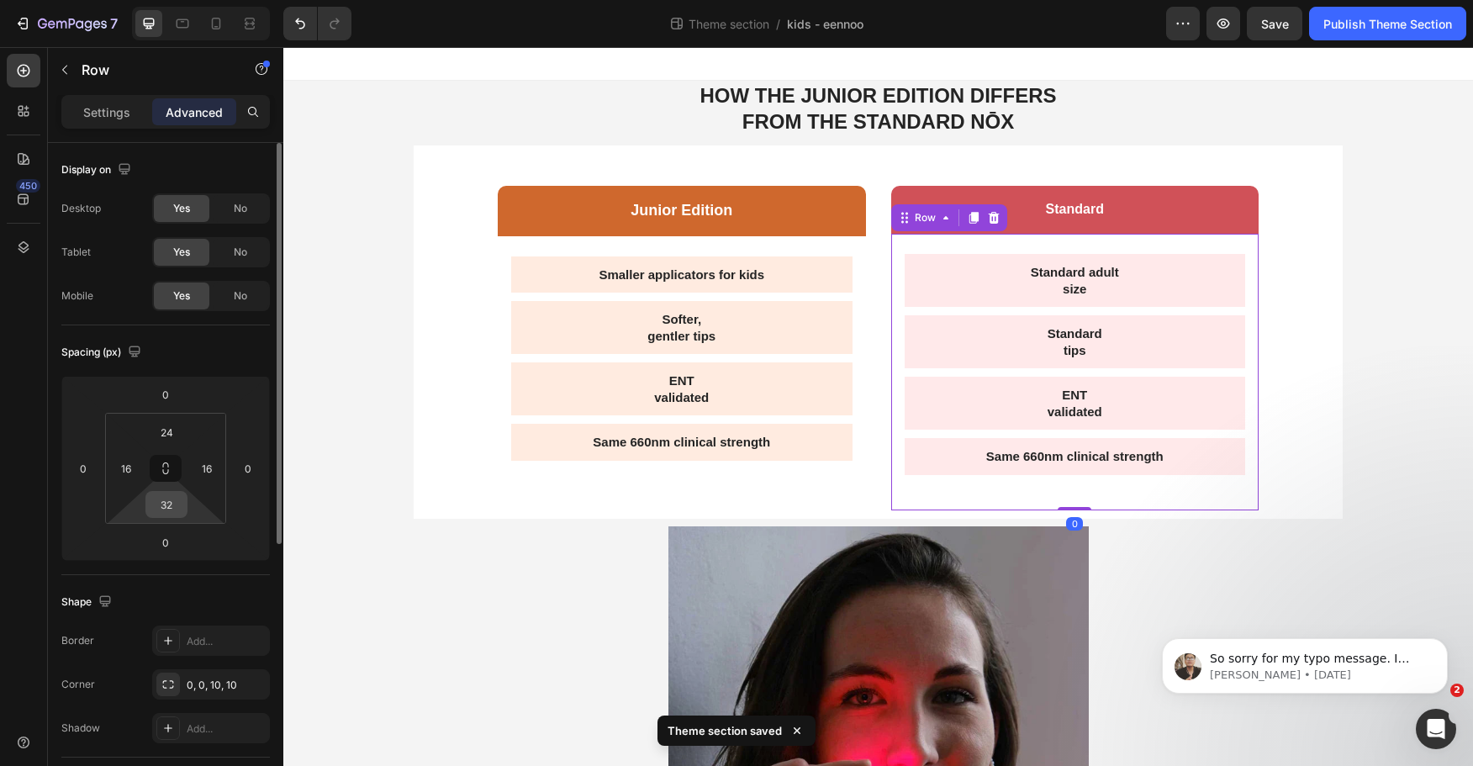
click at [166, 505] on input "32" at bounding box center [167, 504] width 34 height 25
type input "0"
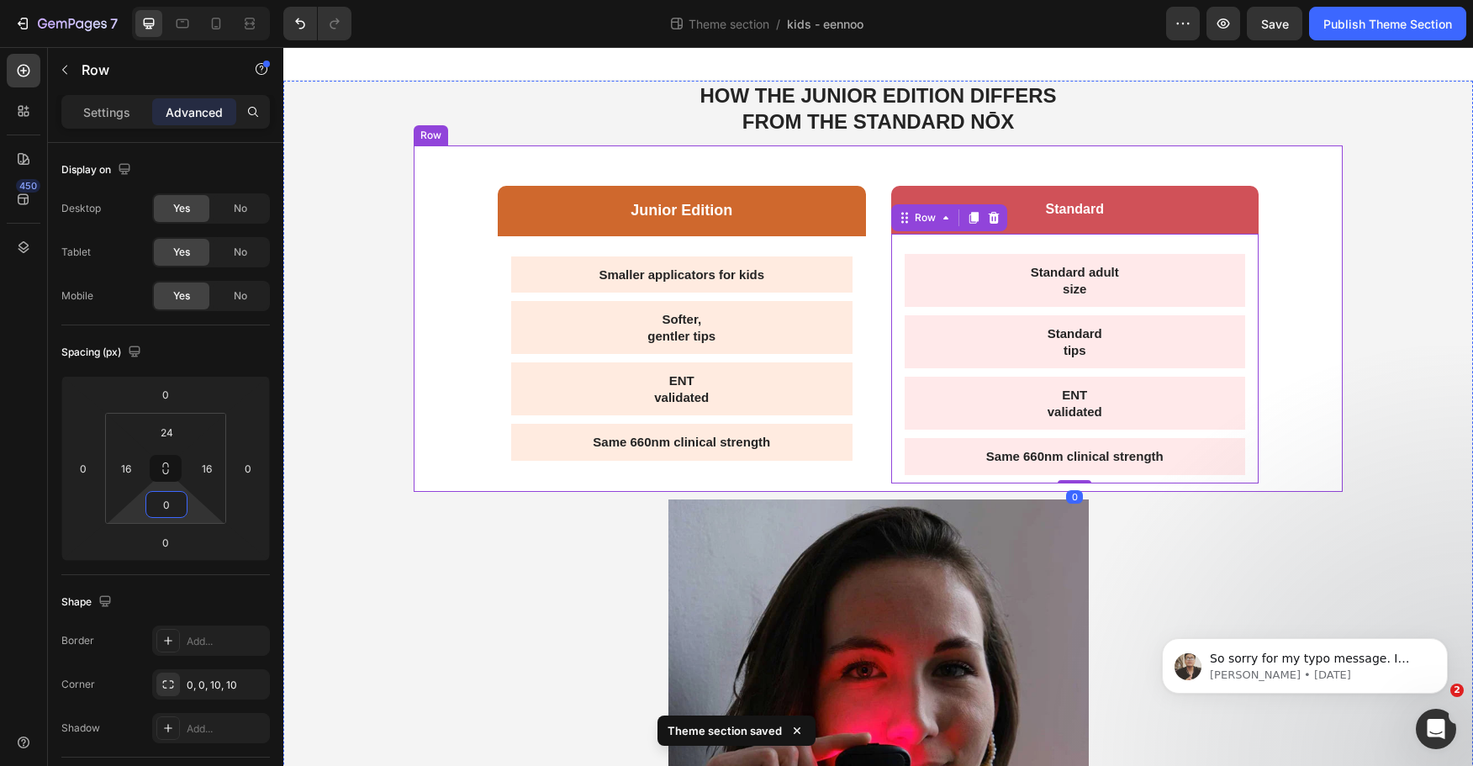
click at [870, 479] on div "Junior Edition Text Block Row Smaller applicators for kids Text Block Softer, g…" at bounding box center [878, 318] width 929 height 346
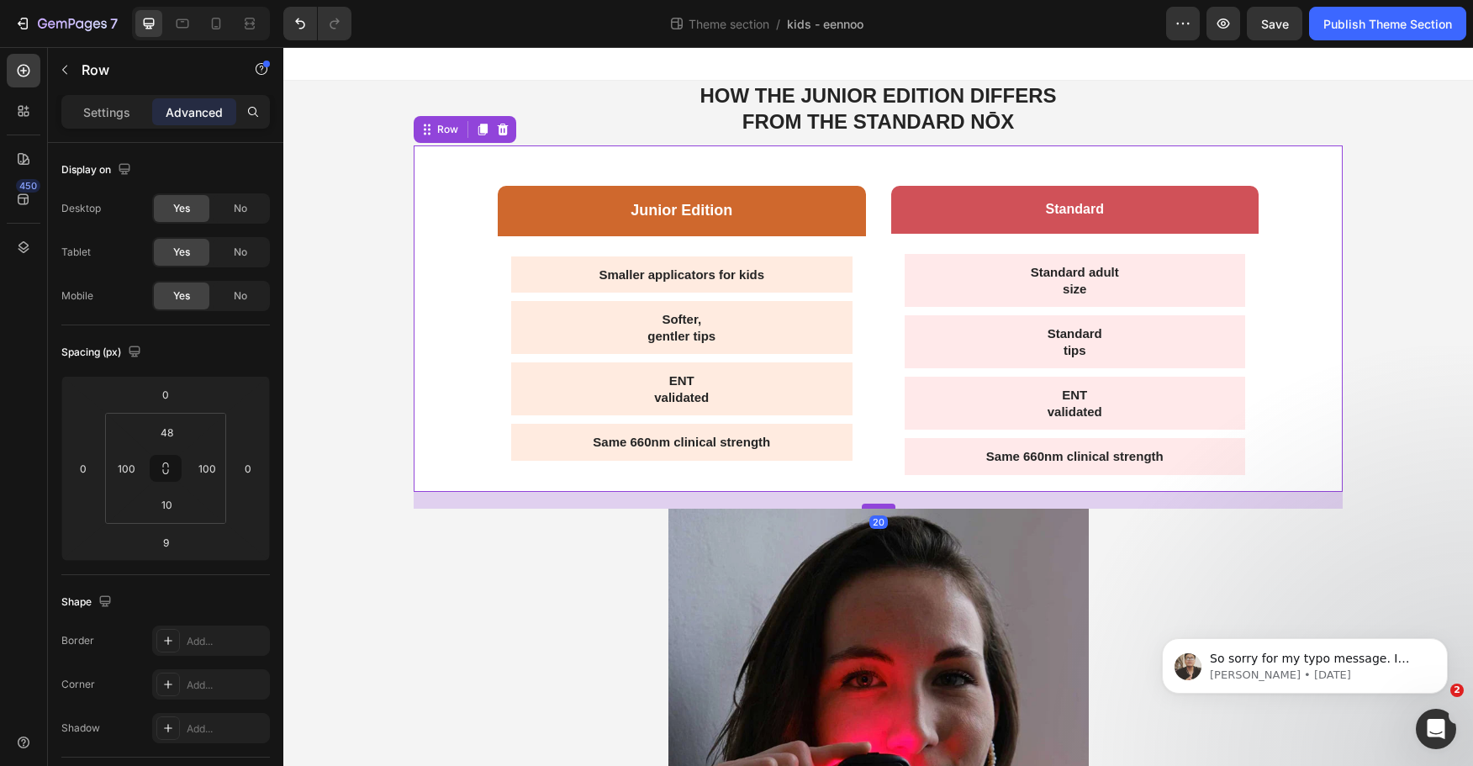
click at [870, 505] on div at bounding box center [879, 506] width 34 height 5
type input "20"
click at [549, 572] on div at bounding box center [878, 719] width 929 height 421
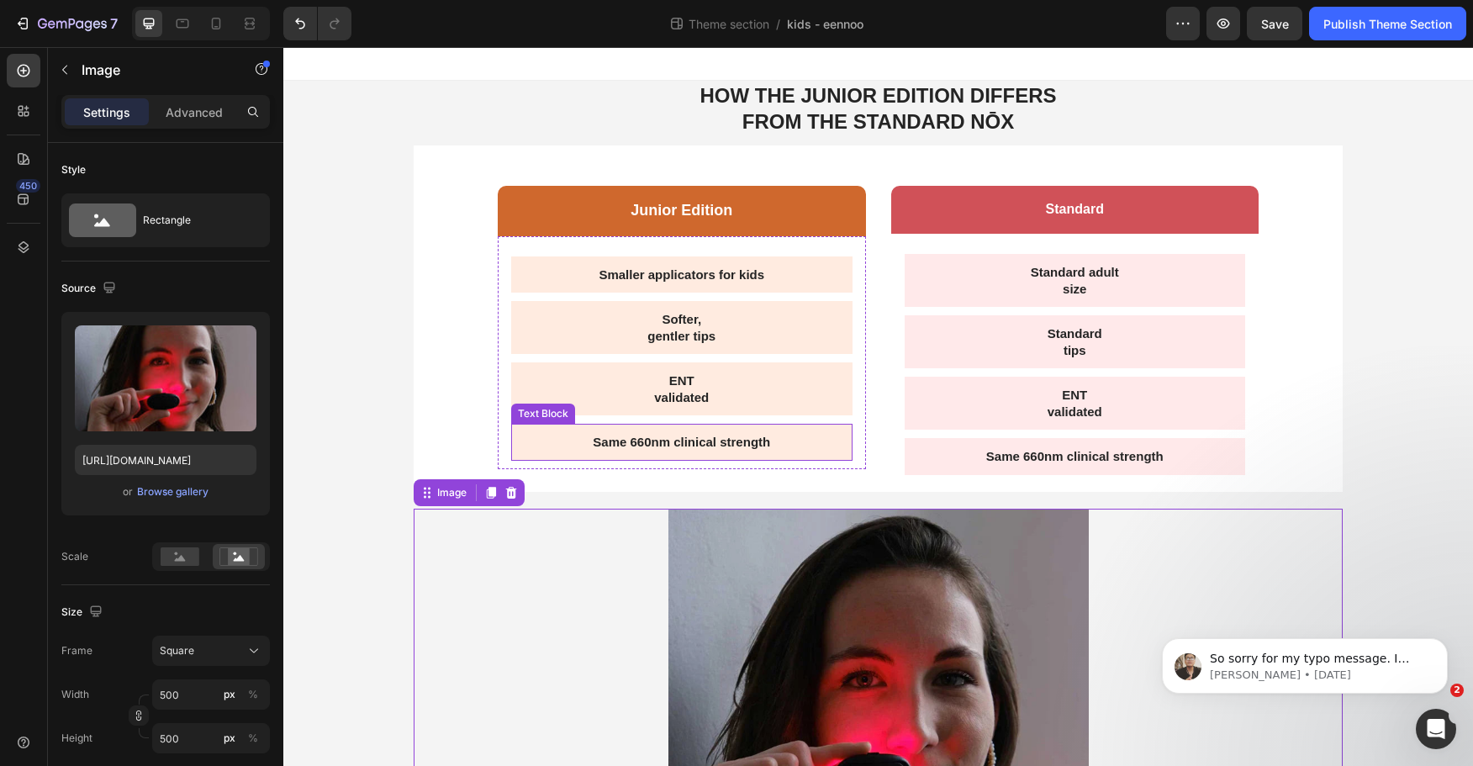
click at [742, 473] on div "Junior Edition Text Block Row Smaller applicators for kids Text Block Softer, g…" at bounding box center [682, 334] width 368 height 297
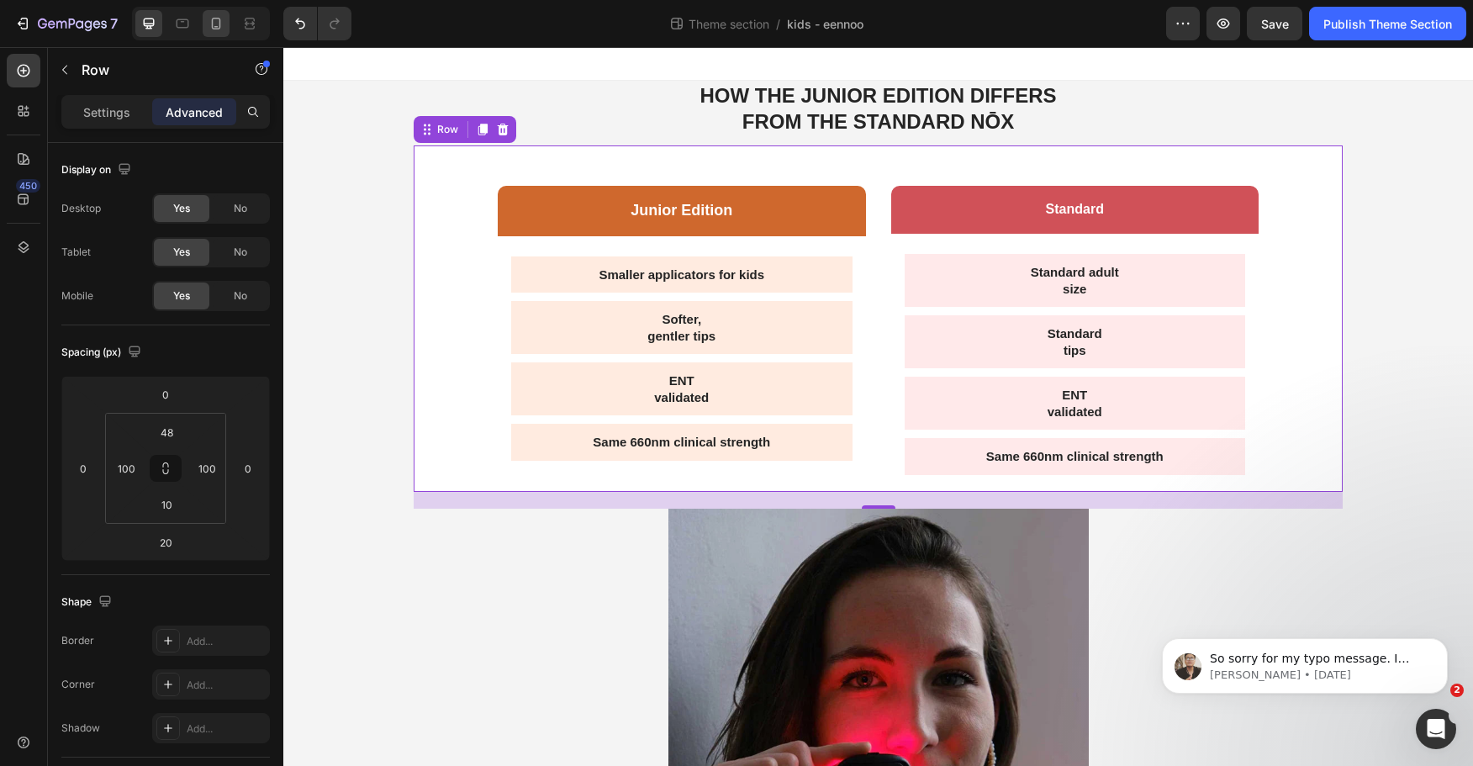
click at [219, 24] on icon at bounding box center [216, 23] width 17 height 17
type input "13"
type input "0"
type input "15"
type input "5"
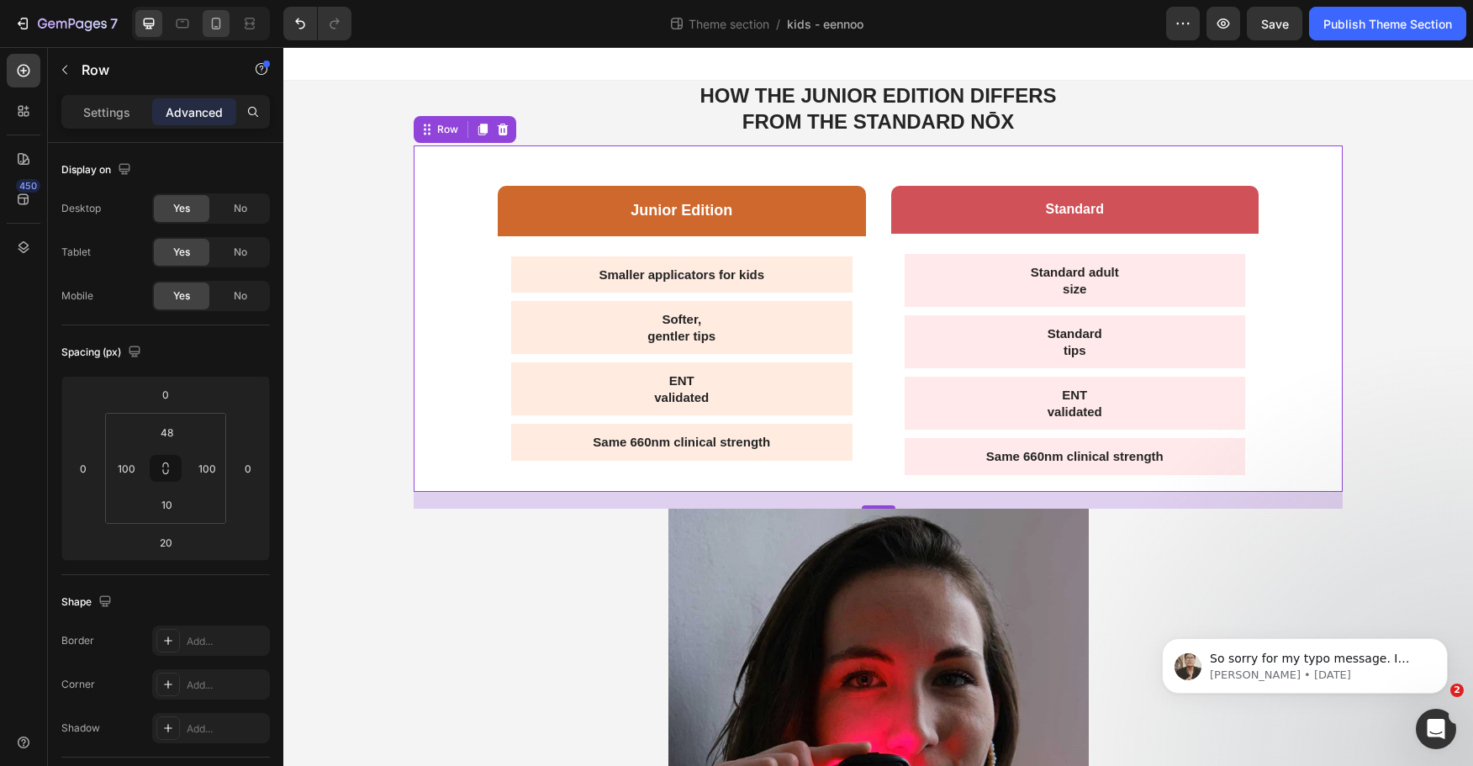
type input "15"
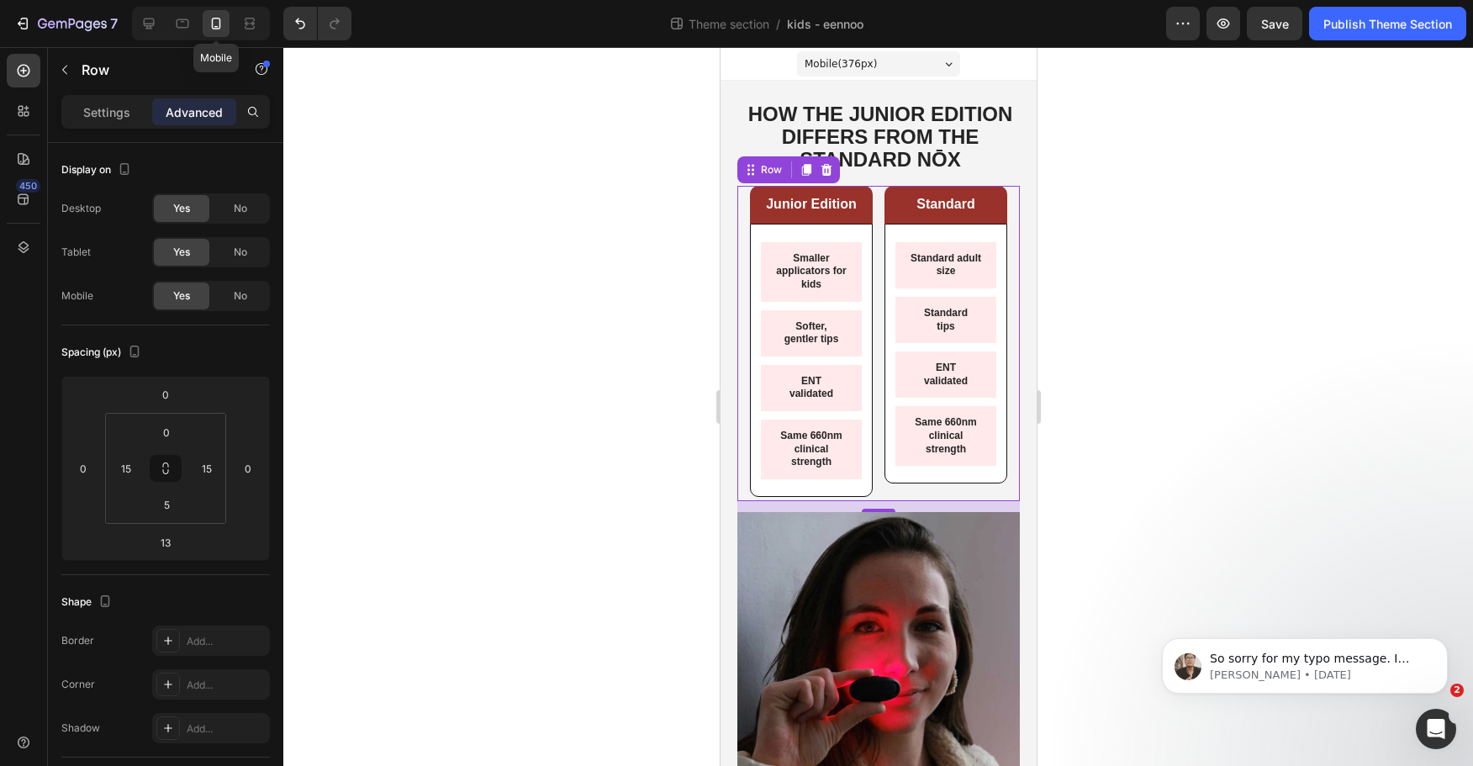
scroll to position [80, 0]
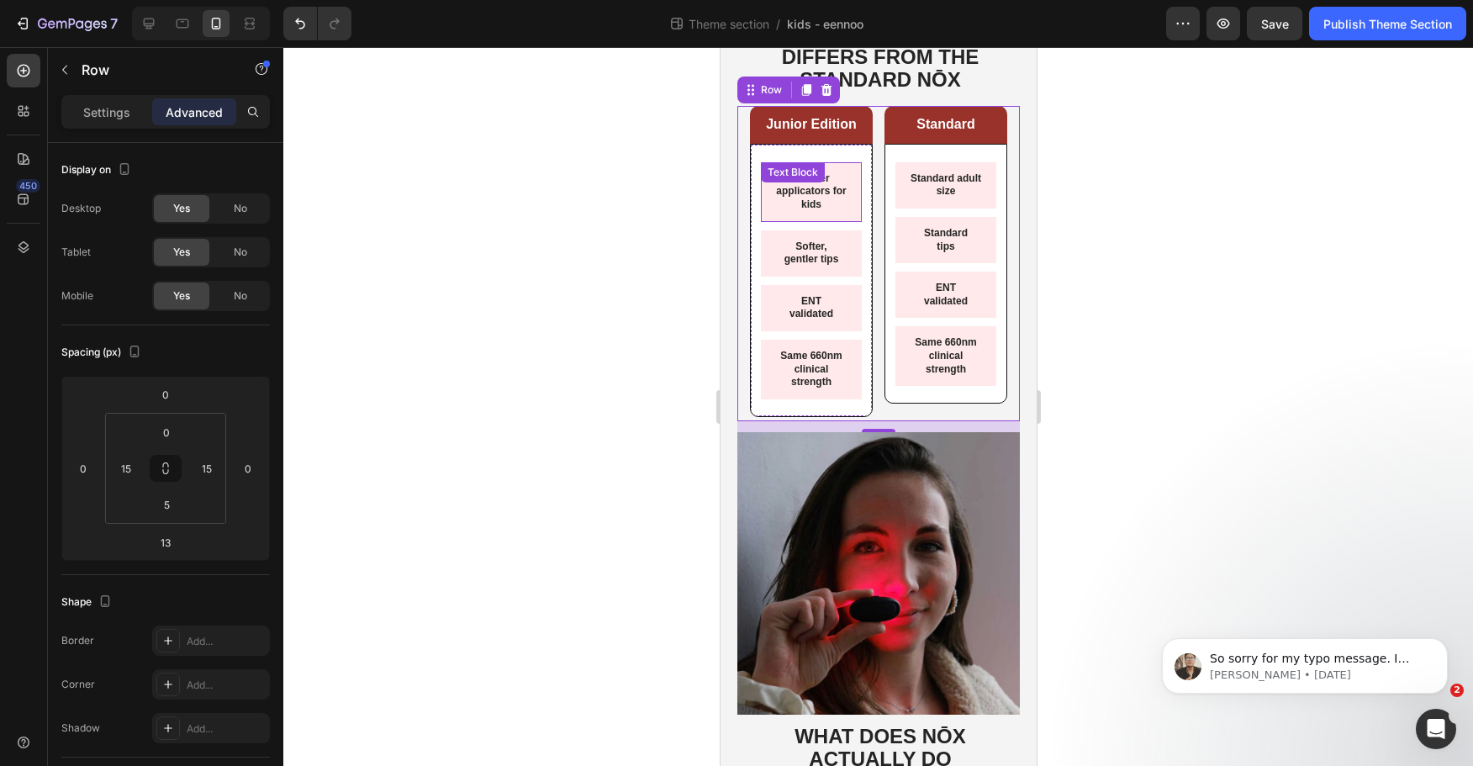
click at [798, 202] on p "Smaller applicators for kids" at bounding box center [811, 192] width 74 height 40
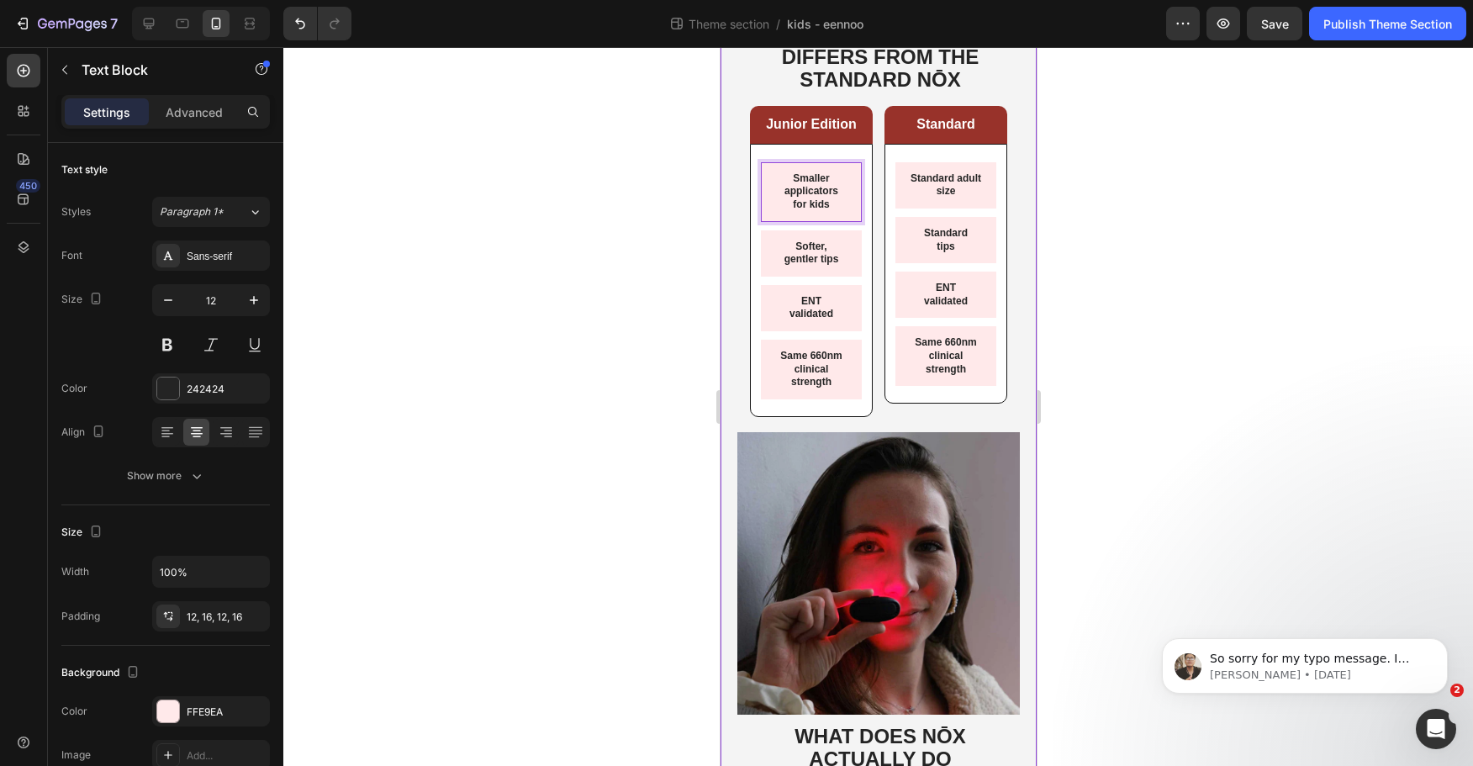
click at [677, 214] on div at bounding box center [878, 406] width 1190 height 719
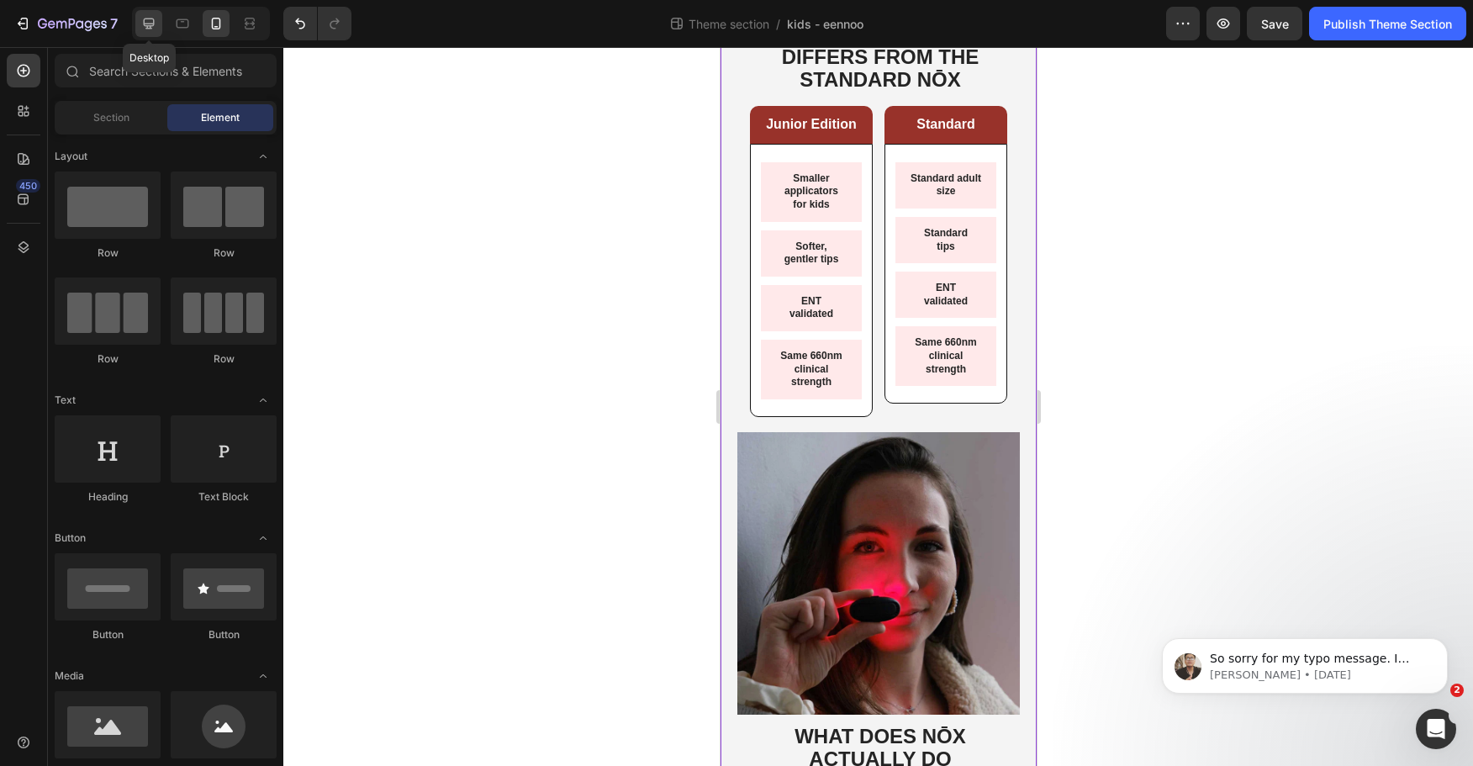
click at [139, 35] on div at bounding box center [148, 23] width 27 height 27
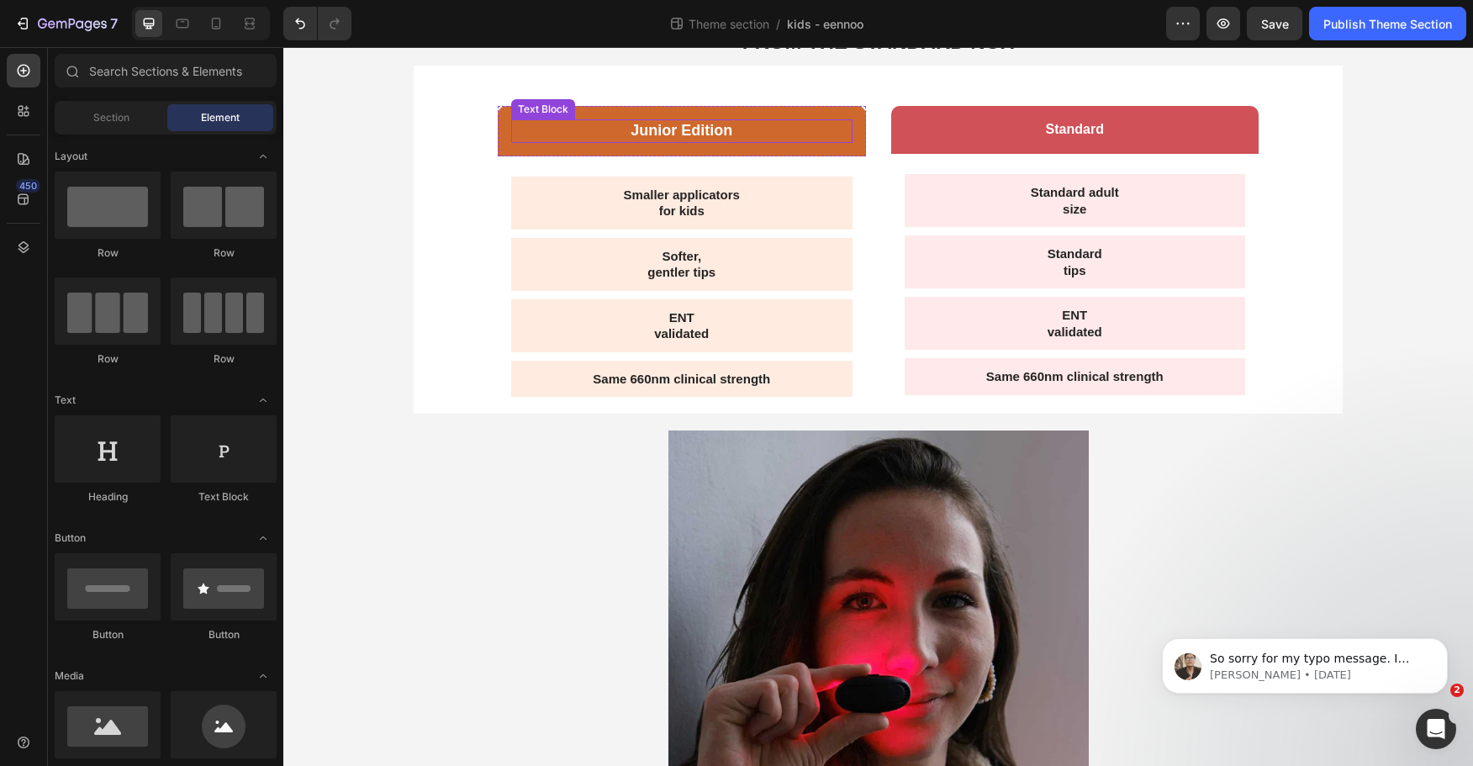
click at [827, 131] on p "Junior Edition" at bounding box center [682, 130] width 338 height 19
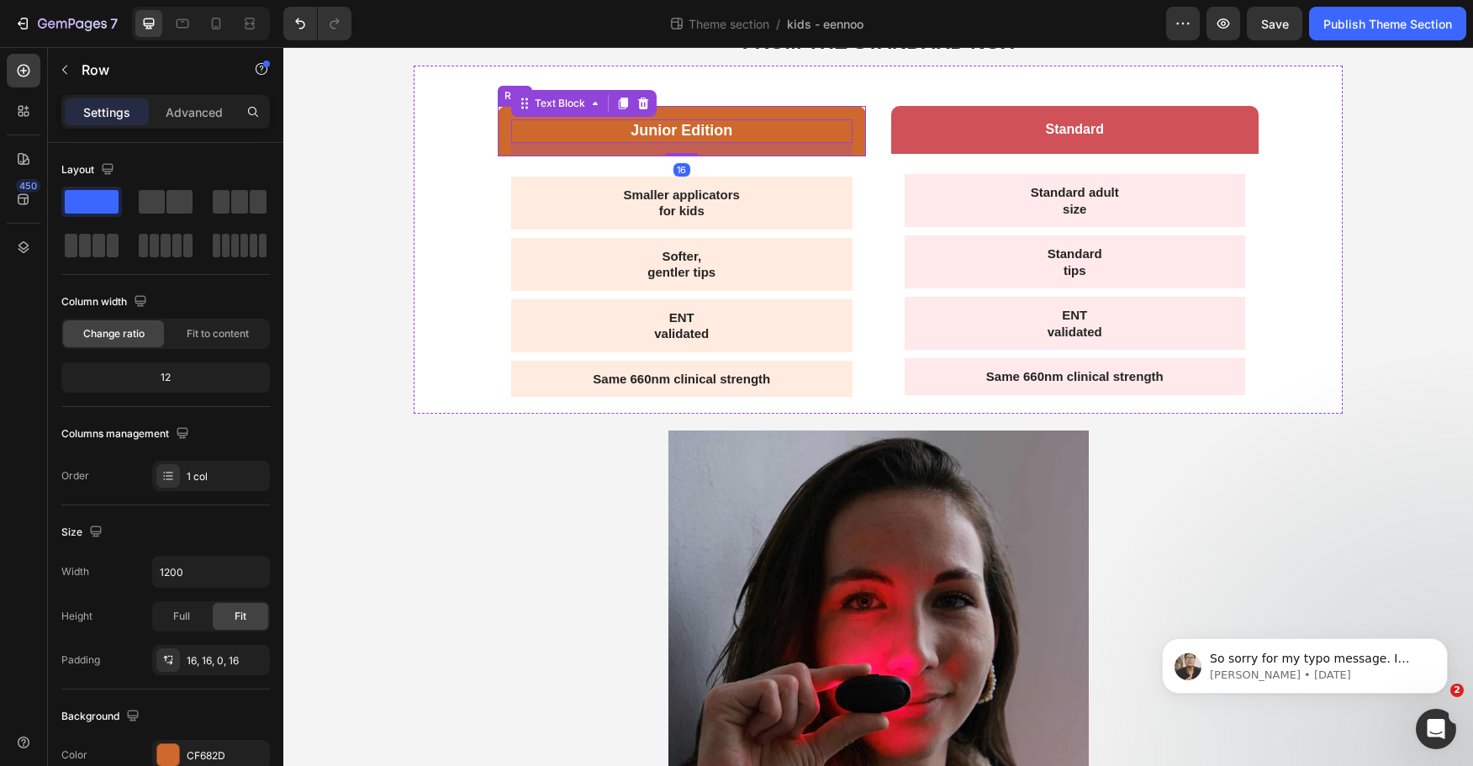
click at [844, 114] on div "Junior Edition Text Block 16 Row" at bounding box center [682, 131] width 368 height 50
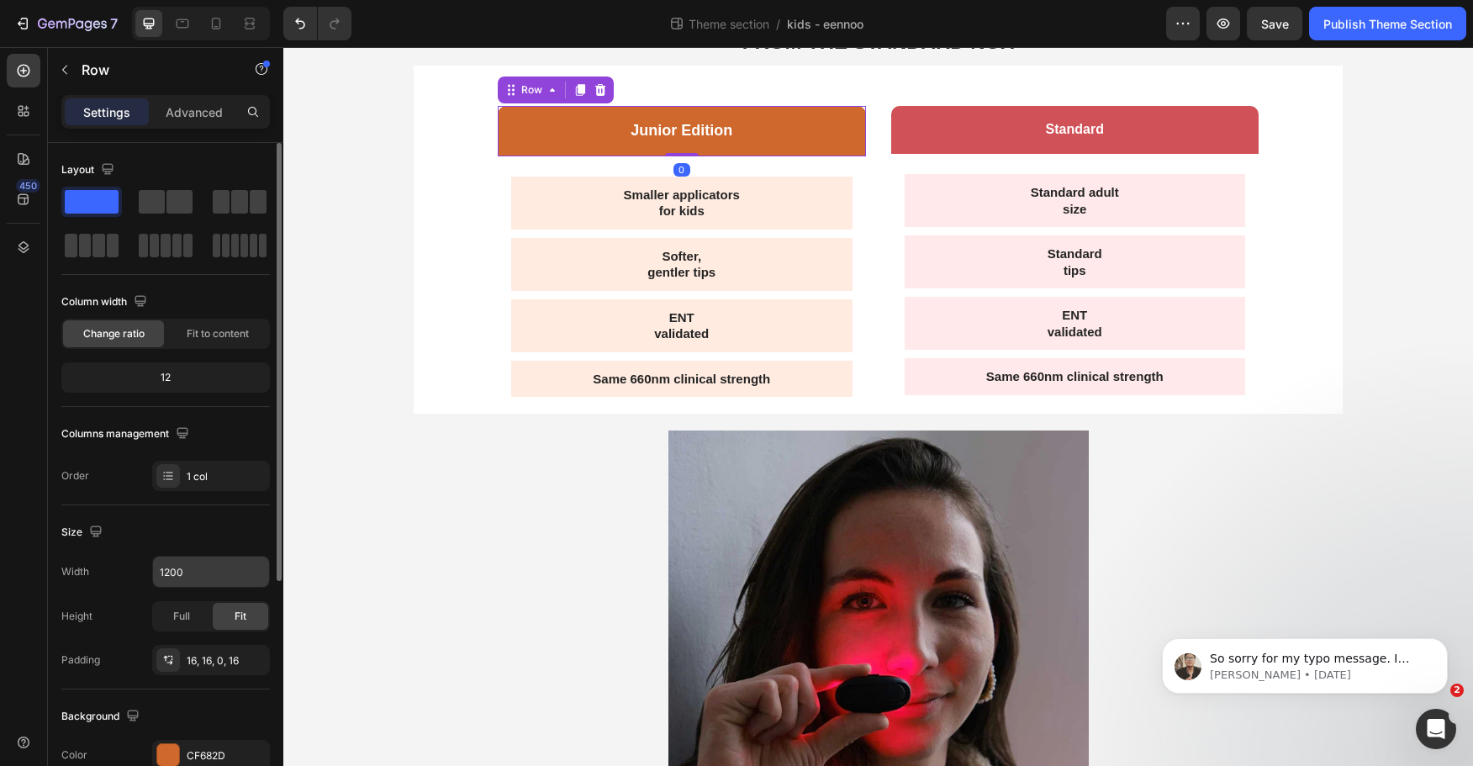
scroll to position [168, 0]
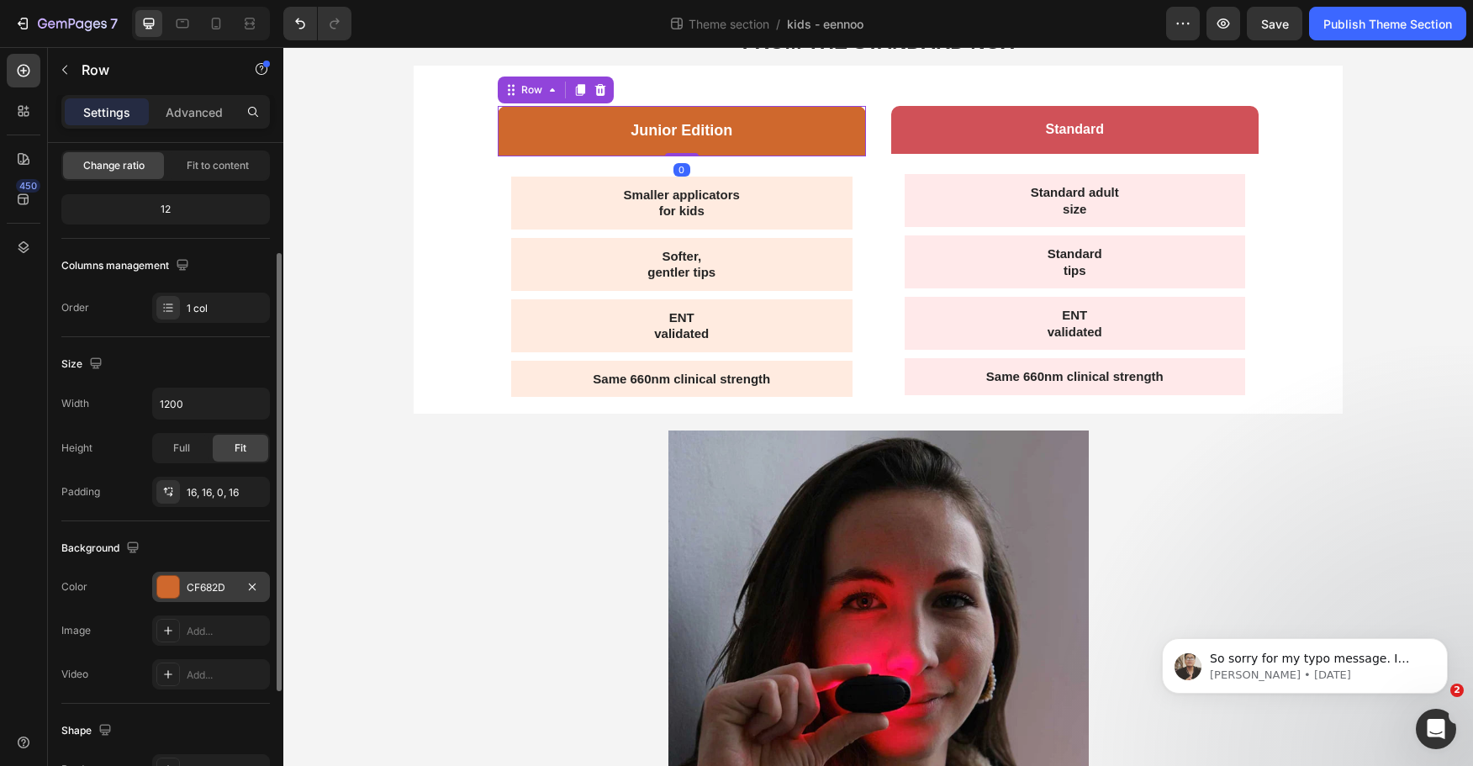
click at [173, 581] on div at bounding box center [168, 587] width 22 height 22
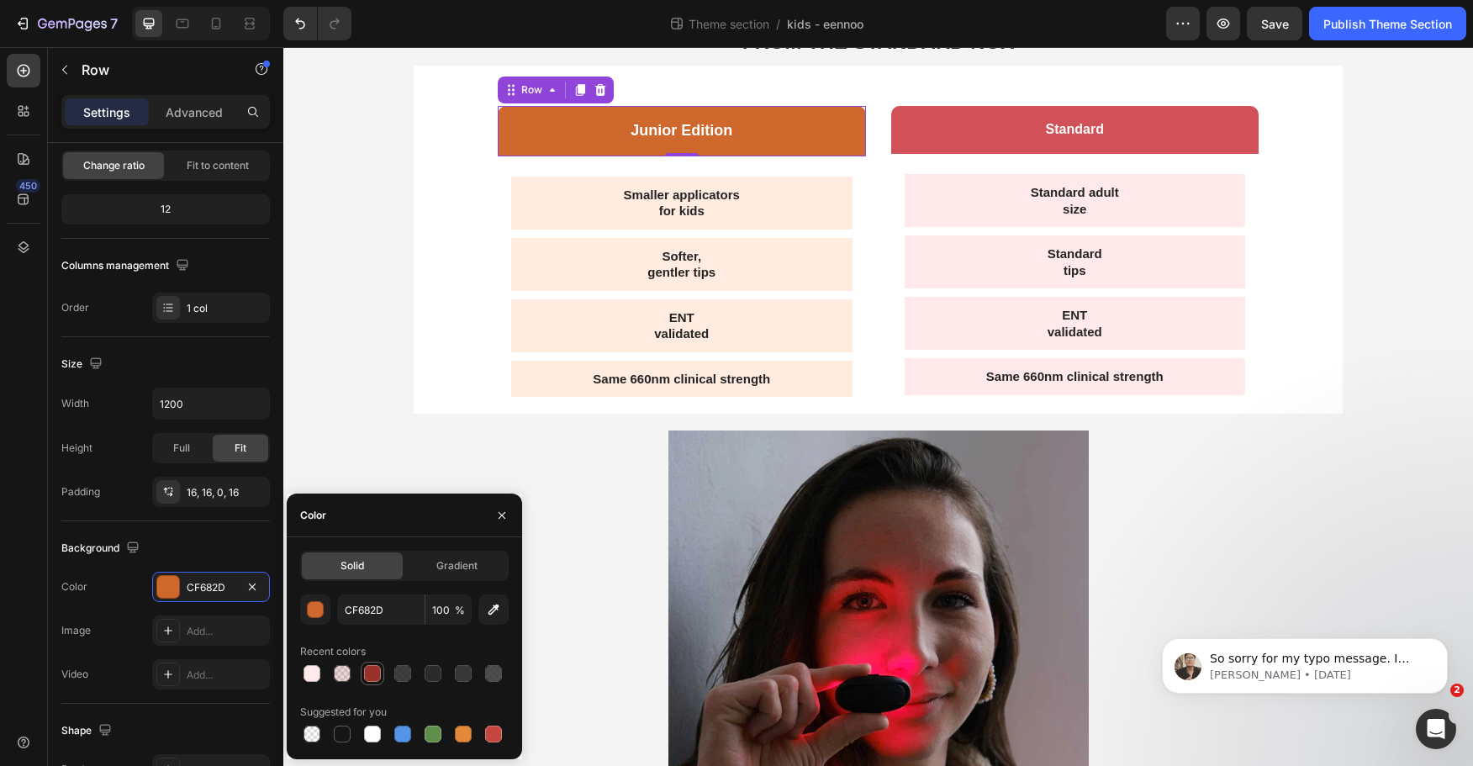
click at [378, 670] on div at bounding box center [372, 673] width 17 height 17
type input "98322A"
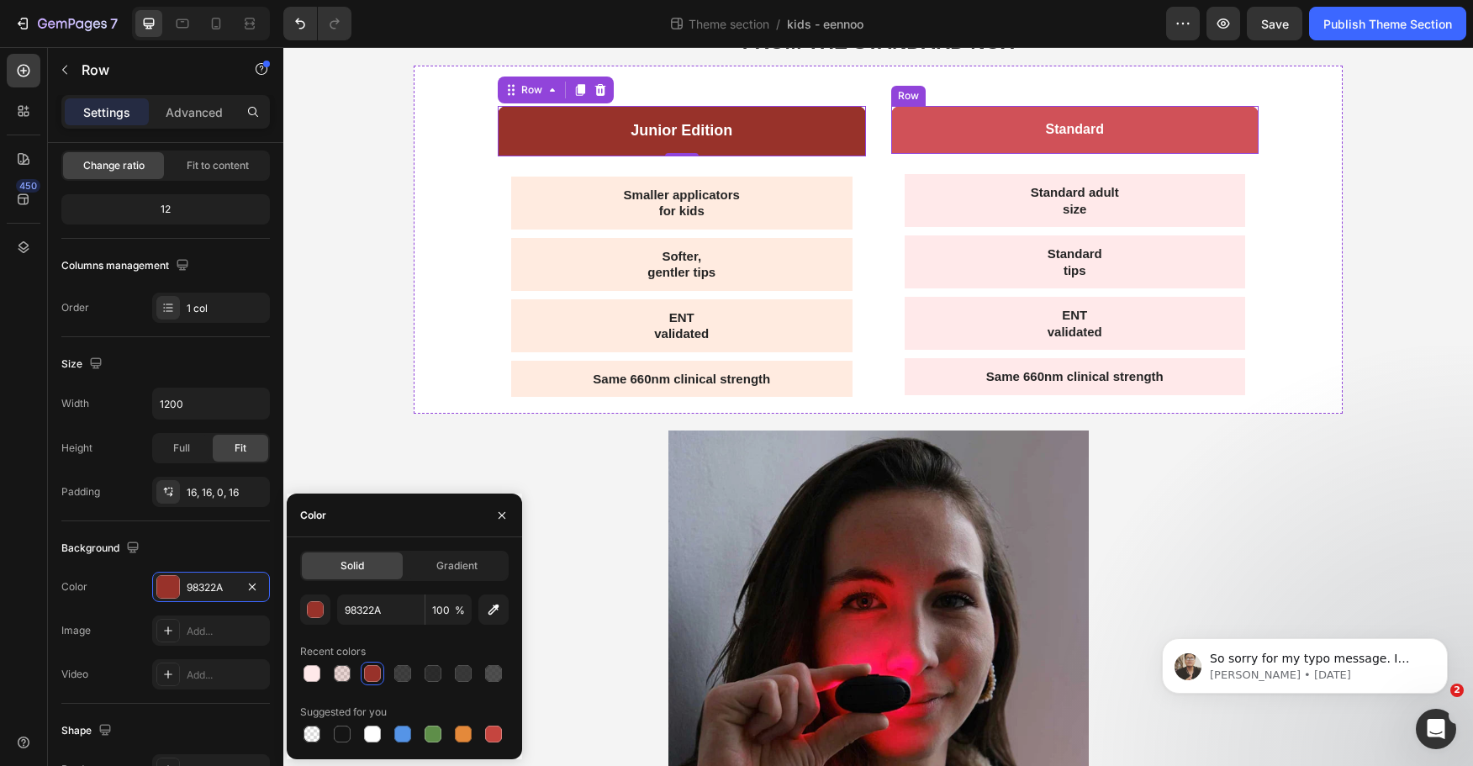
click at [913, 118] on div "Standard Text Block Row" at bounding box center [1075, 130] width 368 height 48
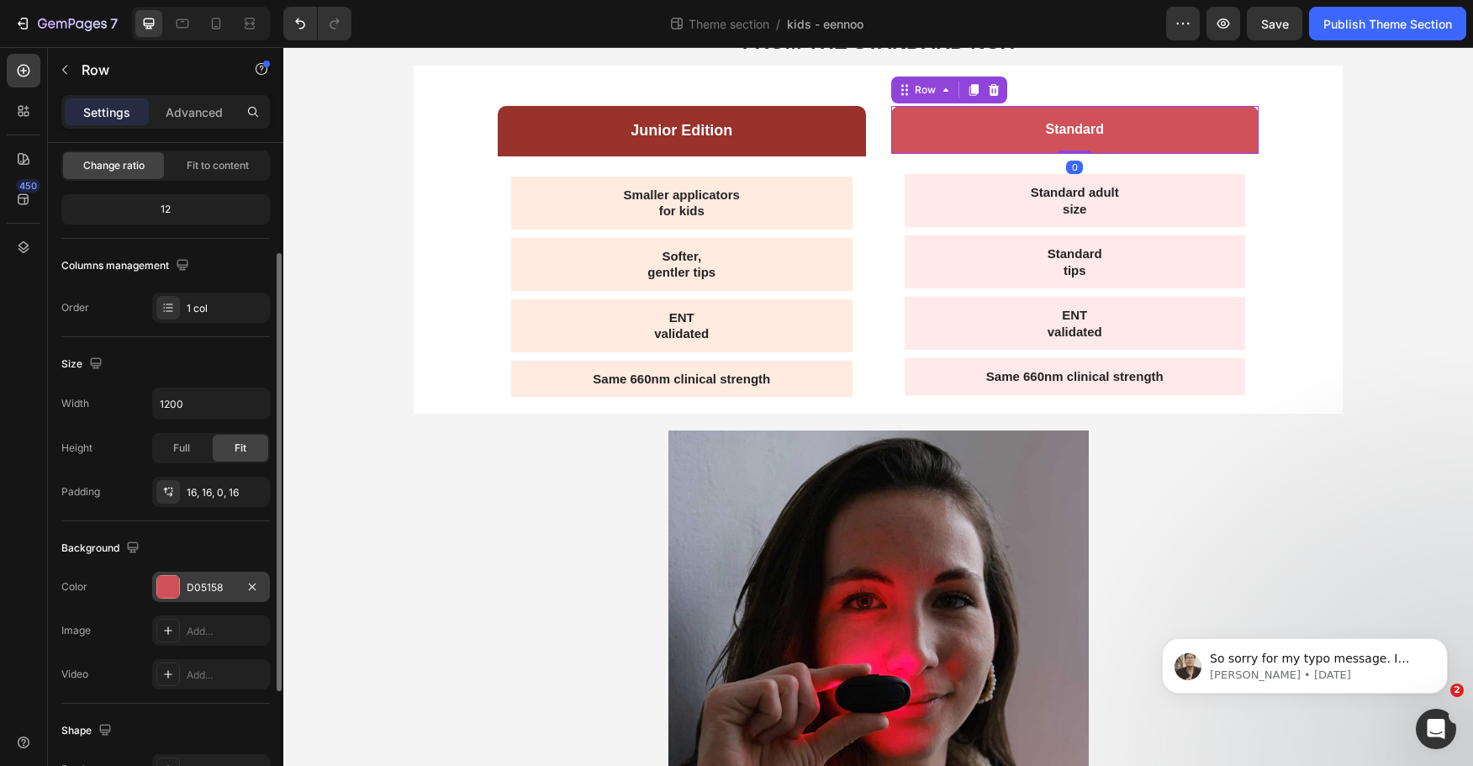
click at [206, 588] on div "D05158" at bounding box center [211, 587] width 49 height 15
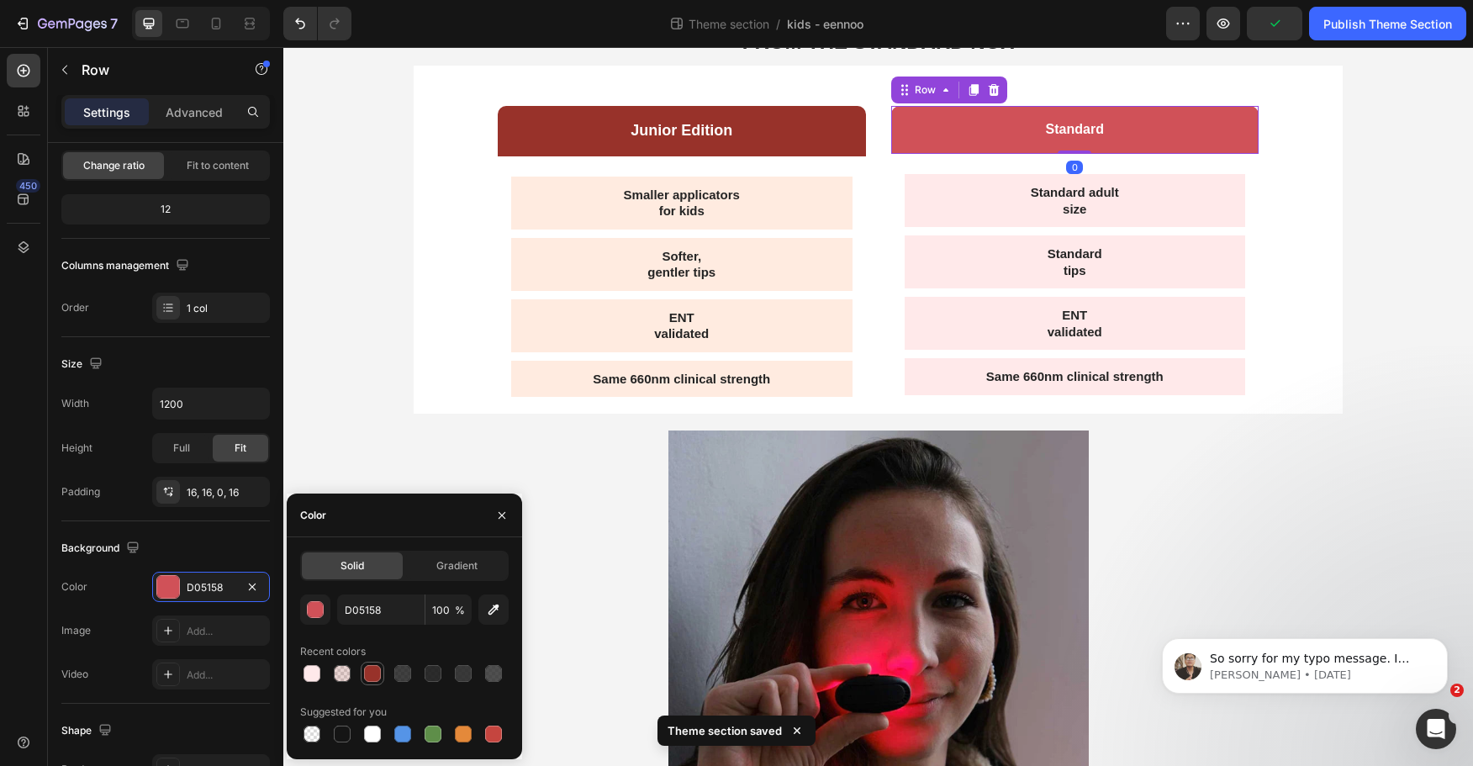
click at [376, 663] on div at bounding box center [373, 674] width 24 height 24
type input "98322A"
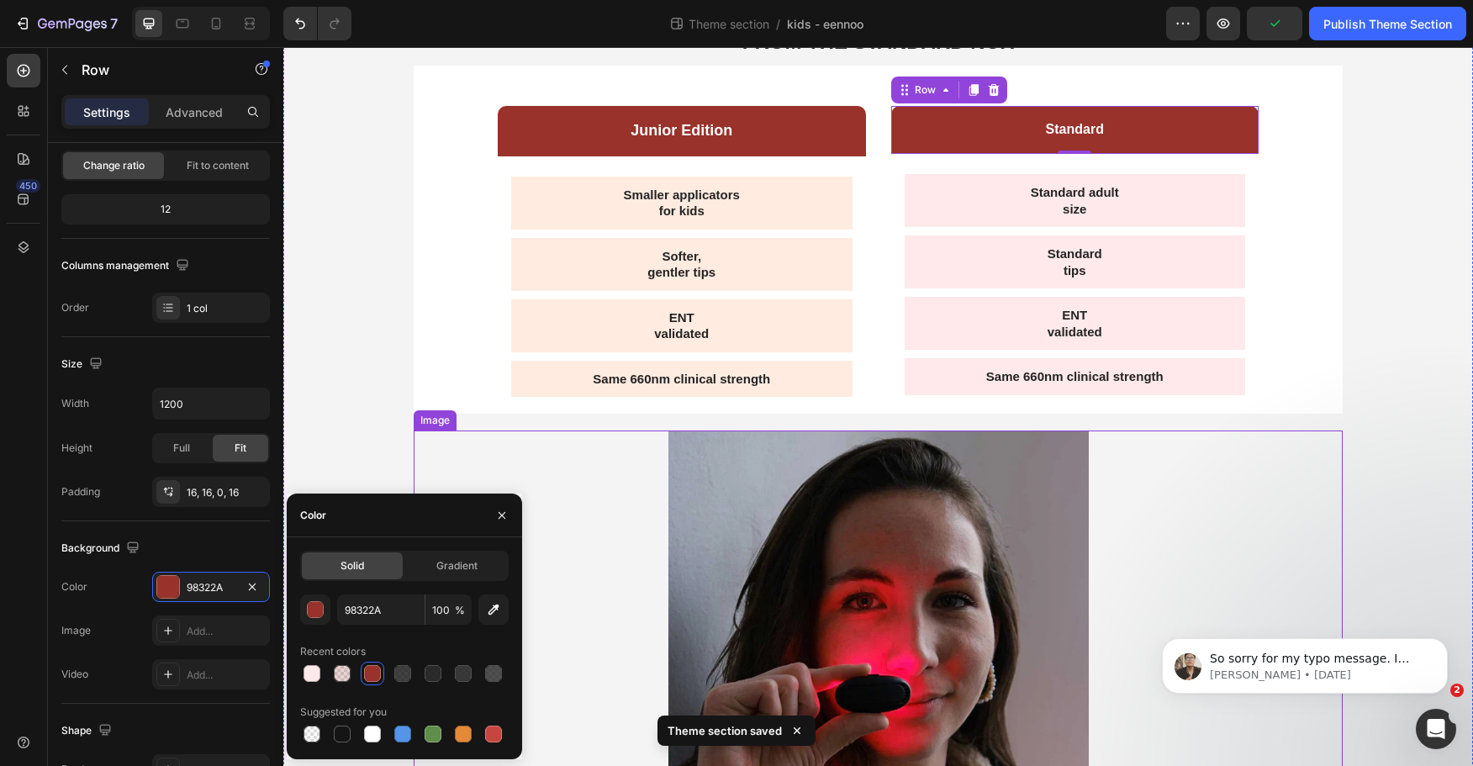
click at [1262, 479] on div at bounding box center [878, 641] width 929 height 421
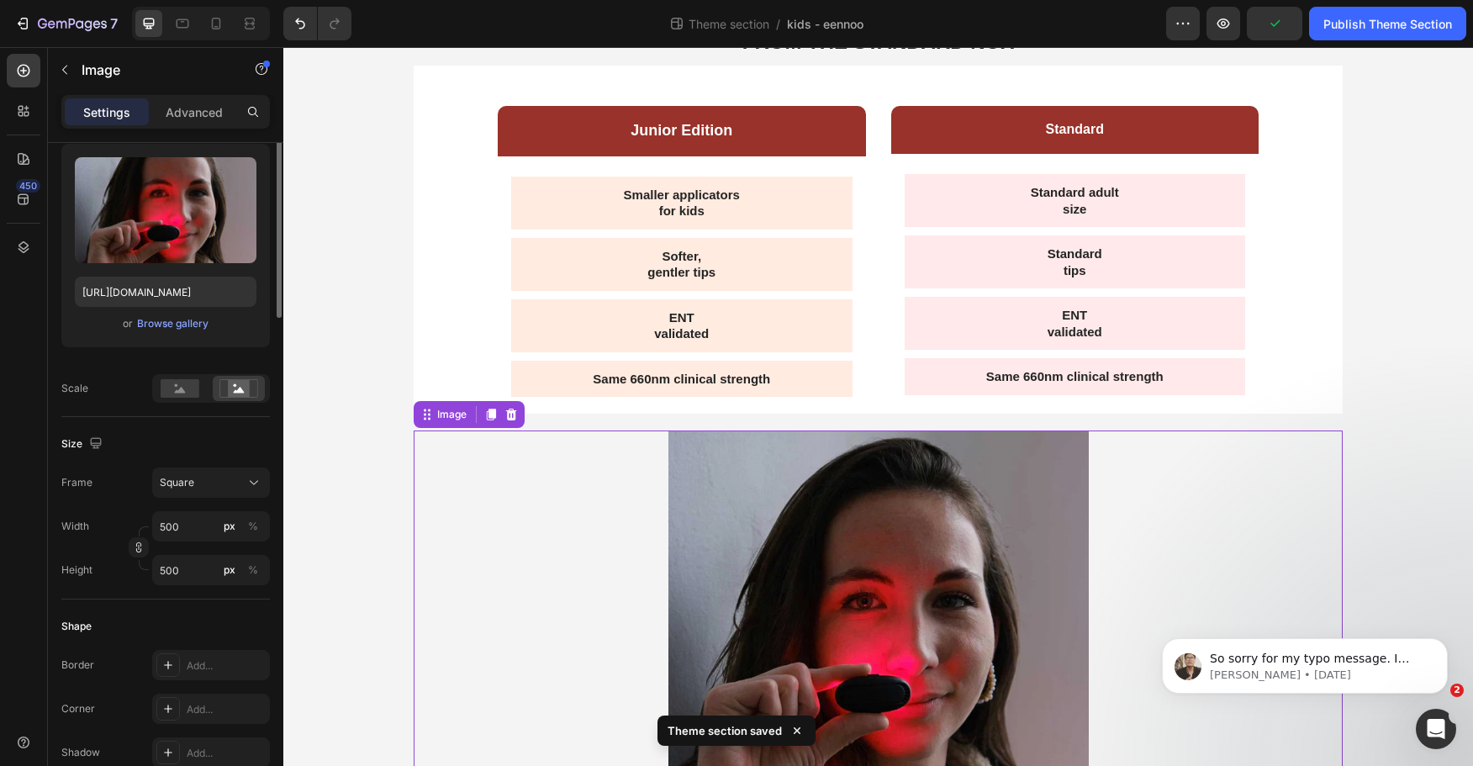
scroll to position [0, 0]
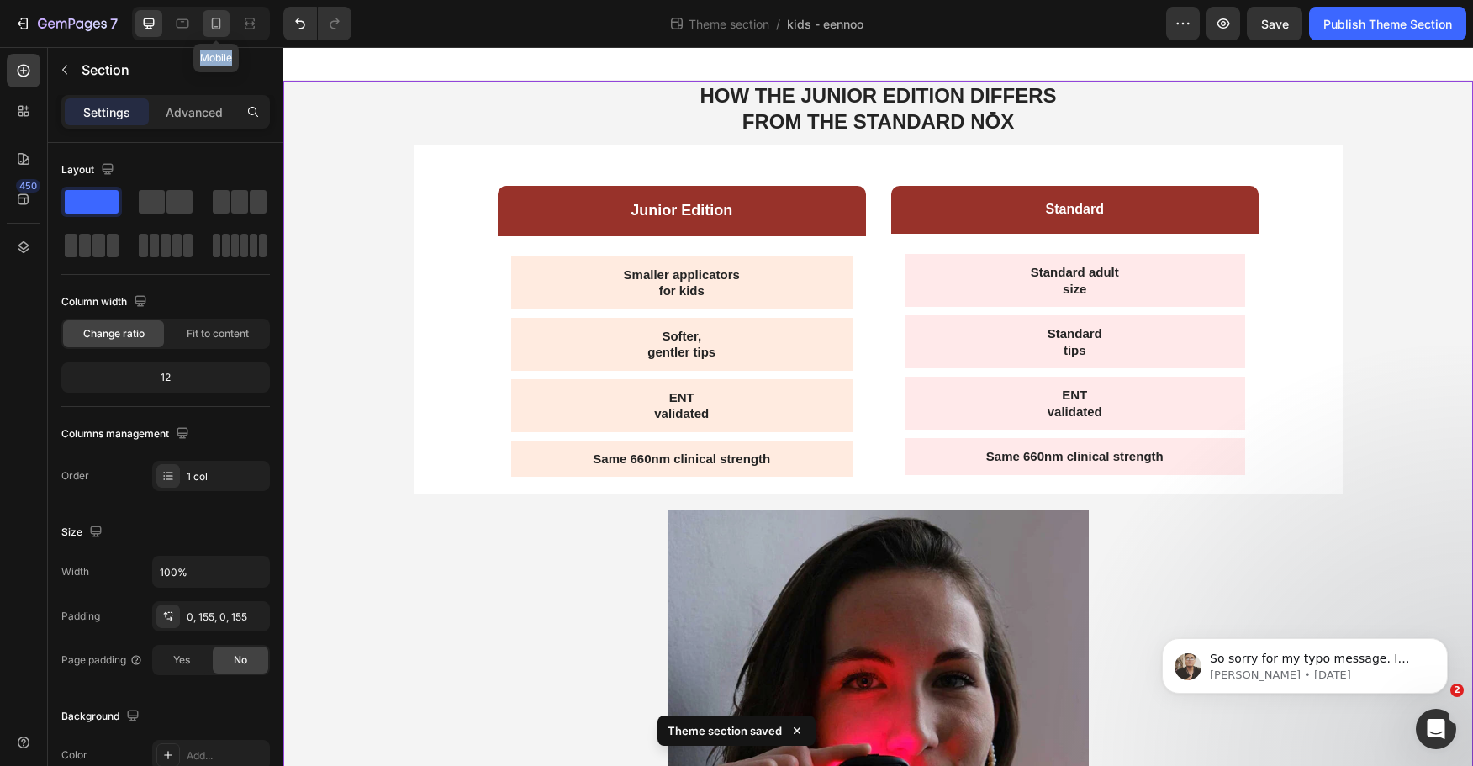
drag, startPoint x: 231, startPoint y: 26, endPoint x: 222, endPoint y: 24, distance: 9.6
click at [222, 24] on div "Mobile" at bounding box center [201, 24] width 138 height 34
click at [221, 24] on icon at bounding box center [216, 23] width 17 height 17
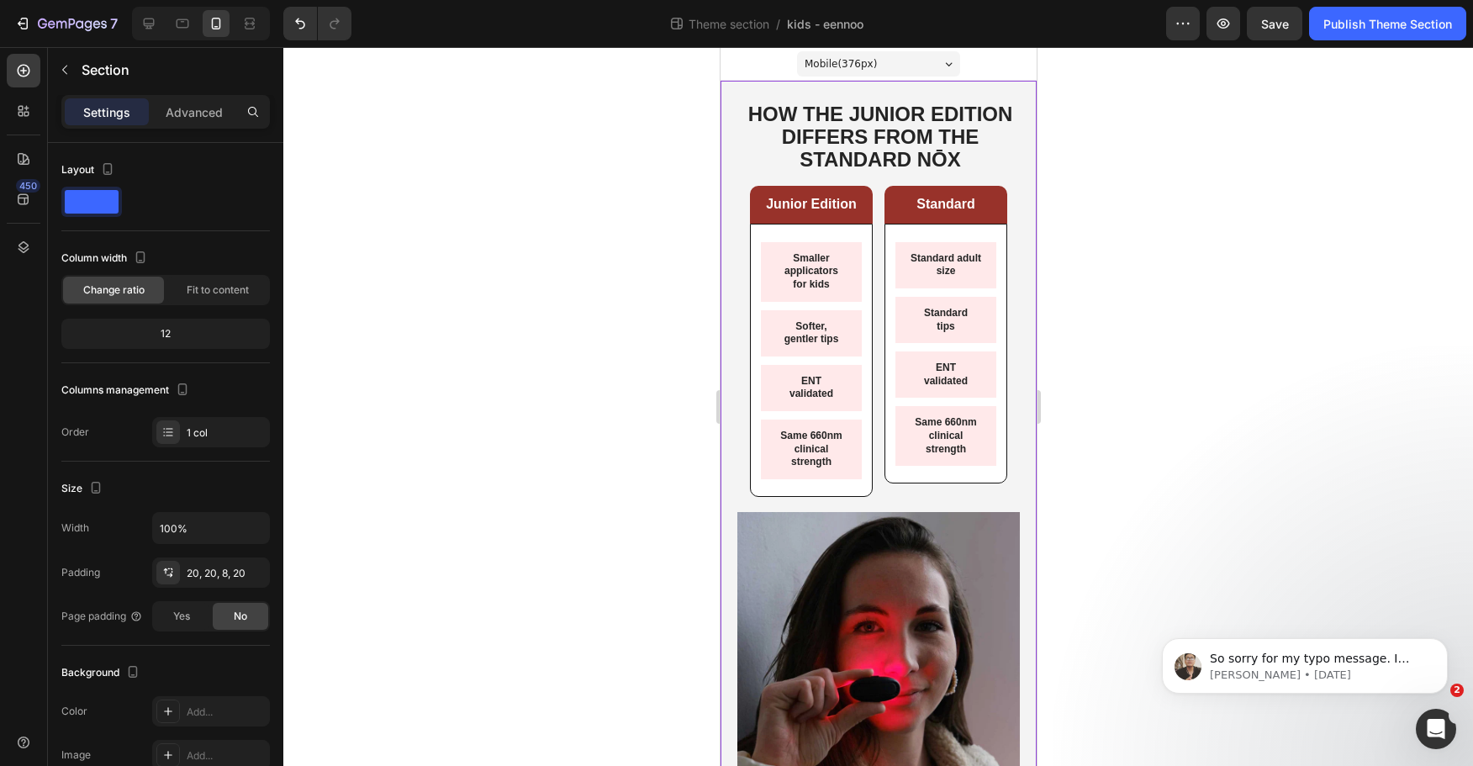
click at [1193, 249] on div at bounding box center [878, 406] width 1190 height 719
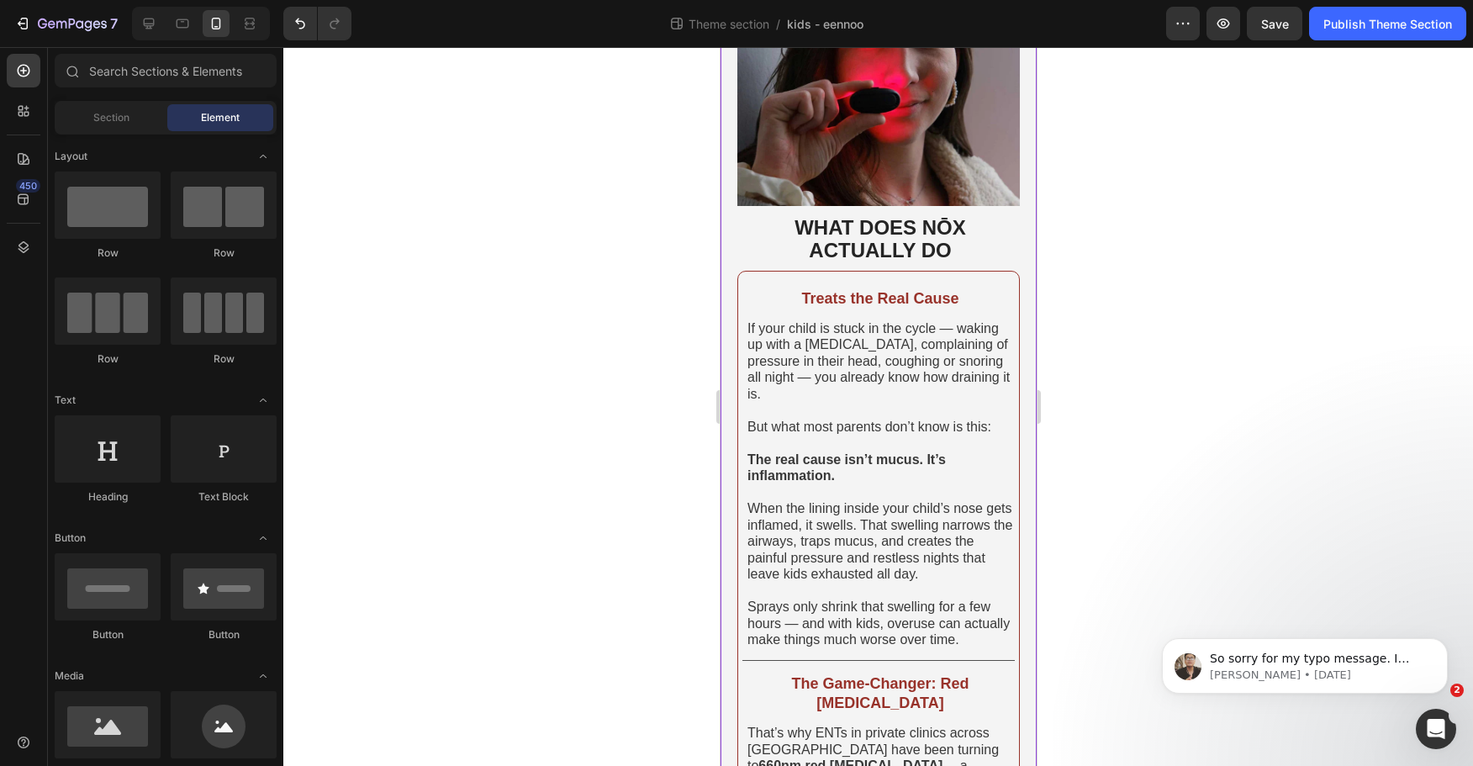
scroll to position [84, 0]
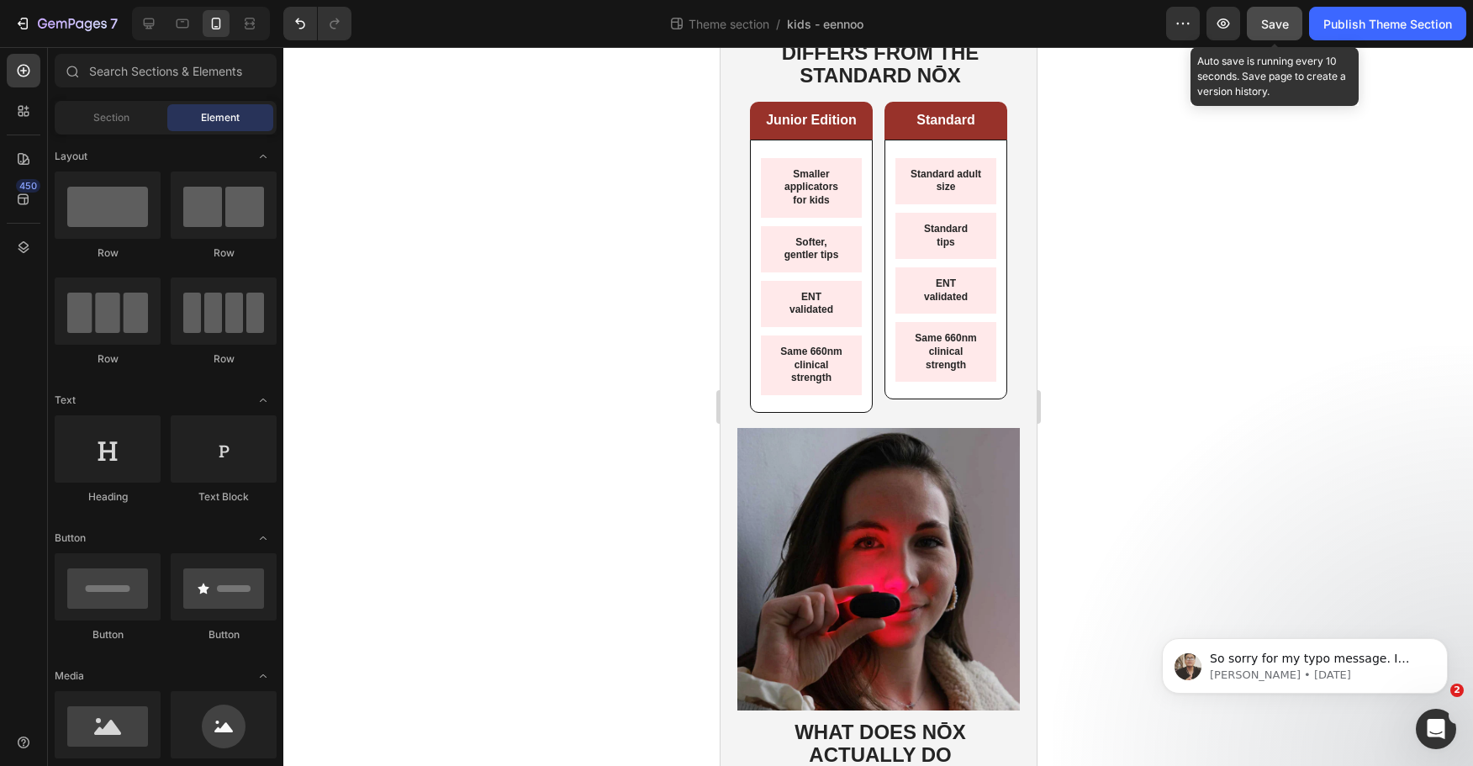
click at [1276, 35] on button "Save" at bounding box center [1275, 24] width 56 height 34
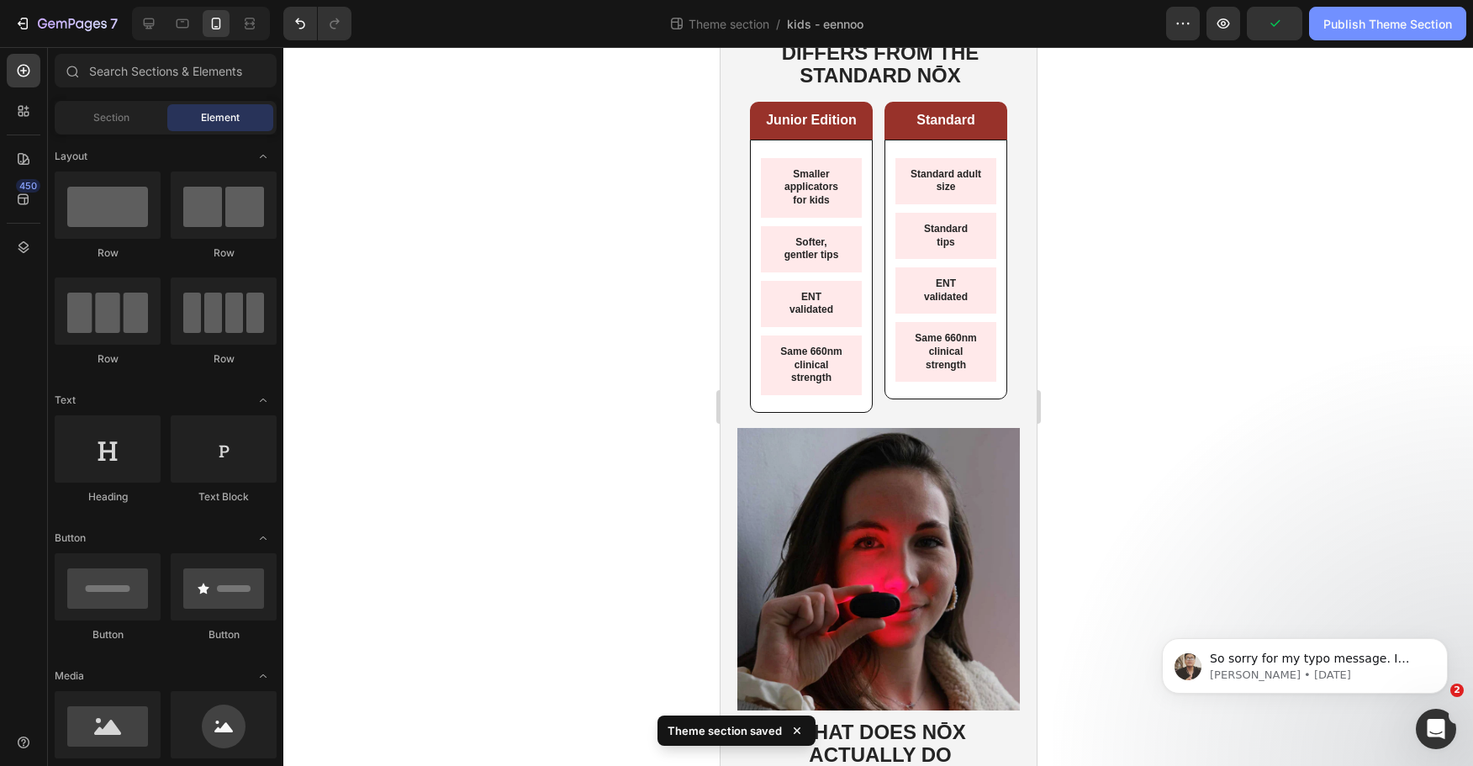
click at [1386, 23] on div "Publish Theme Section" at bounding box center [1388, 24] width 129 height 18
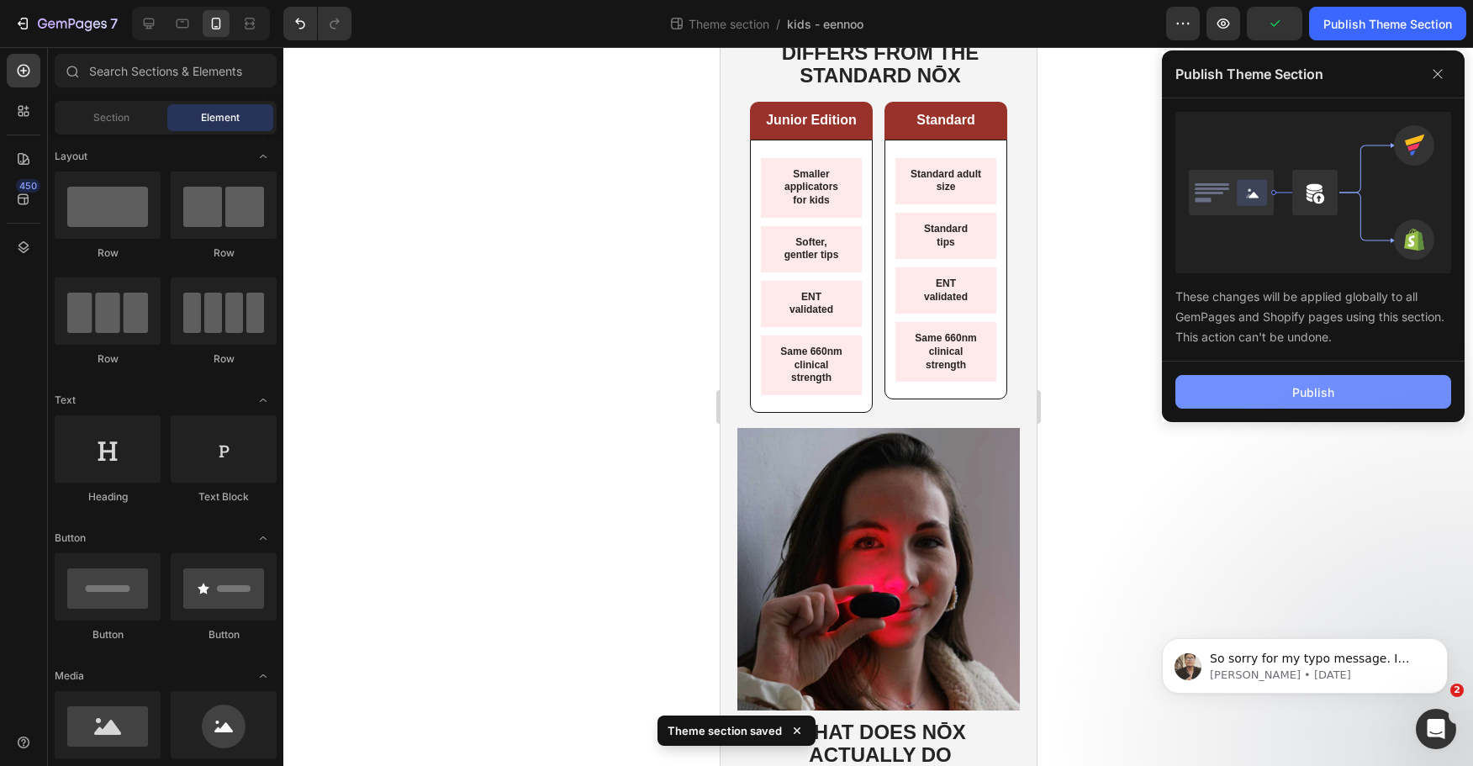
click at [1325, 400] on div "Publish" at bounding box center [1314, 393] width 42 height 18
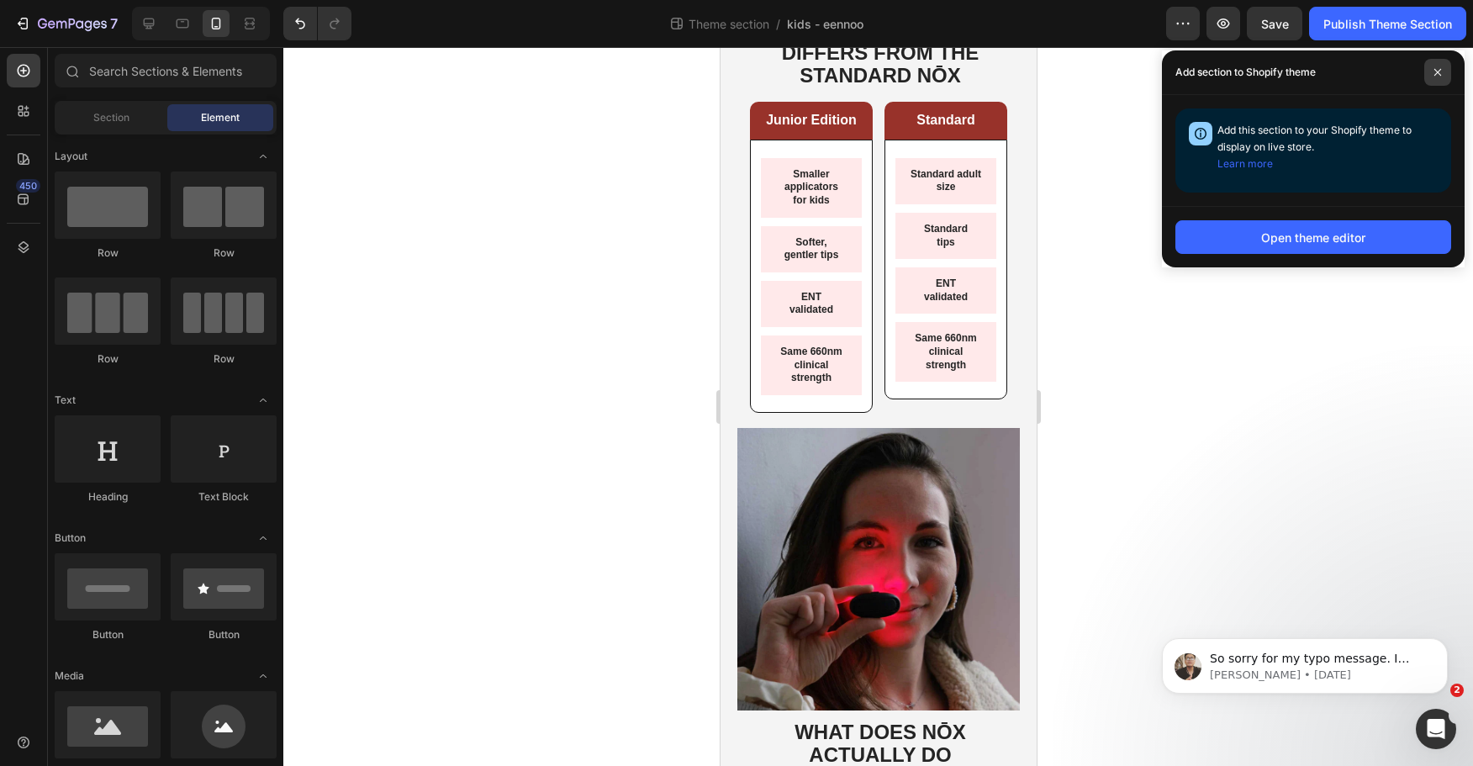
click at [1441, 77] on span at bounding box center [1438, 72] width 27 height 27
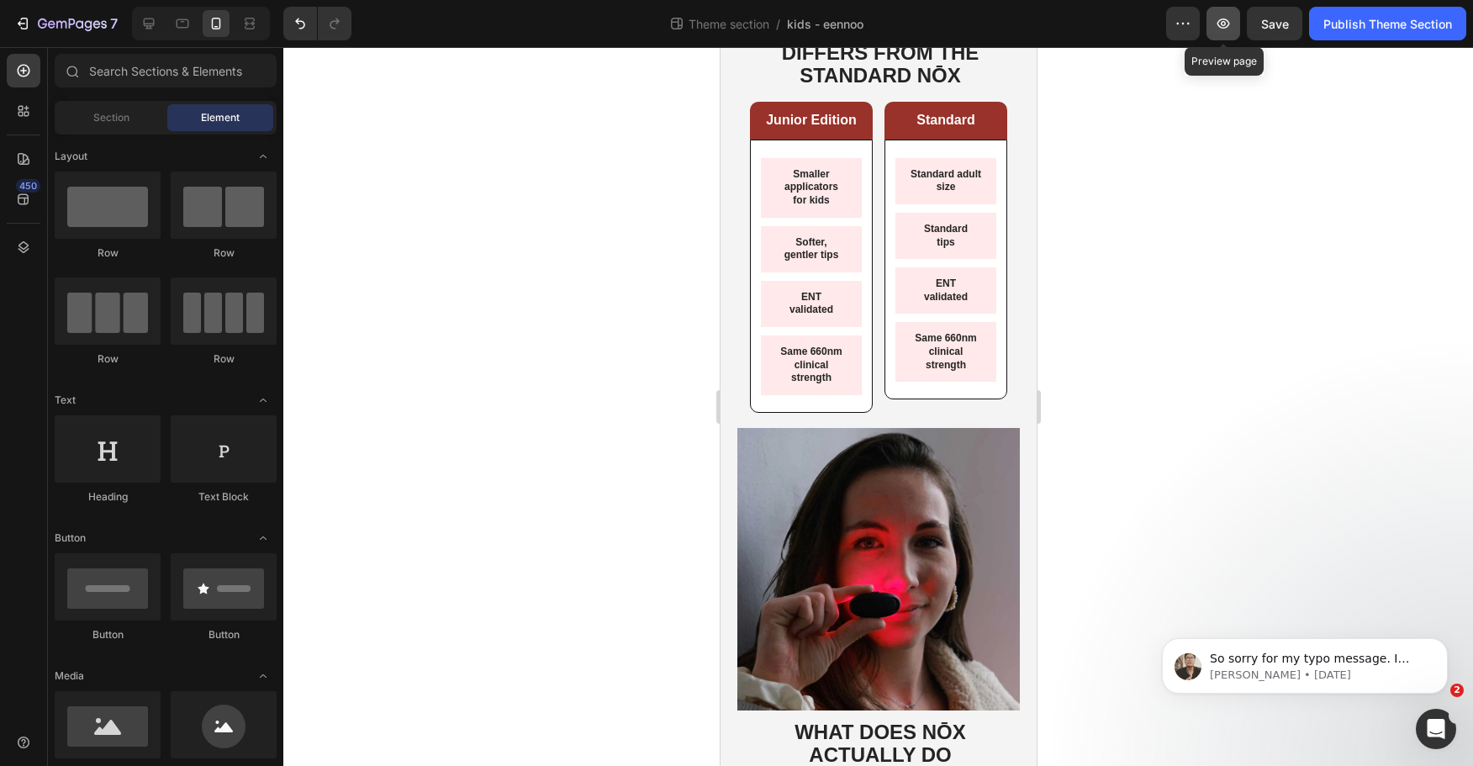
click at [1220, 16] on icon "button" at bounding box center [1223, 23] width 17 height 17
click at [145, 23] on icon at bounding box center [149, 24] width 11 height 11
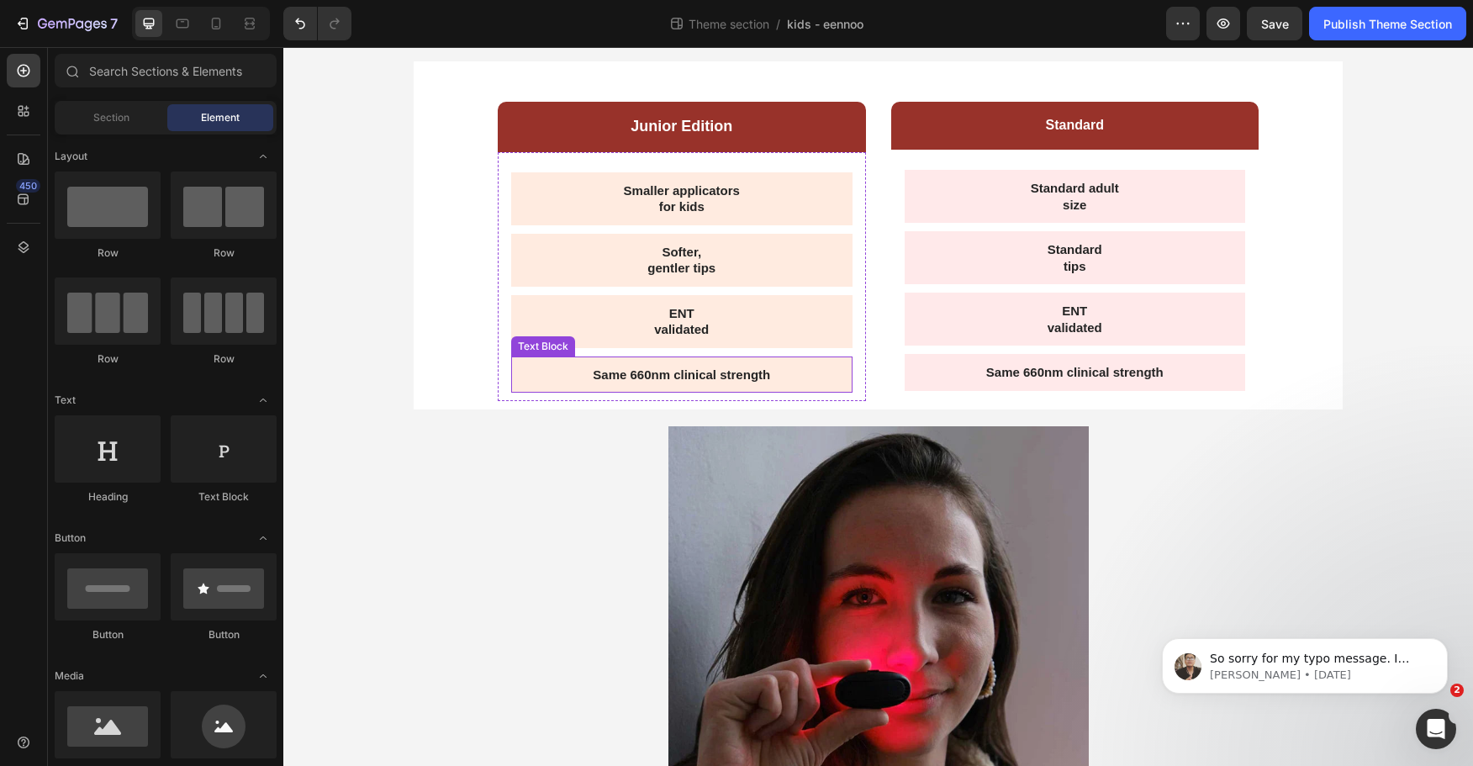
click at [783, 365] on div "Same 660nm clinical strength" at bounding box center [681, 375] width 341 height 37
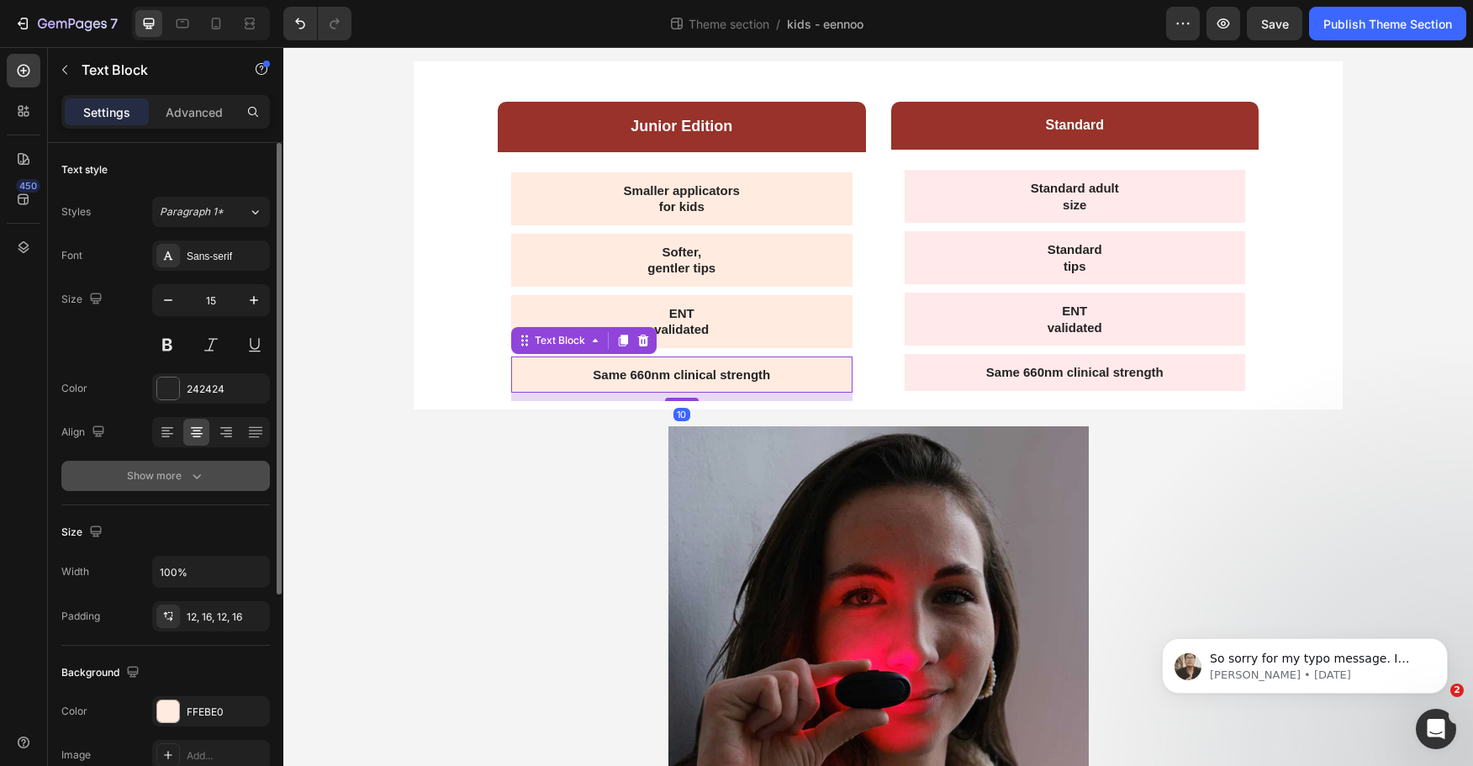
scroll to position [168, 0]
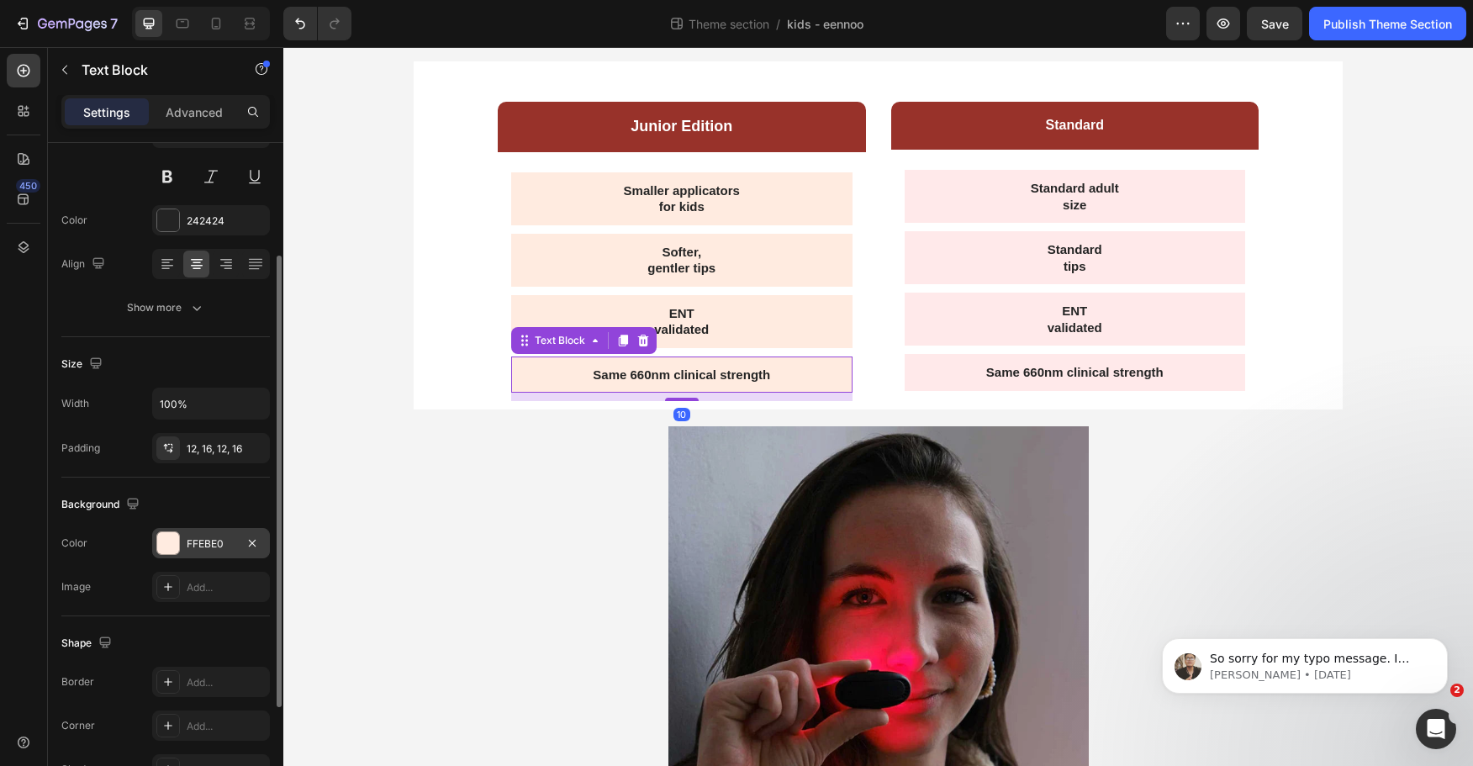
click at [179, 538] on div at bounding box center [168, 544] width 24 height 24
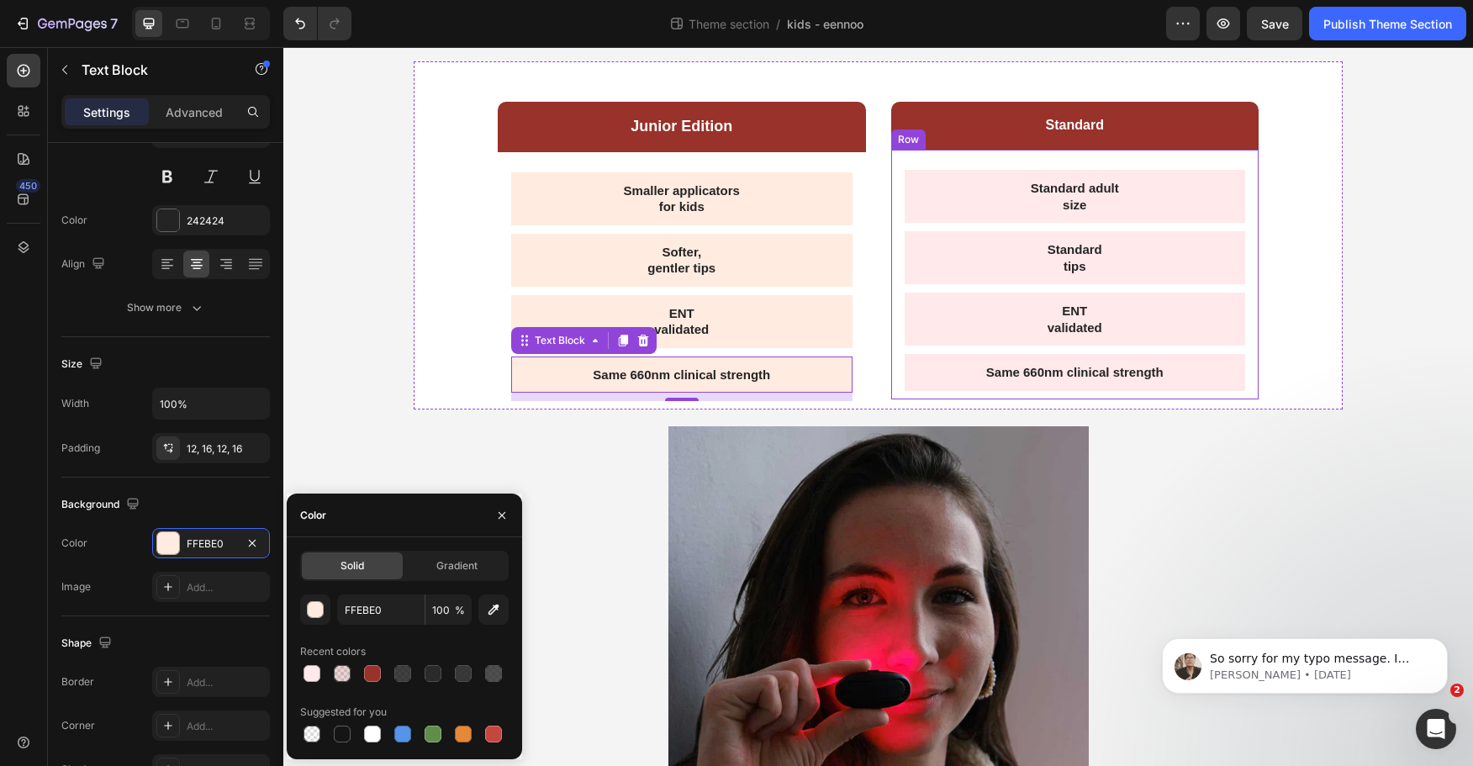
click at [934, 357] on div "Same 660nm clinical strength" at bounding box center [1075, 372] width 341 height 37
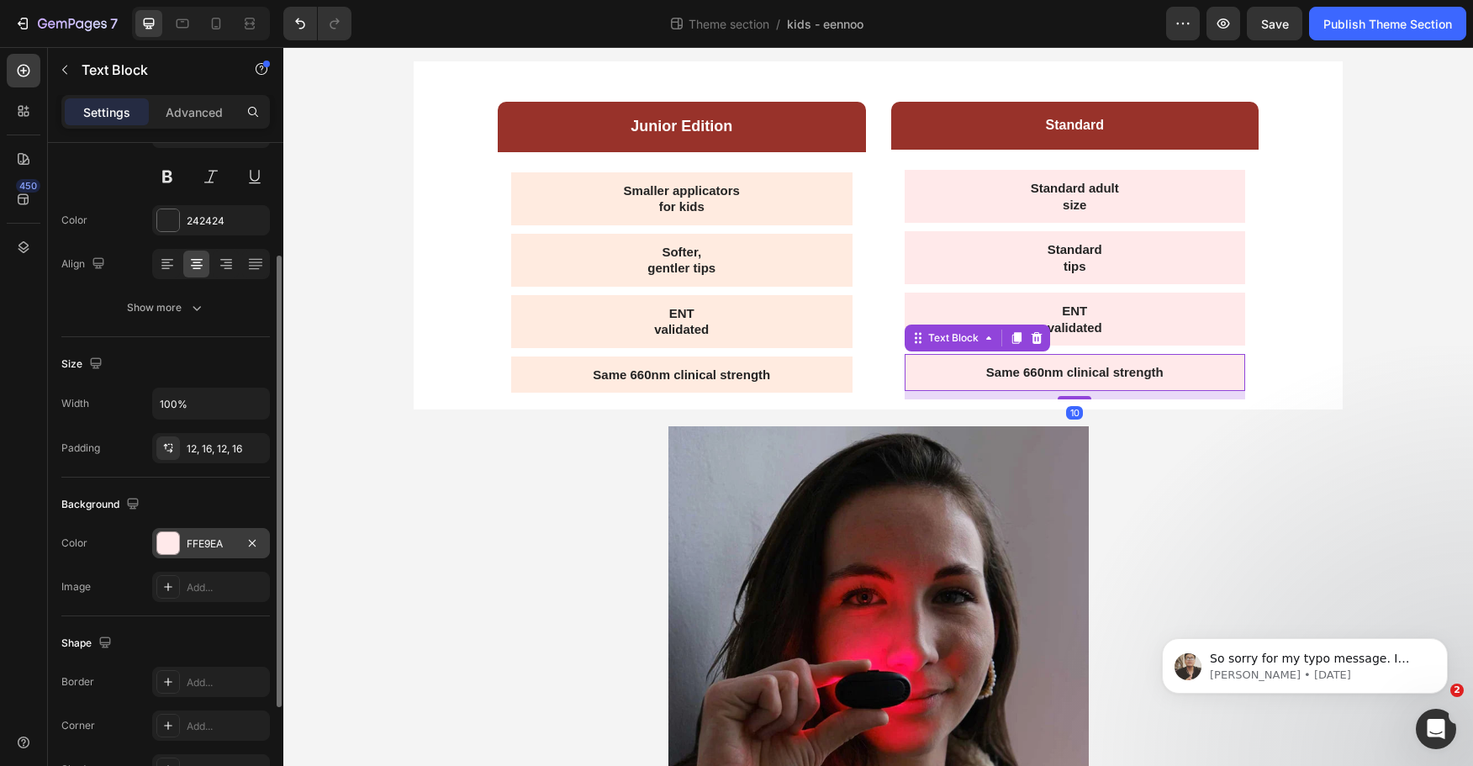
click at [199, 542] on div "FFE9EA" at bounding box center [211, 544] width 49 height 15
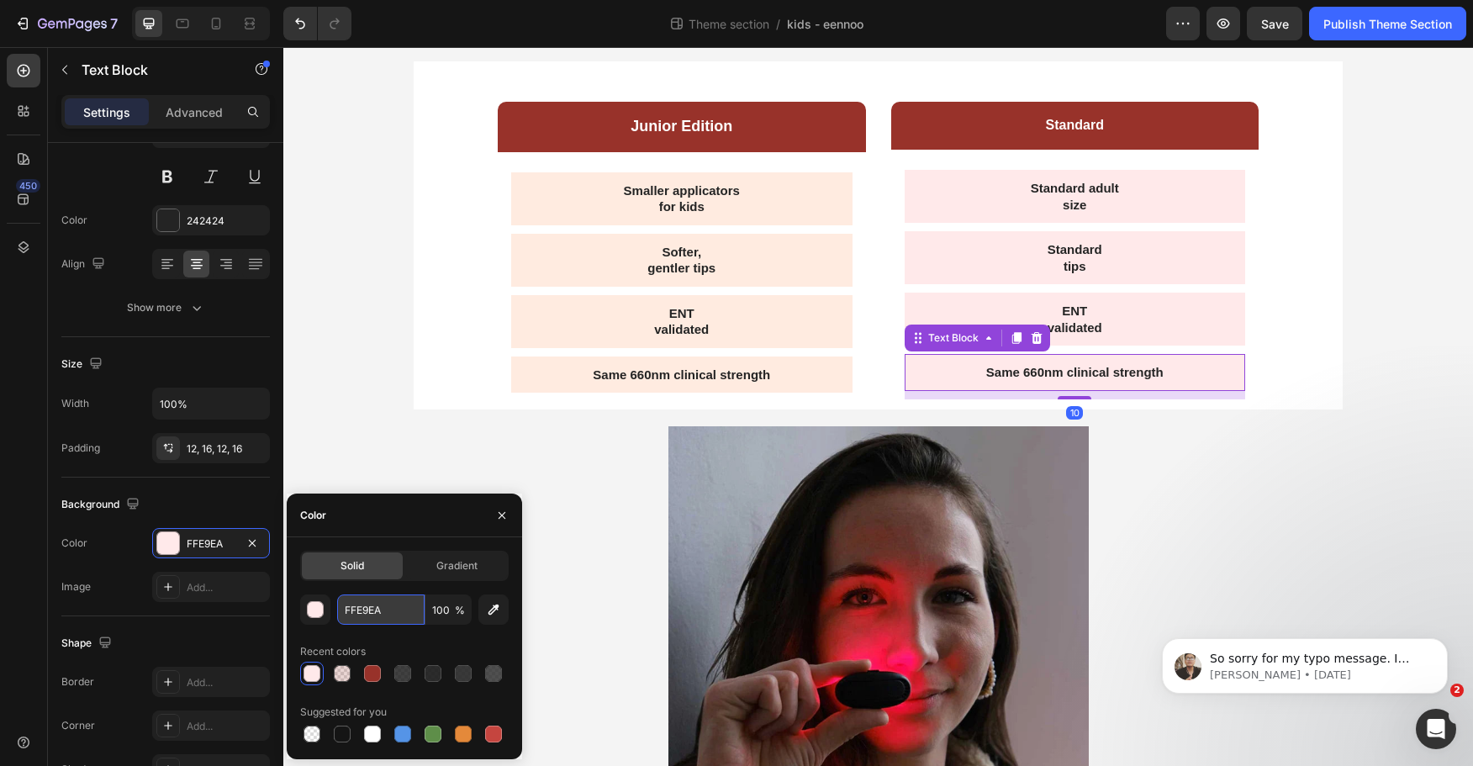
click at [388, 610] on input "FFE9EA" at bounding box center [380, 610] width 87 height 30
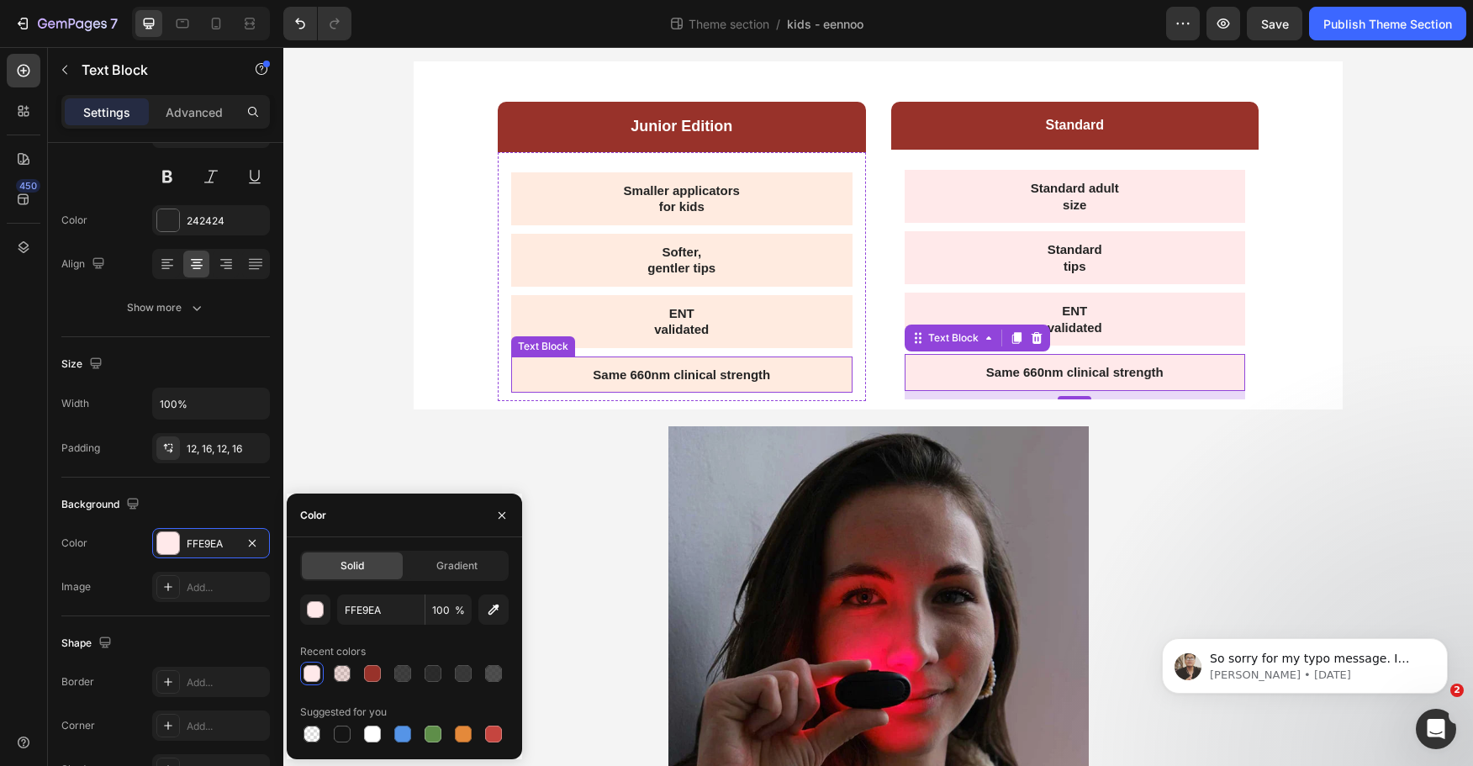
click at [547, 377] on p "Same 660nm clinical strength" at bounding box center [682, 375] width 315 height 17
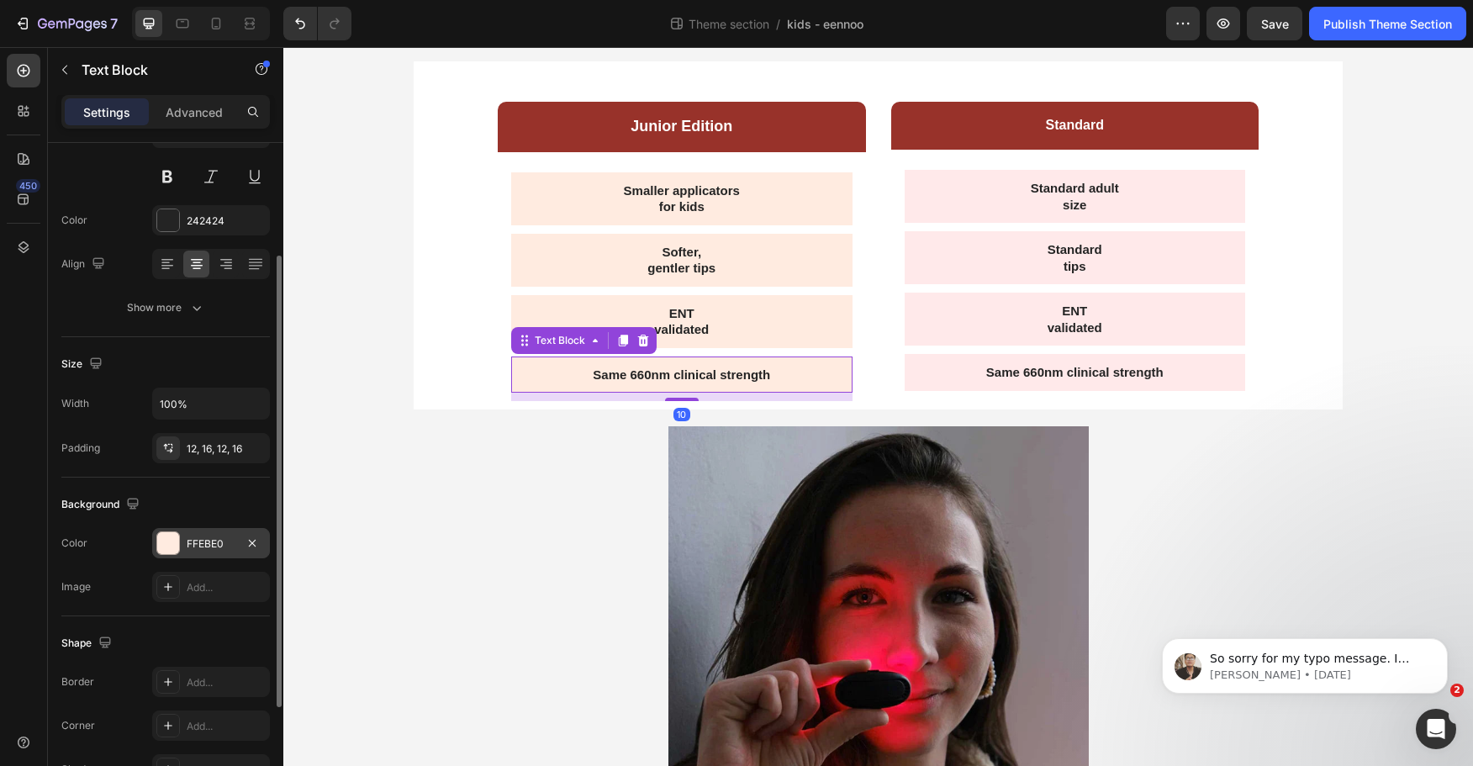
click at [182, 544] on div "FFEBE0" at bounding box center [211, 543] width 118 height 30
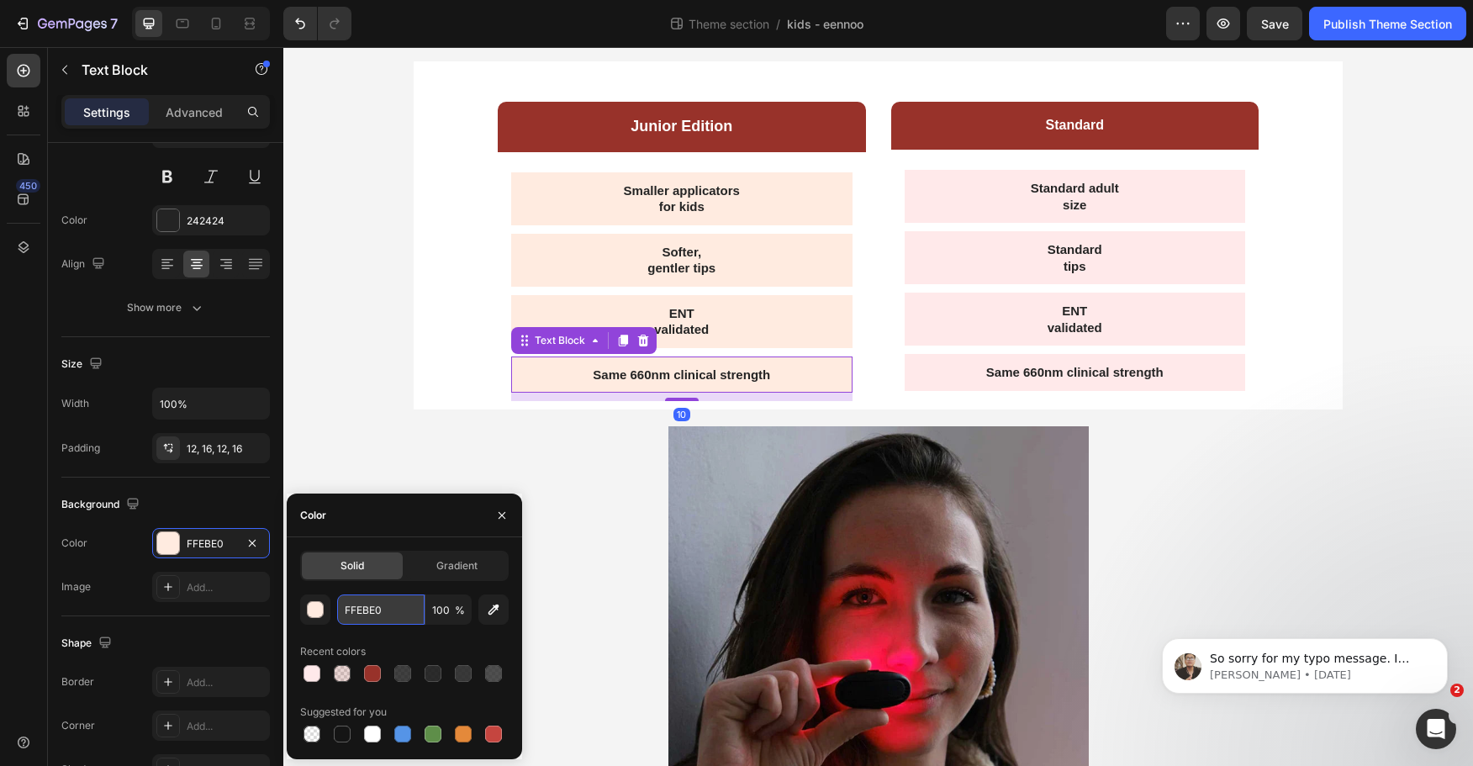
click at [384, 606] on input "FFEBE0" at bounding box center [380, 610] width 87 height 30
paste input "9EA"
type input "FFE9EA"
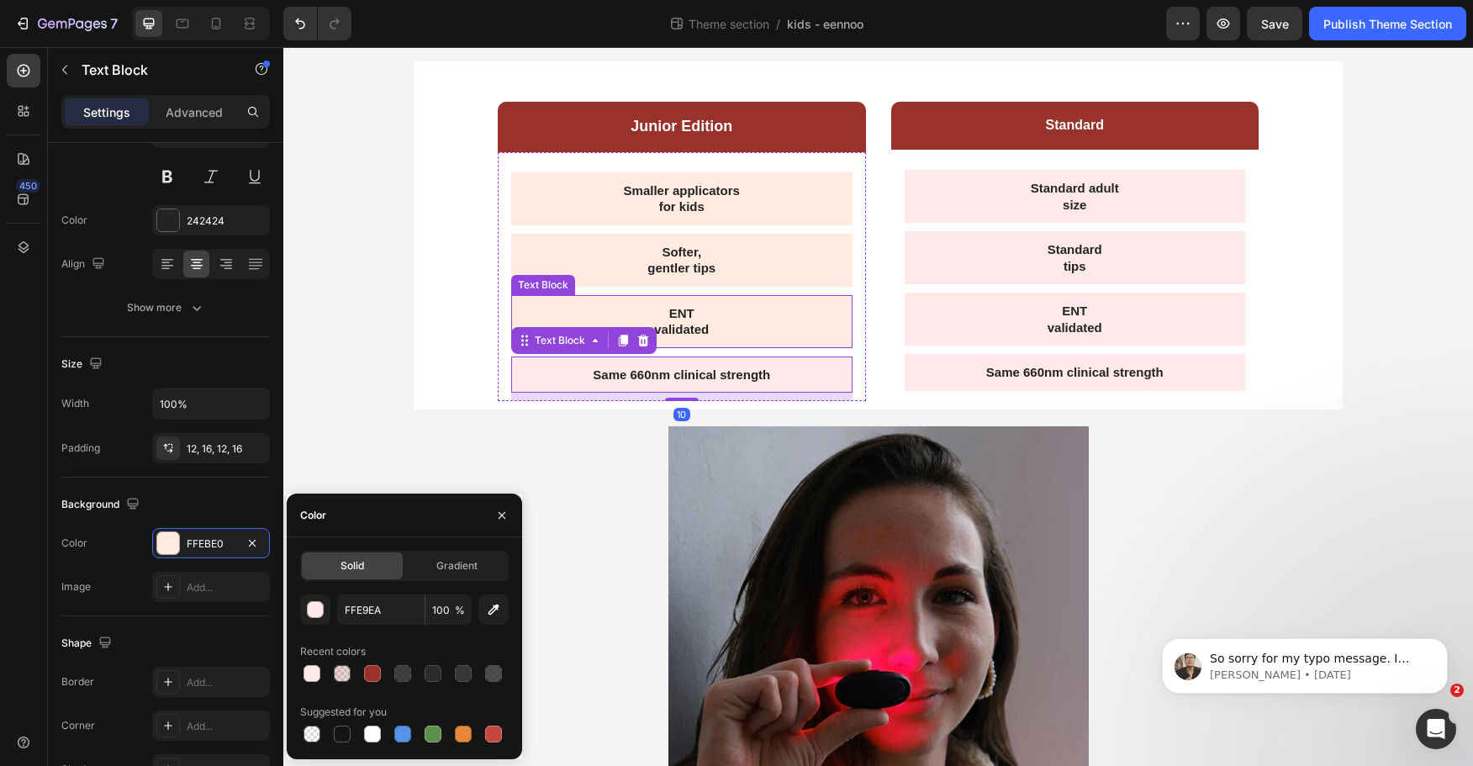
click at [556, 313] on p "ENT" at bounding box center [682, 313] width 315 height 17
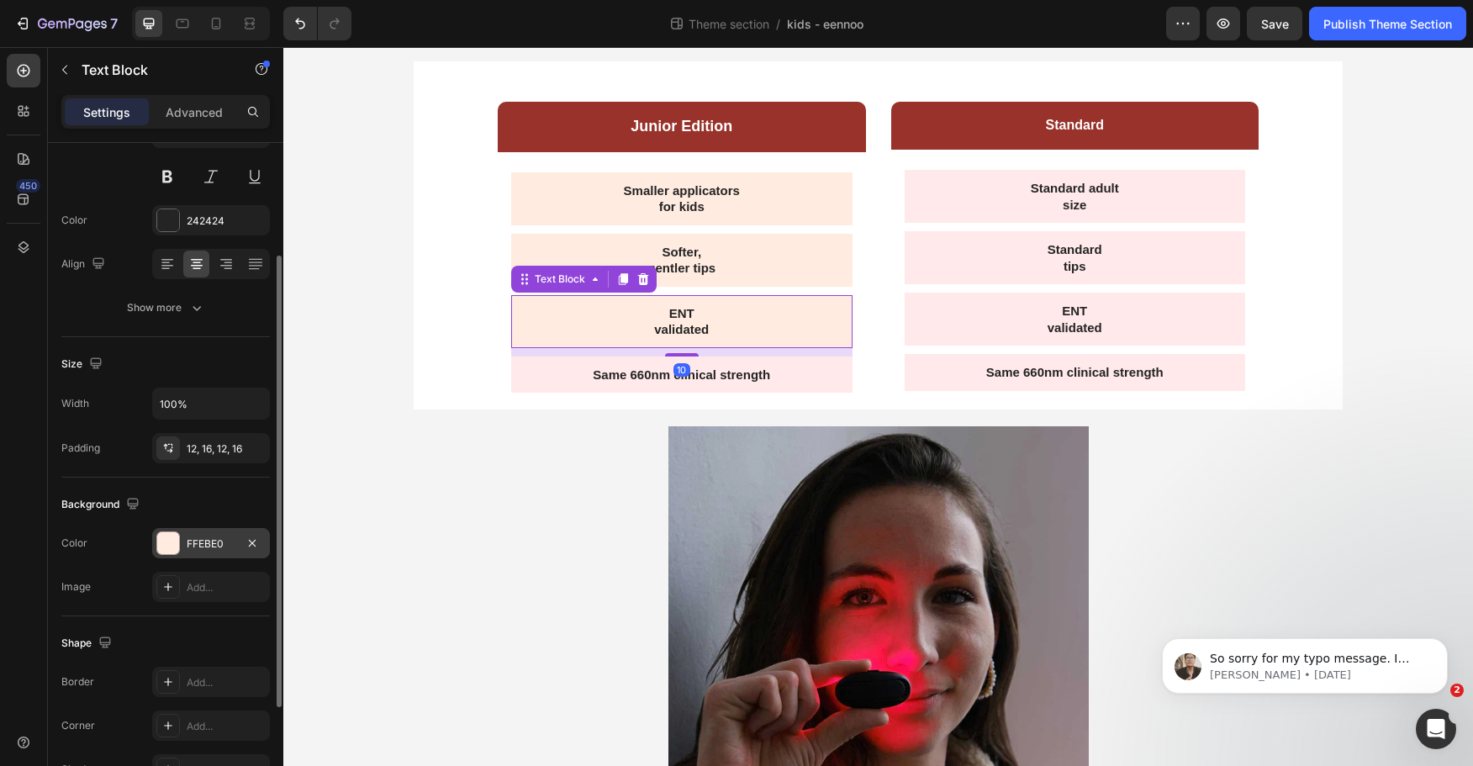
drag, startPoint x: 181, startPoint y: 538, endPoint x: 193, endPoint y: 542, distance: 12.2
click at [181, 538] on div "FFEBE0" at bounding box center [211, 543] width 118 height 30
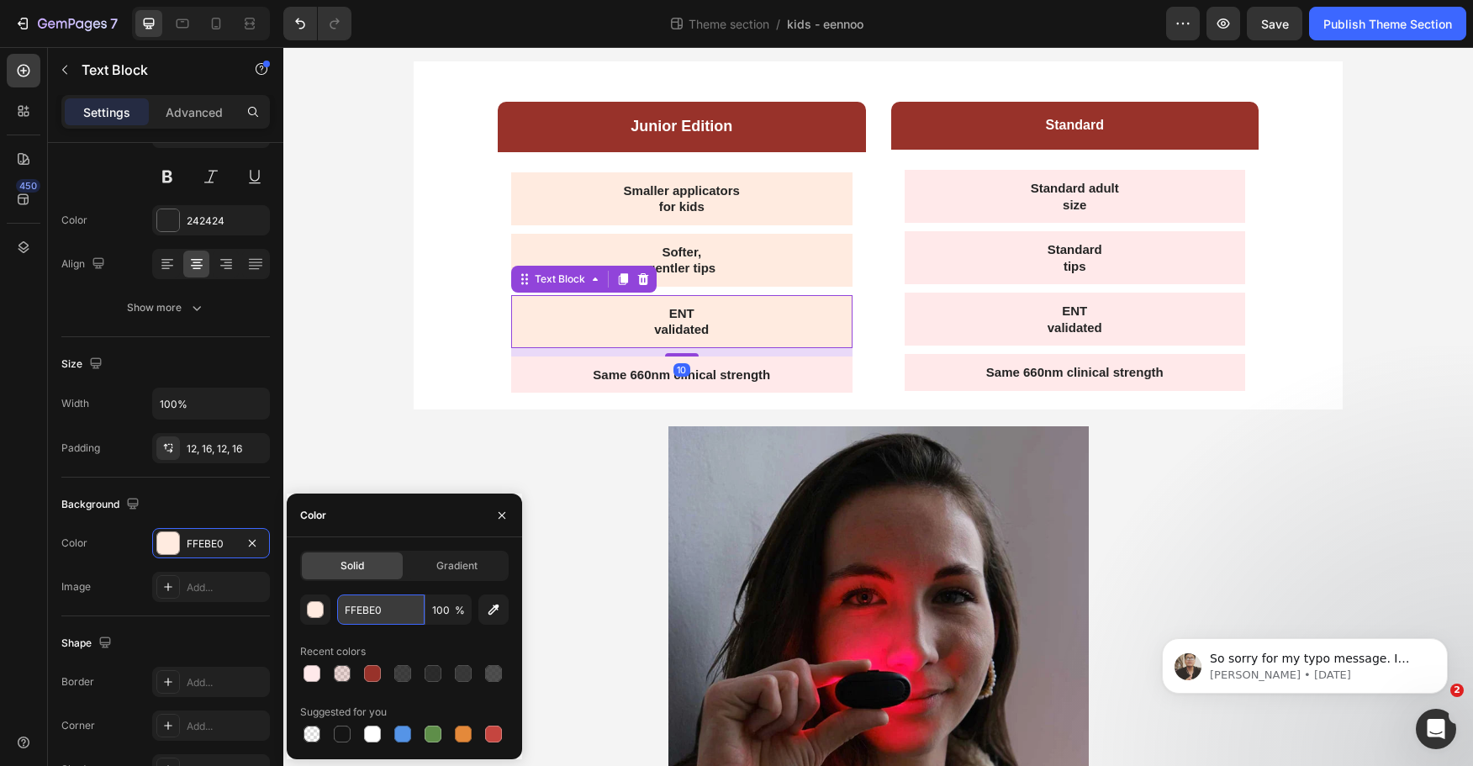
click at [374, 614] on input "FFEBE0" at bounding box center [380, 610] width 87 height 30
paste input "9EA"
type input "FFE9EA"
click at [562, 255] on p "Softer," at bounding box center [682, 252] width 315 height 17
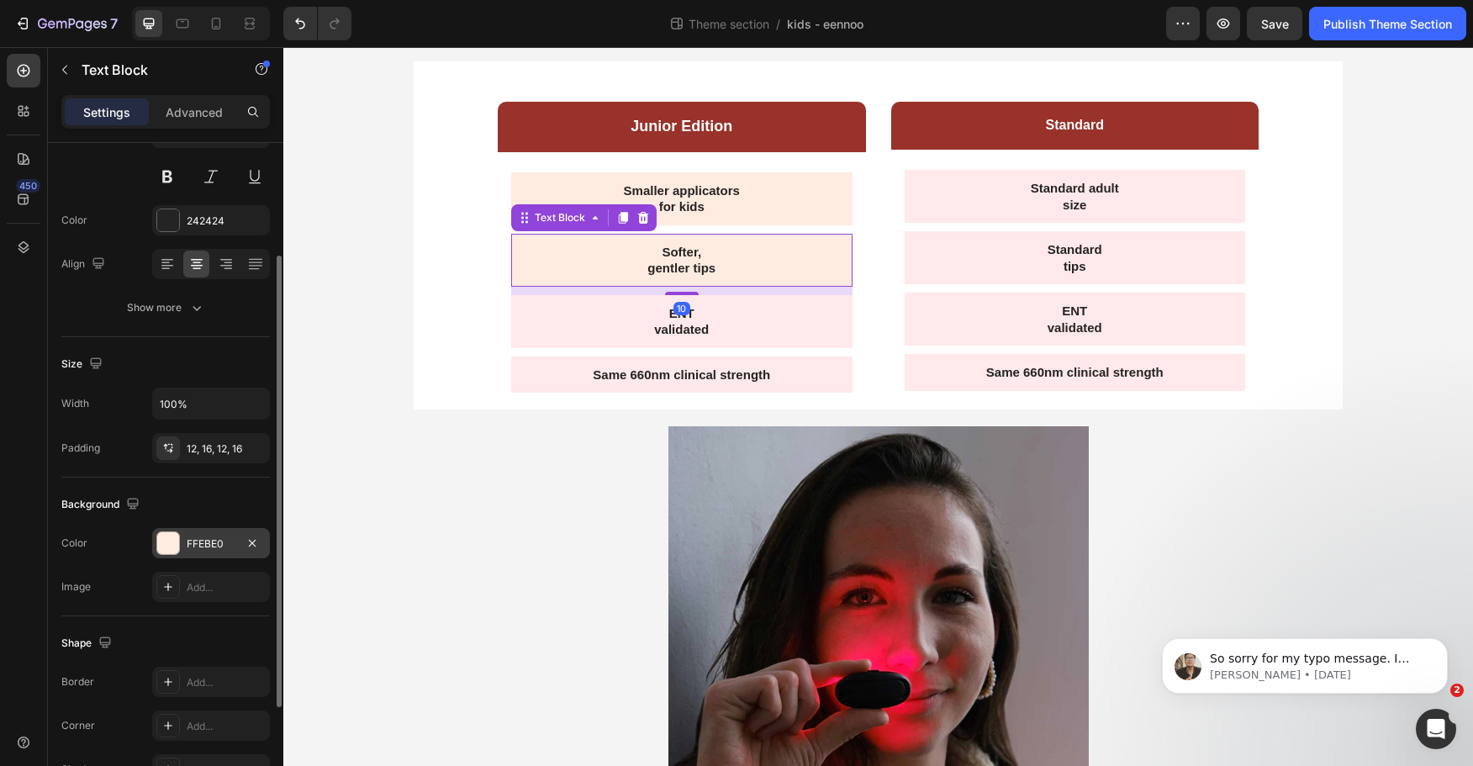
click at [188, 543] on div "FFEBE0" at bounding box center [211, 544] width 49 height 15
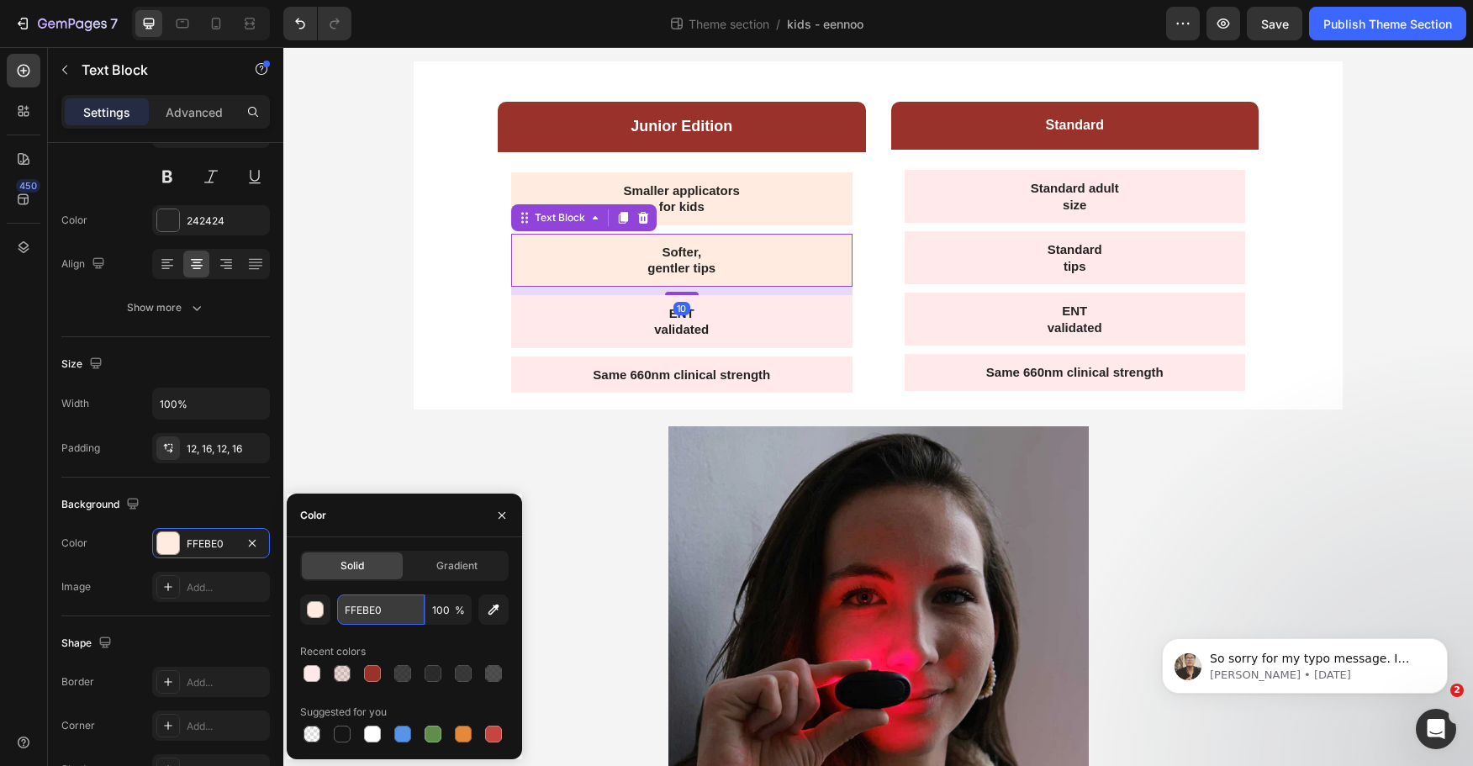
click at [384, 610] on input "FFEBE0" at bounding box center [380, 610] width 87 height 30
paste input "9EA"
type input "FFE9EA"
click at [590, 193] on p "Smaller applicators" at bounding box center [682, 190] width 315 height 17
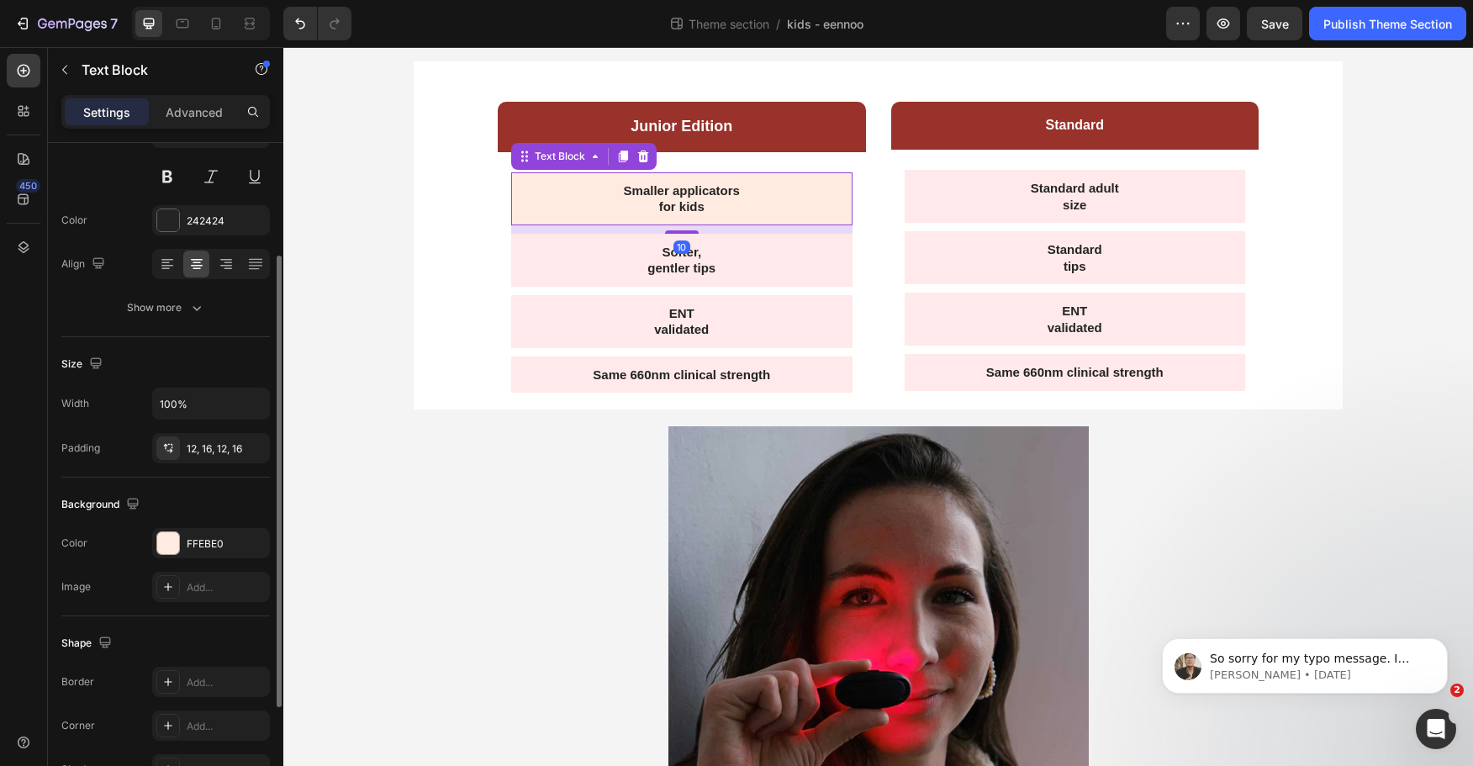
drag, startPoint x: 164, startPoint y: 547, endPoint x: 261, endPoint y: 562, distance: 97.8
click at [166, 545] on div at bounding box center [168, 543] width 22 height 22
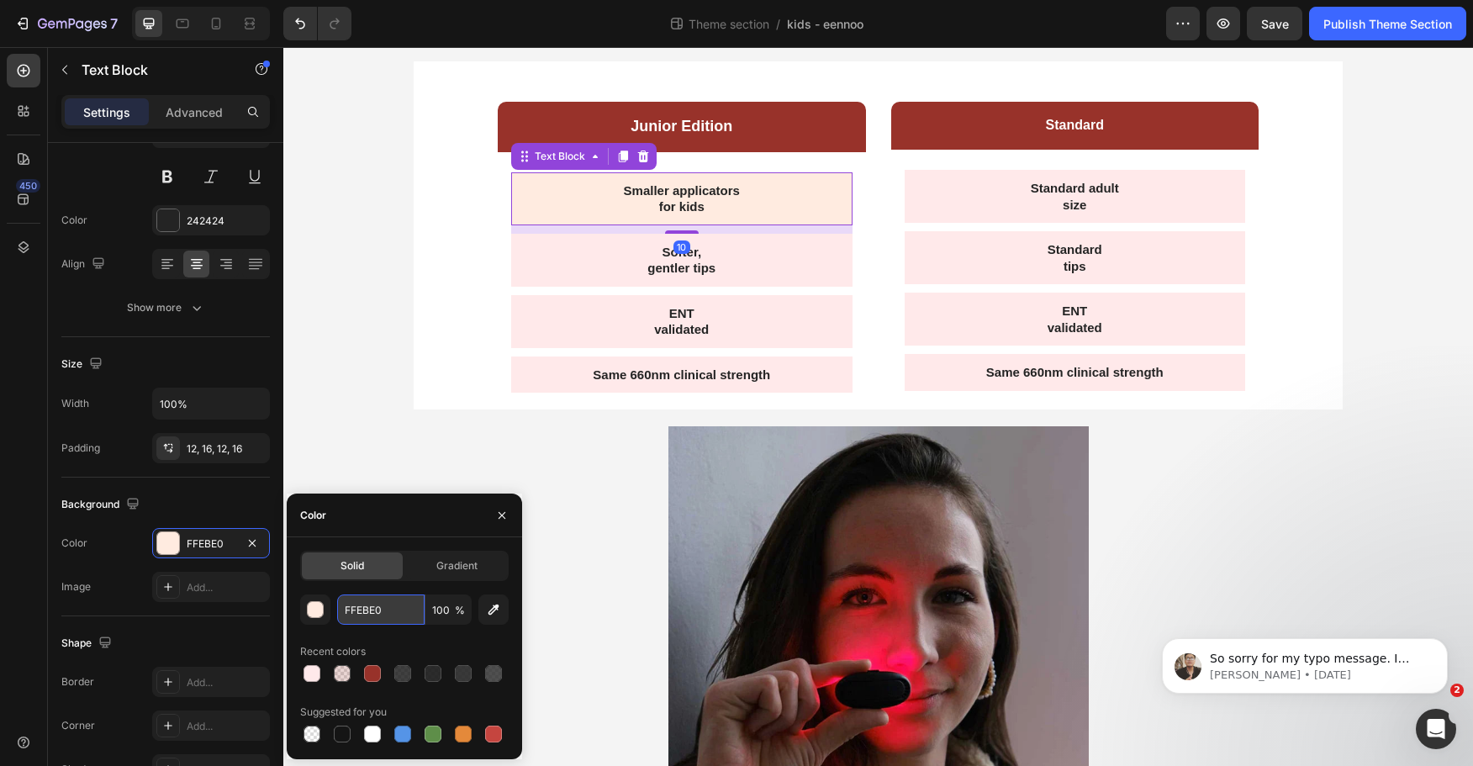
click at [362, 609] on input "FFEBE0" at bounding box center [380, 610] width 87 height 30
paste input "9EA"
type input "FFE9EA"
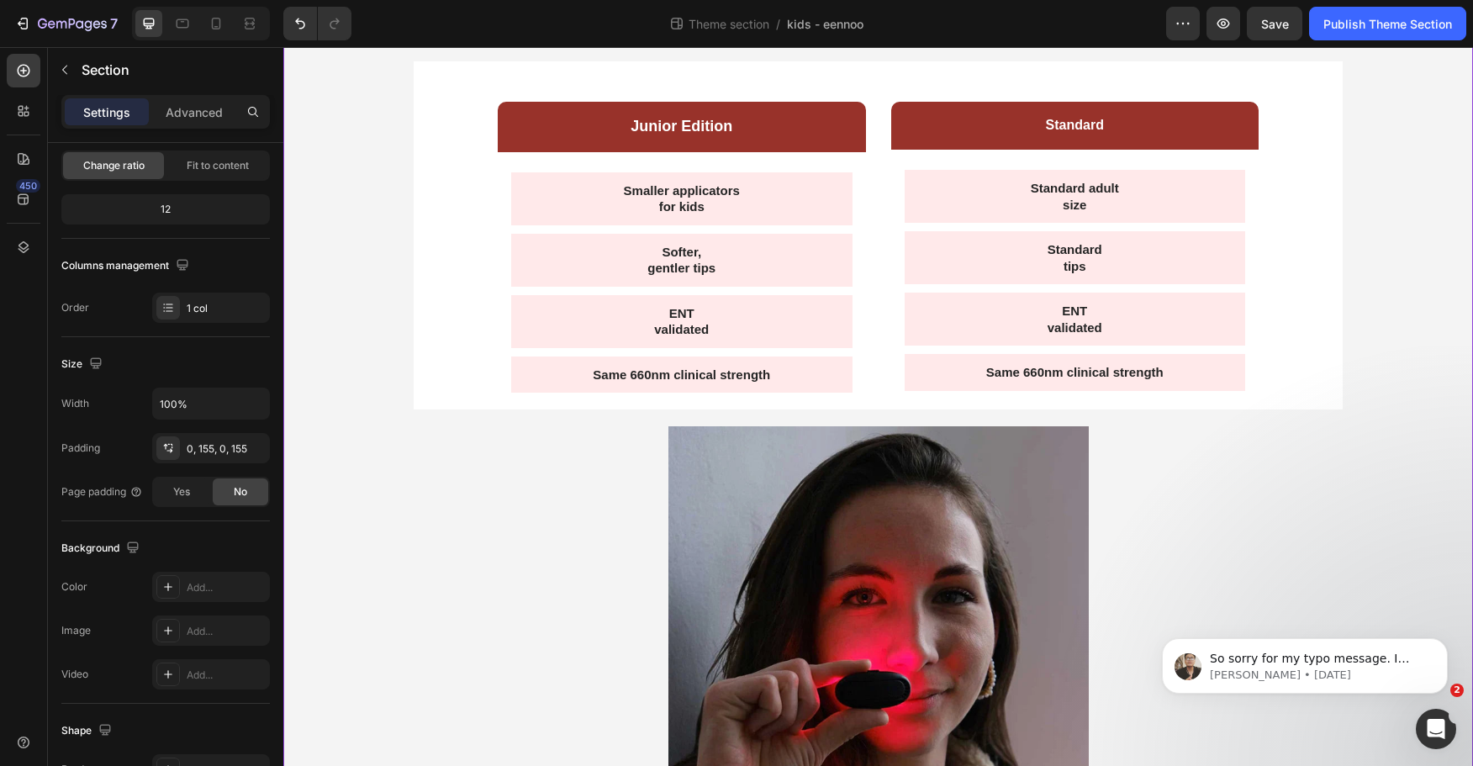
scroll to position [0, 0]
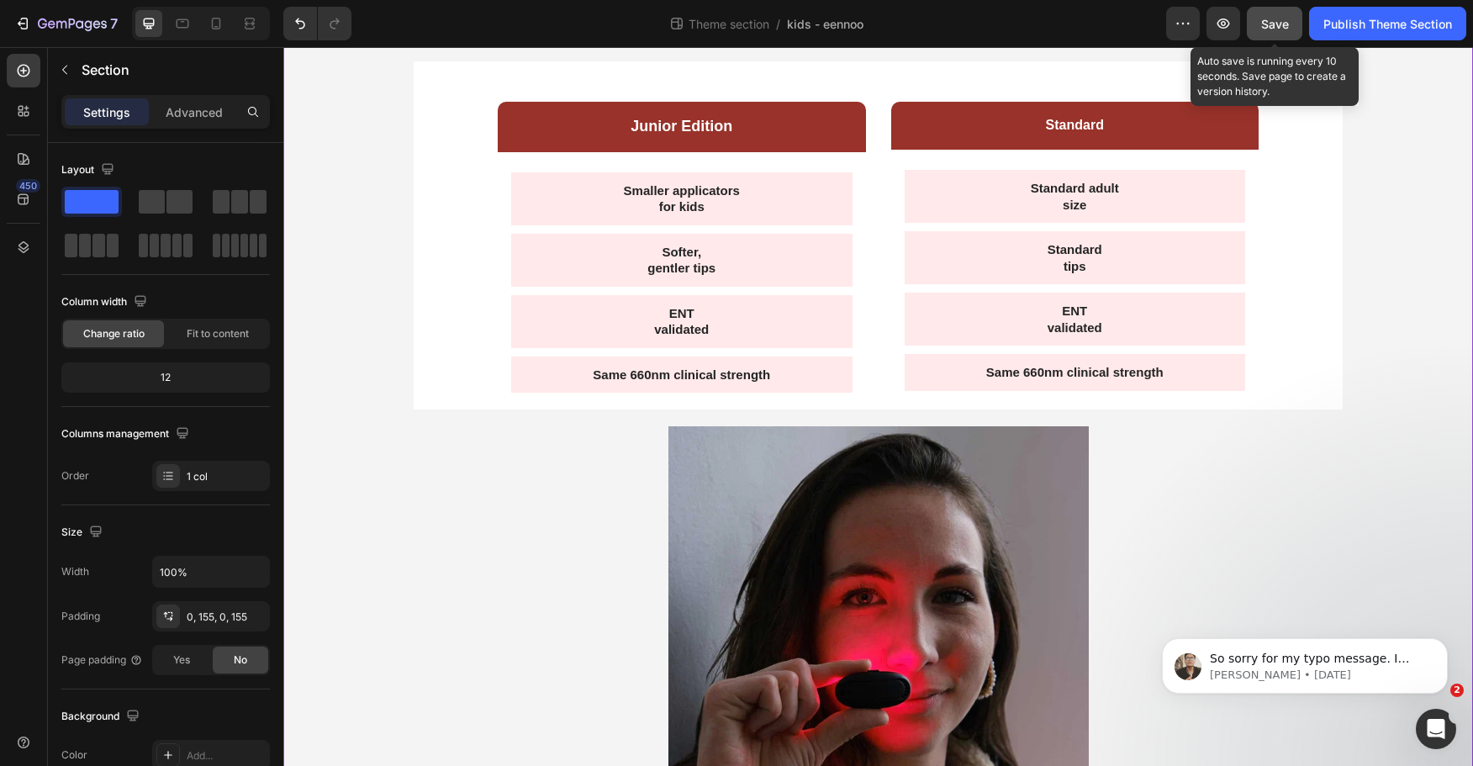
click at [1276, 30] on span "Save" at bounding box center [1276, 24] width 28 height 14
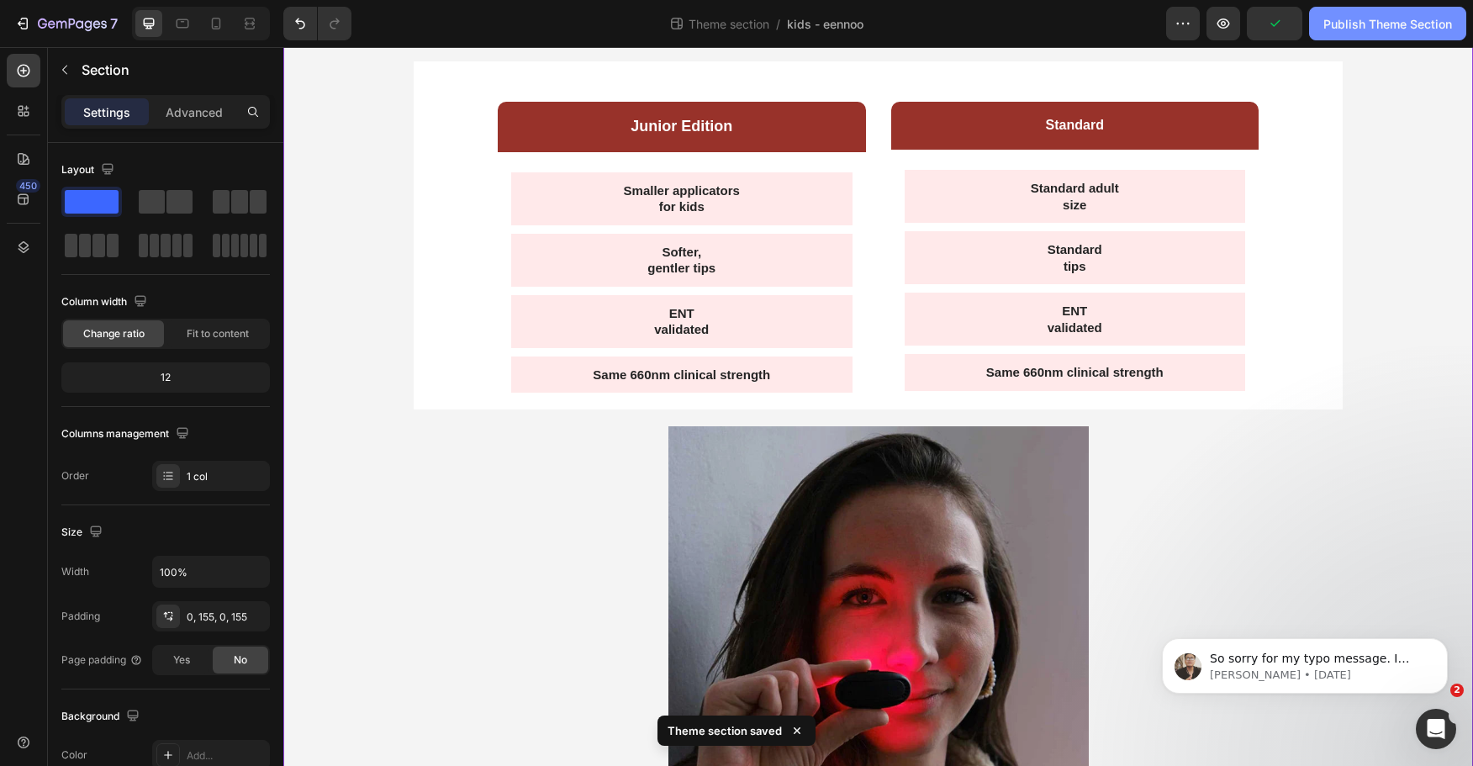
click at [1396, 24] on div "Publish Theme Section" at bounding box center [1388, 24] width 129 height 18
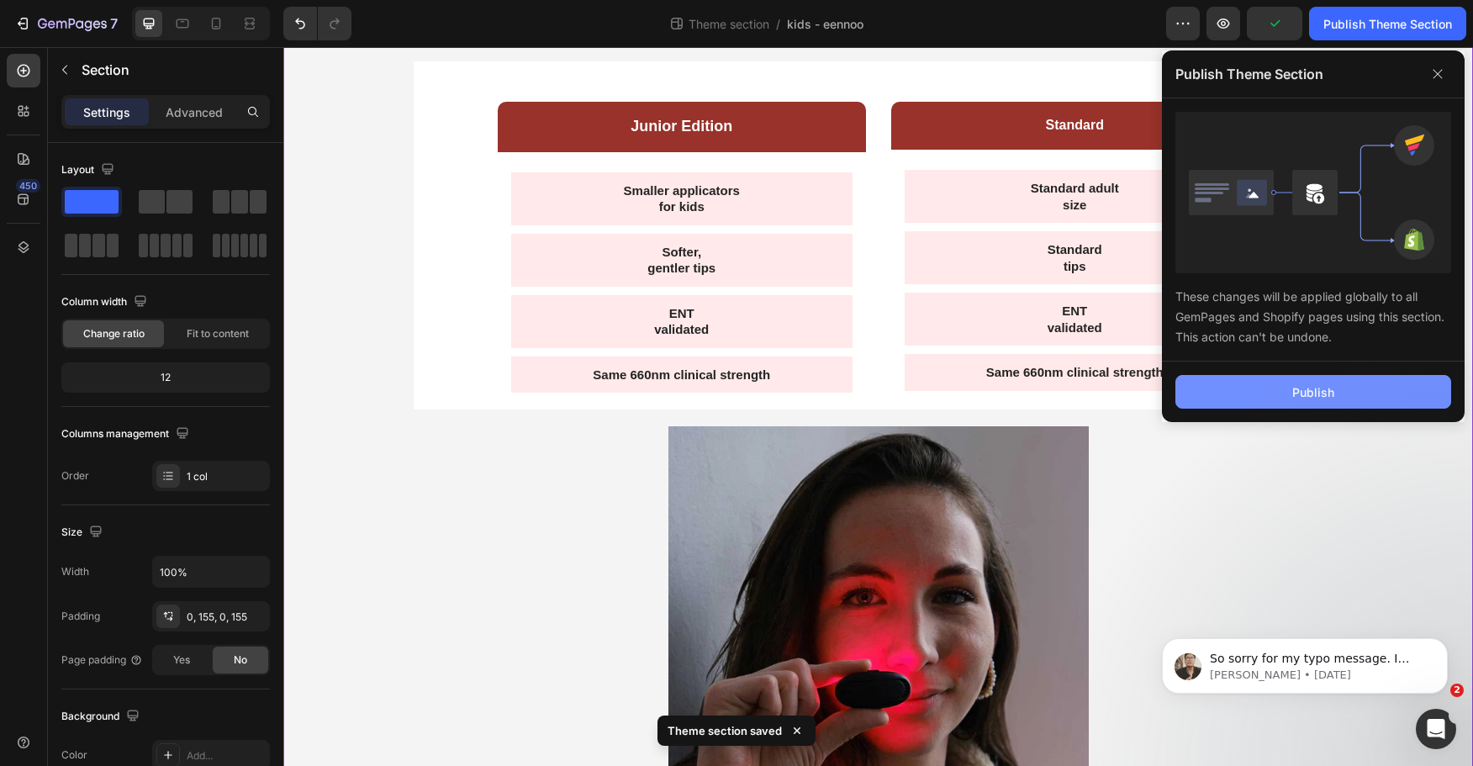
click at [1314, 396] on div "Publish" at bounding box center [1314, 393] width 42 height 18
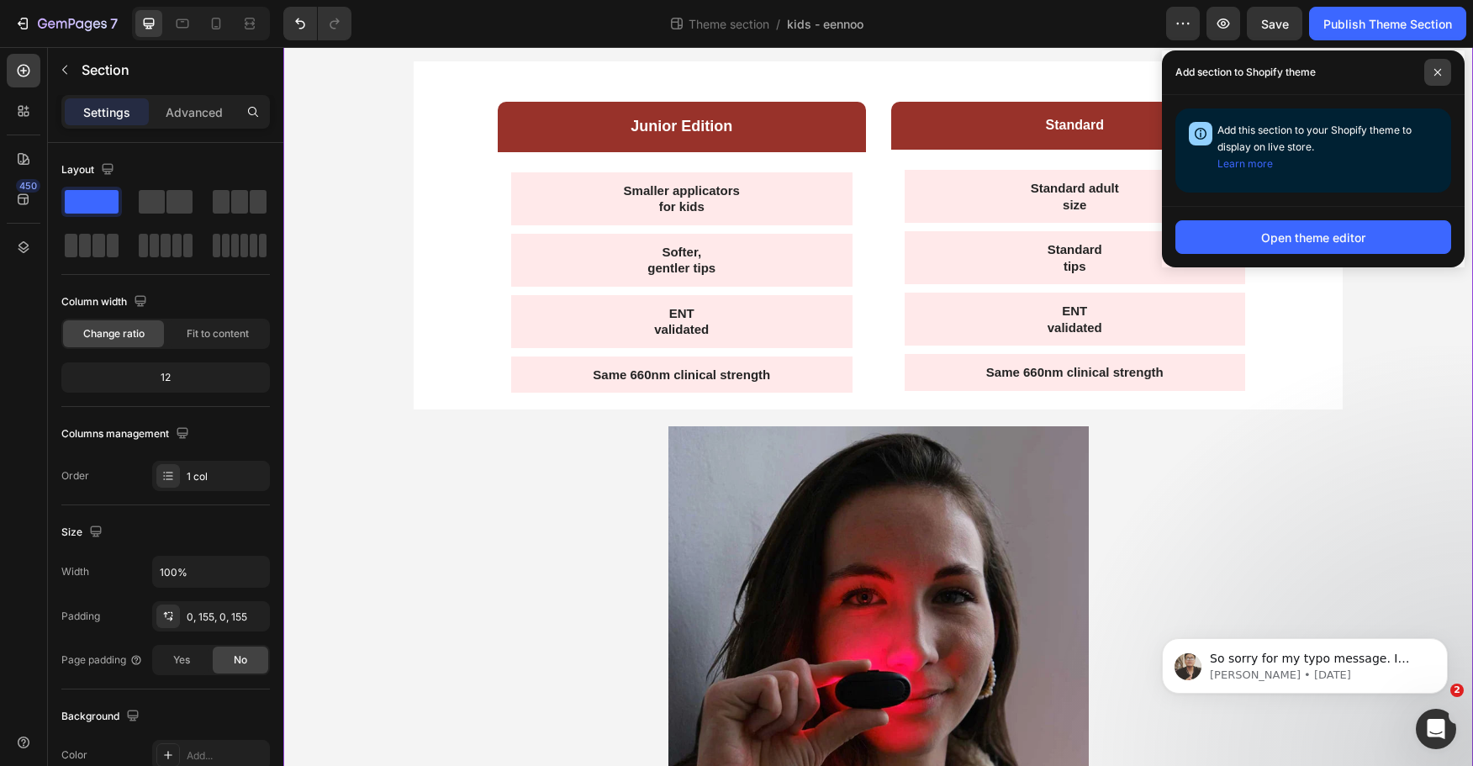
click at [1432, 68] on span at bounding box center [1438, 72] width 27 height 27
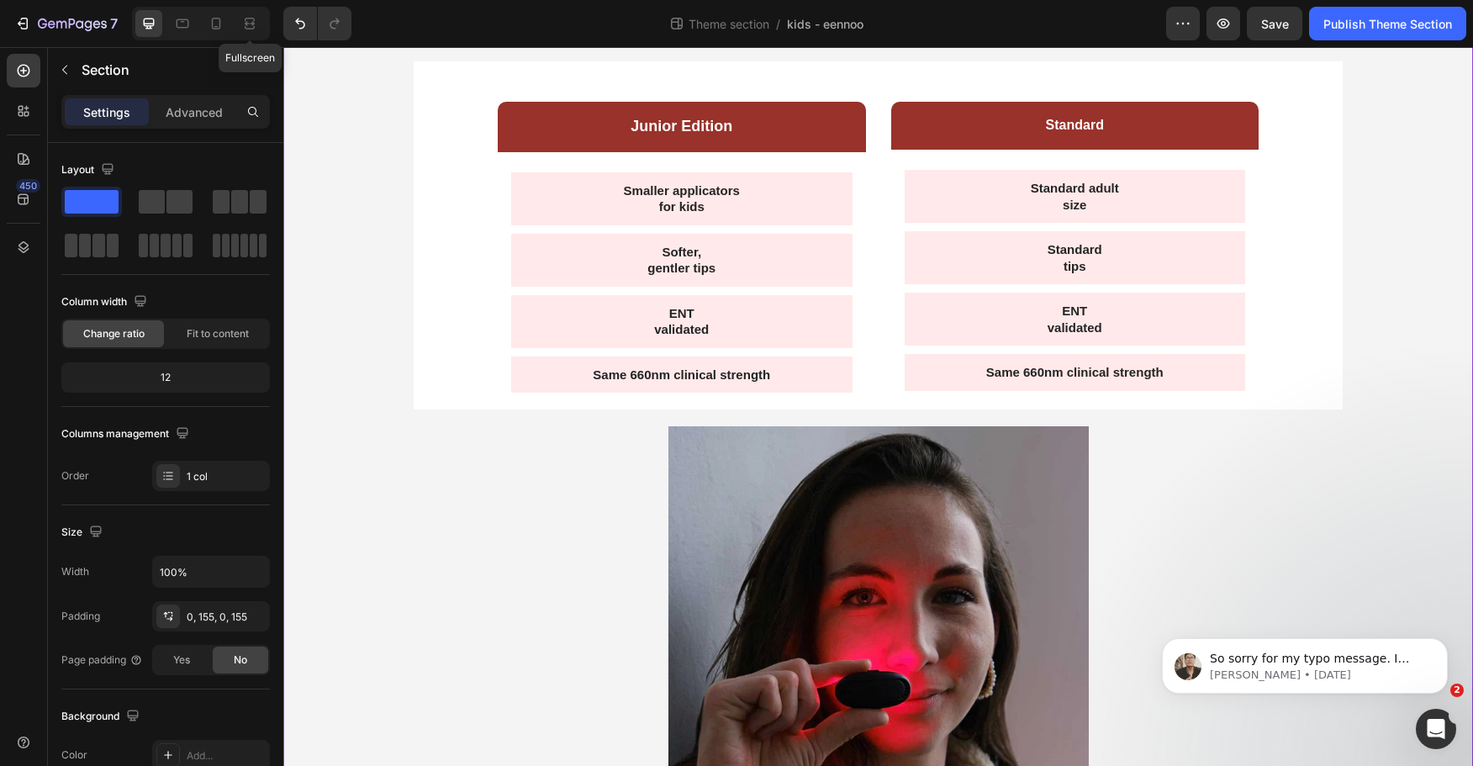
click at [230, 29] on div "Fullscreen" at bounding box center [201, 24] width 138 height 34
click at [220, 28] on div at bounding box center [216, 23] width 27 height 27
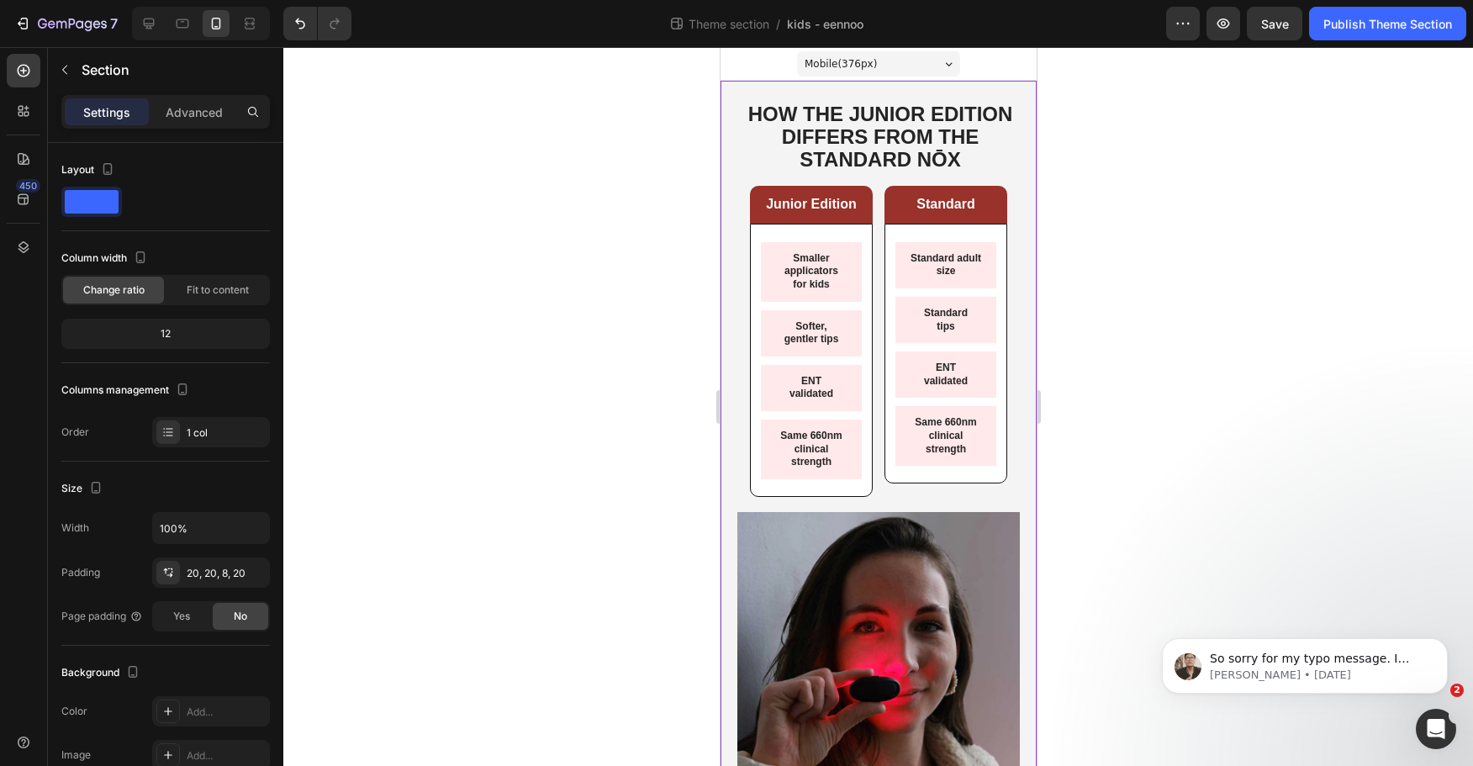
click at [1119, 213] on div at bounding box center [878, 406] width 1190 height 719
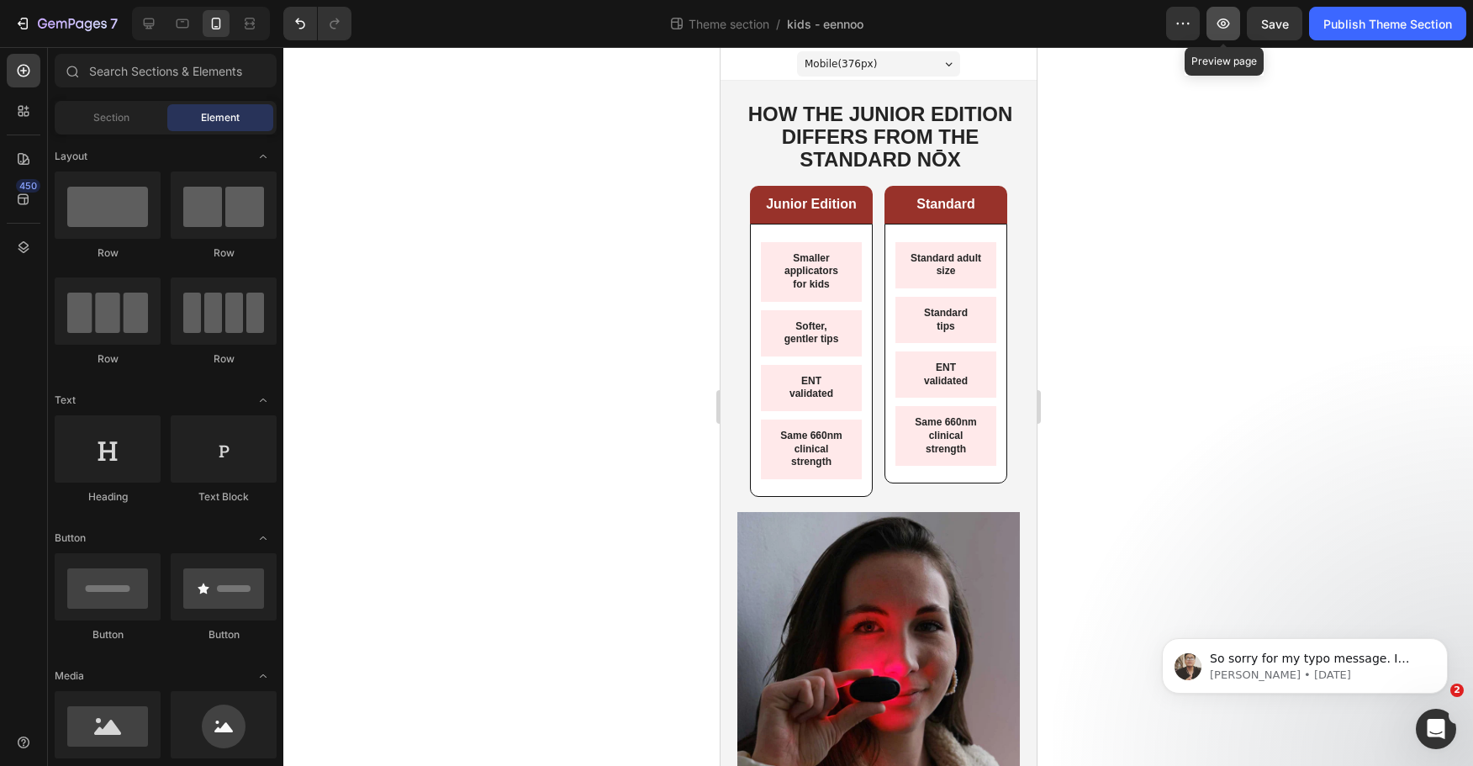
click at [1224, 34] on button "button" at bounding box center [1224, 24] width 34 height 34
click at [138, 26] on div at bounding box center [148, 23] width 27 height 27
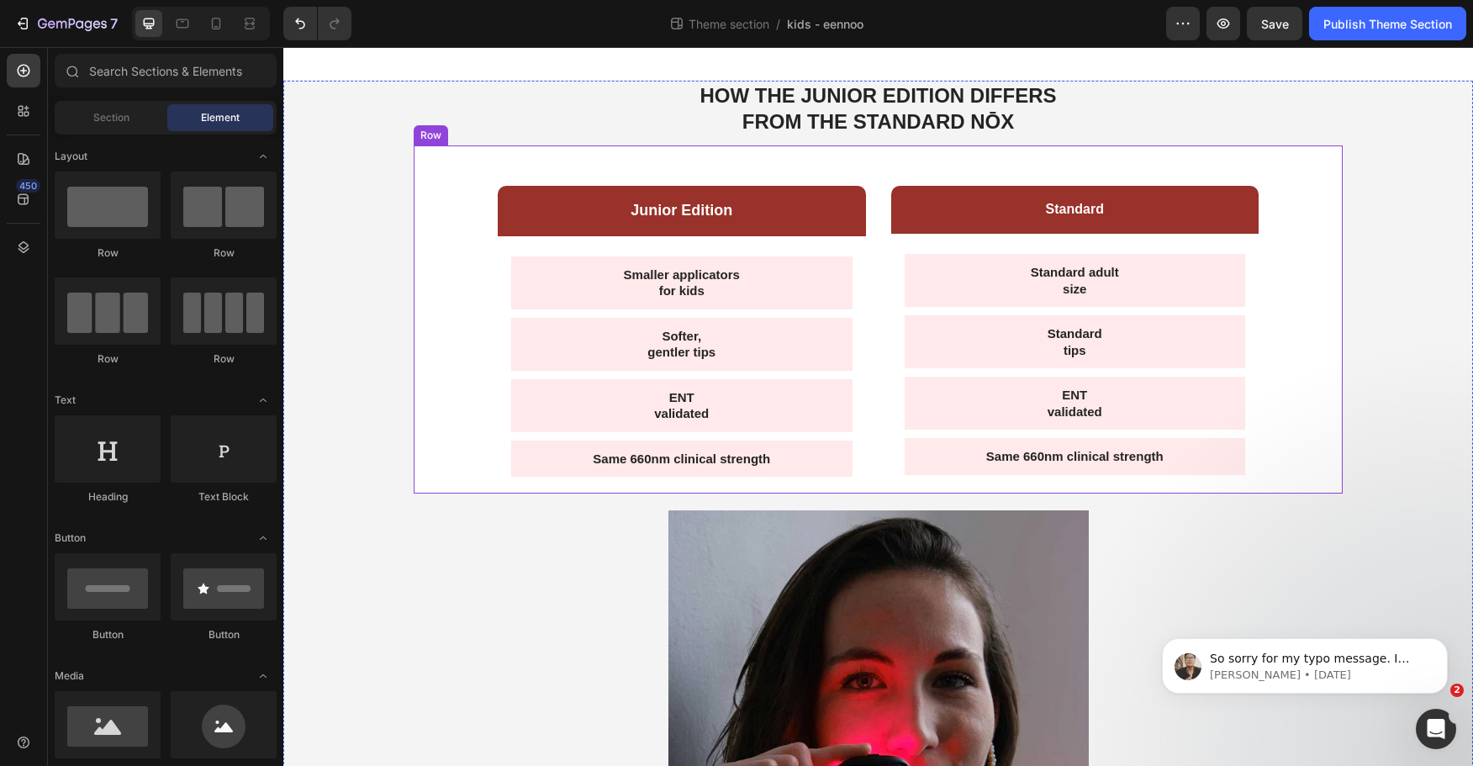
click at [482, 247] on div "Junior Edition Text Block Row Smaller applicators for kids Text Block Softer, g…" at bounding box center [878, 319] width 929 height 348
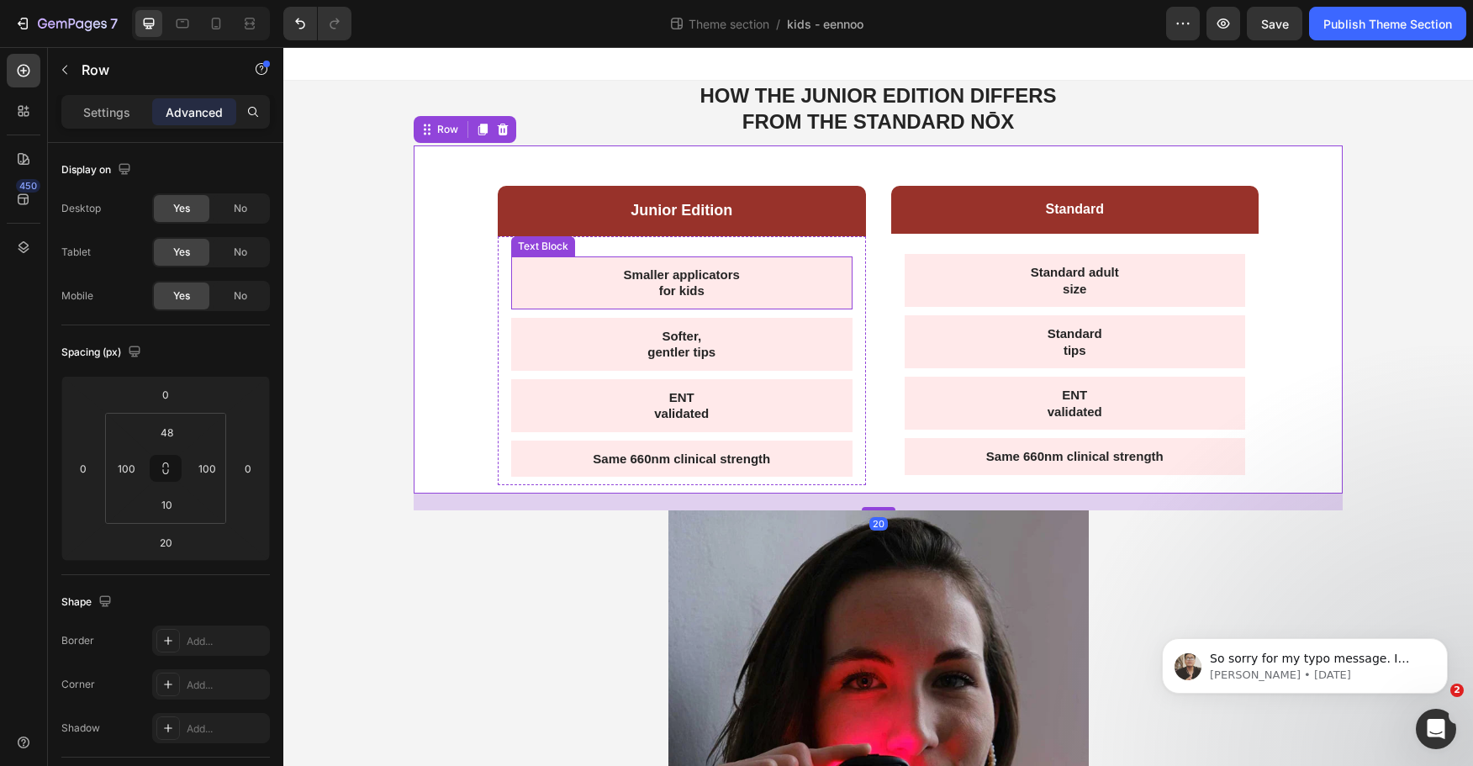
click at [504, 271] on div "Smaller applicators for kids Text Block Softer, gentler tips Text Block ENT val…" at bounding box center [682, 361] width 368 height 250
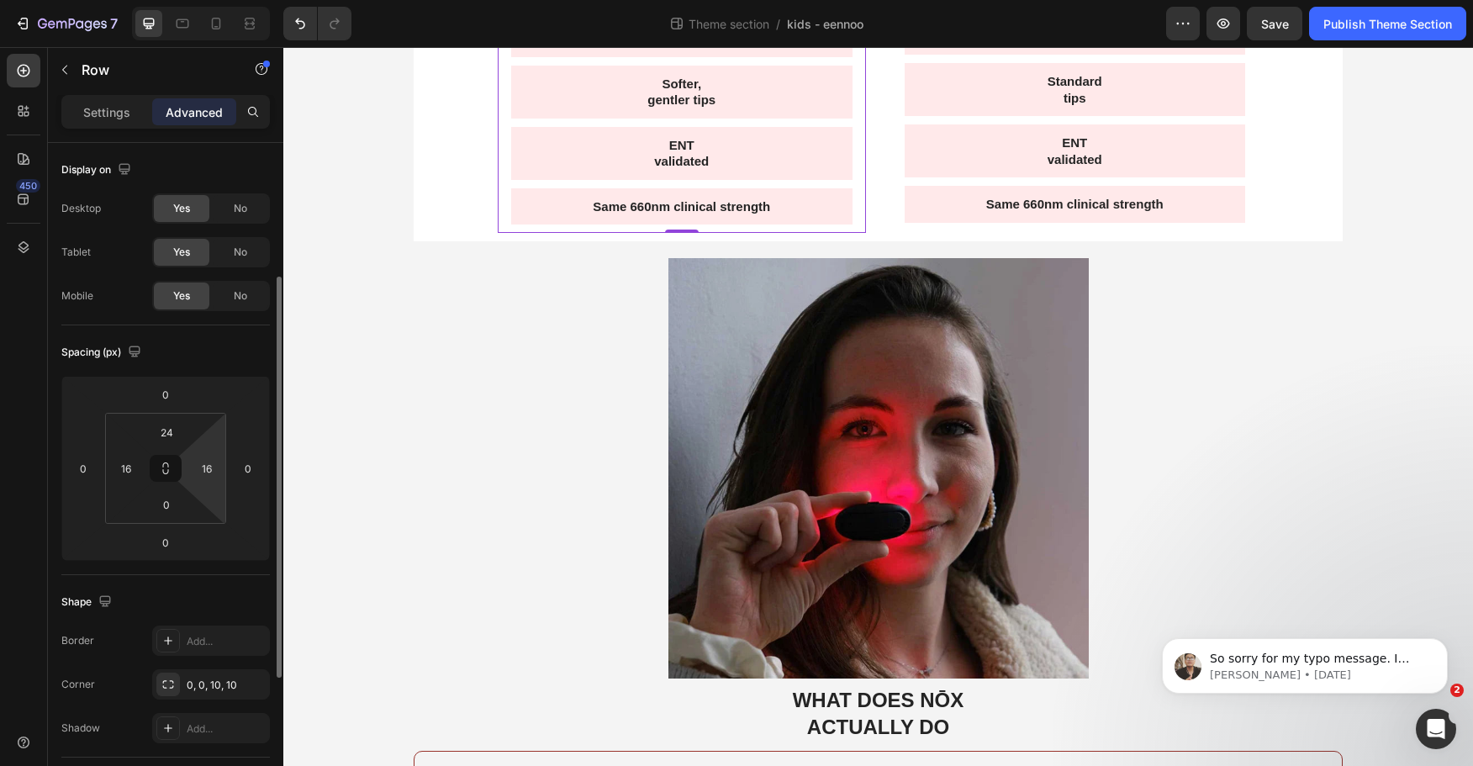
scroll to position [168, 0]
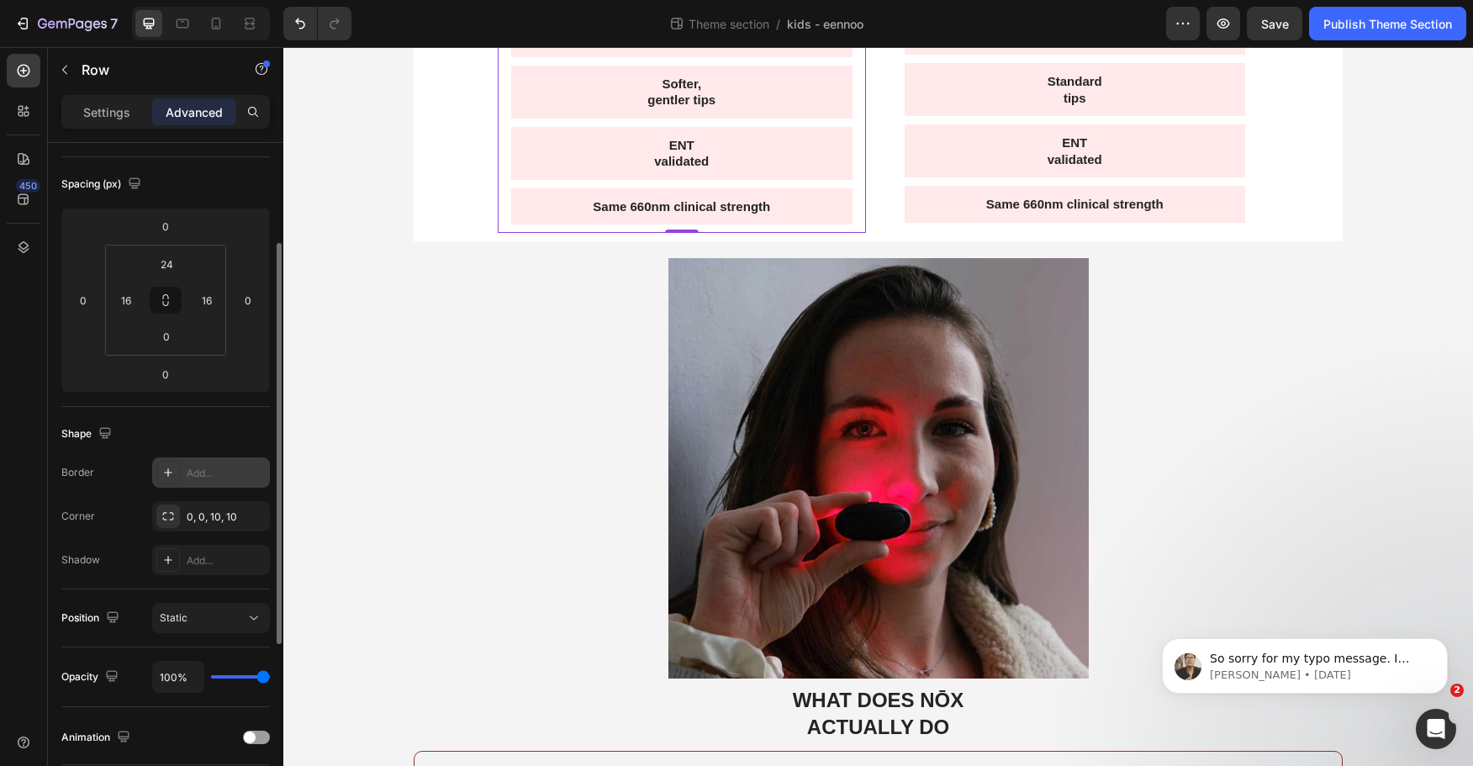
click at [204, 470] on div "Add..." at bounding box center [226, 473] width 79 height 15
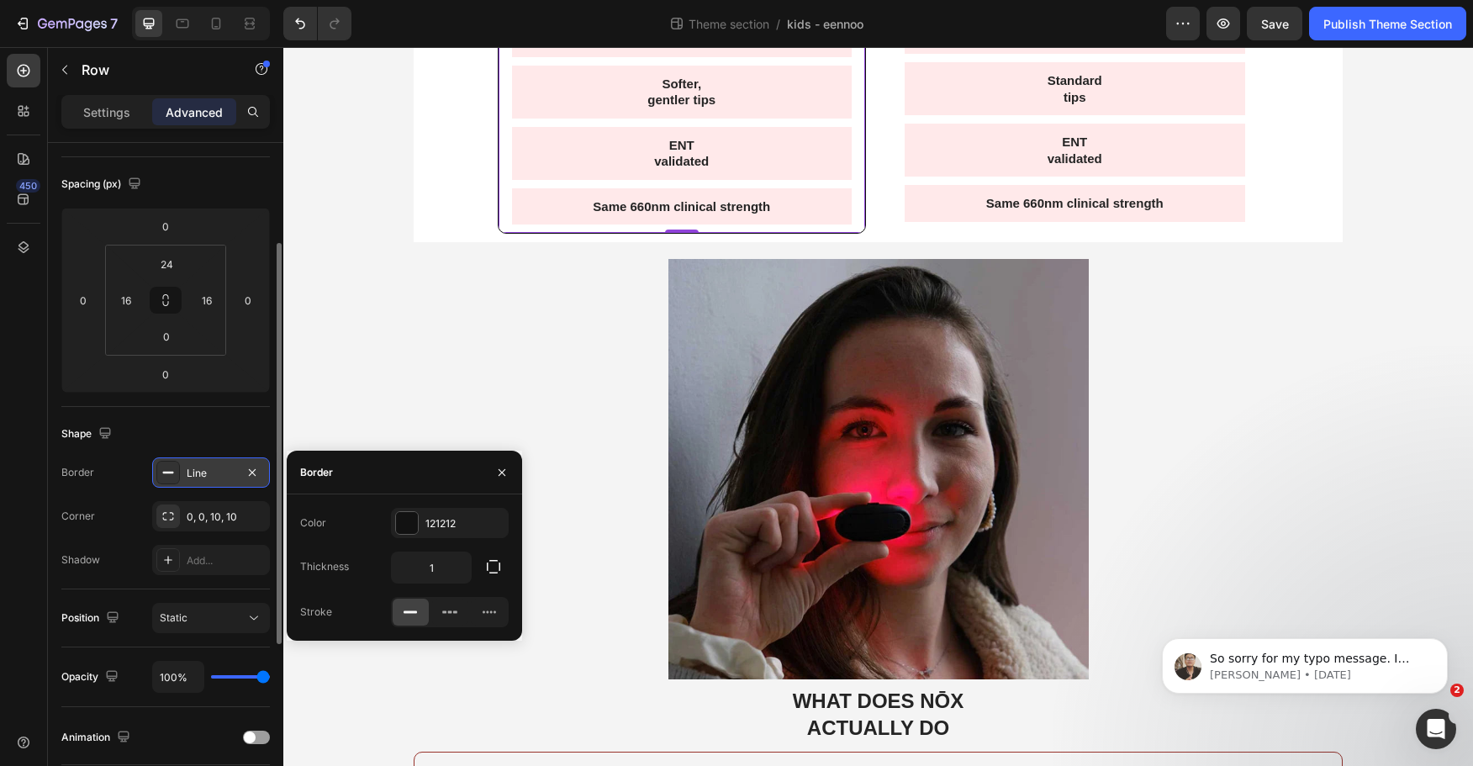
scroll to position [0, 0]
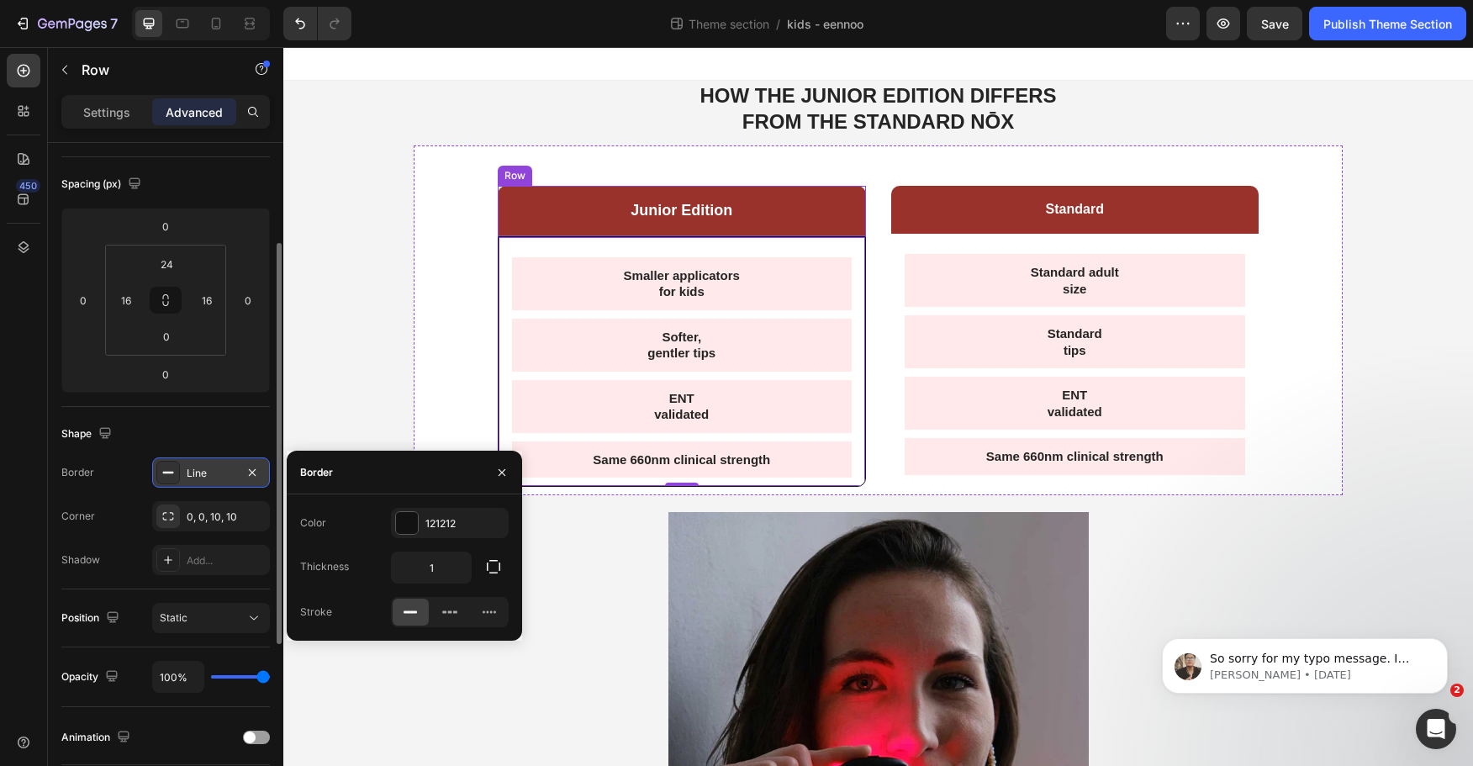
click at [532, 203] on p "Junior Edition" at bounding box center [682, 210] width 338 height 19
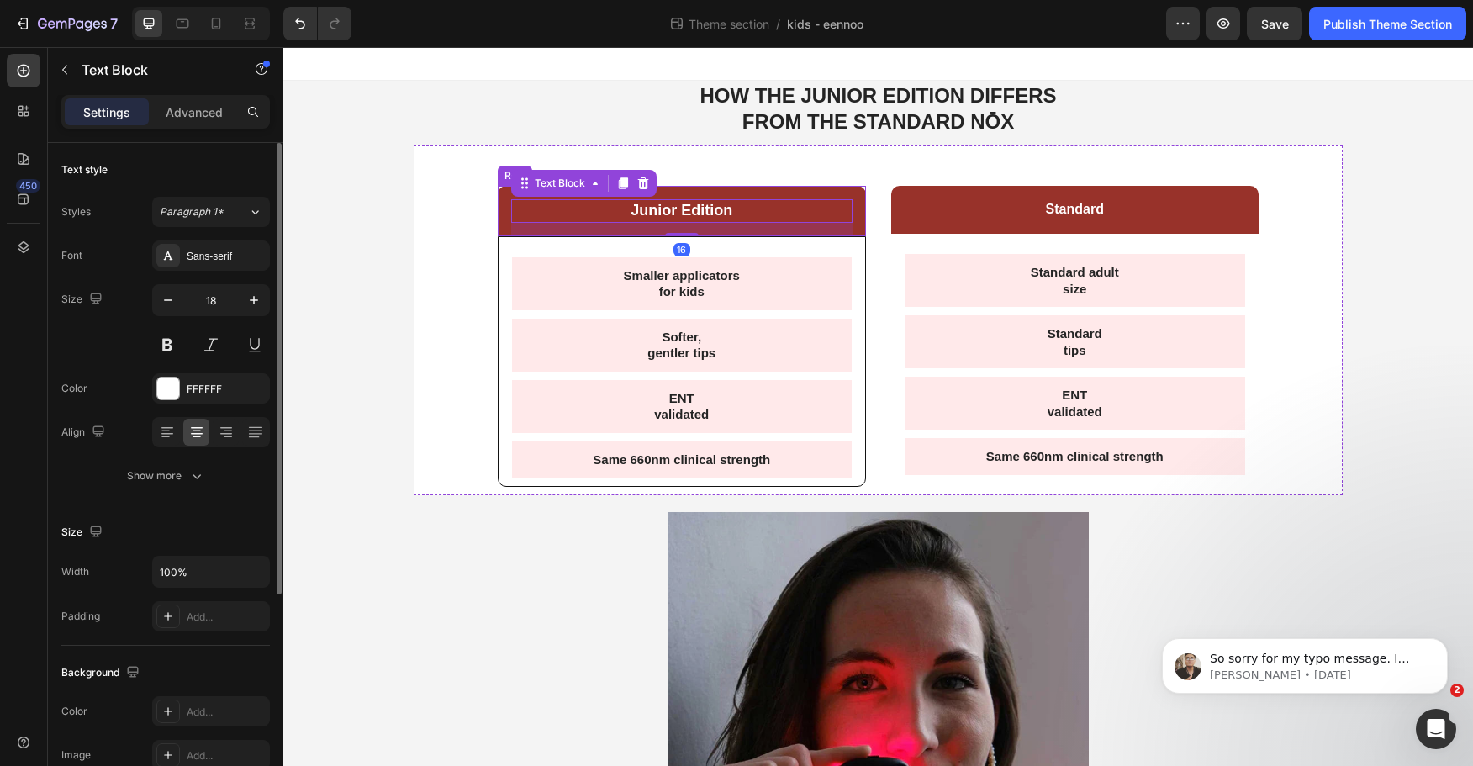
click at [501, 208] on div "Junior Edition Text Block 16 Row" at bounding box center [682, 211] width 368 height 50
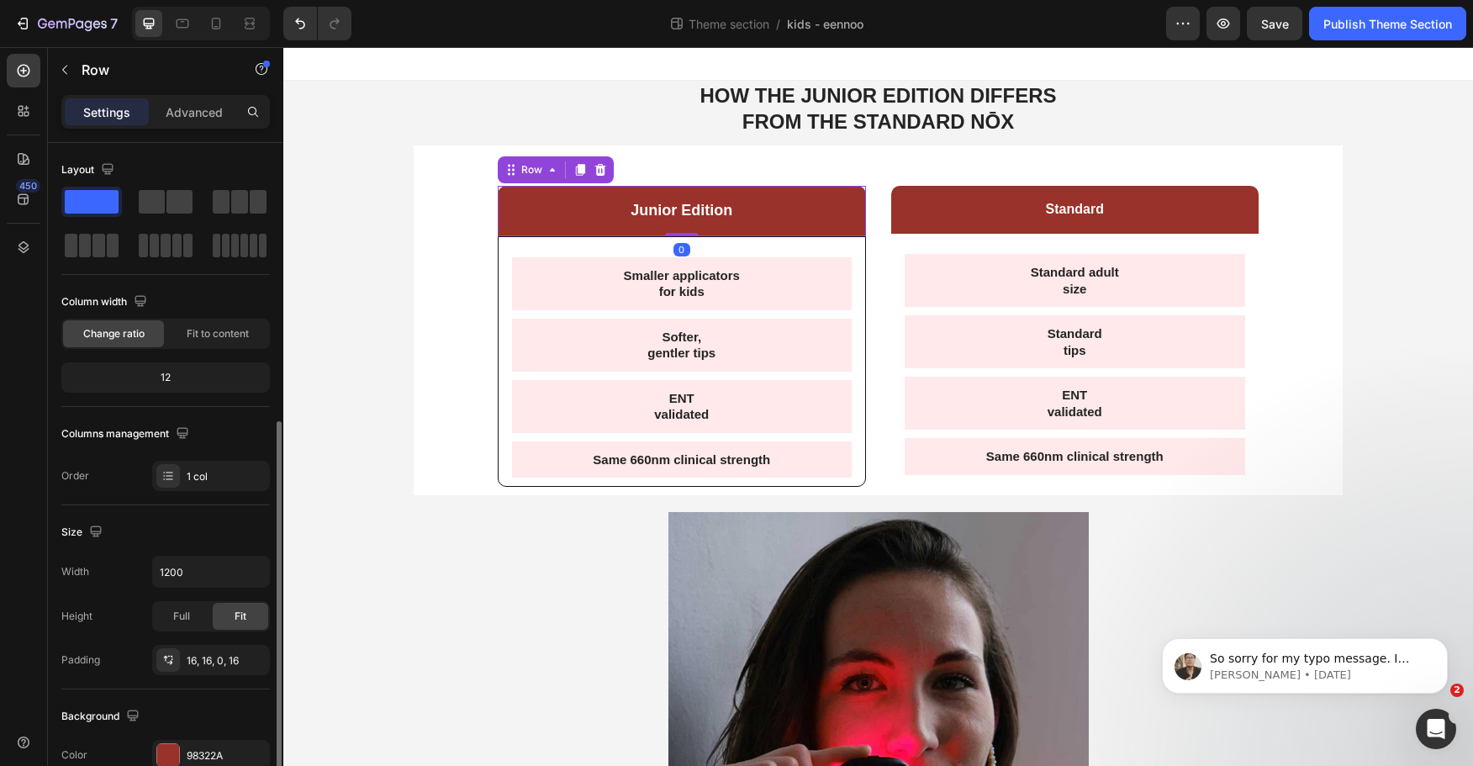
scroll to position [252, 0]
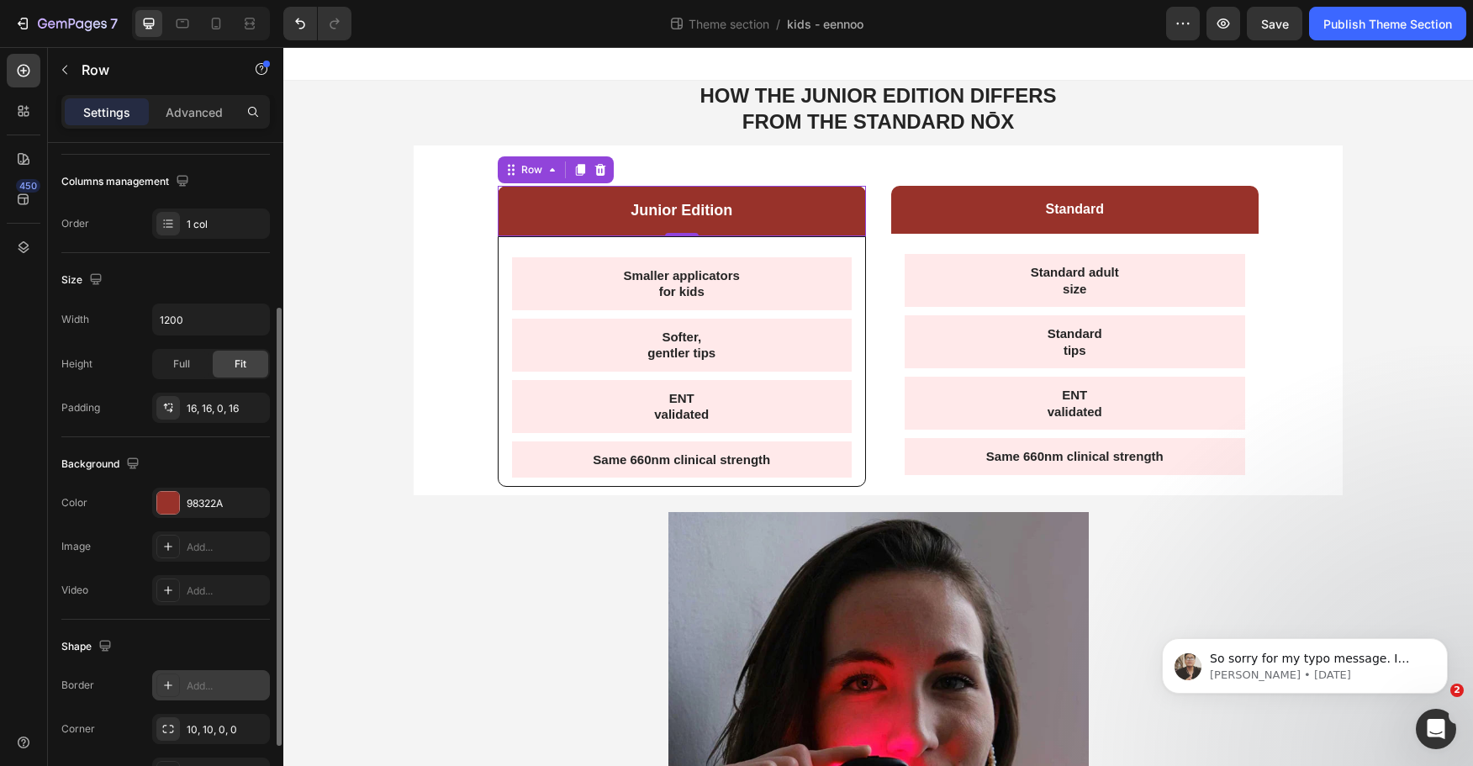
click at [192, 696] on div "Add..." at bounding box center [211, 685] width 118 height 30
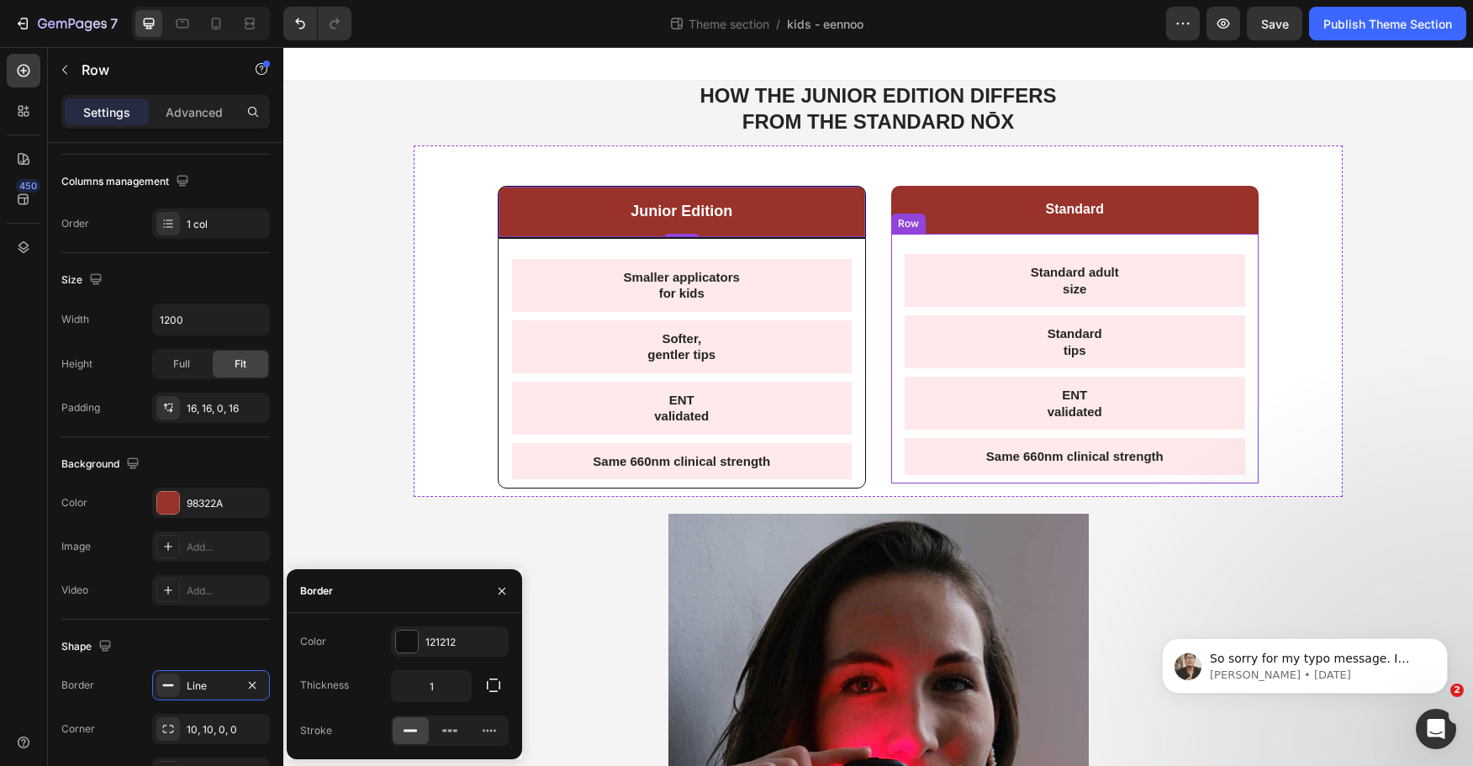
click at [899, 251] on div "Standard adult size Text Block Standard tips Text Block ENT validated Text Bloc…" at bounding box center [1075, 359] width 368 height 250
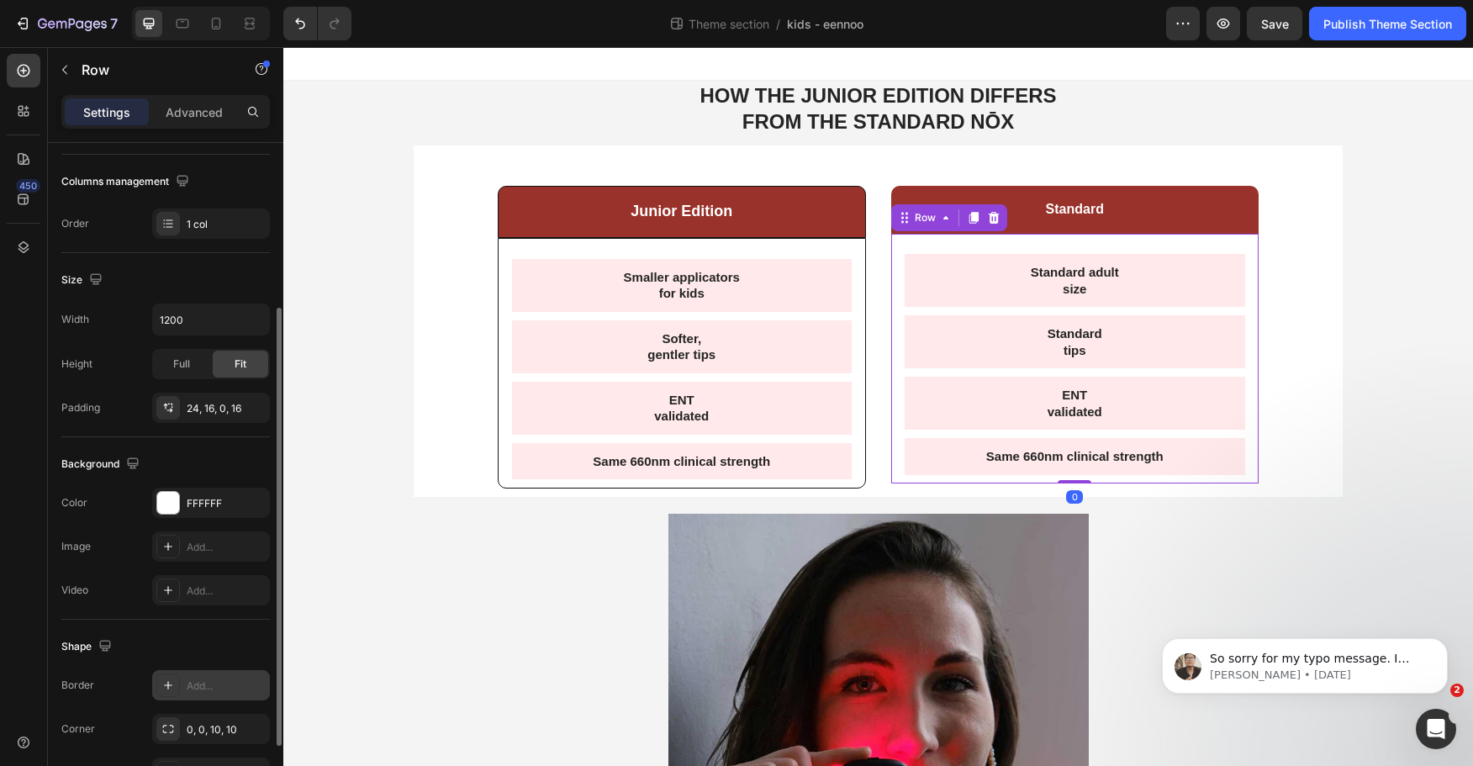
click at [206, 679] on div "Add..." at bounding box center [226, 686] width 79 height 15
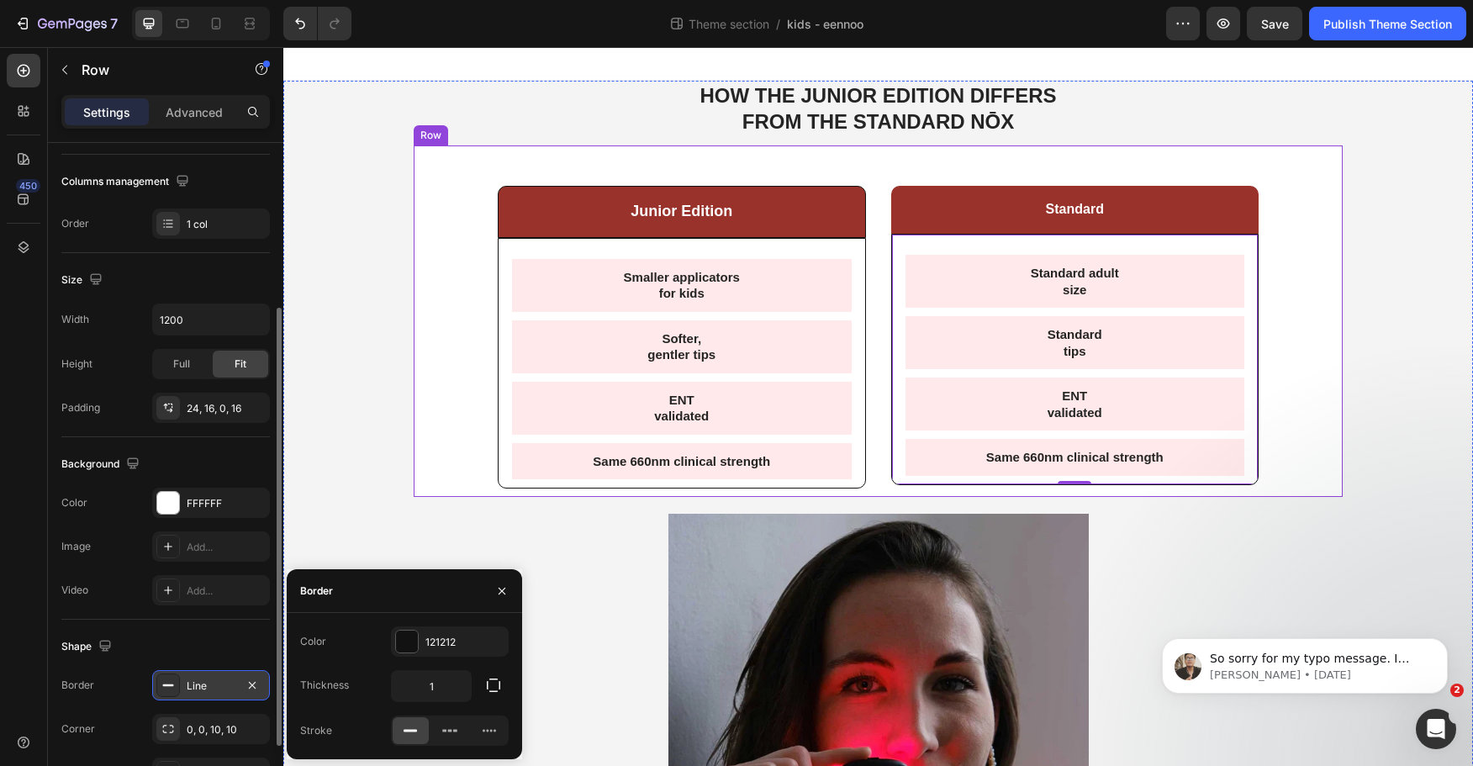
click at [907, 201] on p "Standard" at bounding box center [1076, 210] width 338 height 18
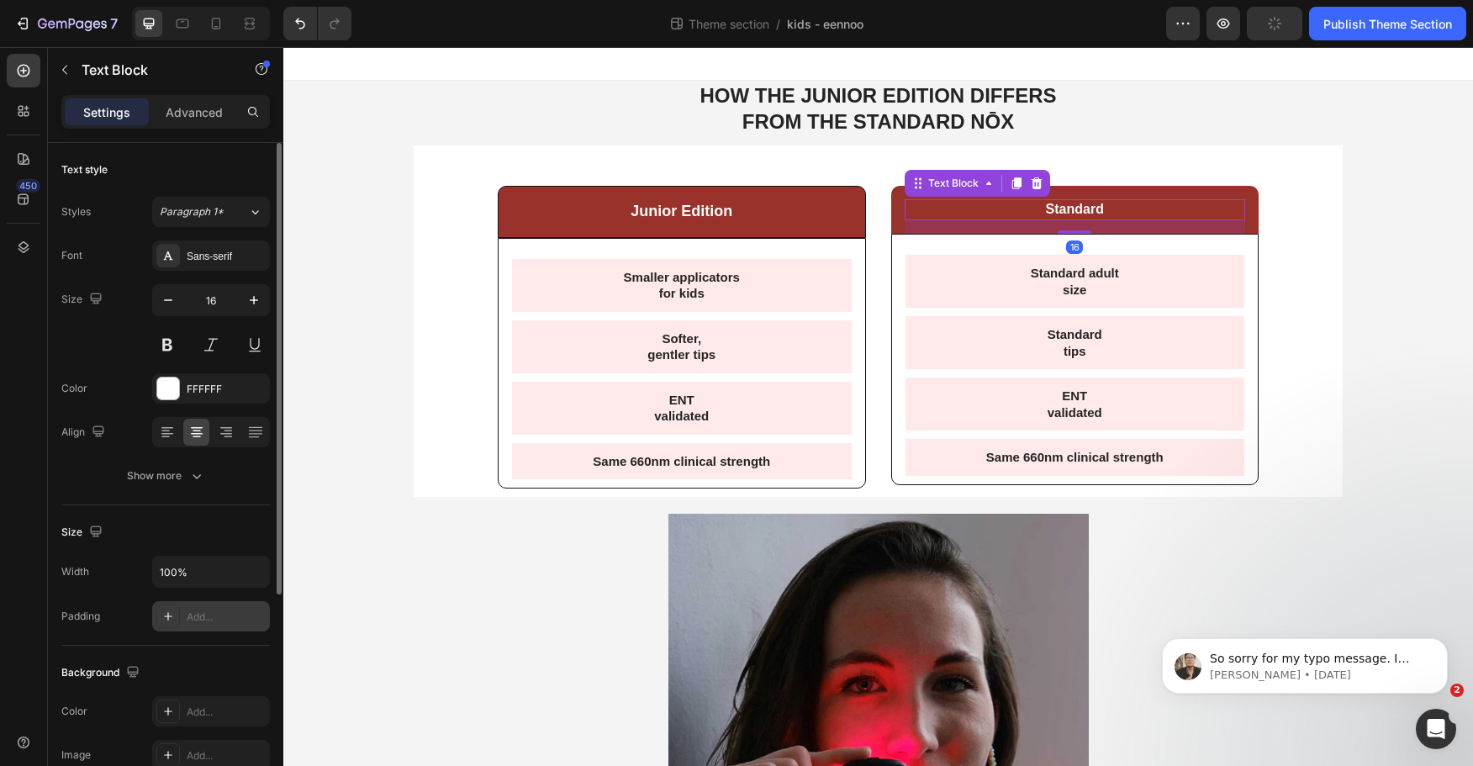
scroll to position [84, 0]
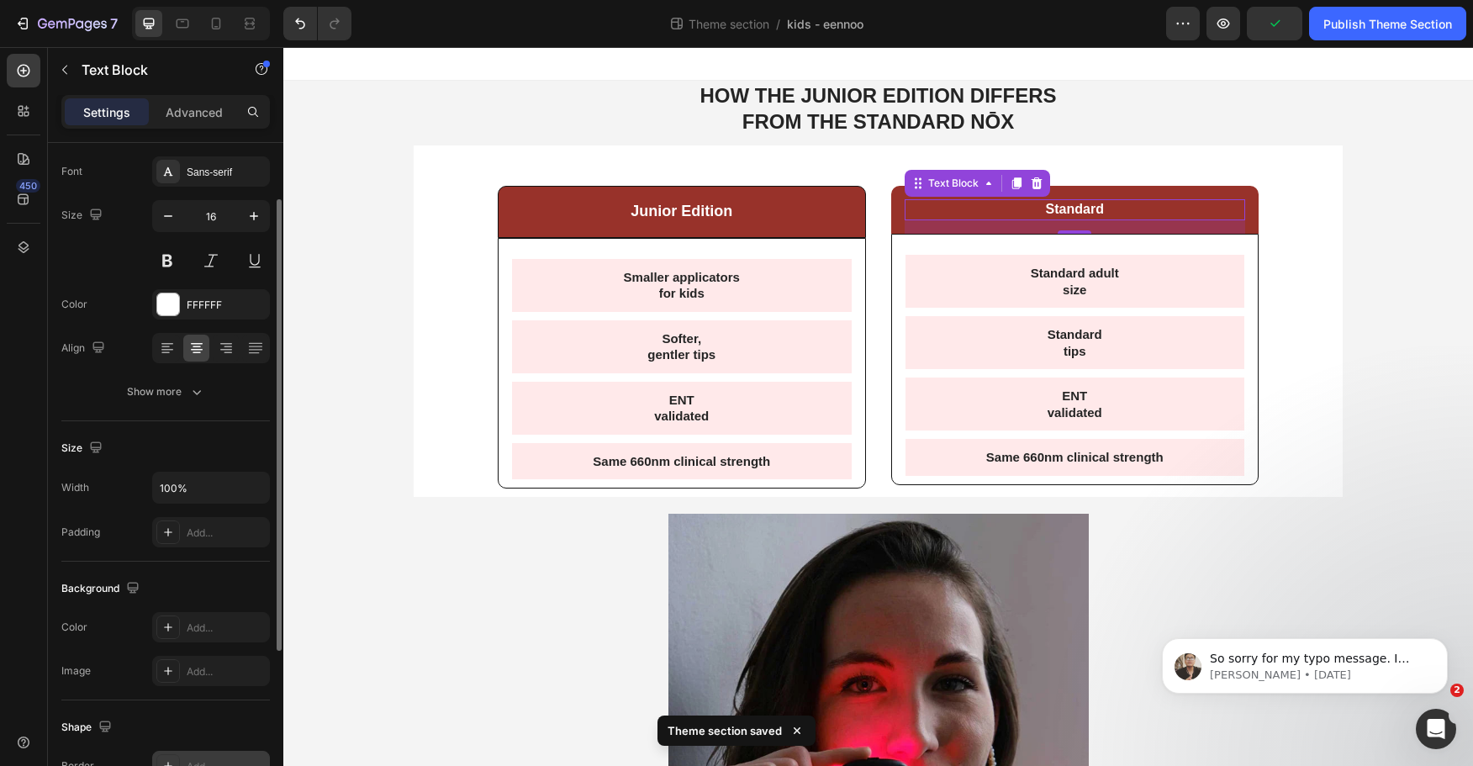
click at [192, 761] on div "Add..." at bounding box center [226, 766] width 79 height 15
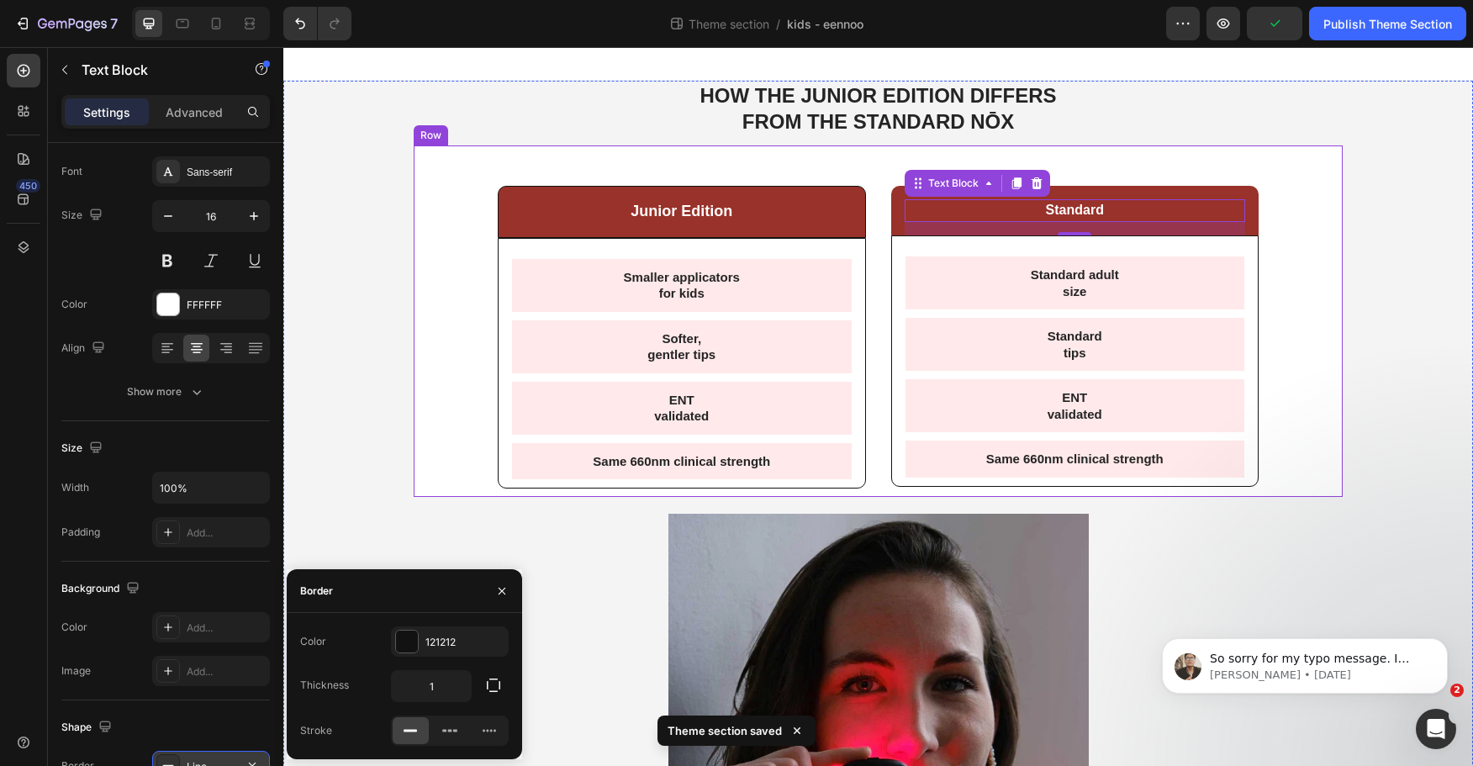
click at [1320, 464] on div "Junior Edition Text Block Row Smaller applicators for kids Text Block Softer, g…" at bounding box center [878, 321] width 929 height 352
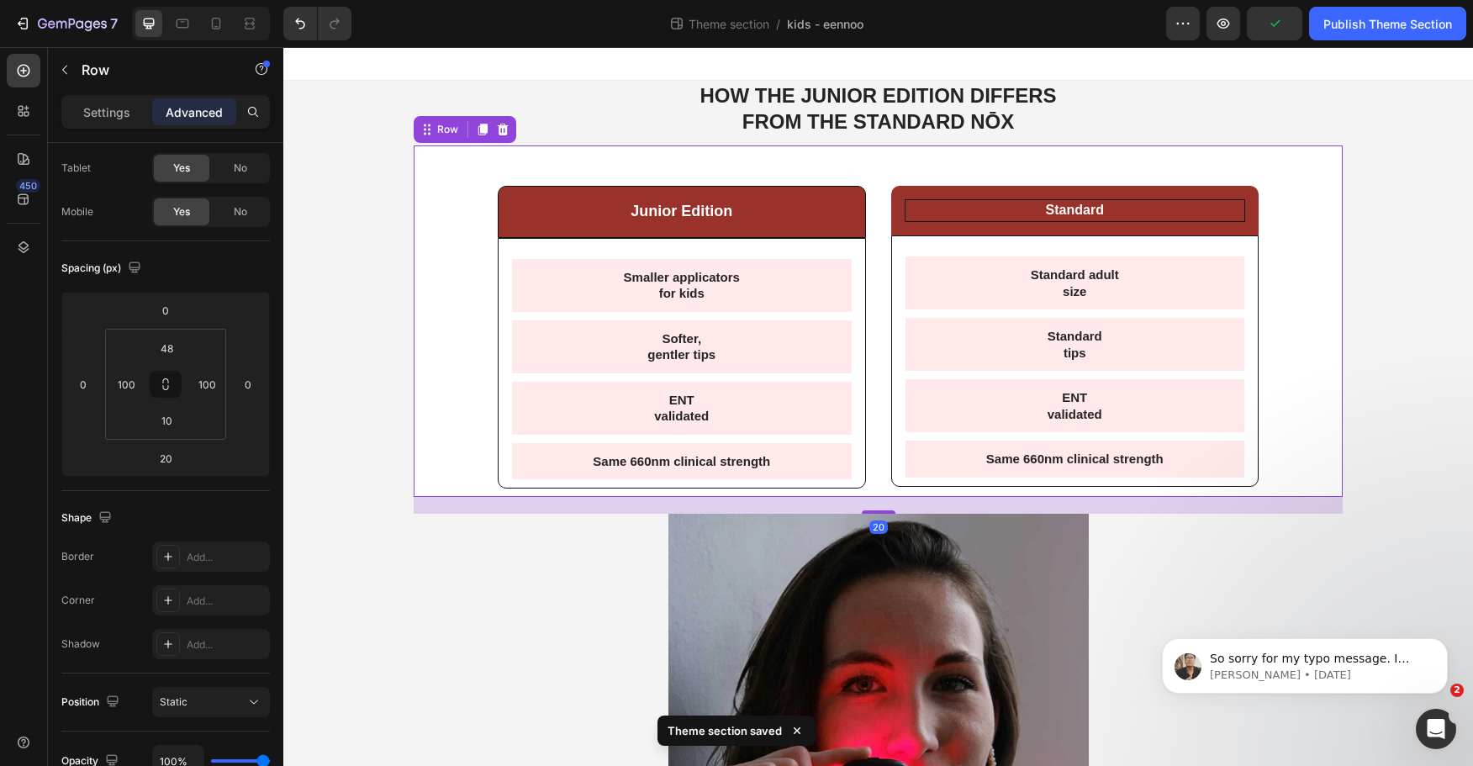
scroll to position [0, 0]
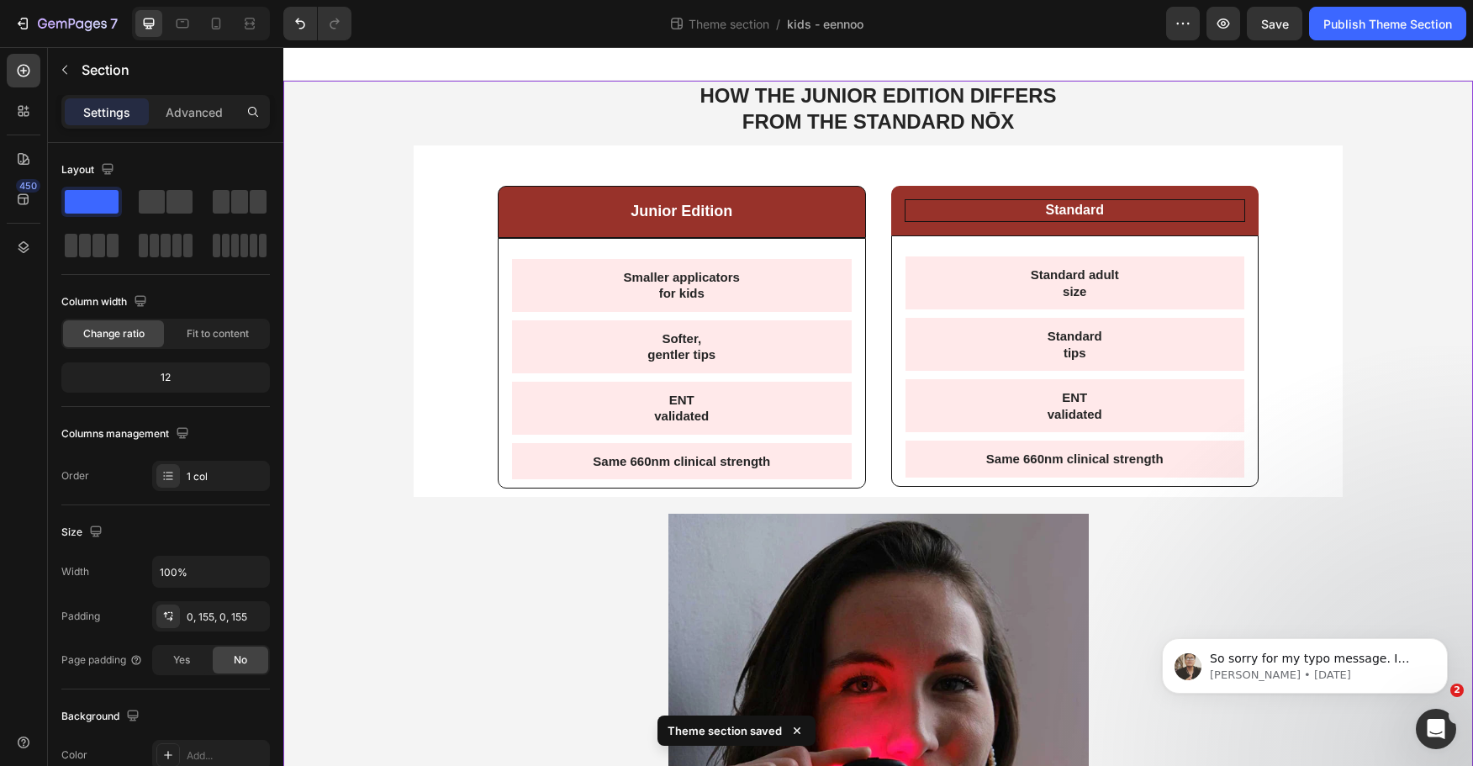
click at [997, 202] on p "Standard" at bounding box center [1075, 211] width 336 height 18
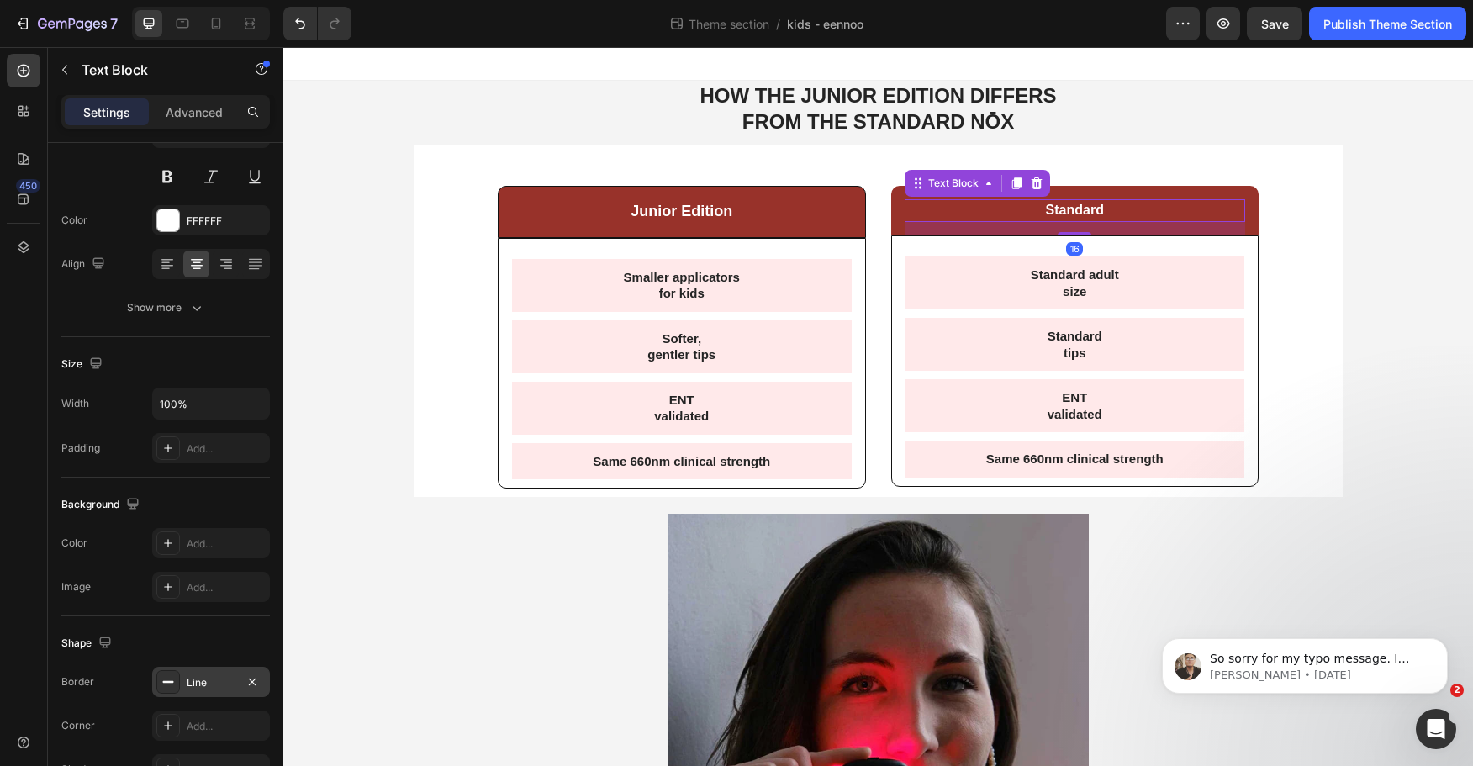
scroll to position [252, 0]
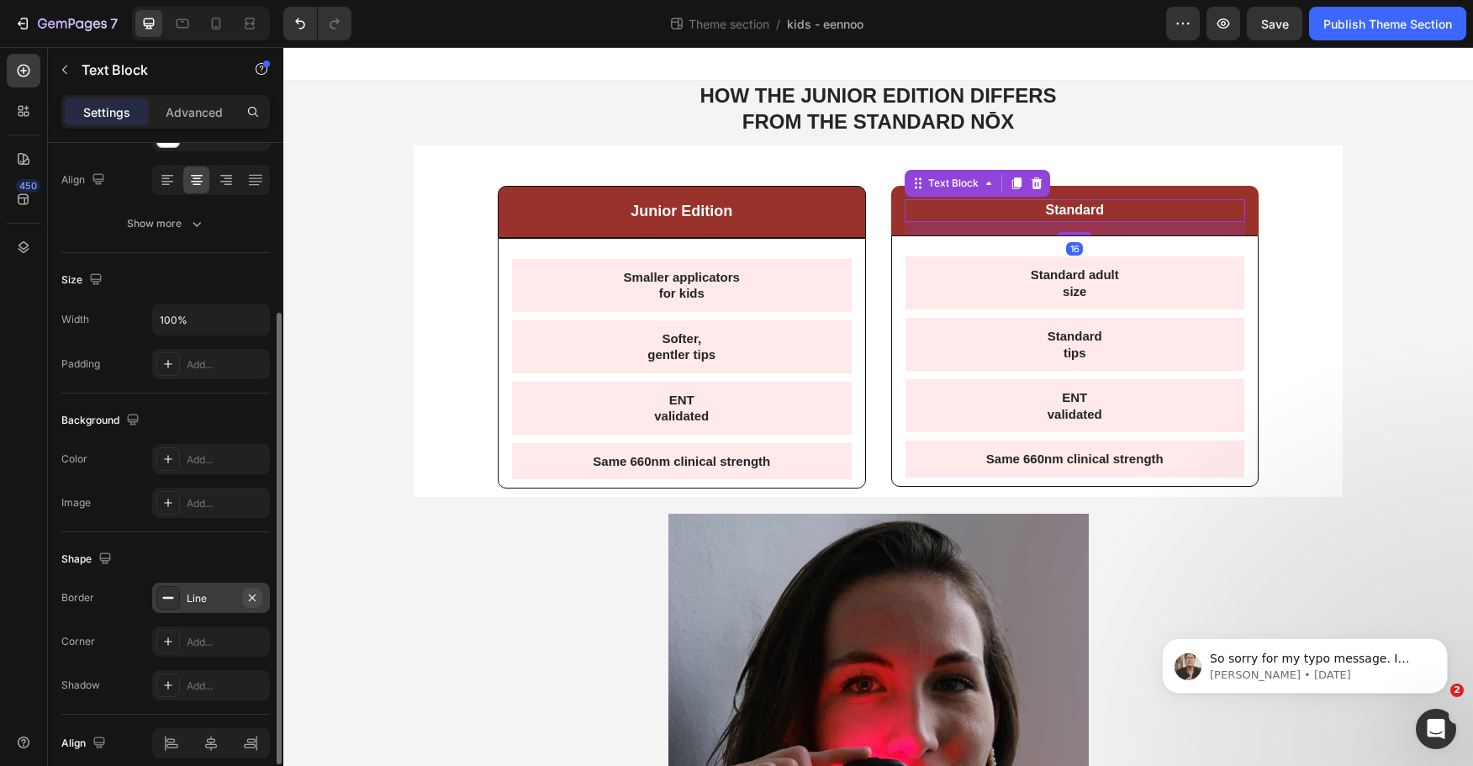
click at [250, 601] on icon "button" at bounding box center [252, 597] width 13 height 13
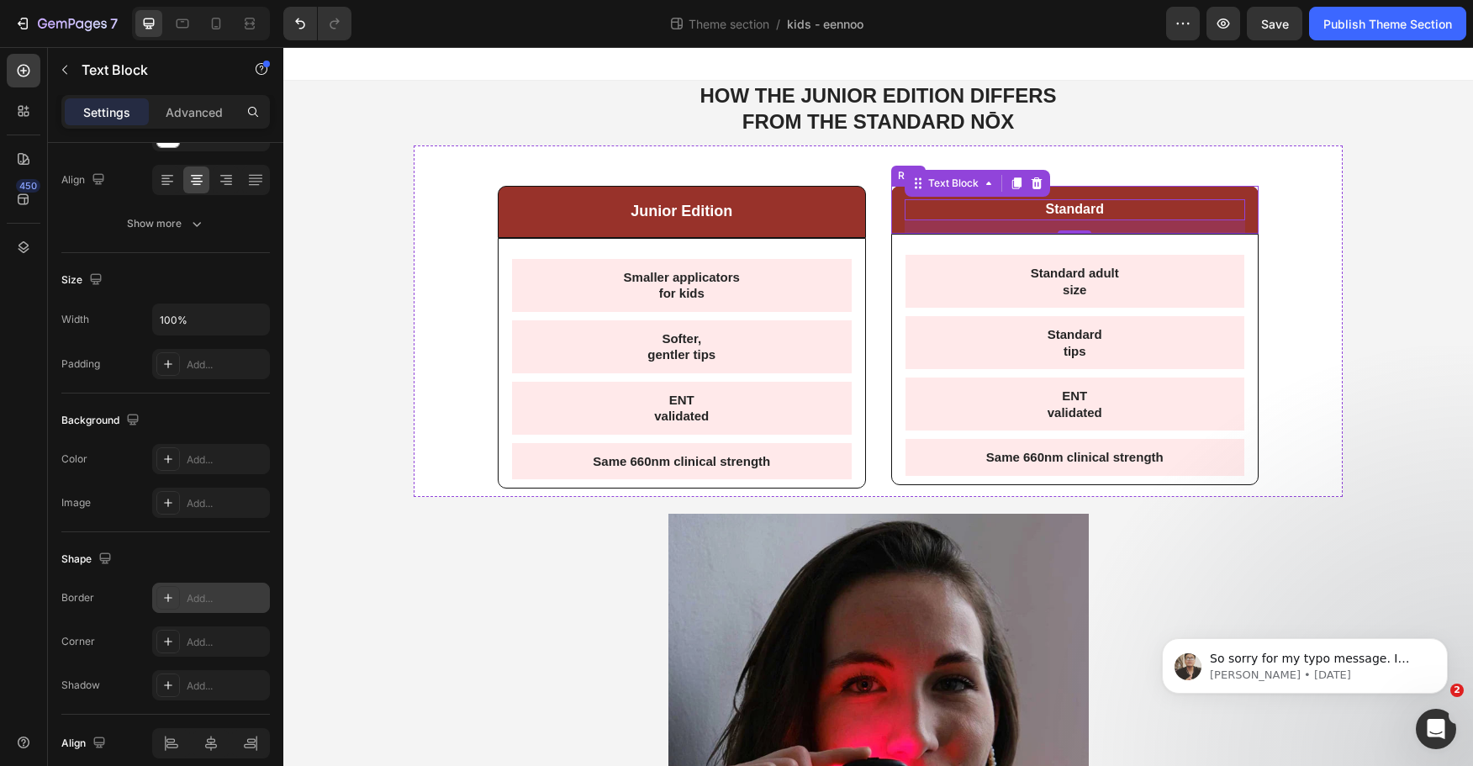
click at [891, 212] on div "Standard Text Block 16 Row" at bounding box center [1075, 210] width 368 height 48
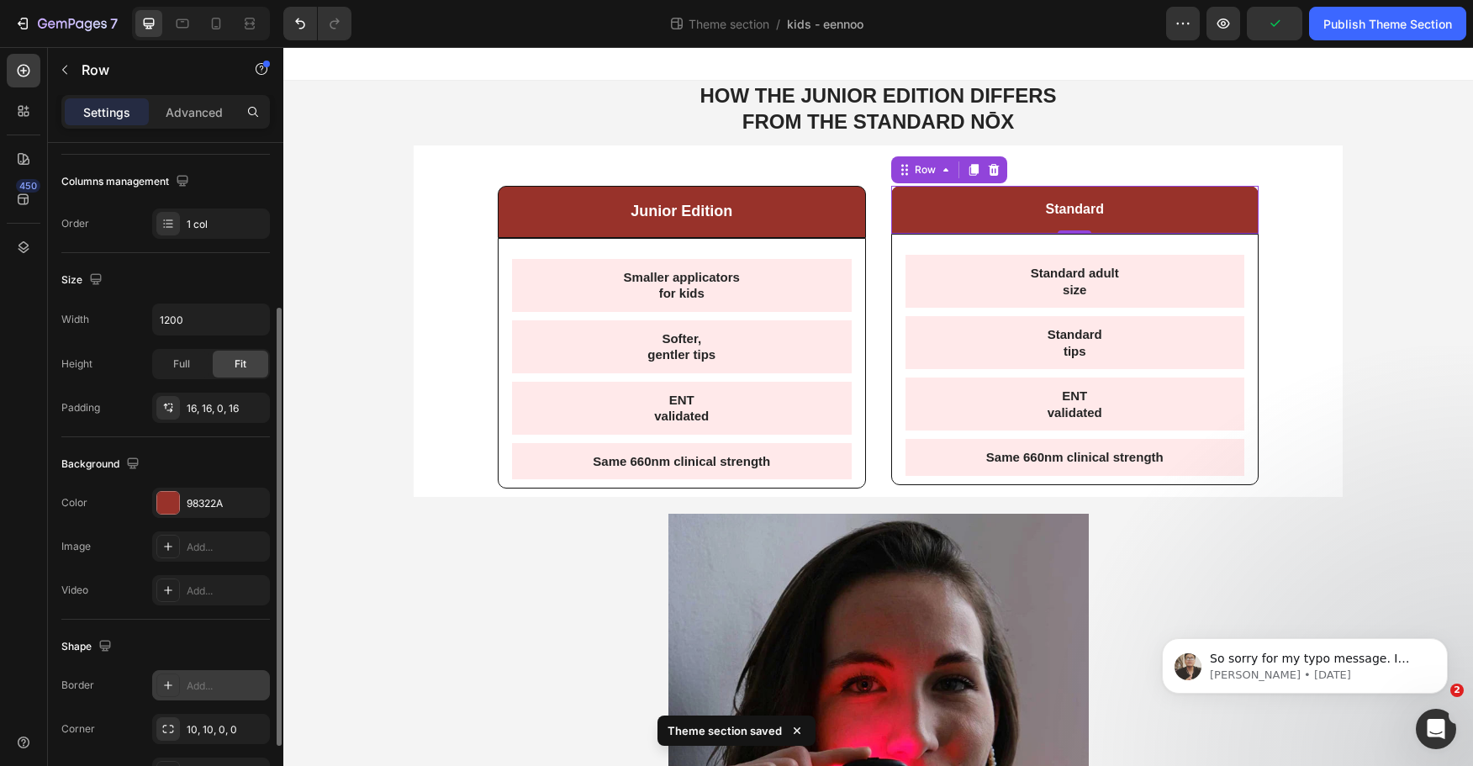
click at [202, 686] on div "Add..." at bounding box center [226, 686] width 79 height 15
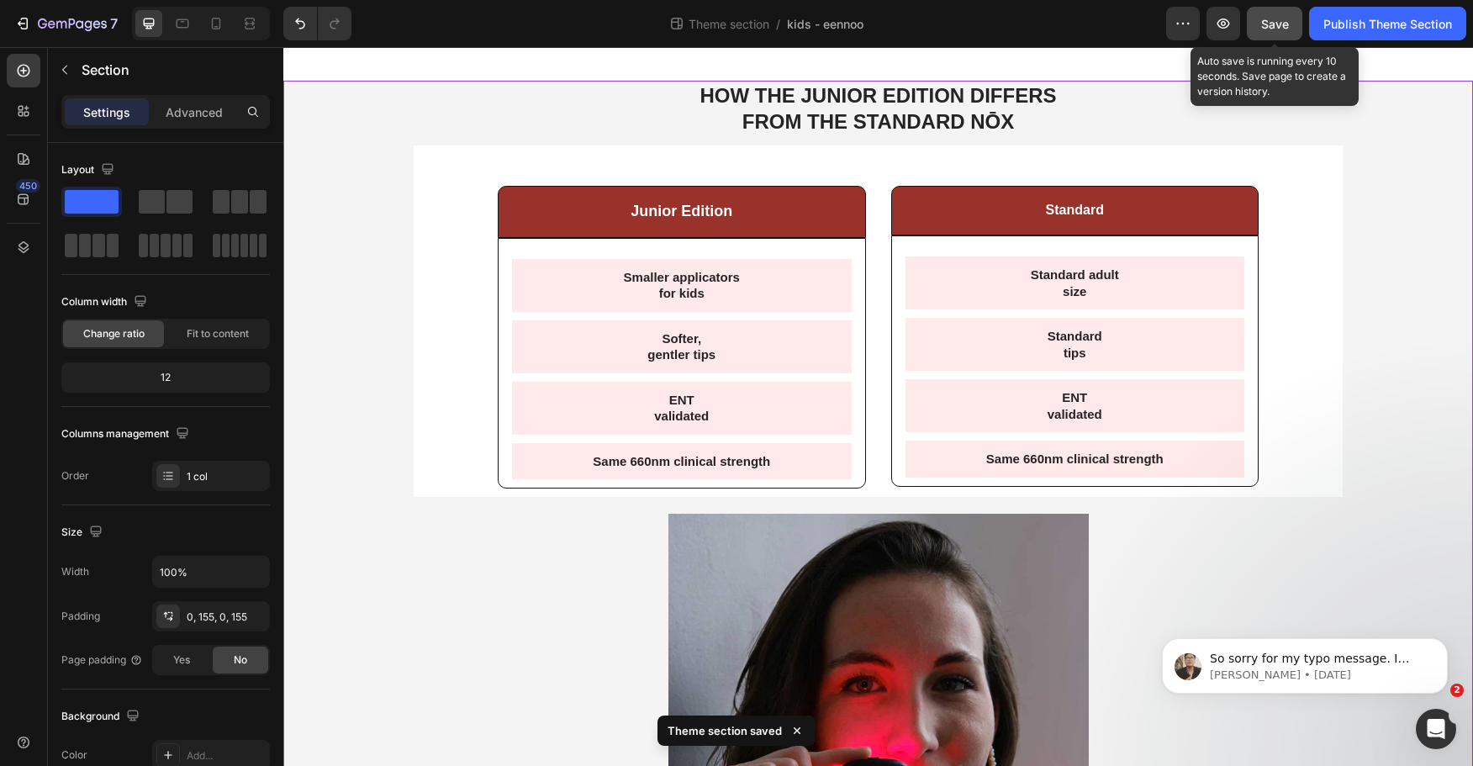
click at [1276, 17] on span "Save" at bounding box center [1276, 24] width 28 height 14
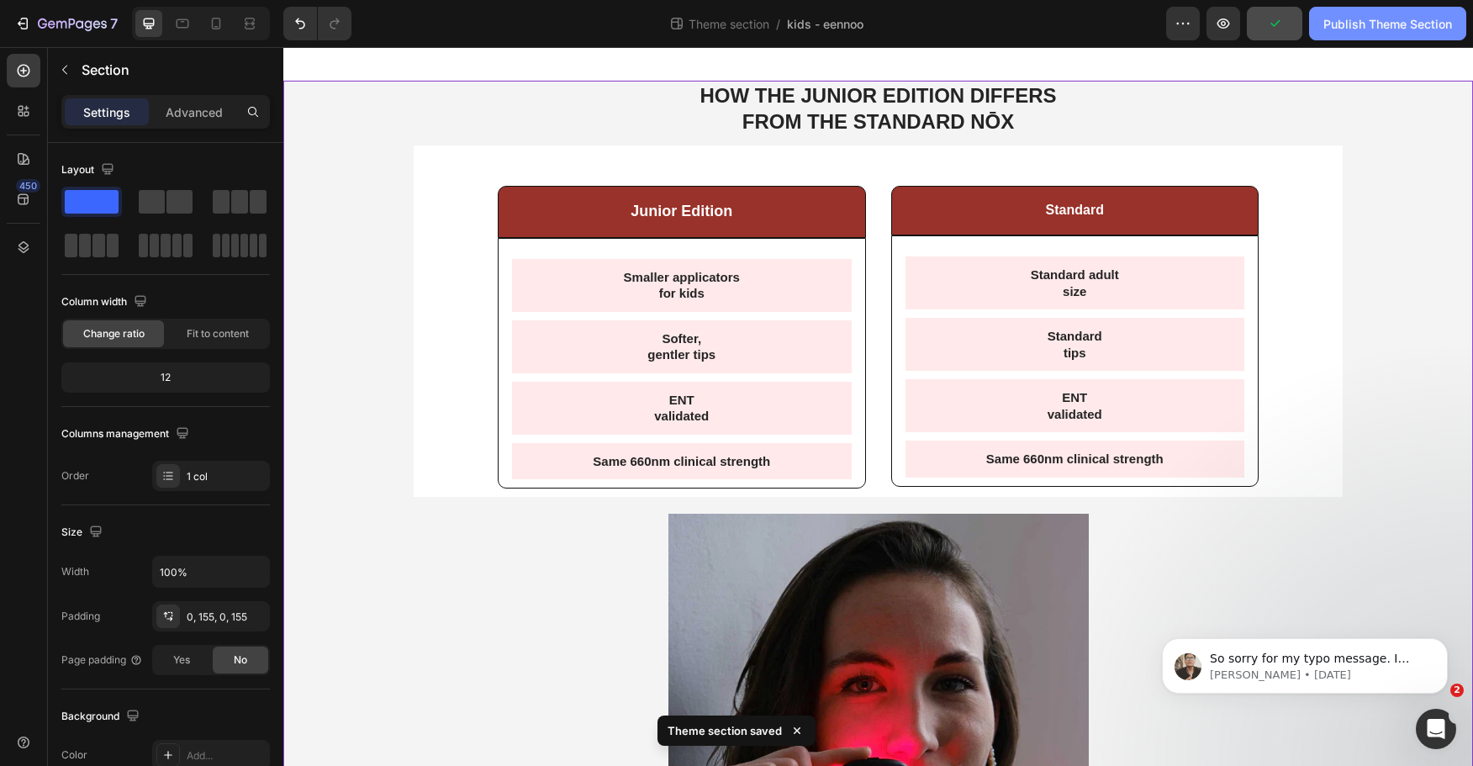
click at [1379, 24] on div "Publish Theme Section" at bounding box center [1388, 24] width 129 height 18
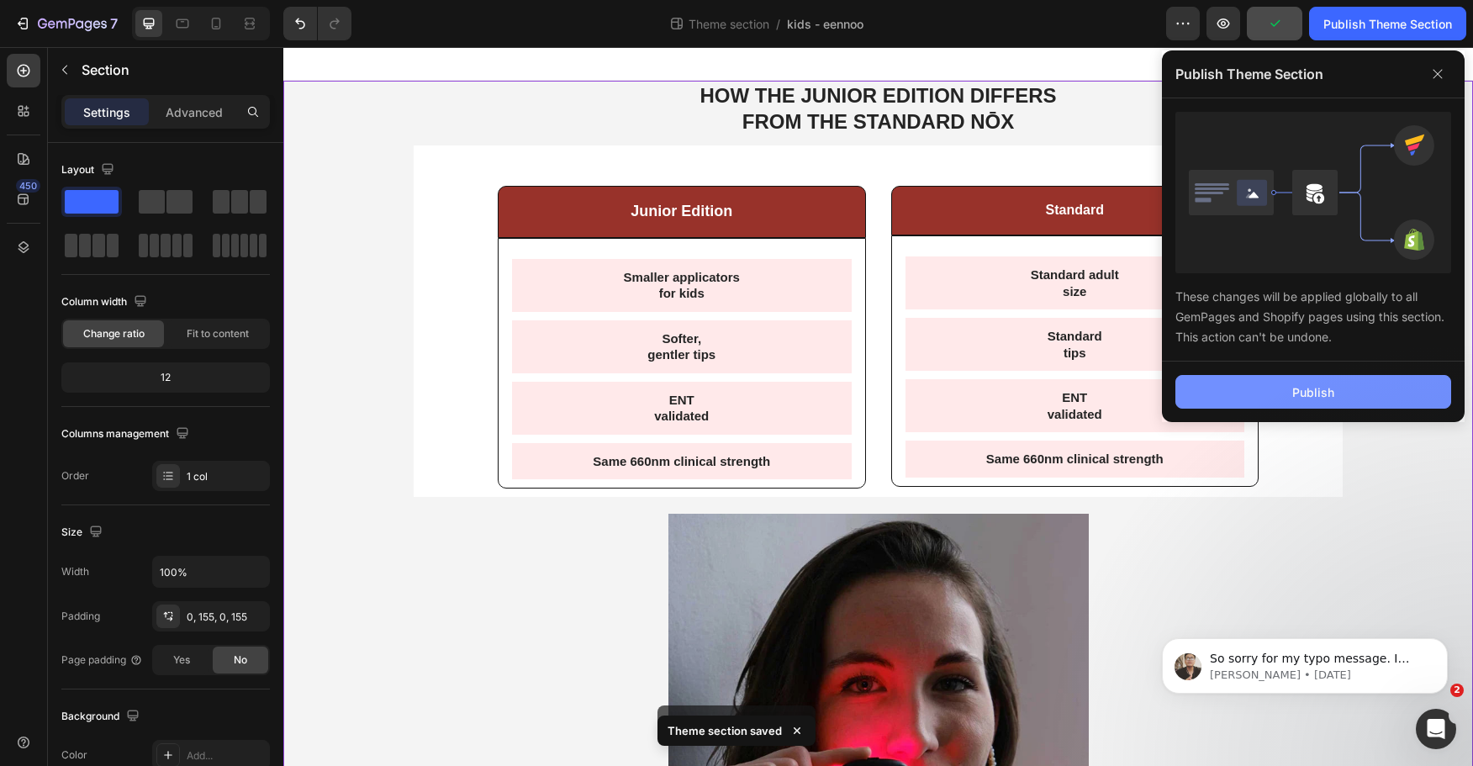
click at [1398, 397] on button "Publish" at bounding box center [1314, 392] width 276 height 34
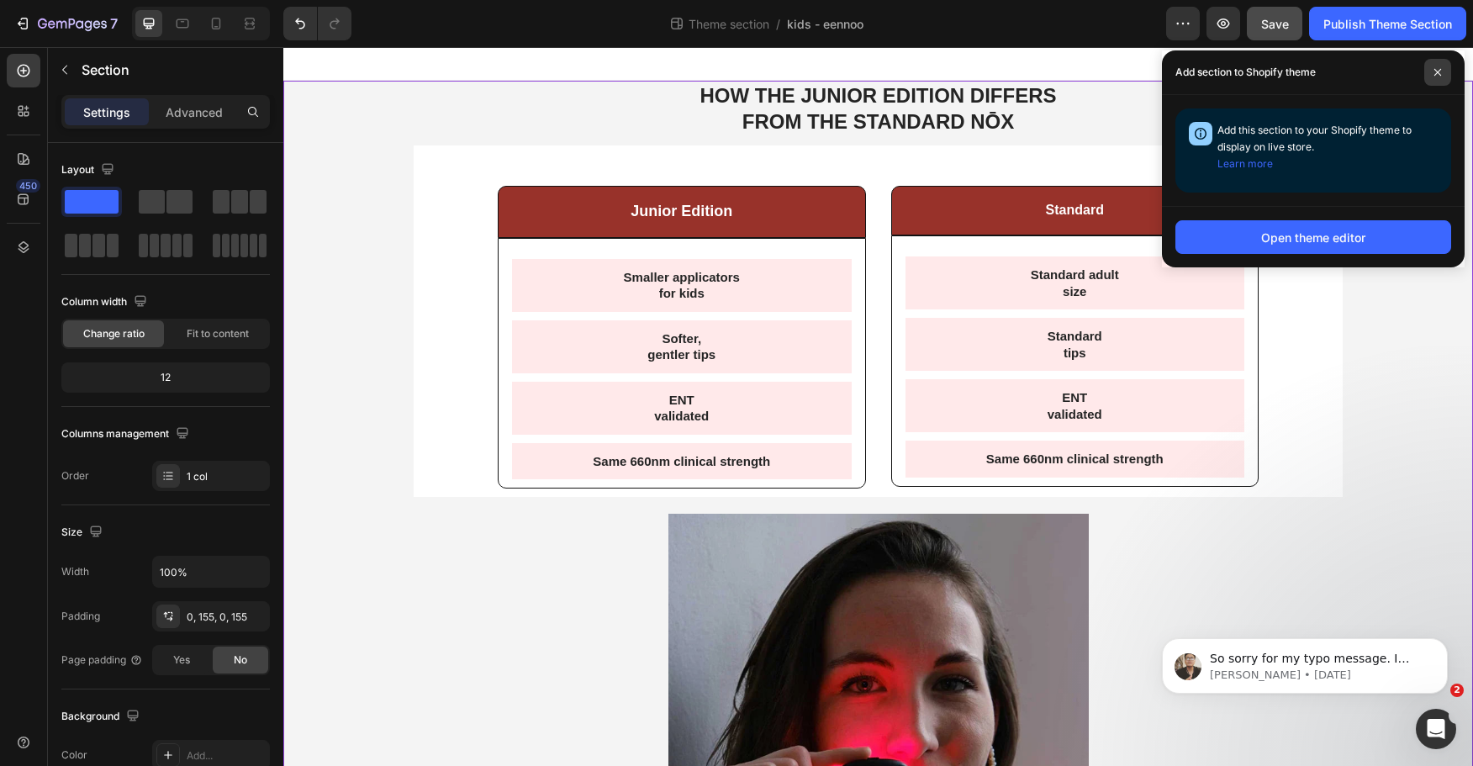
click at [1435, 72] on icon at bounding box center [1438, 72] width 8 height 8
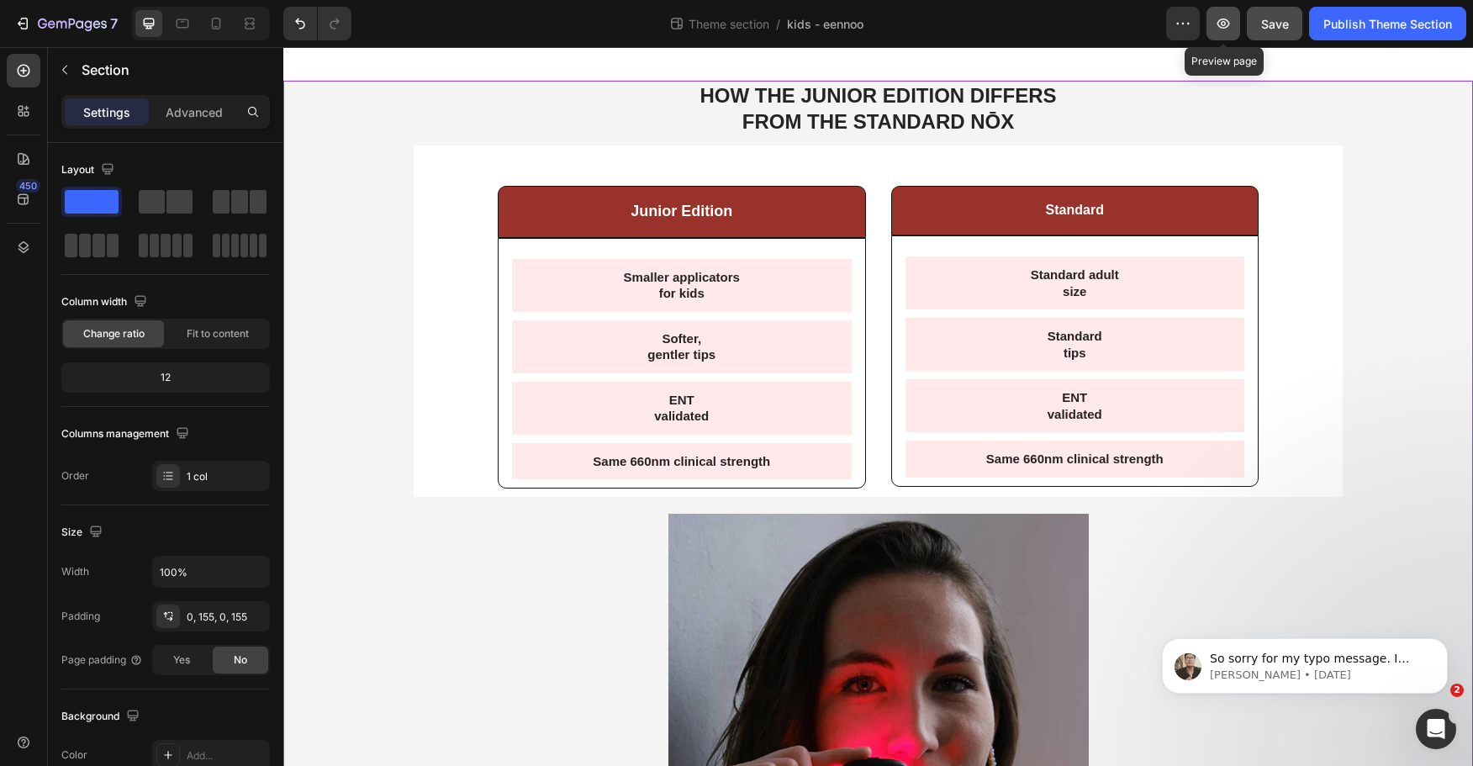
click at [1220, 24] on icon "button" at bounding box center [1223, 23] width 17 height 17
click at [221, 13] on div at bounding box center [216, 23] width 27 height 27
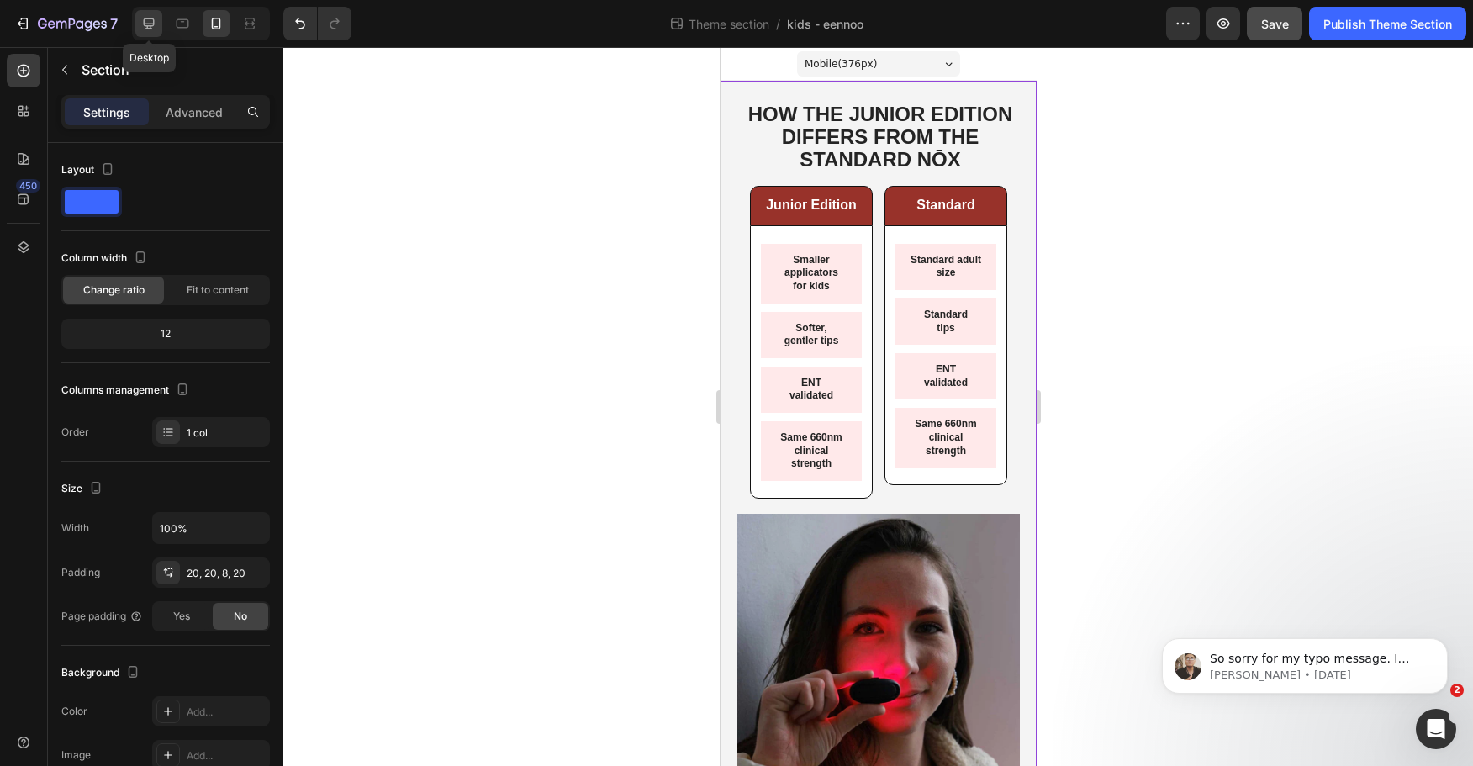
click at [154, 16] on icon at bounding box center [148, 23] width 17 height 17
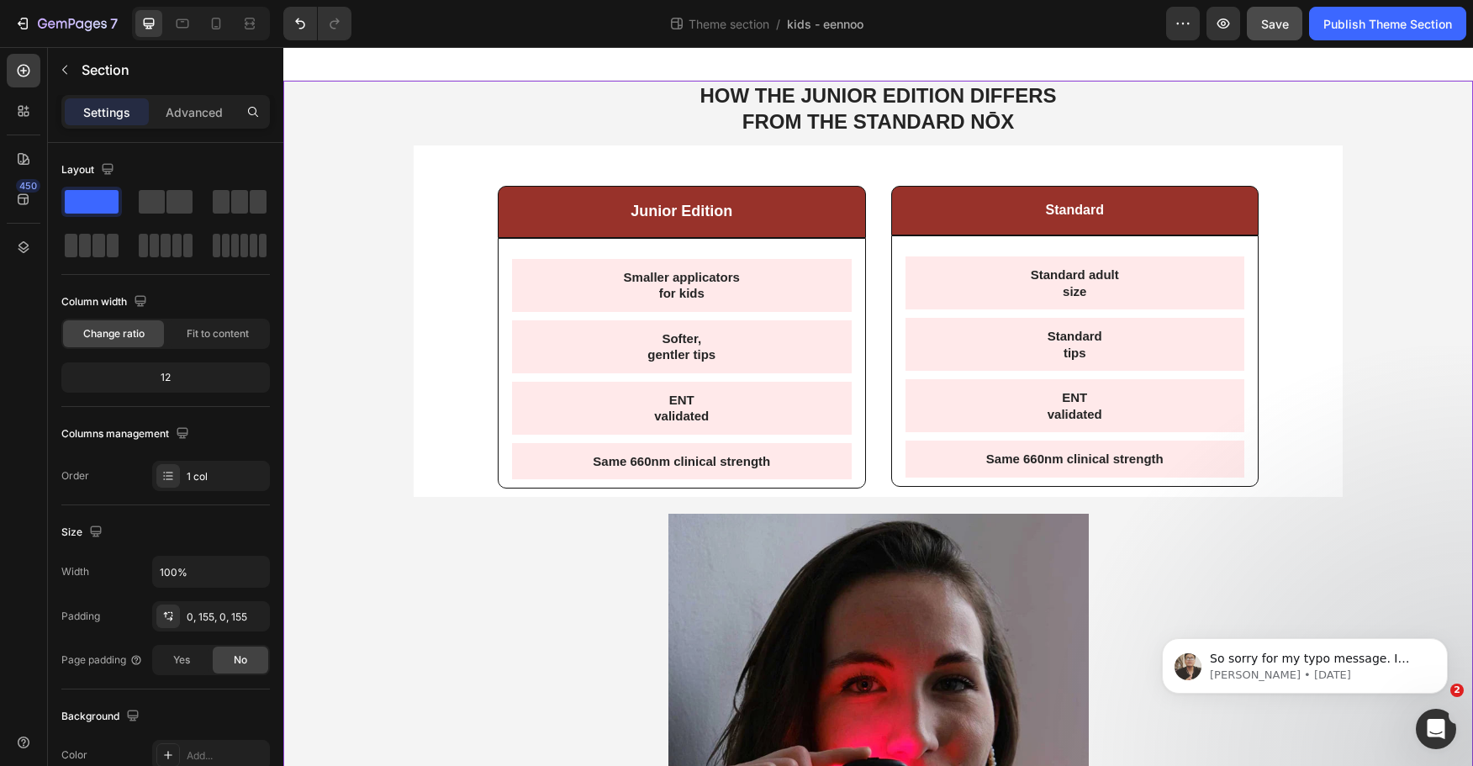
click at [188, 118] on p "Advanced" at bounding box center [194, 112] width 57 height 18
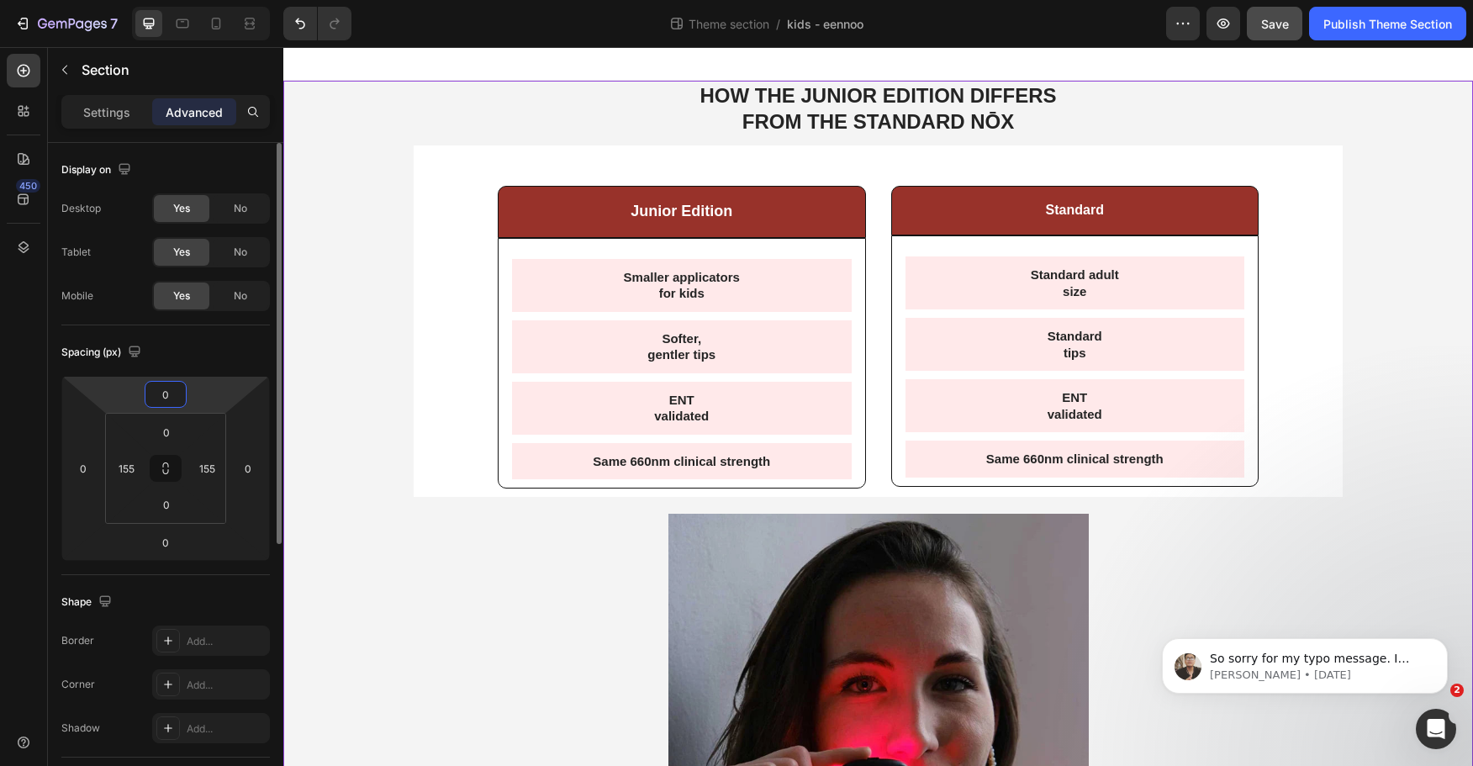
click at [167, 389] on input "0" at bounding box center [166, 394] width 34 height 25
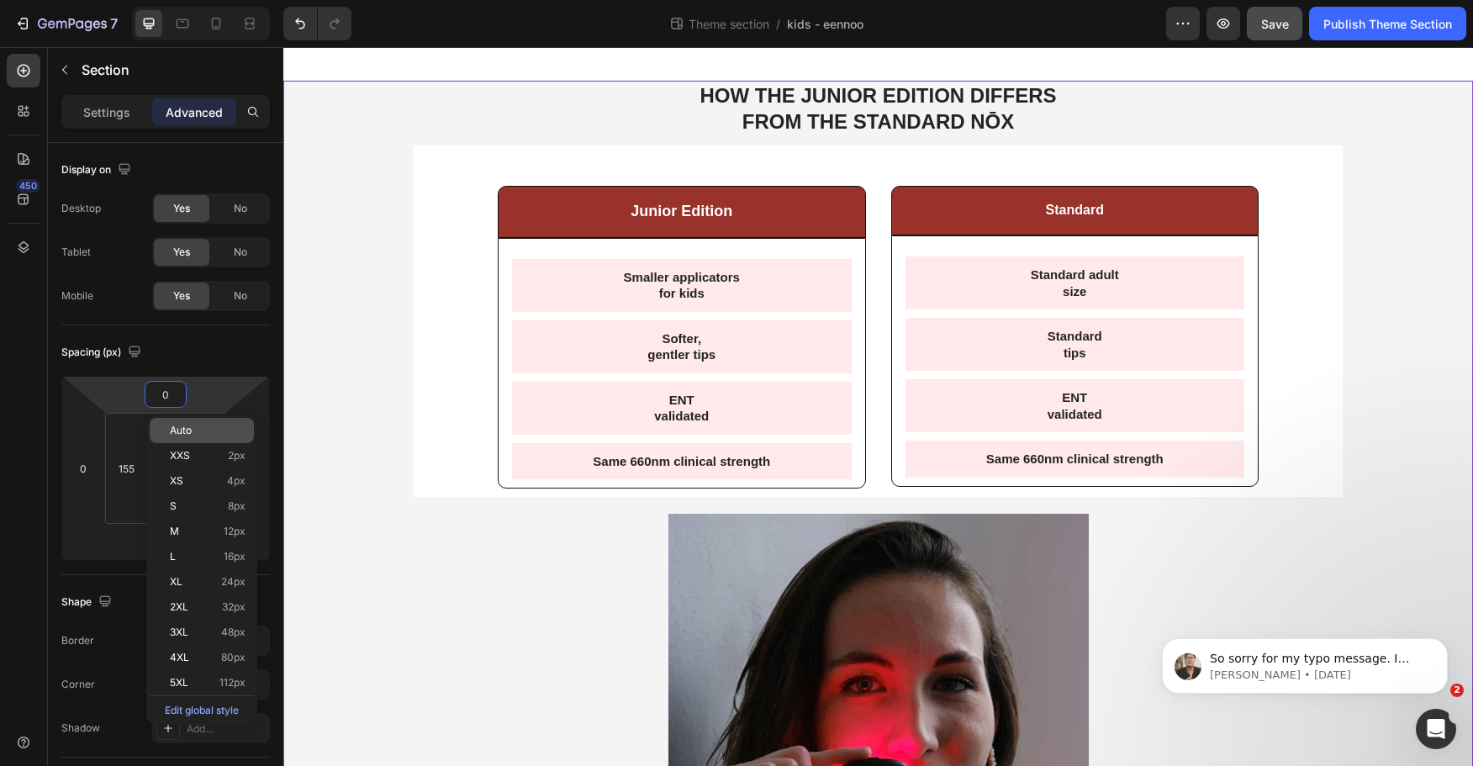
click at [120, 0] on html "7 Theme section / kids - eennoo Preview Save Publish Theme Section 450 Sections…" at bounding box center [736, 0] width 1473 height 0
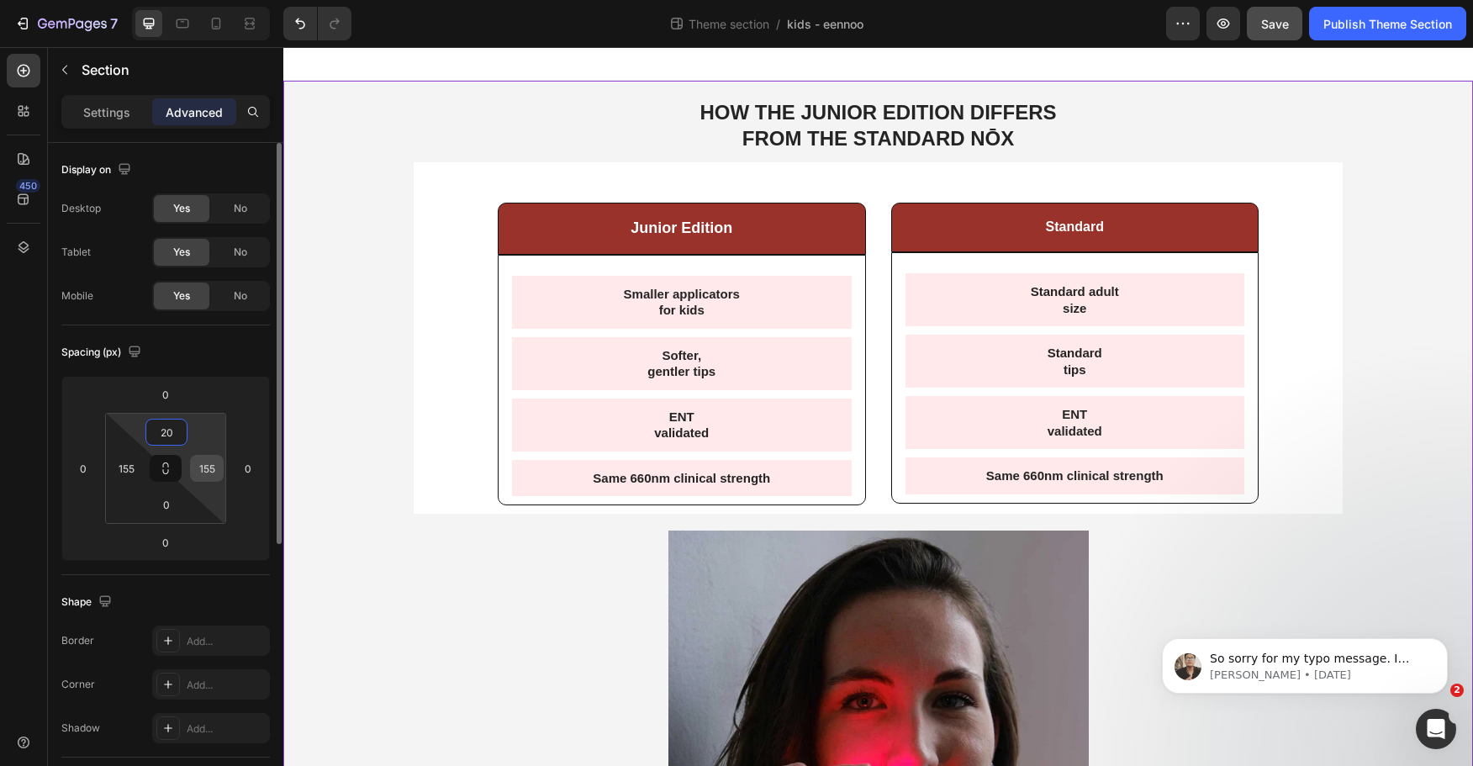
type input "2"
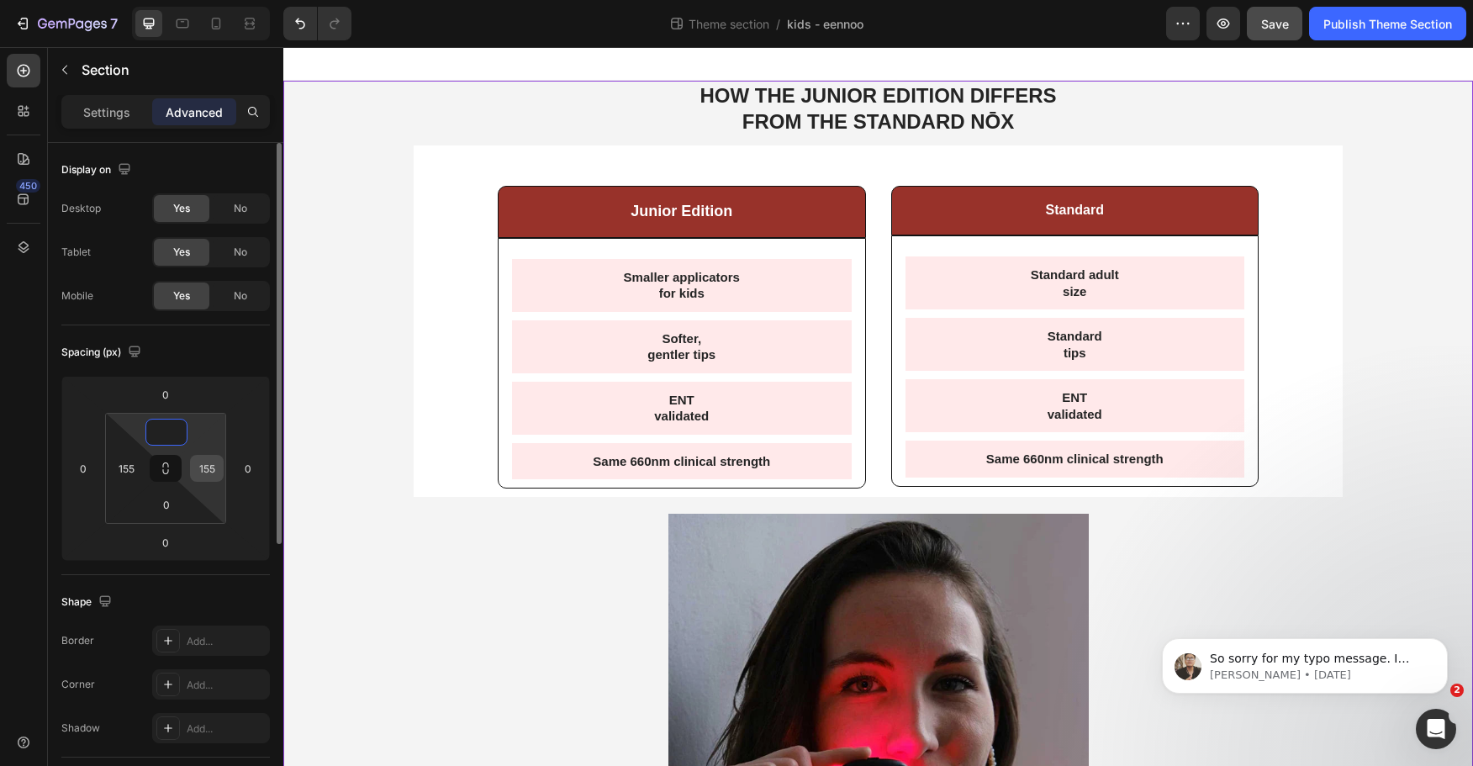
type input "1"
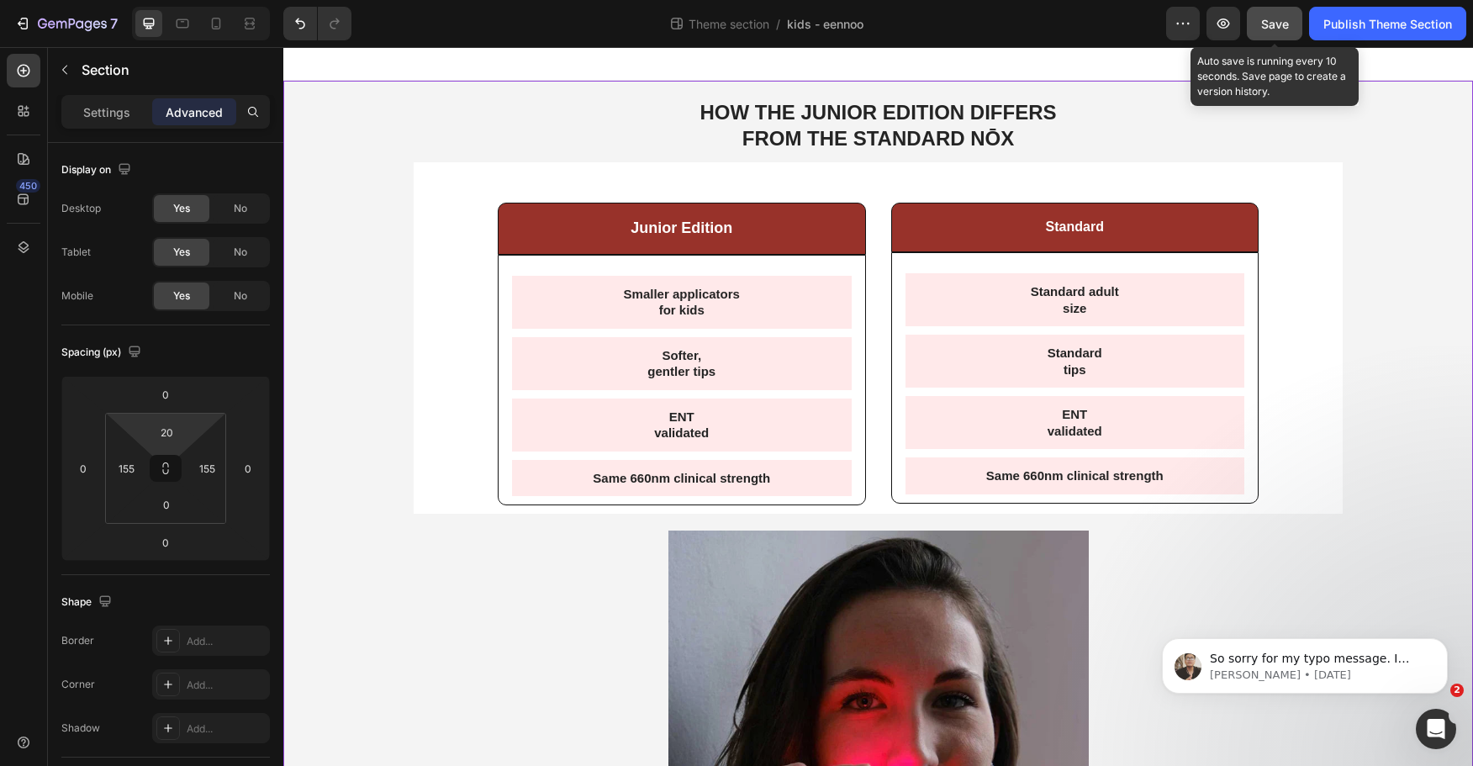
click at [1269, 25] on span "Save" at bounding box center [1276, 24] width 28 height 14
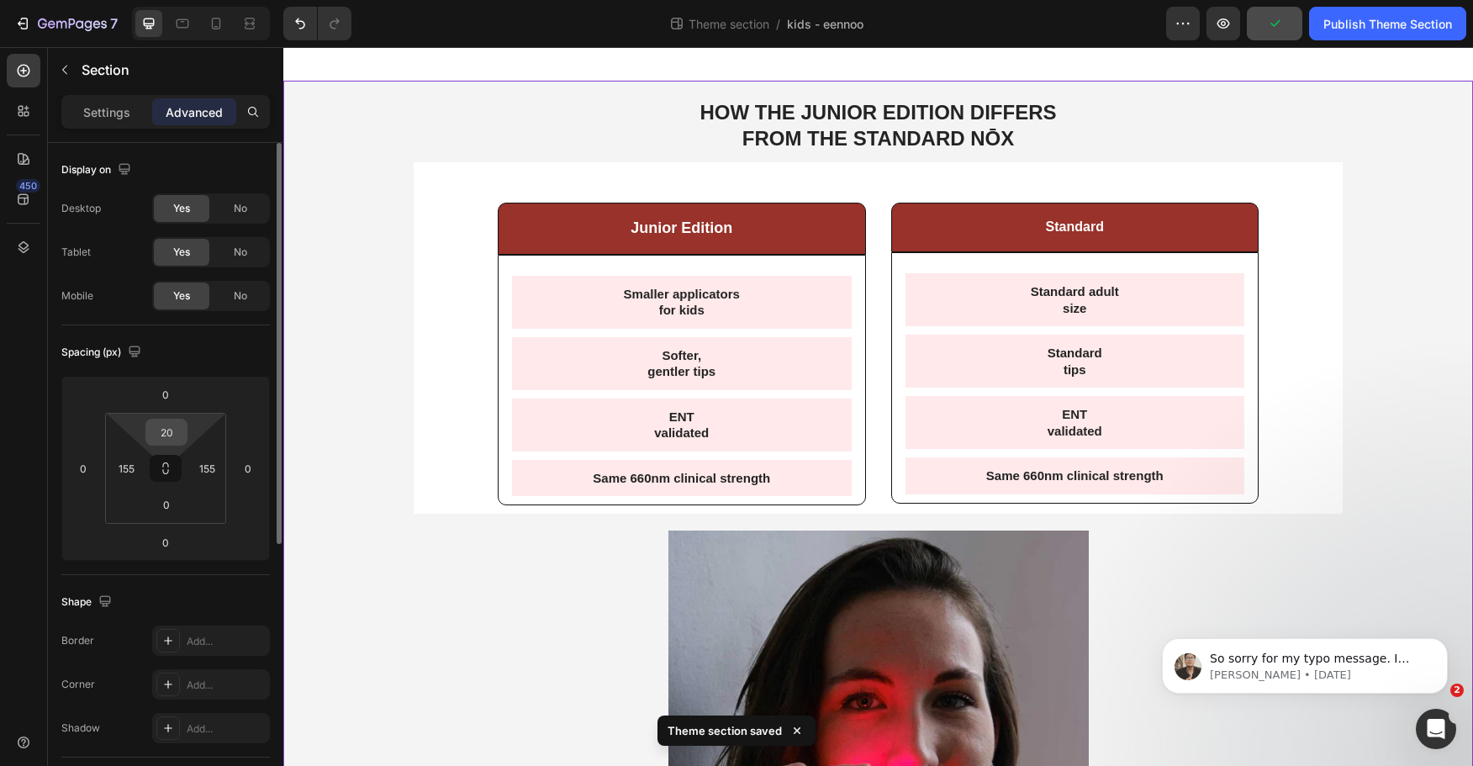
click at [181, 431] on input "20" at bounding box center [167, 432] width 34 height 25
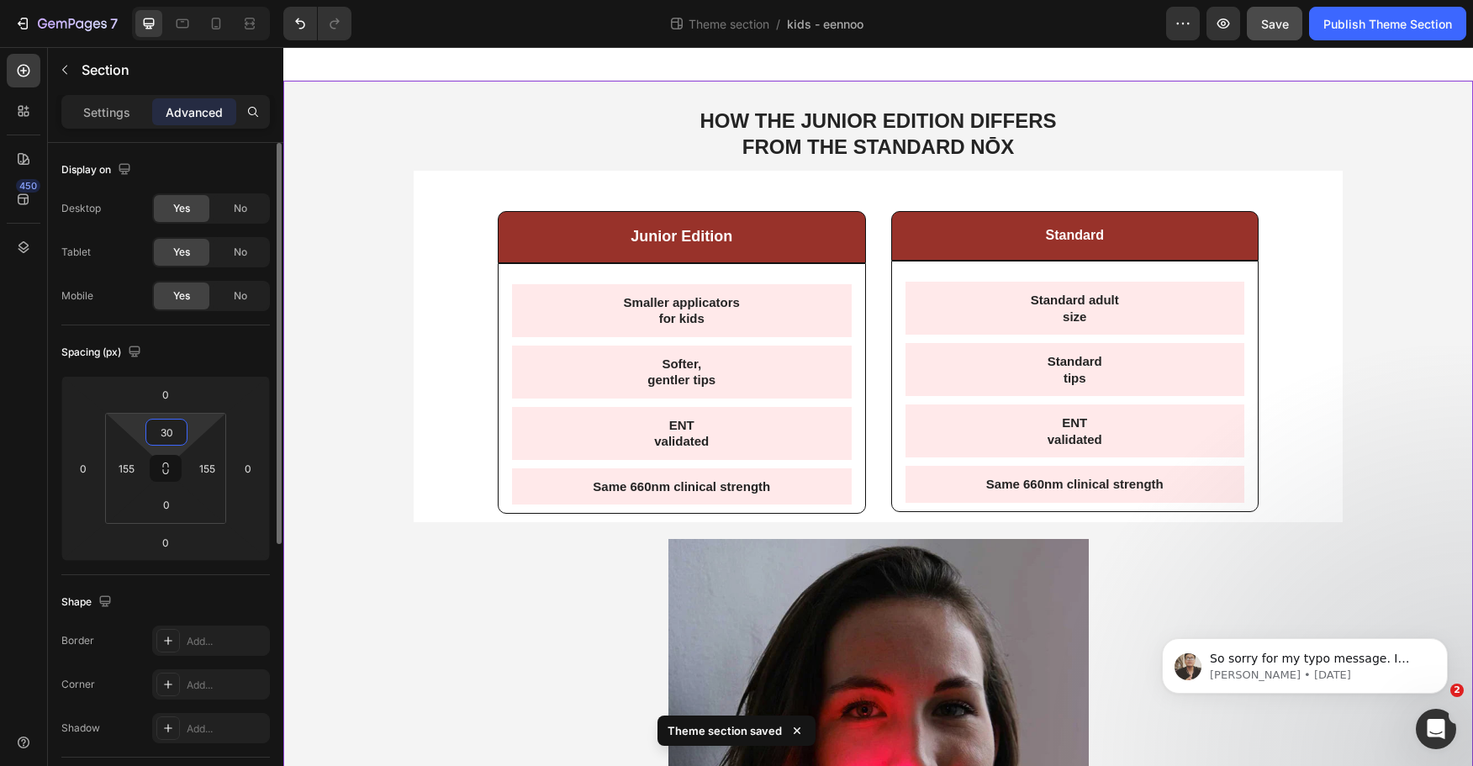
type input "3"
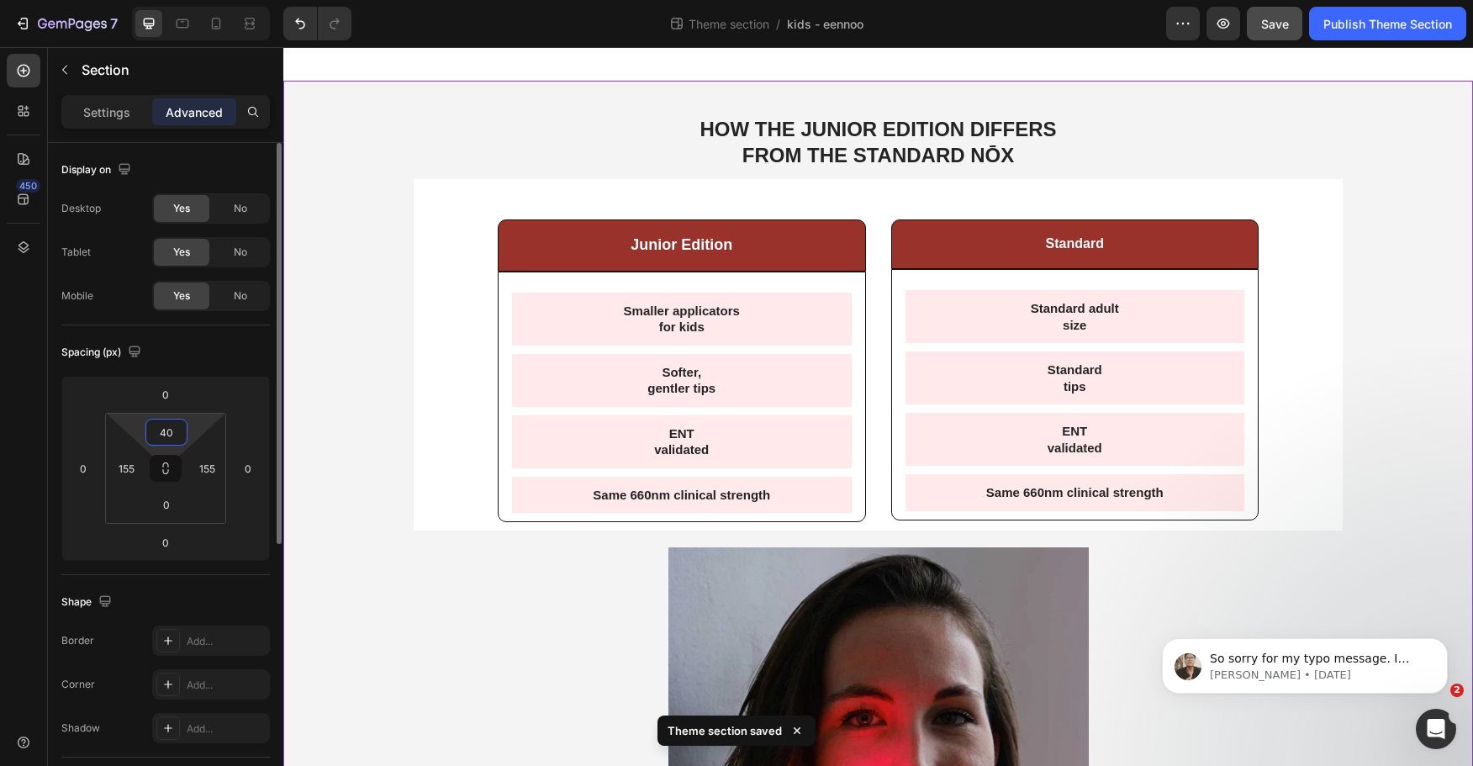
type input "4"
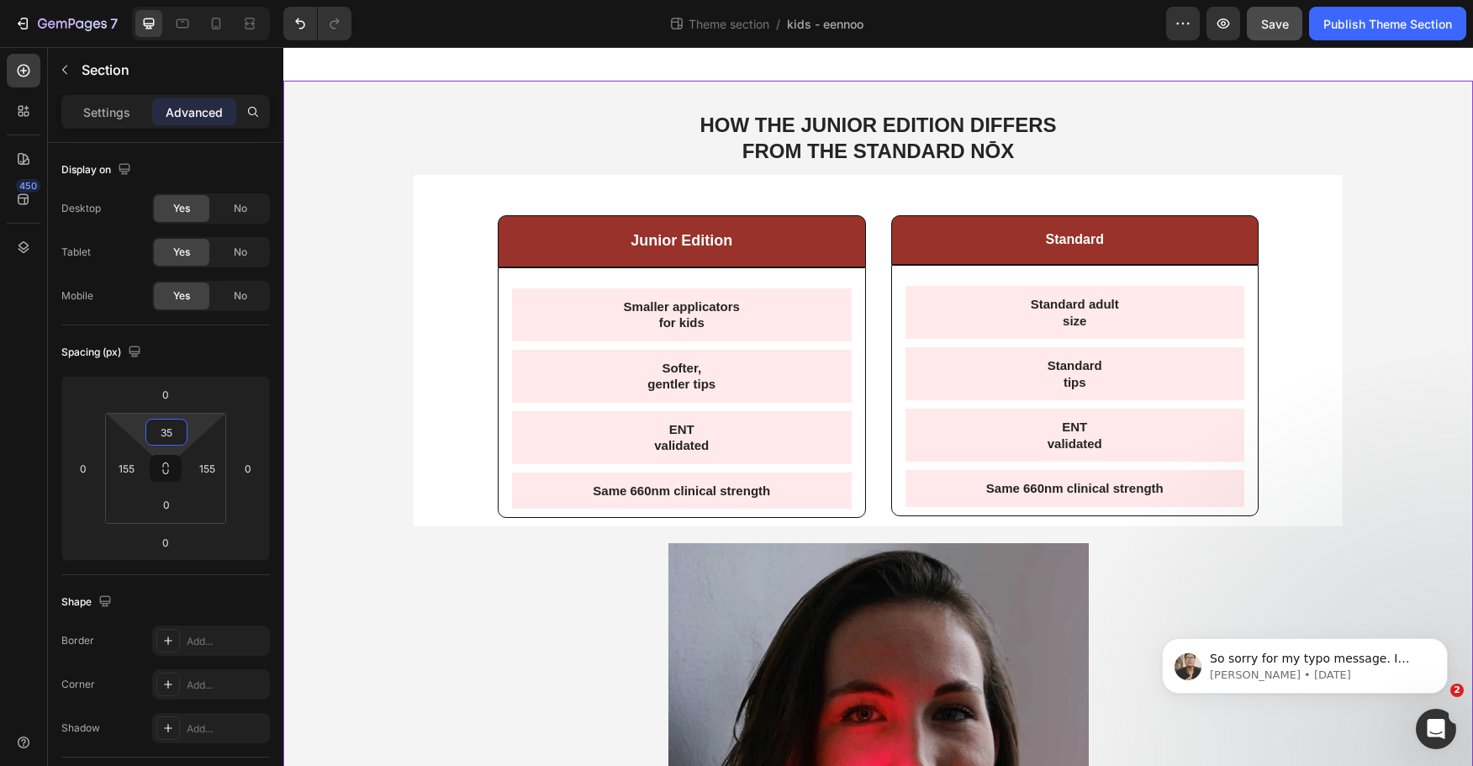
type input "35"
click at [1249, 35] on button "Save" at bounding box center [1275, 24] width 56 height 34
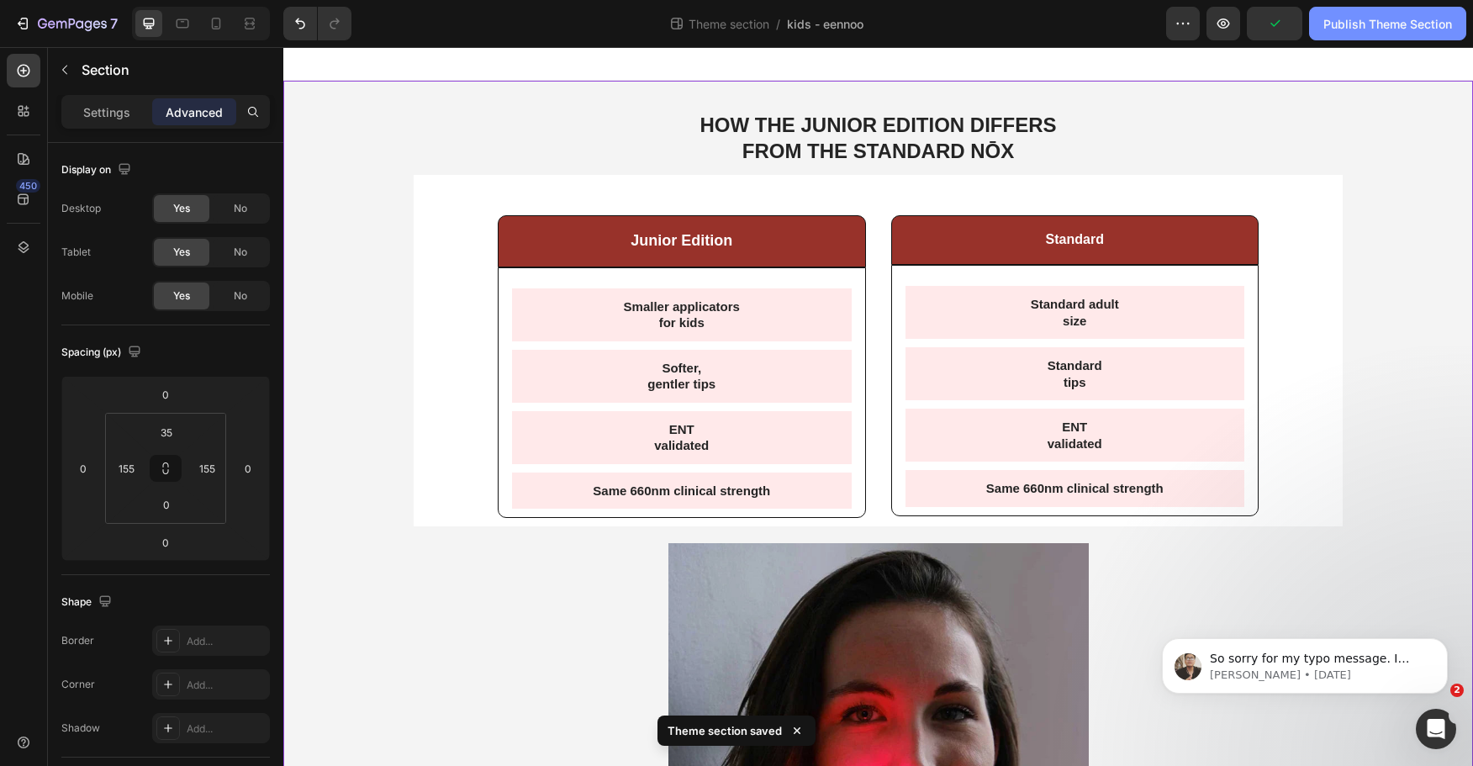
click at [1388, 27] on div "Publish Theme Section" at bounding box center [1388, 24] width 129 height 18
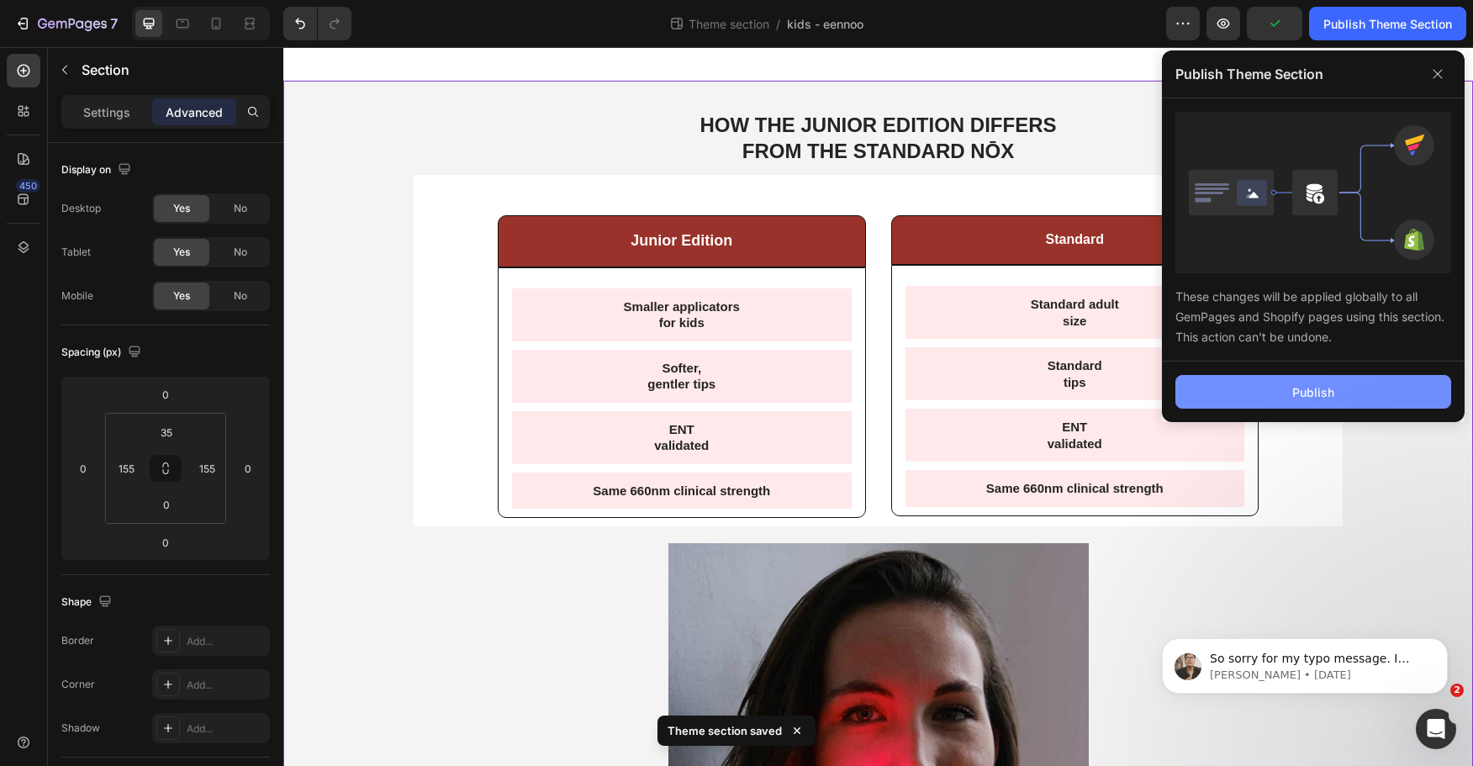
click at [1307, 394] on div "Publish" at bounding box center [1314, 393] width 42 height 18
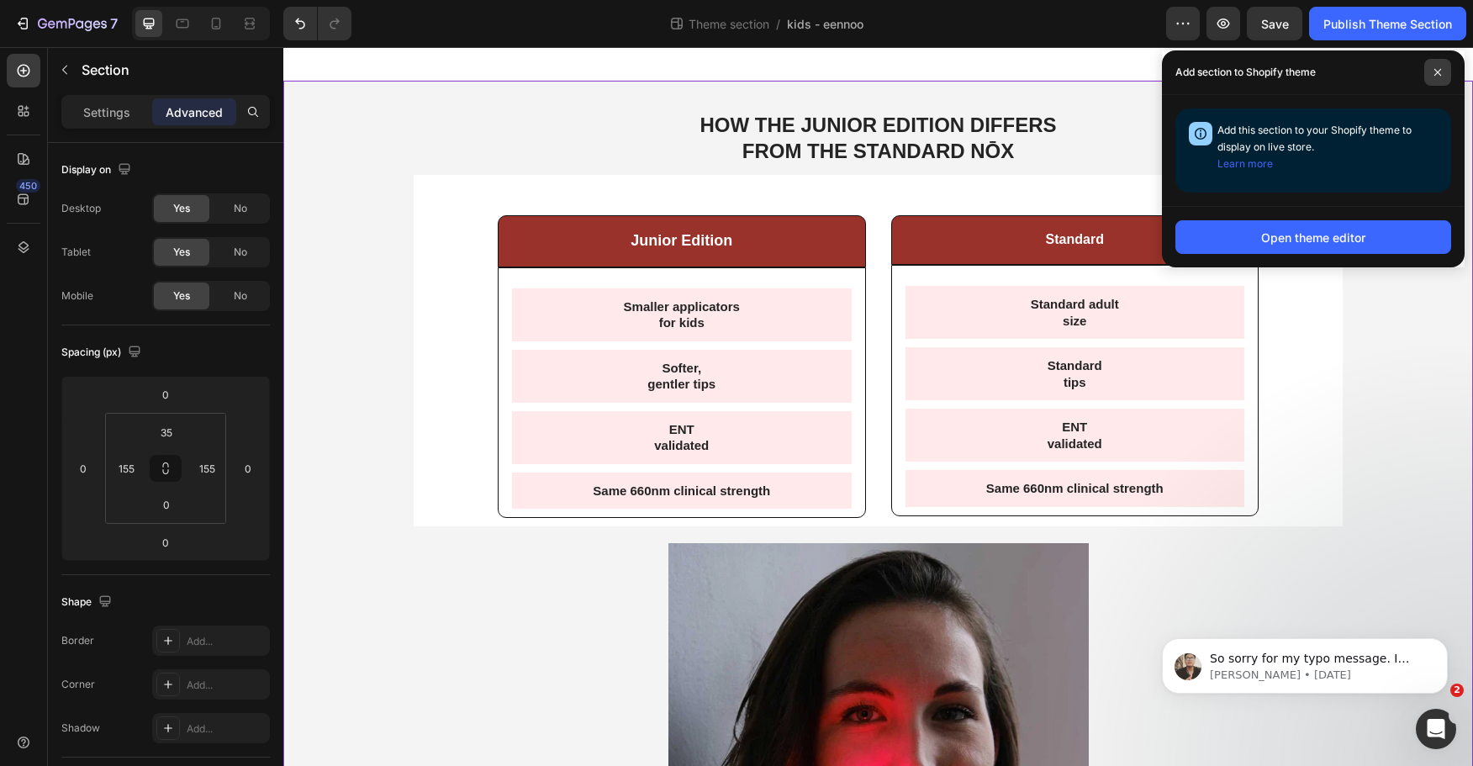
click at [1437, 74] on icon at bounding box center [1438, 72] width 8 height 8
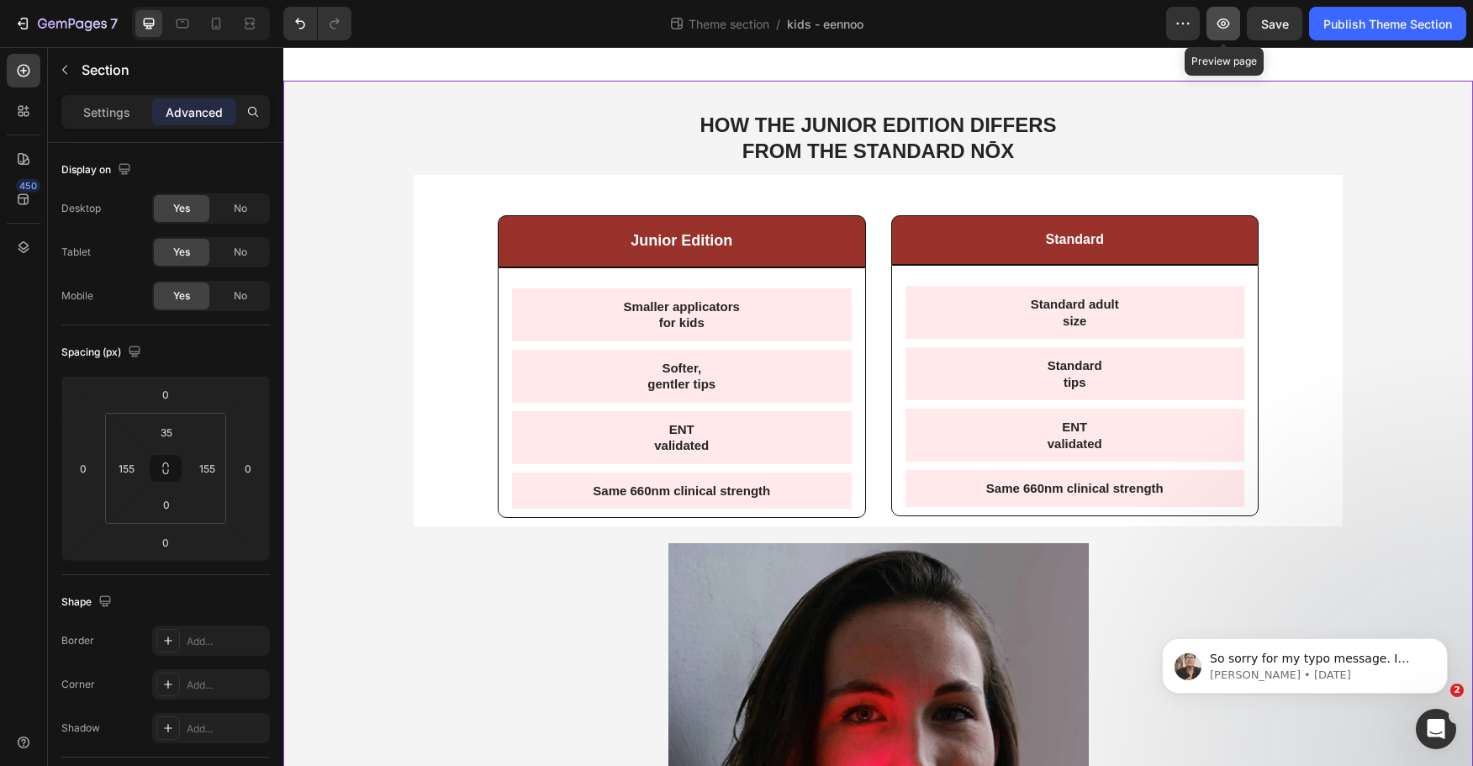
click at [1219, 13] on button "button" at bounding box center [1224, 24] width 34 height 34
click at [23, 25] on icon "button" at bounding box center [22, 23] width 17 height 17
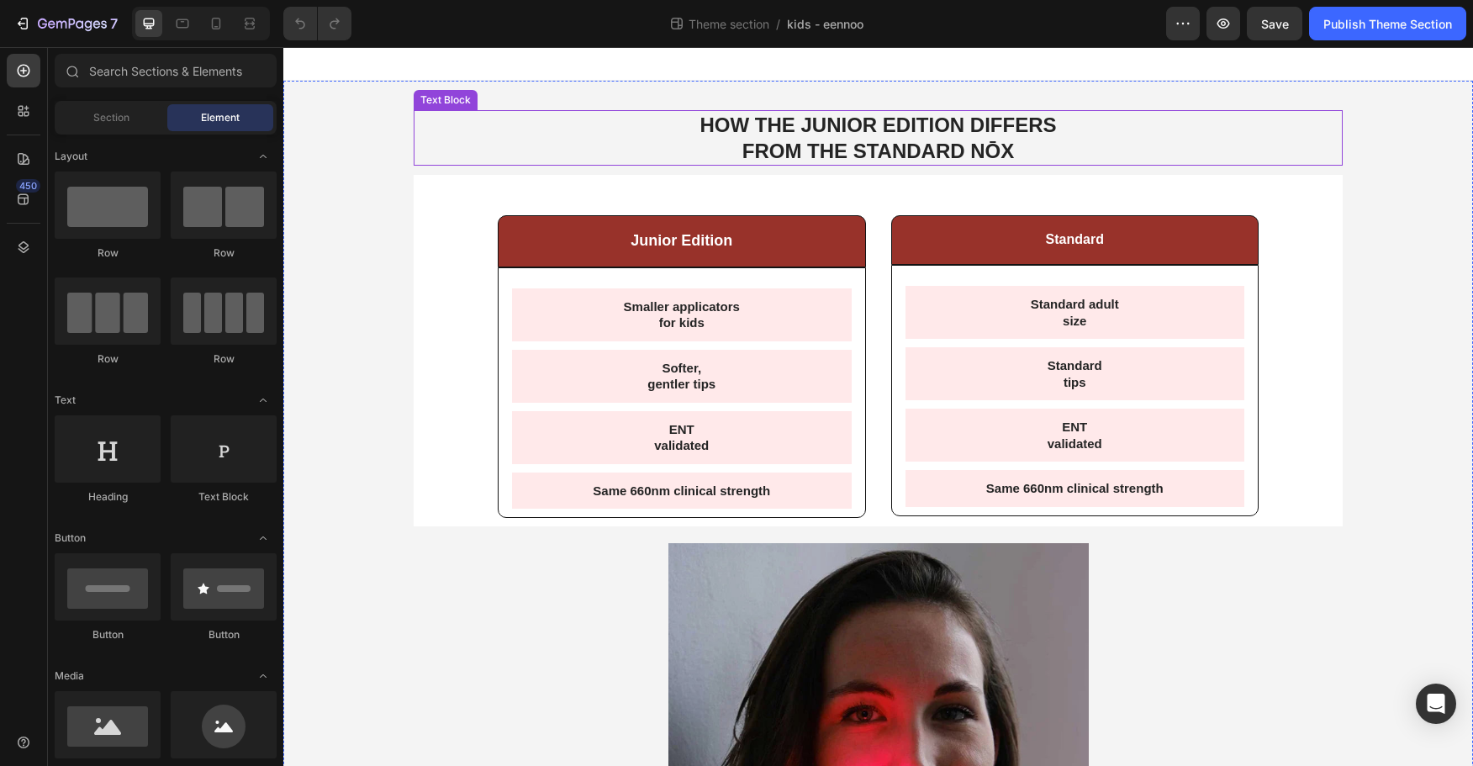
click at [854, 150] on strong "HOW THE JUNIOR EDITION DIFFERS FROM THE STANDARD NŌX" at bounding box center [878, 138] width 357 height 49
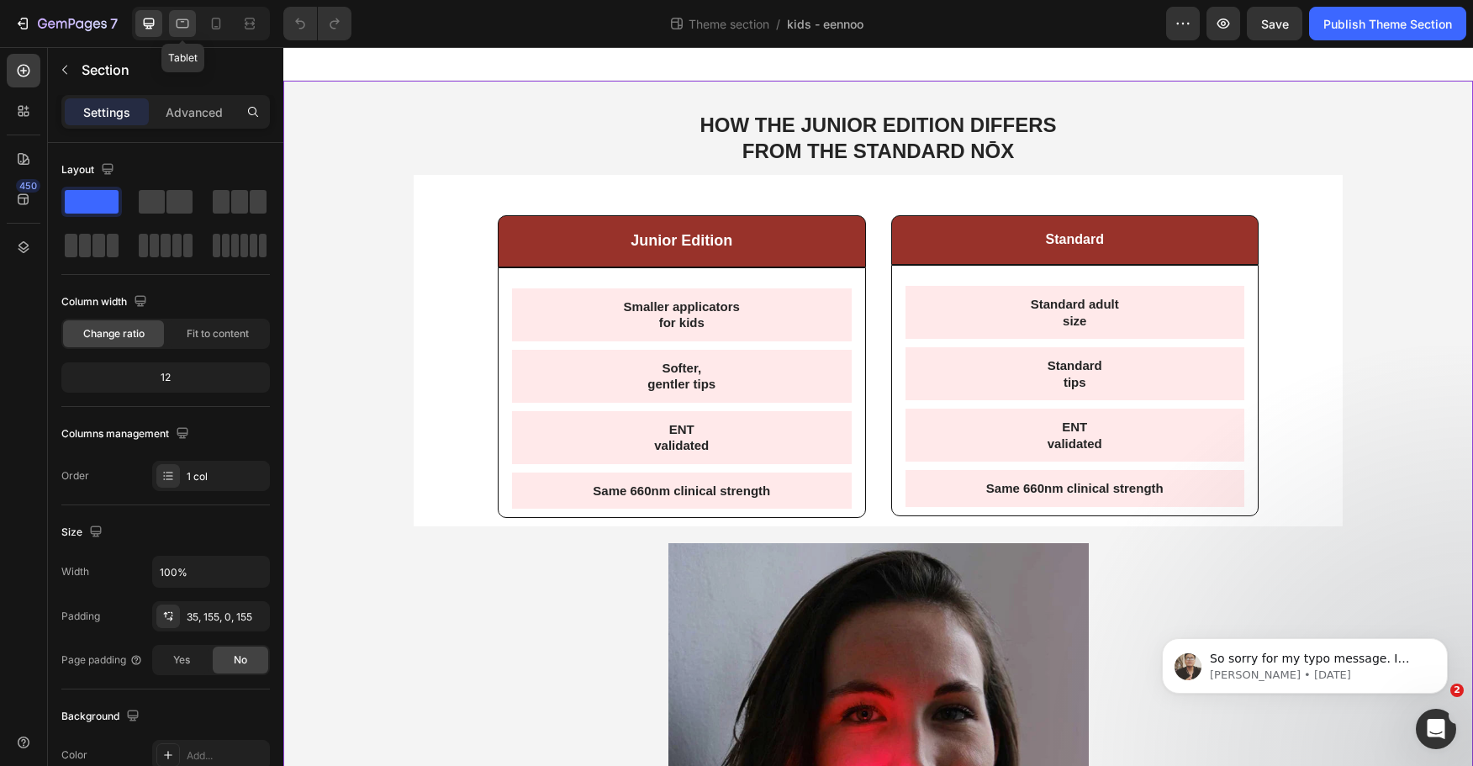
click at [176, 24] on icon at bounding box center [182, 23] width 17 height 17
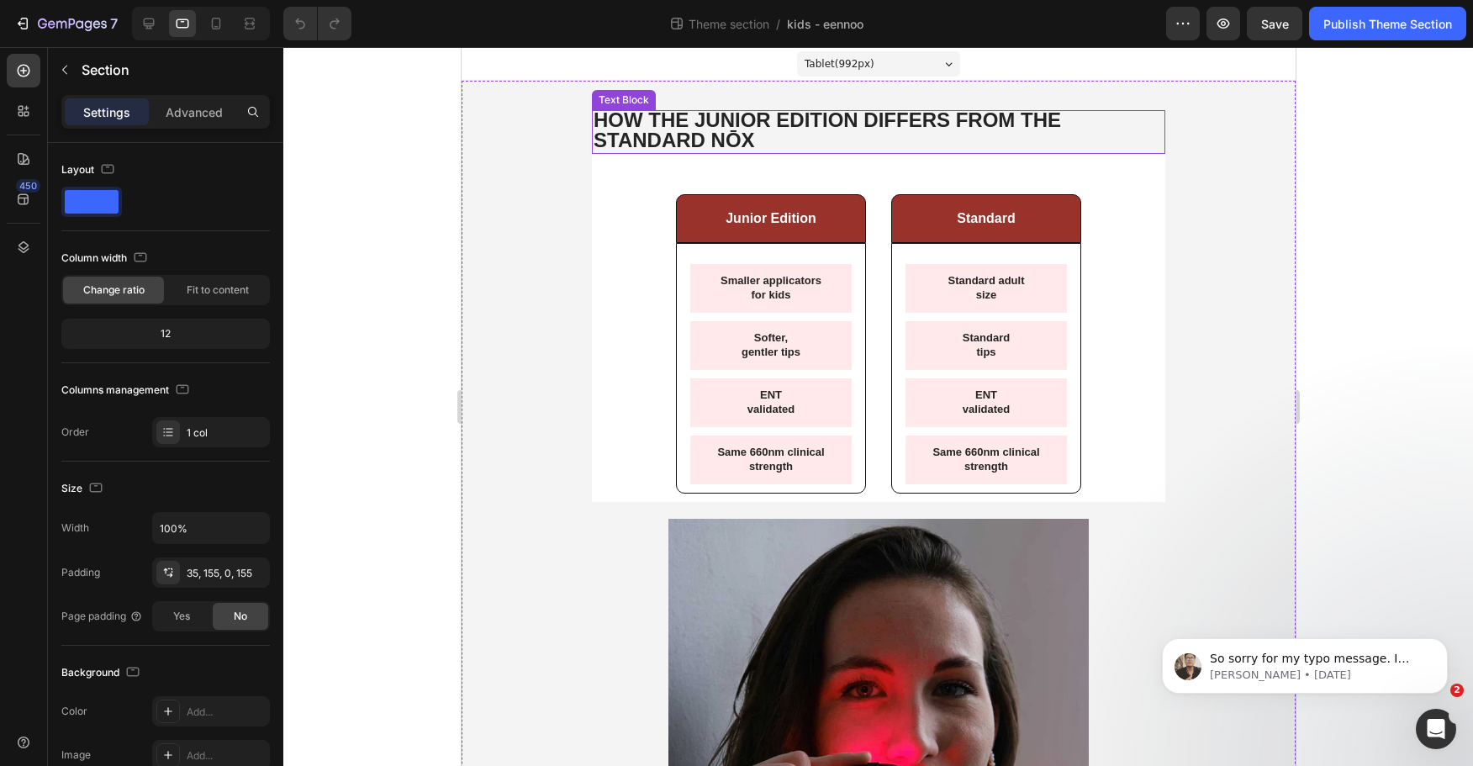
click at [795, 126] on strong "HOW THE JUNIOR EDITION DIFFERS FROM THE STANDARD NŌX" at bounding box center [827, 129] width 468 height 43
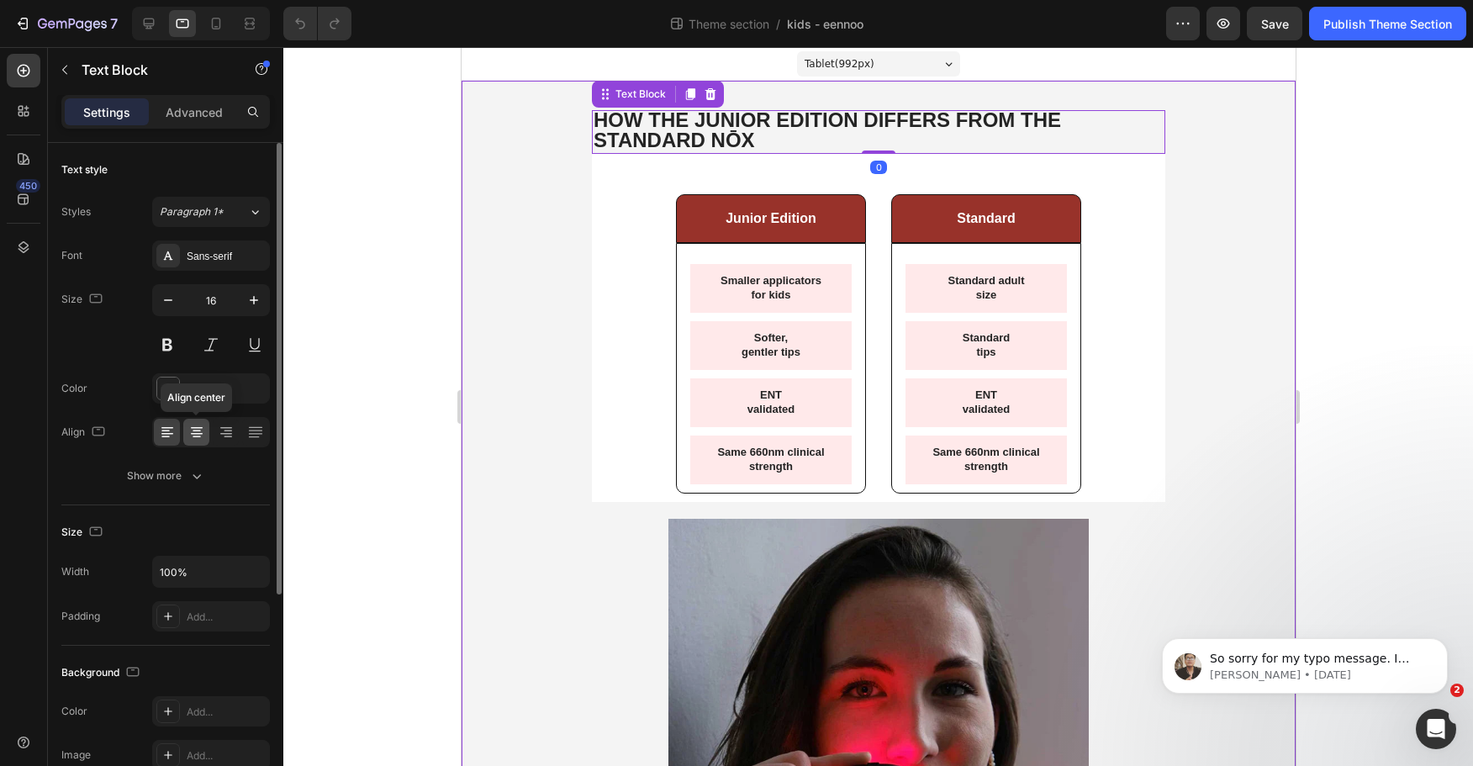
click at [207, 431] on div at bounding box center [196, 432] width 26 height 27
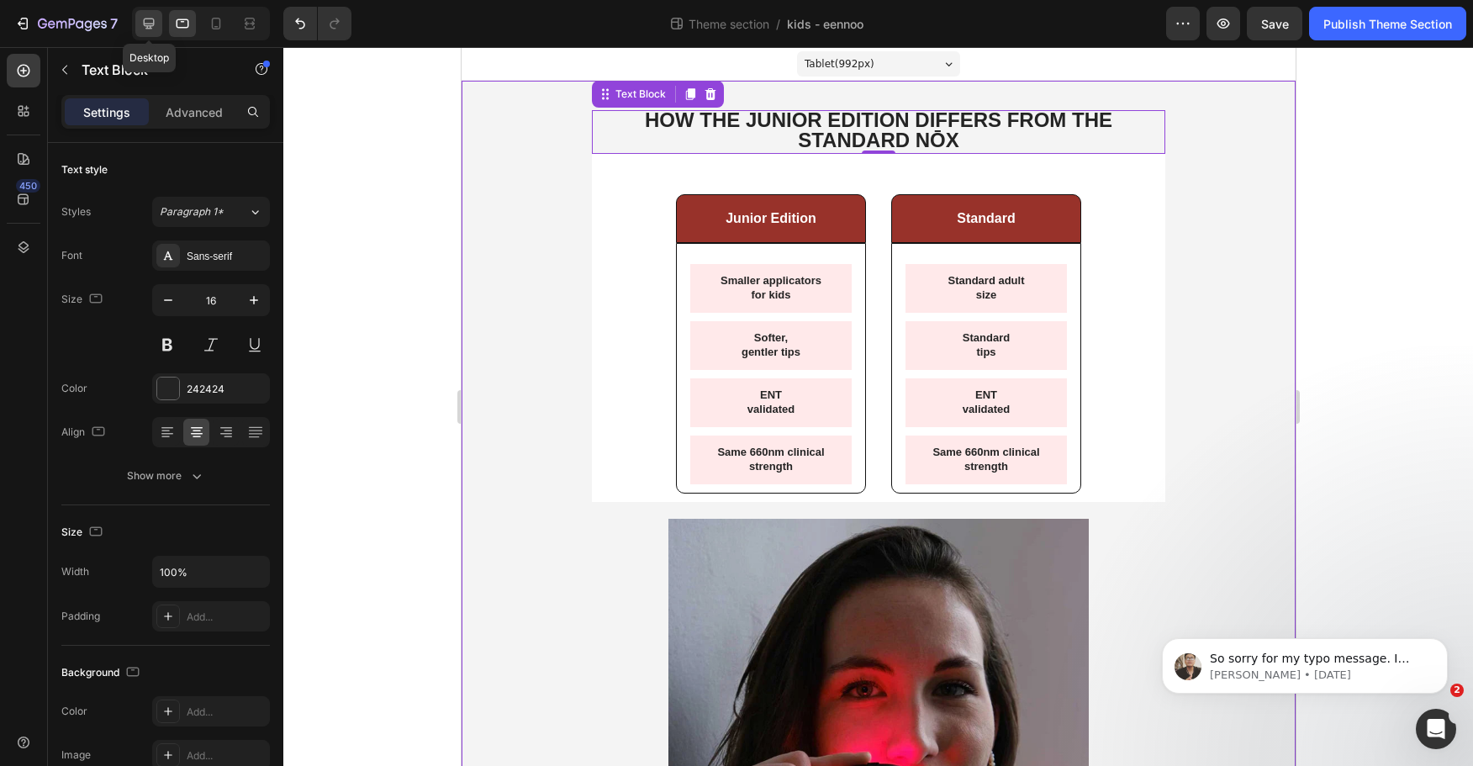
click at [148, 29] on icon at bounding box center [148, 23] width 17 height 17
type input "24"
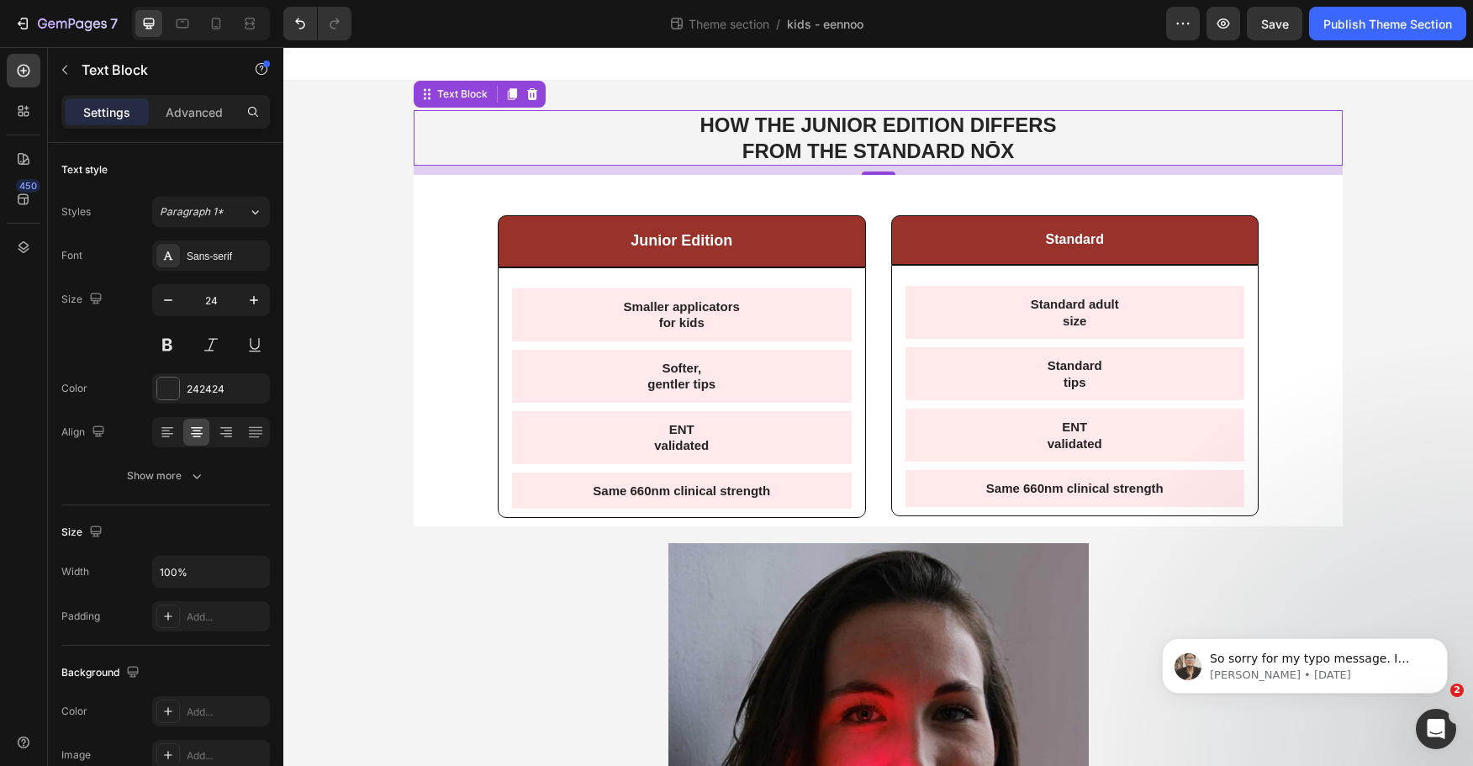
scroll to position [4, 0]
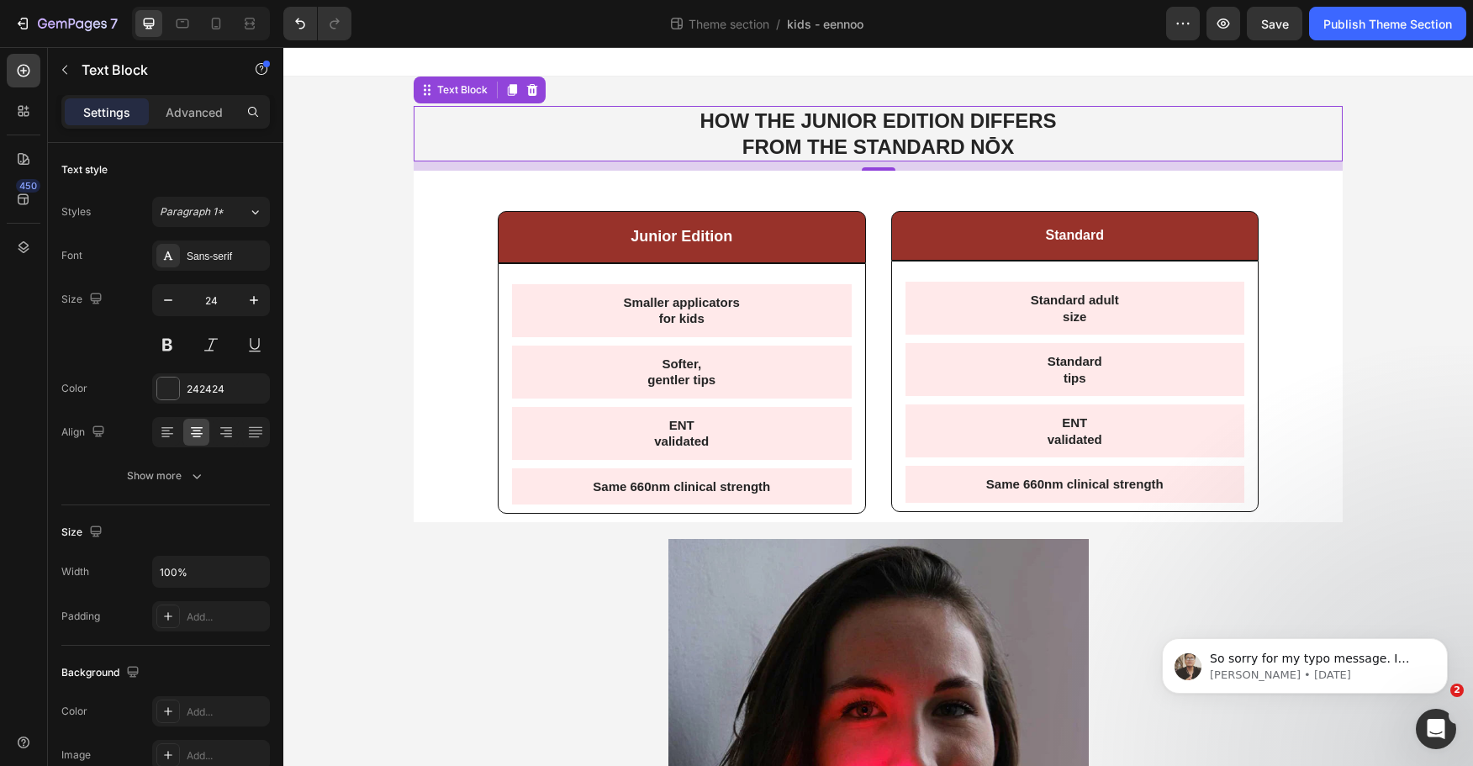
click at [746, 122] on strong "HOW THE JUNIOR EDITION DIFFERS FROM THE STANDARD NŌX" at bounding box center [878, 133] width 357 height 49
click at [628, 126] on div "HOW THE JUNIOR EDITION DIFFERS FROM THE STANDARD NŌX Text Block 0" at bounding box center [878, 134] width 929 height 56
click at [540, 136] on div "HOW THE JUNIOR EDITION DIFFERS FROM THE STANDARD NŌX Text Block 11" at bounding box center [878, 134] width 929 height 56
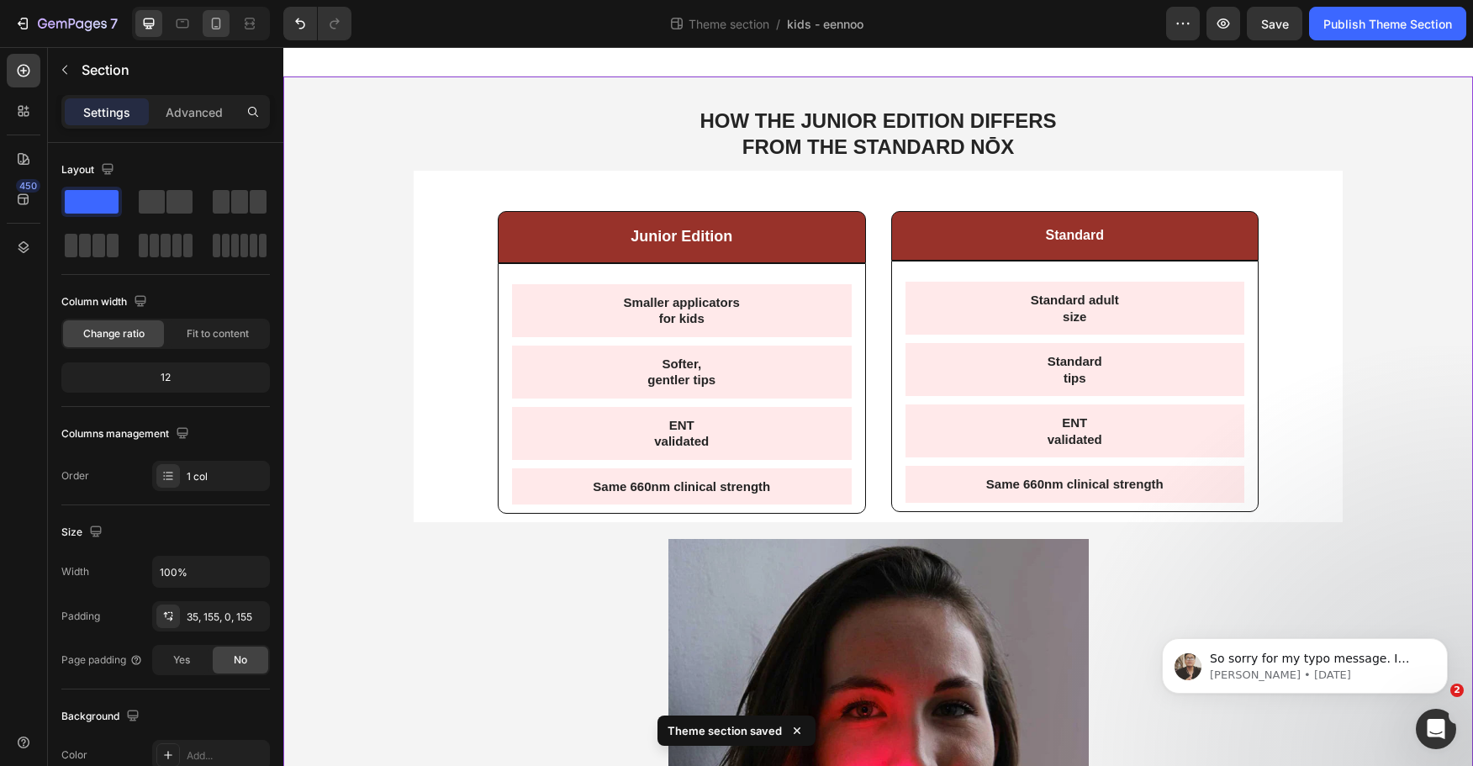
click at [225, 18] on div at bounding box center [216, 23] width 27 height 27
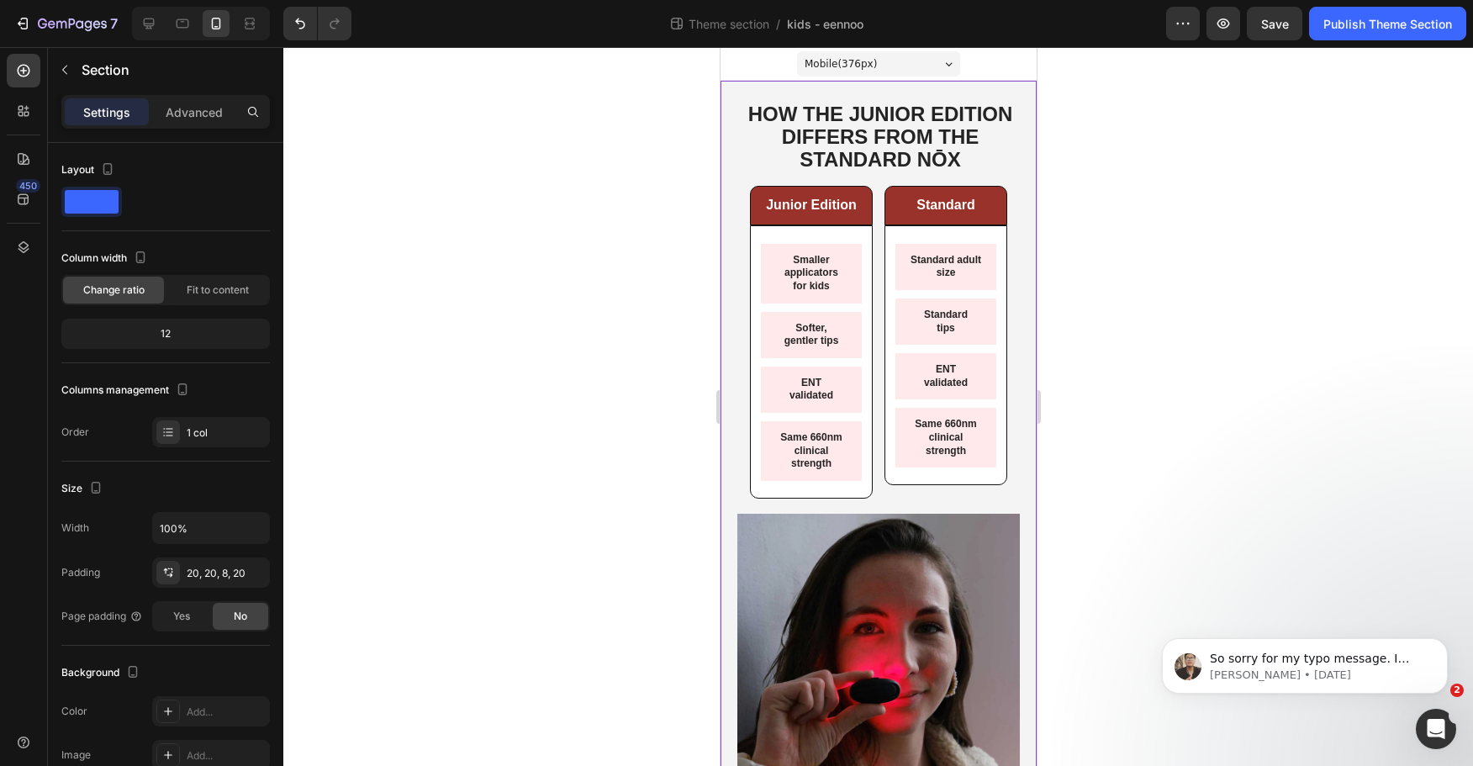
click at [598, 298] on div at bounding box center [878, 406] width 1190 height 719
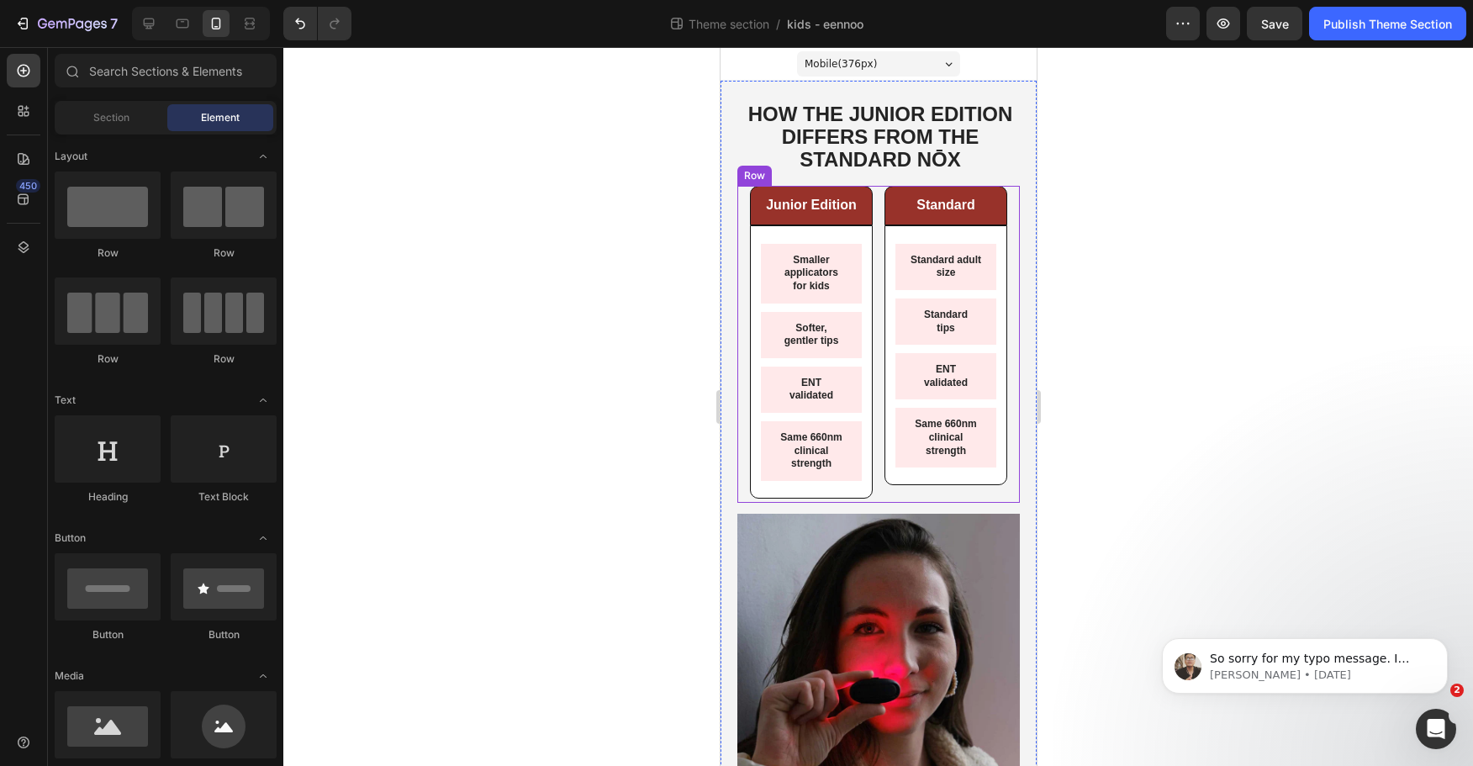
click at [742, 195] on div "Junior Edition Text Block Row Smaller applicators for kids Text Block Softer, g…" at bounding box center [878, 344] width 283 height 317
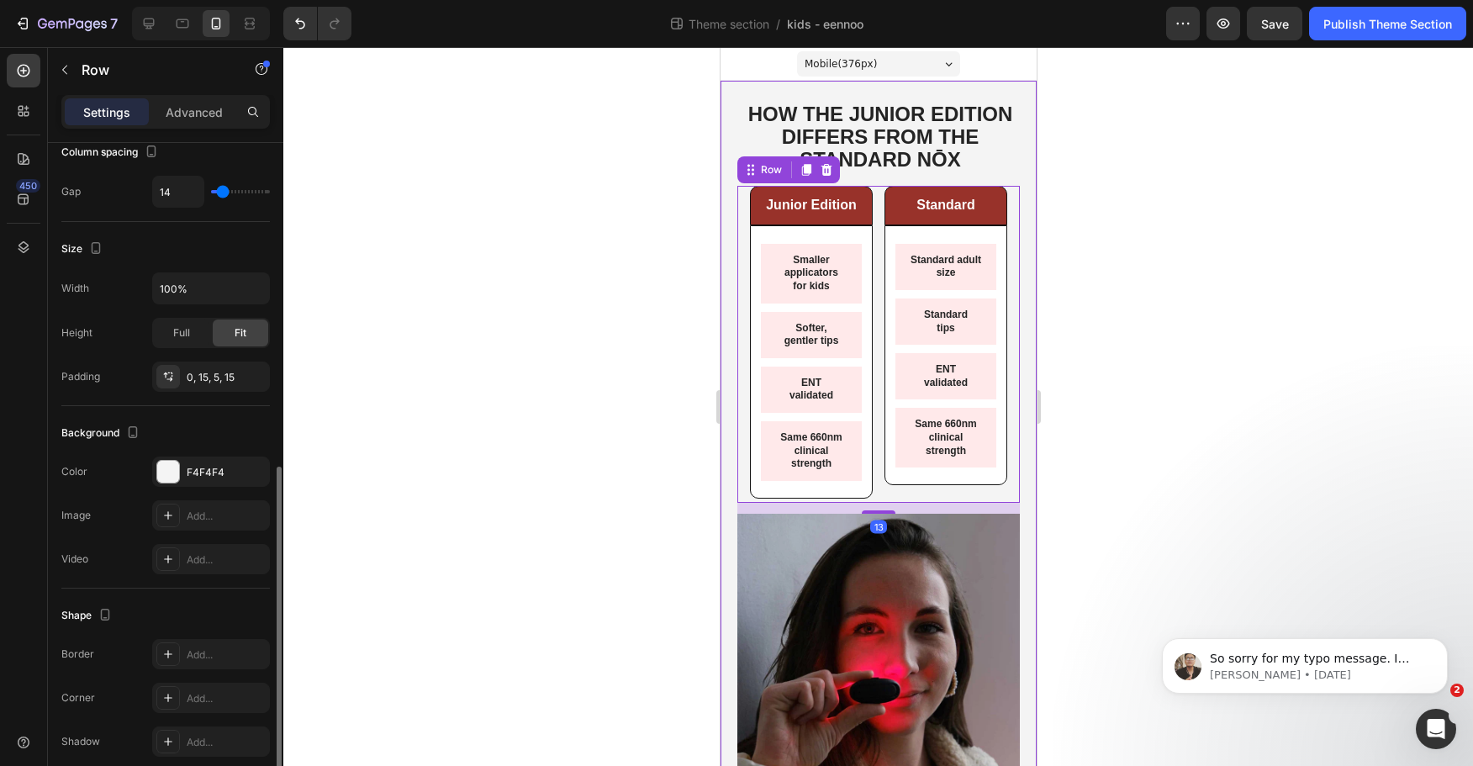
scroll to position [421, 0]
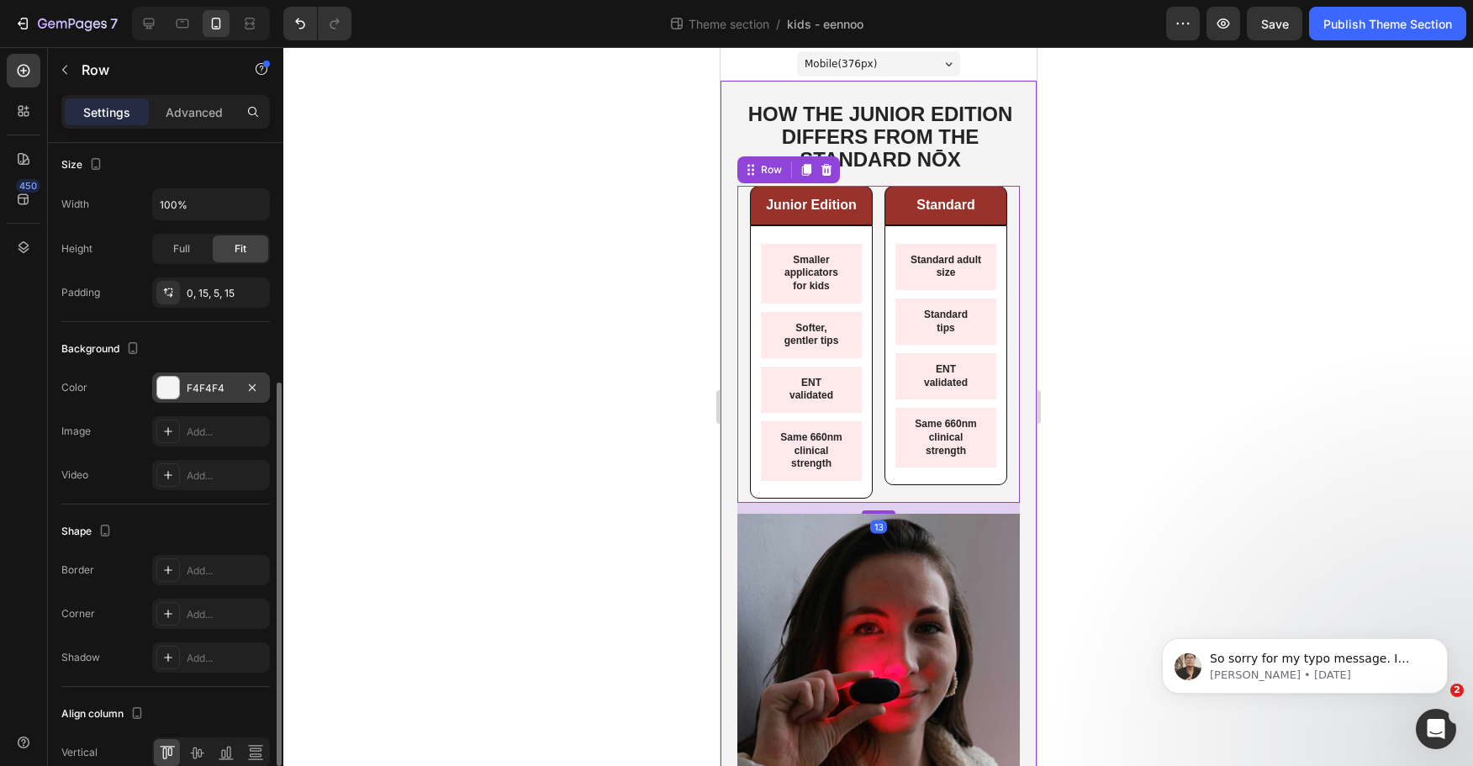
click at [173, 389] on div at bounding box center [168, 388] width 22 height 22
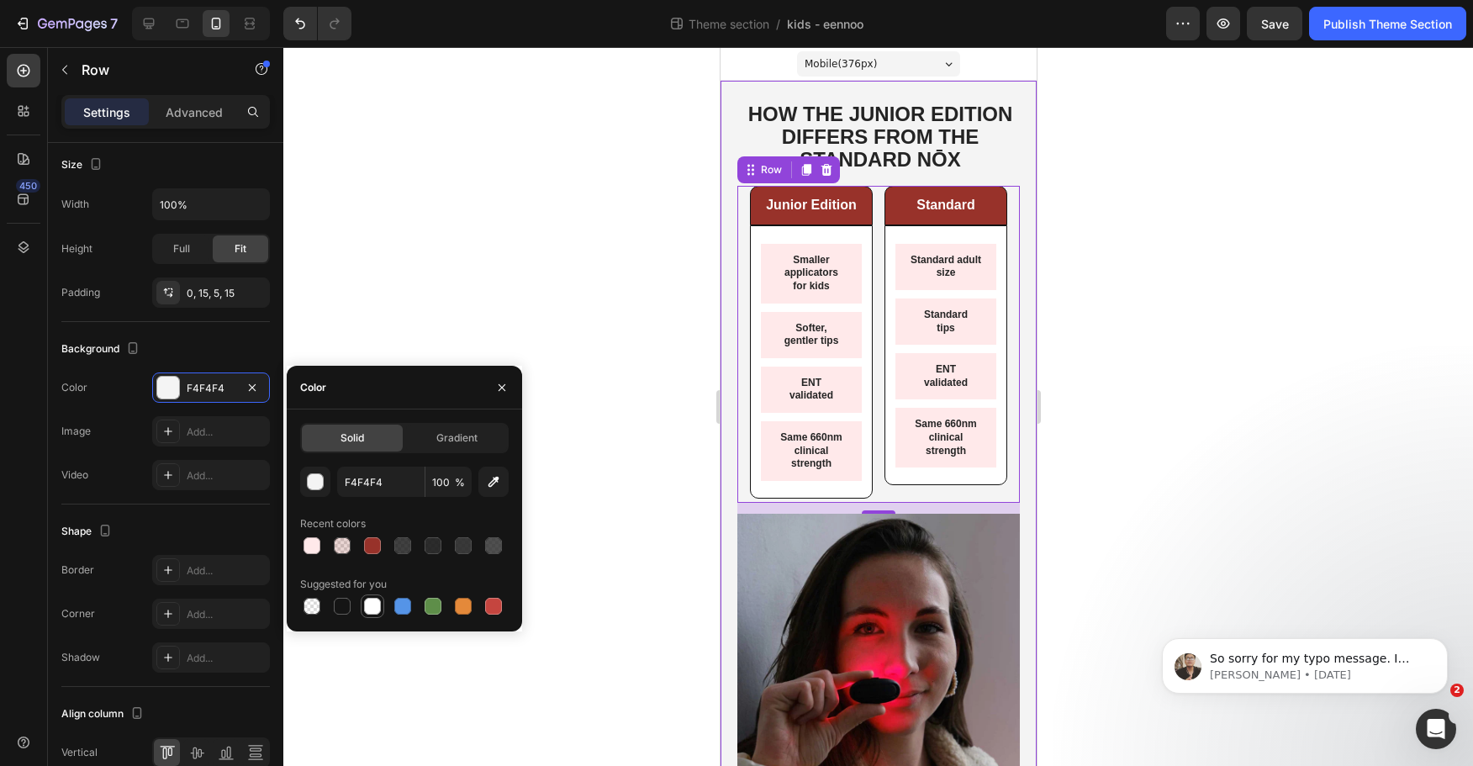
click at [378, 606] on div at bounding box center [372, 606] width 17 height 17
type input "FFFFFF"
click at [637, 468] on div at bounding box center [878, 406] width 1190 height 719
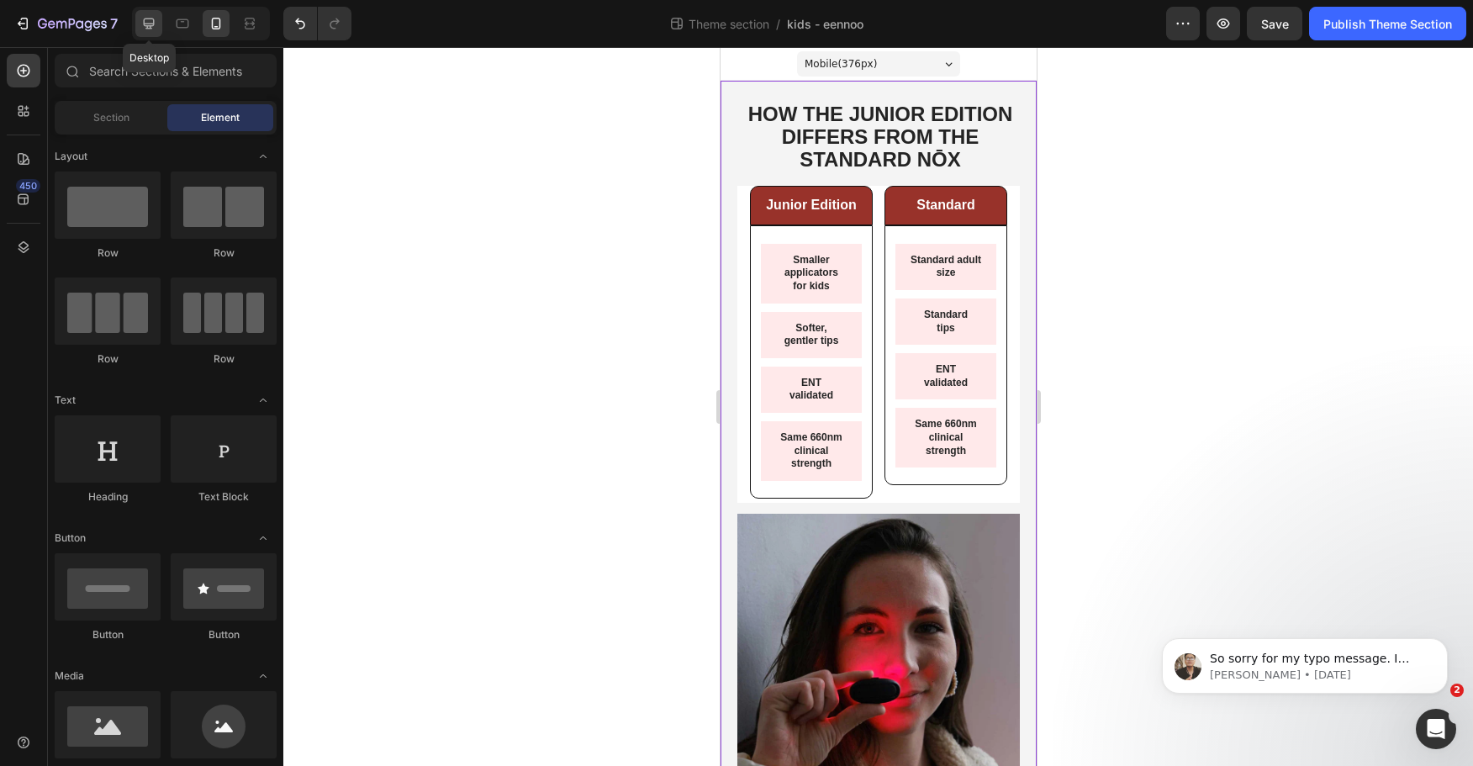
click at [148, 23] on icon at bounding box center [148, 23] width 17 height 17
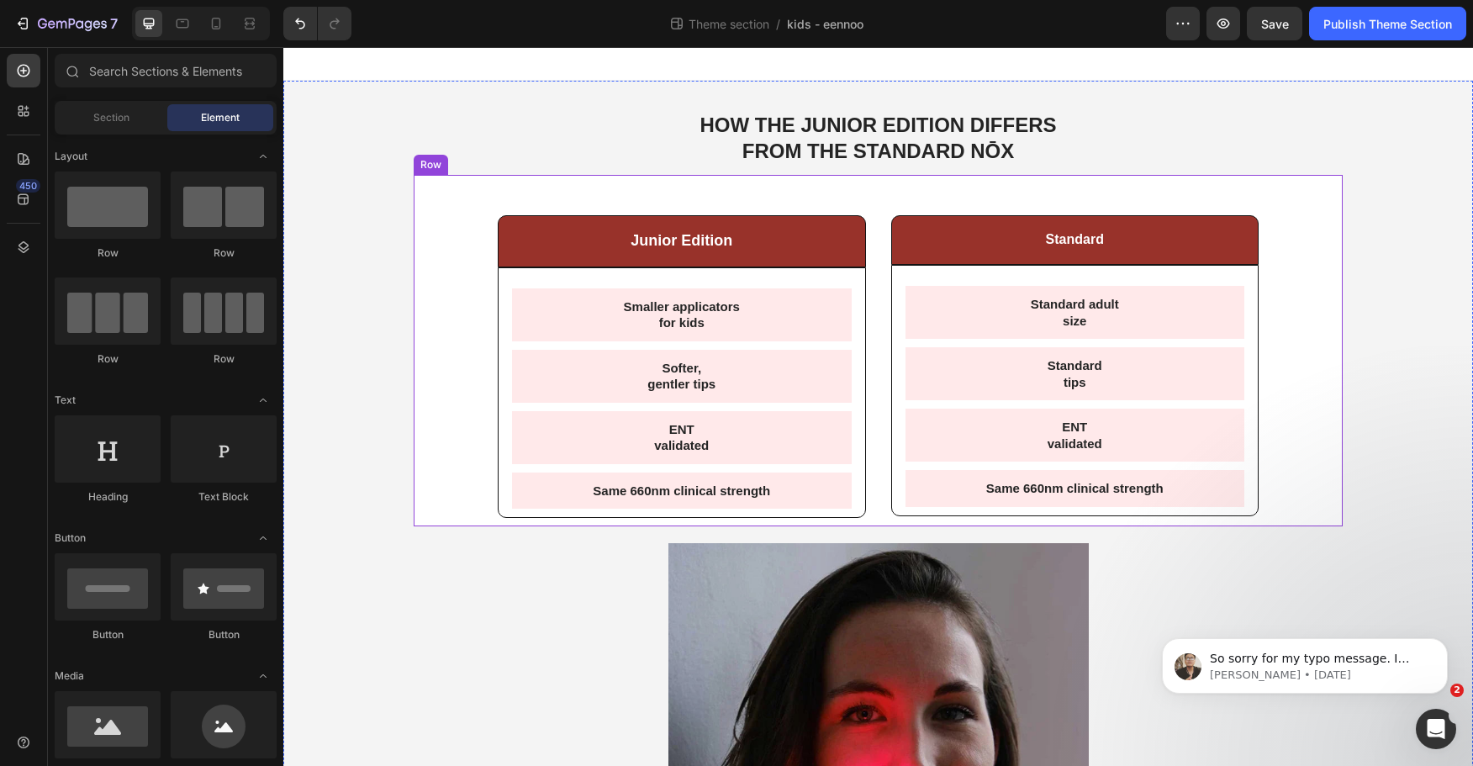
click at [916, 155] on strong "HOW THE JUNIOR EDITION DIFFERS FROM THE STANDARD NŌX" at bounding box center [878, 138] width 357 height 49
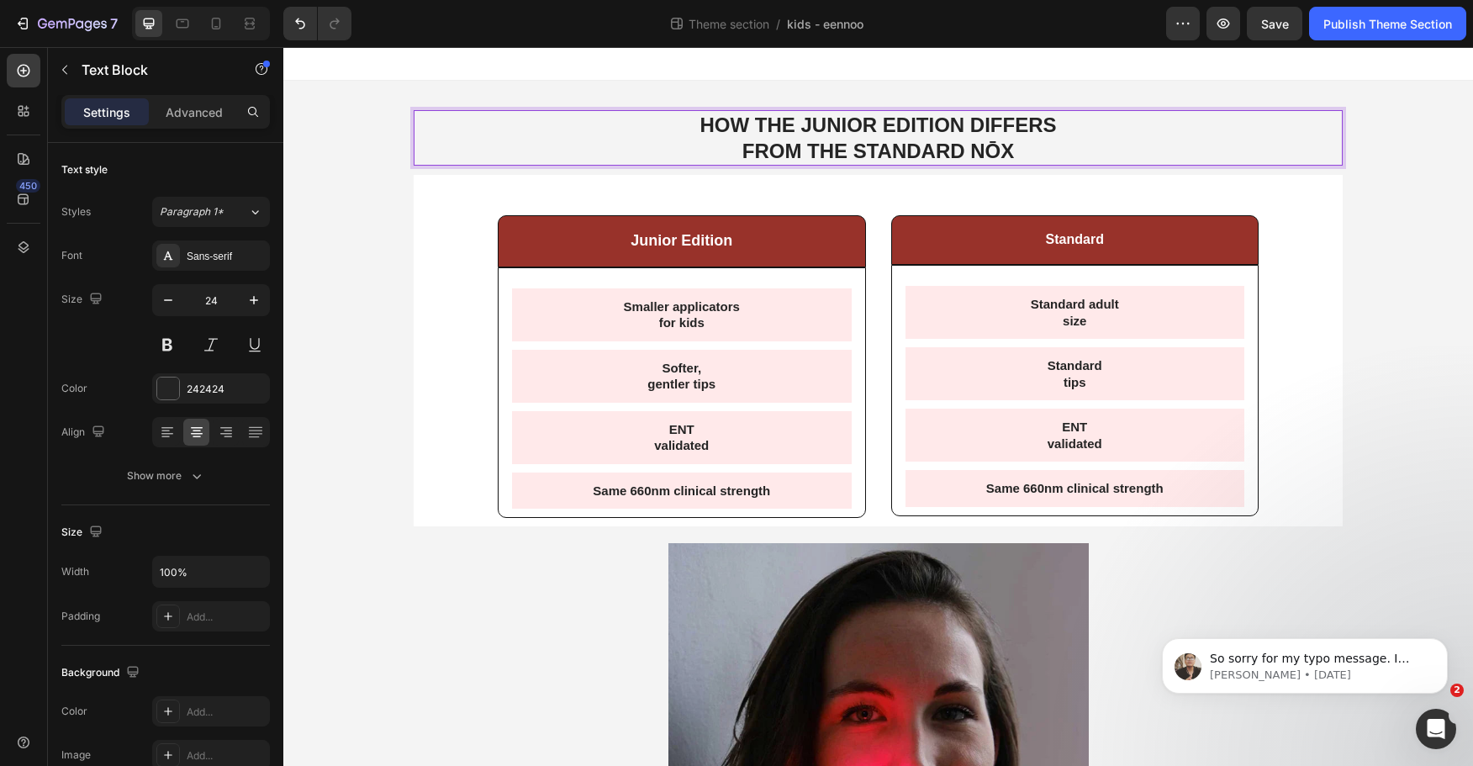
click at [233, 20] on div at bounding box center [201, 24] width 138 height 34
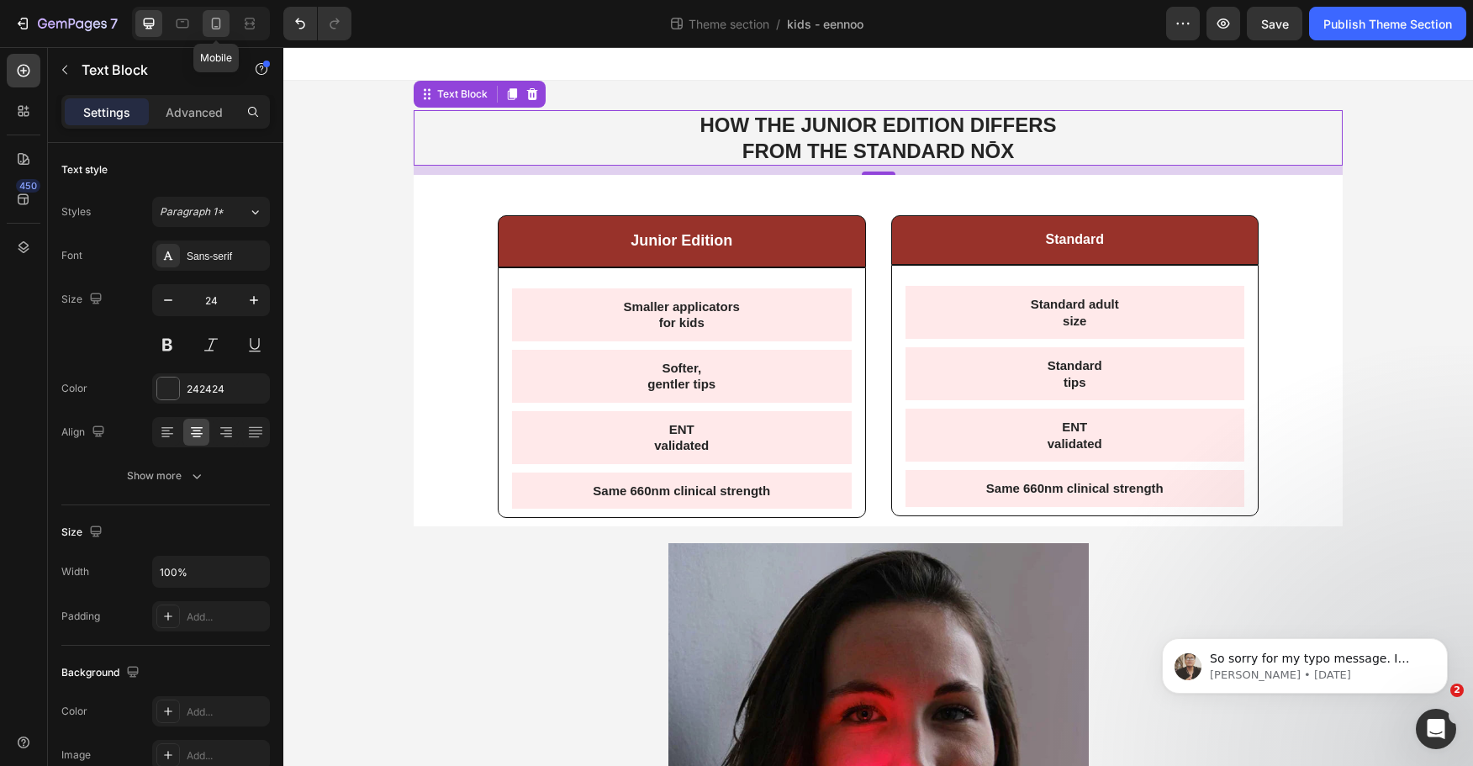
click at [225, 20] on div at bounding box center [216, 23] width 27 height 27
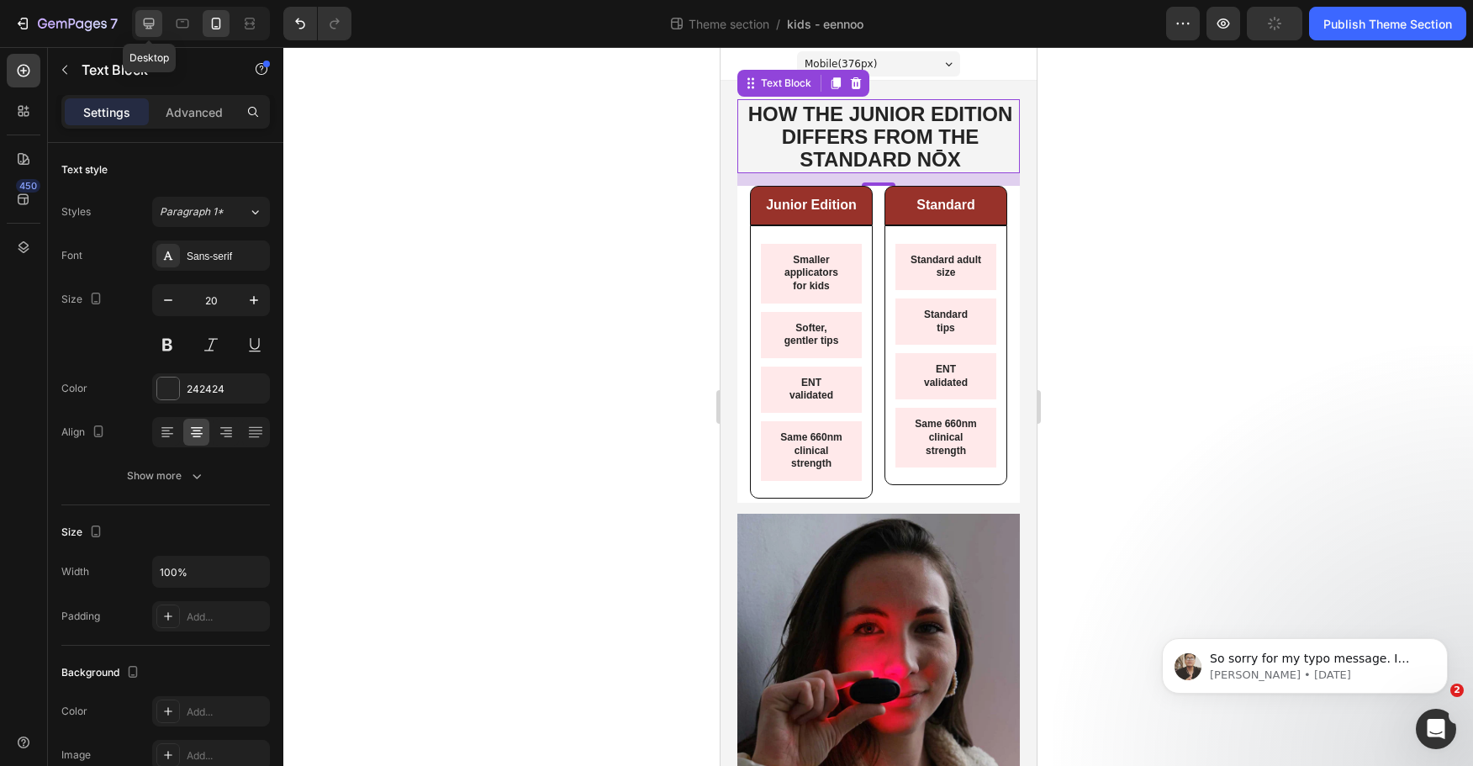
click at [149, 19] on icon at bounding box center [149, 24] width 11 height 11
type input "24"
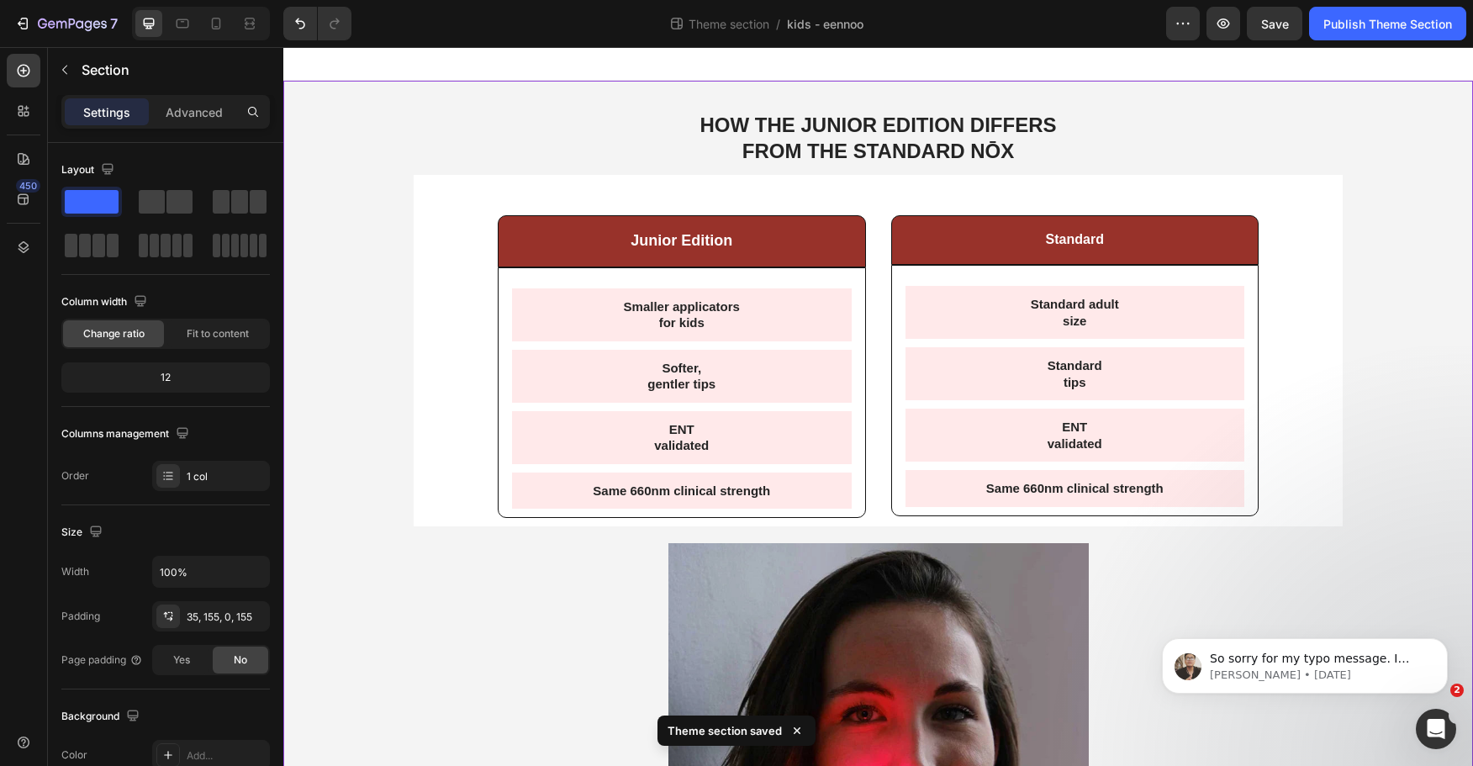
click at [428, 130] on div "HOW THE JUNIOR EDITION DIFFERS FROM THE STANDARD NŌX Text Block" at bounding box center [878, 138] width 929 height 56
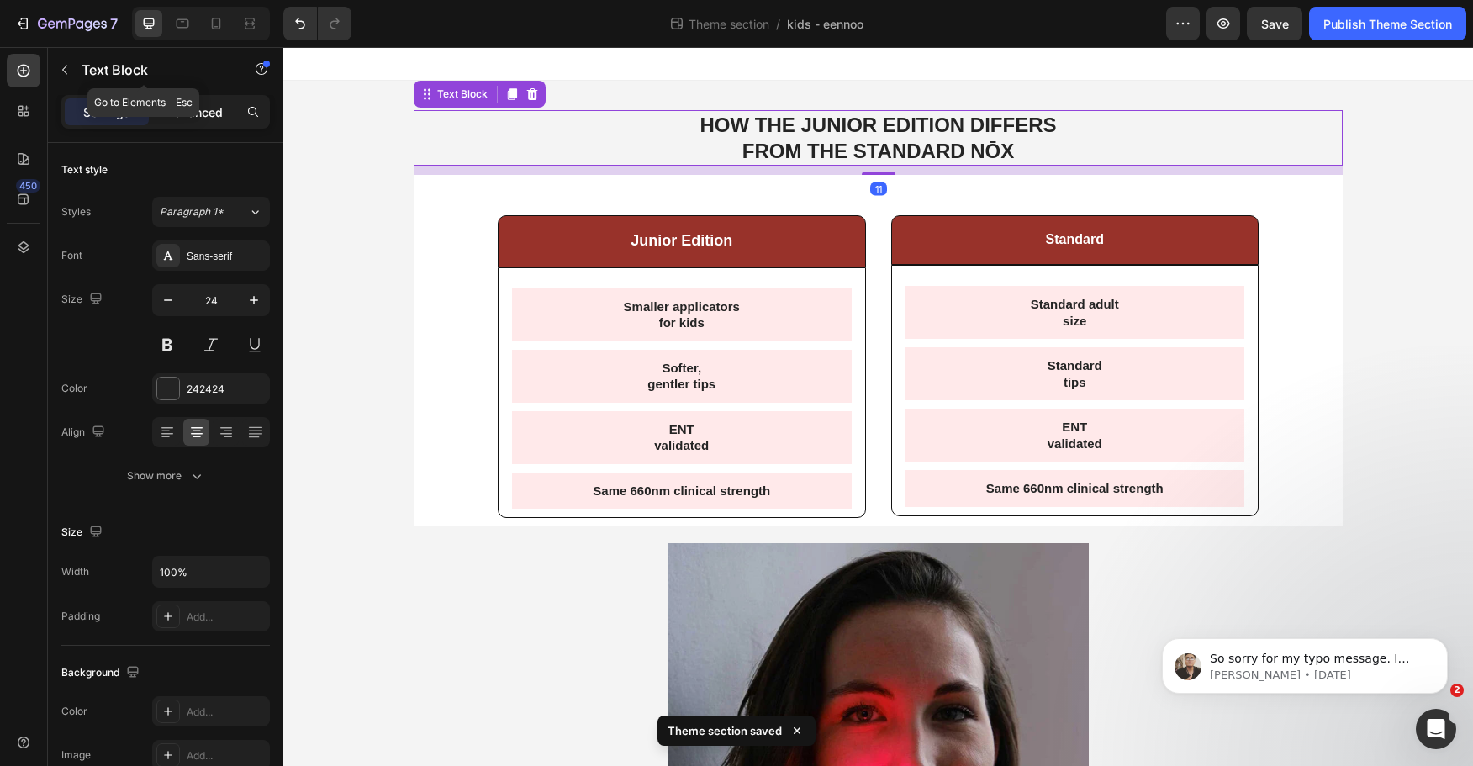
click at [183, 106] on p "Advanced" at bounding box center [194, 112] width 57 height 18
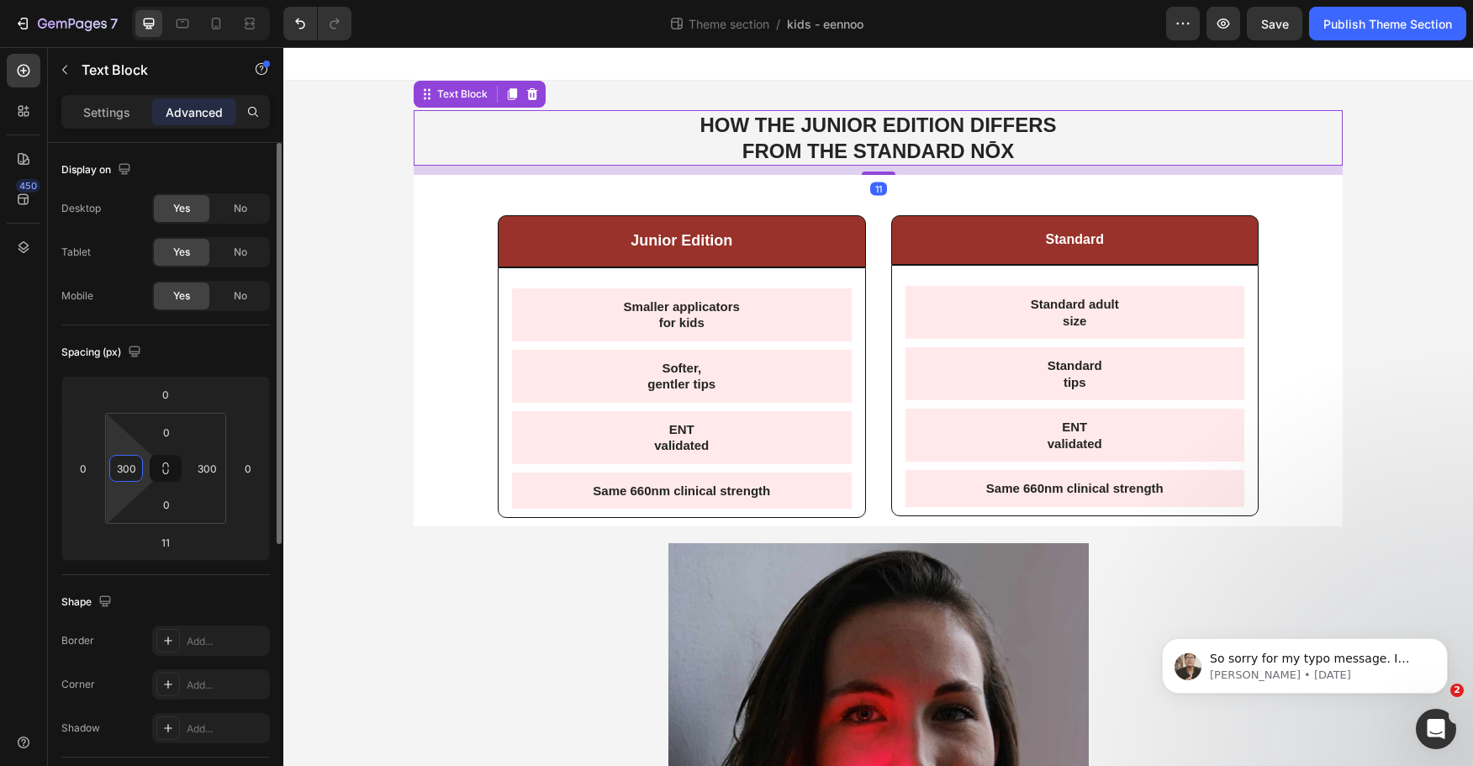
click at [135, 463] on input "300" at bounding box center [126, 468] width 25 height 25
type input "0"
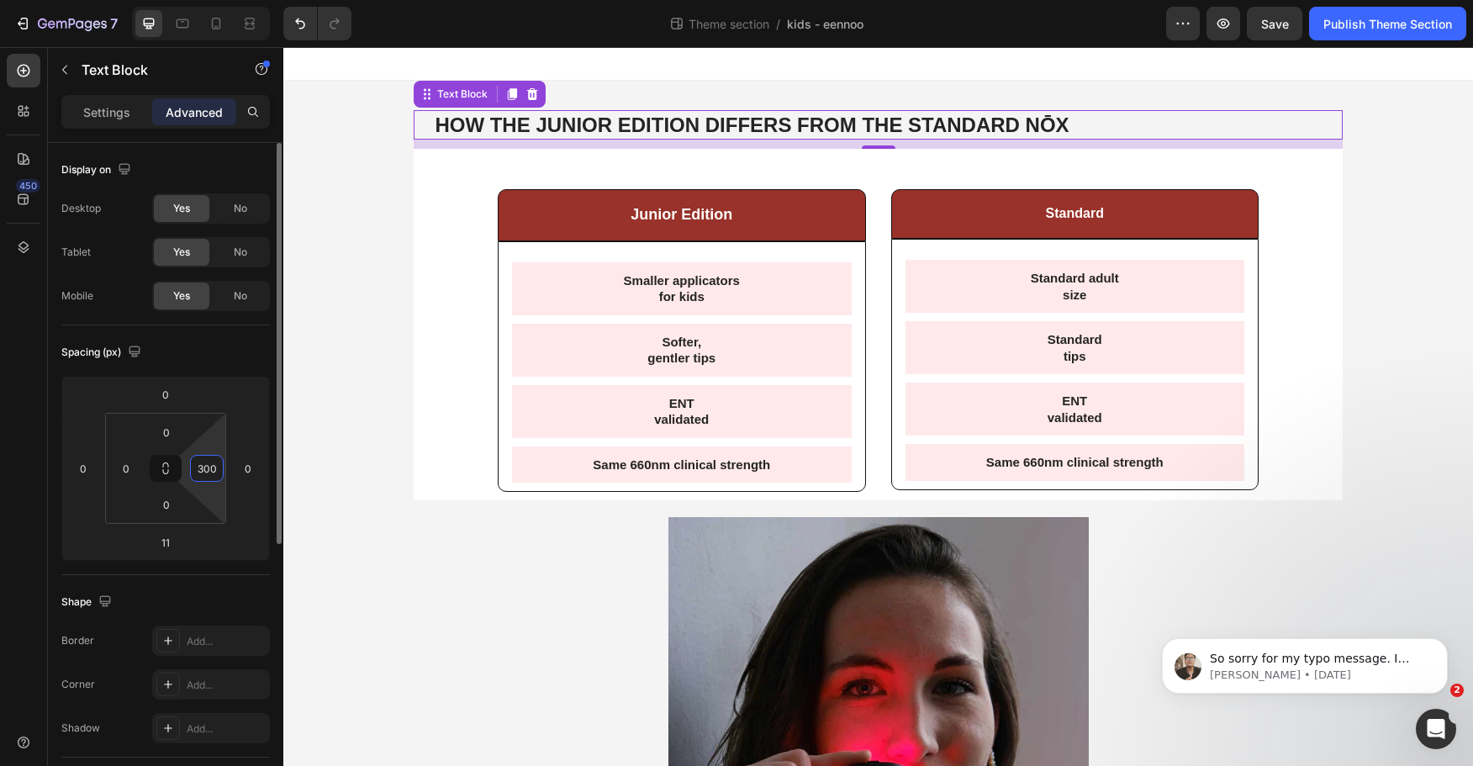
click at [203, 462] on input "300" at bounding box center [206, 468] width 25 height 25
type input "0"
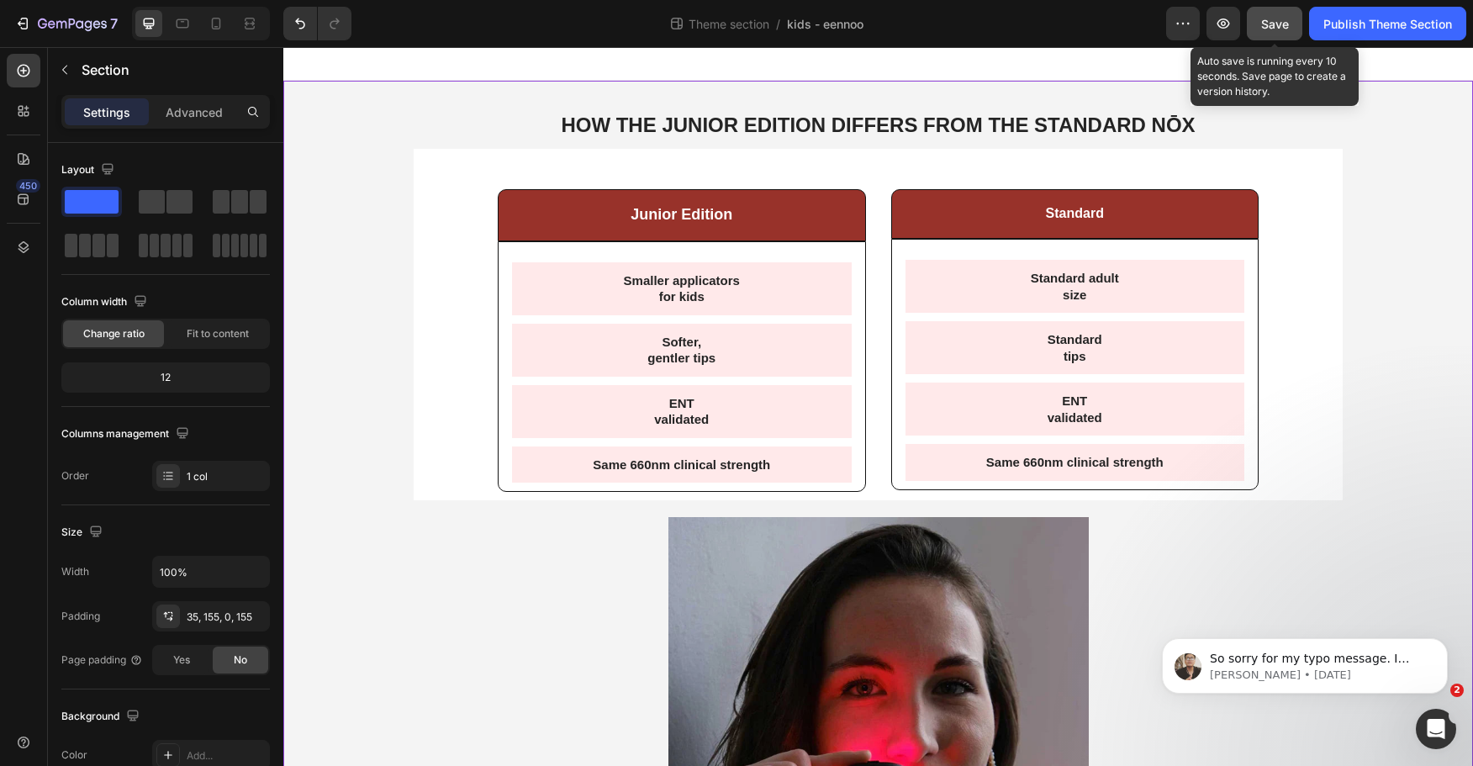
drag, startPoint x: 1245, startPoint y: 24, endPoint x: 1299, endPoint y: 29, distance: 54.1
click at [1299, 29] on div "Preview Save Auto save is running every 10 seconds. Save page to create a versi…" at bounding box center [1316, 24] width 300 height 34
click at [1288, 26] on span "Save" at bounding box center [1276, 24] width 28 height 14
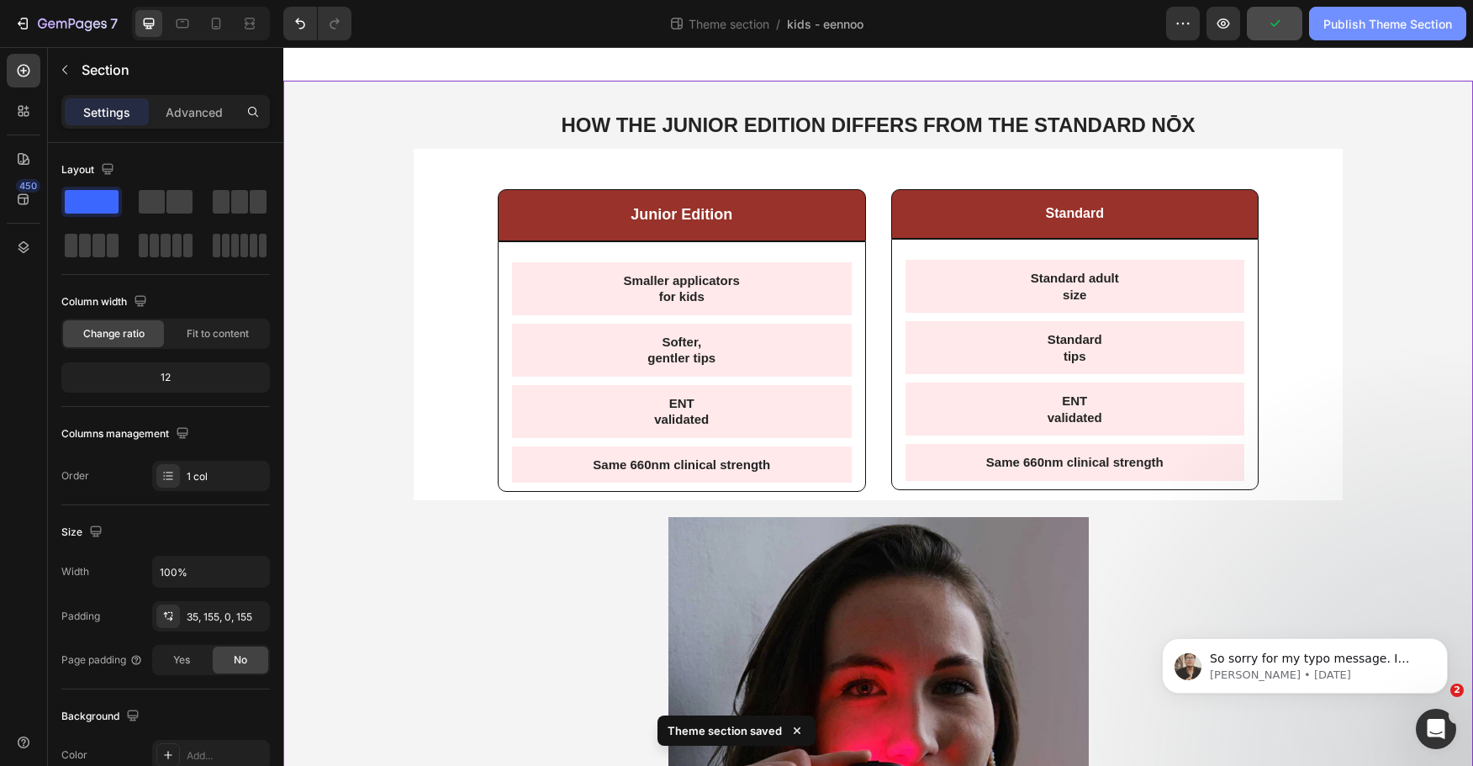
click at [1381, 32] on div "Publish Theme Section" at bounding box center [1388, 24] width 129 height 18
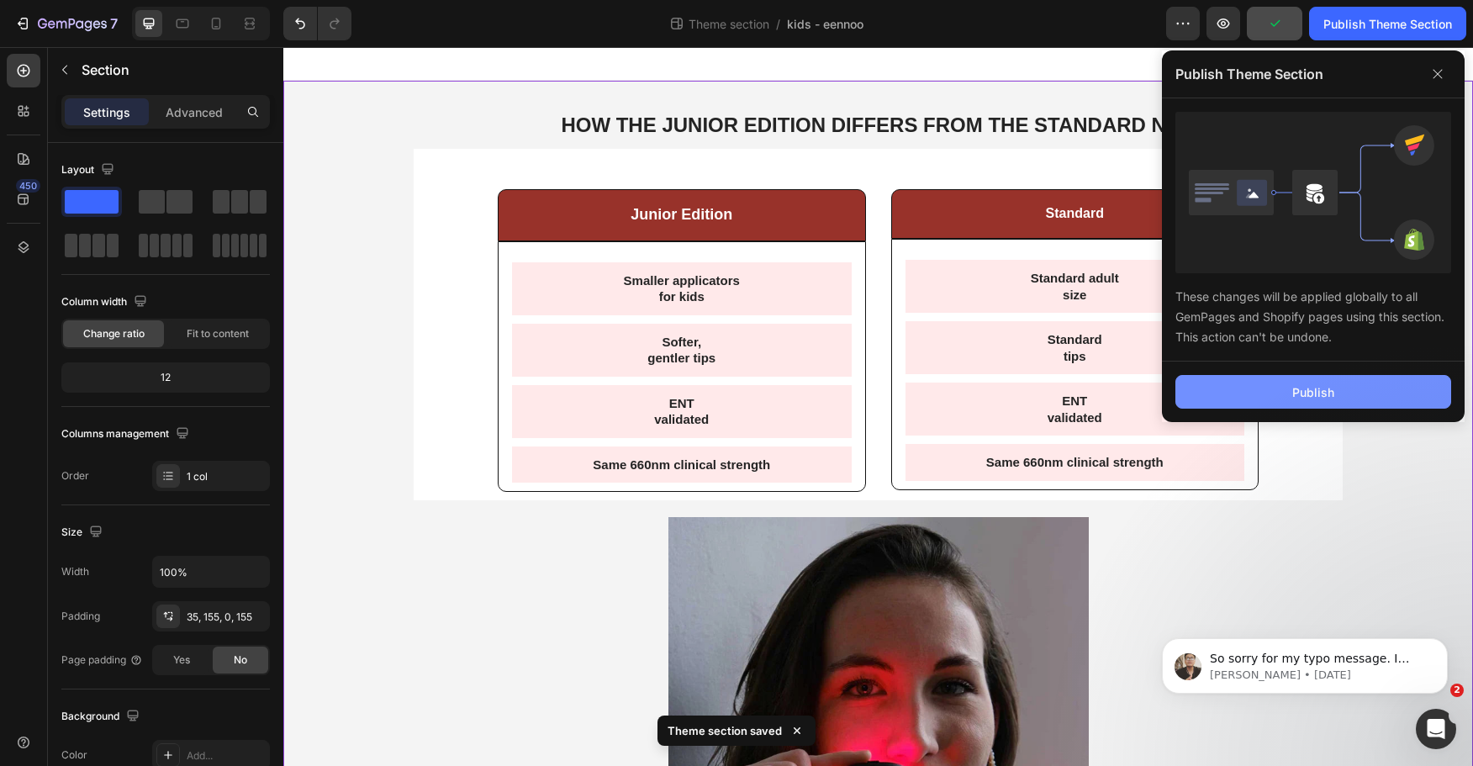
click at [1344, 397] on button "Publish" at bounding box center [1314, 392] width 276 height 34
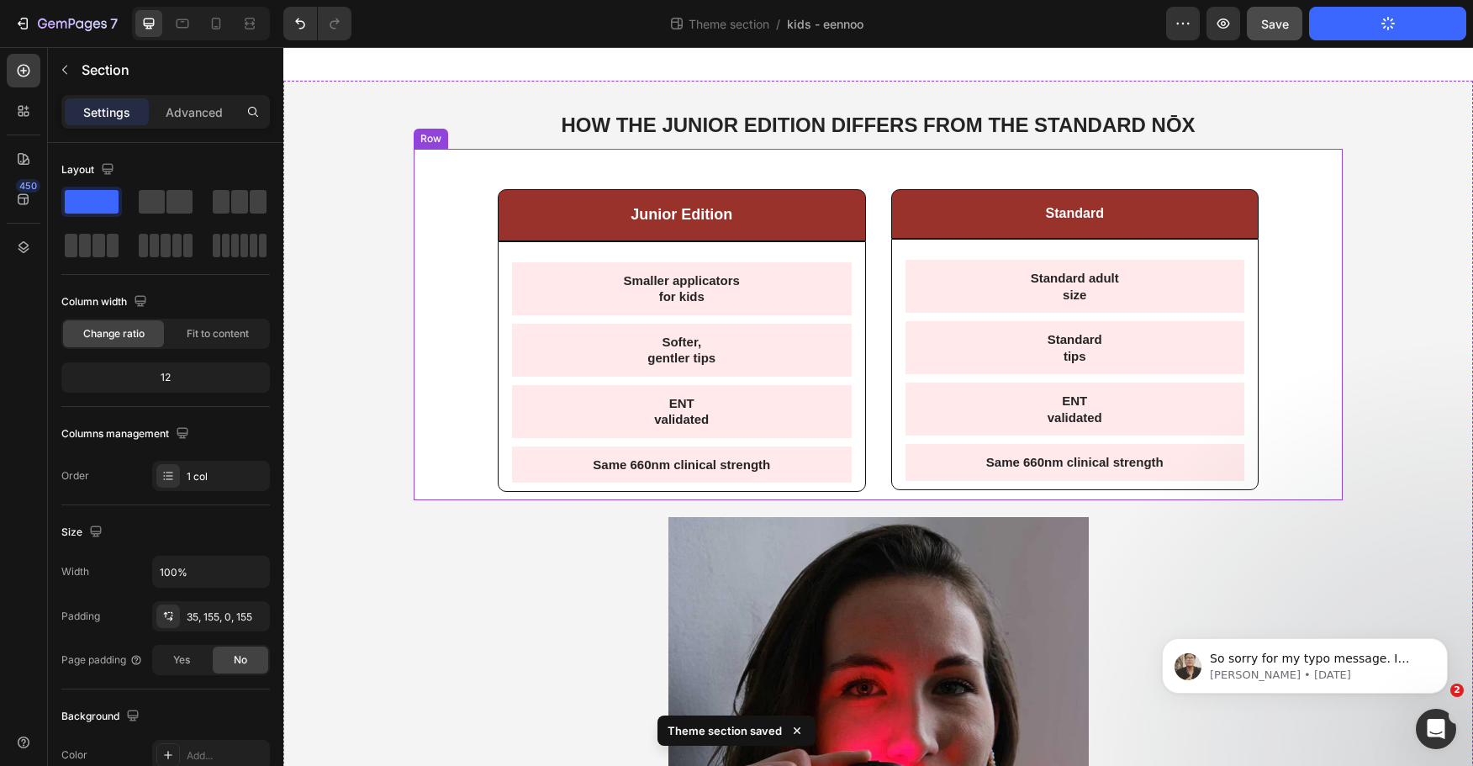
click at [954, 164] on div "Junior Edition Text Block Row Smaller applicators for kids Text Block Softer, g…" at bounding box center [878, 325] width 929 height 352
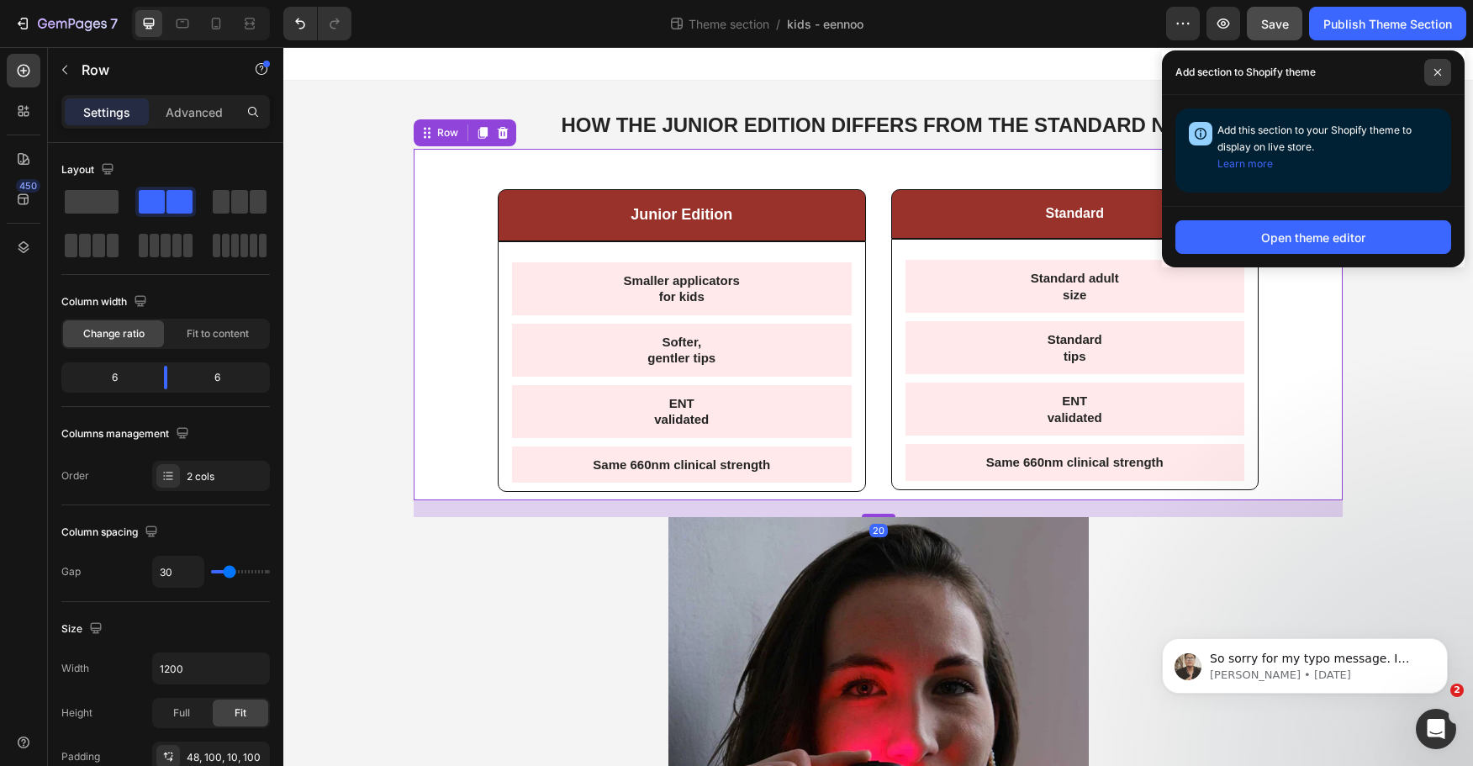
click at [1438, 71] on icon at bounding box center [1438, 72] width 8 height 8
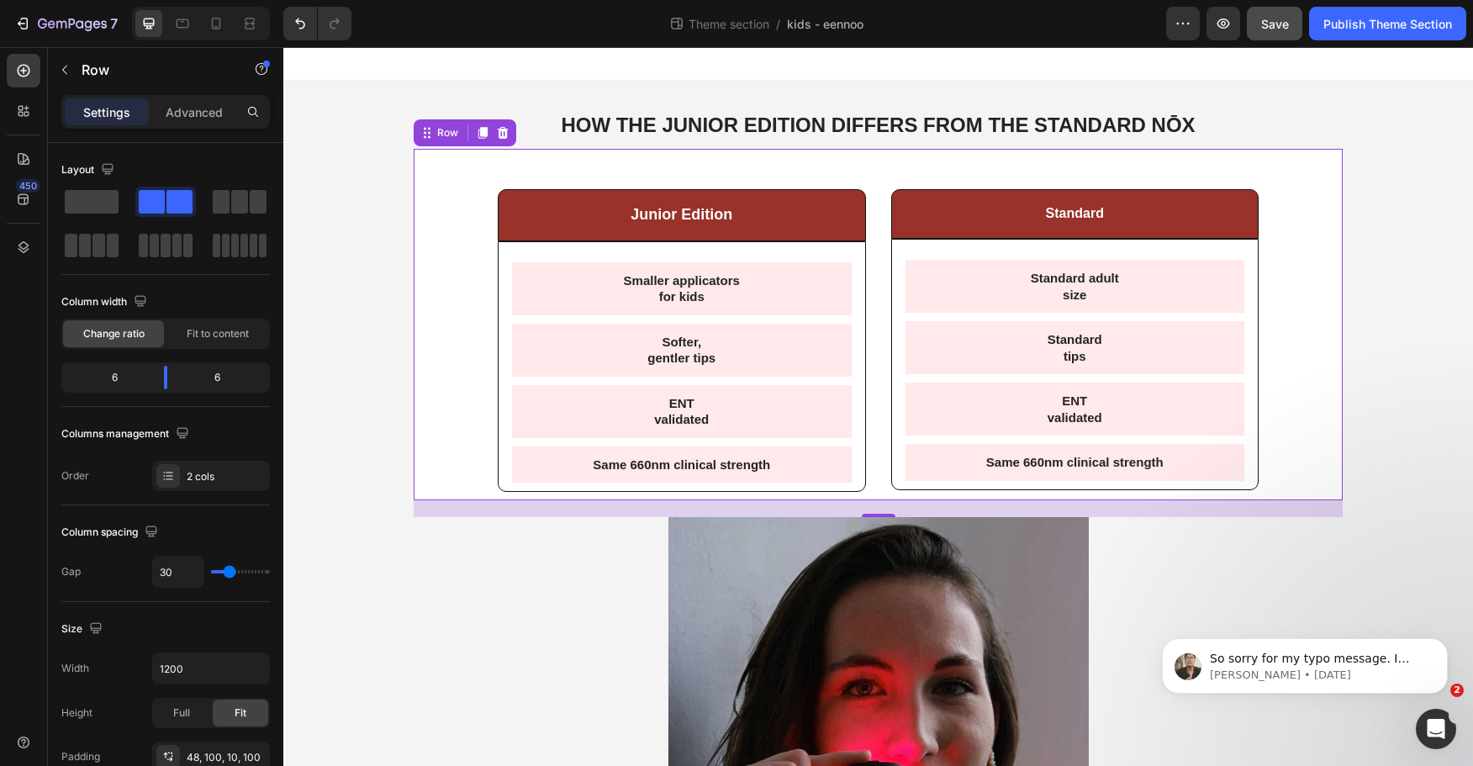
click at [667, 166] on div "Junior Edition Text Block Row Smaller applicators for kids Text Block Softer, g…" at bounding box center [878, 325] width 929 height 352
click at [195, 119] on p "Advanced" at bounding box center [194, 112] width 57 height 18
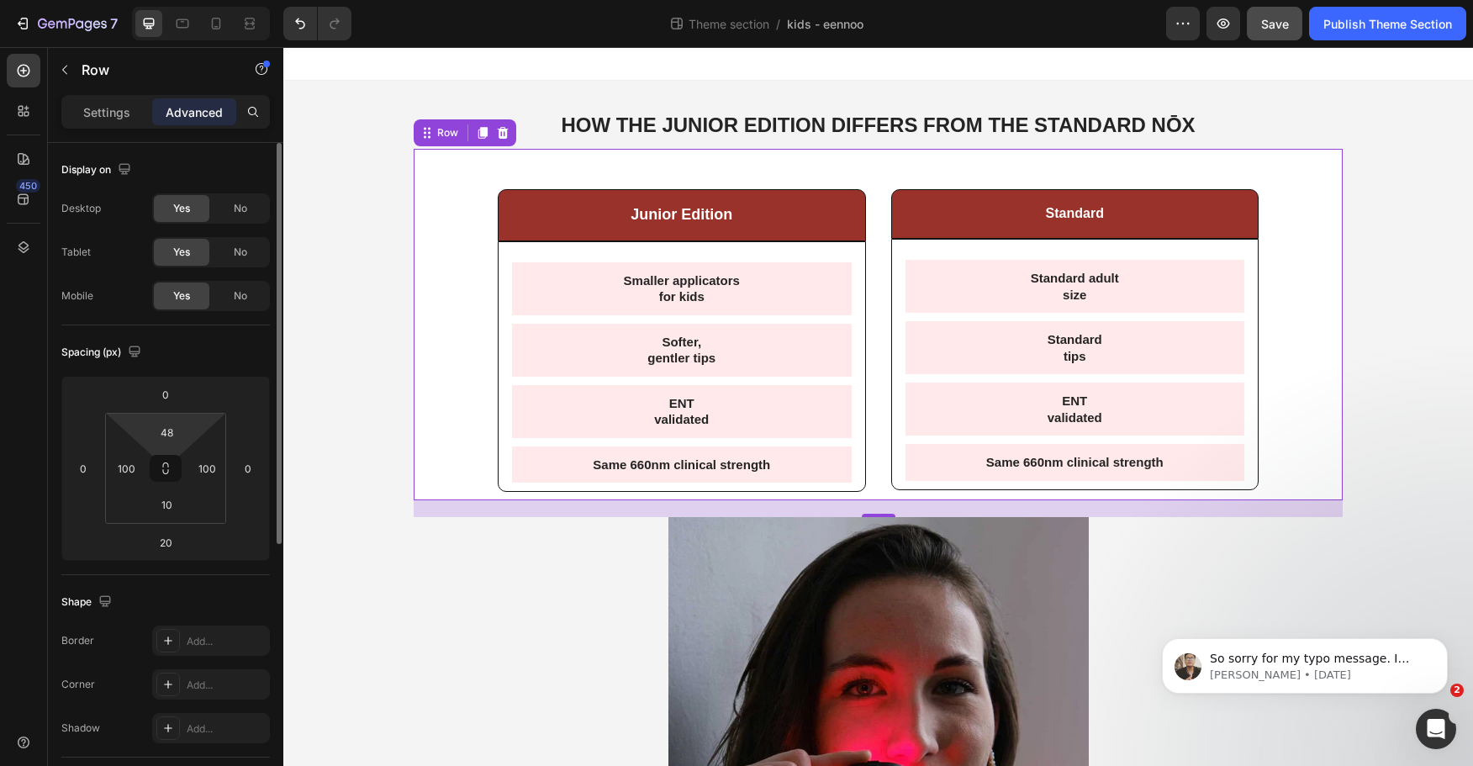
click at [172, 0] on html "7 Theme section / kids - eennoo Preview Save Publish Theme Section 450 Sections…" at bounding box center [736, 0] width 1473 height 0
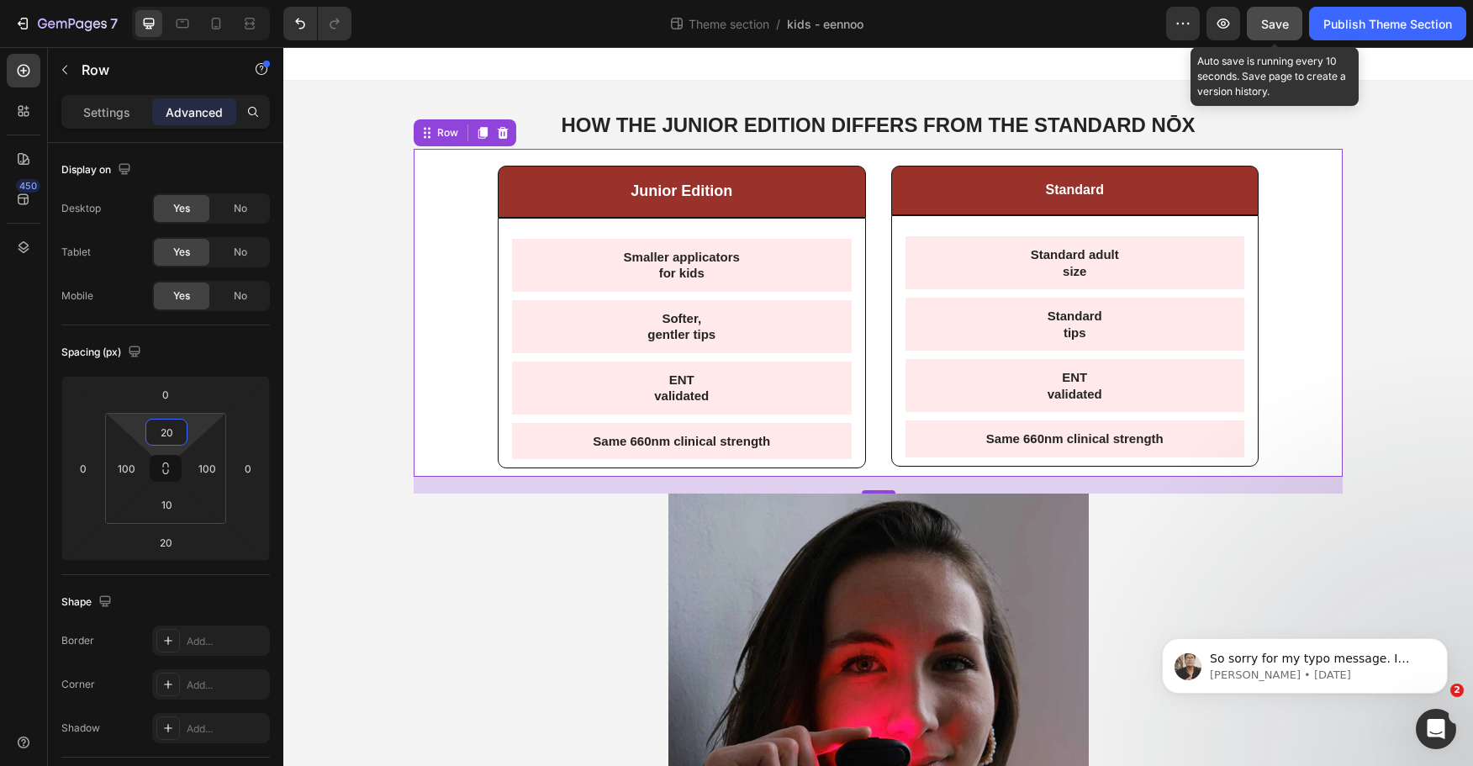
type input "20"
click at [1278, 29] on span "Save" at bounding box center [1276, 24] width 28 height 14
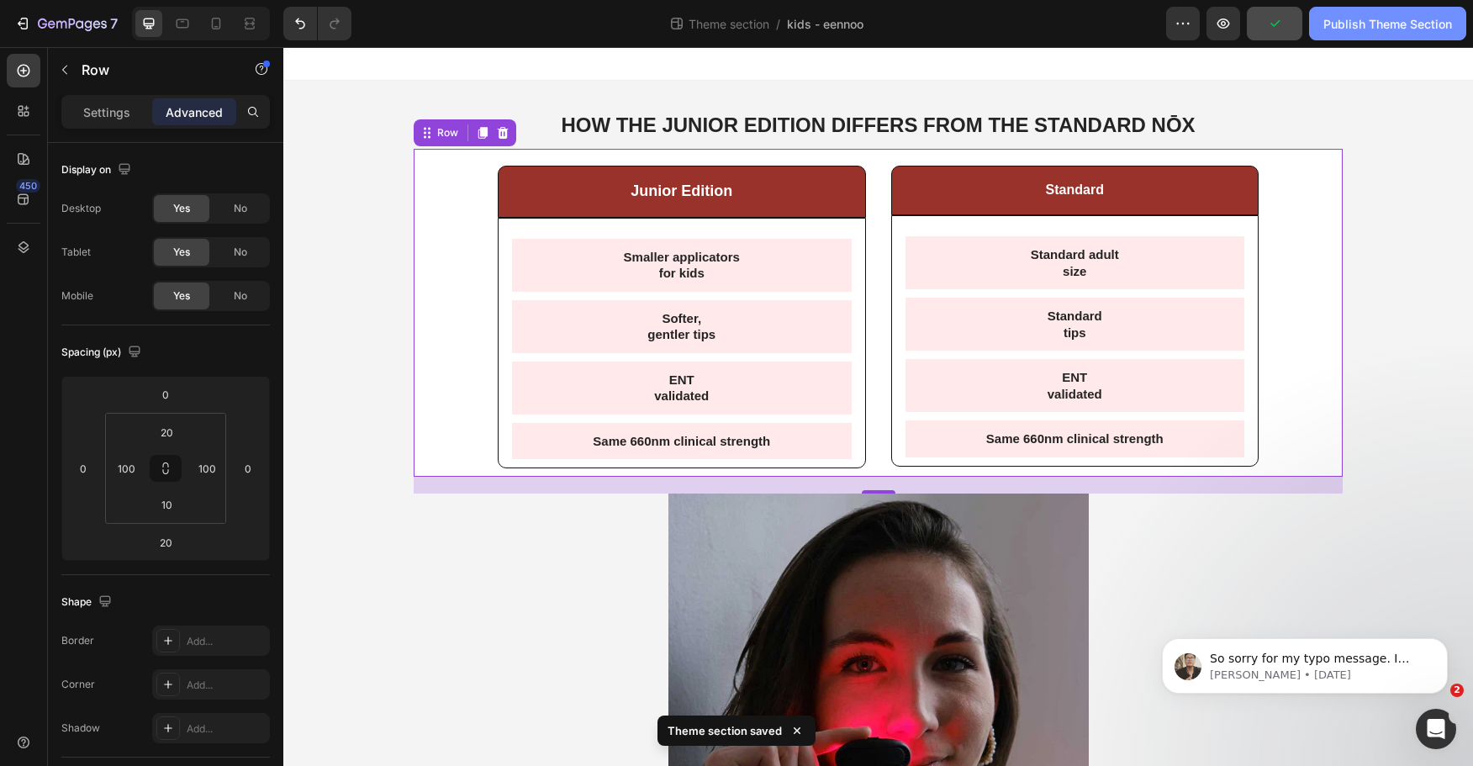
click at [1380, 19] on div "Publish Theme Section" at bounding box center [1388, 24] width 129 height 18
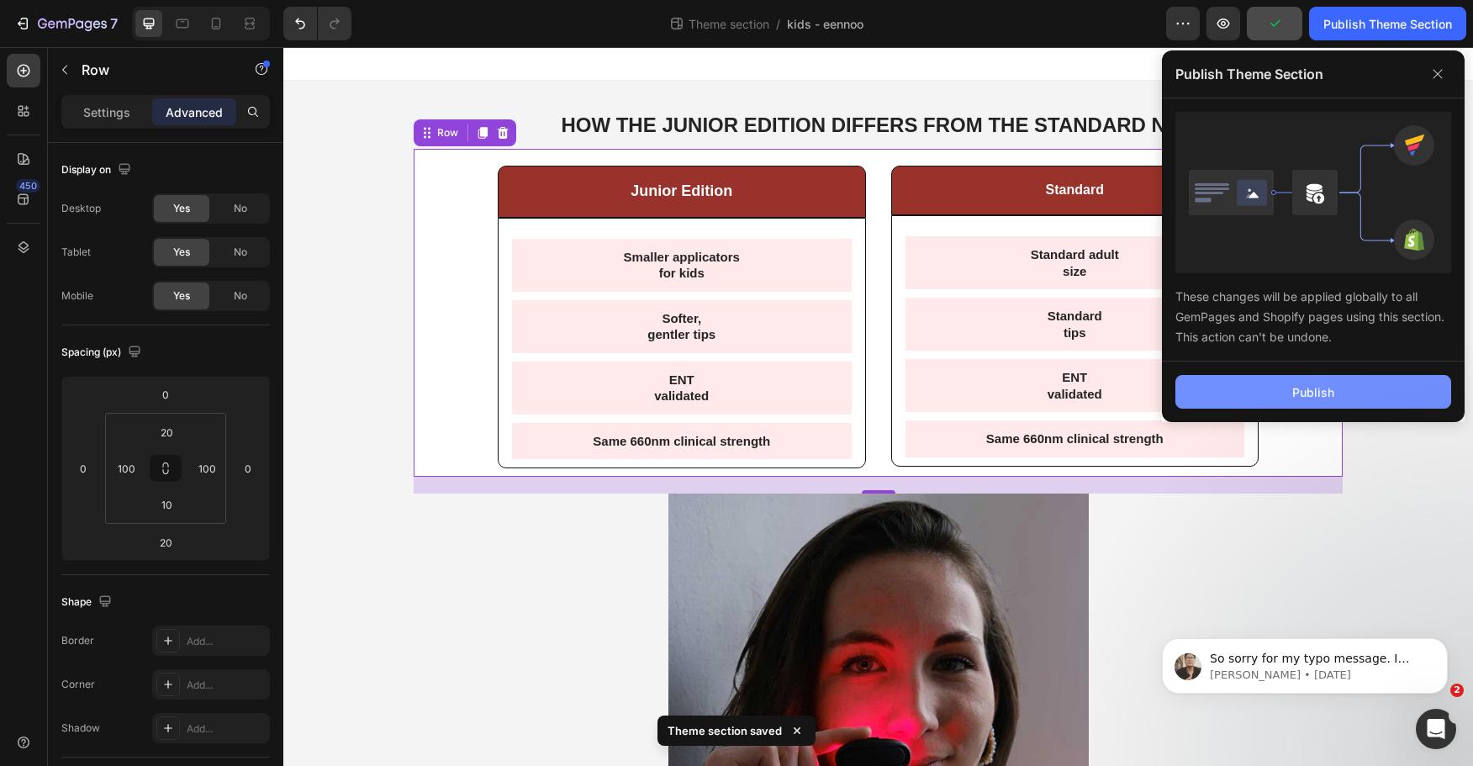
click at [1344, 386] on button "Publish" at bounding box center [1314, 392] width 276 height 34
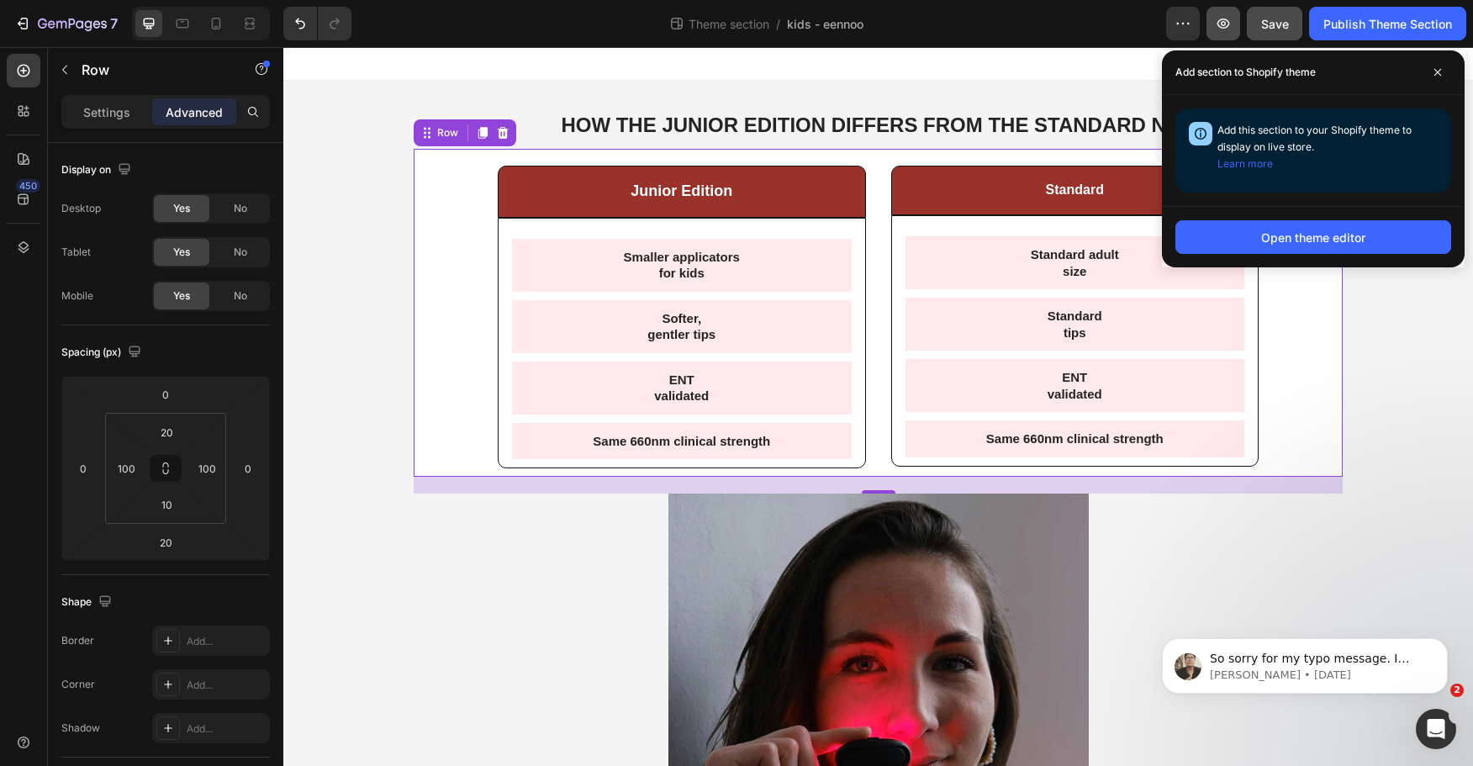
click at [1218, 32] on button "button" at bounding box center [1224, 24] width 34 height 34
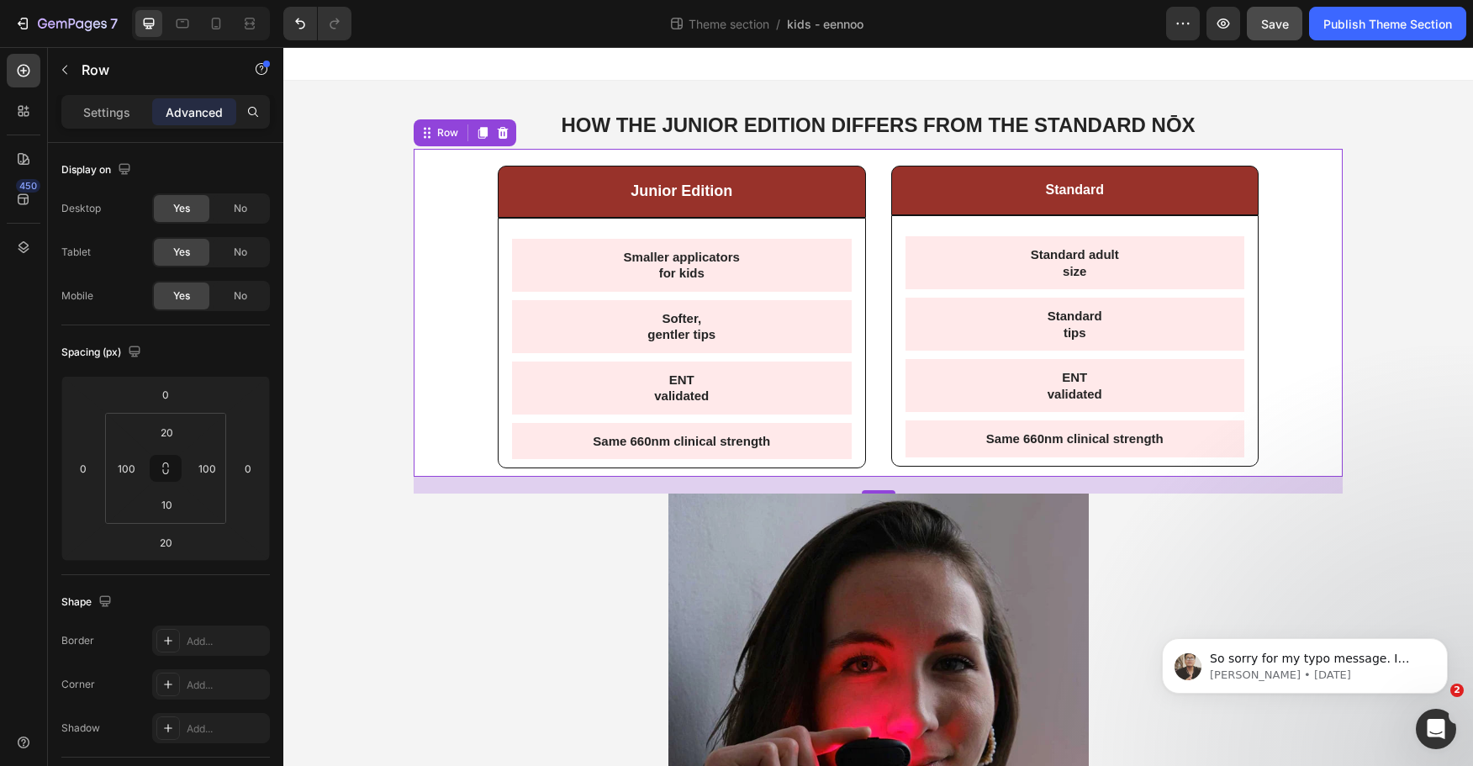
click at [778, 123] on strong "HOW THE JUNIOR EDITION DIFFERS FROM THE STANDARD NŌX" at bounding box center [878, 125] width 634 height 23
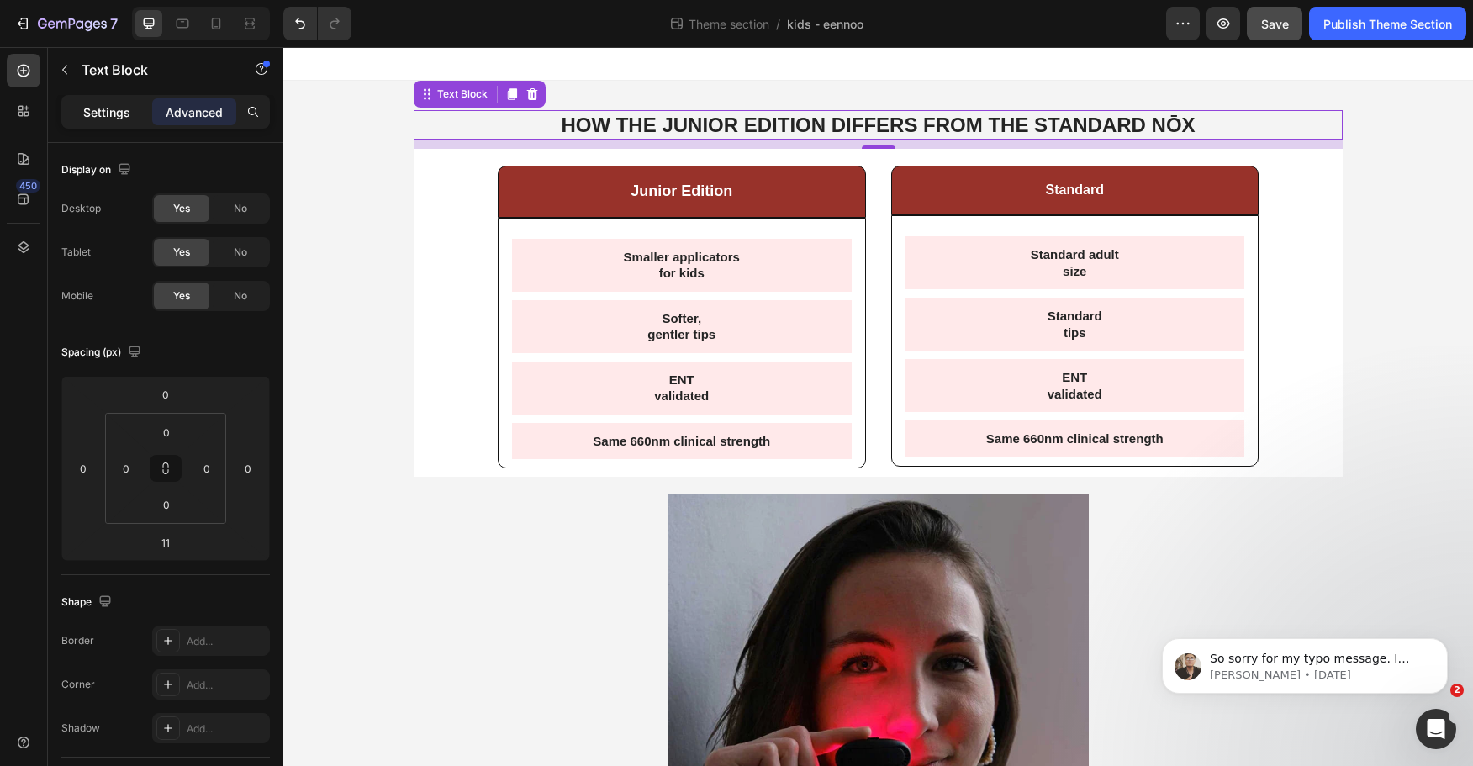
click at [117, 118] on p "Settings" at bounding box center [106, 112] width 47 height 18
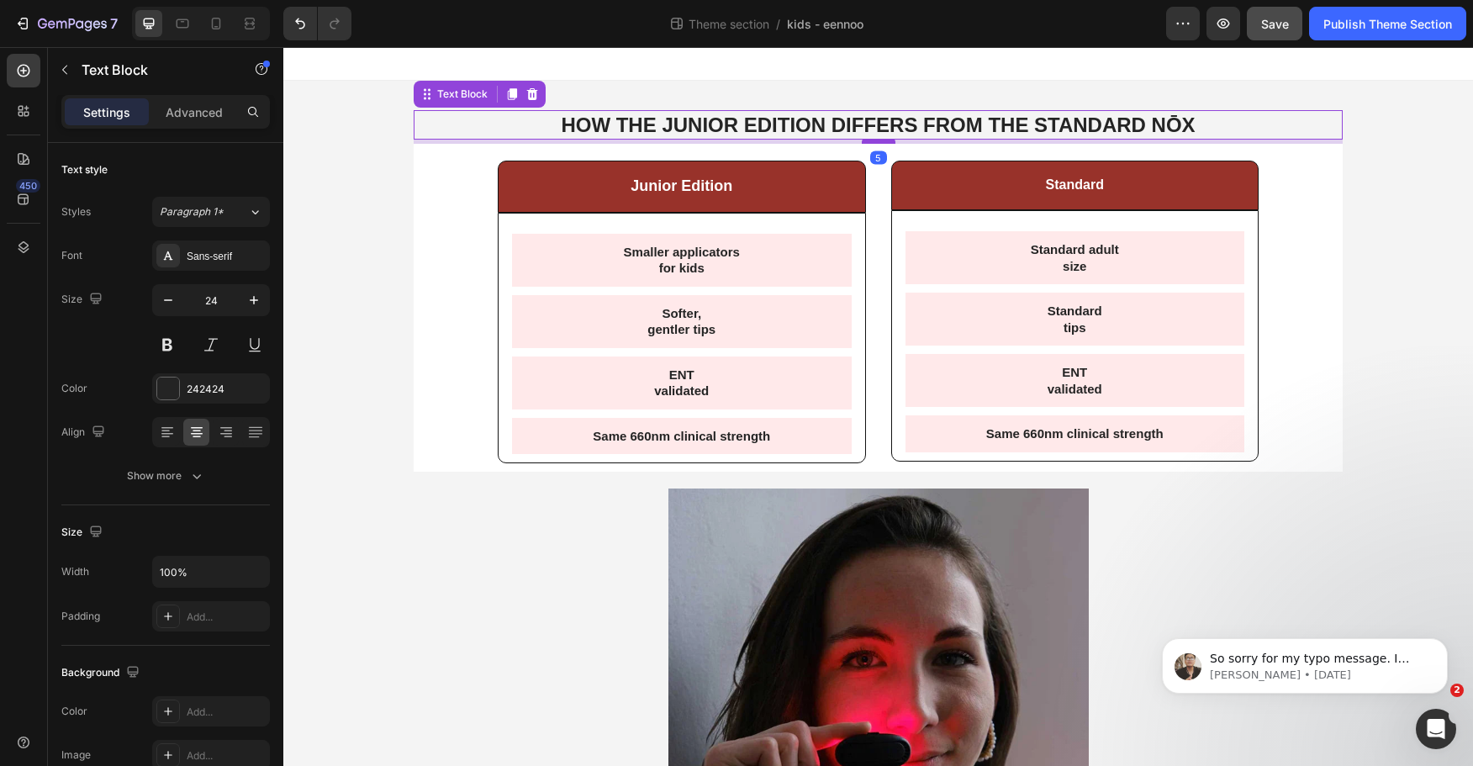
click at [876, 142] on div at bounding box center [879, 141] width 34 height 5
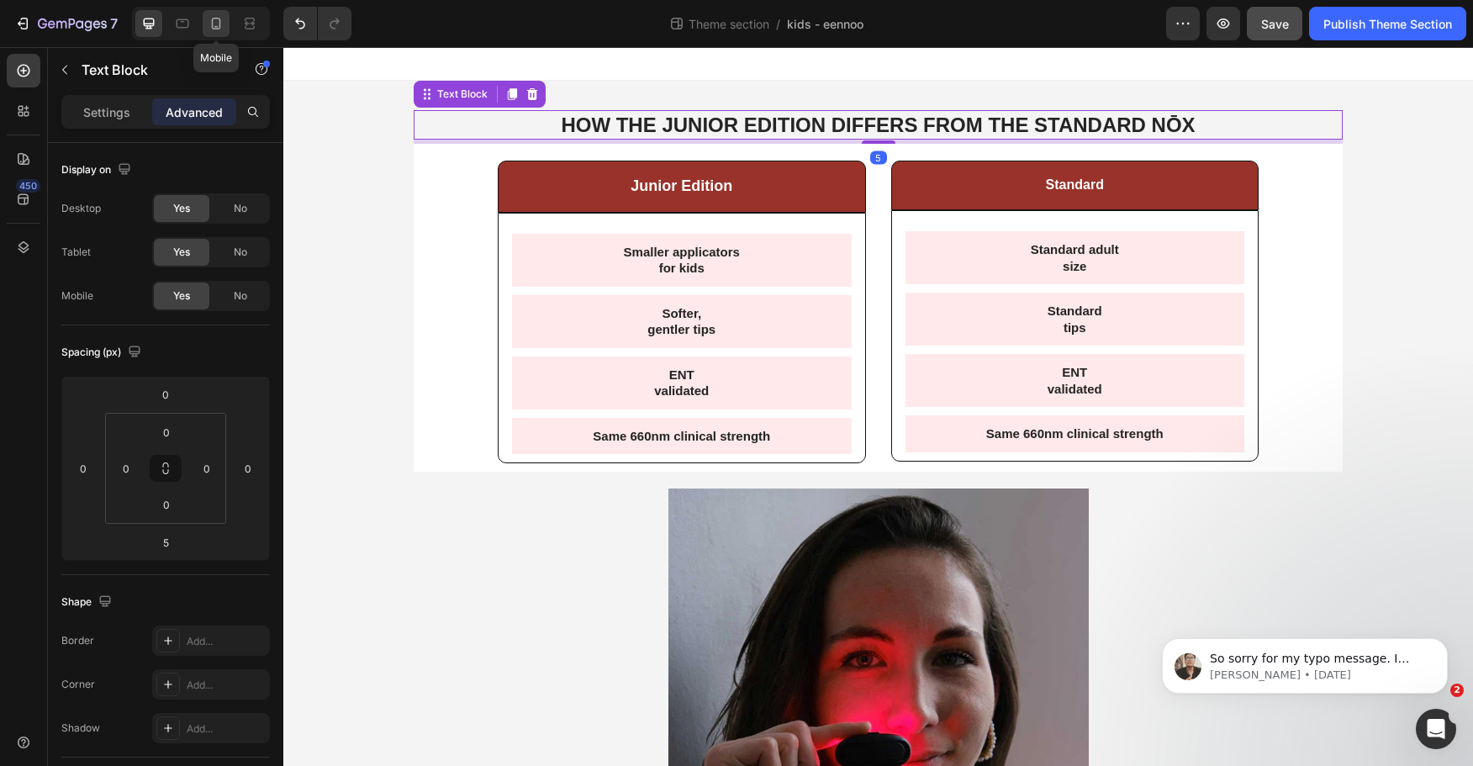
click at [214, 24] on icon at bounding box center [216, 23] width 17 height 17
type input "2"
type input "15"
type input "3"
type input "4"
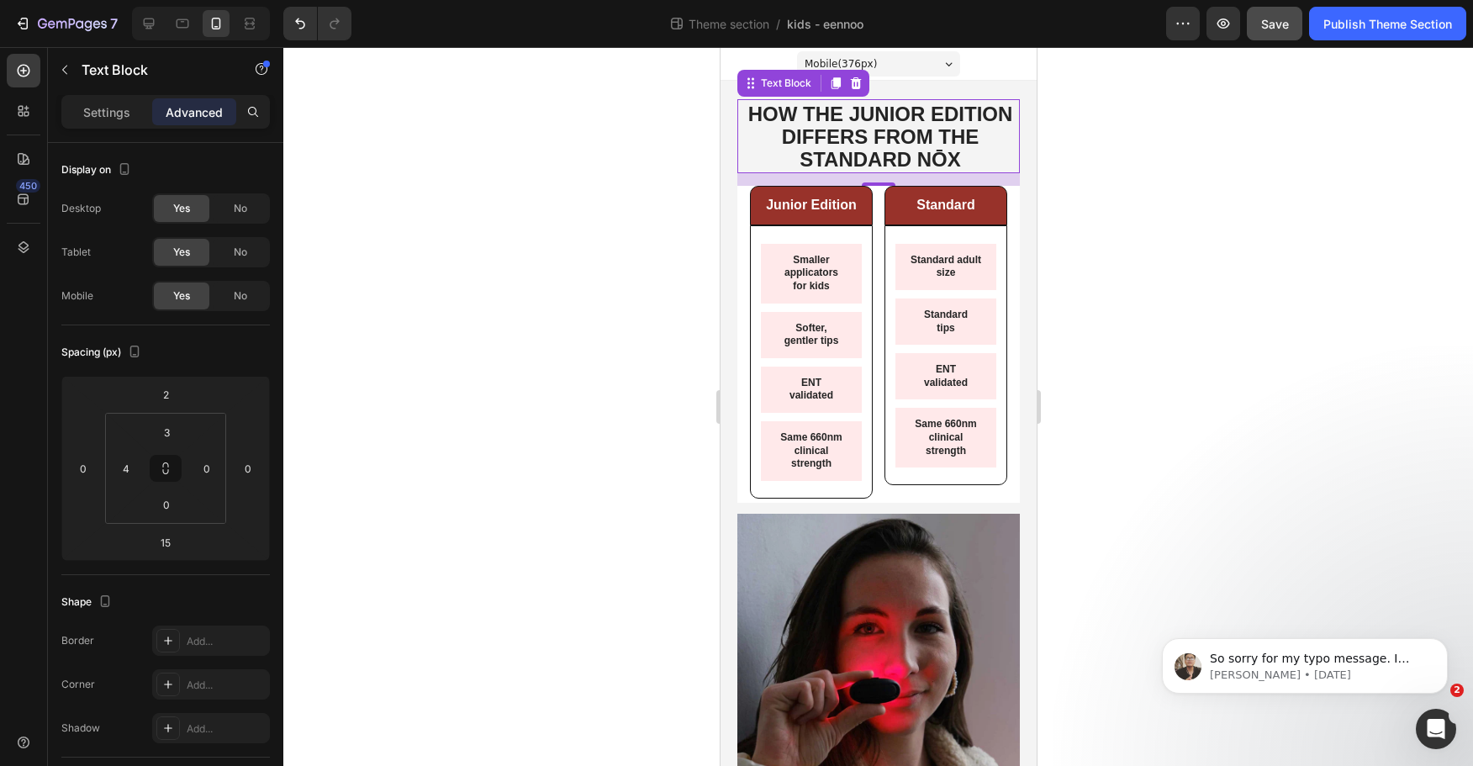
click at [1259, 190] on div at bounding box center [878, 406] width 1190 height 719
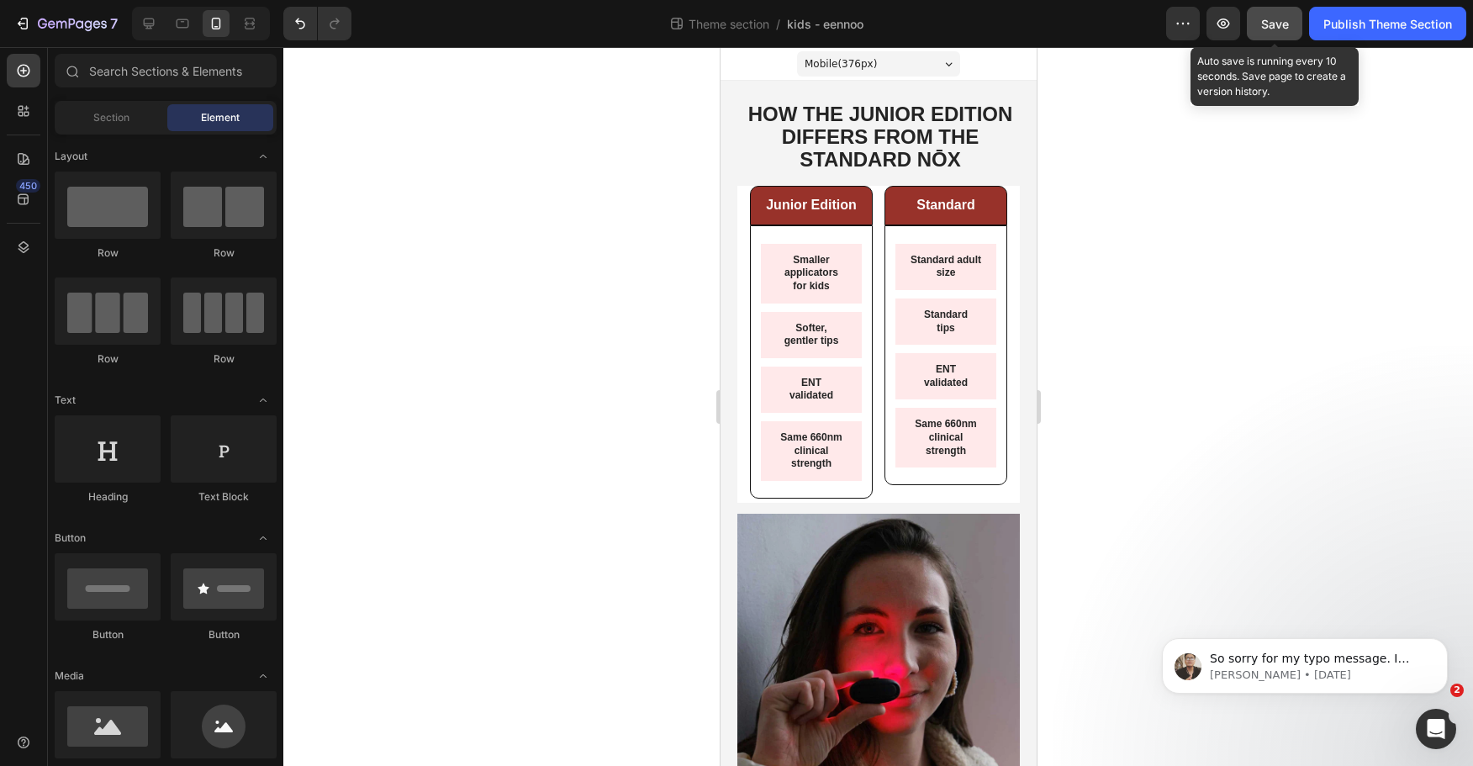
click at [1284, 33] on button "Save" at bounding box center [1275, 24] width 56 height 34
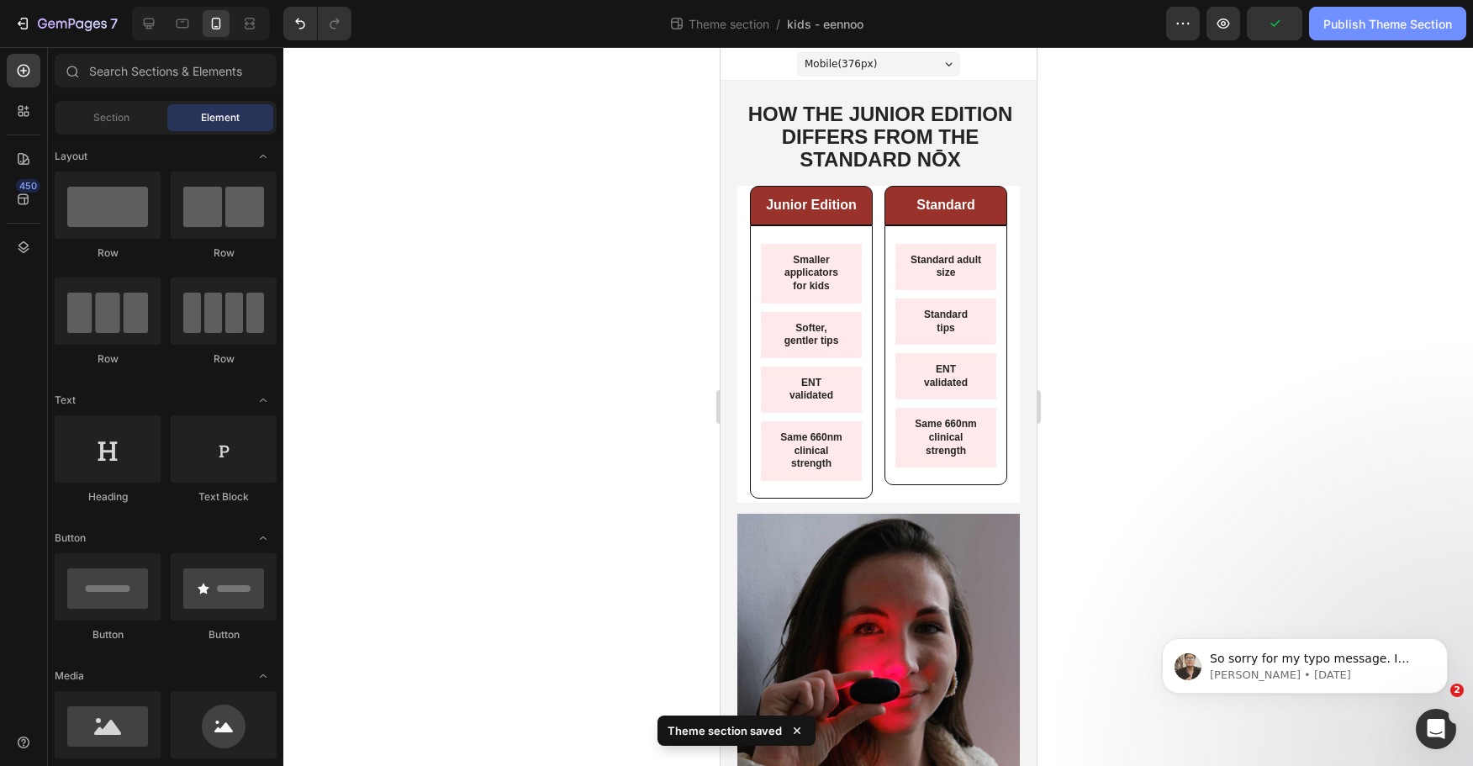
click at [1366, 24] on div "Publish Theme Section" at bounding box center [1388, 24] width 129 height 18
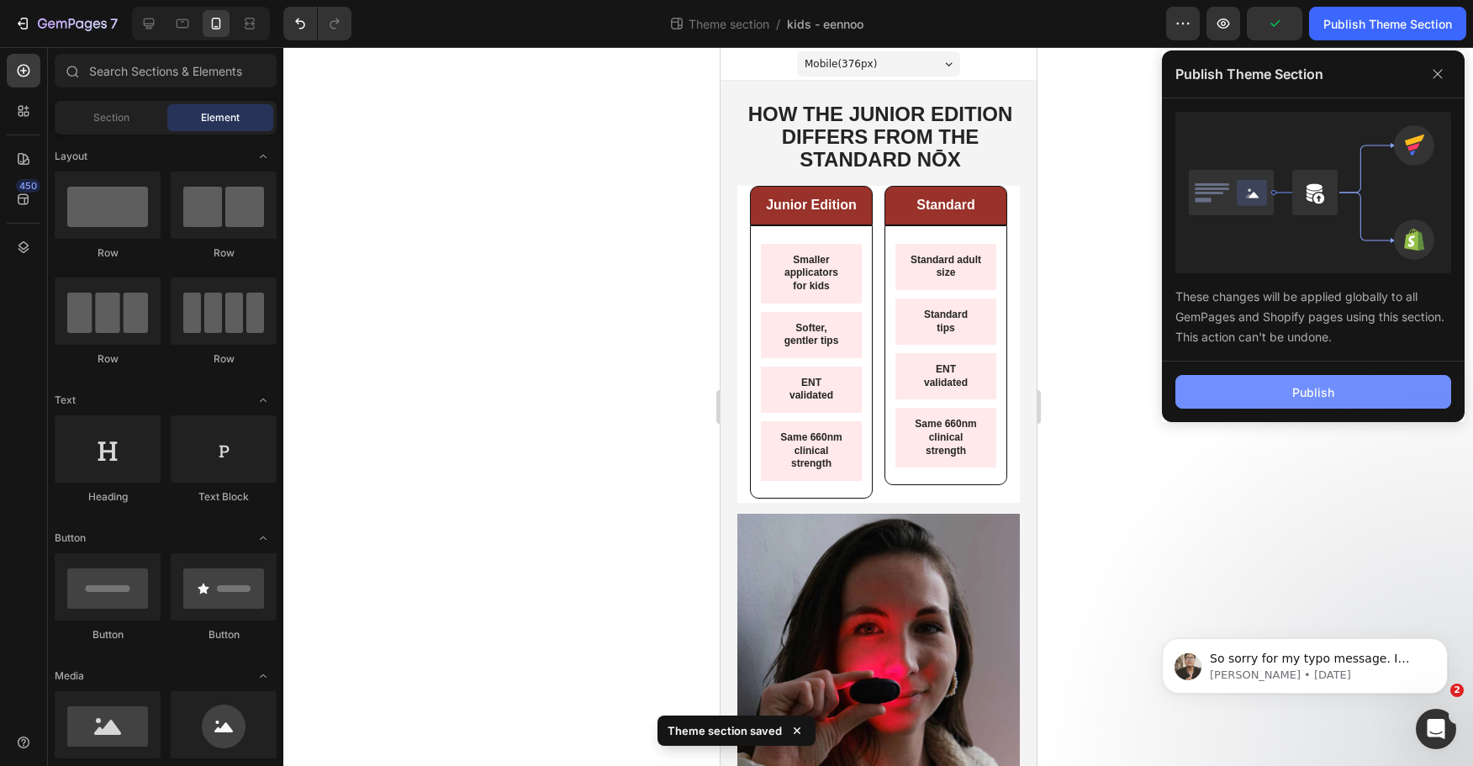
click at [1292, 380] on button "Publish" at bounding box center [1314, 392] width 276 height 34
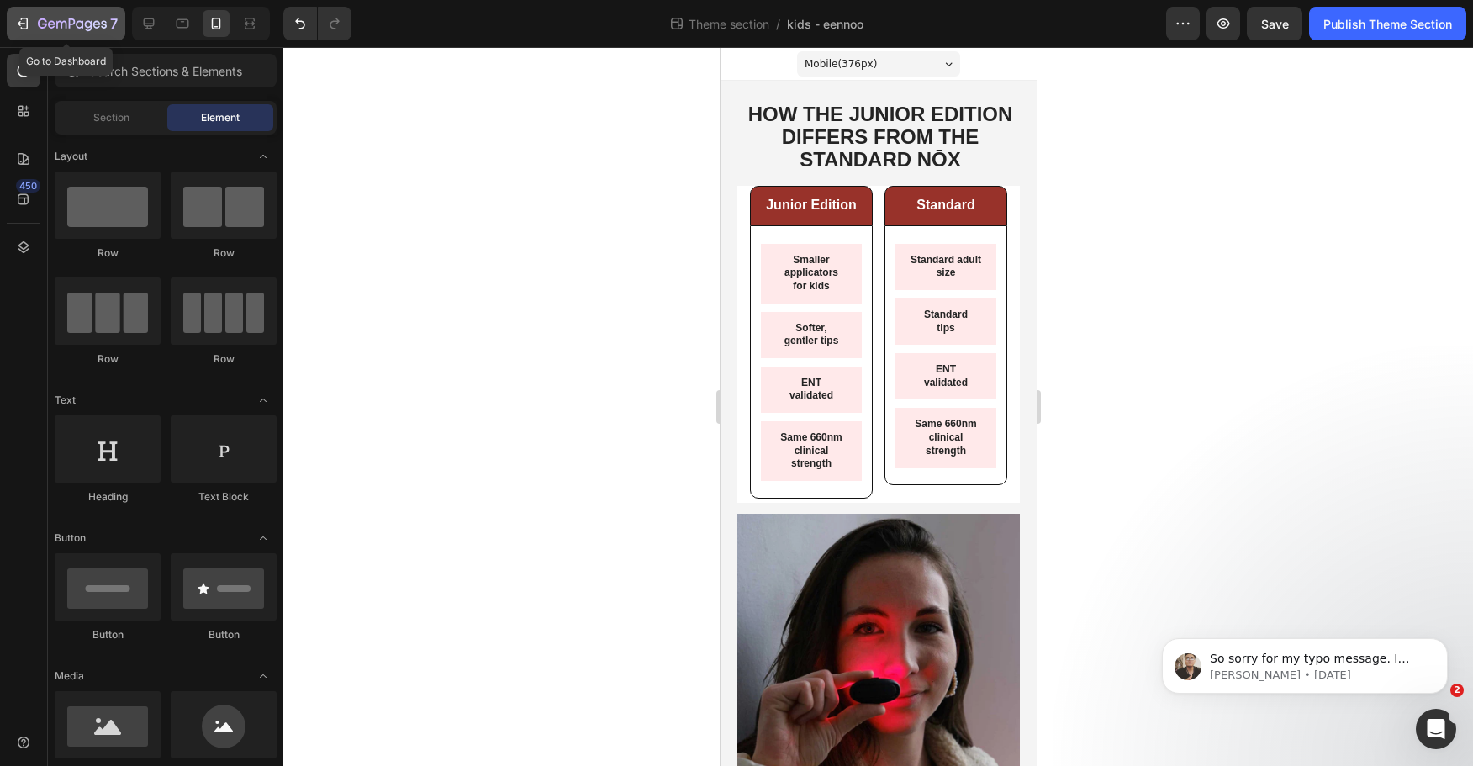
click at [32, 31] on div "7" at bounding box center [65, 23] width 103 height 20
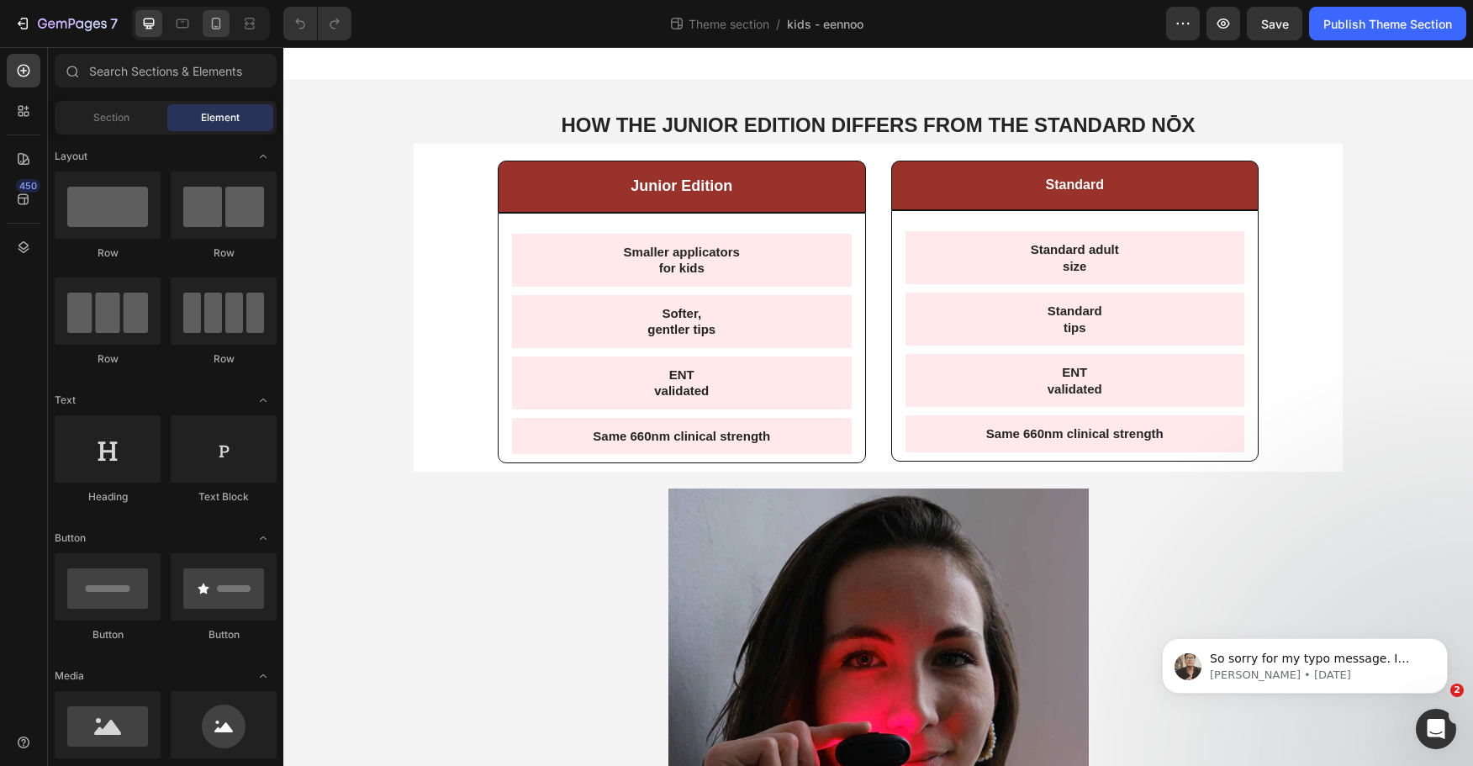
click at [215, 22] on icon at bounding box center [216, 23] width 17 height 17
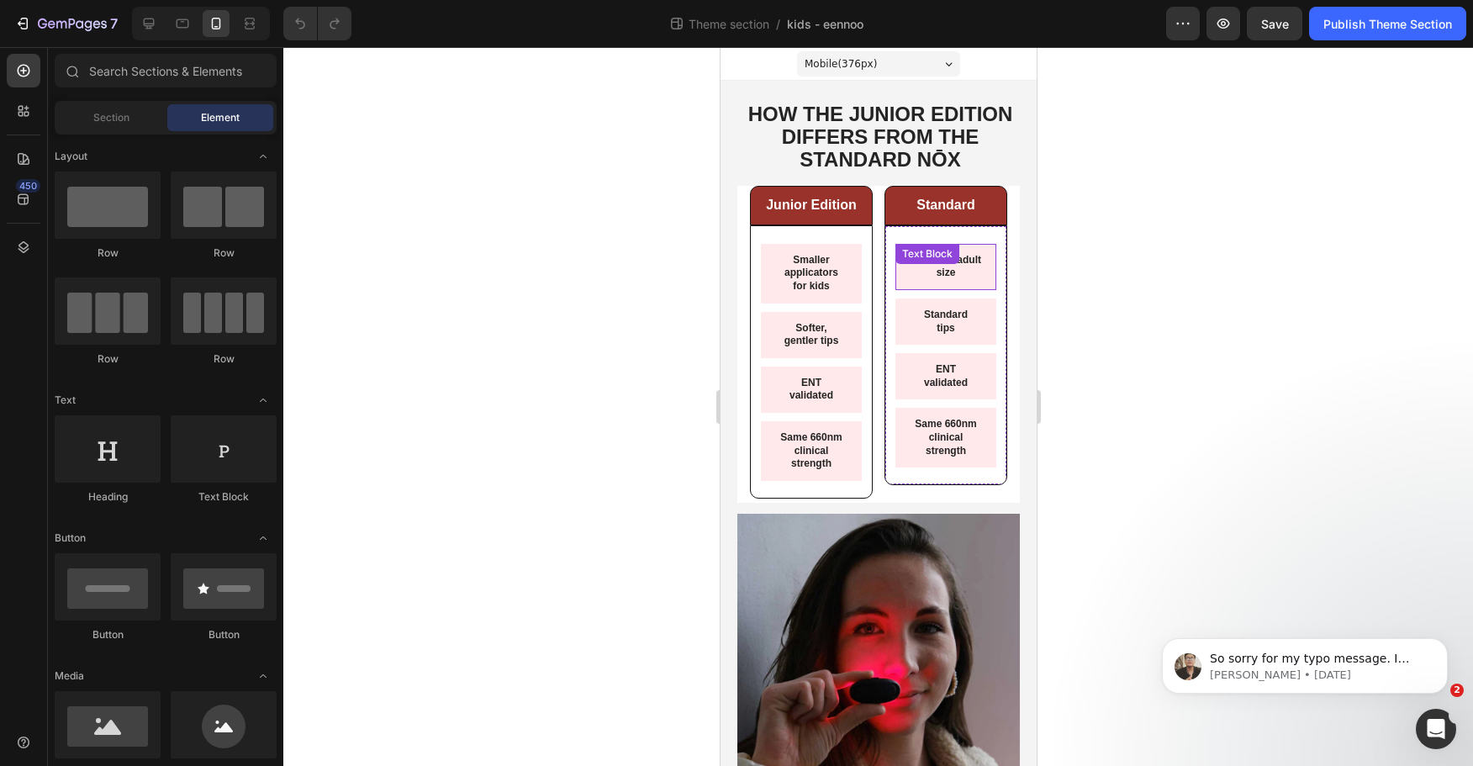
click at [936, 272] on div "Standard adult size Text Block" at bounding box center [945, 267] width 101 height 46
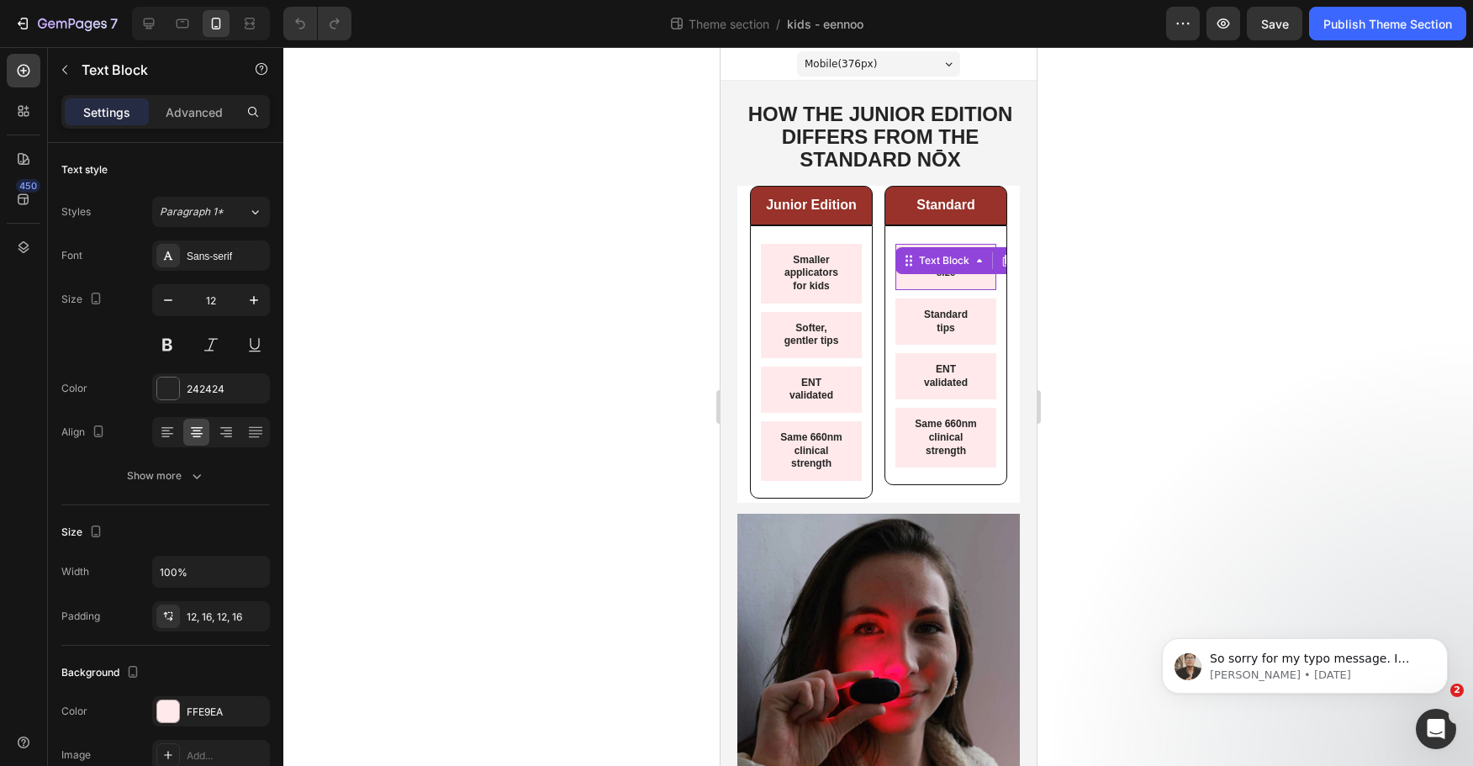
click at [936, 272] on div "Text Block" at bounding box center [967, 260] width 145 height 27
click at [916, 267] on p "Standard adult" at bounding box center [945, 260] width 74 height 13
click at [926, 288] on p "size" at bounding box center [945, 286] width 74 height 13
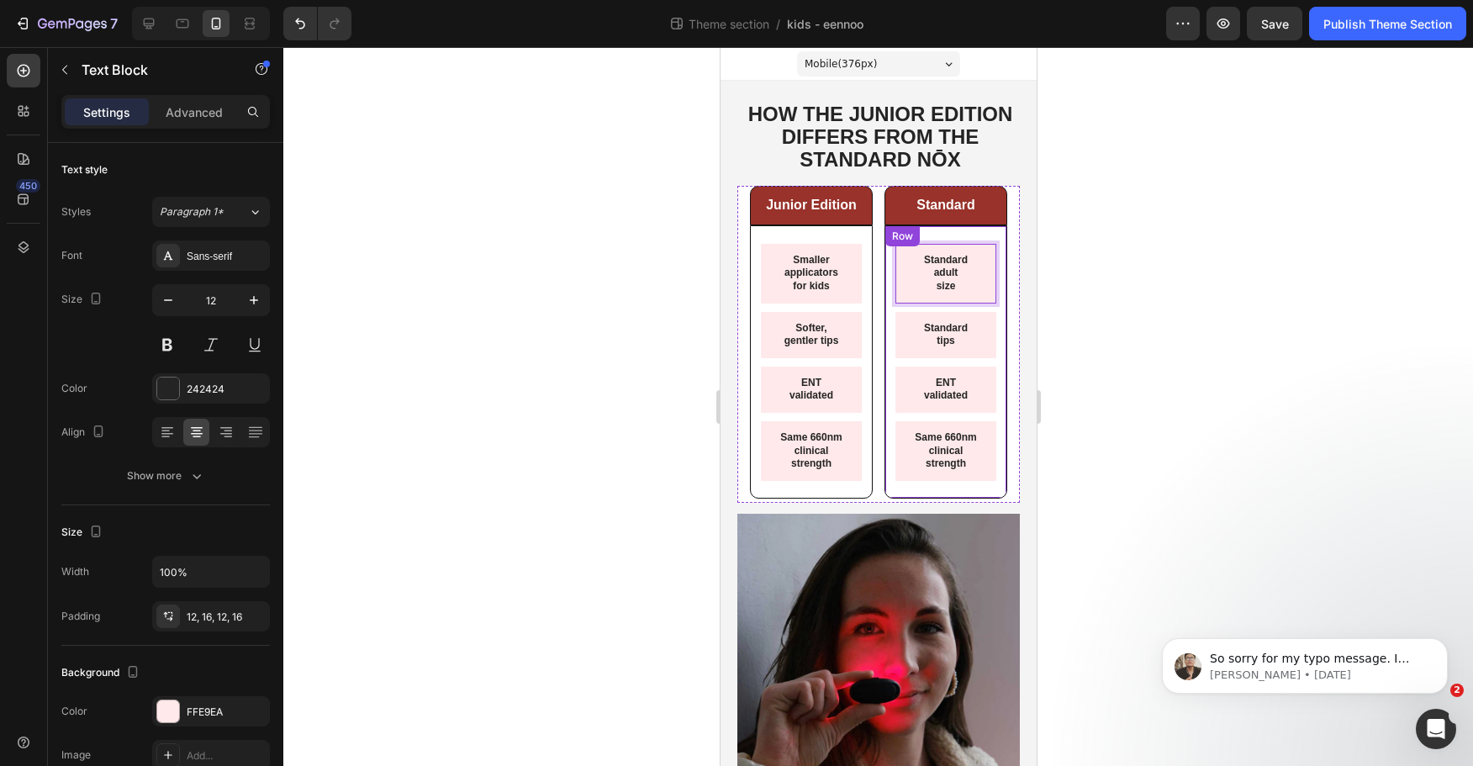
click at [1231, 306] on div at bounding box center [878, 406] width 1190 height 719
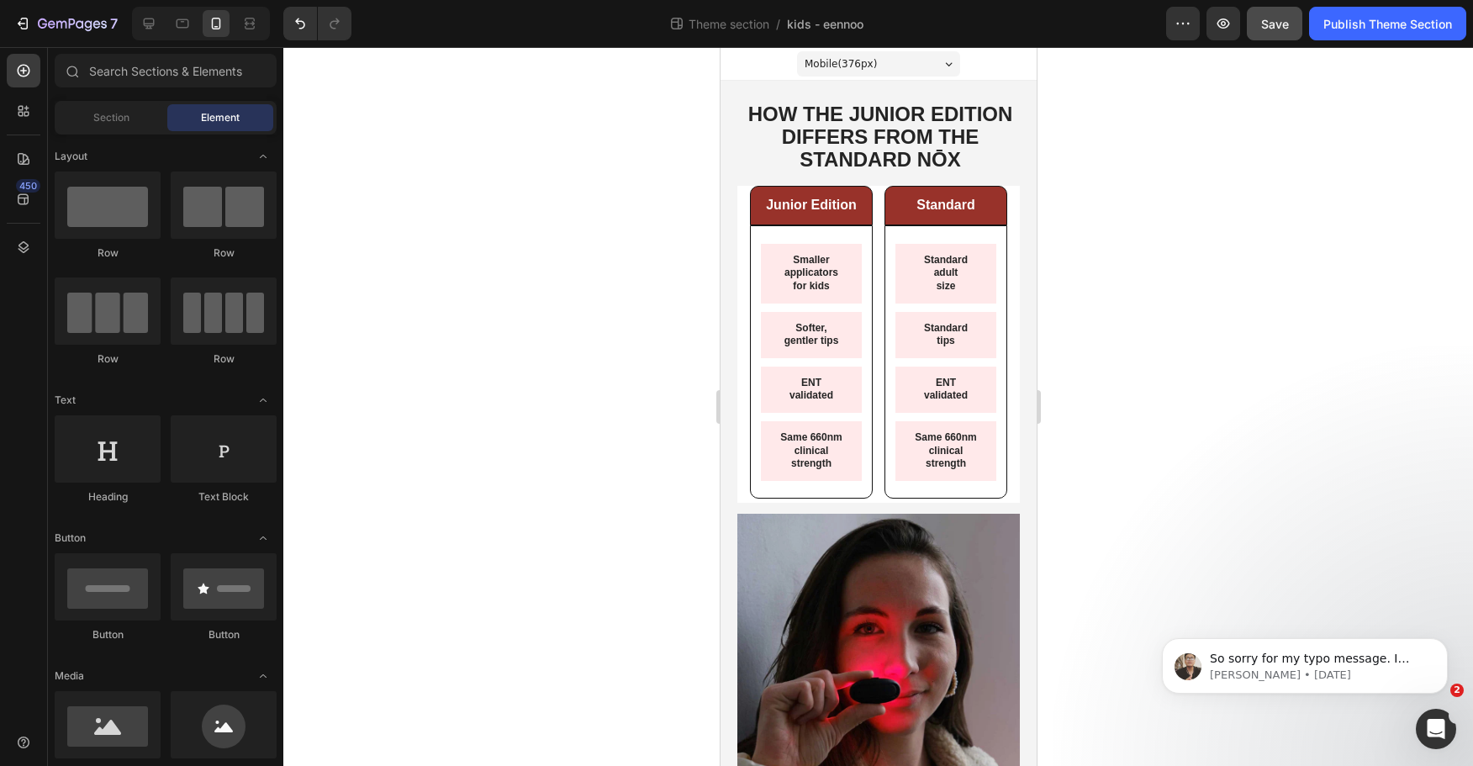
click at [1272, 39] on button "Save" at bounding box center [1275, 24] width 56 height 34
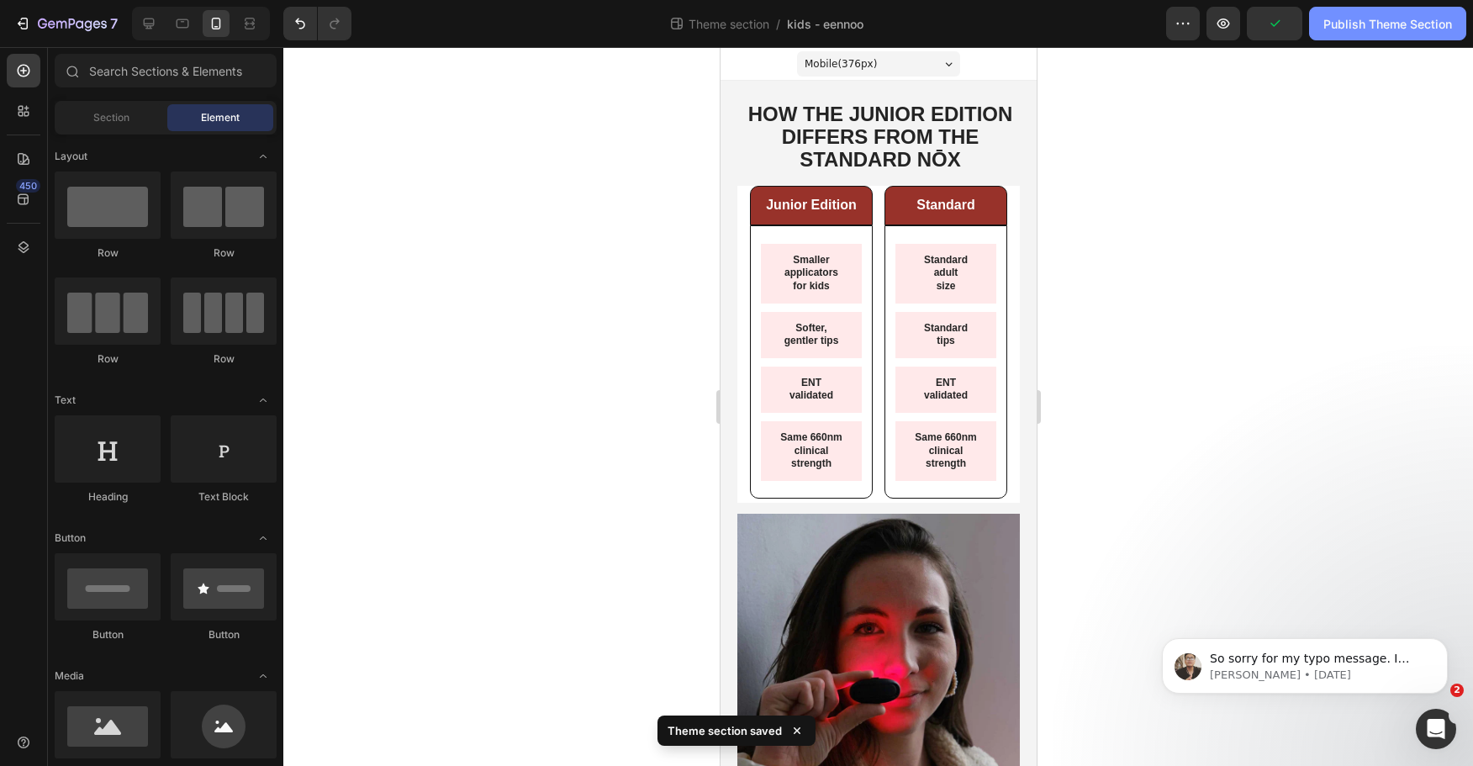
click at [1374, 34] on button "Publish Theme Section" at bounding box center [1387, 24] width 157 height 34
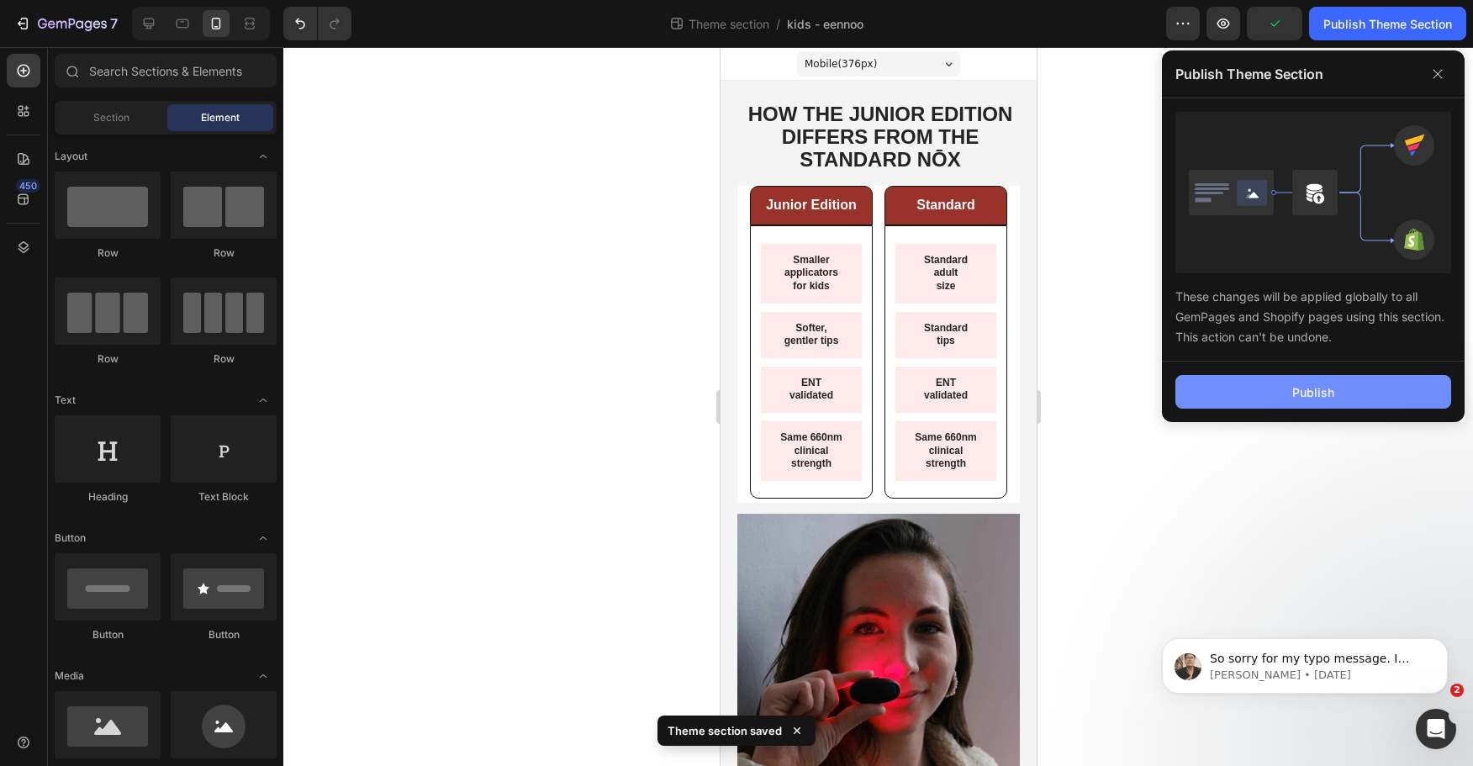
click at [1333, 376] on button "Publish" at bounding box center [1314, 392] width 276 height 34
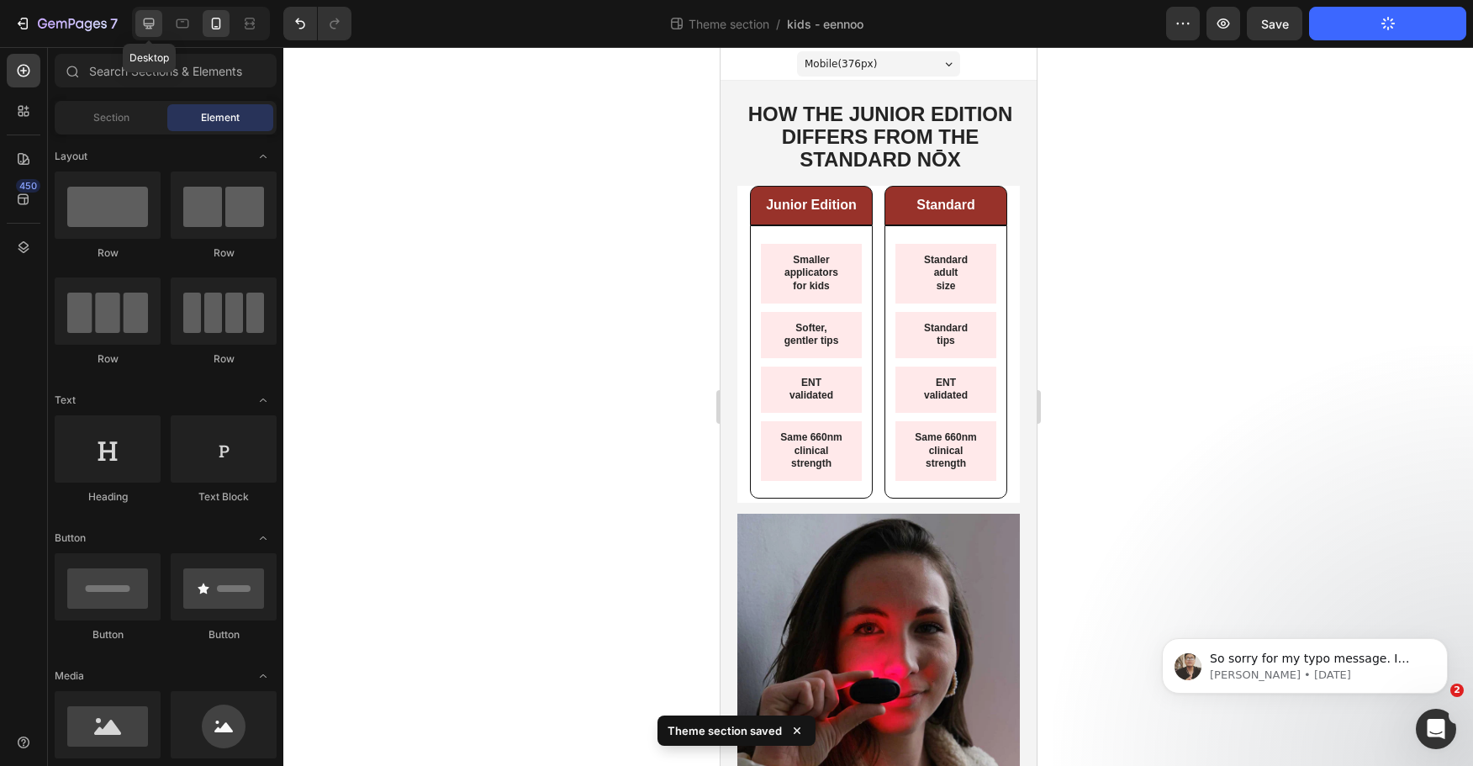
click at [156, 19] on icon at bounding box center [148, 23] width 17 height 17
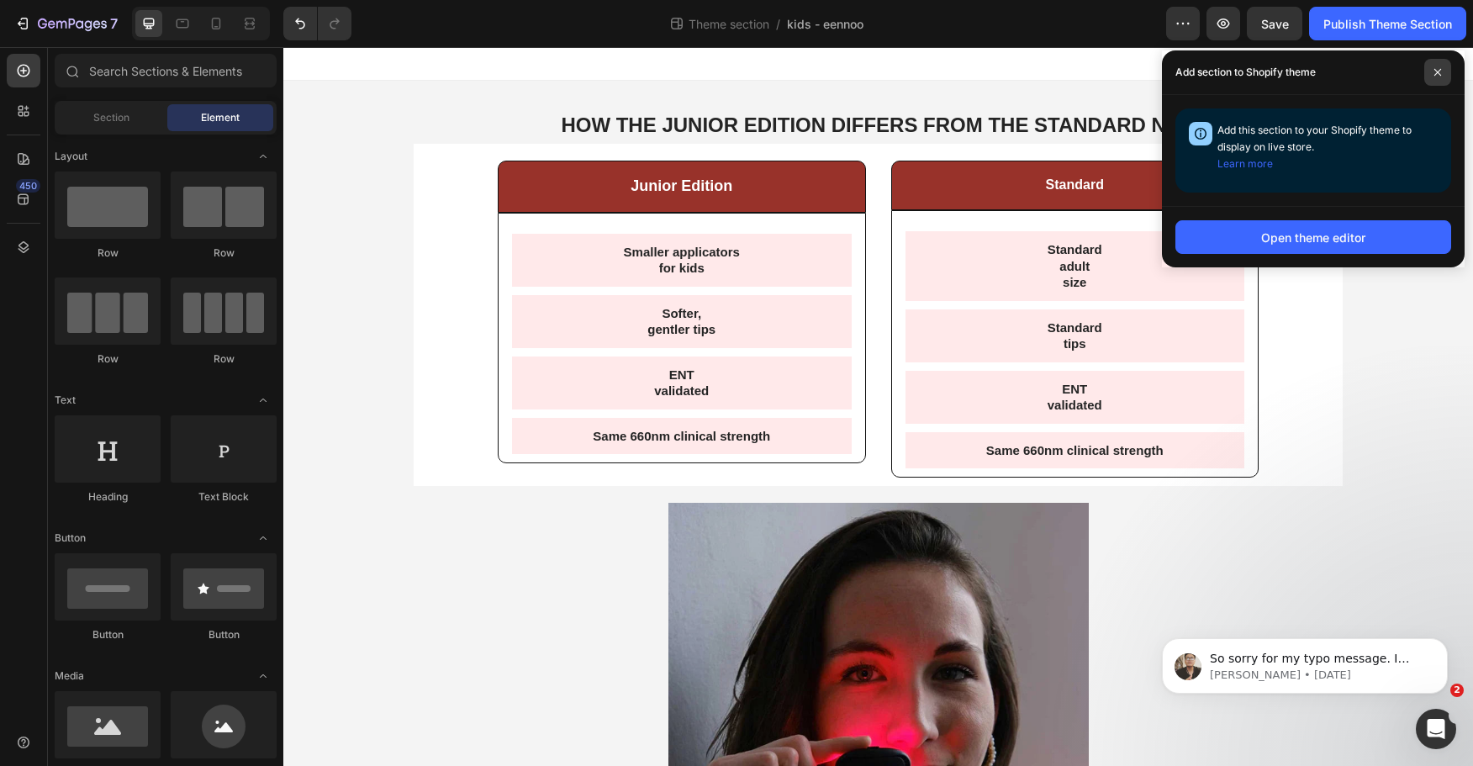
click at [1439, 73] on icon at bounding box center [1438, 72] width 7 height 7
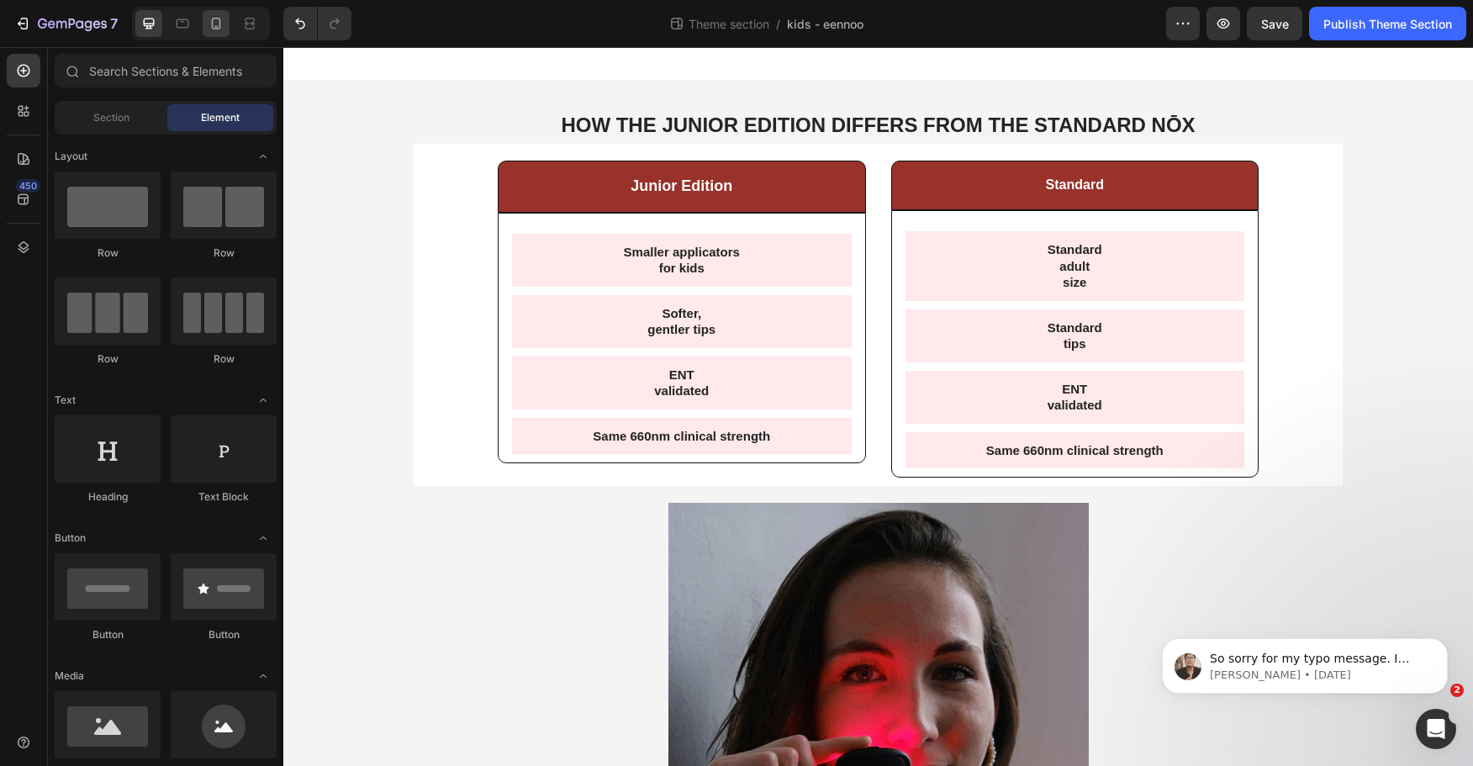
click at [208, 28] on div at bounding box center [216, 23] width 27 height 27
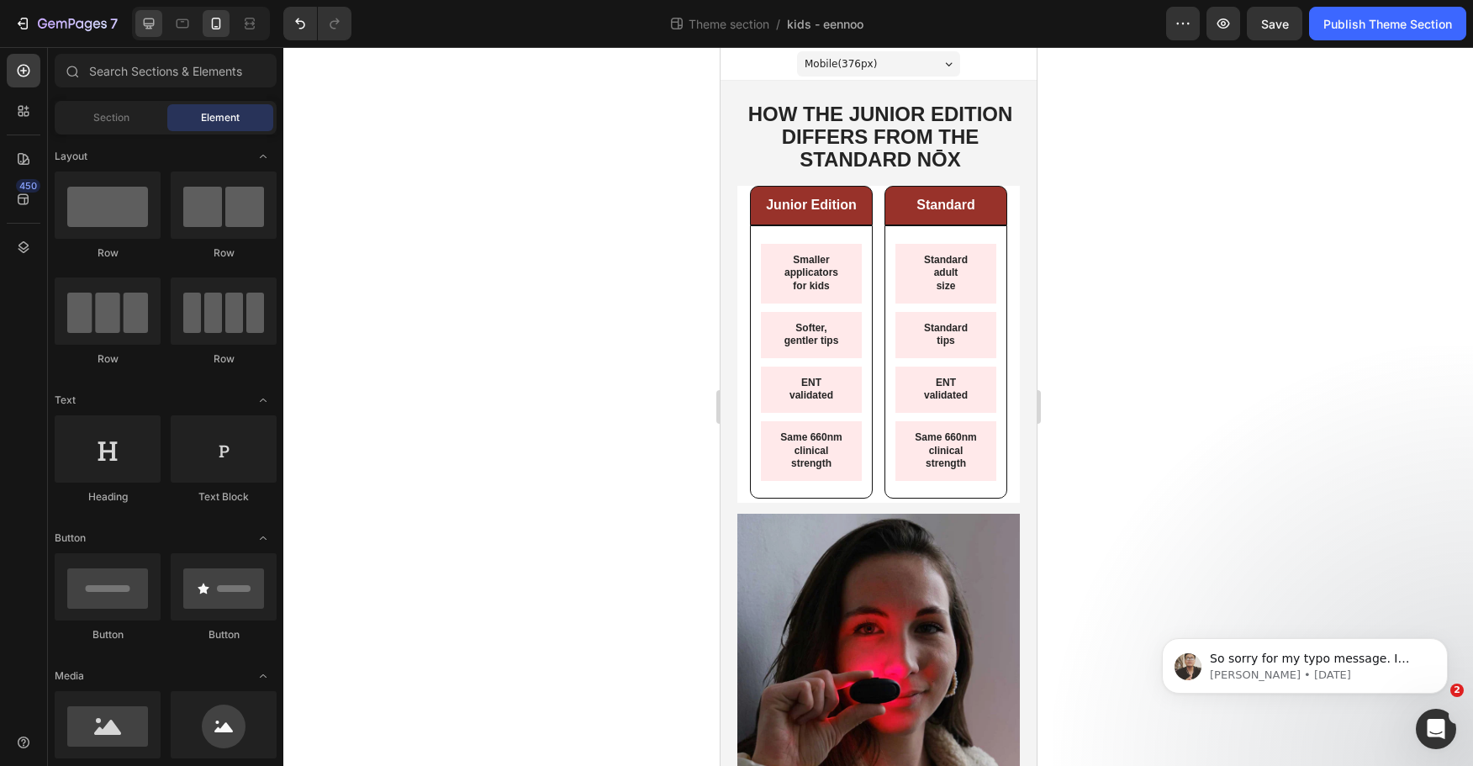
click at [145, 25] on icon at bounding box center [149, 24] width 11 height 11
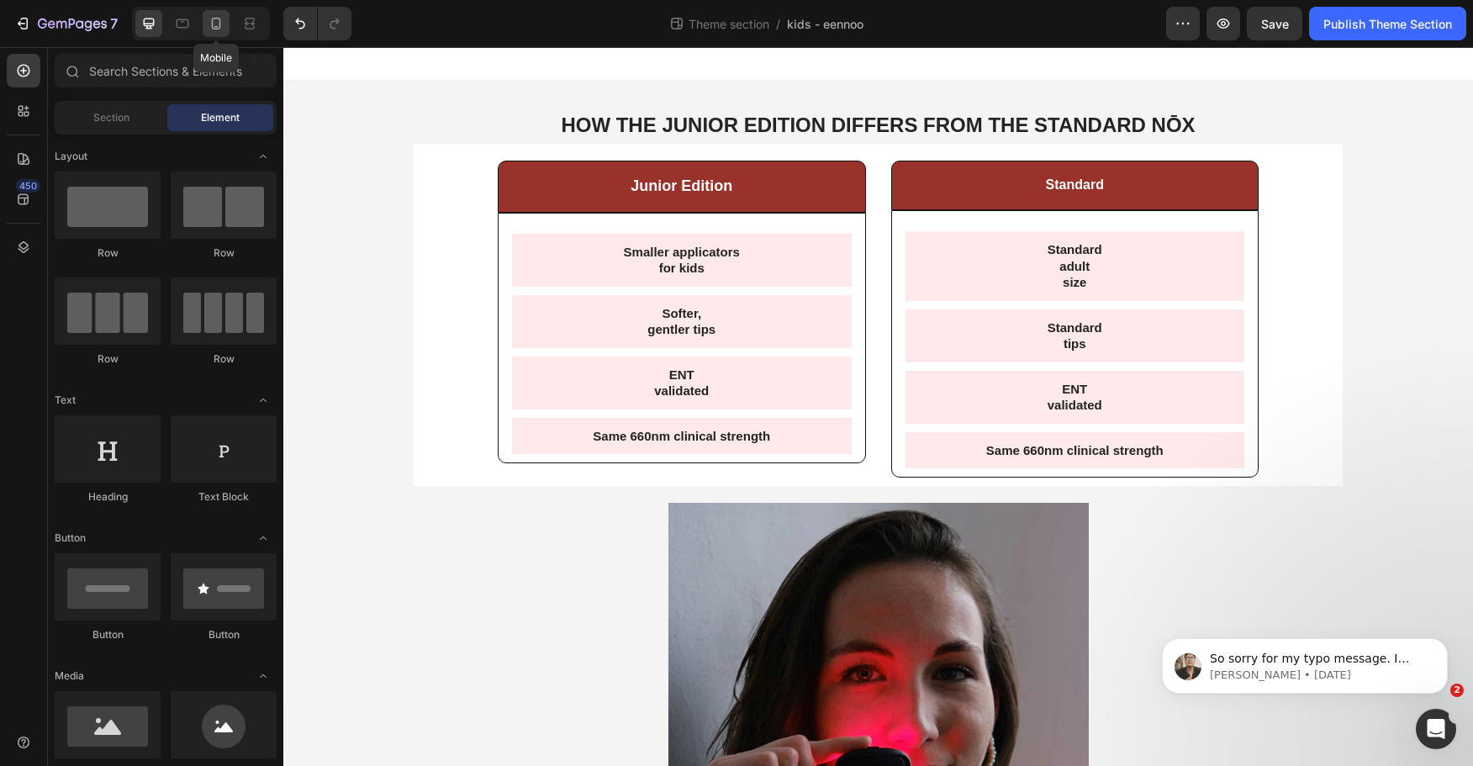
click at [217, 36] on div at bounding box center [216, 23] width 27 height 27
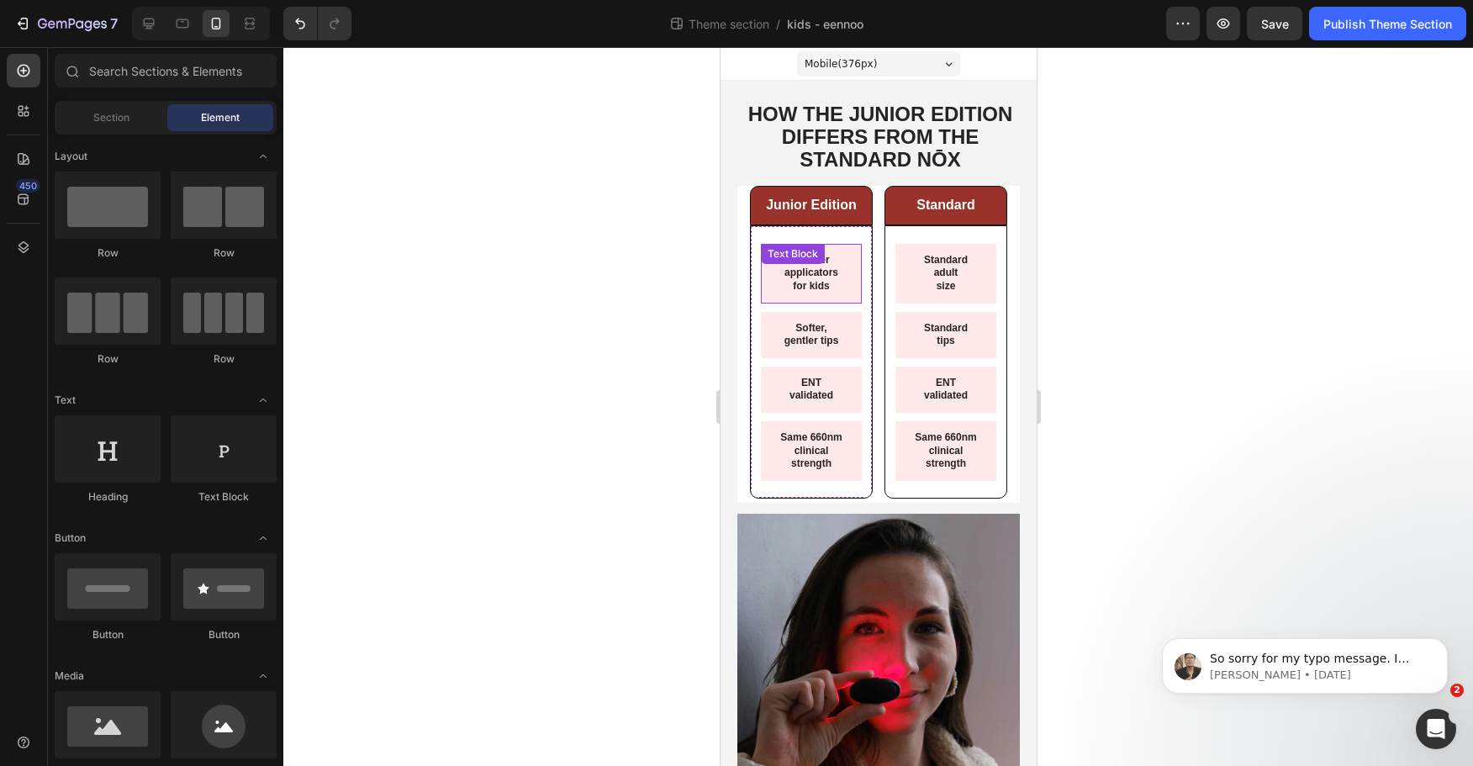
drag, startPoint x: 805, startPoint y: 284, endPoint x: 791, endPoint y: 283, distance: 14.4
click at [804, 284] on p "for kids" at bounding box center [811, 286] width 74 height 13
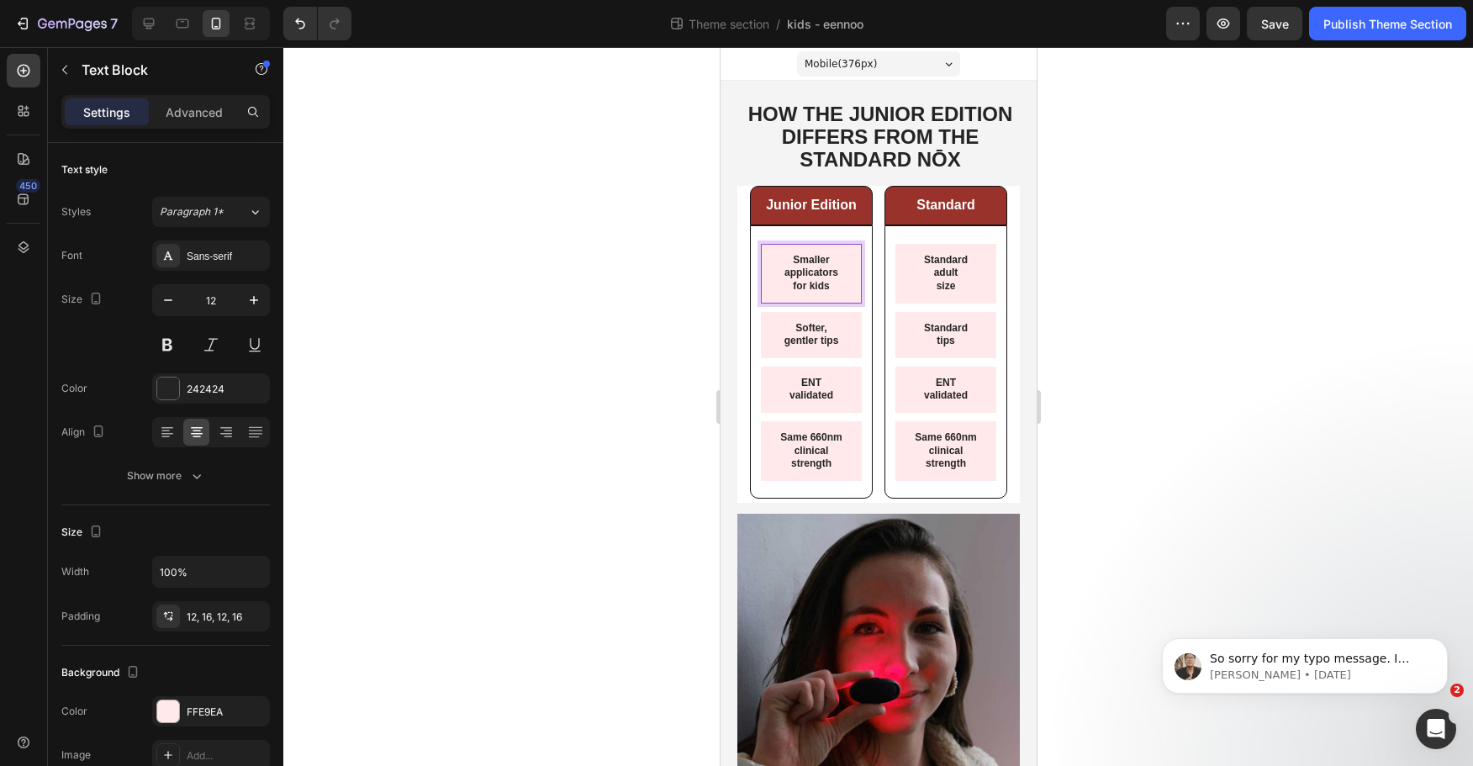
click at [779, 282] on p "for kids" at bounding box center [811, 286] width 74 height 13
click at [1278, 253] on div at bounding box center [878, 406] width 1190 height 719
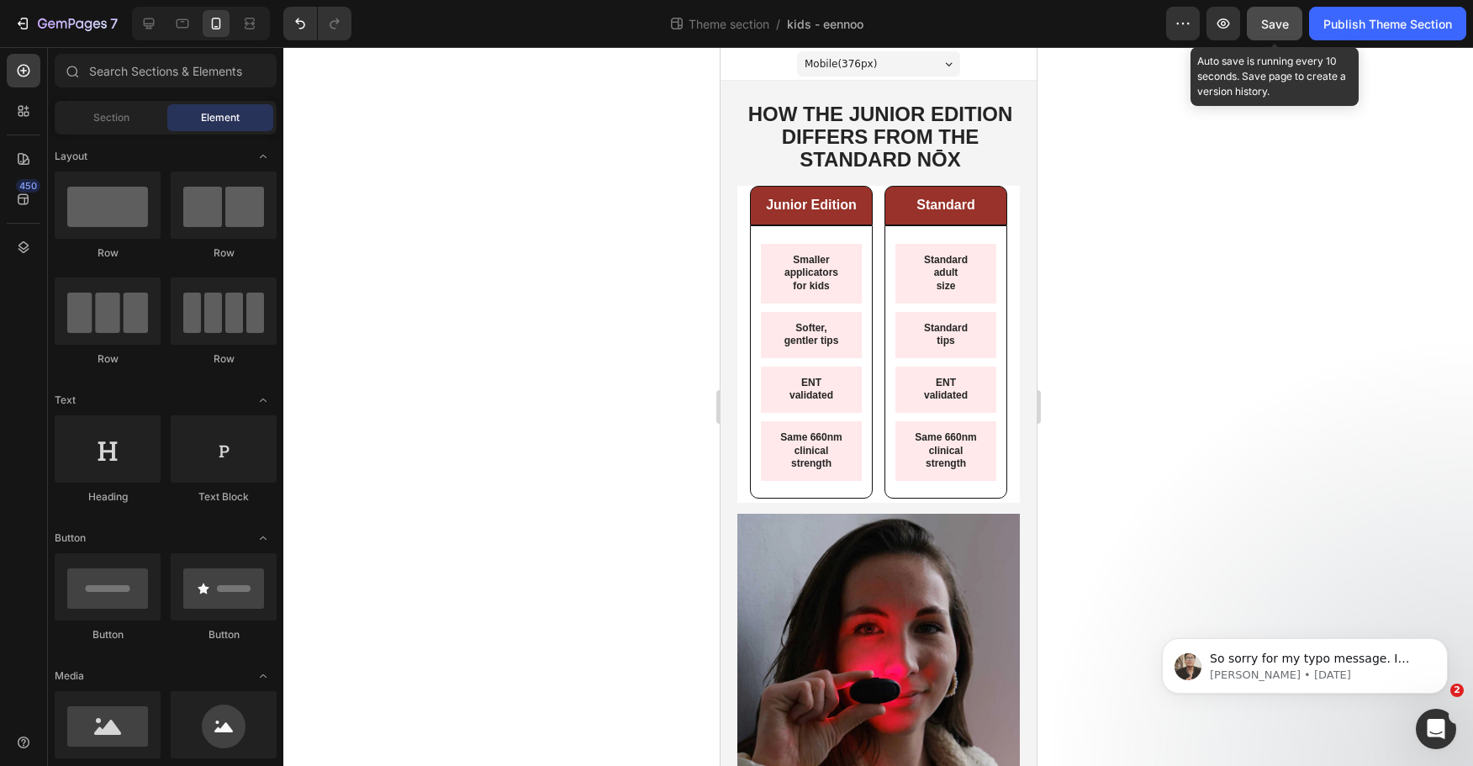
click at [1289, 29] on button "Save" at bounding box center [1275, 24] width 56 height 34
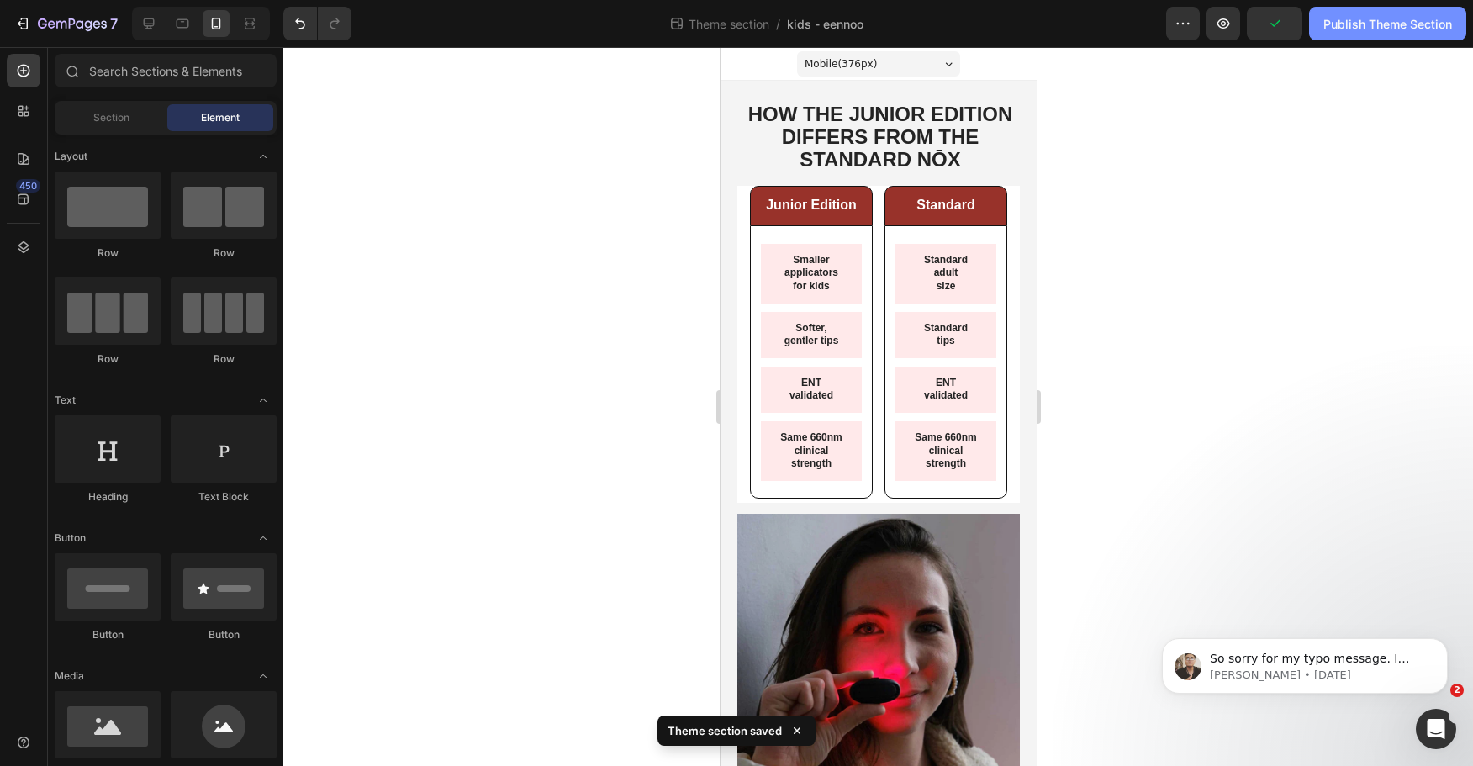
click at [1373, 30] on div "Publish Theme Section" at bounding box center [1388, 24] width 129 height 18
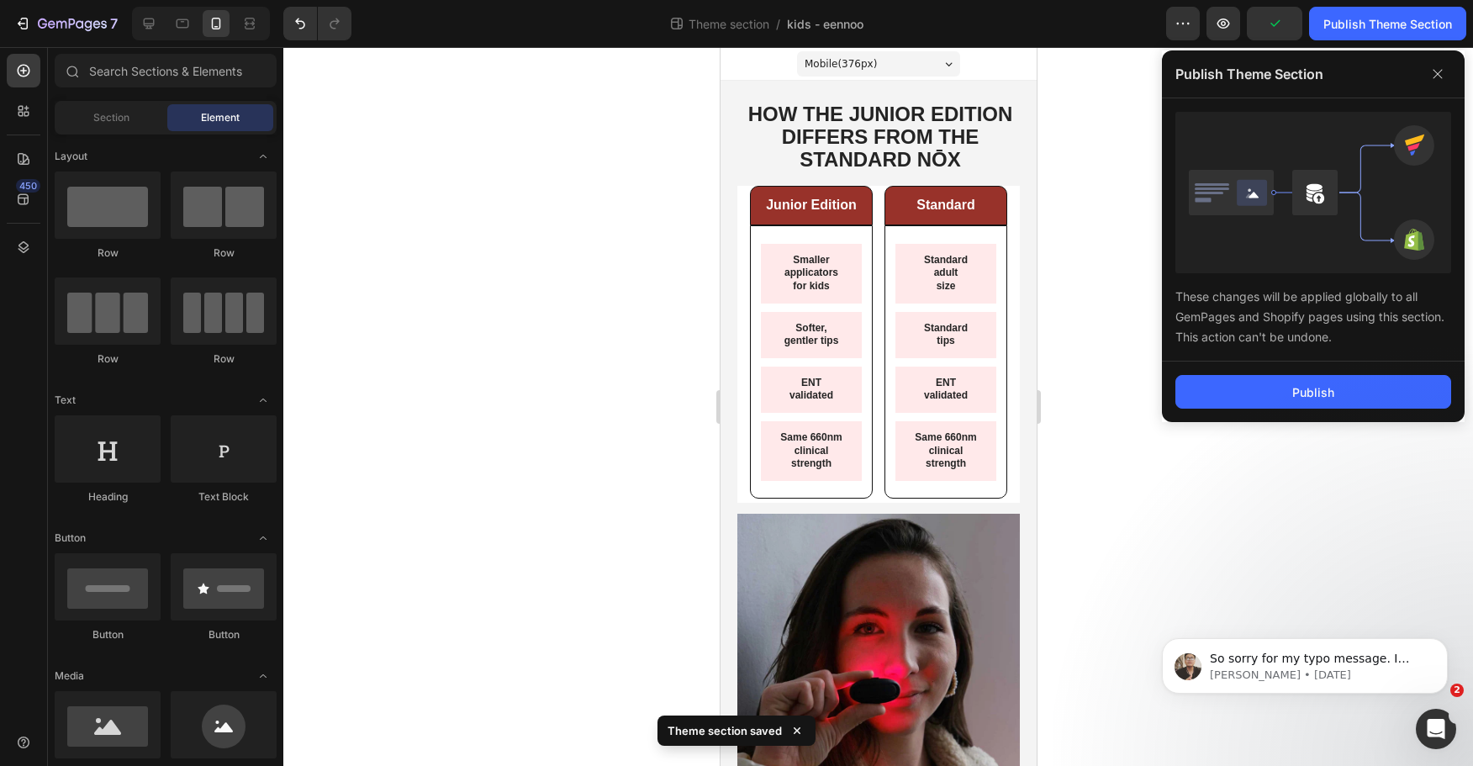
click at [1115, 236] on div at bounding box center [878, 406] width 1190 height 719
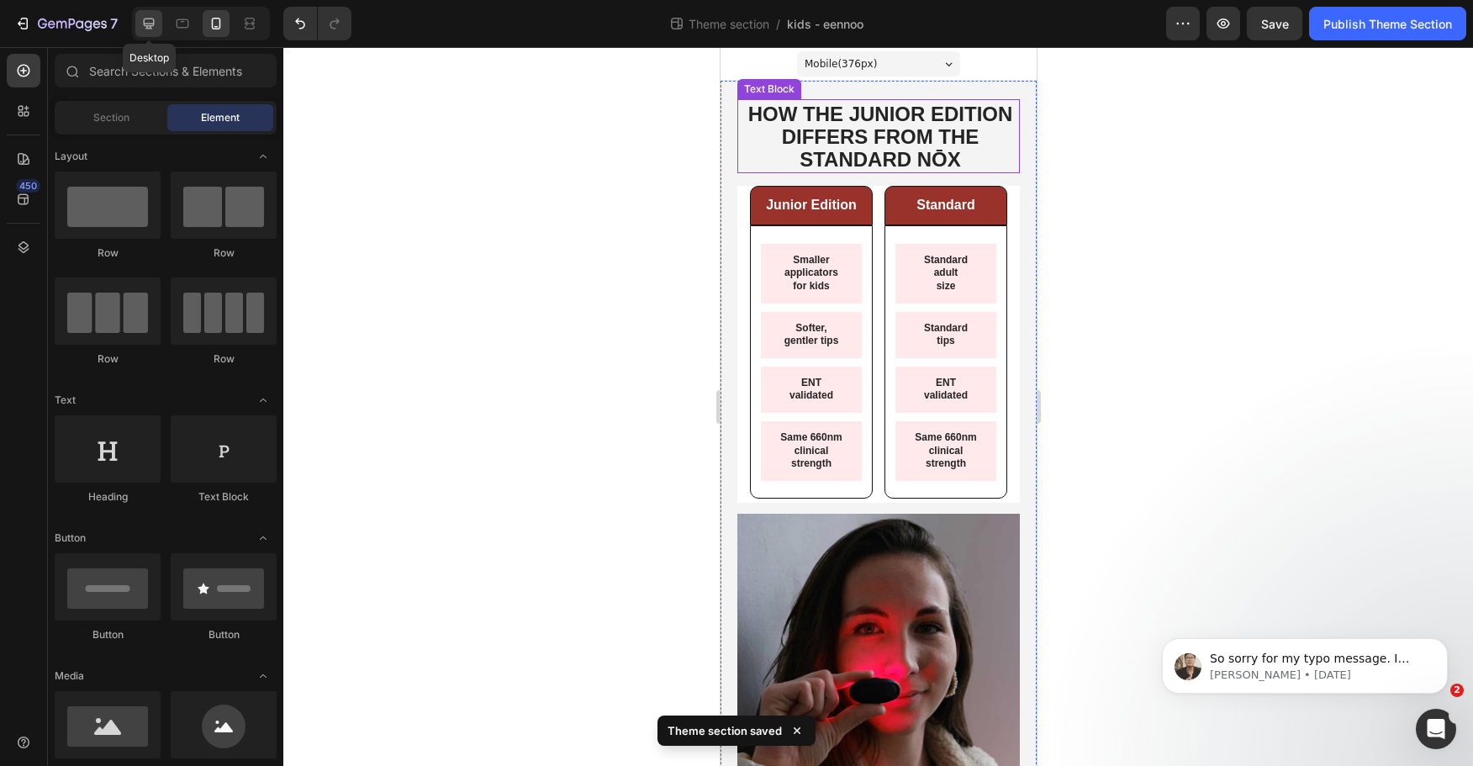
click at [160, 19] on div at bounding box center [148, 23] width 27 height 27
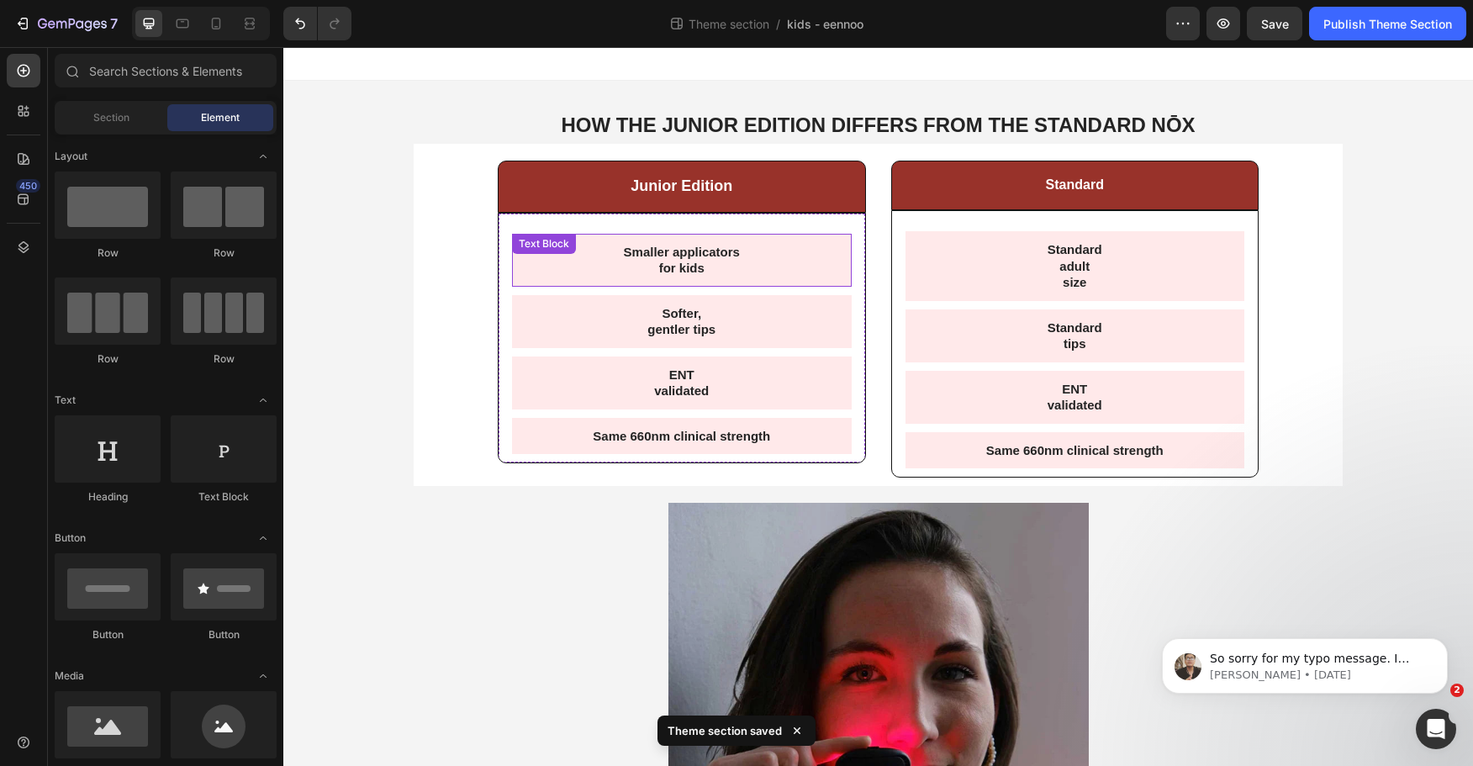
click at [679, 261] on p "for kids" at bounding box center [682, 268] width 313 height 17
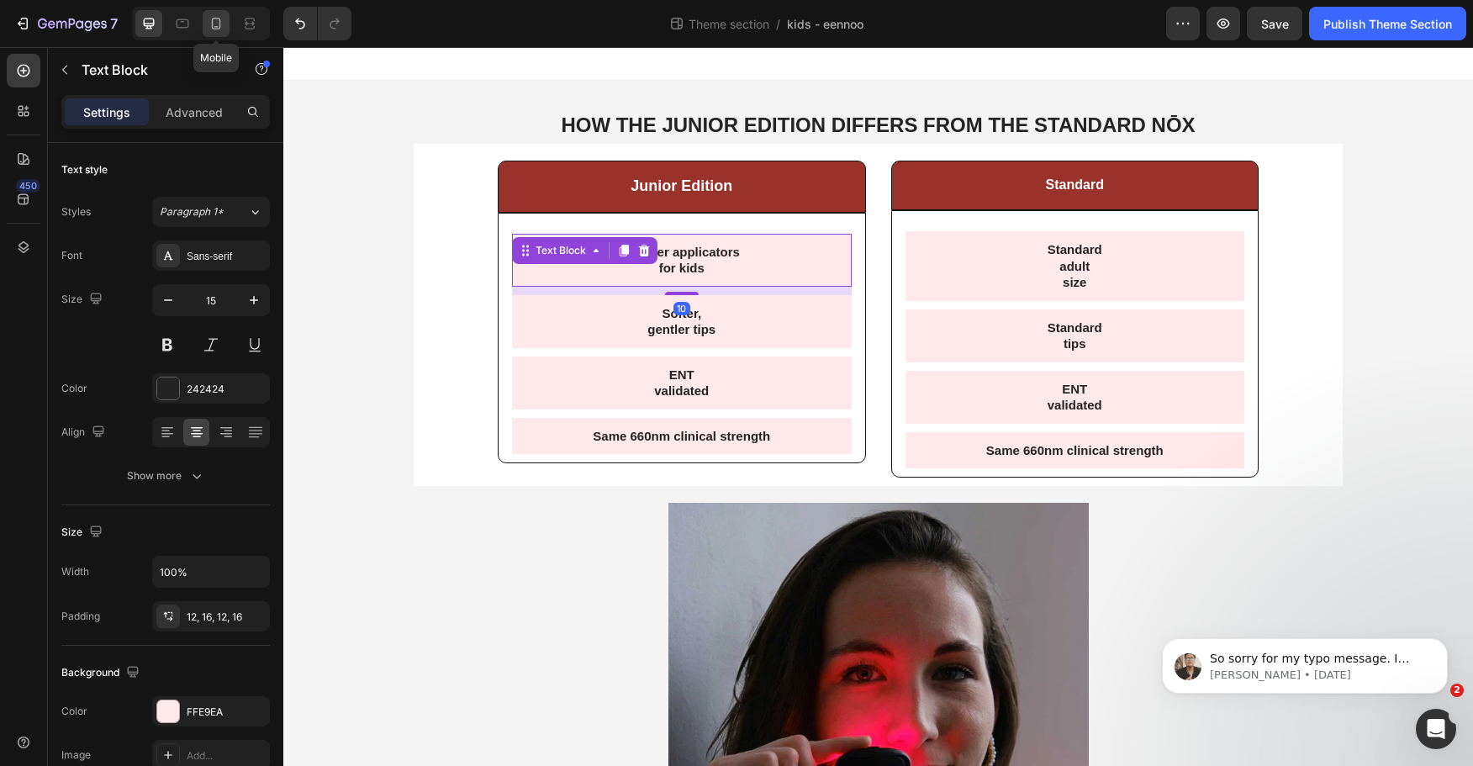
click at [223, 26] on icon at bounding box center [216, 23] width 17 height 17
type input "12"
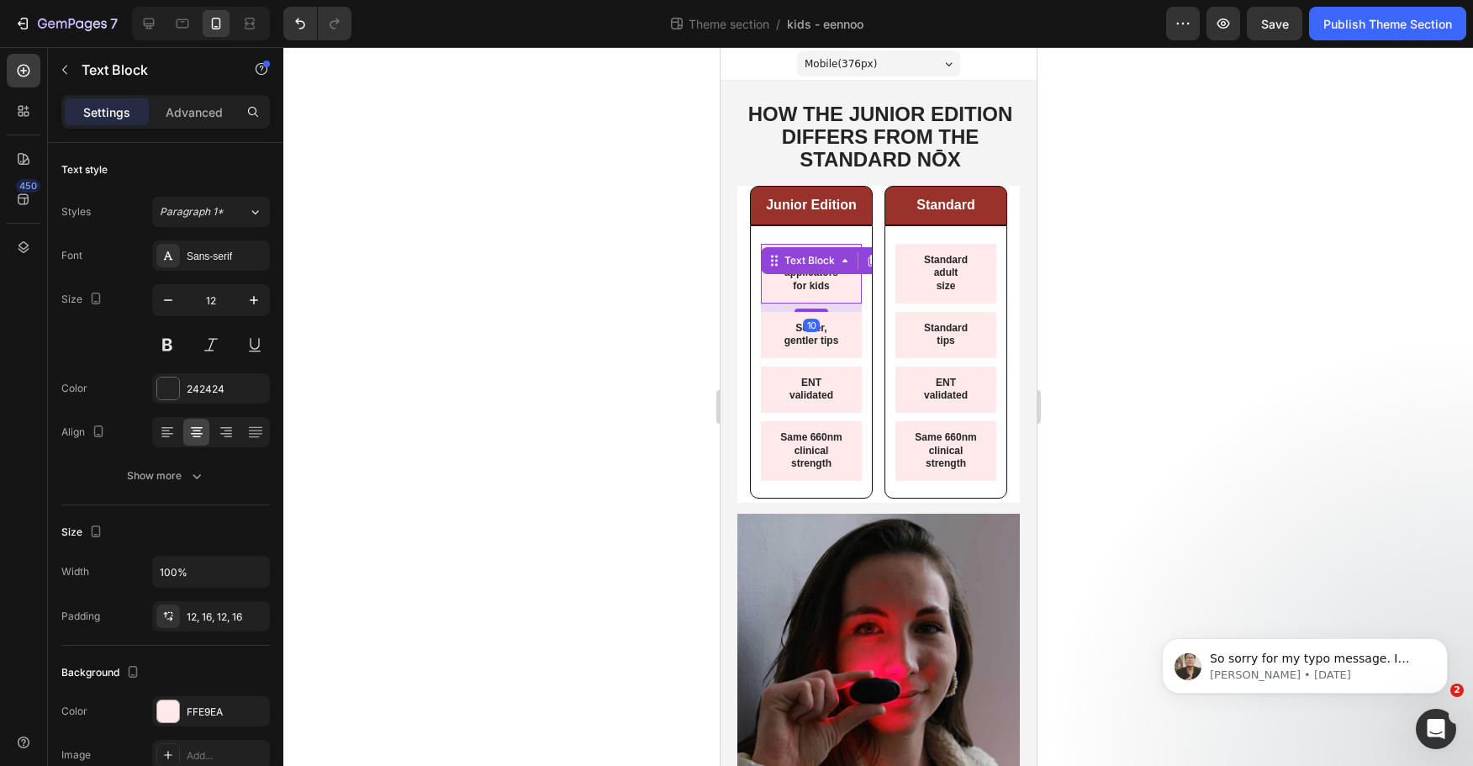
scroll to position [138, 0]
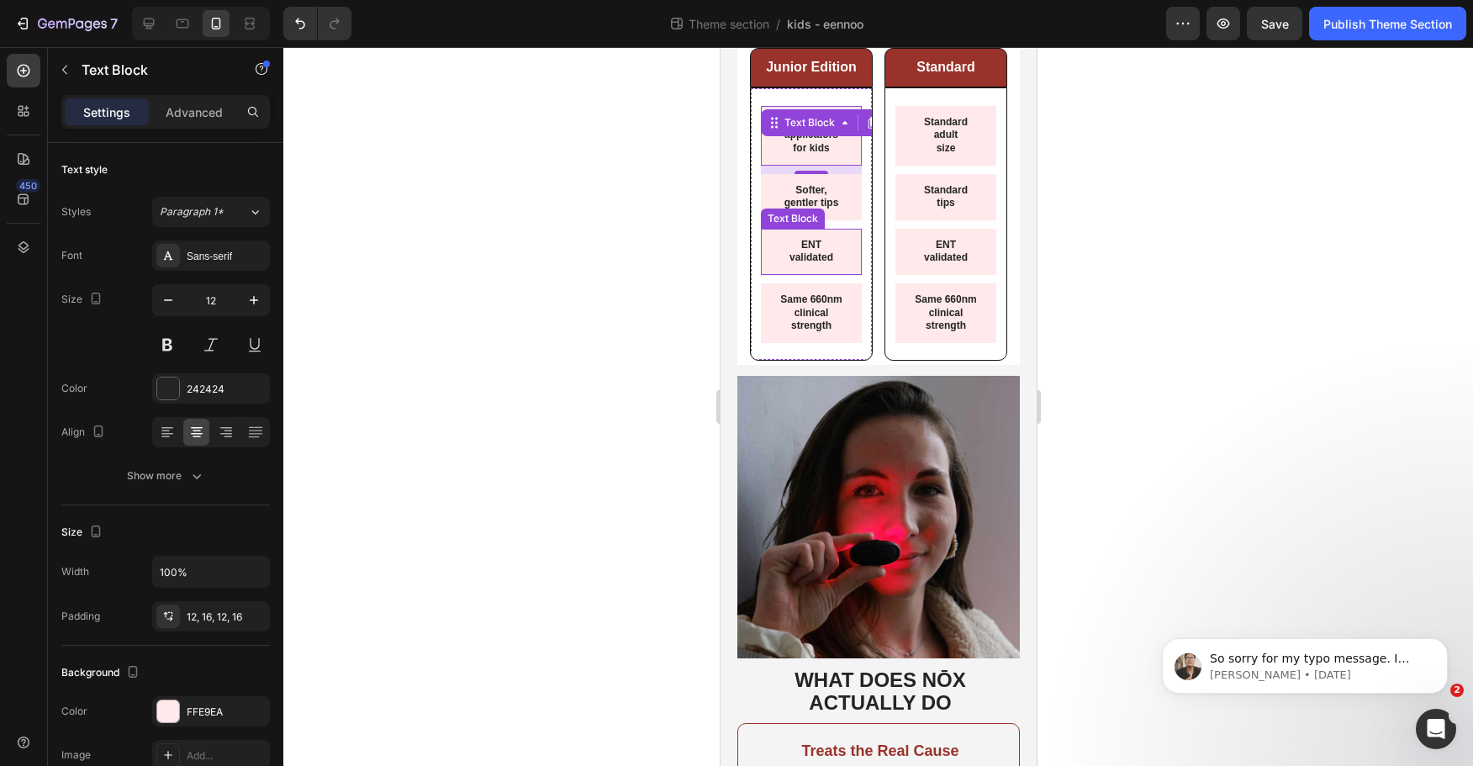
click at [637, 194] on div at bounding box center [878, 406] width 1190 height 719
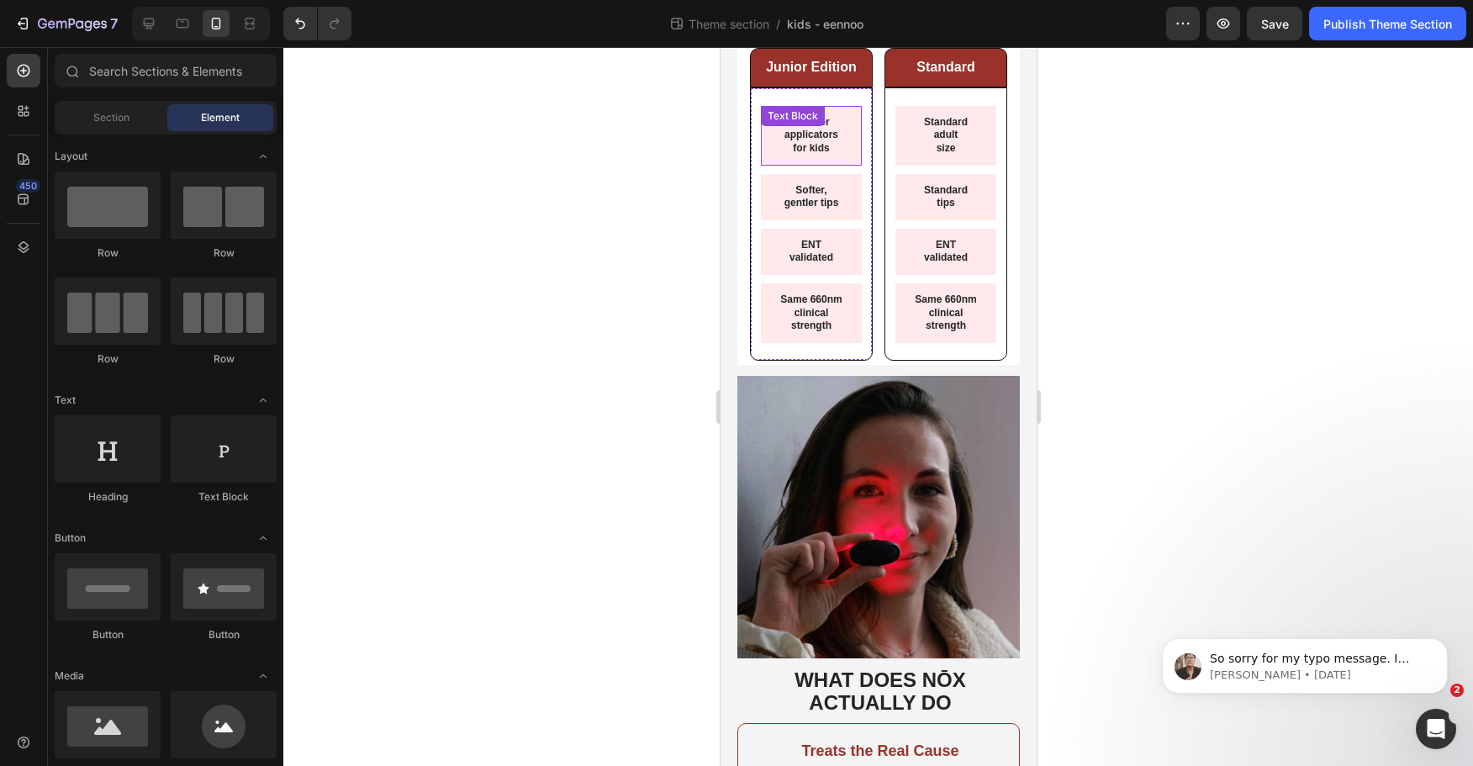
click at [788, 133] on div "Smaller applicators for kids Text Block" at bounding box center [810, 136] width 101 height 60
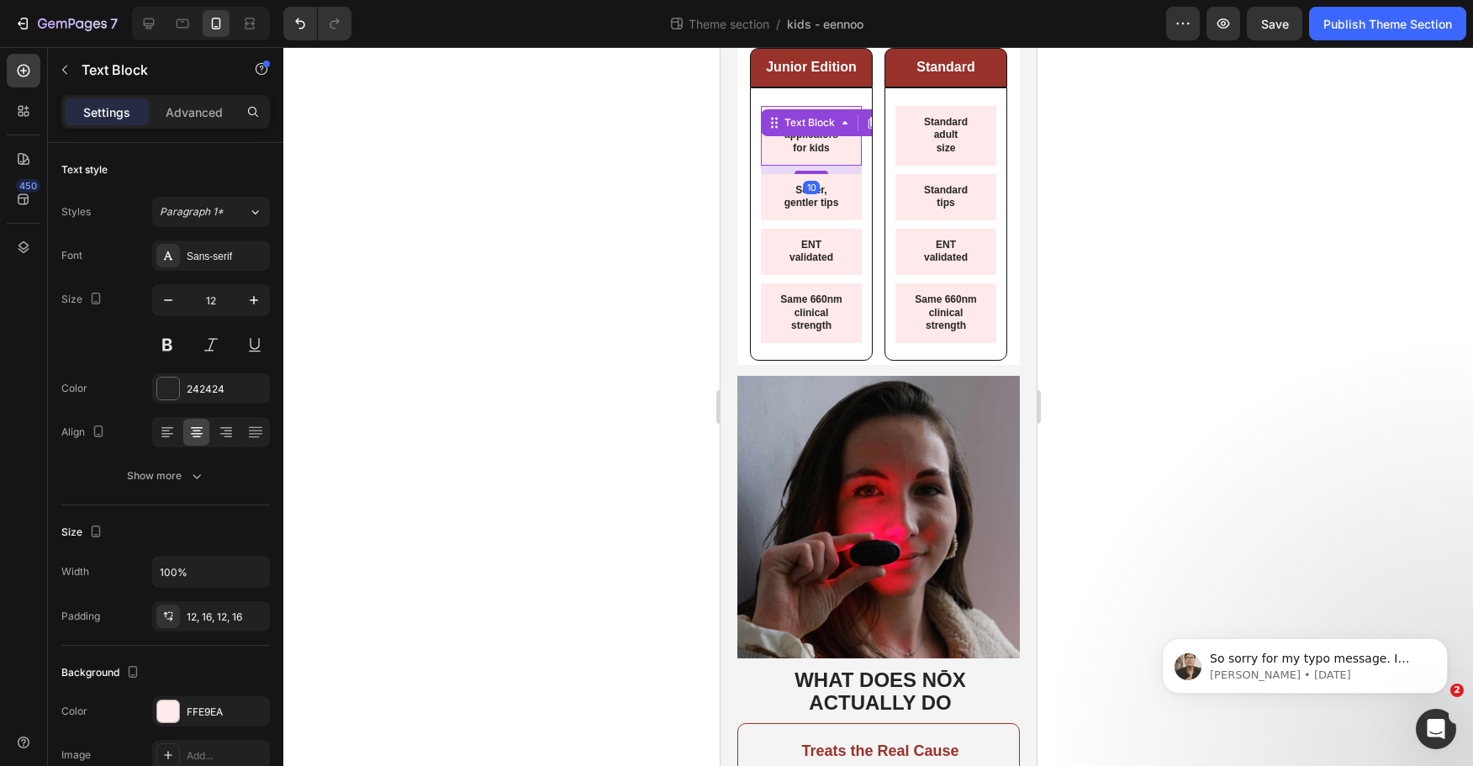
click at [786, 134] on div "Text Block" at bounding box center [832, 122] width 145 height 27
click at [781, 138] on p "Smaller applicators" at bounding box center [811, 129] width 74 height 26
click at [598, 164] on div at bounding box center [878, 406] width 1190 height 719
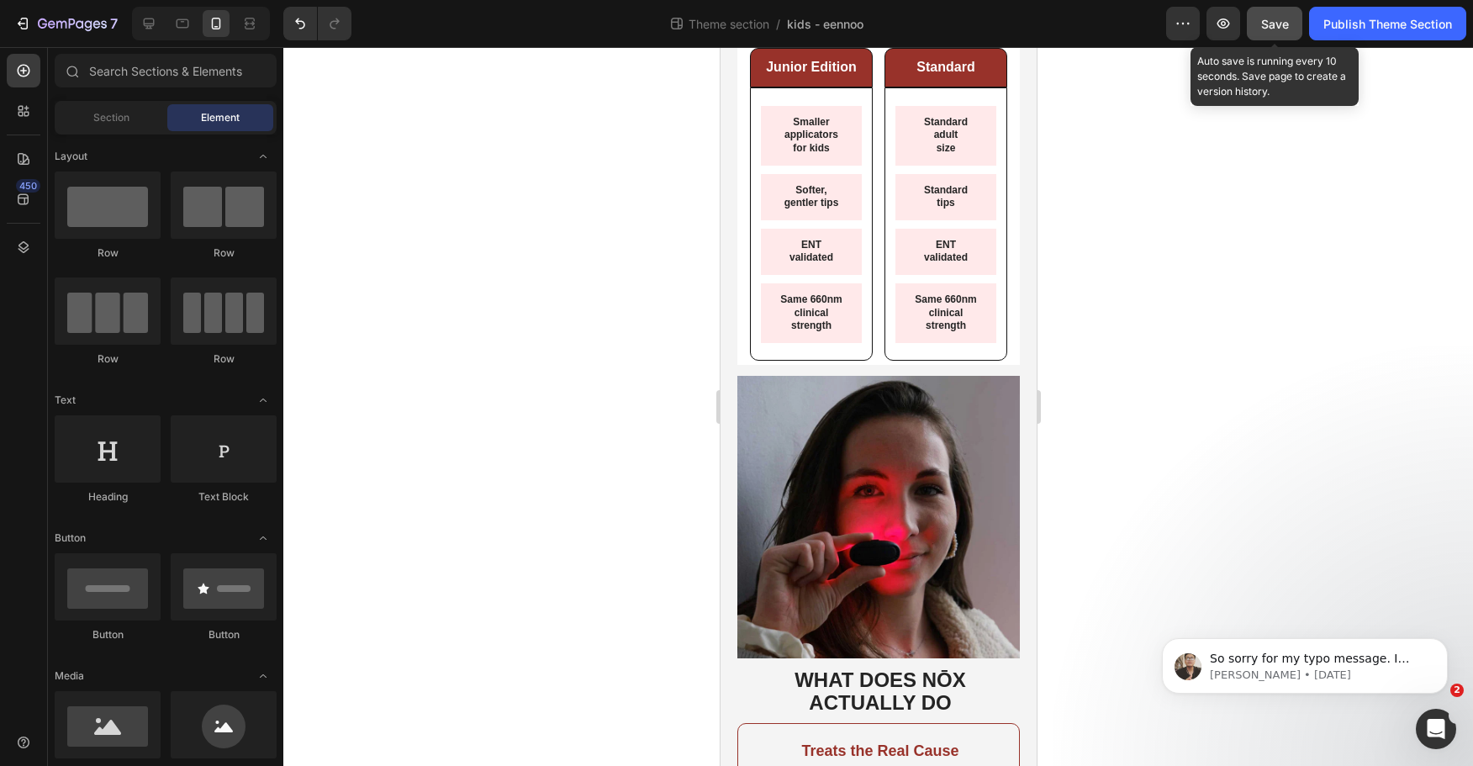
click at [1293, 32] on button "Save" at bounding box center [1275, 24] width 56 height 34
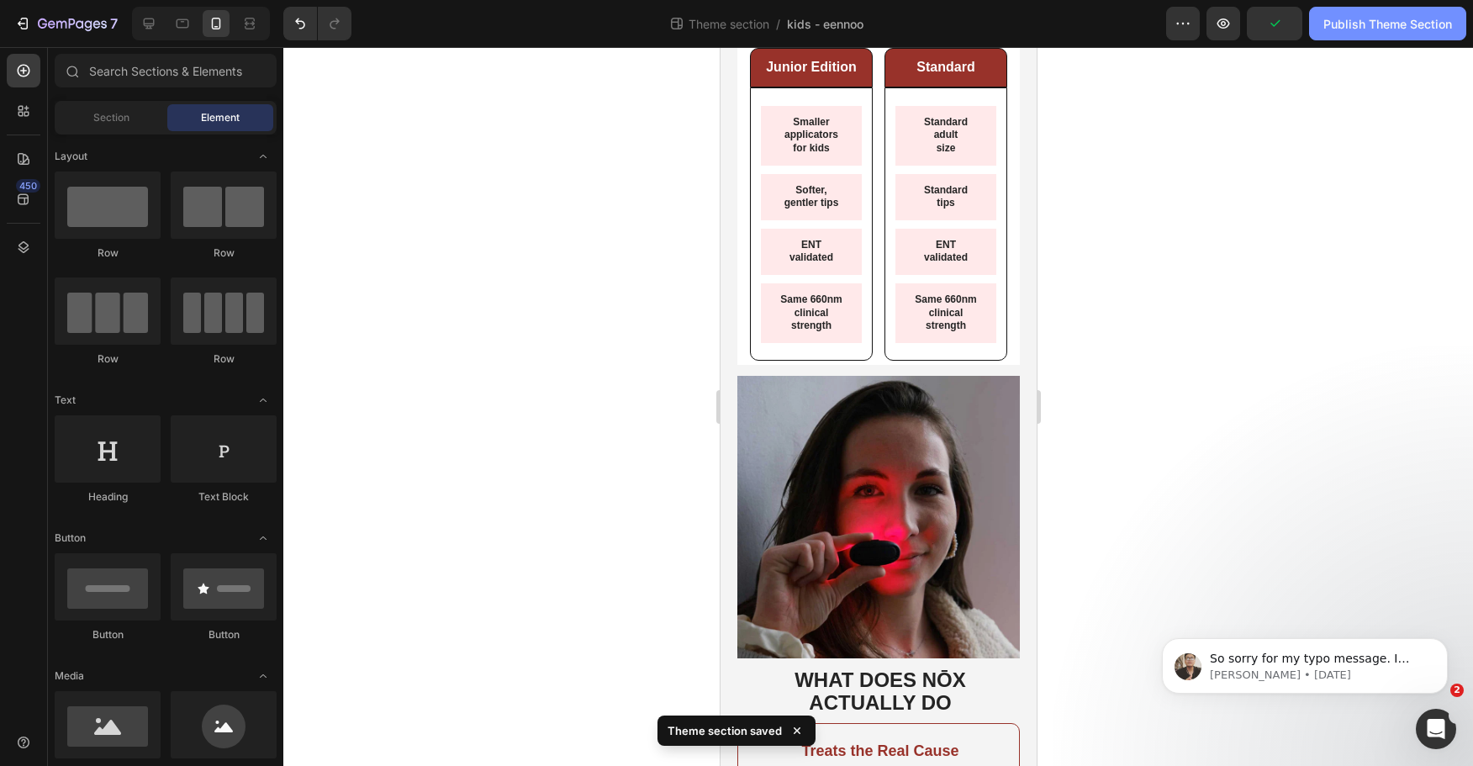
click at [1343, 34] on button "Publish Theme Section" at bounding box center [1387, 24] width 157 height 34
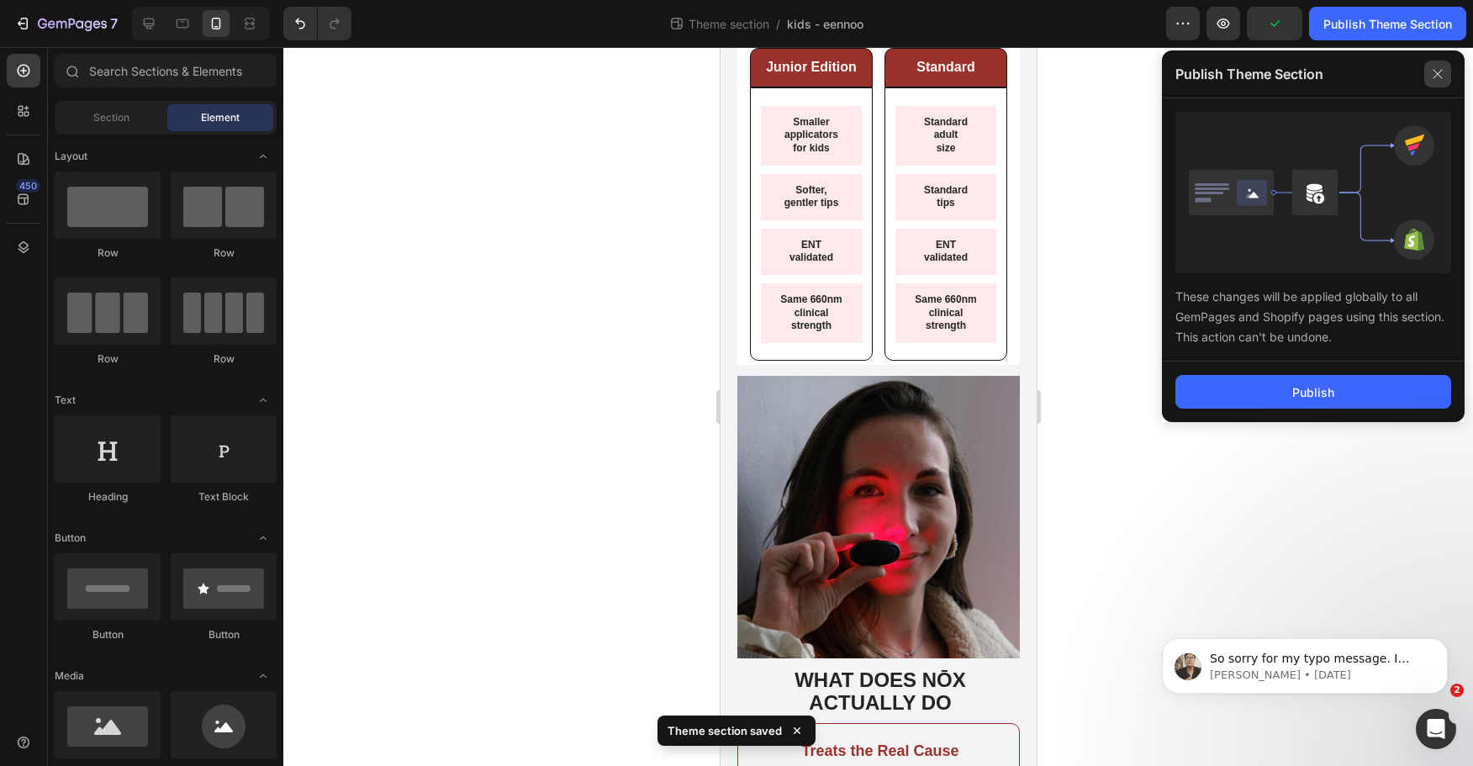
click at [1444, 71] on icon at bounding box center [1438, 74] width 27 height 27
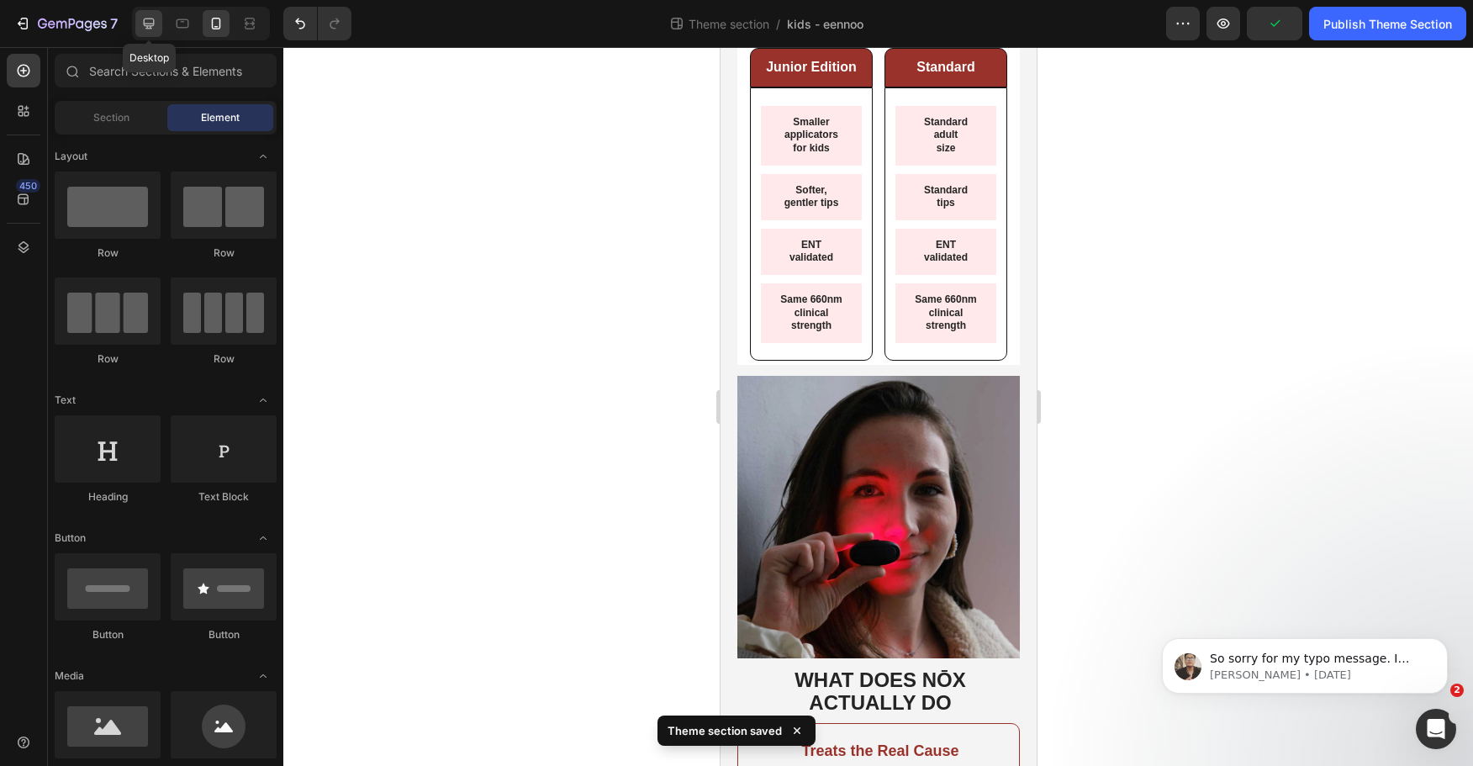
click at [149, 27] on icon at bounding box center [148, 23] width 17 height 17
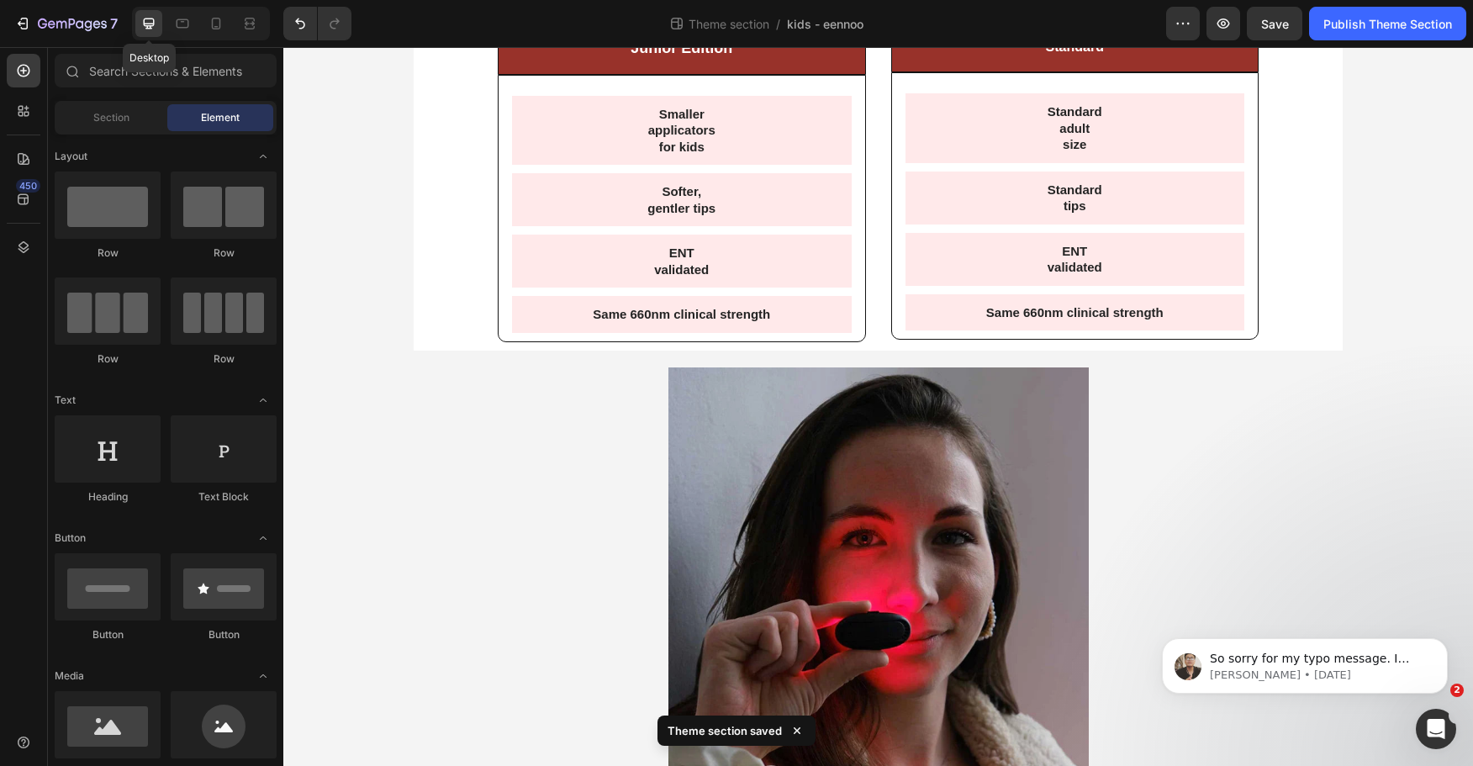
scroll to position [115, 0]
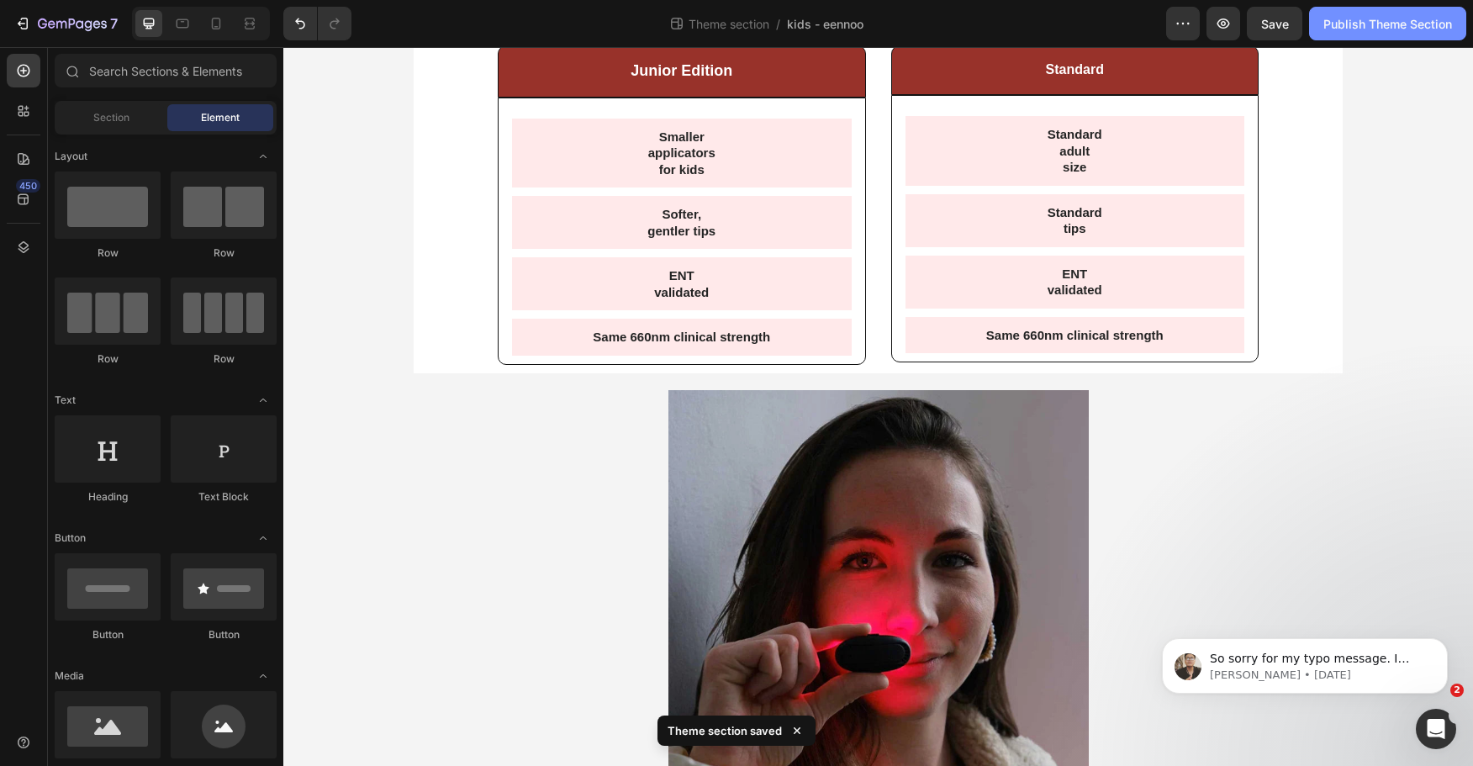
click at [1372, 23] on div "Publish Theme Section" at bounding box center [1388, 24] width 129 height 18
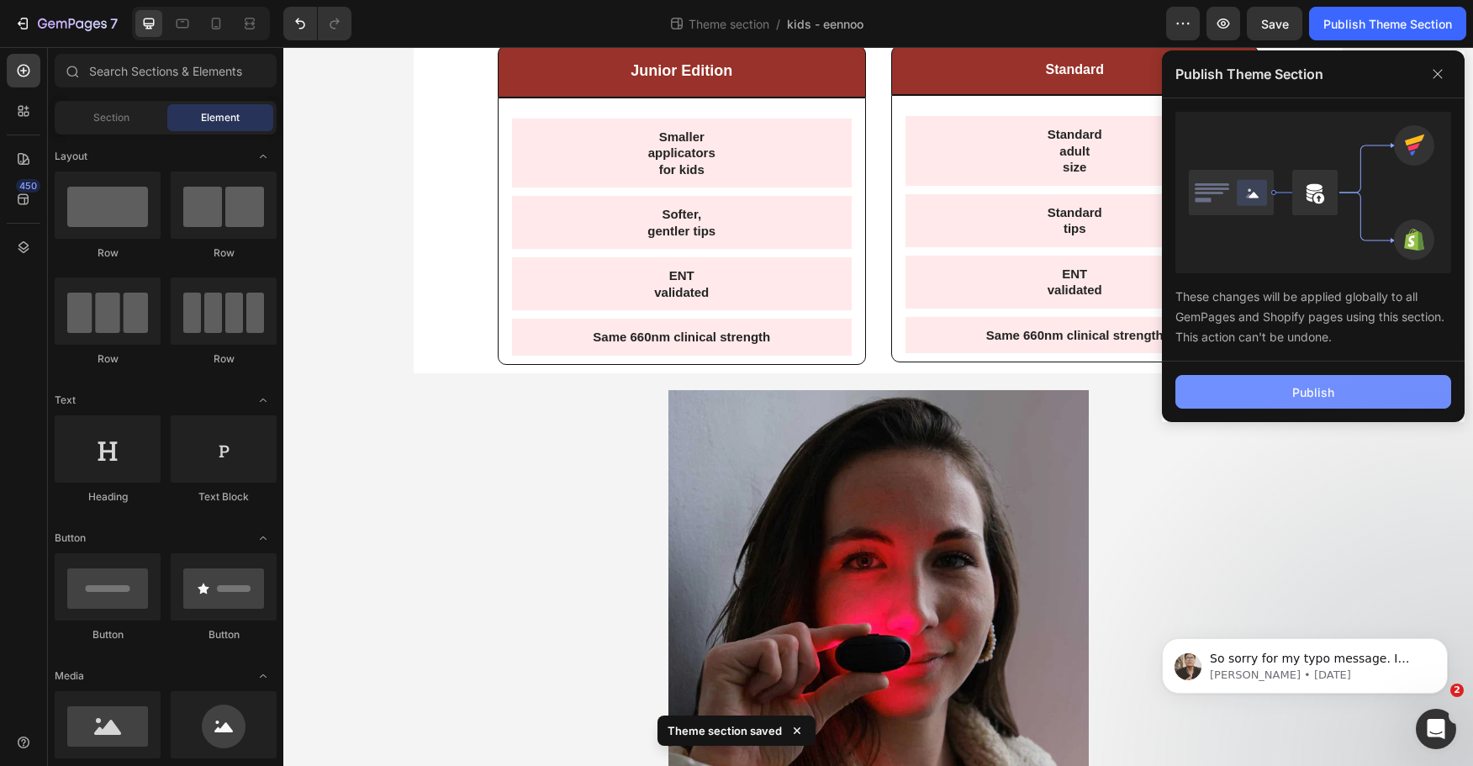
click at [1358, 384] on button "Publish" at bounding box center [1314, 392] width 276 height 34
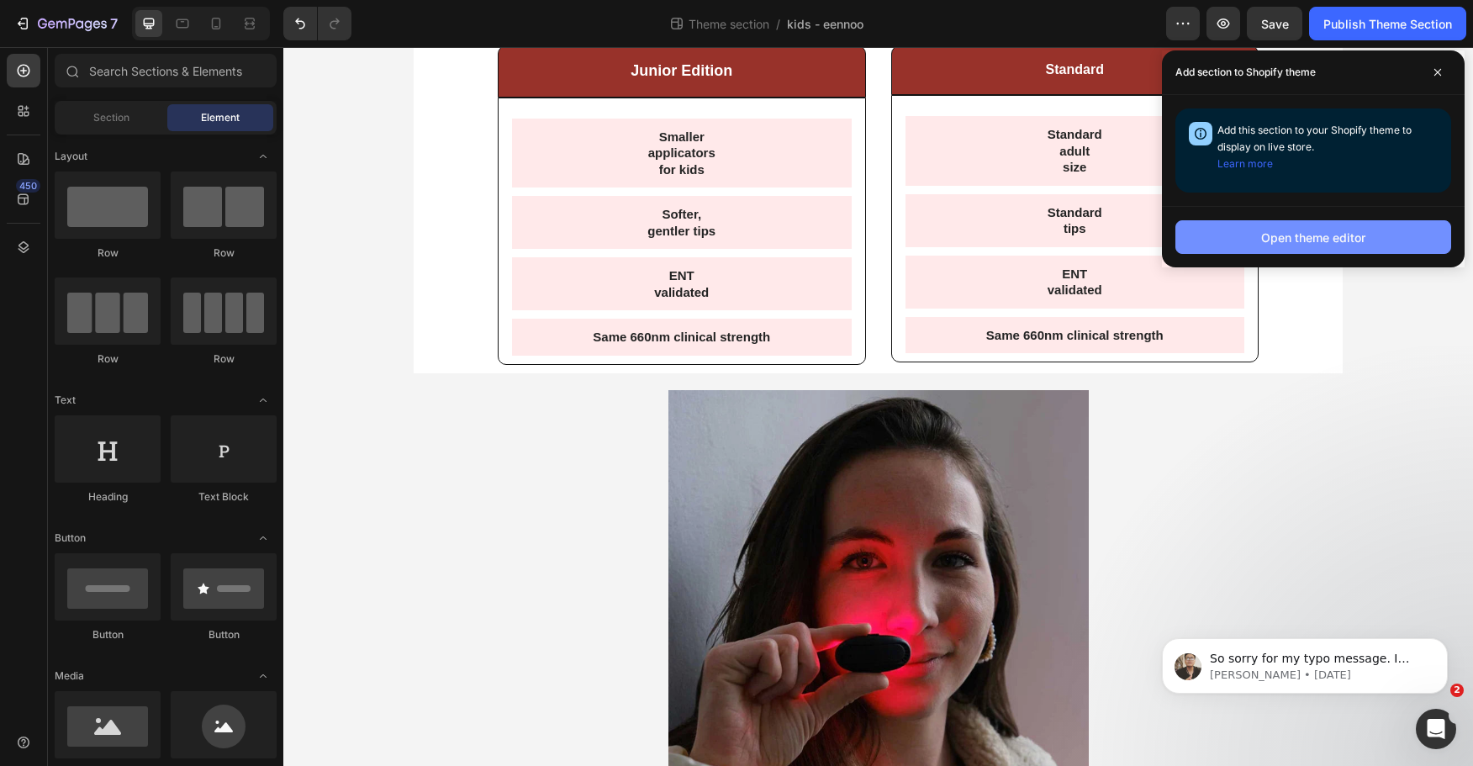
click at [1350, 246] on div "Open theme editor" at bounding box center [1314, 238] width 104 height 18
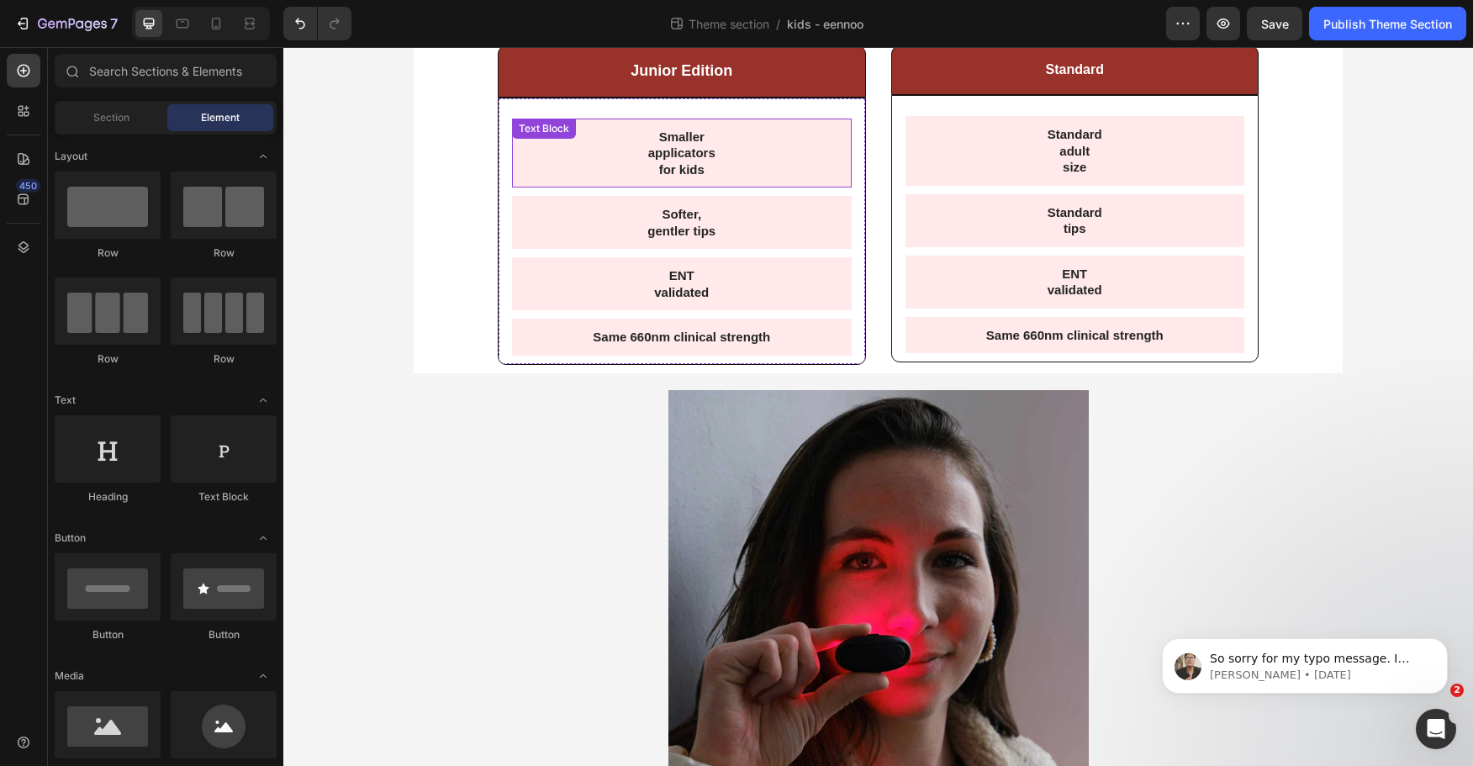
scroll to position [0, 0]
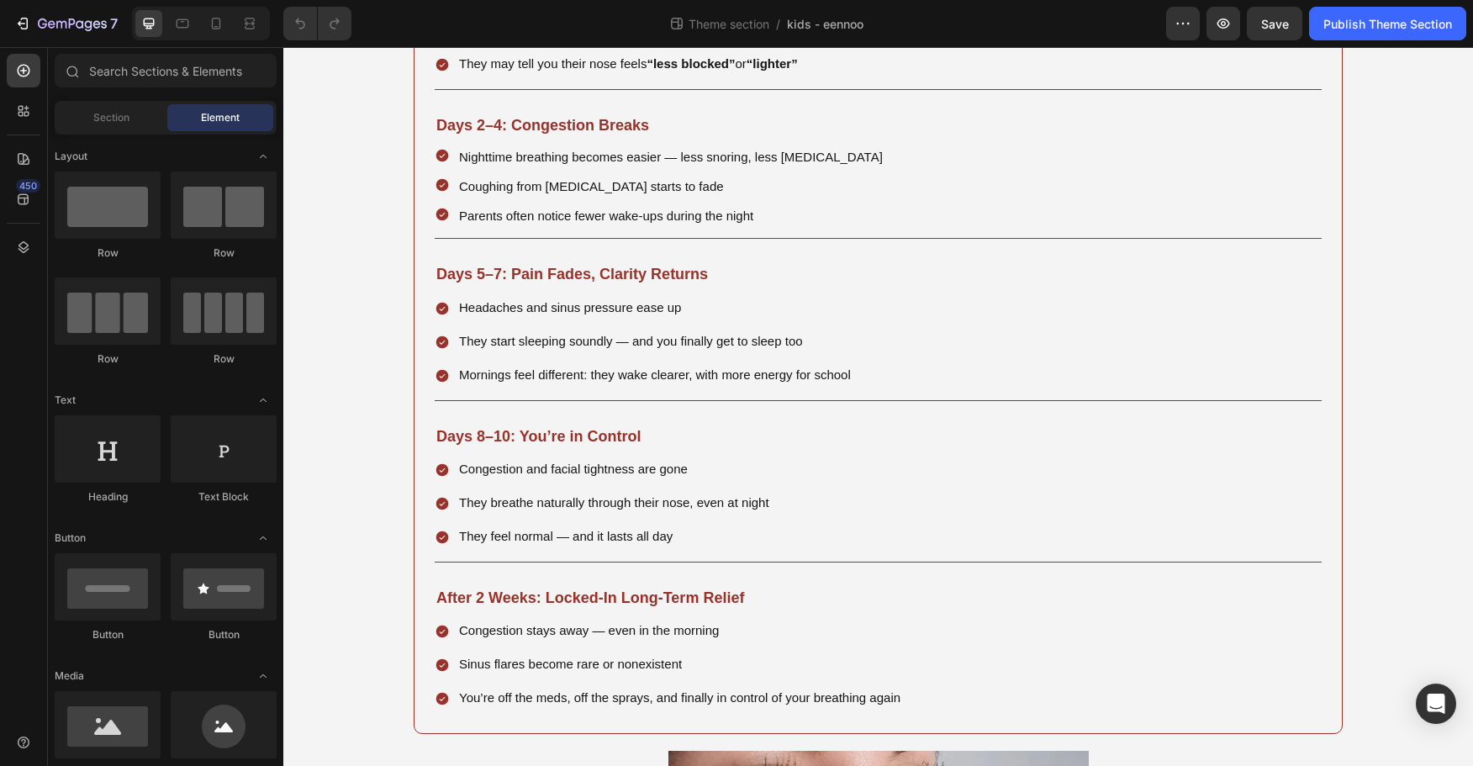
scroll to position [2355, 0]
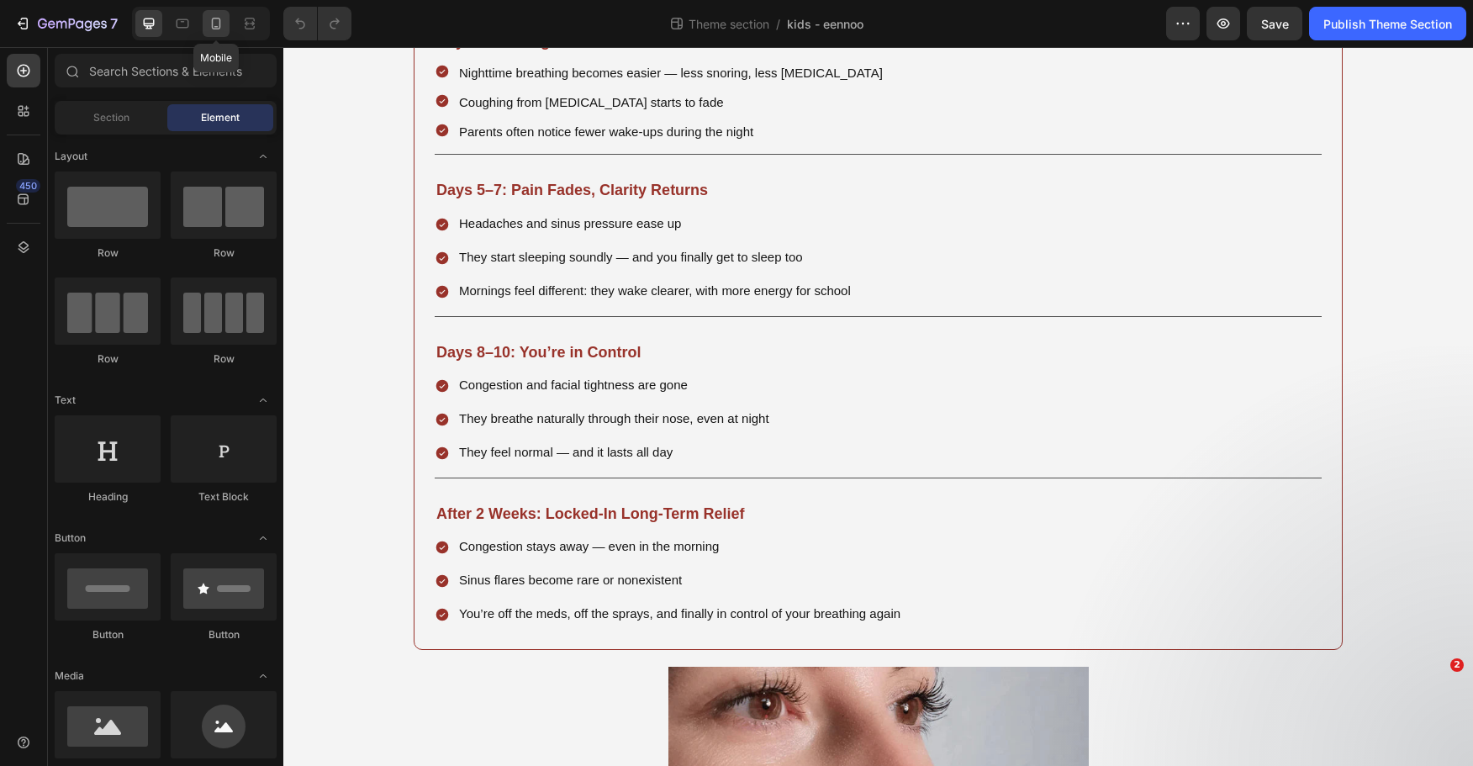
click at [221, 29] on icon at bounding box center [216, 23] width 17 height 17
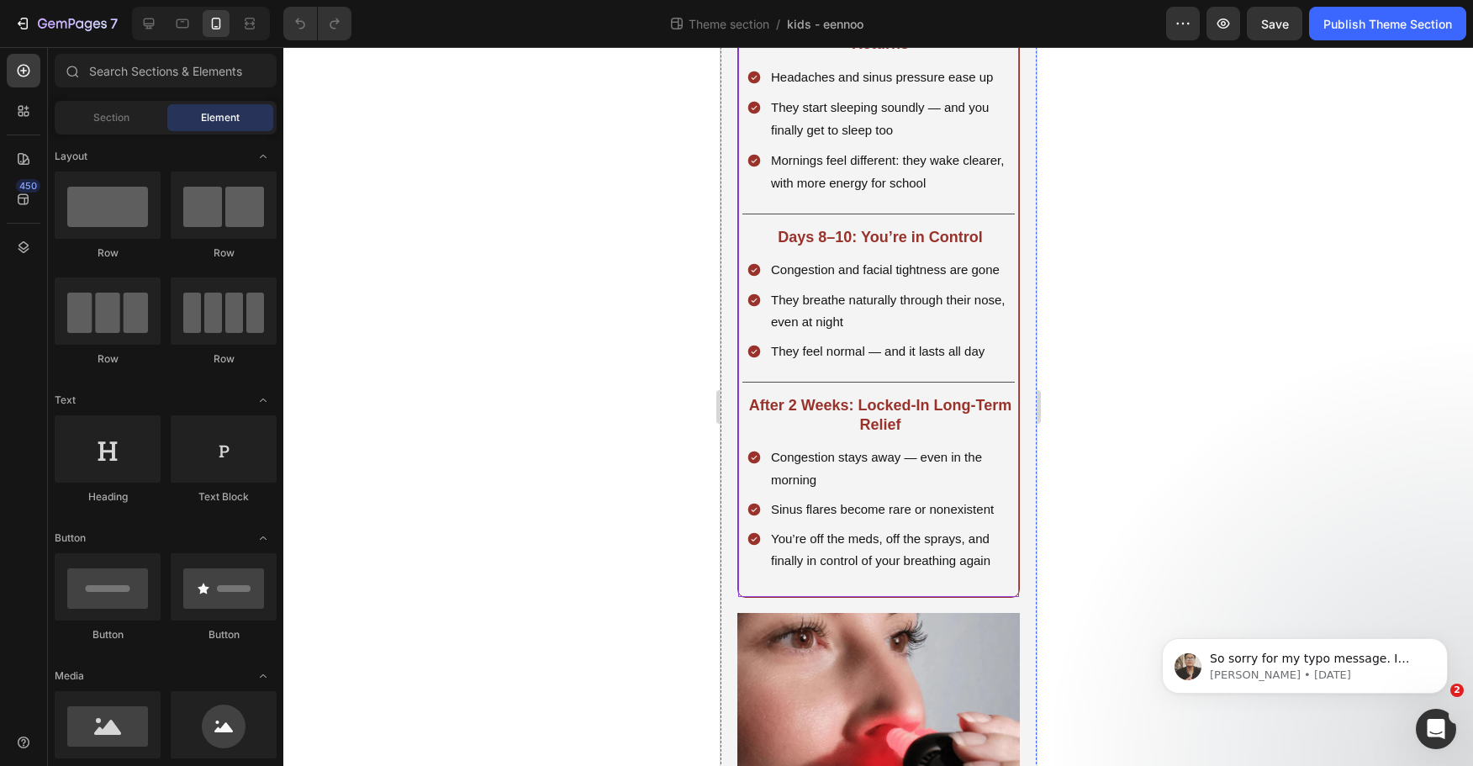
scroll to position [2424, 0]
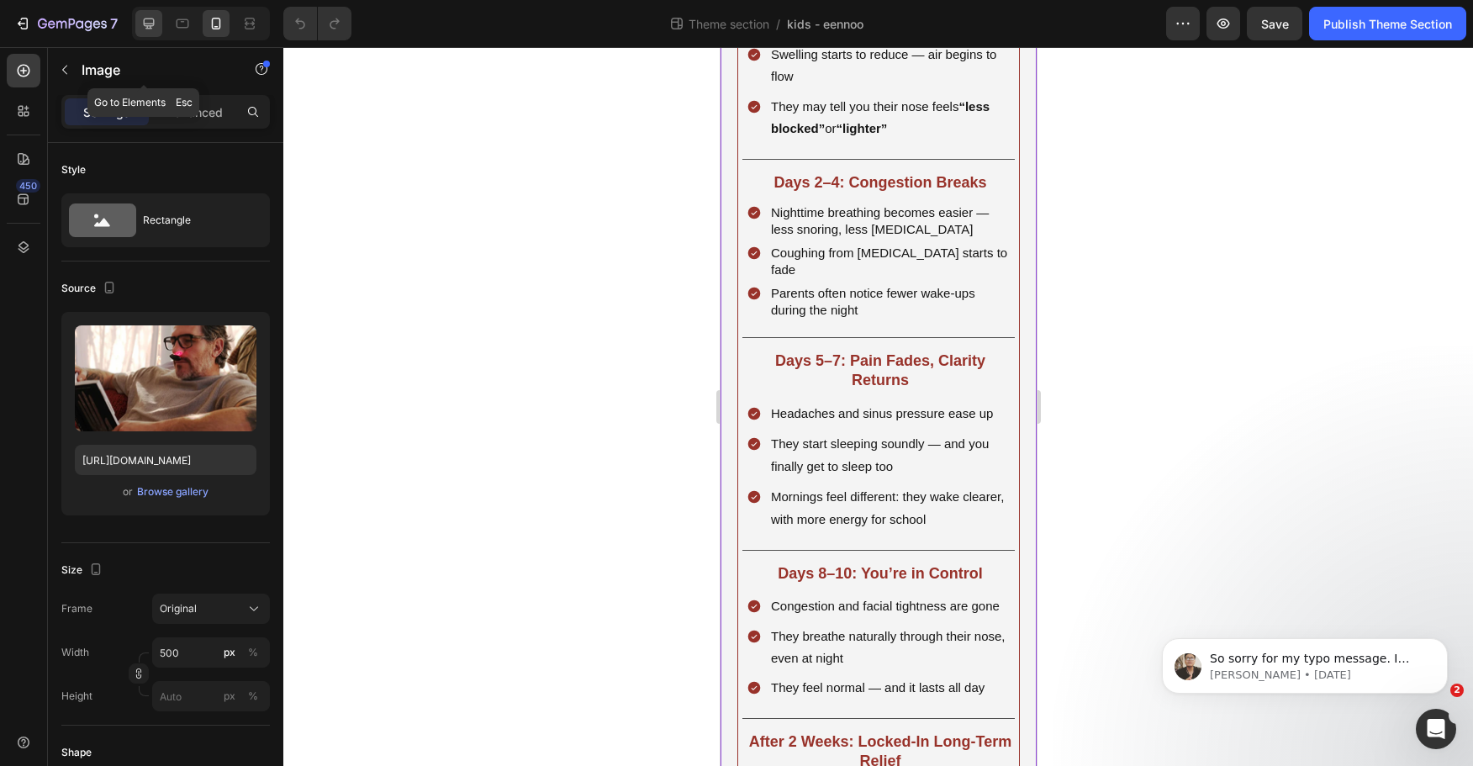
click at [151, 28] on icon at bounding box center [149, 24] width 11 height 11
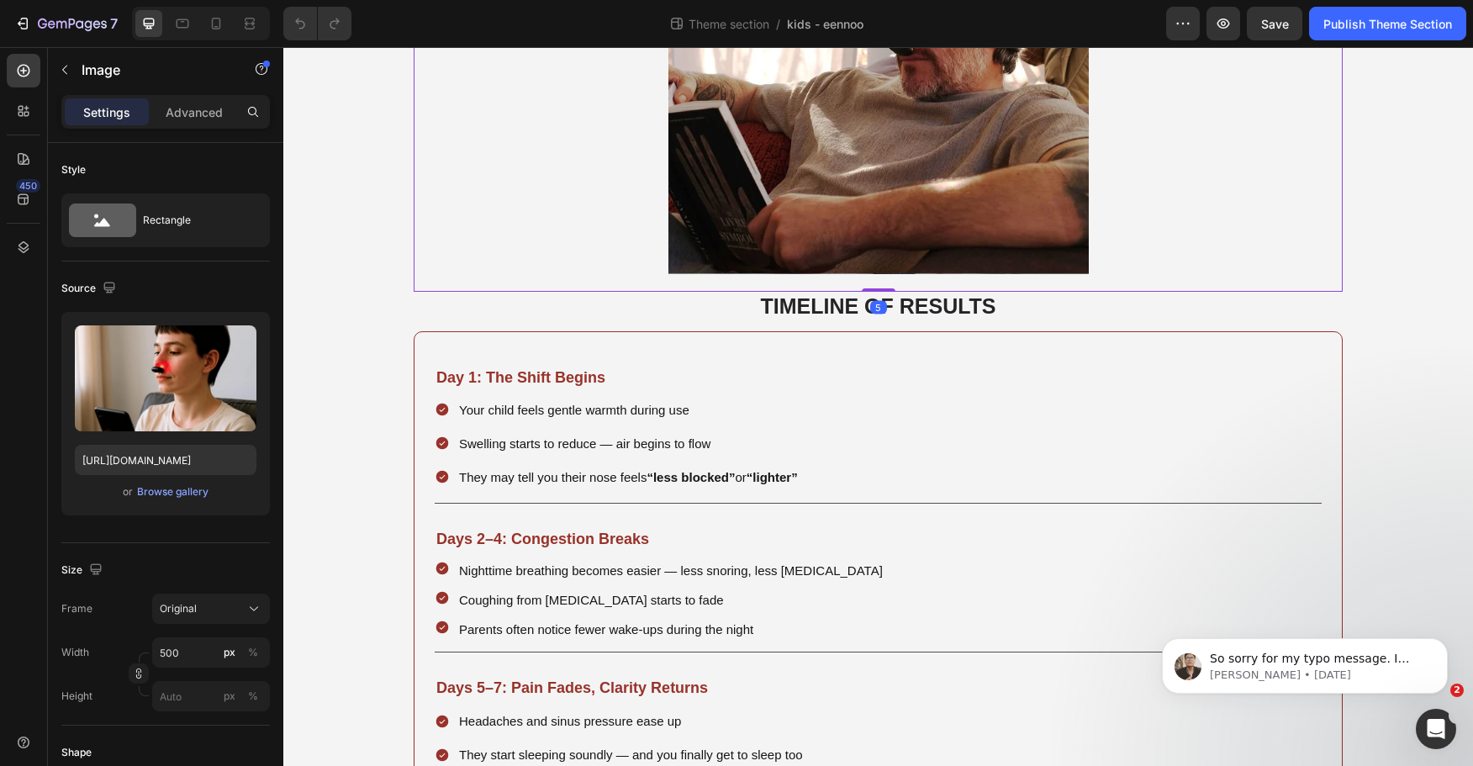
scroll to position [2413, 0]
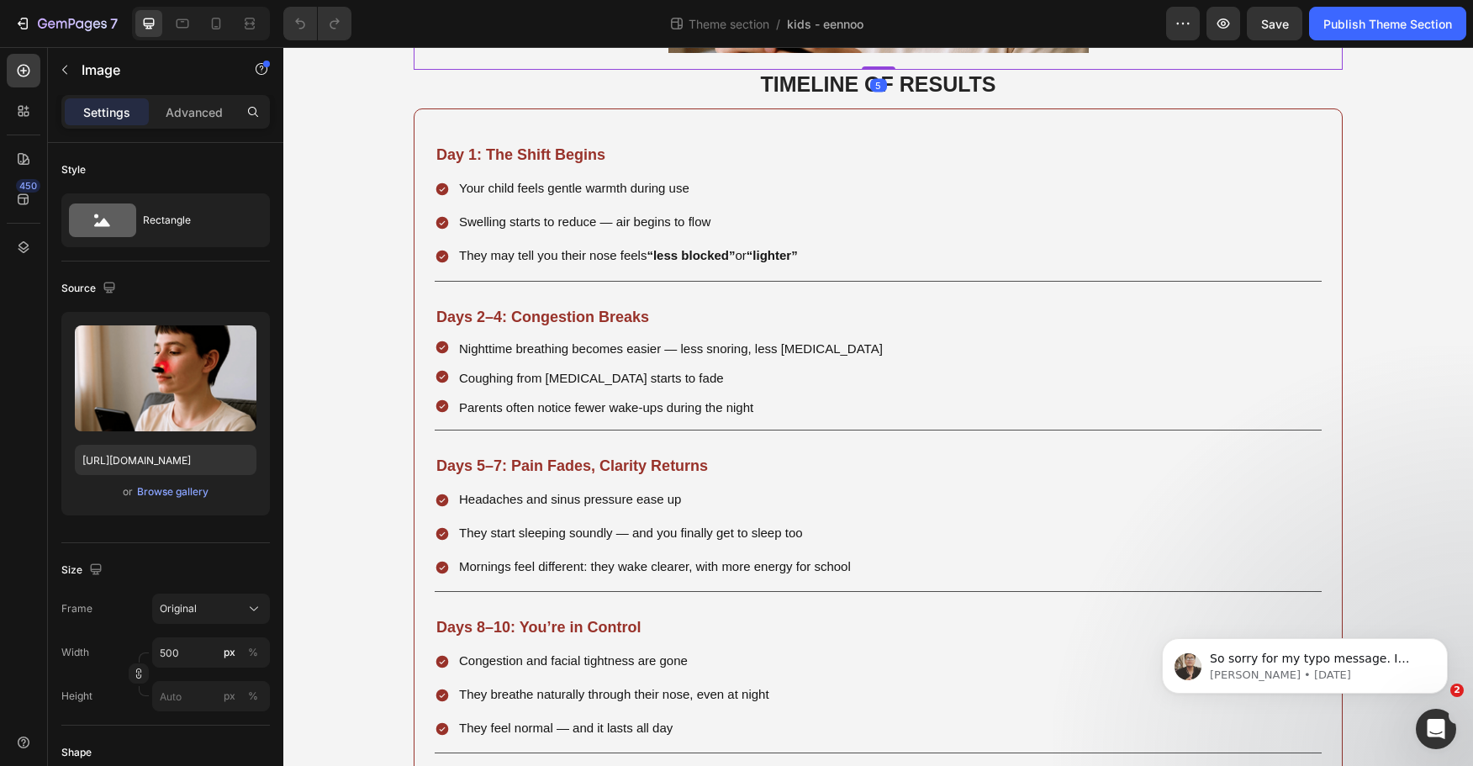
click at [130, 448] on input "[URL][DOMAIN_NAME]" at bounding box center [166, 460] width 182 height 30
click at [231, 15] on div "Fullscreen" at bounding box center [201, 24] width 138 height 34
drag, startPoint x: 220, startPoint y: 16, endPoint x: 29, endPoint y: 262, distance: 311.7
click at [220, 16] on icon at bounding box center [216, 23] width 17 height 17
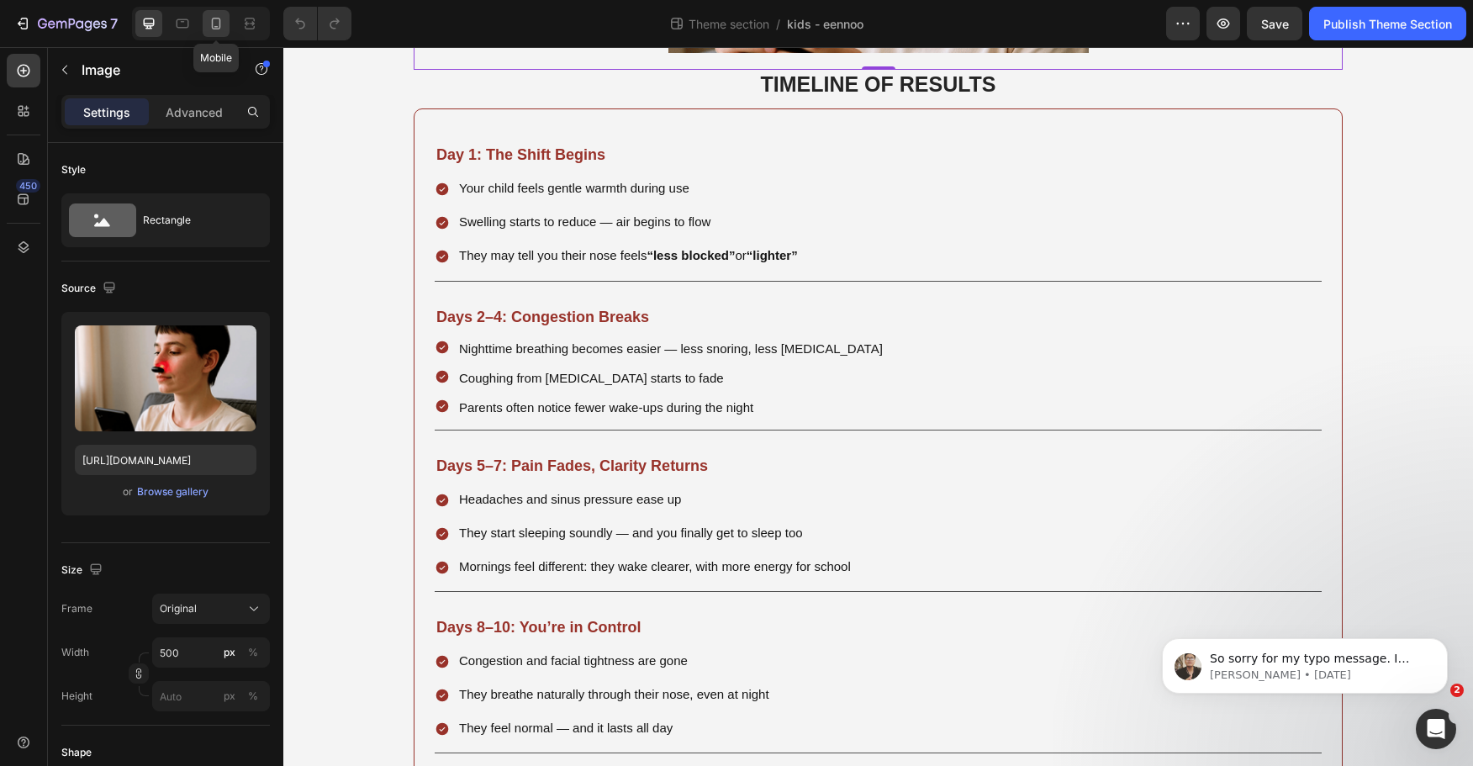
type input "[URL][DOMAIN_NAME]"
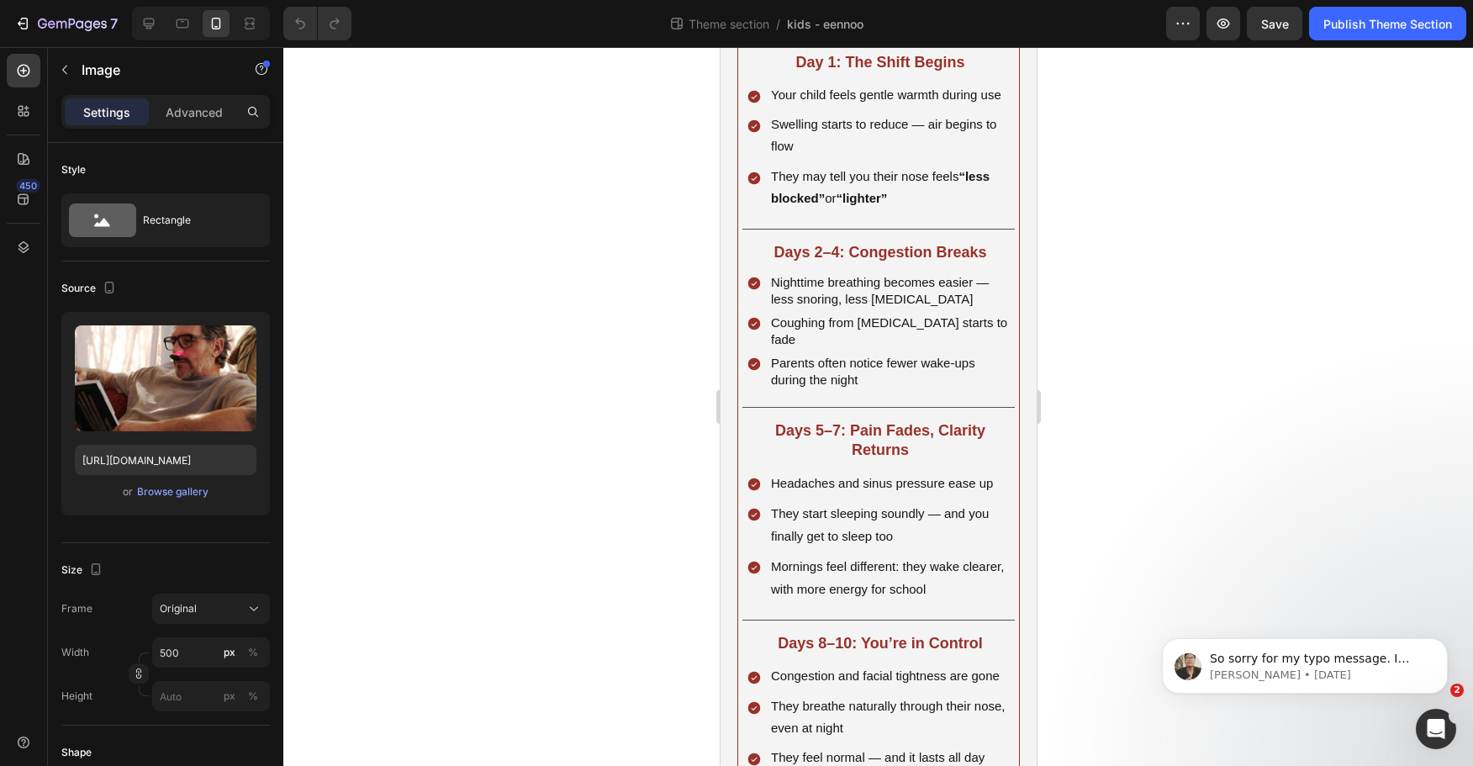
scroll to position [2542, 0]
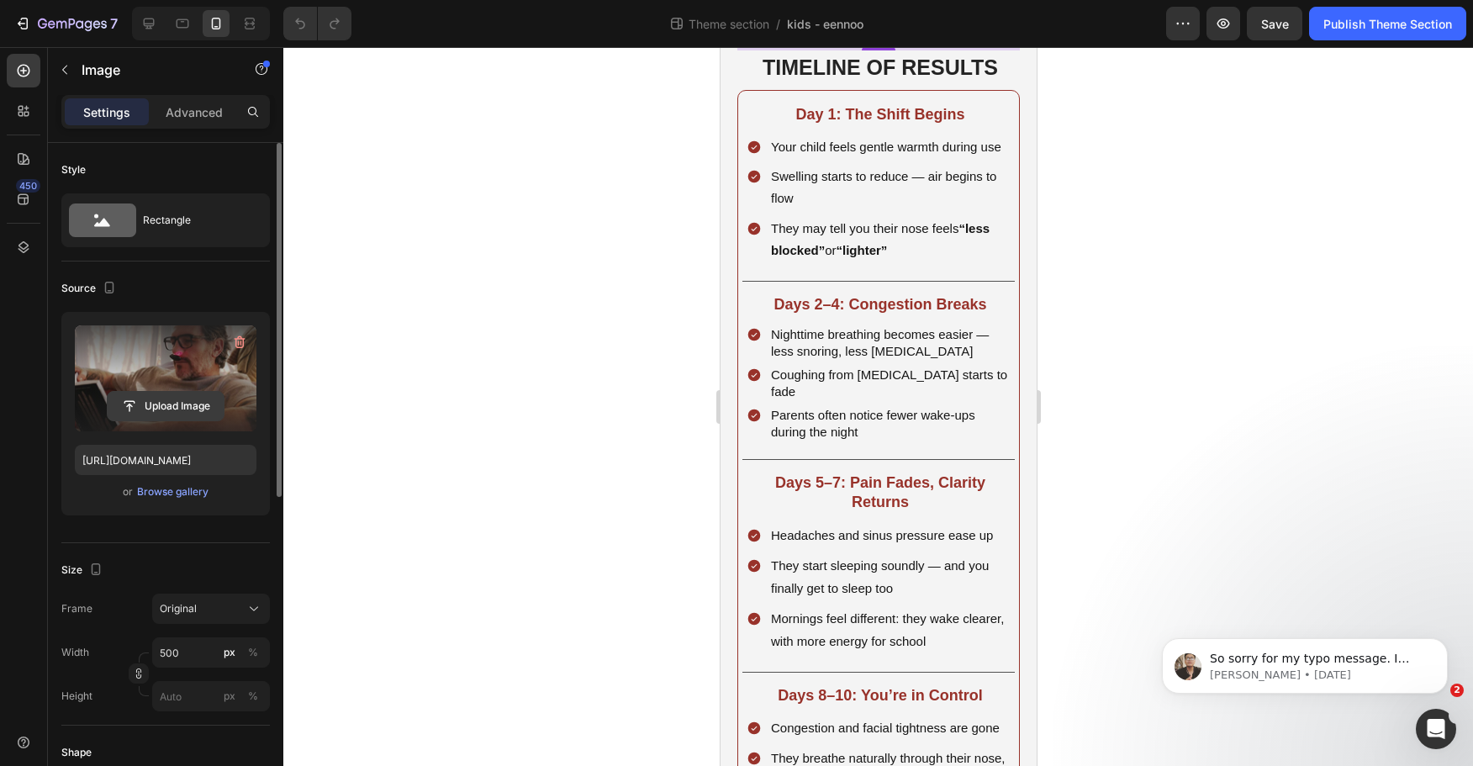
click at [235, 344] on icon "button" at bounding box center [239, 342] width 17 height 17
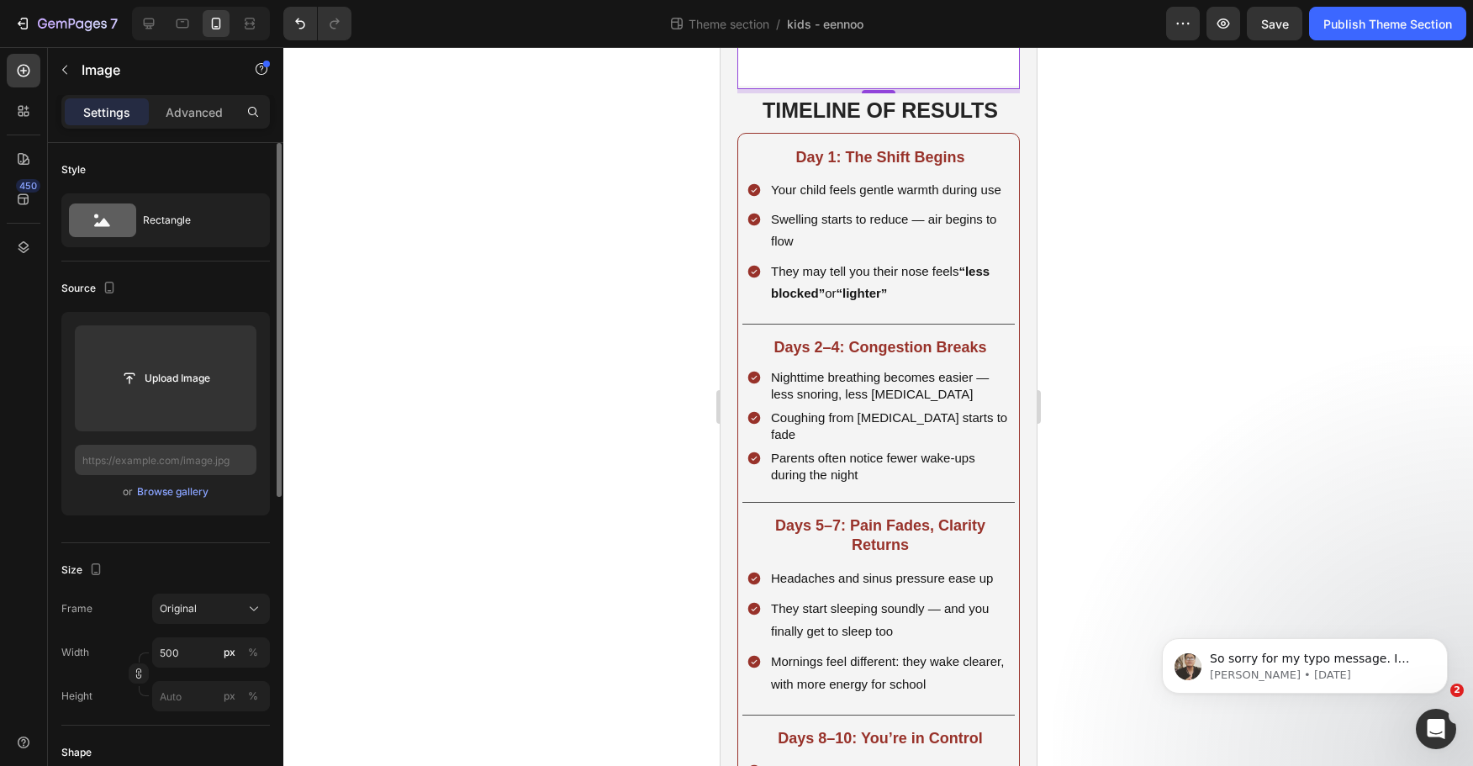
drag, startPoint x: 140, startPoint y: 482, endPoint x: 143, endPoint y: 463, distance: 19.6
click at [139, 480] on div "Upload Image or Browse gallery" at bounding box center [165, 414] width 209 height 204
click at [143, 463] on input "text" at bounding box center [166, 460] width 182 height 30
paste input "[URL][DOMAIN_NAME]"
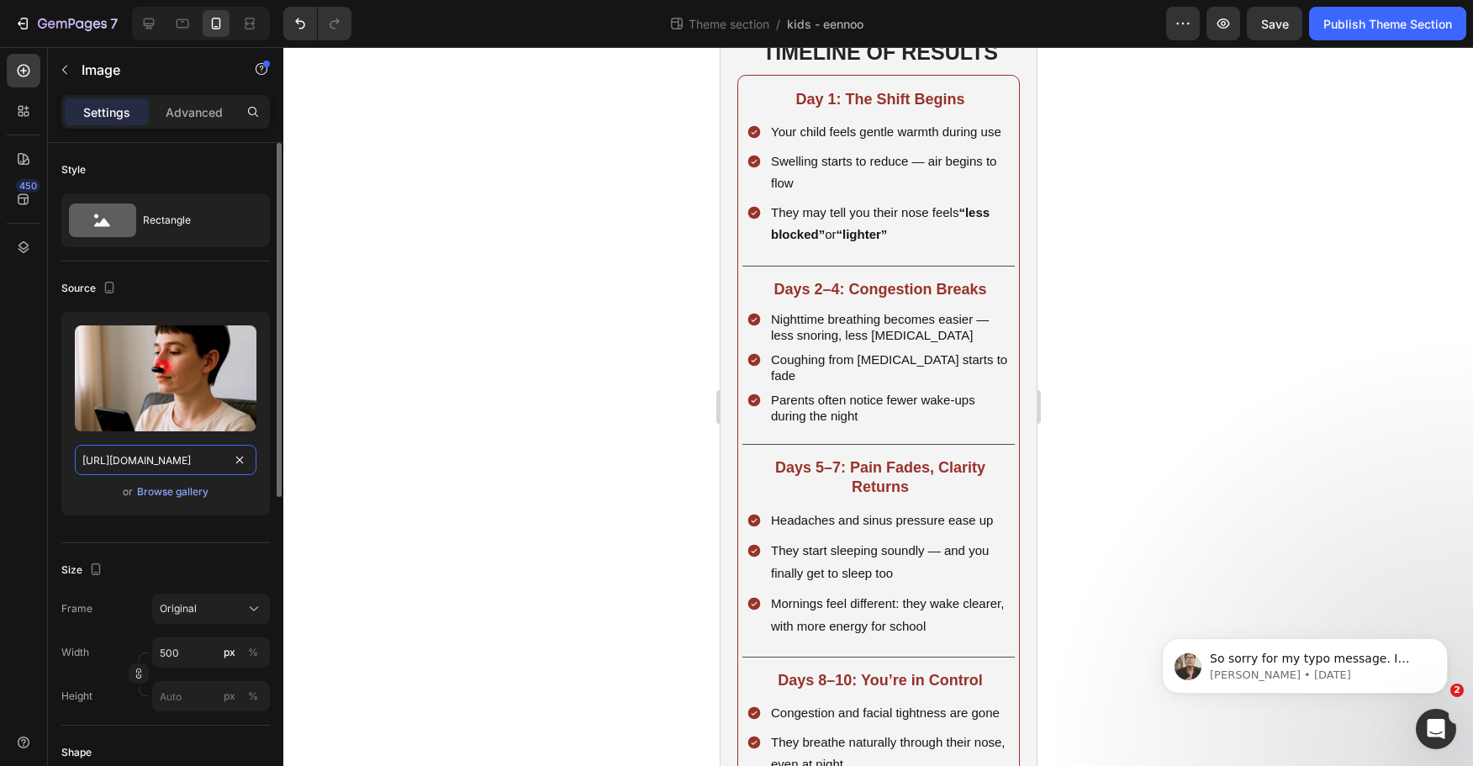
scroll to position [0, 519]
type input "[URL][DOMAIN_NAME]"
drag, startPoint x: 110, startPoint y: 488, endPoint x: 101, endPoint y: 488, distance: 9.3
click at [101, 488] on div "or Browse gallery" at bounding box center [166, 492] width 182 height 20
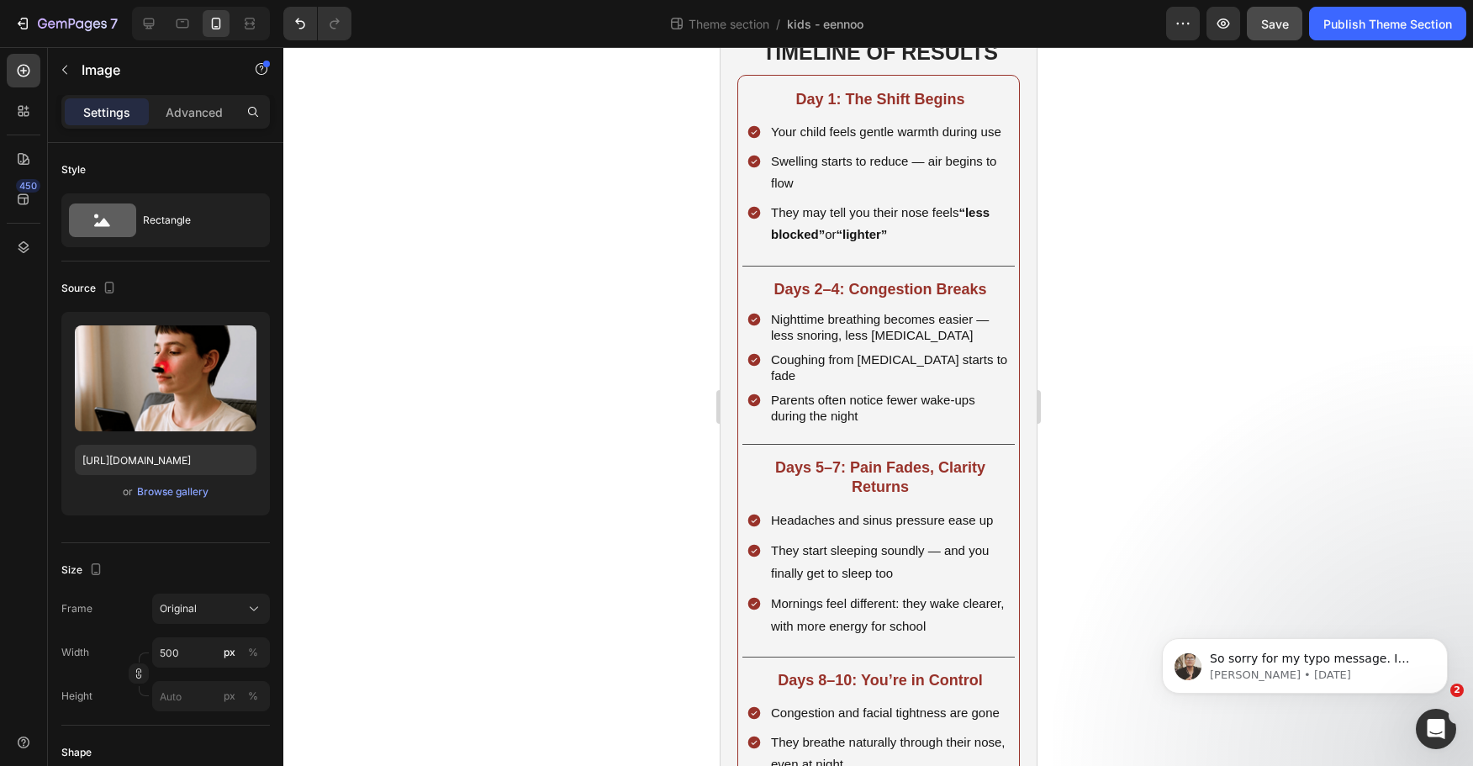
click at [1284, 33] on button "Save" at bounding box center [1275, 24] width 56 height 34
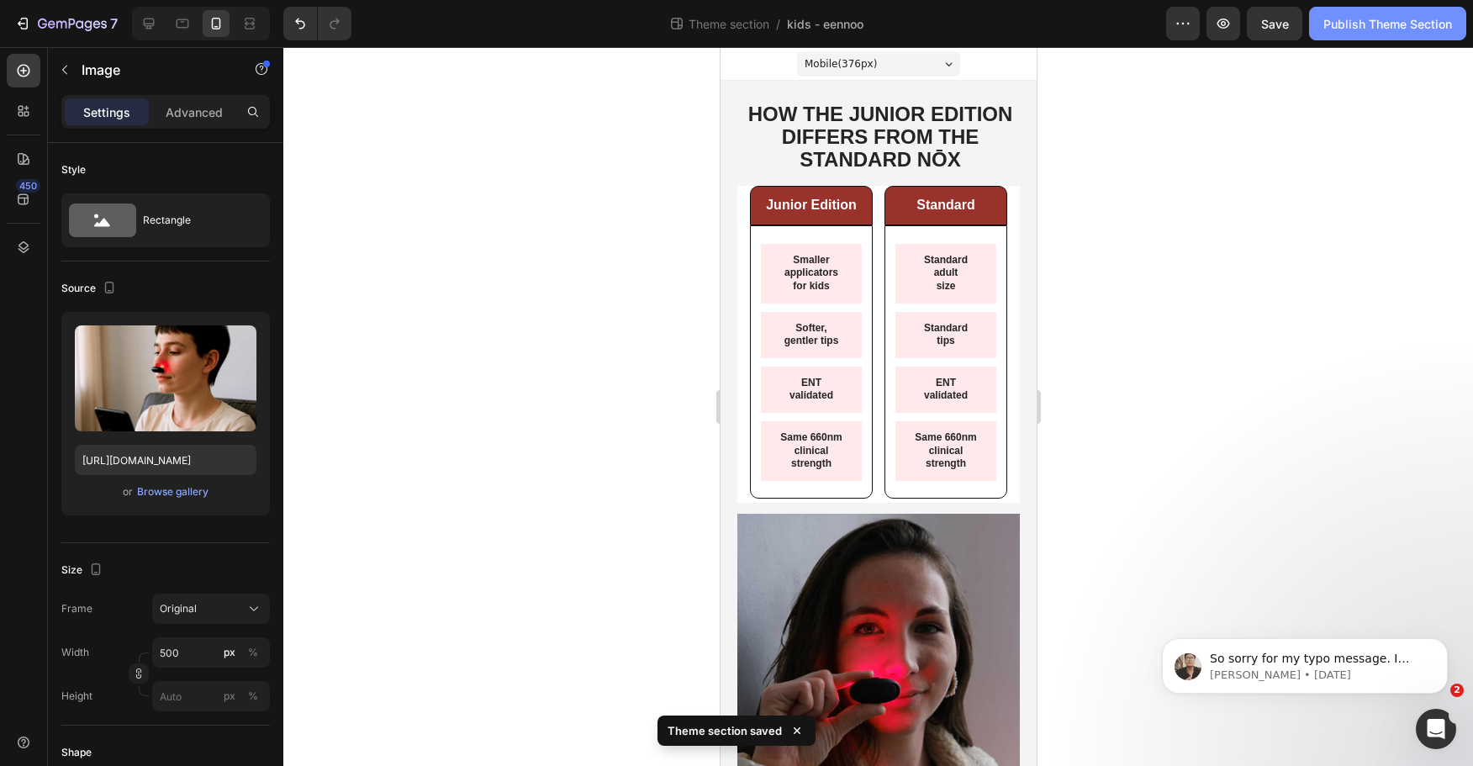
click at [1399, 26] on div "Publish Theme Section" at bounding box center [1388, 24] width 129 height 18
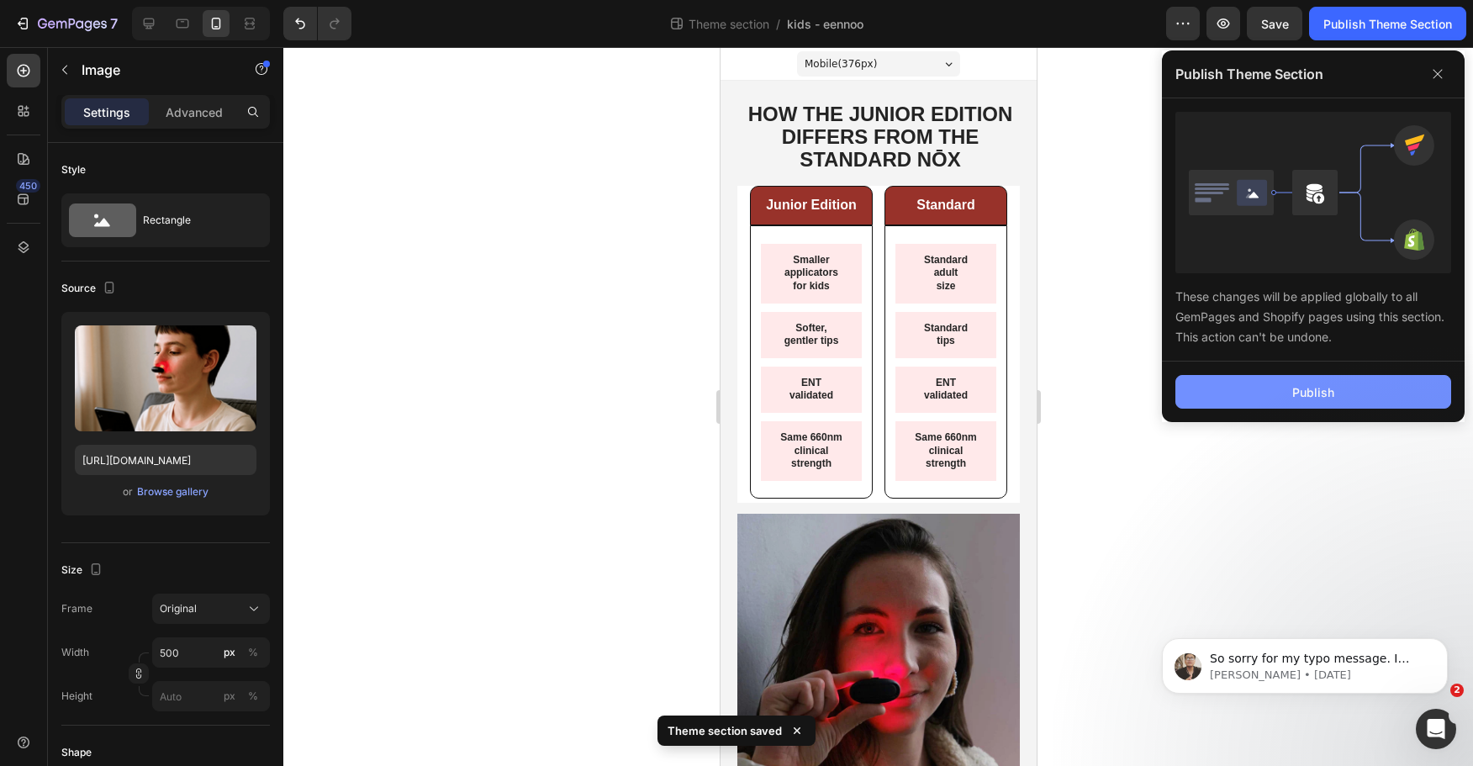
click at [1315, 395] on div "Publish" at bounding box center [1314, 393] width 42 height 18
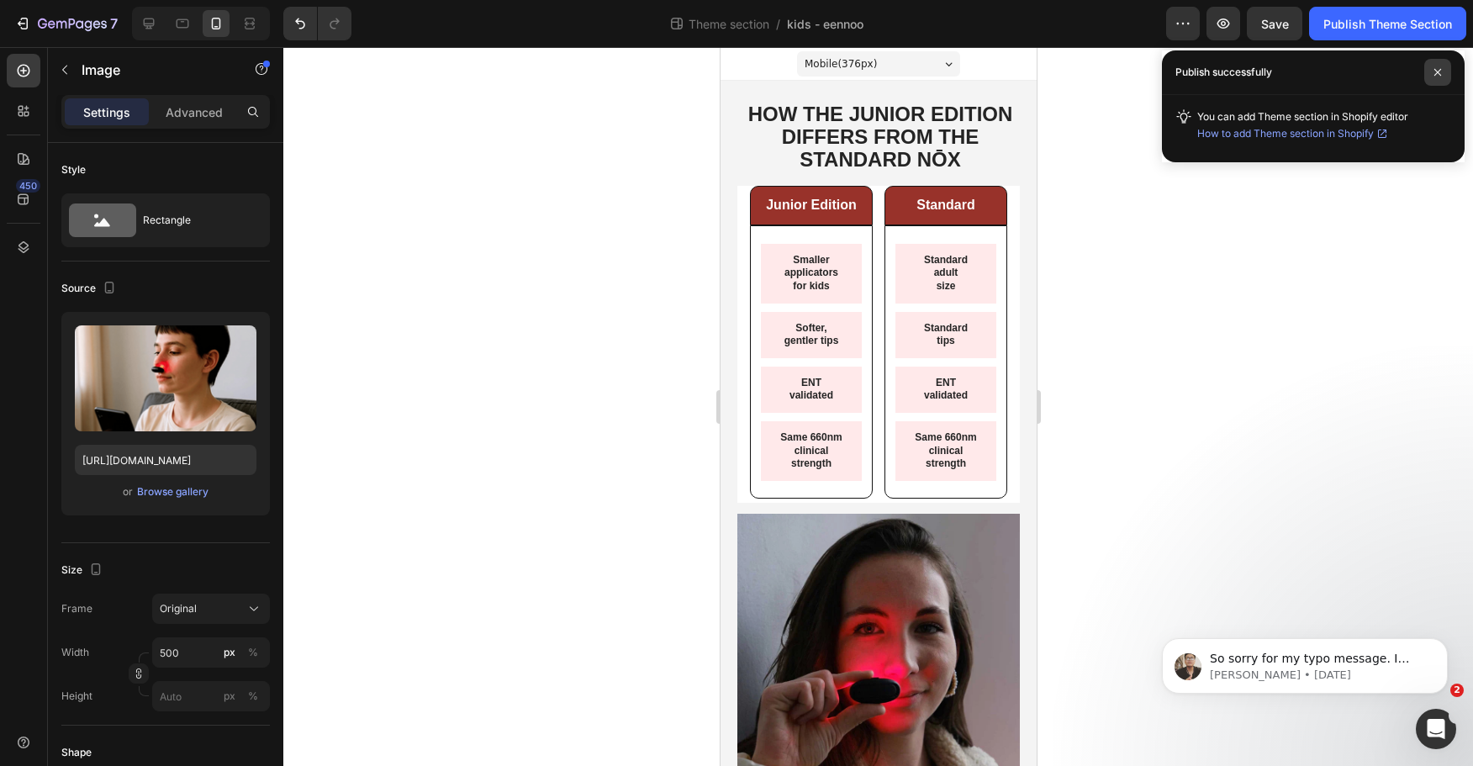
click at [1439, 67] on span at bounding box center [1438, 72] width 27 height 27
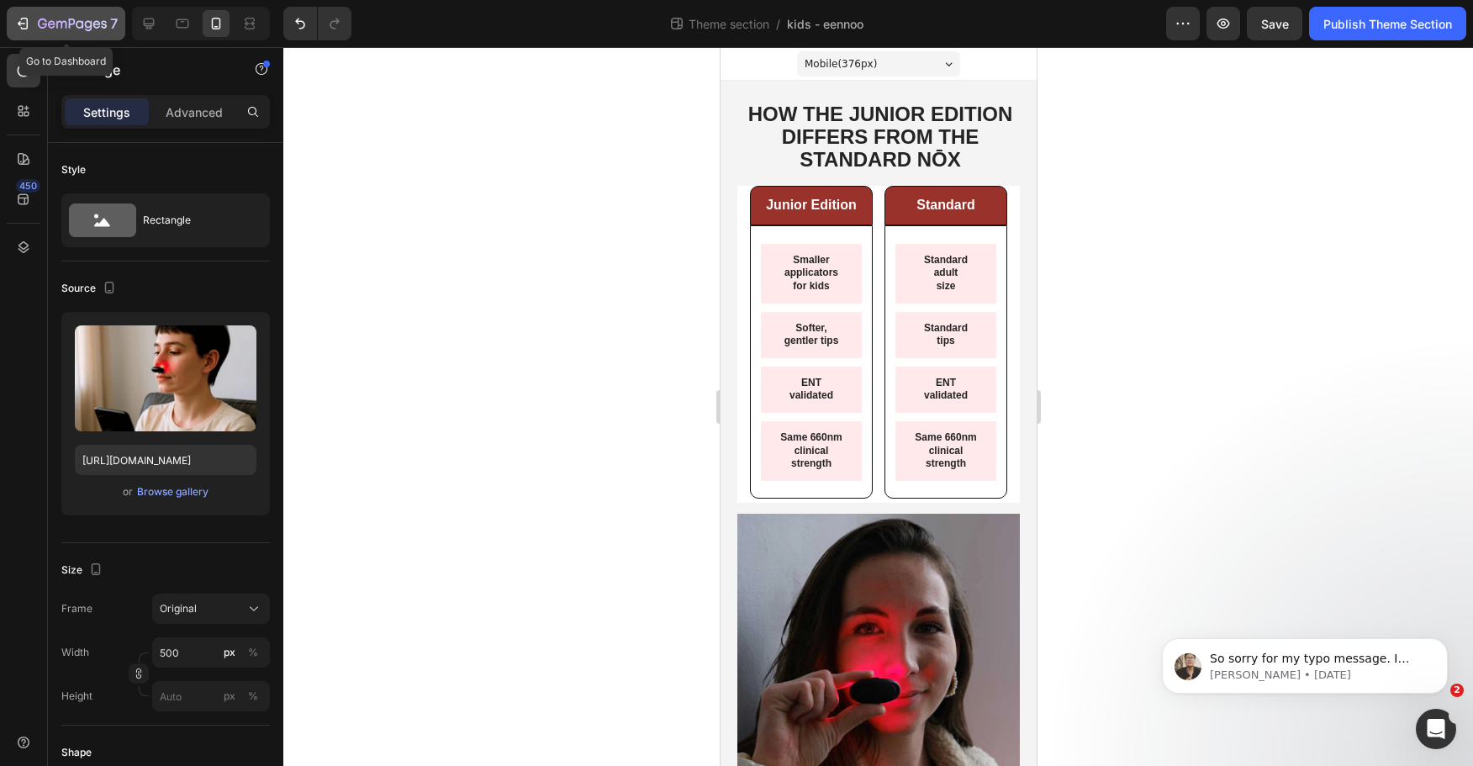
click at [28, 32] on div "7" at bounding box center [65, 23] width 103 height 20
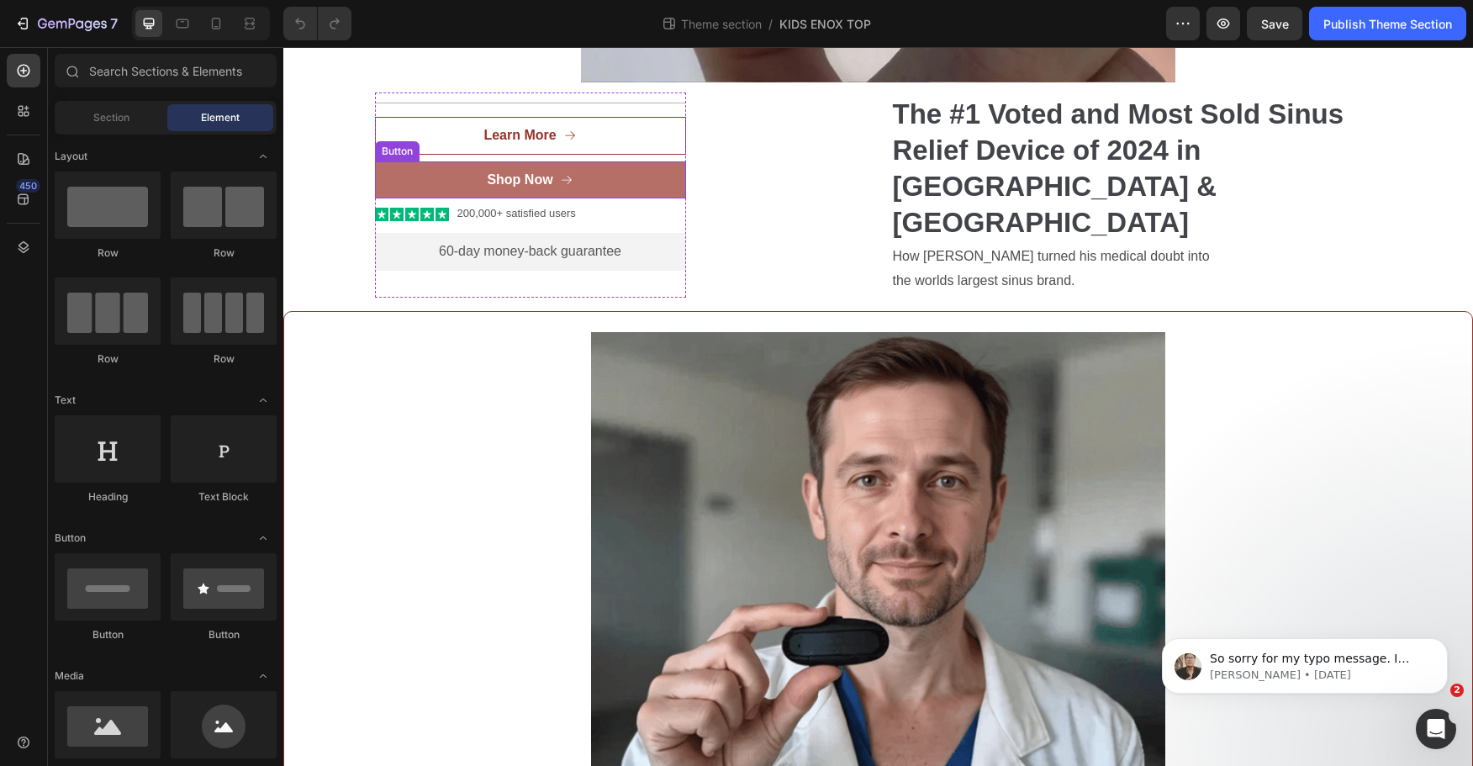
click at [574, 181] on link "Shop Now" at bounding box center [530, 180] width 311 height 38
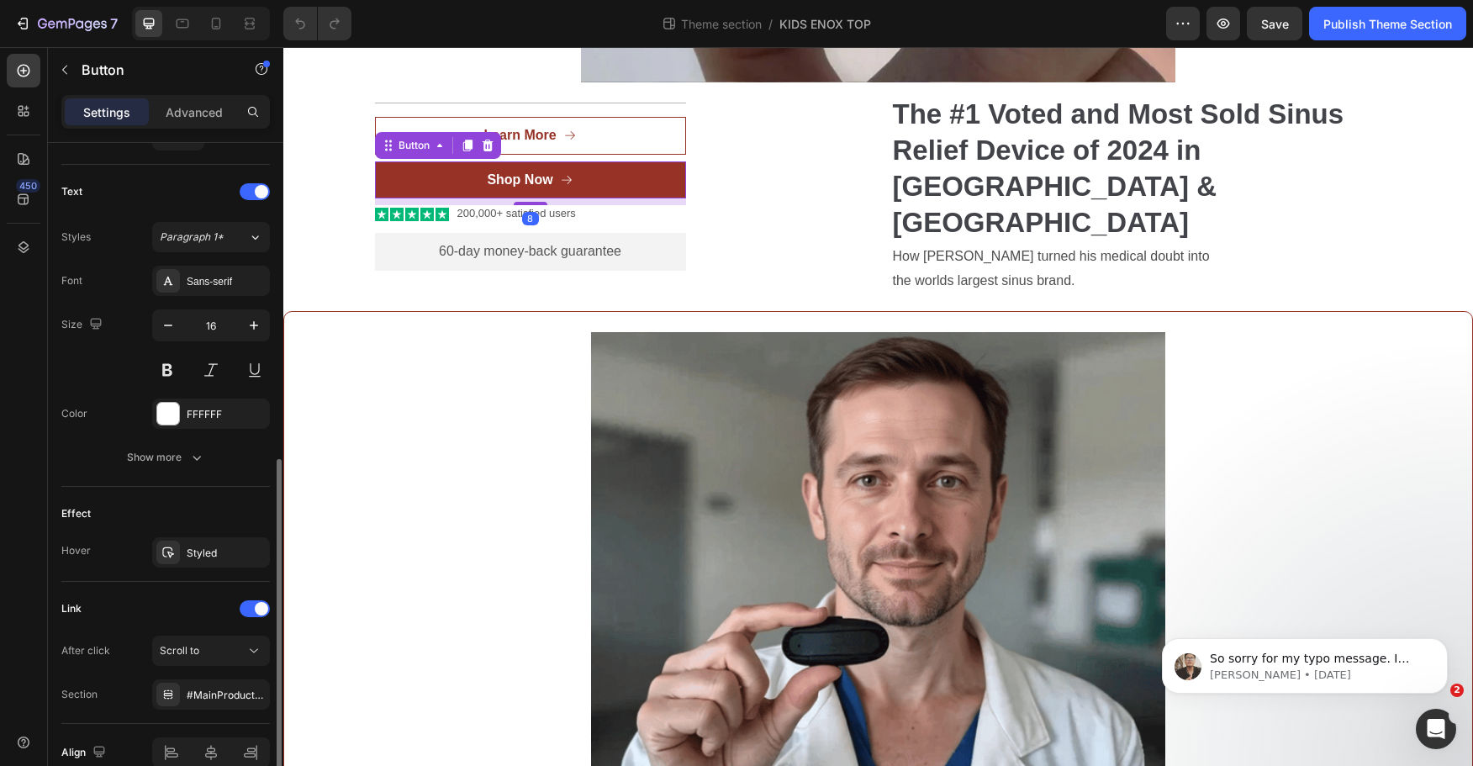
scroll to position [755, 0]
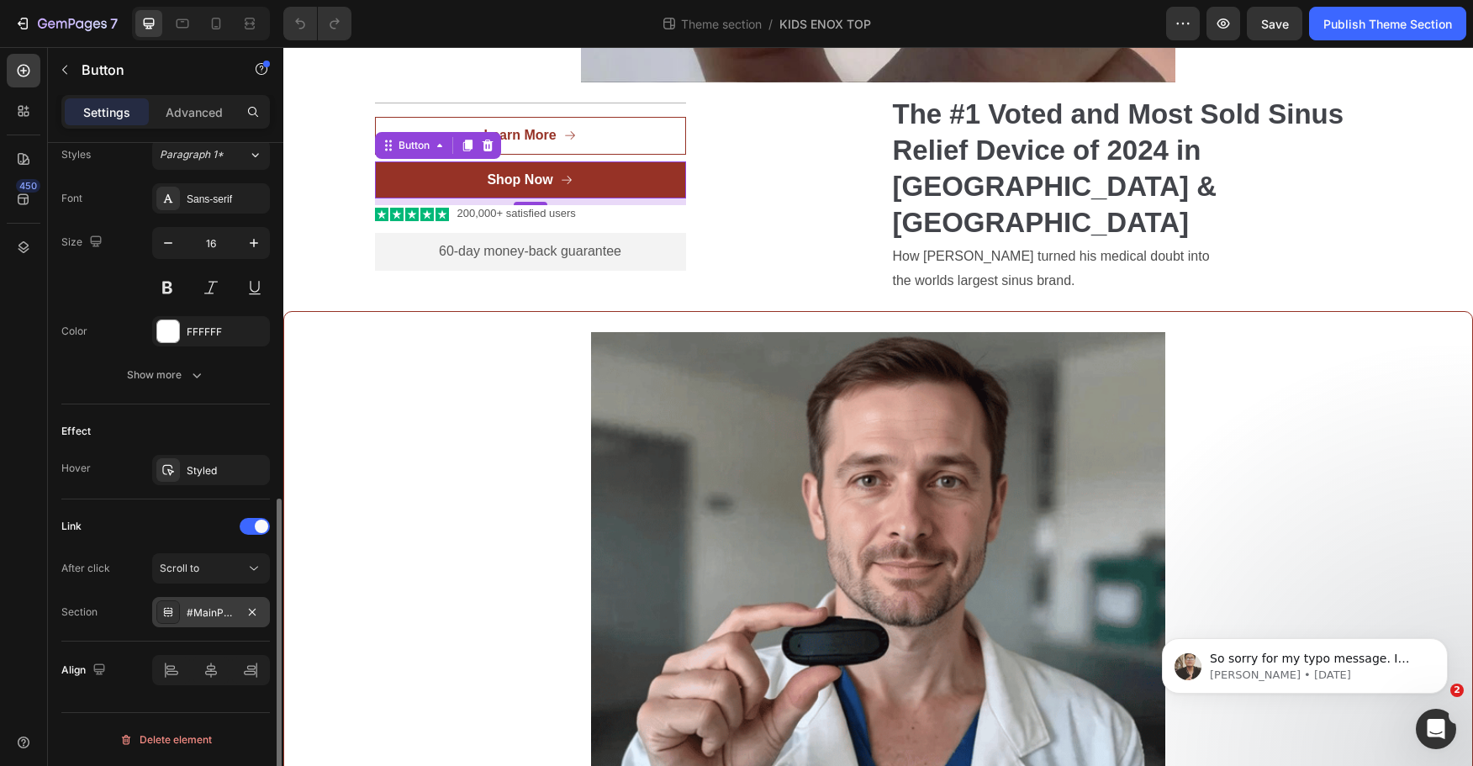
click at [204, 619] on div "#MainProduct-template--25374320460090__main" at bounding box center [211, 613] width 49 height 15
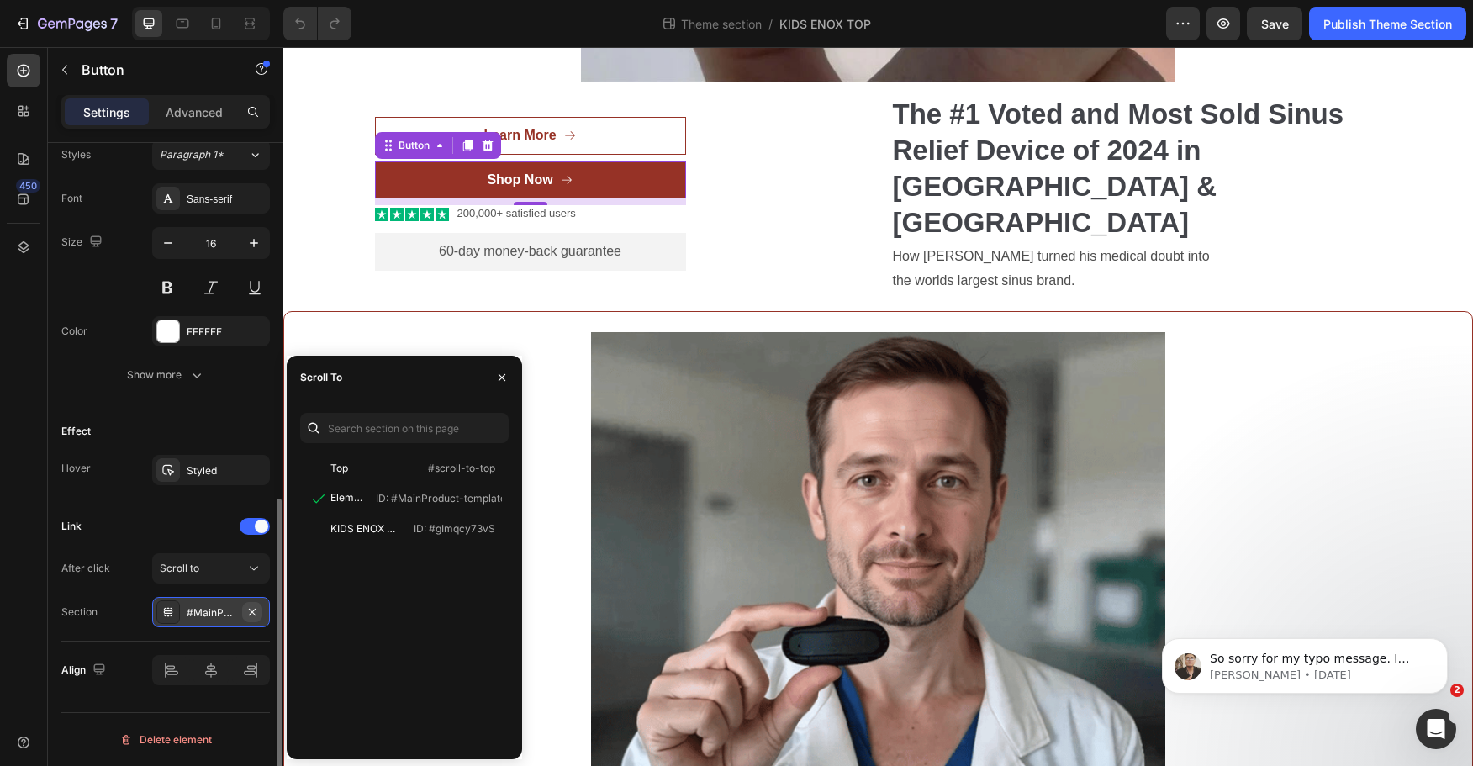
click at [261, 614] on div "#MainProduct-template--25374320460090__main" at bounding box center [211, 612] width 118 height 30
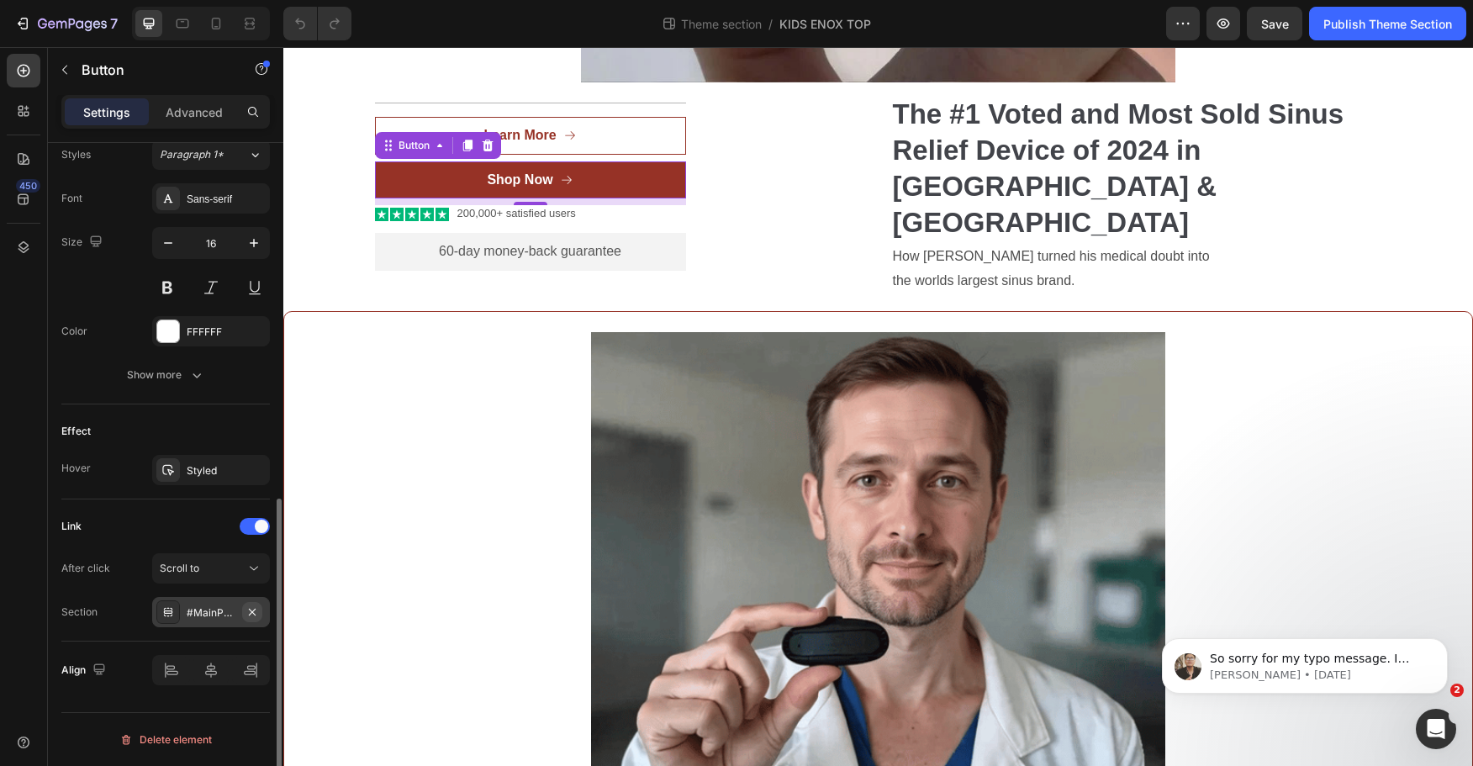
click at [249, 616] on icon "button" at bounding box center [252, 612] width 13 height 13
click at [125, 606] on div "Section Add..." at bounding box center [165, 612] width 209 height 30
click at [145, 610] on div "Section Add..." at bounding box center [165, 612] width 209 height 30
click at [183, 606] on div "Add..." at bounding box center [211, 612] width 118 height 30
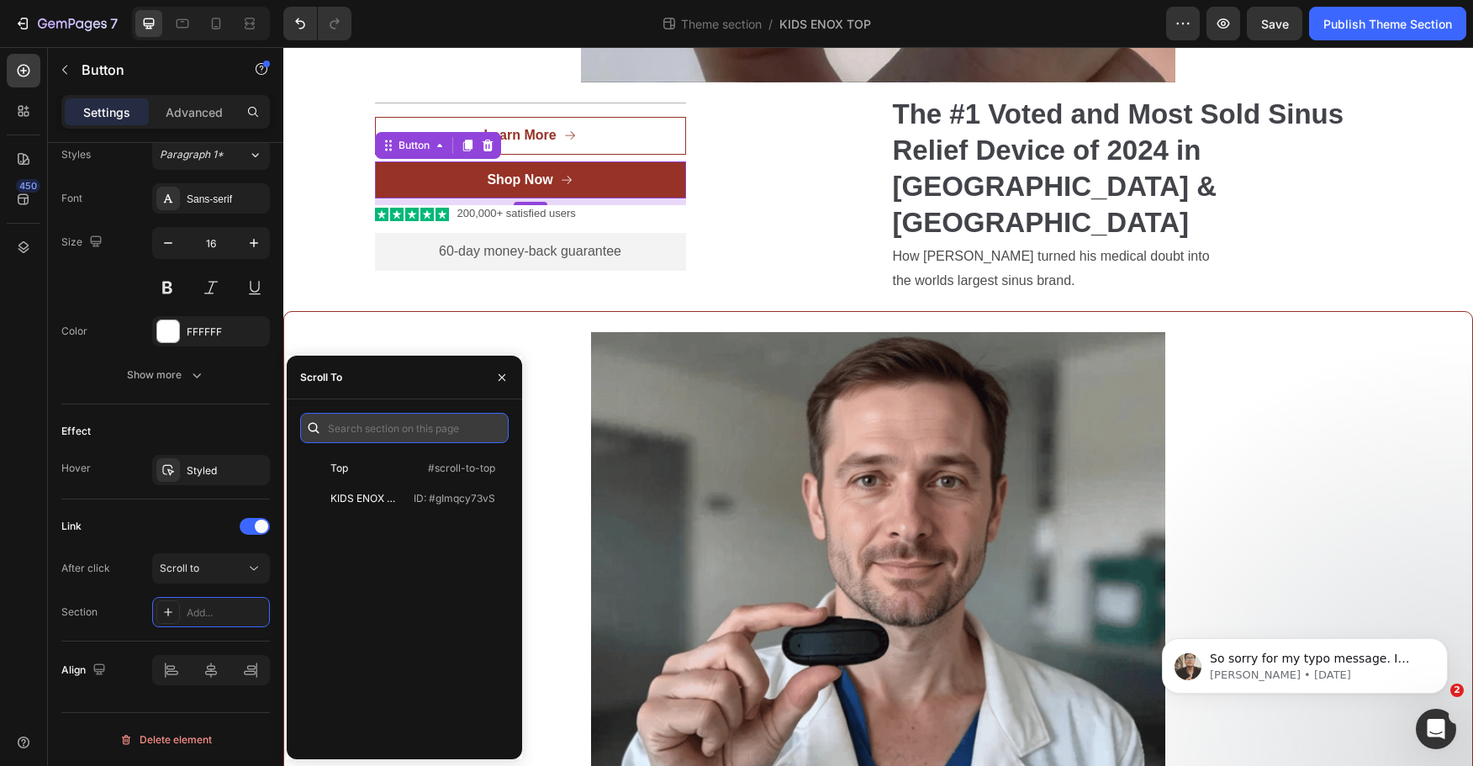
click at [413, 439] on input "text" at bounding box center [404, 428] width 209 height 30
paste input "MainProduct-template--25379825647930__main"
drag, startPoint x: 345, startPoint y: 421, endPoint x: 90, endPoint y: 411, distance: 255.0
click at [94, 408] on div "450 Sections(18) Elements(81) Section Element Hero Section Product Detail Brand…" at bounding box center [141, 406] width 283 height 719
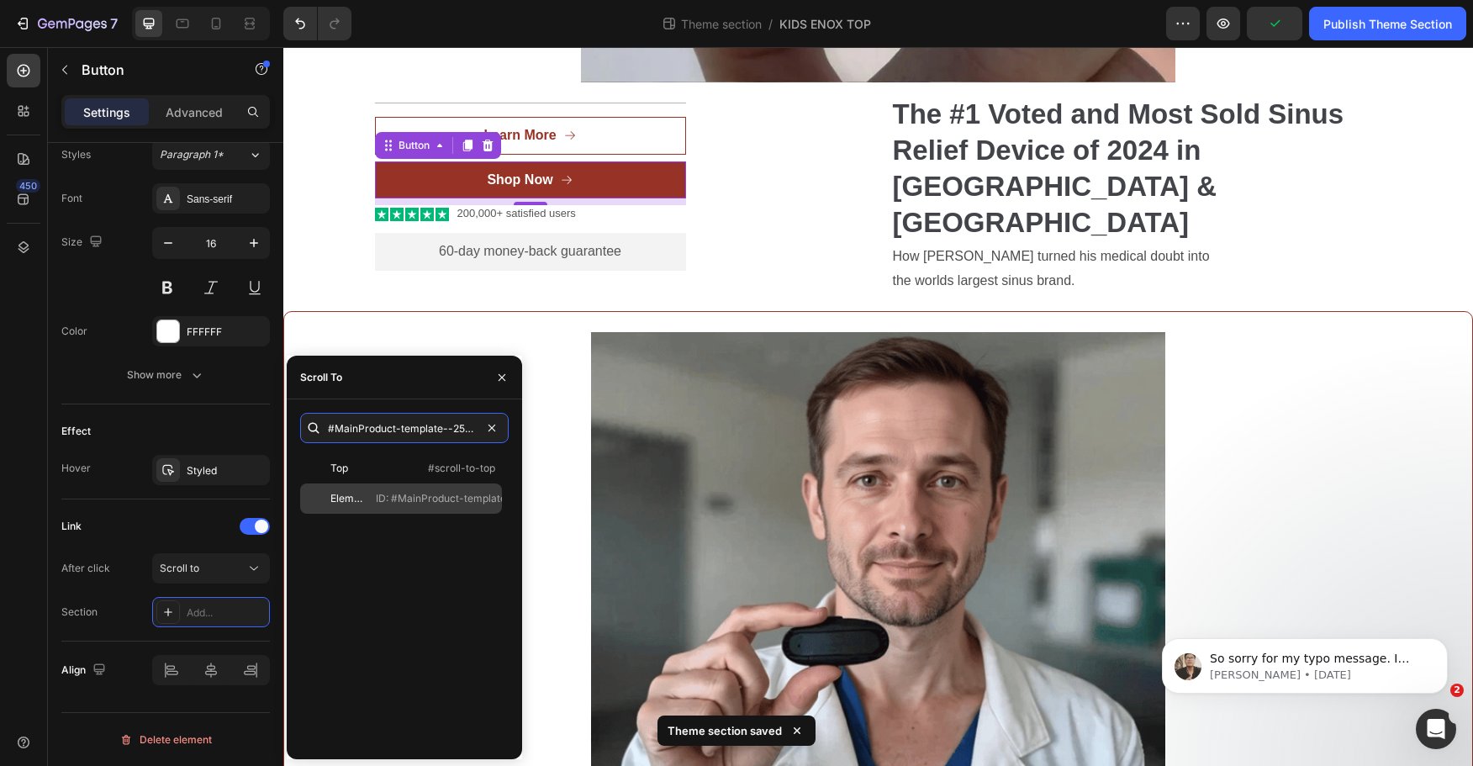
type input "#MainProduct-template--25379825647930__main"
click at [411, 503] on p "ID: #MainProduct-template--25379825647930__main" at bounding box center [504, 498] width 256 height 15
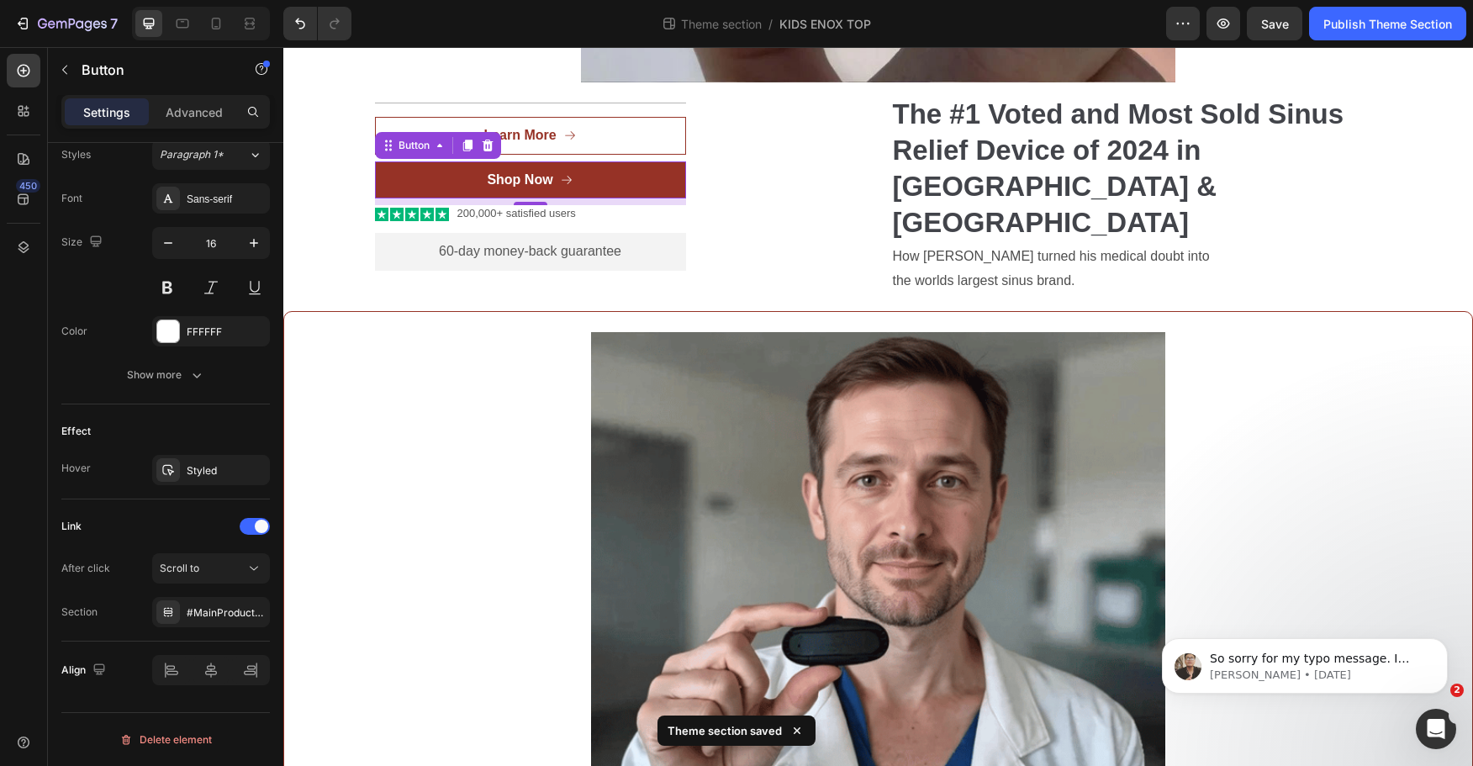
click at [1082, 29] on div "Theme section / KIDS ENOX TOP" at bounding box center [765, 24] width 801 height 34
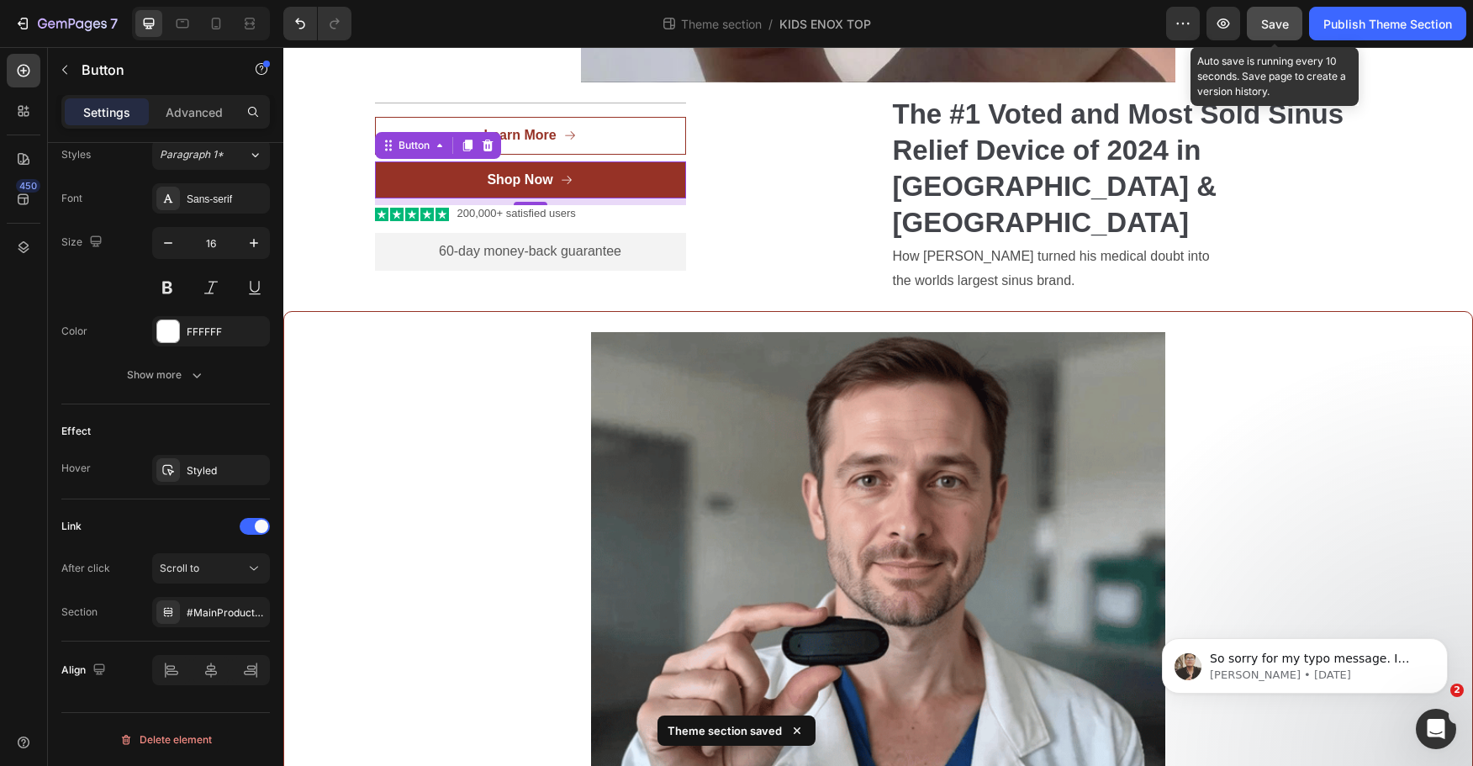
click at [1269, 28] on span "Save" at bounding box center [1276, 24] width 28 height 14
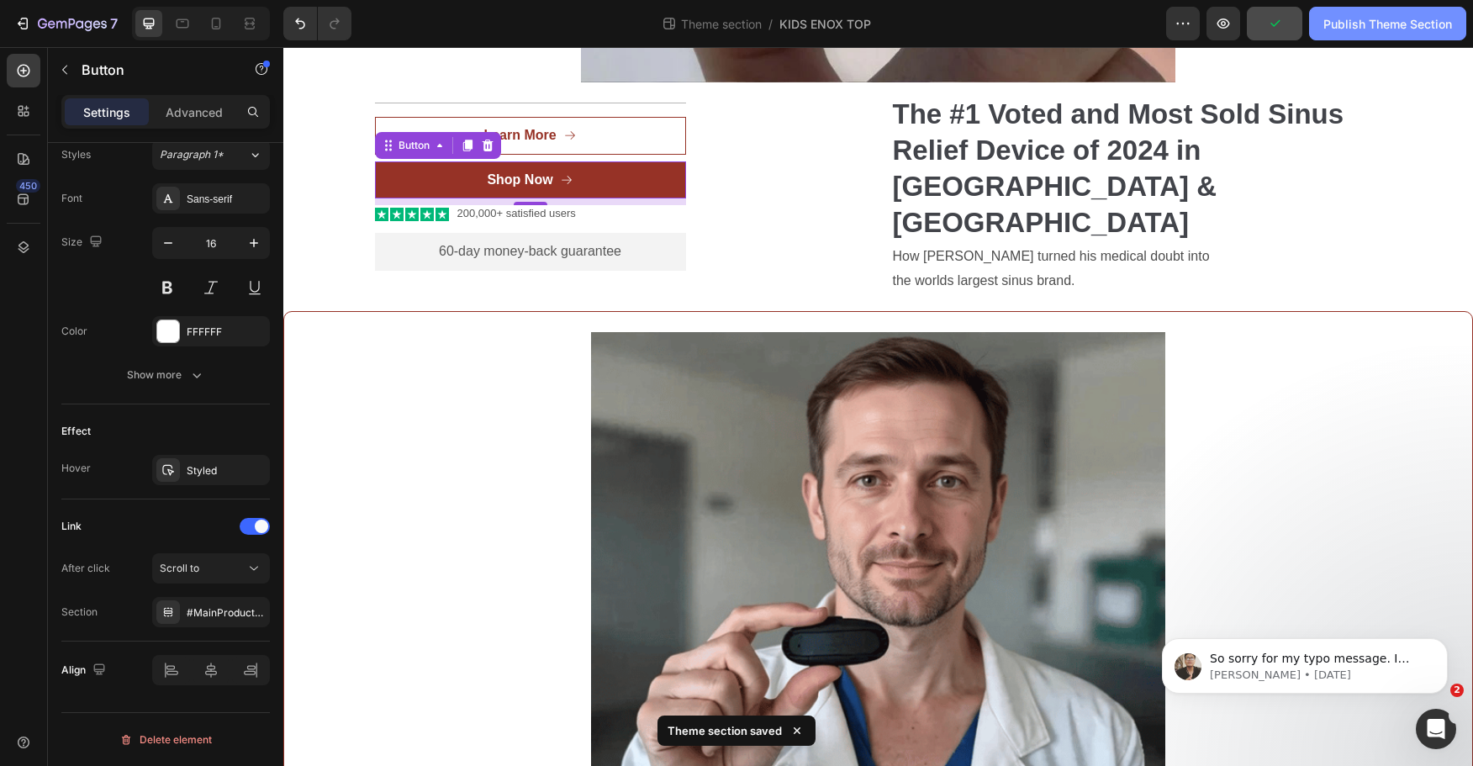
drag, startPoint x: 1382, startPoint y: 21, endPoint x: 1093, endPoint y: 1, distance: 289.2
click at [1382, 21] on div "Publish Theme Section" at bounding box center [1388, 24] width 129 height 18
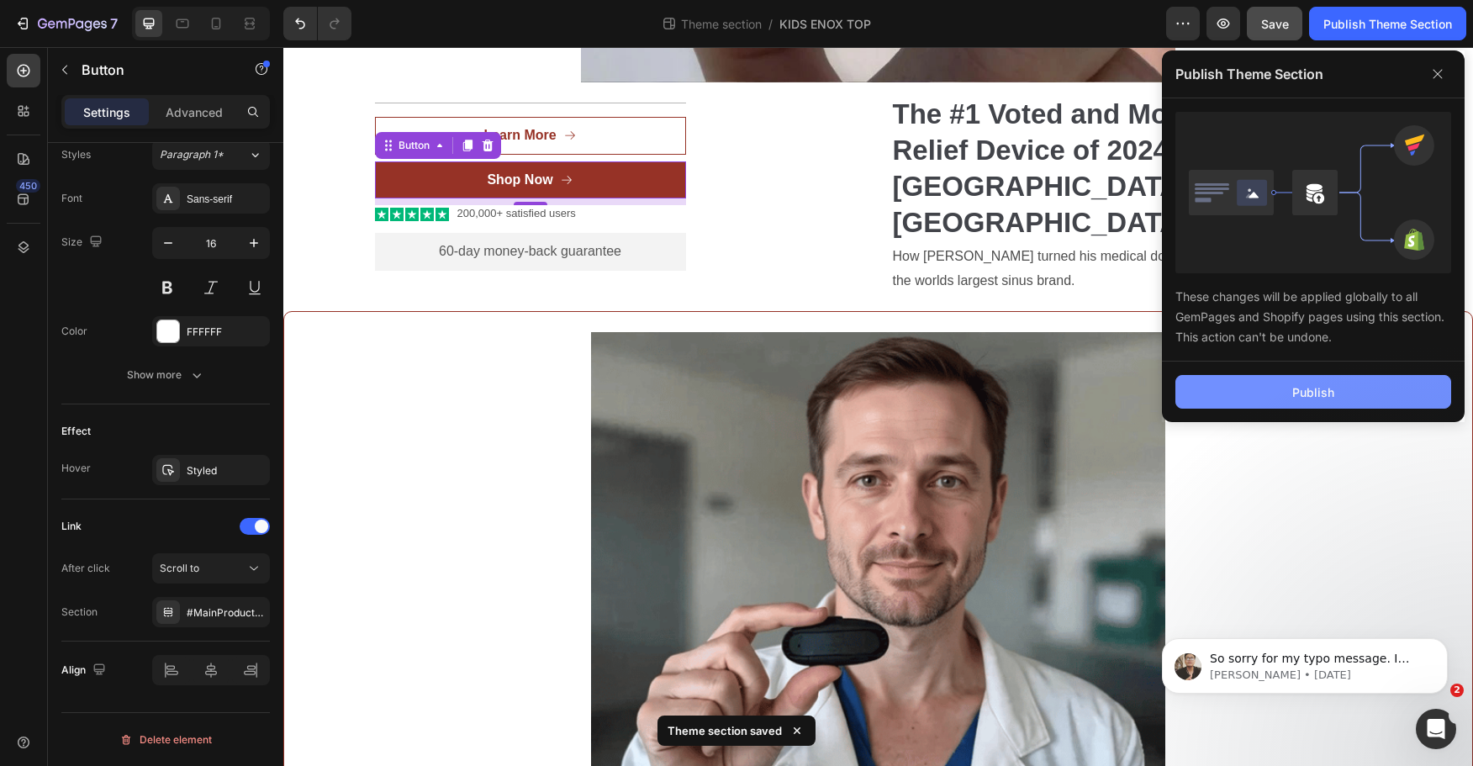
click at [1308, 394] on div "Publish" at bounding box center [1314, 393] width 42 height 18
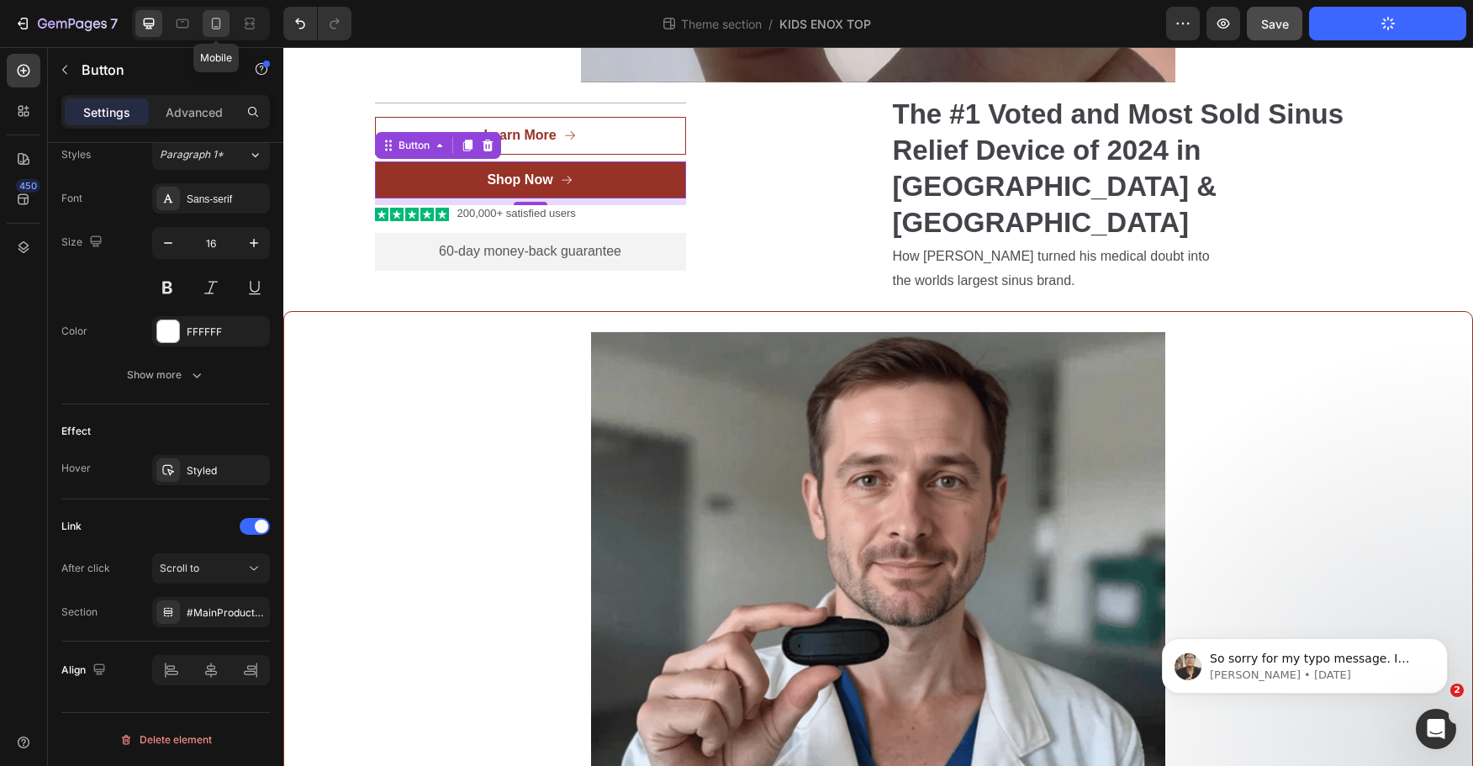
click at [213, 26] on icon at bounding box center [216, 24] width 9 height 12
type input "14"
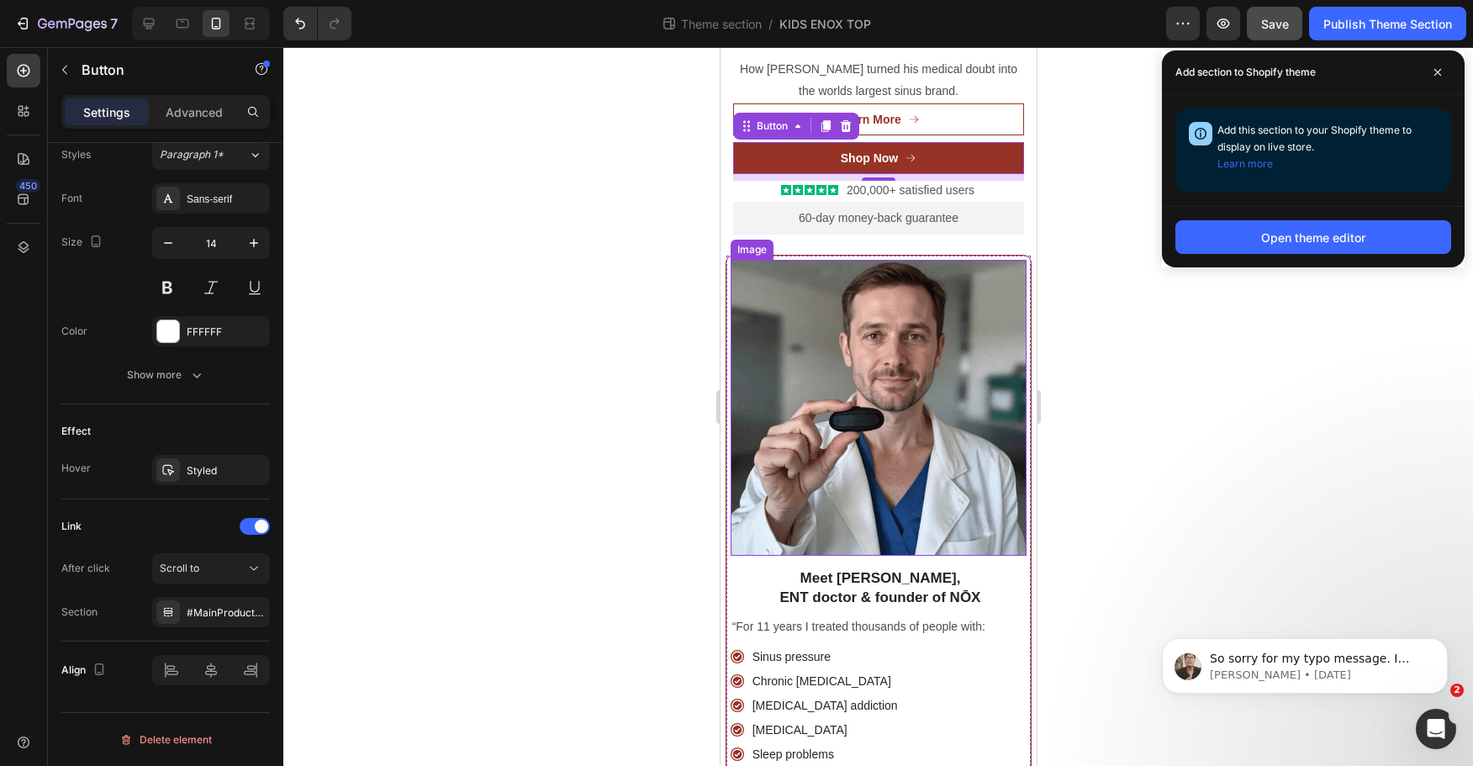
scroll to position [78, 0]
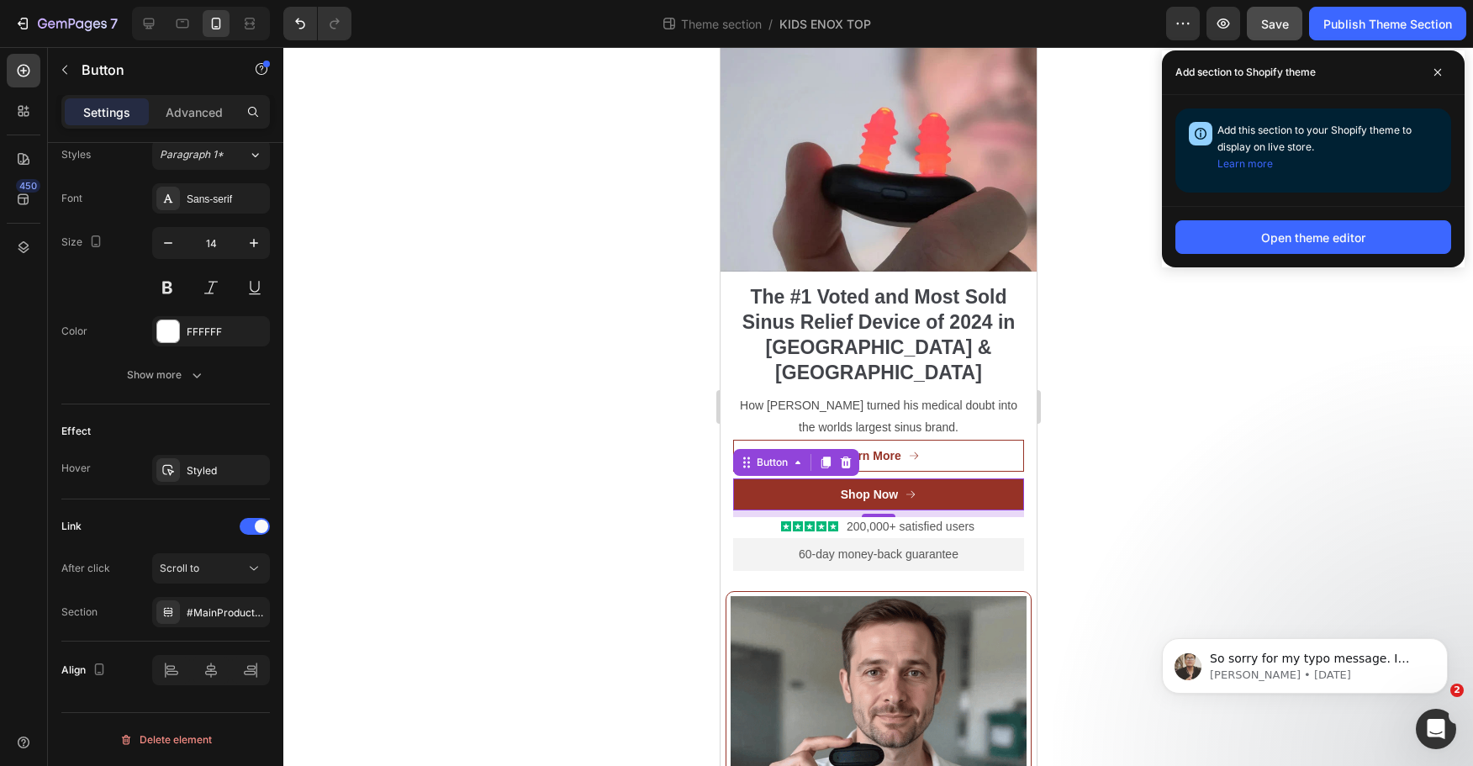
click at [1124, 413] on div at bounding box center [878, 406] width 1190 height 719
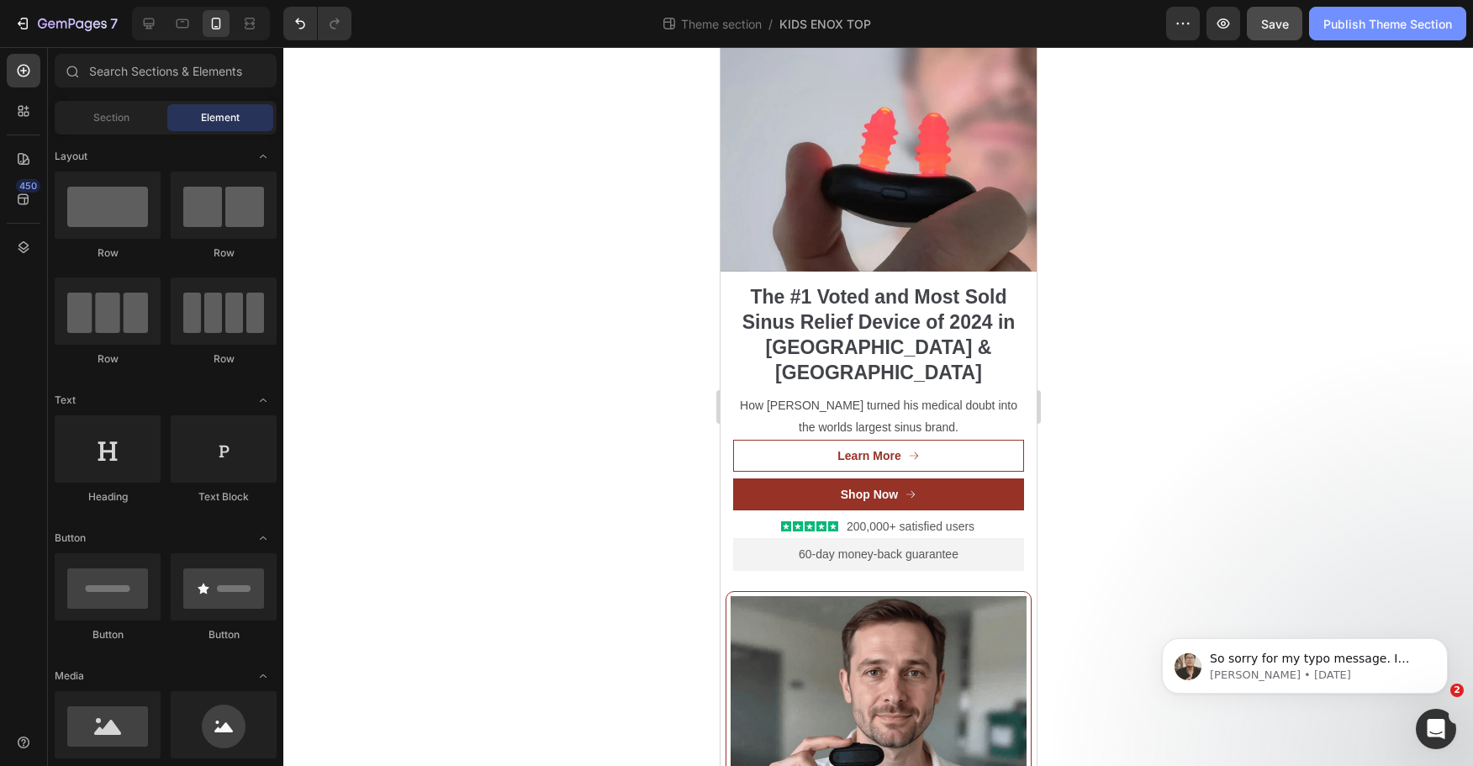
click at [1354, 39] on button "Publish Theme Section" at bounding box center [1387, 24] width 157 height 34
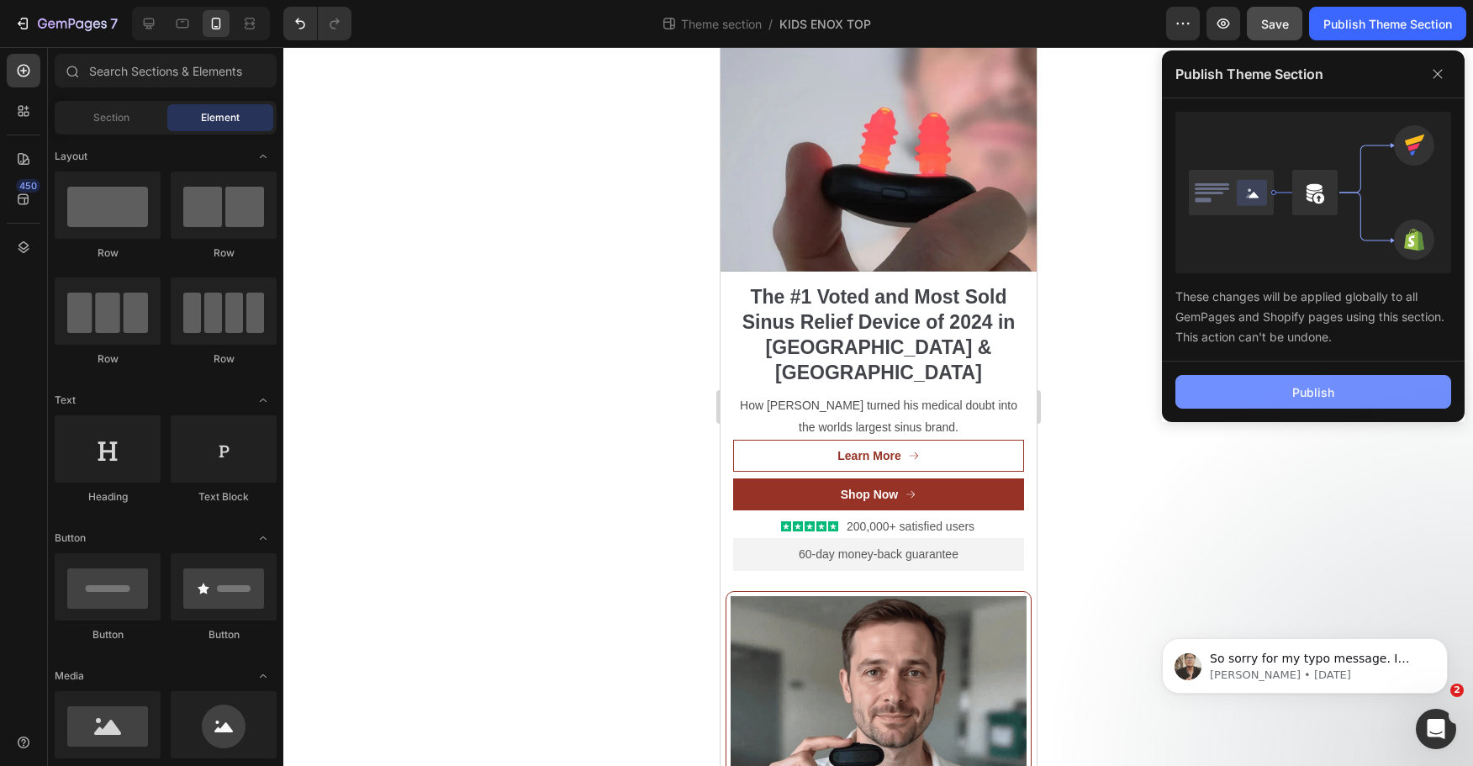
click at [1331, 400] on button "Publish" at bounding box center [1314, 392] width 276 height 34
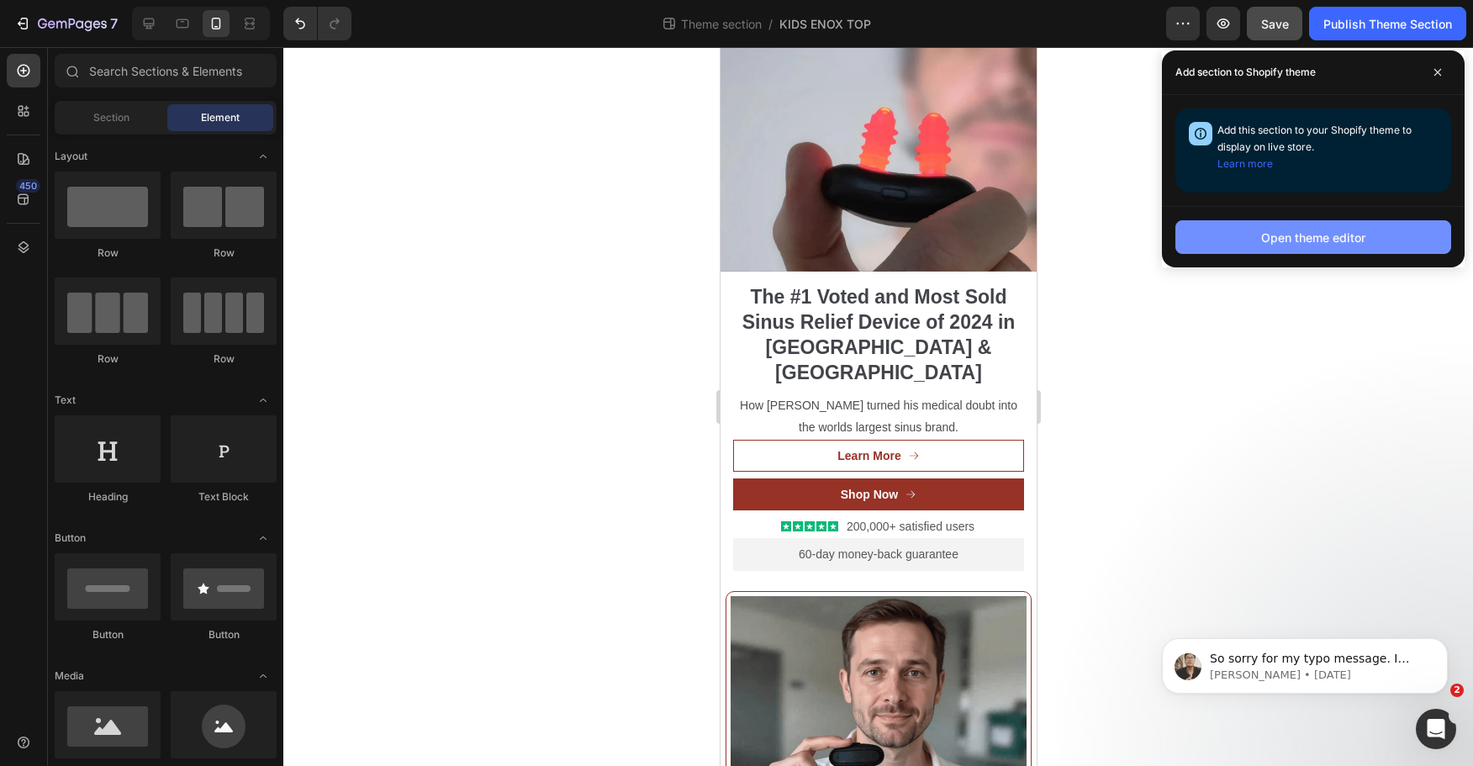
click at [1325, 236] on div "Open theme editor" at bounding box center [1314, 238] width 104 height 18
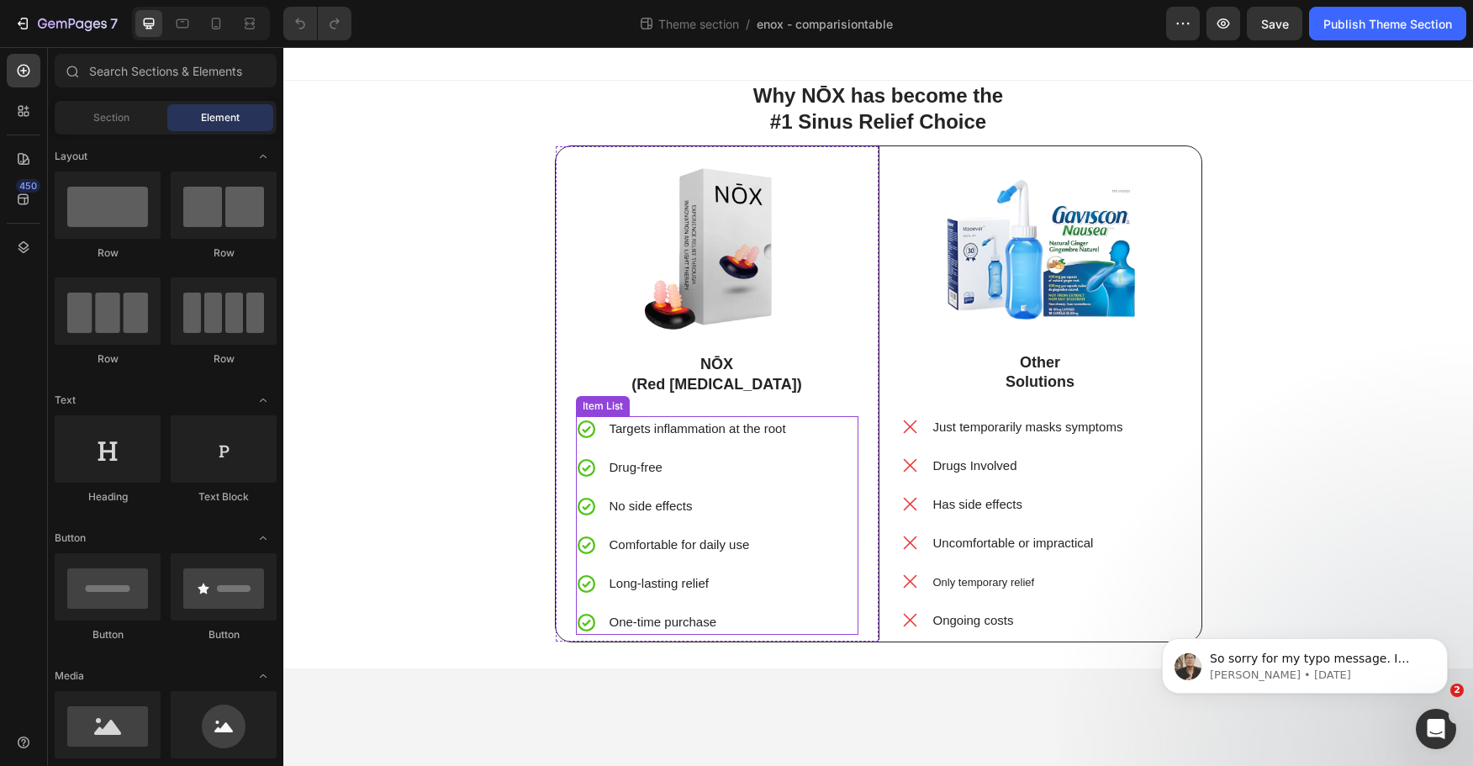
click at [765, 393] on p "(Red [MEDICAL_DATA])" at bounding box center [717, 384] width 279 height 19
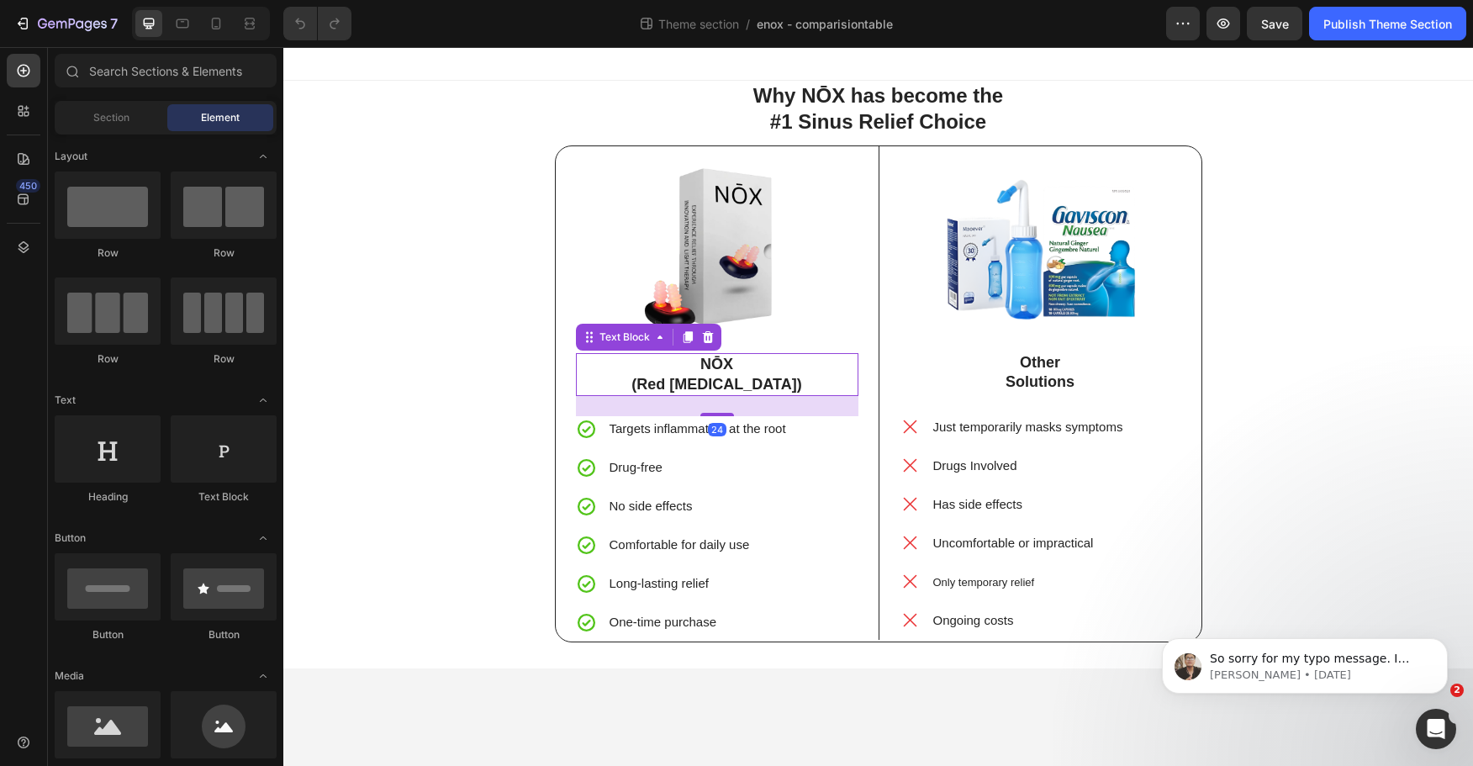
click at [765, 393] on p "(Red [MEDICAL_DATA])" at bounding box center [717, 384] width 279 height 19
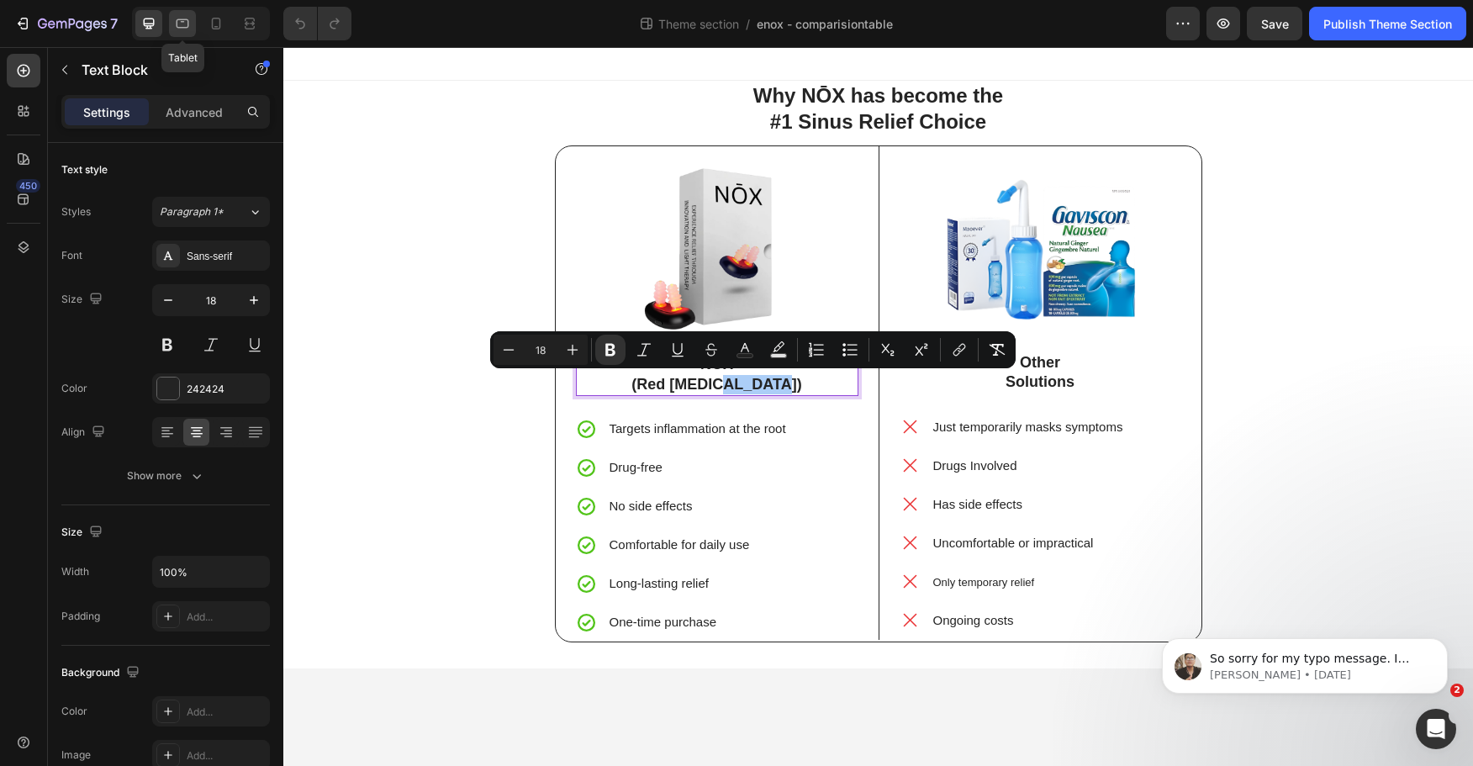
click at [195, 18] on div at bounding box center [182, 23] width 27 height 27
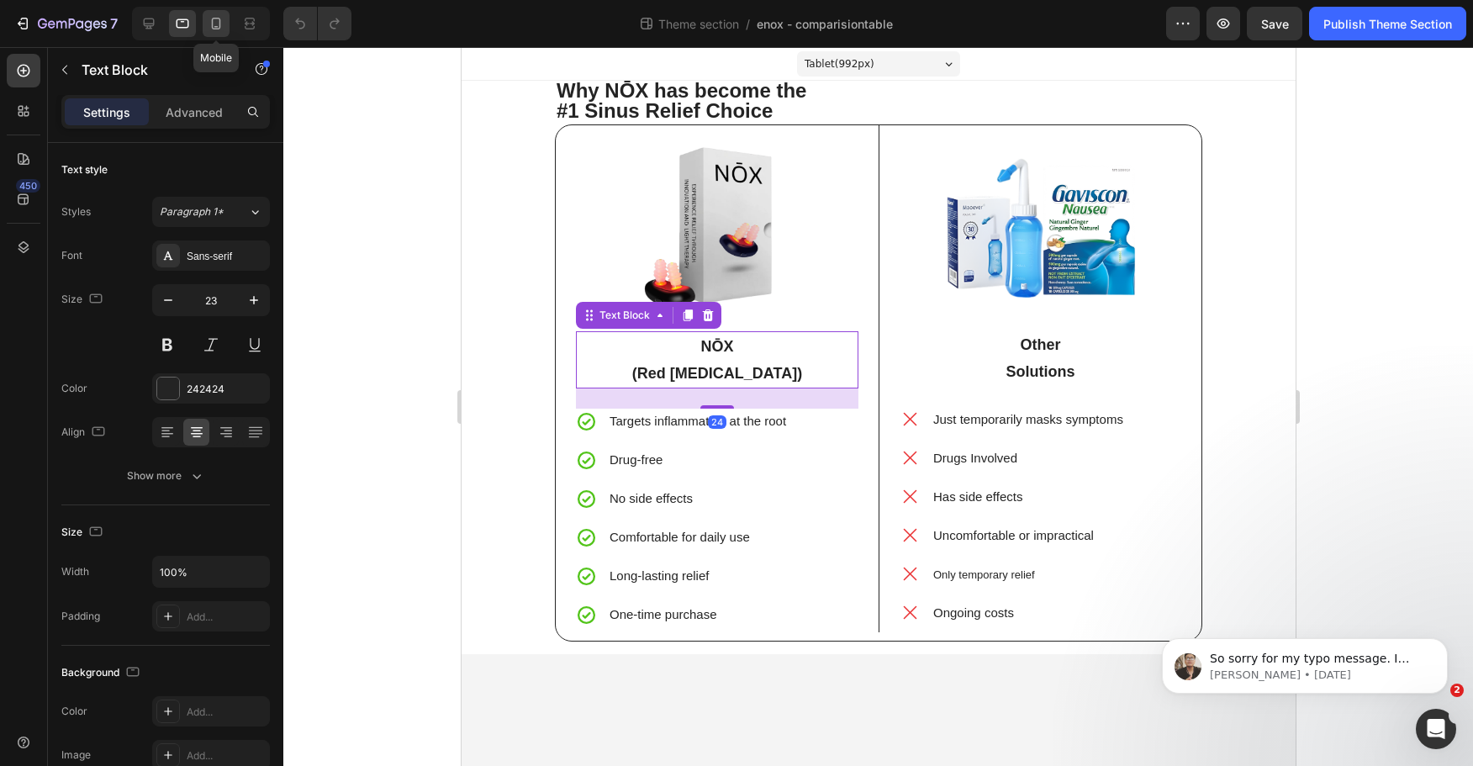
click at [214, 21] on icon at bounding box center [216, 23] width 17 height 17
type input "14"
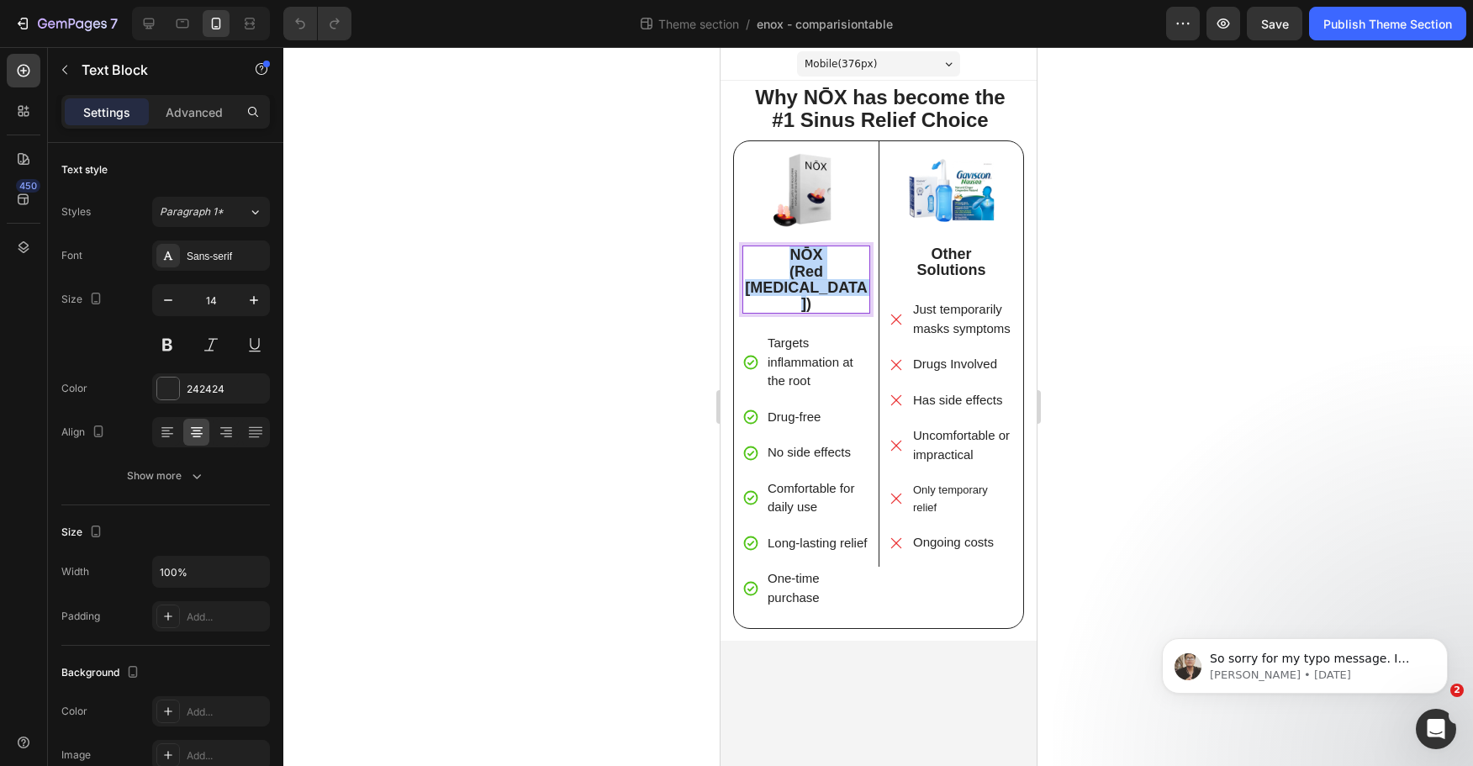
drag, startPoint x: 847, startPoint y: 288, endPoint x: 755, endPoint y: 248, distance: 100.2
click at [755, 248] on div "NŌX (Red [MEDICAL_DATA])" at bounding box center [806, 280] width 128 height 68
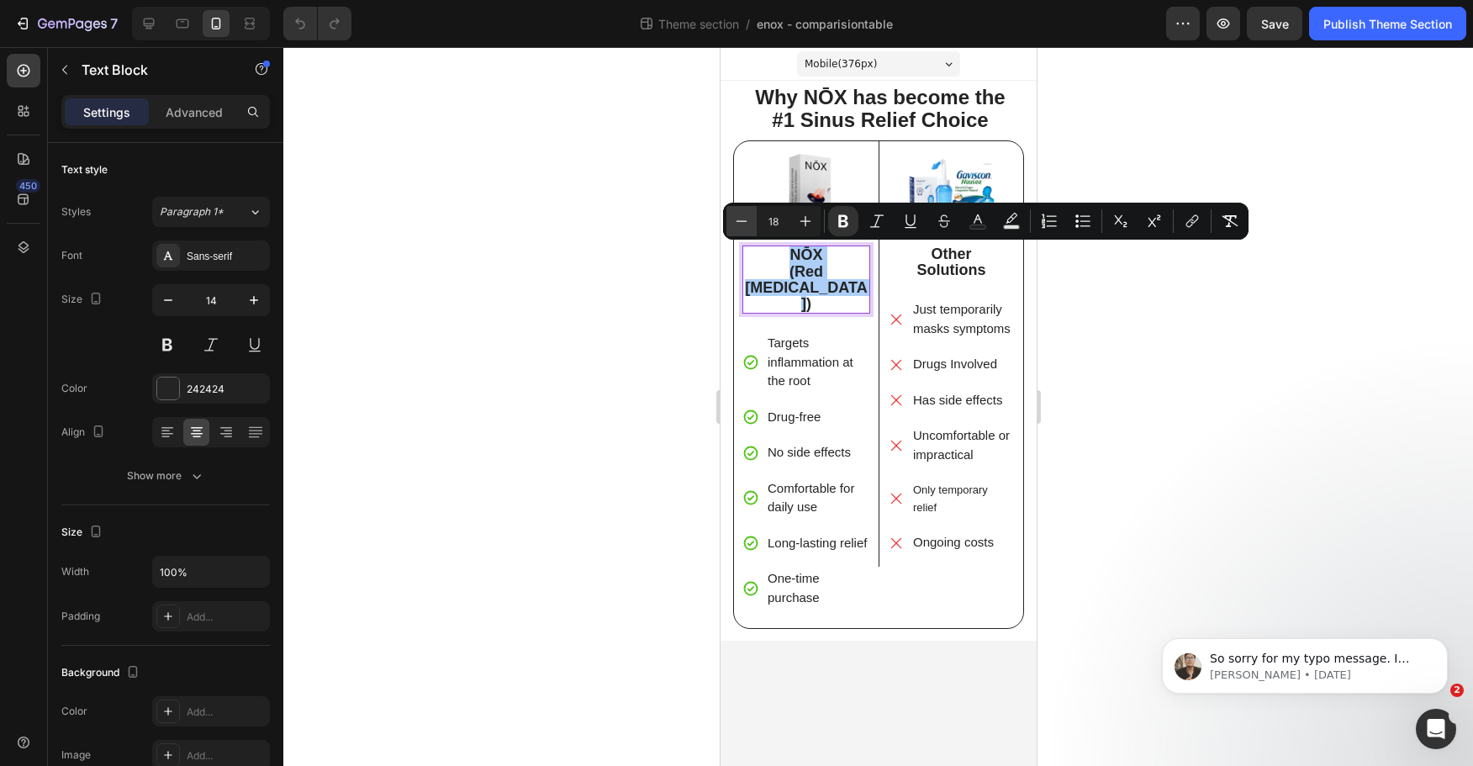
click at [748, 225] on icon "Editor contextual toolbar" at bounding box center [741, 221] width 17 height 17
type input "17"
click at [763, 268] on p "(Red [MEDICAL_DATA])" at bounding box center [805, 286] width 124 height 46
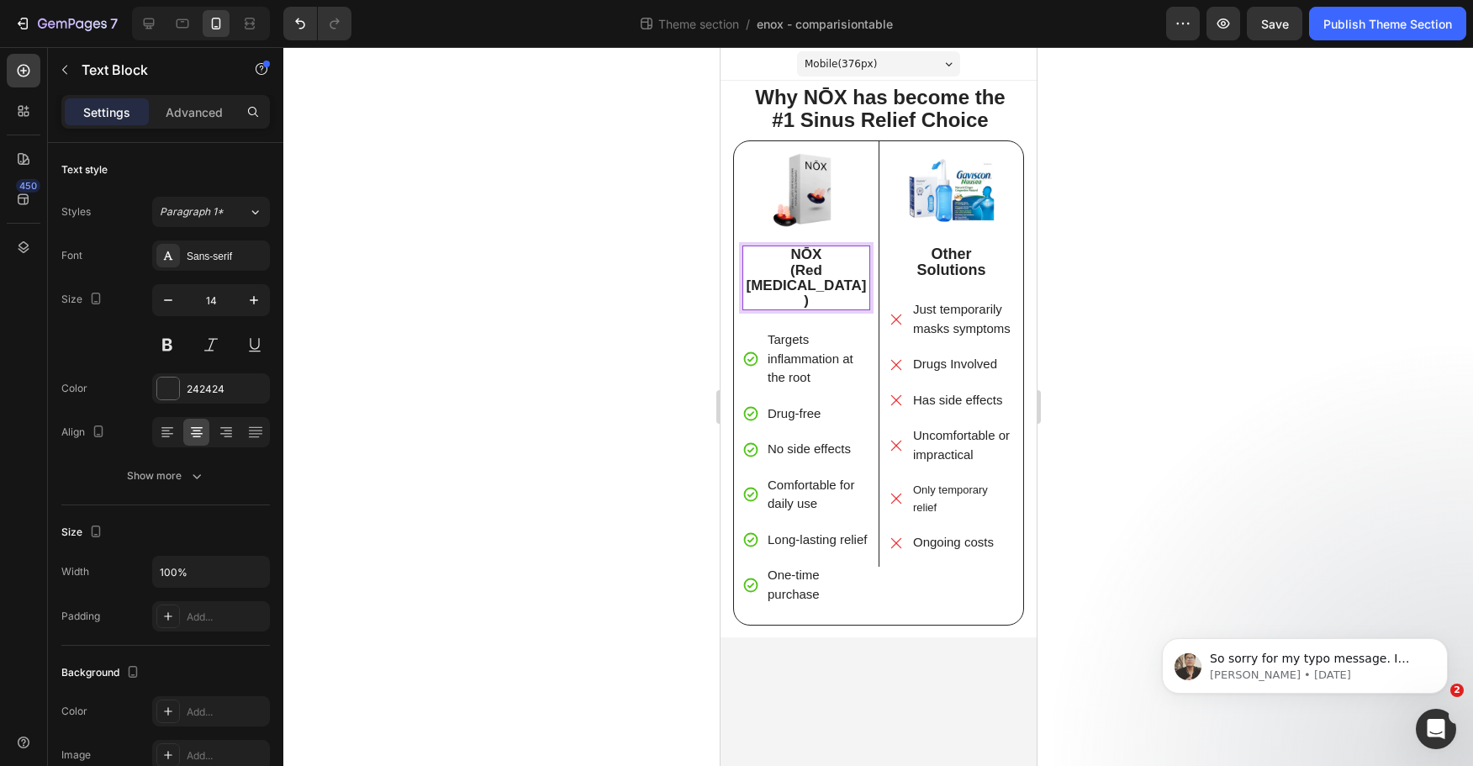
click at [770, 282] on p "(Red [MEDICAL_DATA])" at bounding box center [805, 286] width 124 height 46
click at [850, 281] on p "(Red [MEDICAL_DATA])" at bounding box center [805, 286] width 124 height 46
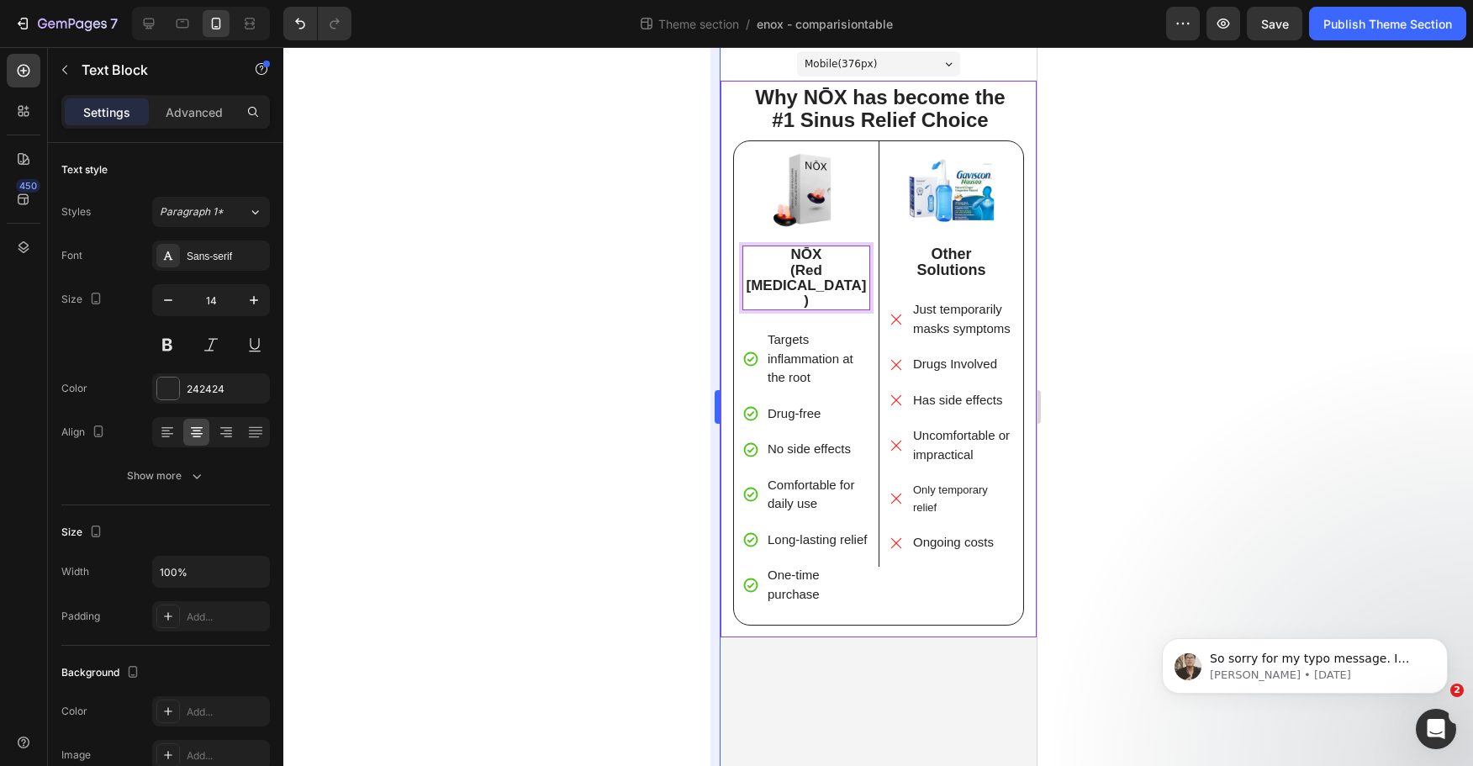
drag, startPoint x: 694, startPoint y: 263, endPoint x: 720, endPoint y: 265, distance: 26.1
click at [693, 263] on div at bounding box center [878, 406] width 1190 height 719
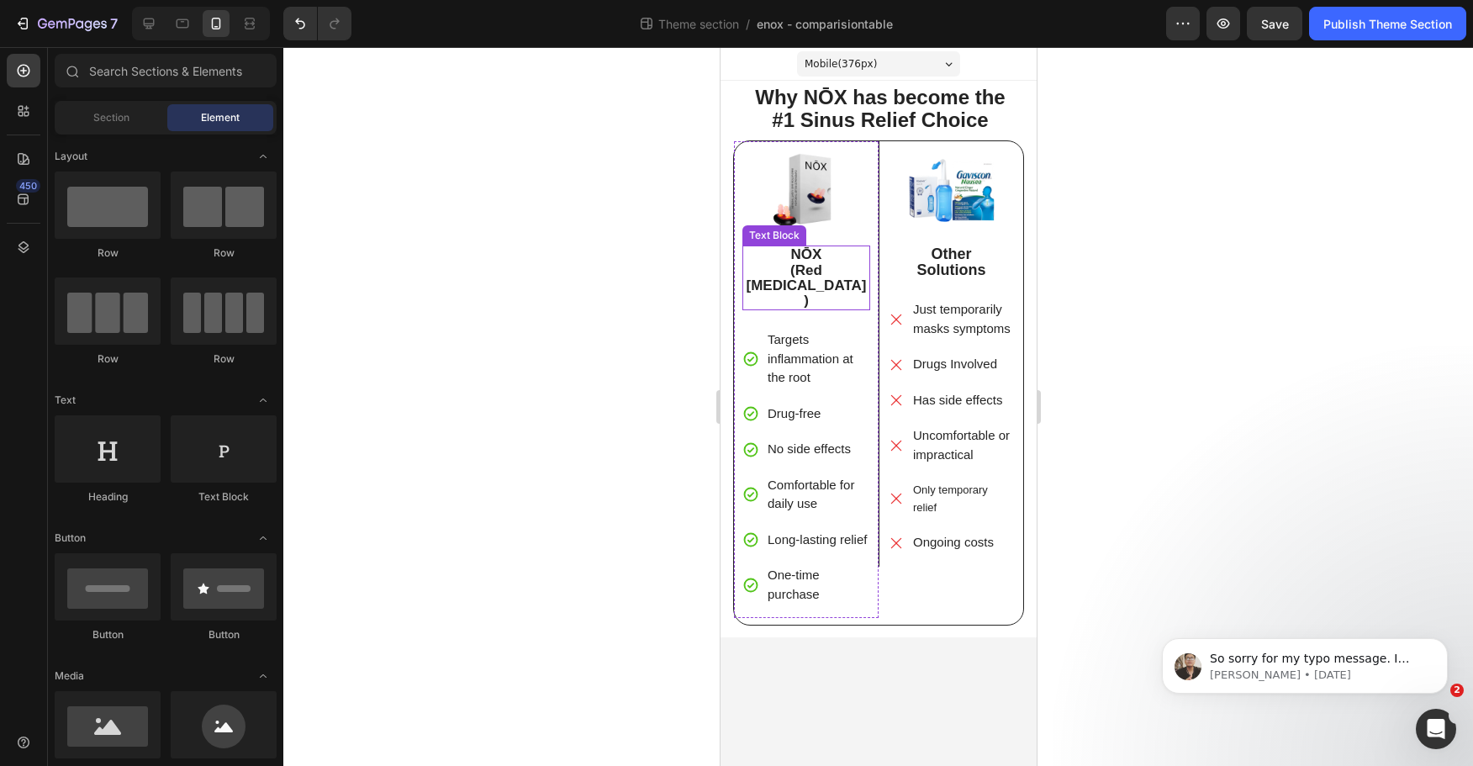
click at [754, 264] on p "(Red [MEDICAL_DATA])" at bounding box center [805, 286] width 124 height 46
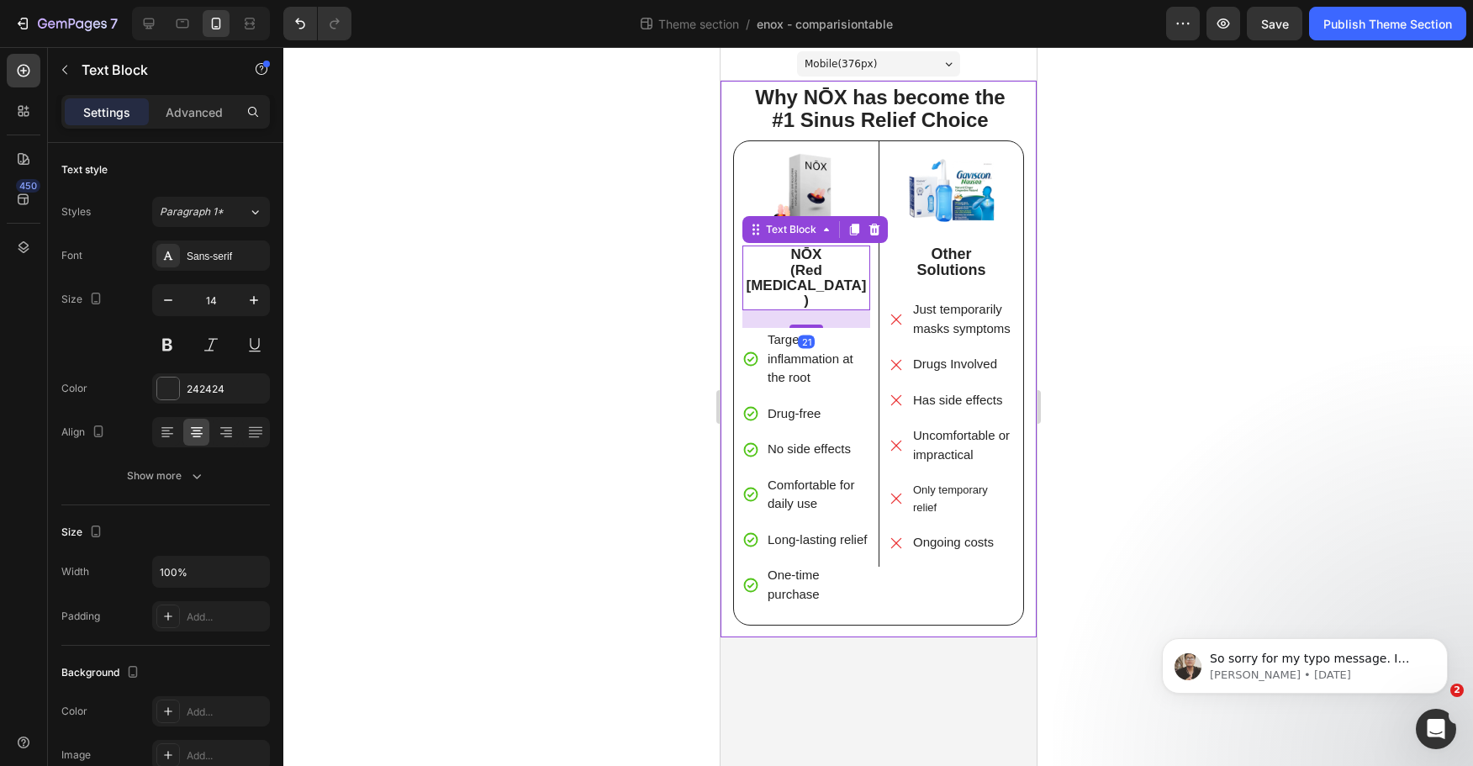
click at [178, 128] on div "Settings Advanced" at bounding box center [165, 112] width 209 height 34
click at [185, 115] on p "Advanced" at bounding box center [194, 112] width 57 height 18
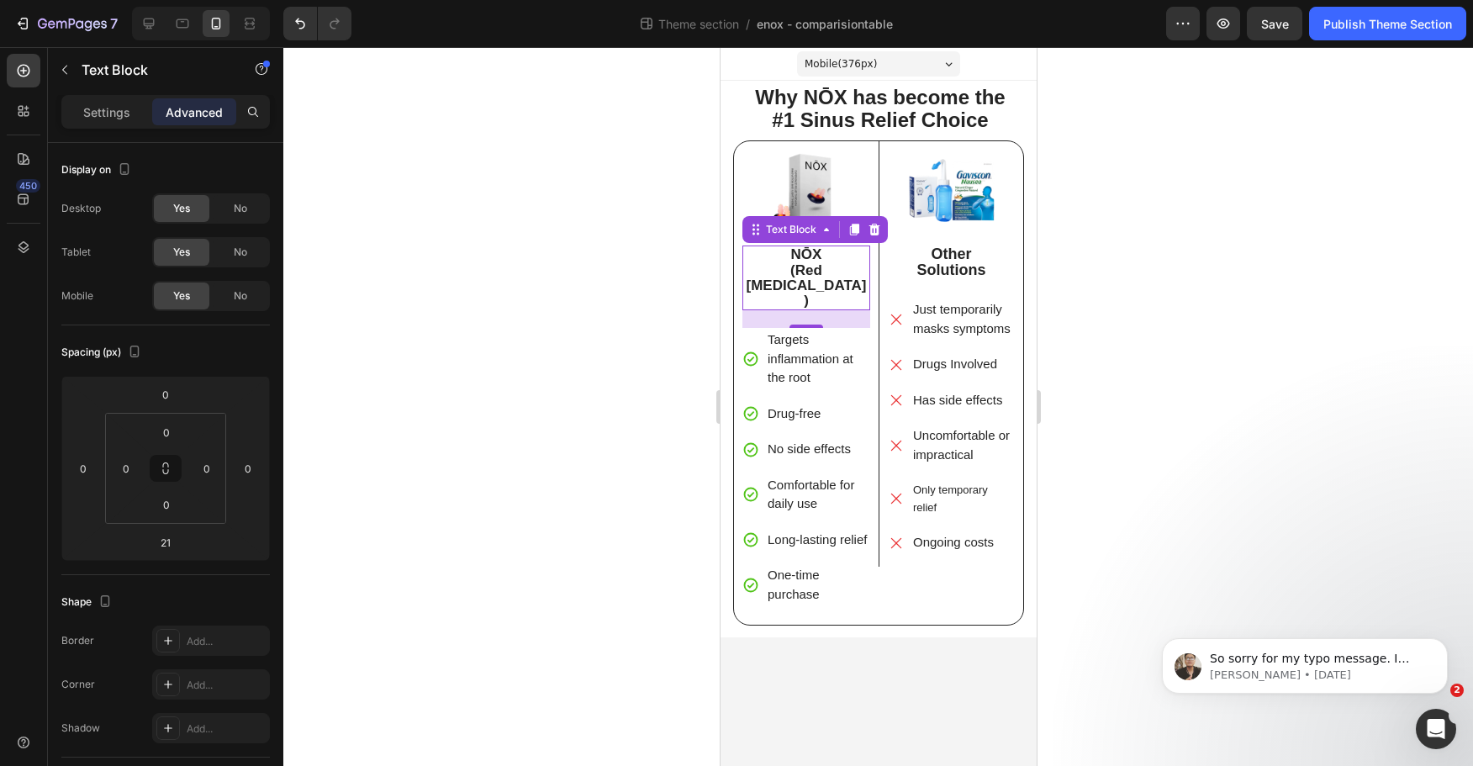
click at [664, 273] on div at bounding box center [878, 406] width 1190 height 719
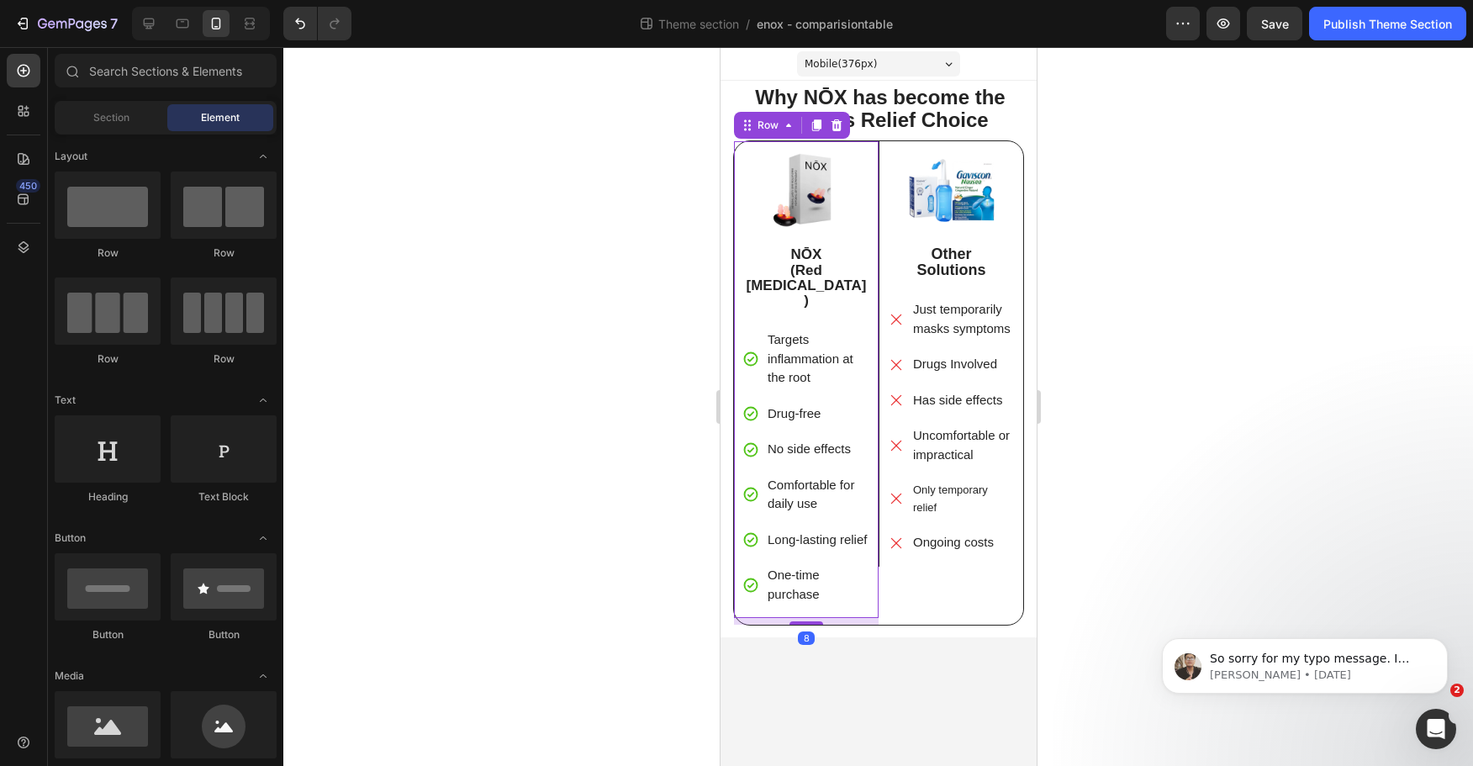
click at [738, 266] on div "Image NŌX (Red [MEDICAL_DATA]) Text Block Targets inflammation at the root Drug…" at bounding box center [805, 379] width 145 height 477
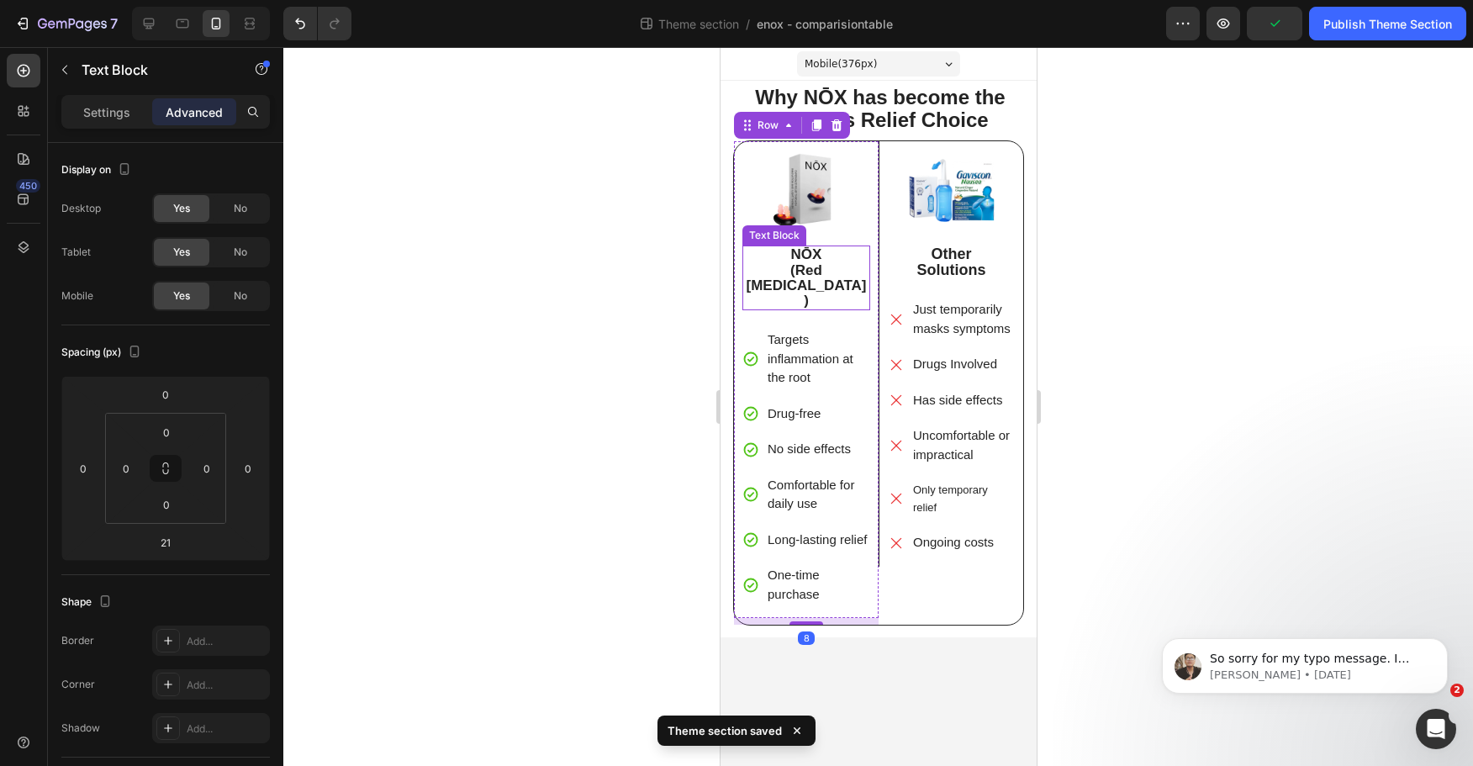
click at [756, 264] on p "(Red [MEDICAL_DATA])" at bounding box center [805, 286] width 124 height 46
click at [777, 271] on strong "(Red [MEDICAL_DATA])" at bounding box center [806, 285] width 120 height 46
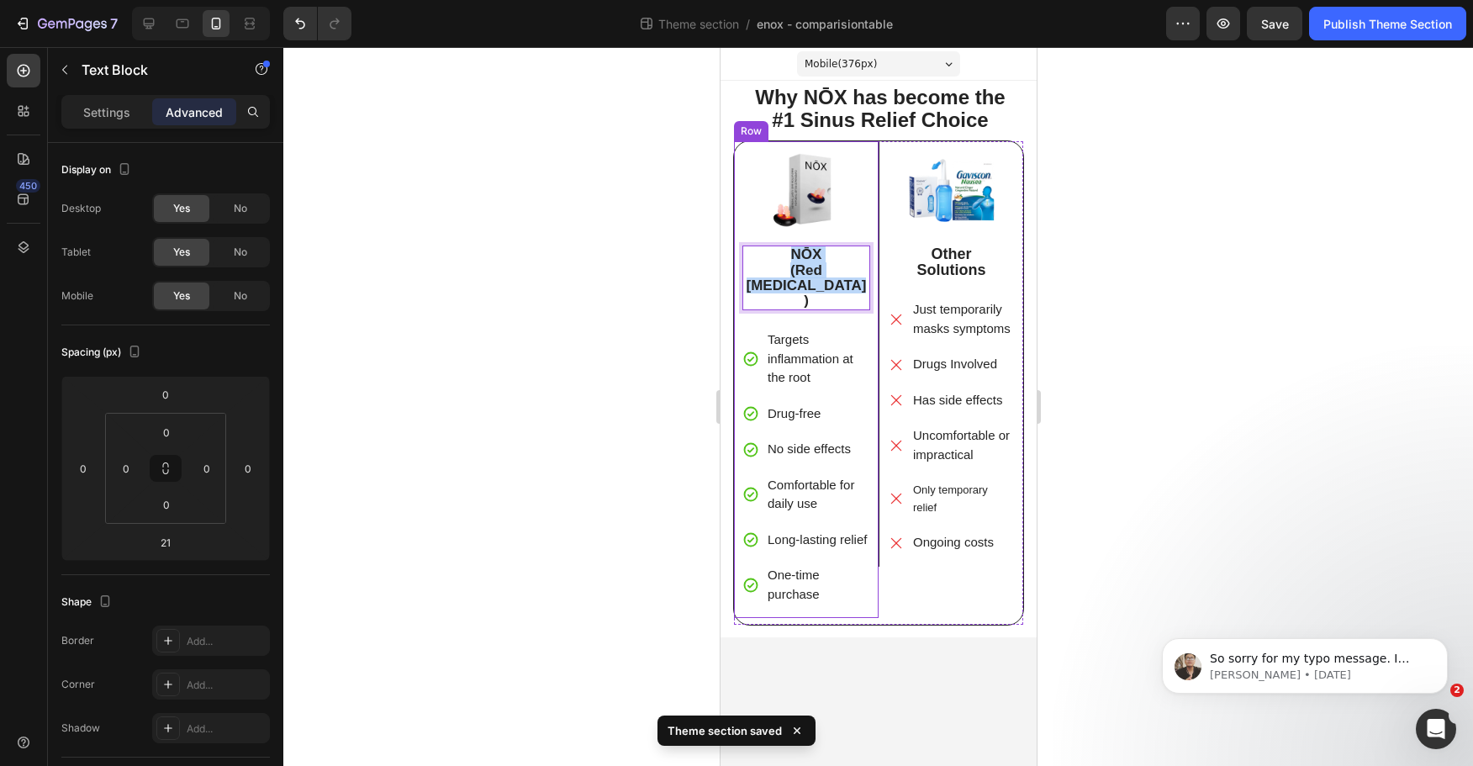
drag, startPoint x: 768, startPoint y: 258, endPoint x: 738, endPoint y: 246, distance: 32.0
click at [738, 246] on div "Image NŌX (Red [MEDICAL_DATA]) Text Block 21 Targets inflammation at the root D…" at bounding box center [805, 379] width 145 height 477
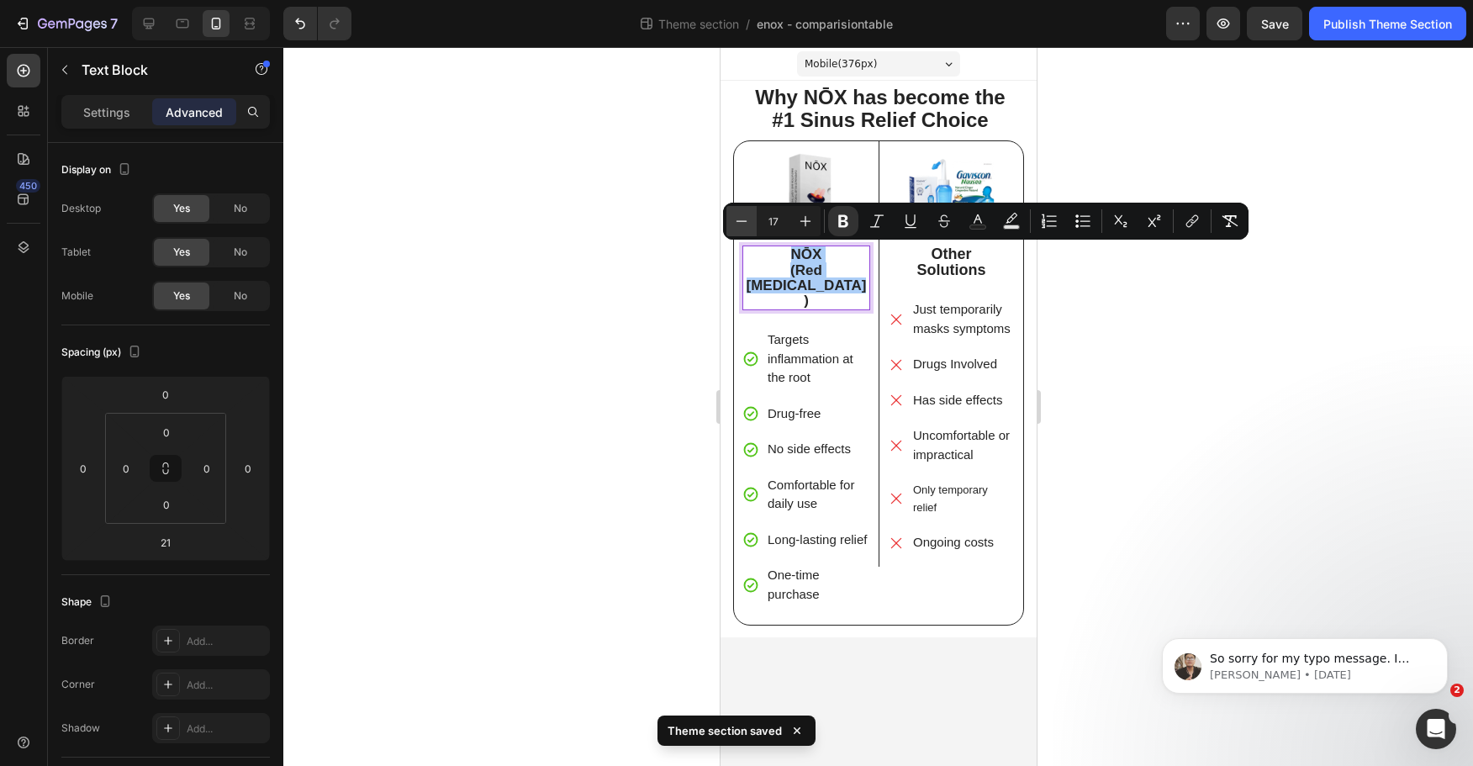
click at [738, 221] on icon "Editor contextual toolbar" at bounding box center [742, 220] width 11 height 1
type input "16"
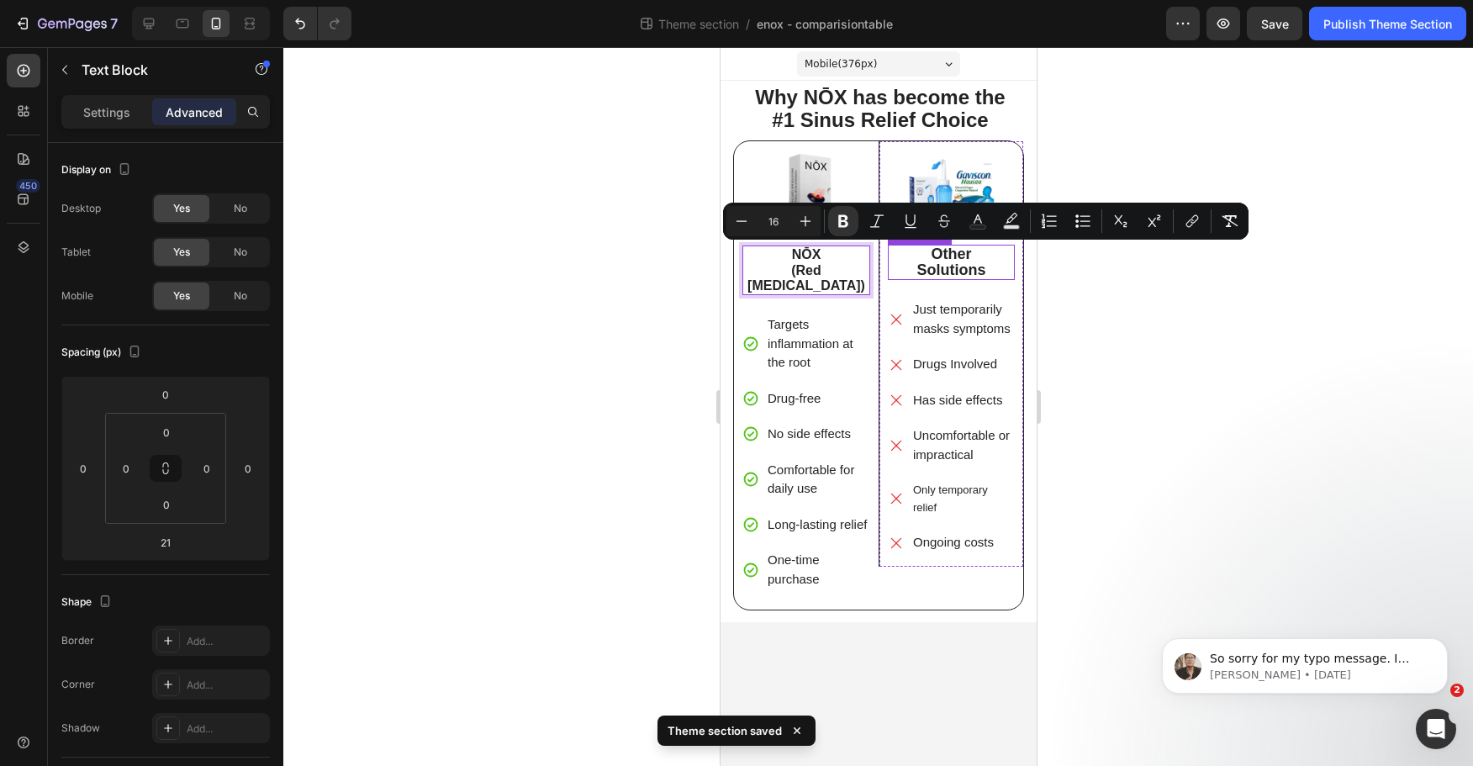
click at [937, 262] on strong "Solutions" at bounding box center [951, 270] width 69 height 17
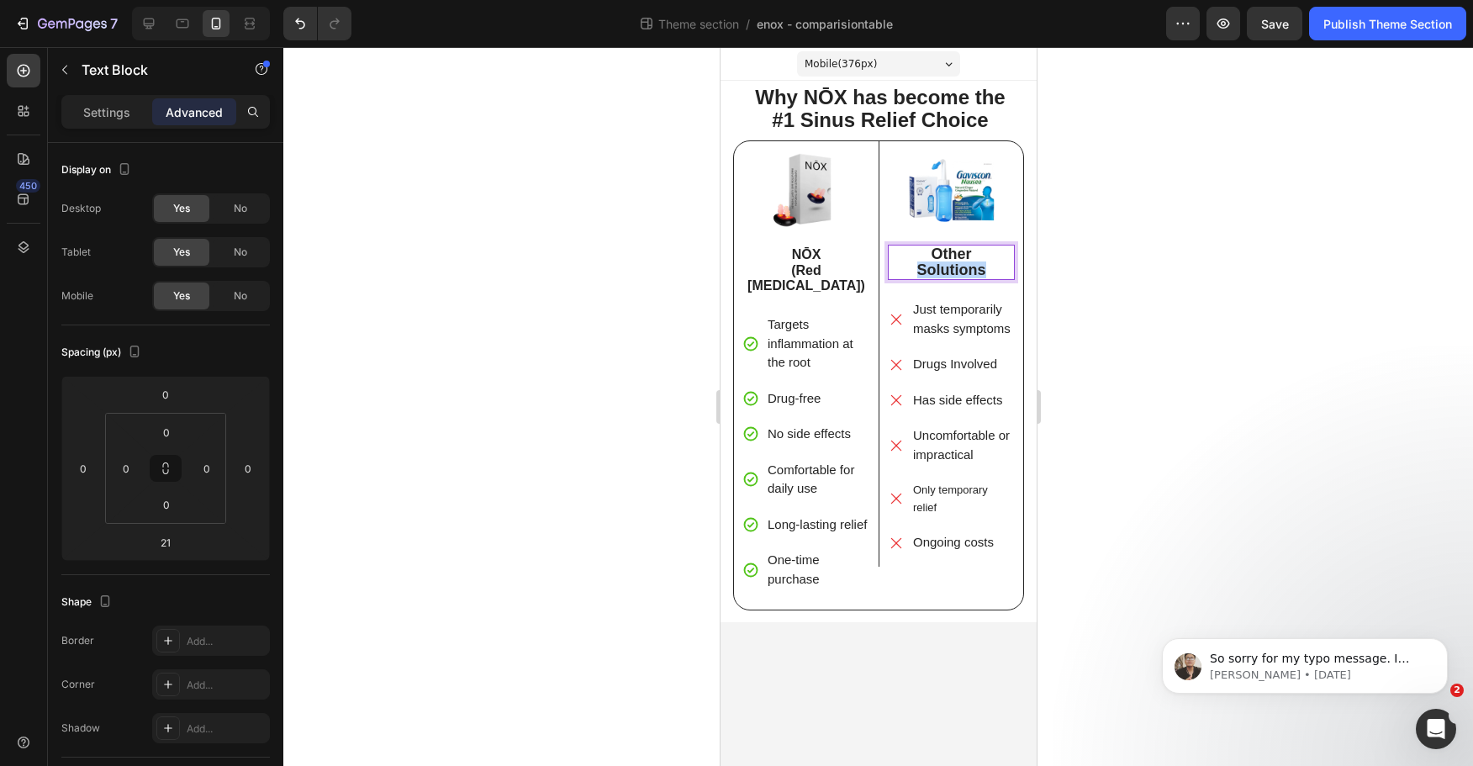
click at [937, 262] on strong "Solutions" at bounding box center [951, 270] width 69 height 17
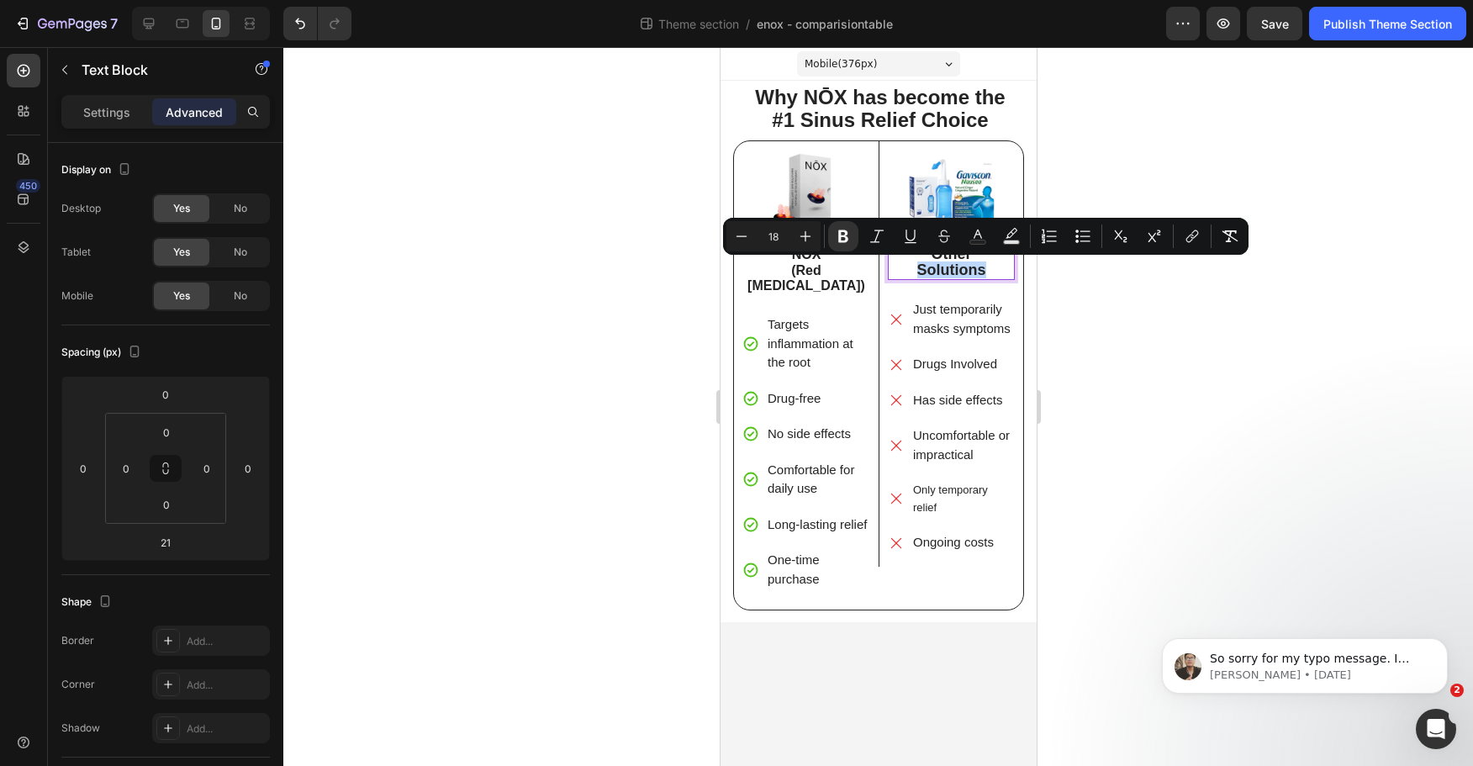
click at [981, 272] on strong "Solutions" at bounding box center [951, 270] width 69 height 17
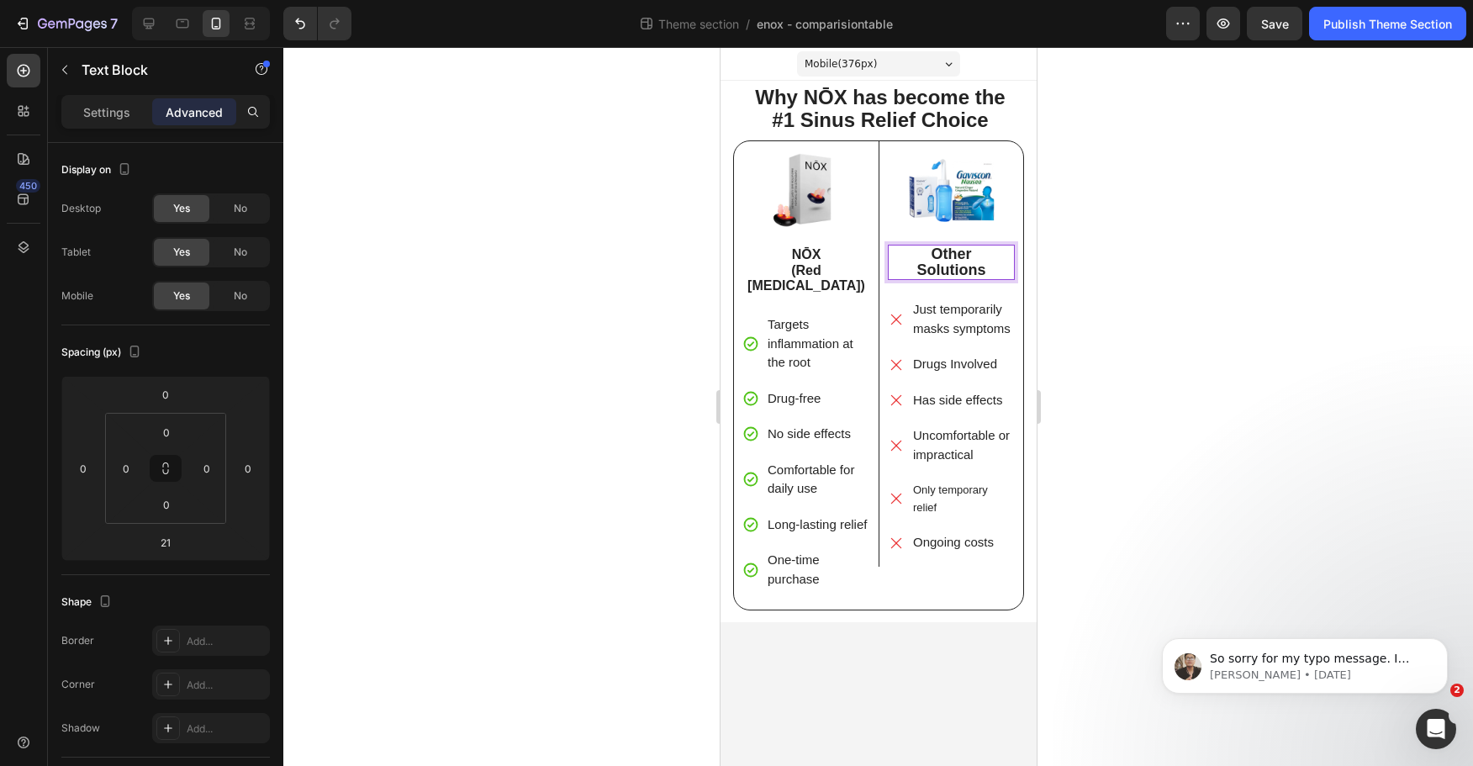
click at [980, 269] on strong "Solutions" at bounding box center [951, 270] width 69 height 17
drag, startPoint x: 994, startPoint y: 269, endPoint x: 906, endPoint y: 240, distance: 93.1
click at [906, 240] on div "Image Other Solutions Text Block 21 Just temporarily masks symptoms Drugs Invol…" at bounding box center [950, 360] width 127 height 414
click at [938, 256] on strong "Other" at bounding box center [950, 254] width 40 height 17
click at [964, 266] on strong "Solutions" at bounding box center [951, 270] width 69 height 17
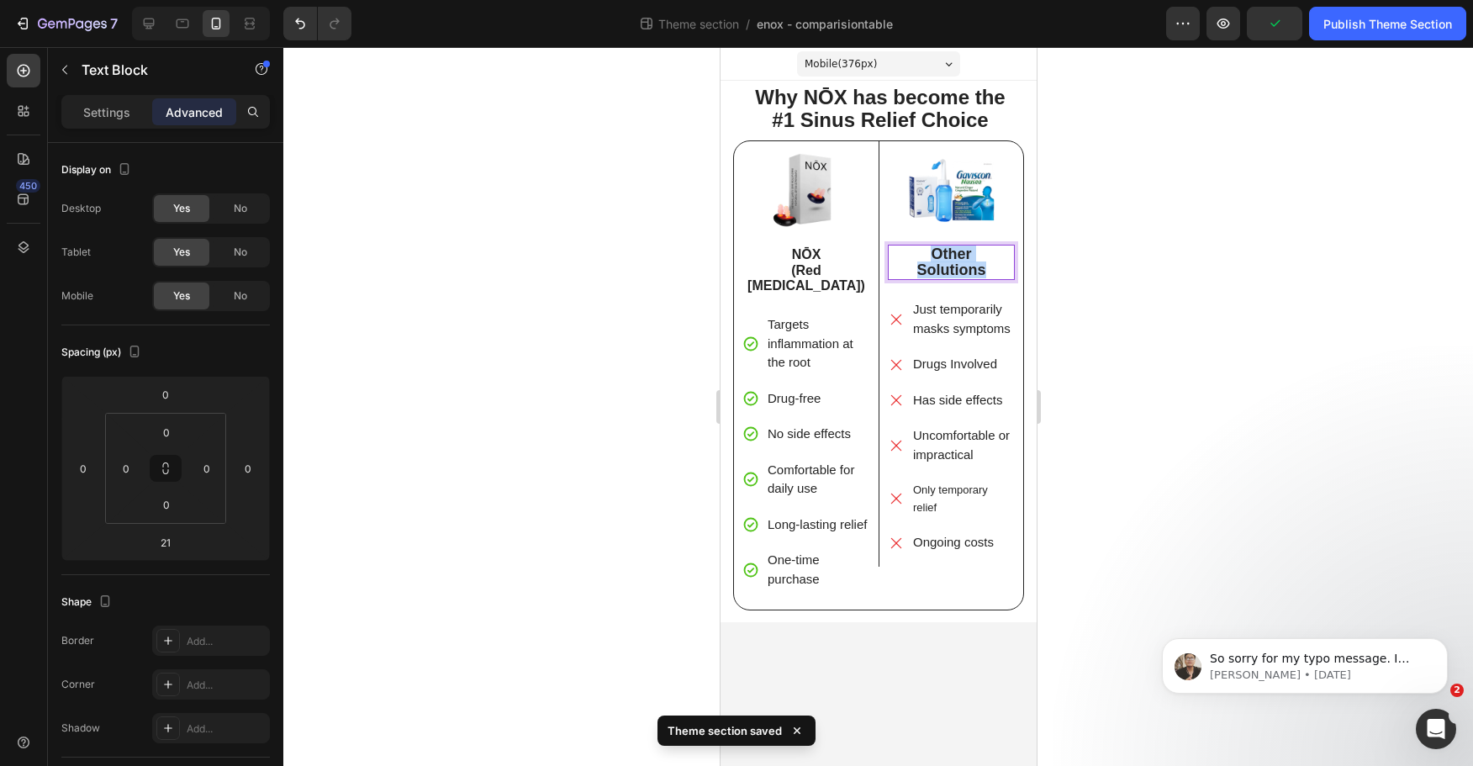
drag, startPoint x: 991, startPoint y: 268, endPoint x: 875, endPoint y: 237, distance: 120.2
click at [875, 237] on div "Image NŌX (Red [MEDICAL_DATA]) Text Block Targets inflammation at the root Drug…" at bounding box center [878, 375] width 291 height 470
click at [463, 266] on div at bounding box center [878, 406] width 1190 height 719
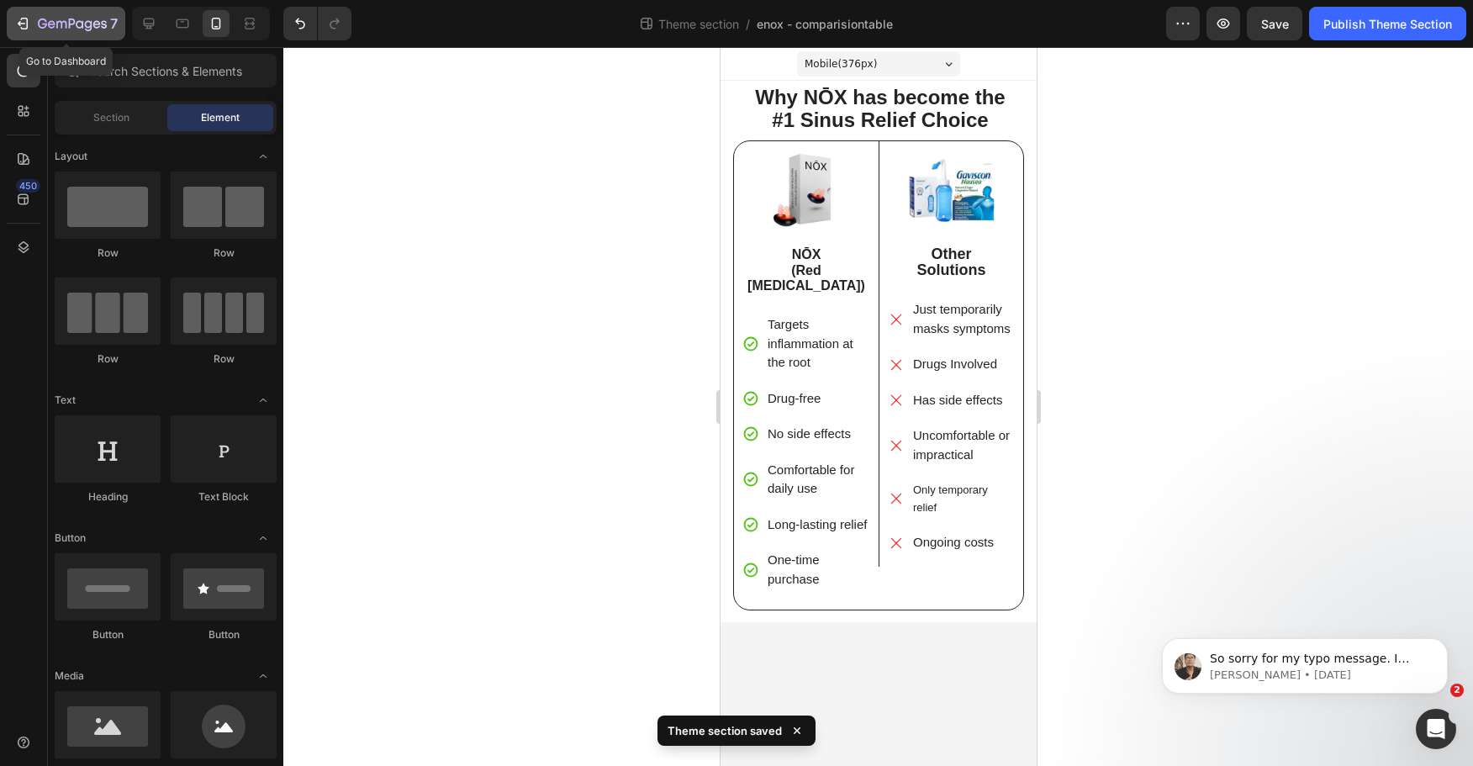
click at [24, 19] on icon "button" at bounding box center [22, 23] width 17 height 17
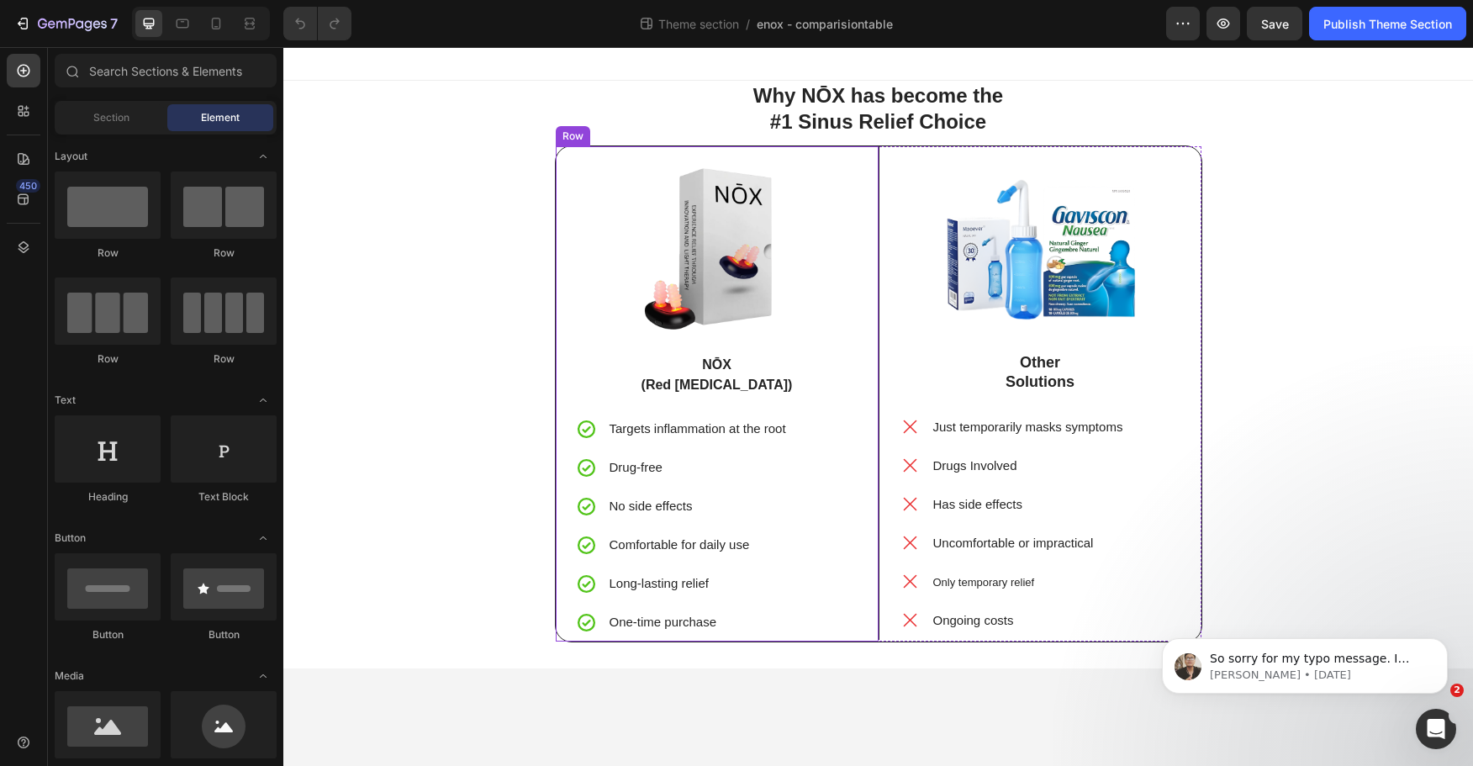
click at [707, 380] on strong "(Red [MEDICAL_DATA])" at bounding box center [717, 385] width 151 height 14
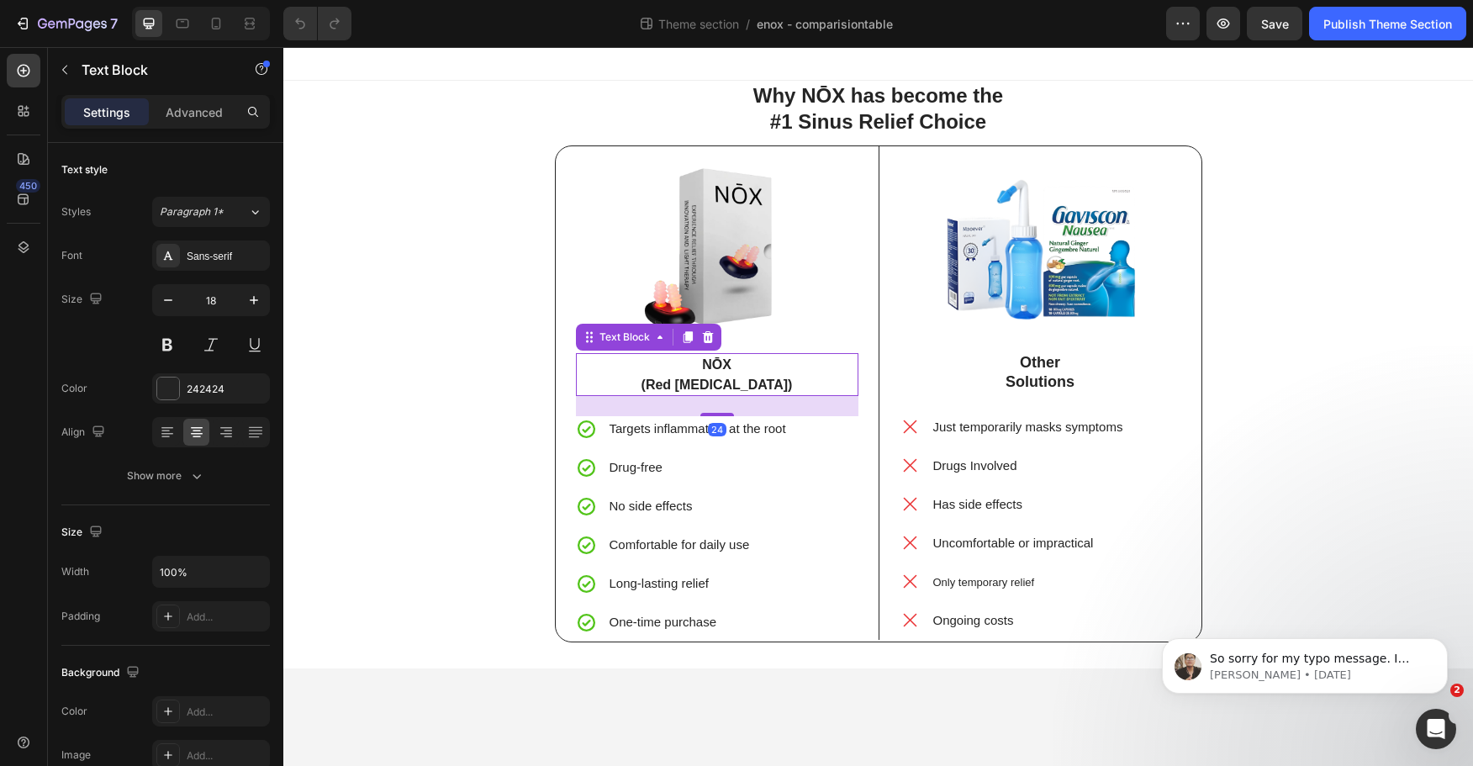
click at [787, 378] on p "(Red [MEDICAL_DATA])" at bounding box center [717, 384] width 279 height 19
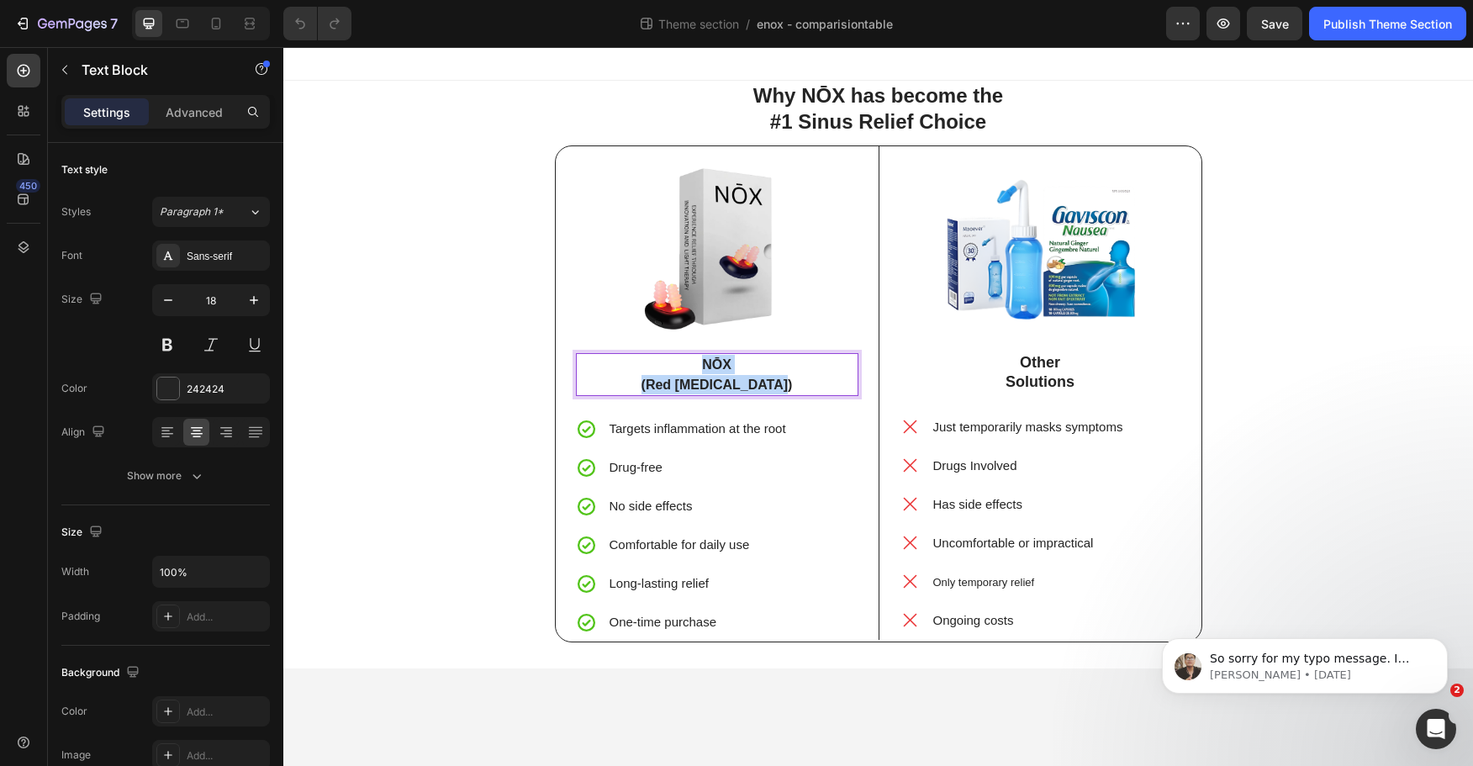
drag, startPoint x: 804, startPoint y: 387, endPoint x: 603, endPoint y: 362, distance: 202.5
click at [603, 362] on div "NŌX (Red [MEDICAL_DATA])" at bounding box center [717, 374] width 283 height 43
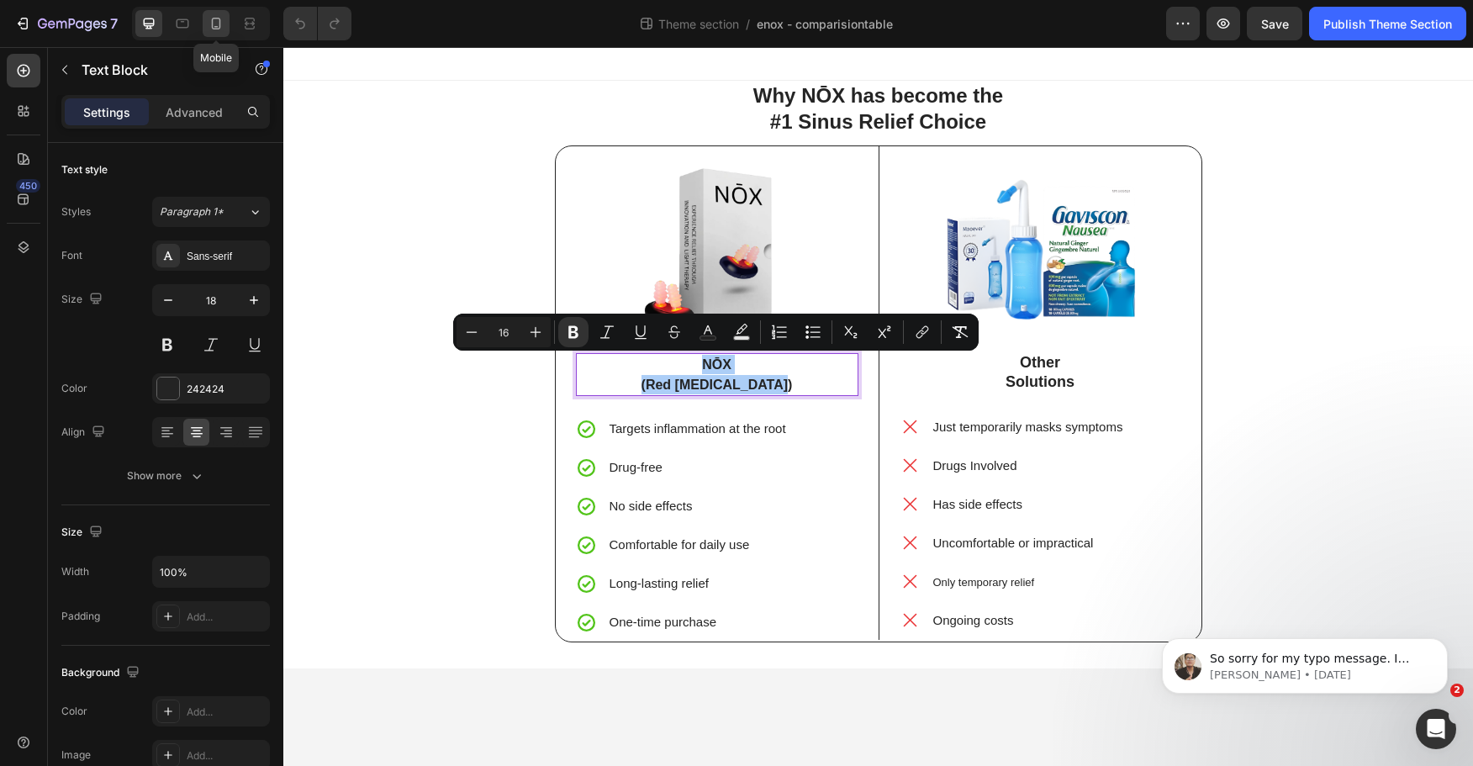
click at [219, 15] on icon at bounding box center [216, 23] width 17 height 17
type input "14"
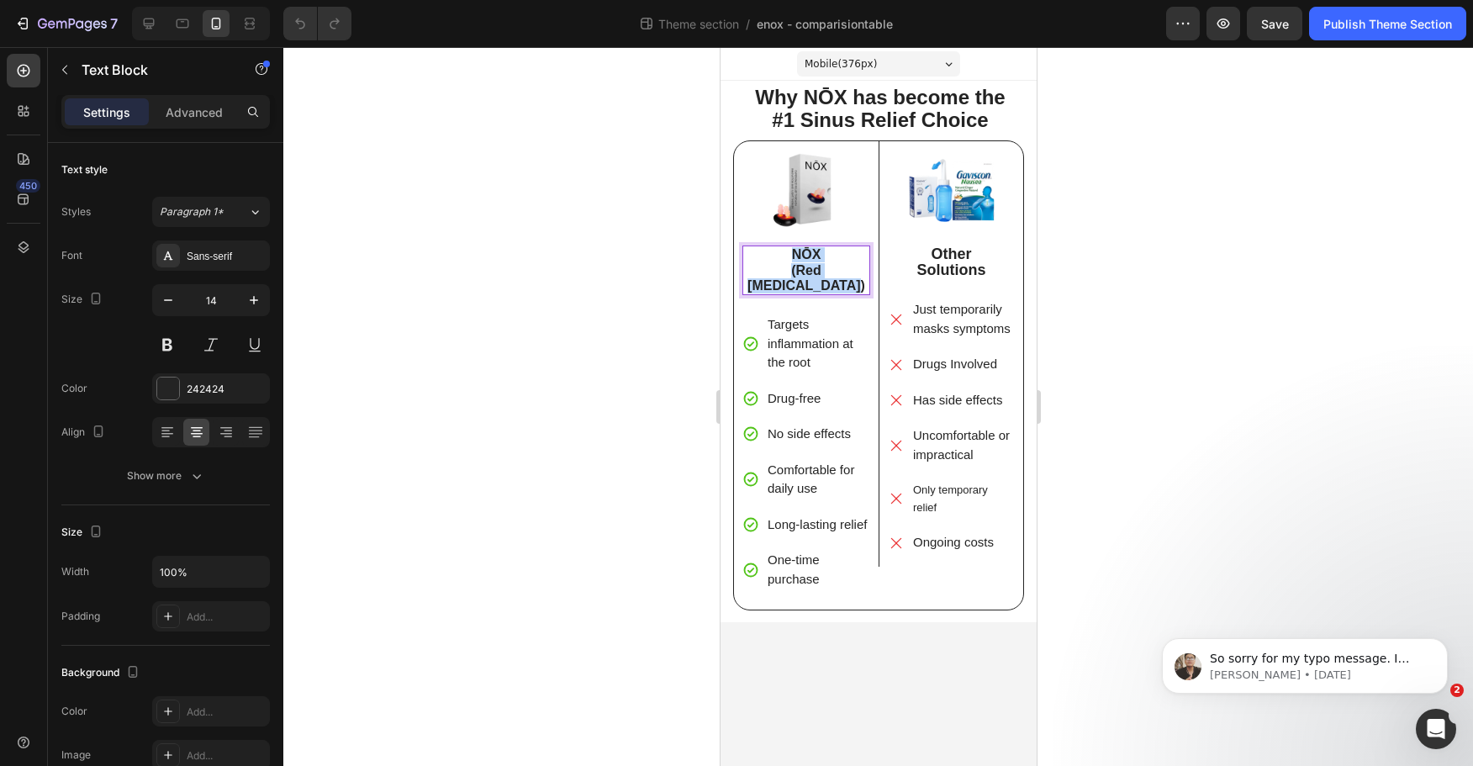
drag, startPoint x: 844, startPoint y: 288, endPoint x: 711, endPoint y: 230, distance: 144.7
click at [720, 230] on html "Mobile ( 376 px) iPhone 13 Mini iPhone 13 Pro iPhone 11 Pro Max iPhone 15 Pro M…" at bounding box center [878, 406] width 316 height 719
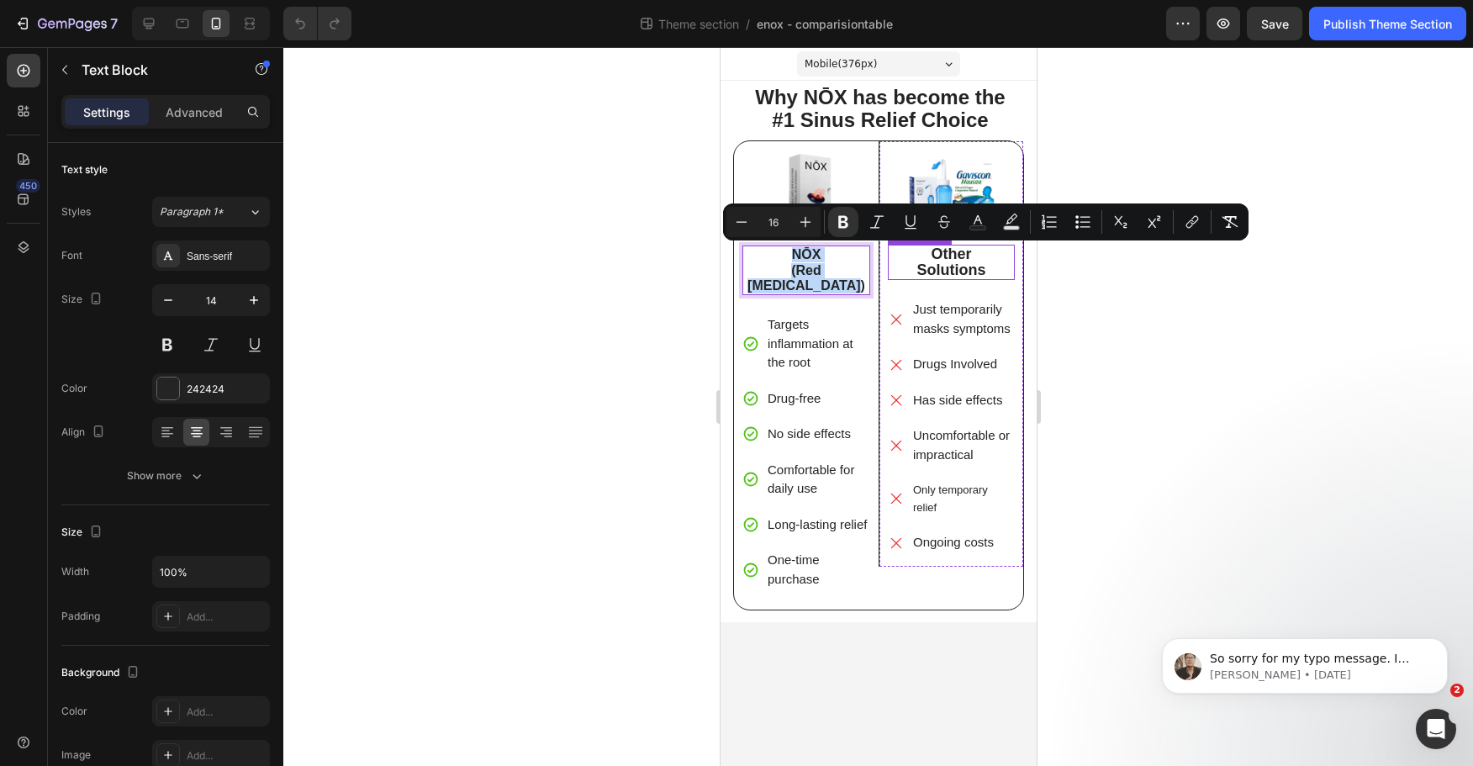
click at [949, 267] on strong "Solutions" at bounding box center [951, 270] width 69 height 17
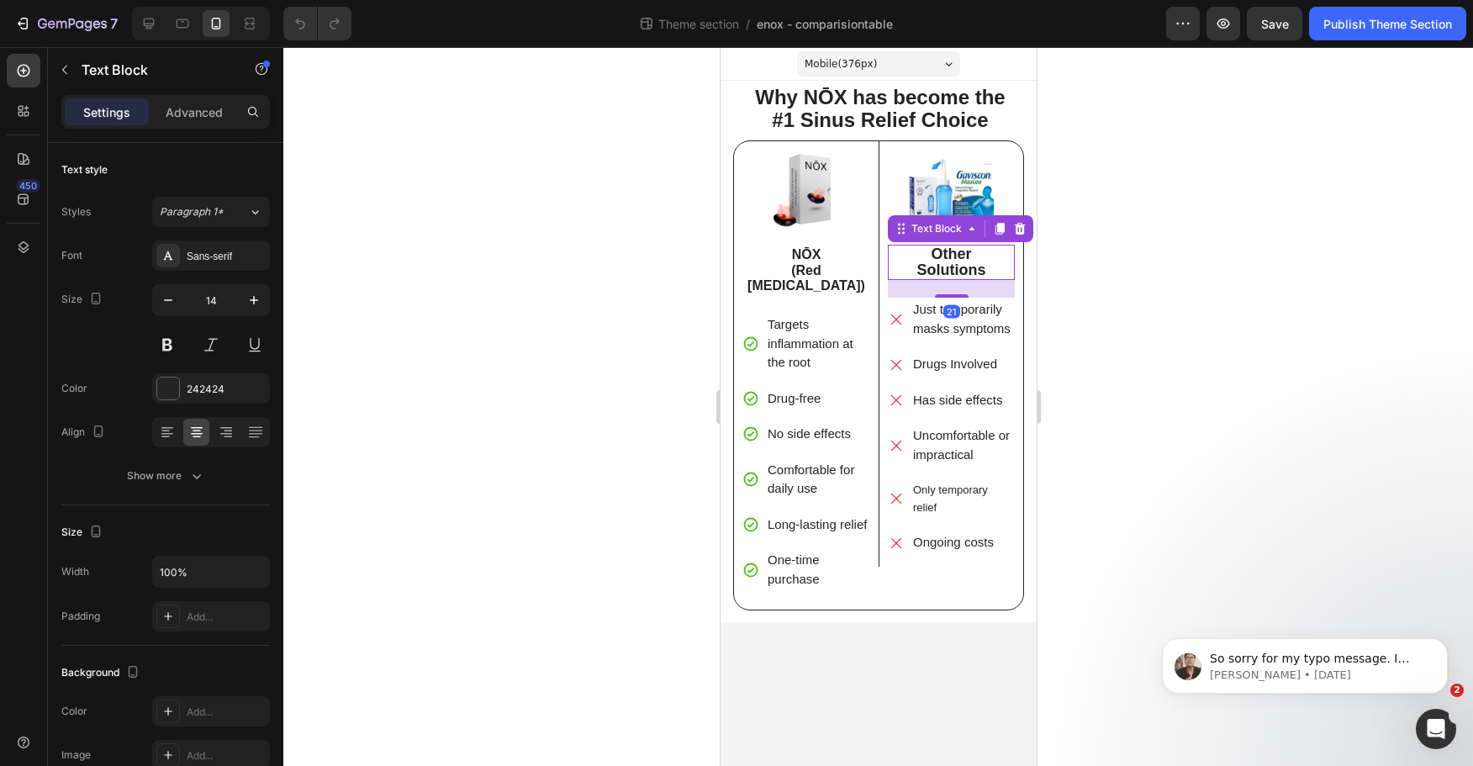
click at [949, 267] on strong "Solutions" at bounding box center [951, 270] width 69 height 17
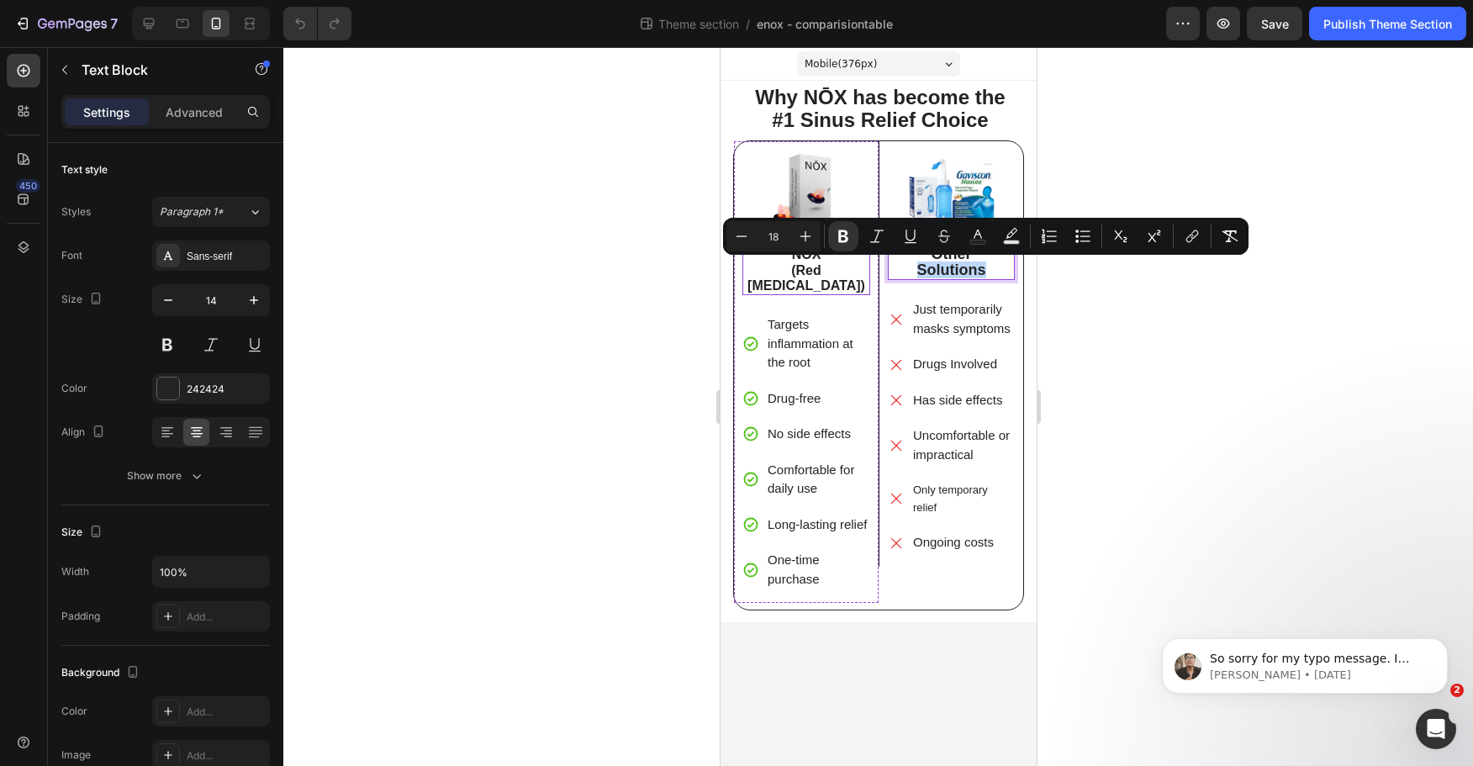
click at [785, 272] on strong "(Red [MEDICAL_DATA])" at bounding box center [806, 277] width 118 height 29
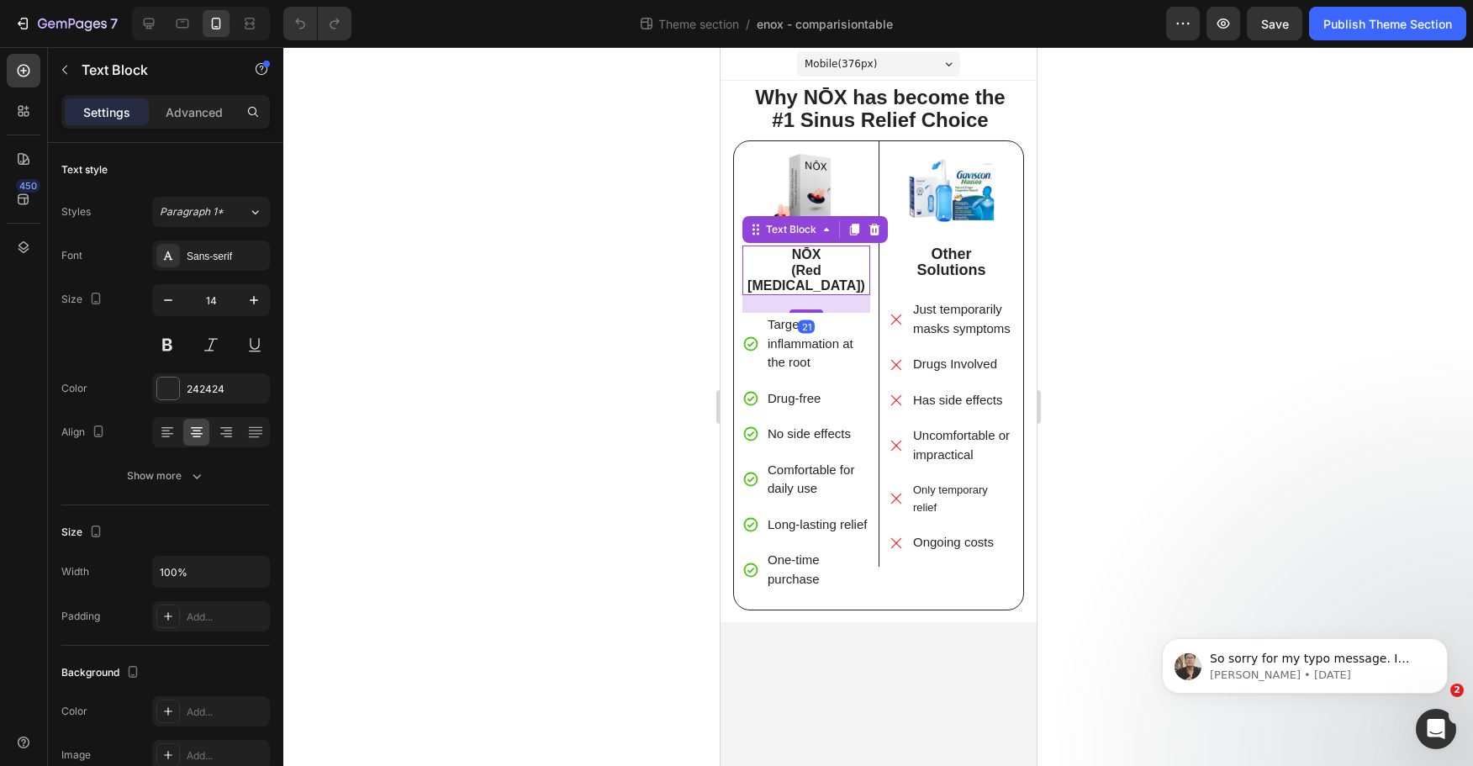
click at [945, 270] on strong "Solutions" at bounding box center [951, 270] width 69 height 17
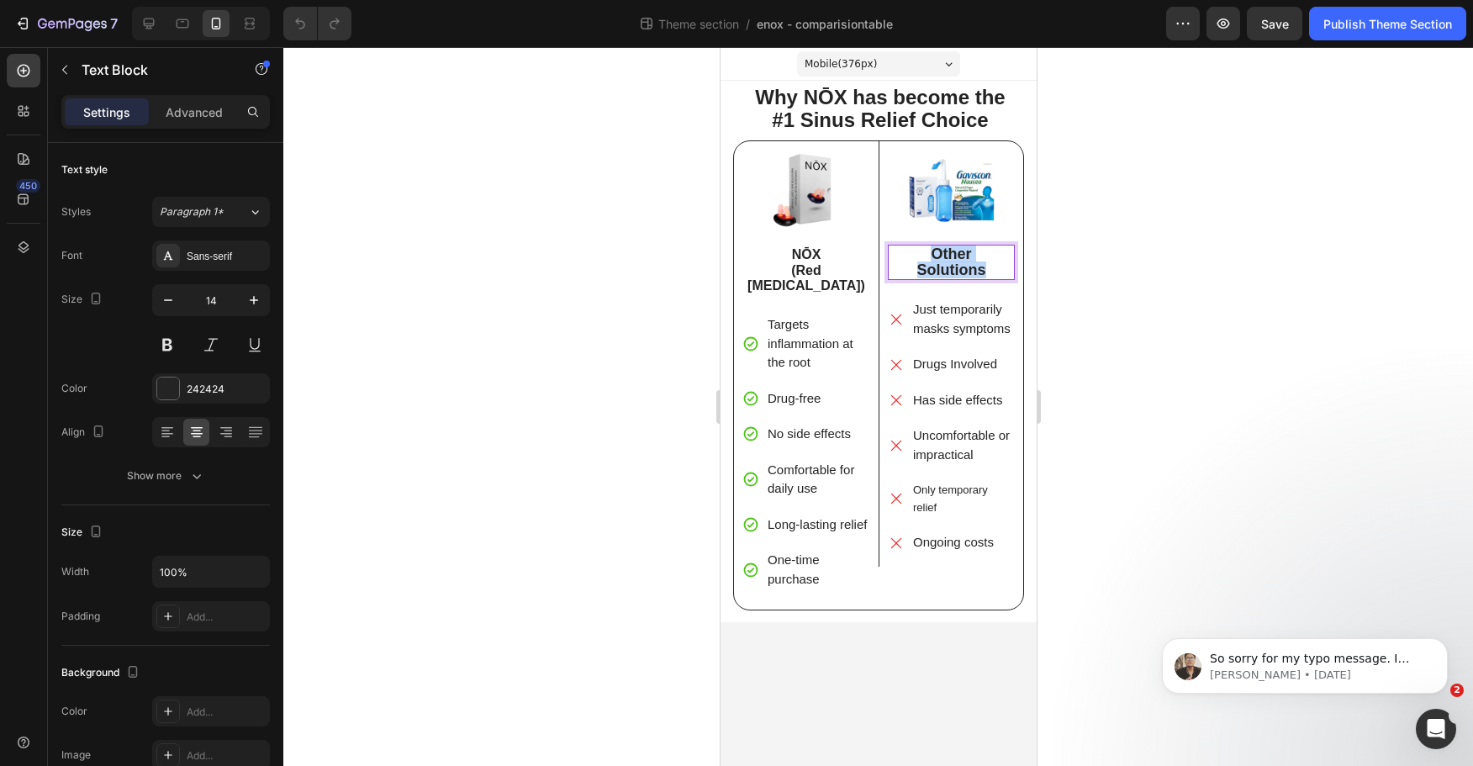
drag, startPoint x: 994, startPoint y: 268, endPoint x: 919, endPoint y: 244, distance: 78.7
click at [919, 244] on div "Image Other Solutions Text Block 21 Just temporarily masks symptoms Drugs Invol…" at bounding box center [950, 360] width 127 height 414
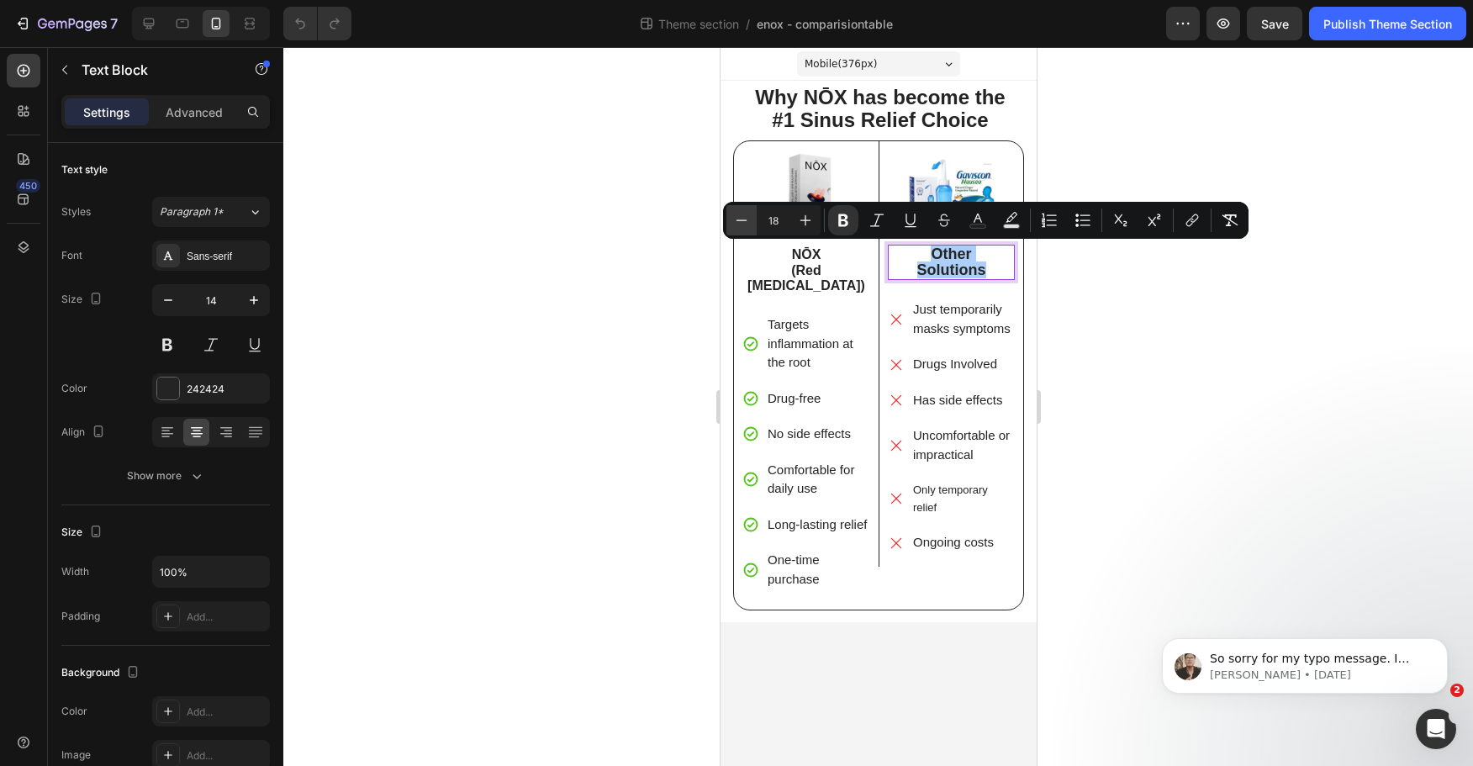
click at [753, 223] on button "Minus" at bounding box center [742, 220] width 30 height 30
click at [752, 223] on button "Minus" at bounding box center [742, 220] width 30 height 30
type input "16"
click at [1180, 361] on div at bounding box center [878, 406] width 1190 height 719
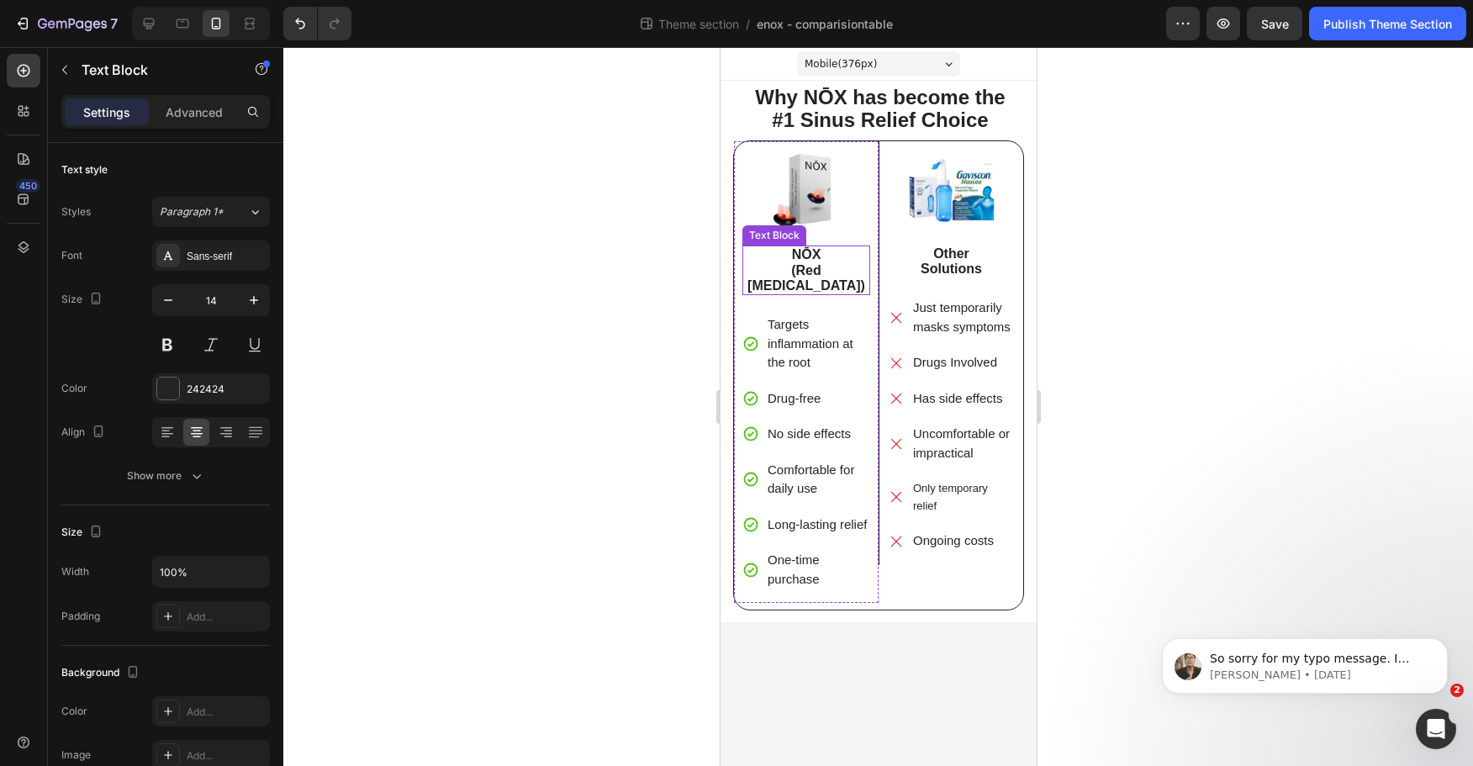
click at [751, 276] on p "(Red [MEDICAL_DATA])" at bounding box center [805, 278] width 124 height 30
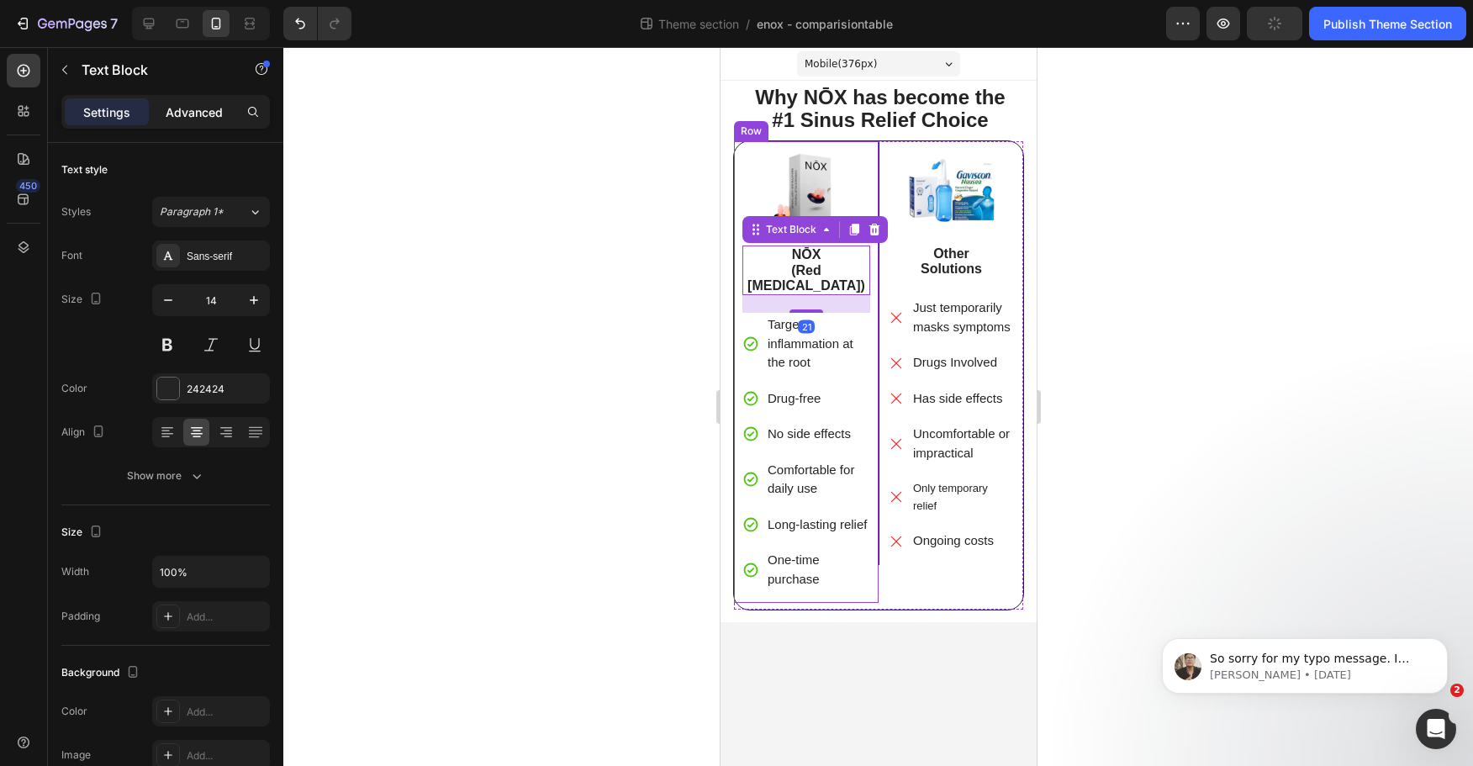
click at [187, 100] on div "Advanced" at bounding box center [194, 111] width 84 height 27
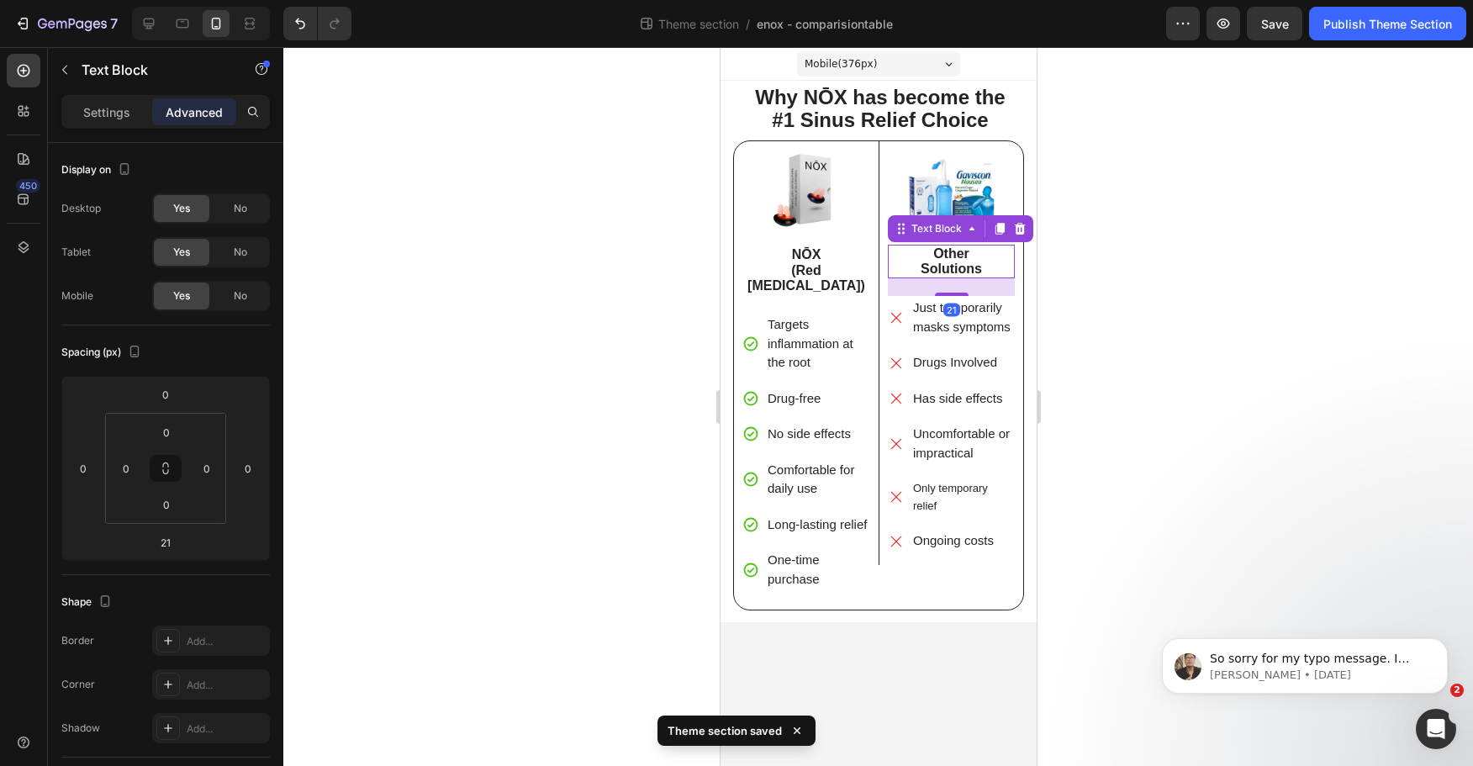
click at [968, 278] on div "Other Solutions Text Block 21" at bounding box center [950, 262] width 127 height 34
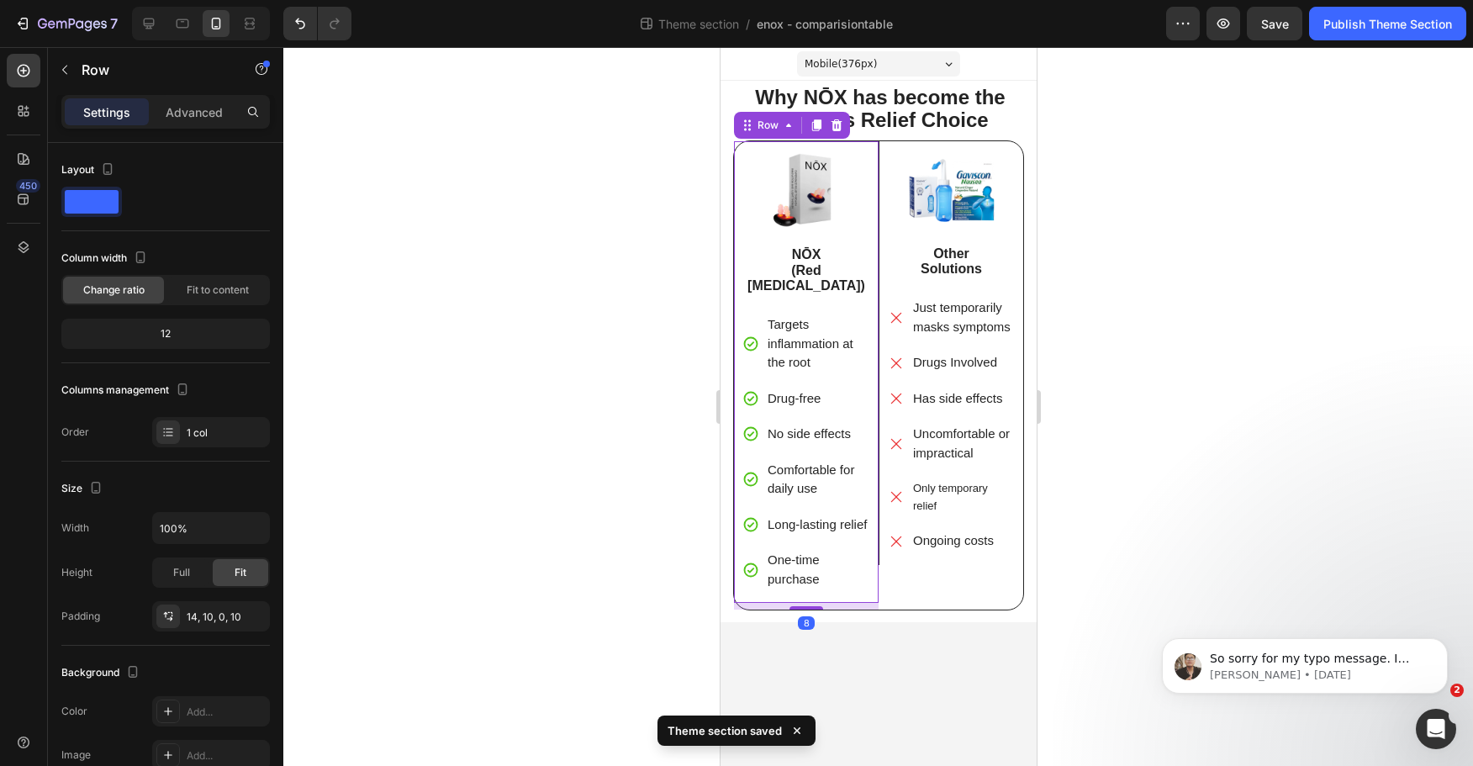
click at [826, 304] on div "Image NŌX (Red [MEDICAL_DATA]) Text Block Targets inflammation at the root Drug…" at bounding box center [806, 378] width 128 height 450
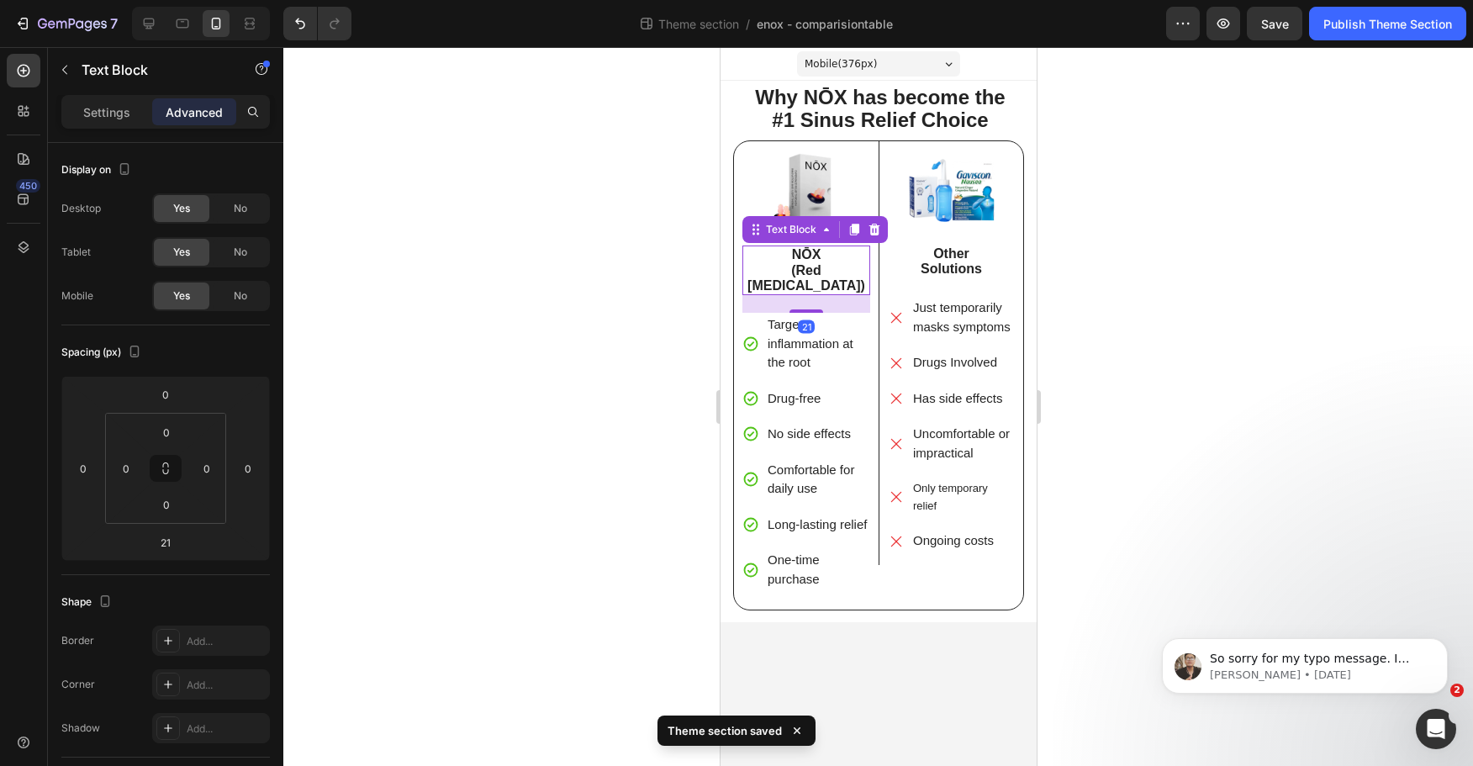
click at [833, 281] on strong "(Red [MEDICAL_DATA])" at bounding box center [806, 277] width 118 height 29
click at [1254, 289] on div at bounding box center [878, 406] width 1190 height 719
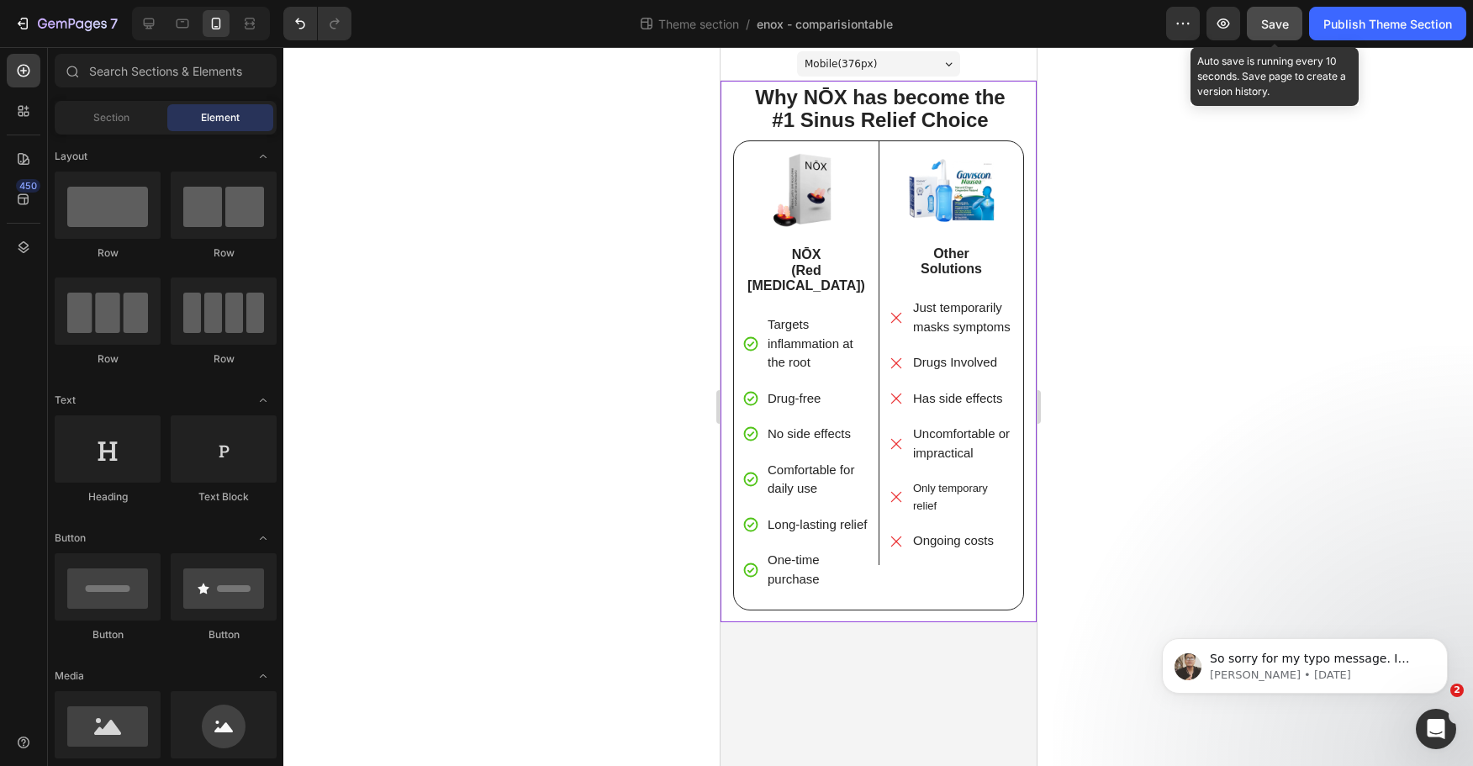
click at [1292, 24] on button "Save" at bounding box center [1275, 24] width 56 height 34
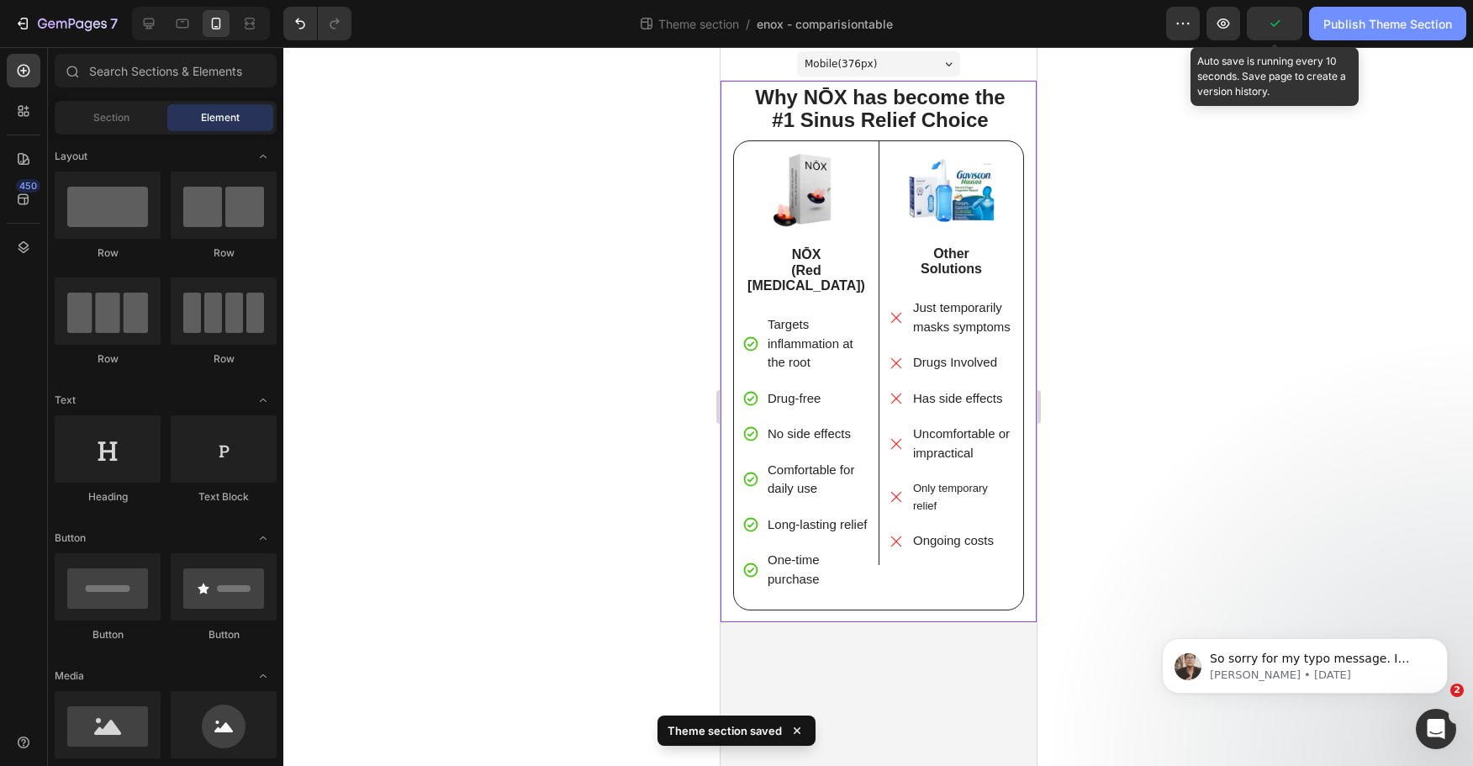
click at [1359, 33] on button "Publish Theme Section" at bounding box center [1387, 24] width 157 height 34
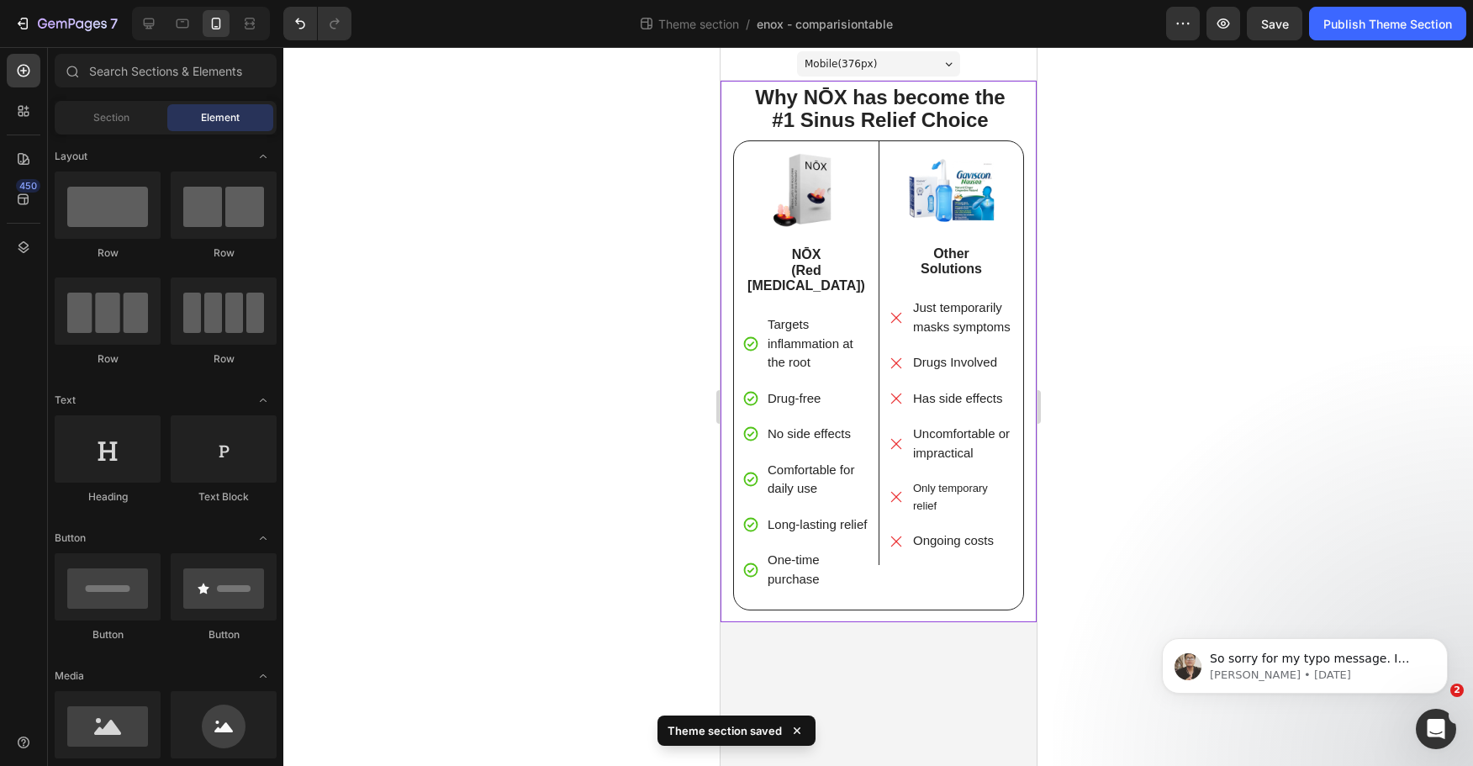
drag, startPoint x: 1148, startPoint y: 516, endPoint x: 1255, endPoint y: 520, distance: 106.9
click at [1255, 520] on div at bounding box center [878, 406] width 1190 height 719
click at [1402, 36] on button "Publish Theme Section" at bounding box center [1387, 24] width 157 height 34
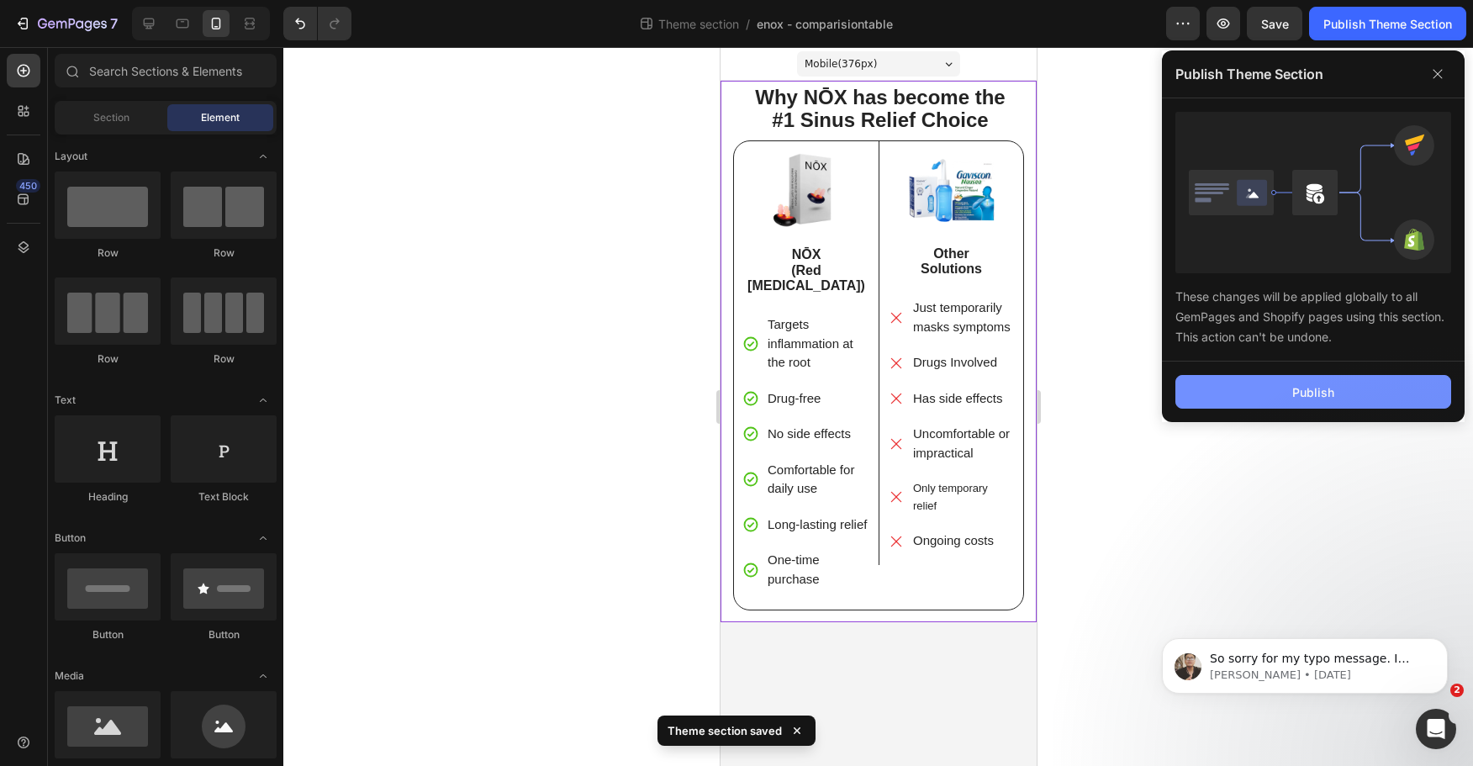
click at [1317, 389] on div "Publish" at bounding box center [1314, 393] width 42 height 18
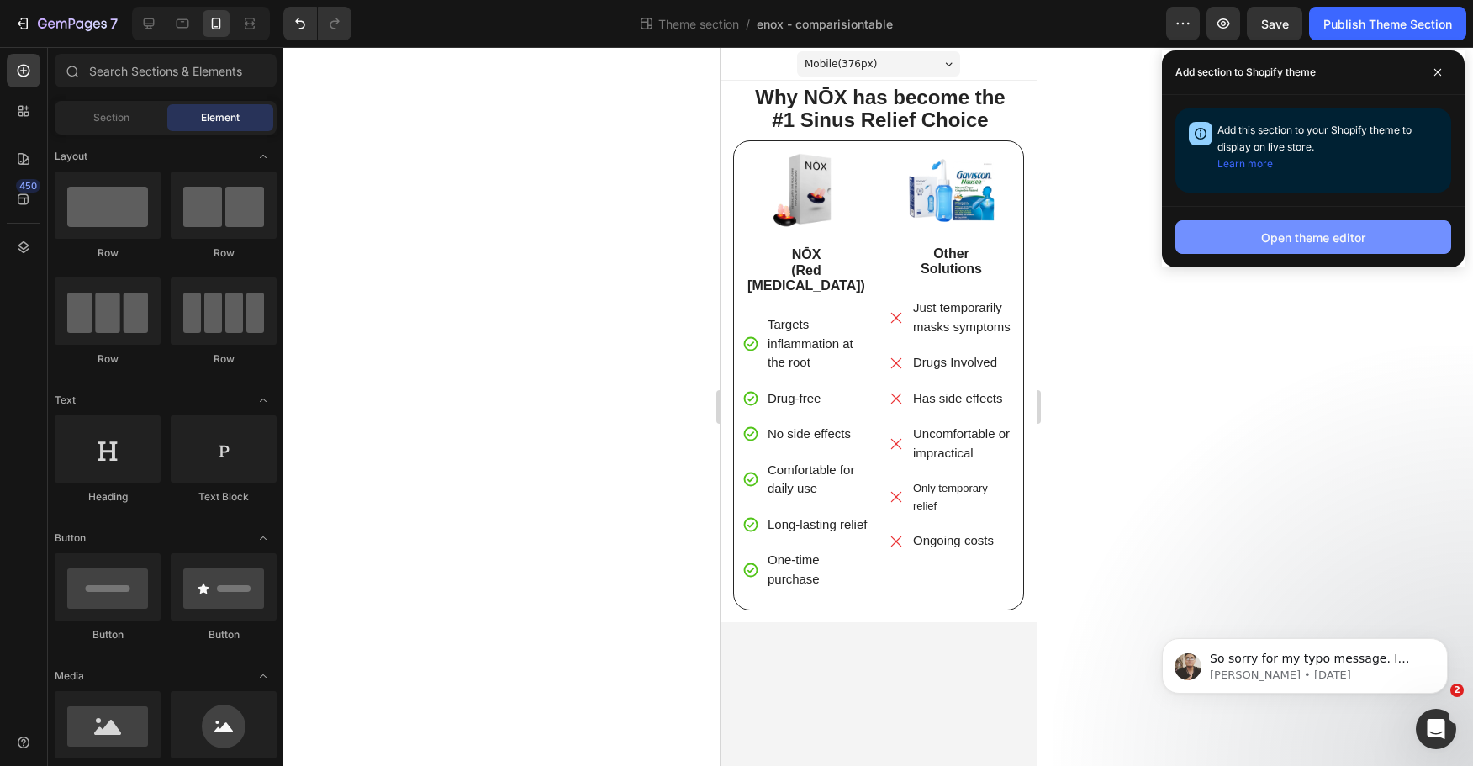
click at [1258, 241] on button "Open theme editor" at bounding box center [1314, 237] width 276 height 34
